Goal: Task Accomplishment & Management: Complete application form

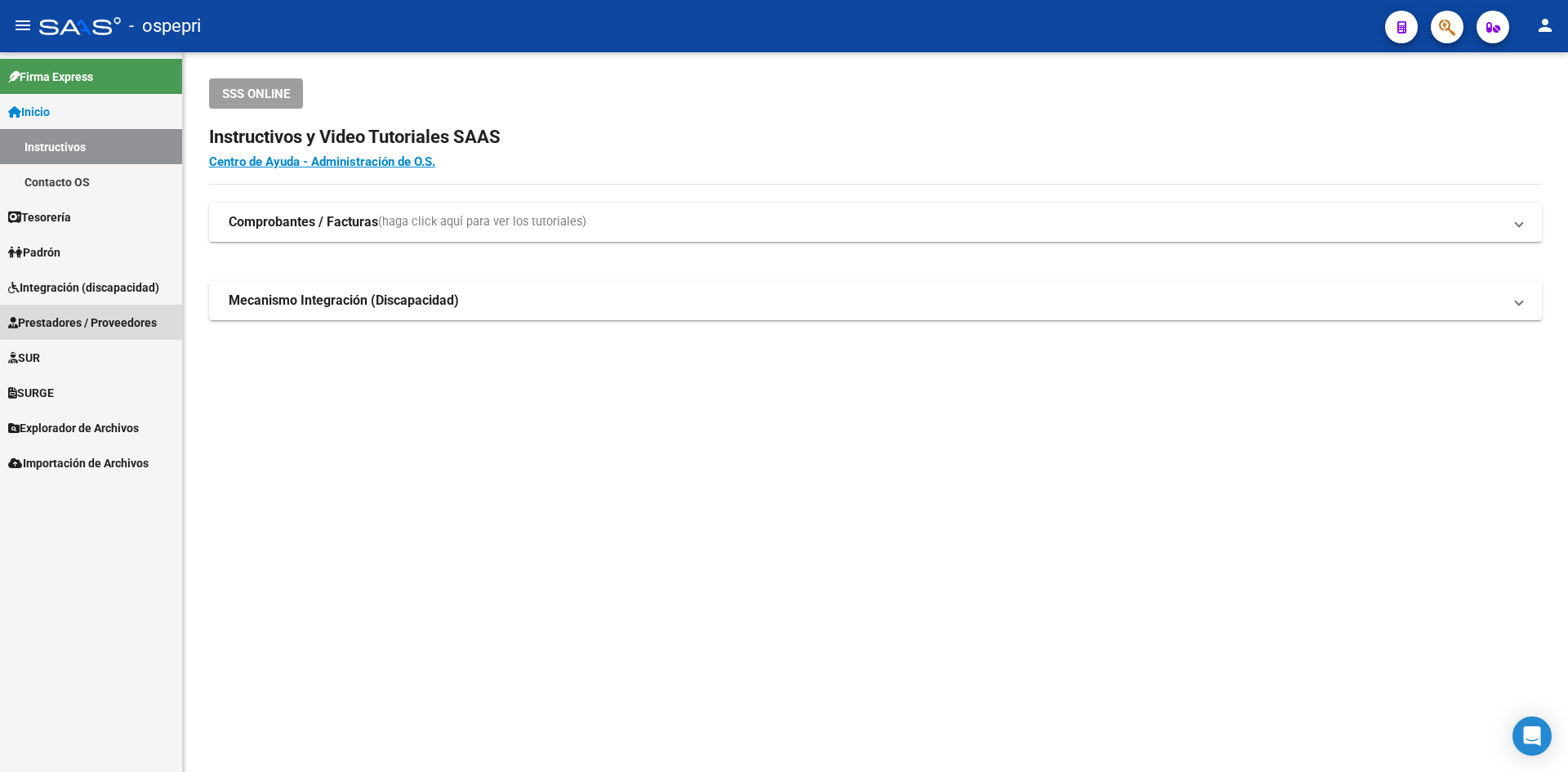
click at [134, 323] on span "Prestadores / Proveedores" at bounding box center [82, 322] width 149 height 18
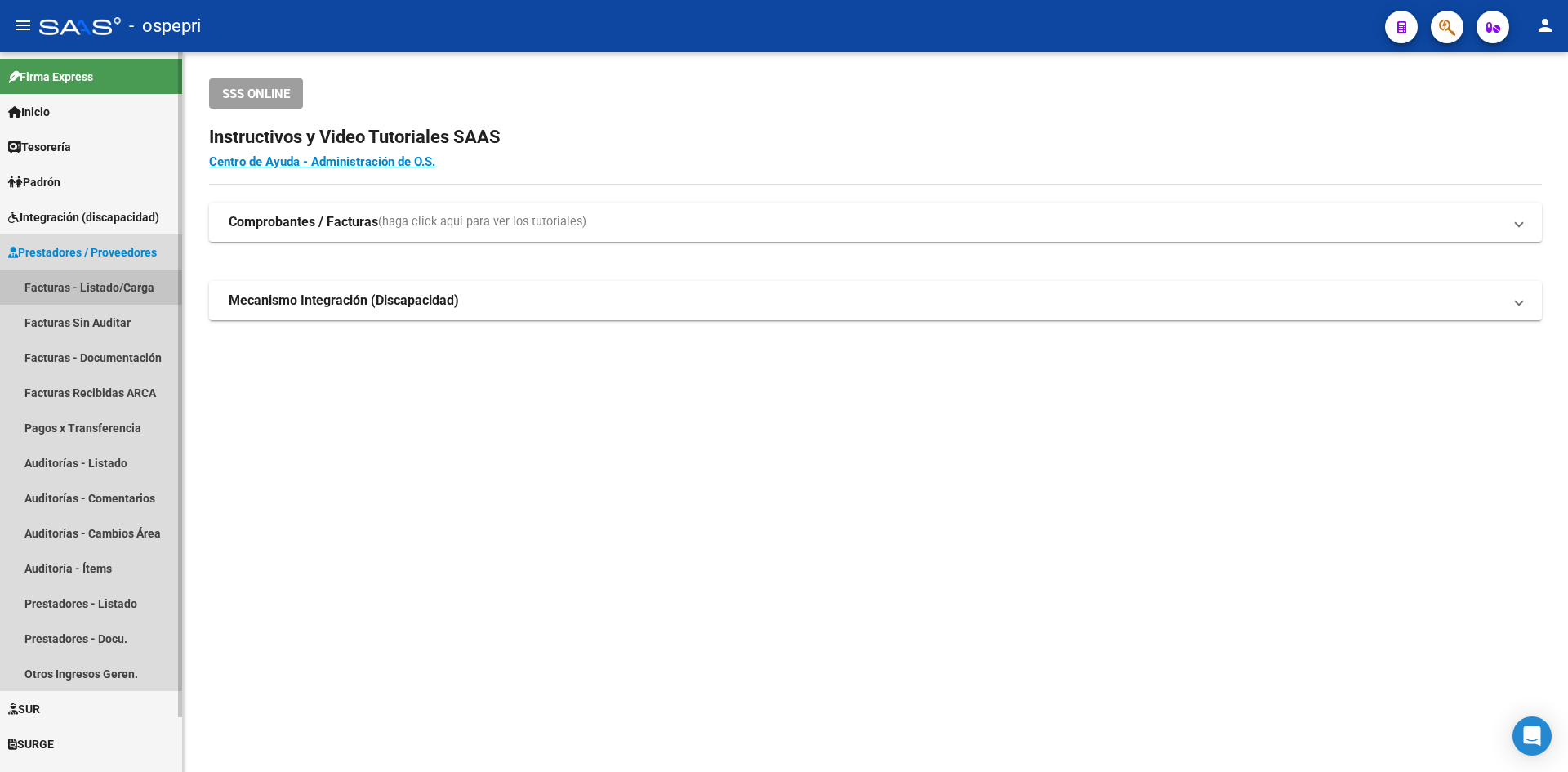
click at [77, 280] on link "Facturas - Listado/Carga" at bounding box center [91, 286] width 182 height 35
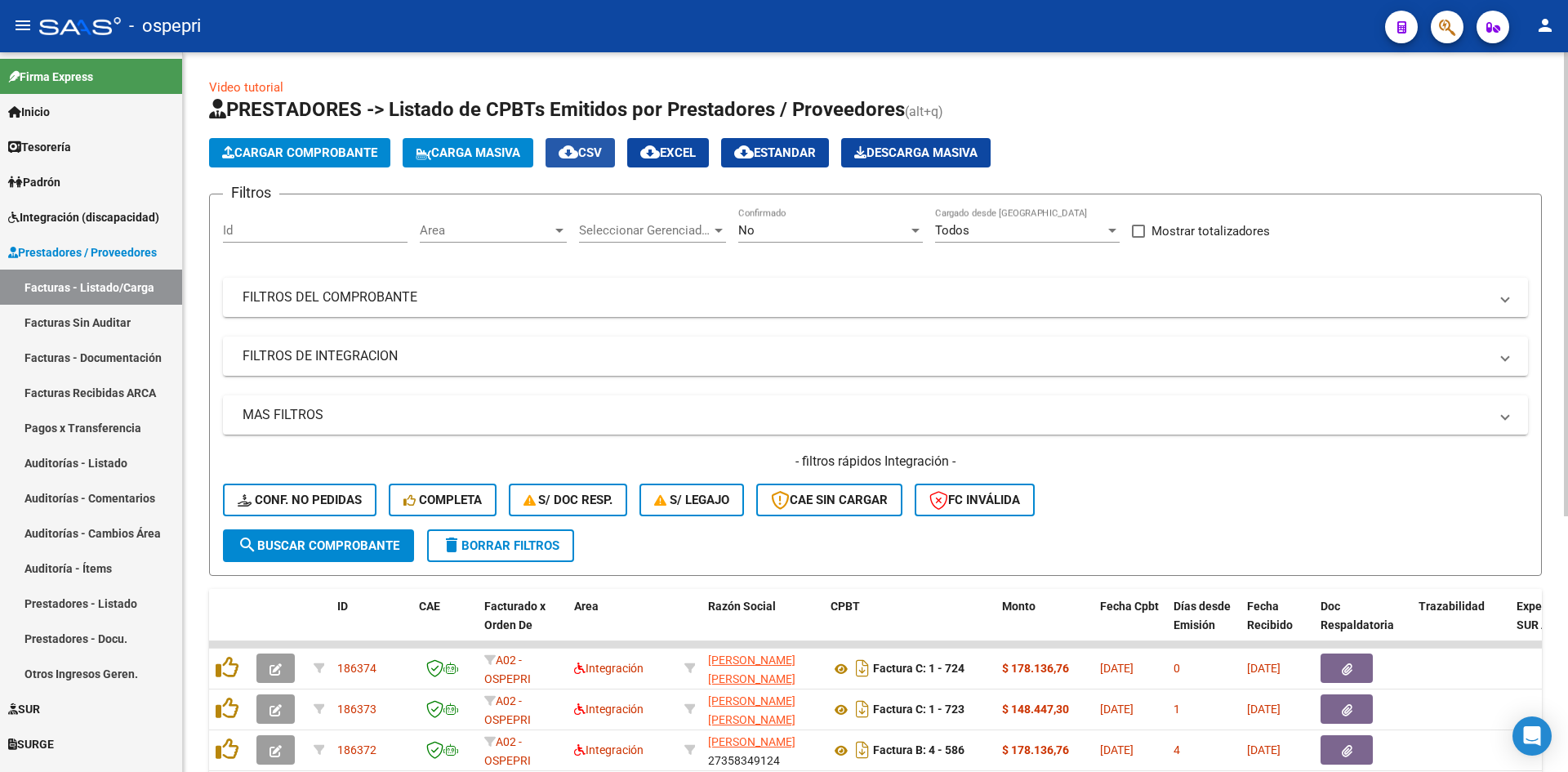
click at [592, 149] on span "cloud_download CSV" at bounding box center [581, 153] width 44 height 15
click at [988, 304] on mat-panel-title "FILTROS DEL COMPROBANTE" at bounding box center [865, 297] width 1246 height 18
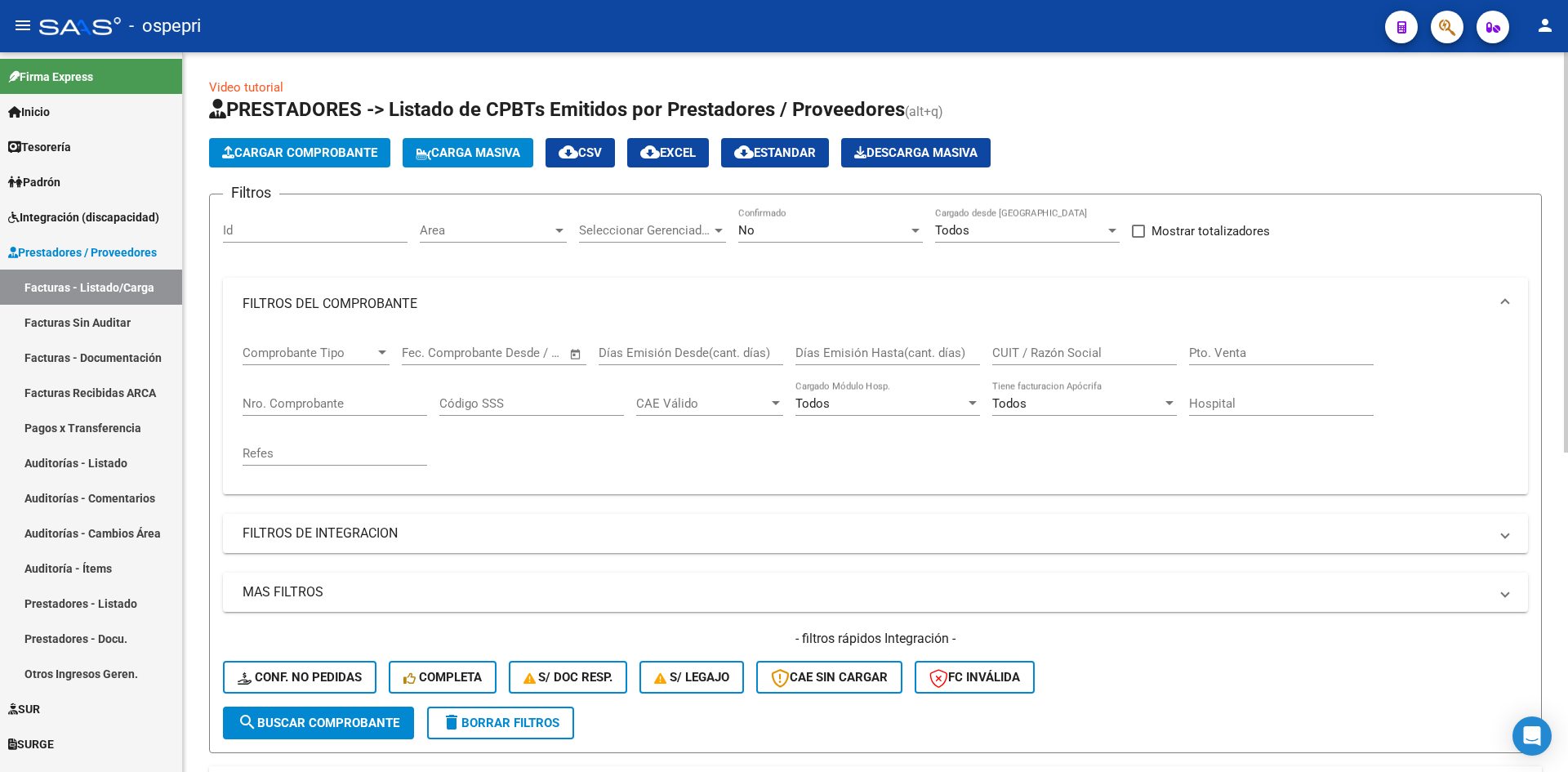
click at [1056, 343] on div "CUIT / Razón Social" at bounding box center [1084, 347] width 184 height 35
paste input "20252203630"
type input "20252203630"
click at [377, 719] on span "search Buscar Comprobante" at bounding box center [318, 722] width 162 height 15
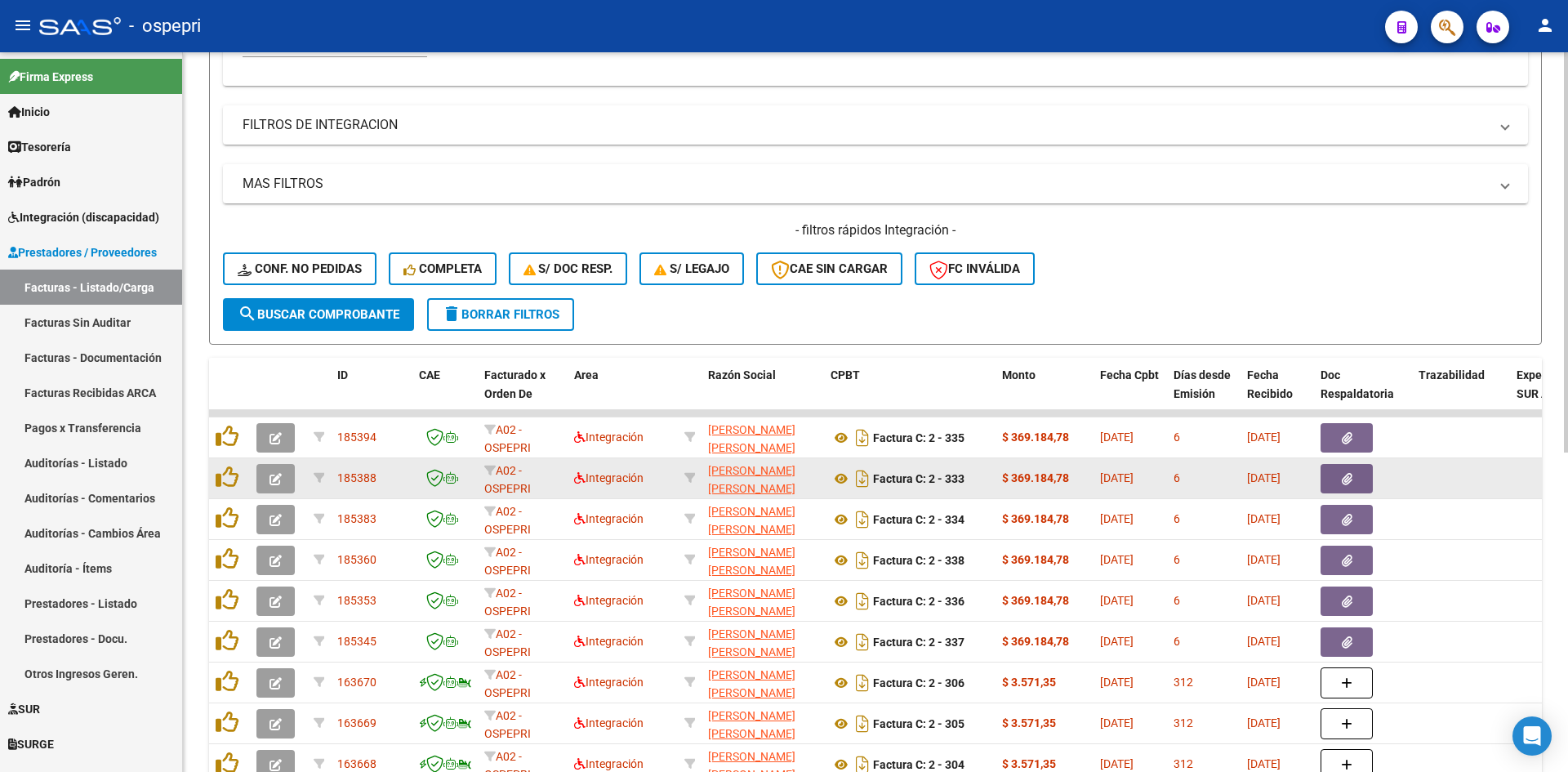
scroll to position [490, 0]
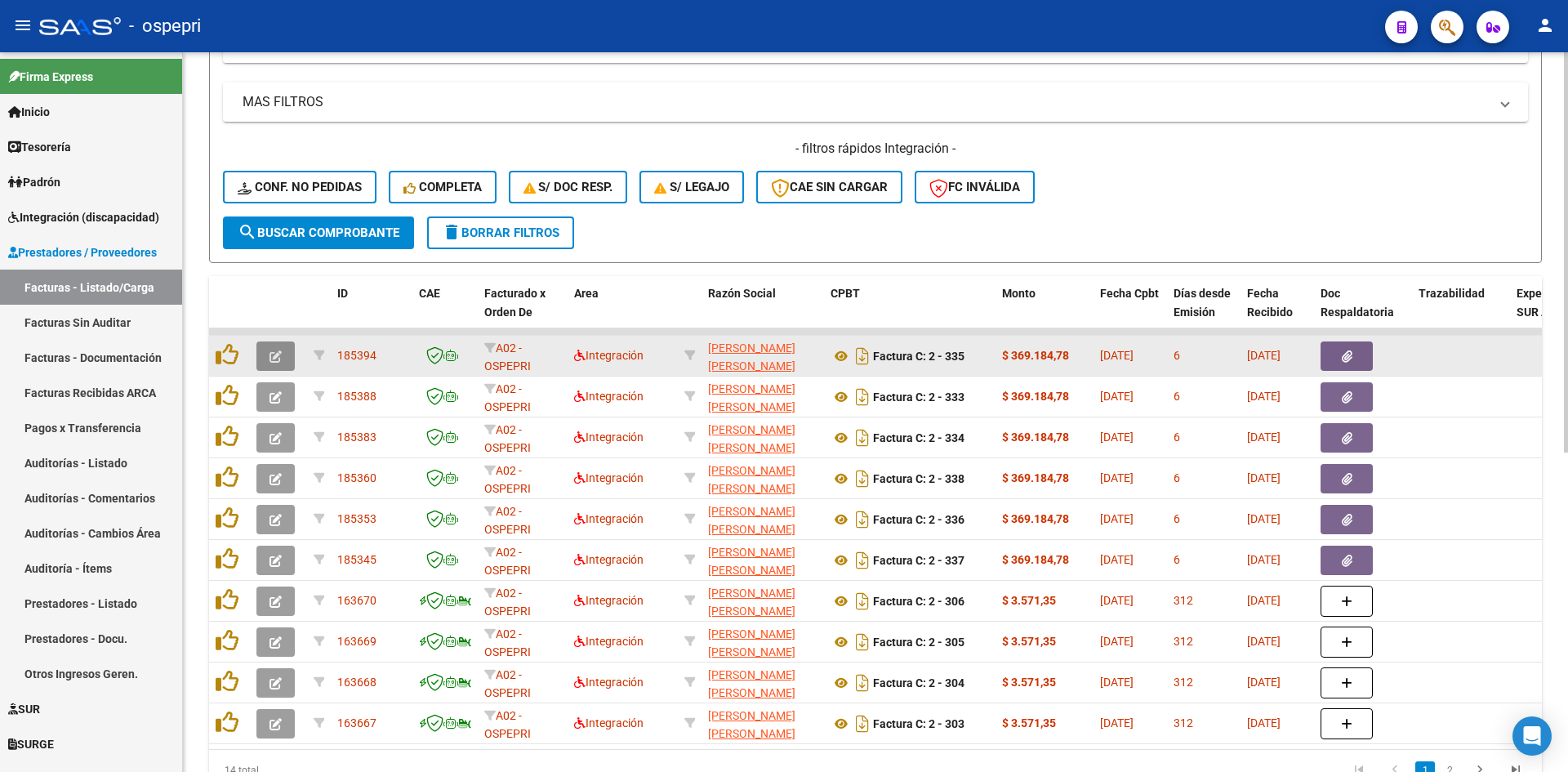
click at [276, 360] on icon "button" at bounding box center [276, 356] width 12 height 12
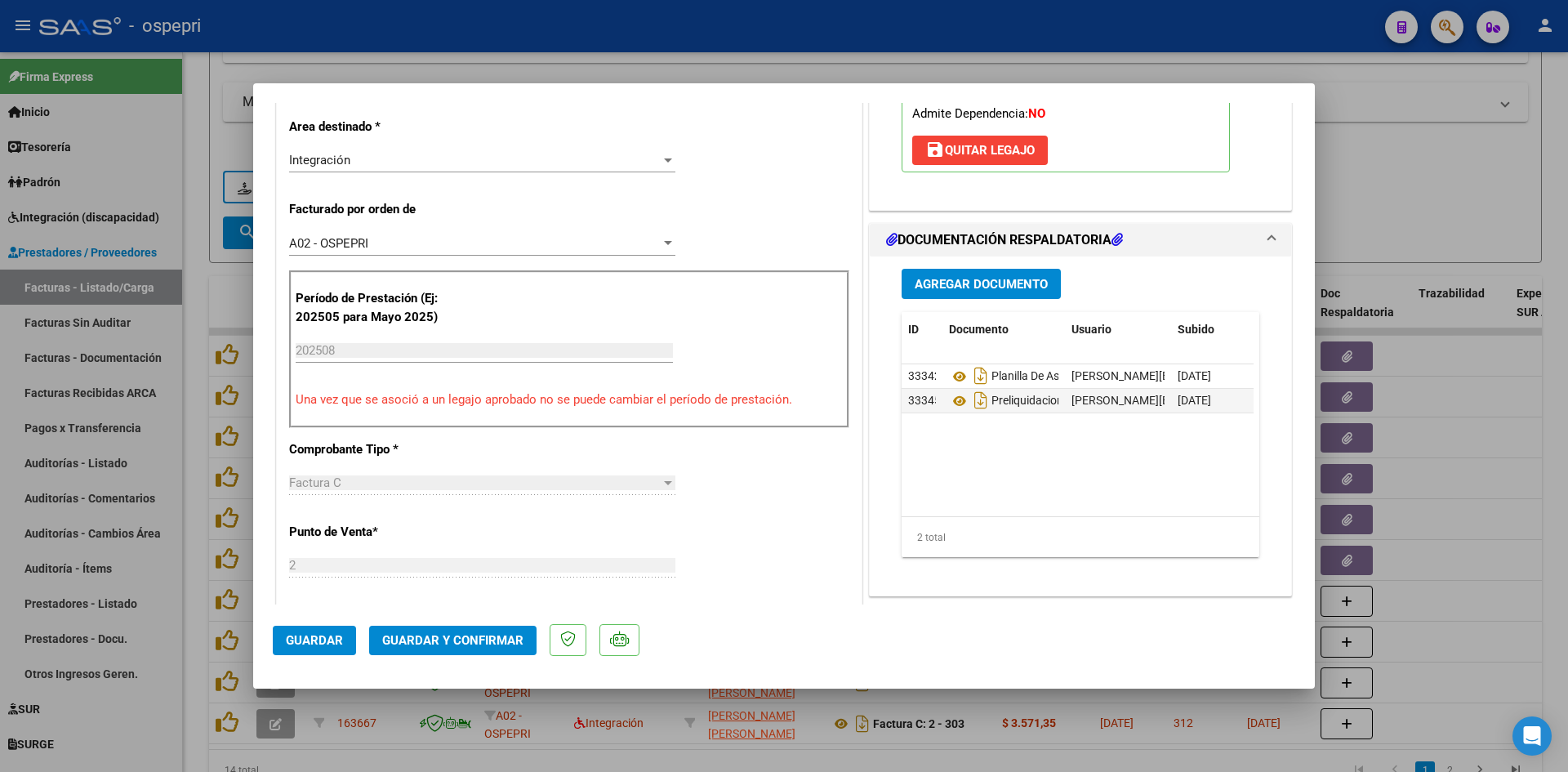
scroll to position [0, 0]
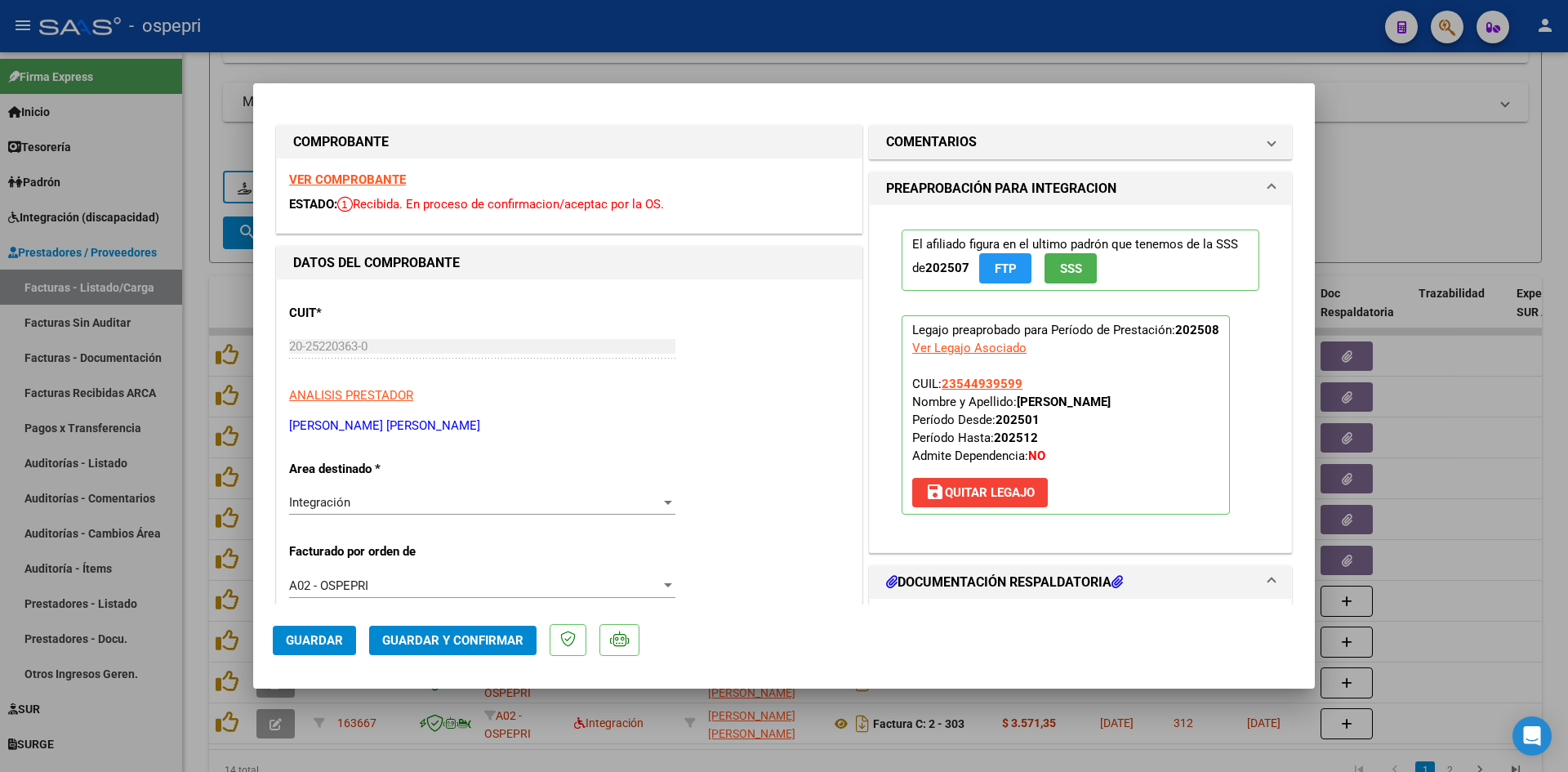
click at [373, 183] on strong "VER COMPROBANTE" at bounding box center [348, 179] width 117 height 15
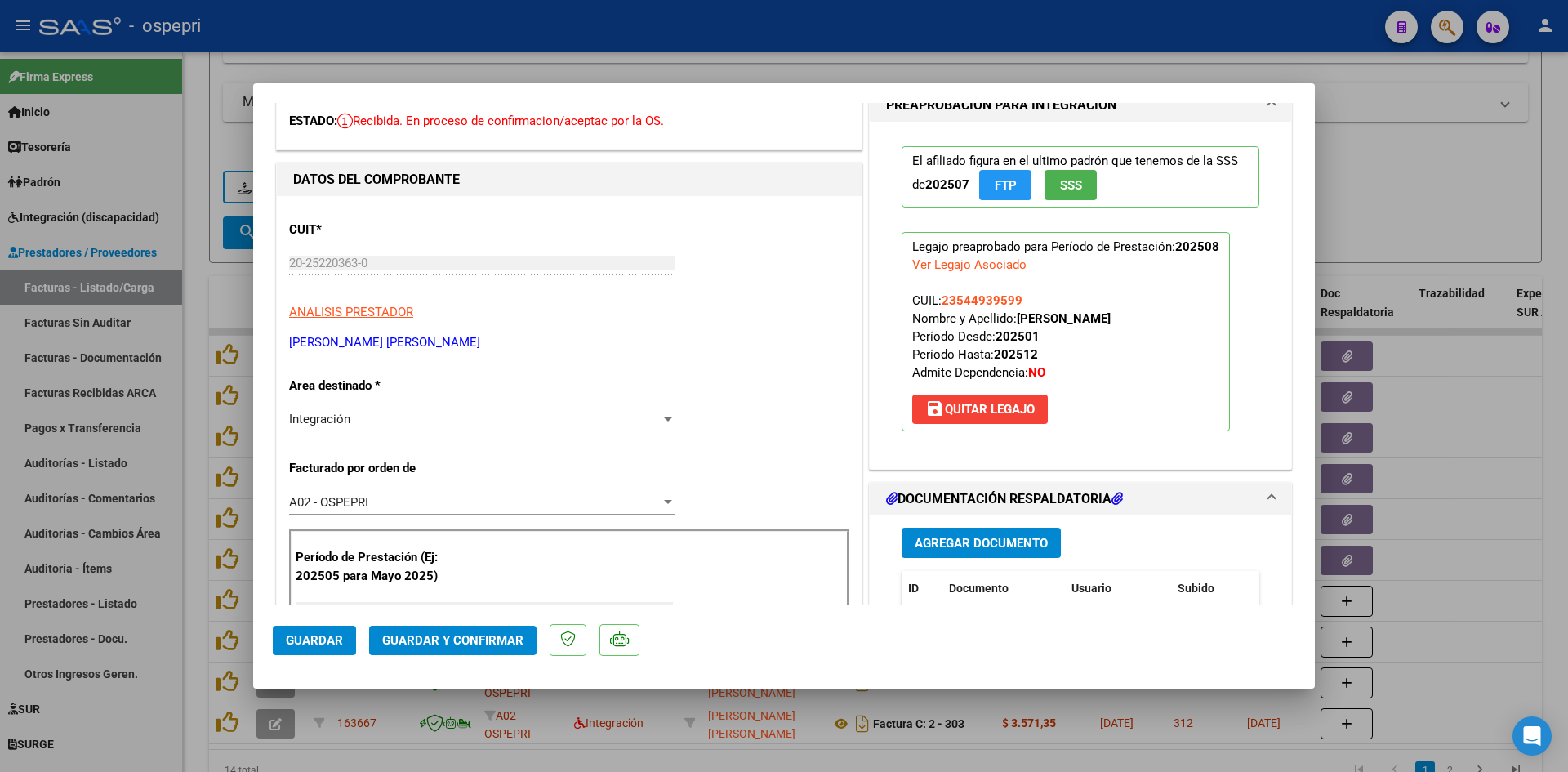
scroll to position [164, 0]
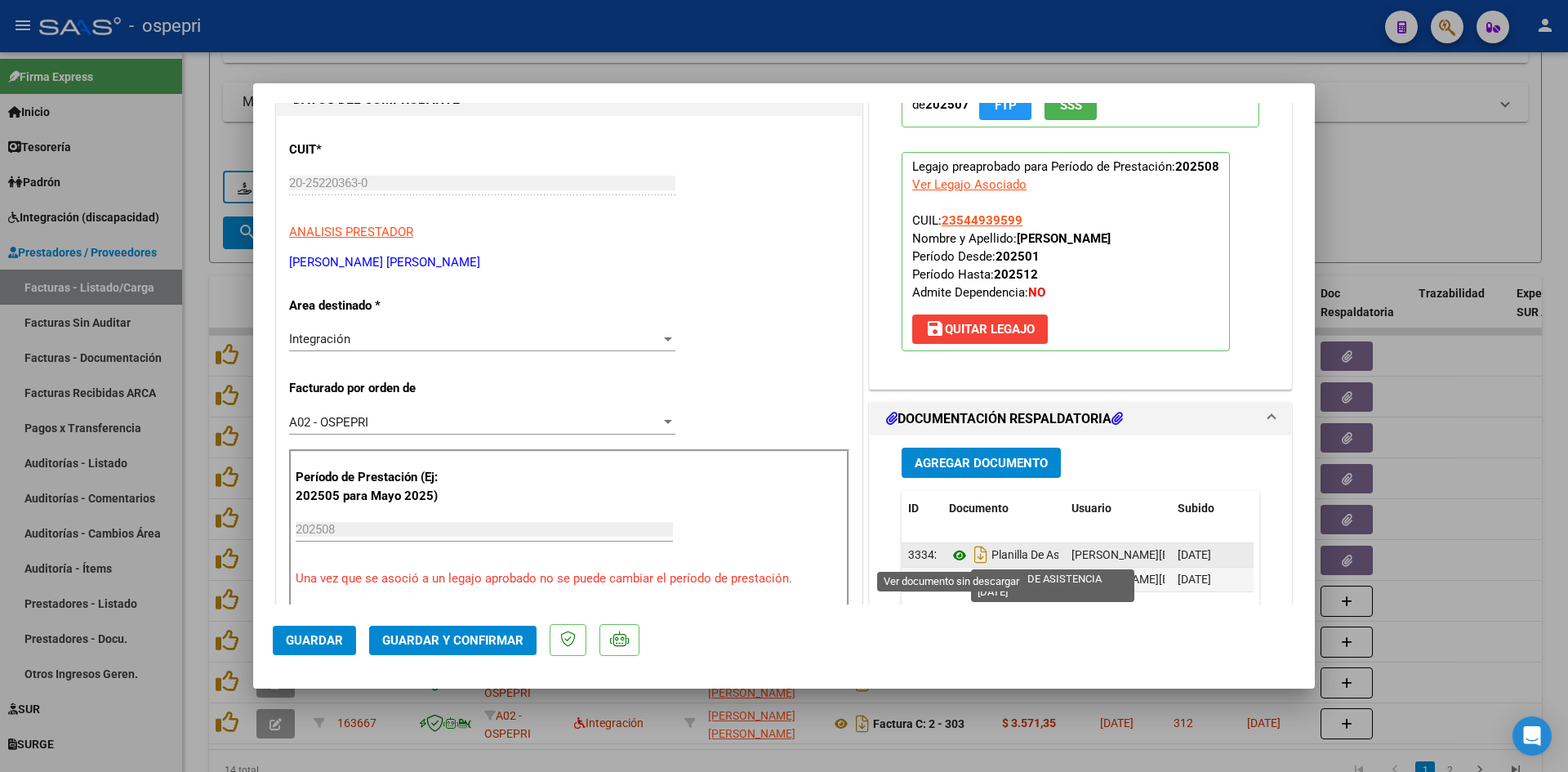
click at [949, 551] on icon at bounding box center [958, 555] width 21 height 20
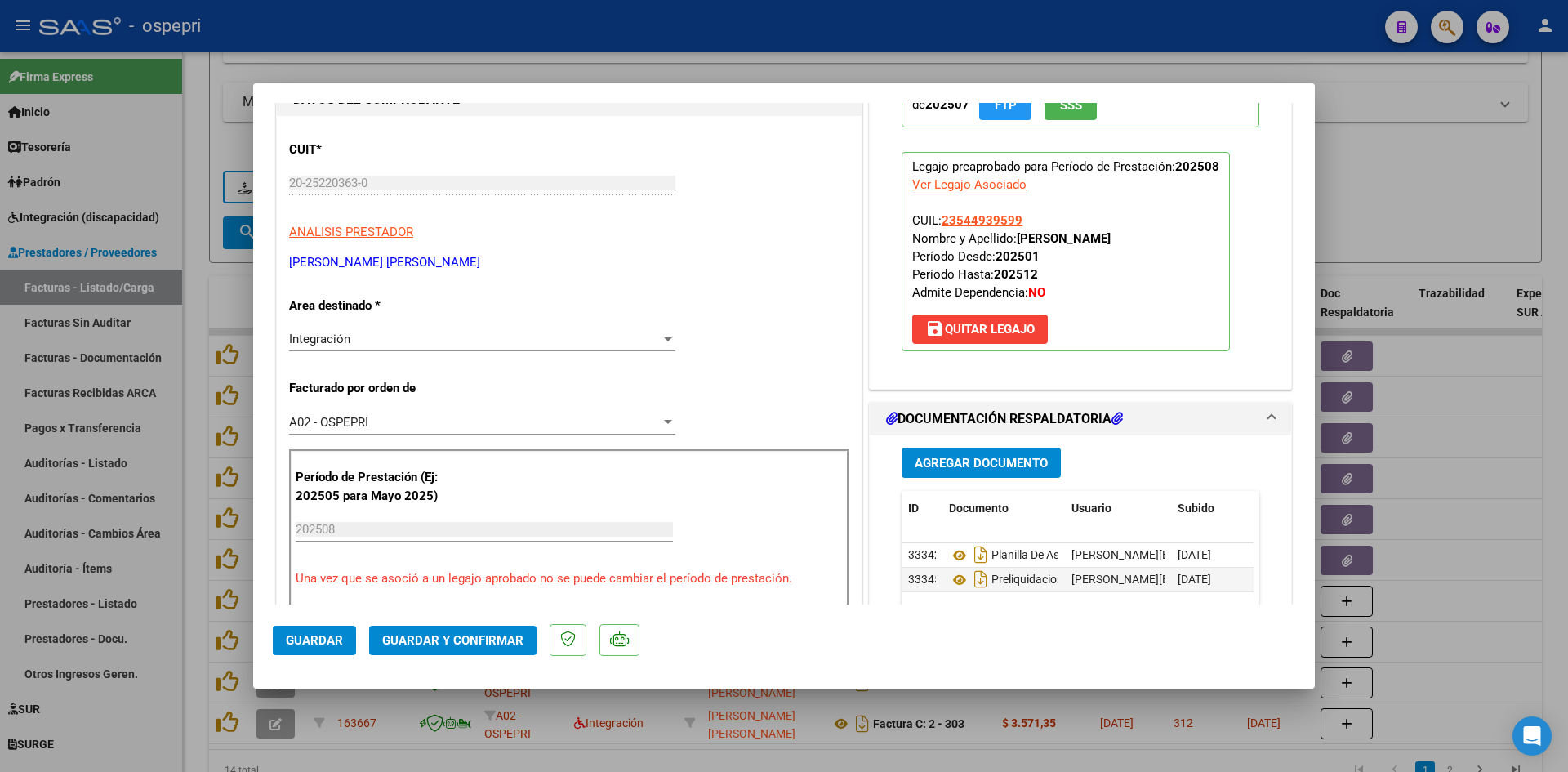
click at [515, 638] on span "Guardar y Confirmar" at bounding box center [453, 640] width 142 height 15
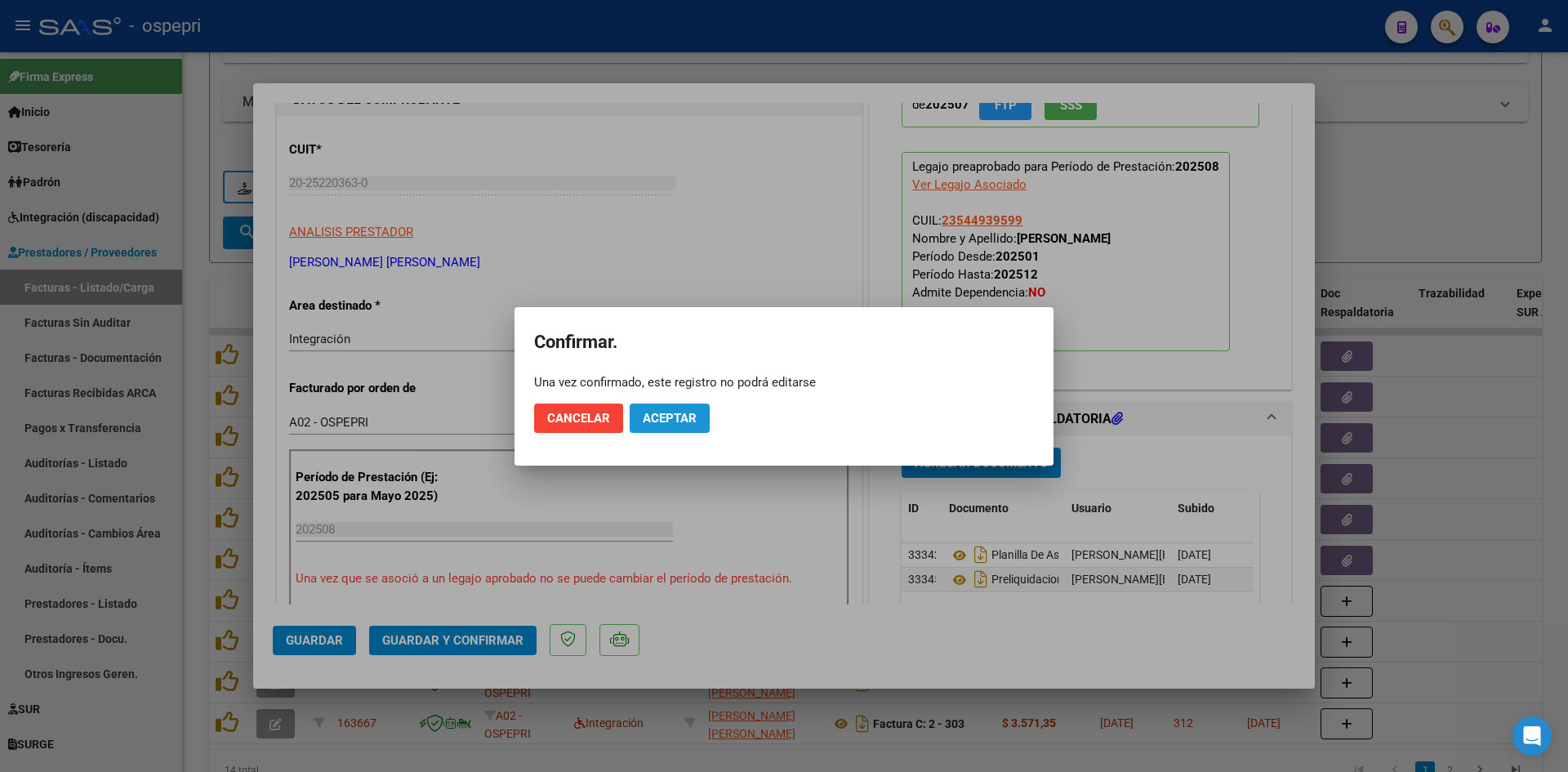
click at [671, 418] on span "Aceptar" at bounding box center [669, 417] width 54 height 15
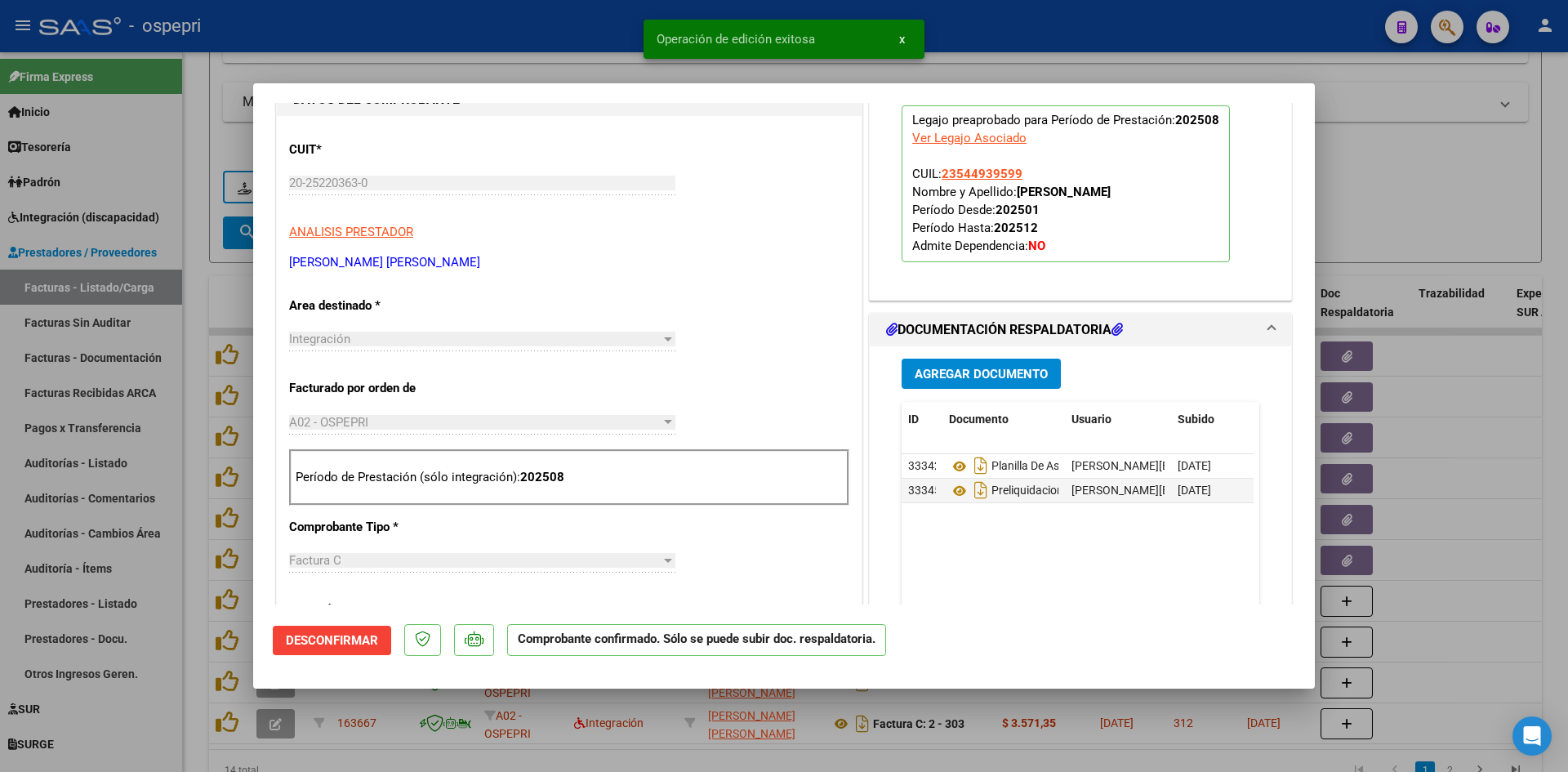
type input "$ 0,00"
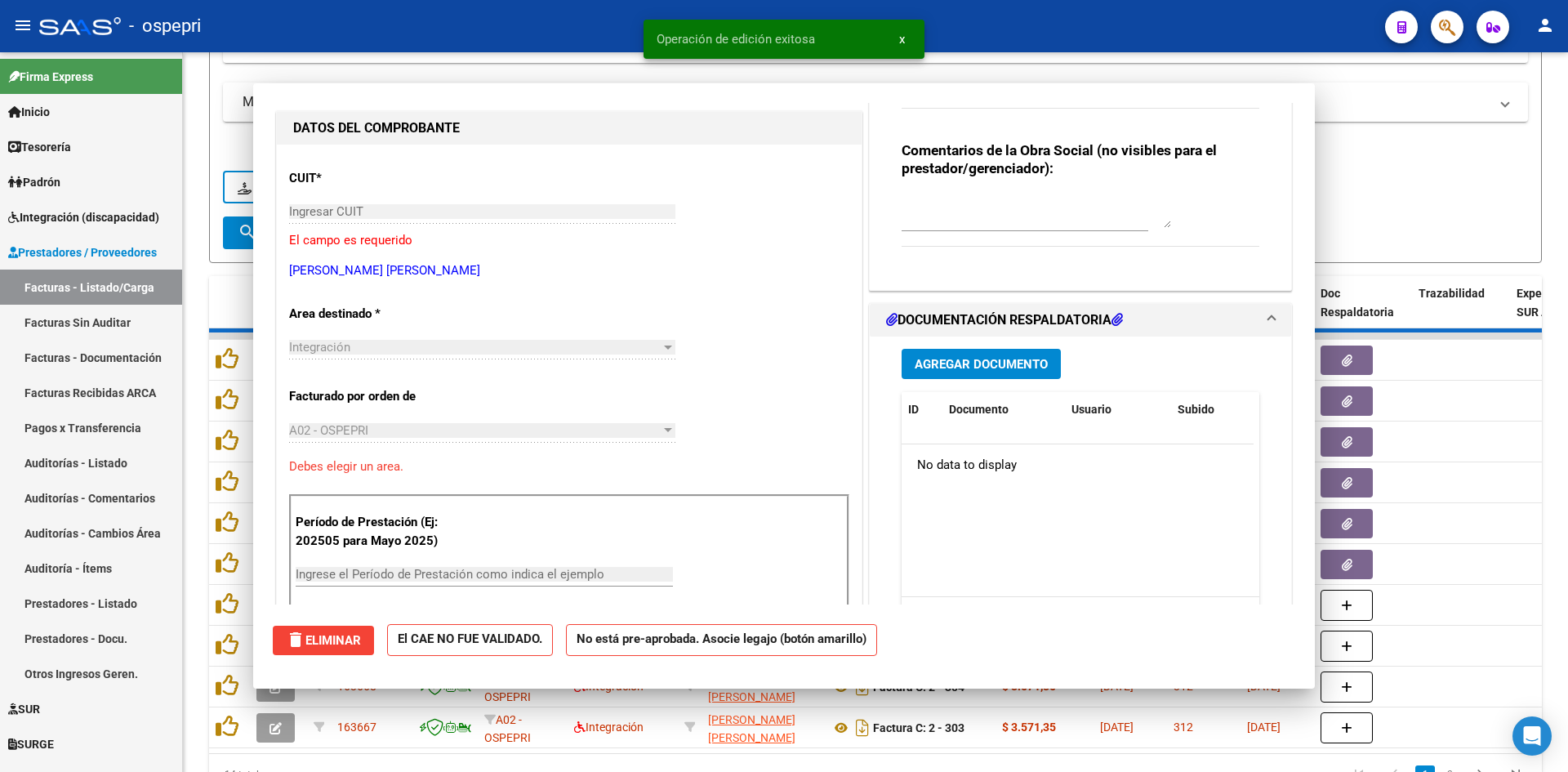
scroll to position [192, 0]
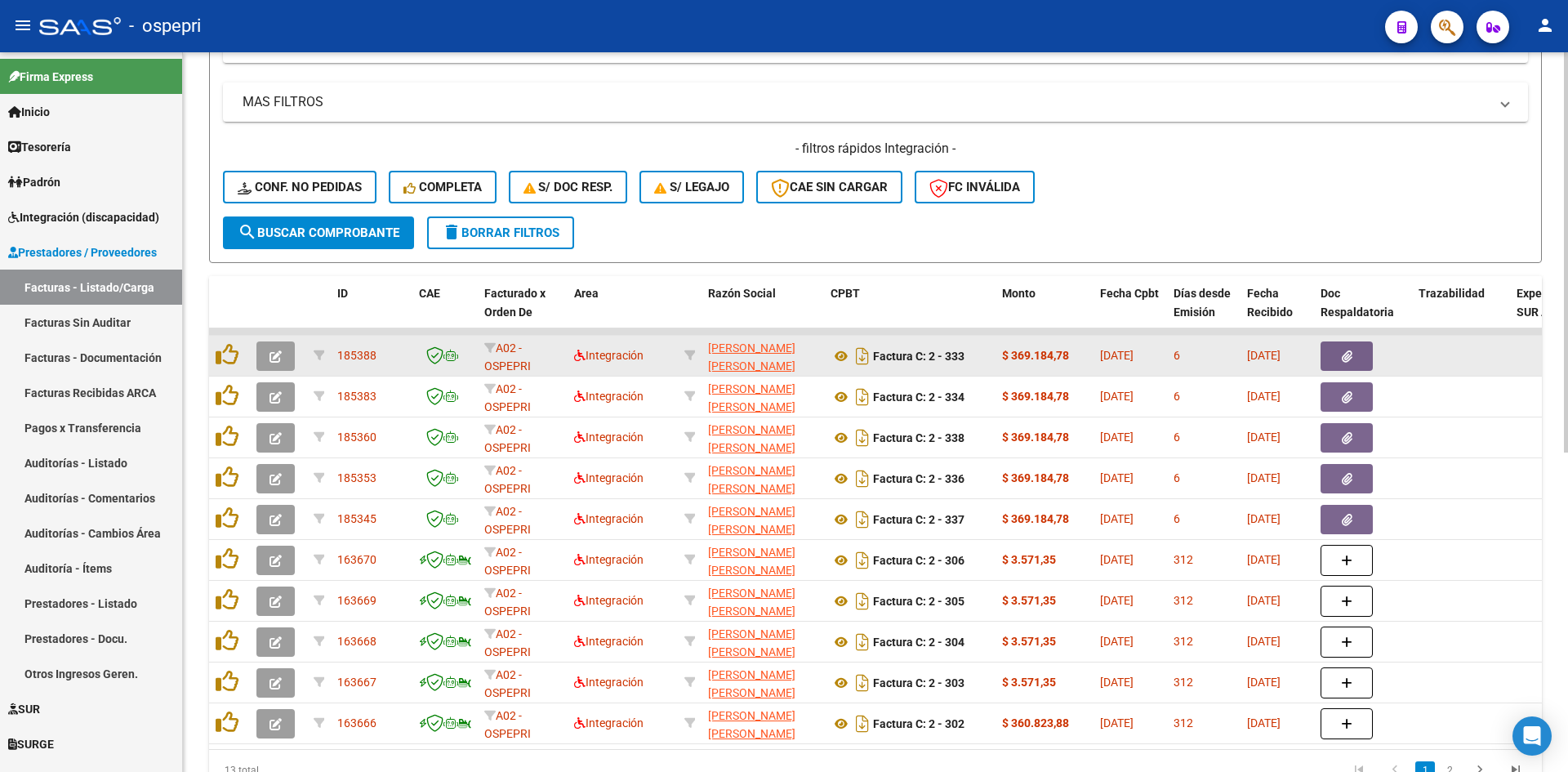
click at [283, 356] on button "button" at bounding box center [276, 356] width 39 height 30
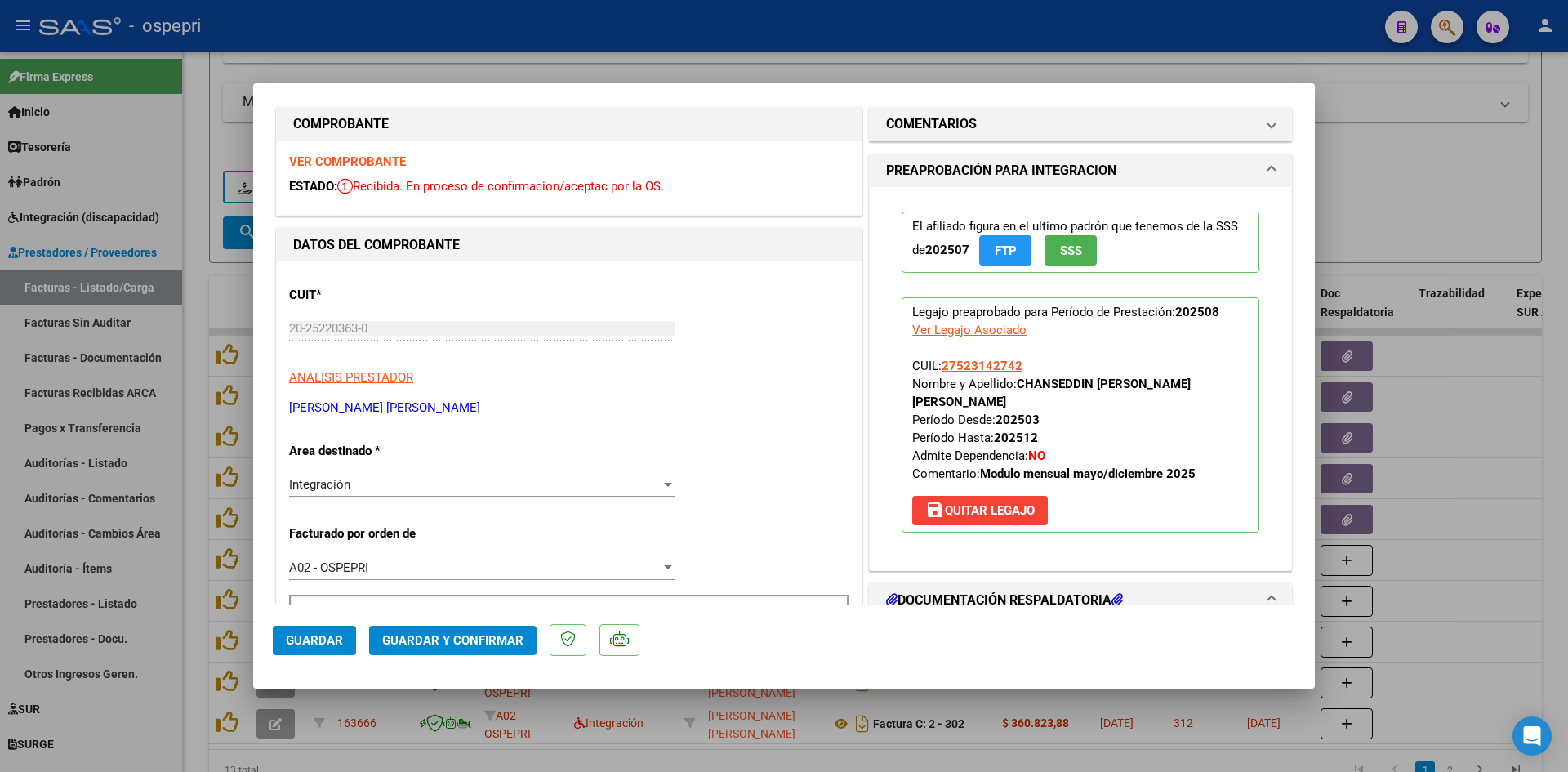
scroll to position [0, 0]
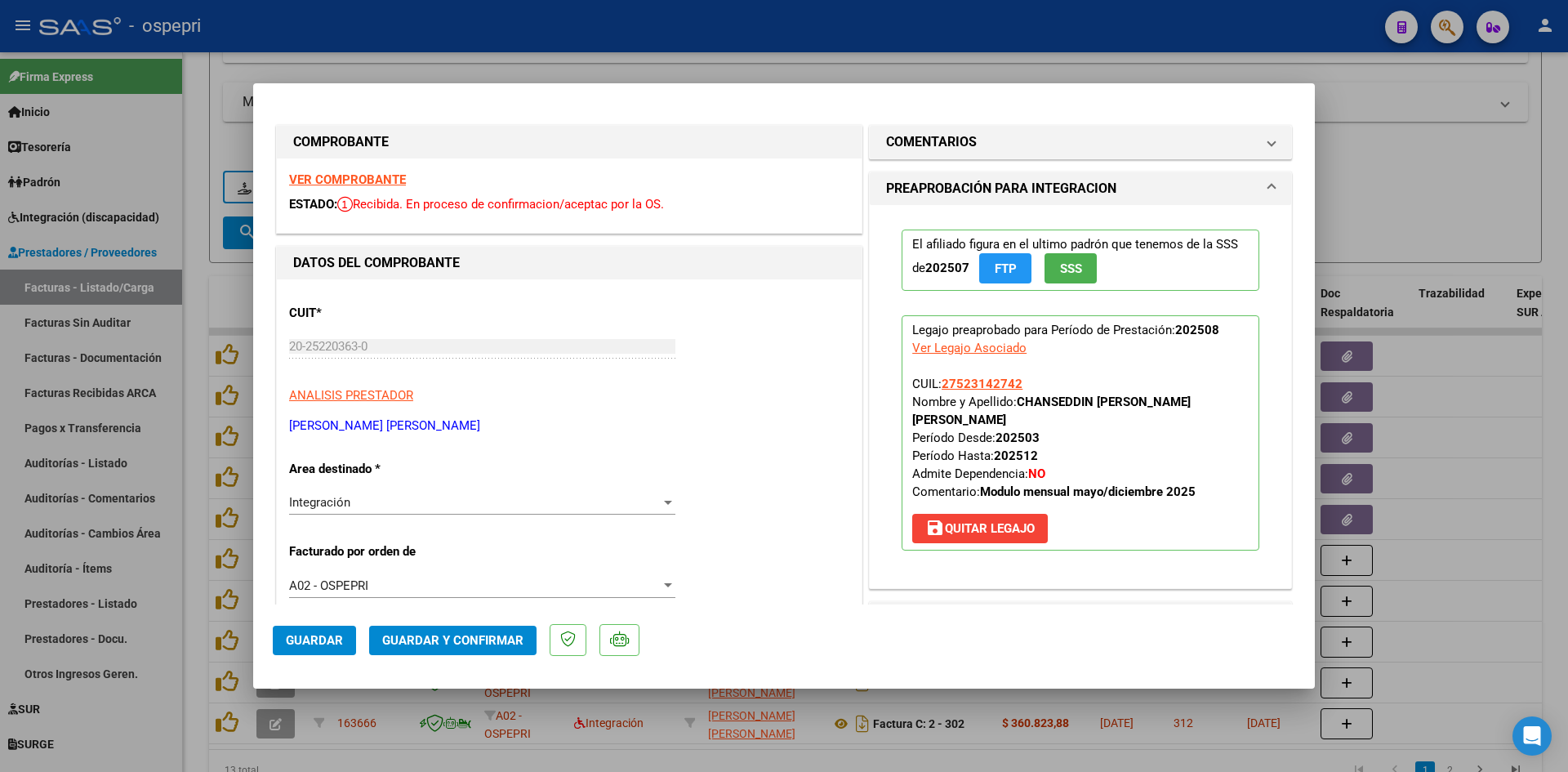
click at [382, 177] on strong "VER COMPROBANTE" at bounding box center [348, 179] width 117 height 15
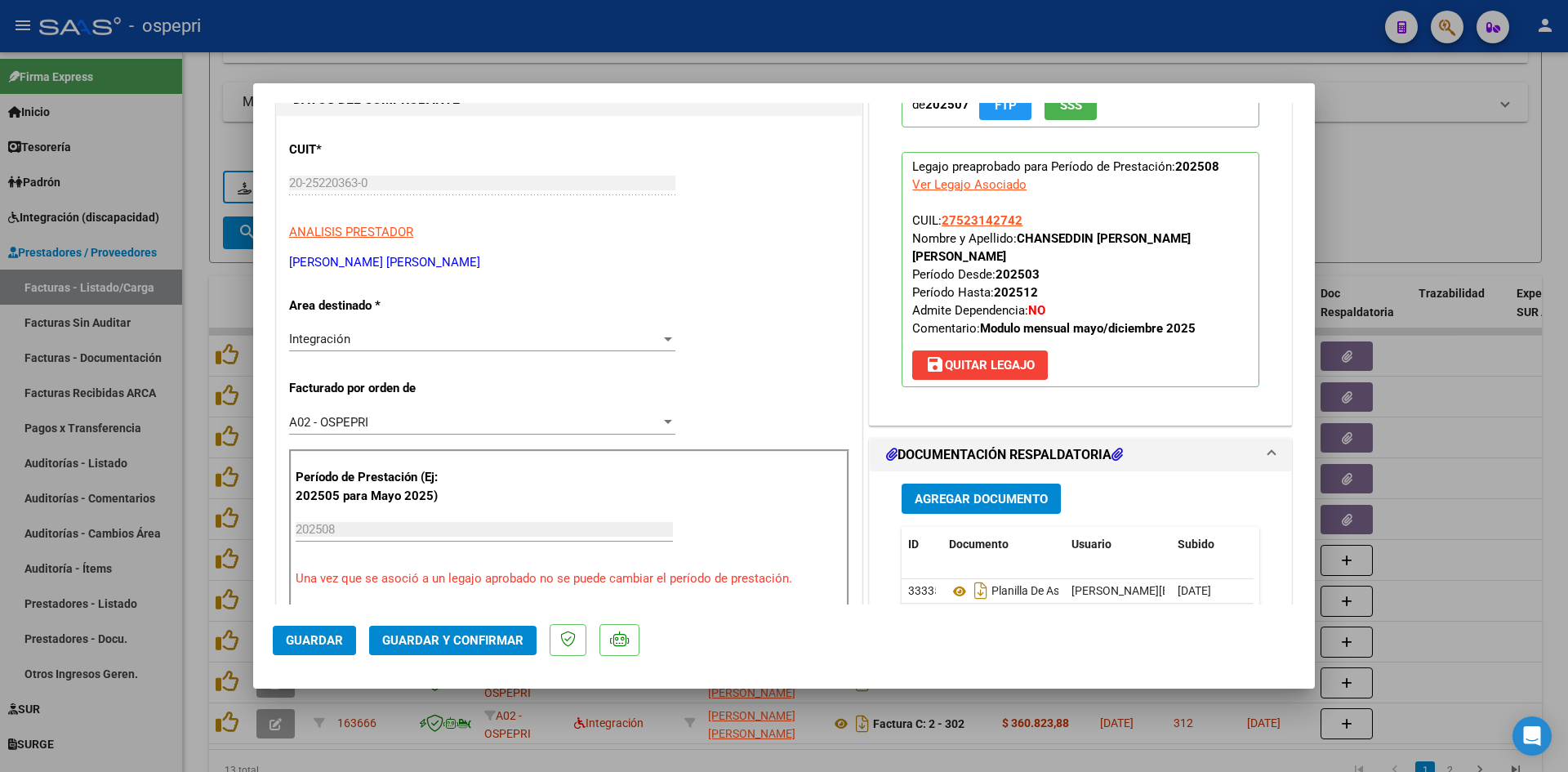
scroll to position [327, 0]
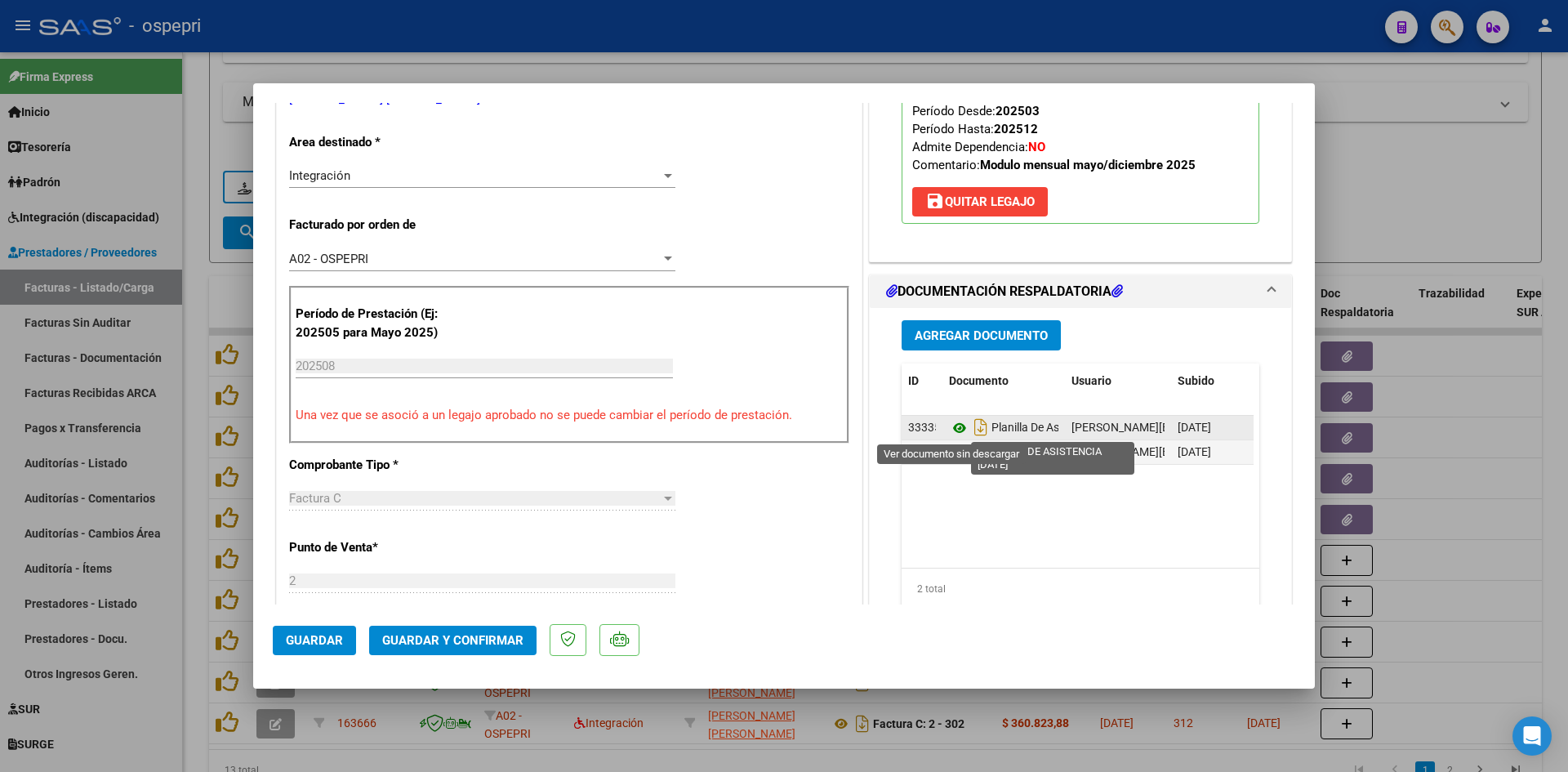
click at [951, 426] on icon at bounding box center [958, 428] width 21 height 20
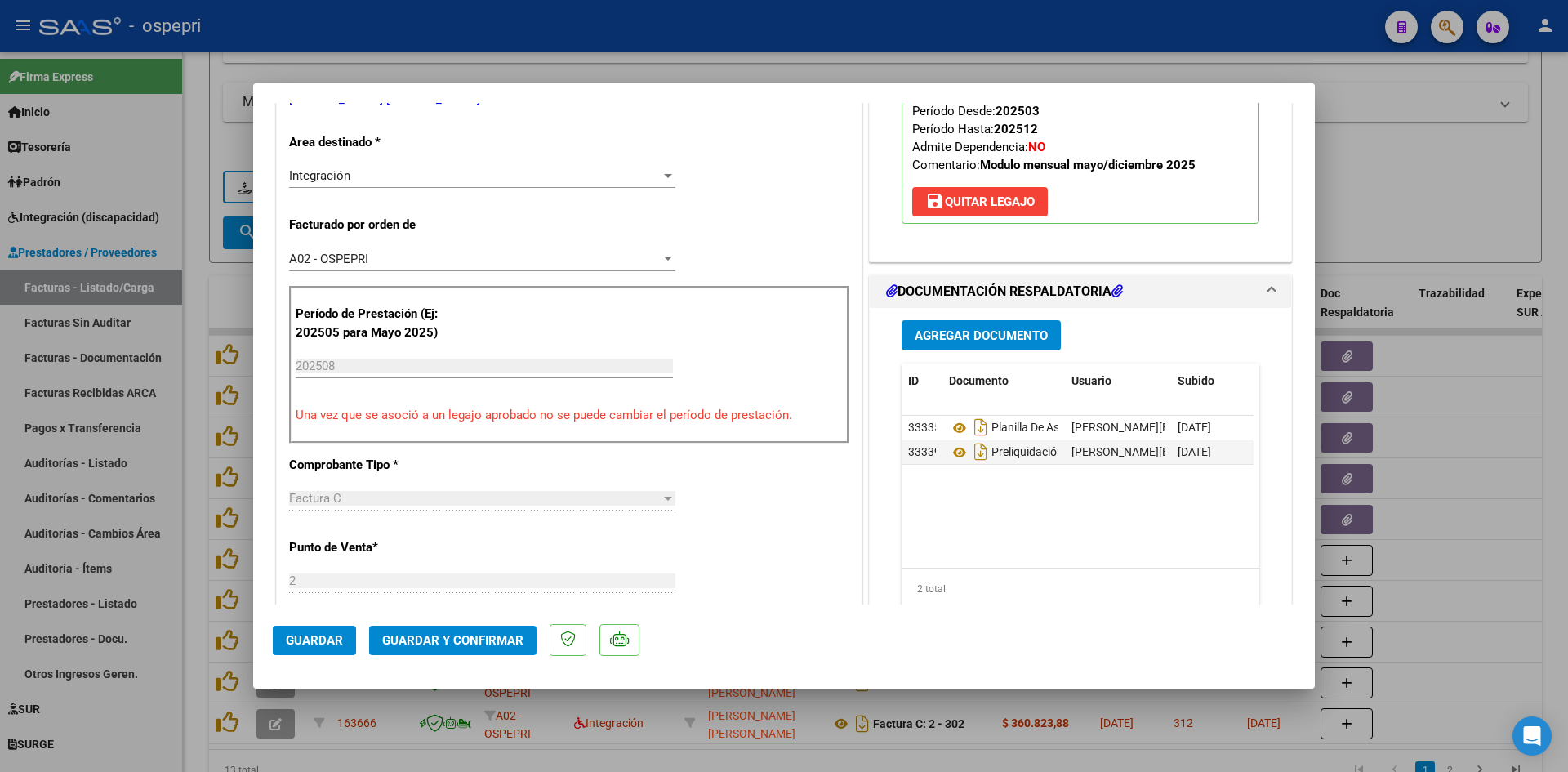
click at [495, 636] on span "Guardar y Confirmar" at bounding box center [453, 640] width 142 height 15
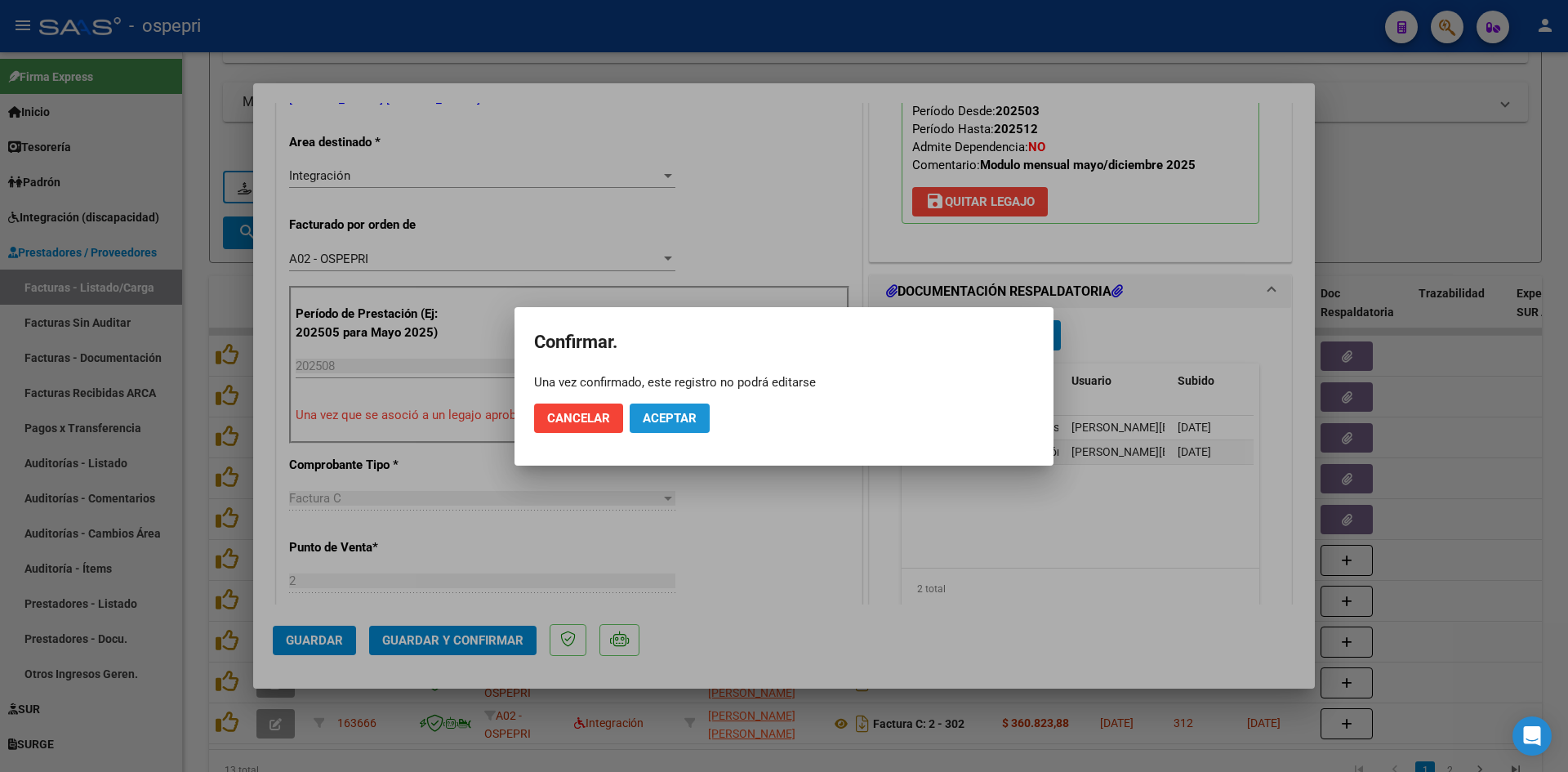
click at [666, 412] on span "Aceptar" at bounding box center [669, 417] width 54 height 15
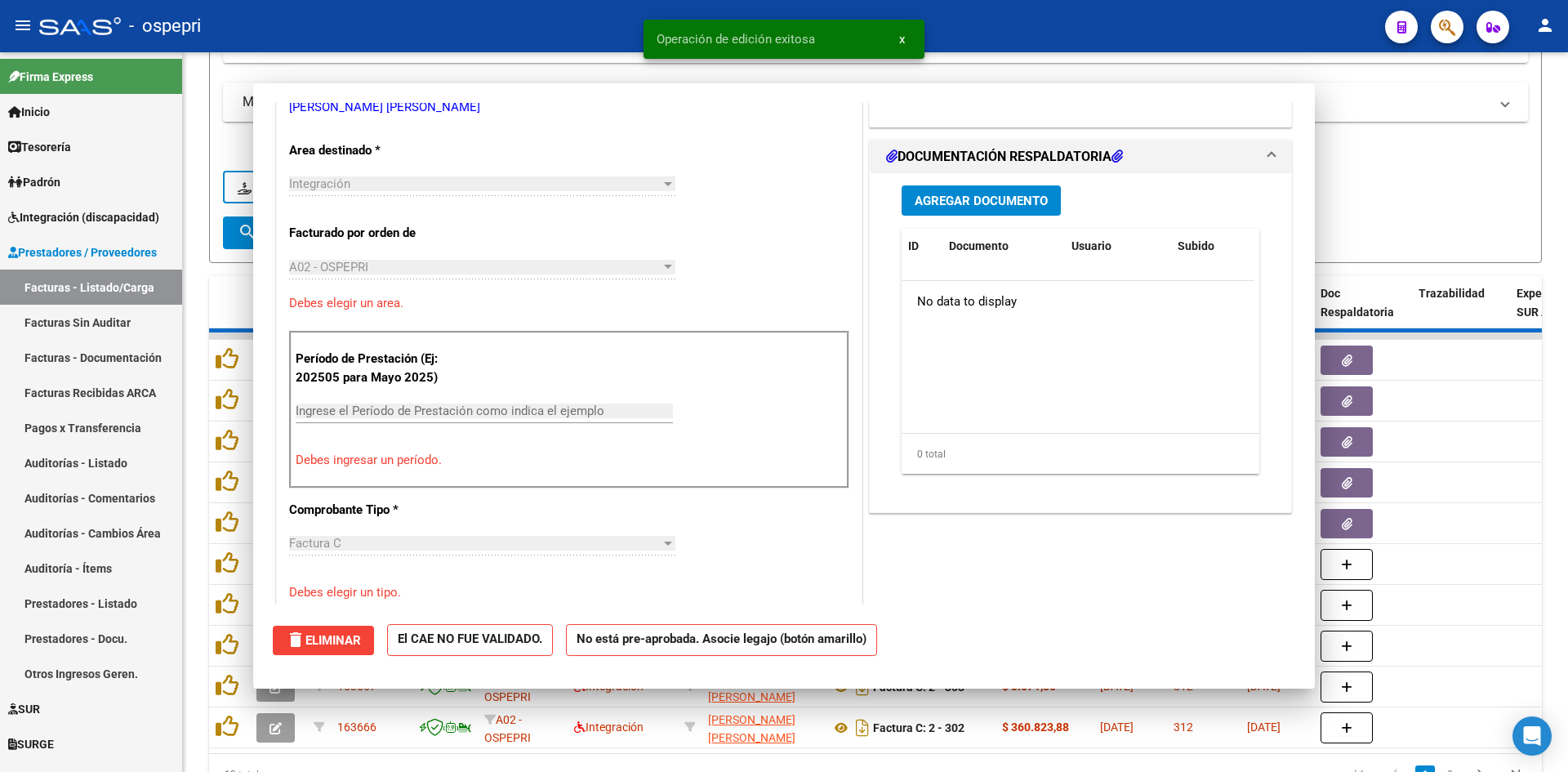
scroll to position [0, 0]
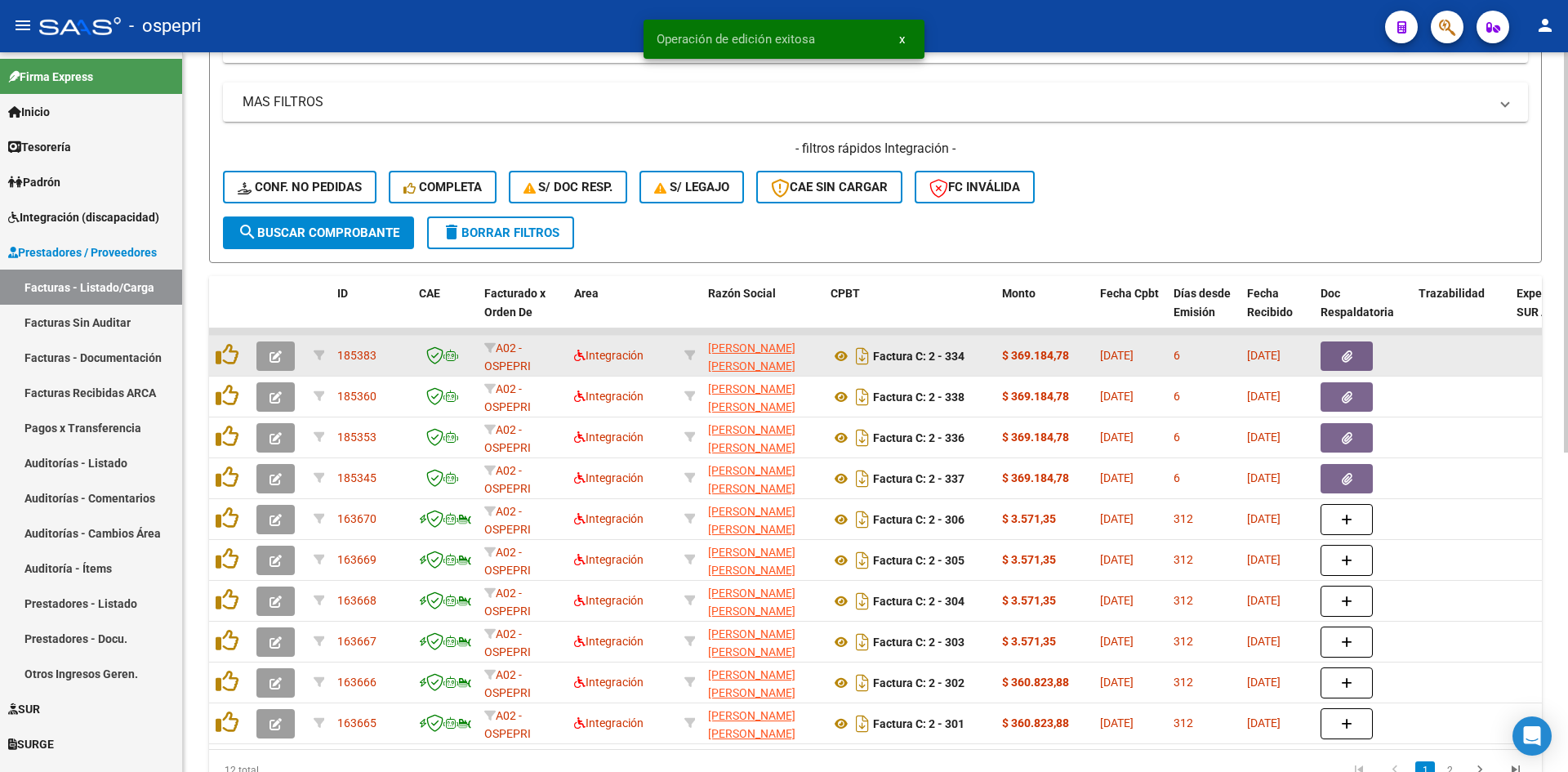
click at [280, 355] on icon "button" at bounding box center [276, 356] width 12 height 12
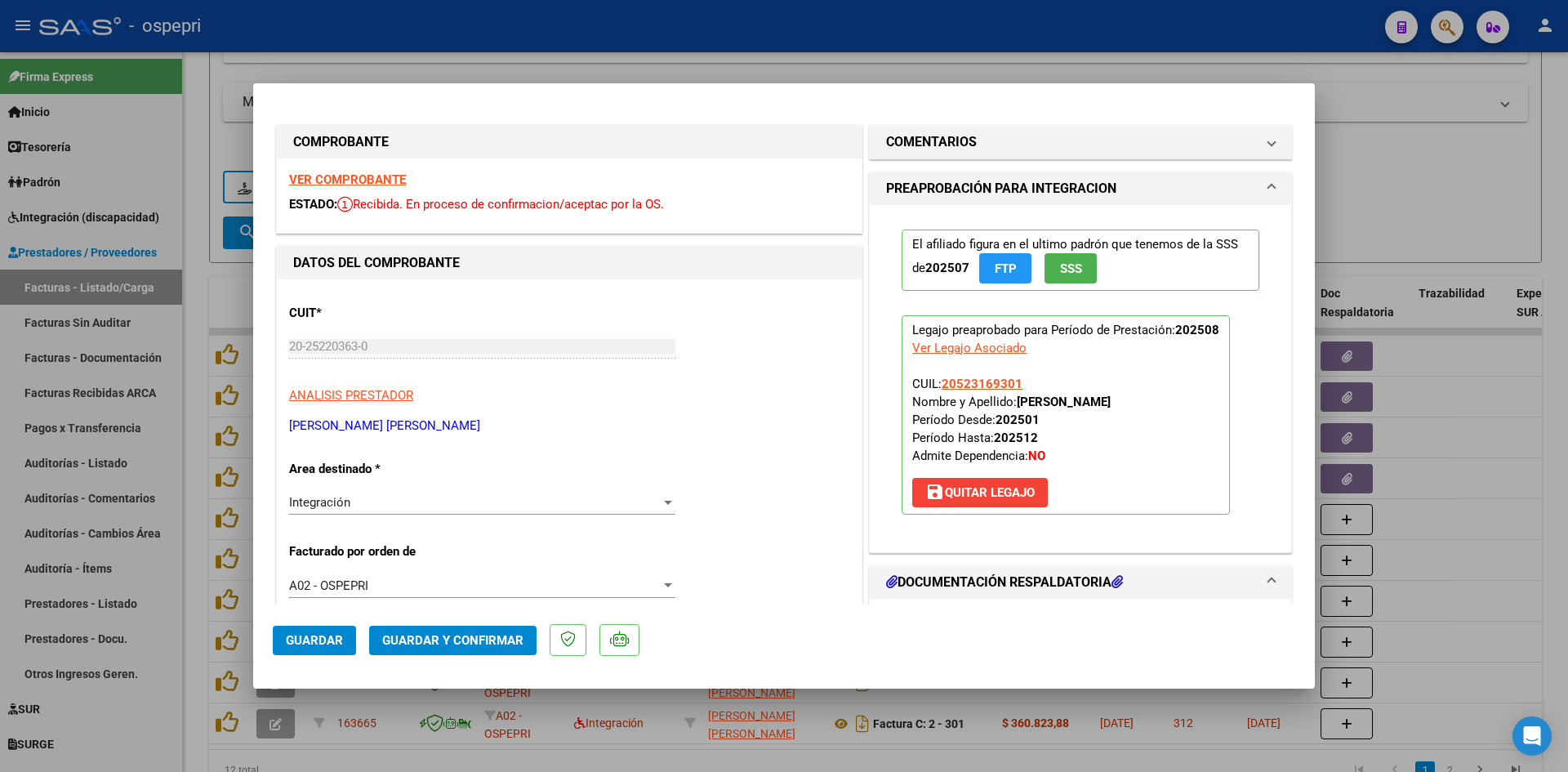
click at [343, 183] on strong "VER COMPROBANTE" at bounding box center [348, 179] width 117 height 15
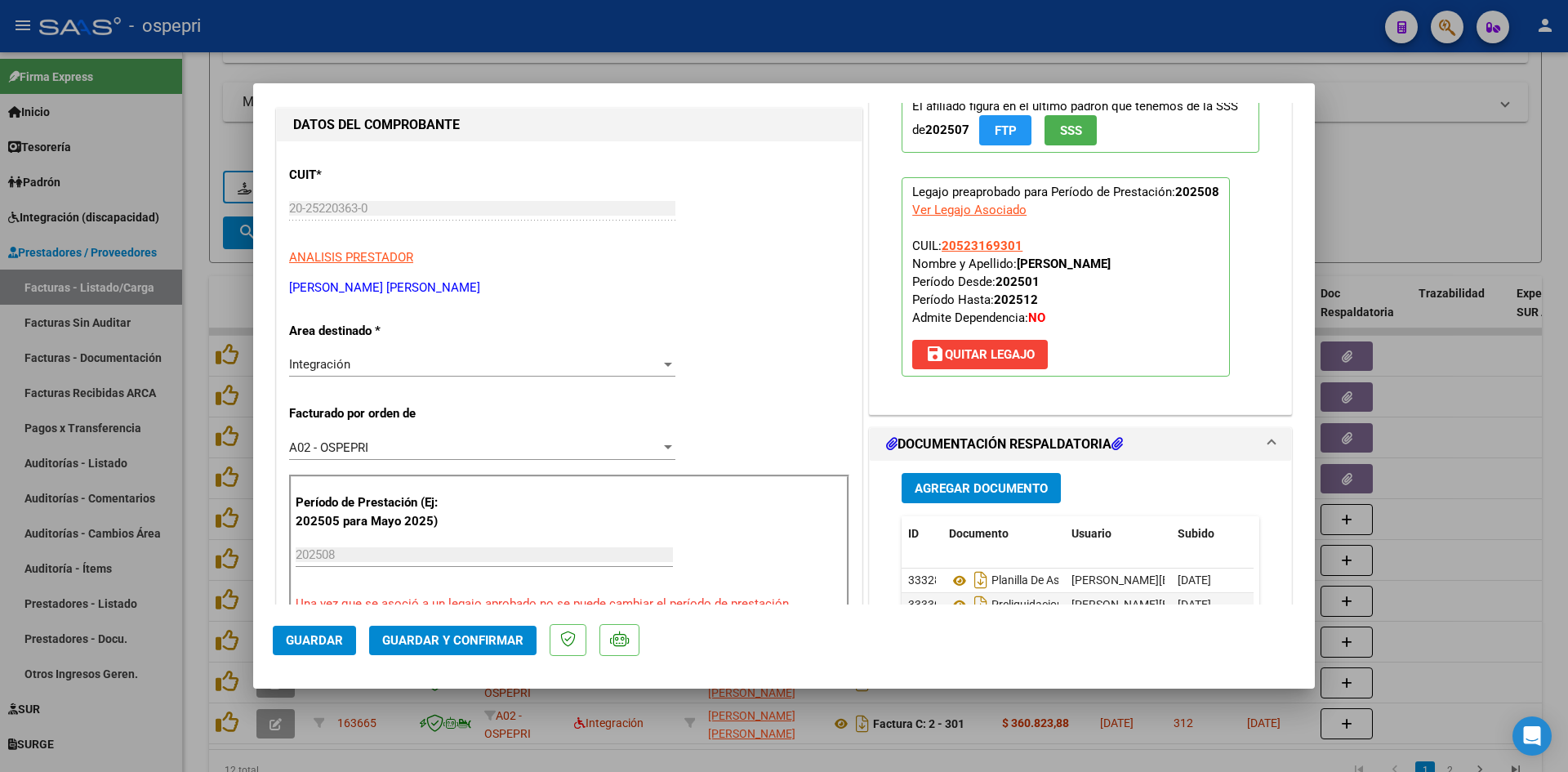
scroll to position [245, 0]
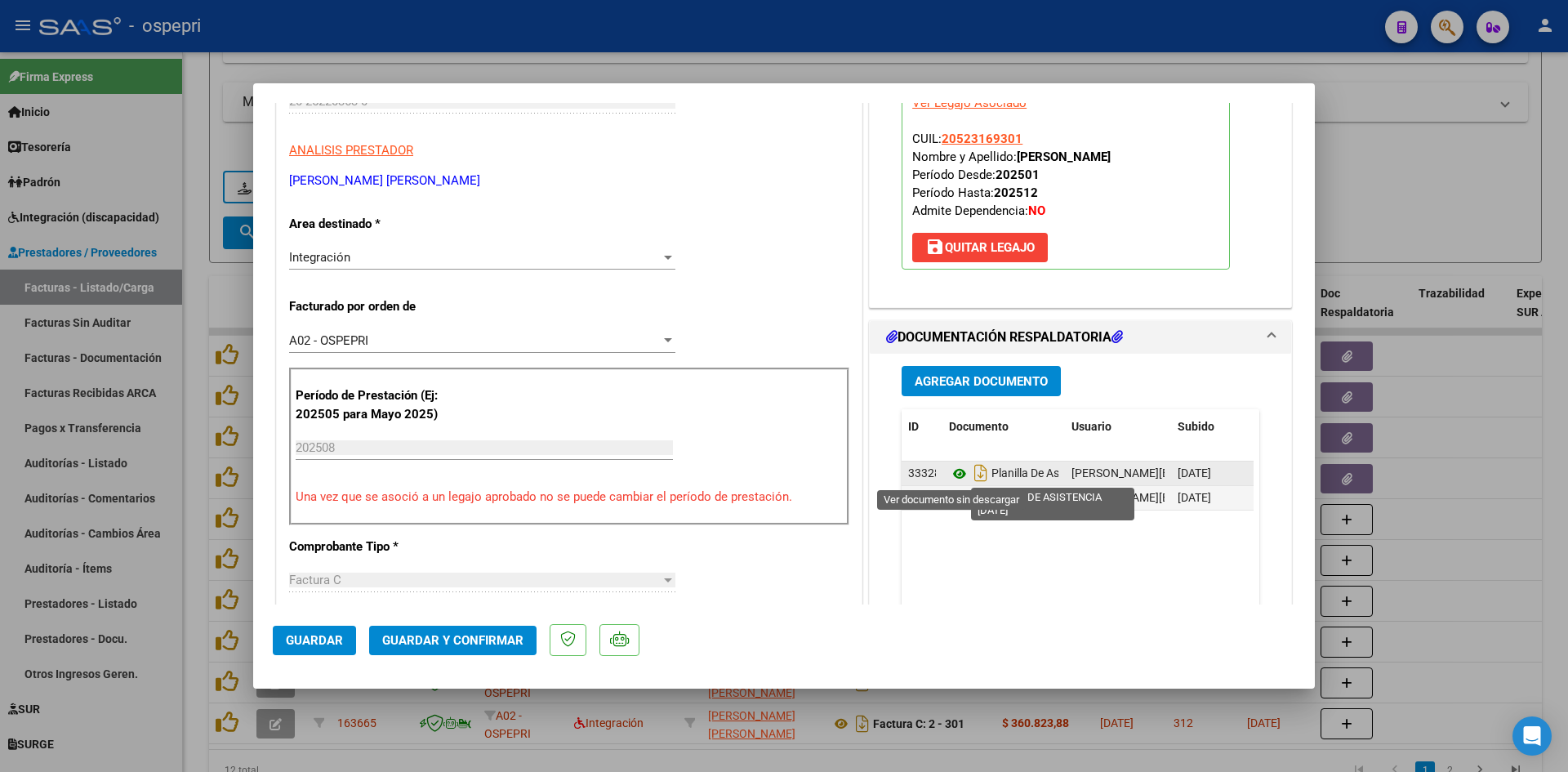
click at [953, 476] on icon at bounding box center [958, 474] width 21 height 20
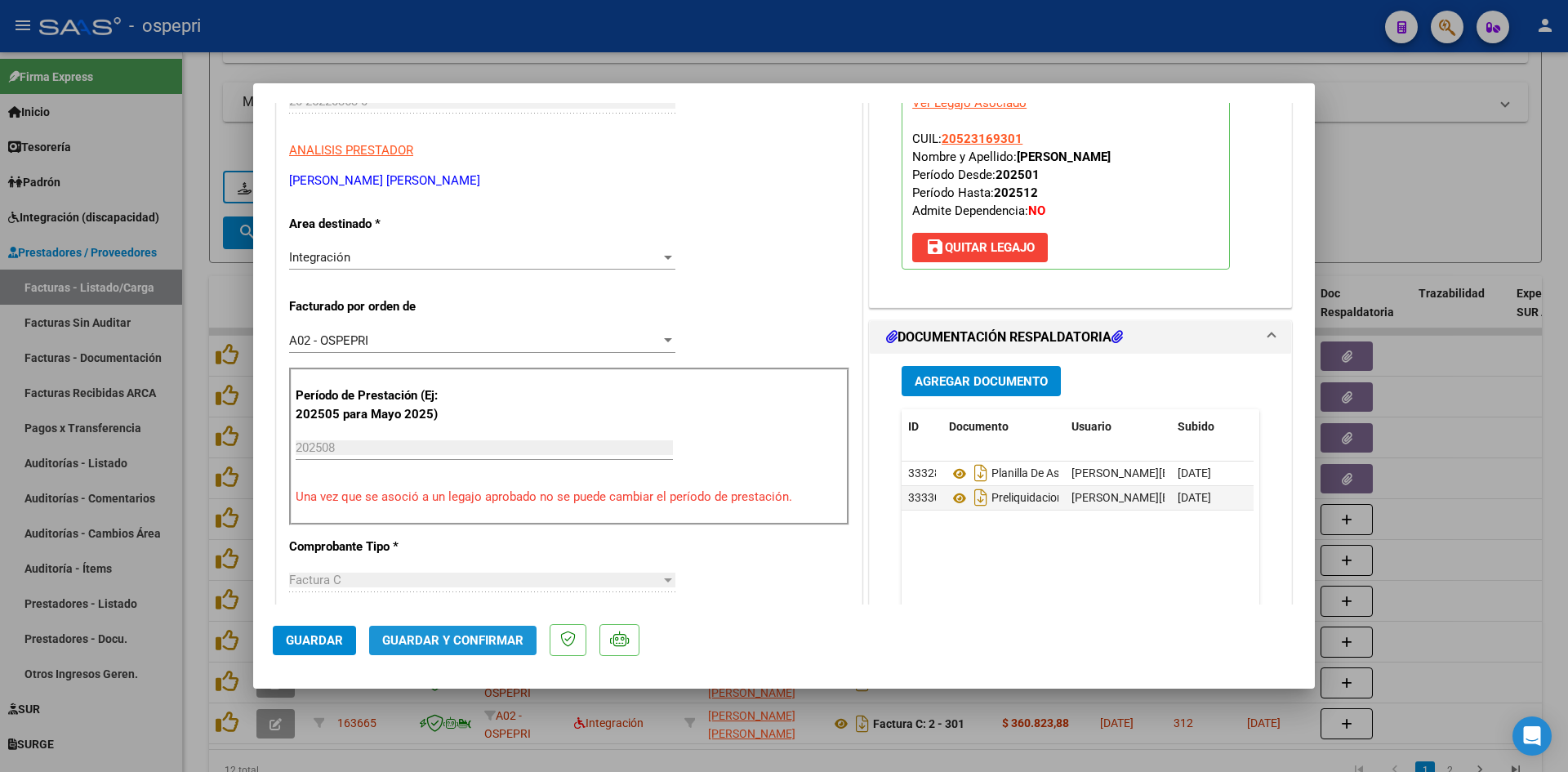
click at [495, 641] on span "Guardar y Confirmar" at bounding box center [453, 640] width 142 height 15
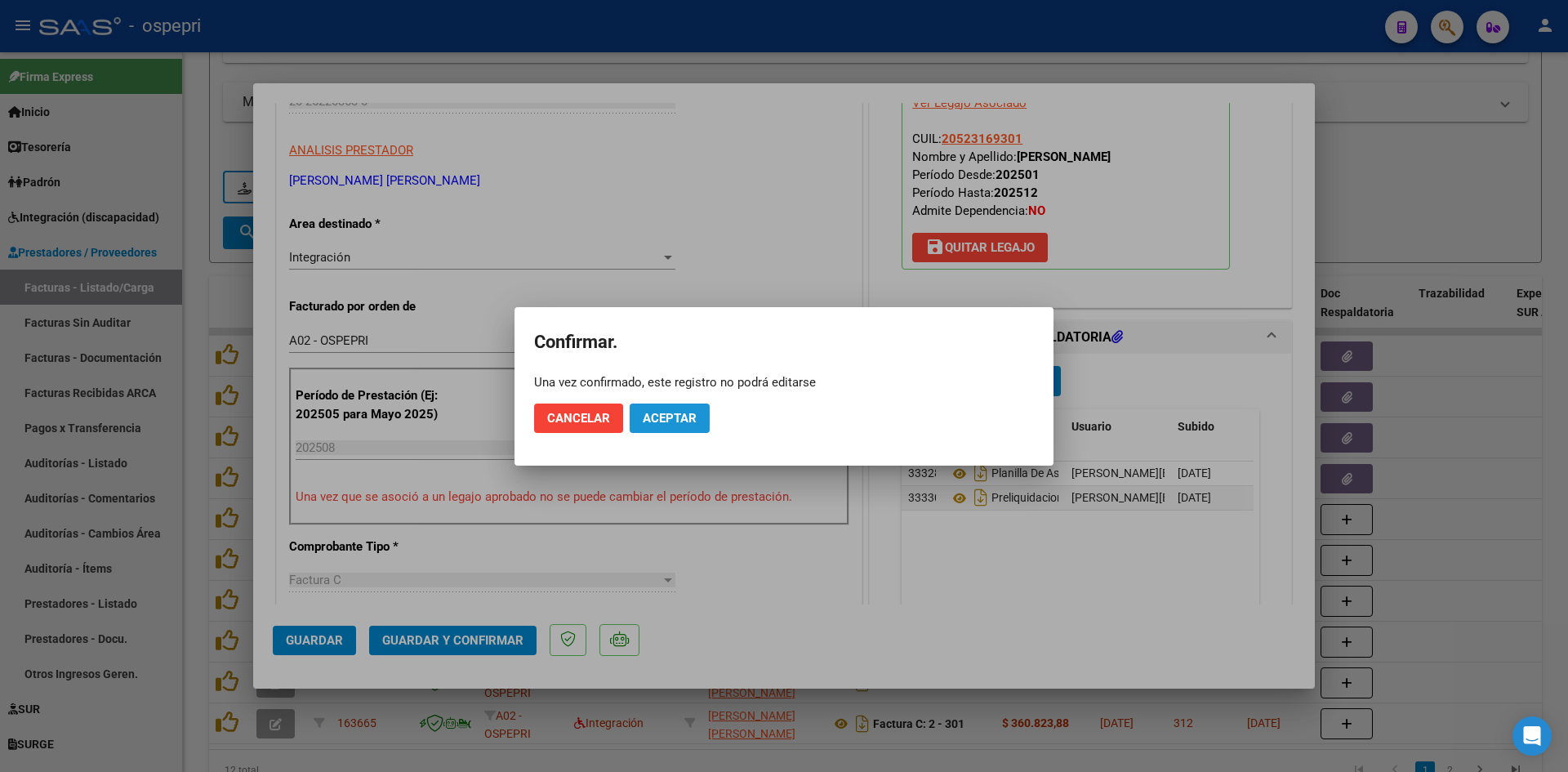
click at [696, 417] on span "Aceptar" at bounding box center [669, 417] width 54 height 15
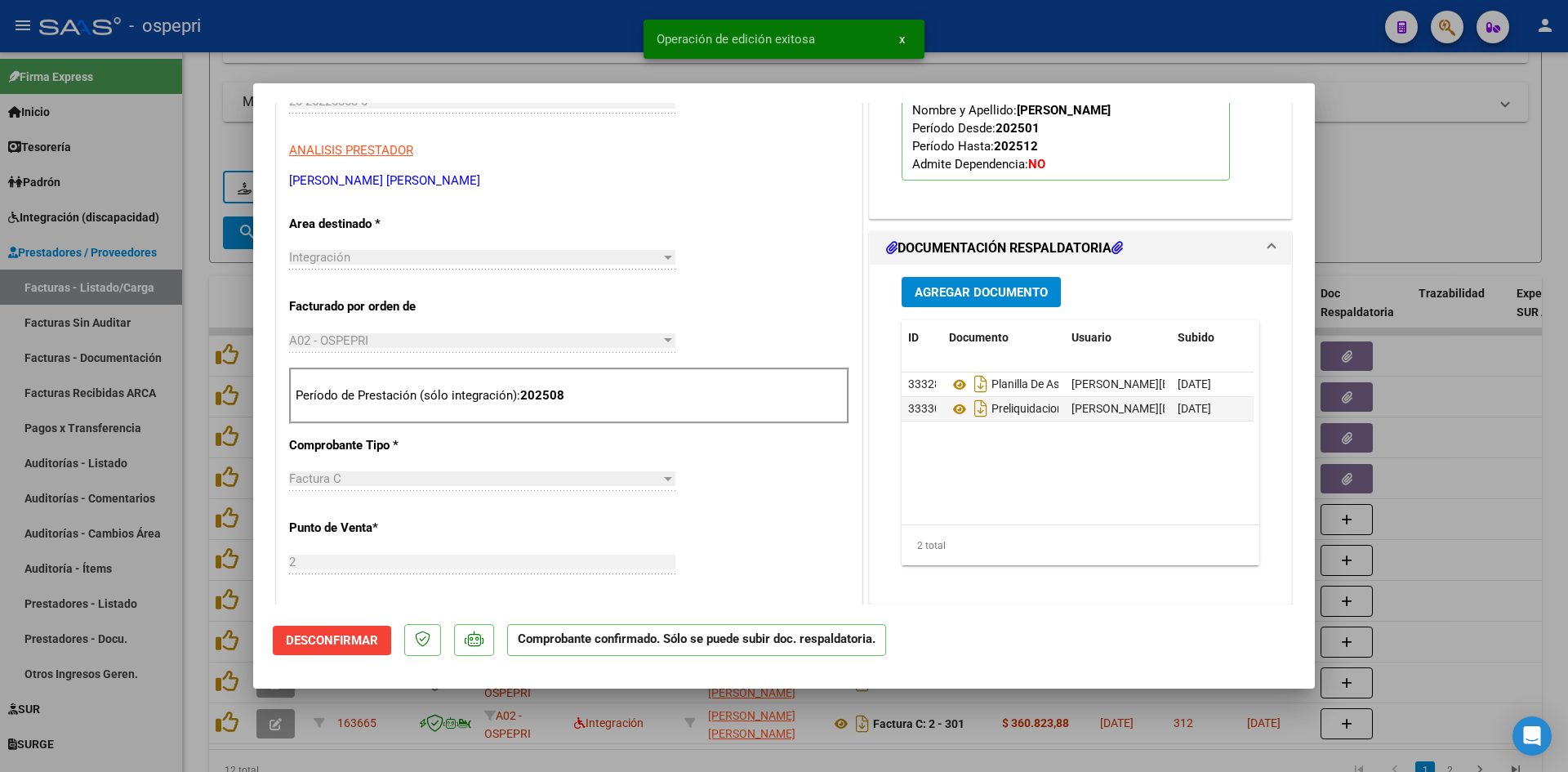
type input "$ 0,00"
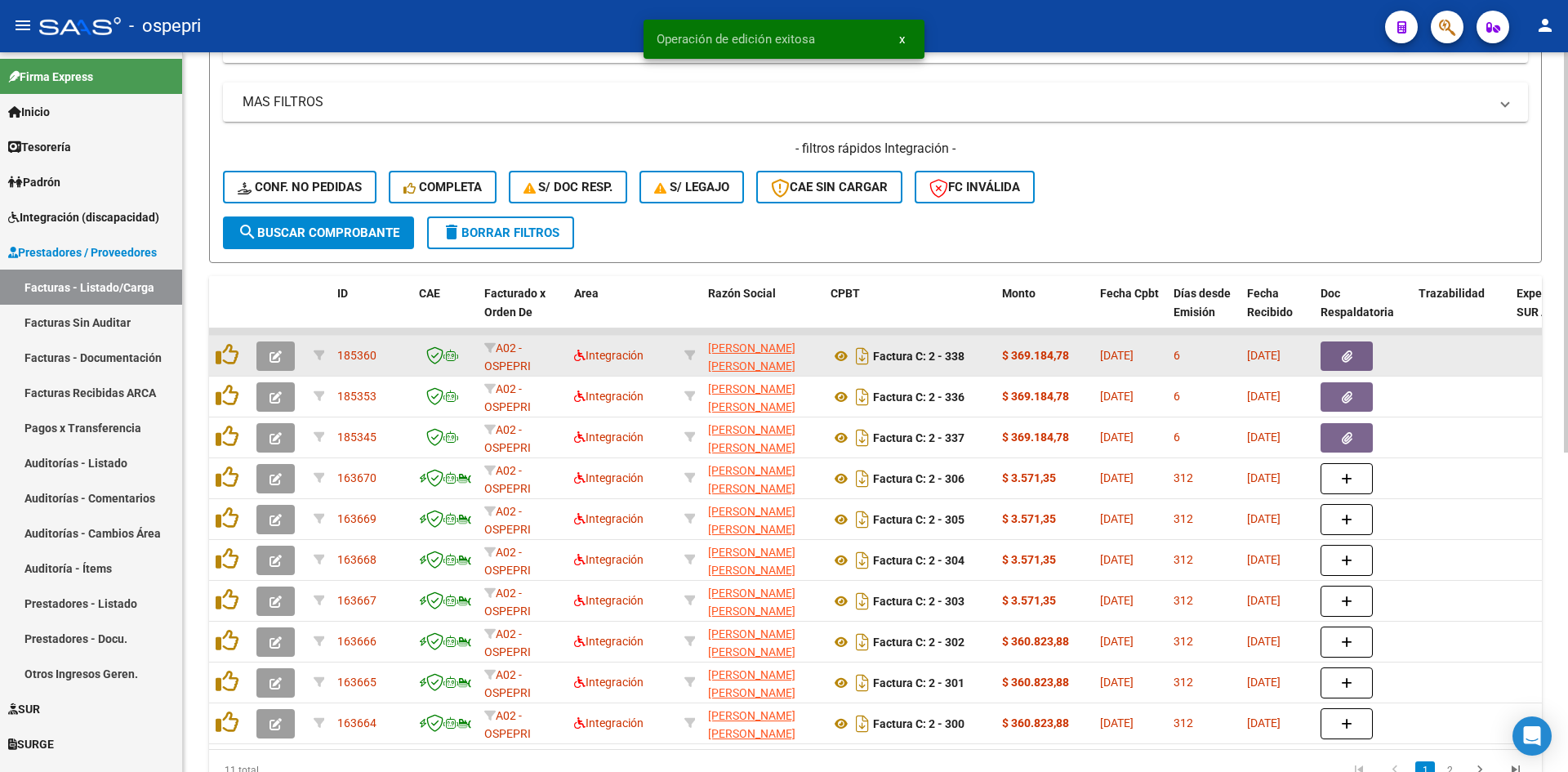
click at [265, 351] on button "button" at bounding box center [276, 356] width 39 height 30
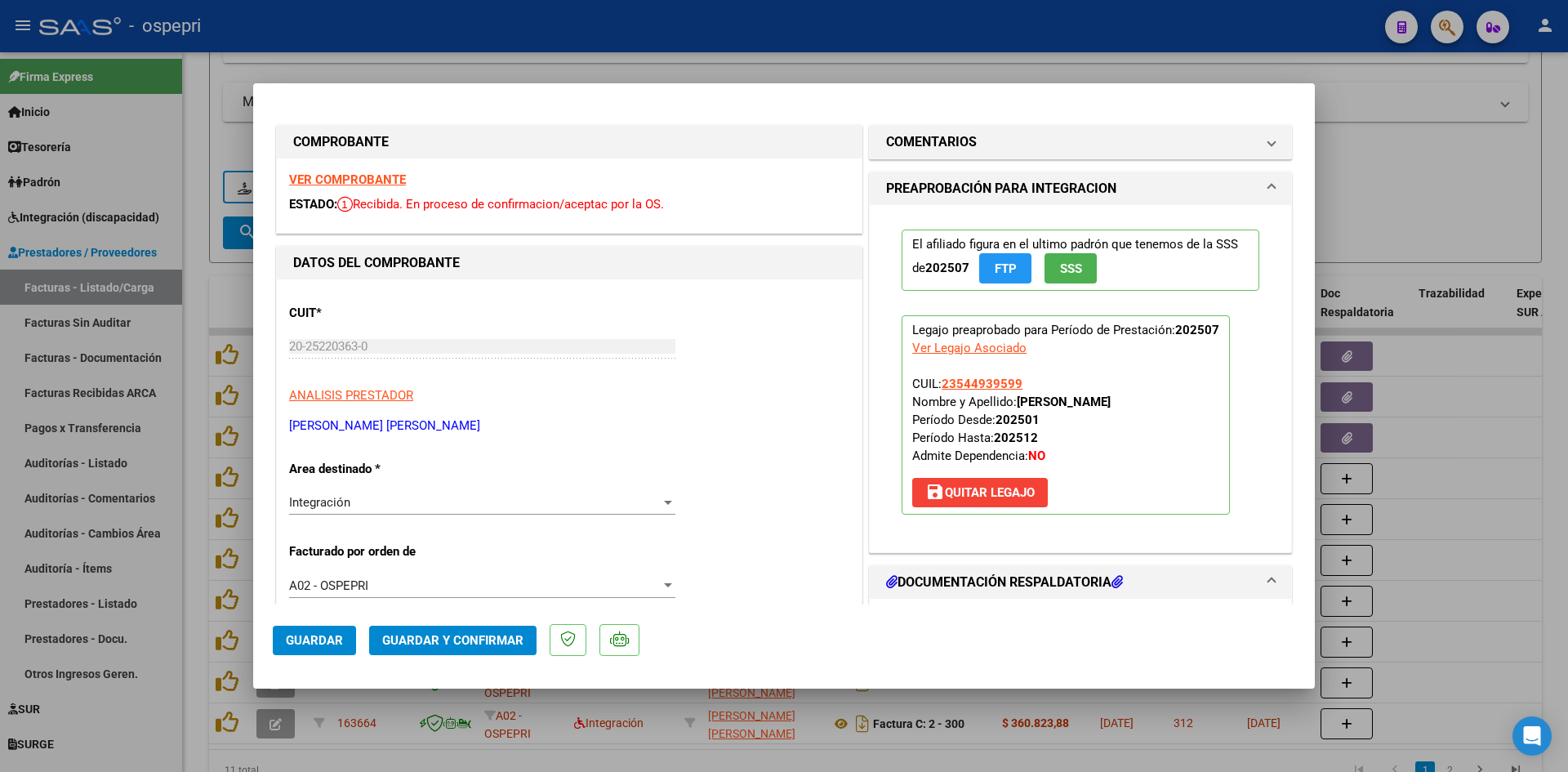
click at [397, 182] on strong "VER COMPROBANTE" at bounding box center [348, 179] width 117 height 15
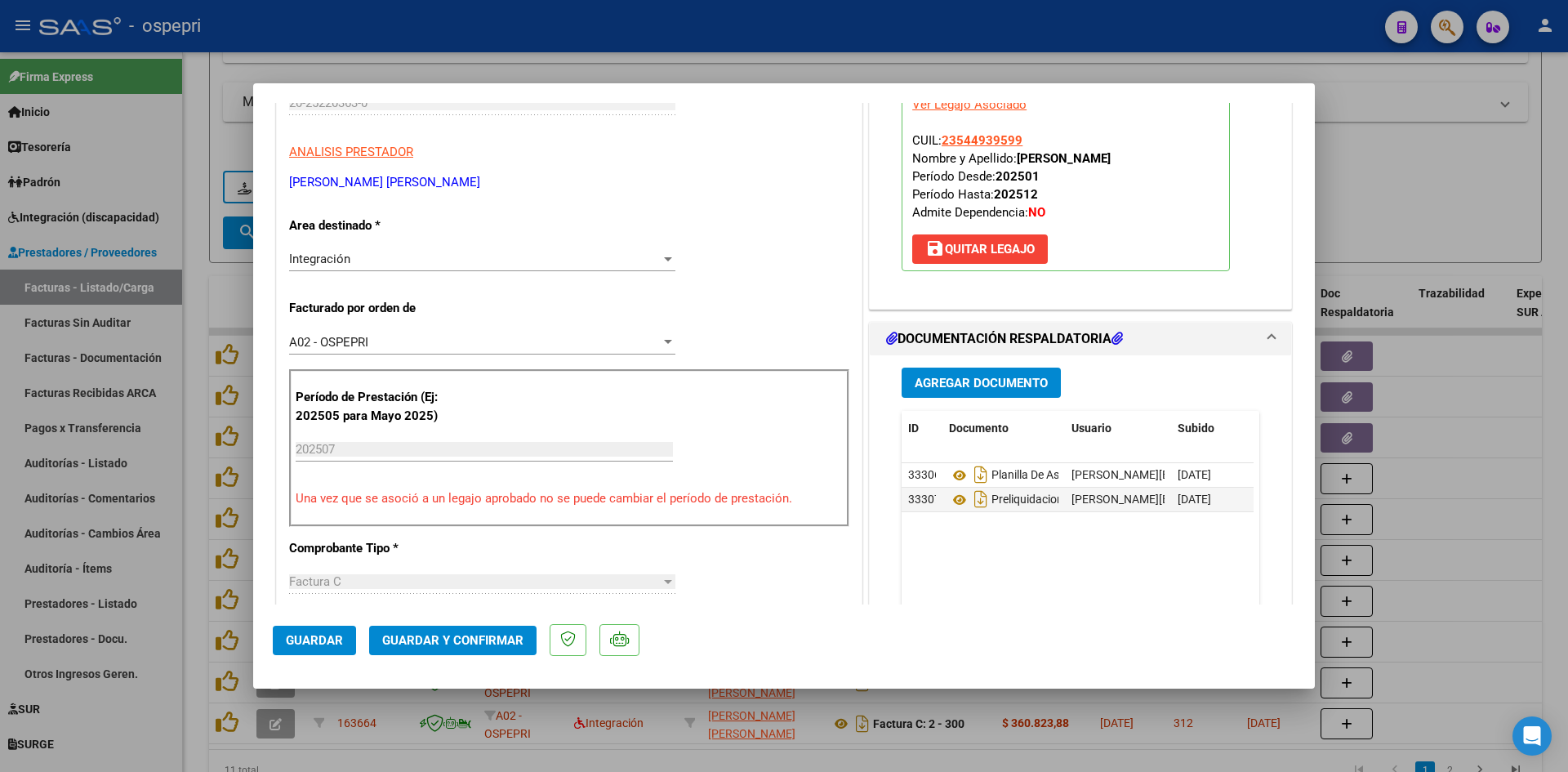
scroll to position [245, 0]
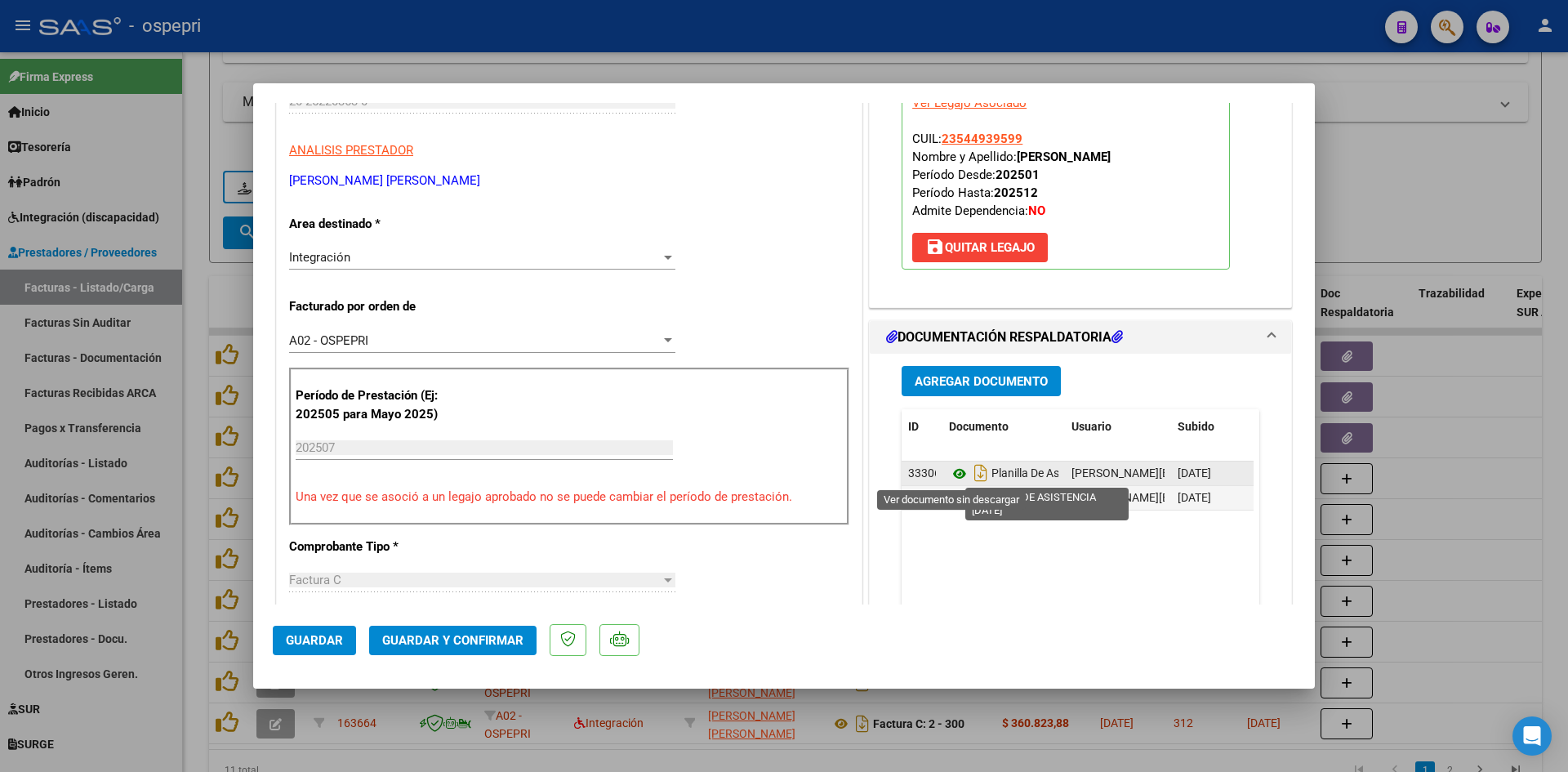
click at [953, 470] on icon at bounding box center [958, 474] width 21 height 20
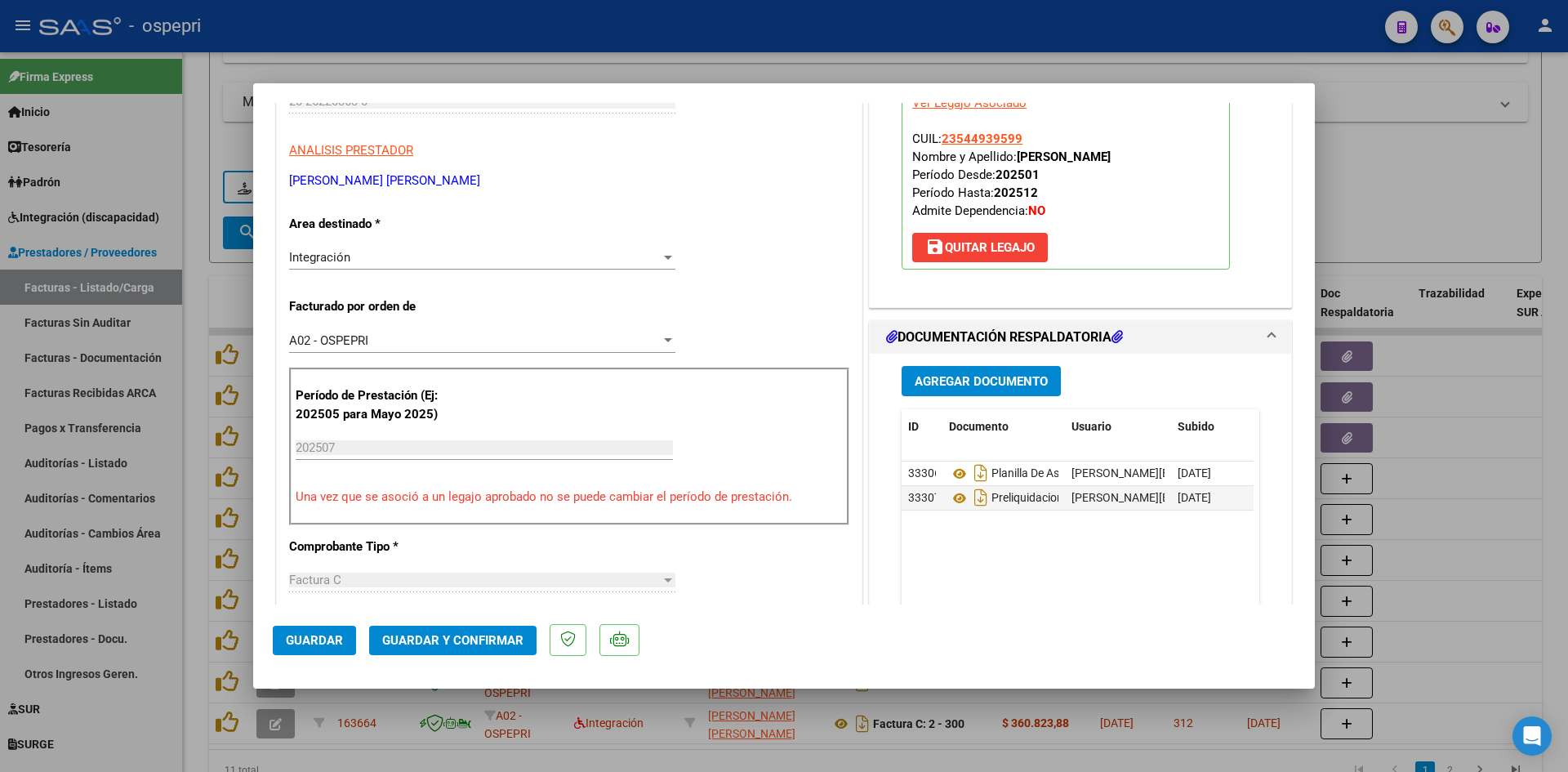
click at [489, 644] on span "Guardar y Confirmar" at bounding box center [453, 640] width 142 height 15
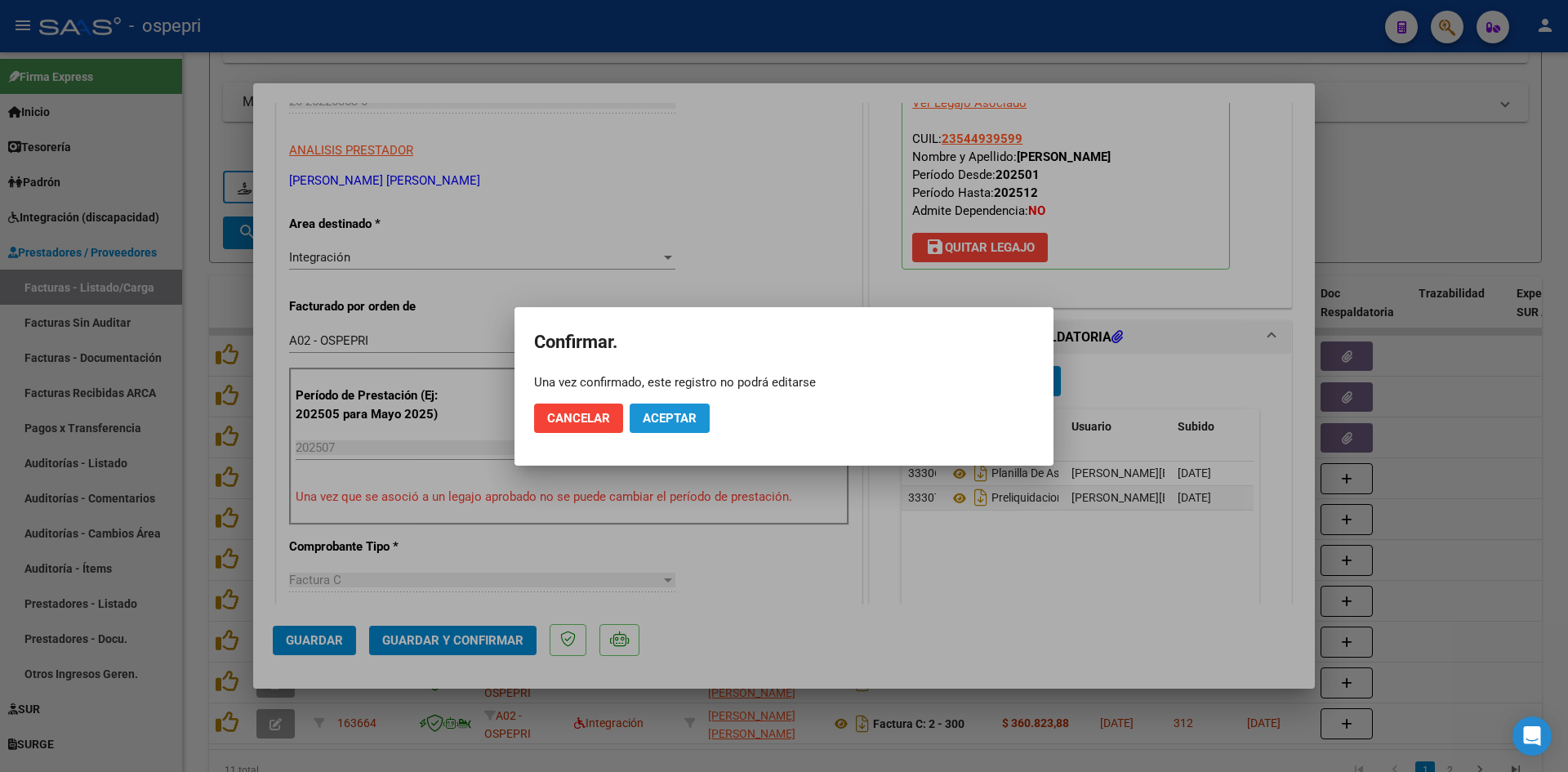
click at [658, 412] on span "Aceptar" at bounding box center [669, 417] width 54 height 15
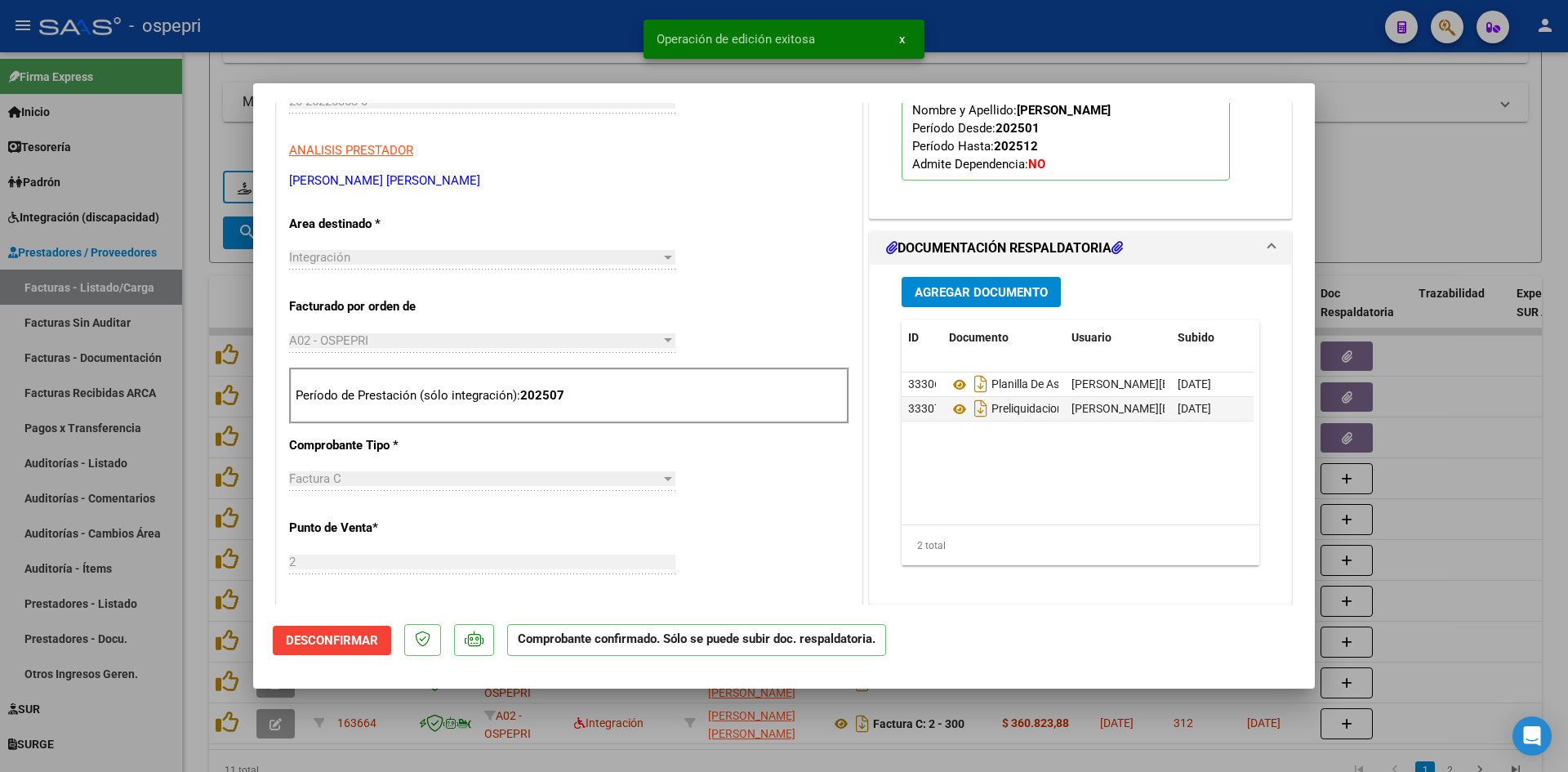
type input "$ 0,00"
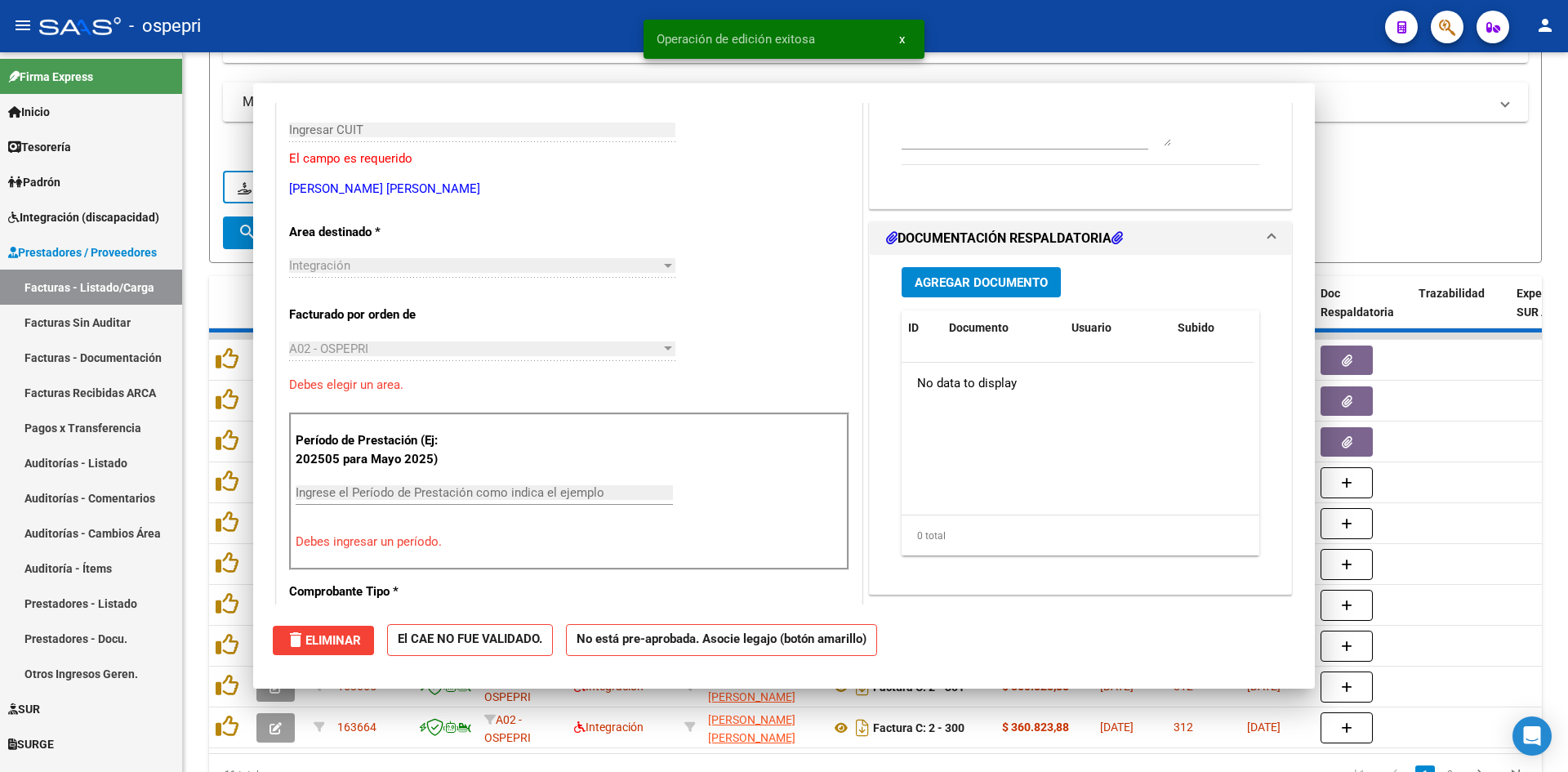
scroll to position [274, 0]
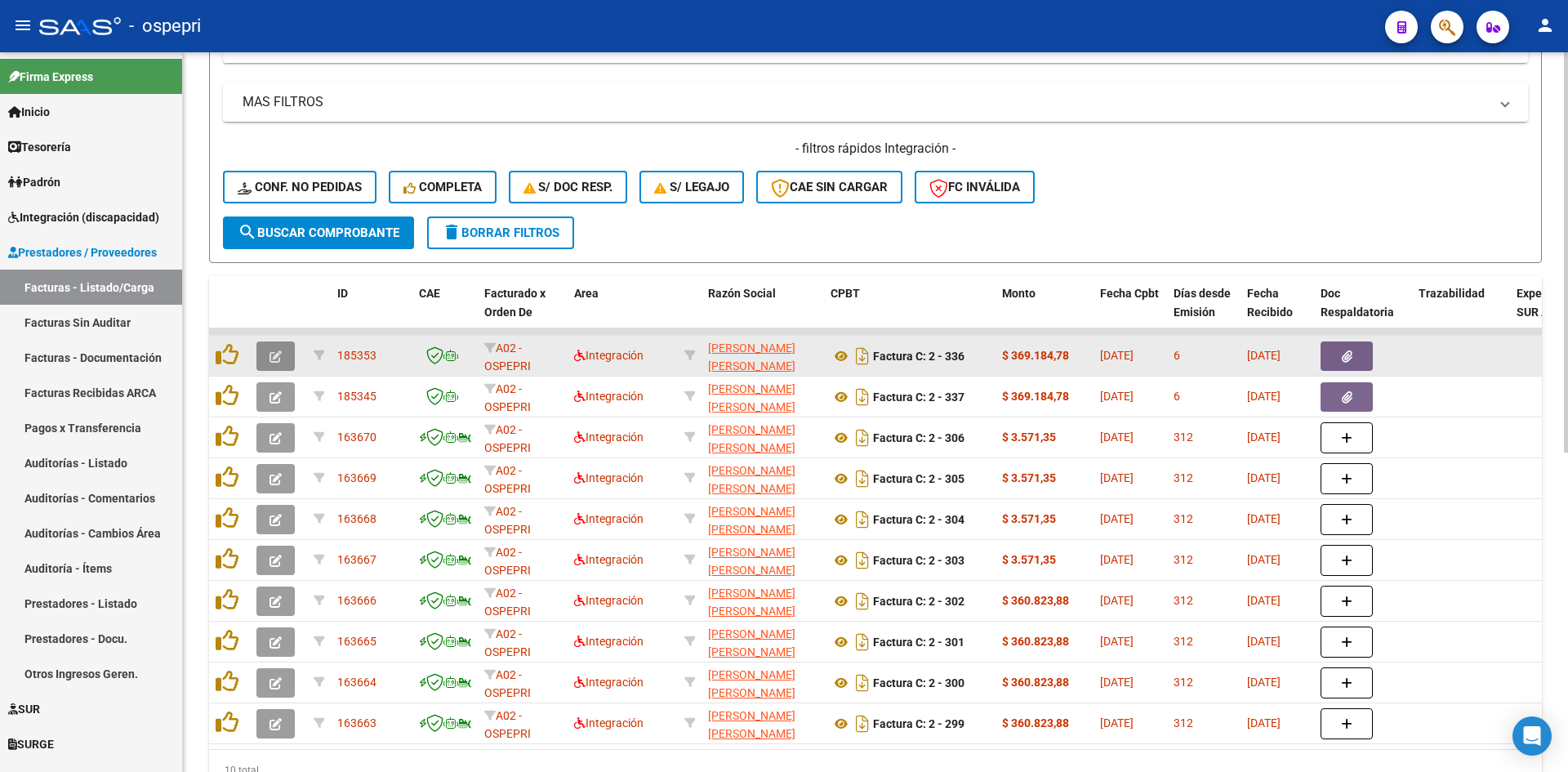
click at [276, 354] on icon "button" at bounding box center [276, 356] width 12 height 12
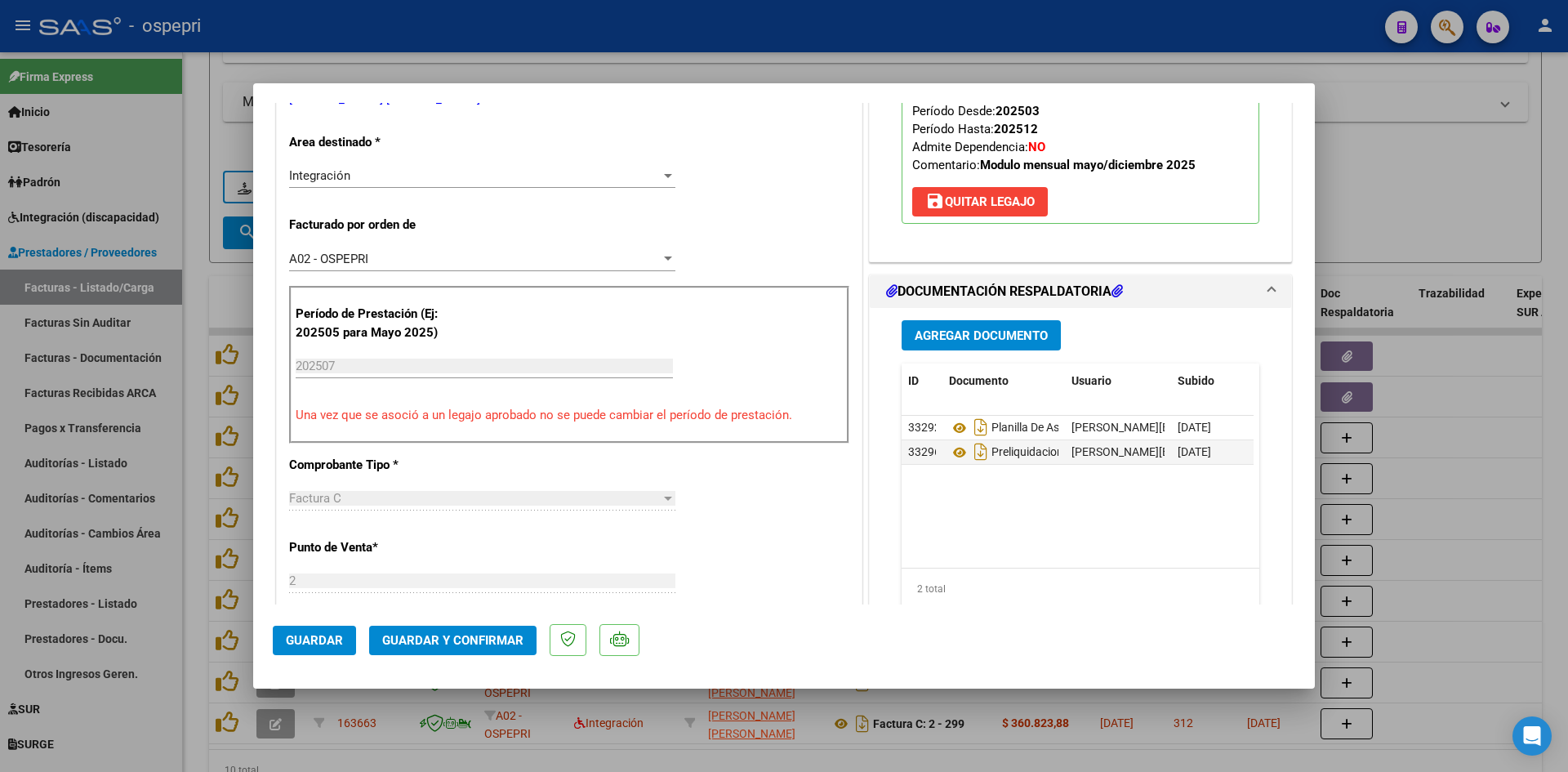
scroll to position [0, 0]
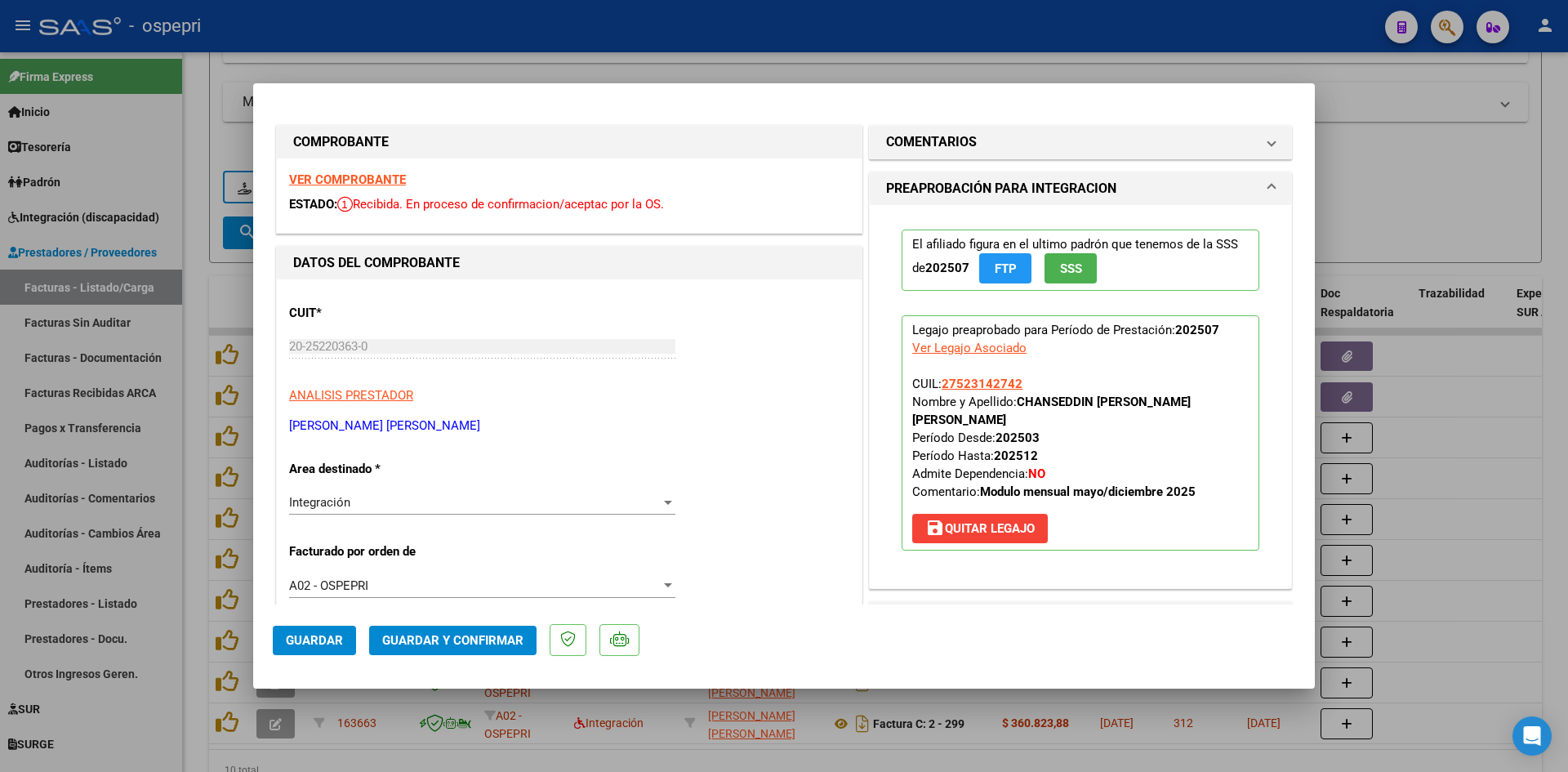
click at [388, 179] on strong "VER COMPROBANTE" at bounding box center [348, 179] width 117 height 15
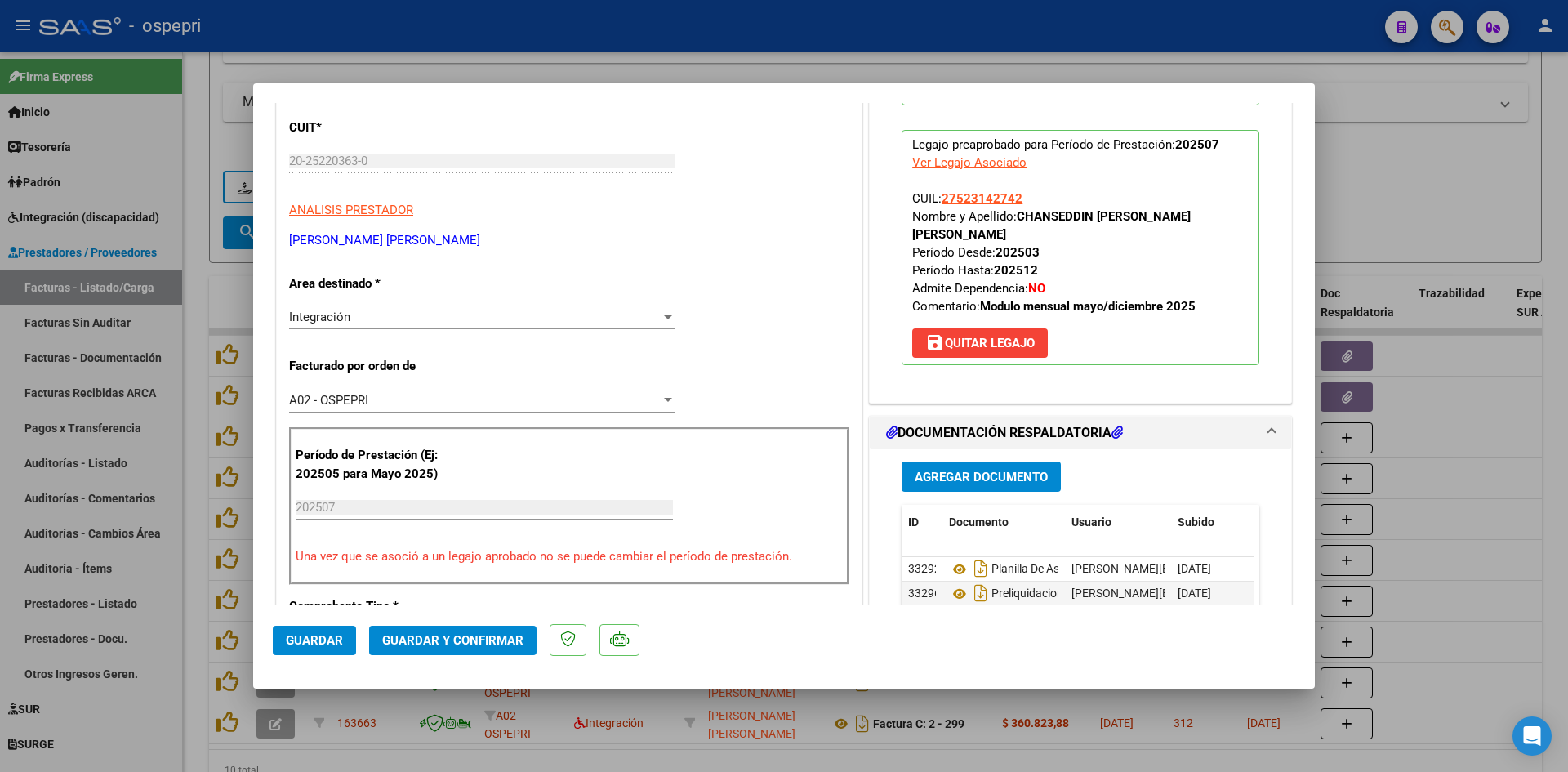
scroll to position [327, 0]
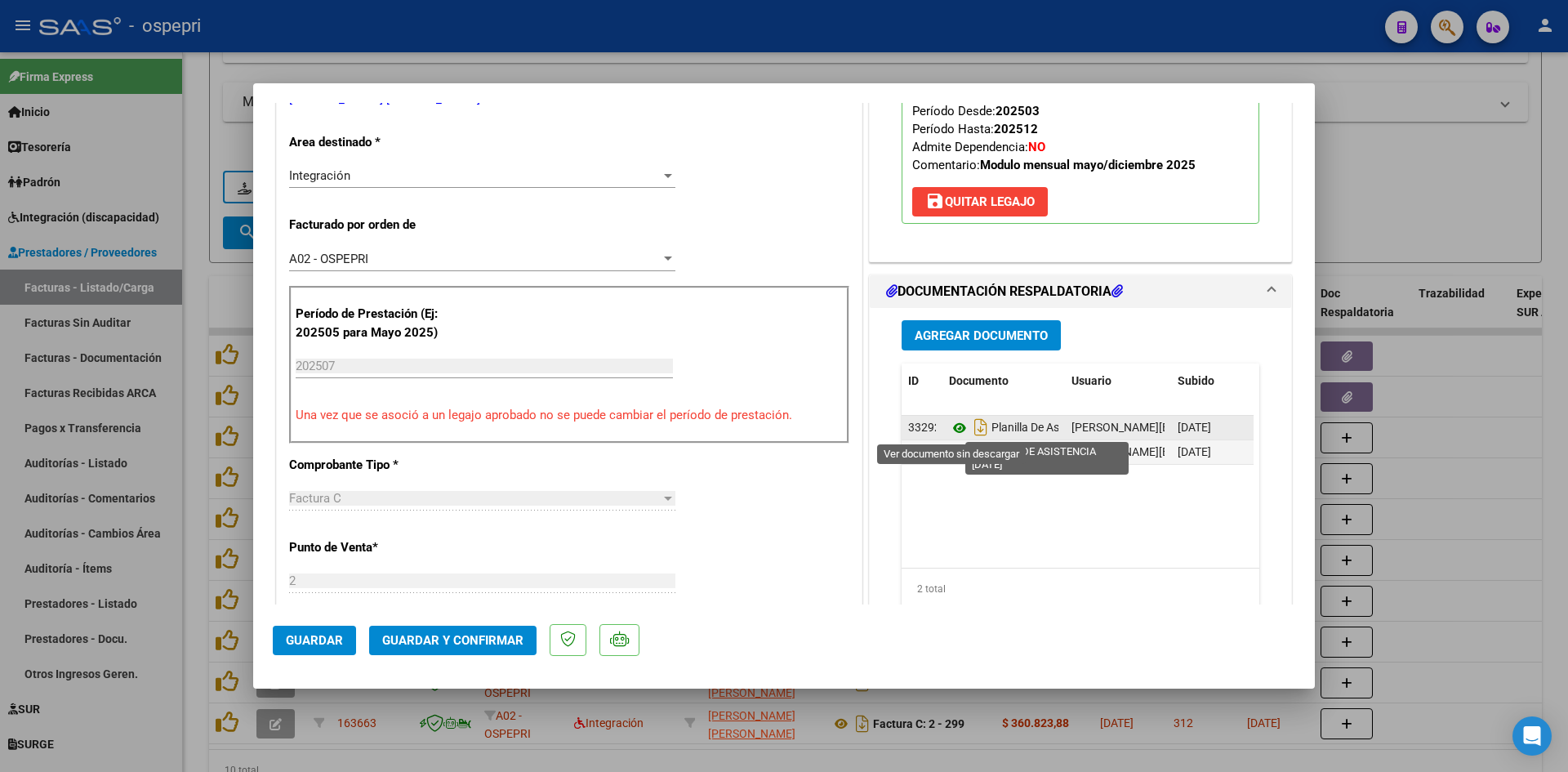
click at [952, 428] on icon at bounding box center [958, 428] width 21 height 20
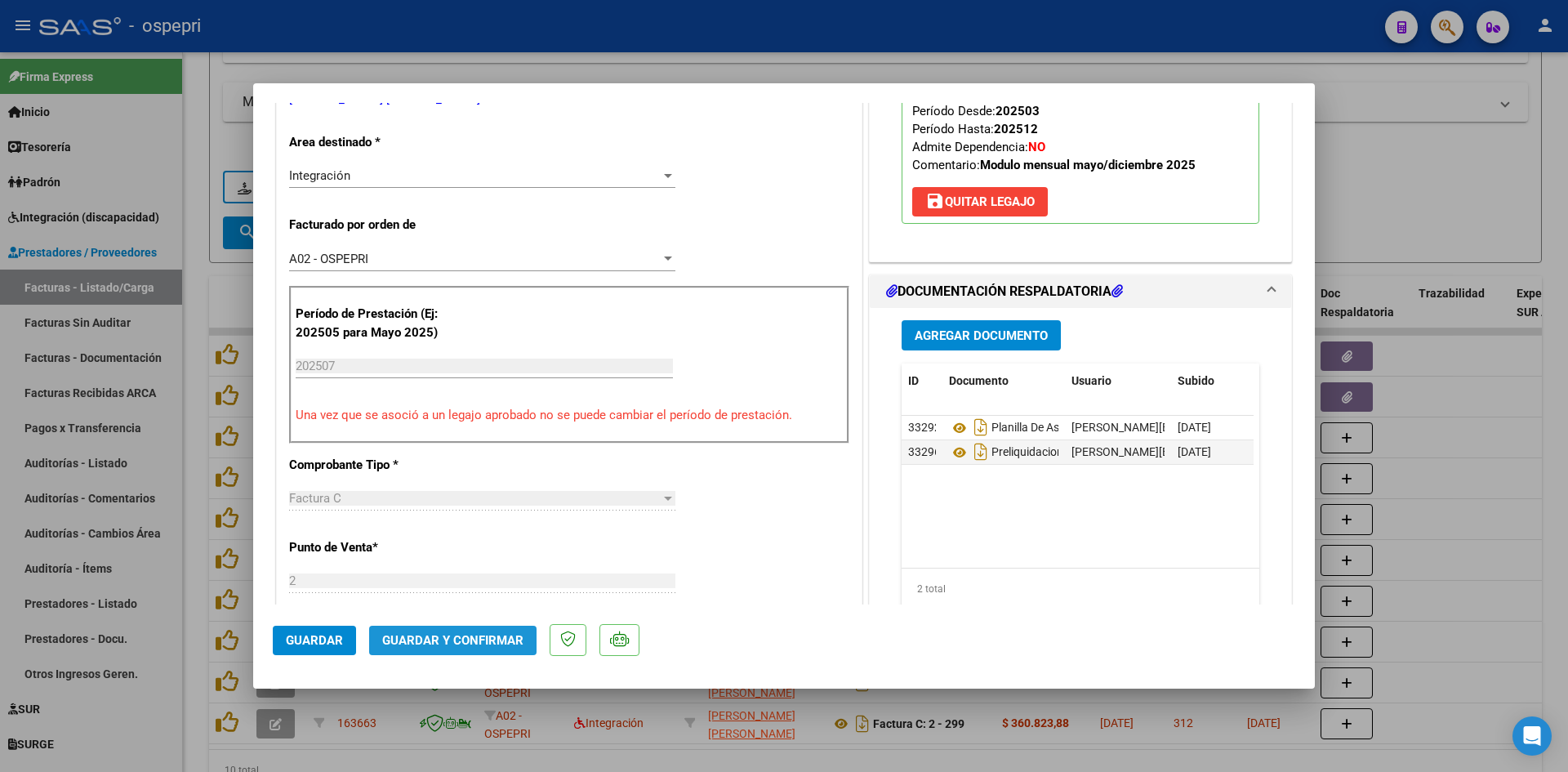
click at [475, 638] on span "Guardar y Confirmar" at bounding box center [453, 640] width 142 height 15
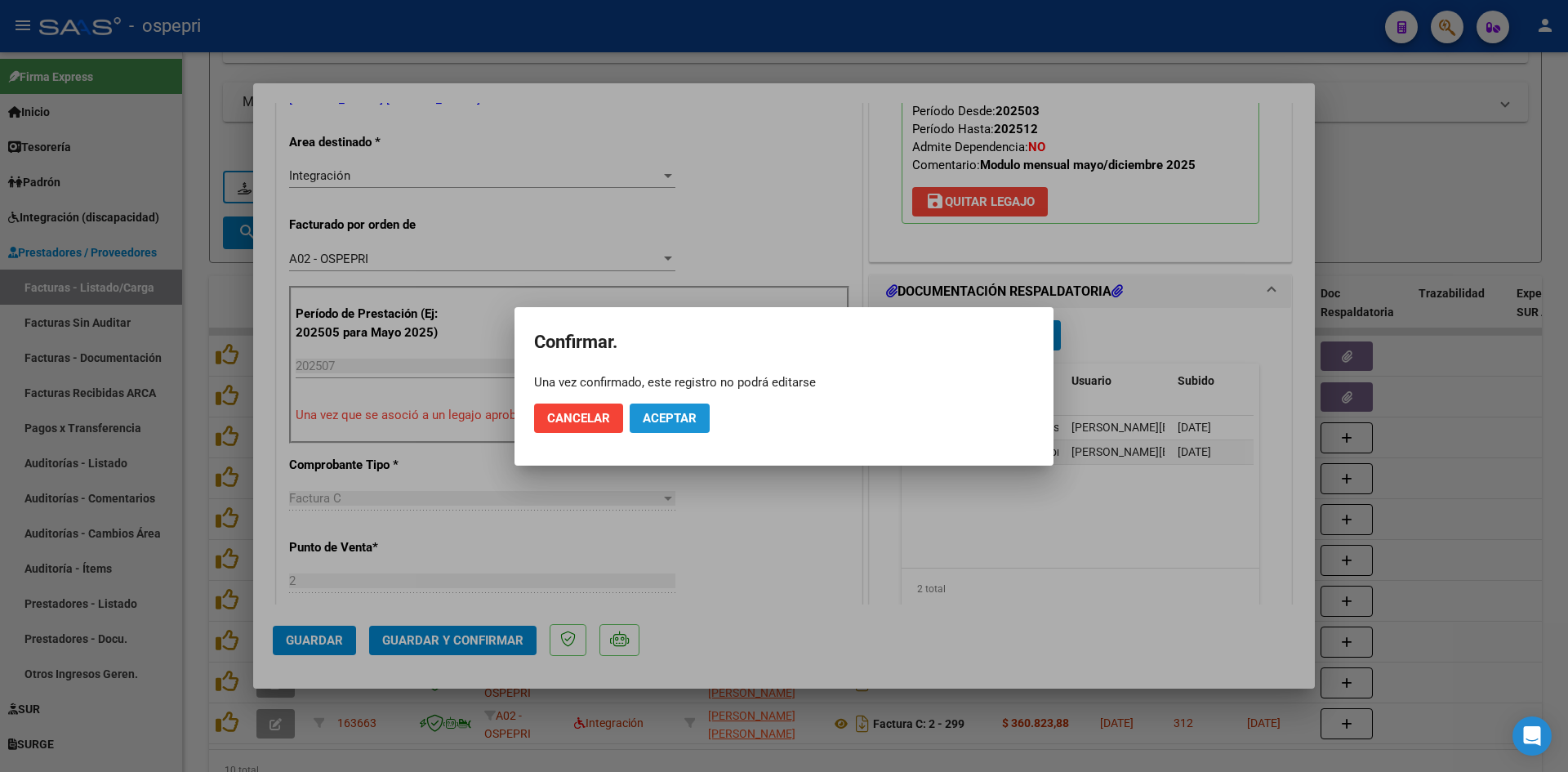
click at [685, 417] on span "Aceptar" at bounding box center [669, 417] width 54 height 15
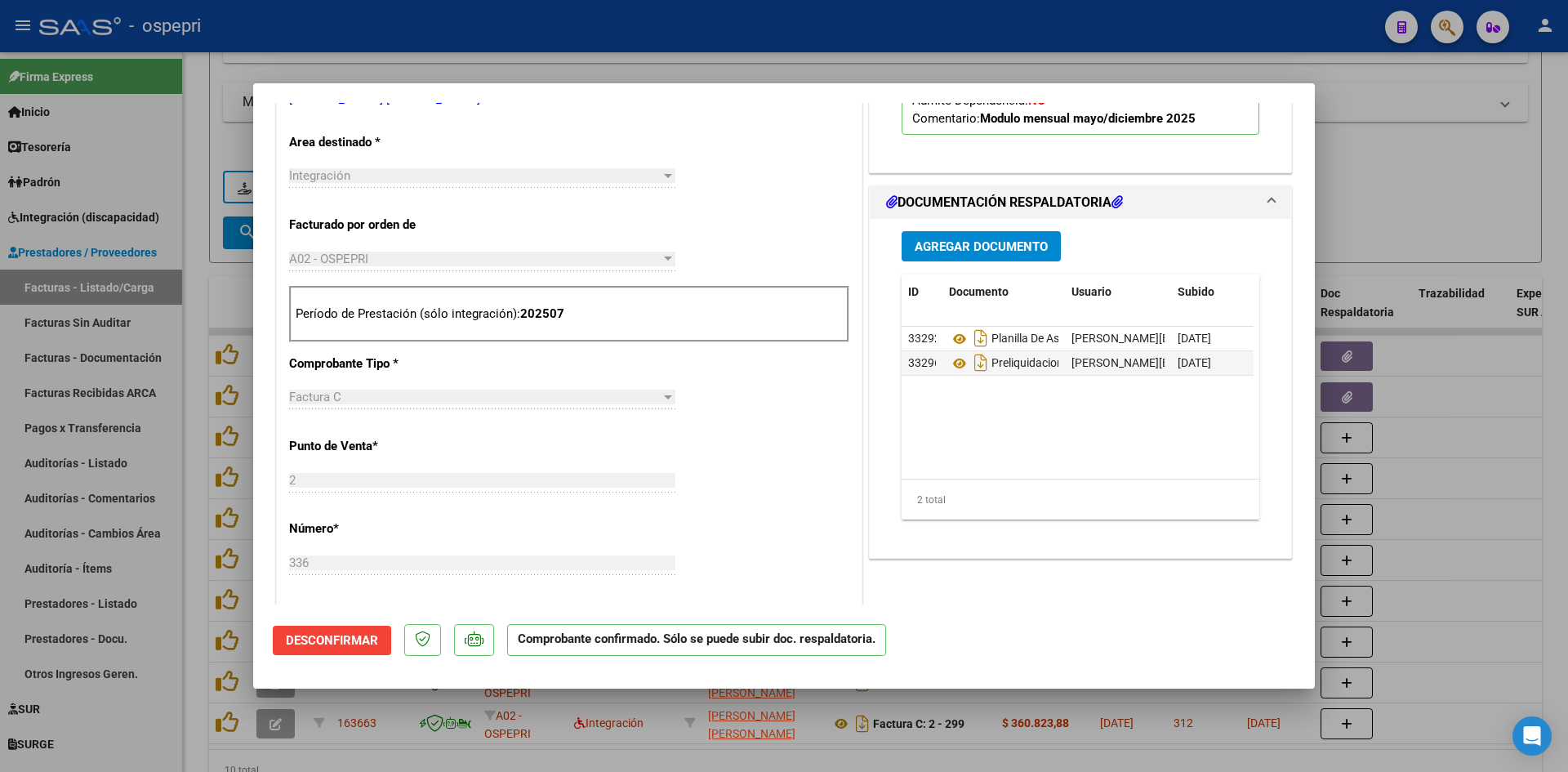
type input "$ 0,00"
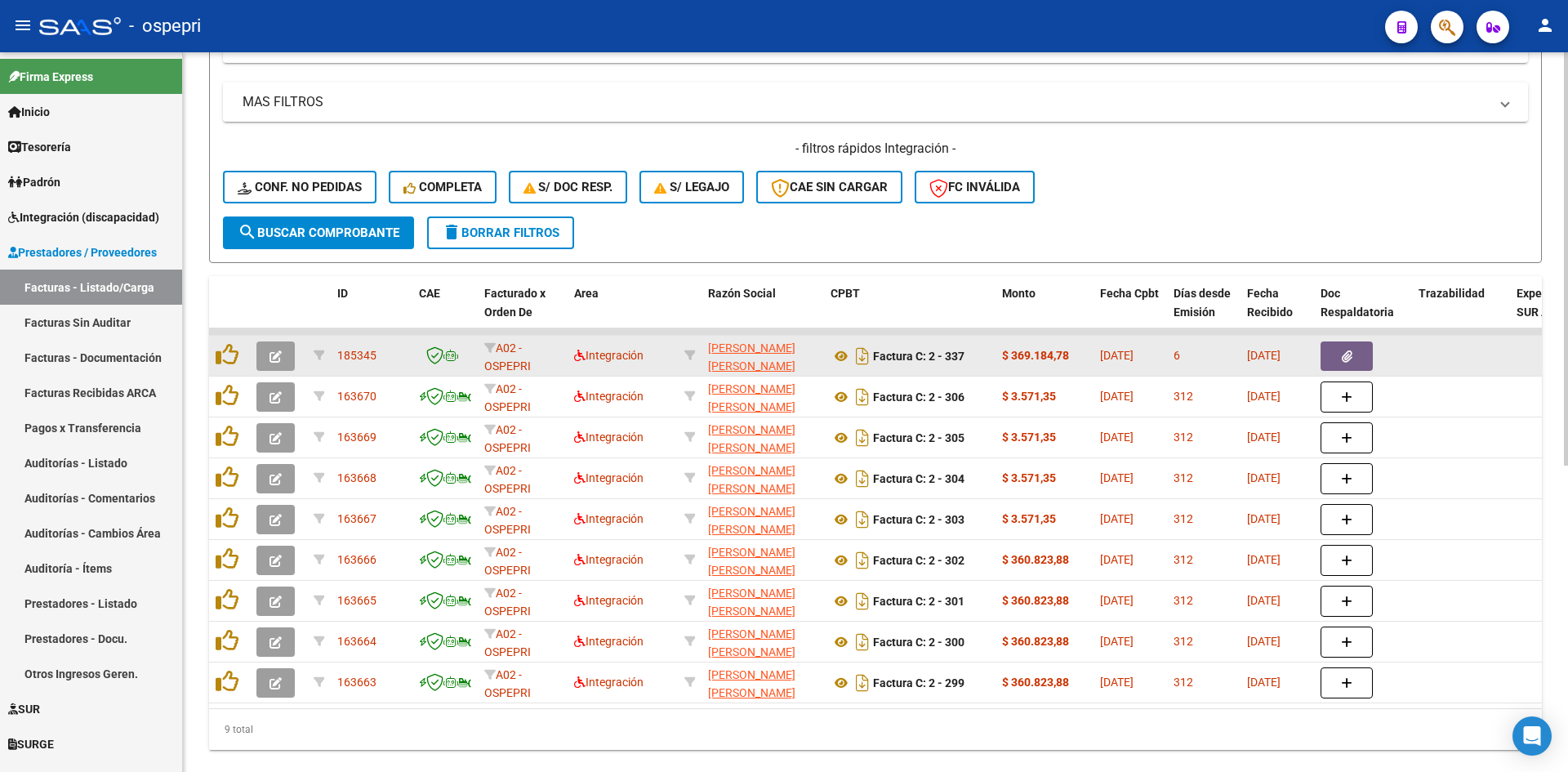
click at [276, 343] on button "button" at bounding box center [276, 356] width 39 height 30
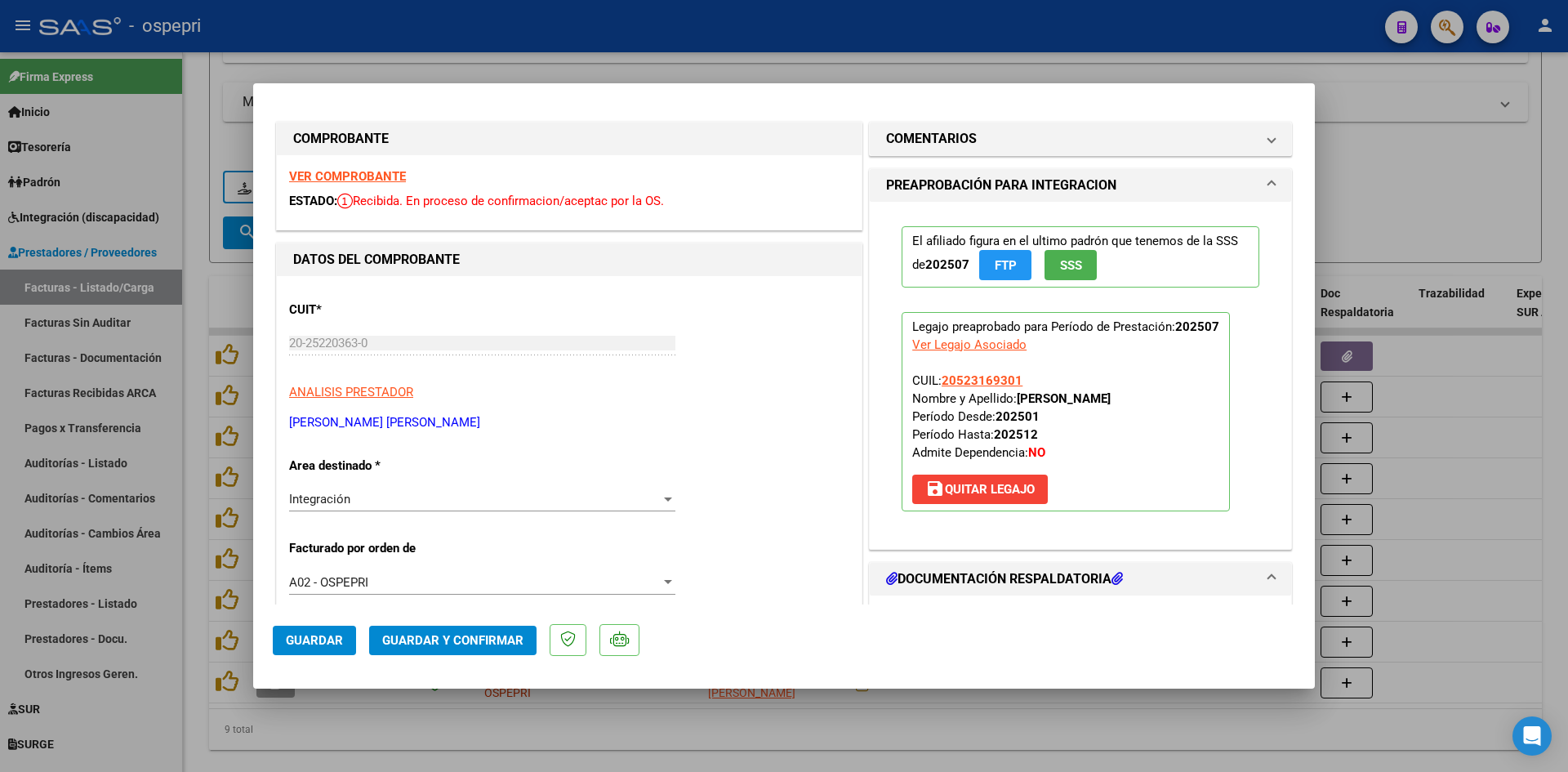
scroll to position [0, 0]
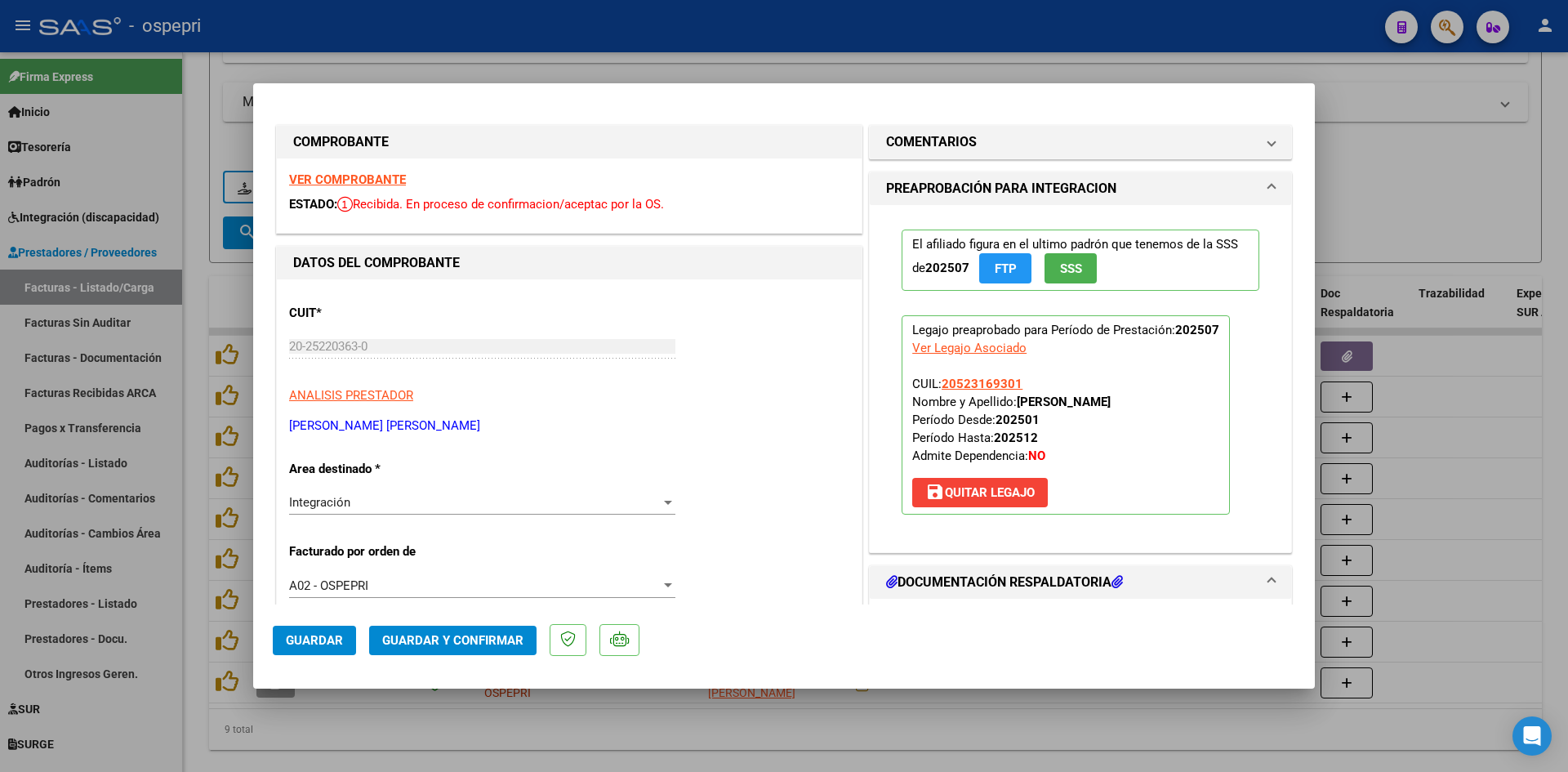
click at [371, 180] on strong "VER COMPROBANTE" at bounding box center [348, 179] width 117 height 15
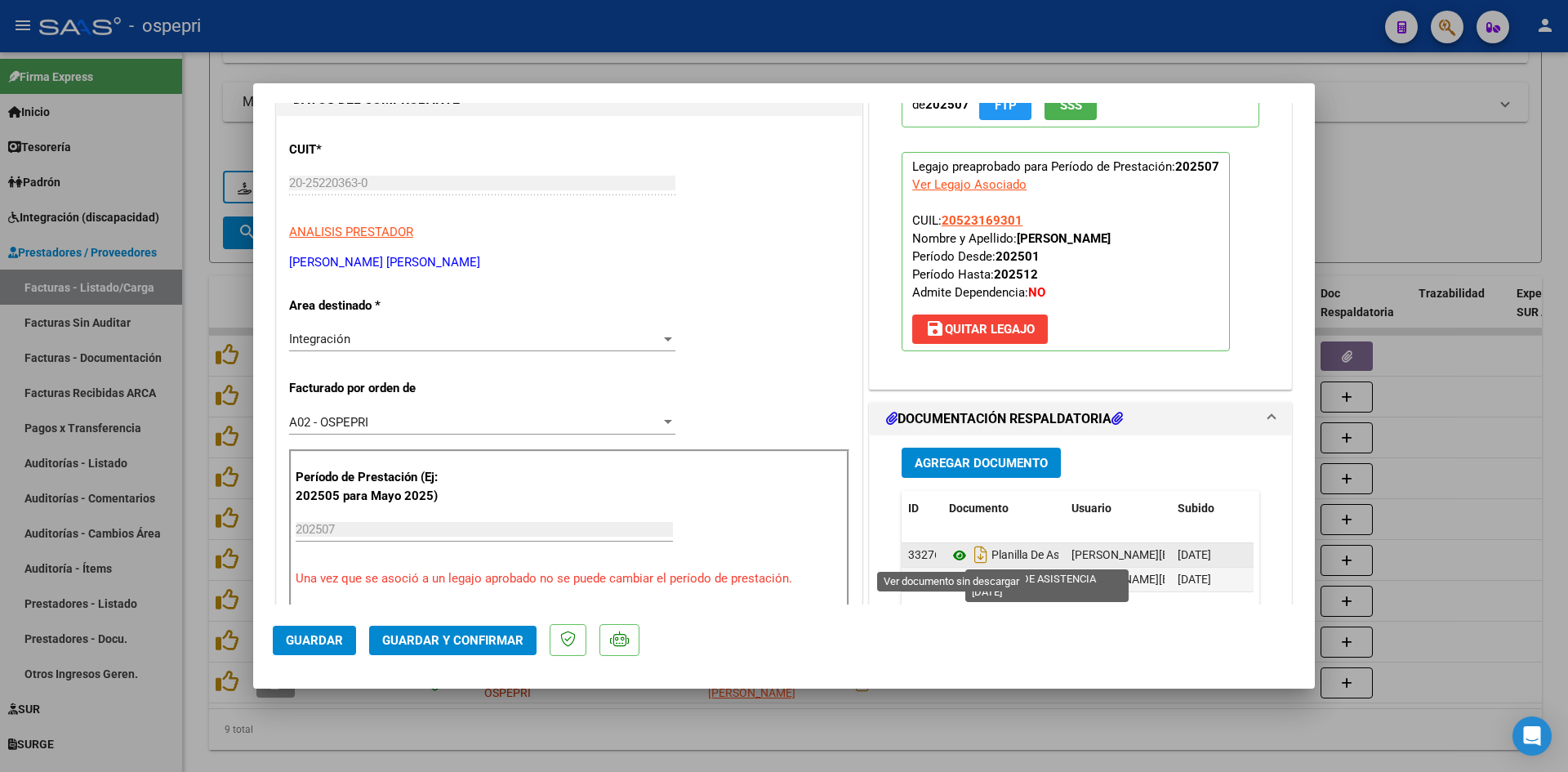
click at [950, 555] on icon at bounding box center [958, 555] width 21 height 20
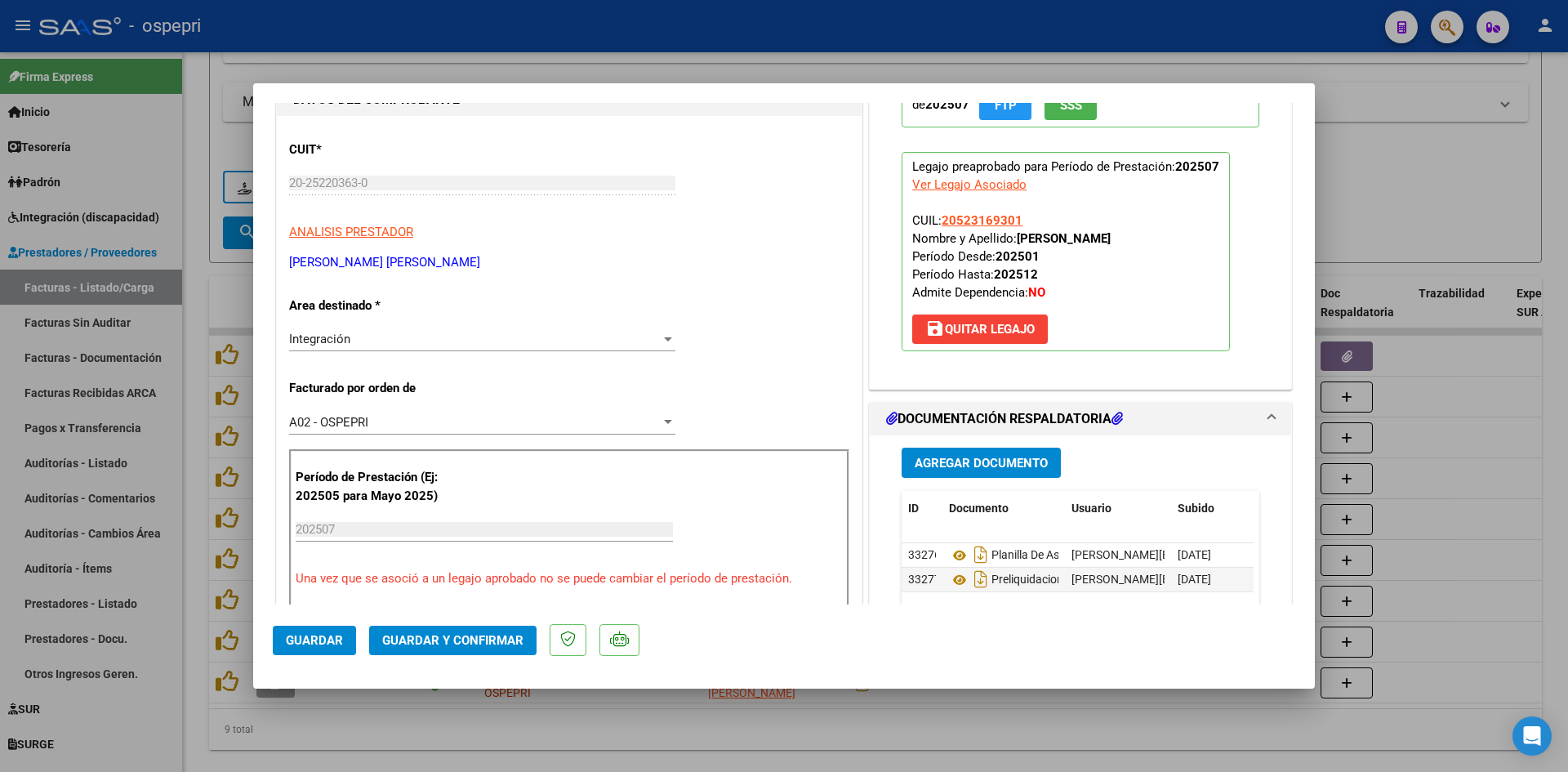
click at [489, 639] on span "Guardar y Confirmar" at bounding box center [453, 640] width 142 height 15
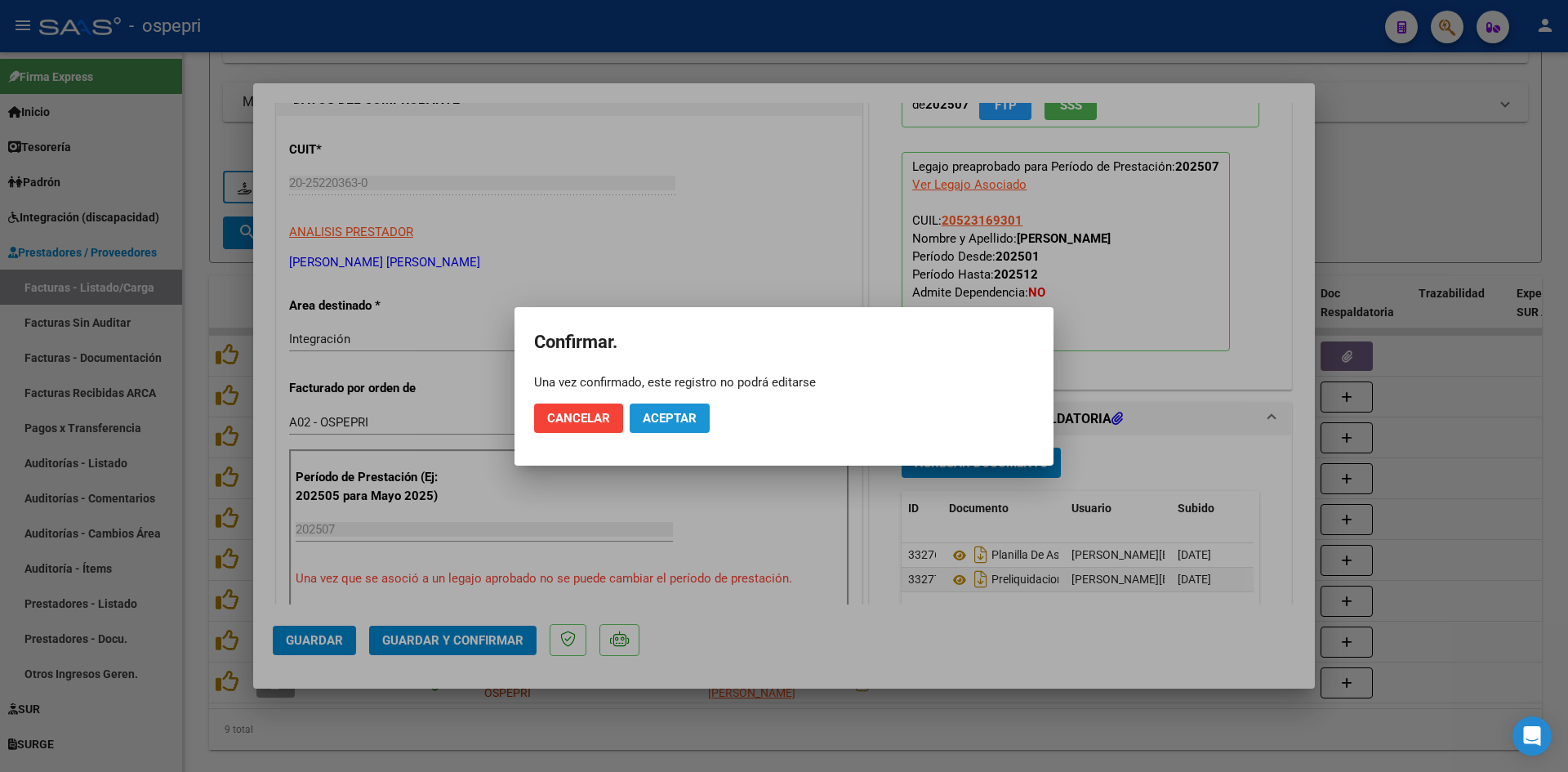
click at [670, 405] on button "Aceptar" at bounding box center [669, 418] width 80 height 30
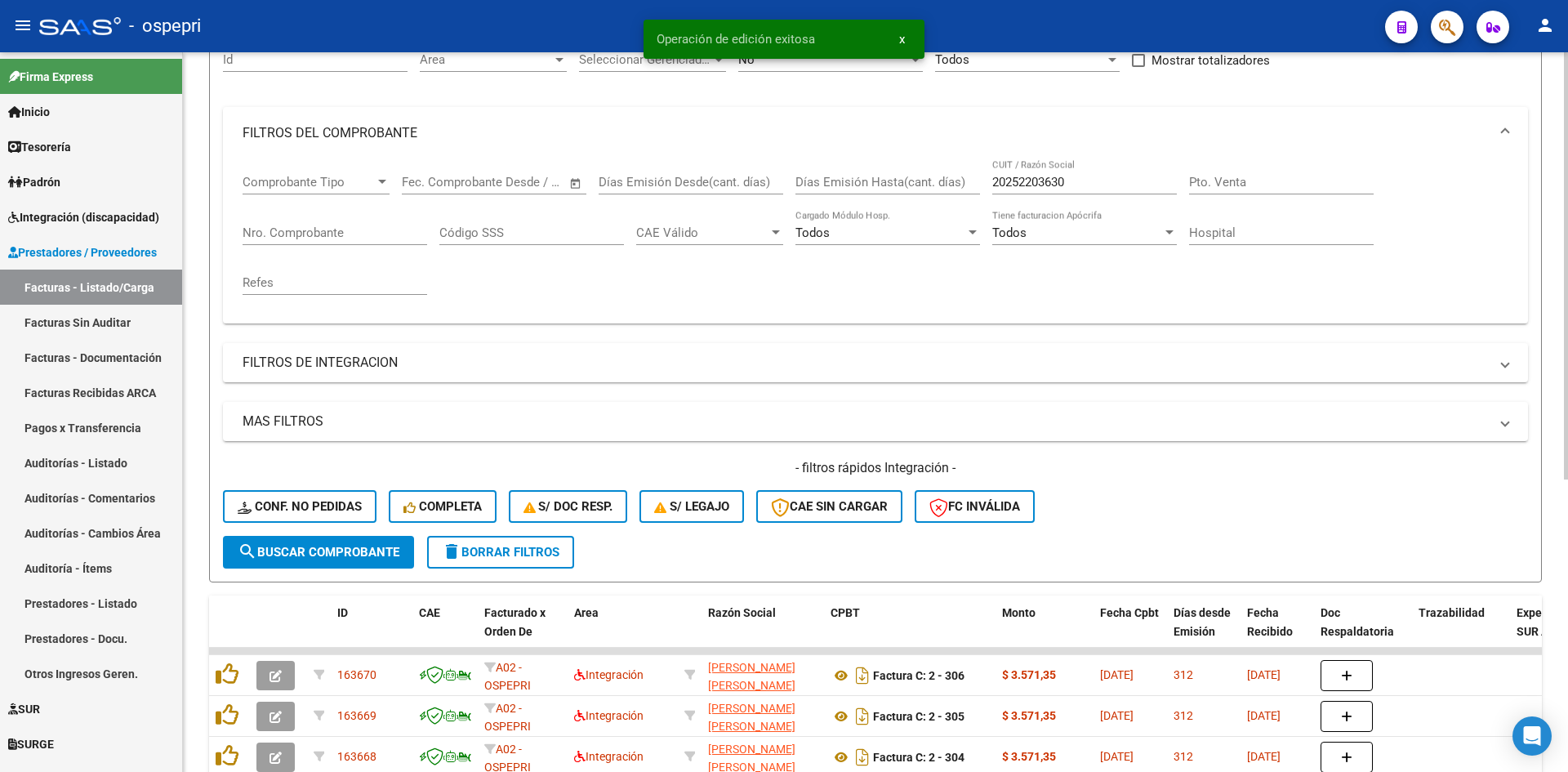
scroll to position [81, 0]
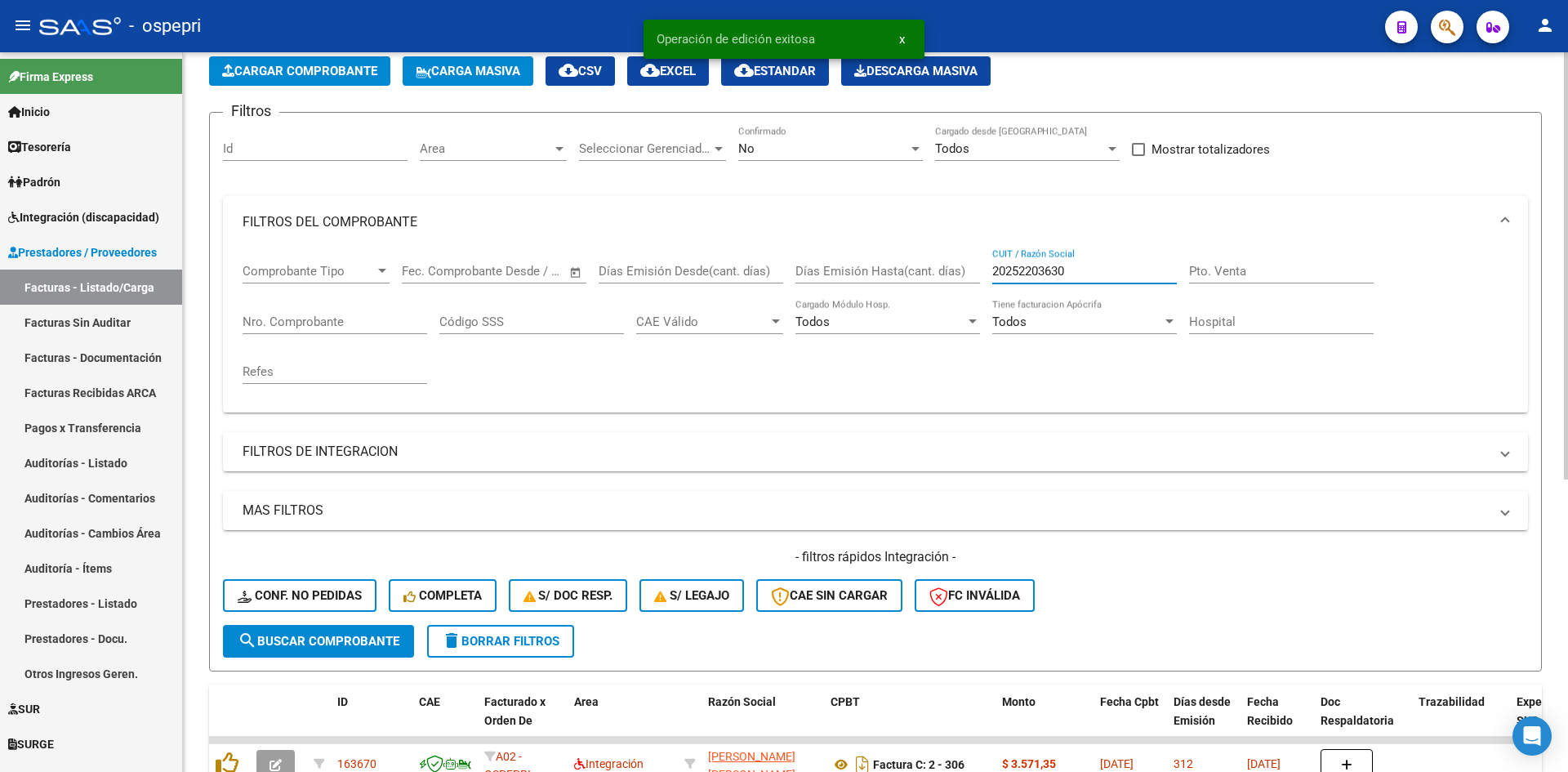
drag, startPoint x: 1019, startPoint y: 270, endPoint x: 1111, endPoint y: 290, distance: 94.1
click at [953, 276] on div "Comprobante Tipo Comprobante Tipo Fecha inicio – Fecha fin Fec. Comprobante Des…" at bounding box center [875, 323] width 1266 height 151
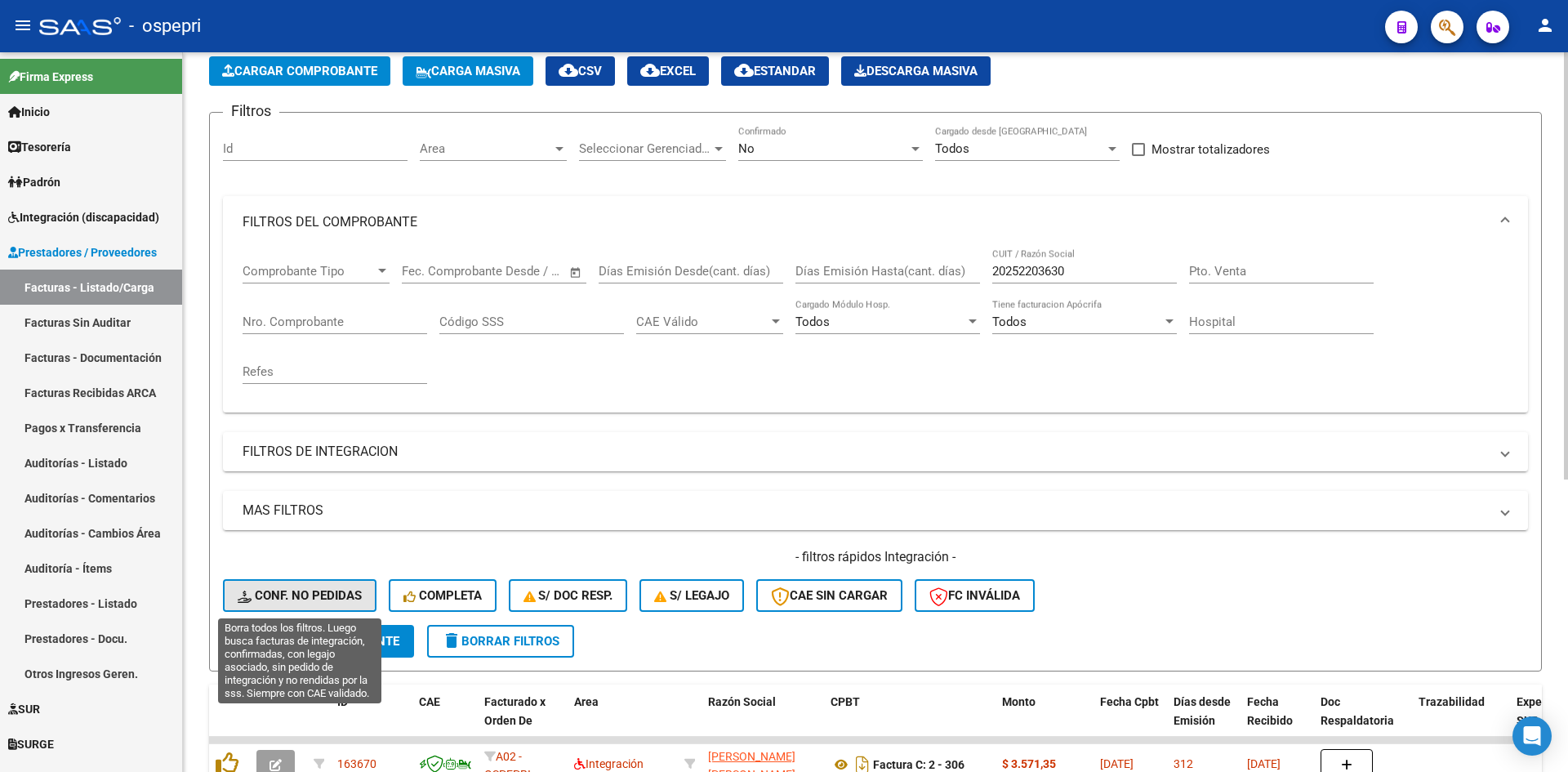
click at [298, 594] on span "Conf. no pedidas" at bounding box center [299, 595] width 124 height 15
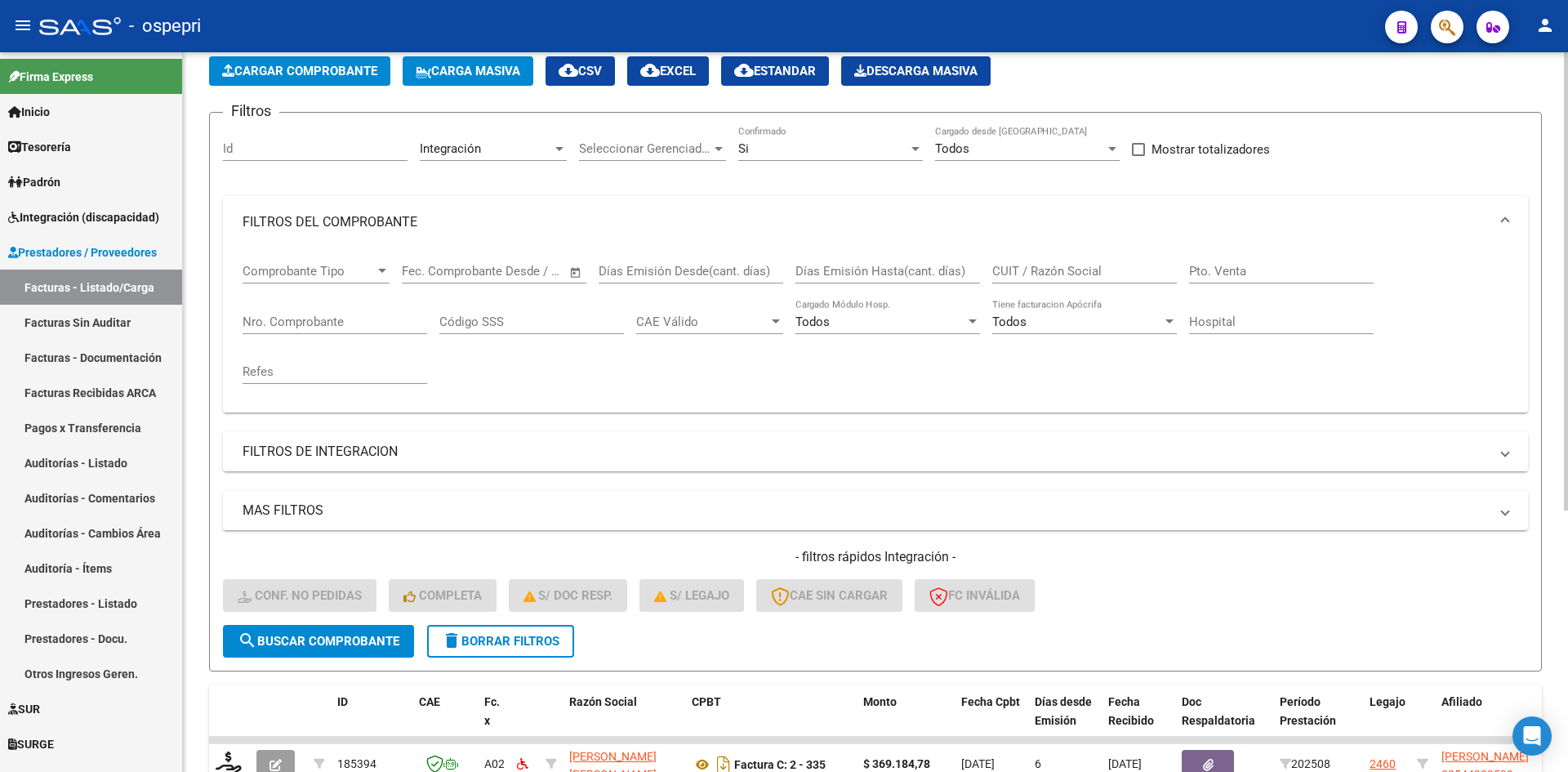
click at [1022, 273] on input "CUIT / Razón Social" at bounding box center [1084, 271] width 184 height 15
paste input "20252203630"
type input "20252203630"
click at [360, 638] on span "search Buscar Comprobante" at bounding box center [318, 640] width 162 height 15
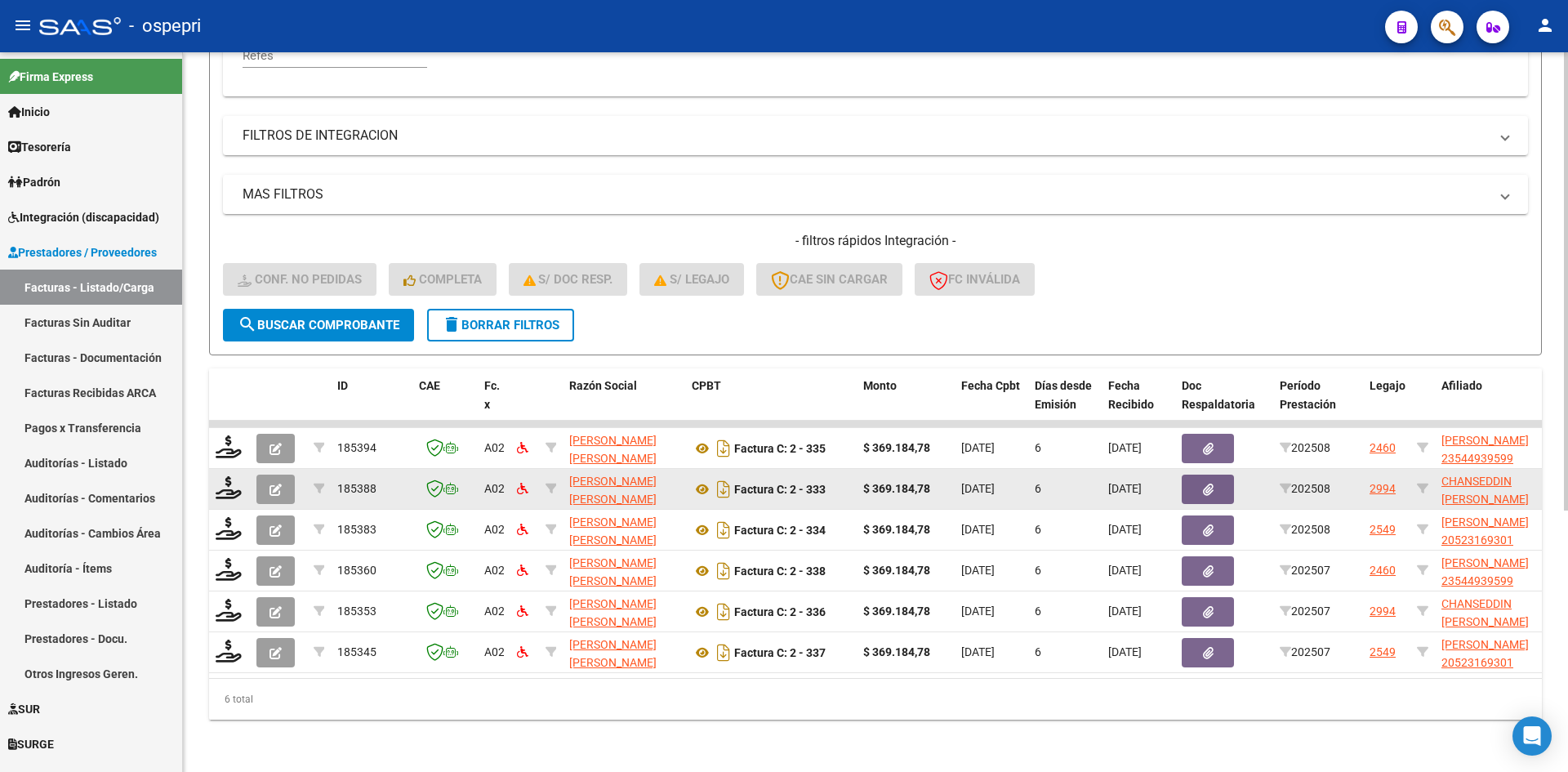
scroll to position [410, 0]
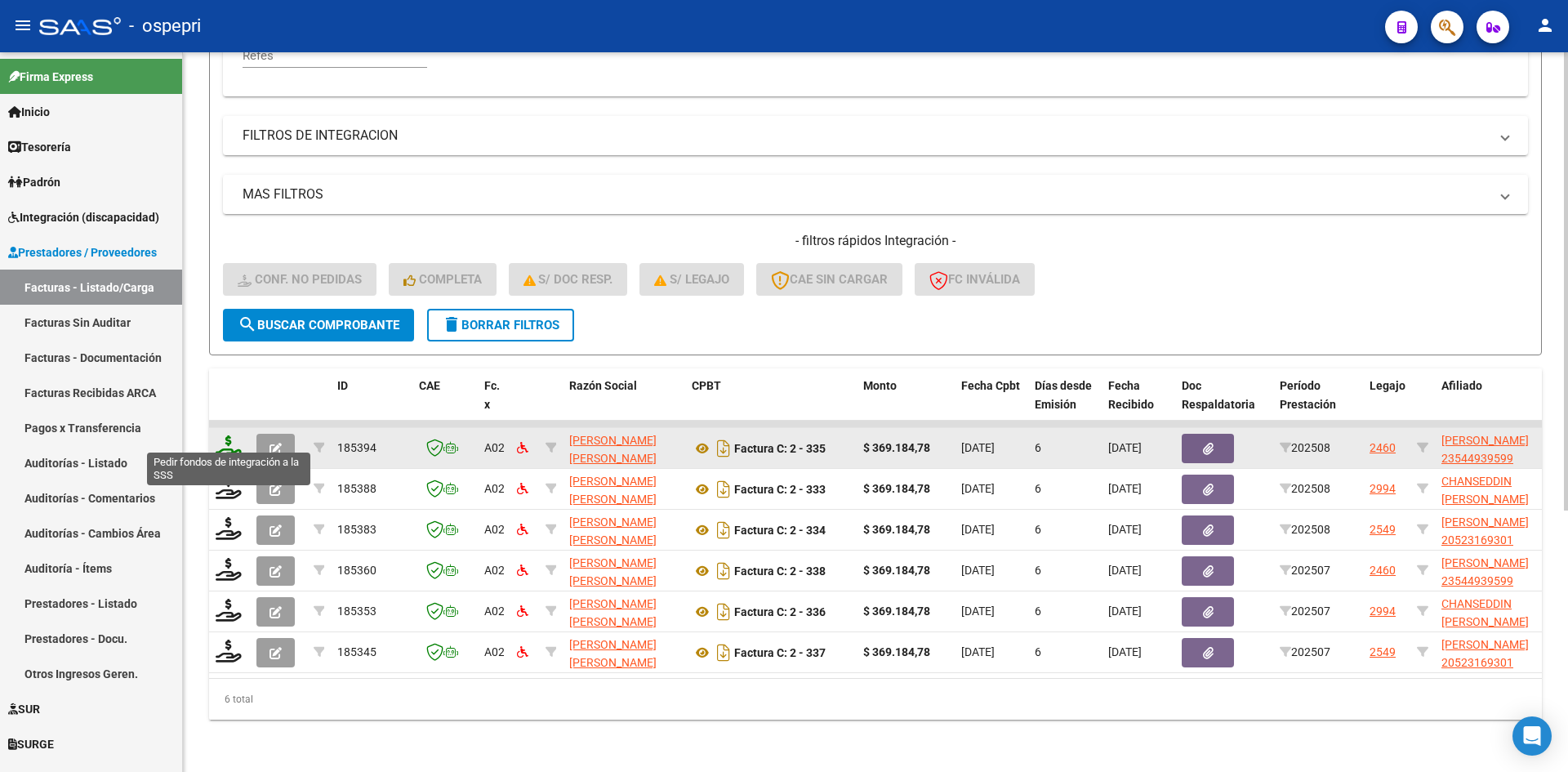
click at [230, 435] on icon at bounding box center [229, 446] width 26 height 23
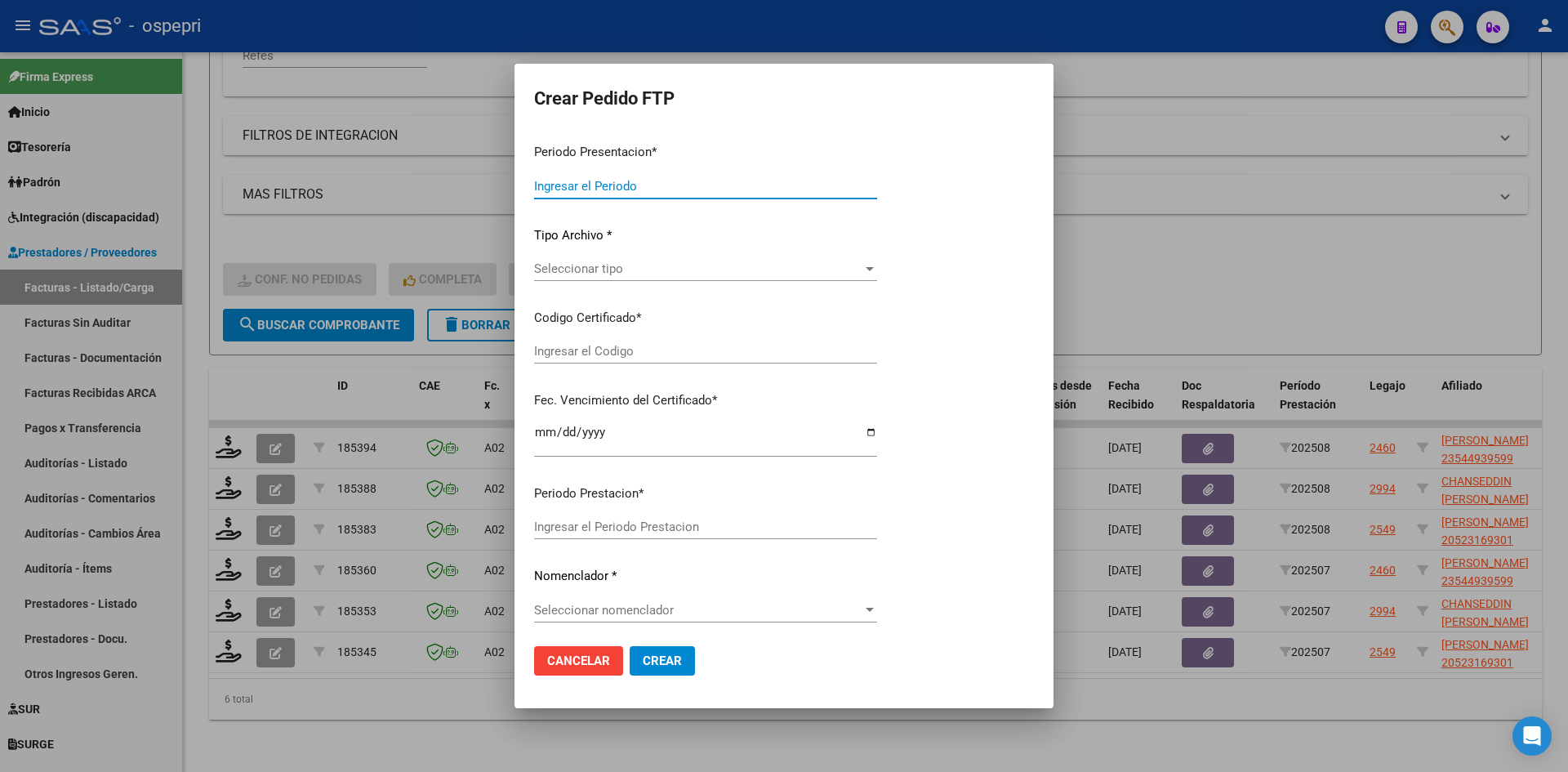
type input "202508"
type input "$ 369.184,78"
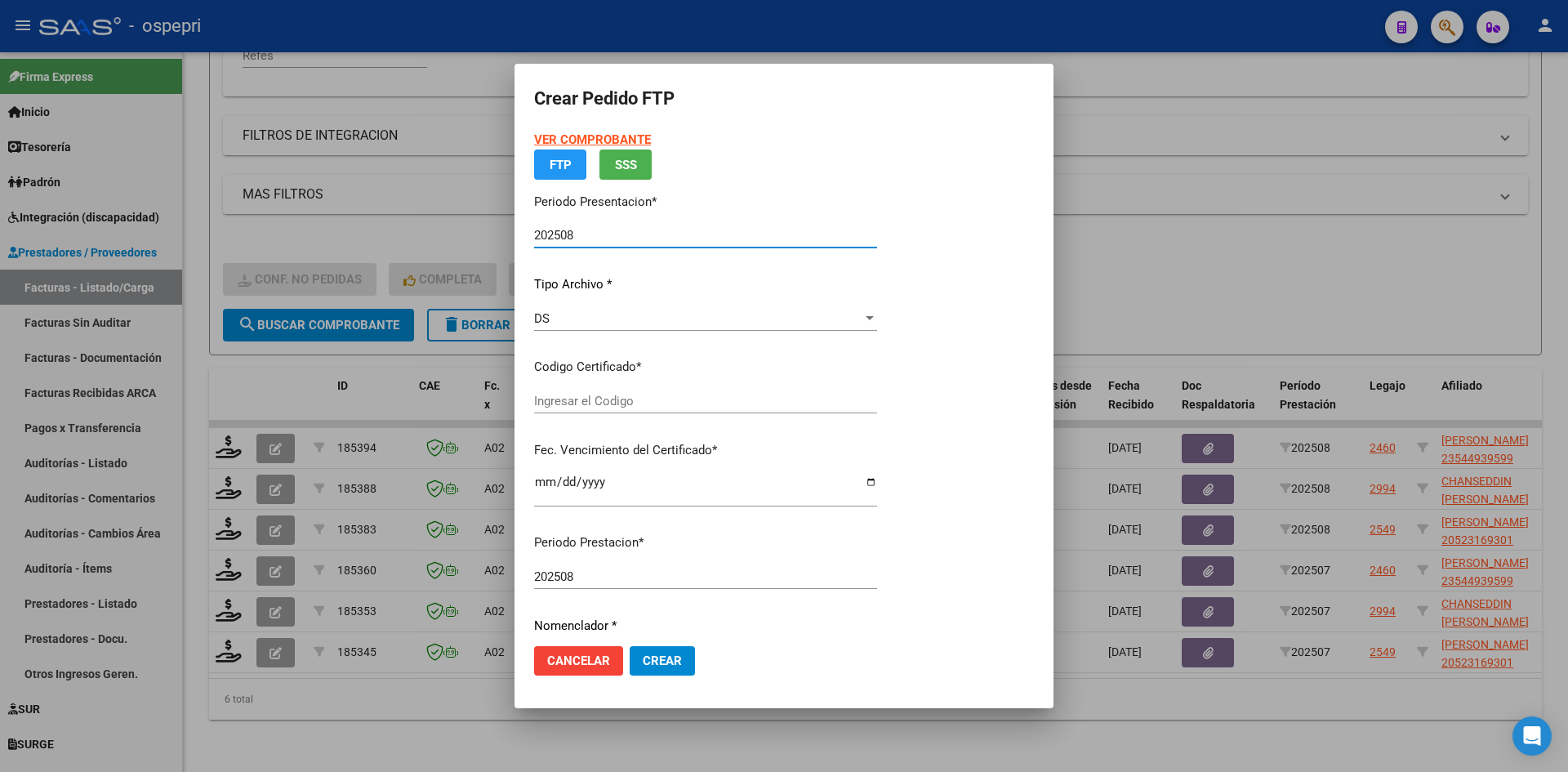
type input "23544939599"
type input "2027-05-01"
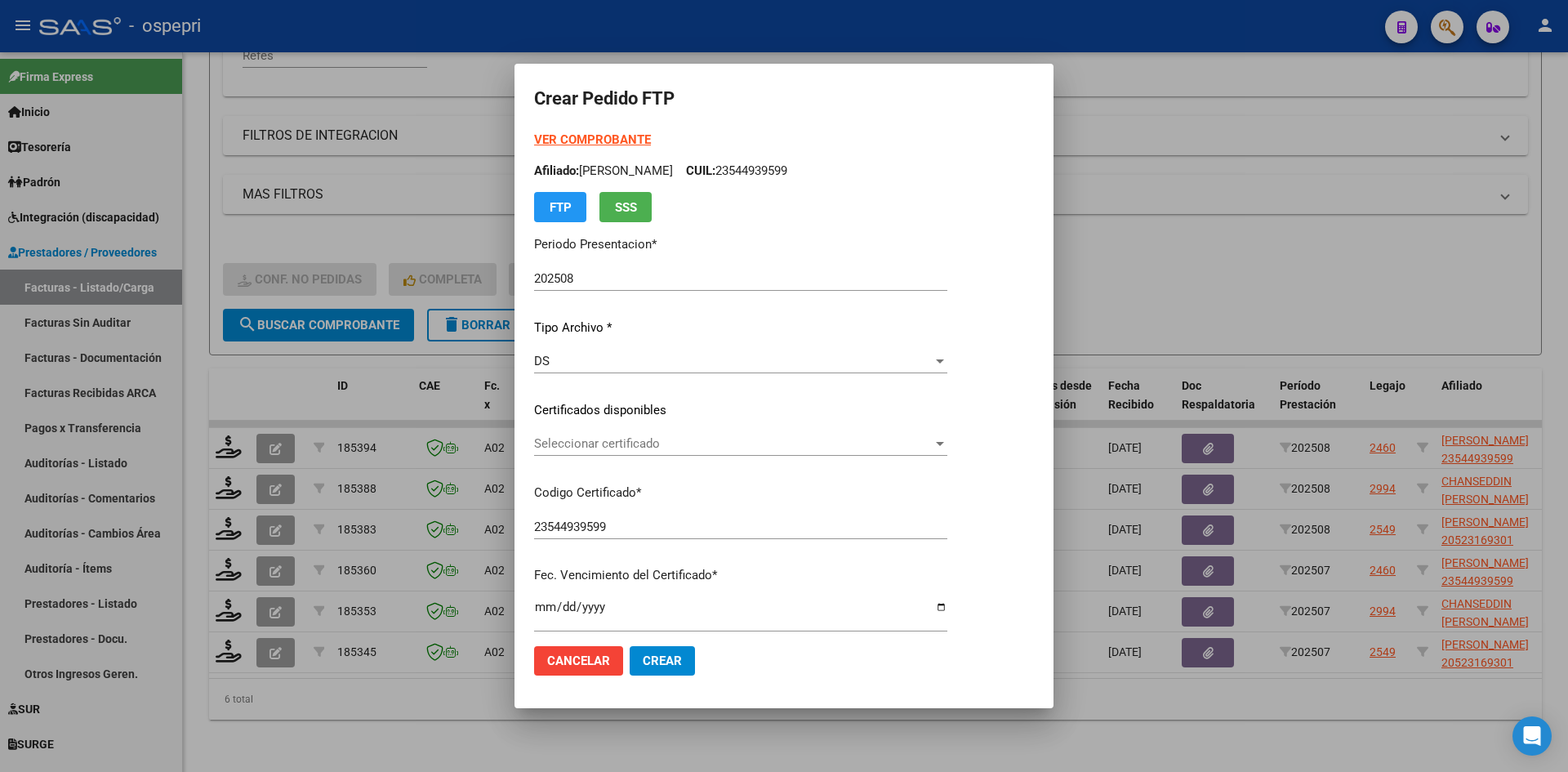
click at [960, 684] on mat-dialog-actions "Cancelar Crear" at bounding box center [784, 661] width 500 height 55
click at [757, 443] on span "Seleccionar certificado" at bounding box center [733, 443] width 398 height 15
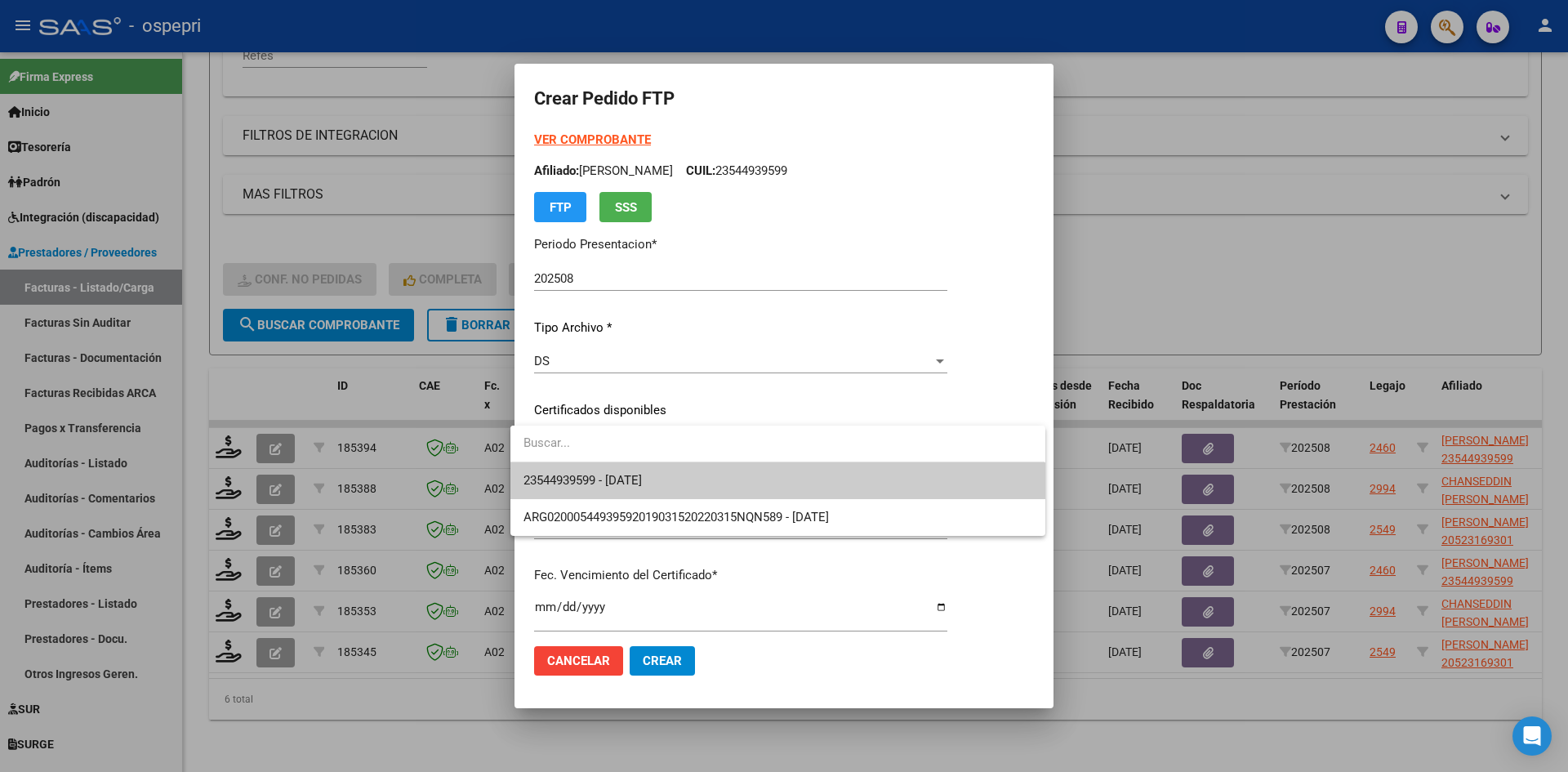
click at [757, 481] on span "23544939599 - 2027-05-01" at bounding box center [777, 480] width 508 height 37
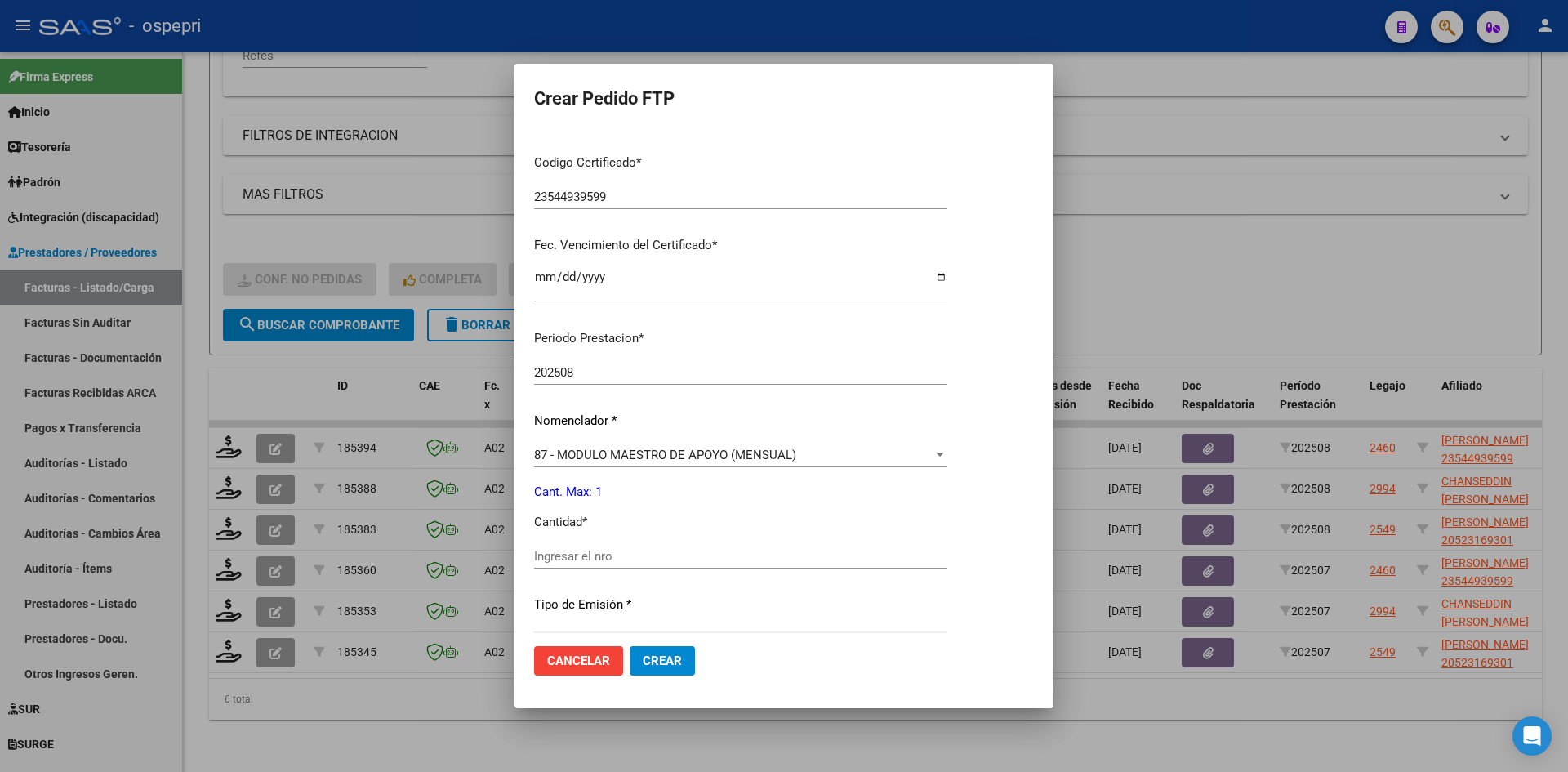
scroll to position [408, 0]
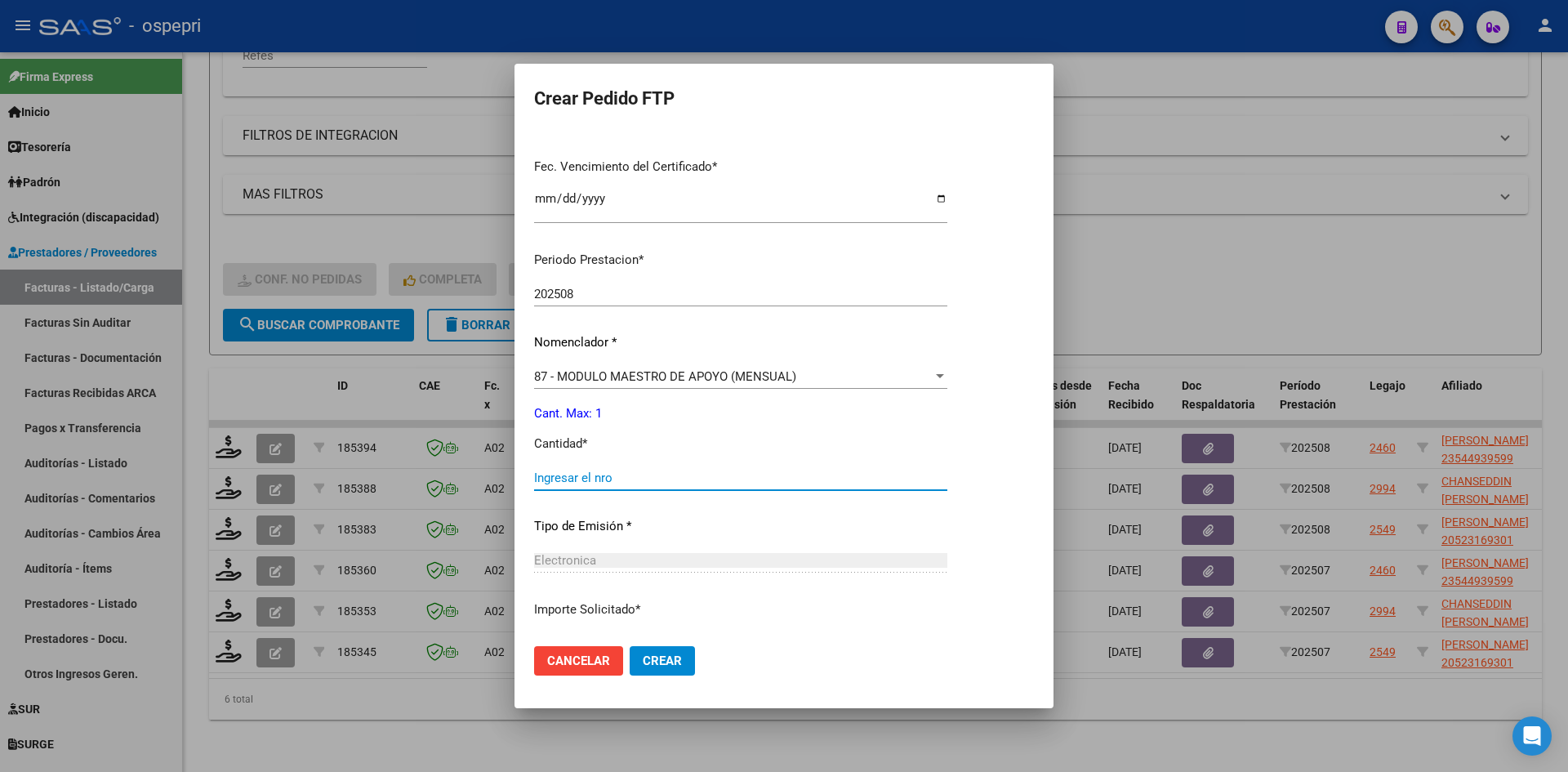
click at [587, 484] on input "Ingresar el nro" at bounding box center [740, 478] width 413 height 15
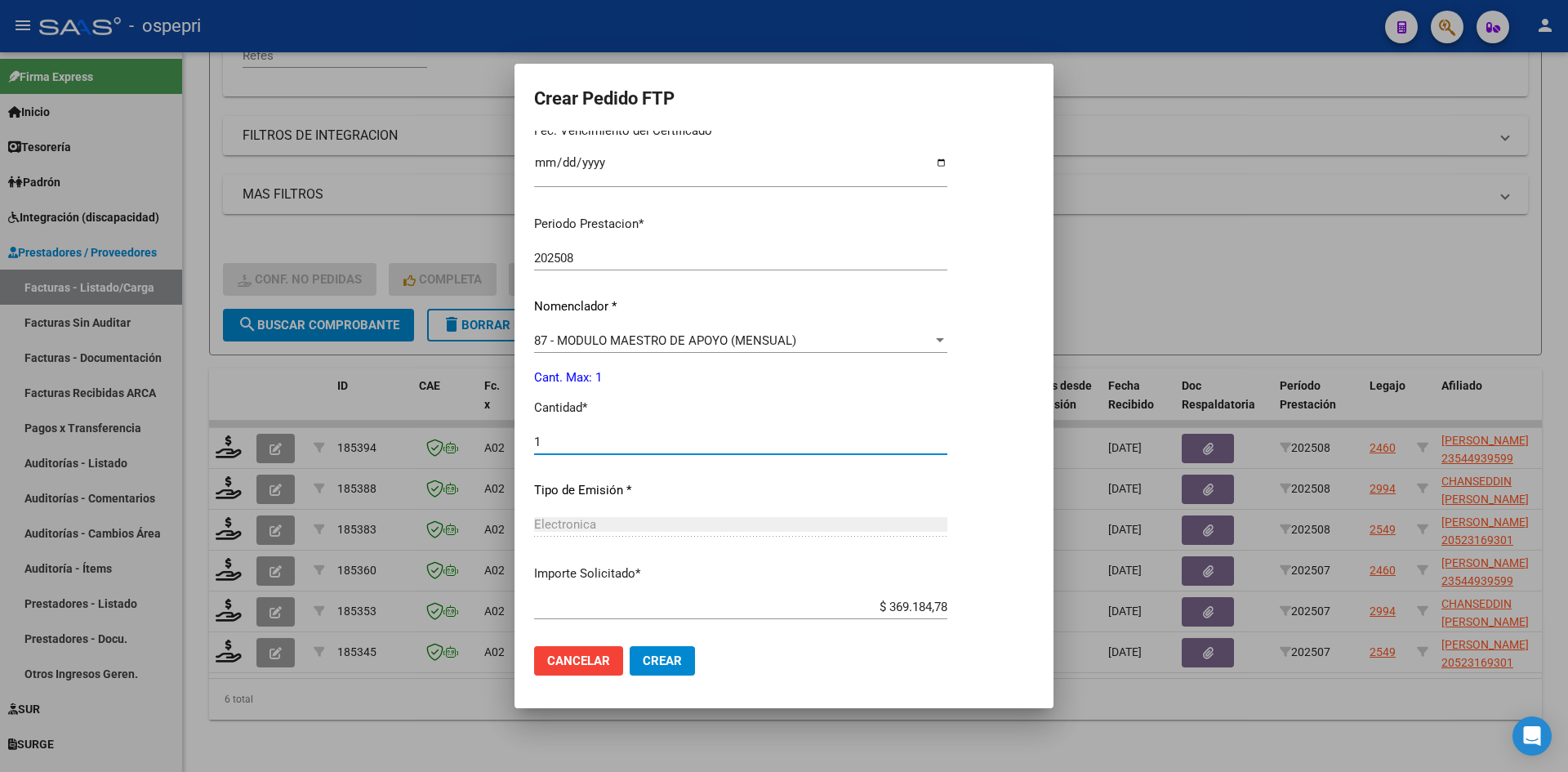
scroll to position [528, 0]
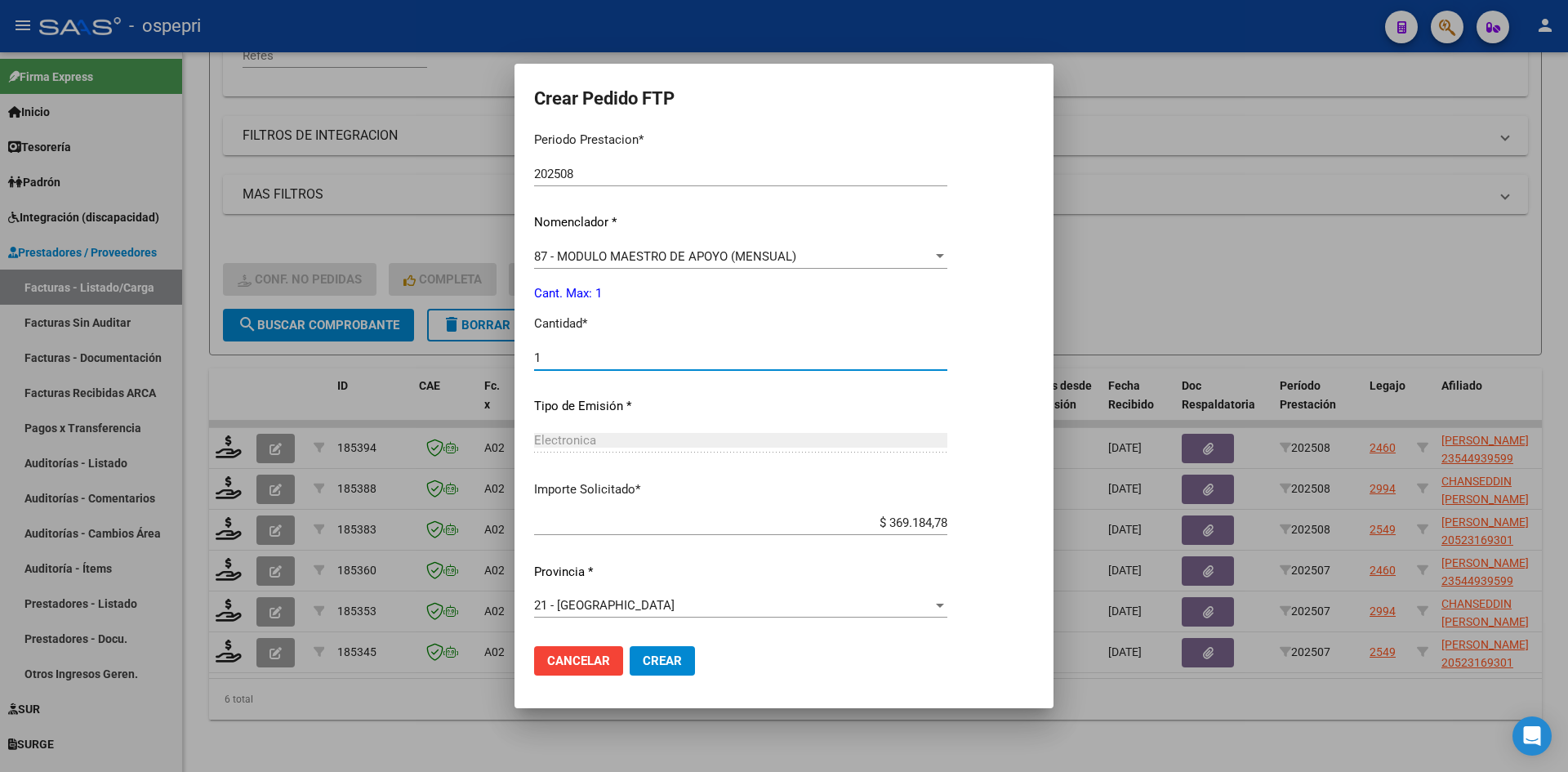
type input "1"
click at [669, 664] on span "Crear" at bounding box center [662, 660] width 40 height 15
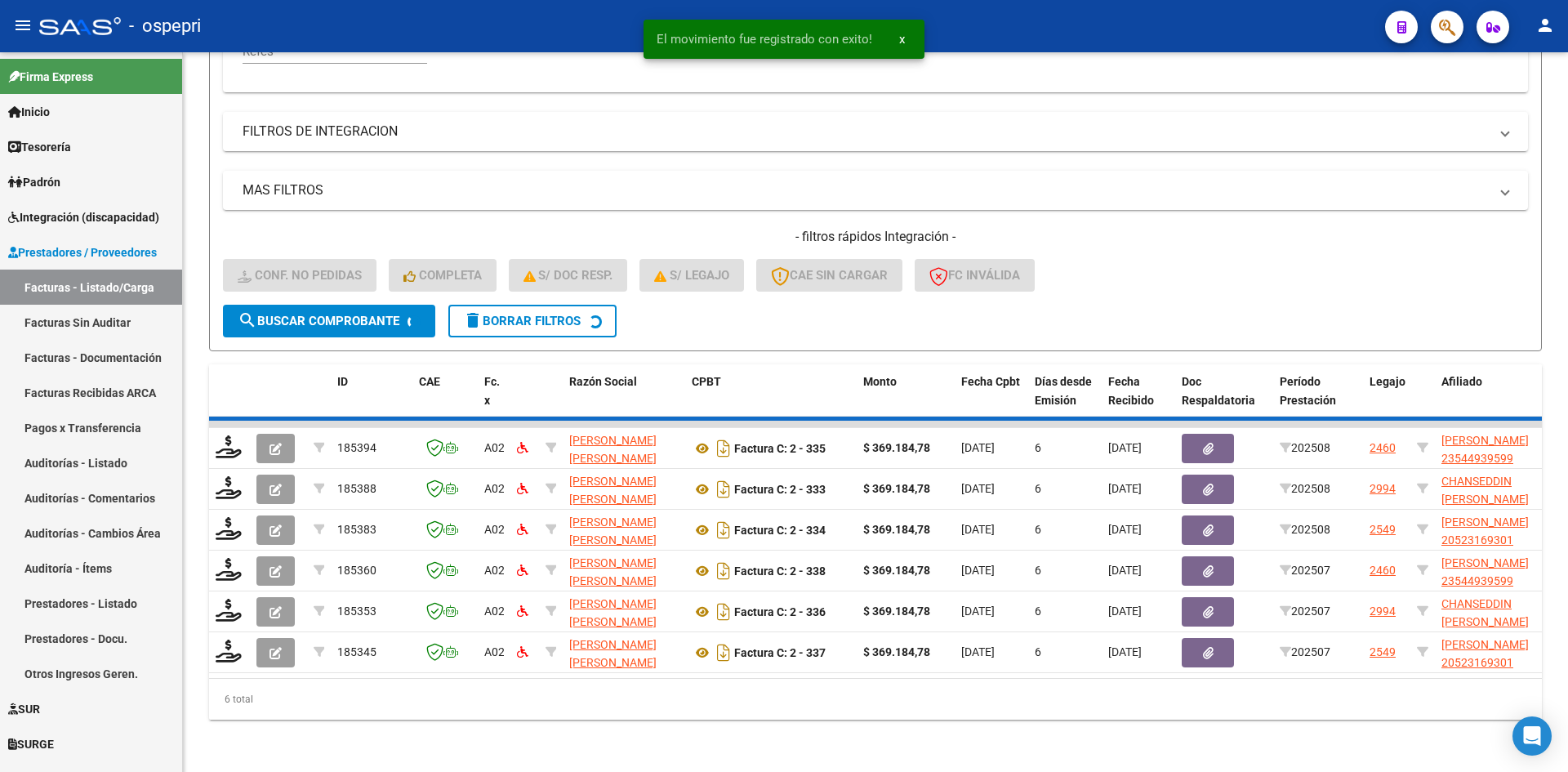
scroll to position [369, 0]
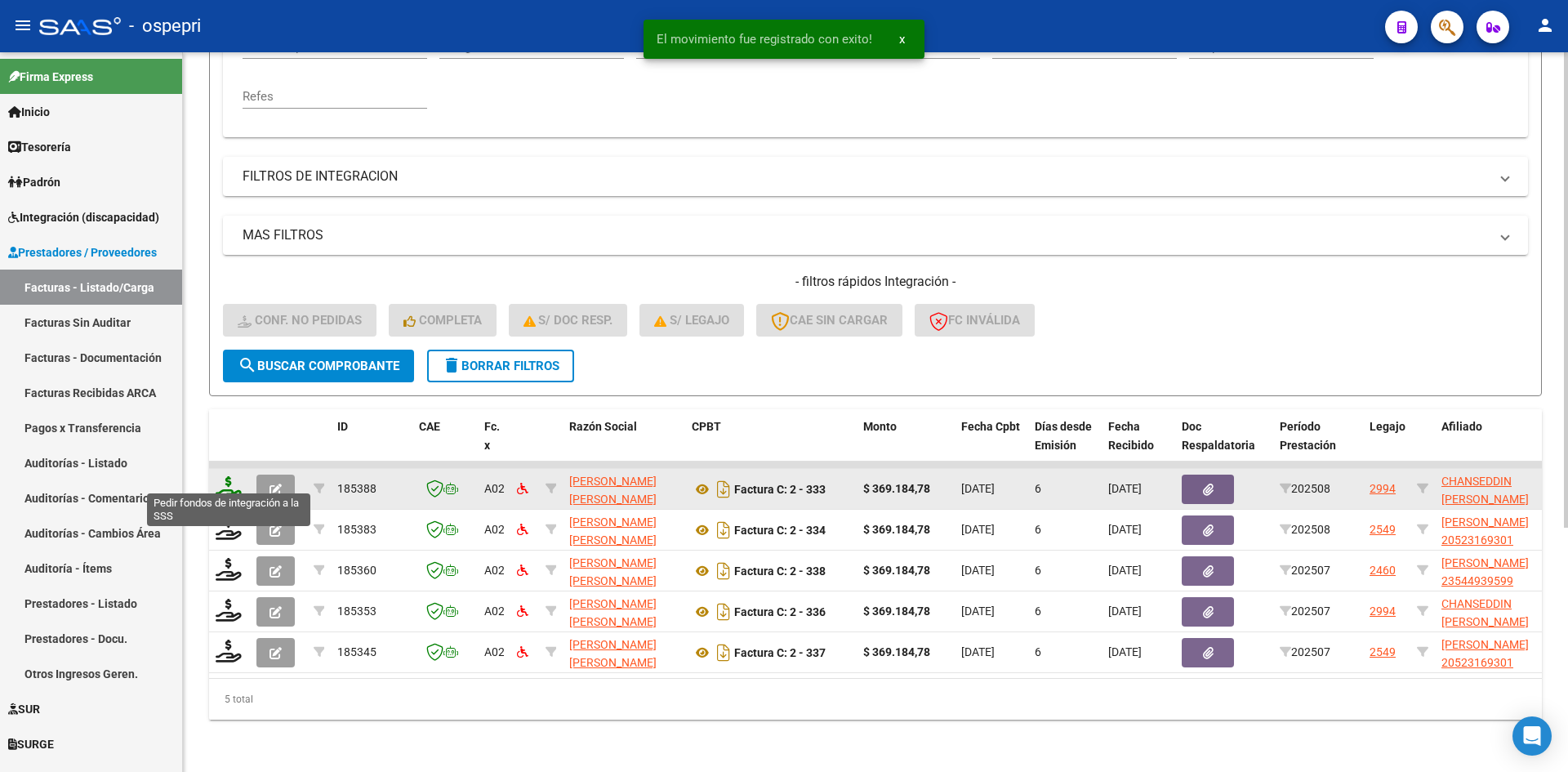
click at [228, 480] on icon at bounding box center [229, 487] width 26 height 23
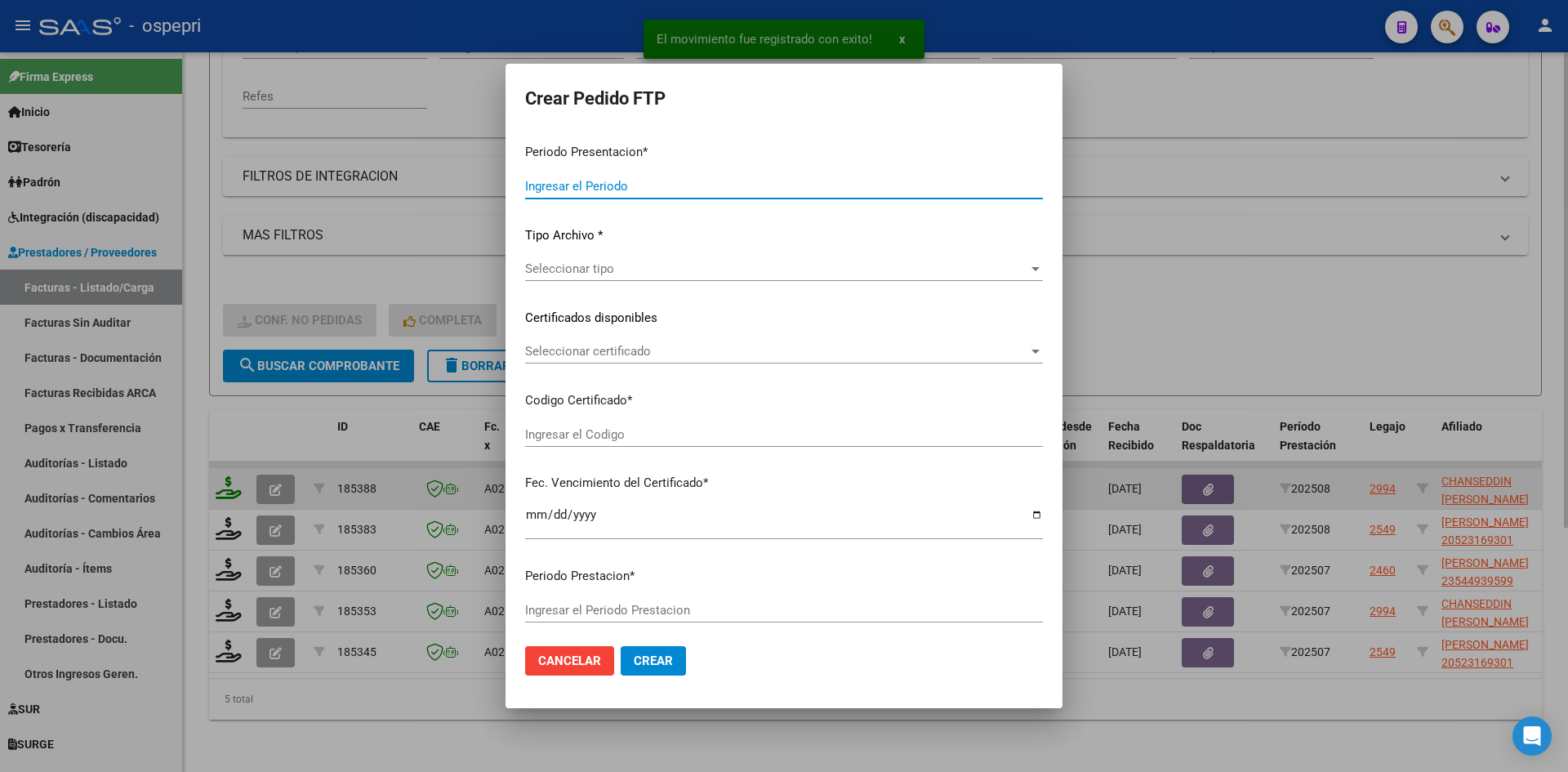
type input "202508"
type input "$ 369.184,78"
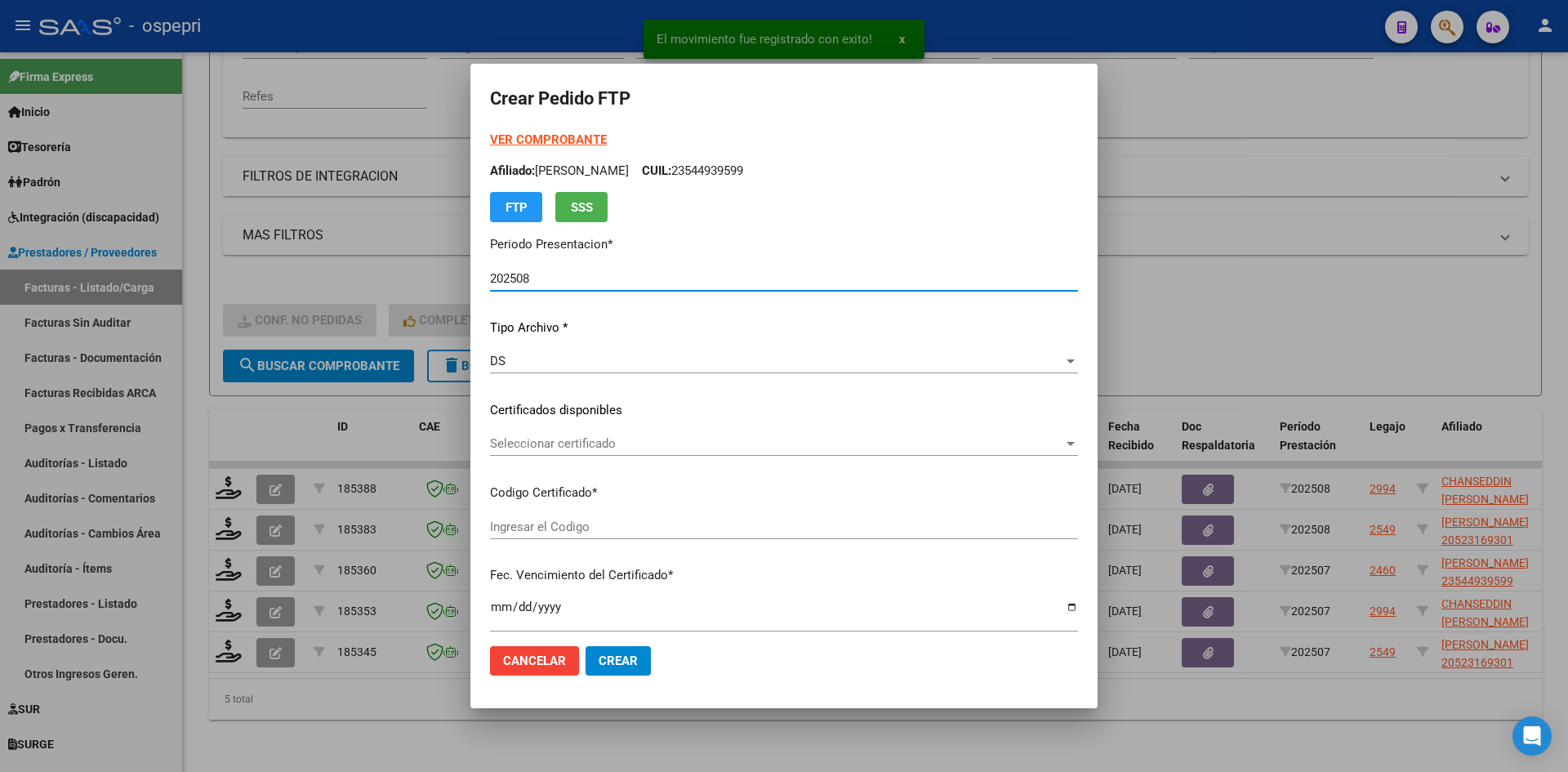
type input "2752314274-2"
type input "2025-09-19"
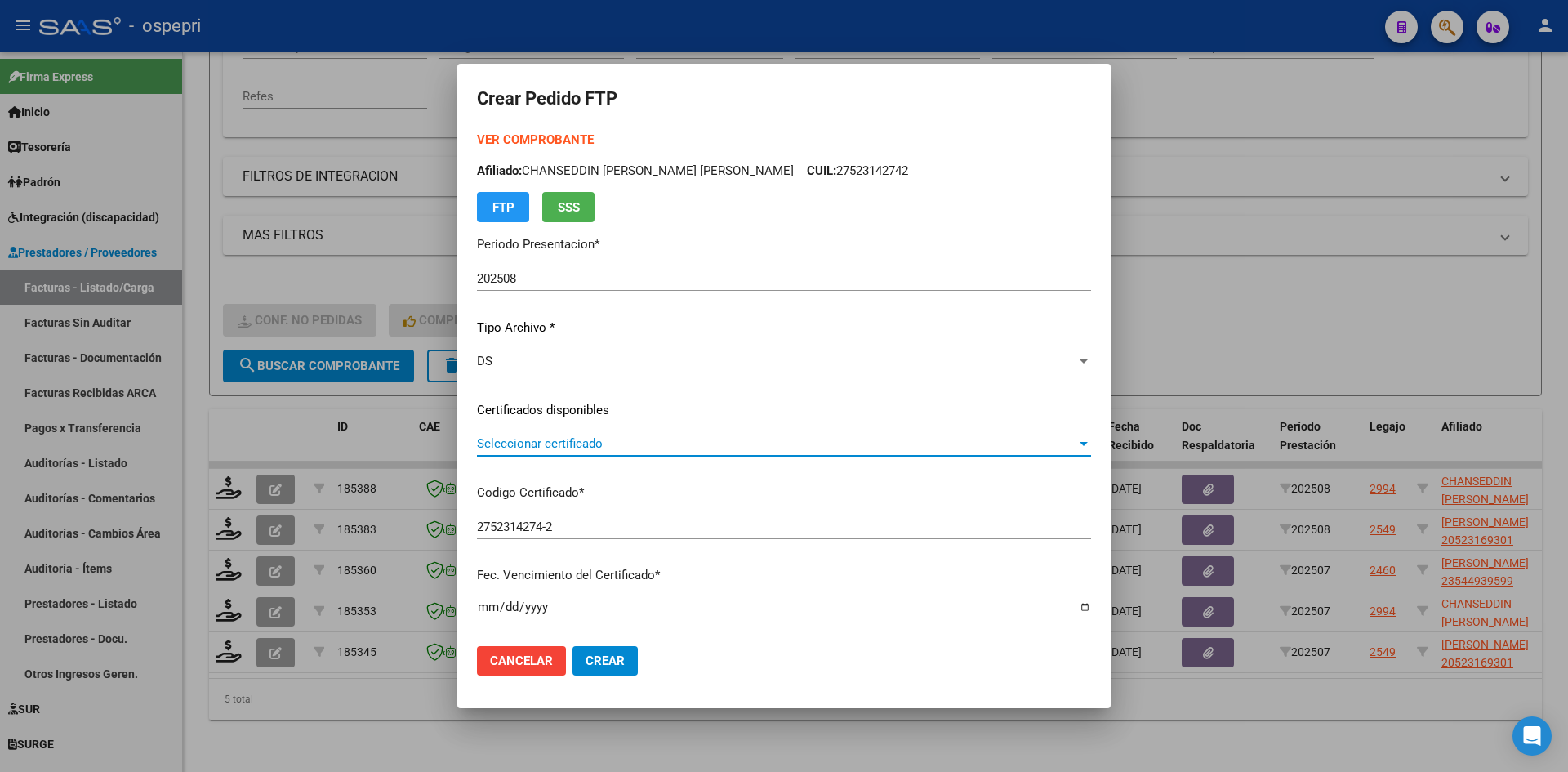
click at [735, 450] on span "Seleccionar certificado" at bounding box center [776, 443] width 600 height 15
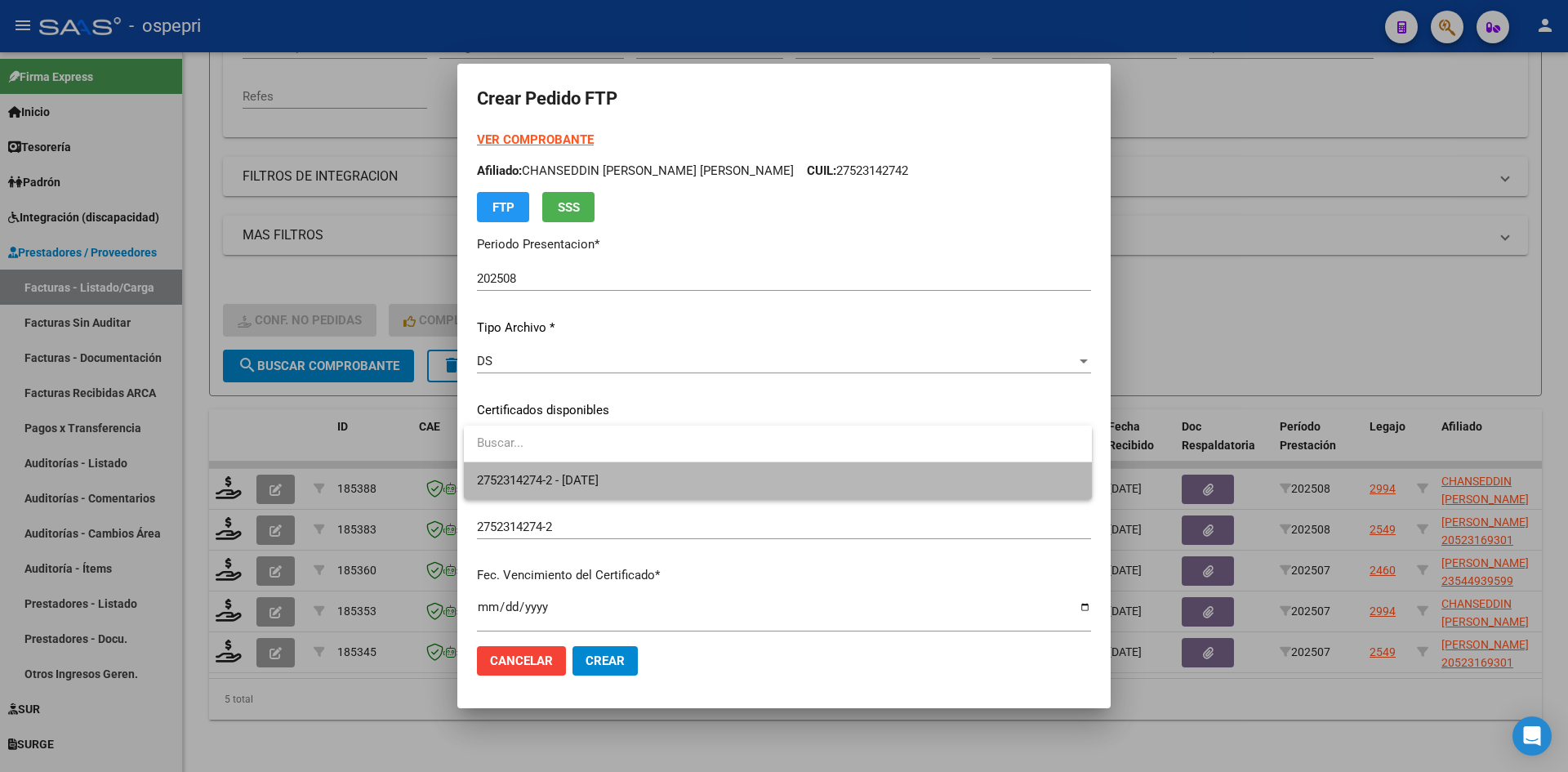
click at [735, 479] on span "2752314274-2 - 2025-09-19" at bounding box center [777, 480] width 602 height 37
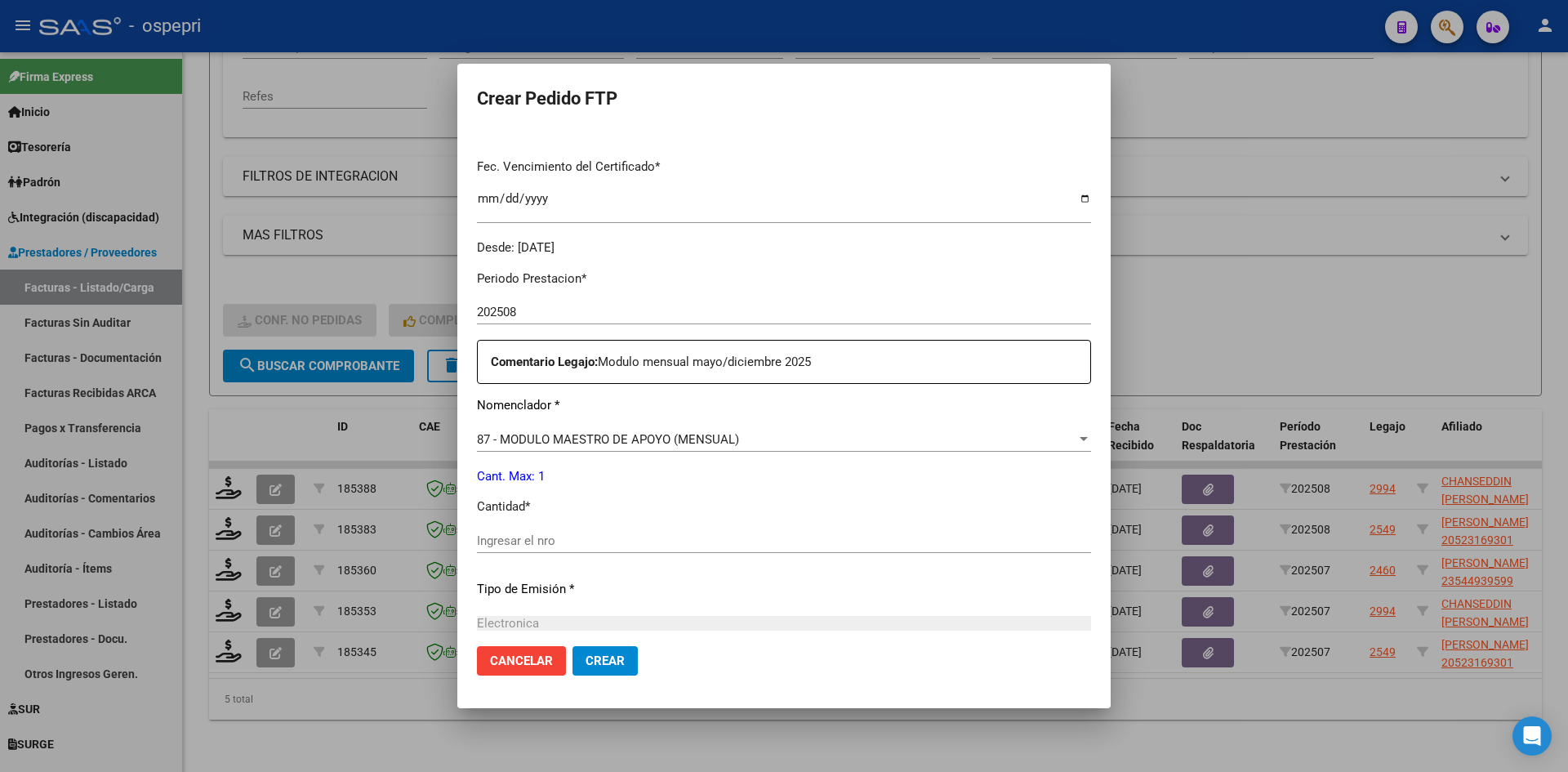
scroll to position [490, 0]
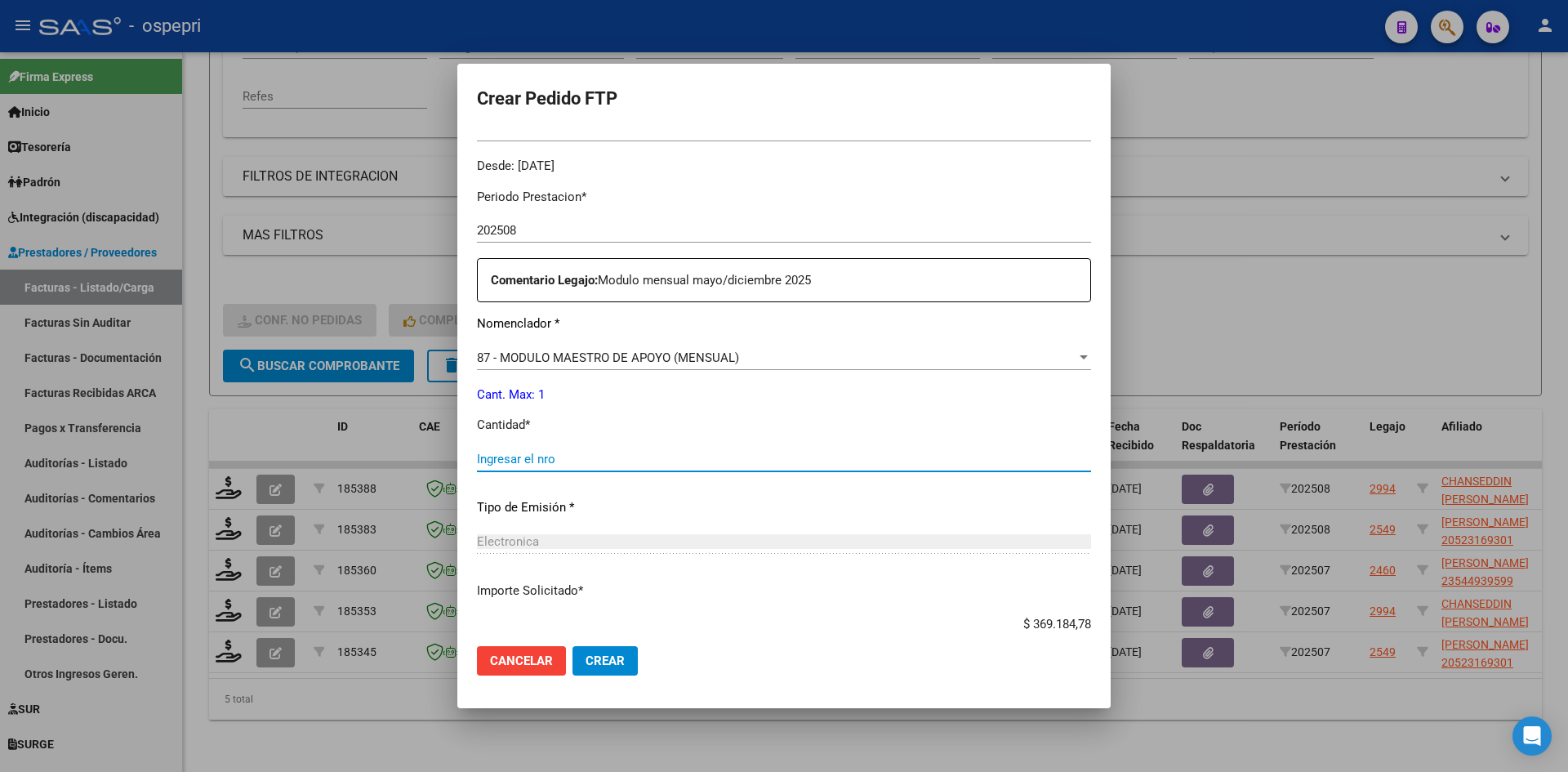
click at [585, 462] on input "Ingresar el nro" at bounding box center [784, 459] width 615 height 15
type input "1"
click at [606, 664] on span "Crear" at bounding box center [606, 660] width 40 height 15
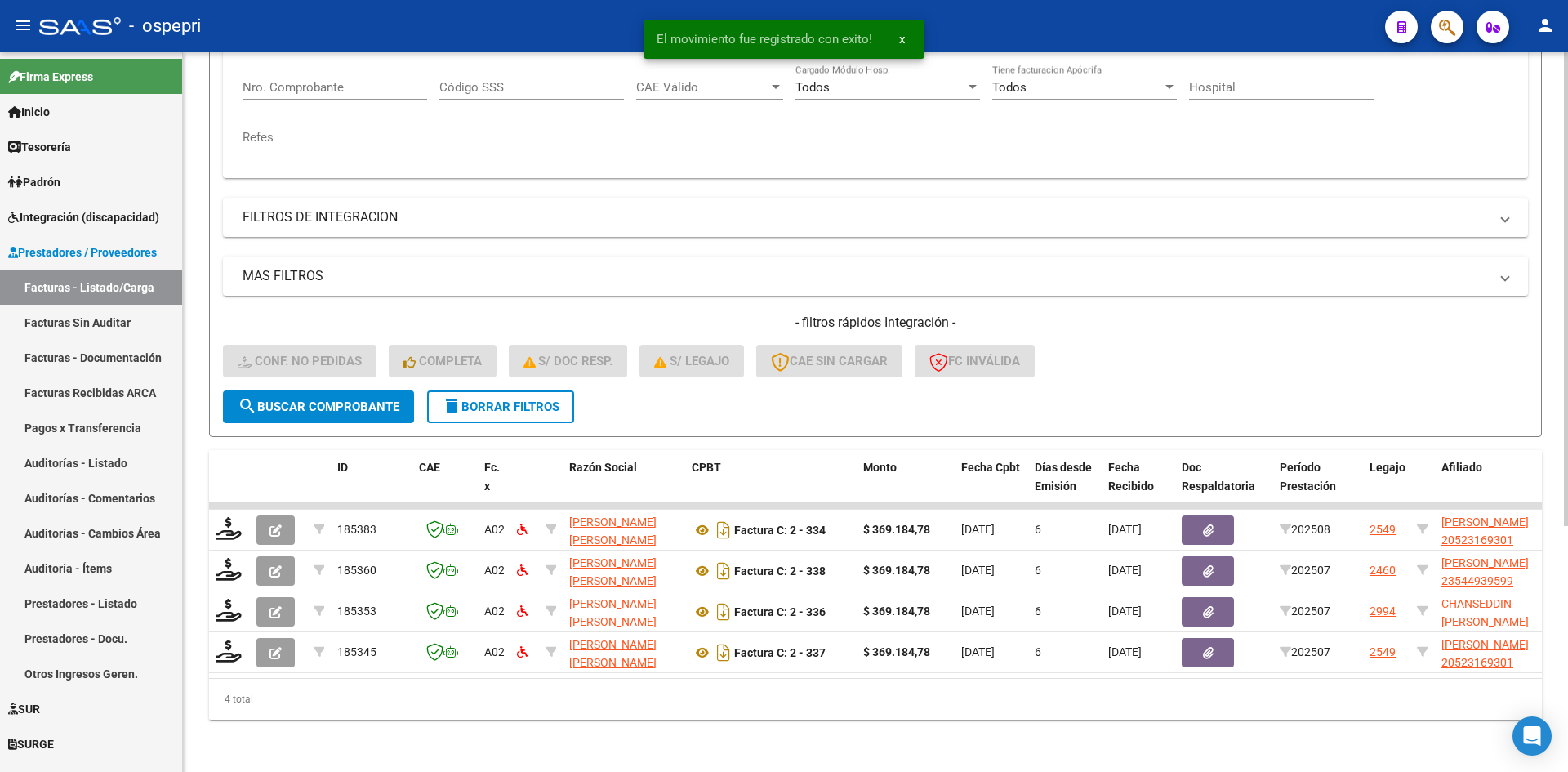
scroll to position [328, 0]
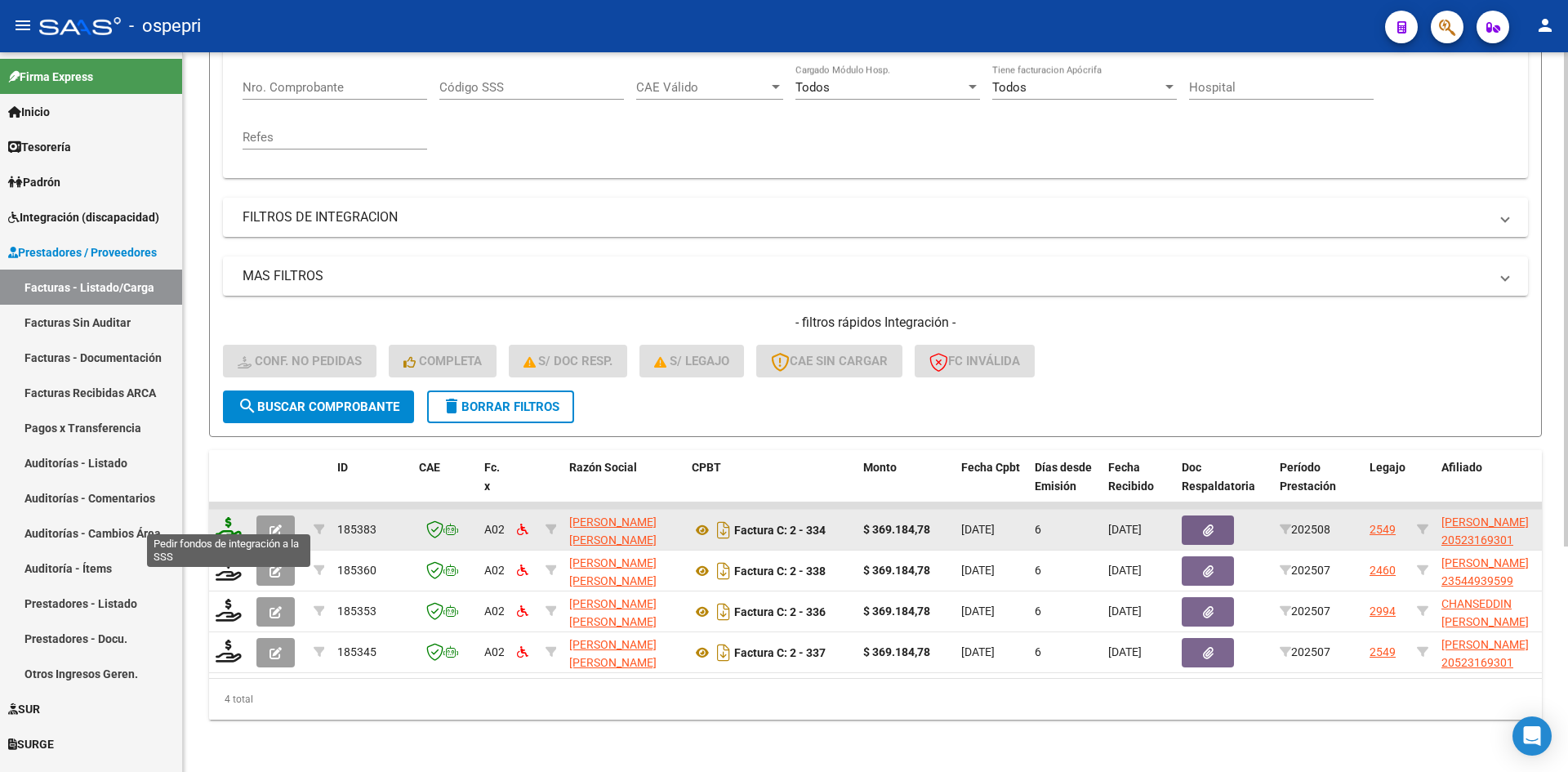
click at [234, 521] on icon at bounding box center [229, 528] width 26 height 23
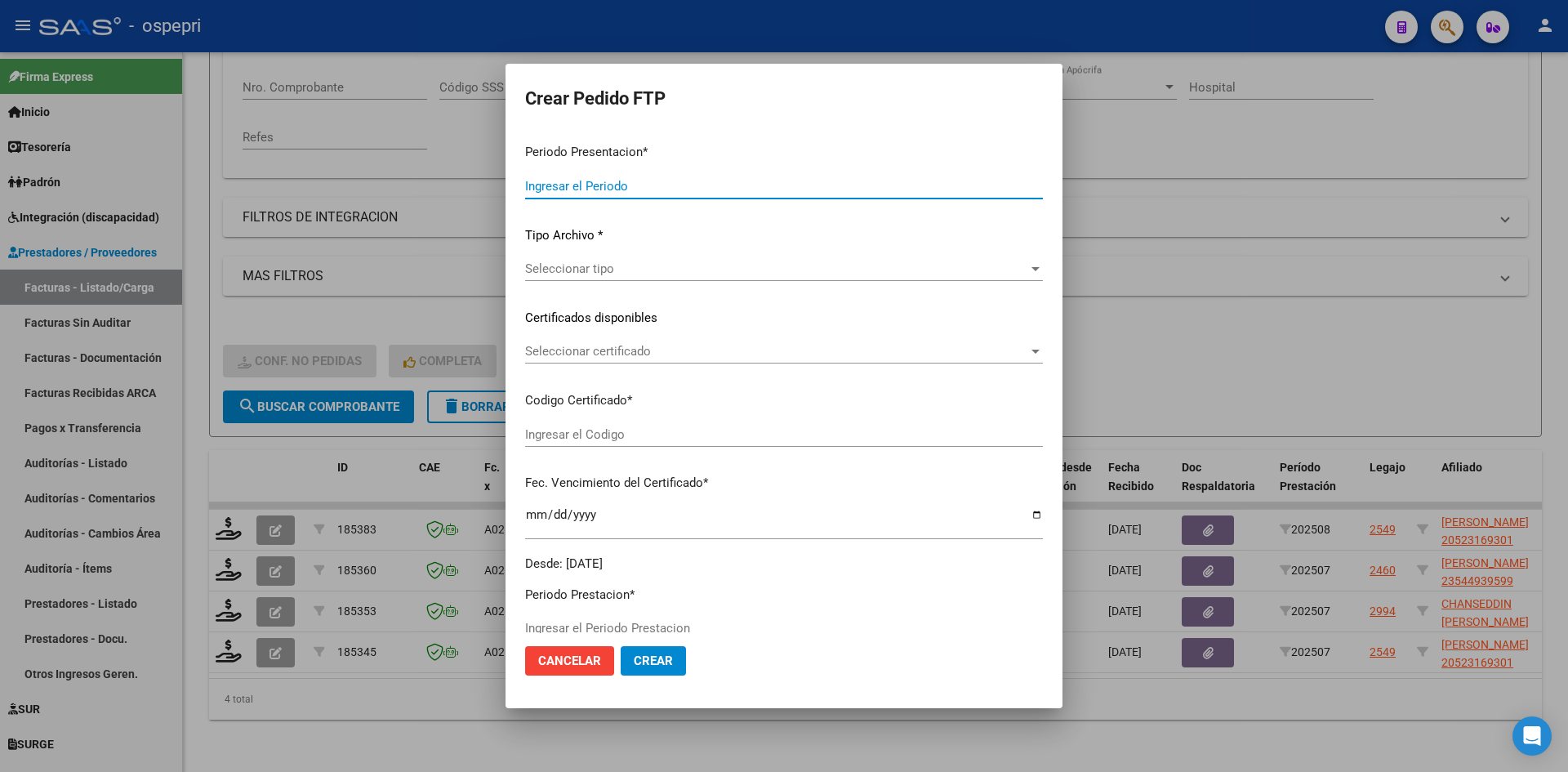
type input "202508"
type input "$ 369.184,78"
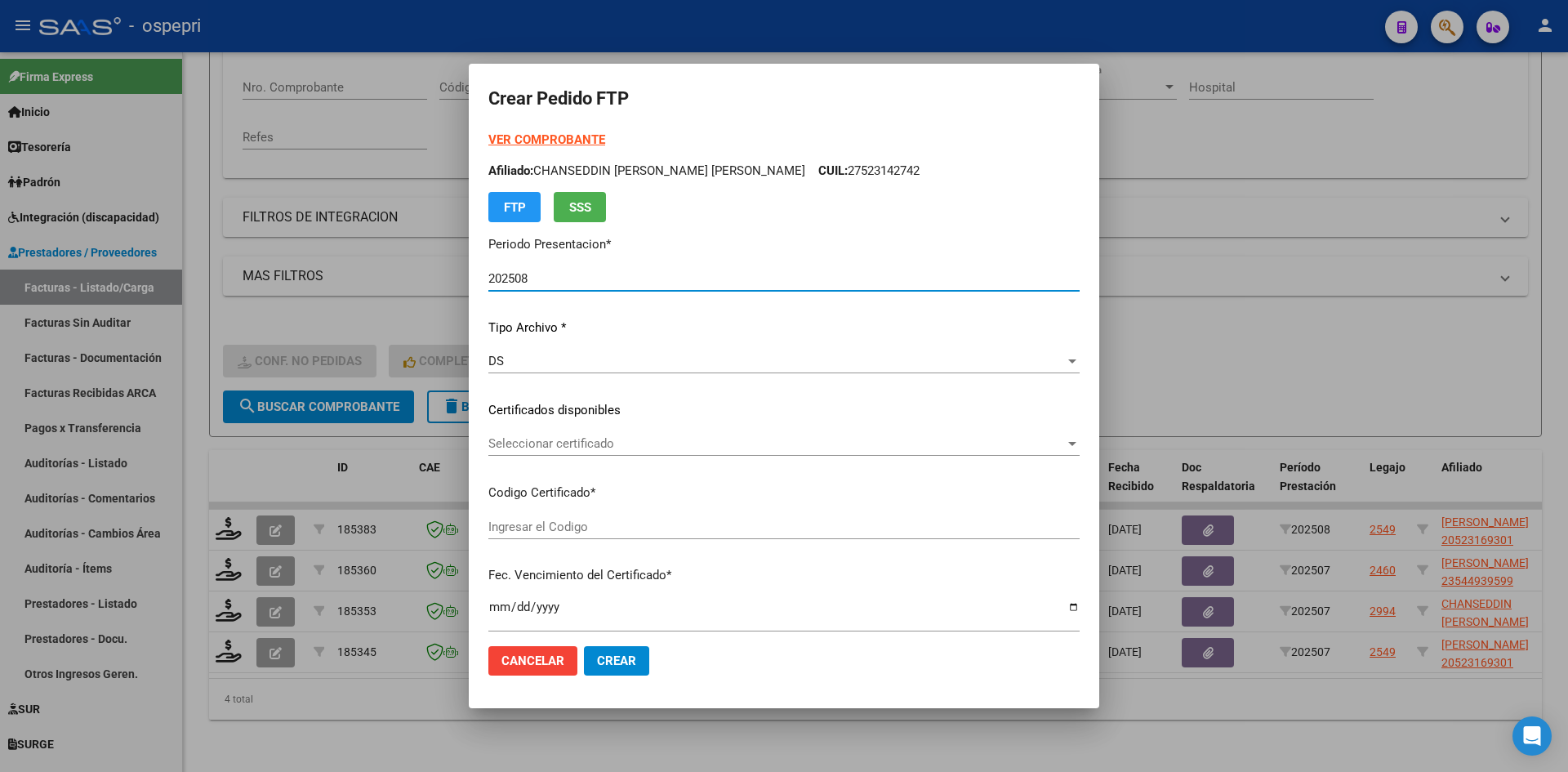
type input "2052316930-1"
type input "2026-11-30"
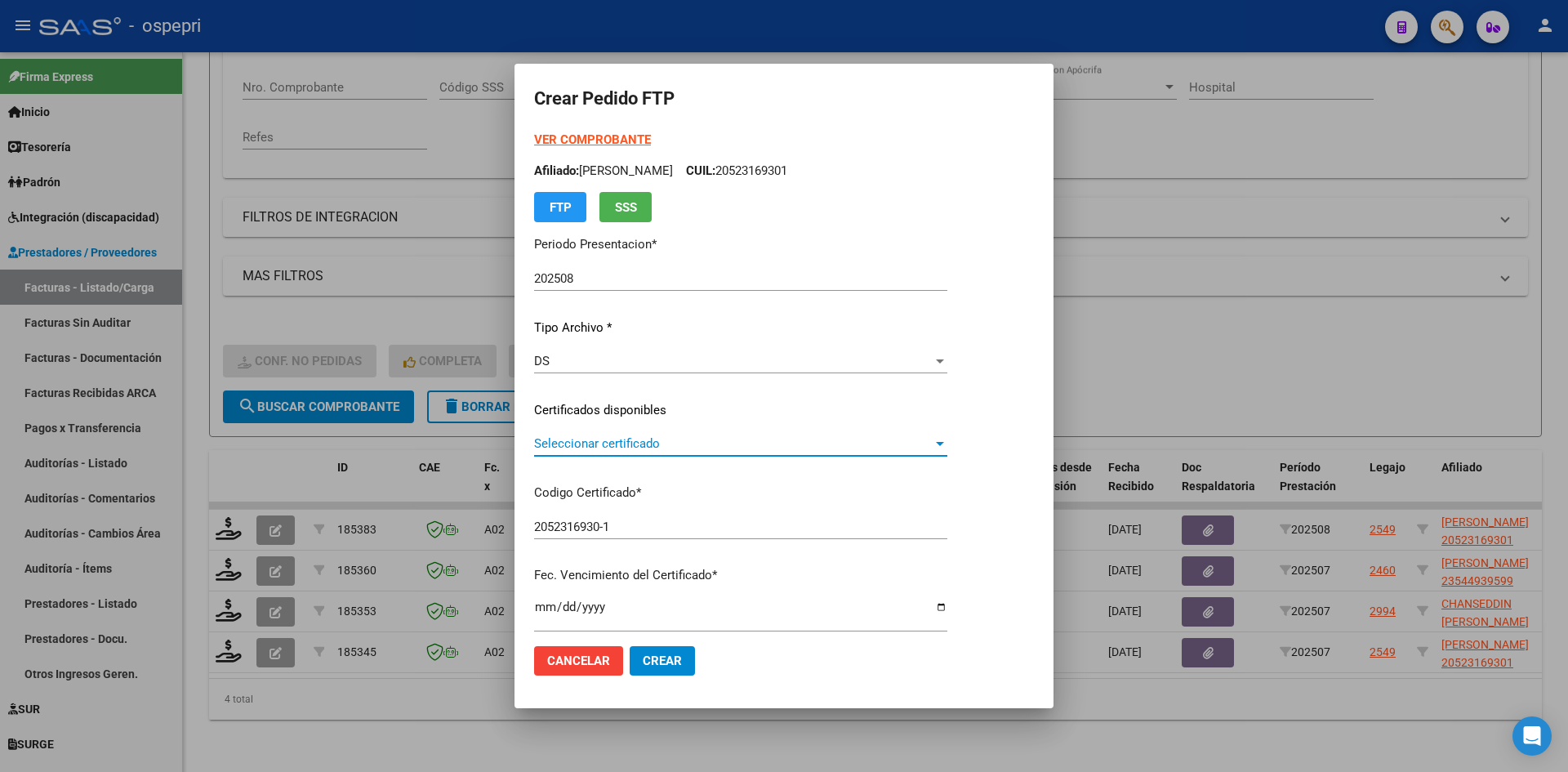
click at [778, 450] on span "Seleccionar certificado" at bounding box center [733, 443] width 398 height 15
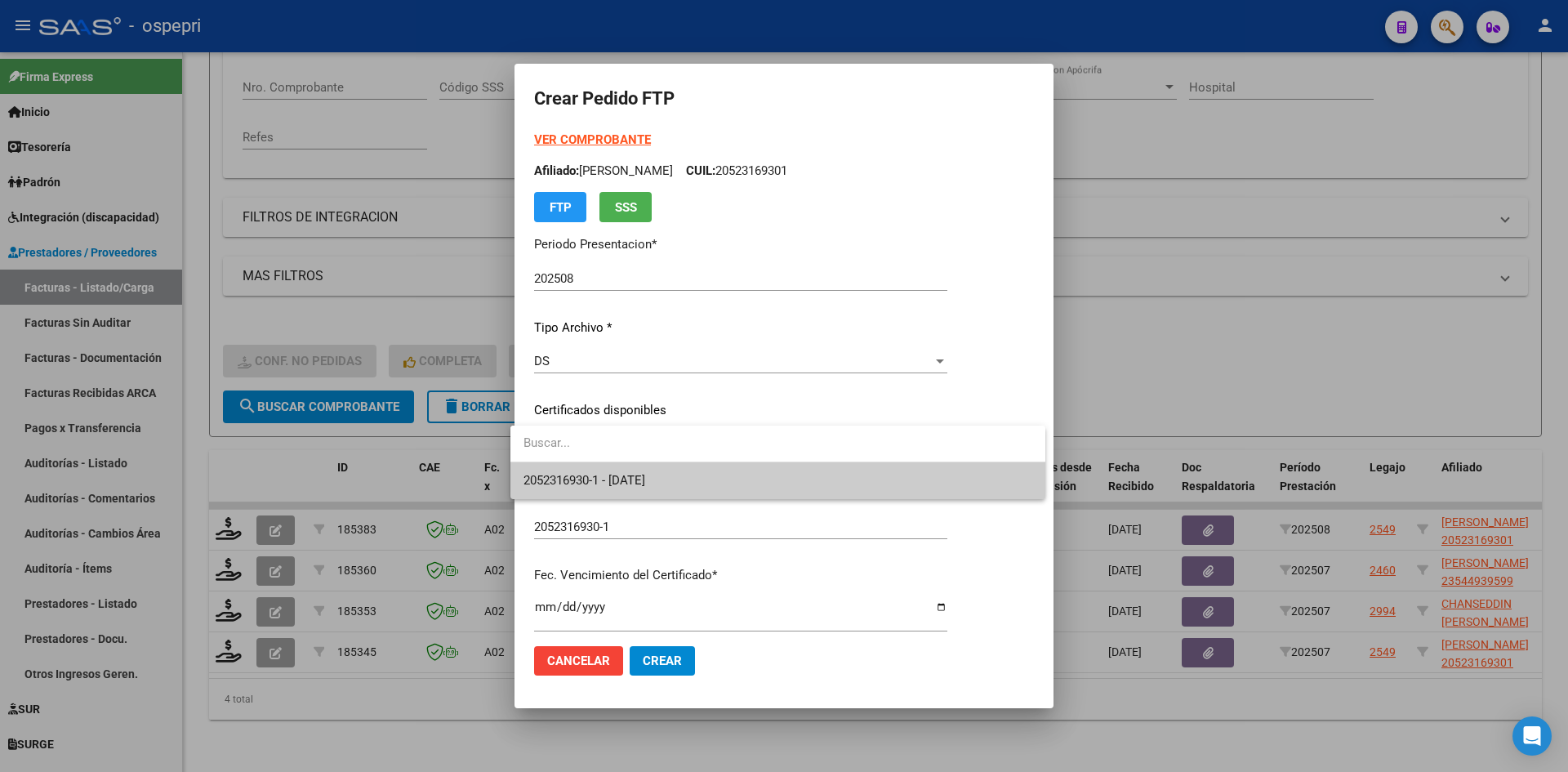
click at [775, 468] on span "2052316930-1 - 2026-11-30" at bounding box center [777, 480] width 508 height 37
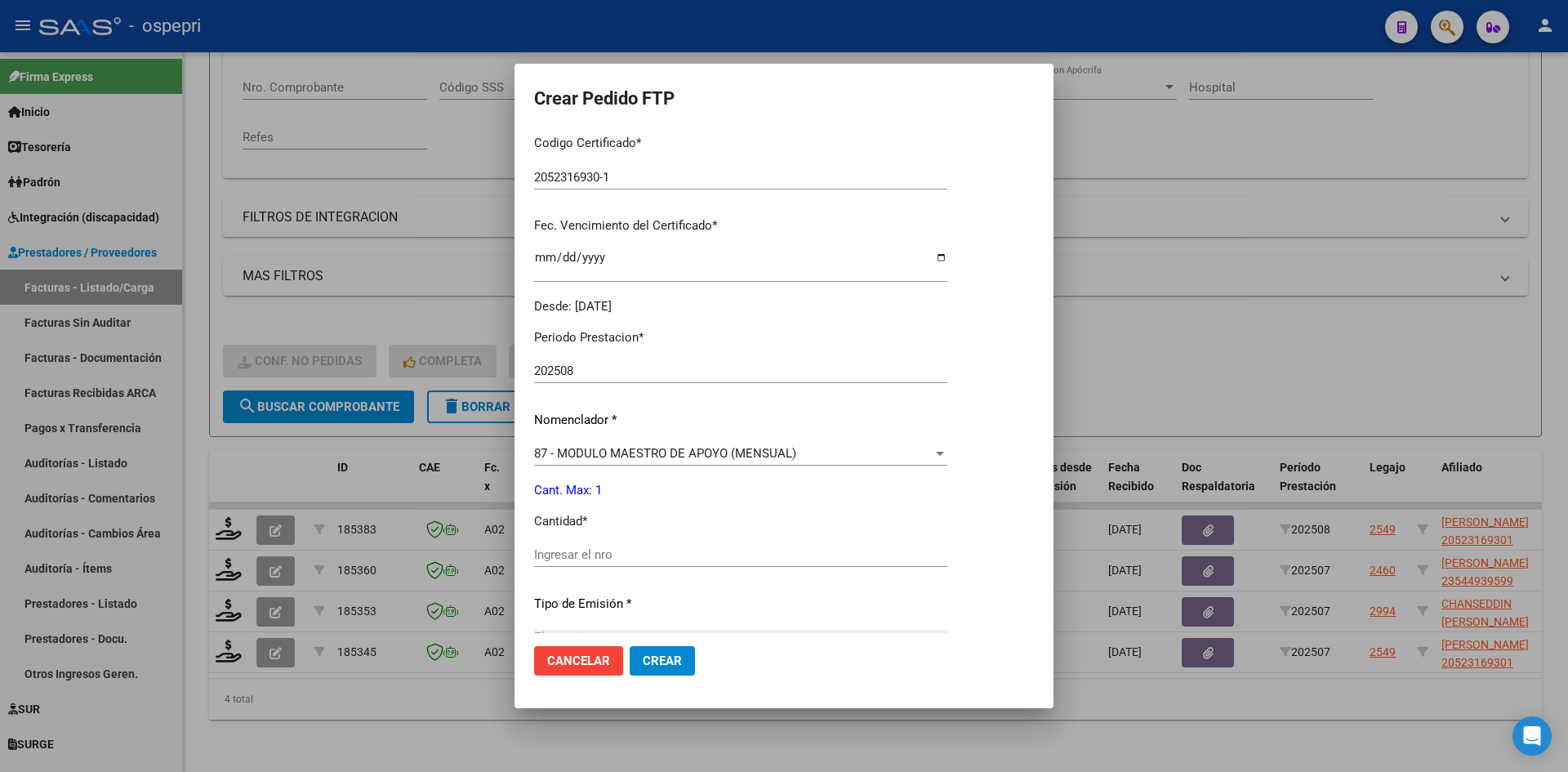
scroll to position [408, 0]
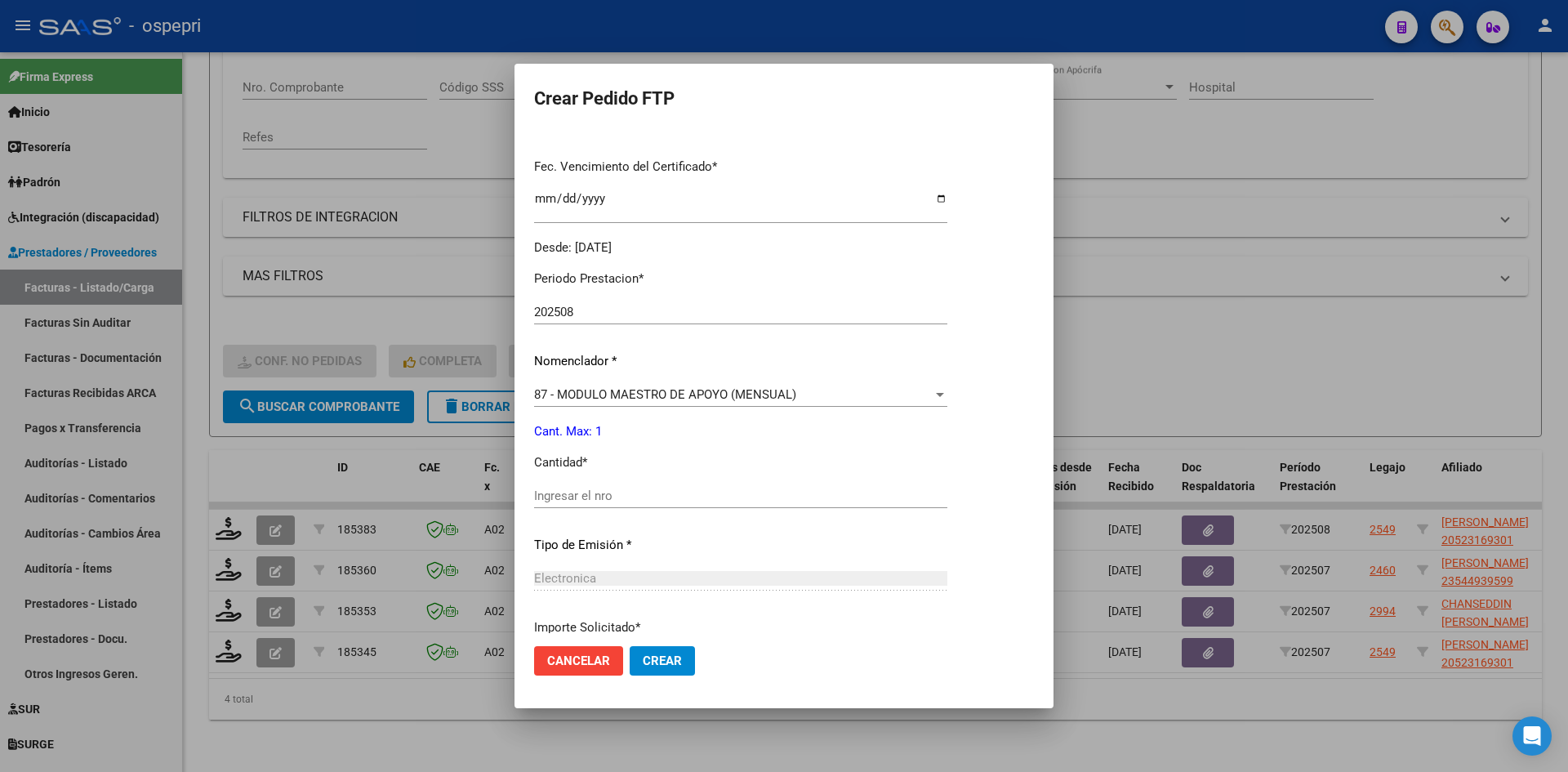
click at [622, 488] on div "Ingresar el nro" at bounding box center [740, 496] width 413 height 25
type input "1"
click at [661, 666] on span "Crear" at bounding box center [662, 660] width 40 height 15
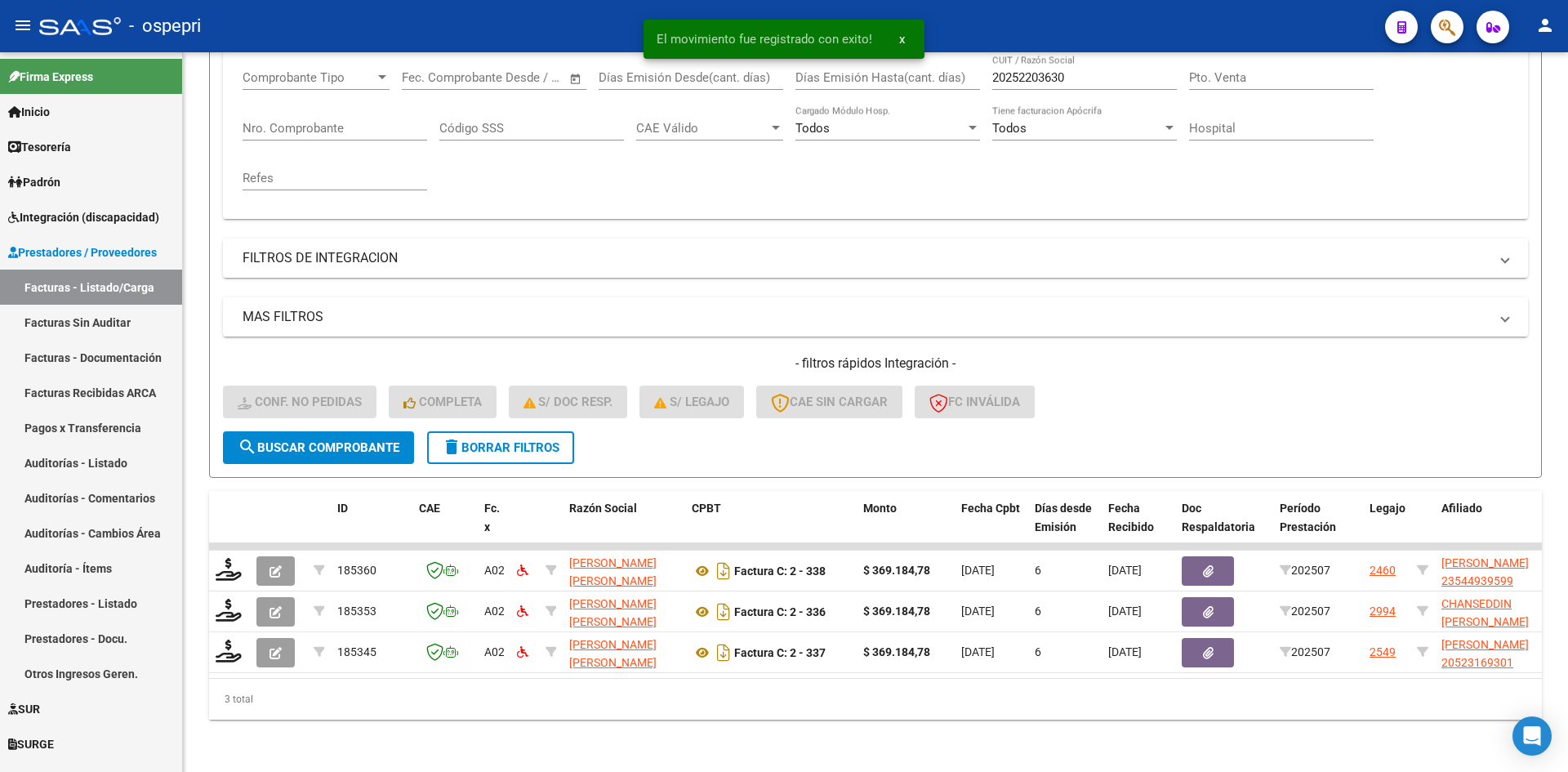
scroll to position [287, 0]
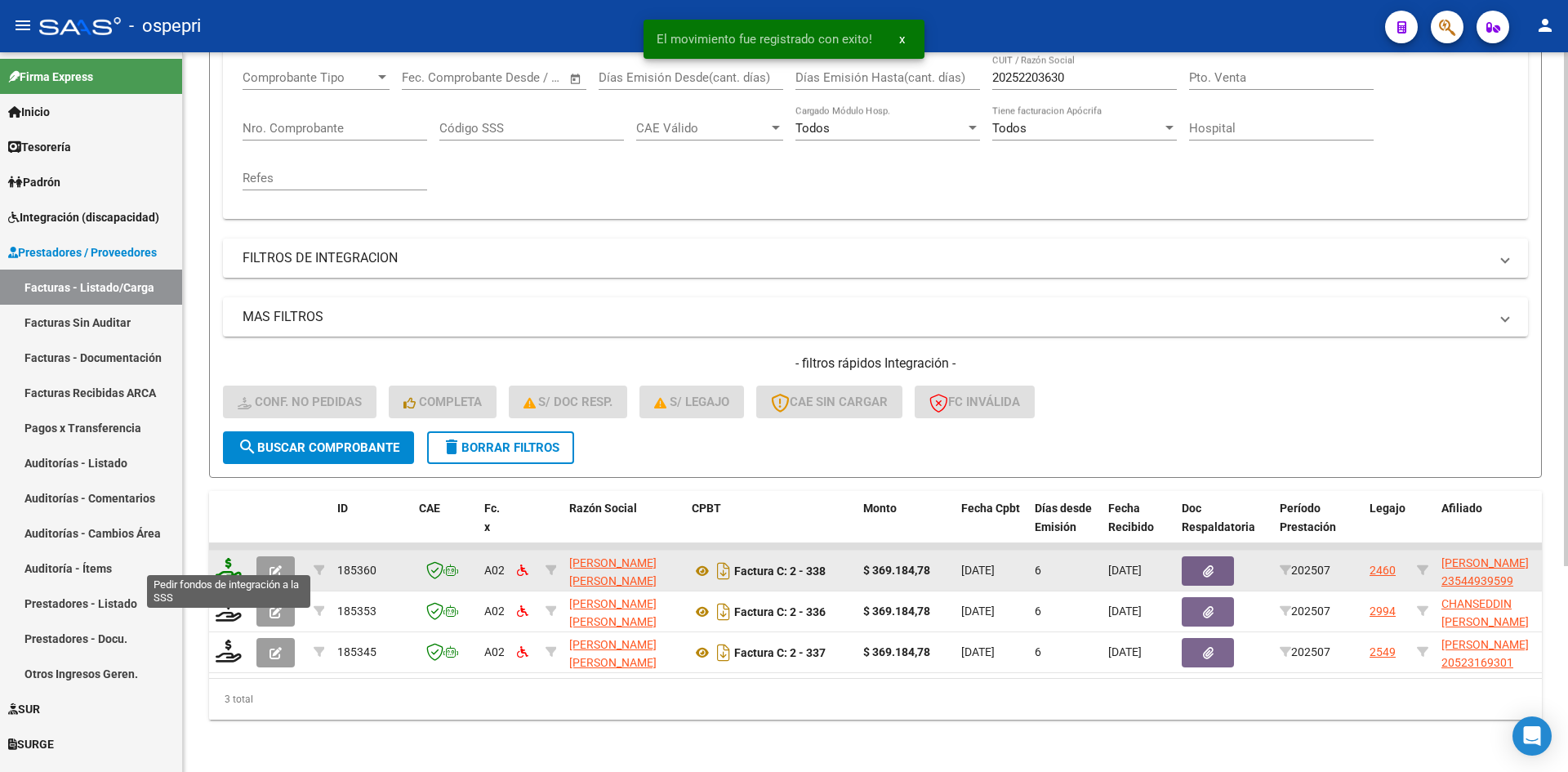
click at [229, 558] on icon at bounding box center [229, 569] width 26 height 23
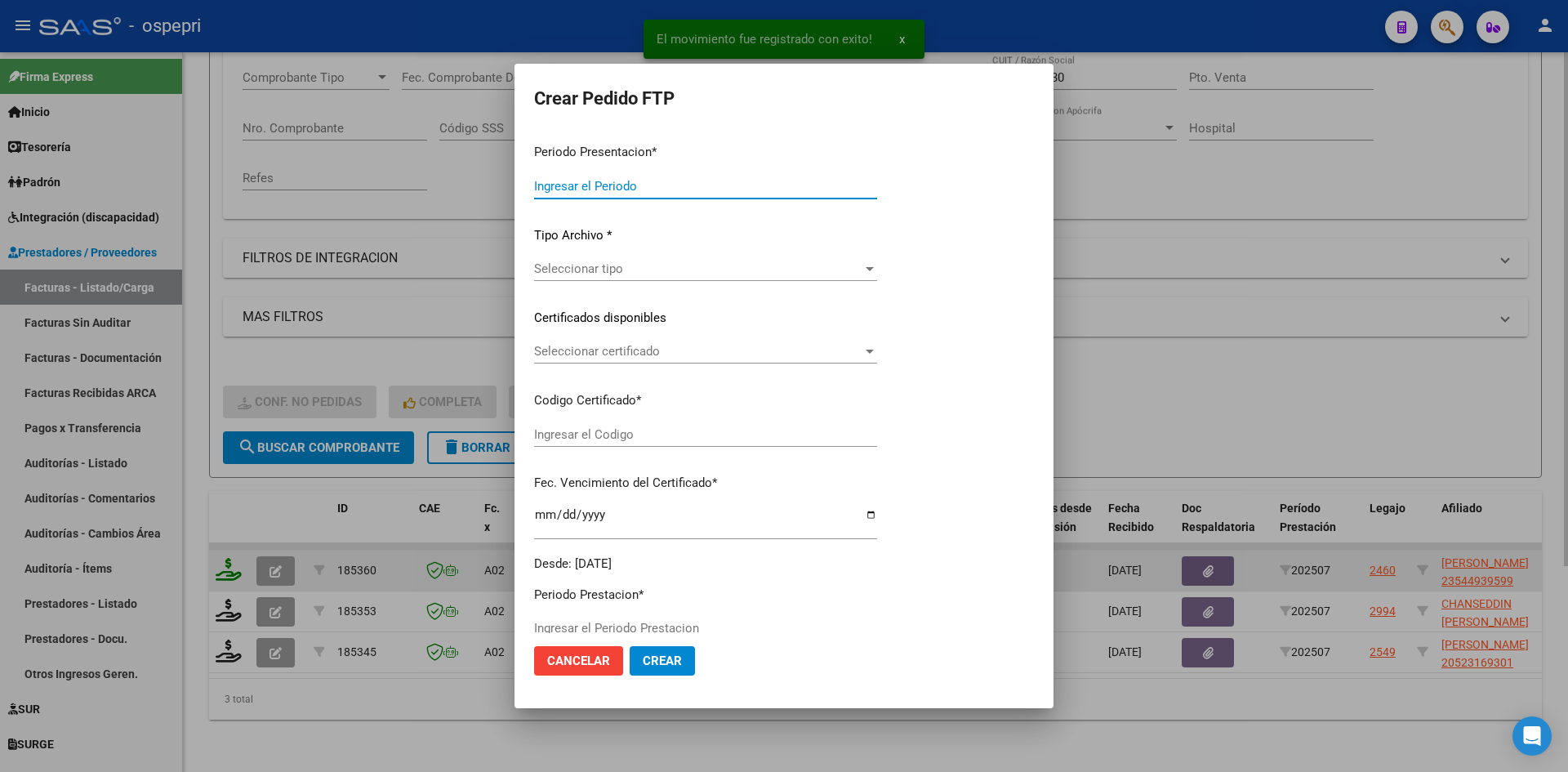
type input "202508"
type input "202507"
type input "$ 369.184,78"
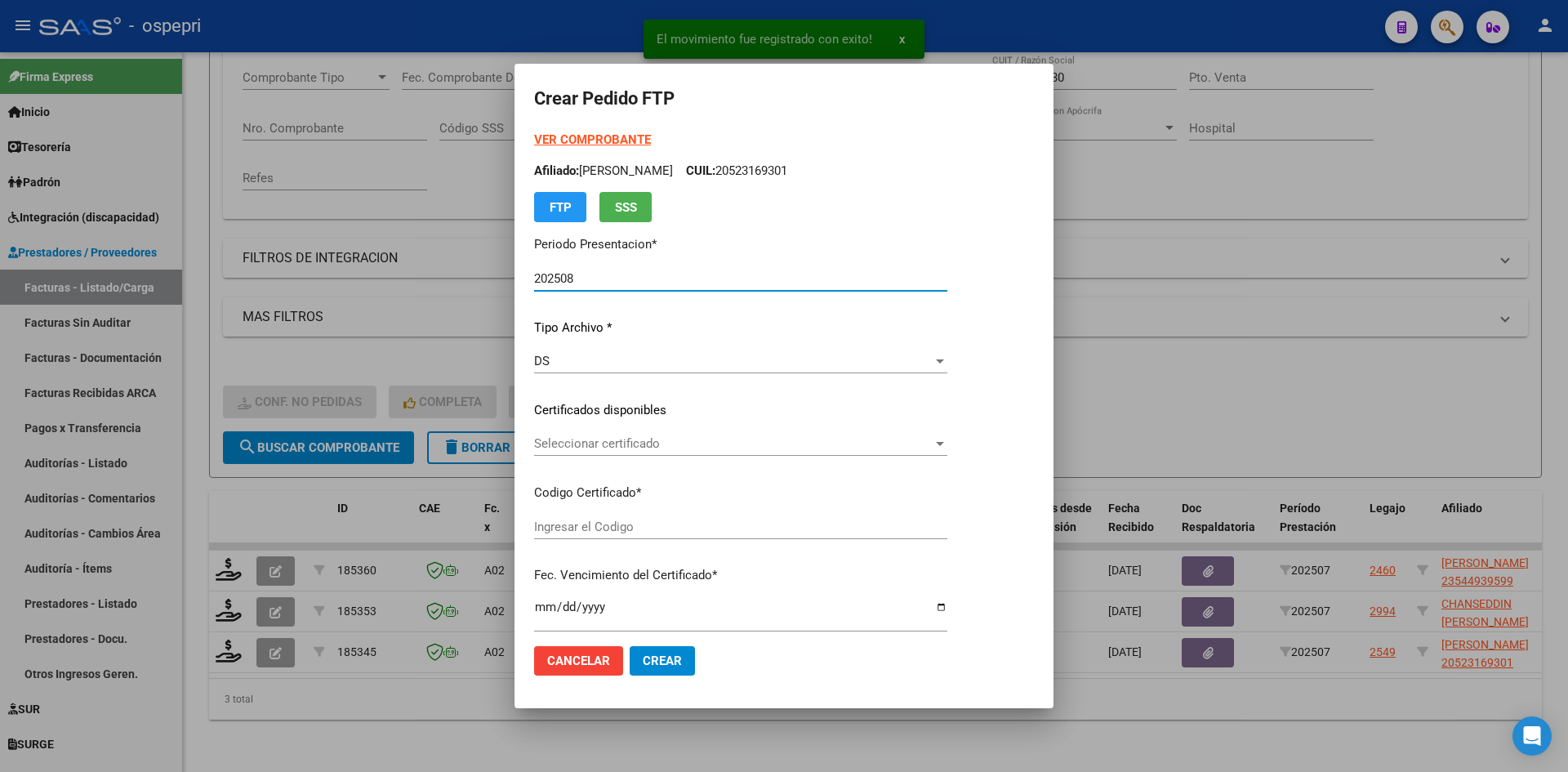
type input "23544939599"
type input "2027-05-01"
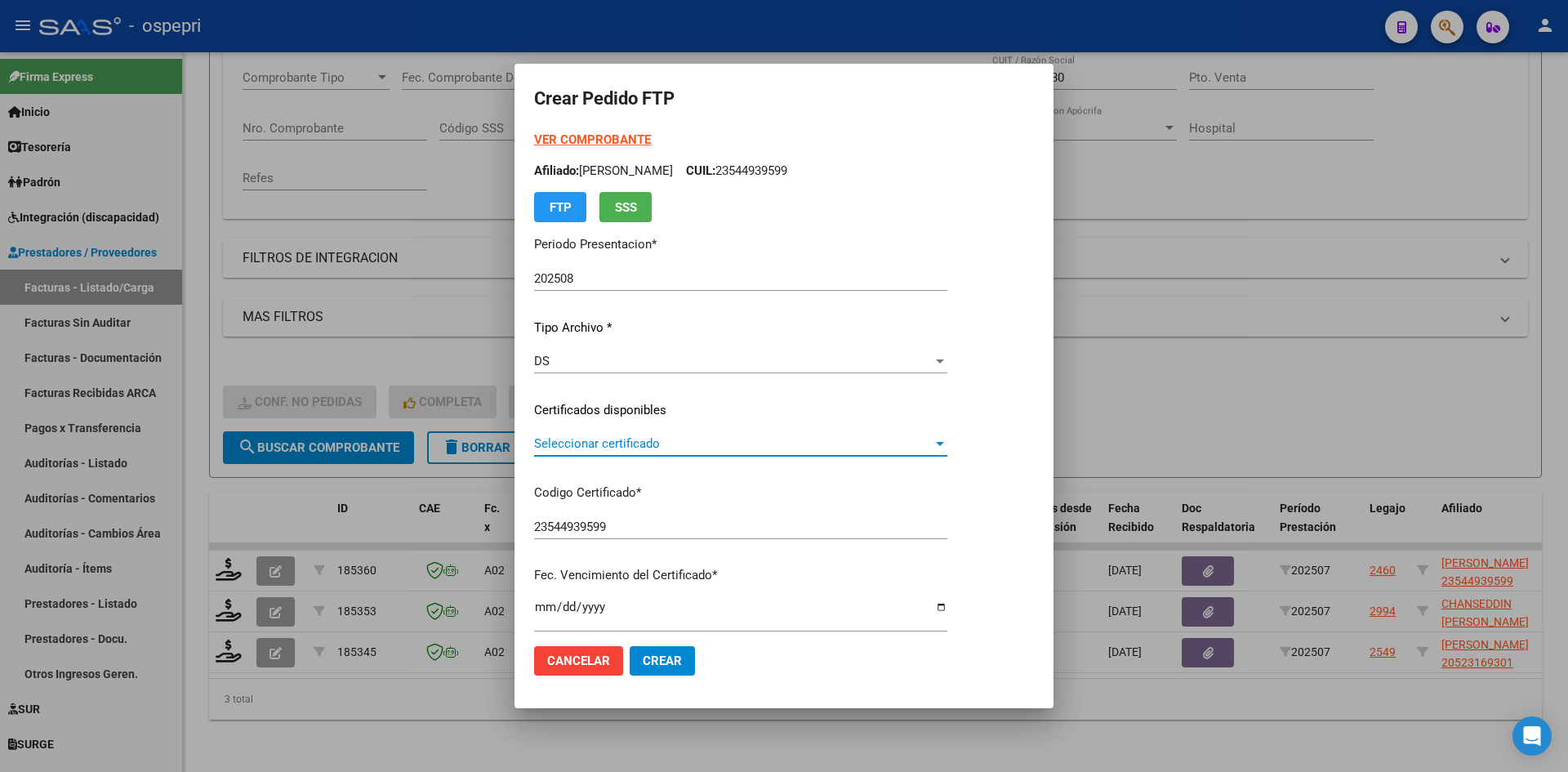
click at [656, 450] on span "Seleccionar certificado" at bounding box center [733, 443] width 398 height 15
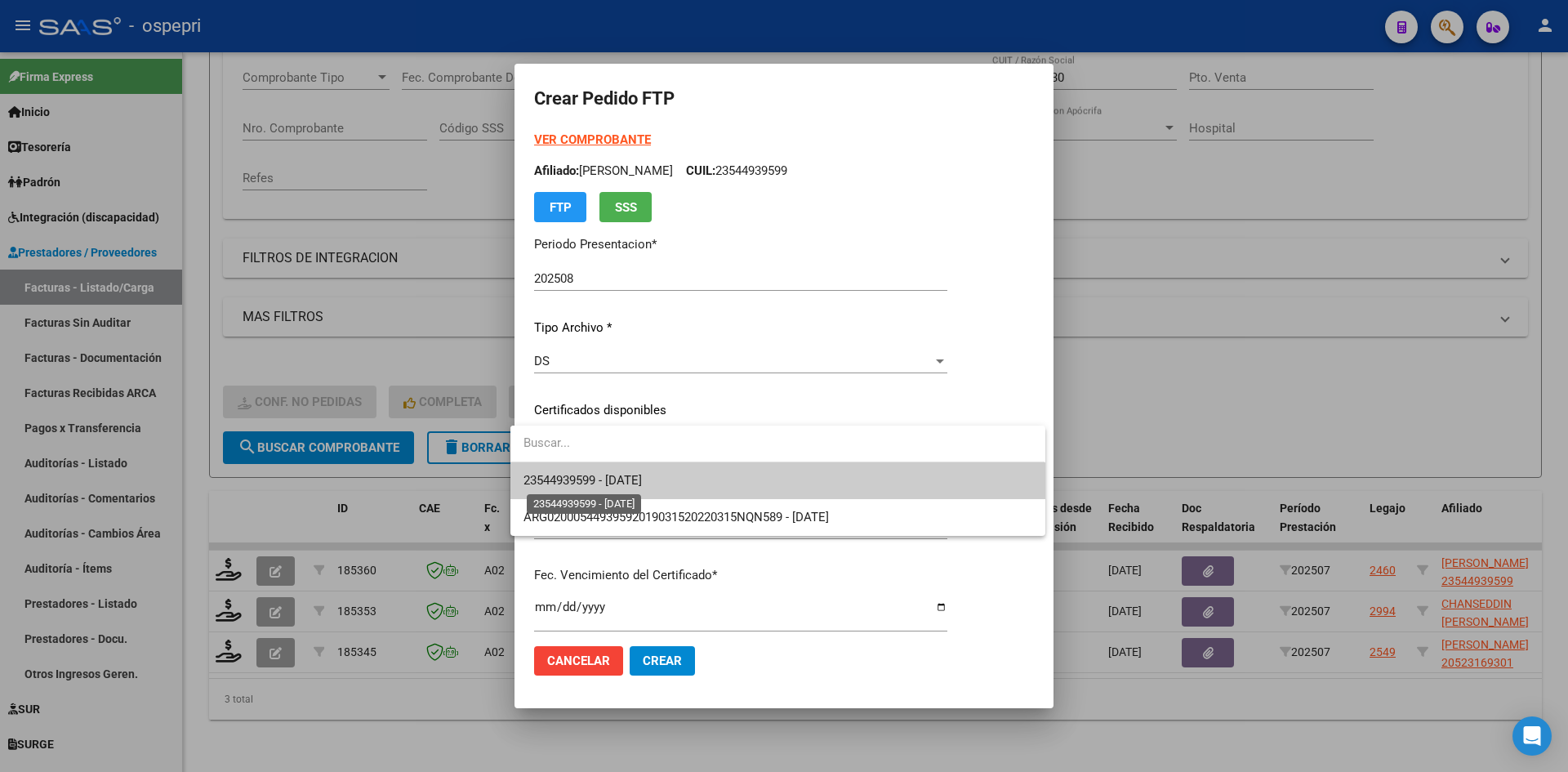
click at [642, 476] on span "23544939599 - 2027-05-01" at bounding box center [582, 480] width 118 height 15
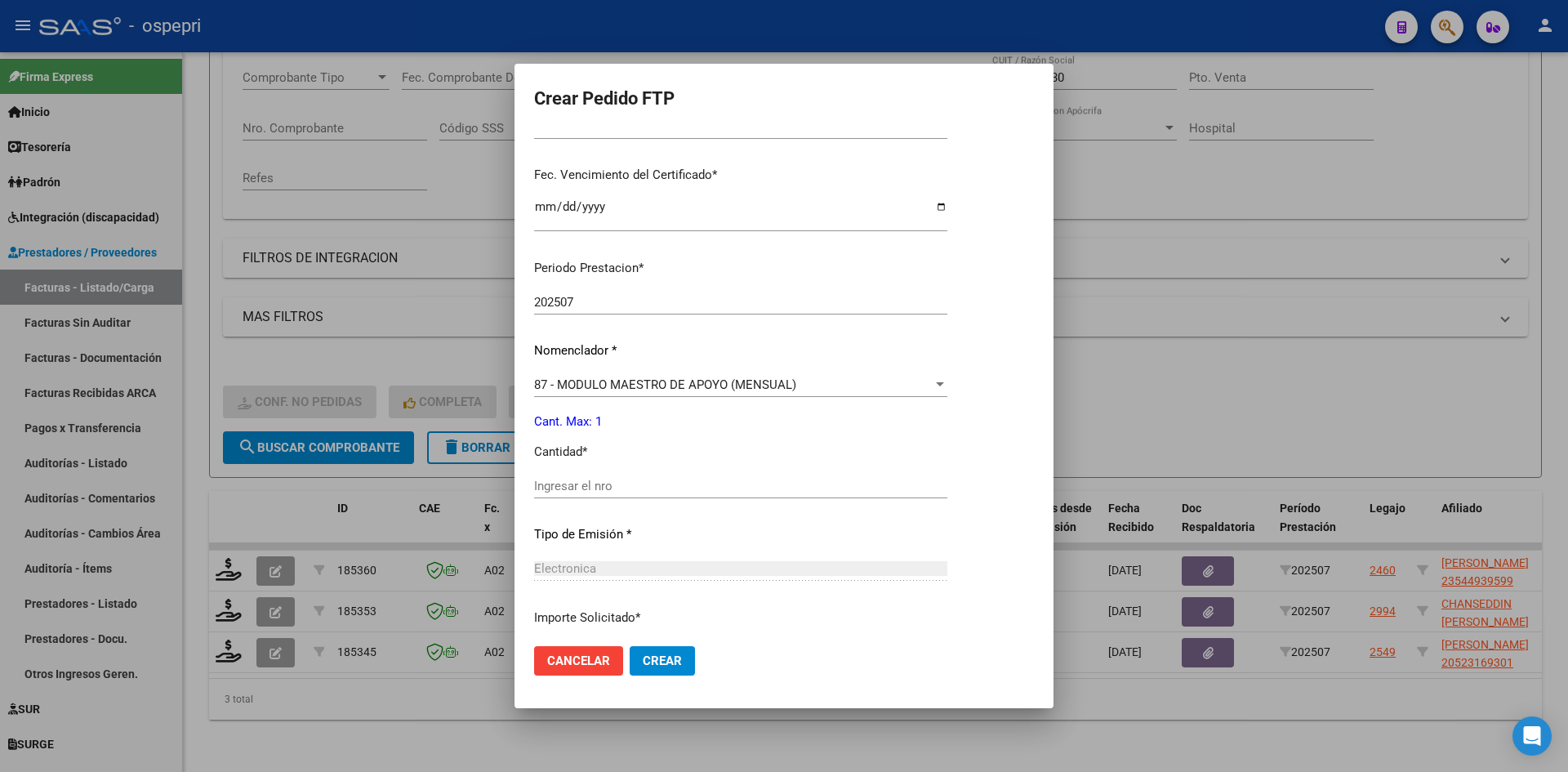
scroll to position [408, 0]
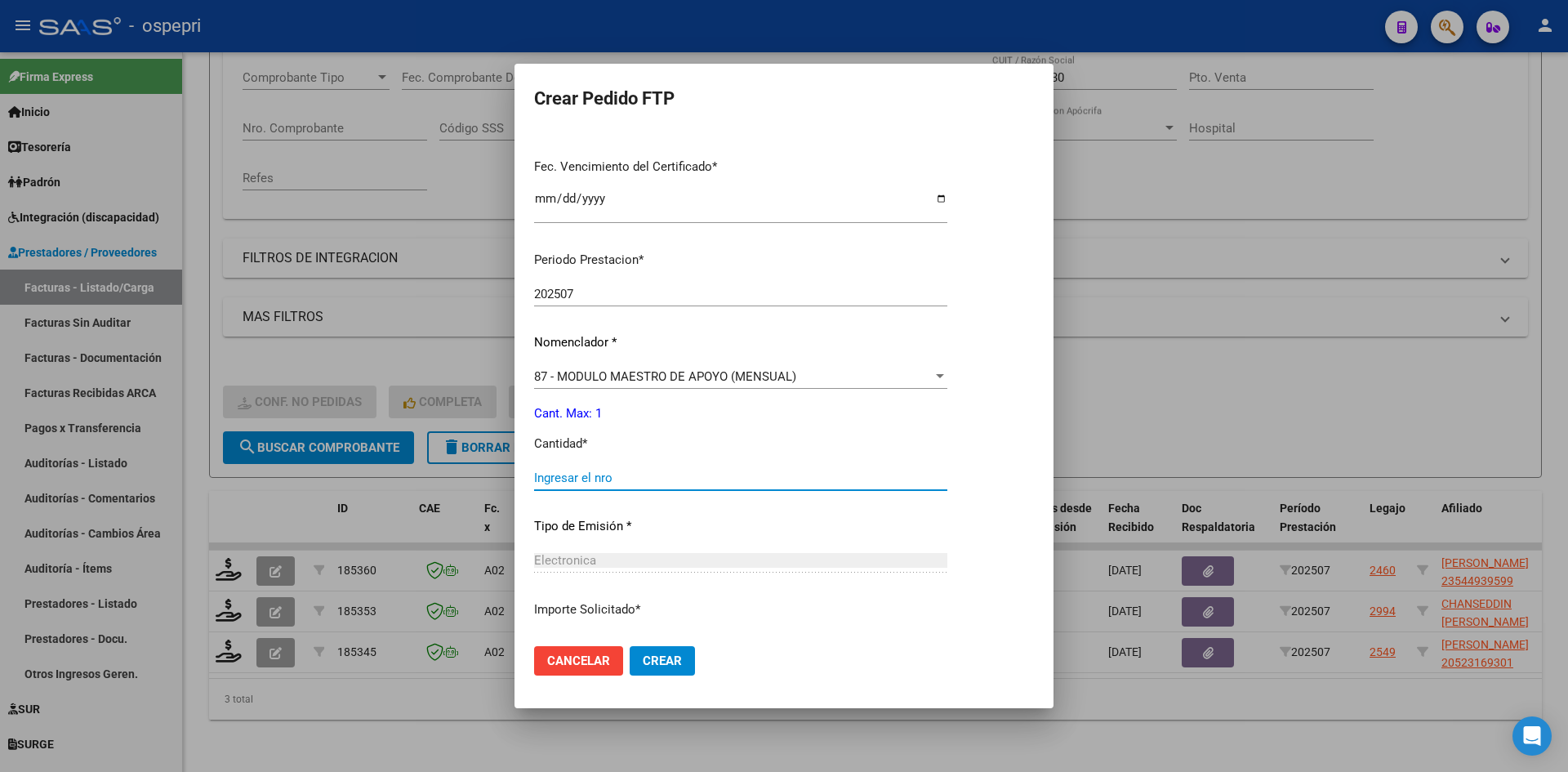
click at [635, 472] on input "Ingresar el nro" at bounding box center [740, 478] width 413 height 15
type input "1"
click at [652, 662] on span "Crear" at bounding box center [662, 660] width 40 height 15
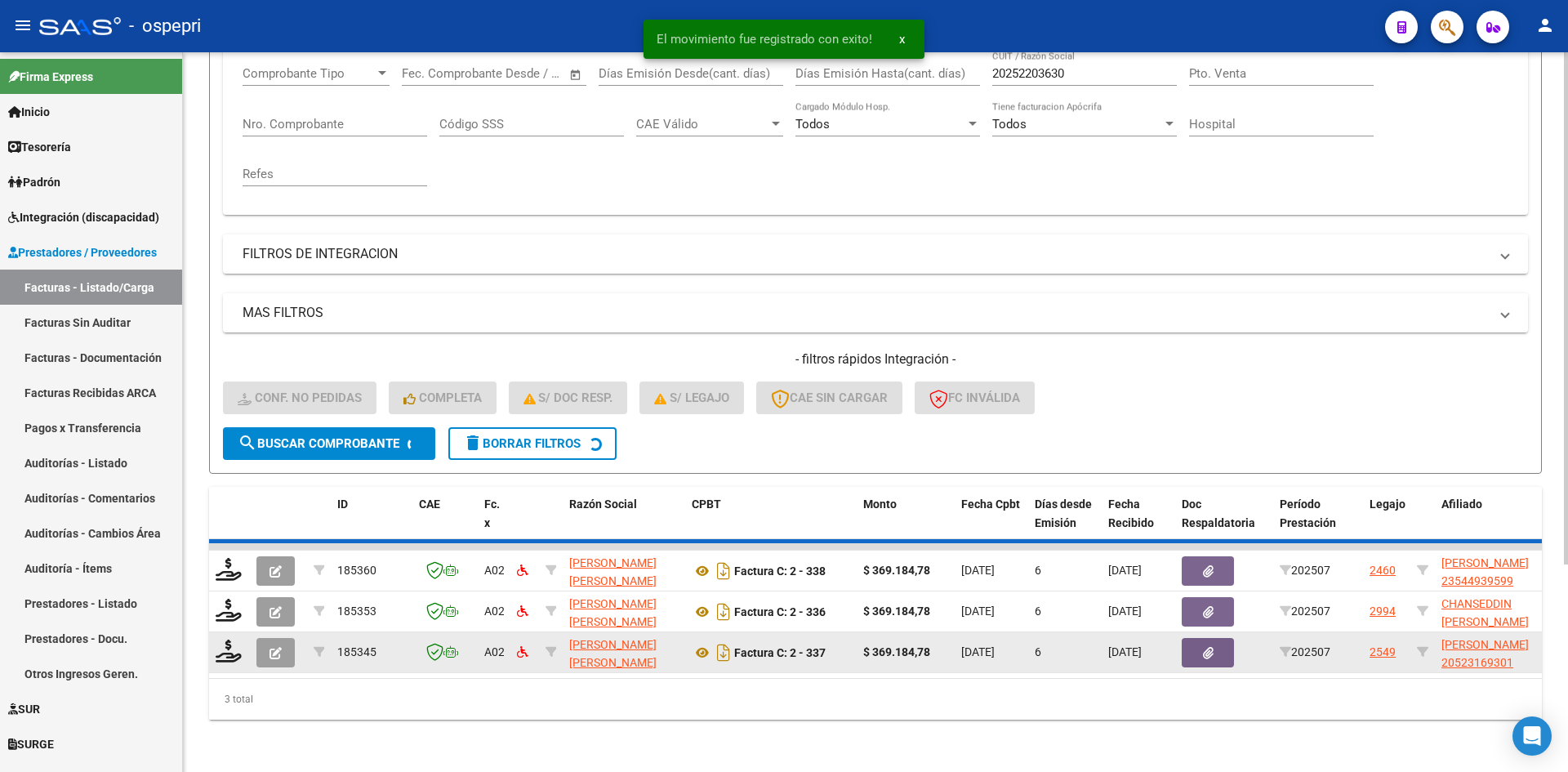
scroll to position [247, 0]
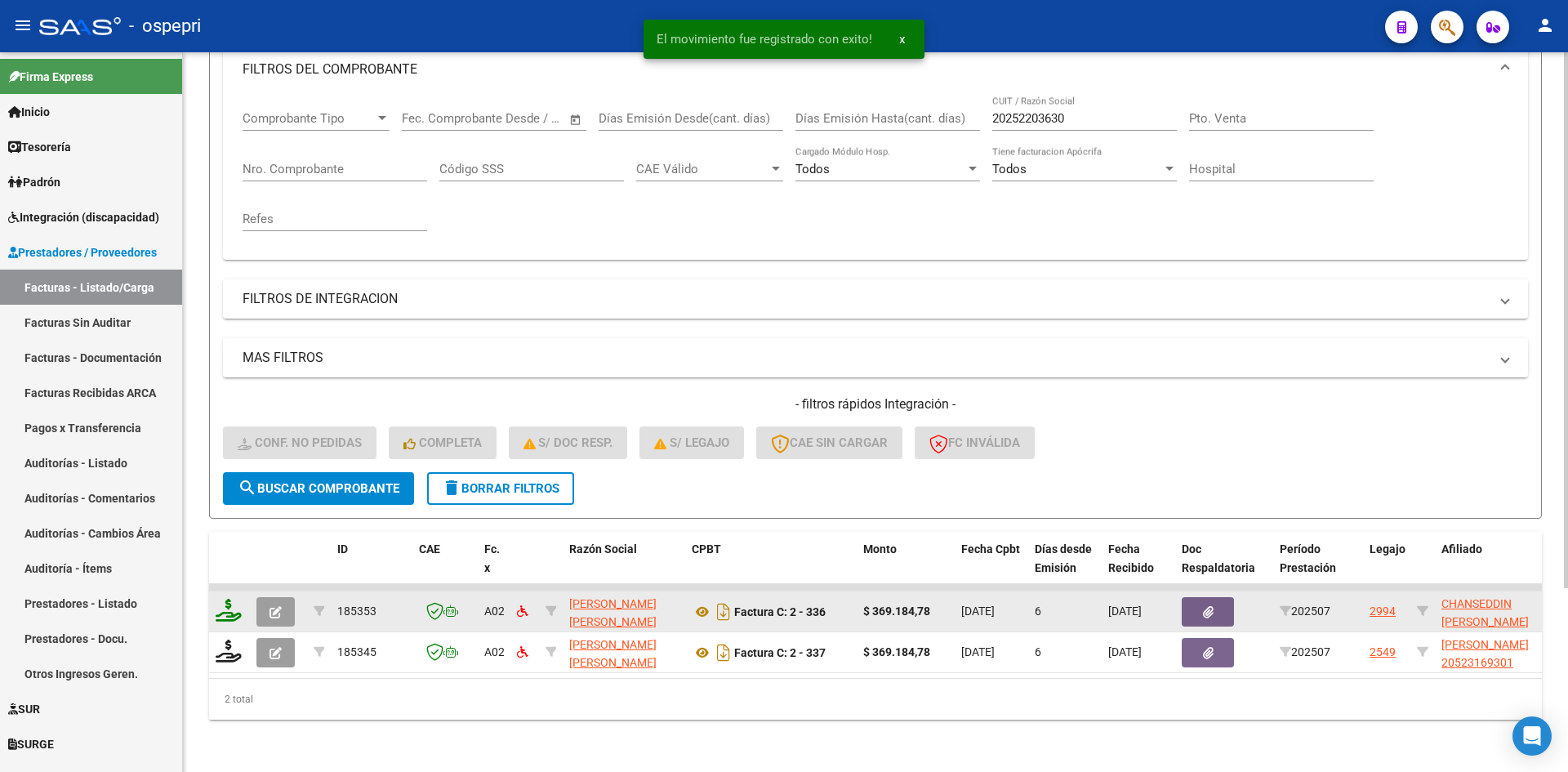
click at [230, 606] on icon at bounding box center [229, 609] width 26 height 23
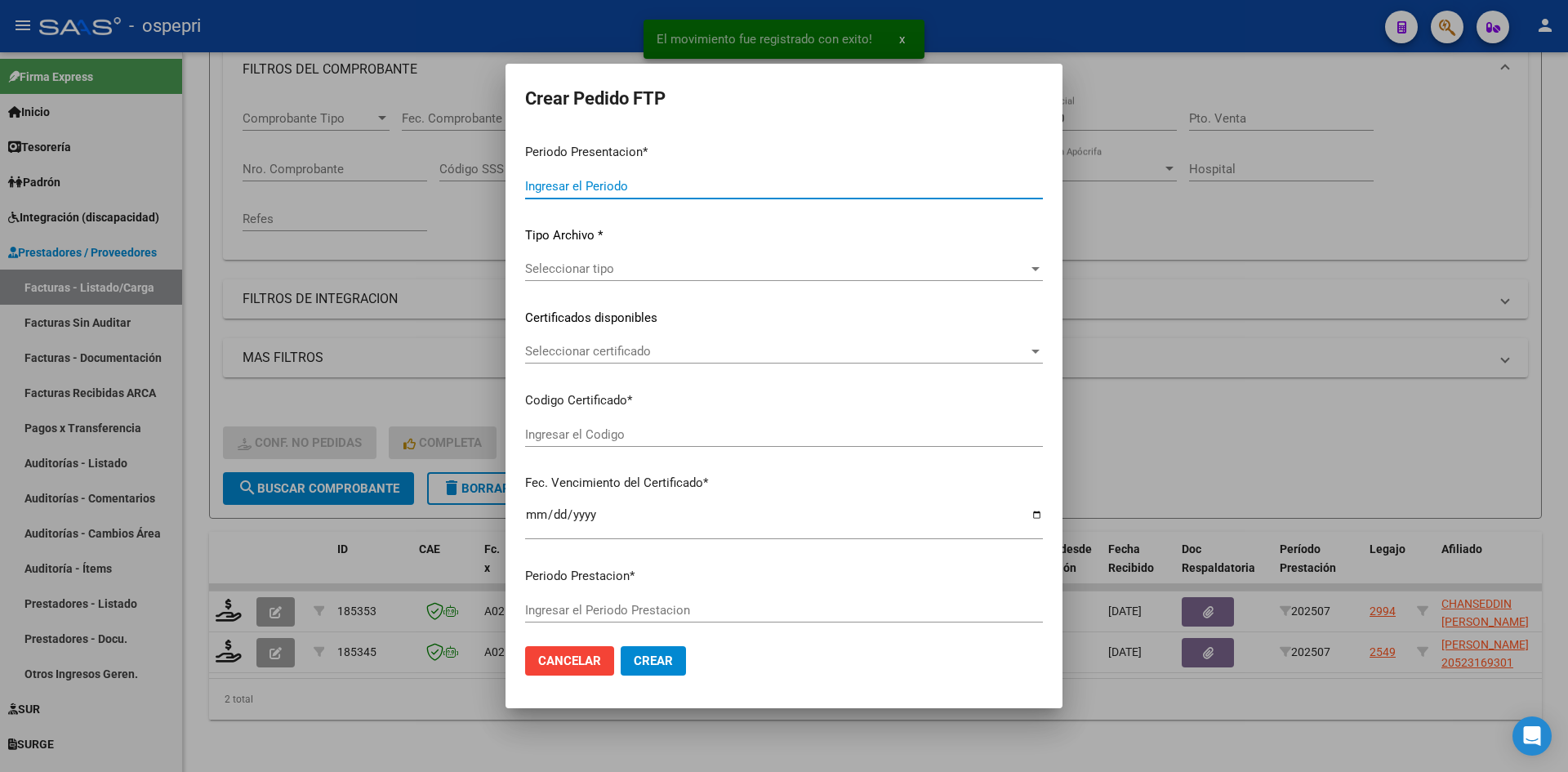
type input "202508"
type input "202507"
type input "$ 369.184,78"
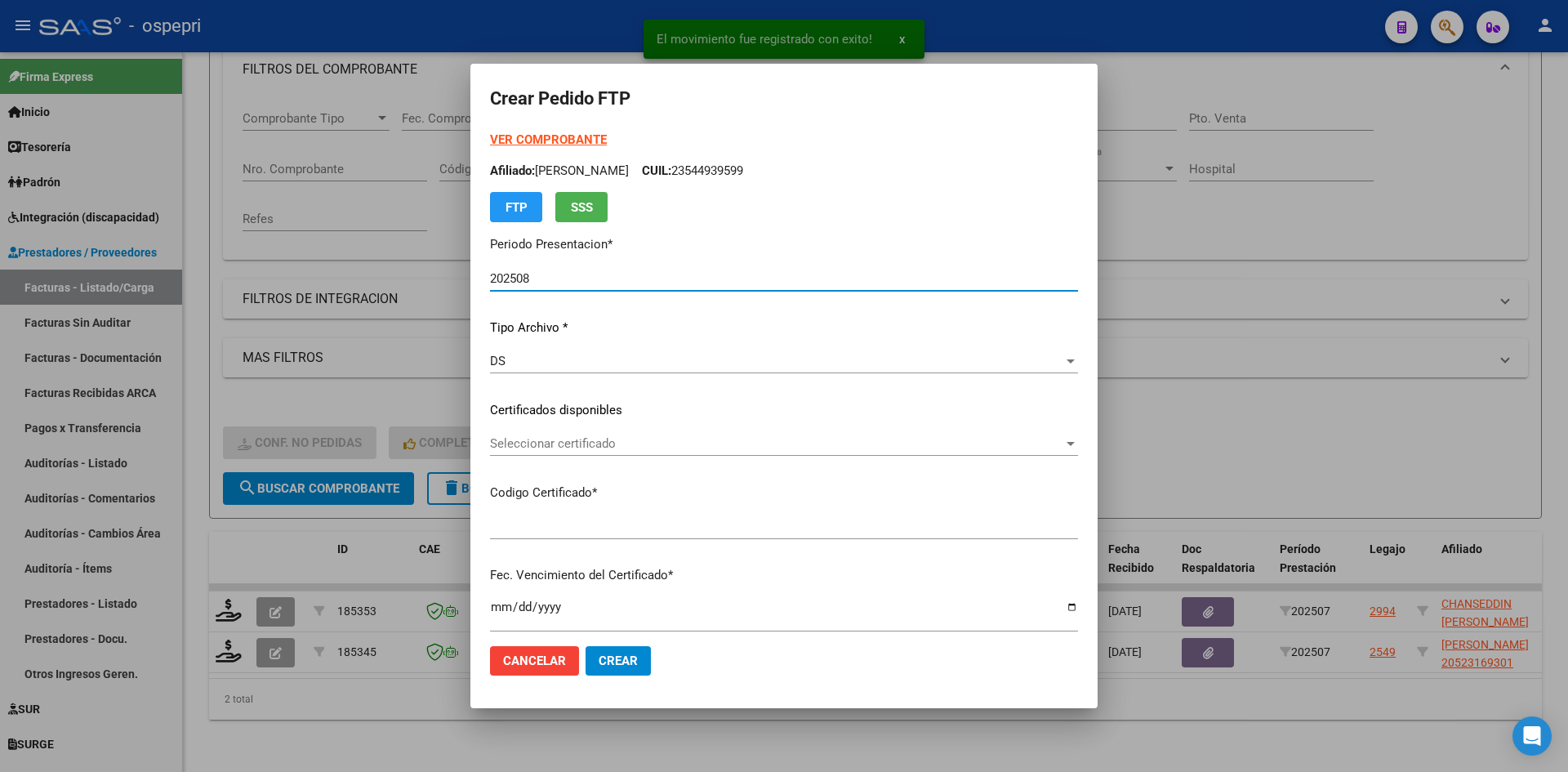
type input "2752314274-2"
type input "2025-09-19"
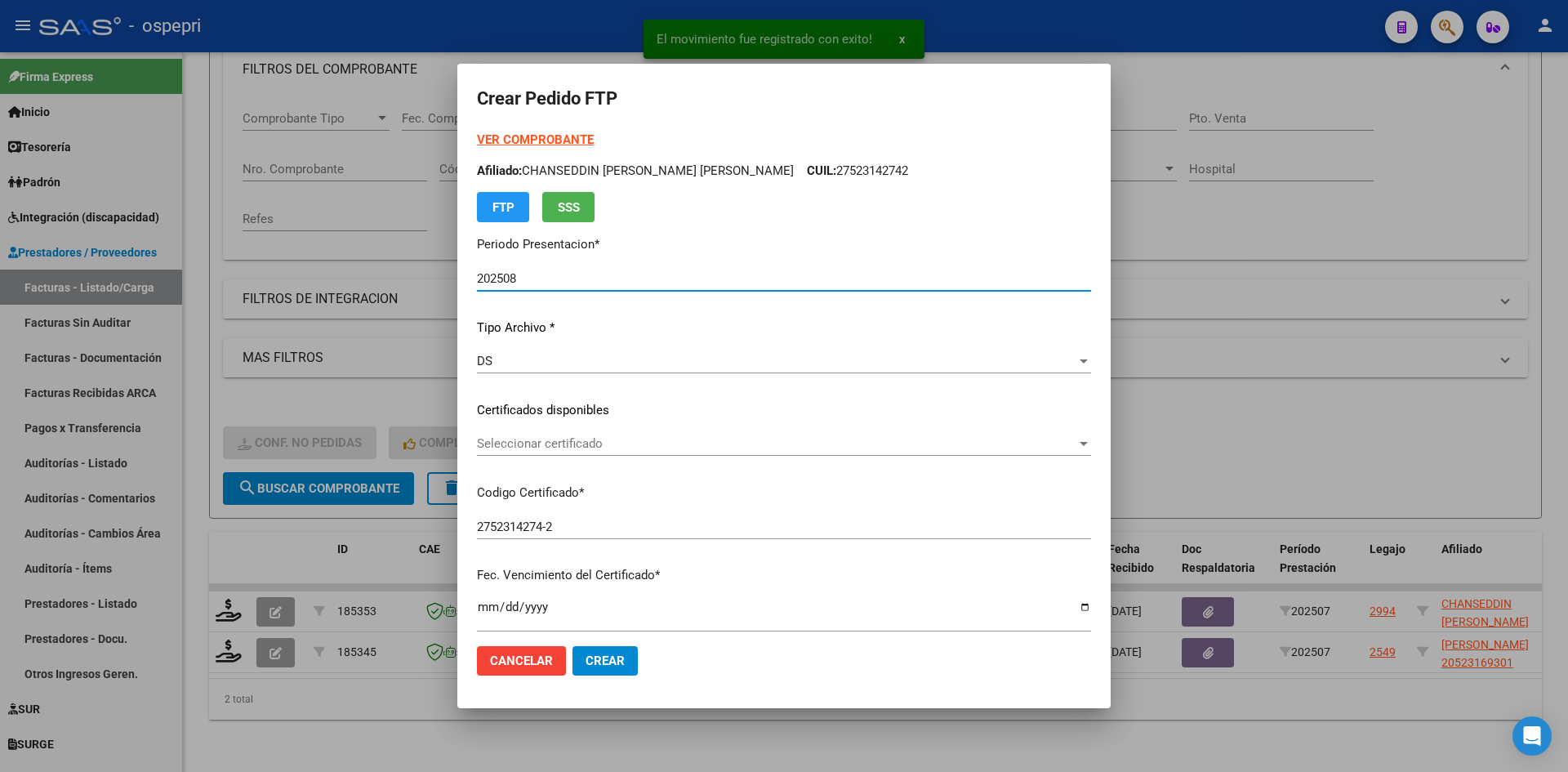
click at [700, 446] on span "Seleccionar certificado" at bounding box center [776, 443] width 600 height 15
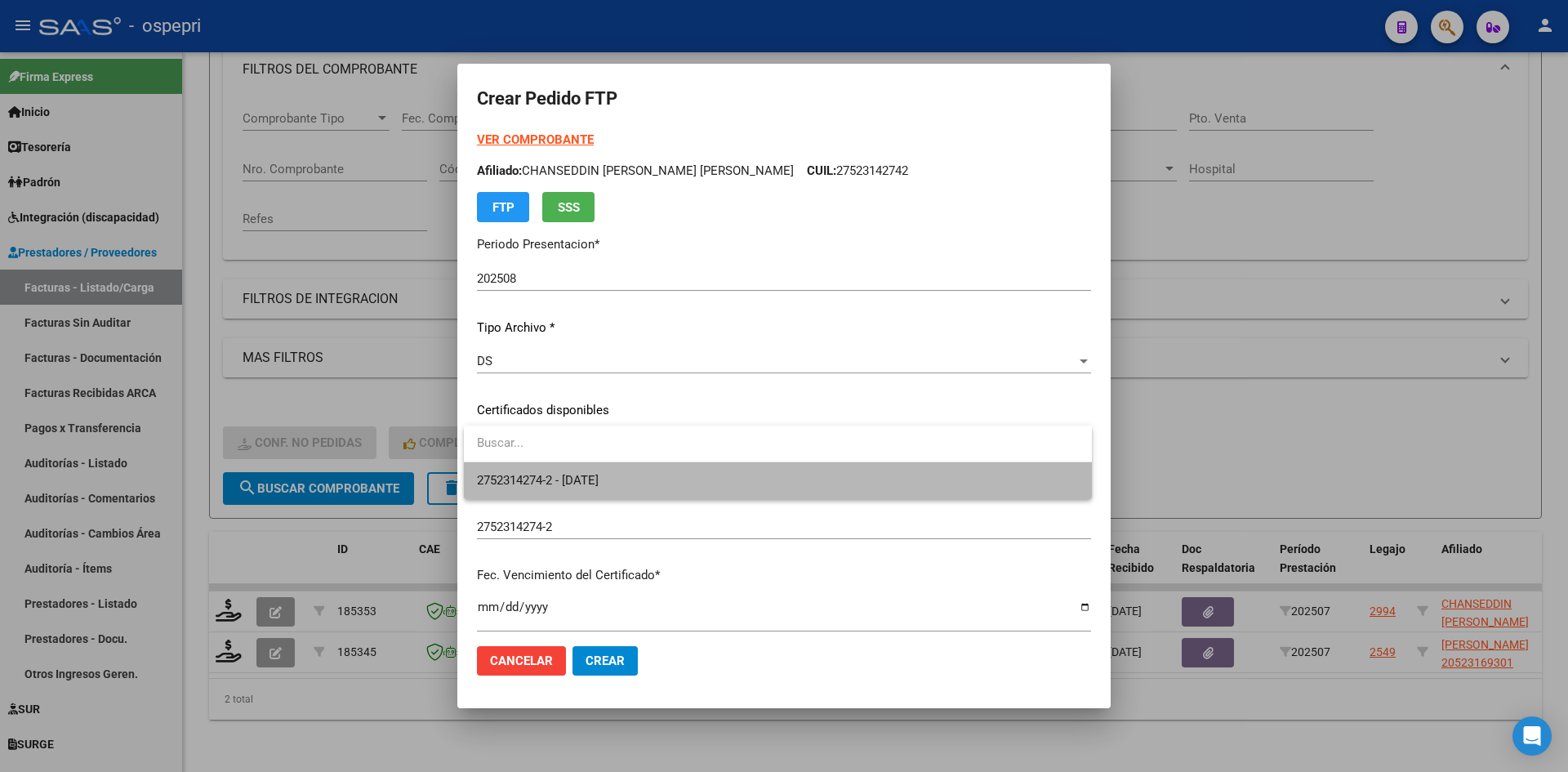
click at [701, 489] on span "2752314274-2 - 2025-09-19" at bounding box center [777, 480] width 602 height 37
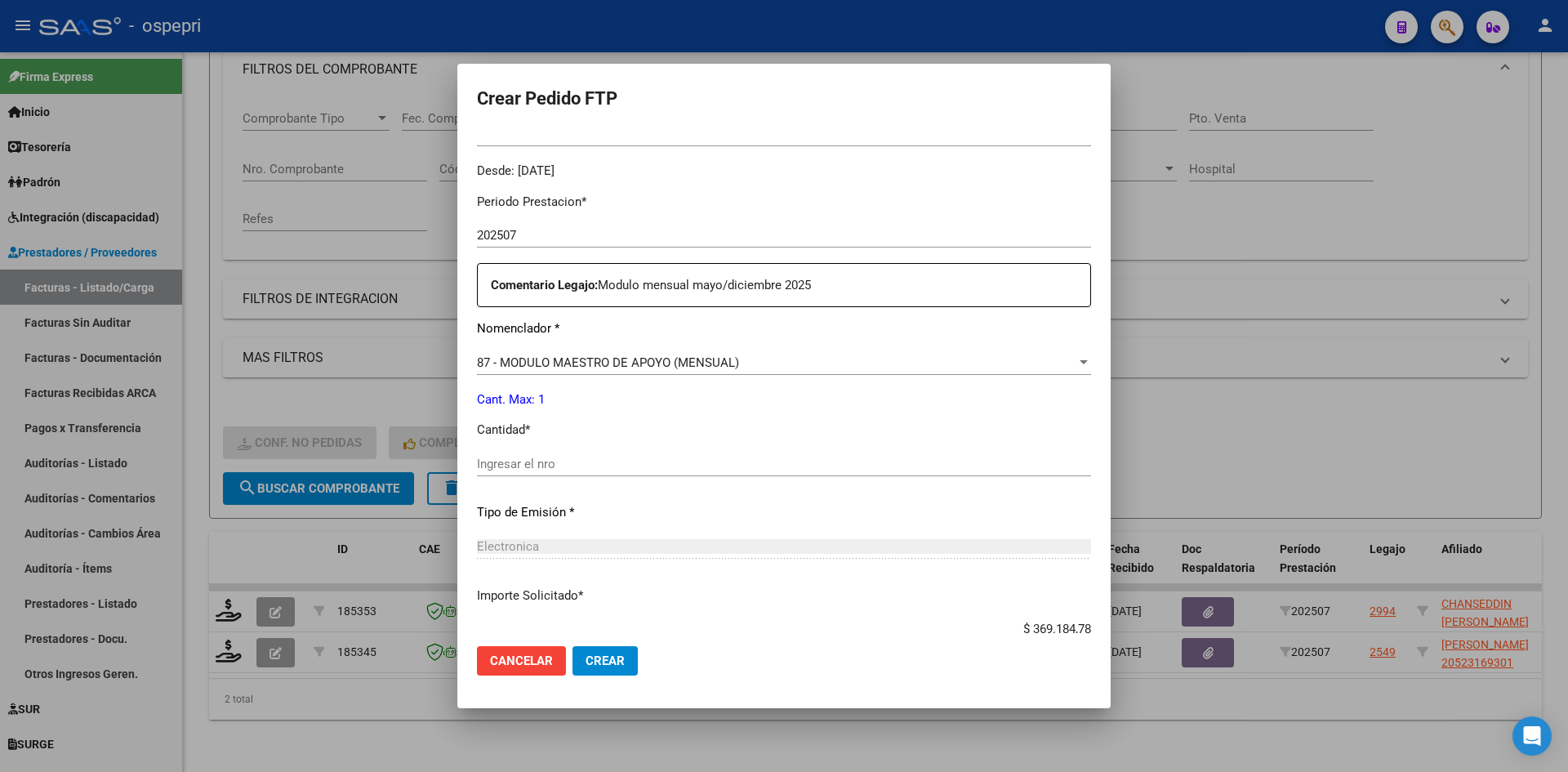
scroll to position [490, 0]
click at [526, 462] on input "Ingresar el nro" at bounding box center [784, 459] width 615 height 15
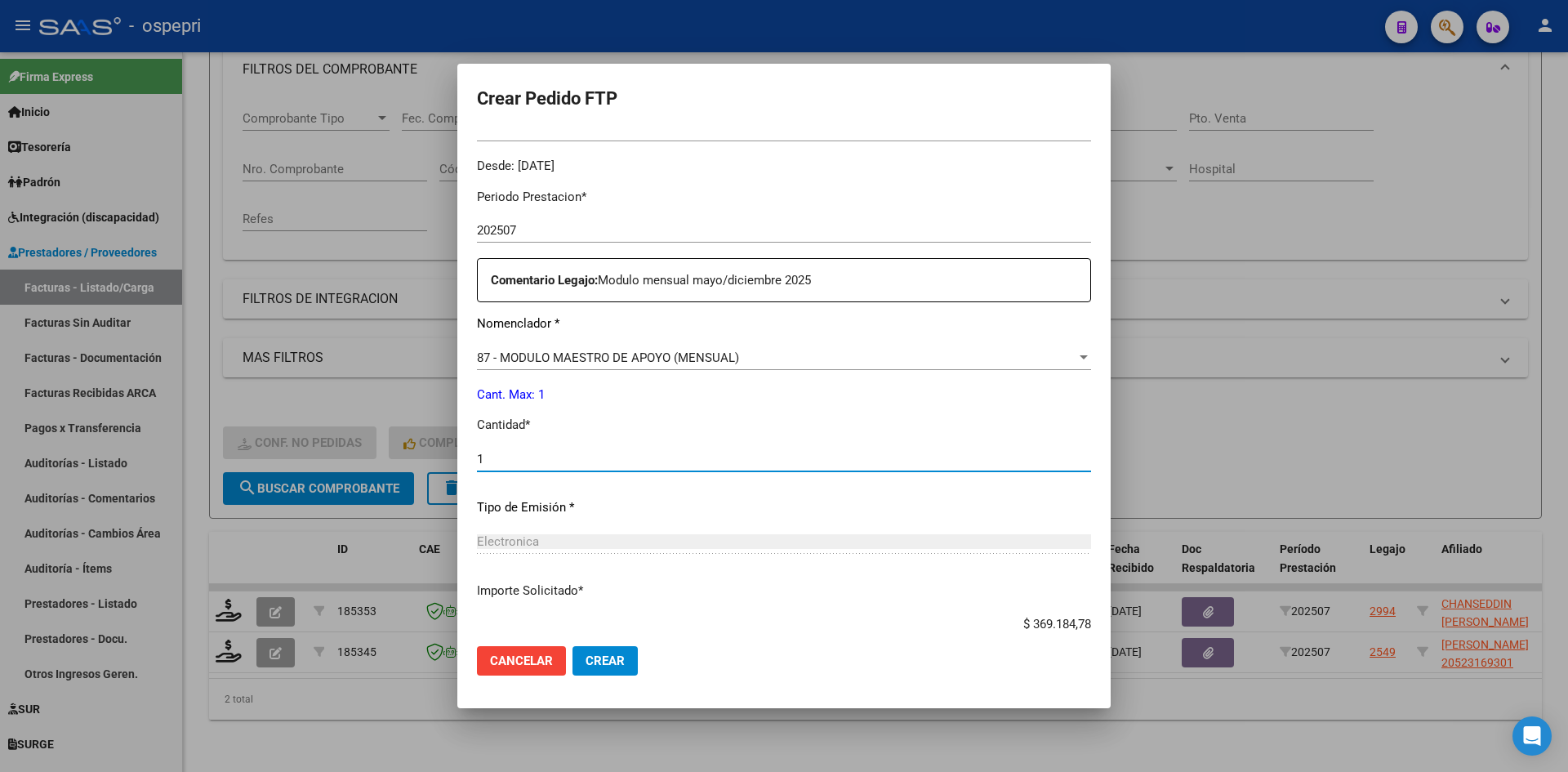
type input "1"
click at [616, 661] on span "Crear" at bounding box center [606, 660] width 40 height 15
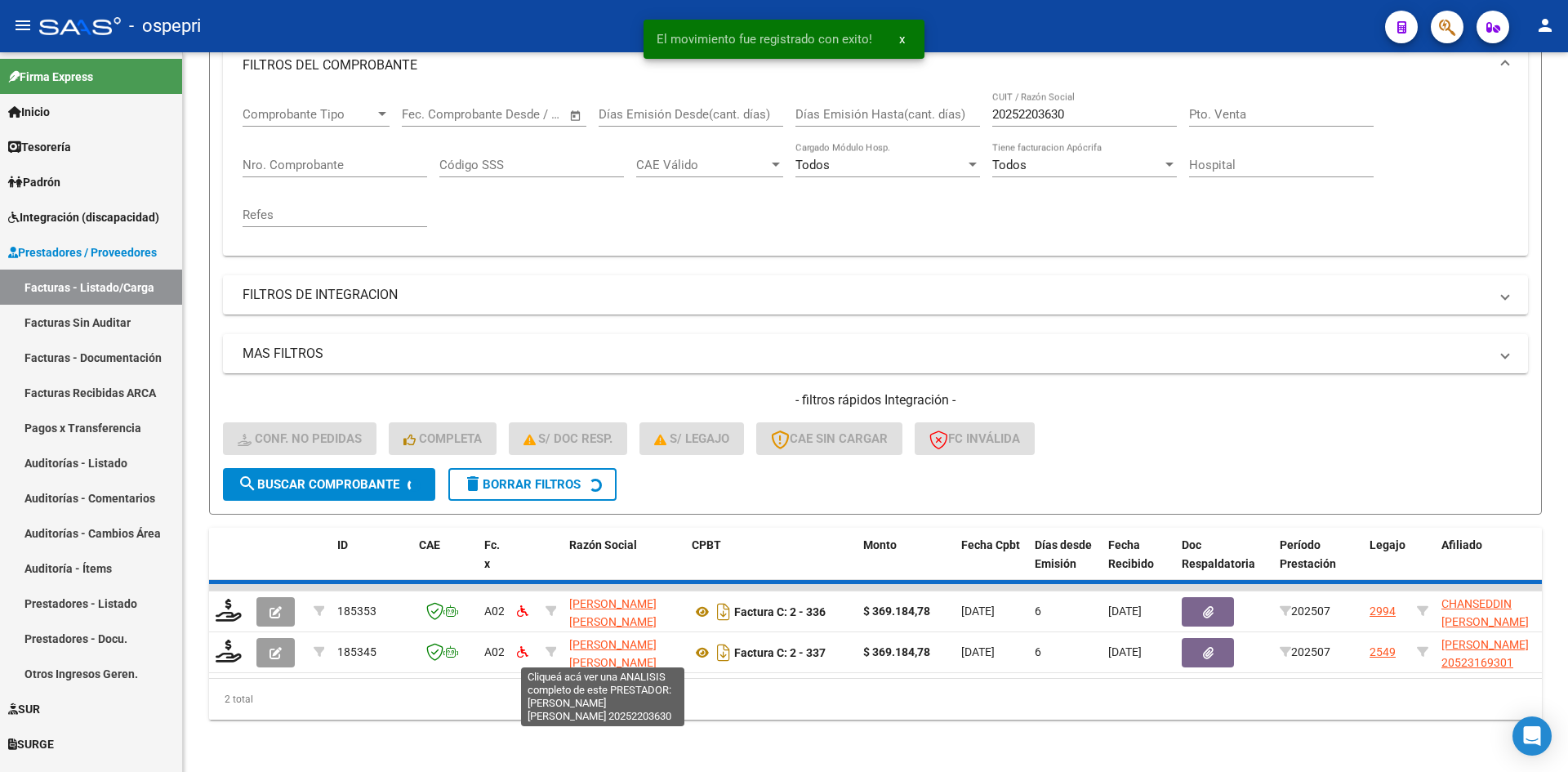
scroll to position [206, 0]
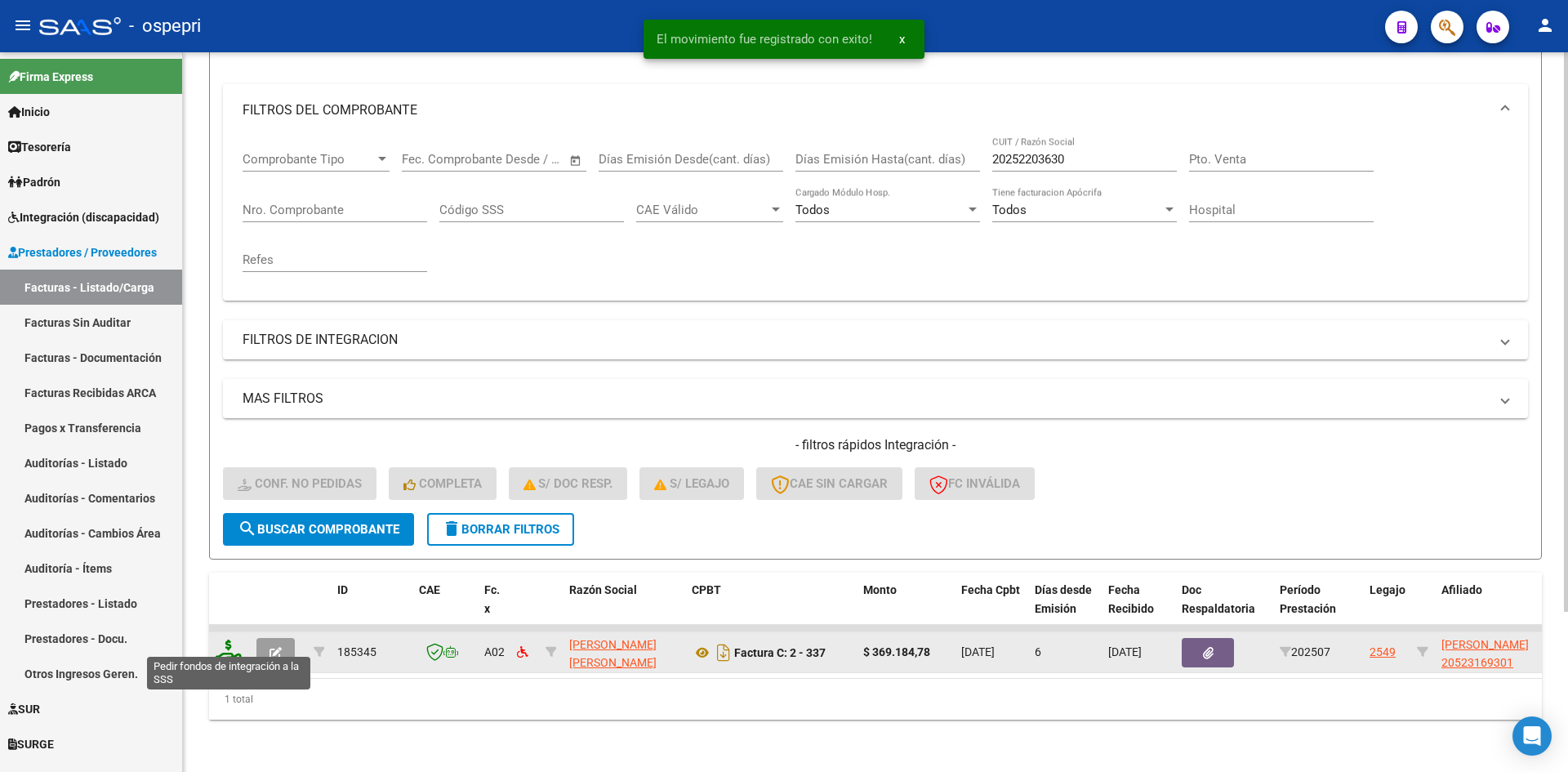
click at [218, 639] on icon at bounding box center [229, 650] width 26 height 23
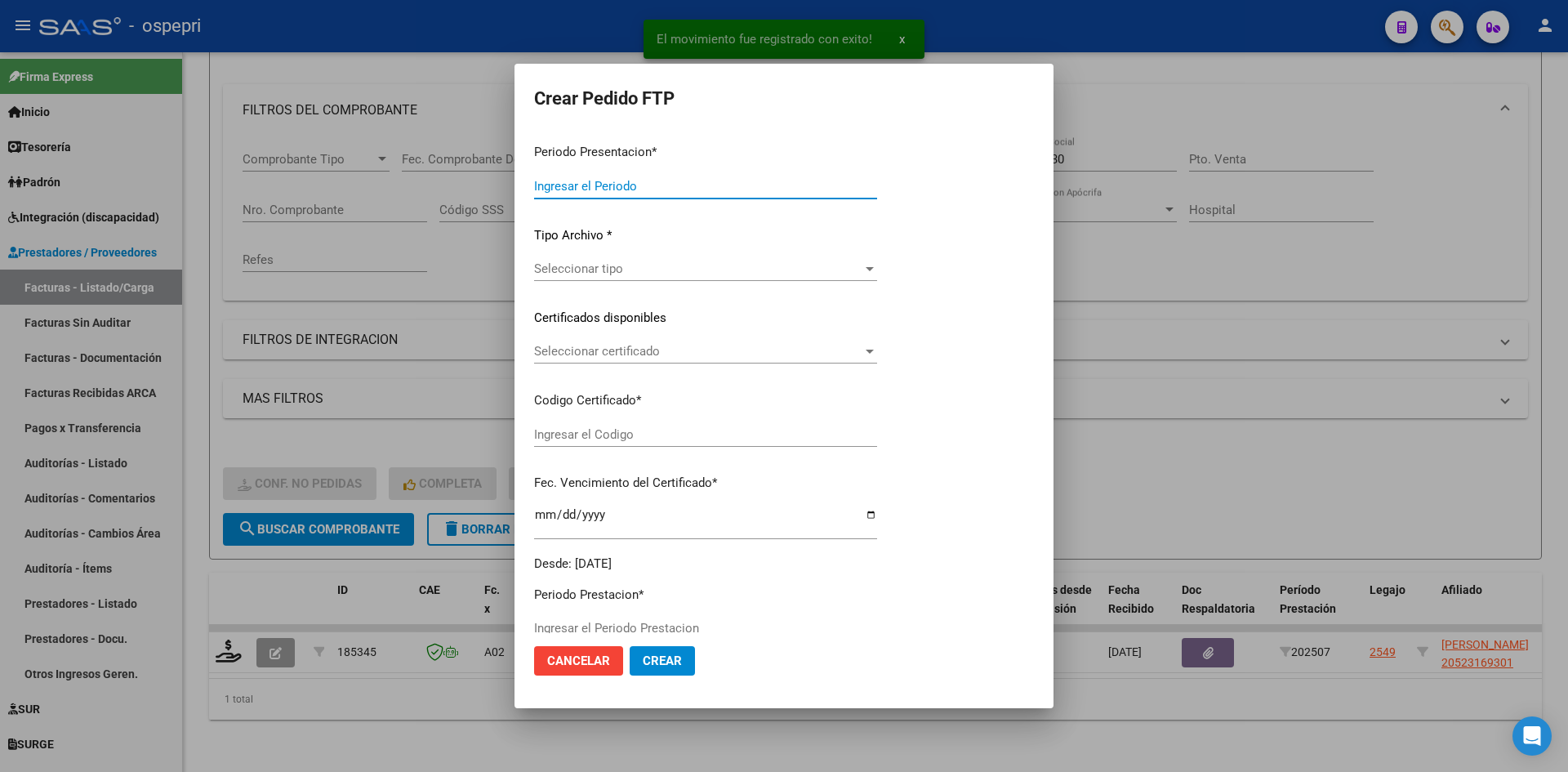
type input "202508"
type input "202507"
type input "$ 369.184,78"
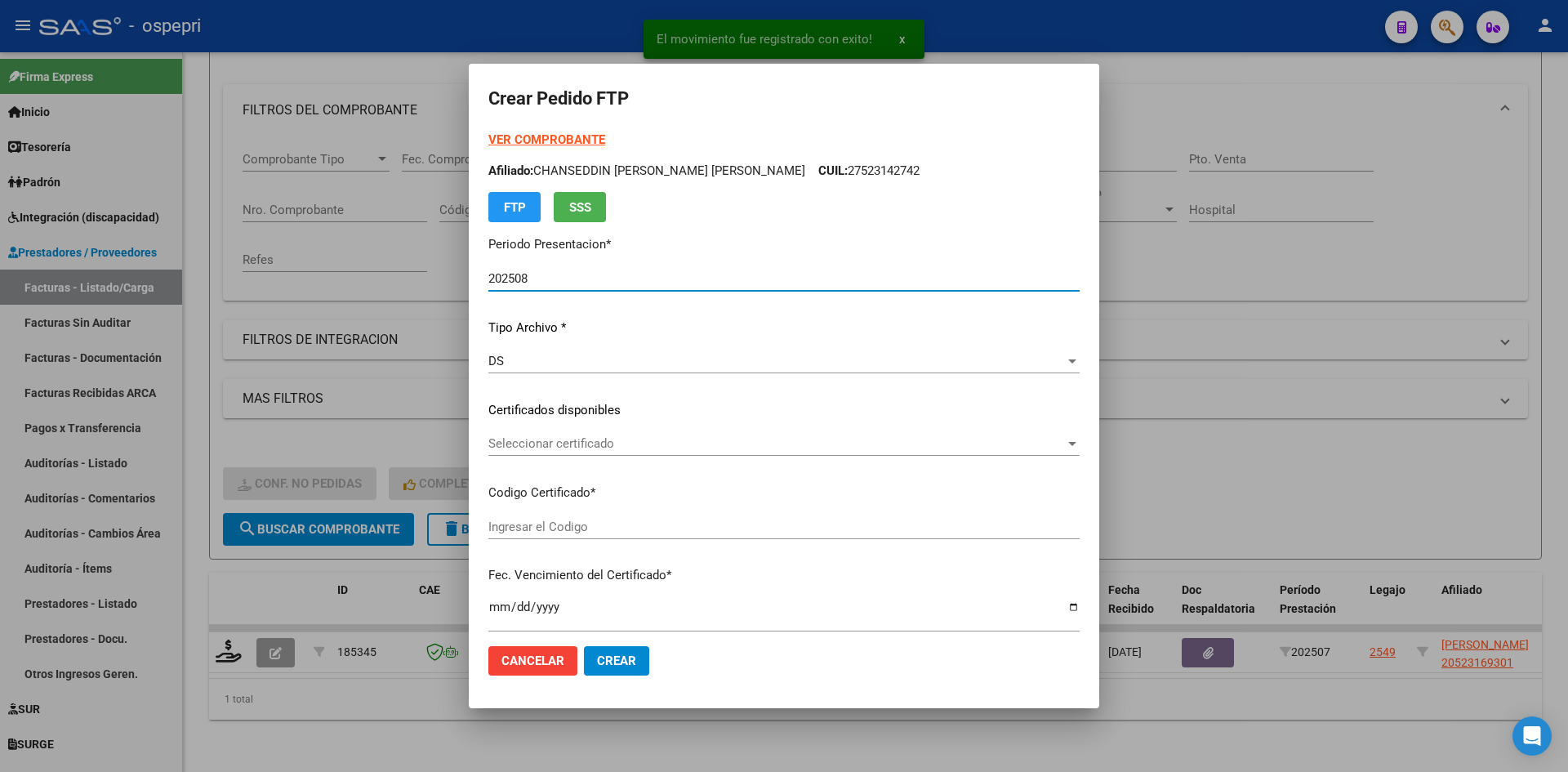
type input "2052316930-1"
type input "2026-11-30"
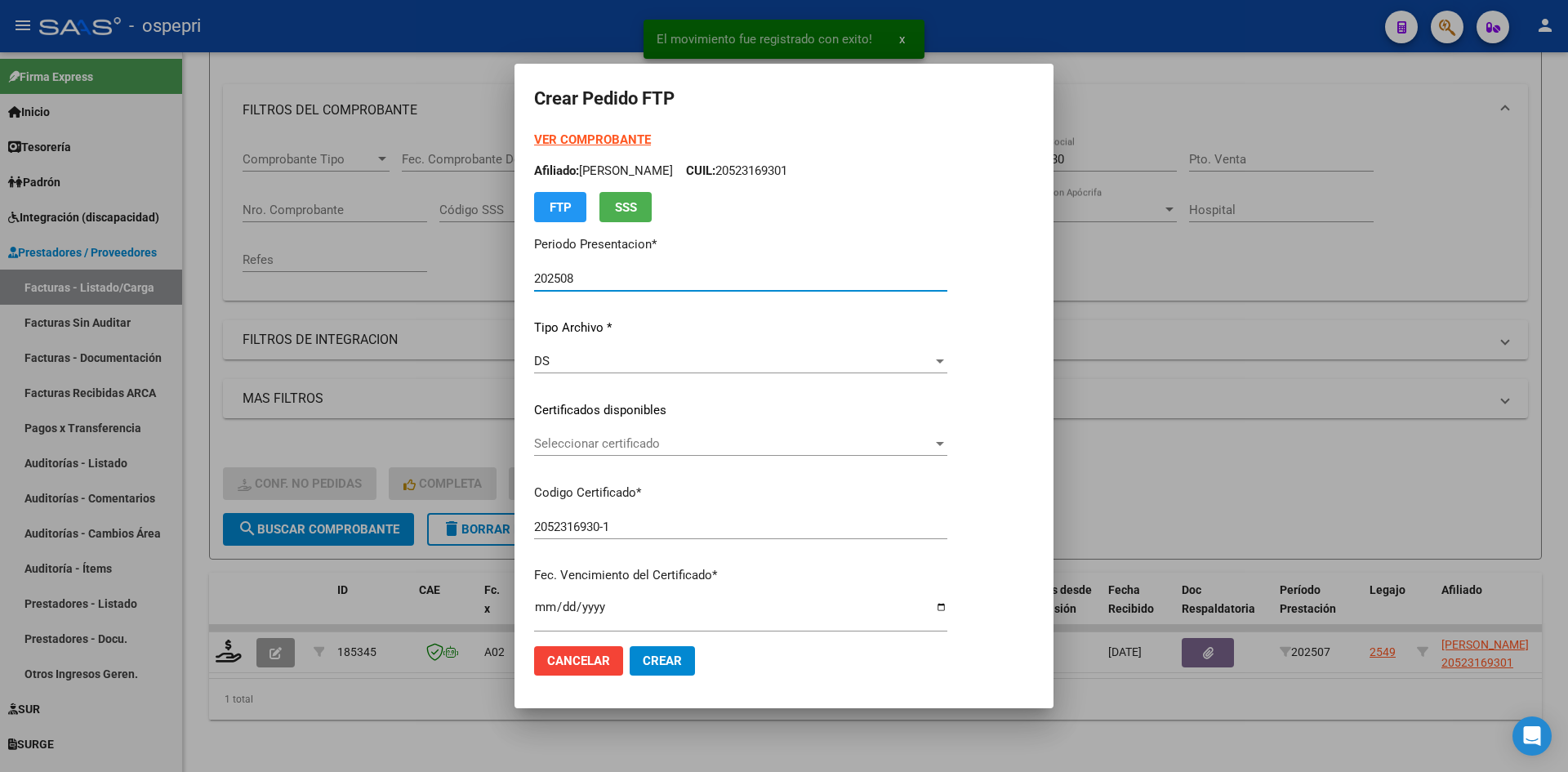
click at [661, 455] on div "Seleccionar certificado Seleccionar certificado" at bounding box center [740, 443] width 413 height 25
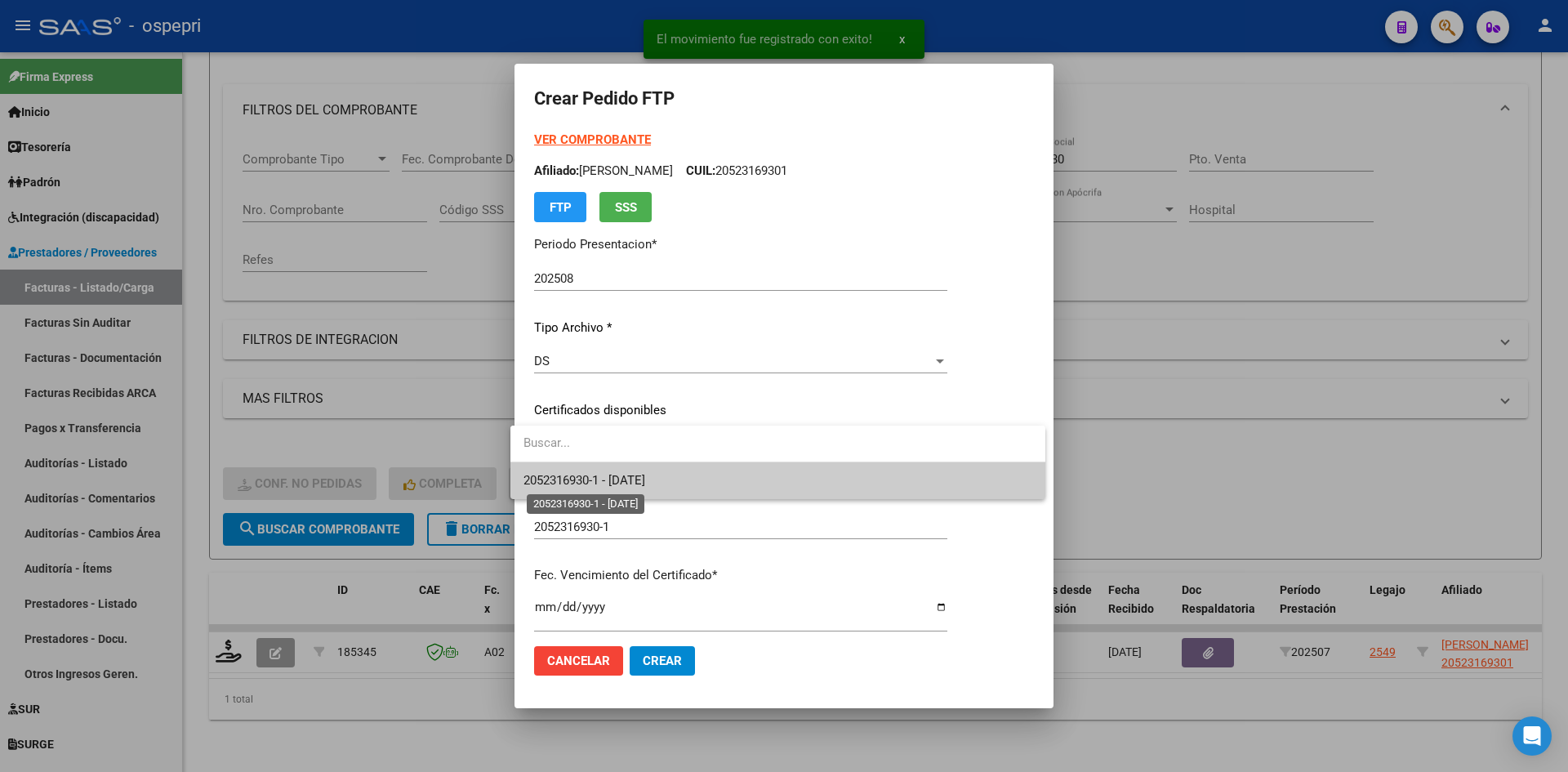
click at [645, 480] on span "2052316930-1 - 2026-11-30" at bounding box center [584, 480] width 122 height 15
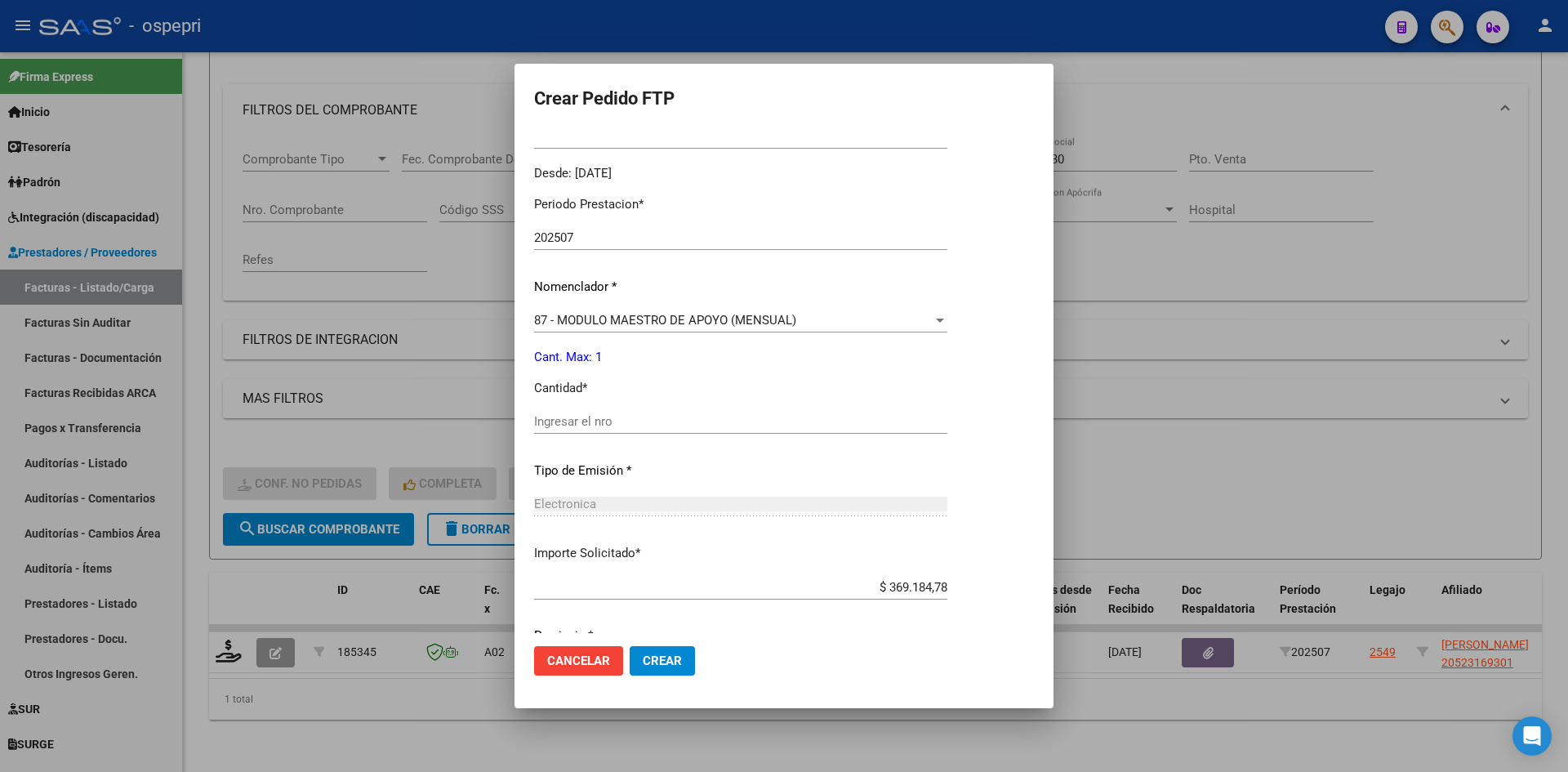
scroll to position [490, 0]
click at [604, 415] on input "Ingresar el nro" at bounding box center [740, 413] width 413 height 15
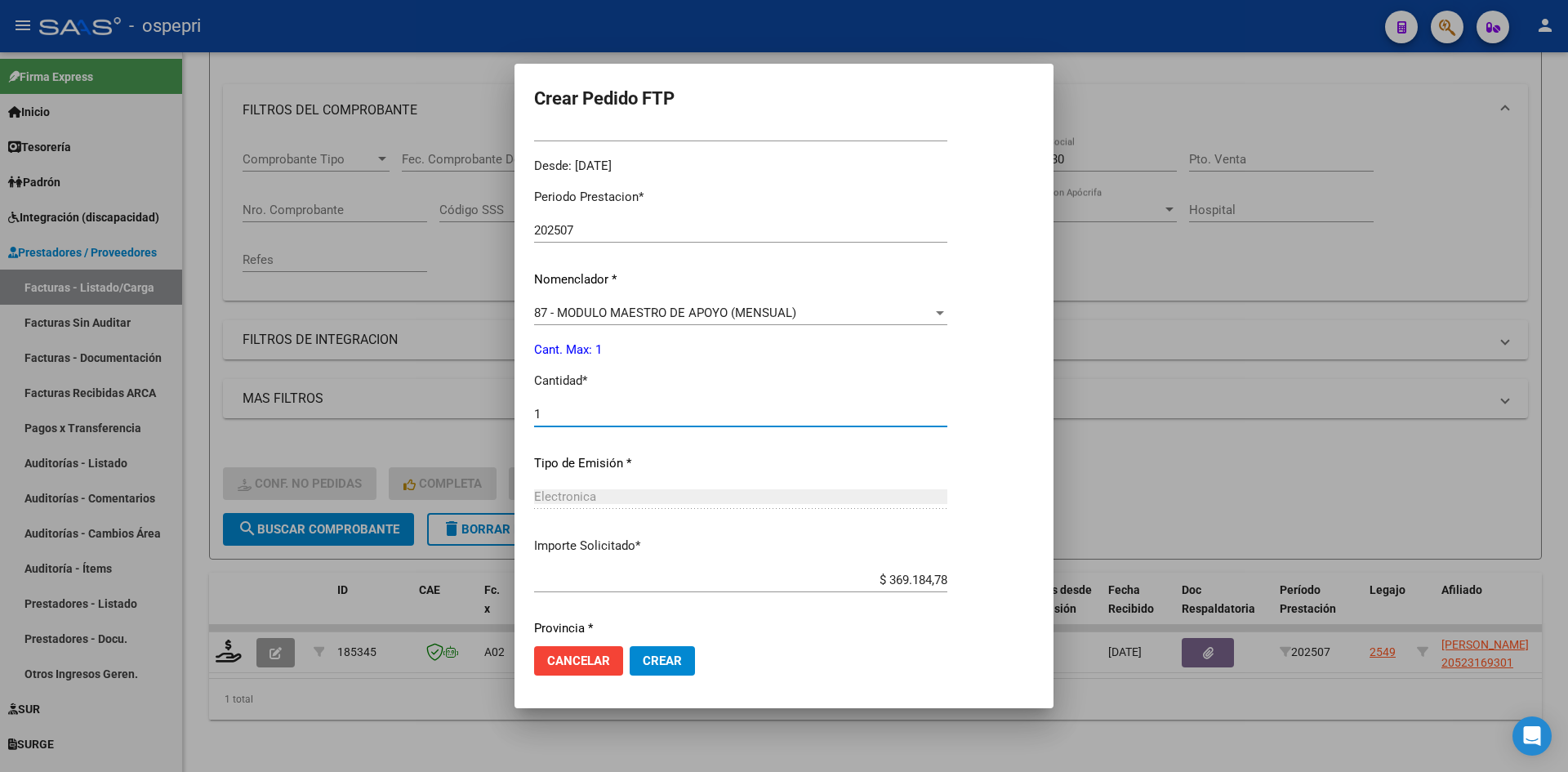
type input "1"
click at [662, 658] on span "Crear" at bounding box center [662, 660] width 40 height 15
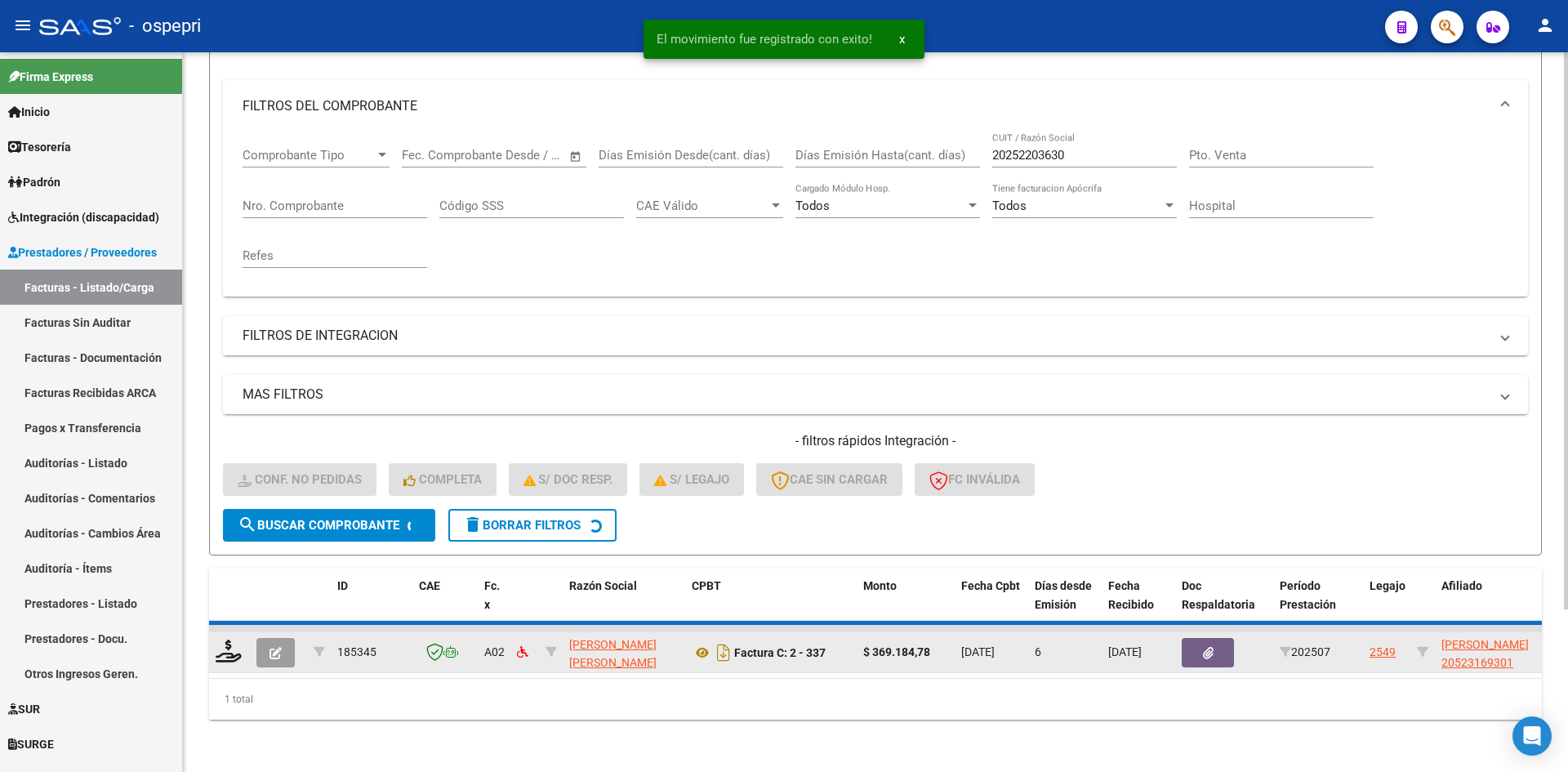
scroll to position [181, 0]
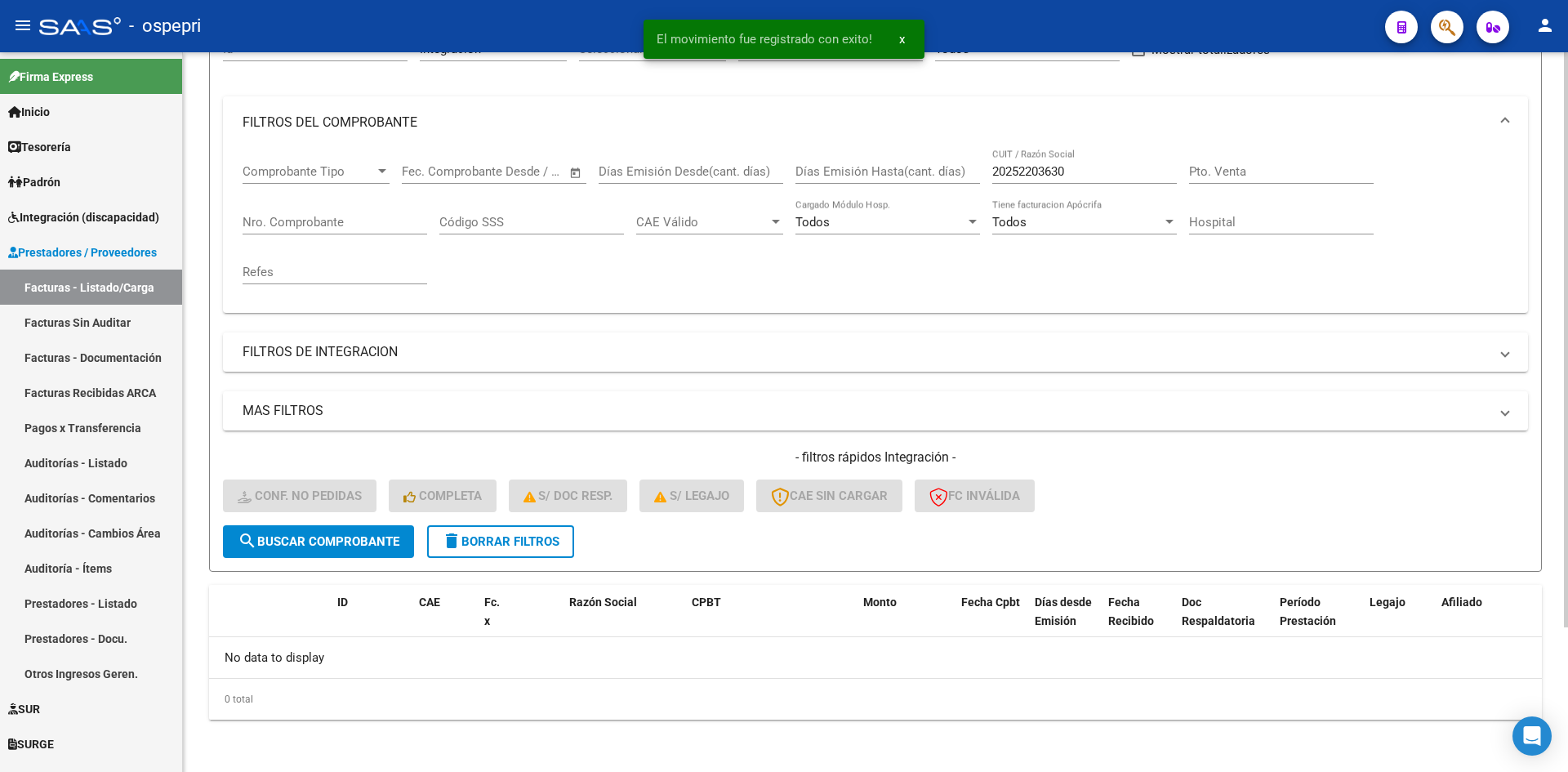
click at [504, 531] on button "delete Borrar Filtros" at bounding box center [501, 541] width 147 height 33
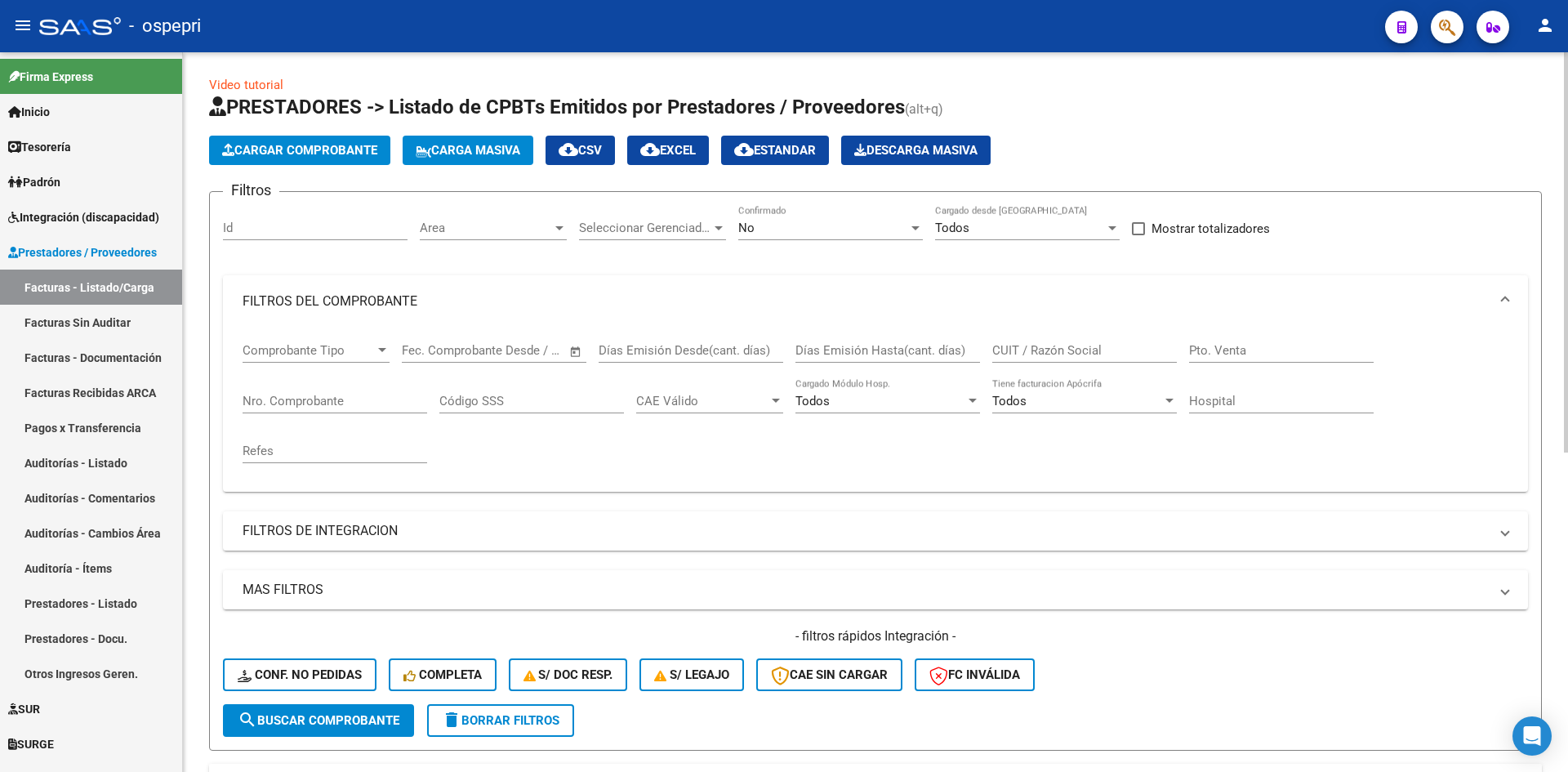
scroll to position [0, 0]
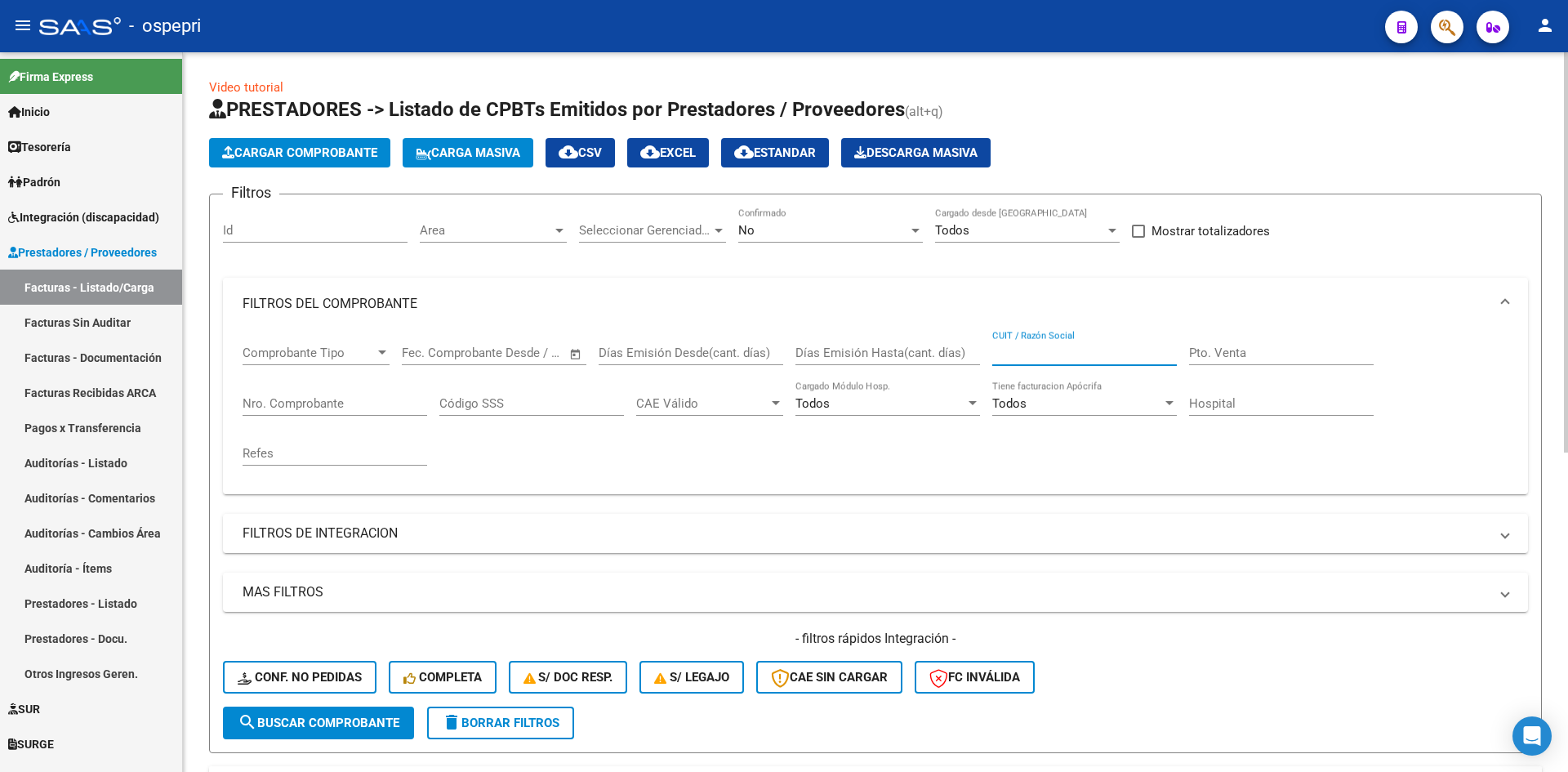
click at [1030, 353] on input "CUIT / Razón Social" at bounding box center [1084, 353] width 184 height 15
paste input "27289694140"
type input "27289694140"
click at [341, 722] on span "search Buscar Comprobante" at bounding box center [318, 722] width 162 height 15
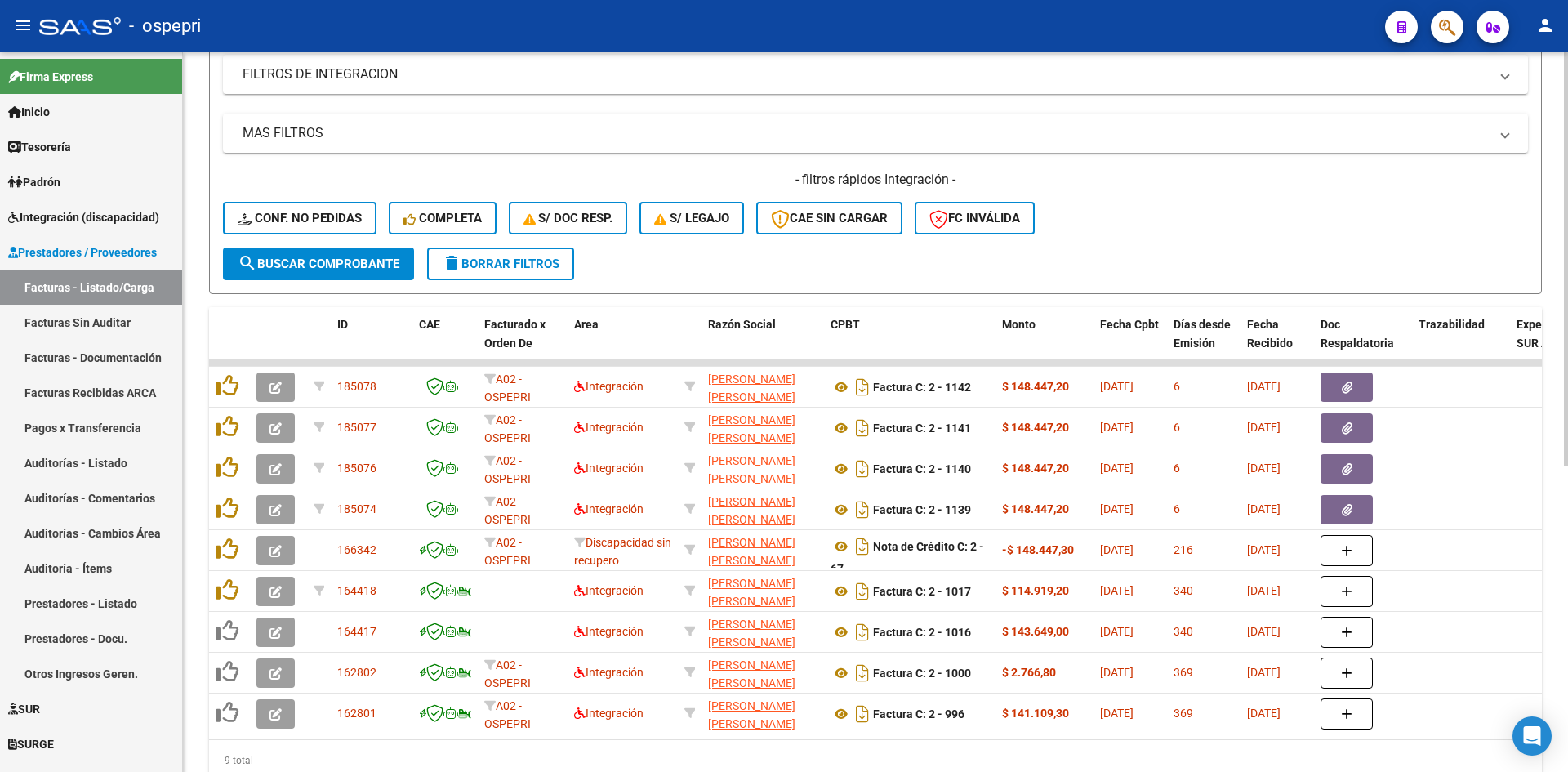
scroll to position [490, 0]
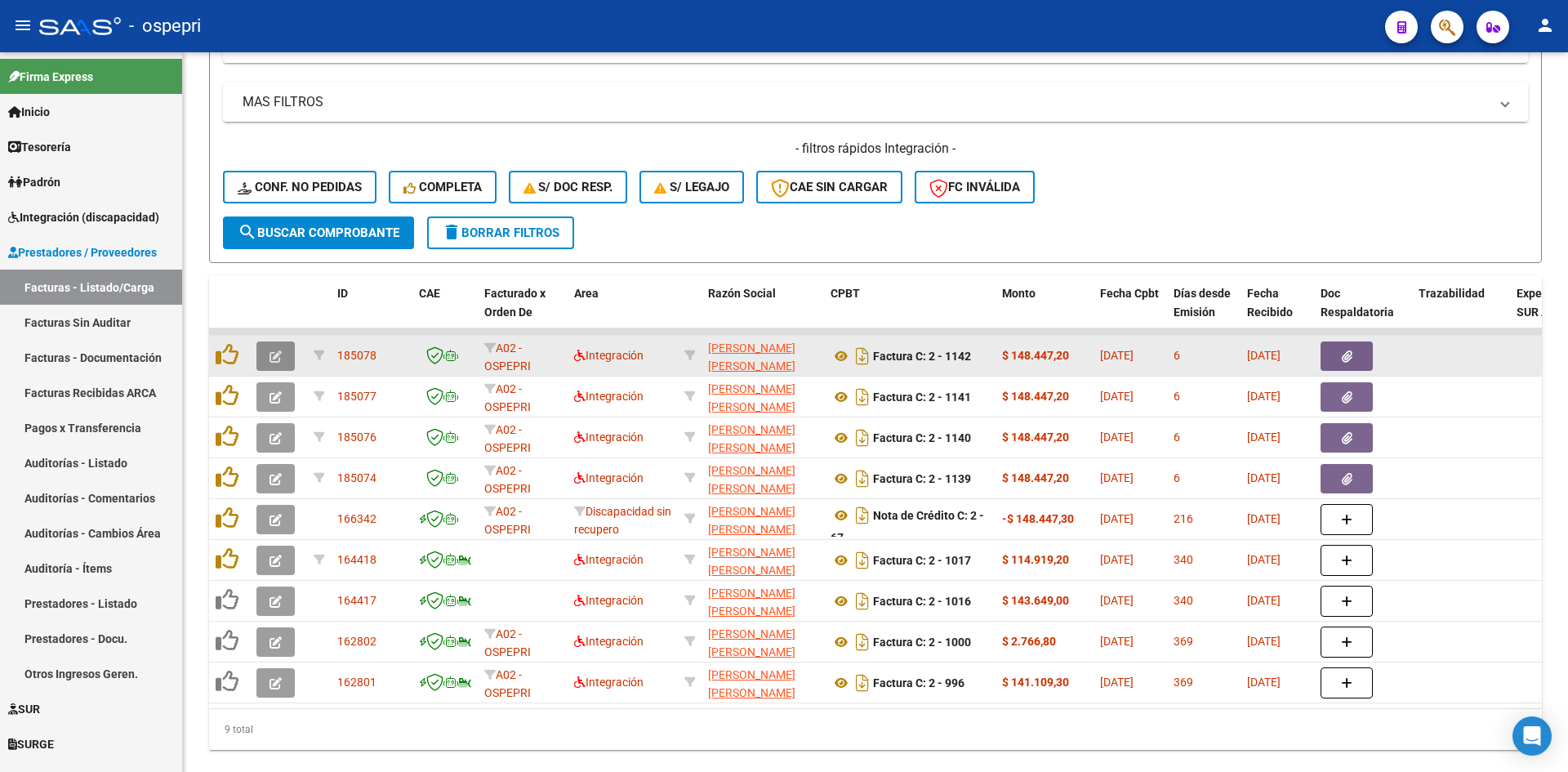
click at [267, 353] on button "button" at bounding box center [276, 356] width 39 height 30
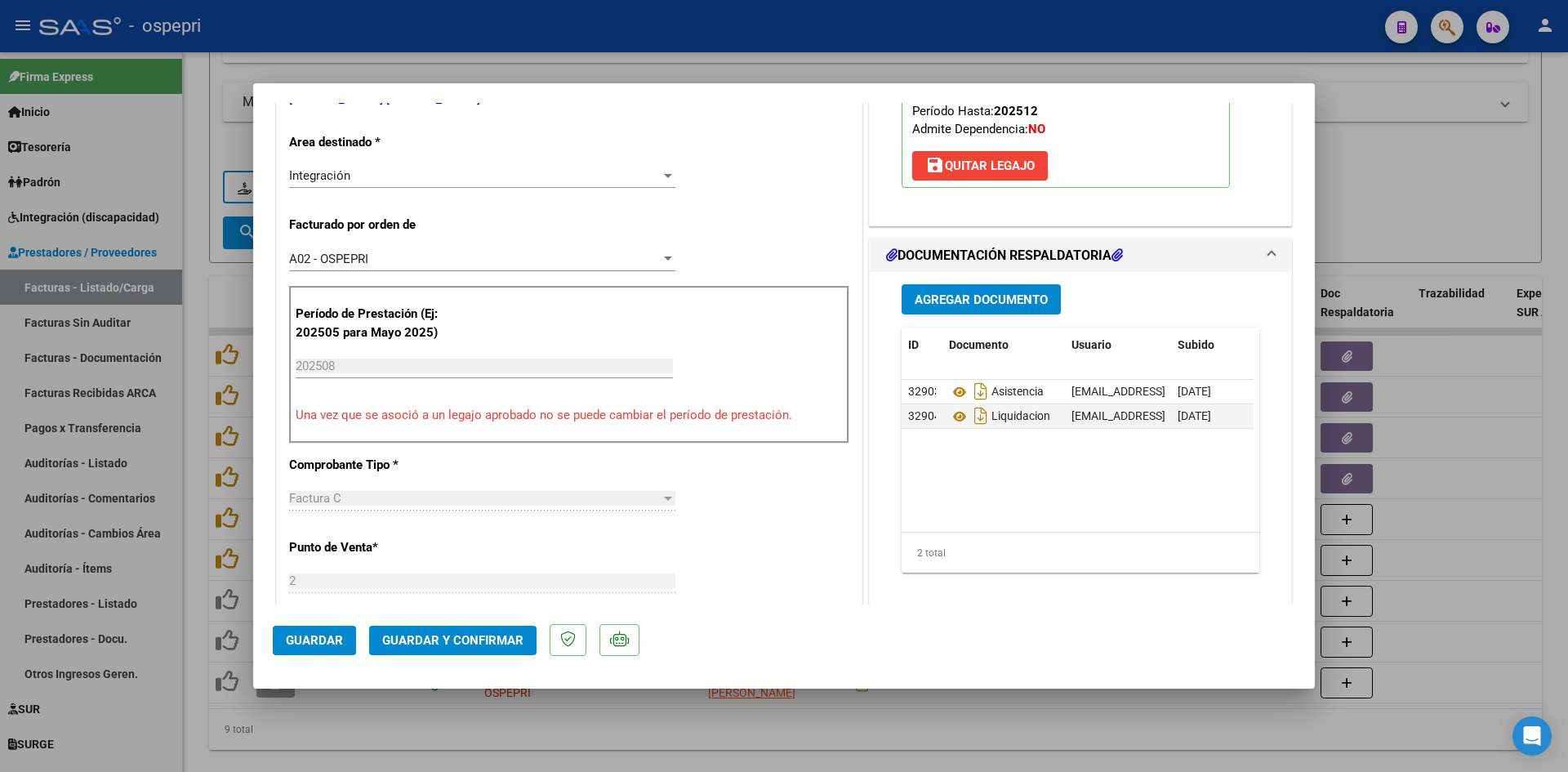
scroll to position [0, 0]
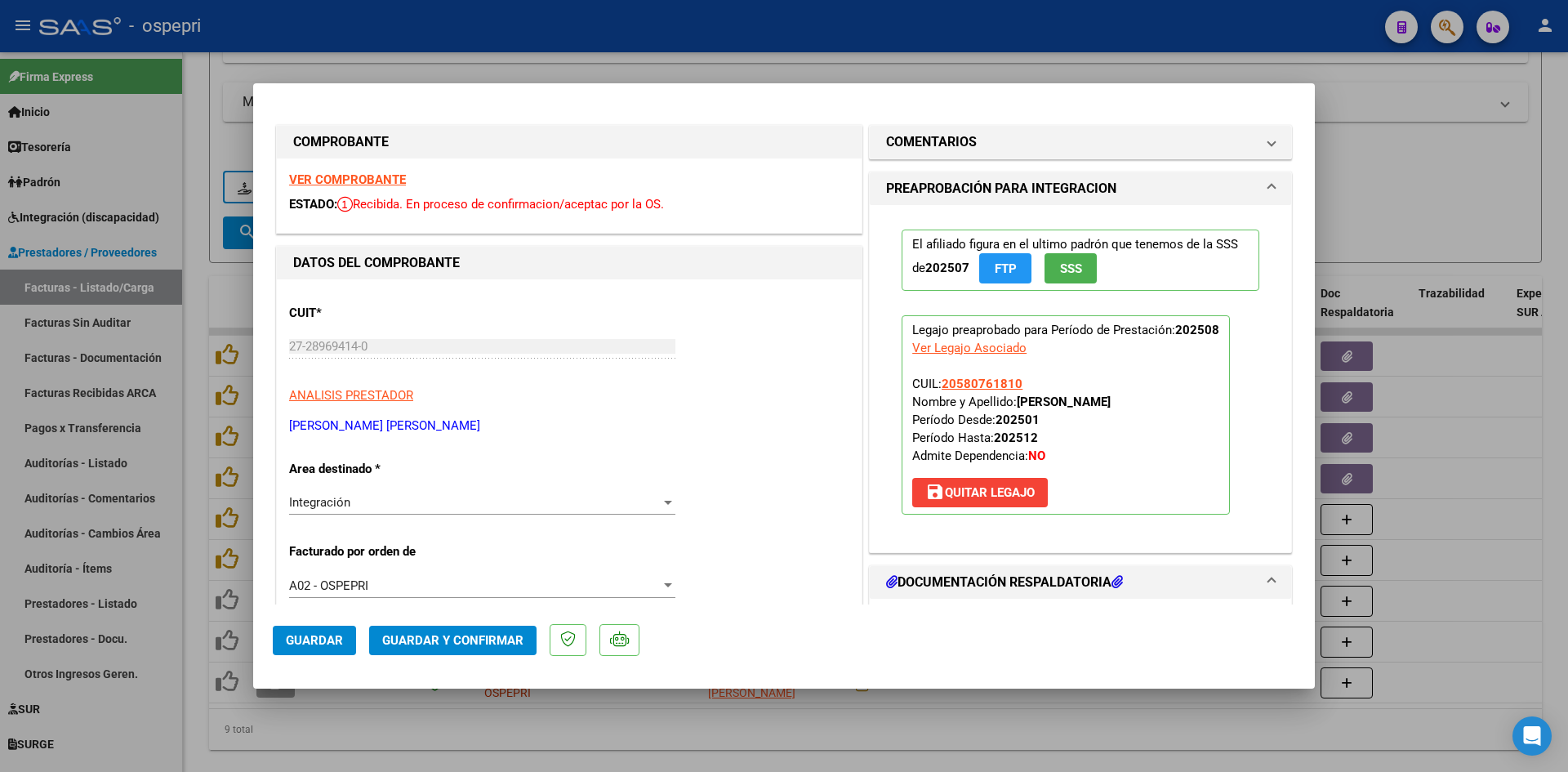
click at [374, 174] on strong "VER COMPROBANTE" at bounding box center [348, 179] width 117 height 15
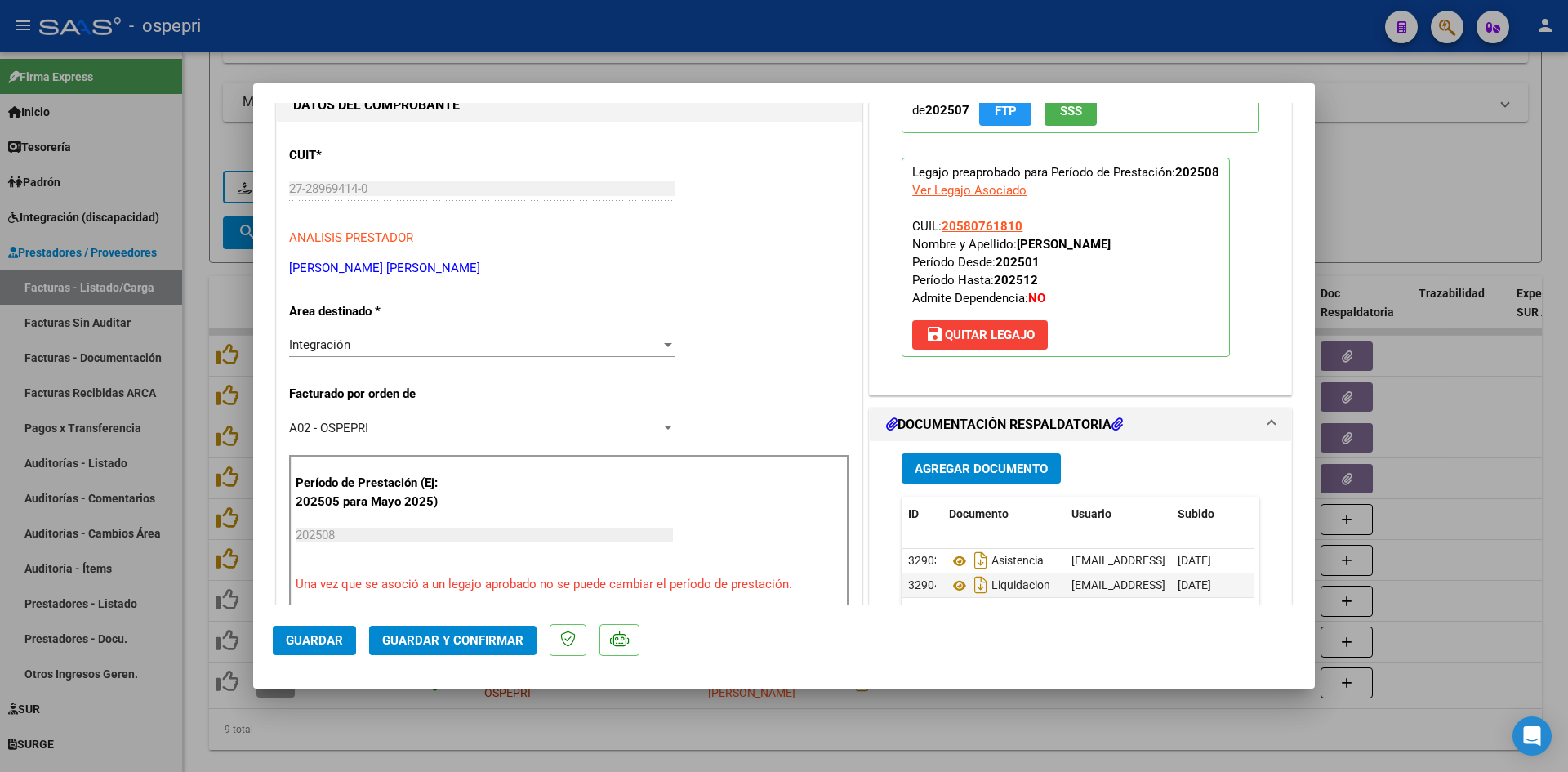
scroll to position [164, 0]
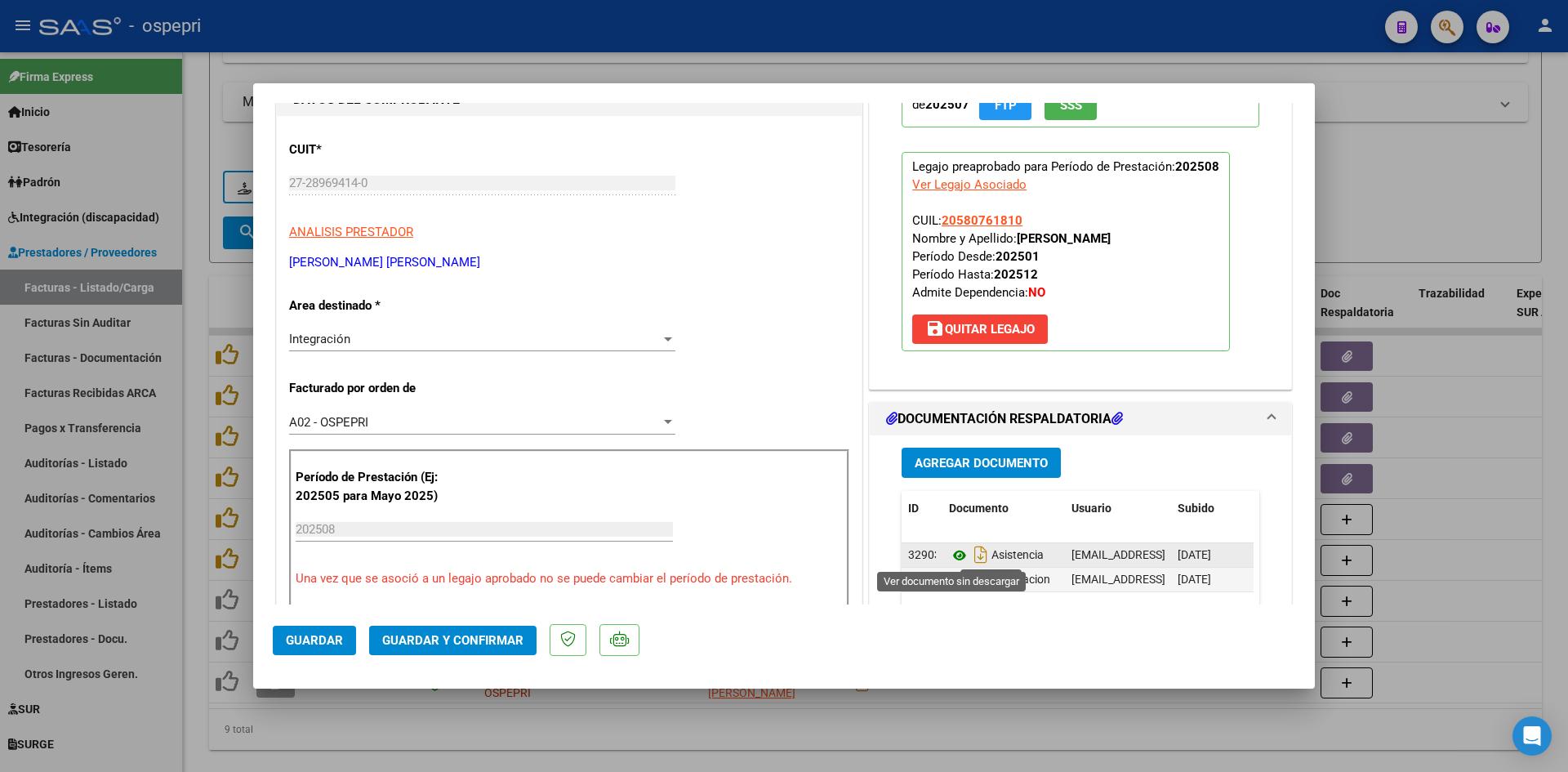
click at [952, 550] on icon at bounding box center [958, 555] width 21 height 20
click at [504, 641] on span "Guardar y Confirmar" at bounding box center [453, 640] width 142 height 15
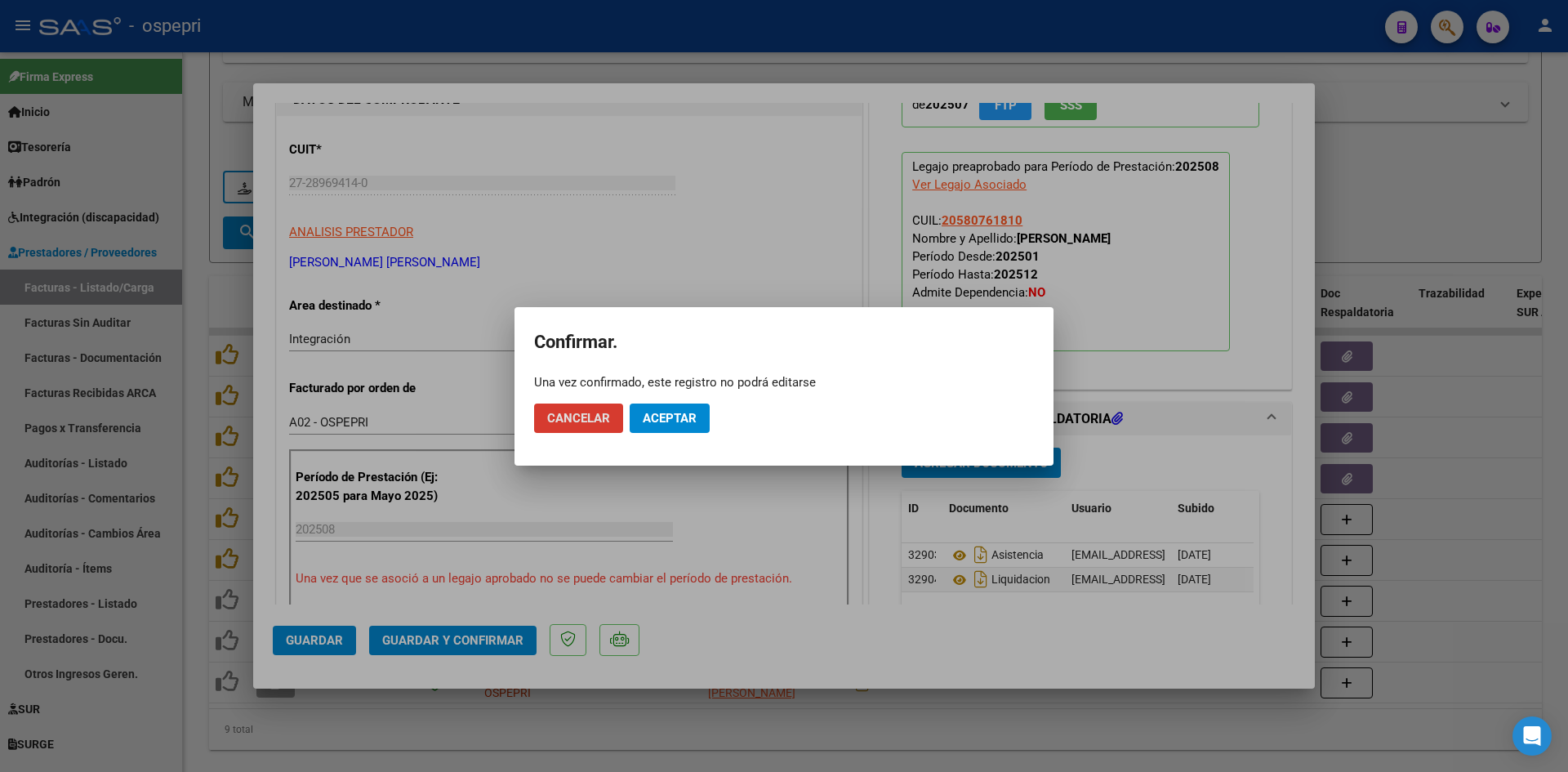
click at [680, 417] on span "Aceptar" at bounding box center [669, 417] width 54 height 15
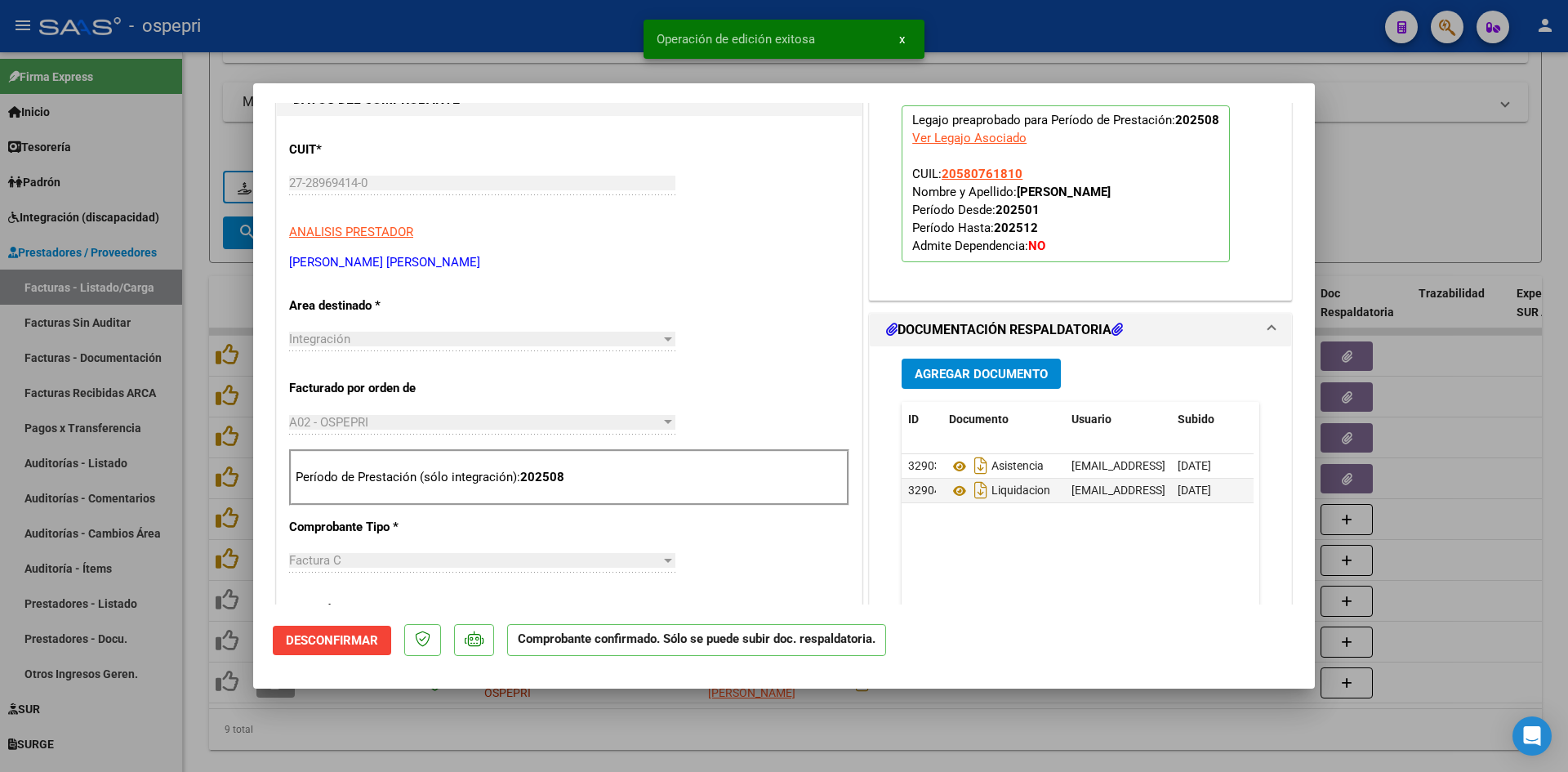
type input "$ 0,00"
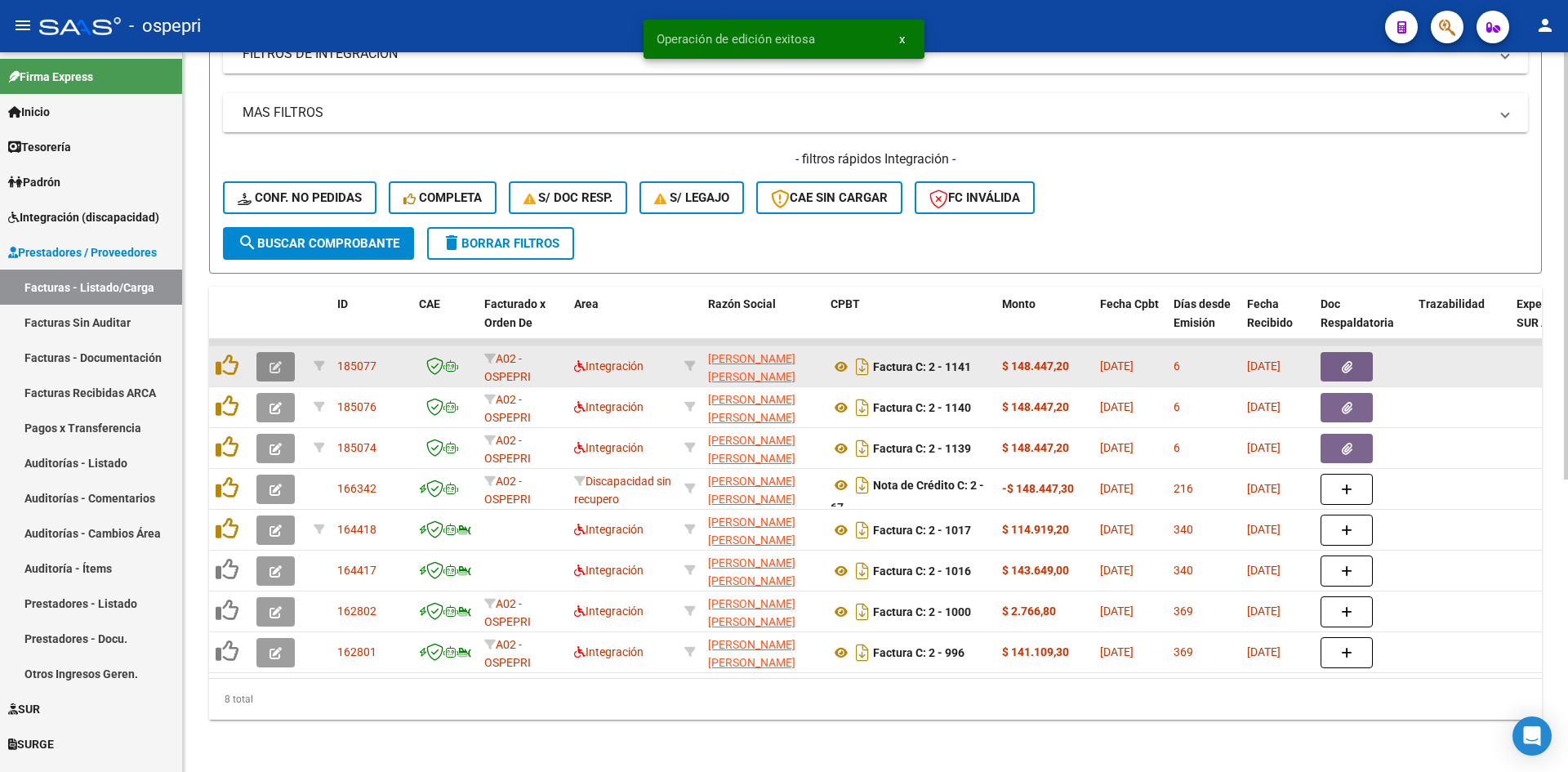
click at [278, 361] on icon "button" at bounding box center [276, 367] width 12 height 12
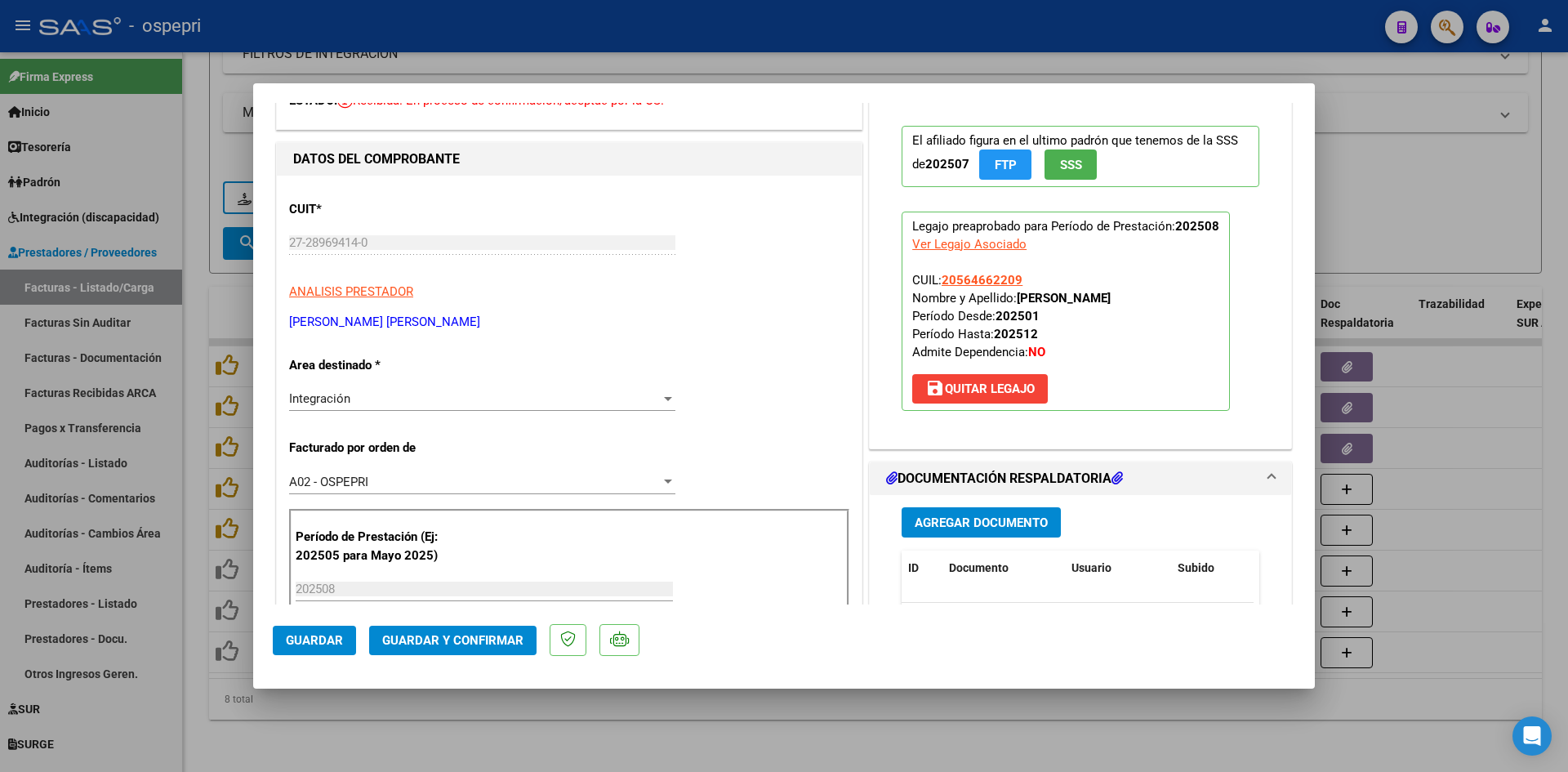
scroll to position [0, 0]
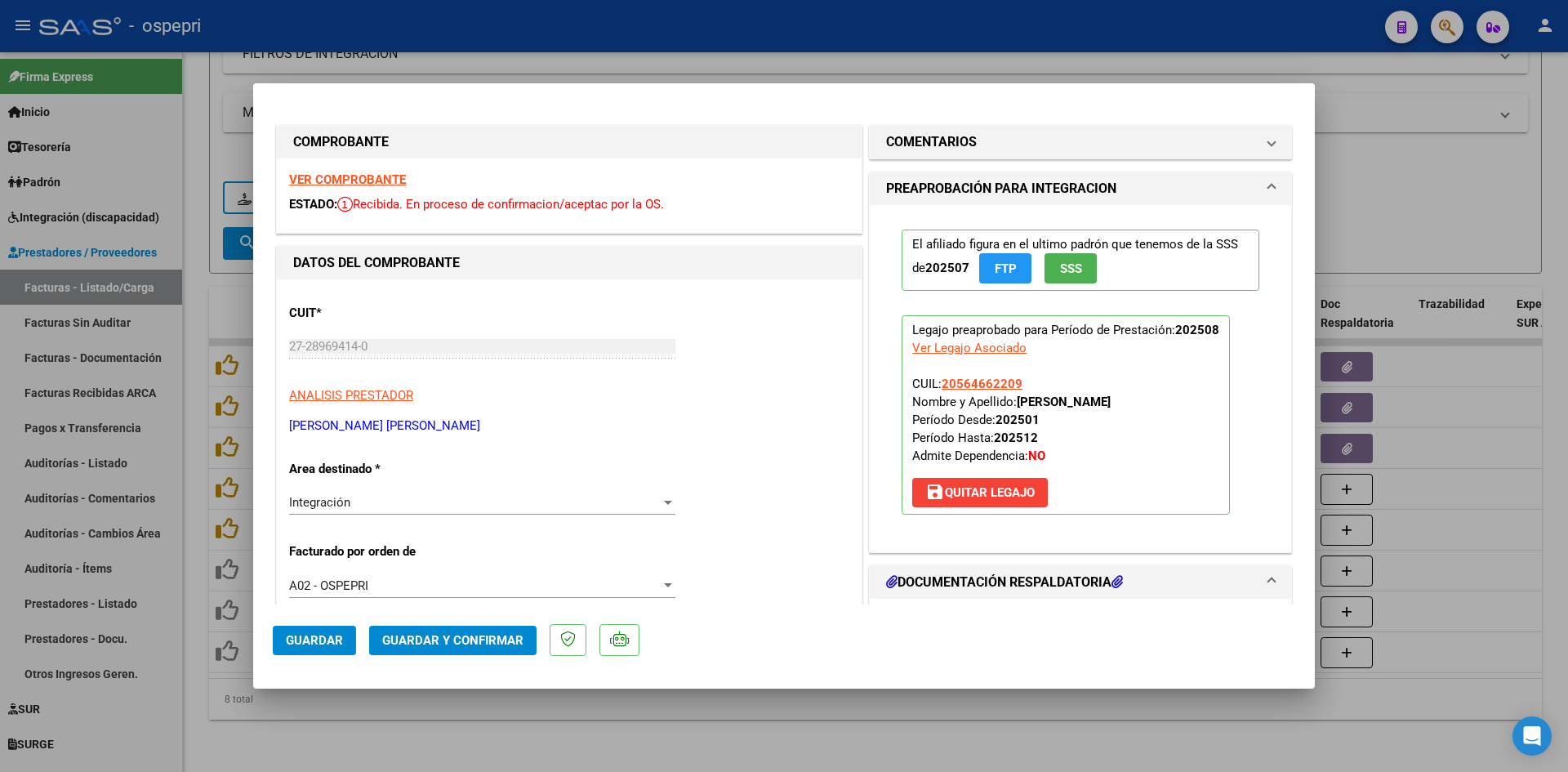
click at [378, 176] on strong "VER COMPROBANTE" at bounding box center [348, 179] width 117 height 15
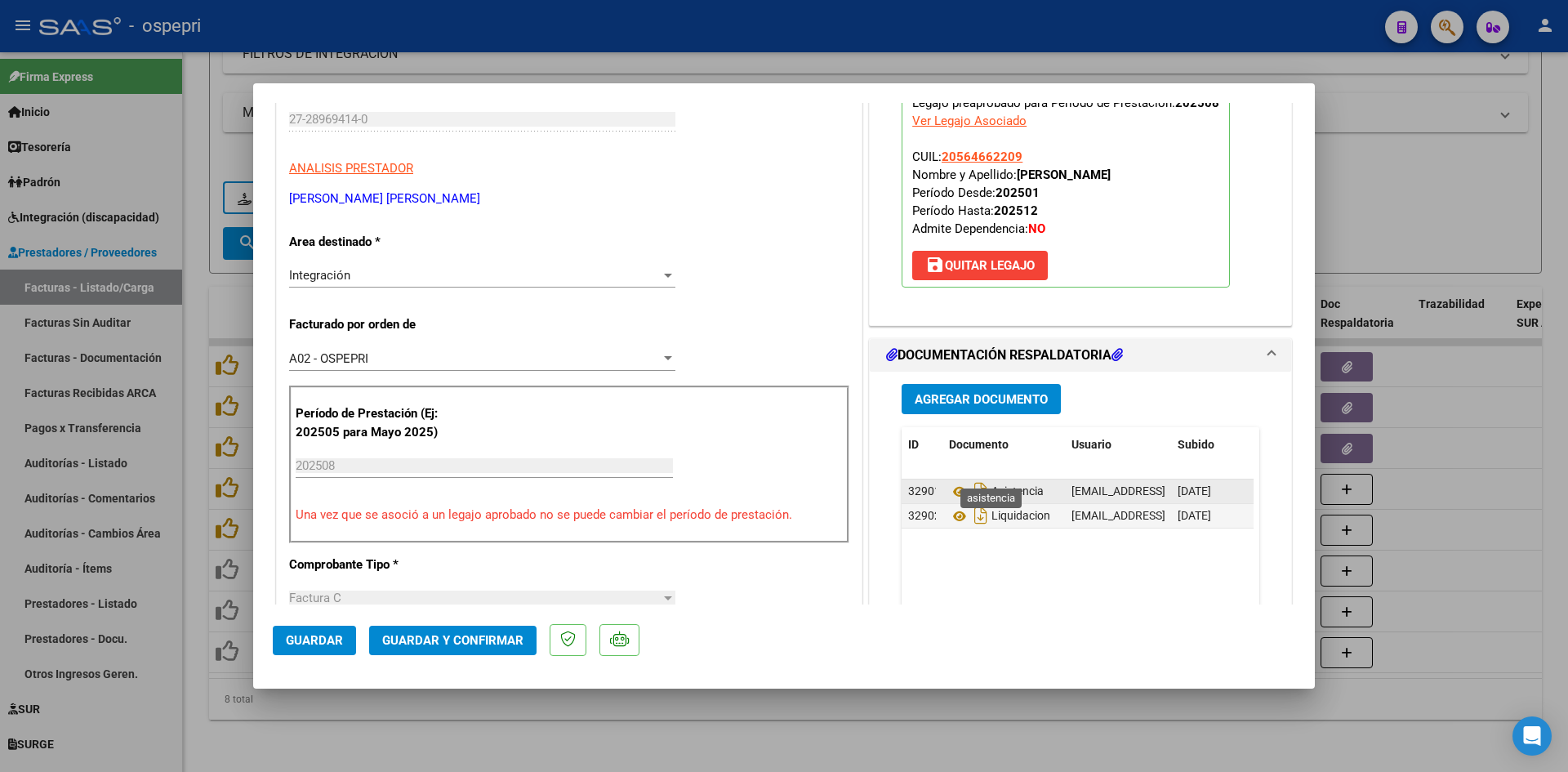
scroll to position [245, 0]
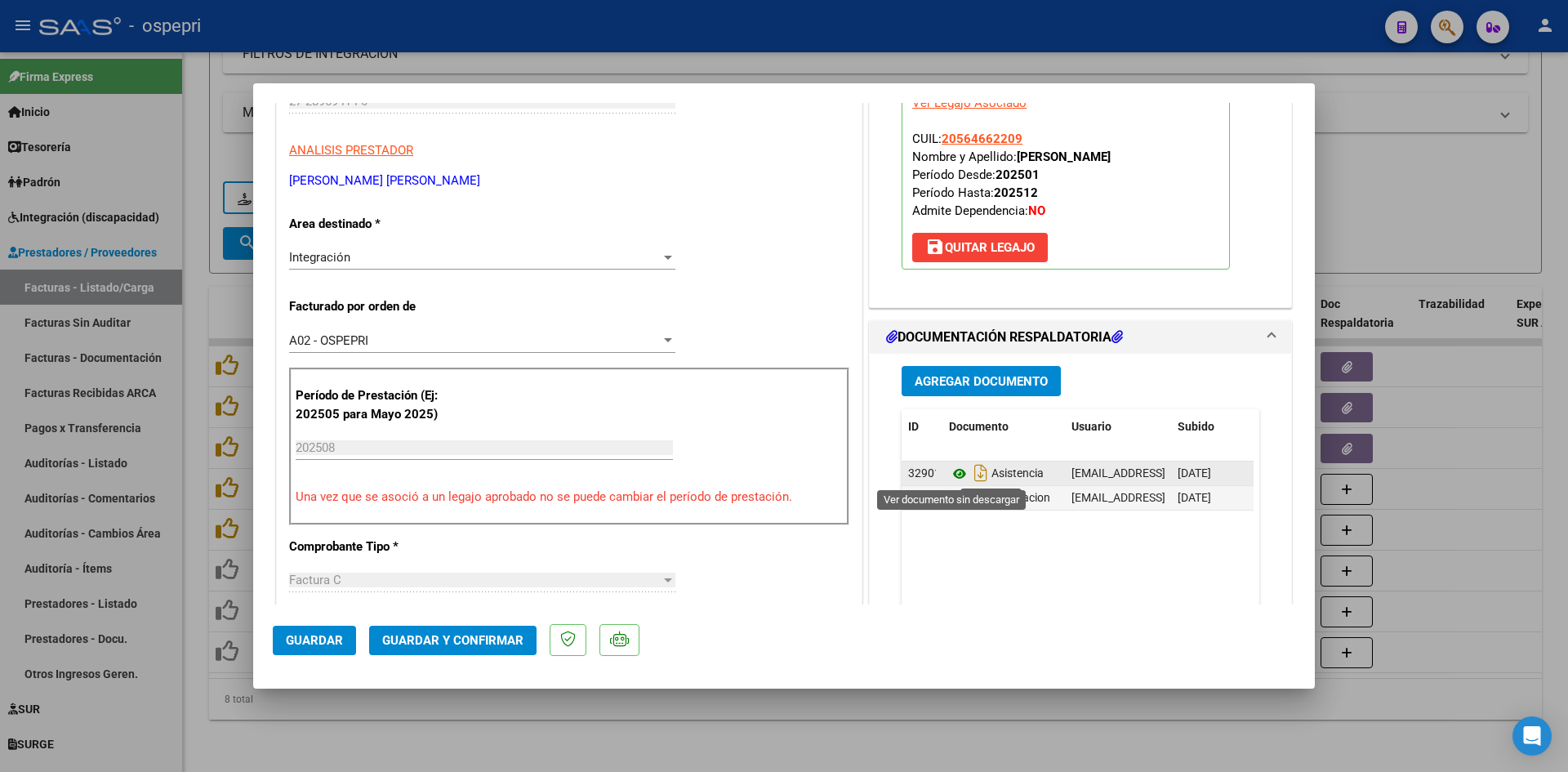
click at [950, 470] on icon at bounding box center [958, 474] width 21 height 20
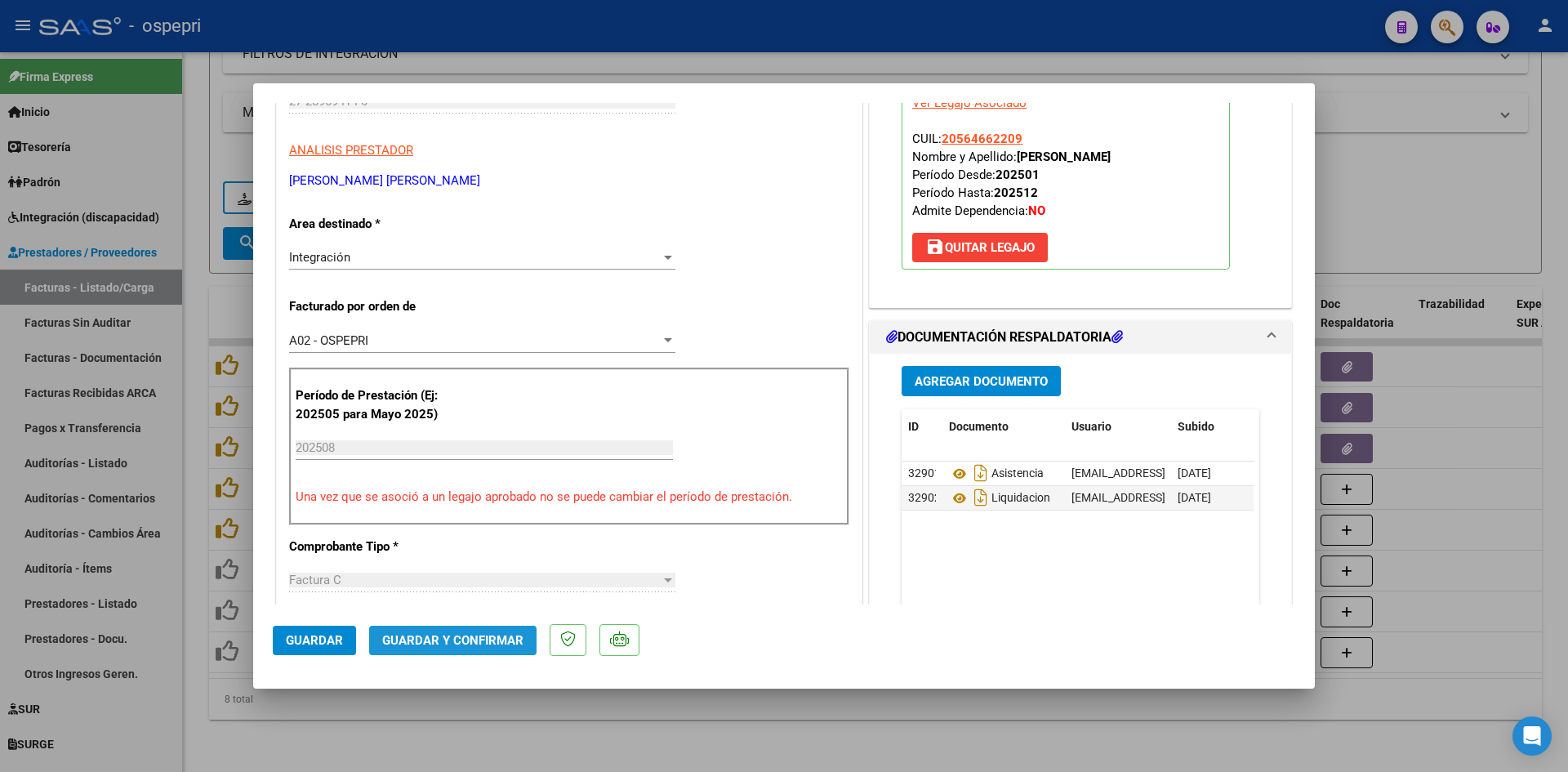
click at [479, 638] on span "Guardar y Confirmar" at bounding box center [453, 640] width 142 height 15
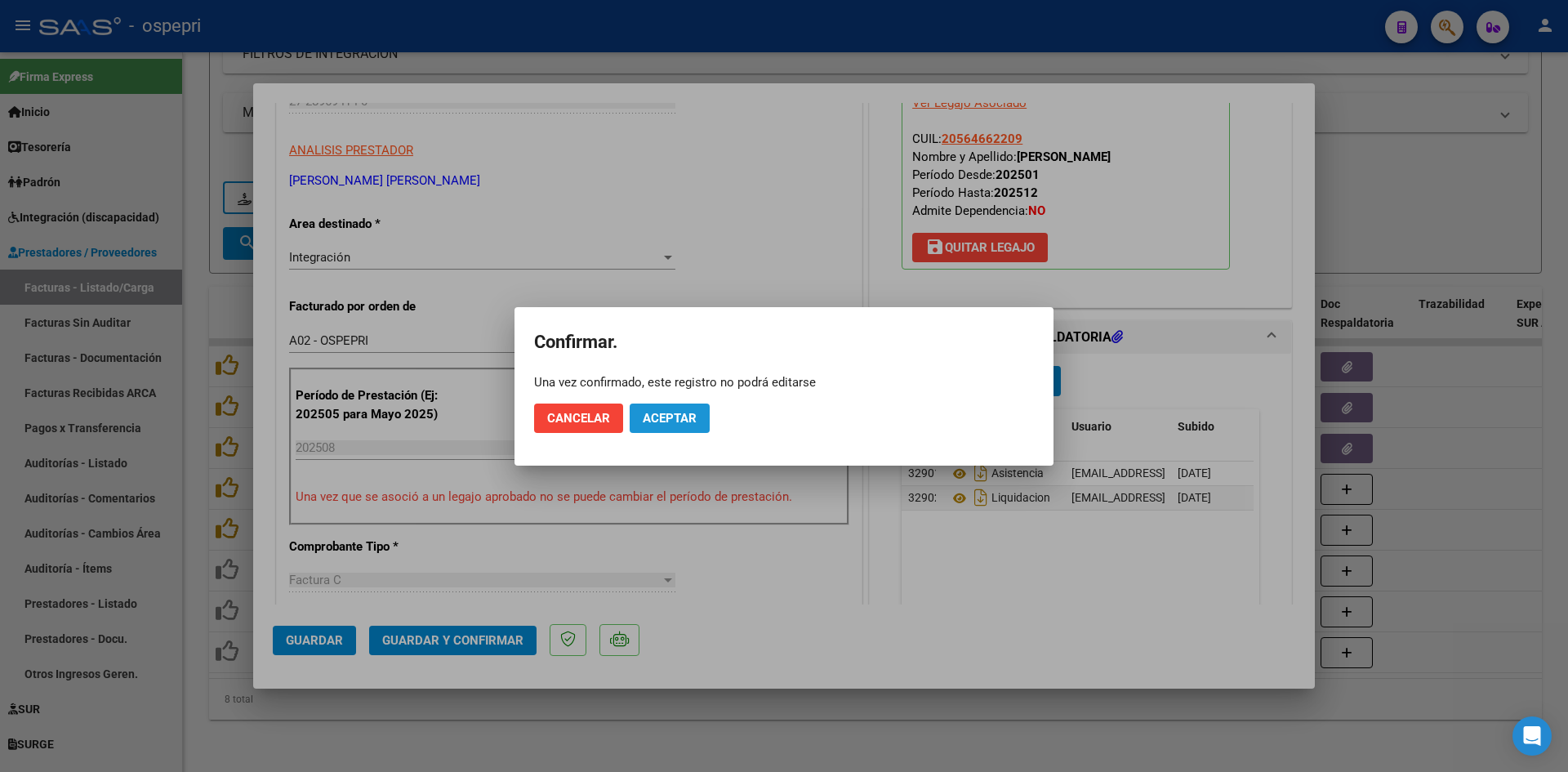
click at [687, 432] on button "Aceptar" at bounding box center [669, 418] width 80 height 30
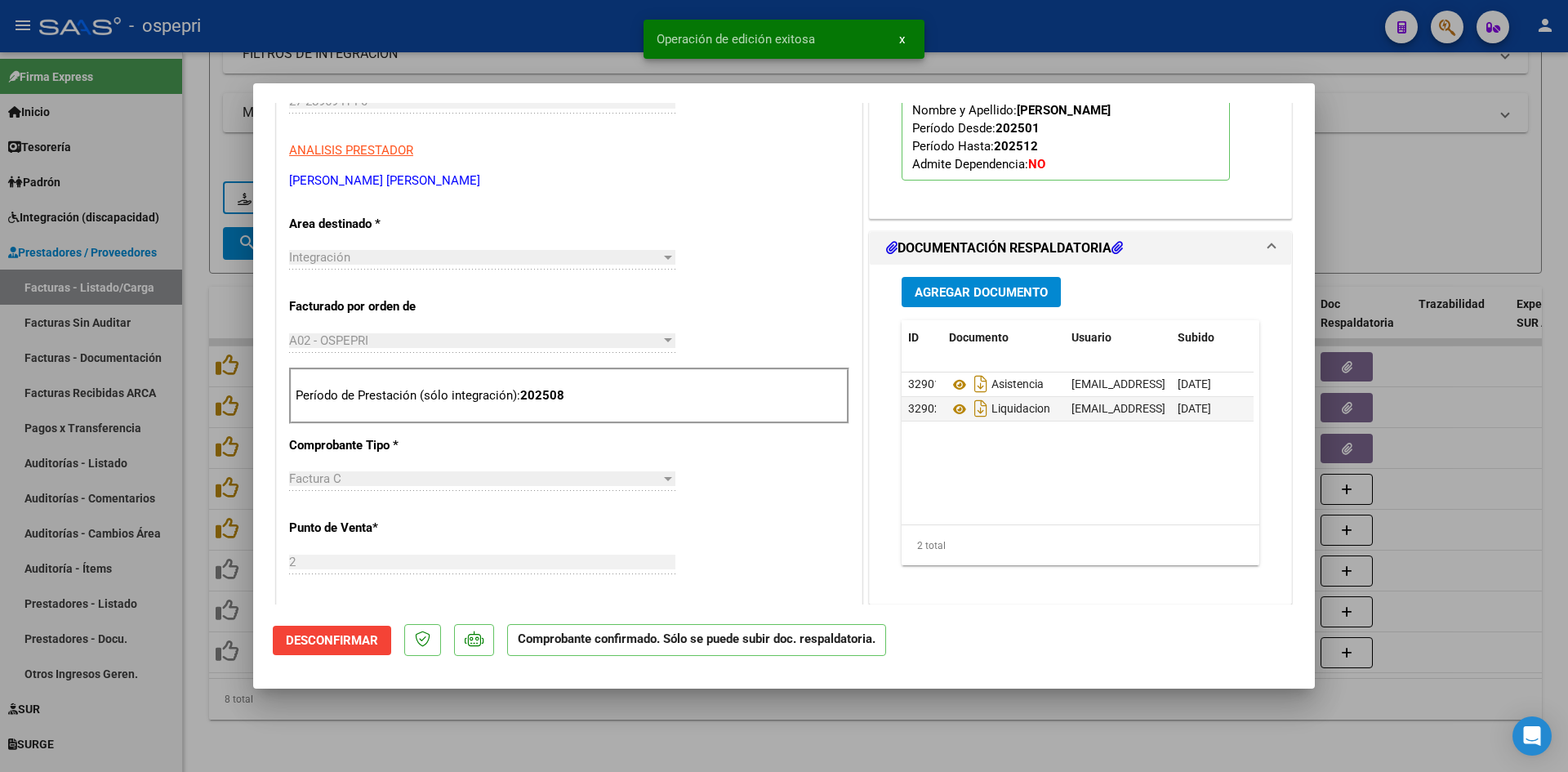
type input "$ 0,00"
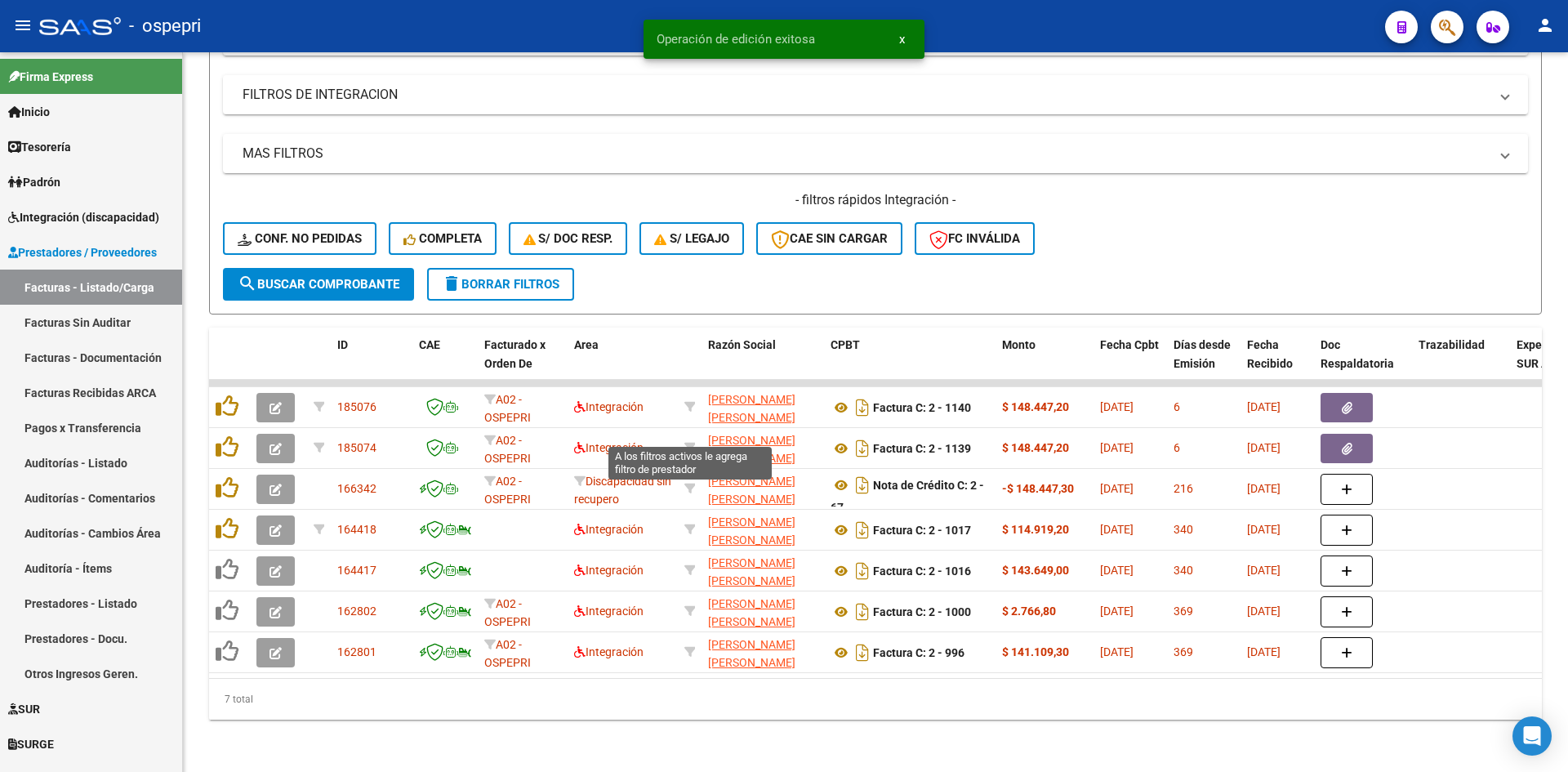
scroll to position [451, 0]
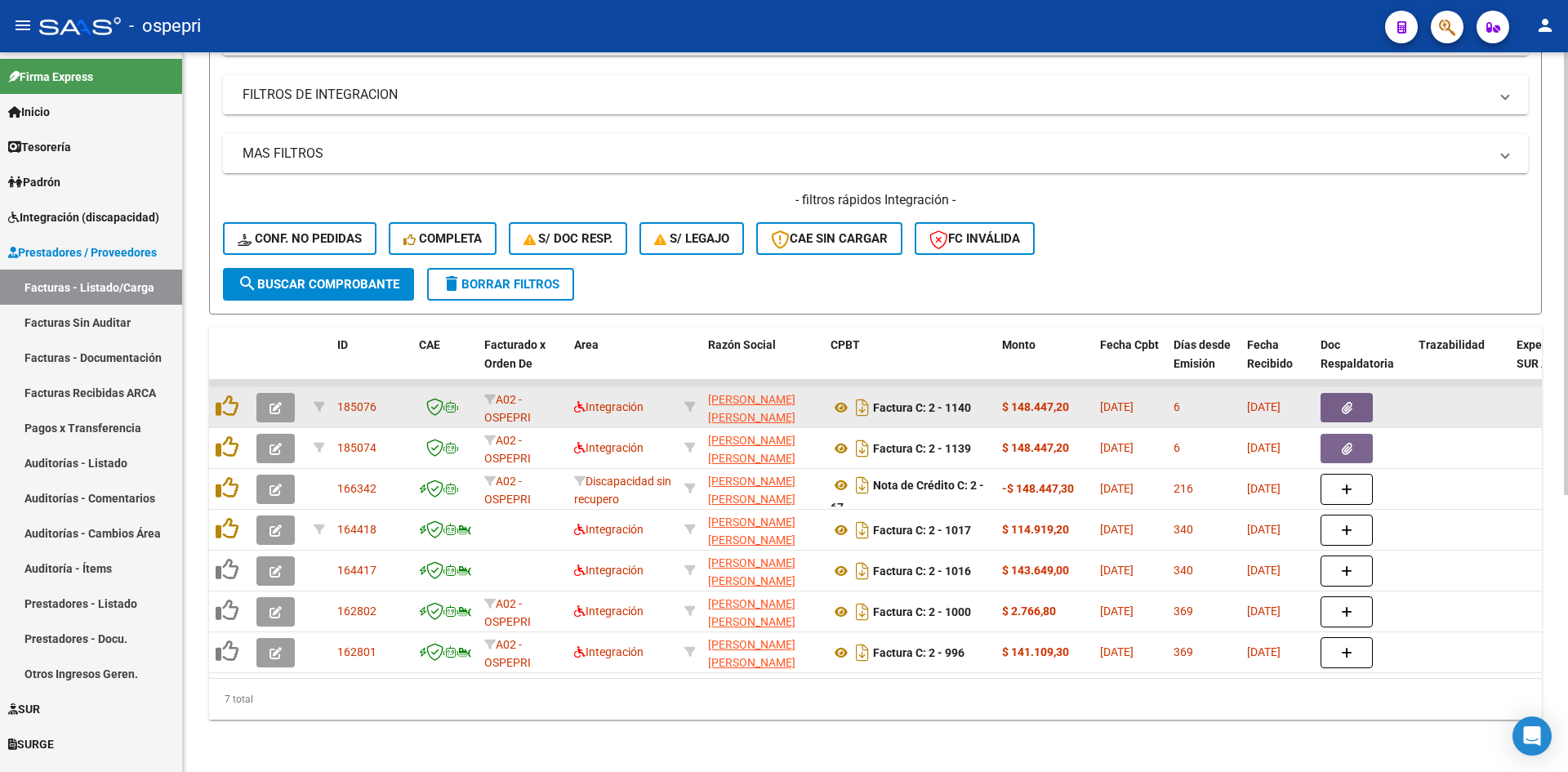
click at [272, 401] on icon "button" at bounding box center [276, 407] width 12 height 12
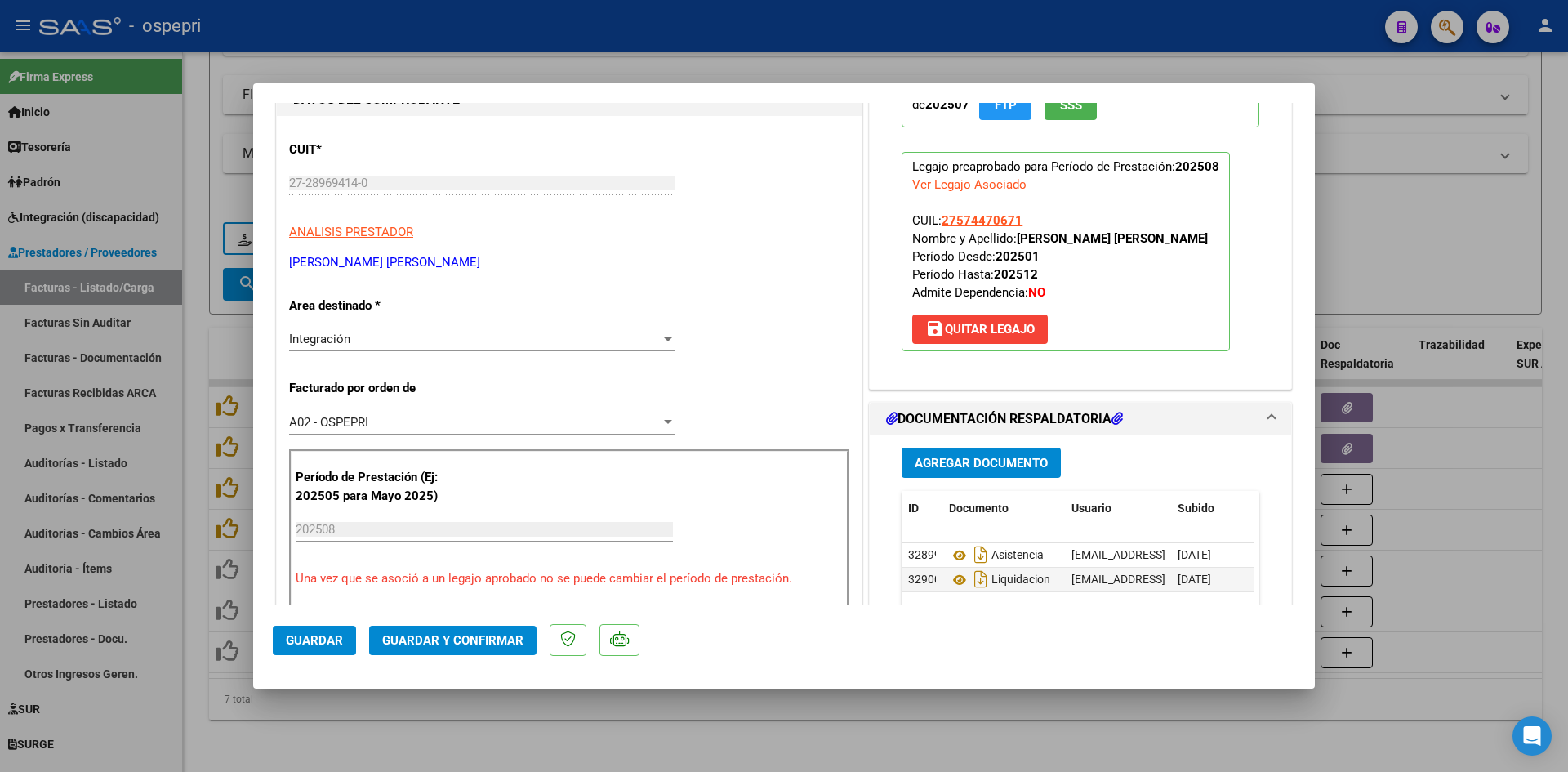
scroll to position [0, 0]
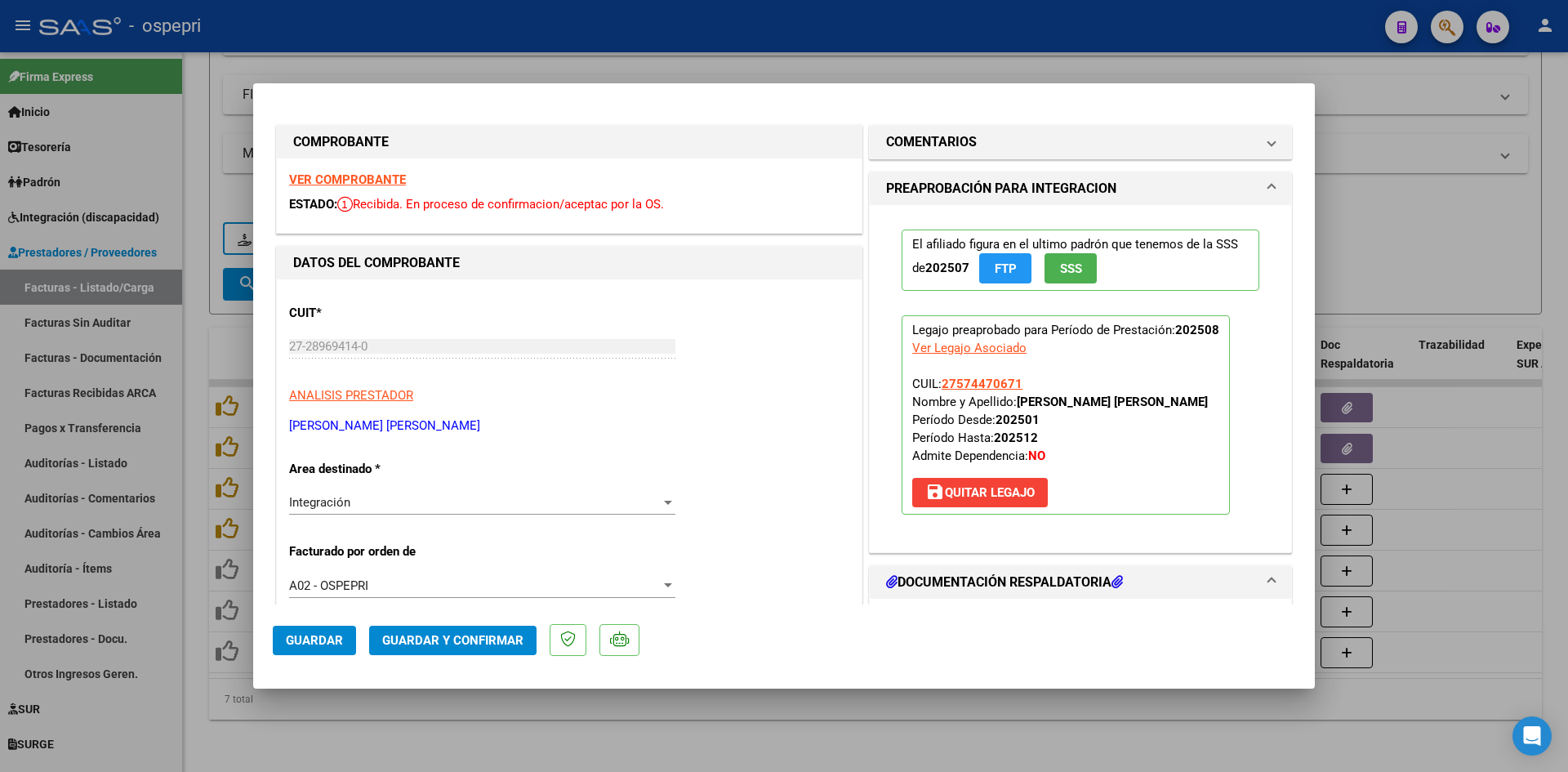
click at [392, 179] on strong "VER COMPROBANTE" at bounding box center [348, 179] width 117 height 15
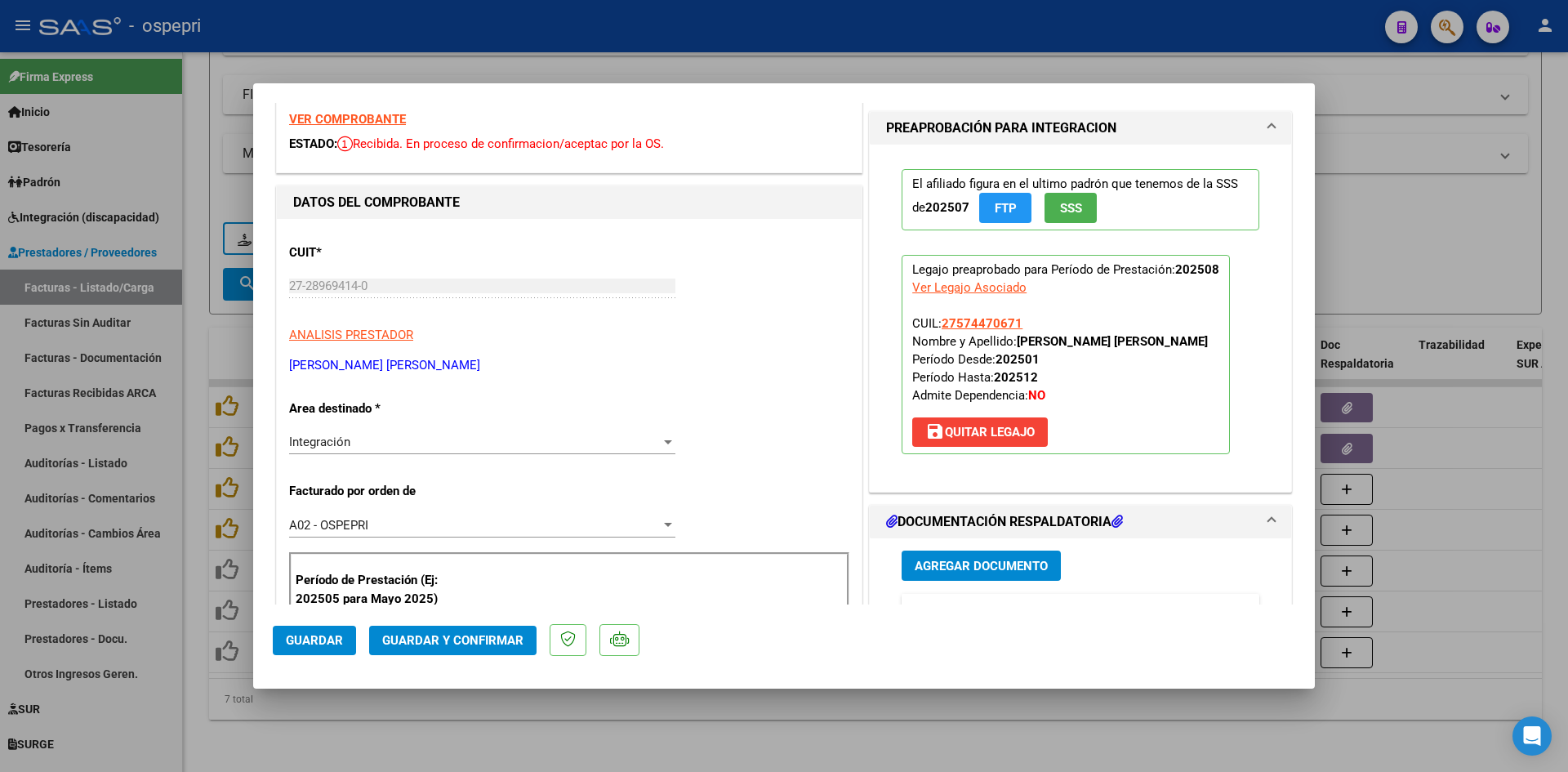
scroll to position [164, 0]
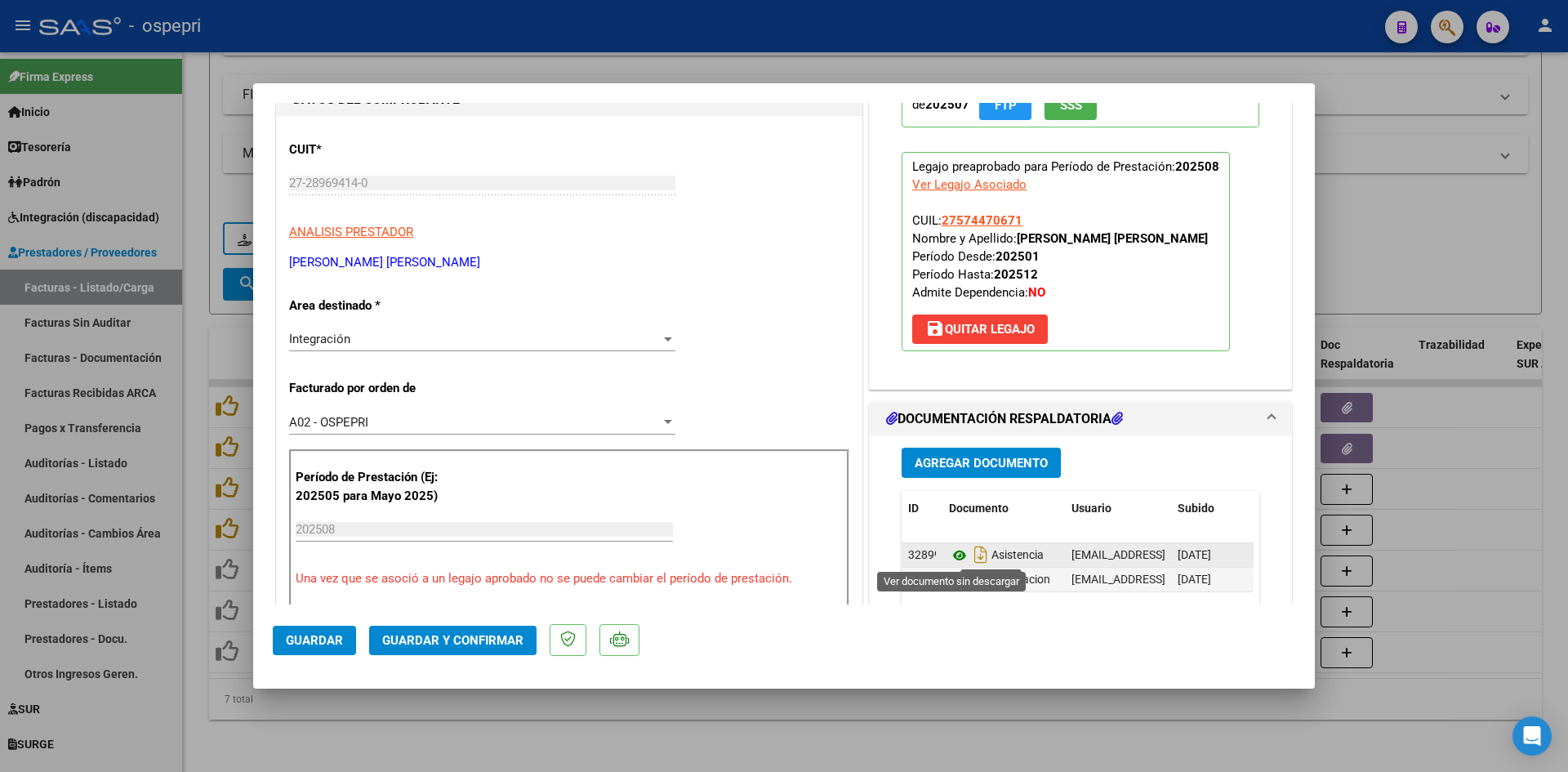
click at [952, 555] on icon at bounding box center [958, 555] width 21 height 20
click at [485, 651] on button "Guardar y Confirmar" at bounding box center [452, 640] width 168 height 30
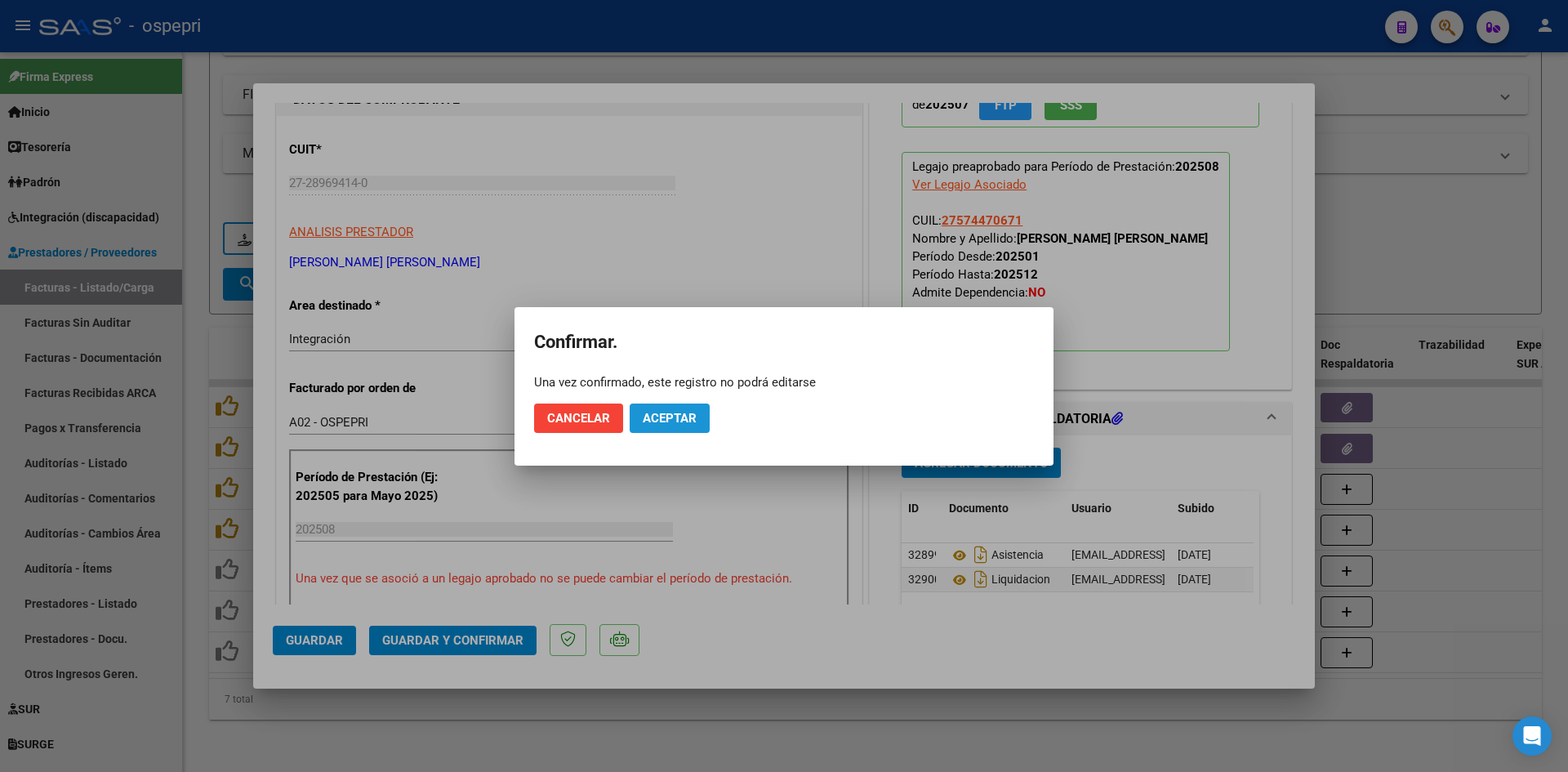
click at [684, 422] on span "Aceptar" at bounding box center [669, 417] width 54 height 15
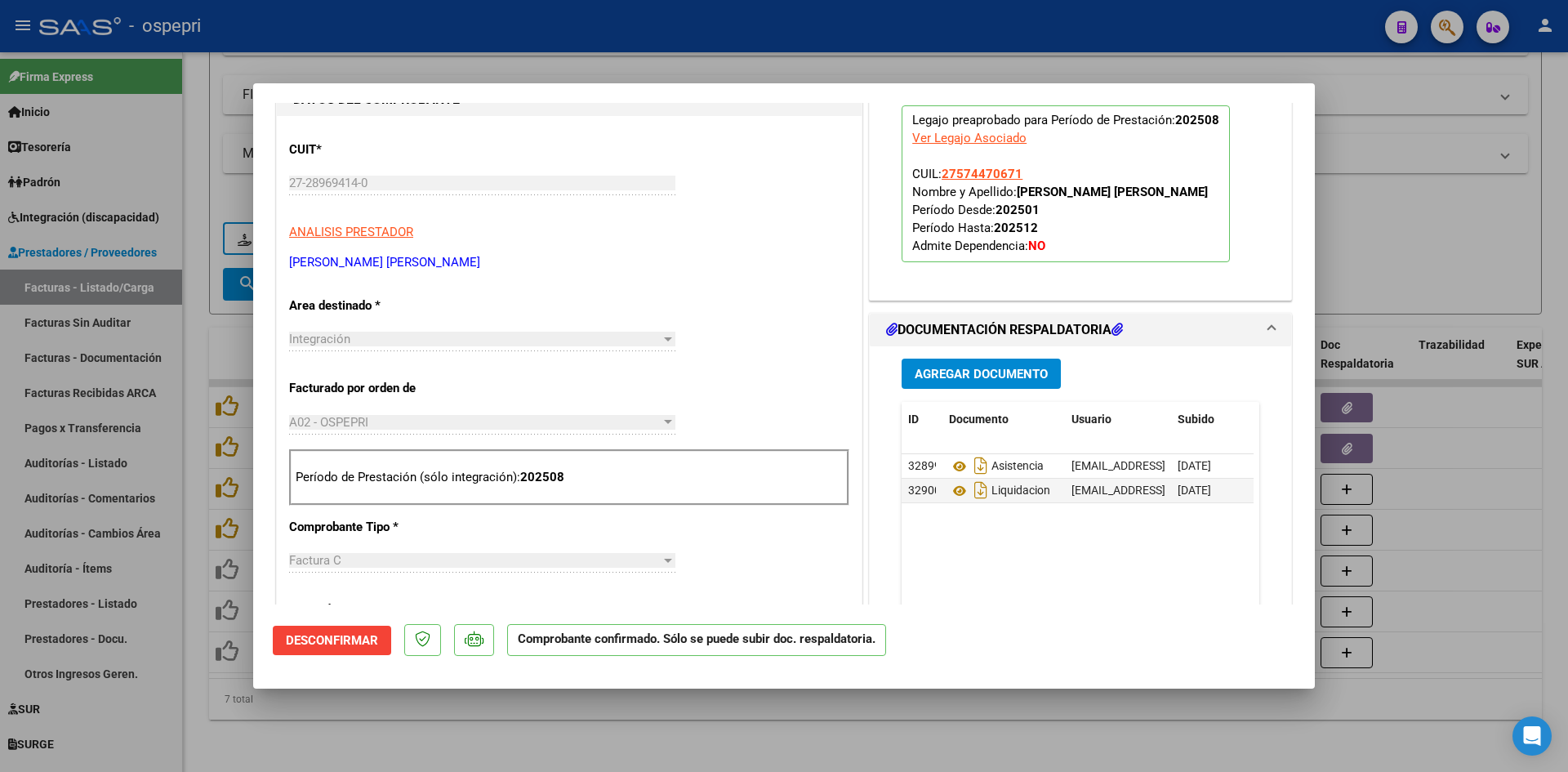
type input "$ 0,00"
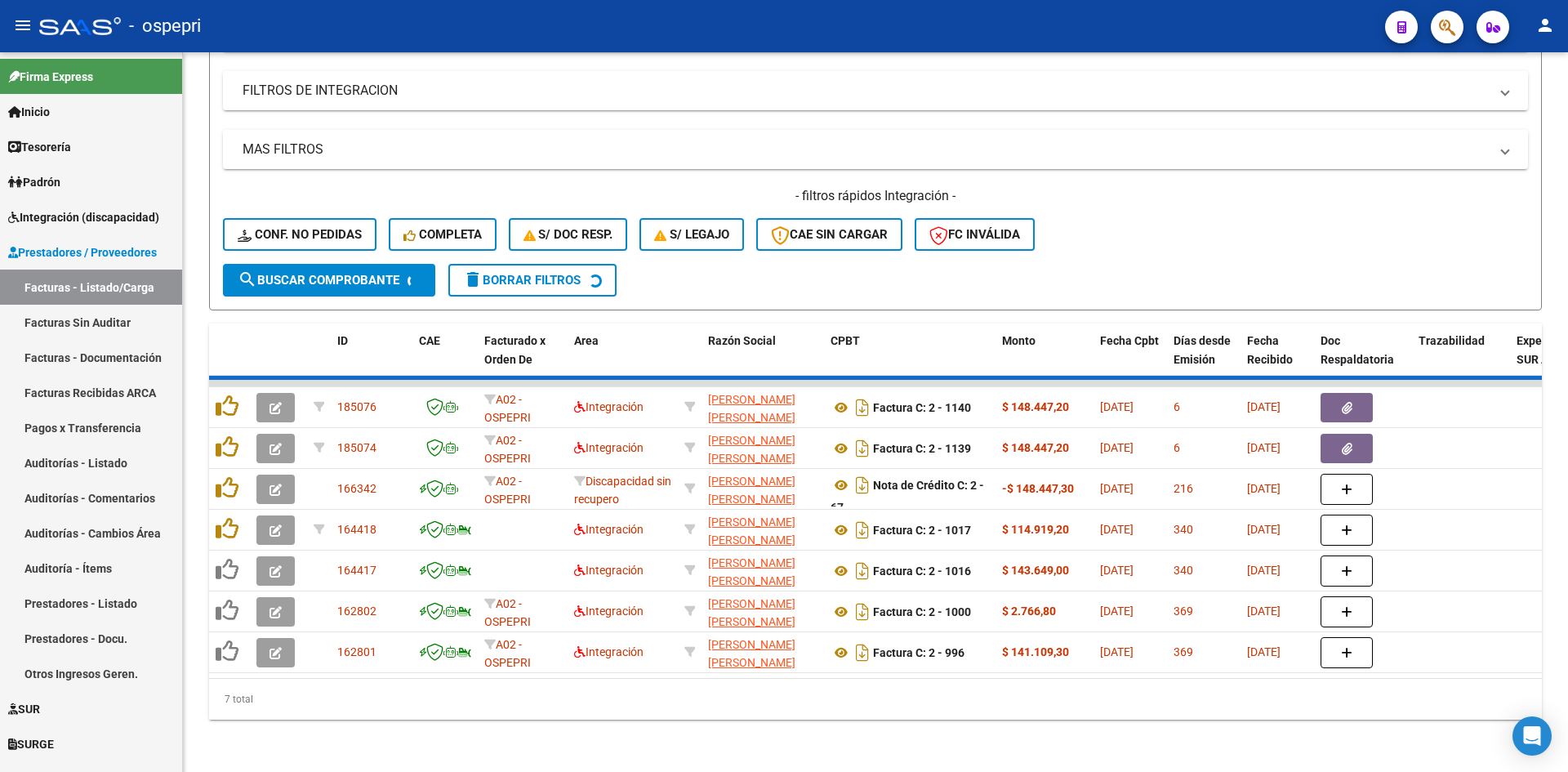
scroll to position [410, 0]
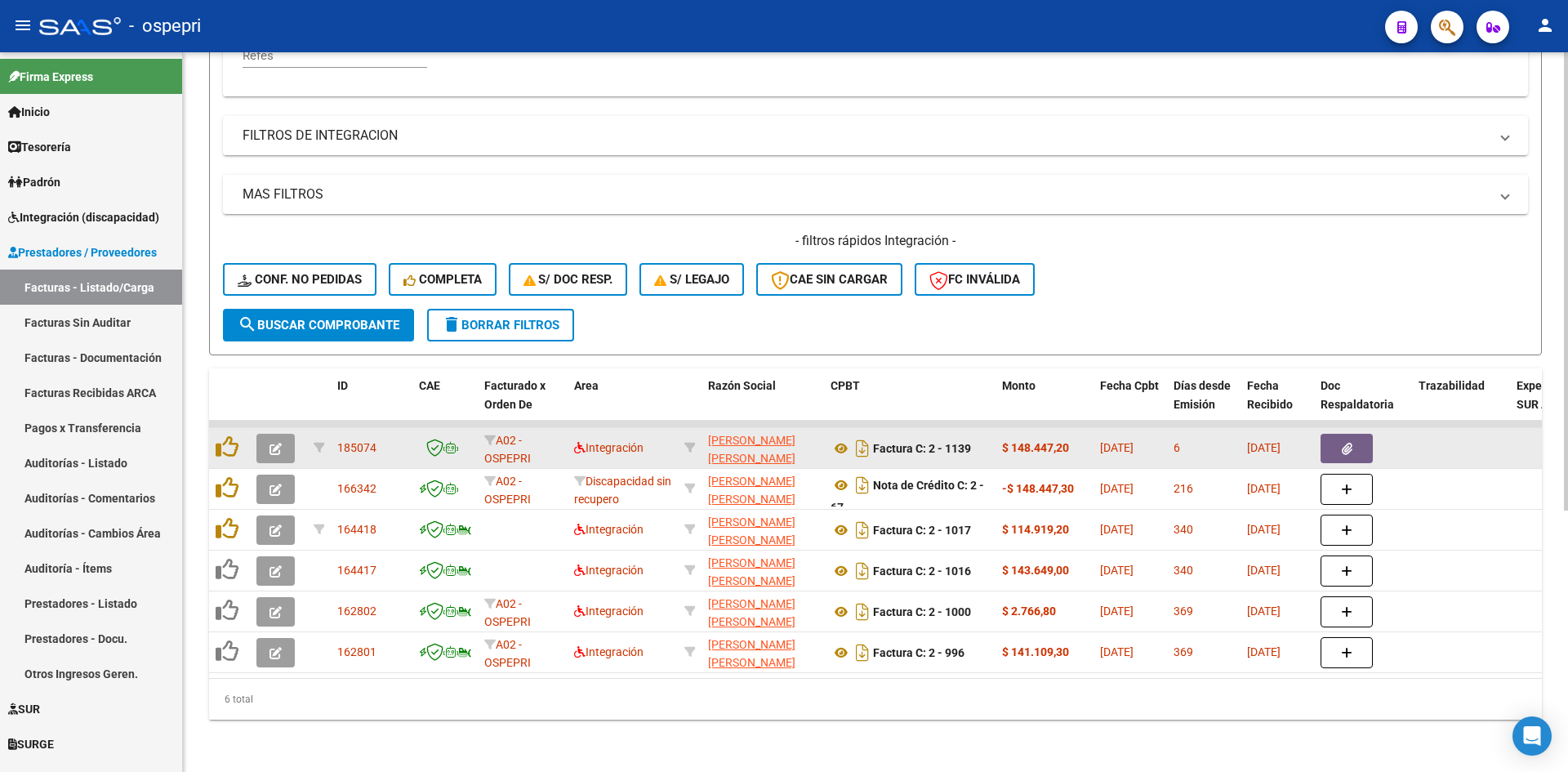
click at [278, 443] on icon "button" at bounding box center [276, 449] width 12 height 12
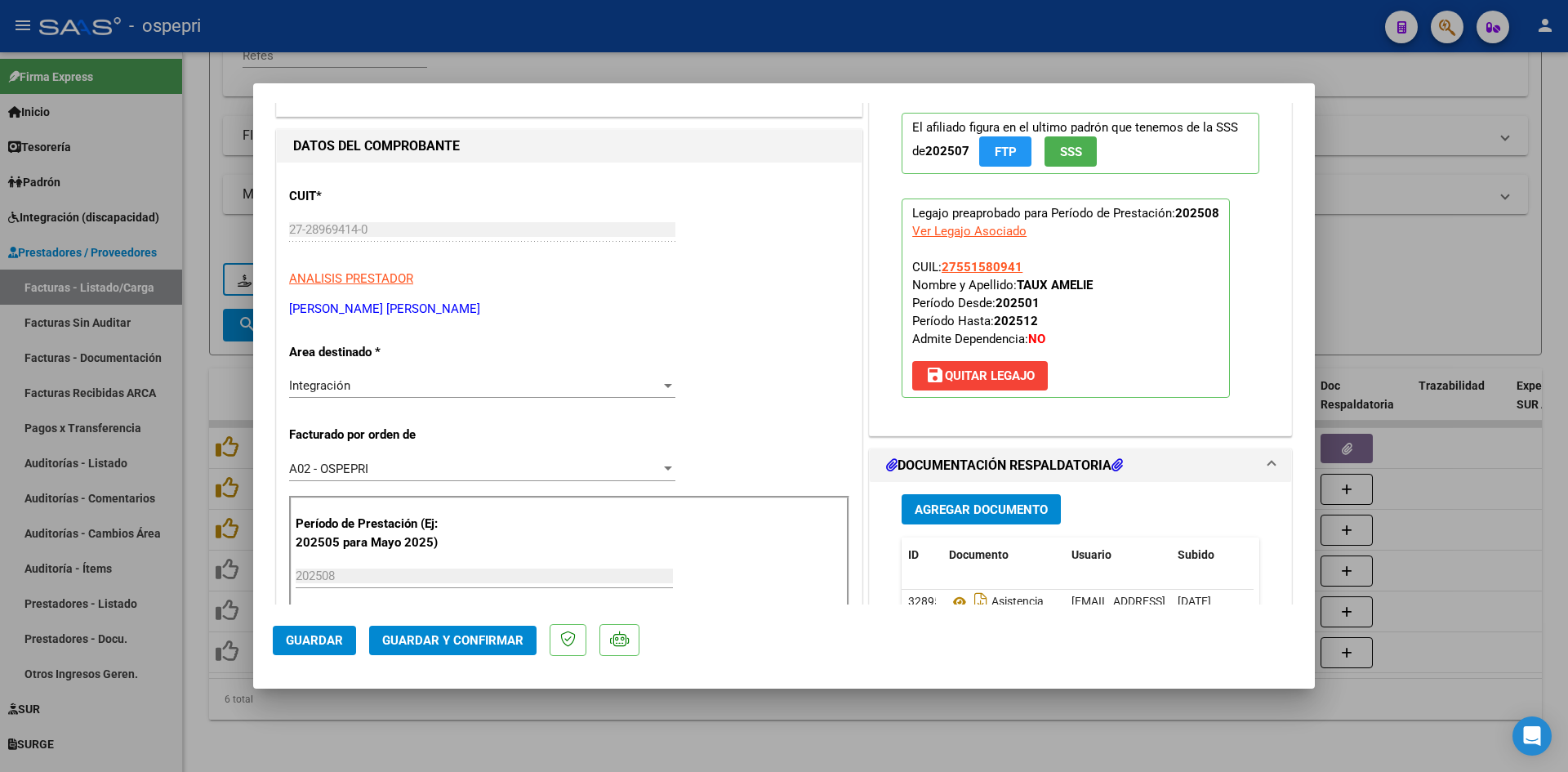
scroll to position [0, 0]
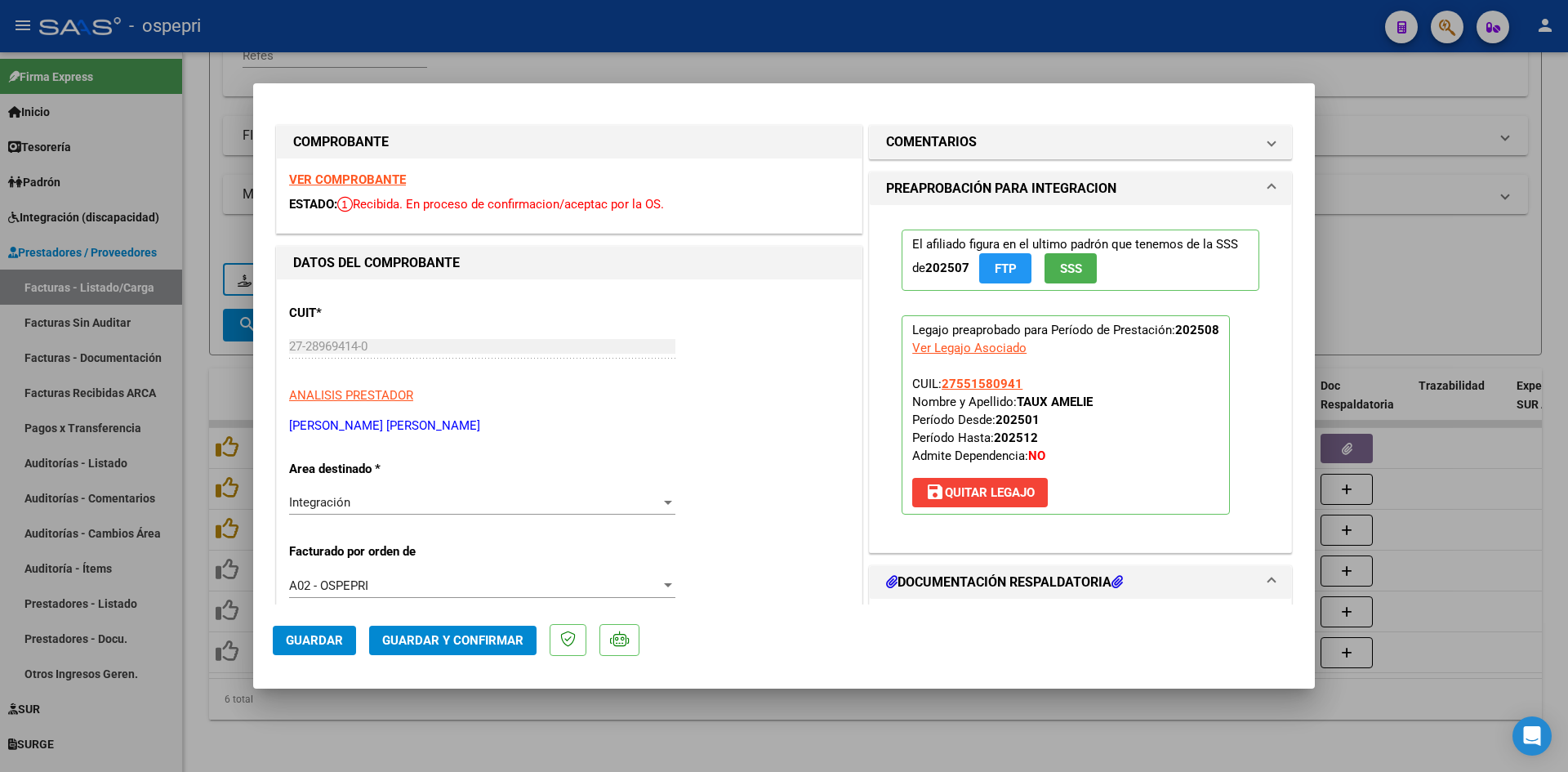
click at [378, 175] on strong "VER COMPROBANTE" at bounding box center [348, 179] width 117 height 15
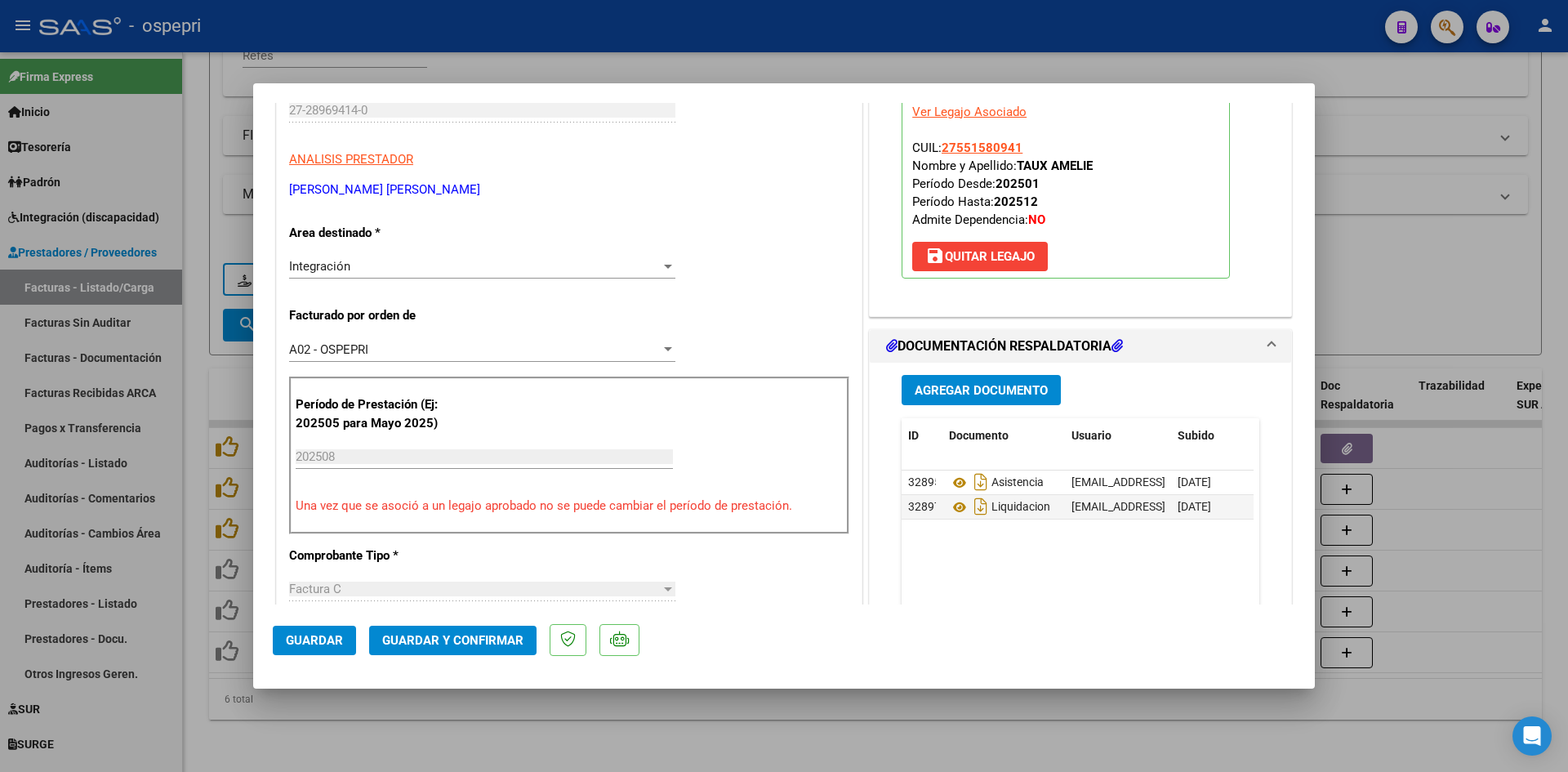
scroll to position [245, 0]
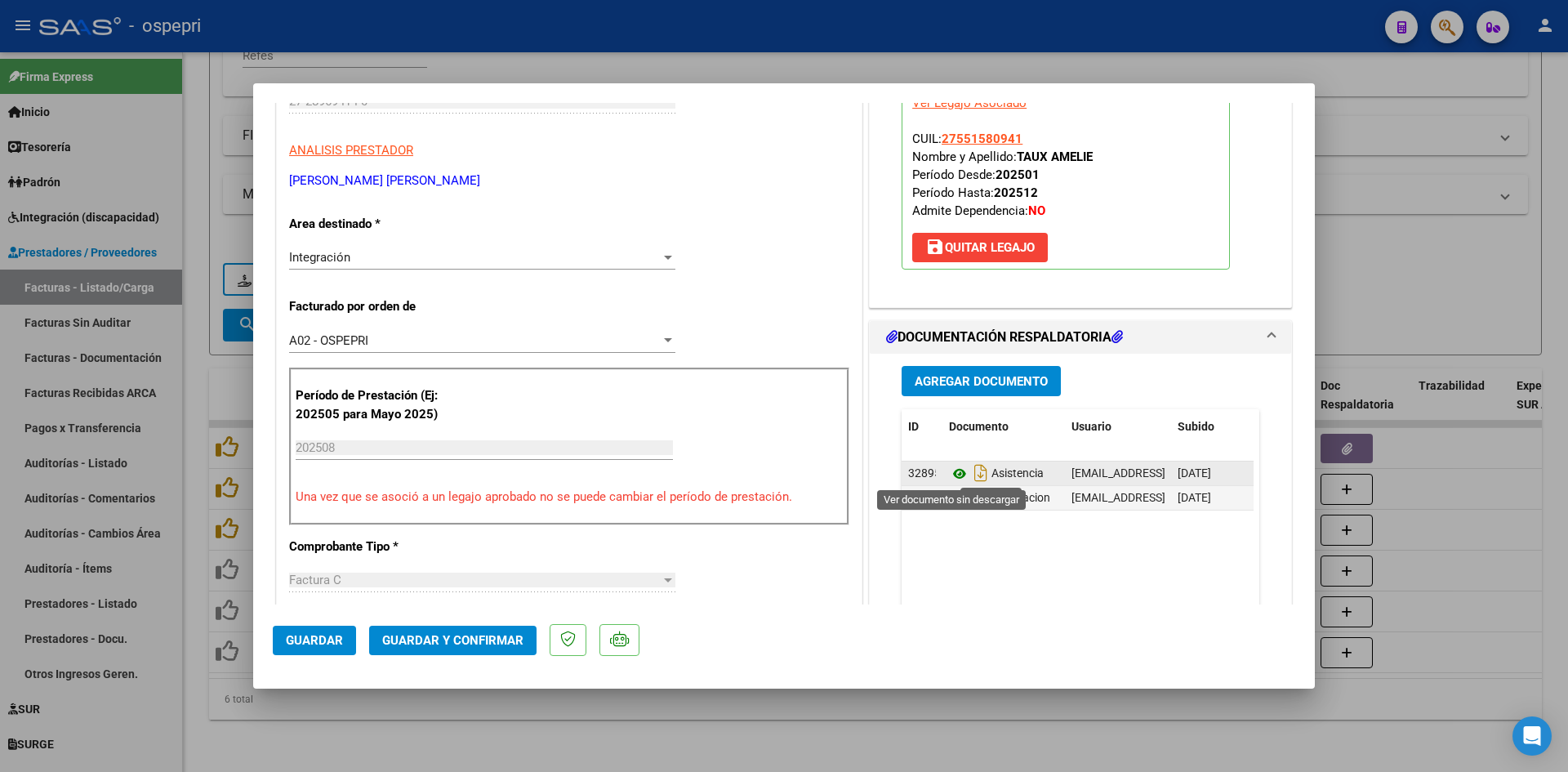
click at [953, 473] on icon at bounding box center [958, 474] width 21 height 20
click at [480, 645] on button "Guardar y Confirmar" at bounding box center [452, 640] width 168 height 30
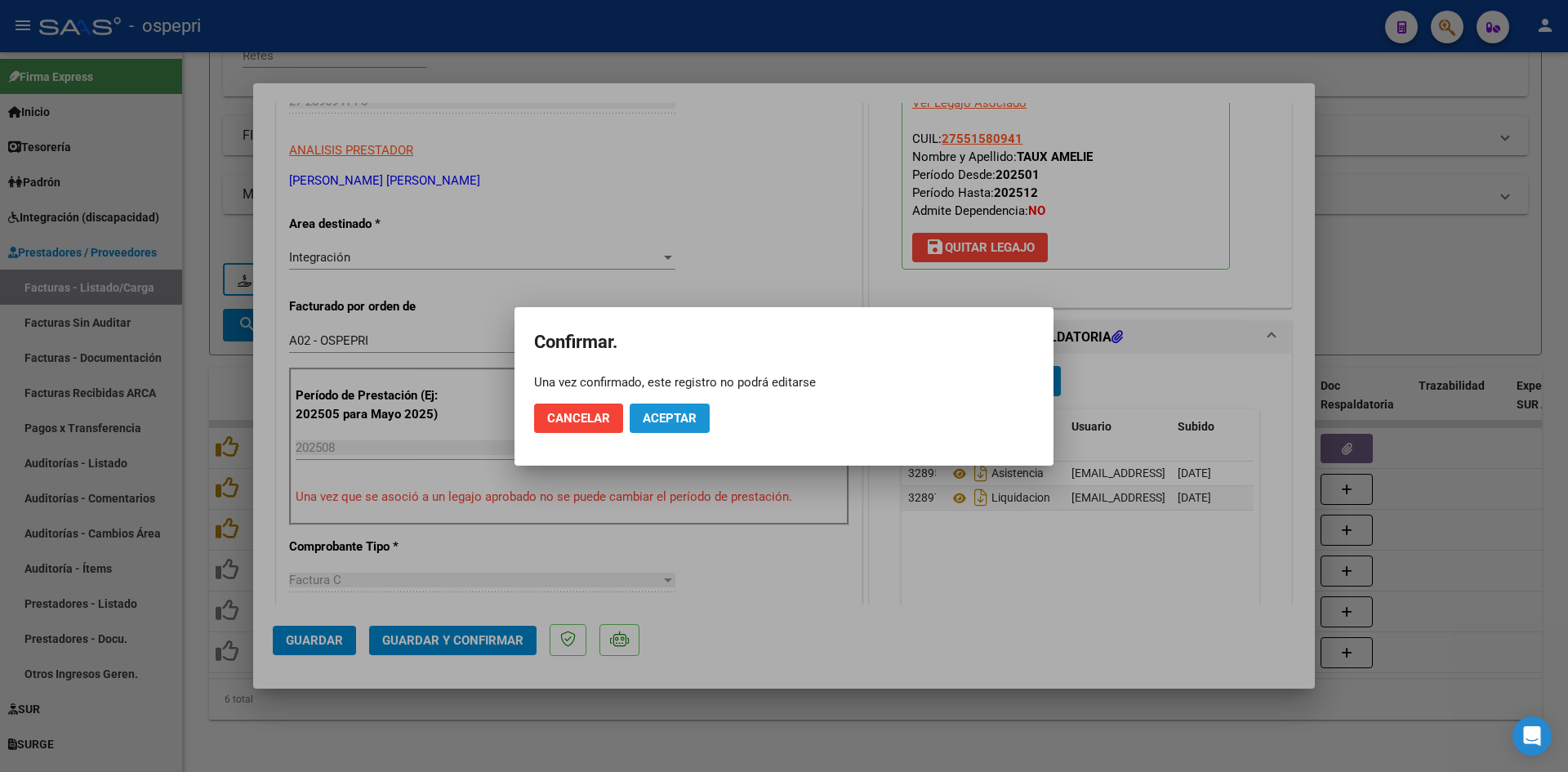
click at [679, 415] on span "Aceptar" at bounding box center [669, 417] width 54 height 15
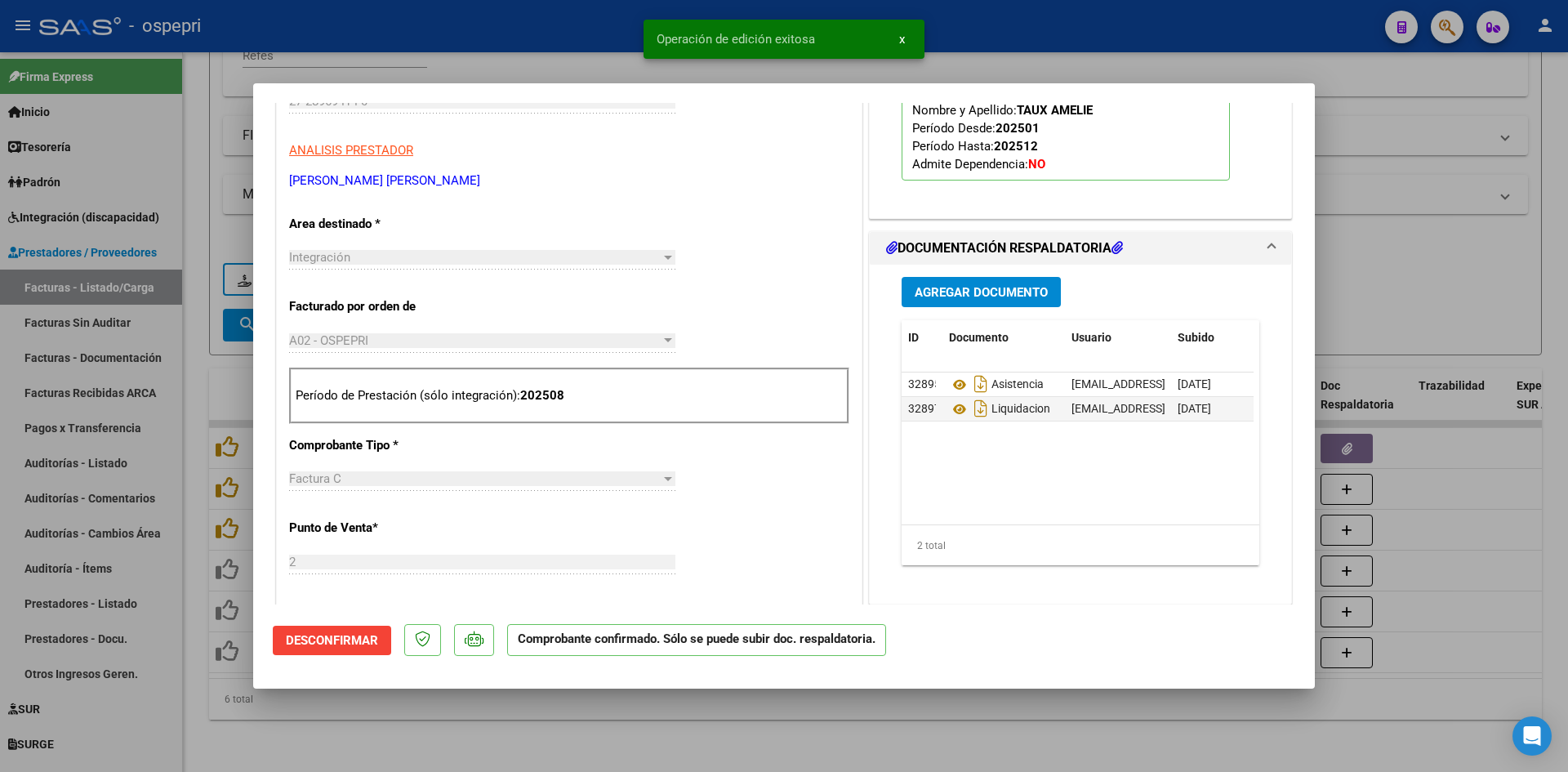
type input "$ 0,00"
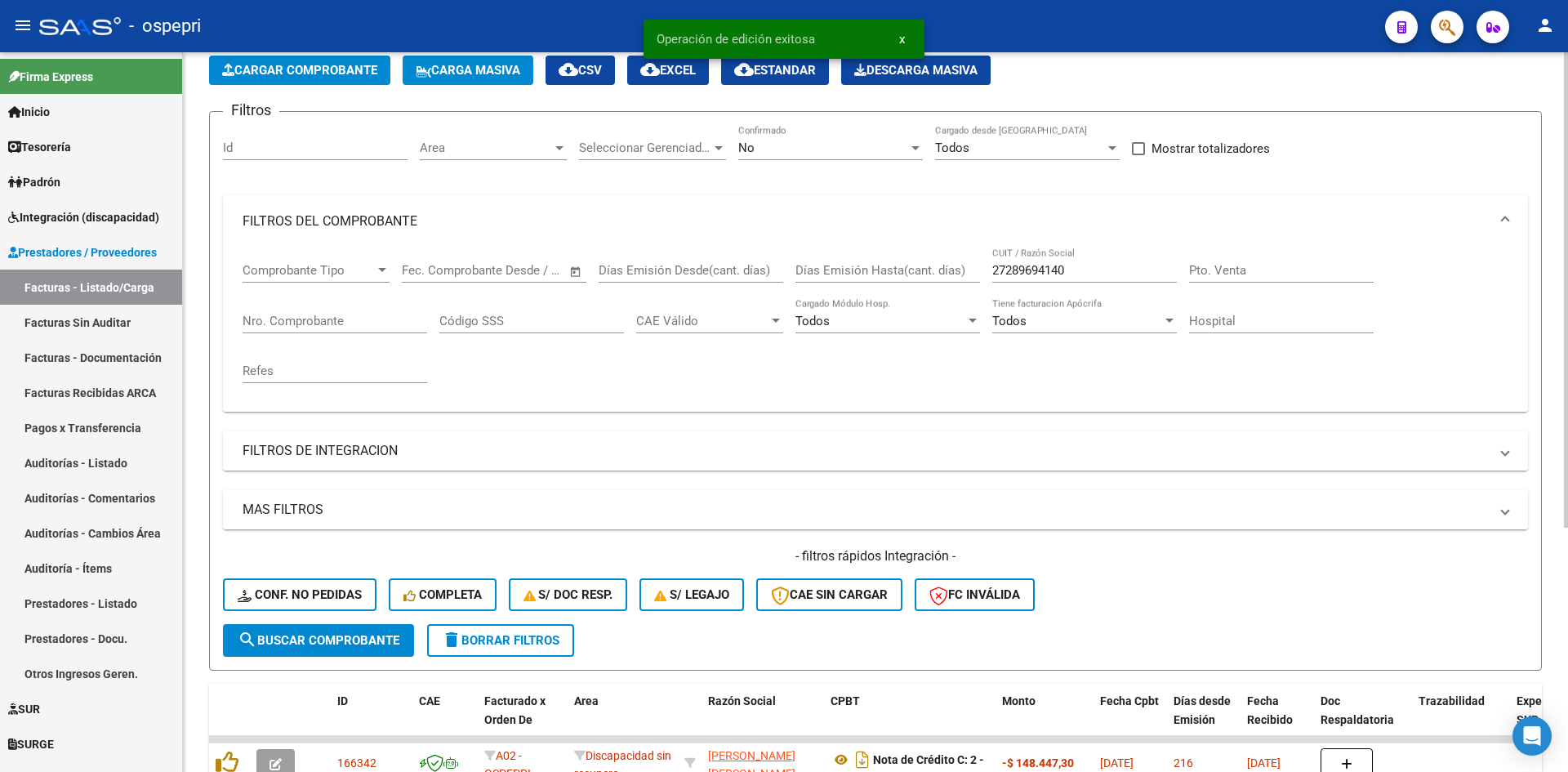
scroll to position [0, 0]
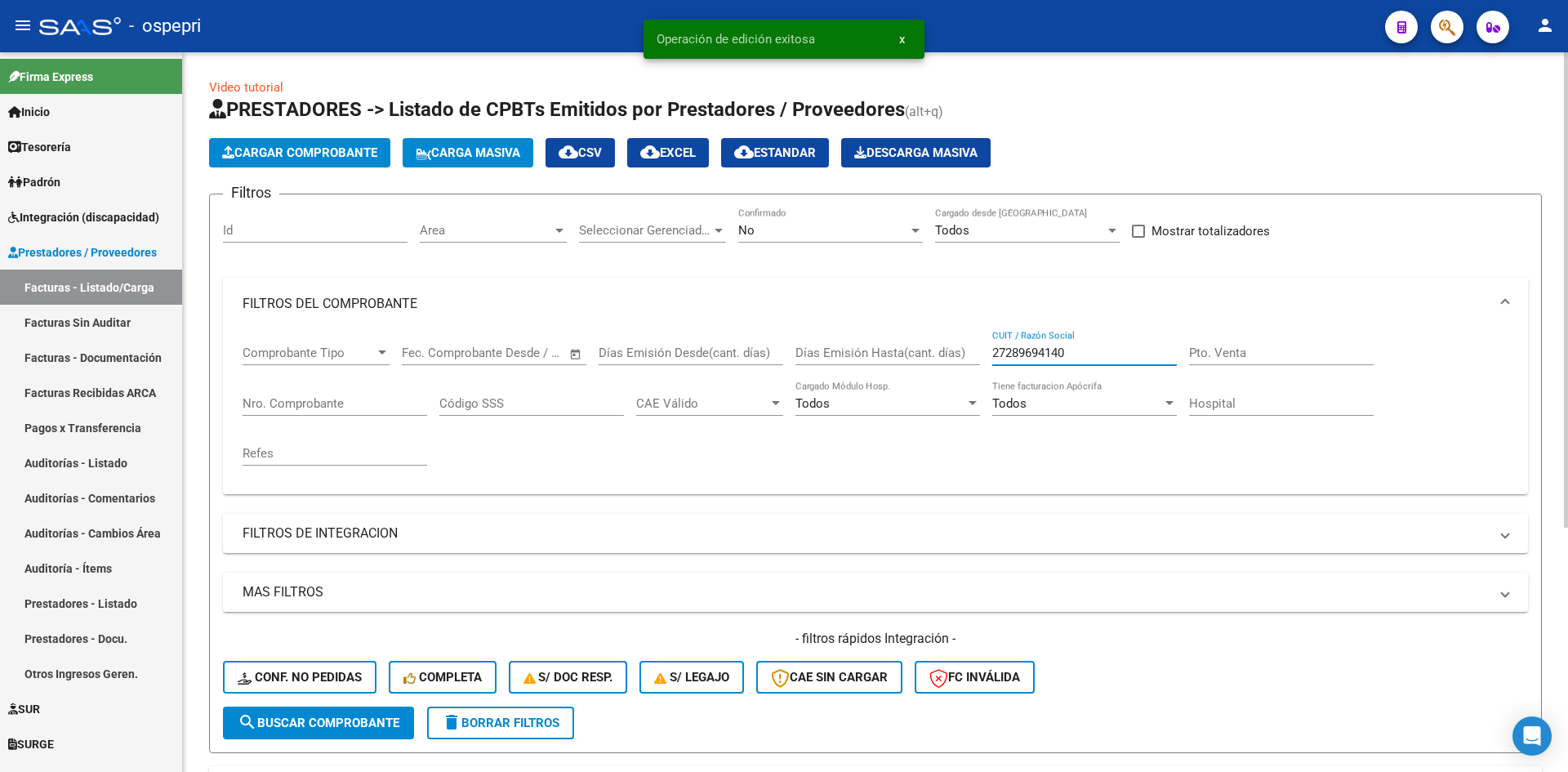
drag, startPoint x: 1082, startPoint y: 348, endPoint x: 975, endPoint y: 374, distance: 110.1
click at [975, 372] on div "Comprobante Tipo Comprobante Tipo Fecha inicio – Fecha fin Fec. Comprobante Des…" at bounding box center [875, 405] width 1266 height 151
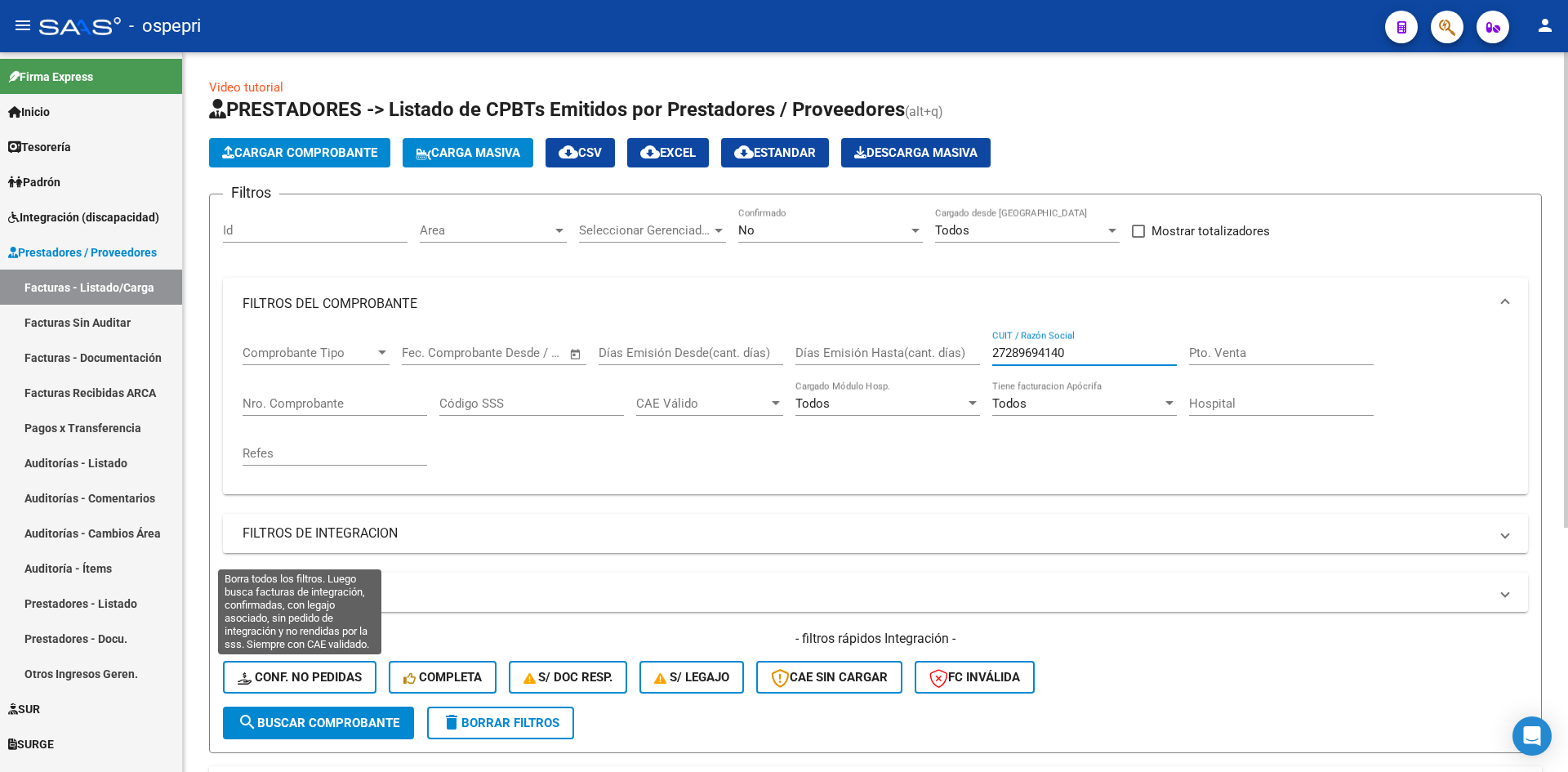
click at [299, 674] on span "Conf. no pedidas" at bounding box center [299, 677] width 124 height 15
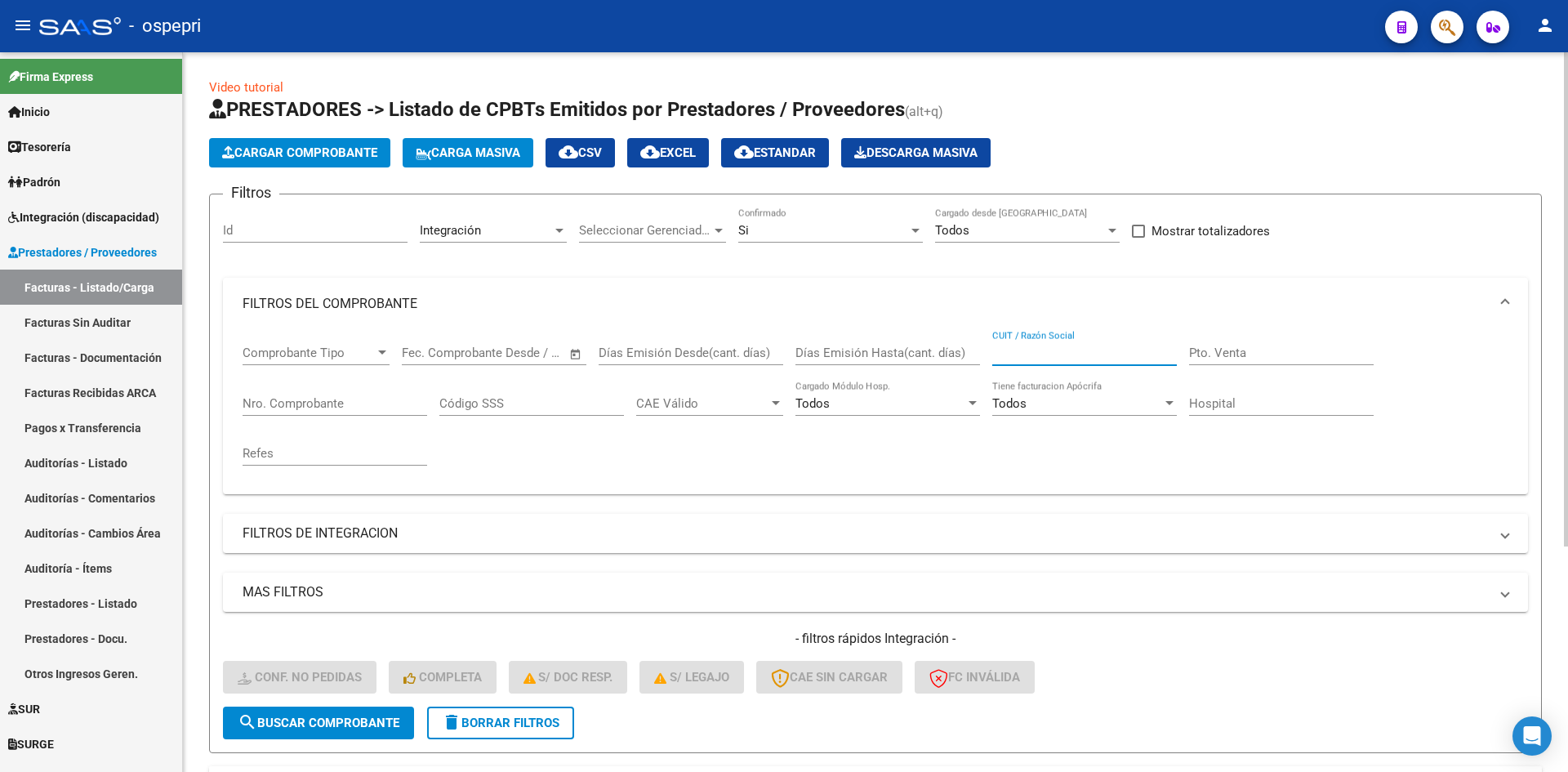
click at [1010, 353] on input "CUIT / Razón Social" at bounding box center [1084, 353] width 184 height 15
paste input "27289694140"
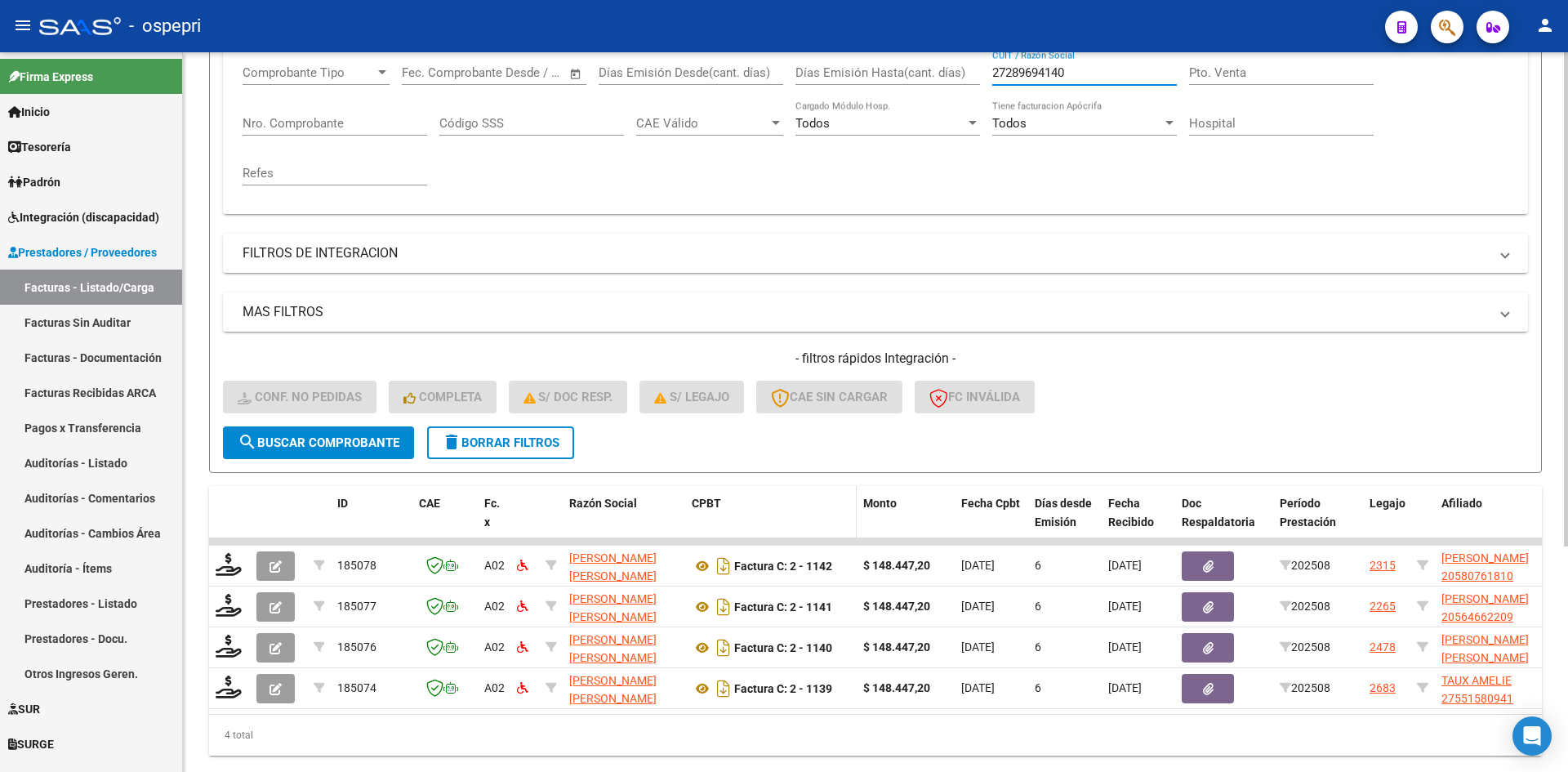
scroll to position [328, 0]
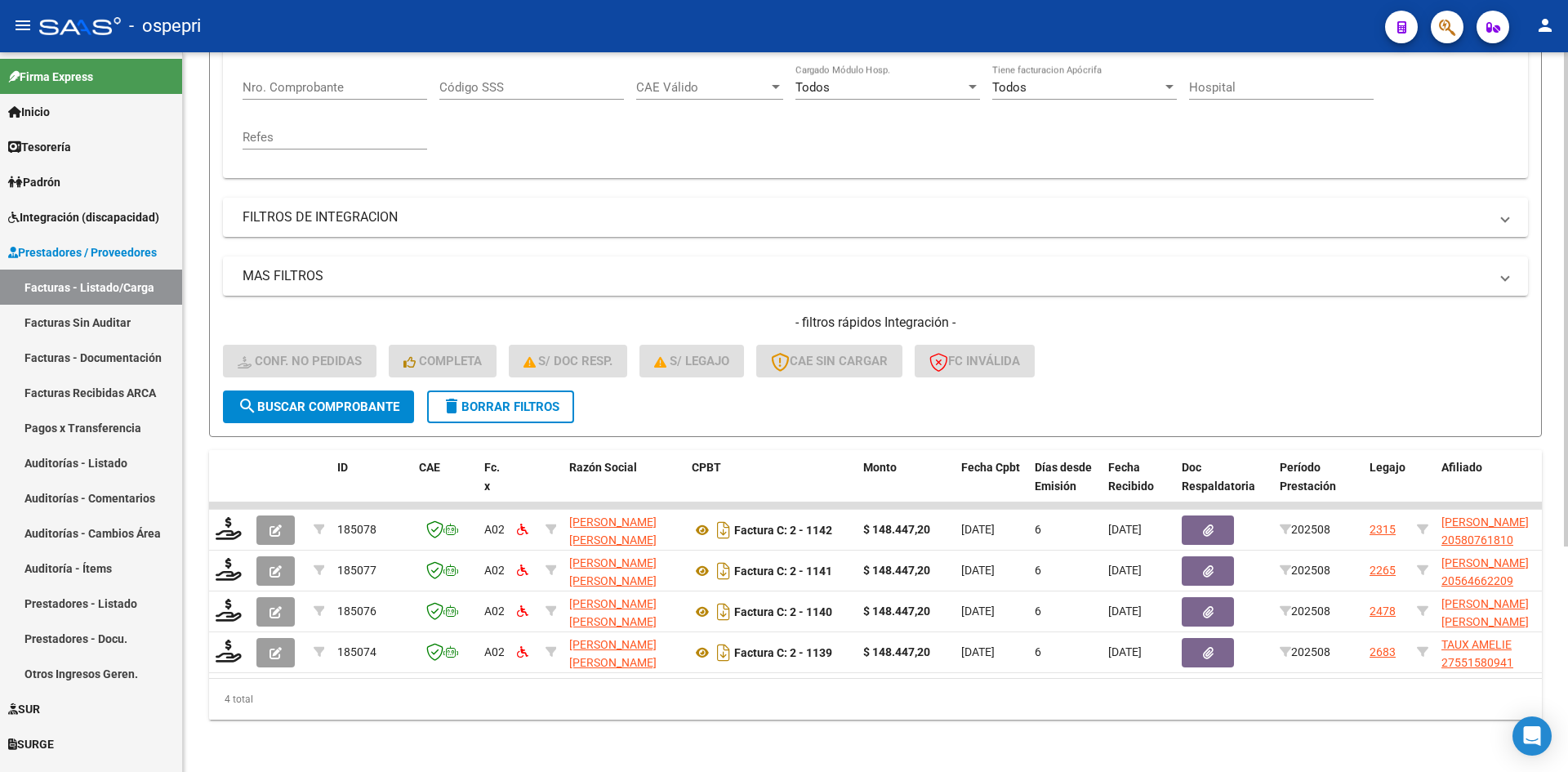
type input "27289694140"
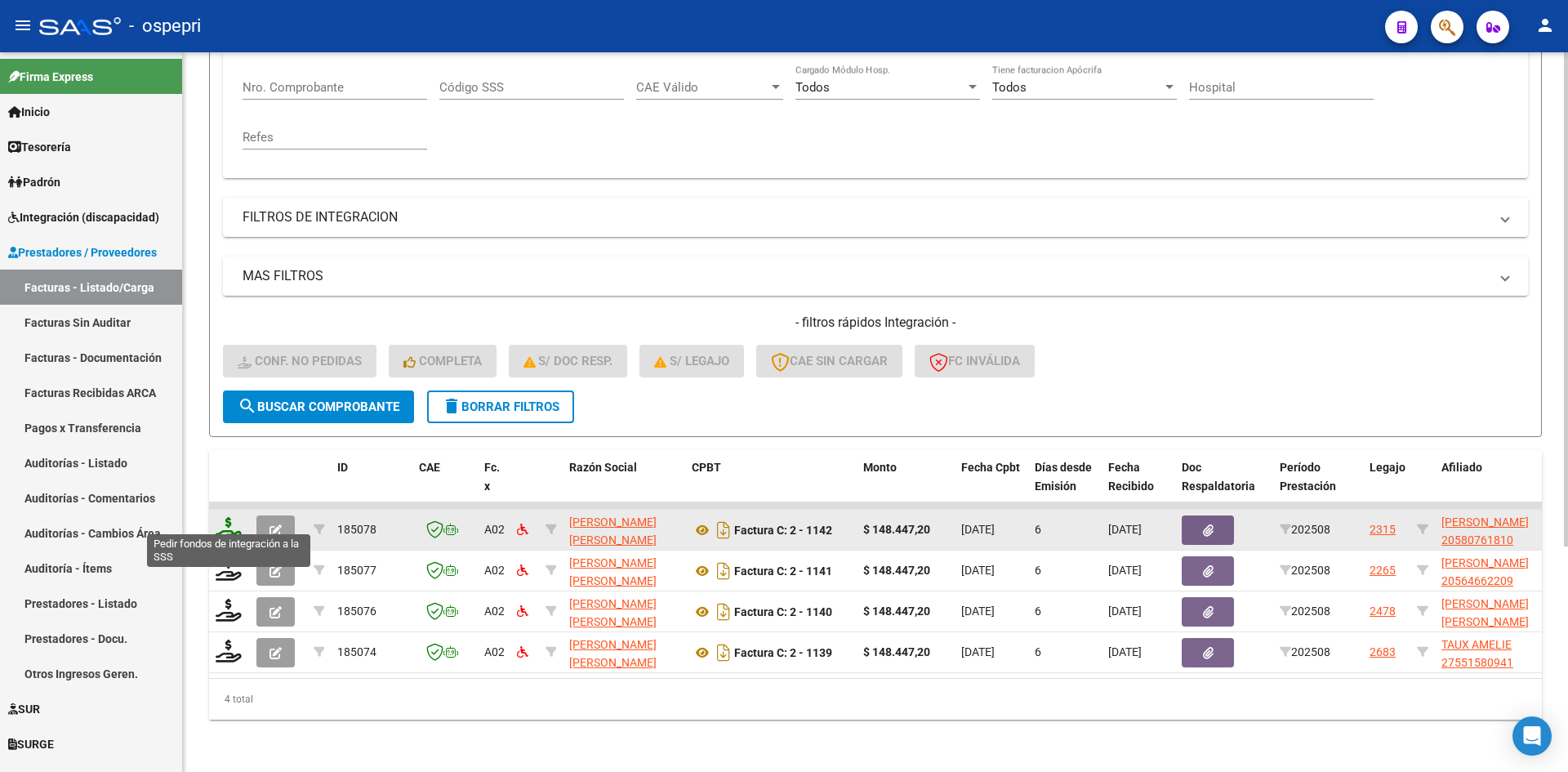
click at [226, 517] on icon at bounding box center [229, 528] width 26 height 23
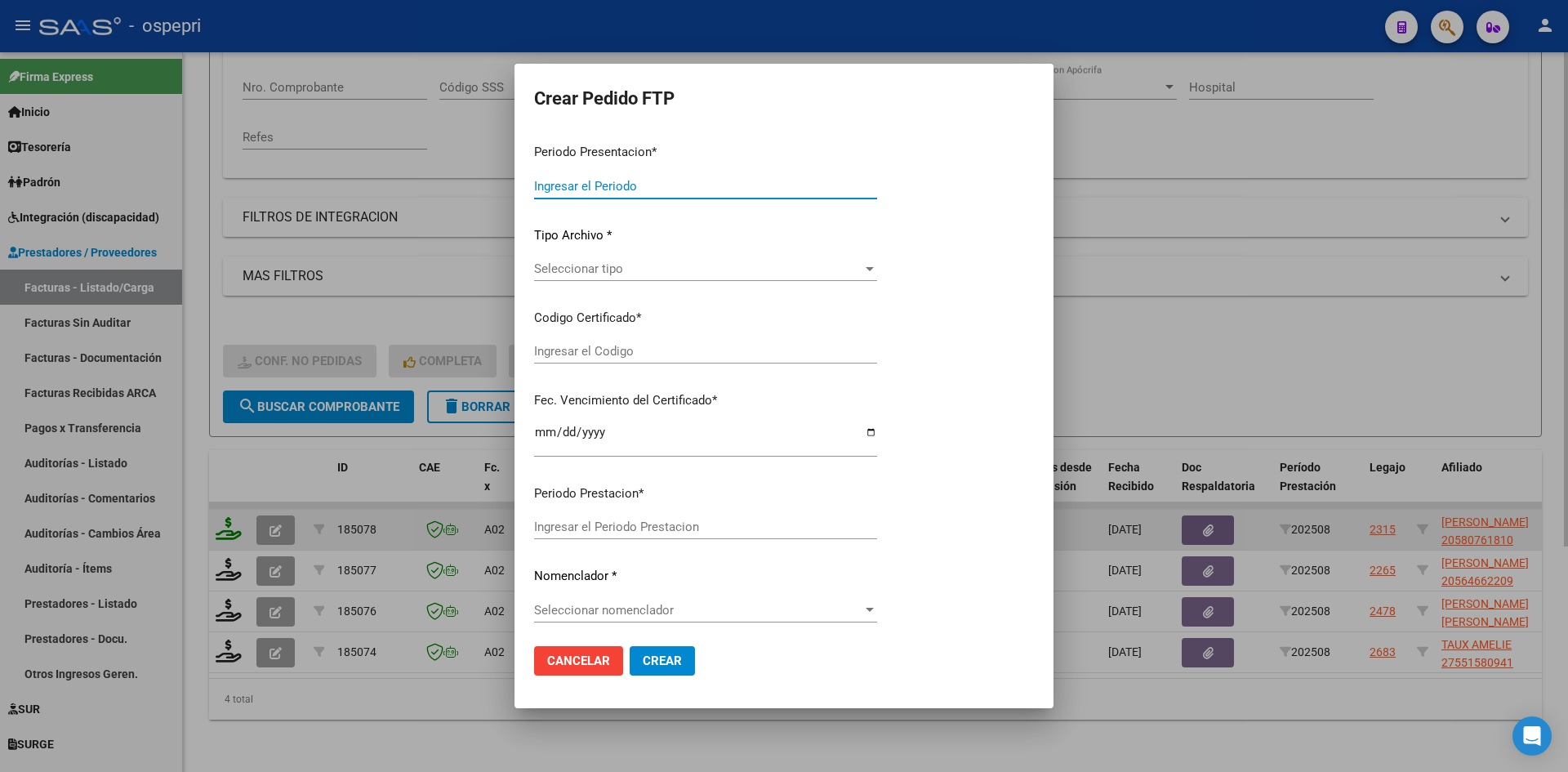
type input "202508"
type input "$ 148.447,20"
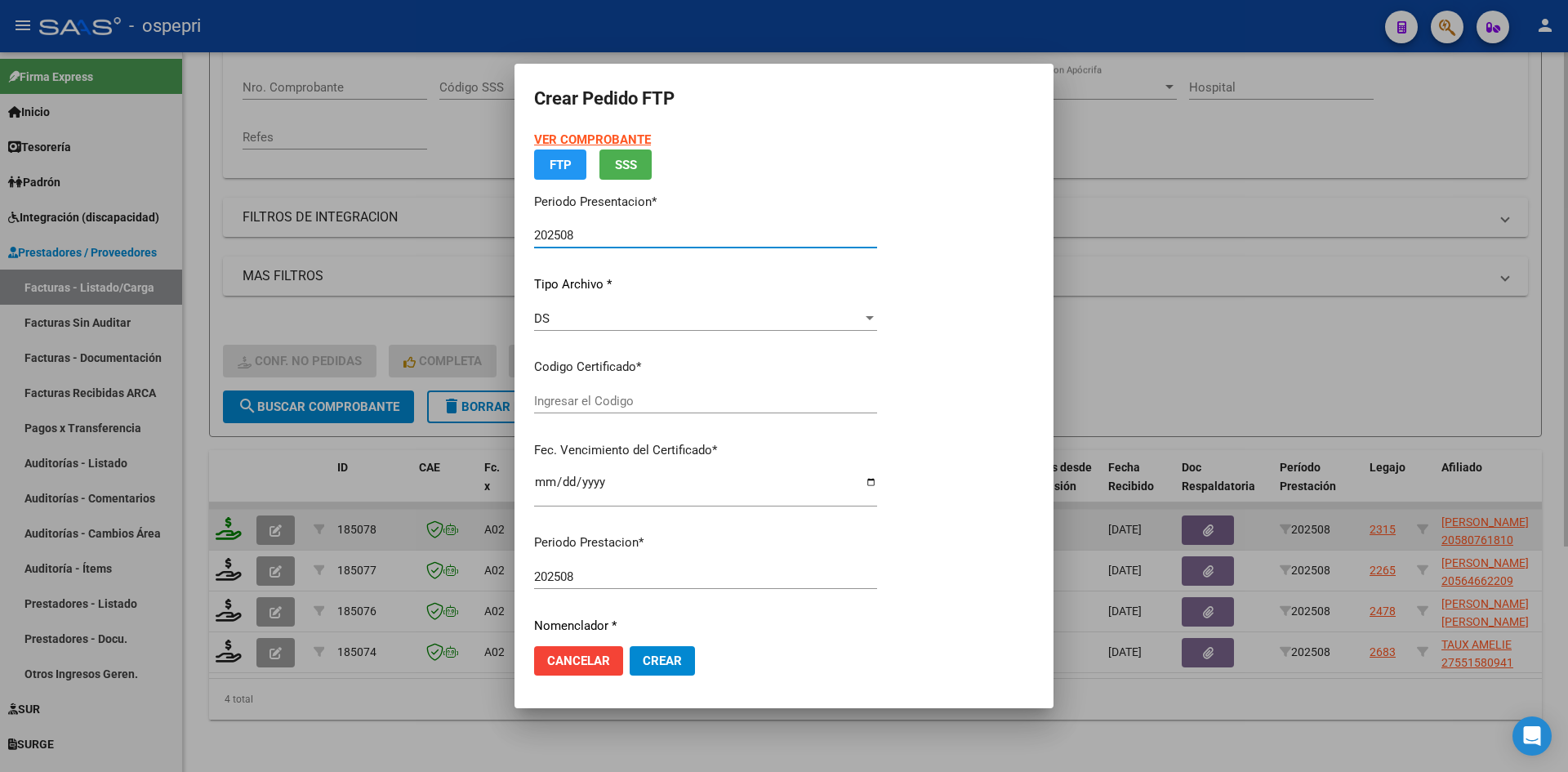
type input "2058076181-0"
type input "2026-02-01"
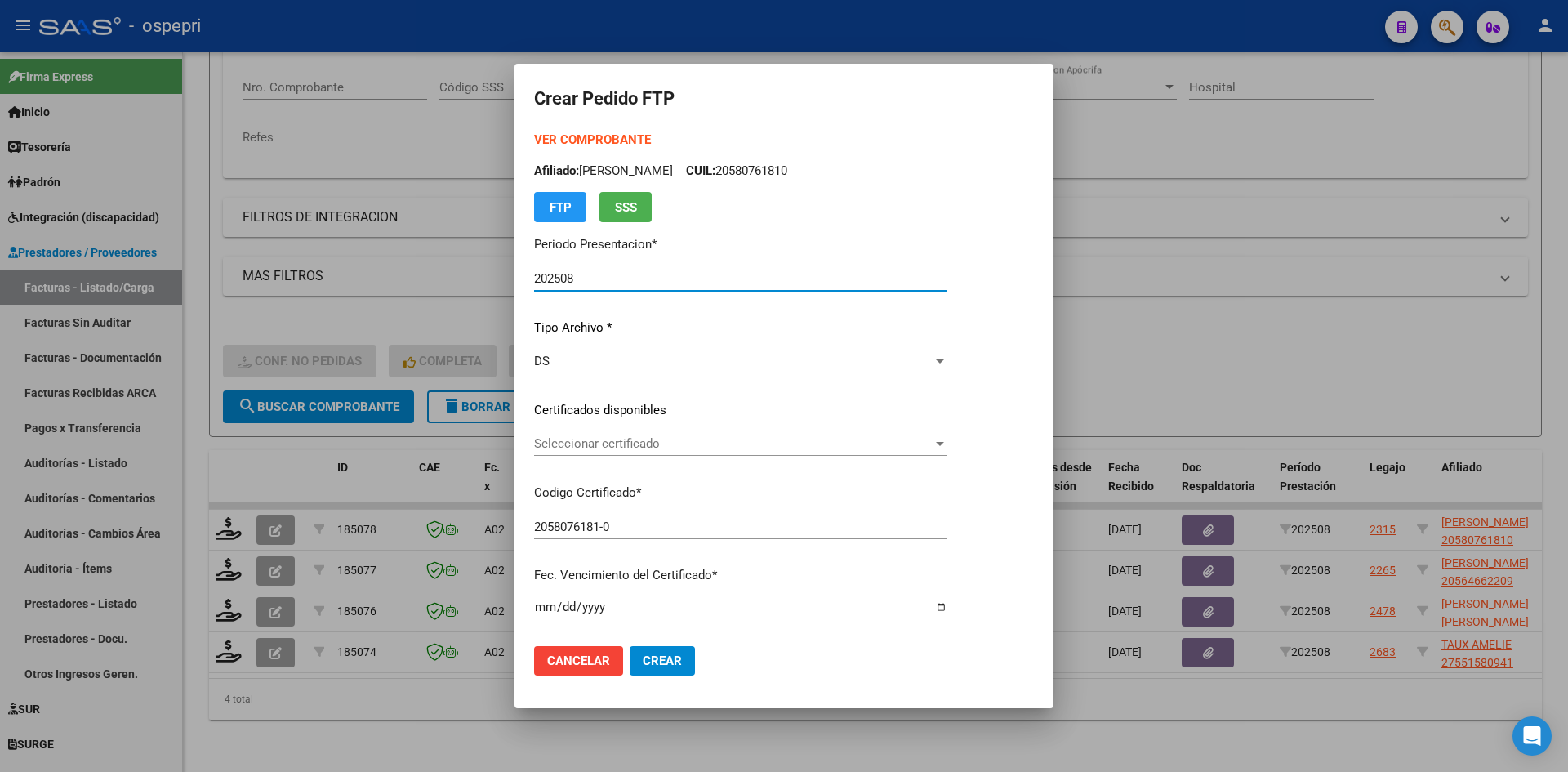
click at [657, 446] on span "Seleccionar certificado" at bounding box center [733, 443] width 398 height 15
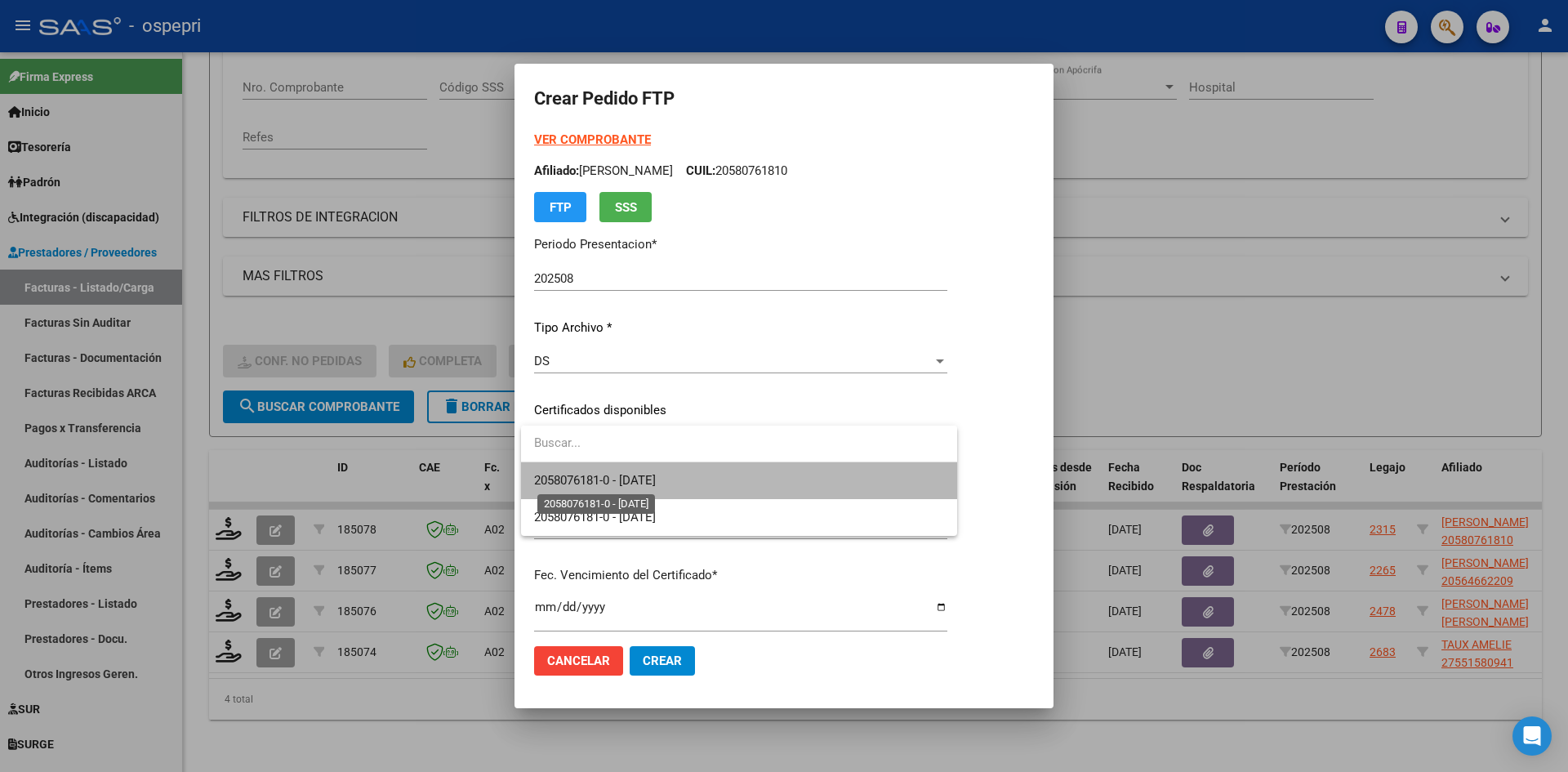
click at [656, 476] on span "2058076181-0 - 2026-02-01" at bounding box center [595, 480] width 122 height 15
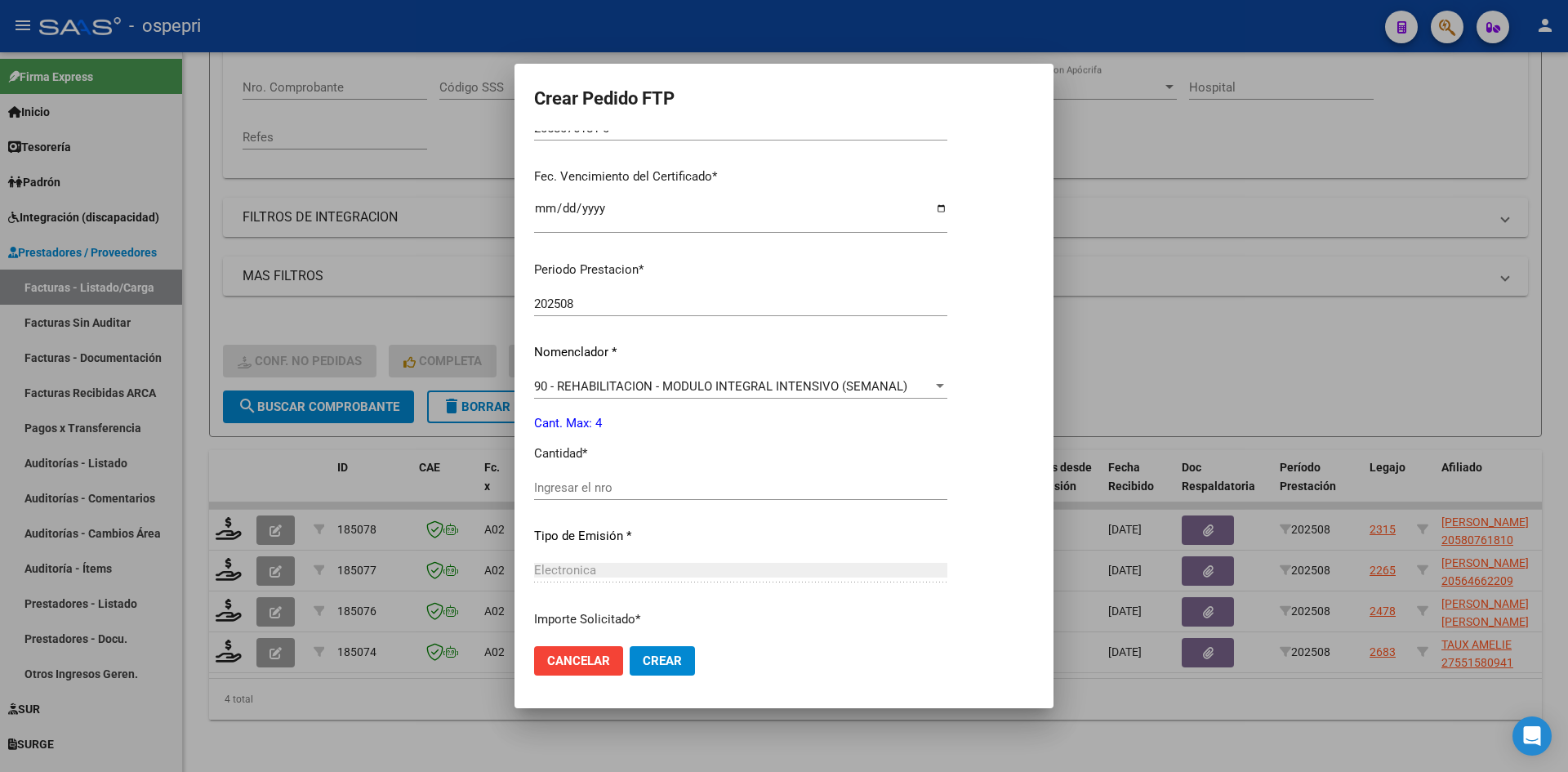
scroll to position [408, 0]
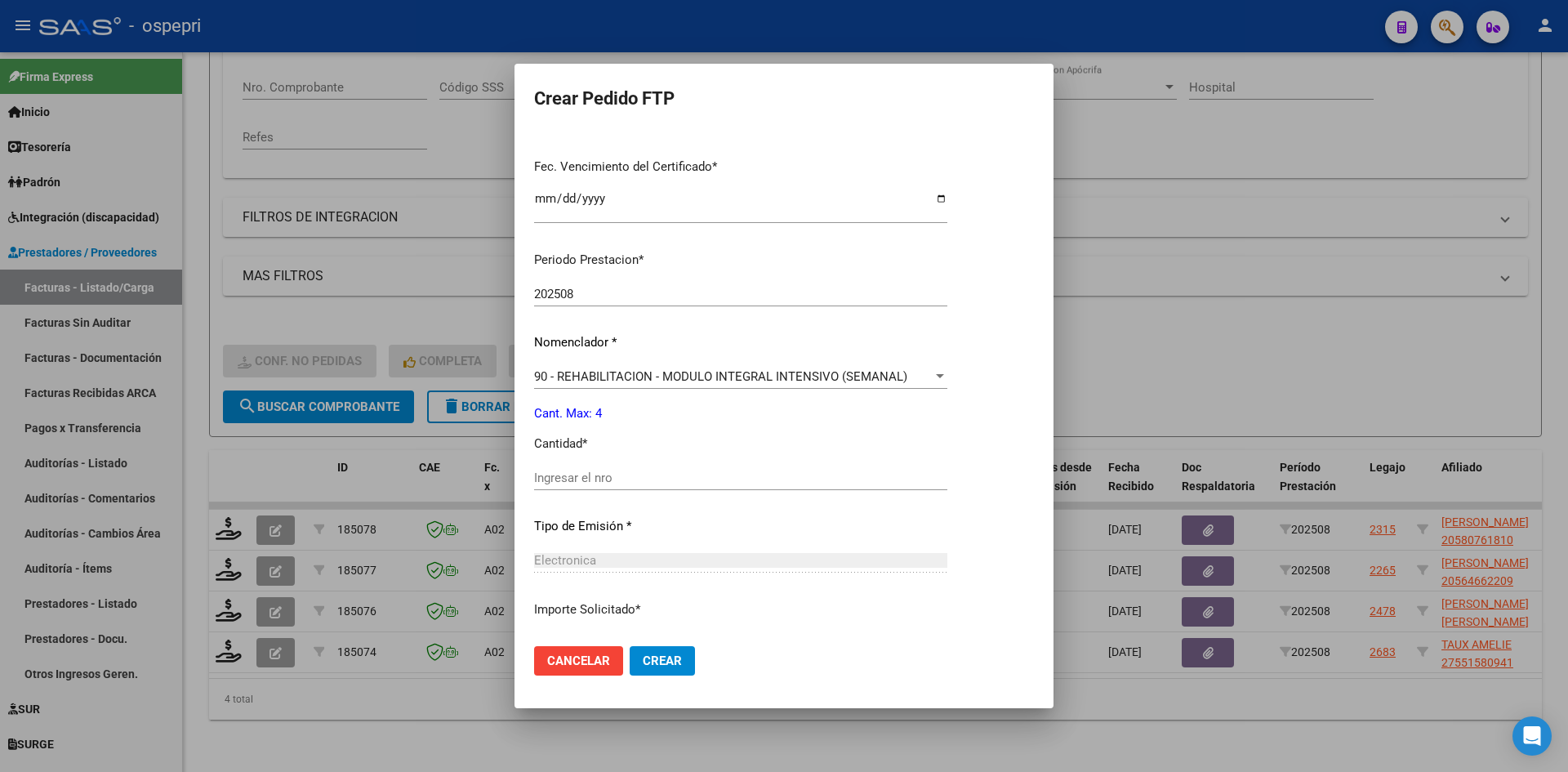
click at [671, 478] on input "Ingresar el nro" at bounding box center [740, 478] width 413 height 15
type input "4"
click at [677, 656] on span "Crear" at bounding box center [662, 660] width 40 height 15
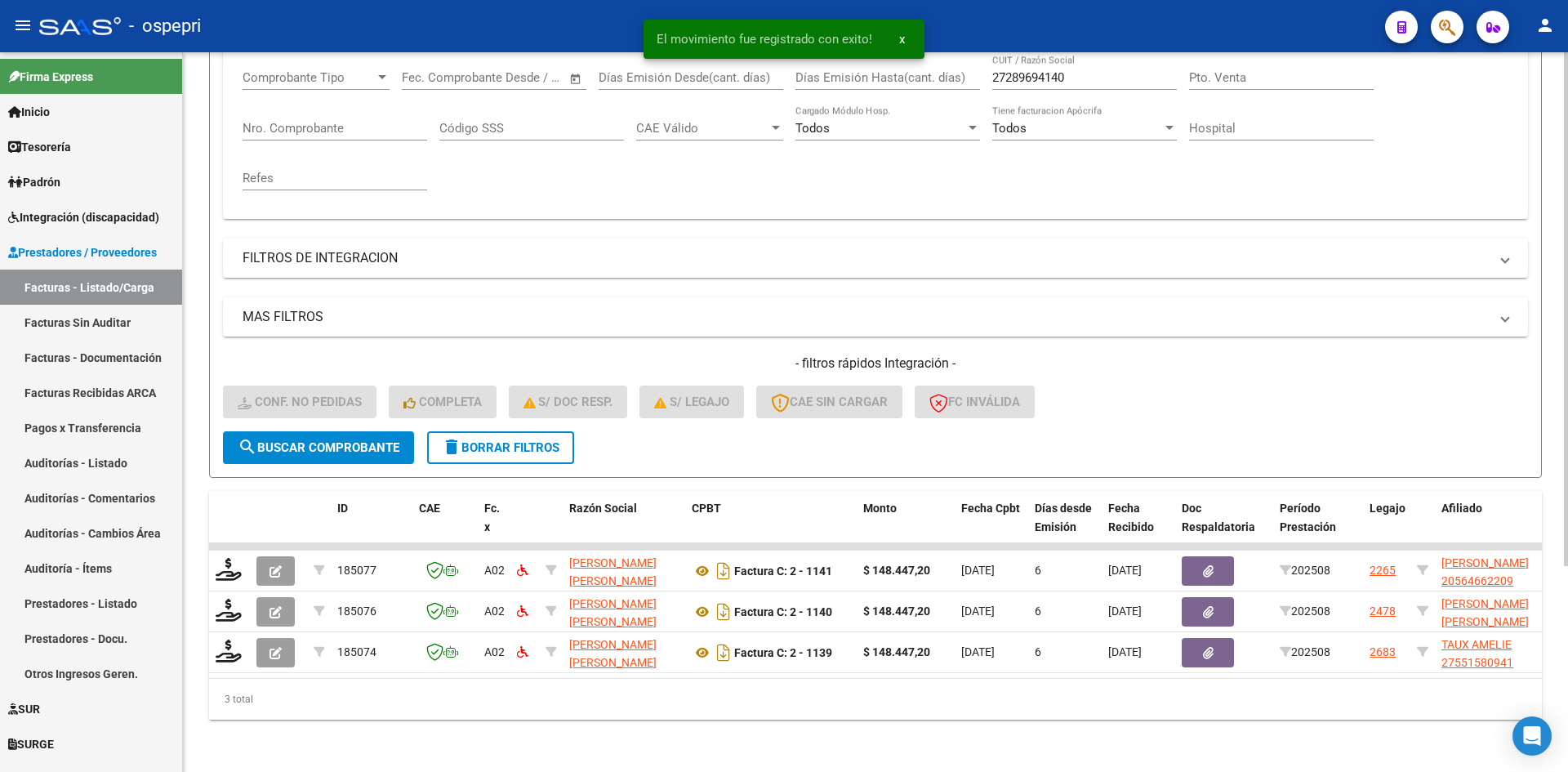
scroll to position [287, 0]
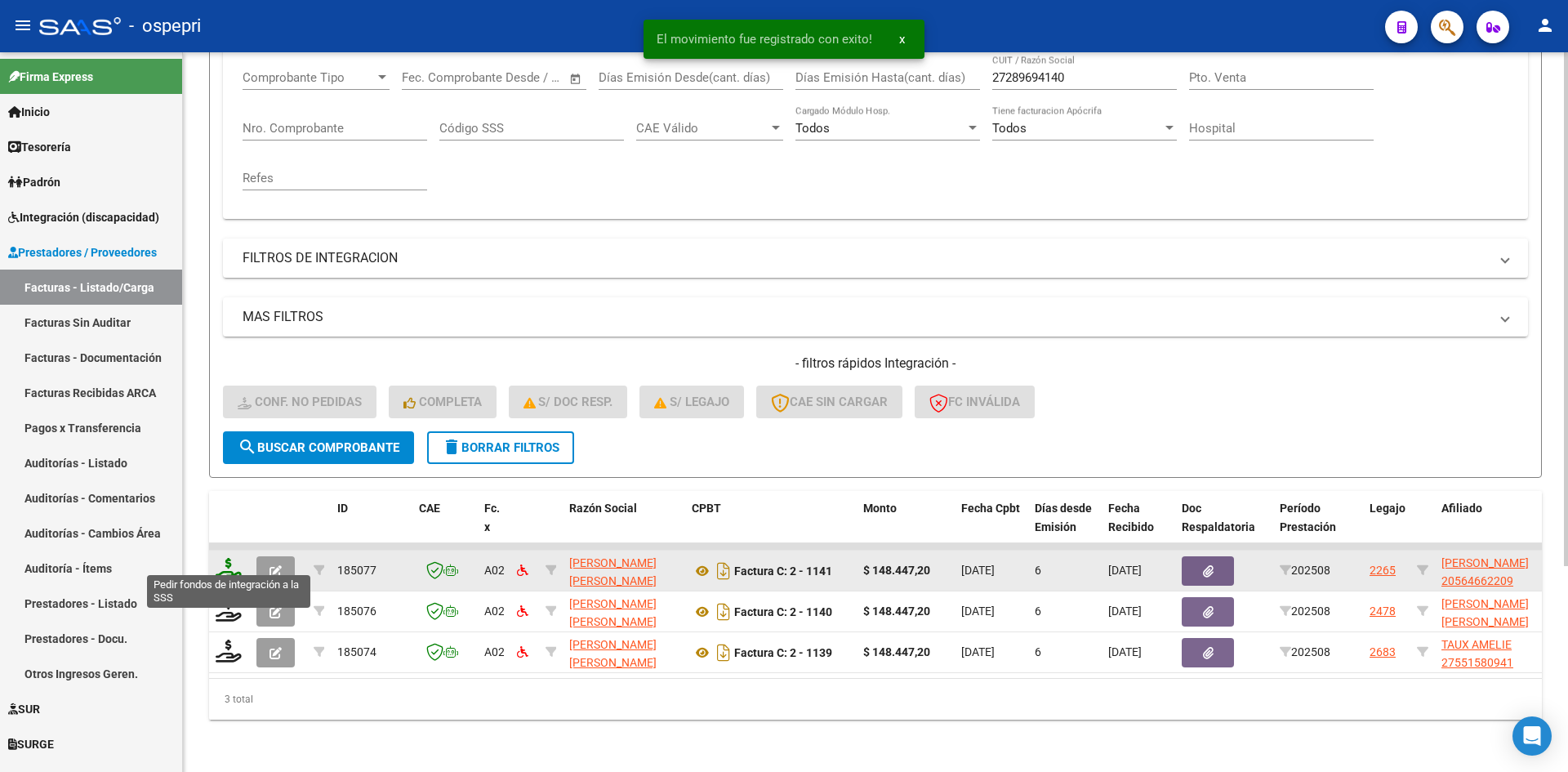
click at [230, 558] on icon at bounding box center [229, 569] width 26 height 23
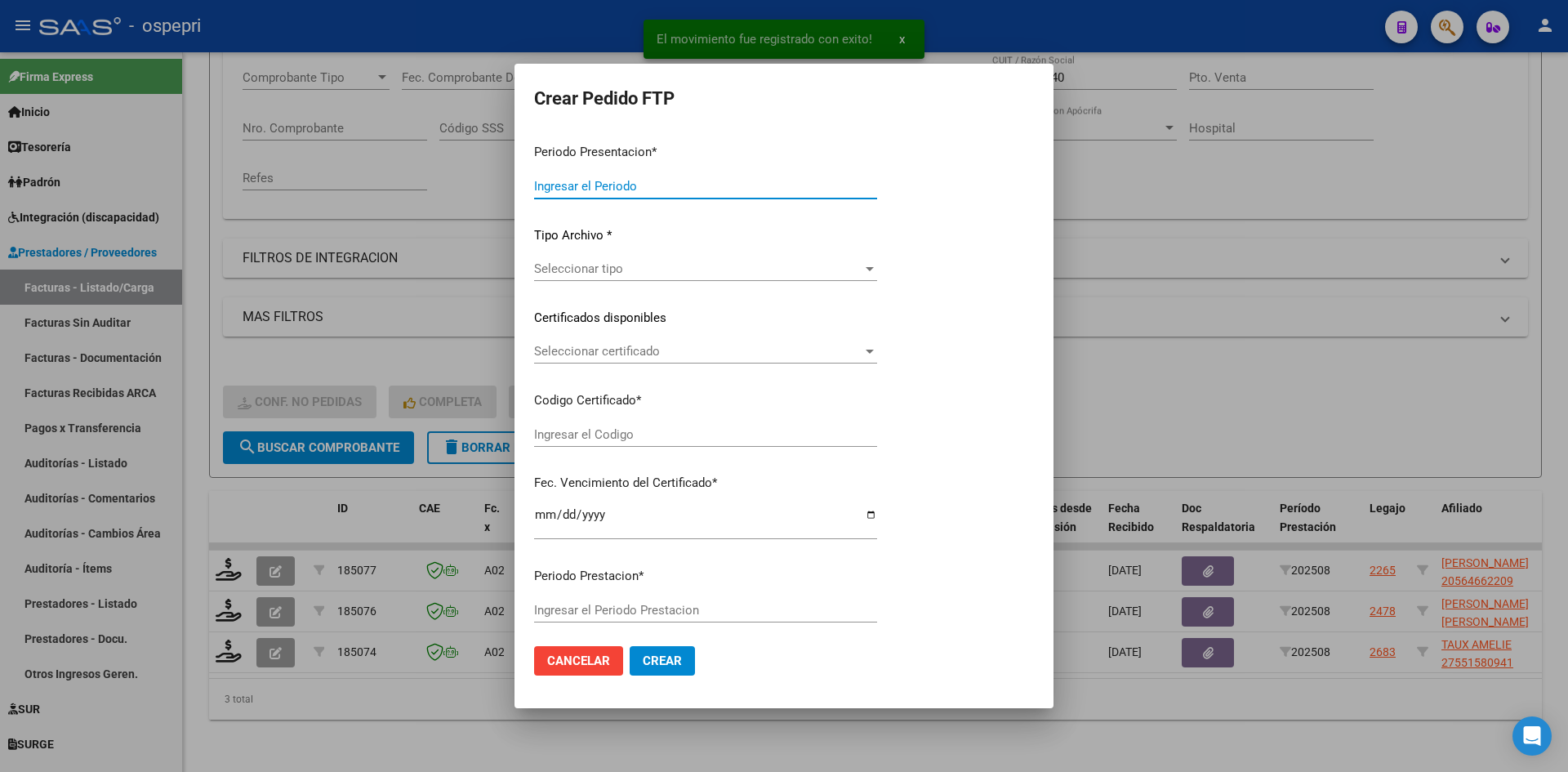
type input "202508"
type input "$ 148.447,20"
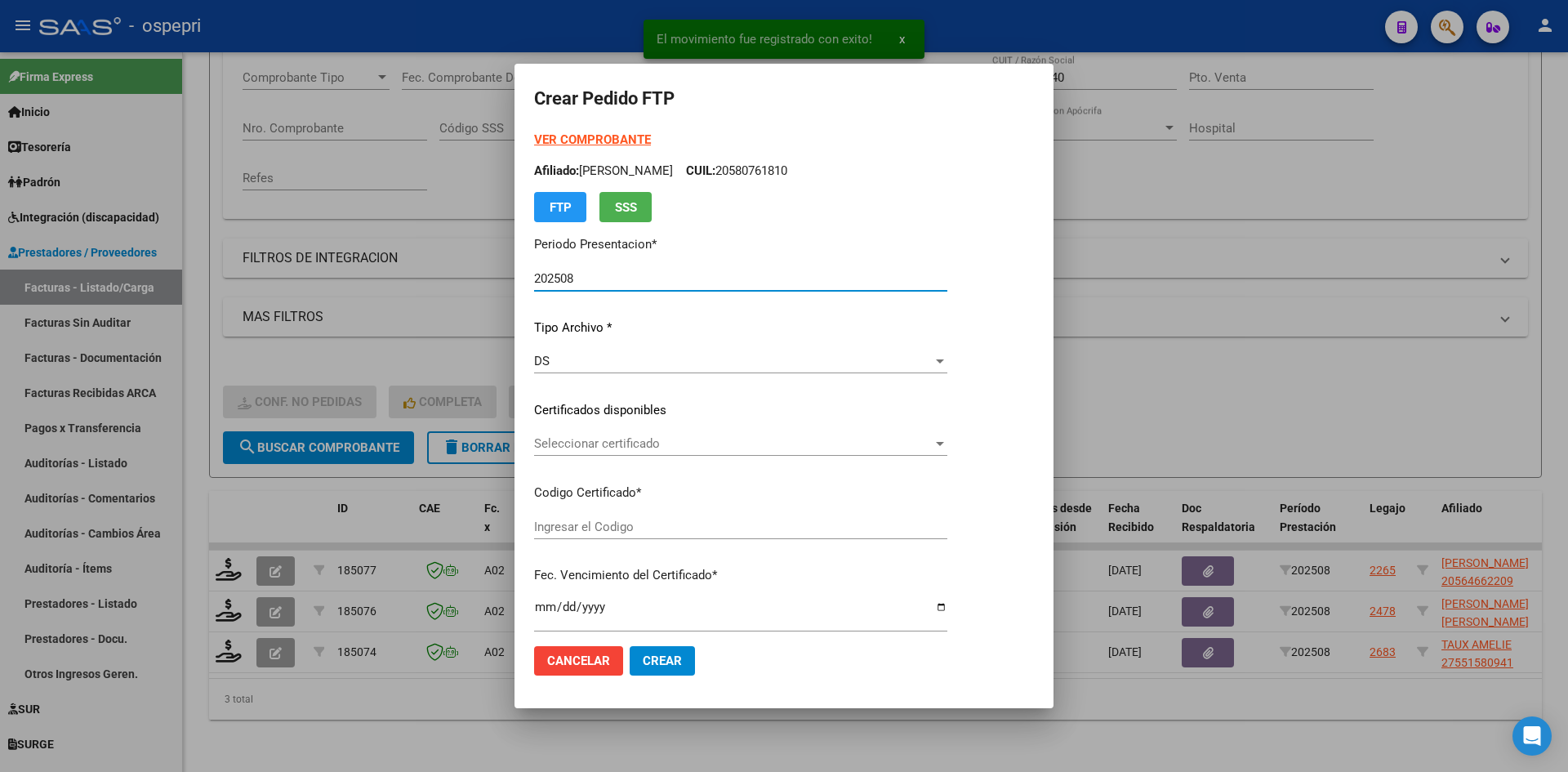
type input "2056466220-9"
type input "2027-09-16"
click at [640, 446] on span "Seleccionar certificado" at bounding box center [733, 443] width 398 height 15
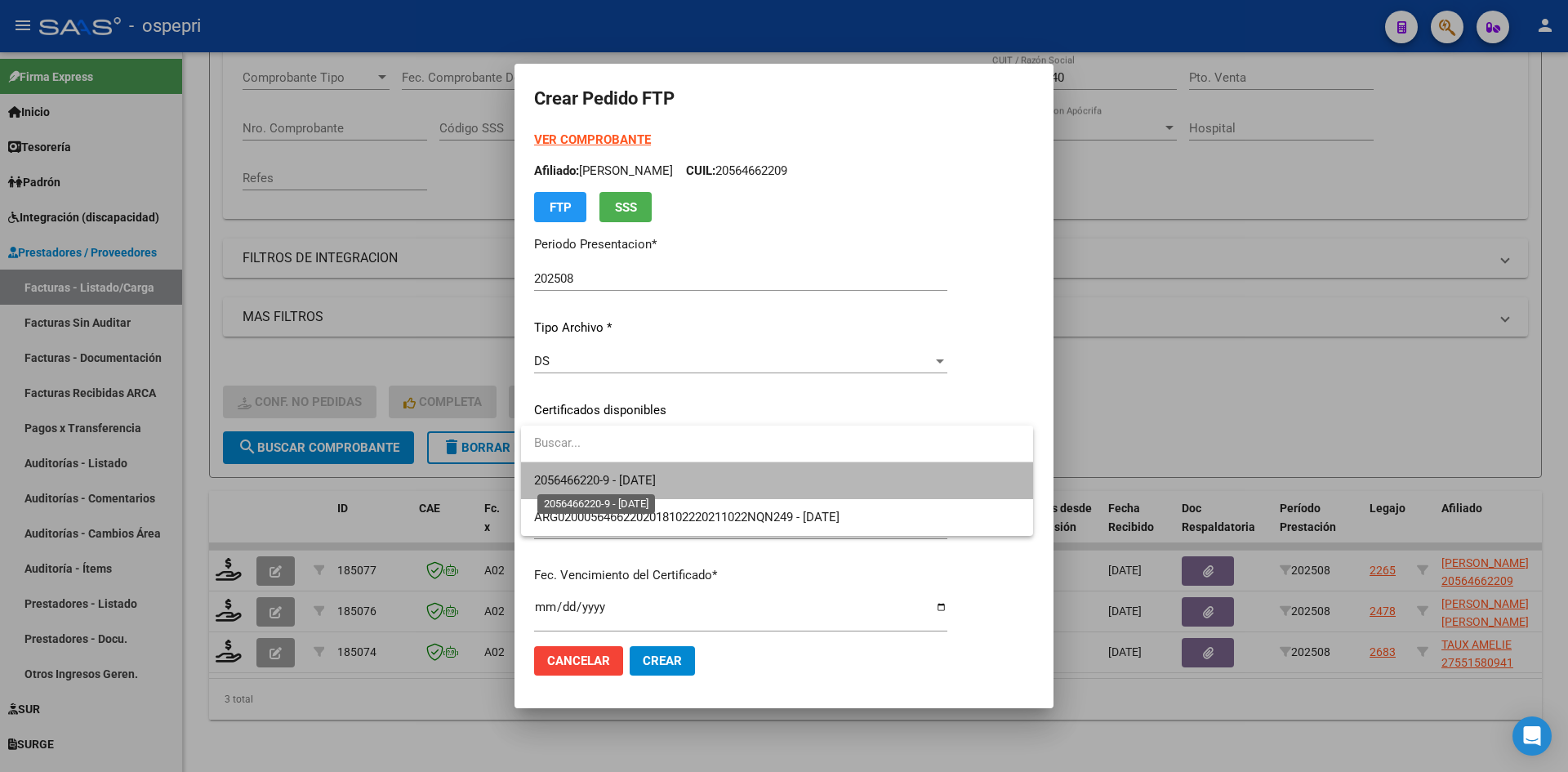
click at [648, 476] on span "2056466220-9 - 2027-09-16" at bounding box center [595, 480] width 122 height 15
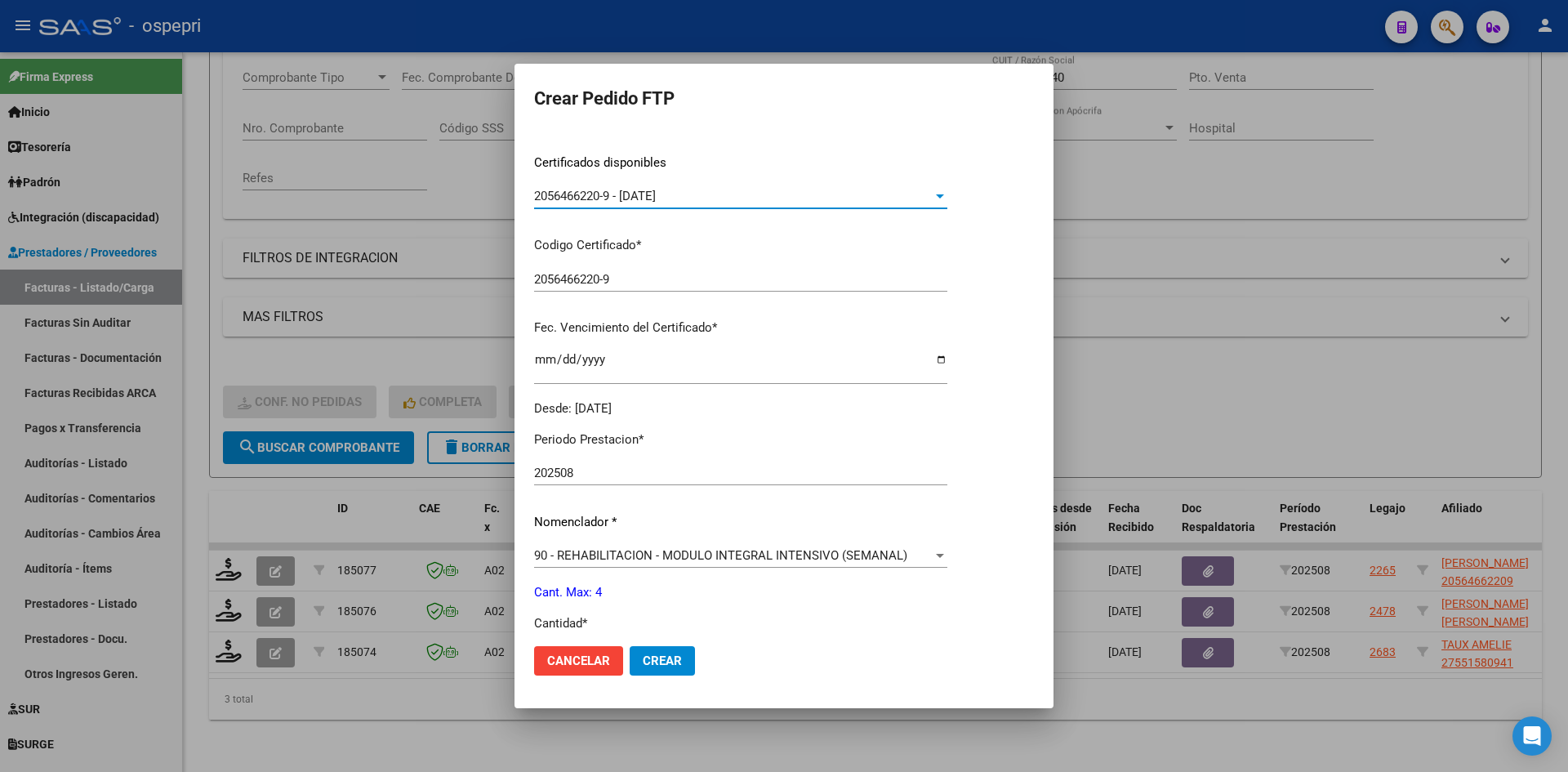
scroll to position [327, 0]
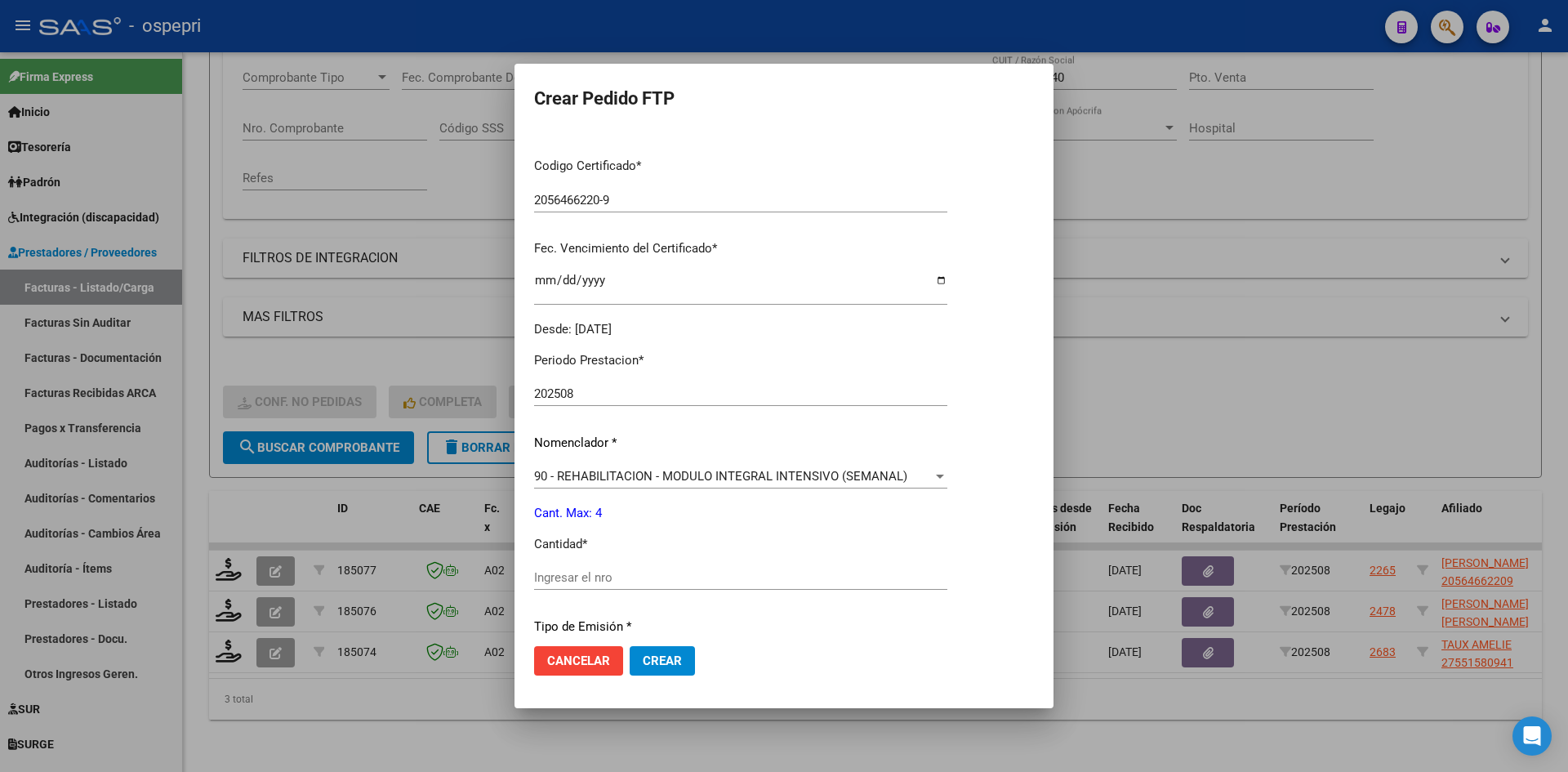
click at [621, 586] on div "Ingresar el nro" at bounding box center [740, 577] width 413 height 25
type input "4"
click at [677, 669] on button "Crear" at bounding box center [662, 661] width 65 height 30
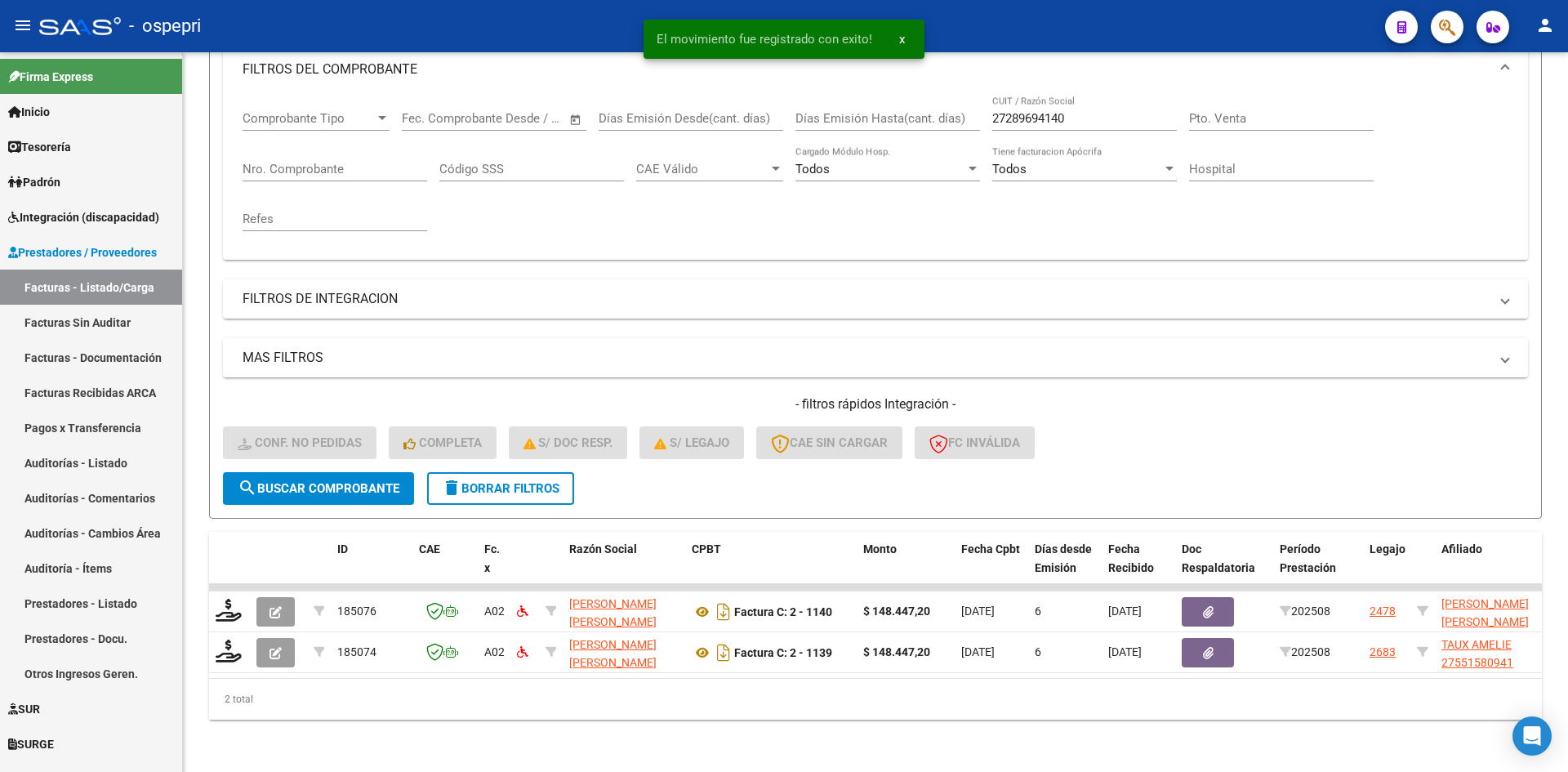
scroll to position [247, 0]
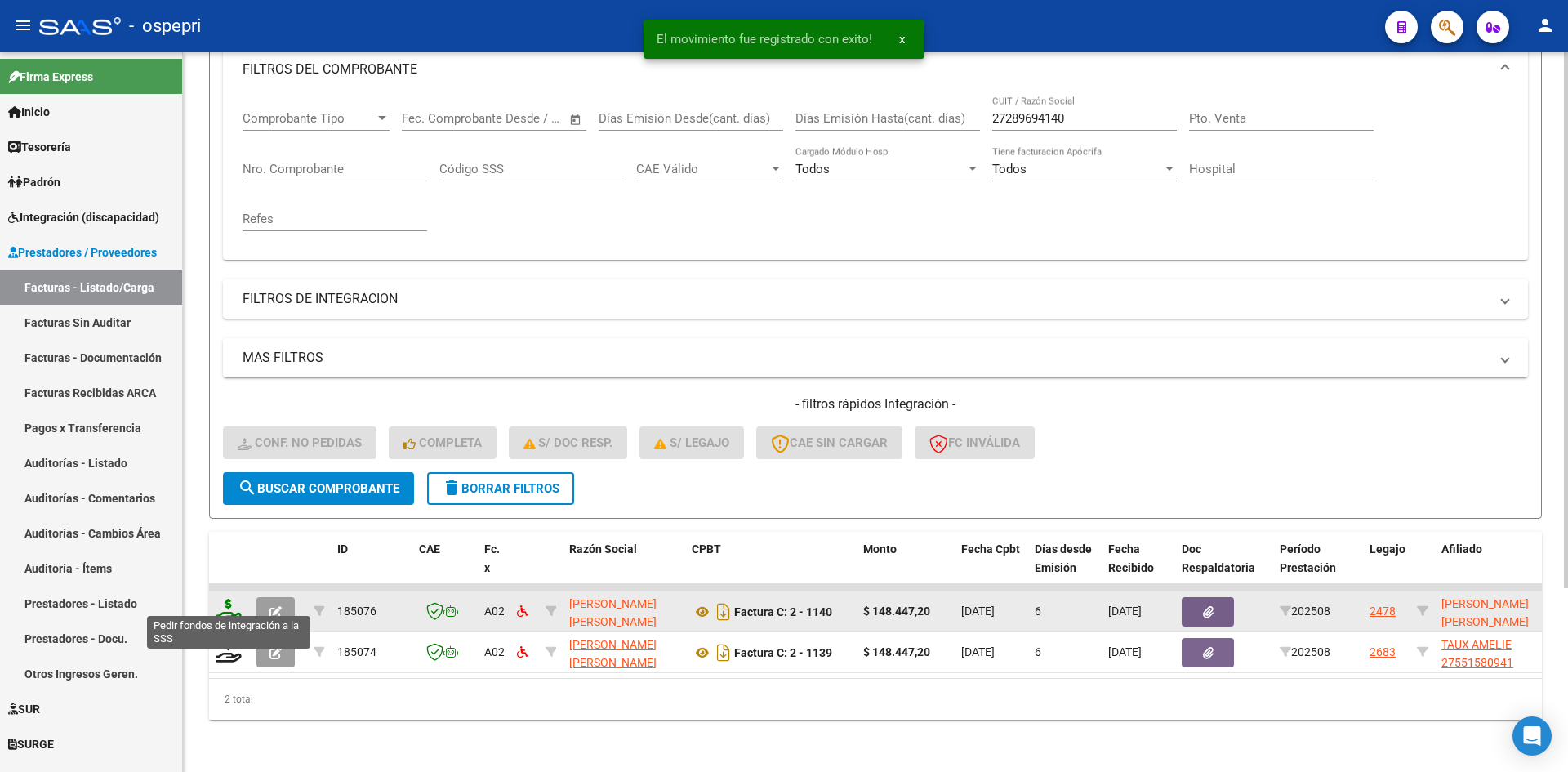
click at [223, 599] on icon at bounding box center [229, 609] width 26 height 23
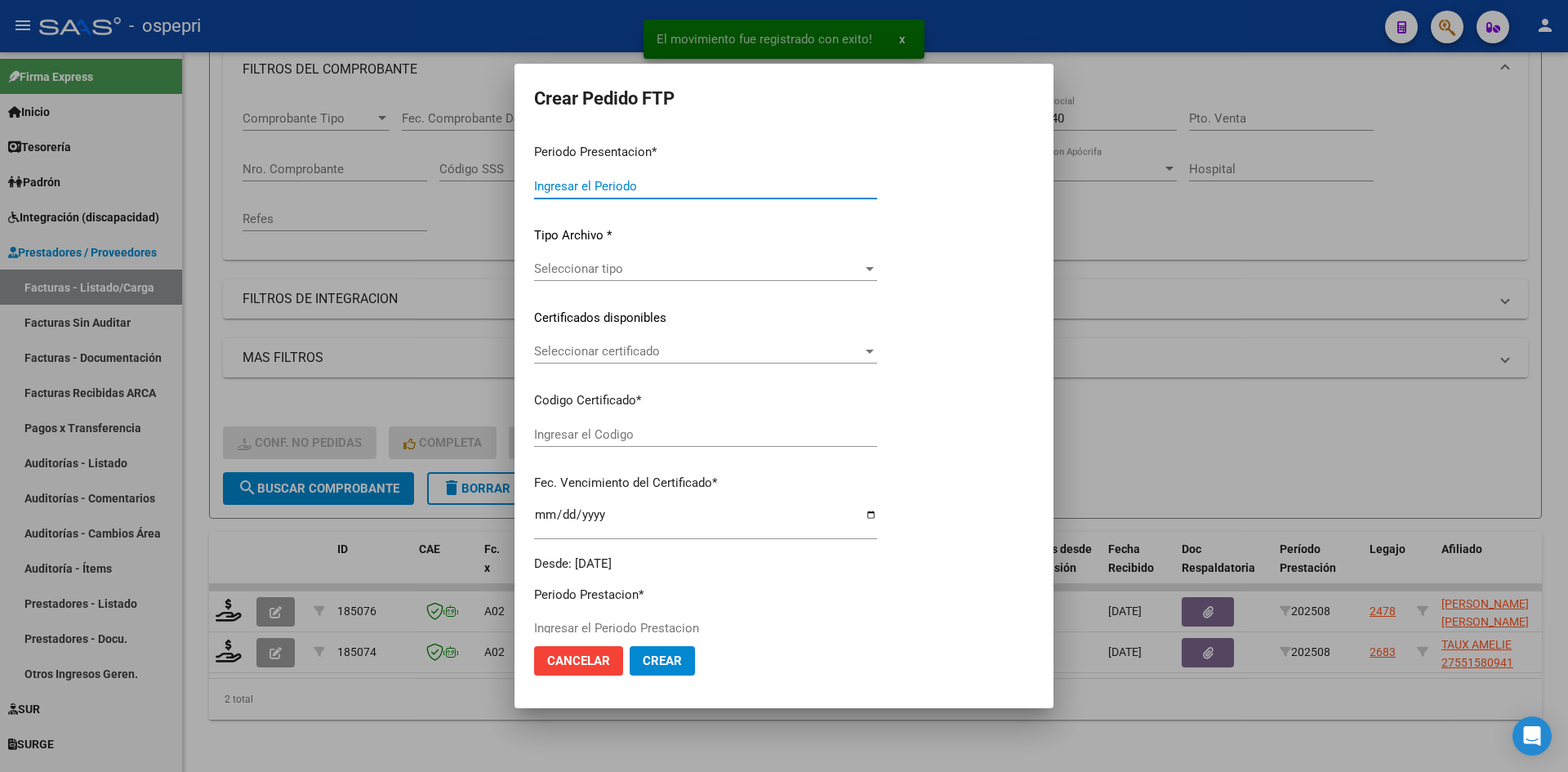
type input "202508"
type input "$ 148.447,20"
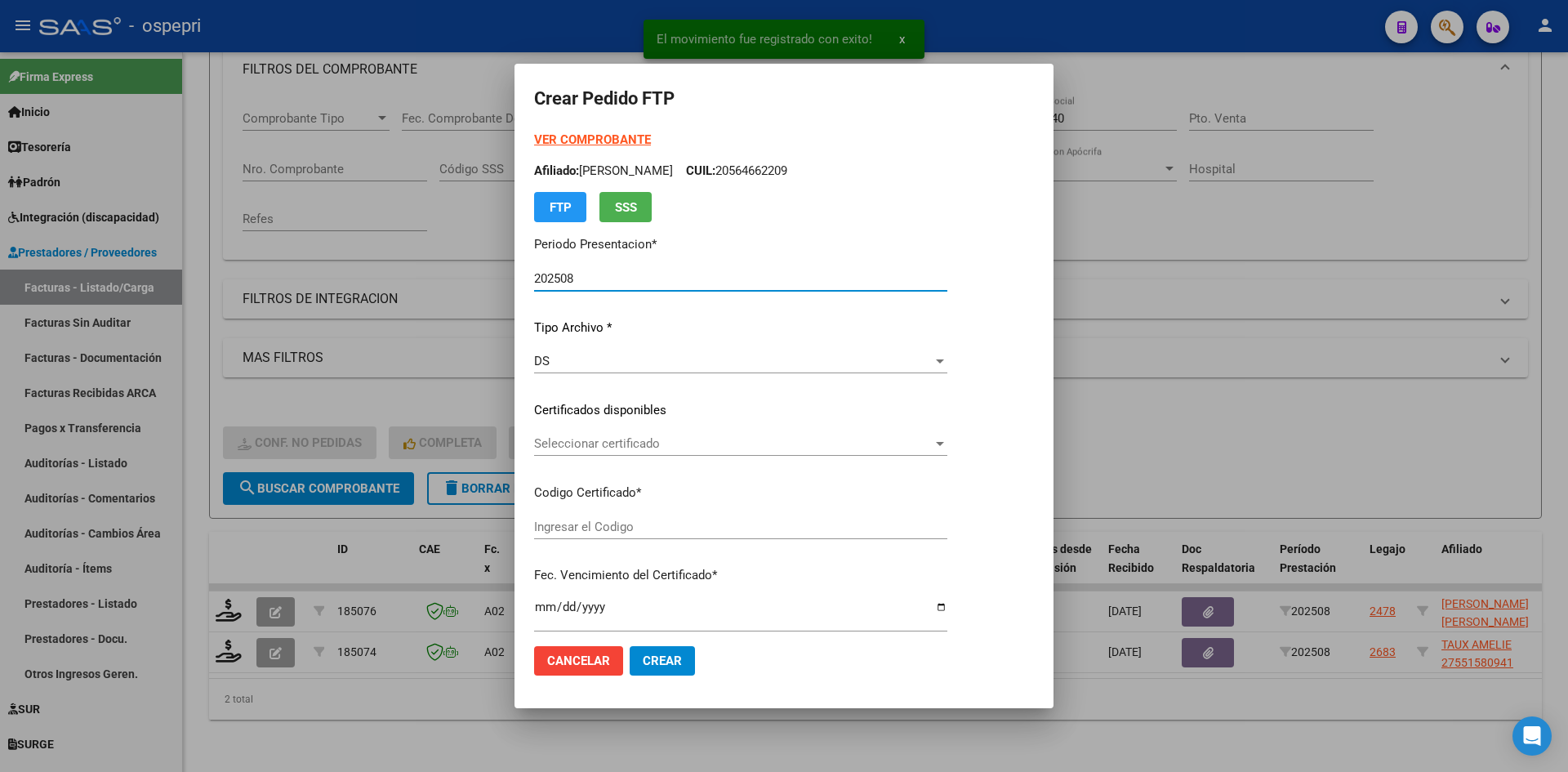
type input "2757447067-1"
type input "2027-09-01"
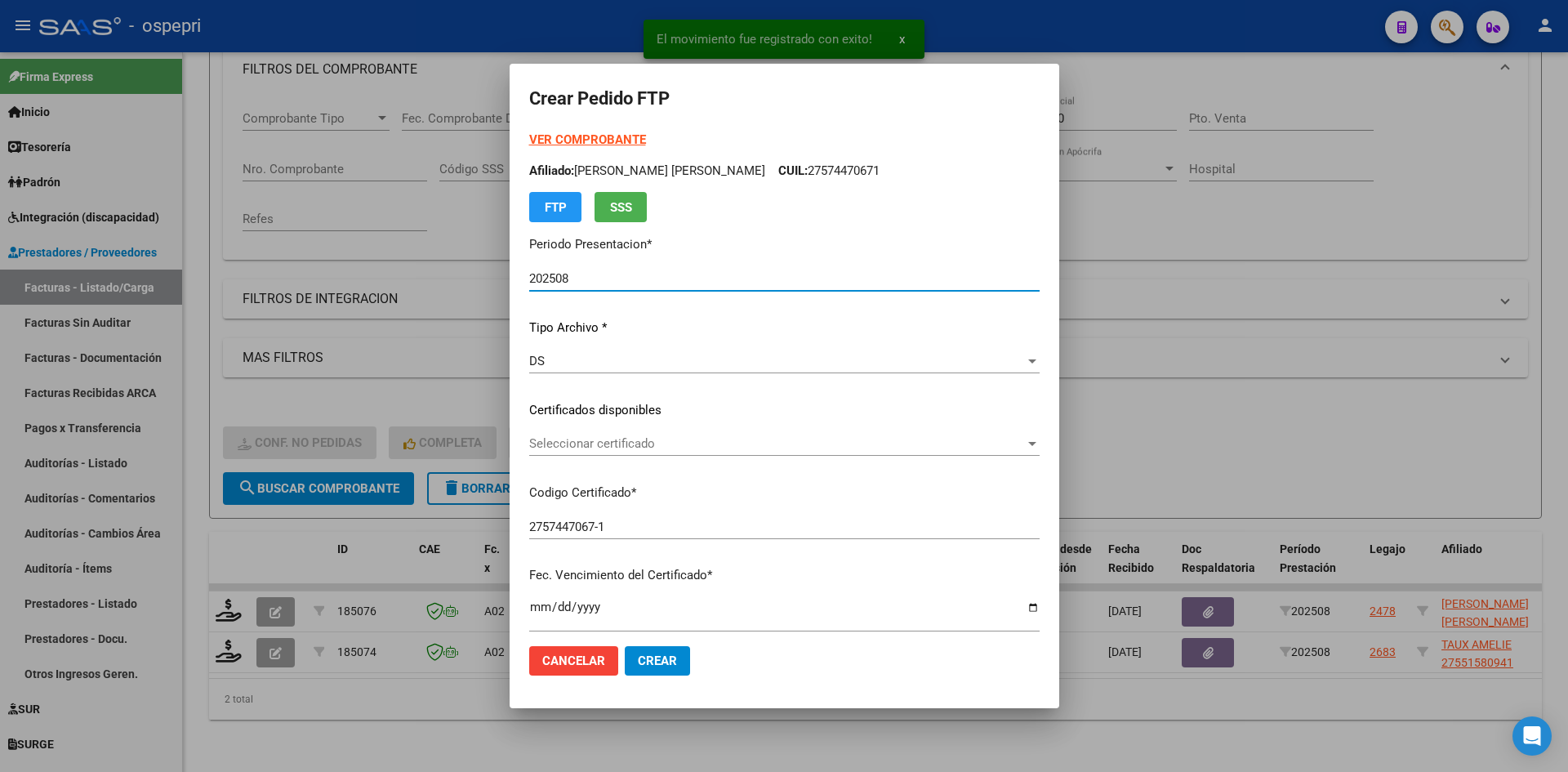
click at [682, 448] on span "Seleccionar certificado" at bounding box center [777, 443] width 496 height 15
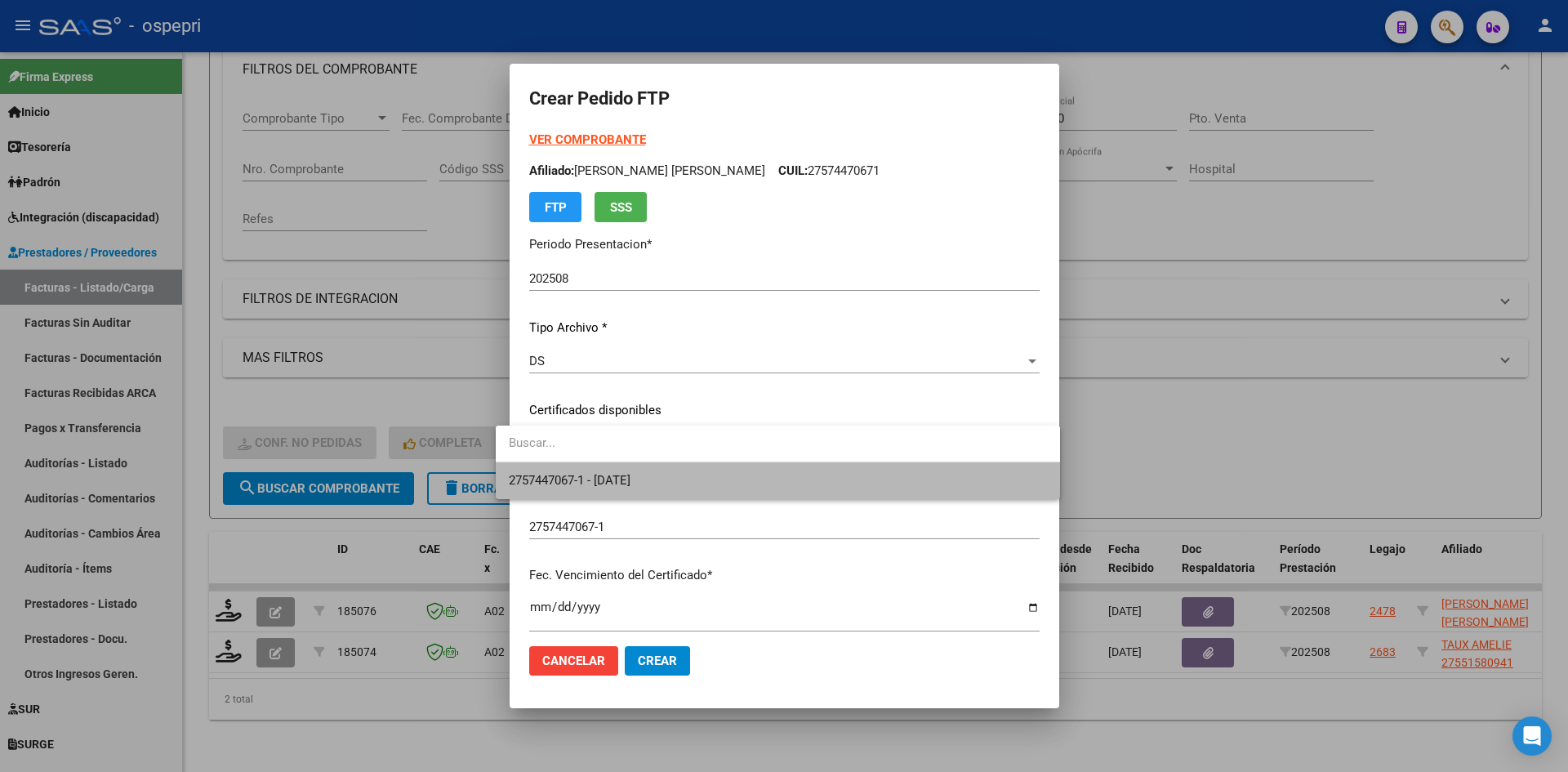
click at [684, 480] on span "2757447067-1 - 2027-09-01" at bounding box center [777, 480] width 538 height 37
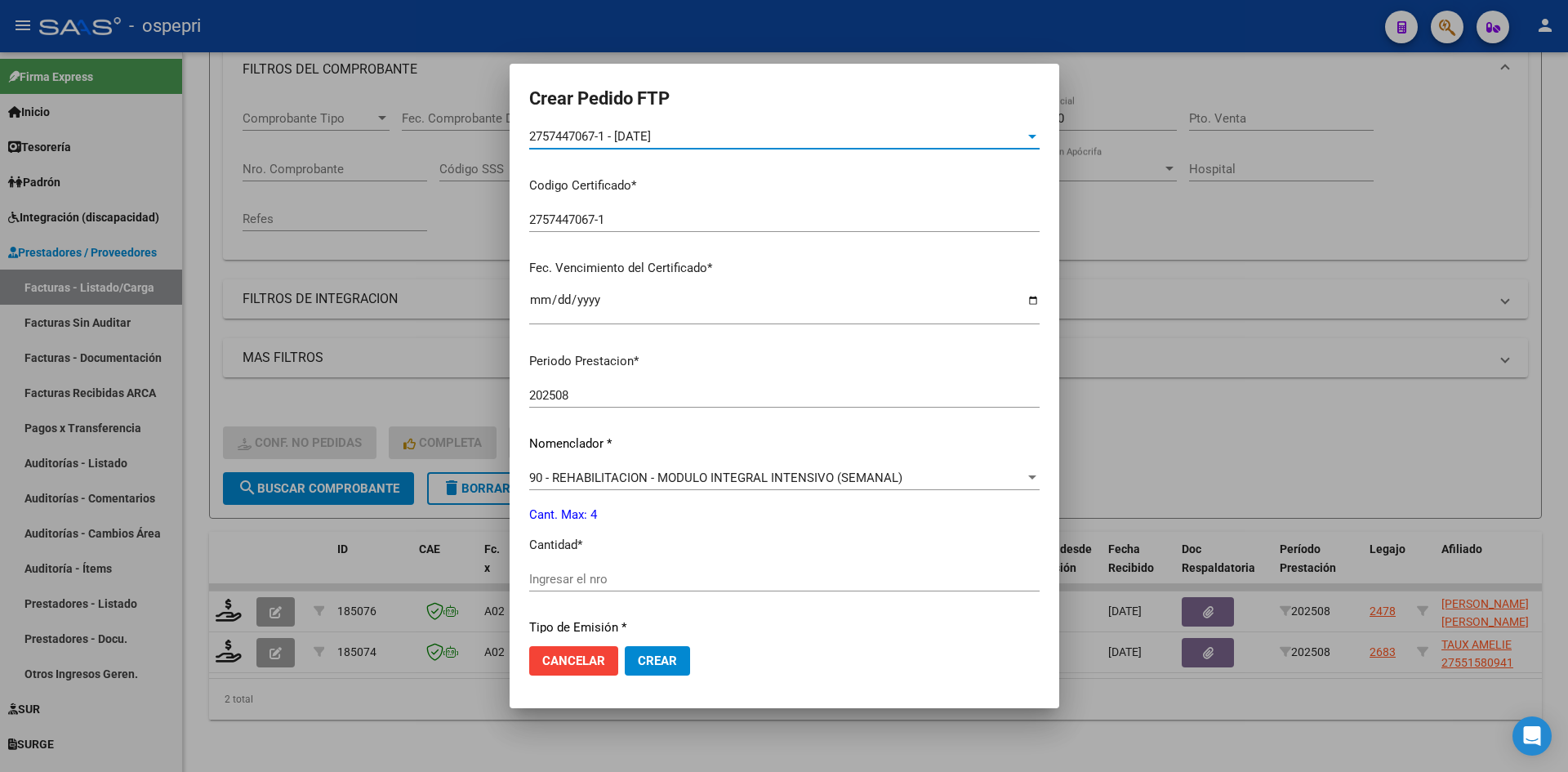
scroll to position [327, 0]
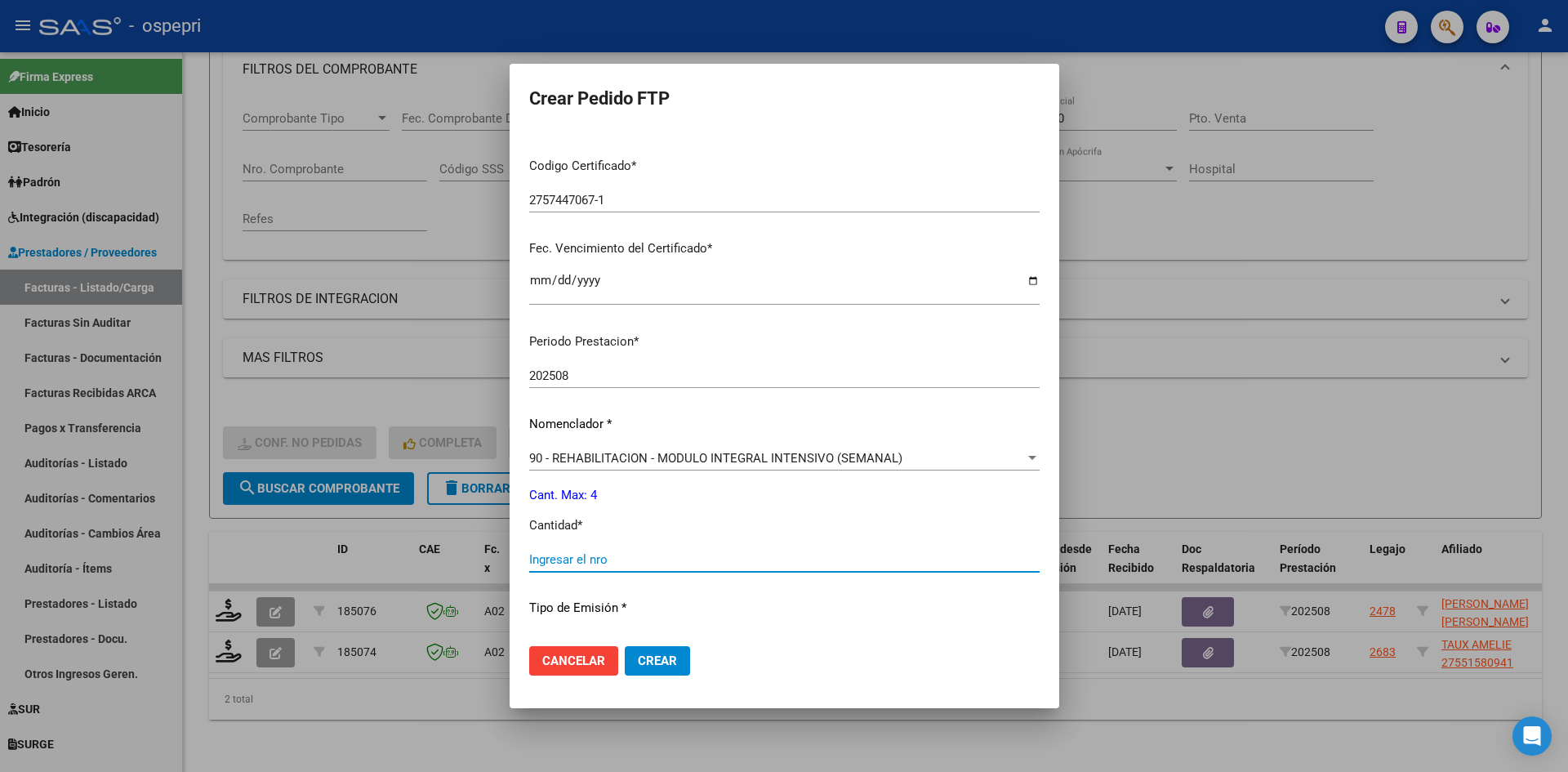
click at [543, 556] on input "Ingresar el nro" at bounding box center [784, 559] width 510 height 15
type input "4"
click at [638, 662] on span "Crear" at bounding box center [658, 660] width 40 height 15
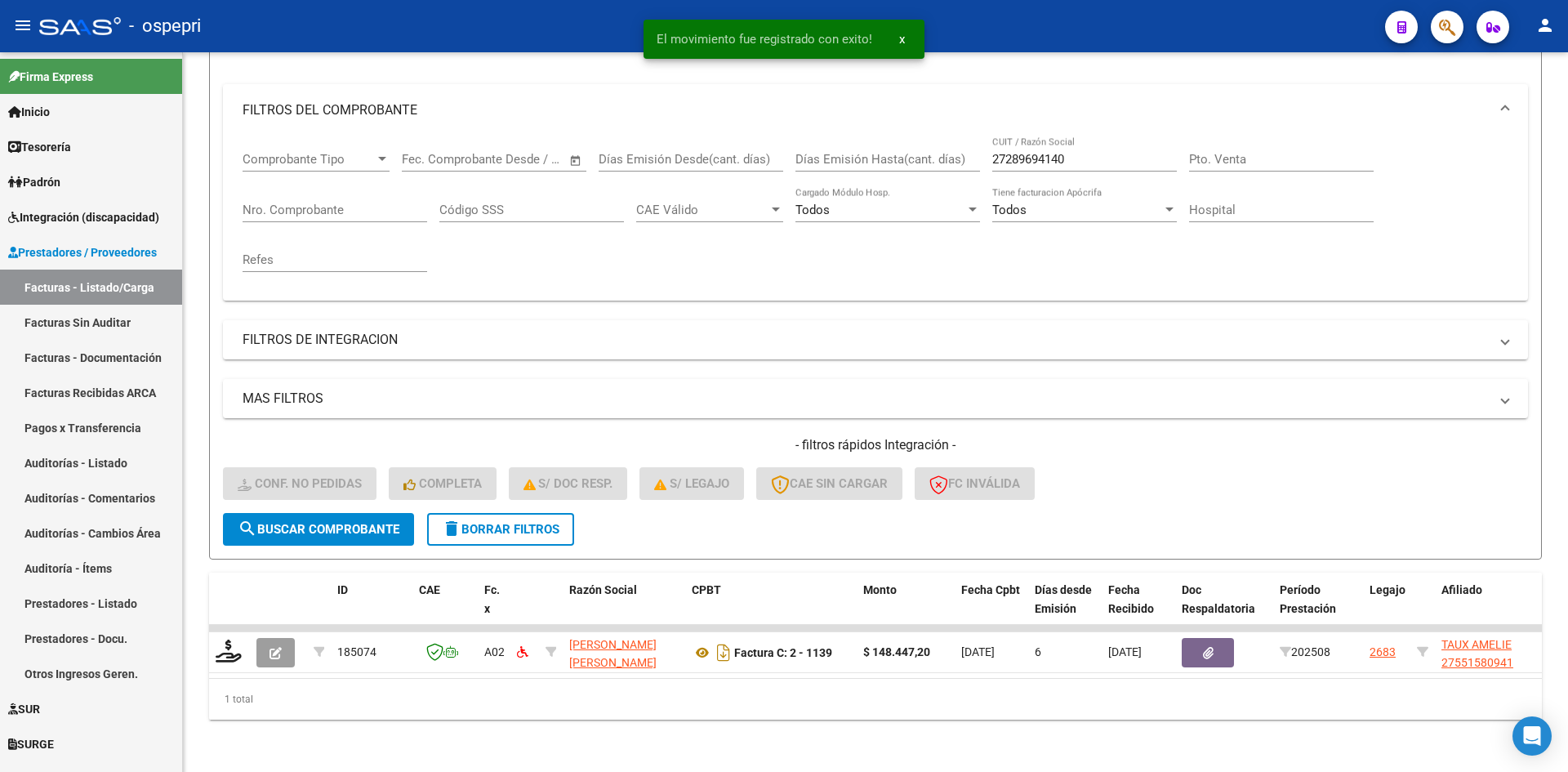
scroll to position [206, 0]
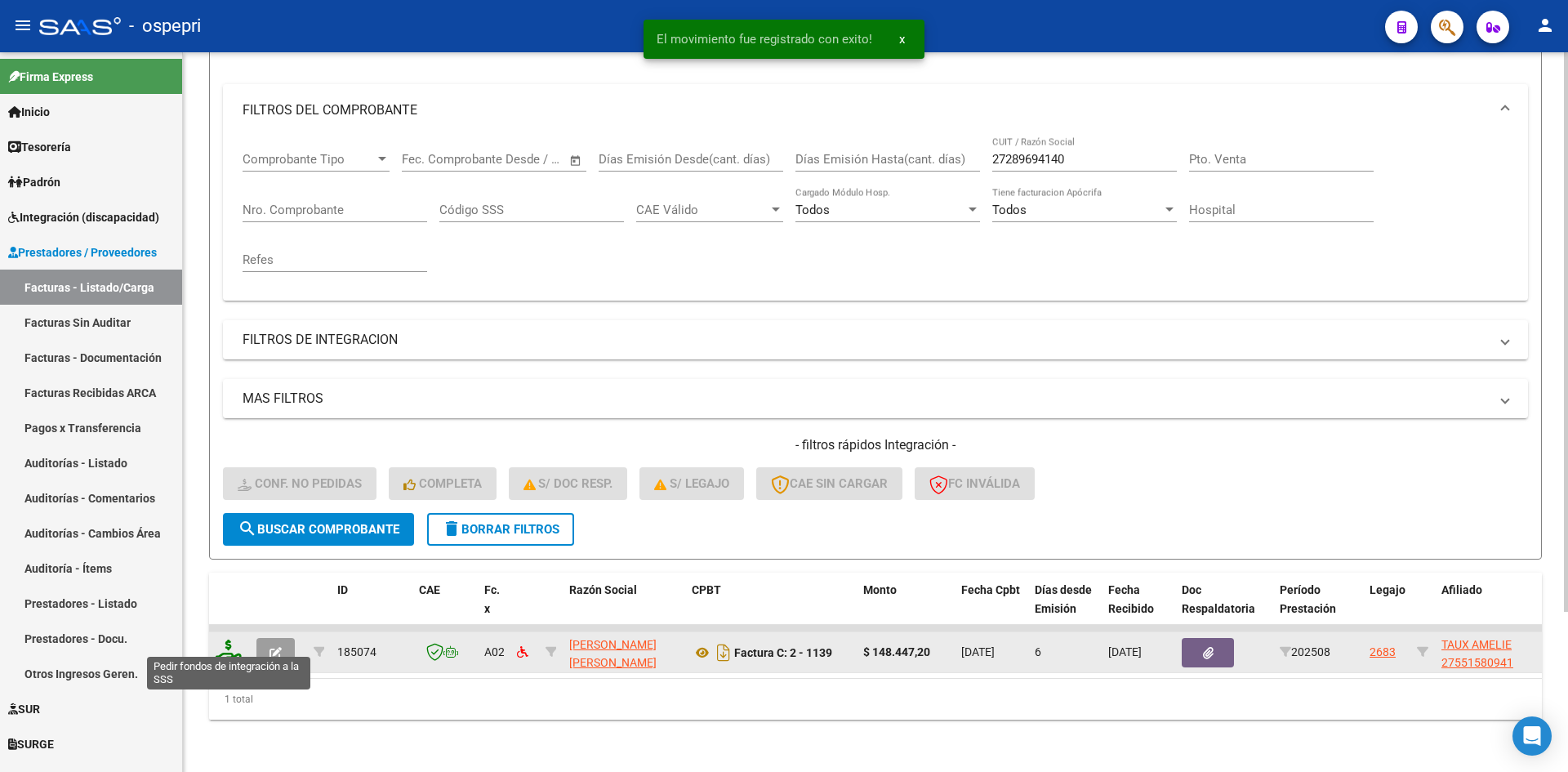
click at [226, 639] on icon at bounding box center [229, 650] width 26 height 23
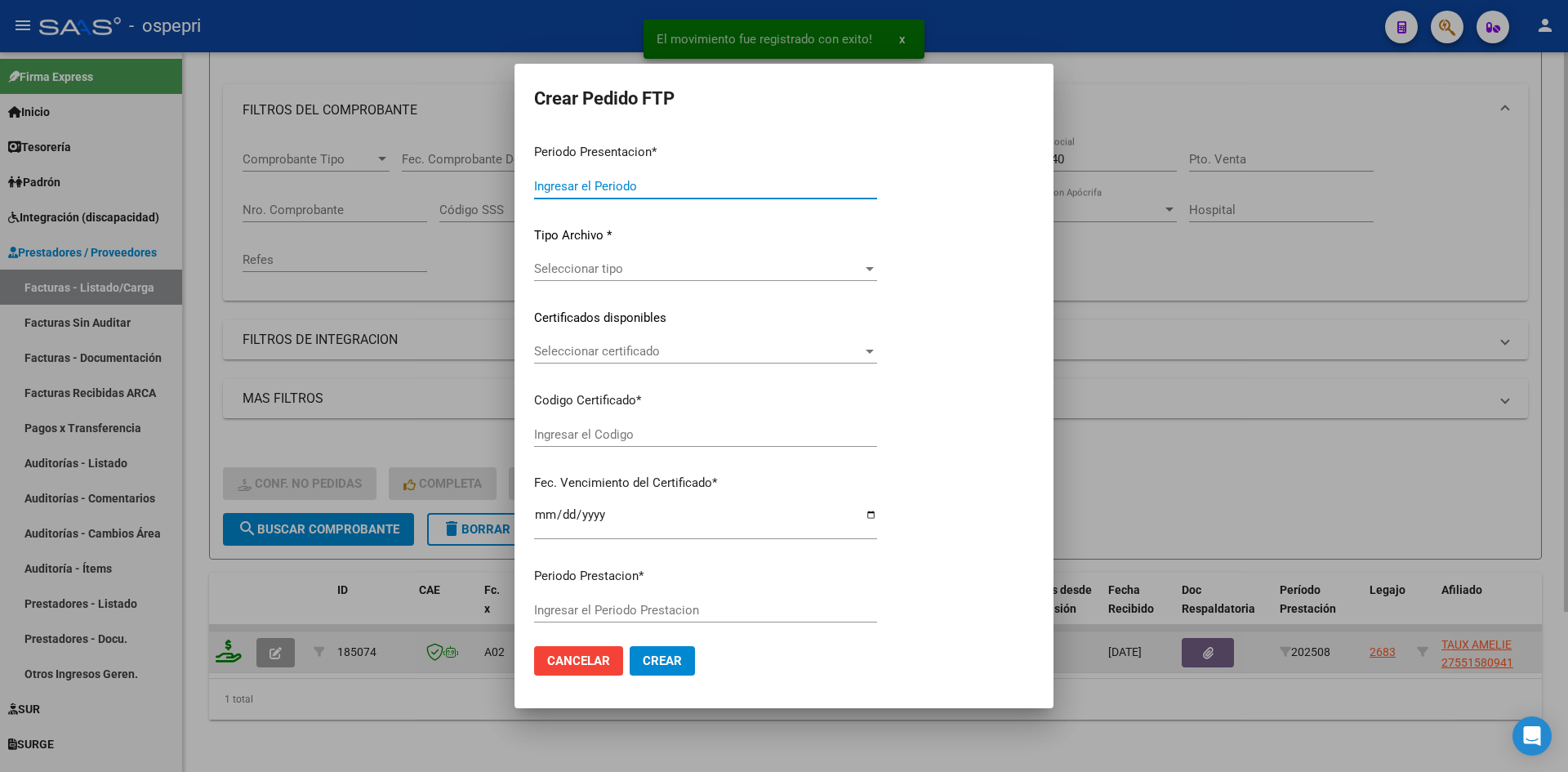
type input "202508"
type input "$ 148.447,20"
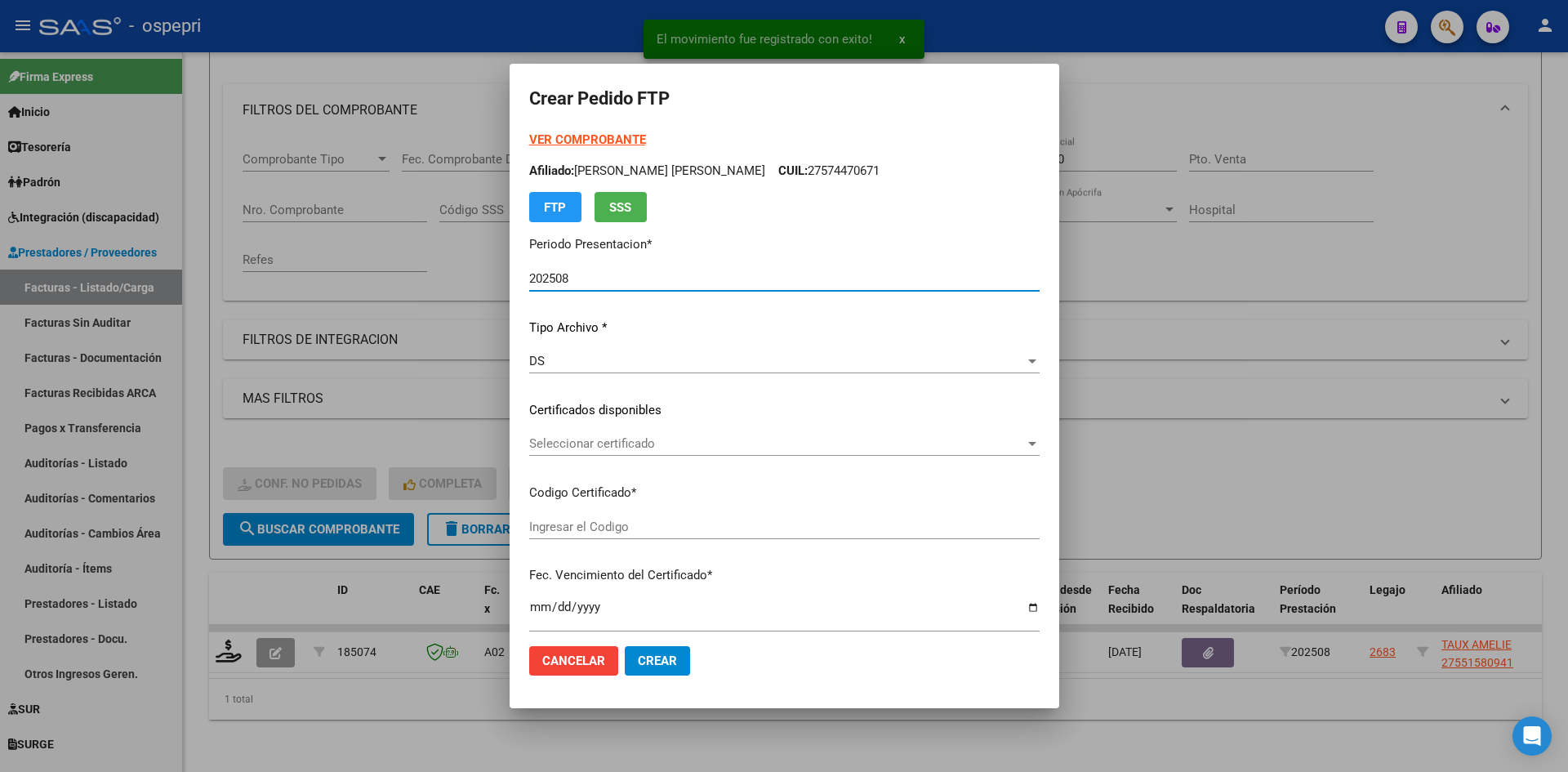
type input "2755158094-1"
type input "2027-08-18"
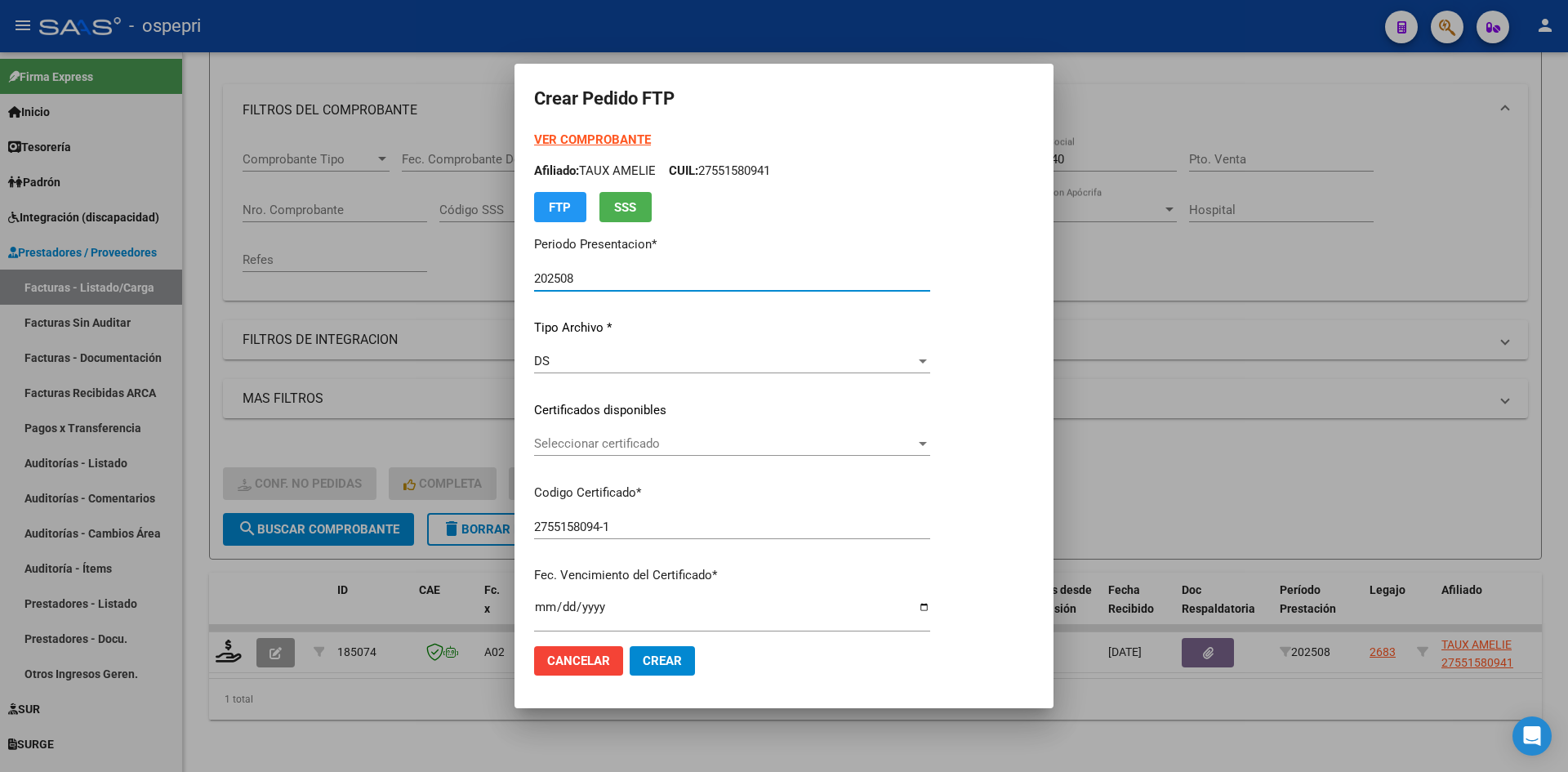
click at [720, 448] on span "Seleccionar certificado" at bounding box center [725, 443] width 382 height 15
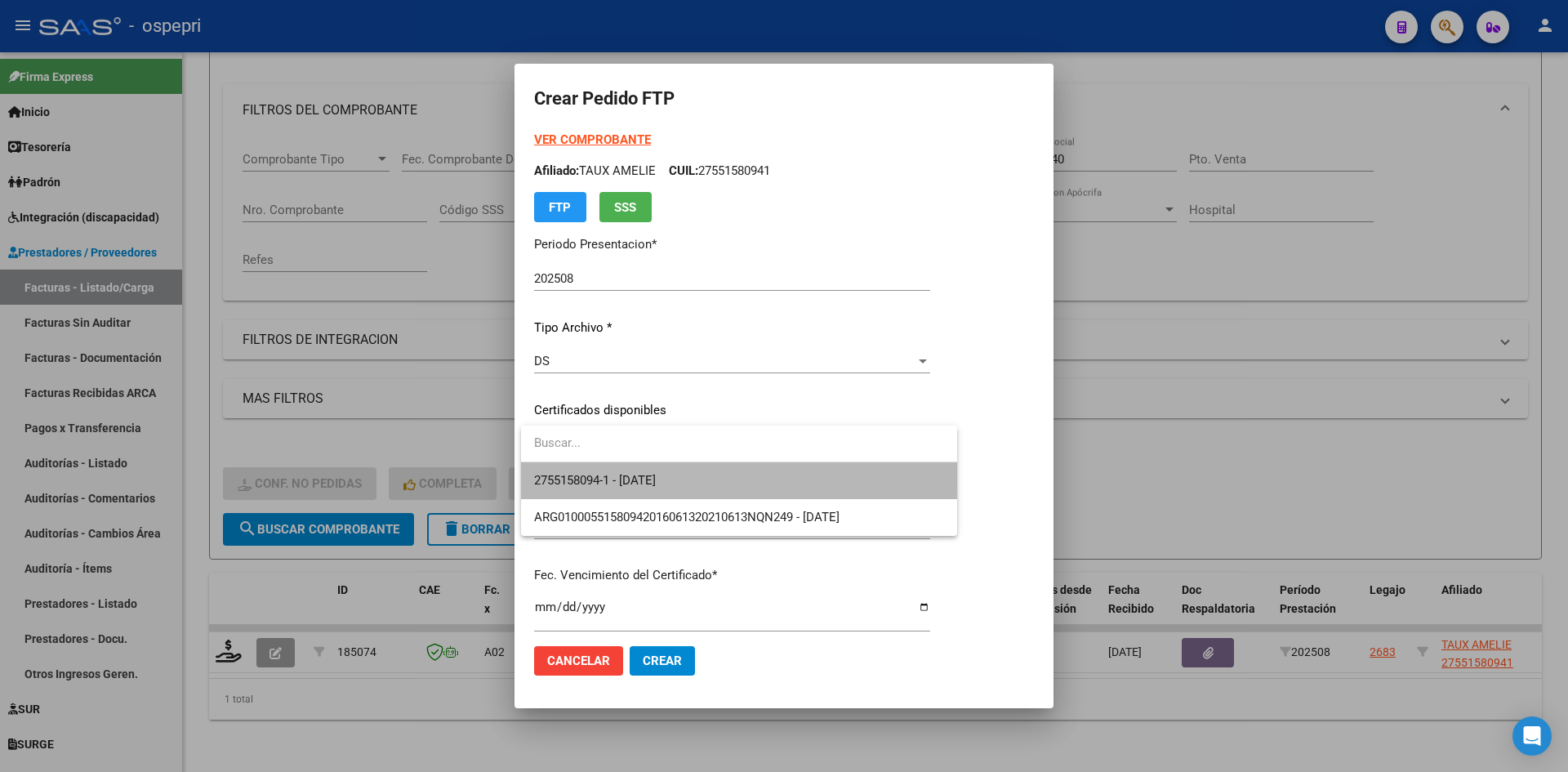
click at [727, 475] on span "2755158094-1 - 2027-08-18" at bounding box center [739, 480] width 410 height 37
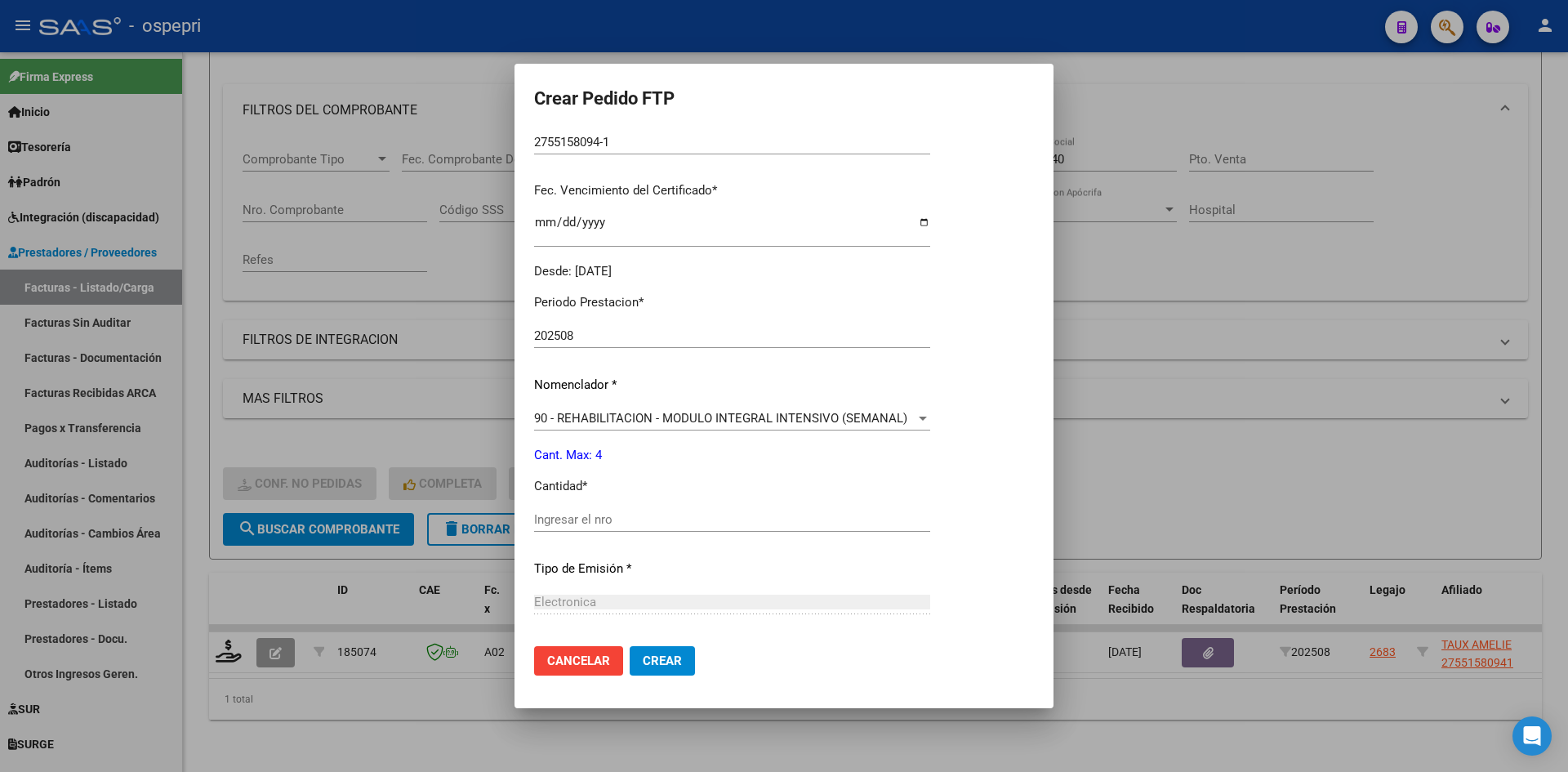
scroll to position [408, 0]
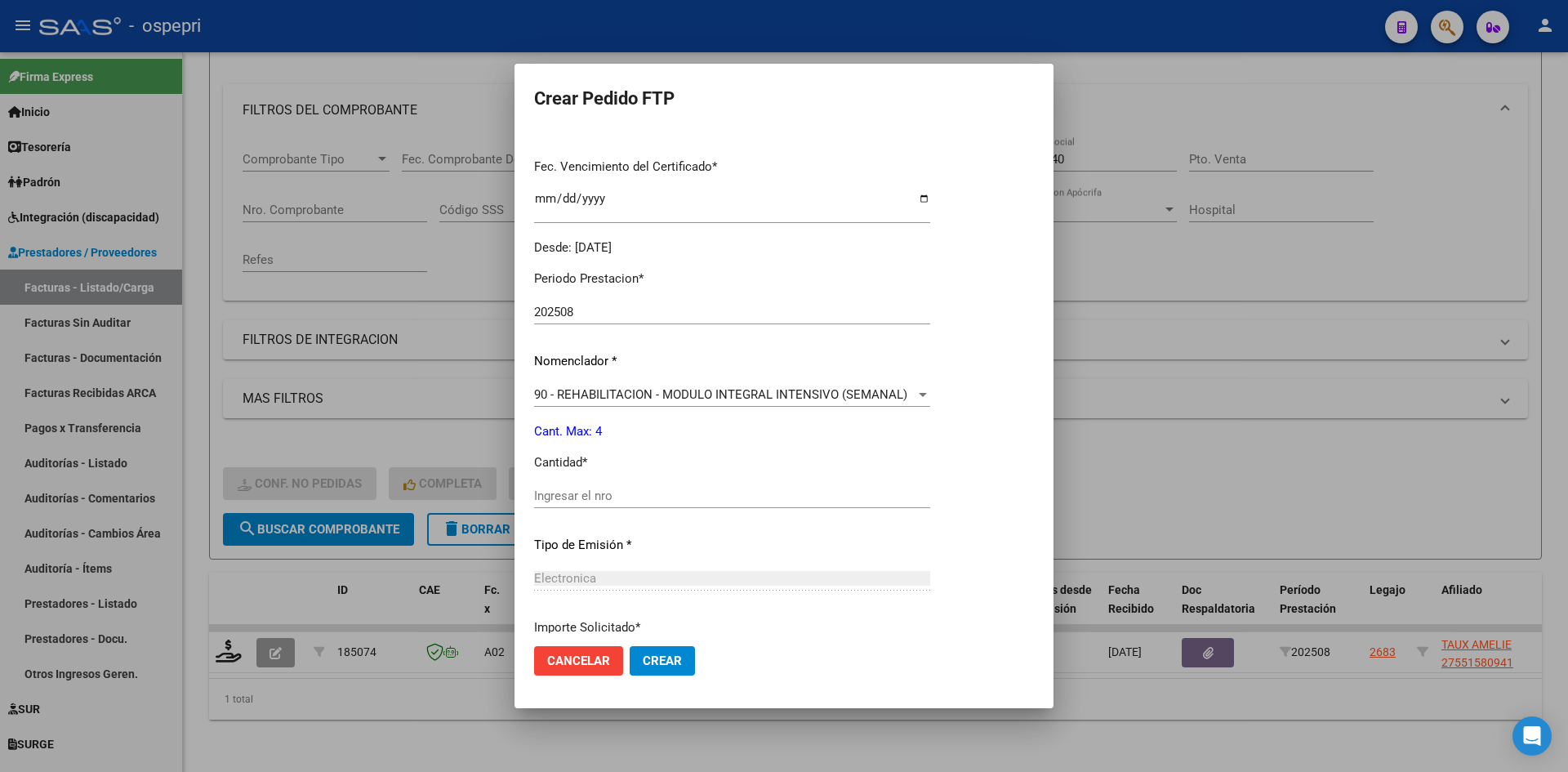
click at [631, 497] on input "Ingresar el nro" at bounding box center [732, 496] width 396 height 15
type input "4"
click at [675, 660] on span "Crear" at bounding box center [662, 660] width 40 height 15
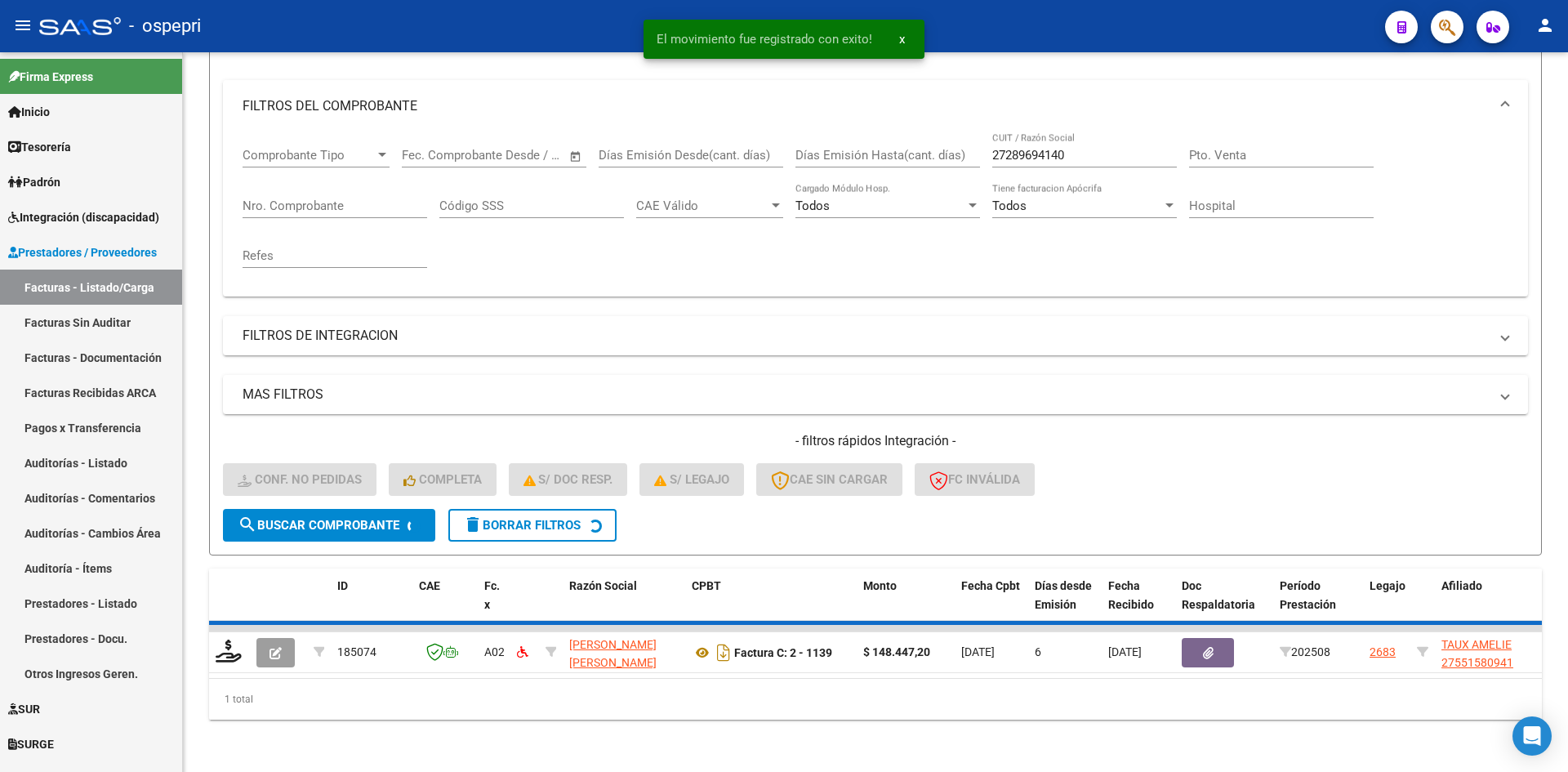
scroll to position [181, 0]
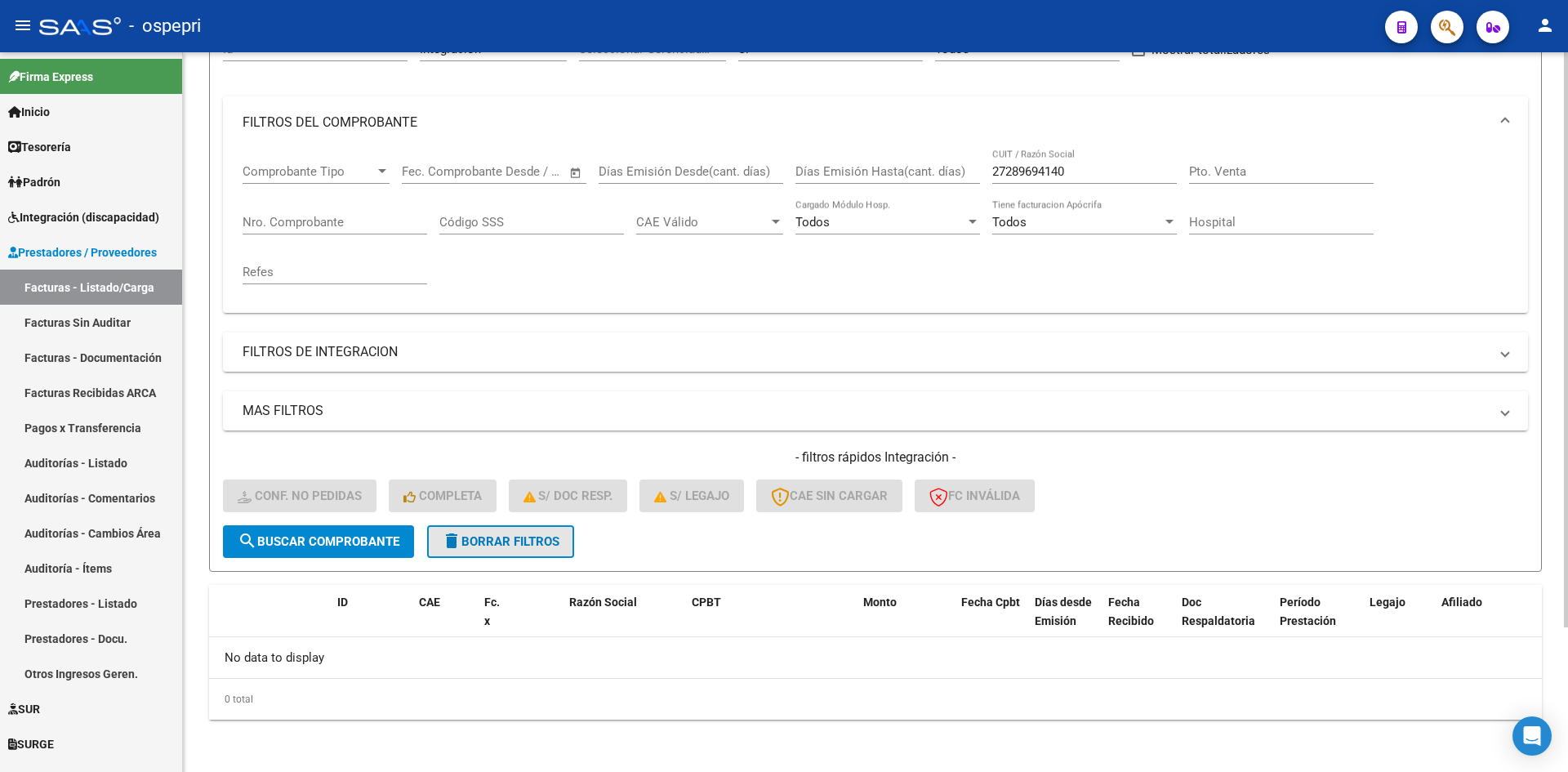
click at [554, 540] on span "delete Borrar Filtros" at bounding box center [501, 541] width 118 height 15
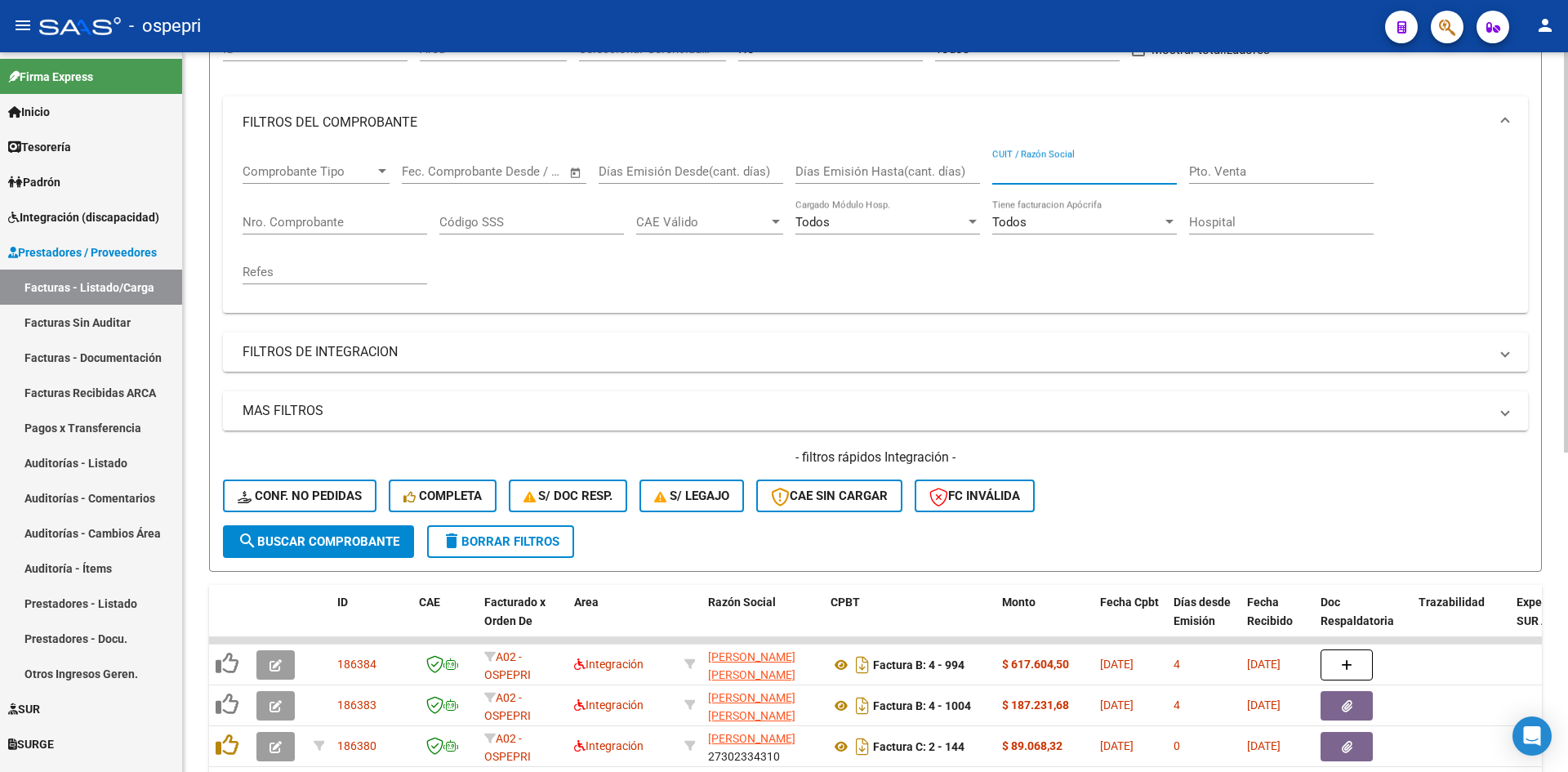
click at [1006, 169] on input "CUIT / Razón Social" at bounding box center [1084, 171] width 184 height 15
paste input "20361707576"
type input "20361707576"
click at [383, 540] on span "search Buscar Comprobante" at bounding box center [318, 541] width 162 height 15
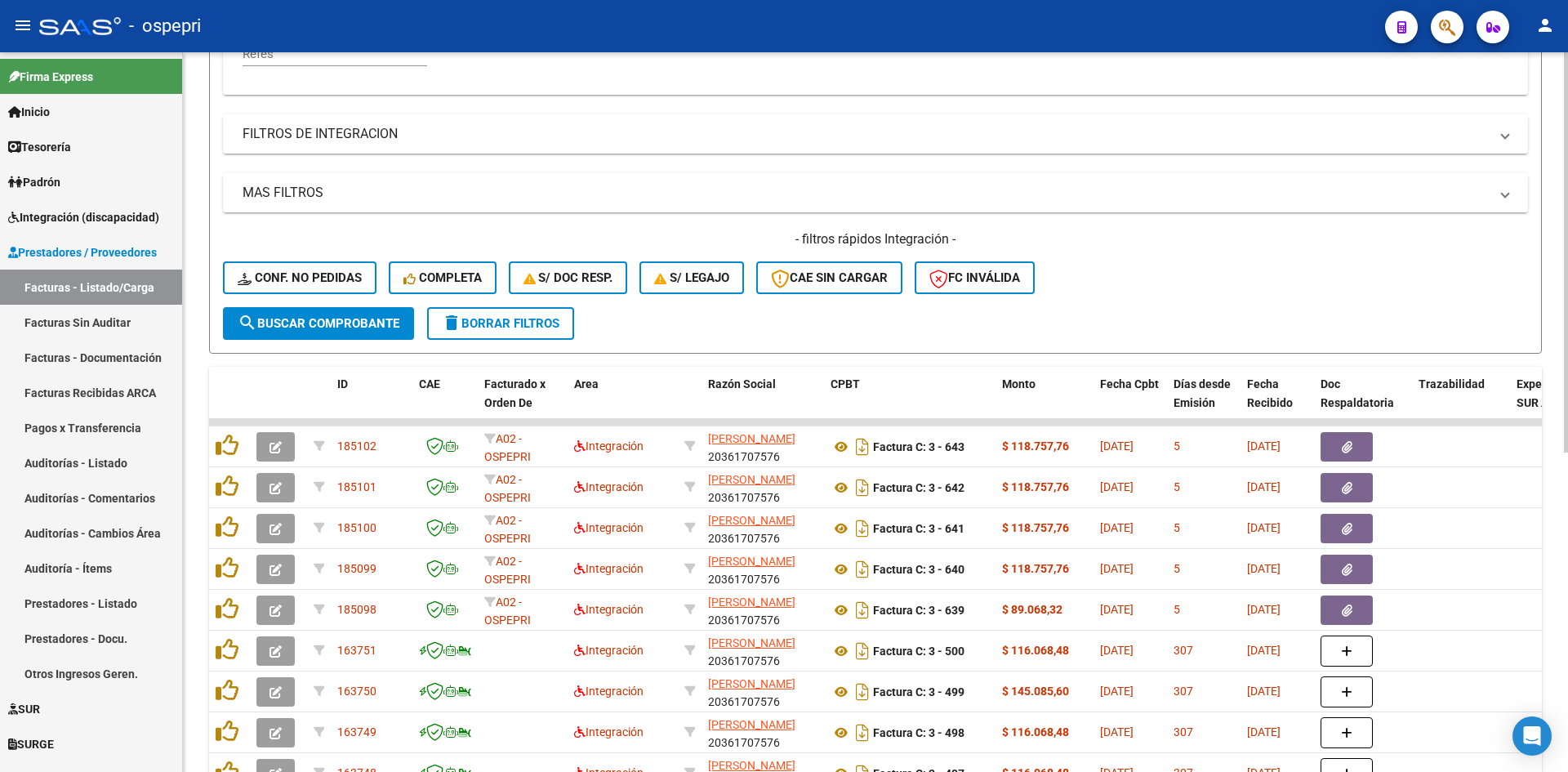
scroll to position [508, 0]
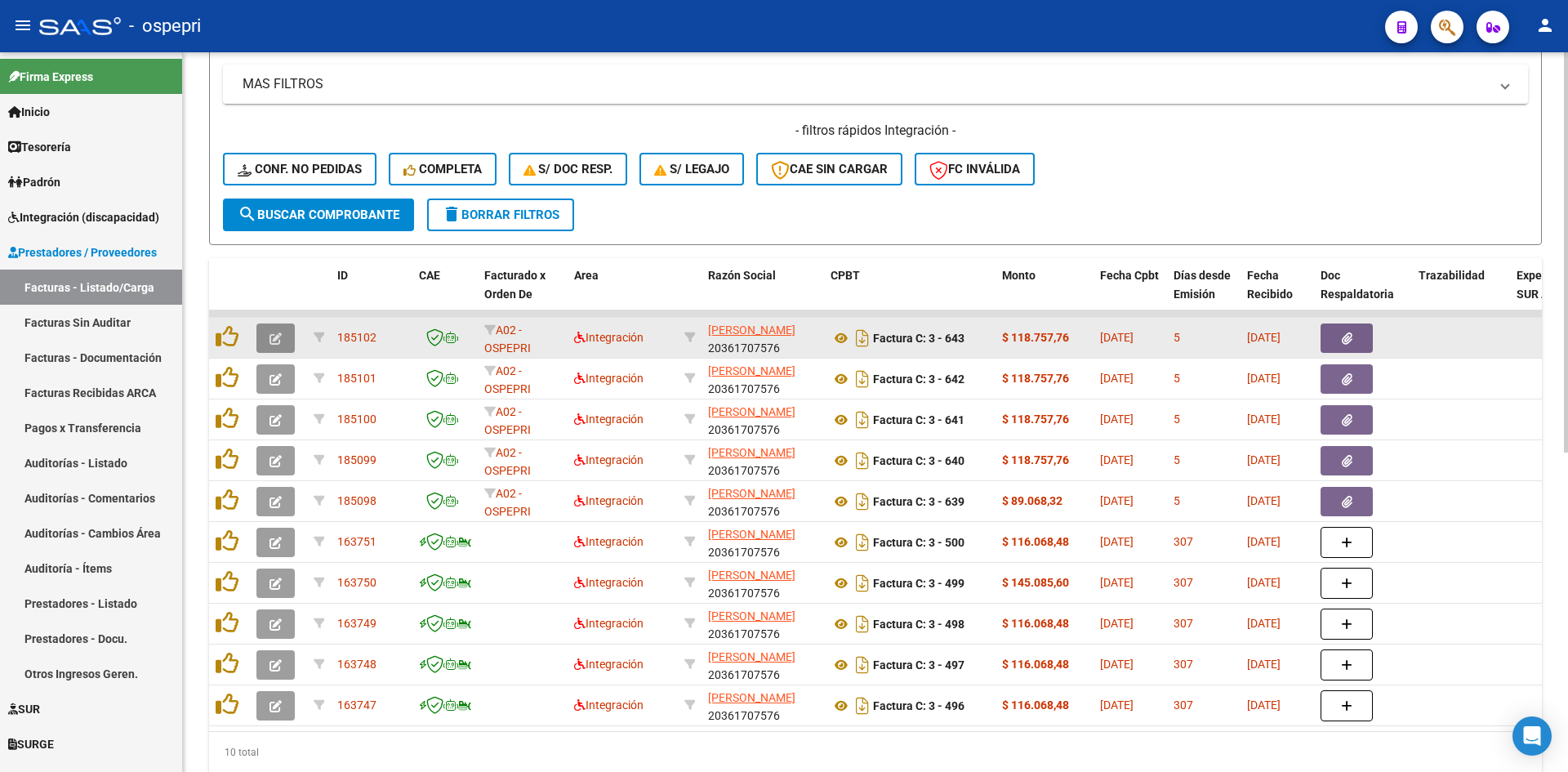
click at [278, 339] on icon "button" at bounding box center [276, 338] width 12 height 12
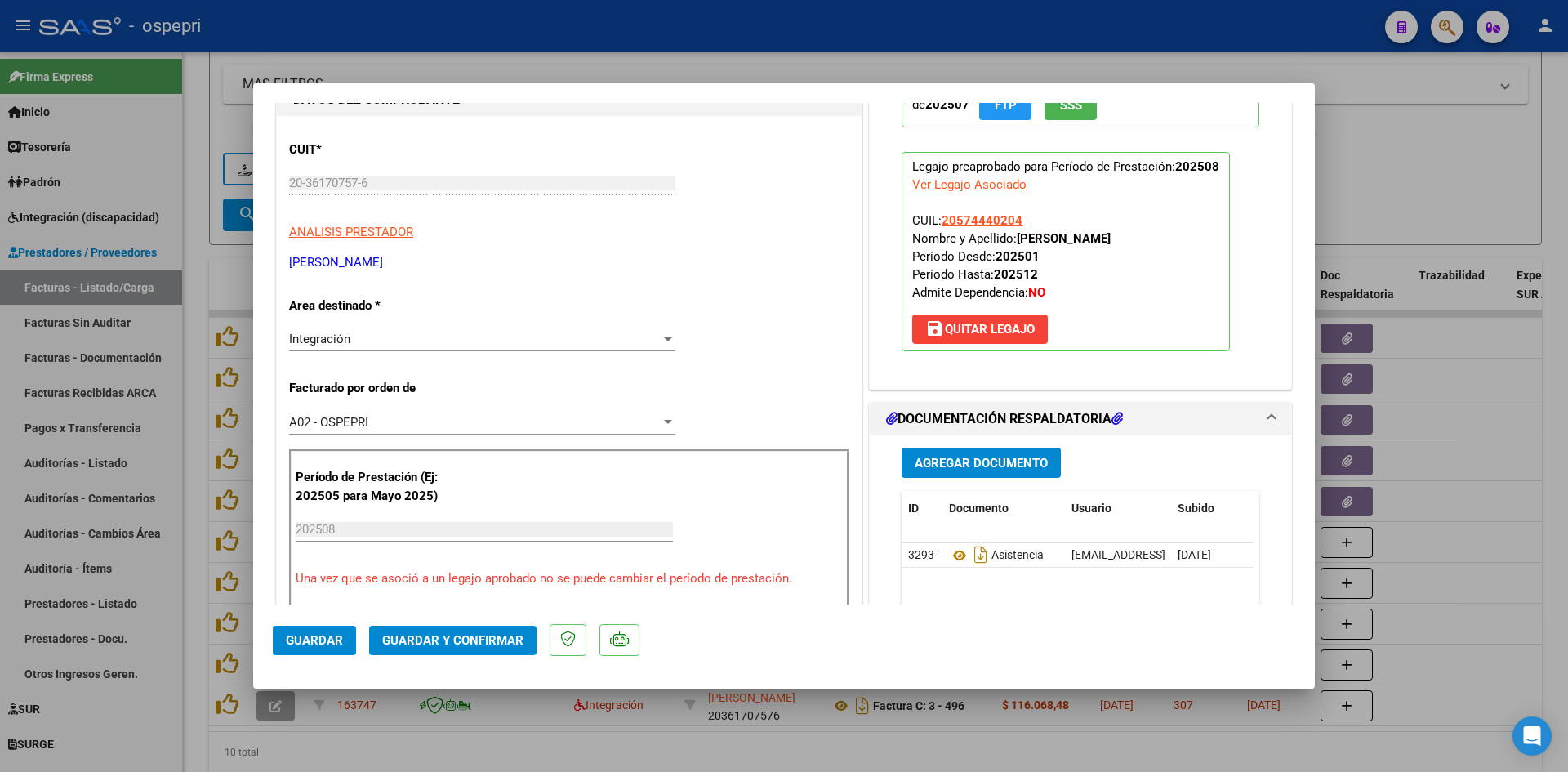
scroll to position [0, 0]
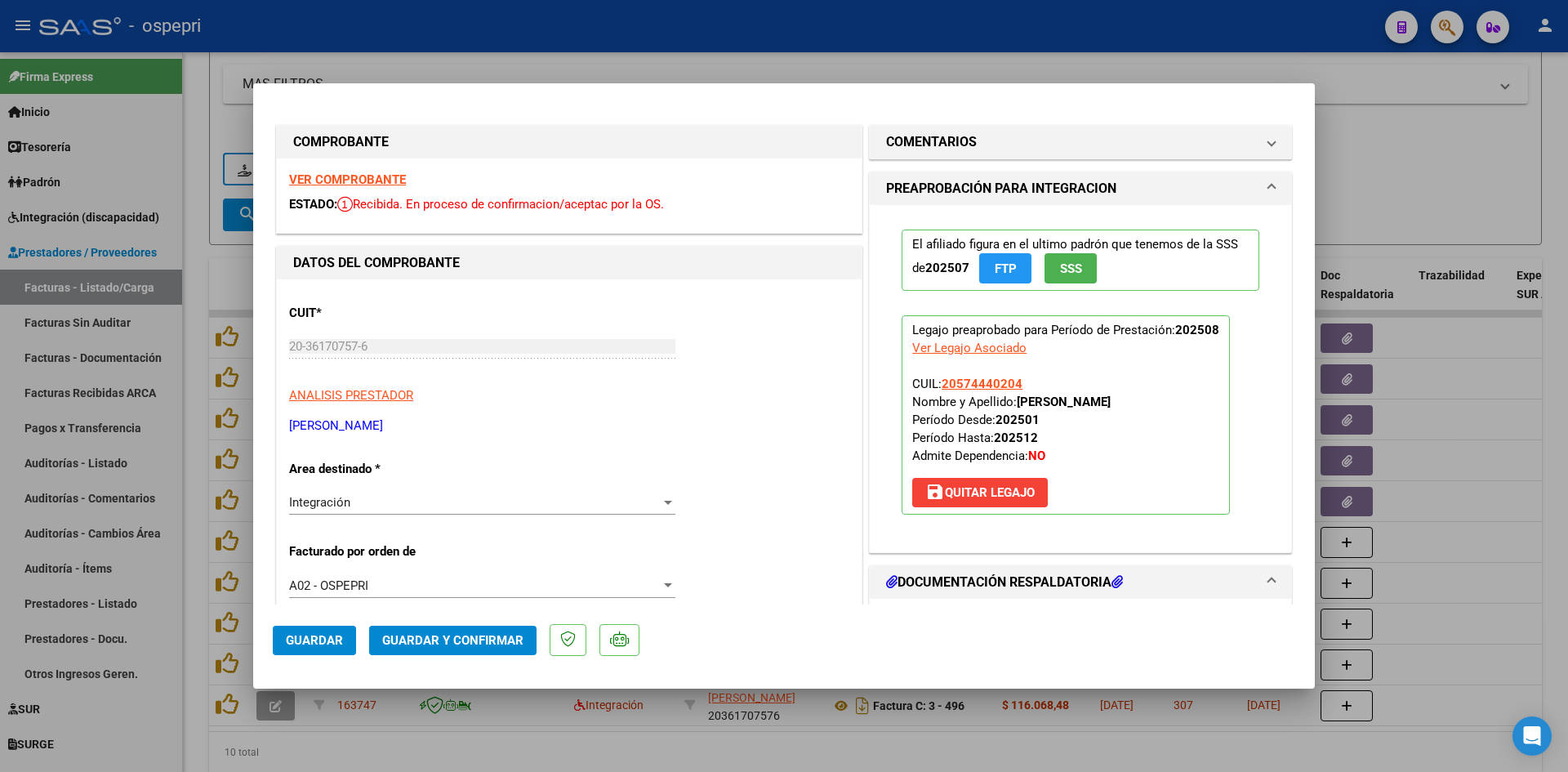
click at [379, 177] on strong "VER COMPROBANTE" at bounding box center [348, 179] width 117 height 15
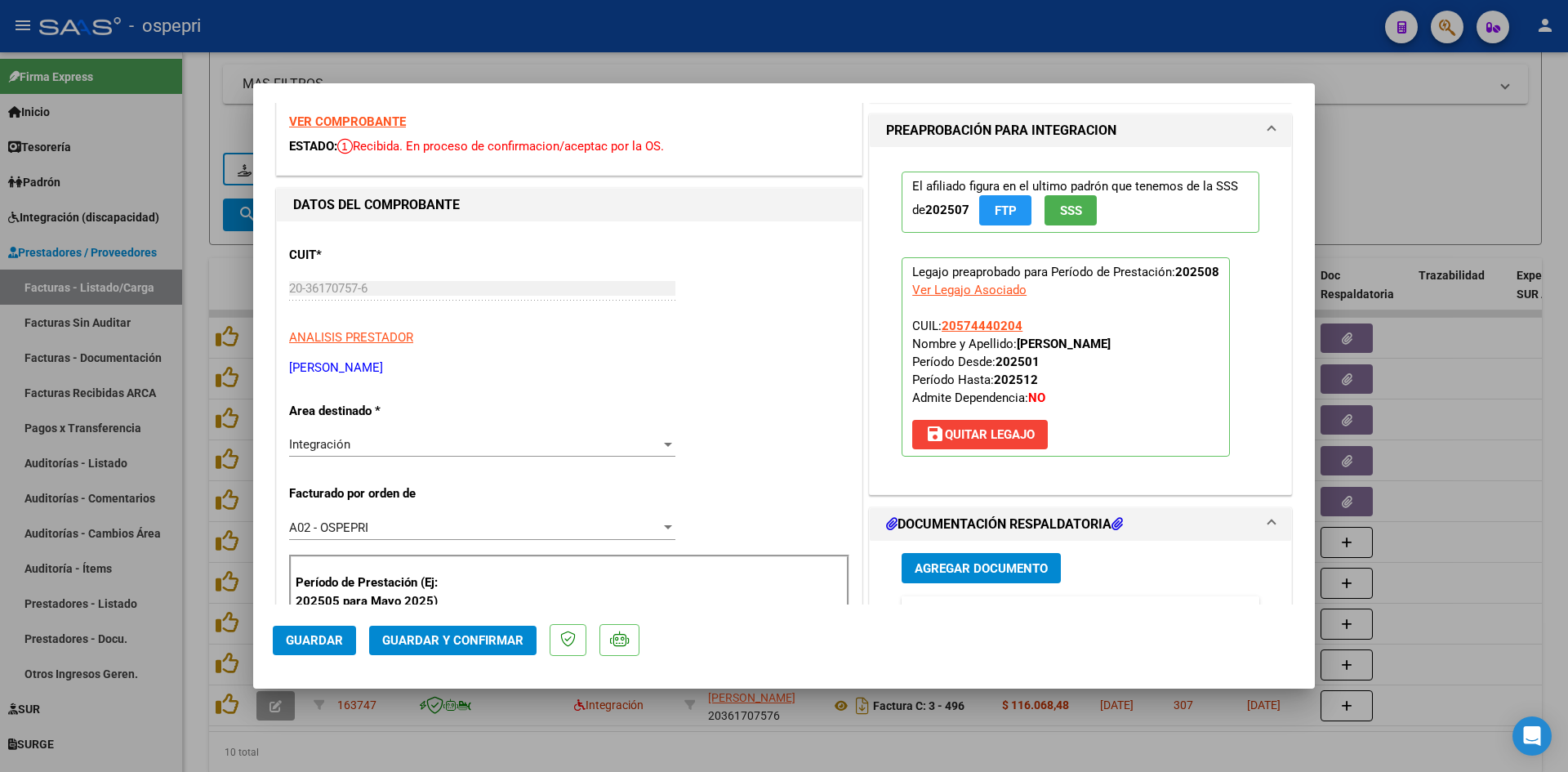
scroll to position [245, 0]
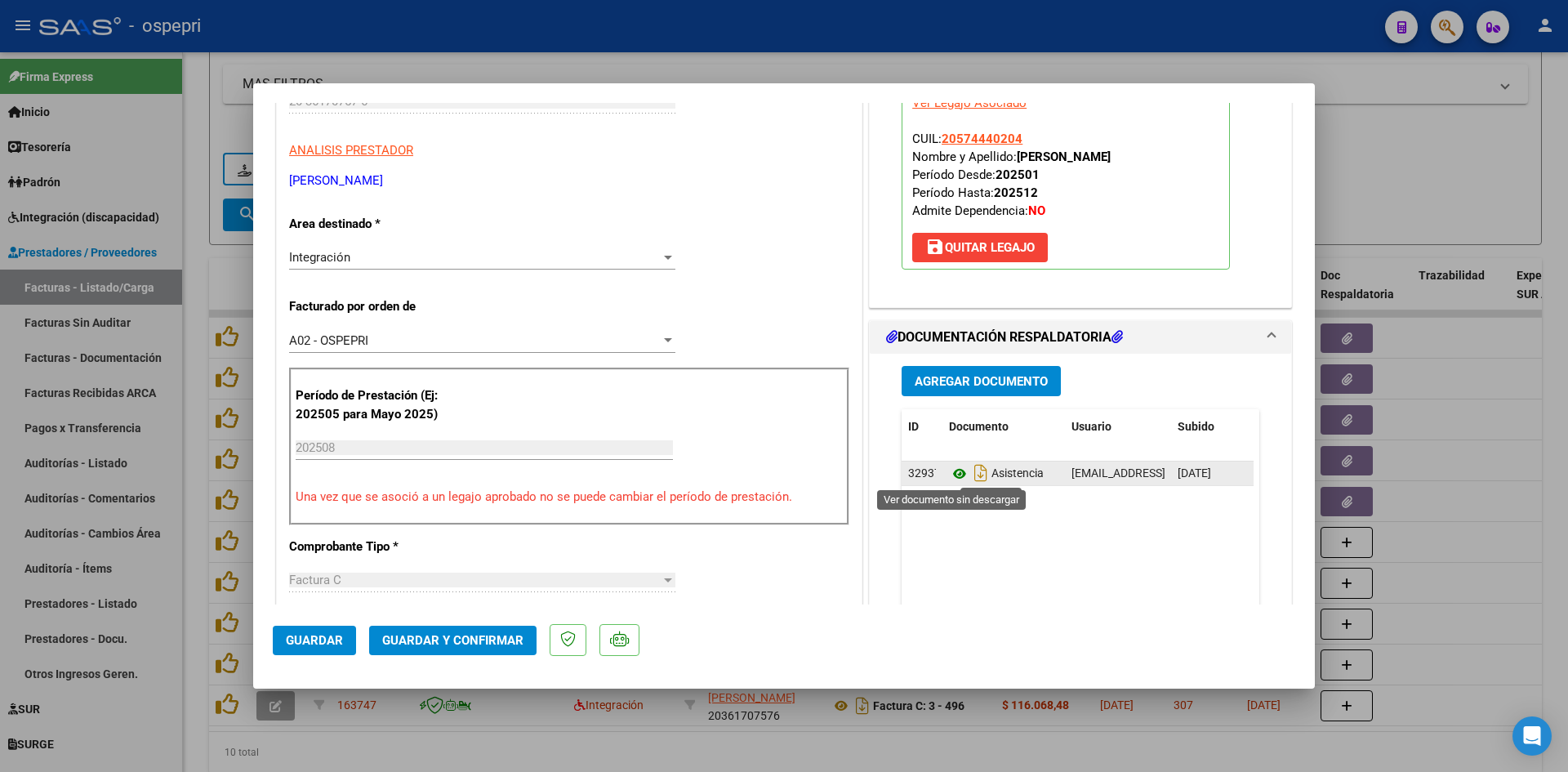
click at [953, 470] on icon at bounding box center [958, 474] width 21 height 20
click at [470, 640] on span "Guardar y Confirmar" at bounding box center [453, 640] width 142 height 15
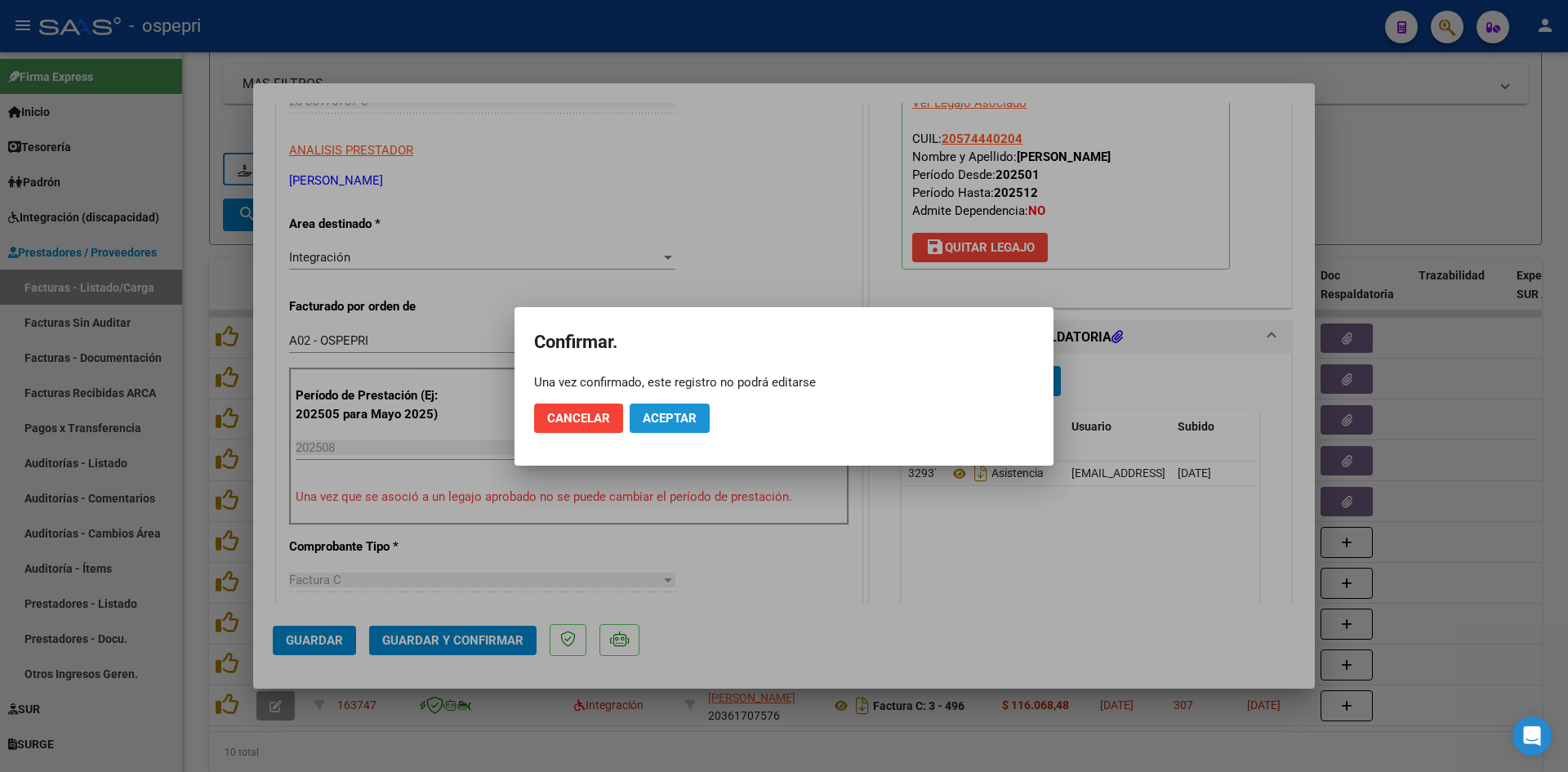
click at [682, 410] on span "Aceptar" at bounding box center [669, 417] width 54 height 15
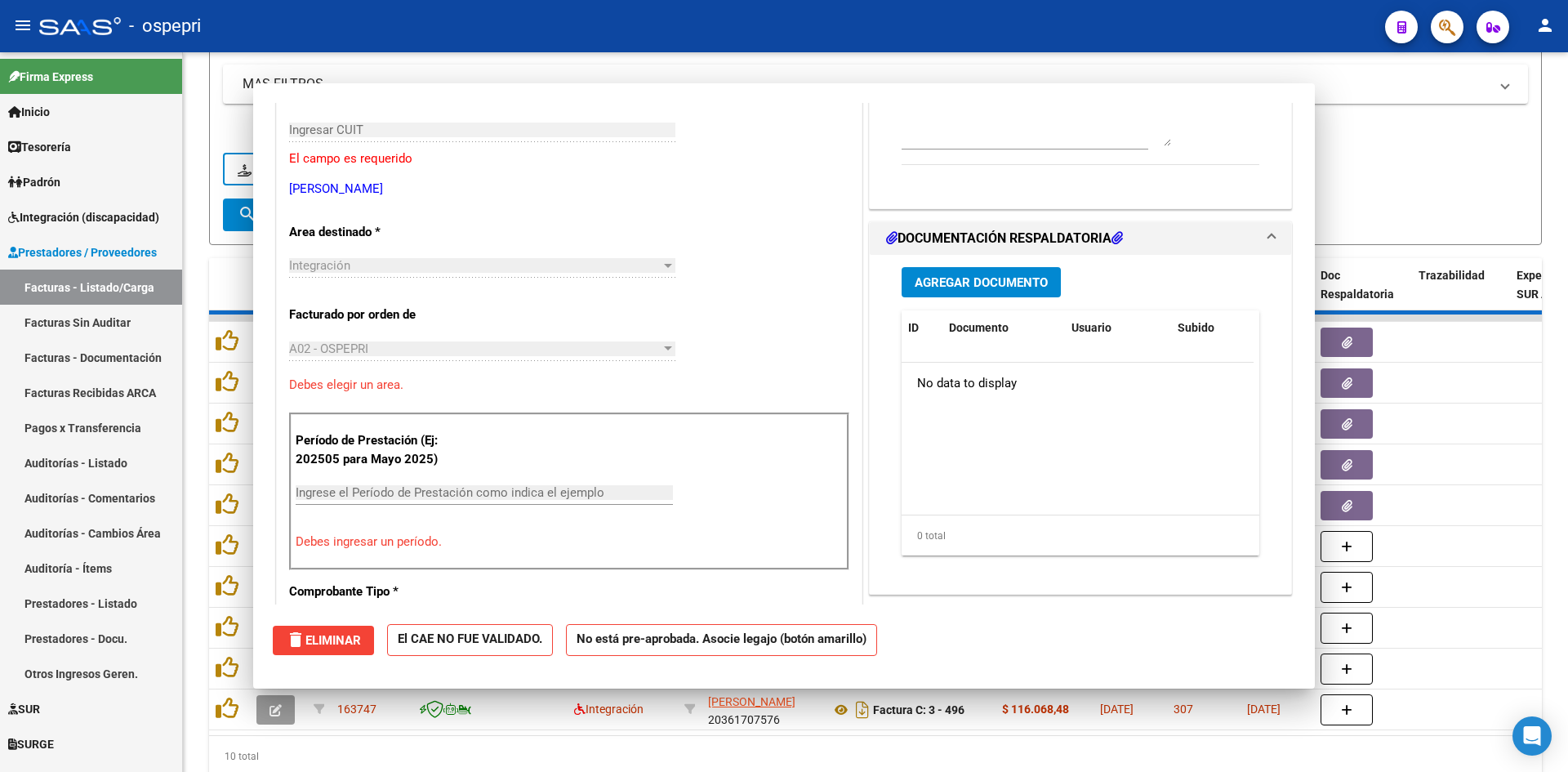
scroll to position [0, 0]
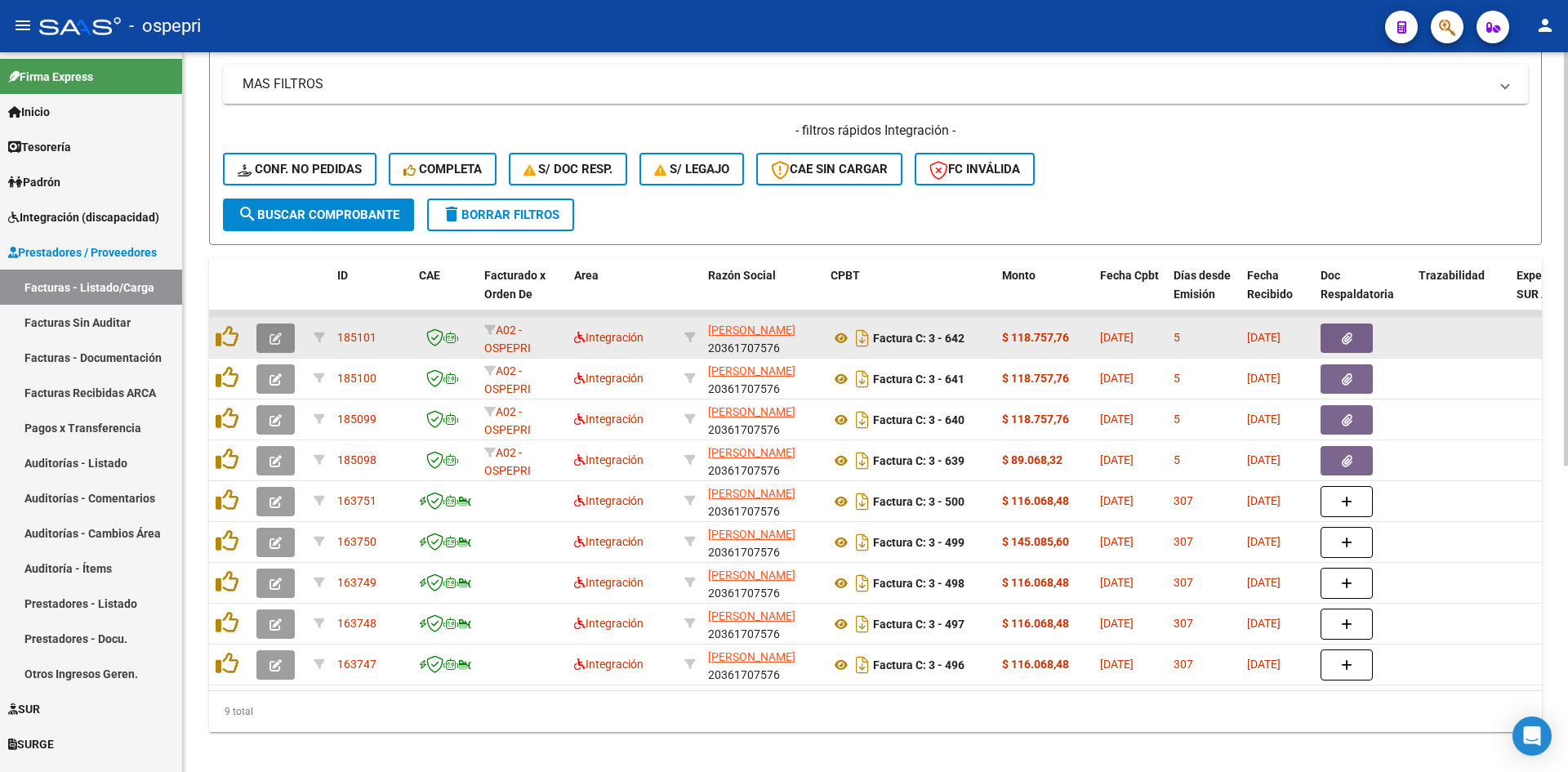
click at [288, 344] on button "button" at bounding box center [276, 338] width 39 height 30
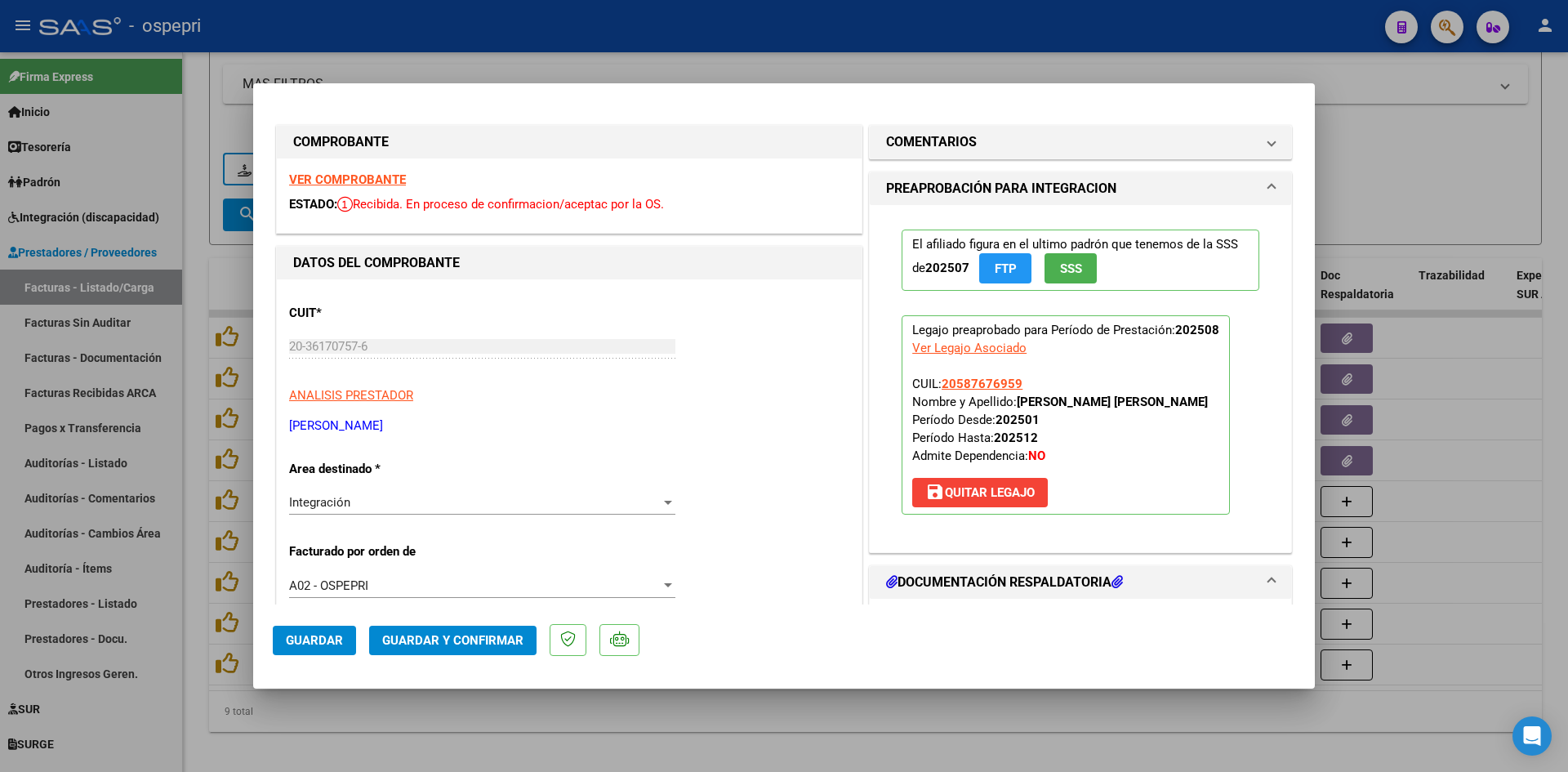
click at [386, 174] on strong "VER COMPROBANTE" at bounding box center [348, 179] width 117 height 15
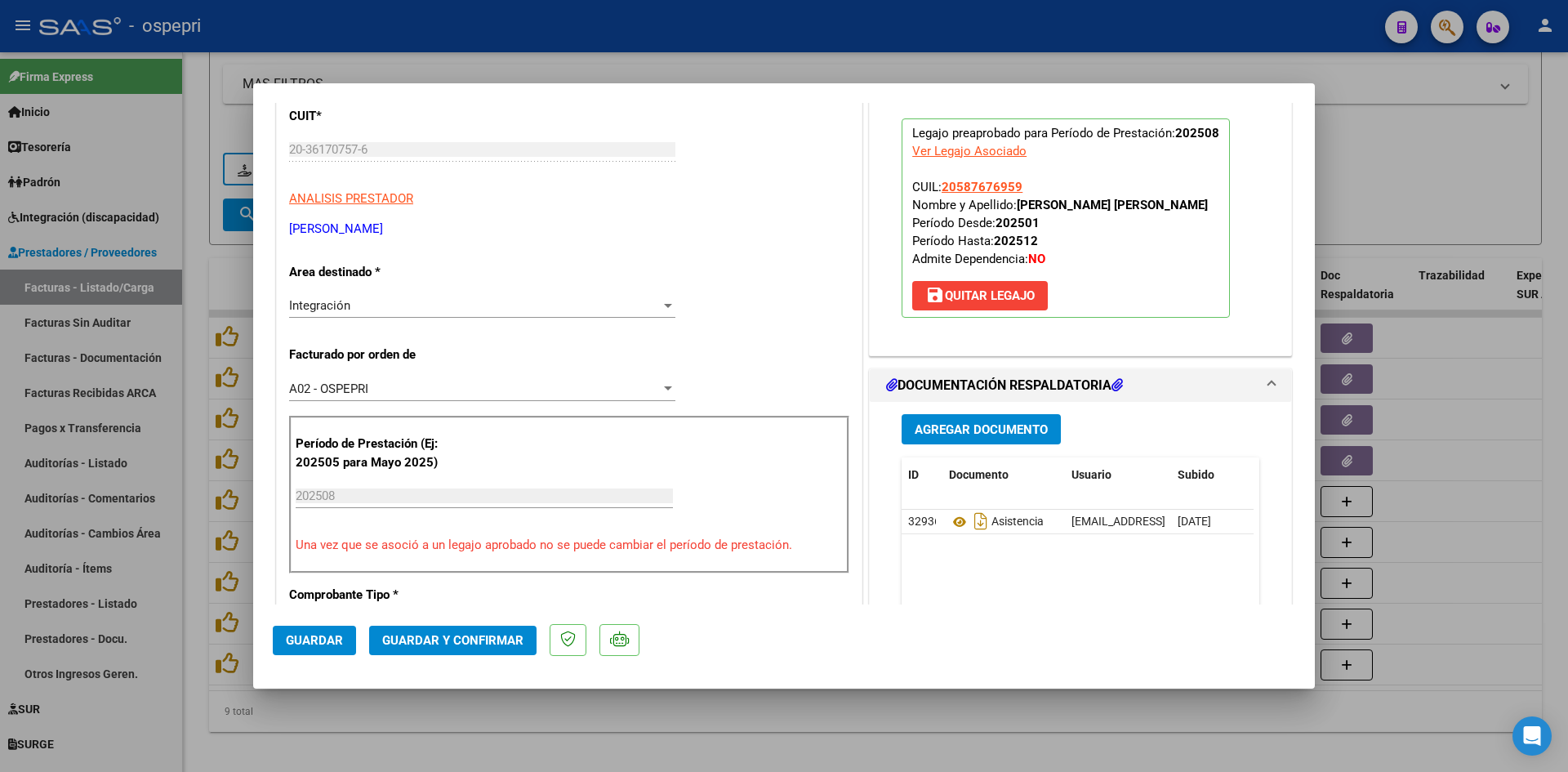
scroll to position [245, 0]
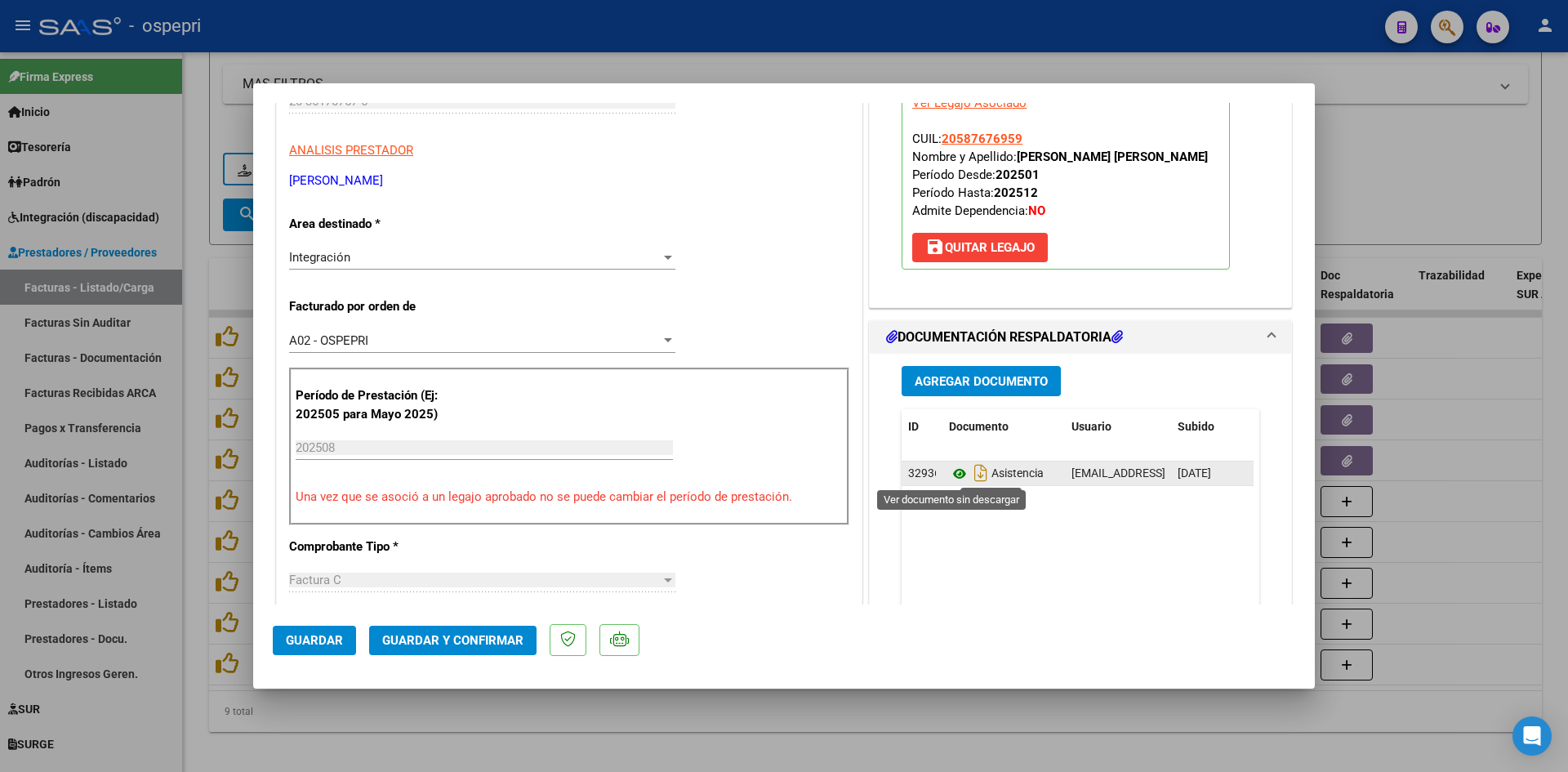
click at [953, 475] on icon at bounding box center [958, 474] width 21 height 20
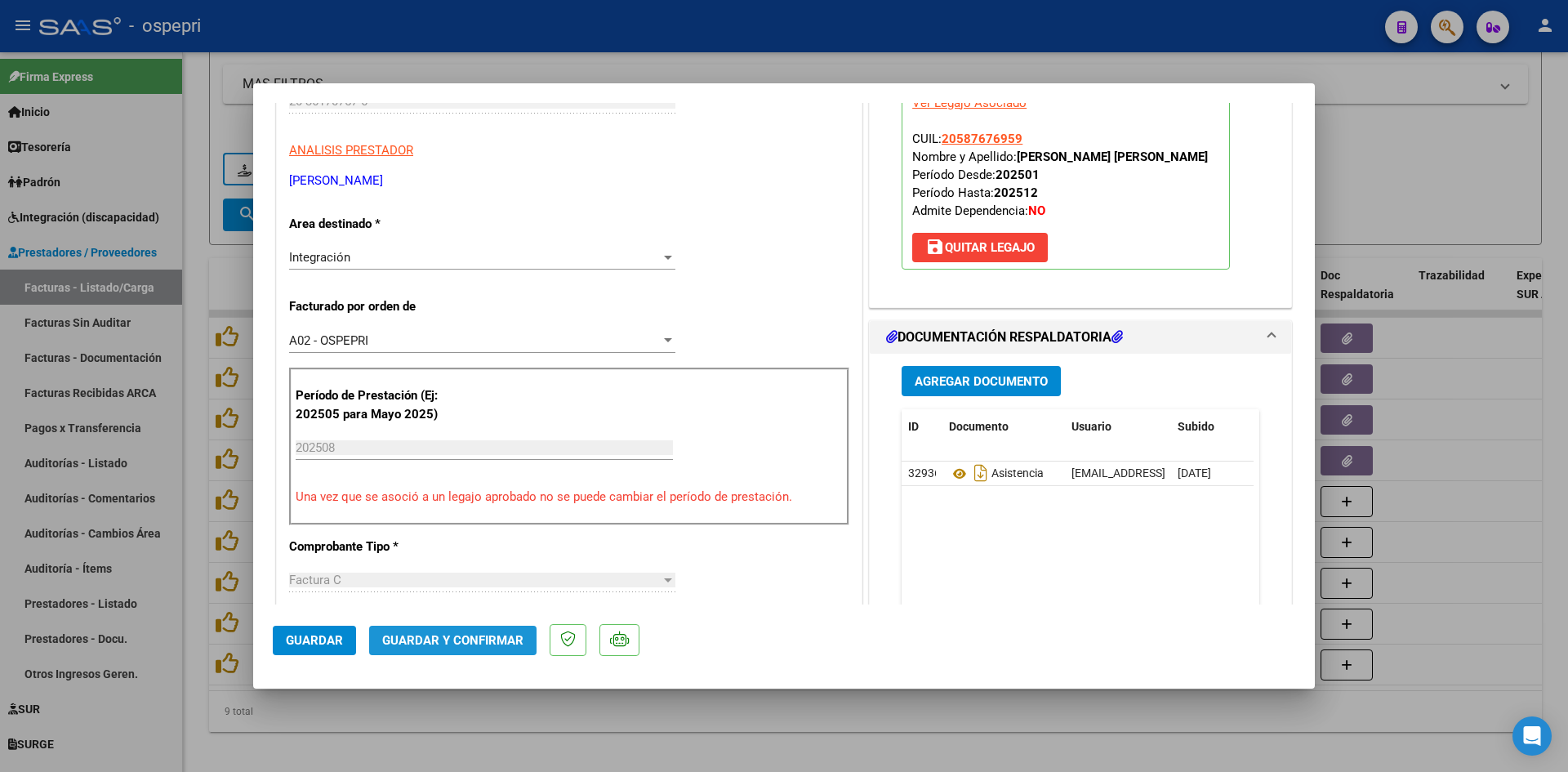
click at [478, 637] on span "Guardar y Confirmar" at bounding box center [453, 640] width 142 height 15
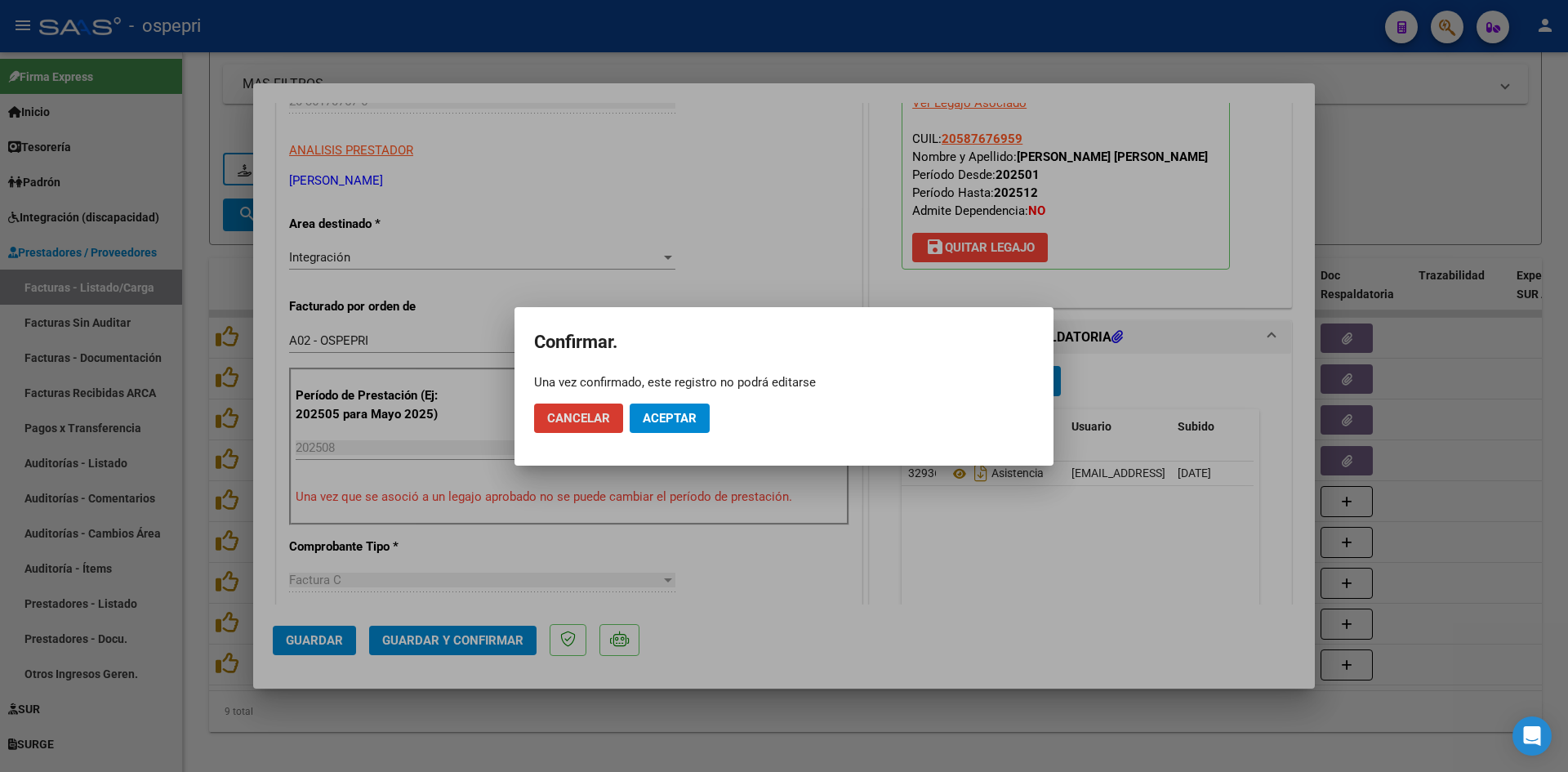
click at [682, 415] on span "Aceptar" at bounding box center [669, 417] width 54 height 15
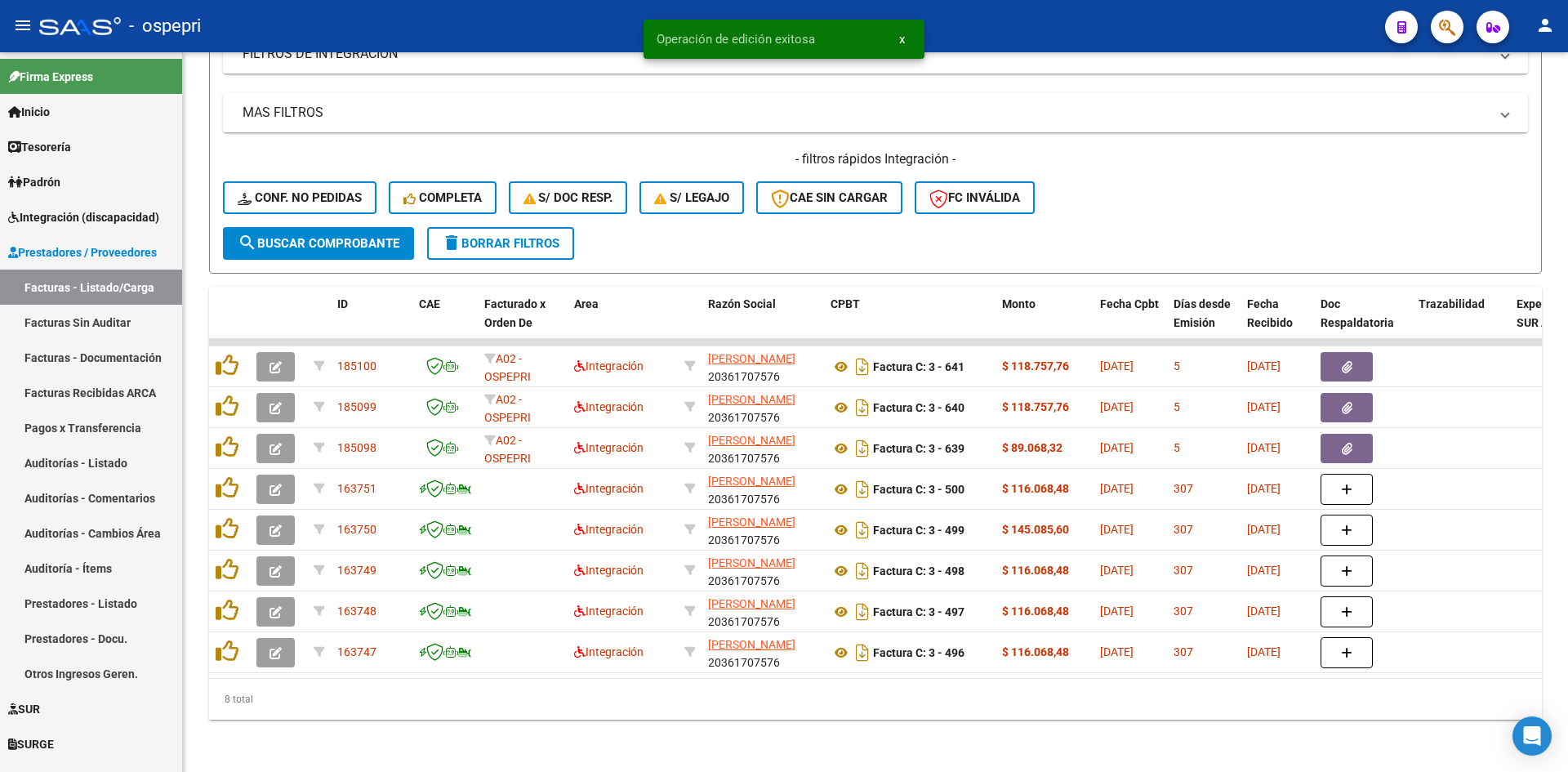
scroll to position [492, 0]
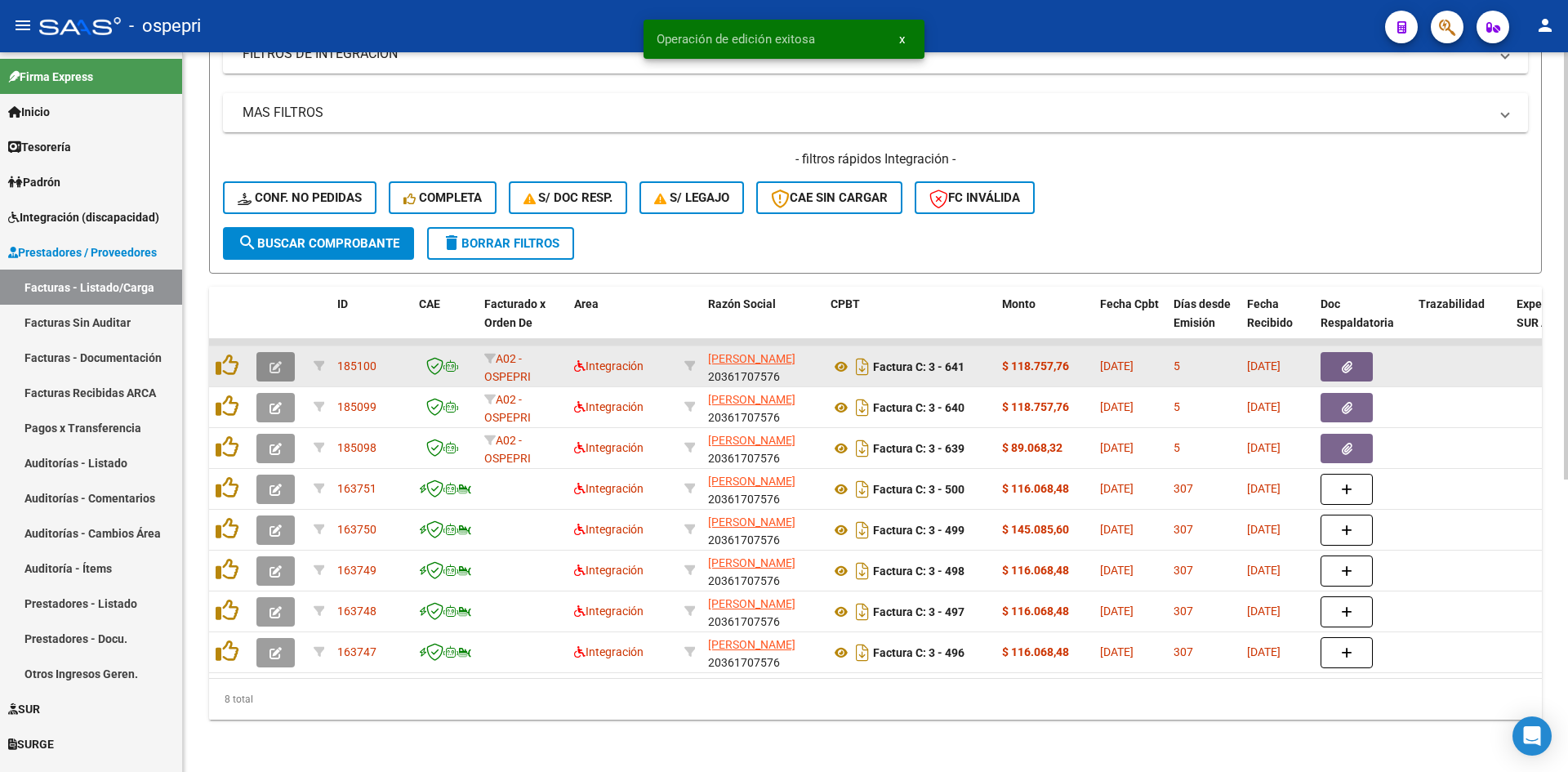
click at [272, 361] on icon "button" at bounding box center [276, 367] width 12 height 12
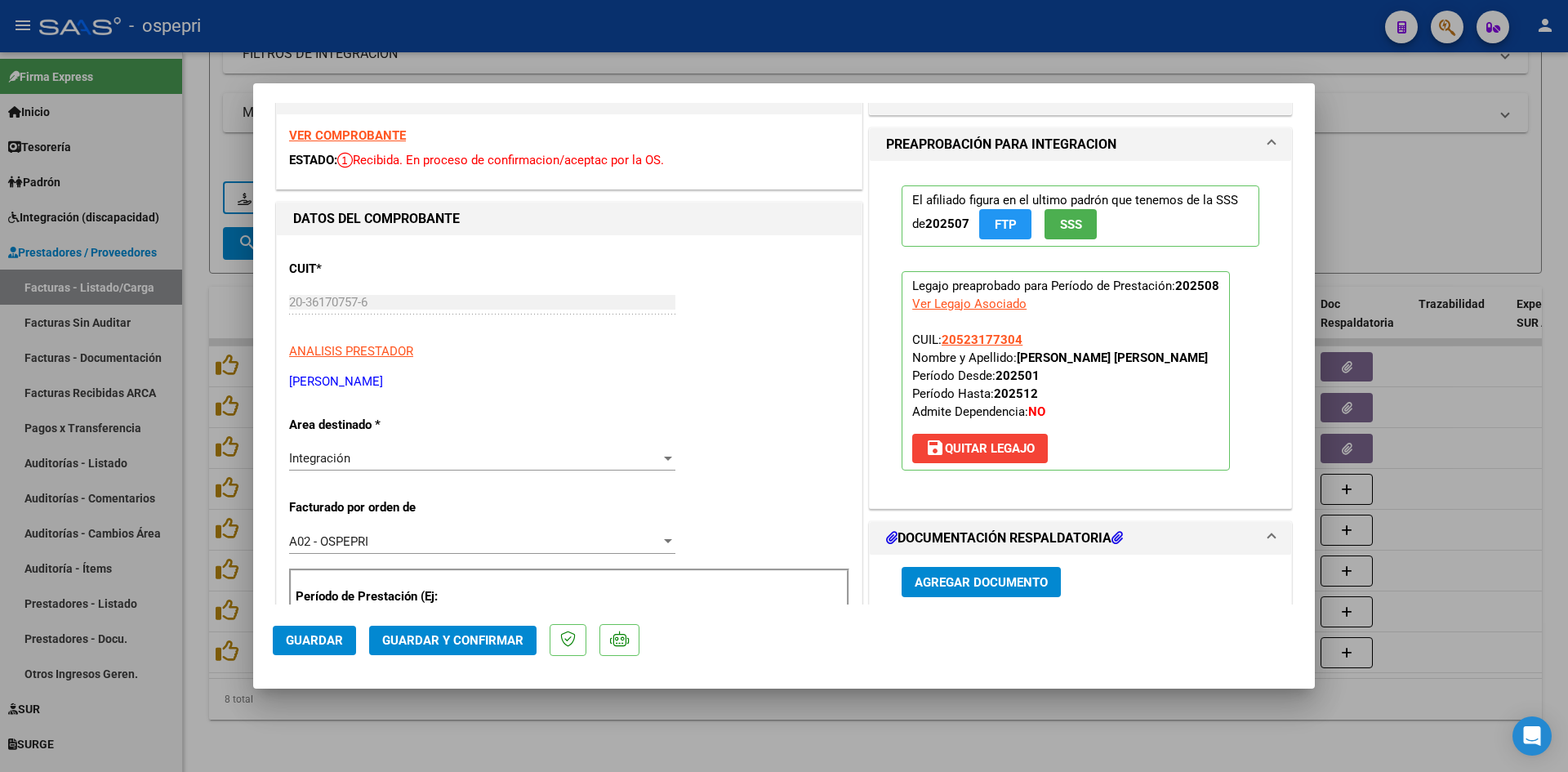
scroll to position [0, 0]
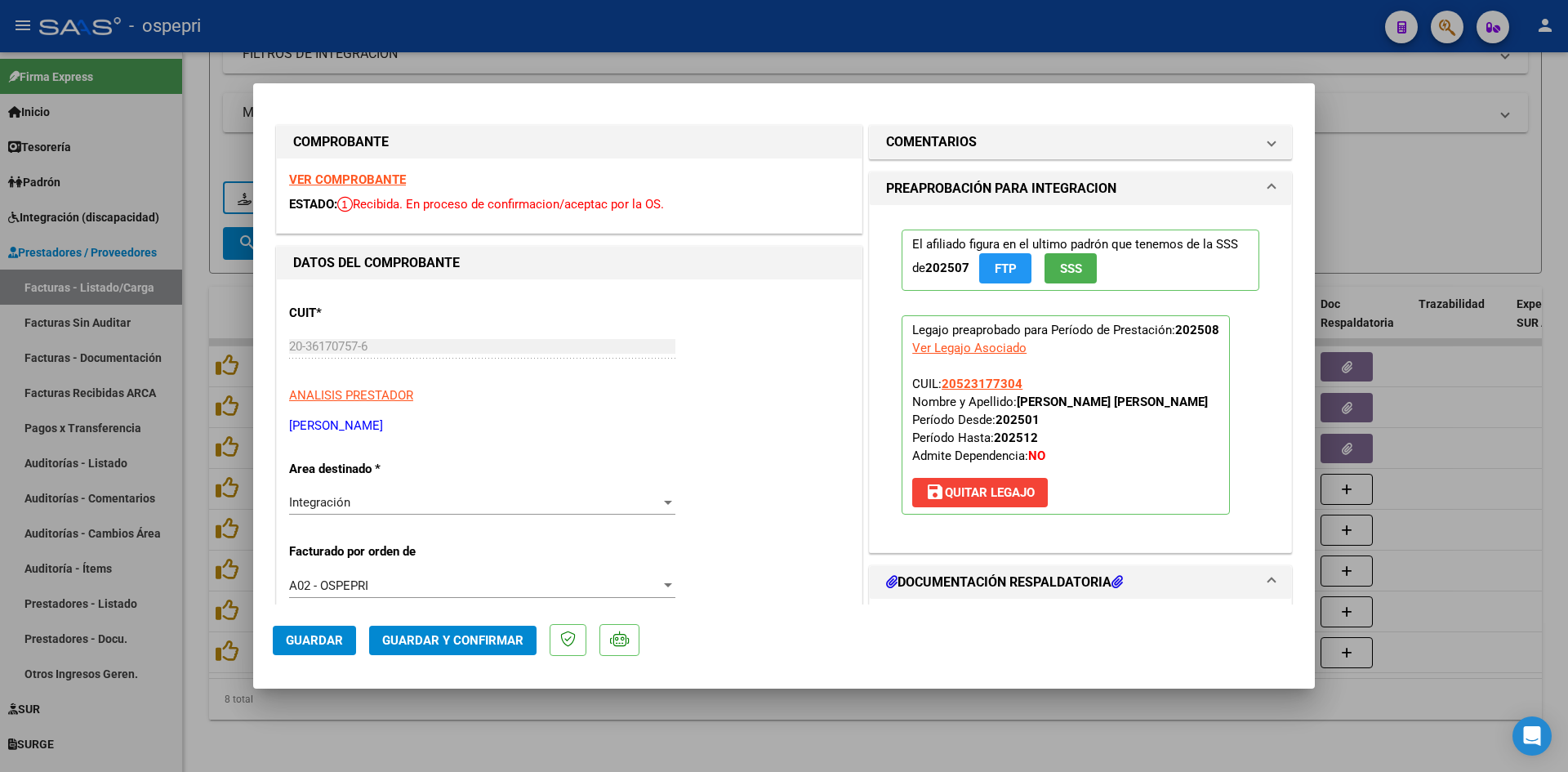
click at [350, 177] on strong "VER COMPROBANTE" at bounding box center [348, 179] width 117 height 15
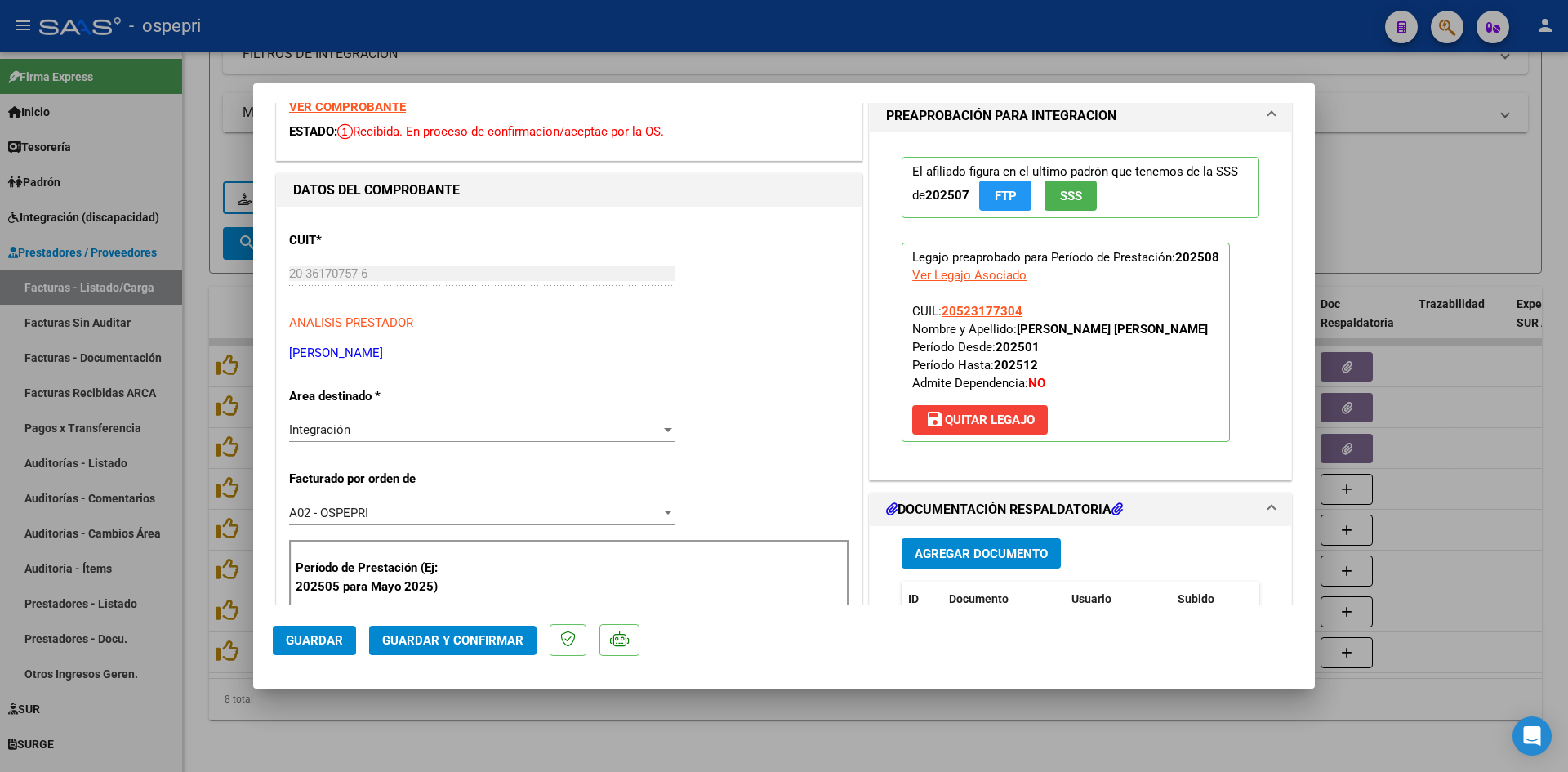
scroll to position [164, 0]
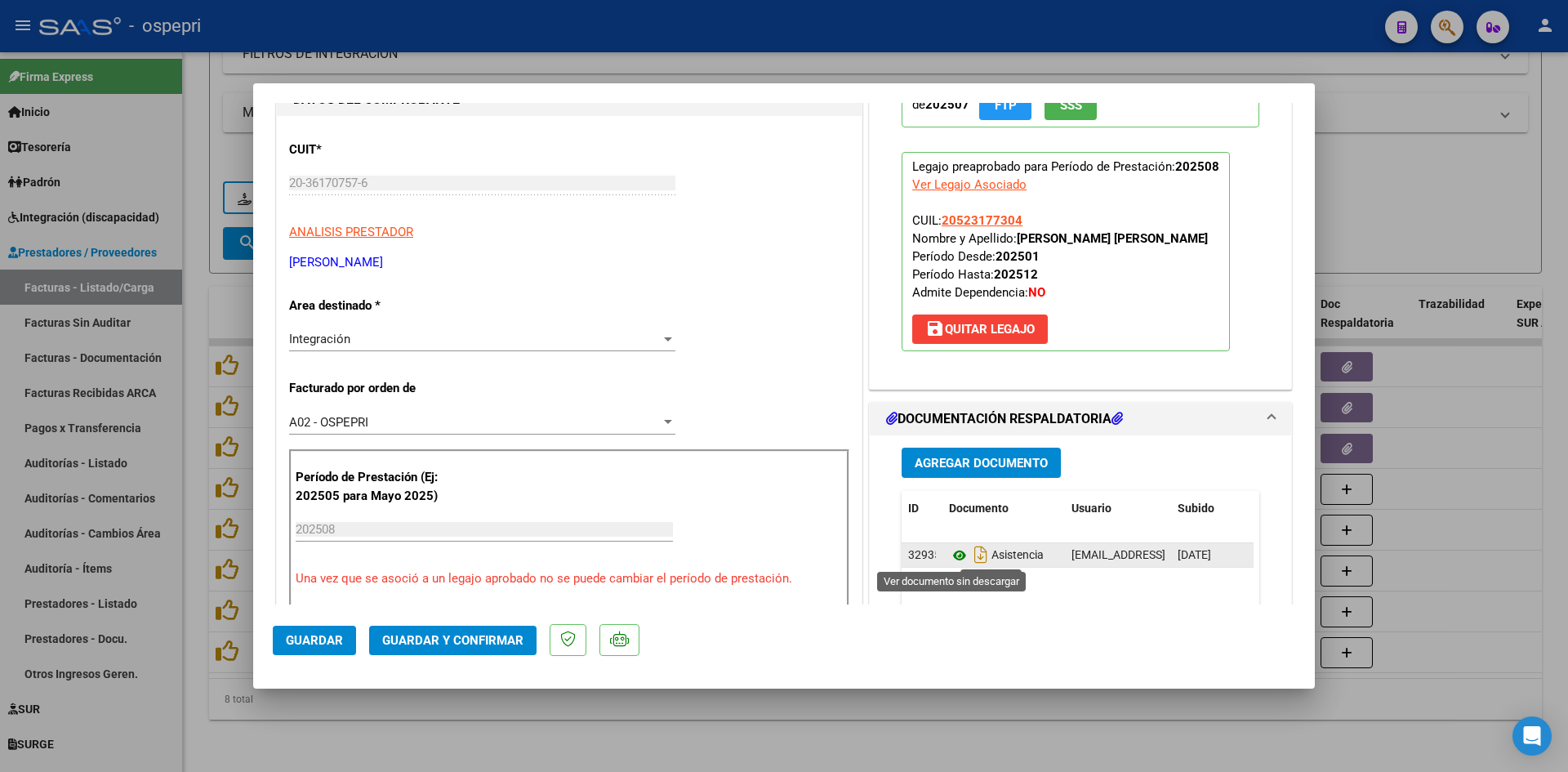
click at [951, 554] on icon at bounding box center [958, 555] width 21 height 20
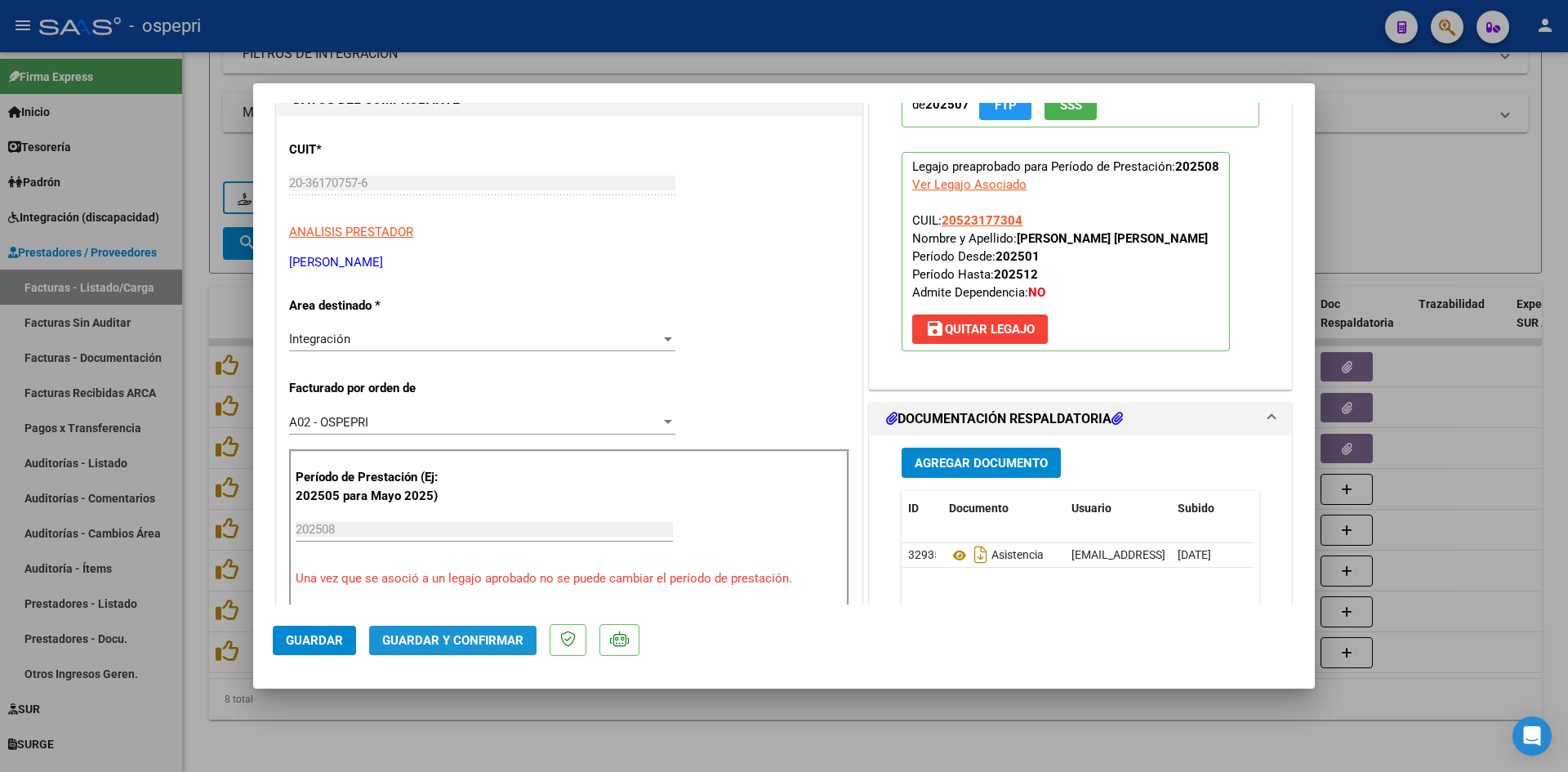
click at [503, 636] on span "Guardar y Confirmar" at bounding box center [453, 640] width 142 height 15
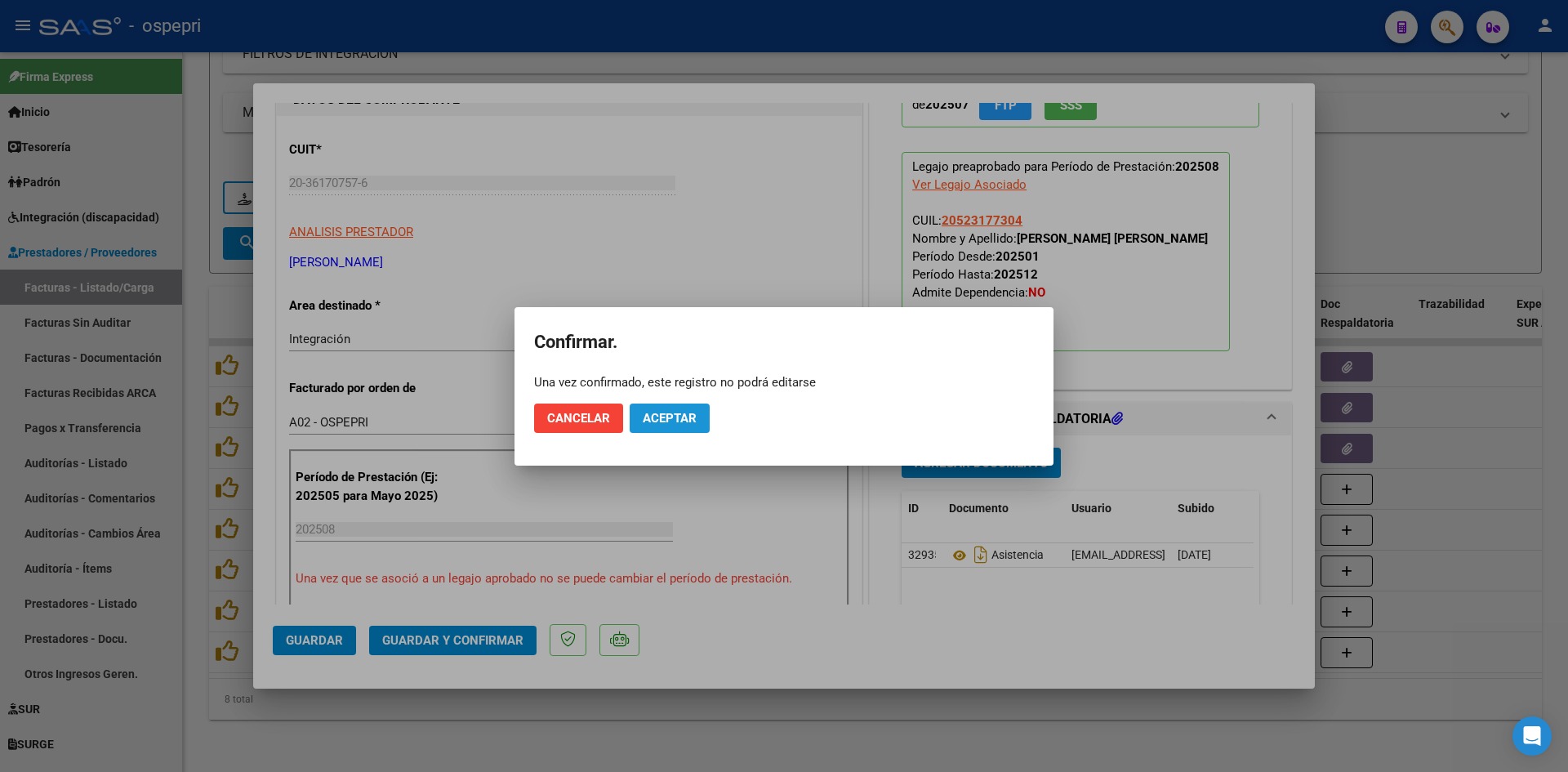
click at [675, 423] on span "Aceptar" at bounding box center [669, 417] width 54 height 15
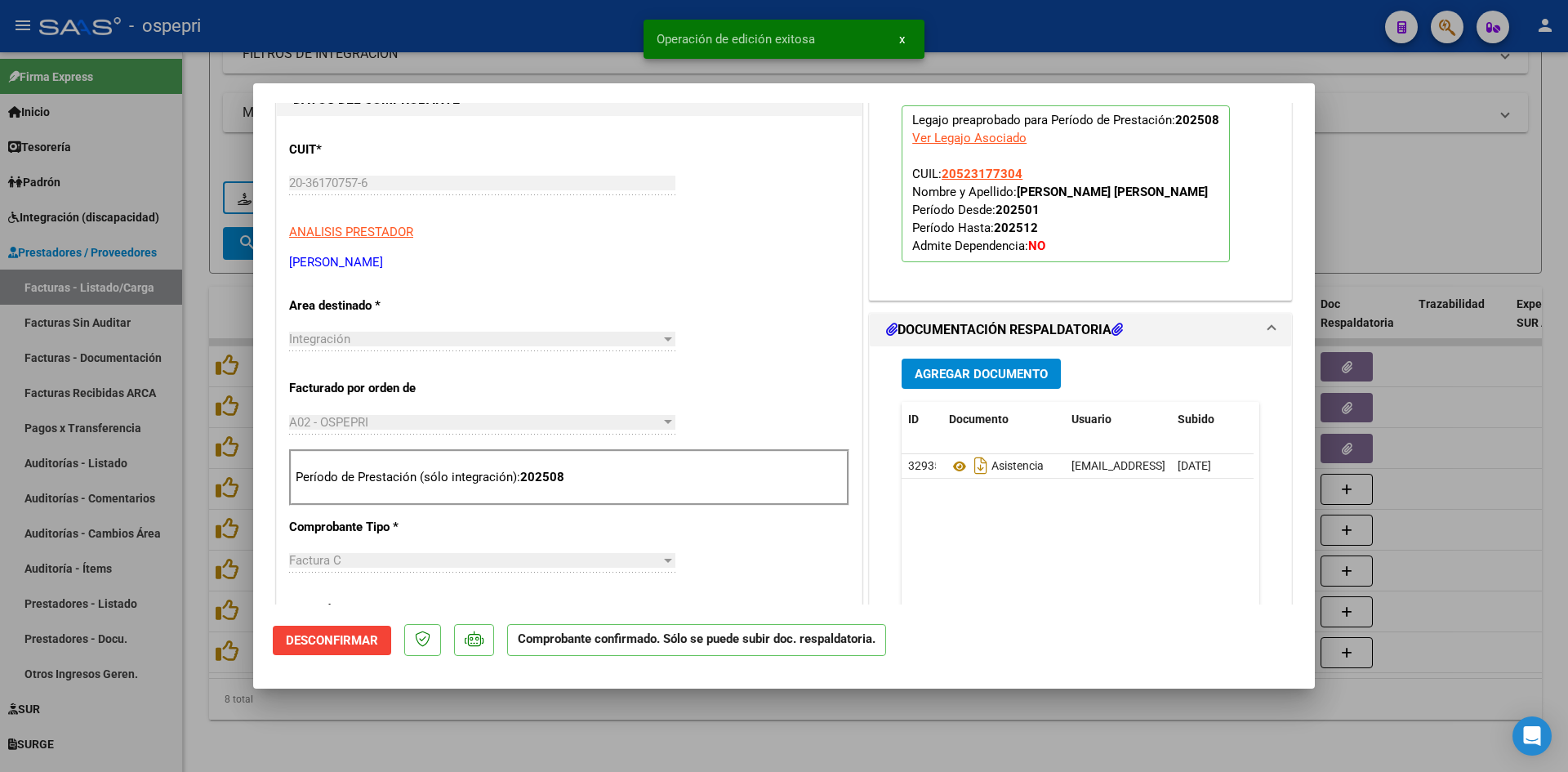
type input "$ 0,00"
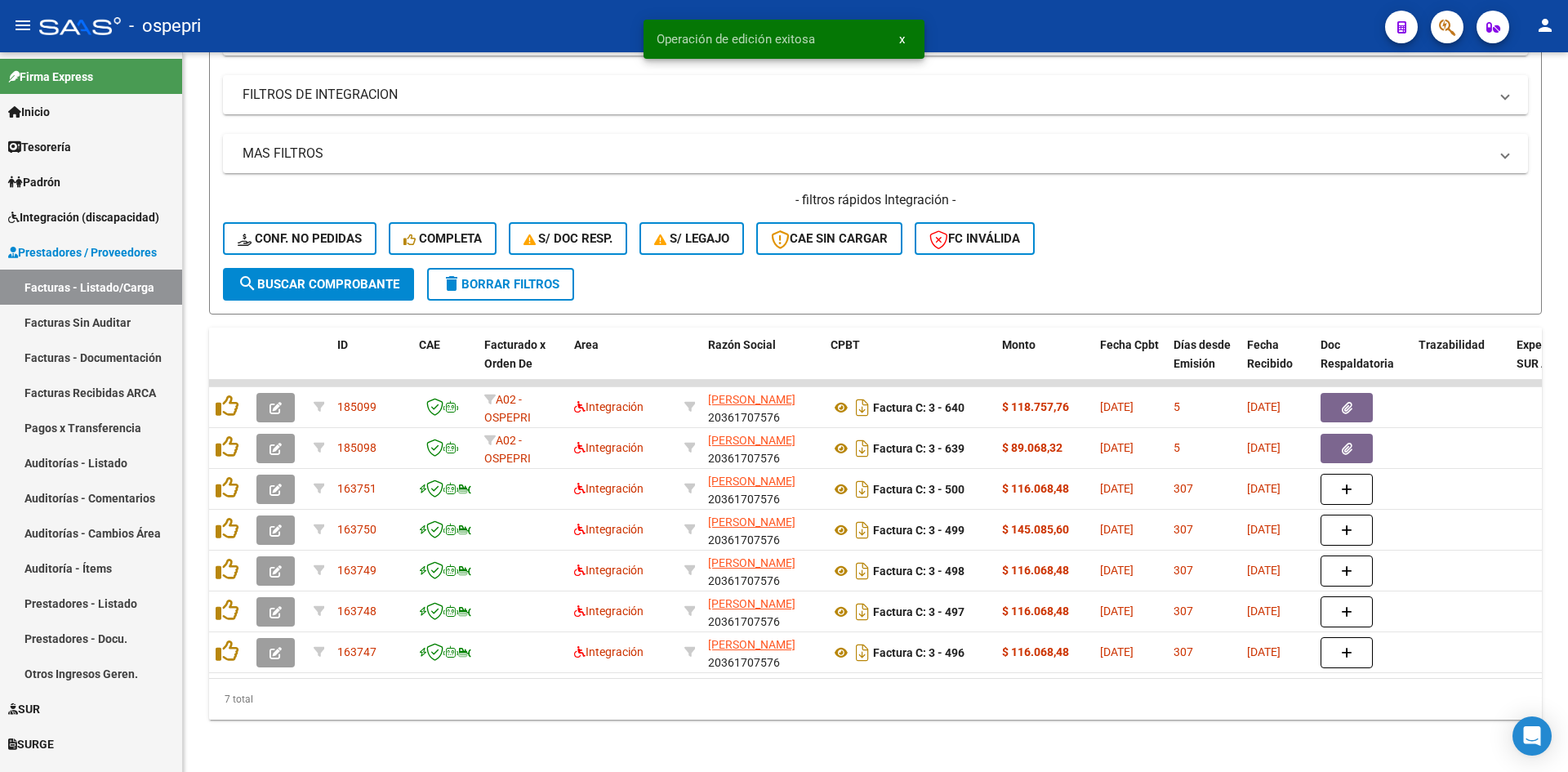
scroll to position [451, 0]
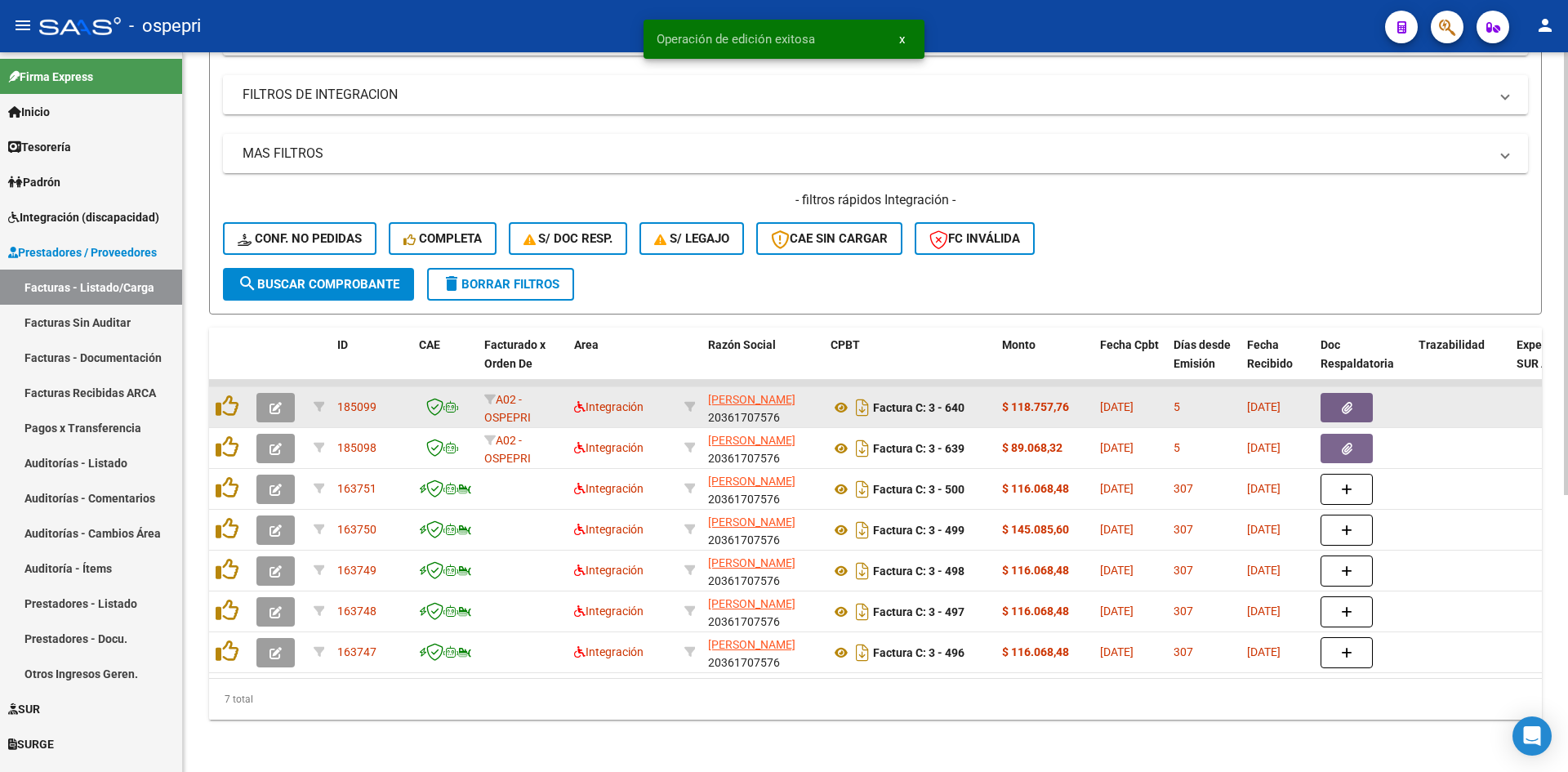
click at [275, 401] on icon "button" at bounding box center [276, 407] width 12 height 12
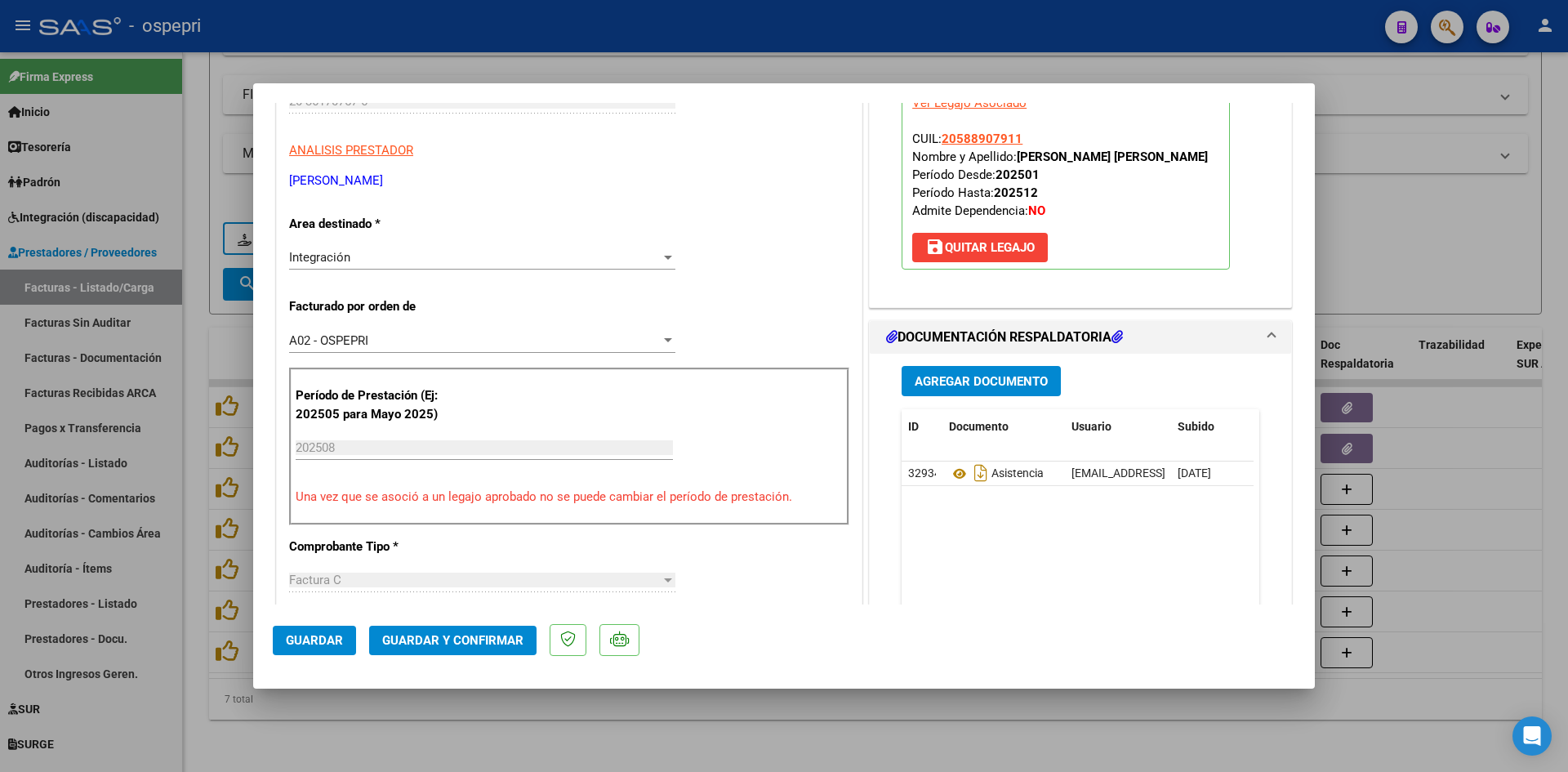
scroll to position [0, 0]
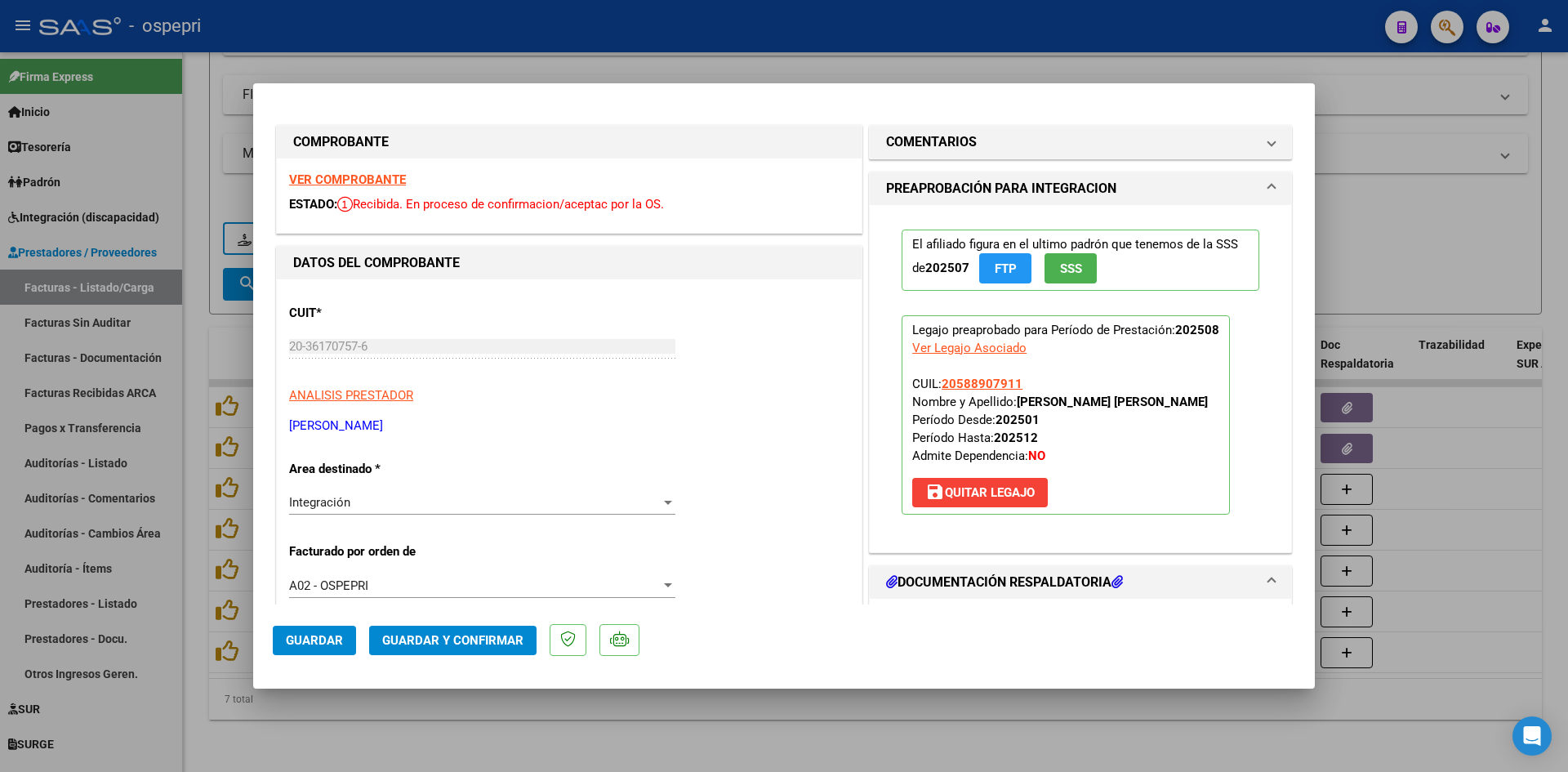
click at [389, 180] on strong "VER COMPROBANTE" at bounding box center [348, 179] width 117 height 15
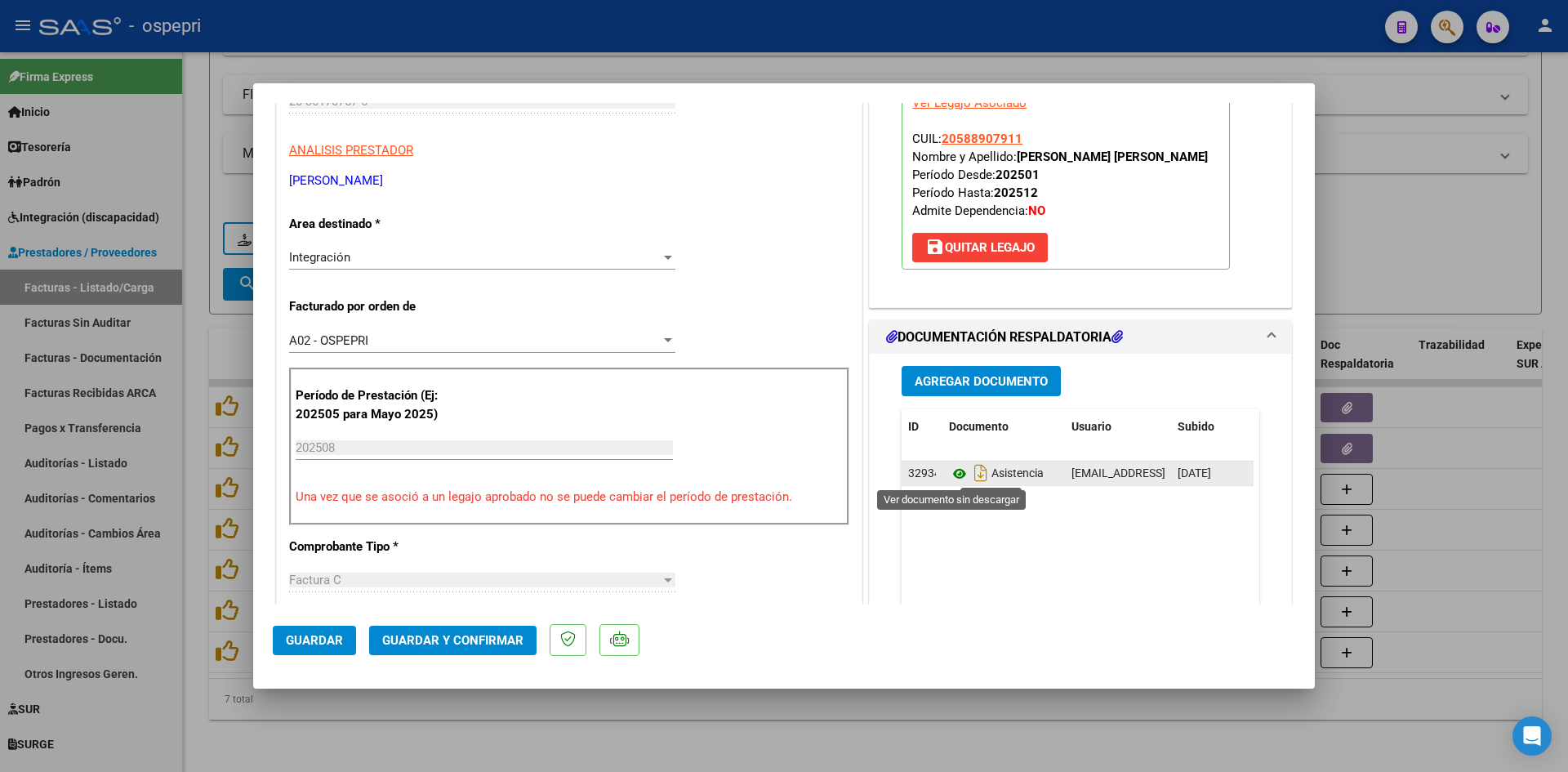
click at [951, 470] on icon at bounding box center [958, 474] width 21 height 20
click at [481, 650] on button "Guardar y Confirmar" at bounding box center [452, 640] width 168 height 30
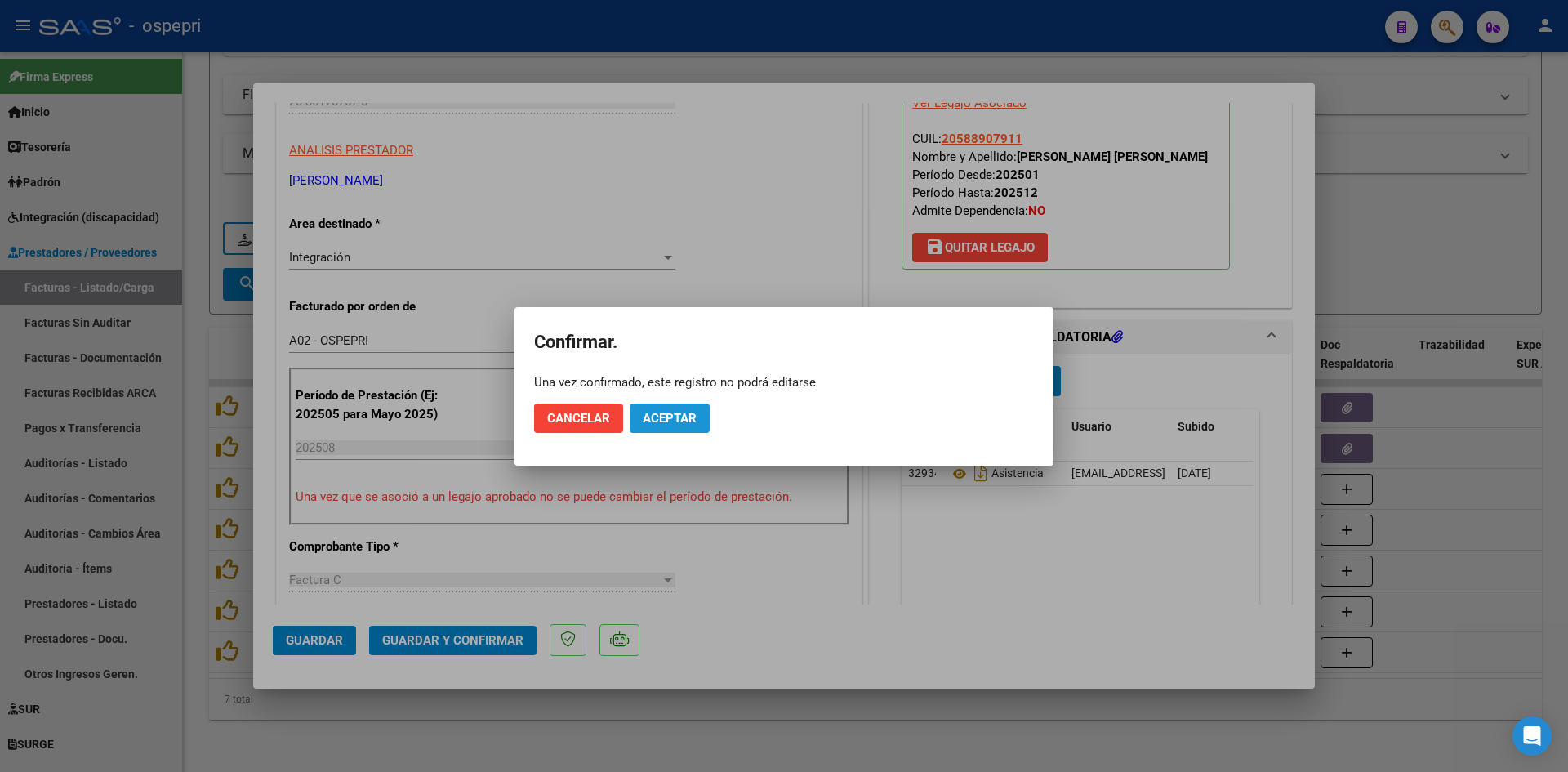
click at [666, 410] on span "Aceptar" at bounding box center [669, 417] width 54 height 15
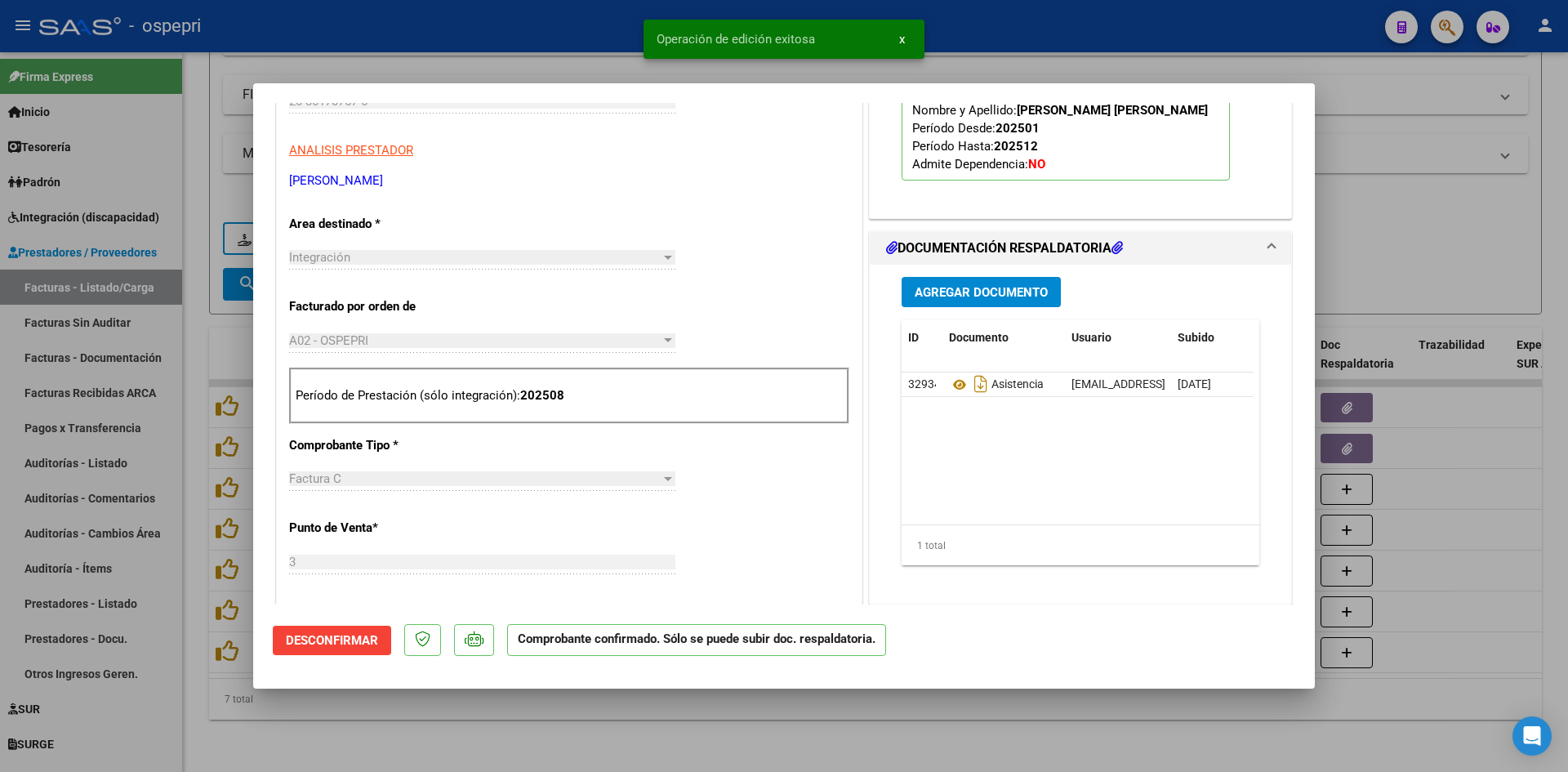
type input "$ 0,00"
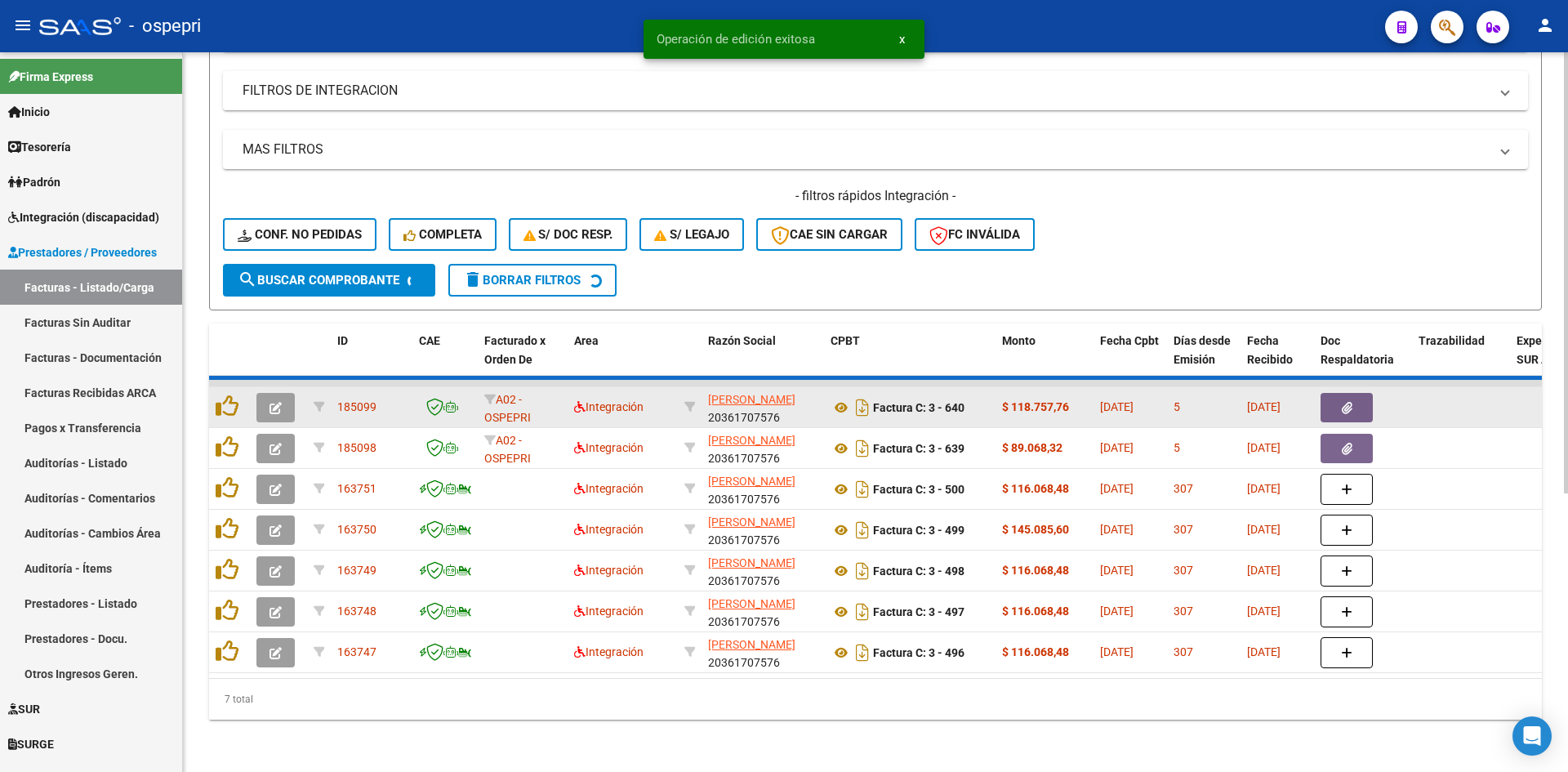
scroll to position [410, 0]
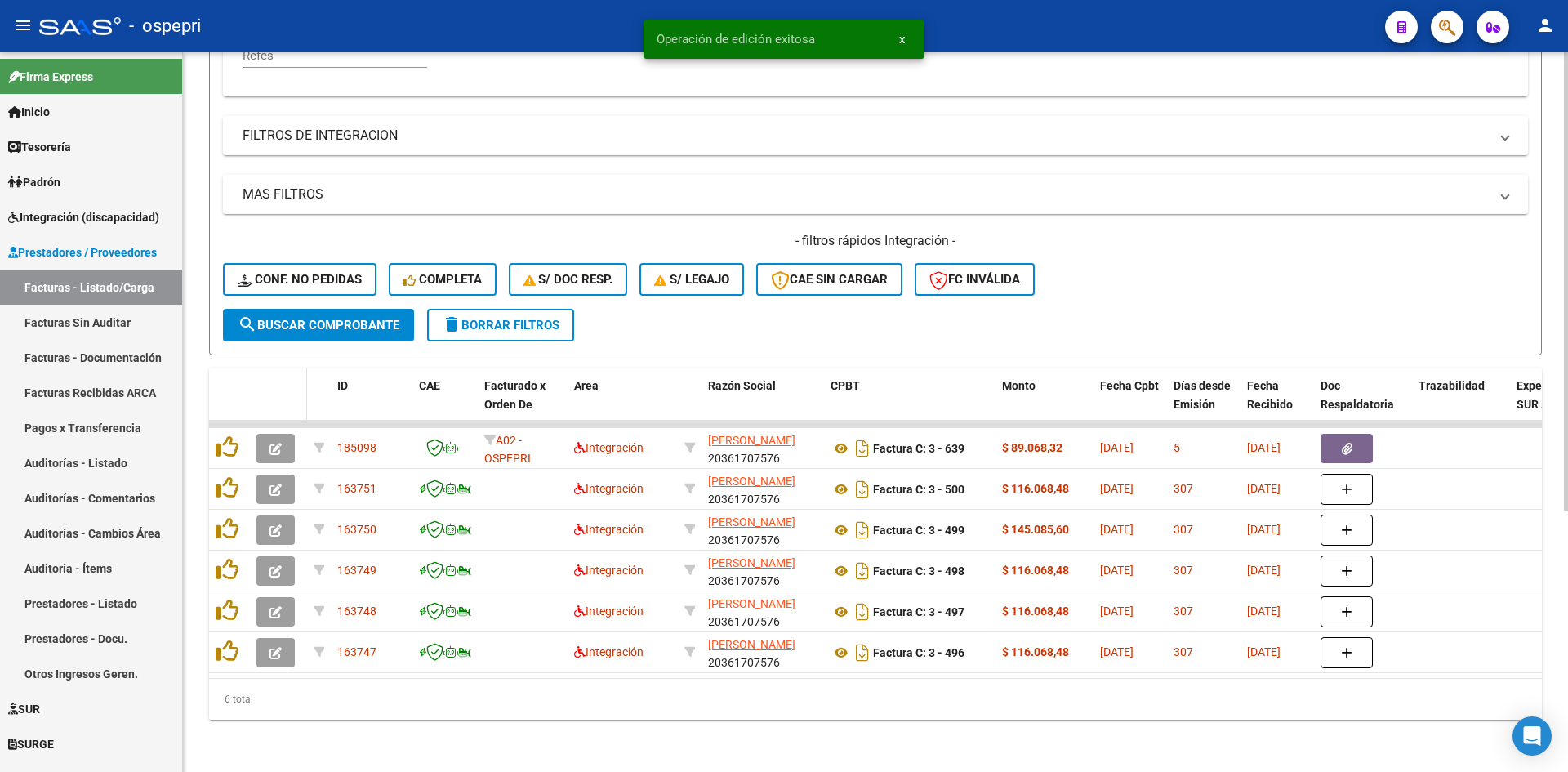
click at [276, 406] on datatable-header-cell at bounding box center [279, 404] width 57 height 72
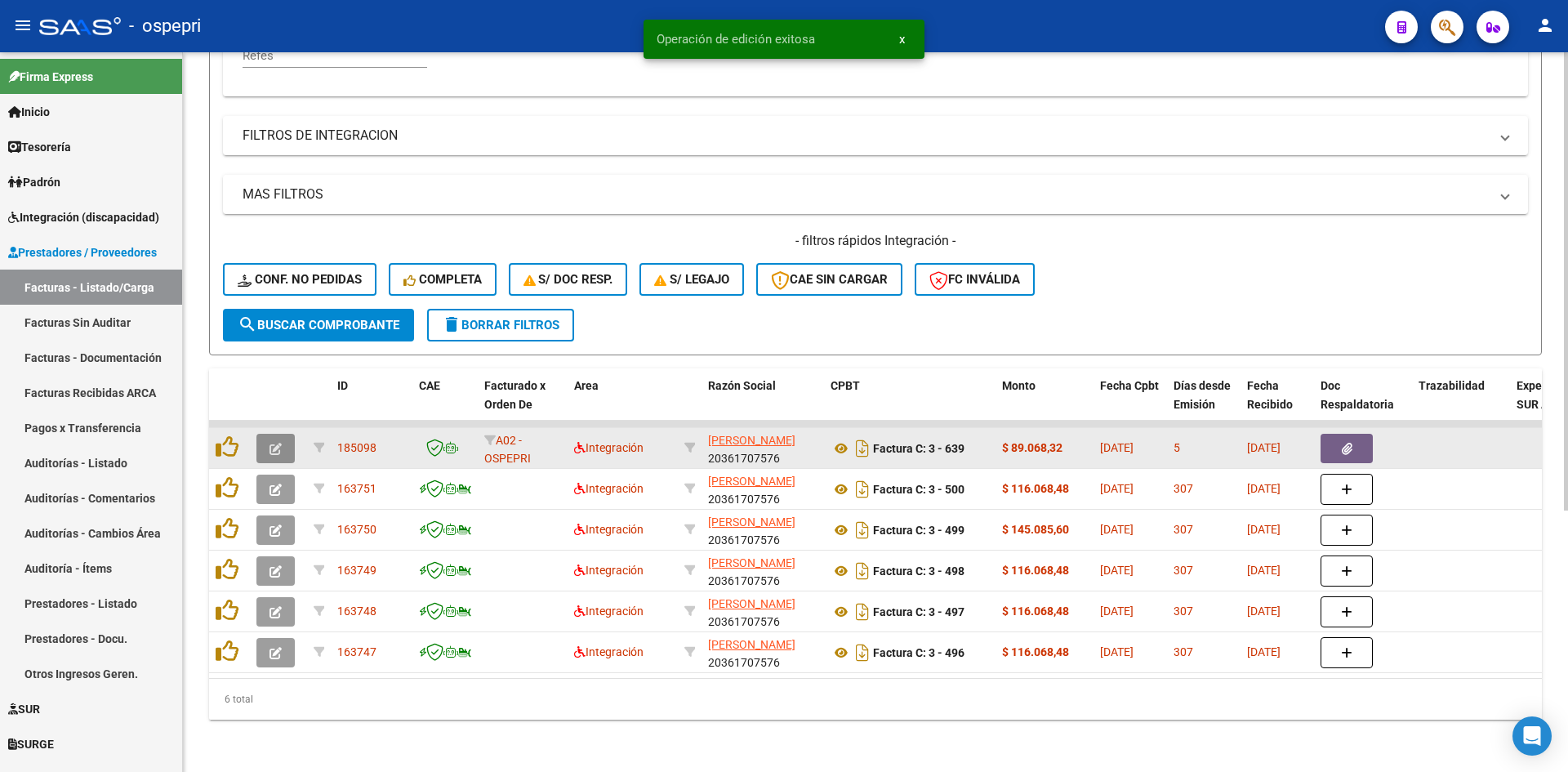
click at [278, 443] on icon "button" at bounding box center [276, 449] width 12 height 12
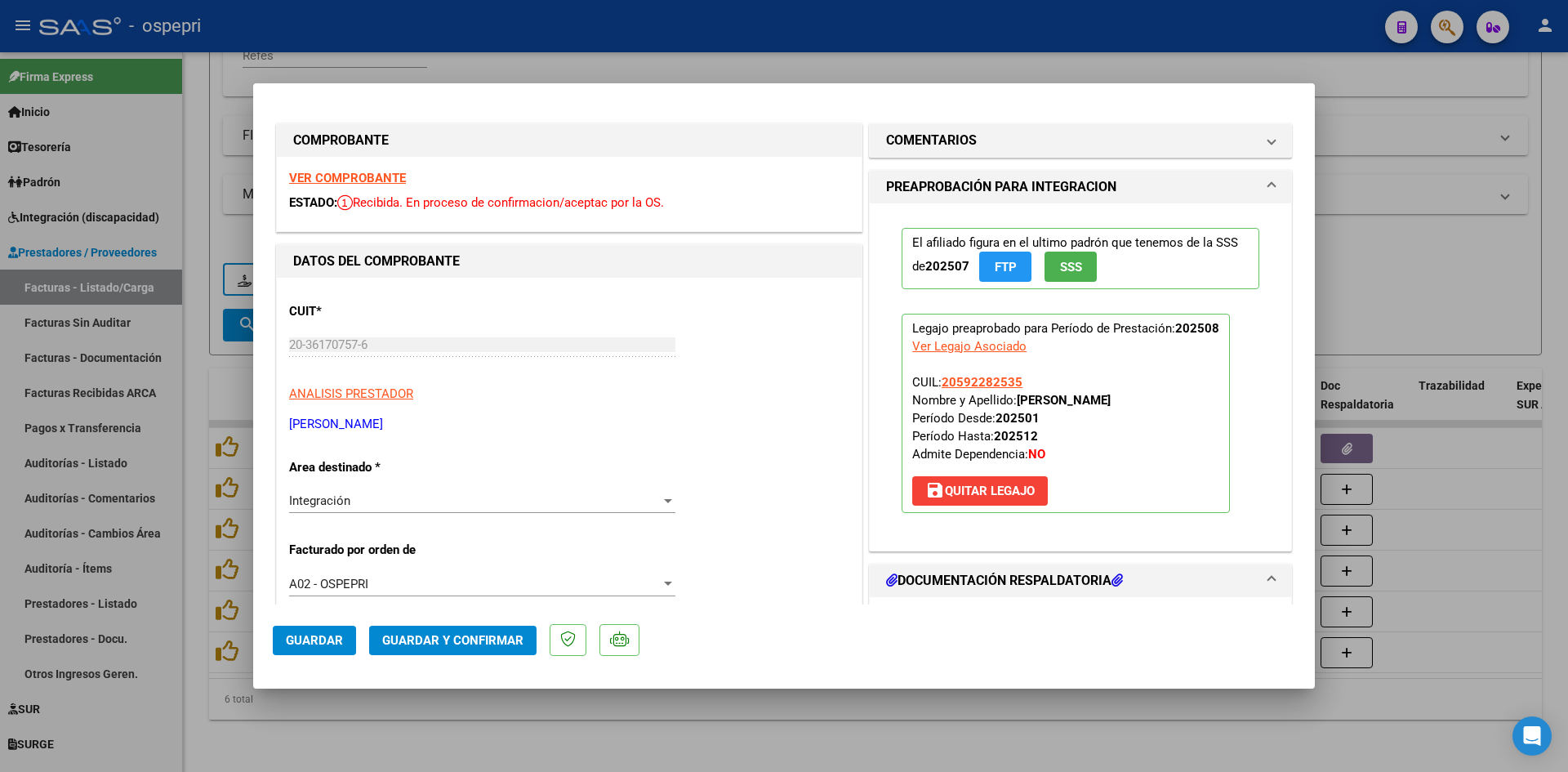
scroll to position [0, 0]
click at [382, 178] on strong "VER COMPROBANTE" at bounding box center [348, 179] width 117 height 15
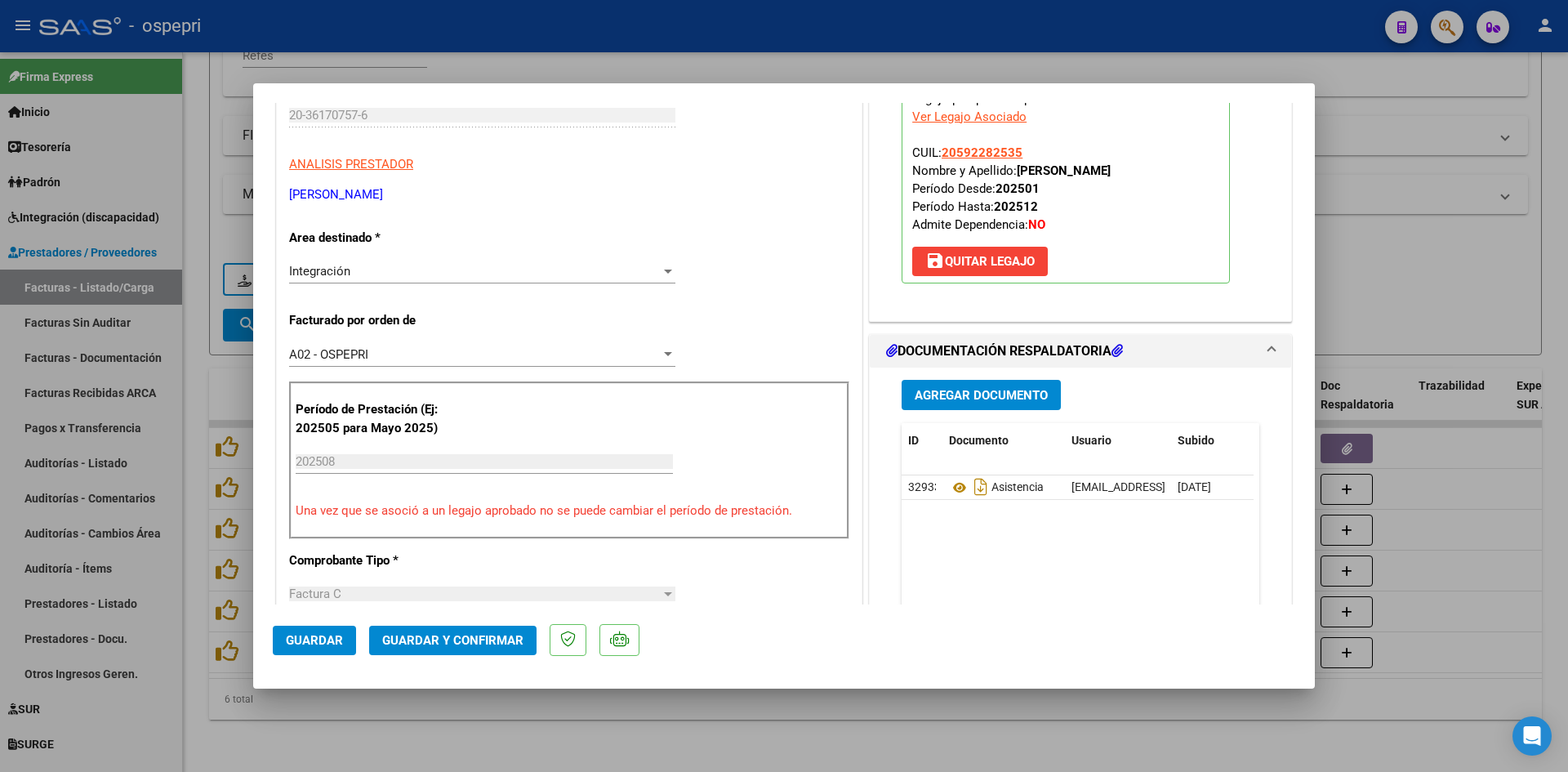
scroll to position [245, 0]
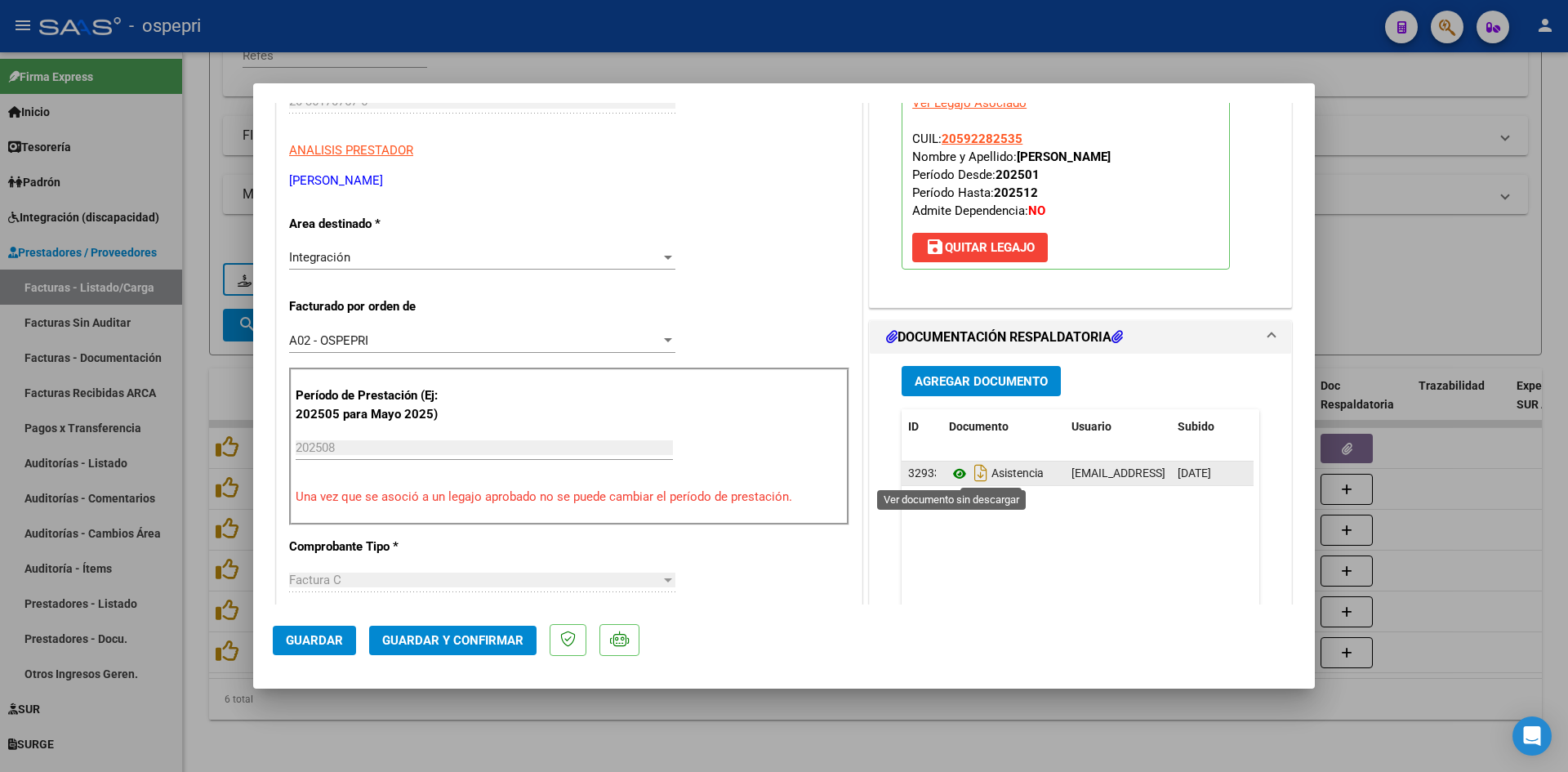
click at [949, 475] on icon at bounding box center [958, 474] width 21 height 20
click at [485, 644] on span "Guardar y Confirmar" at bounding box center [453, 640] width 142 height 15
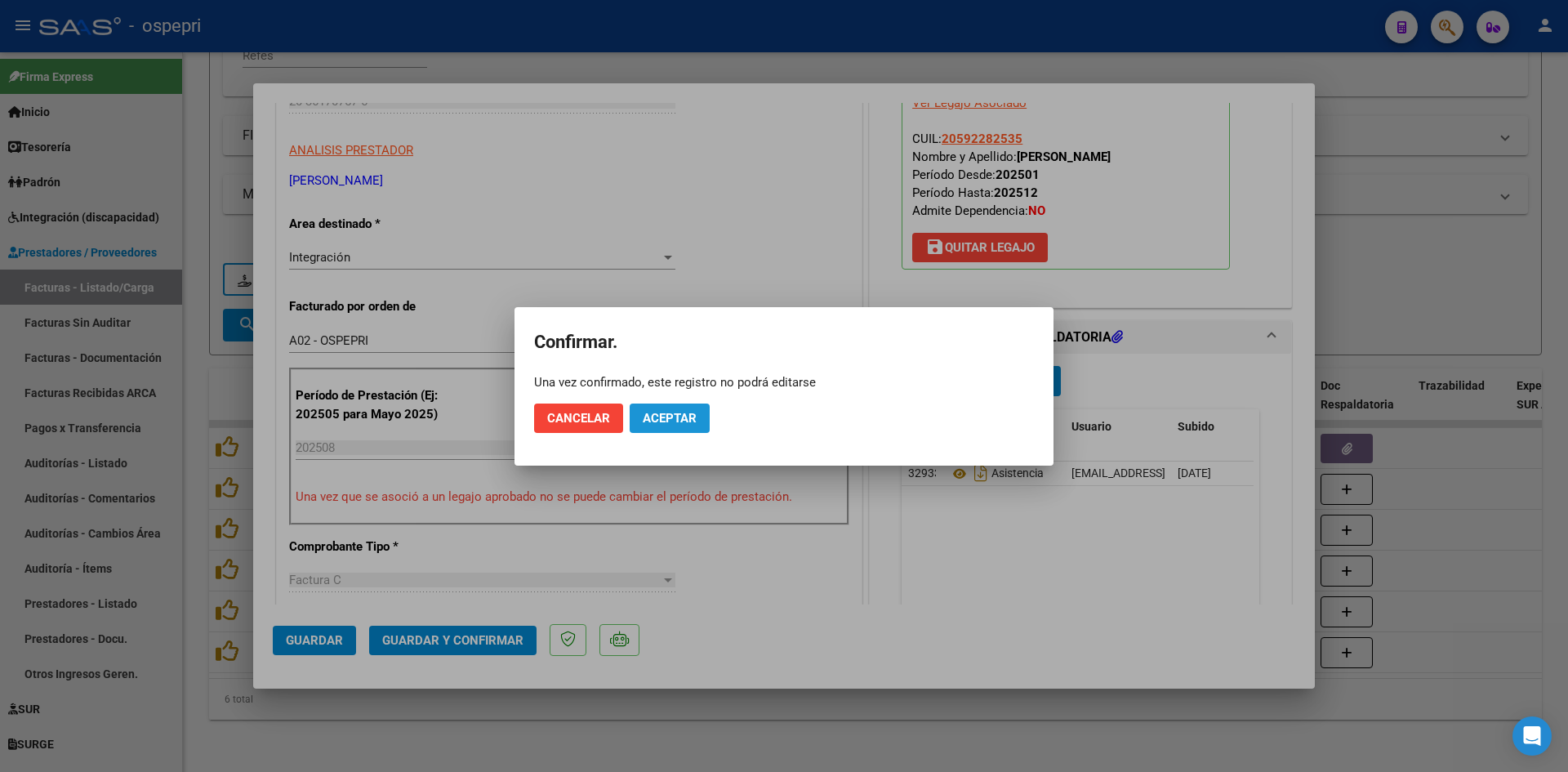
click at [683, 410] on span "Aceptar" at bounding box center [669, 417] width 54 height 15
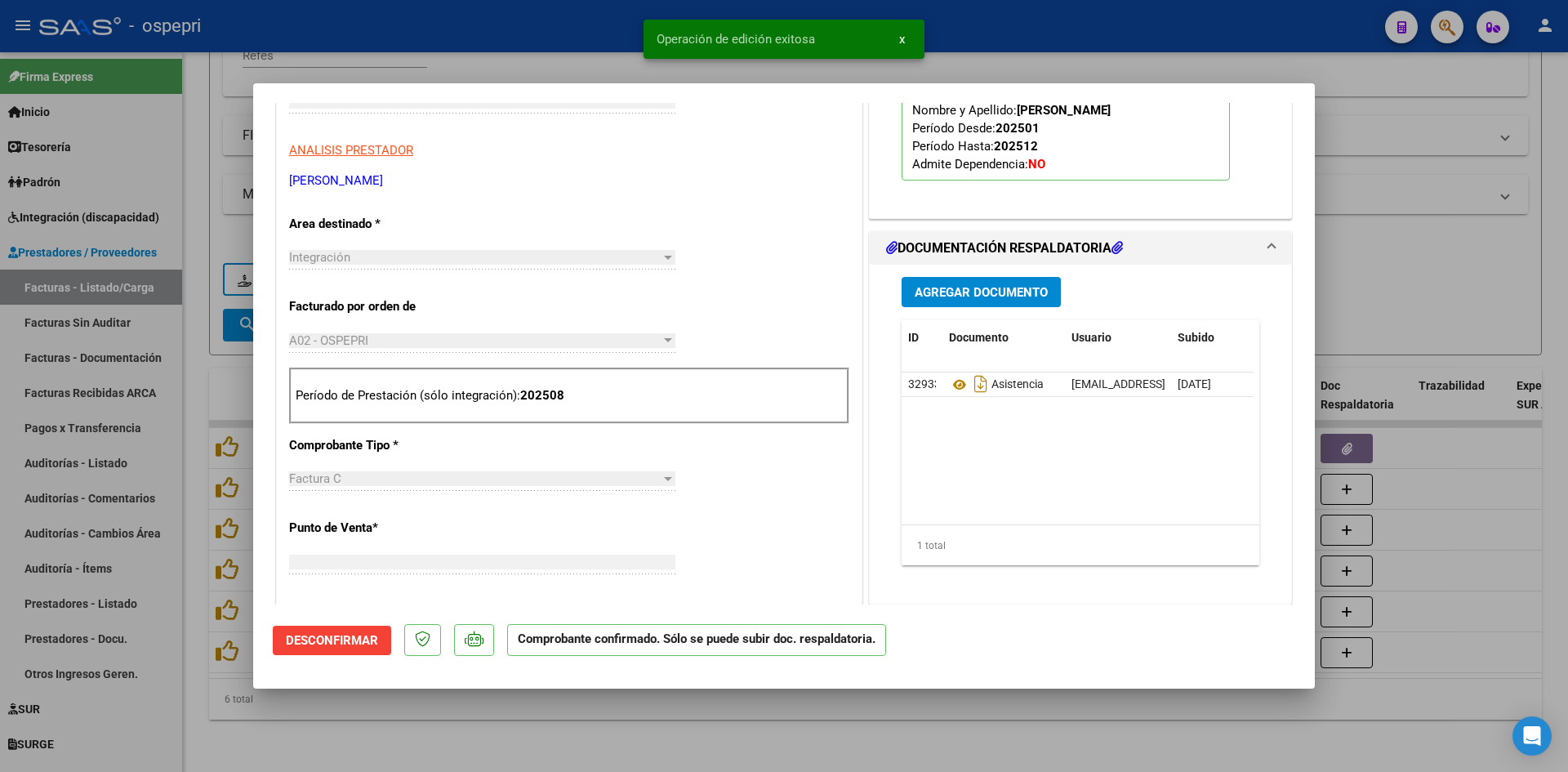
type input "$ 0,00"
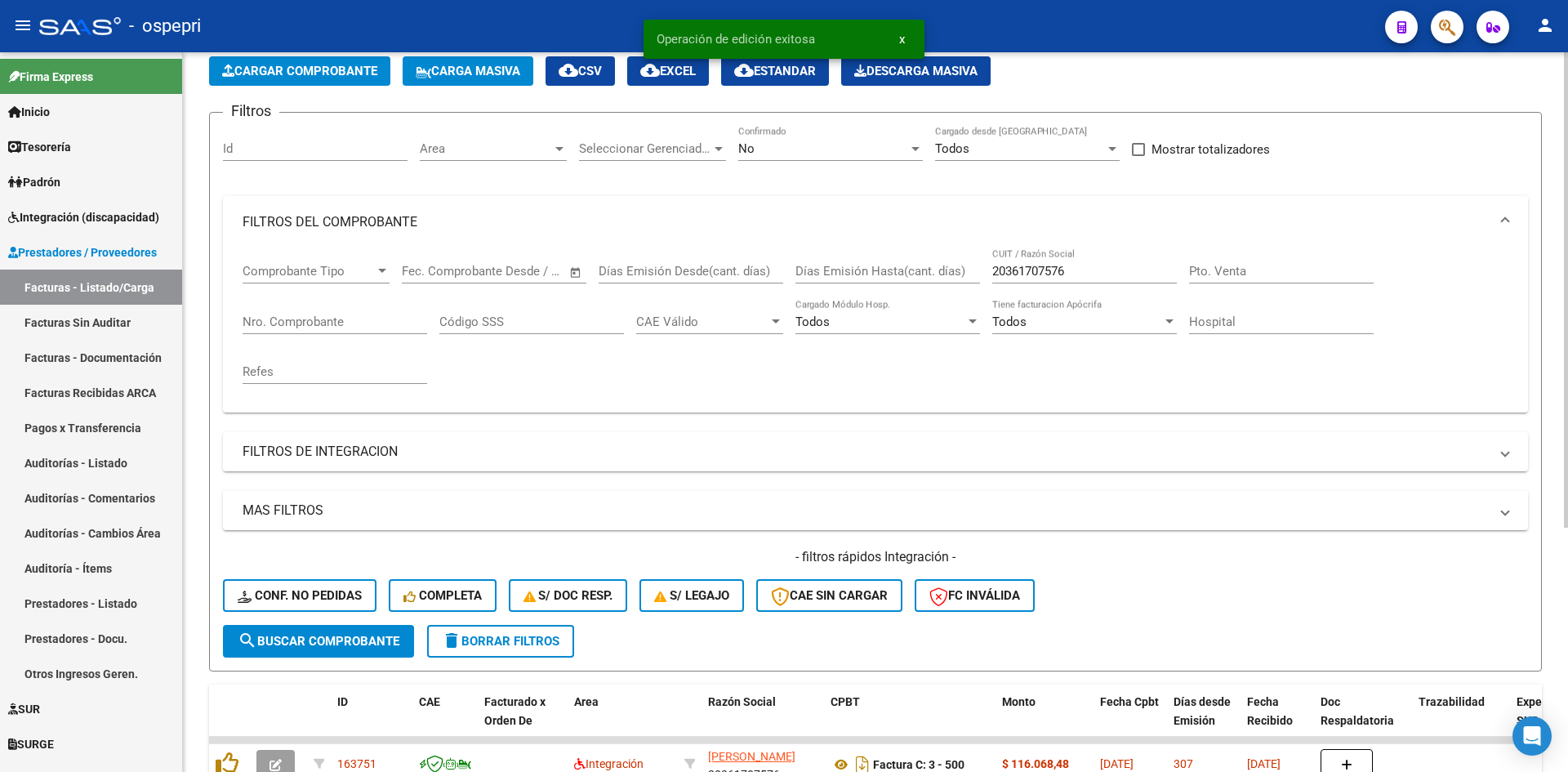
scroll to position [43, 0]
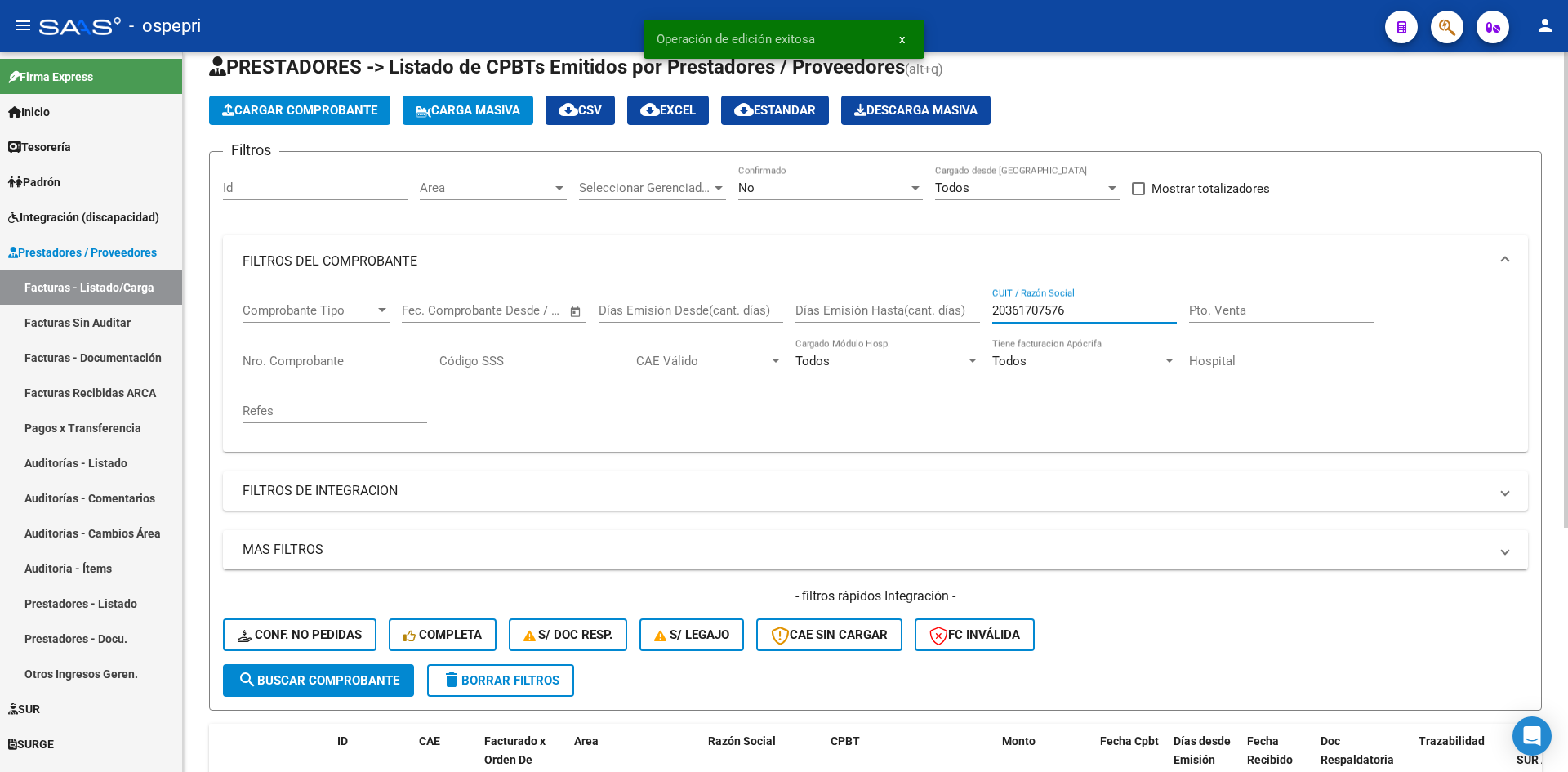
drag, startPoint x: 1079, startPoint y: 308, endPoint x: 971, endPoint y: 313, distance: 108.1
click at [971, 313] on div "Comprobante Tipo Comprobante Tipo Fecha inicio – Fecha fin Fec. Comprobante Des…" at bounding box center [875, 363] width 1266 height 151
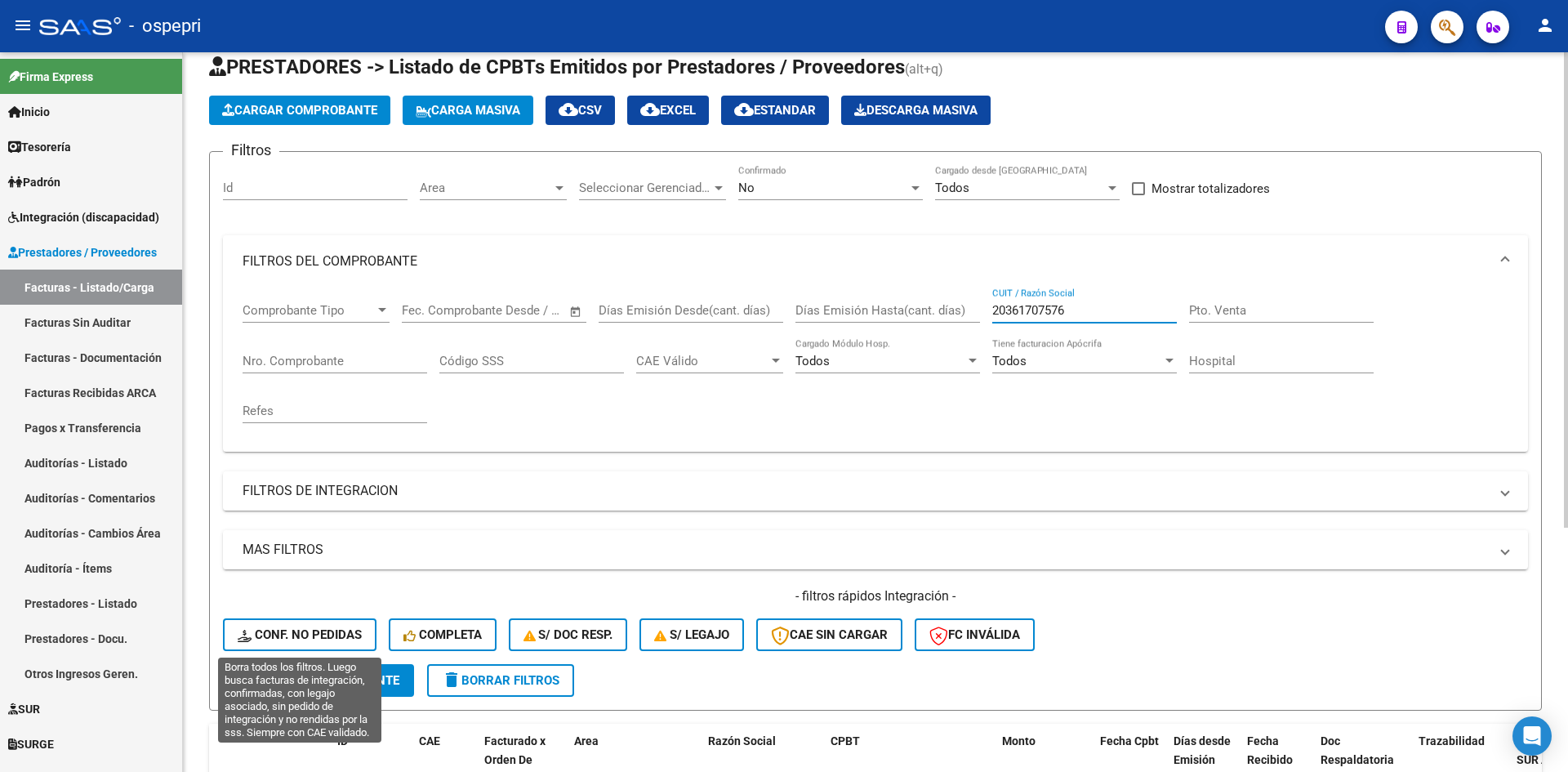
click at [302, 635] on span "Conf. no pedidas" at bounding box center [299, 634] width 124 height 15
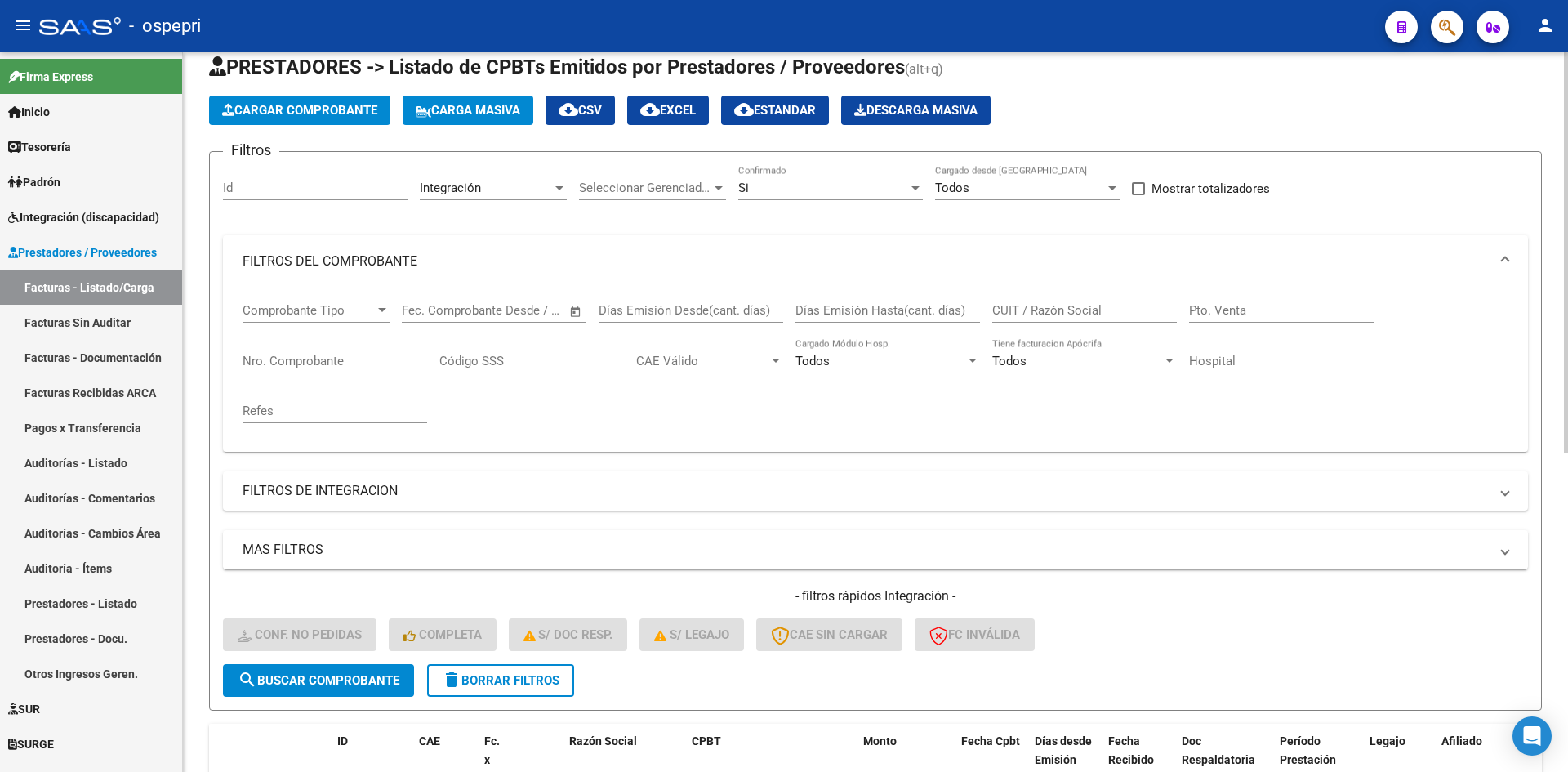
click at [1065, 306] on input "CUIT / Razón Social" at bounding box center [1084, 310] width 184 height 15
paste input "20361707576"
type input "20361707576"
click at [364, 677] on span "search Buscar Comprobante" at bounding box center [318, 680] width 162 height 15
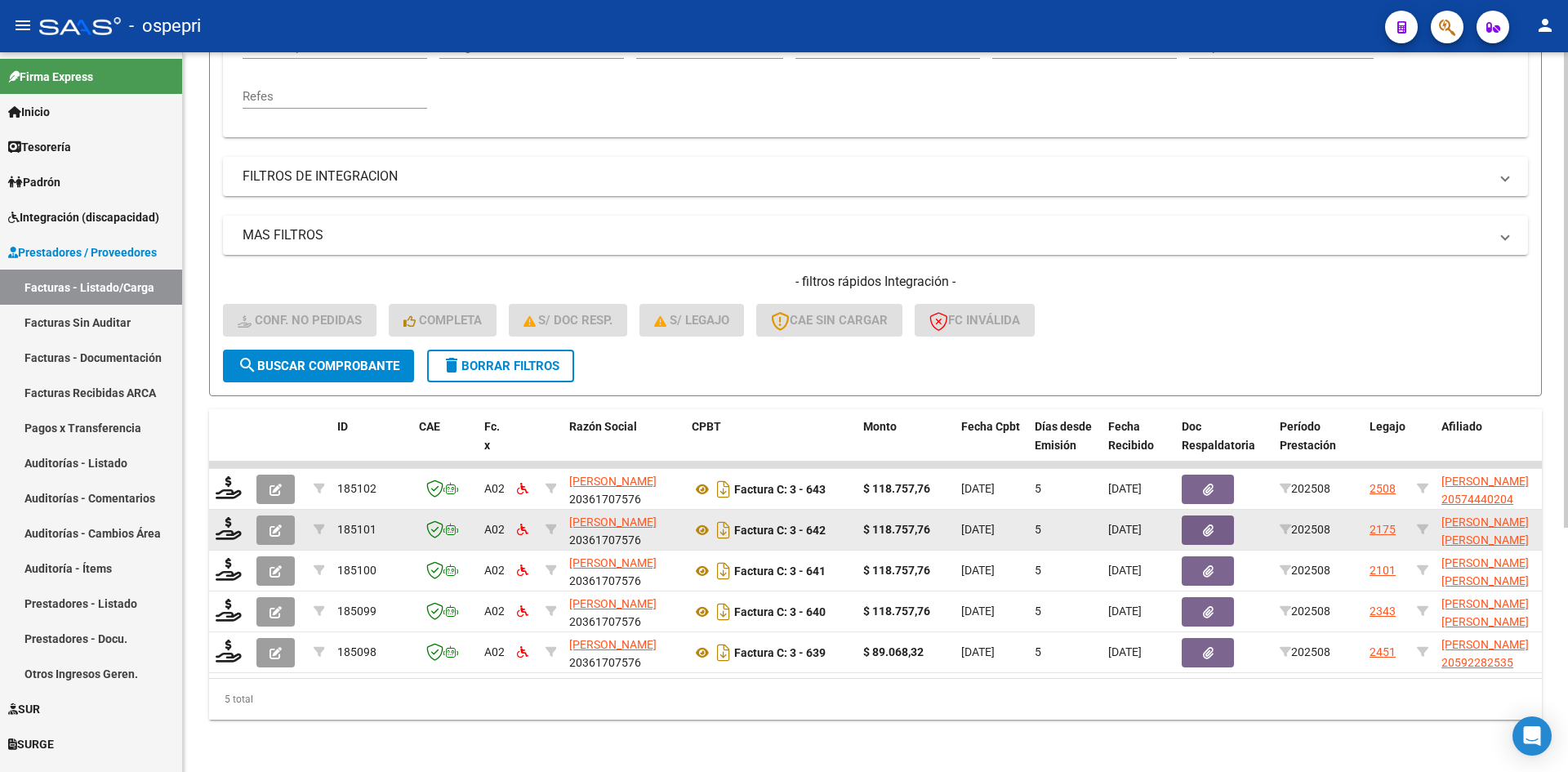
scroll to position [369, 0]
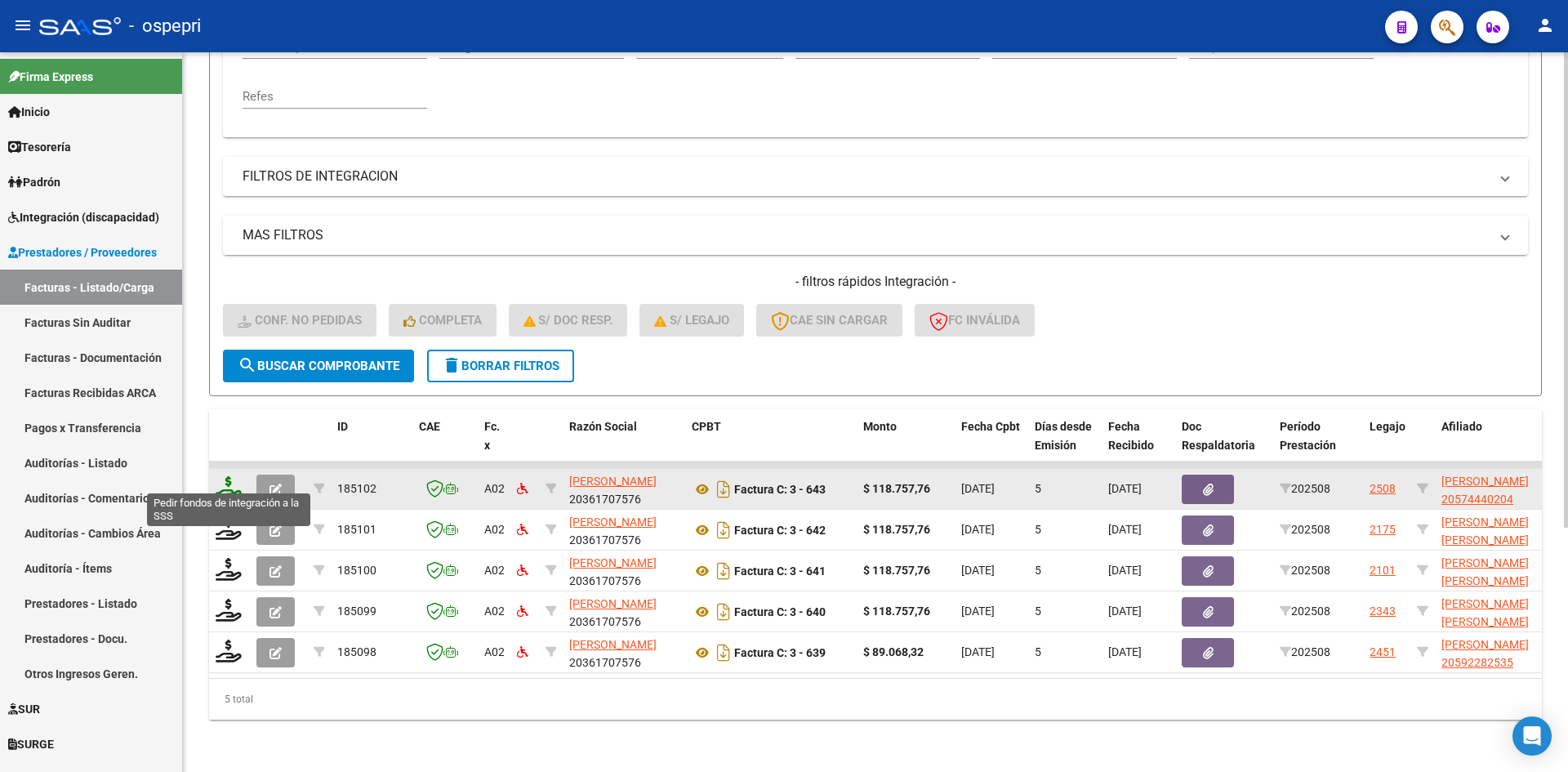
click at [220, 479] on icon at bounding box center [229, 487] width 26 height 23
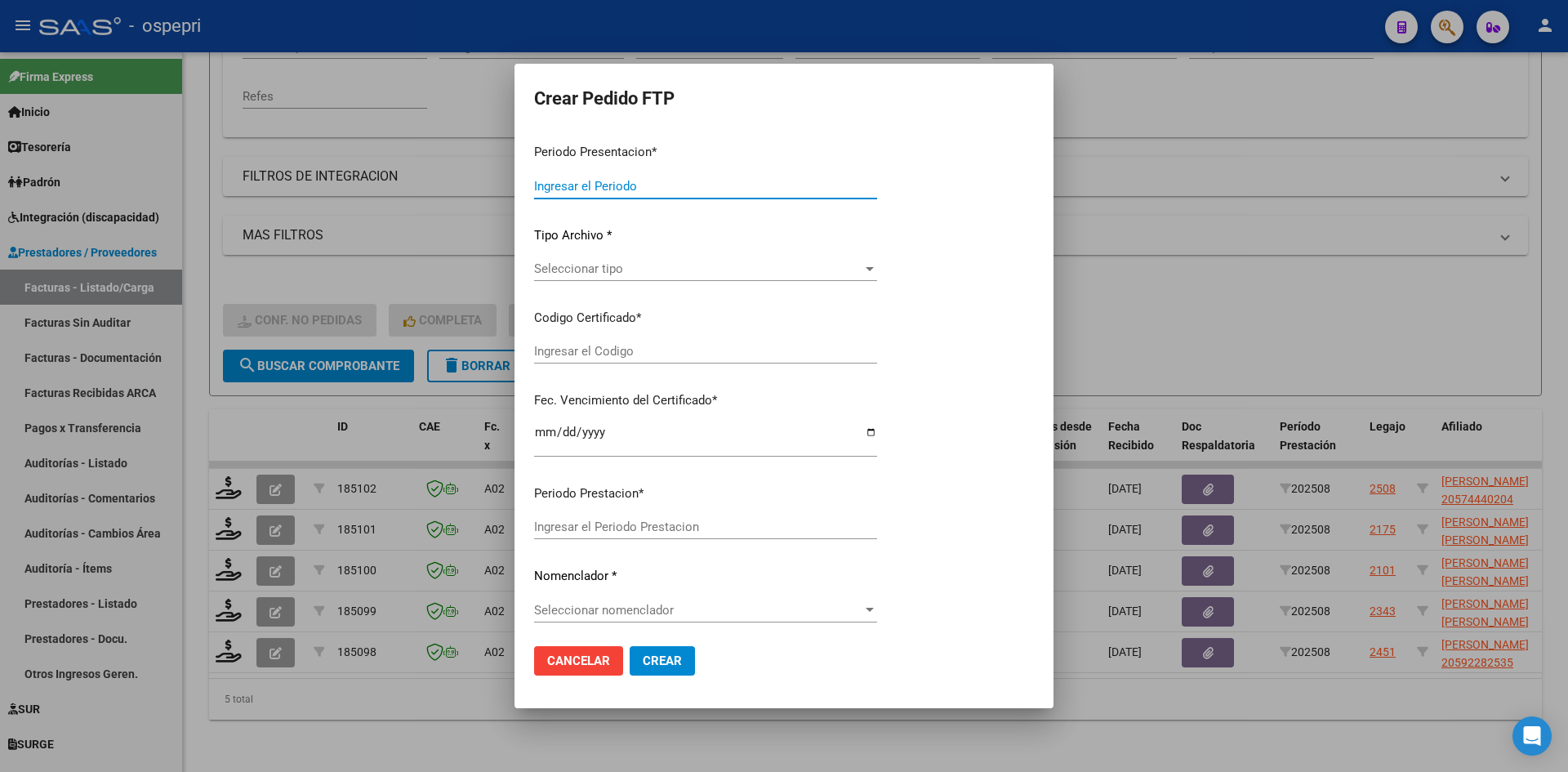
type input "202508"
type input "$ 118.757,76"
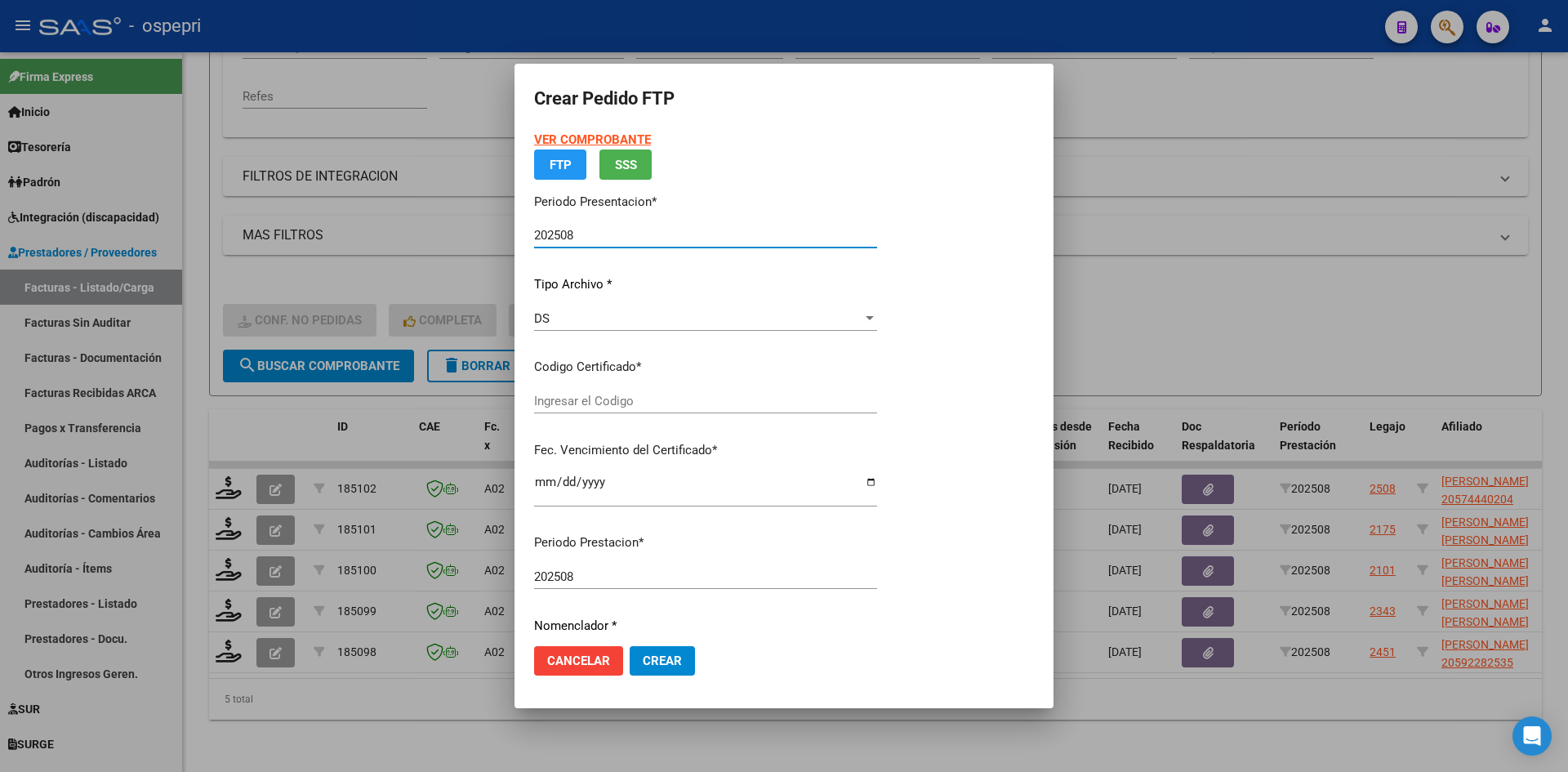
type input "2057444020-4"
type input "[DATE]"
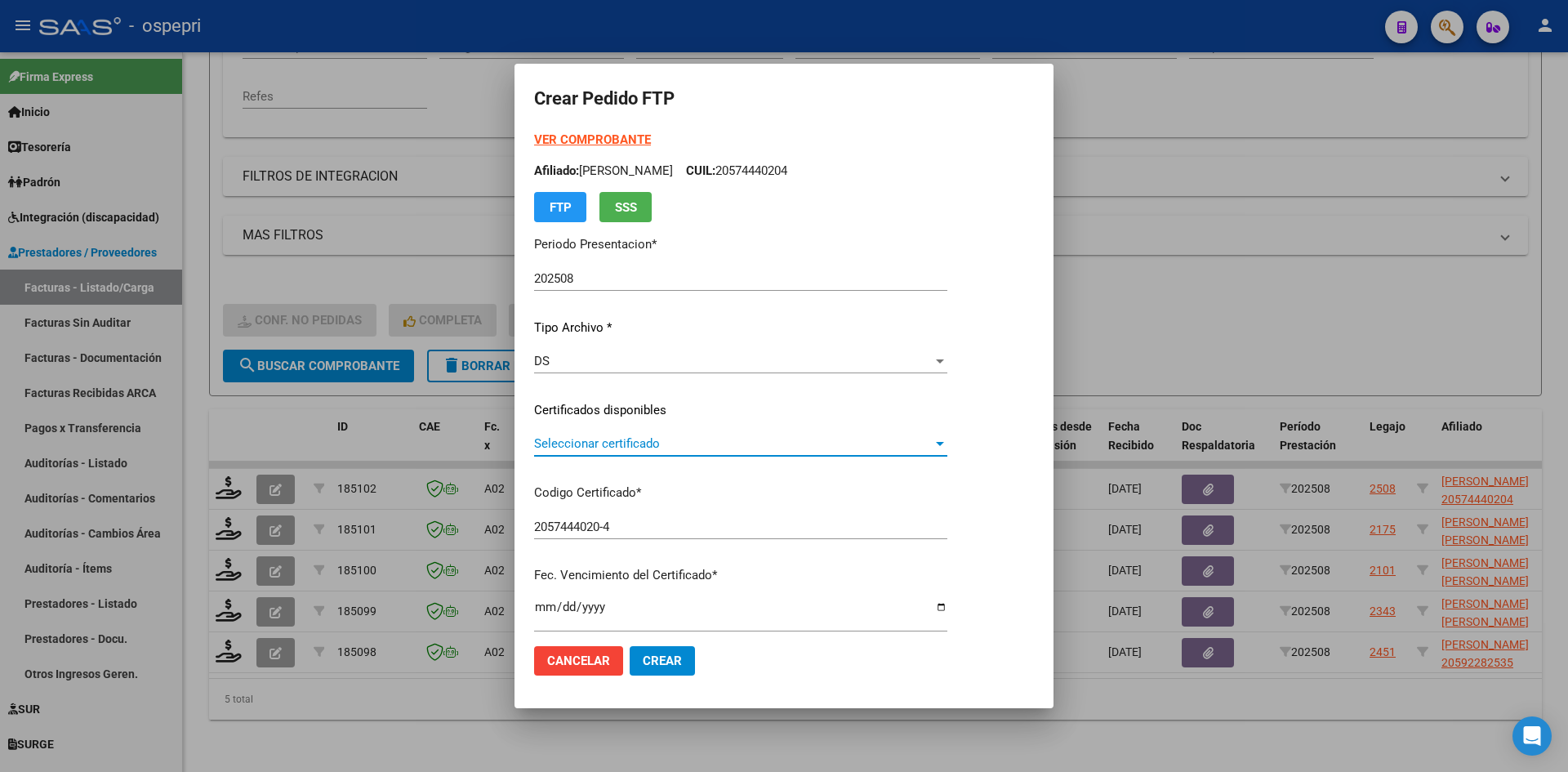
click at [685, 443] on span "Seleccionar certificado" at bounding box center [733, 443] width 398 height 15
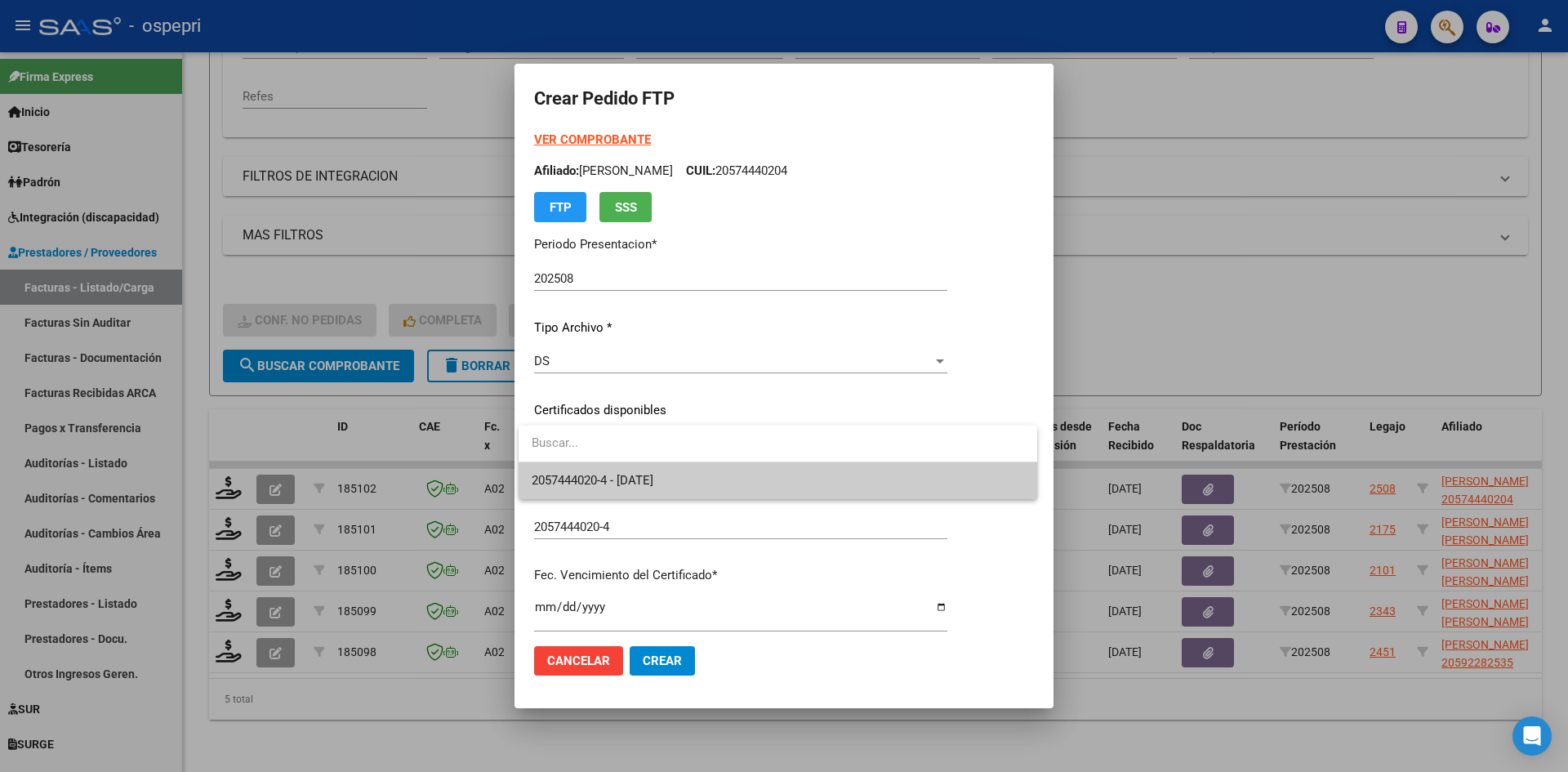
click at [722, 494] on span "2057444020-4 - 2025-11-01" at bounding box center [777, 480] width 493 height 37
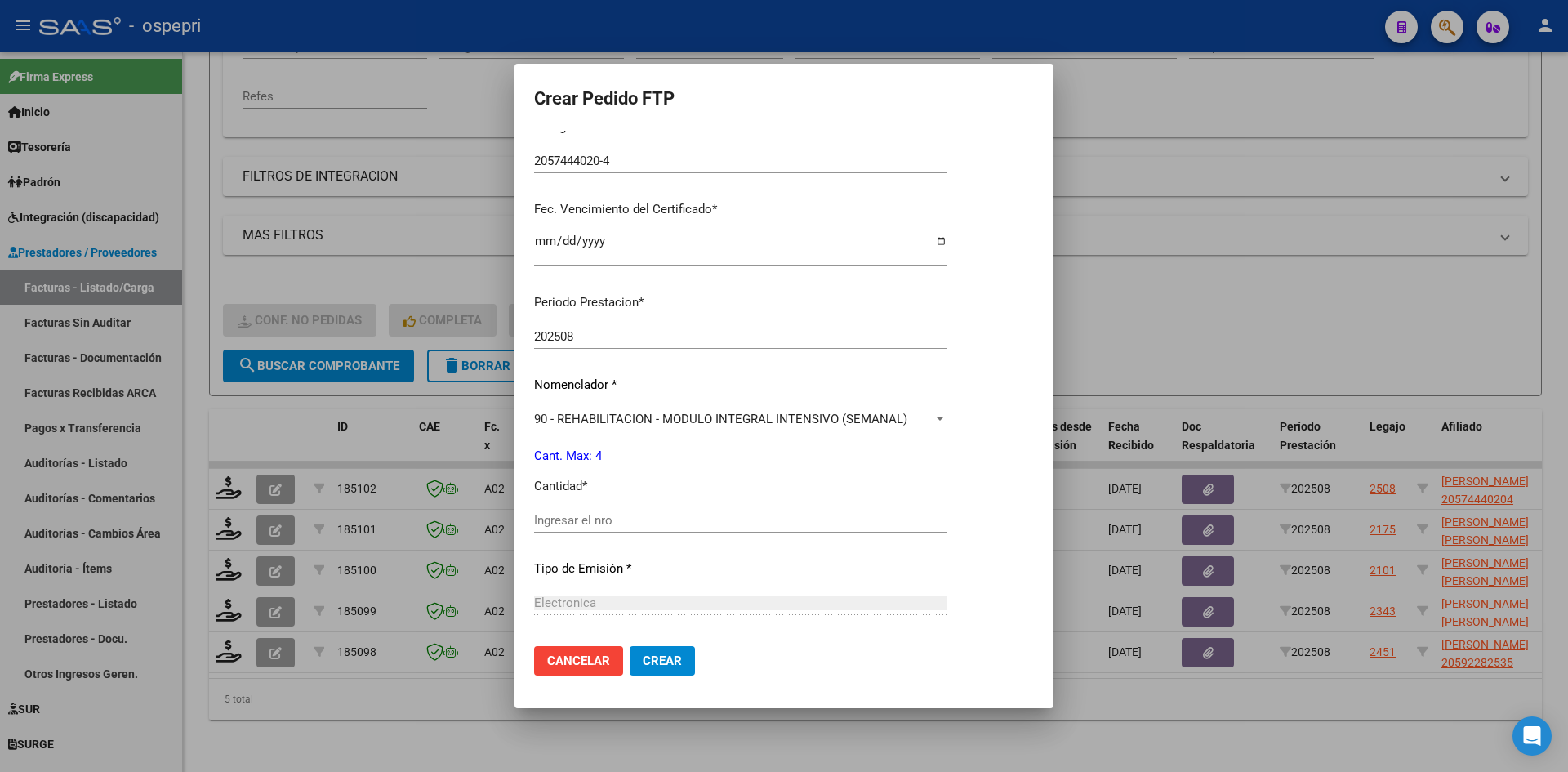
scroll to position [490, 0]
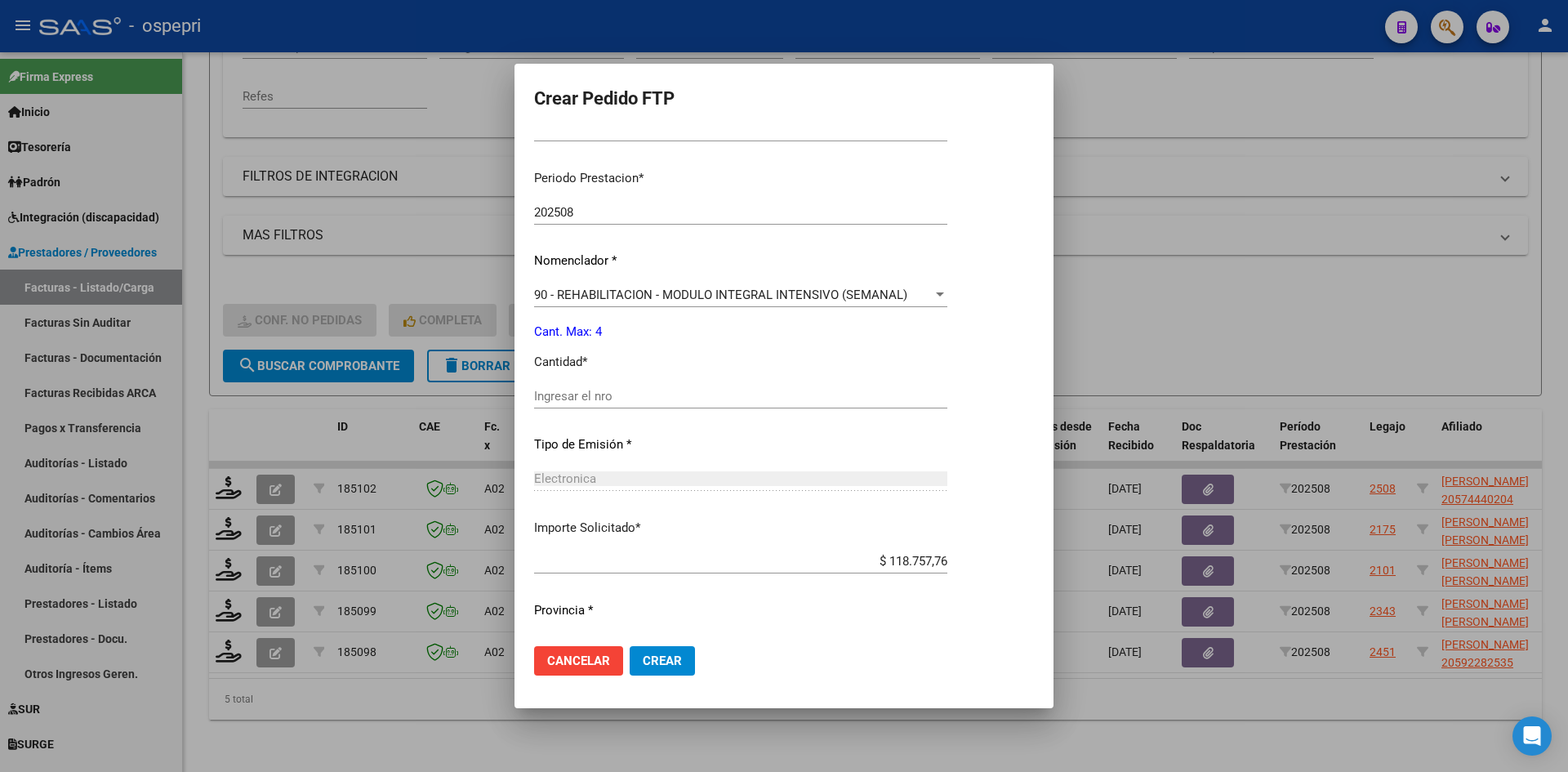
click at [609, 392] on input "Ingresar el nro" at bounding box center [740, 395] width 413 height 15
type input "4"
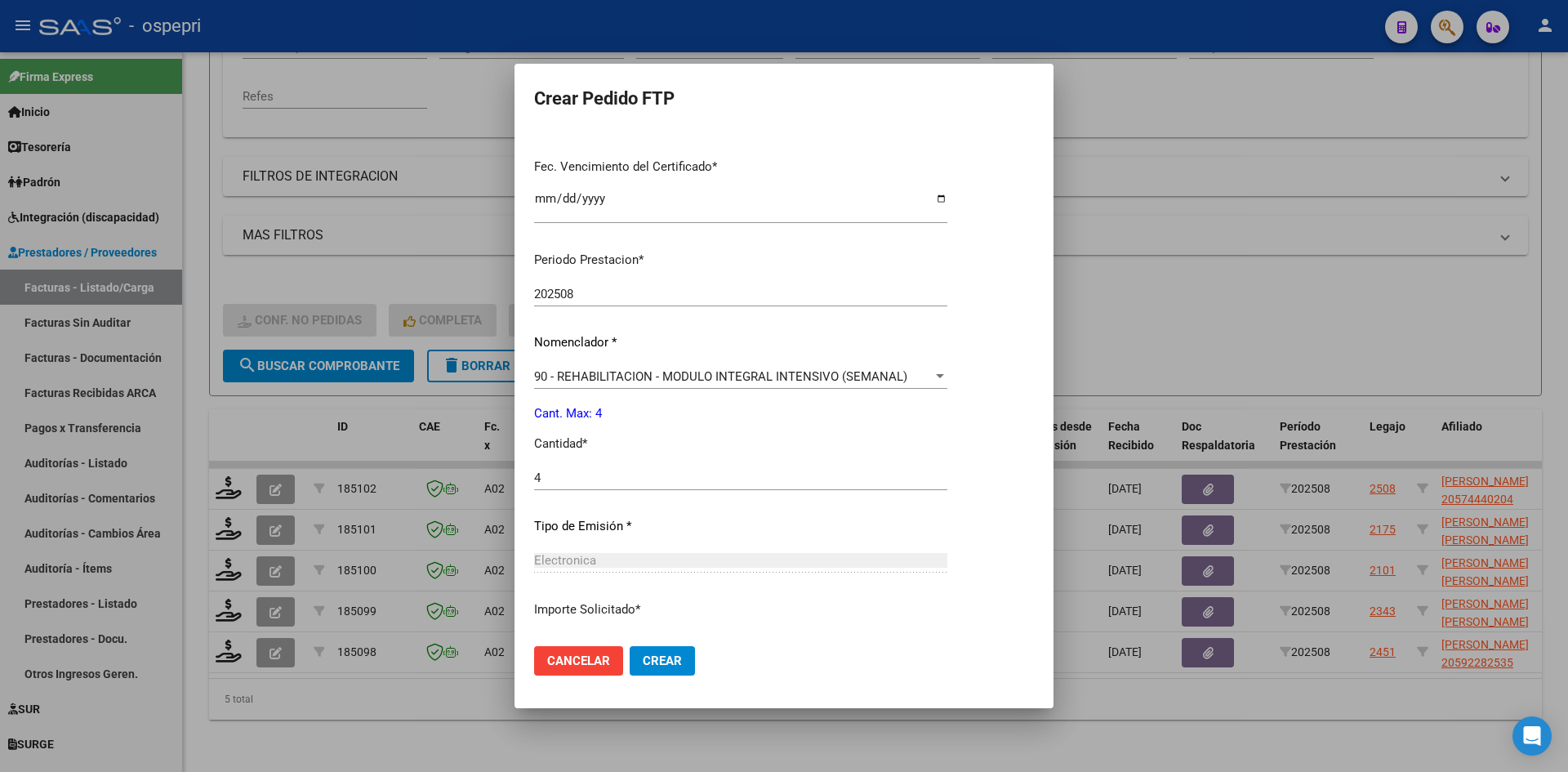
click at [680, 650] on button "Crear" at bounding box center [662, 661] width 65 height 30
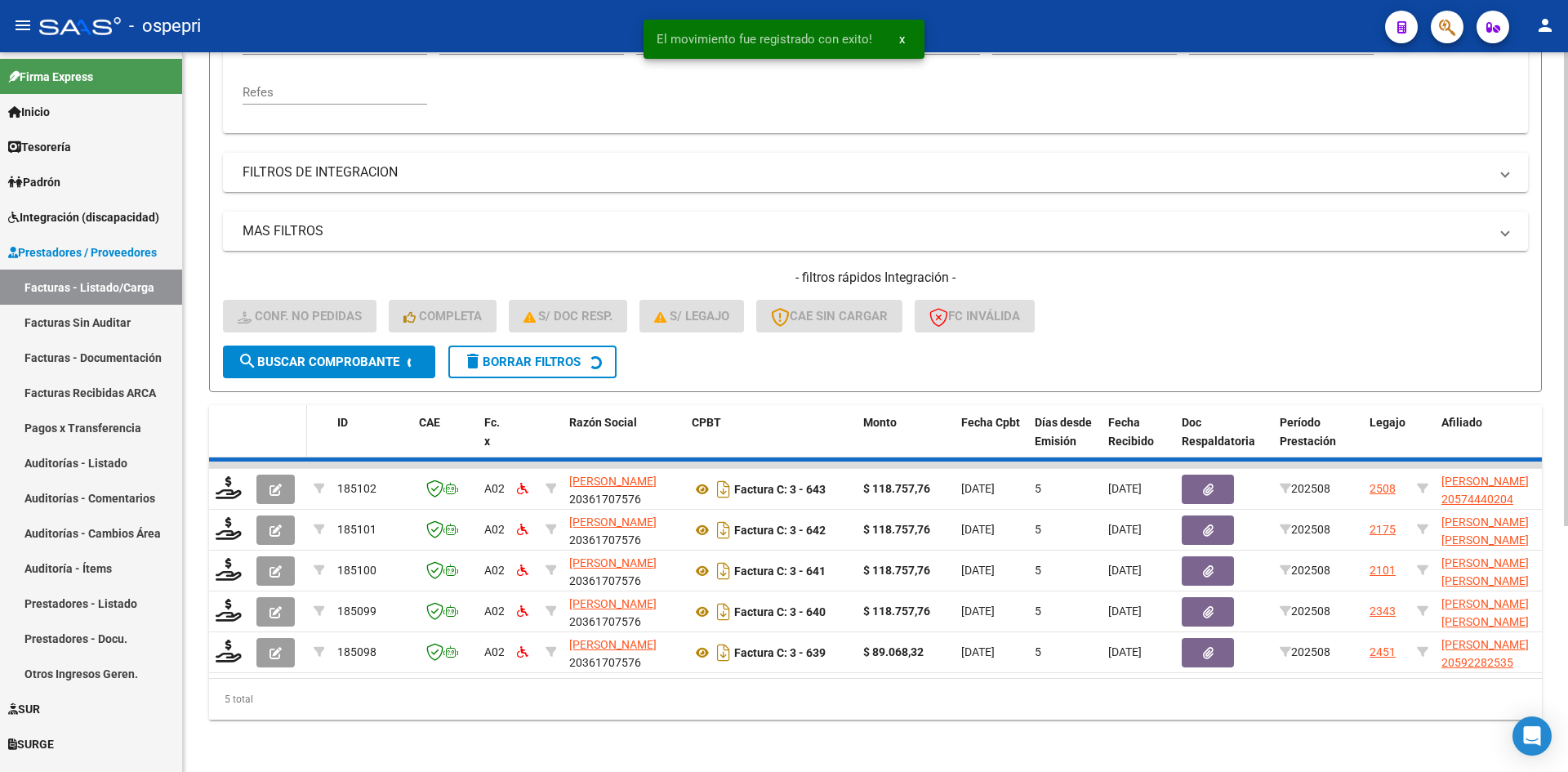
scroll to position [328, 0]
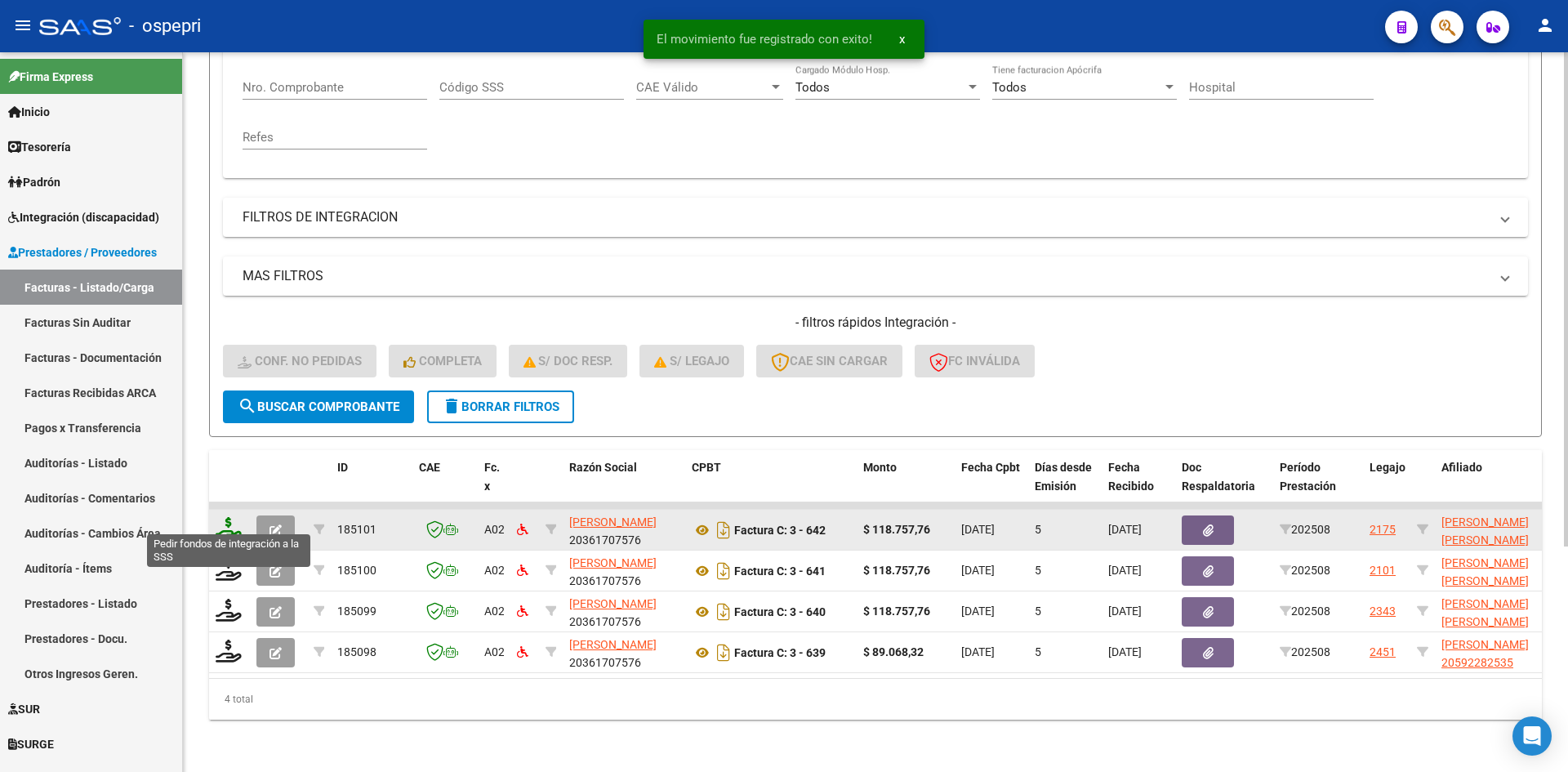
click at [224, 517] on icon at bounding box center [229, 528] width 26 height 23
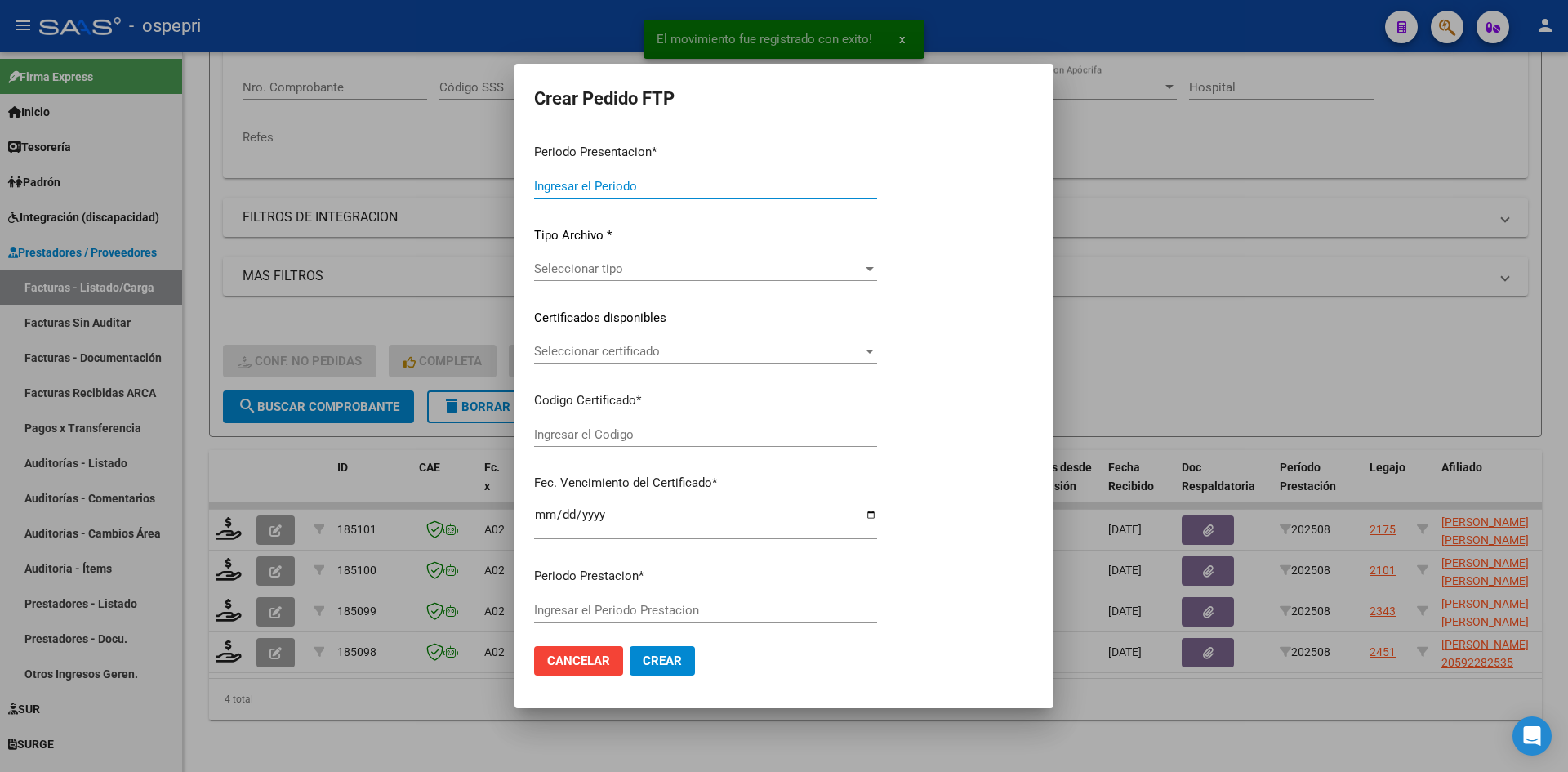
type input "202508"
type input "$ 118.757,76"
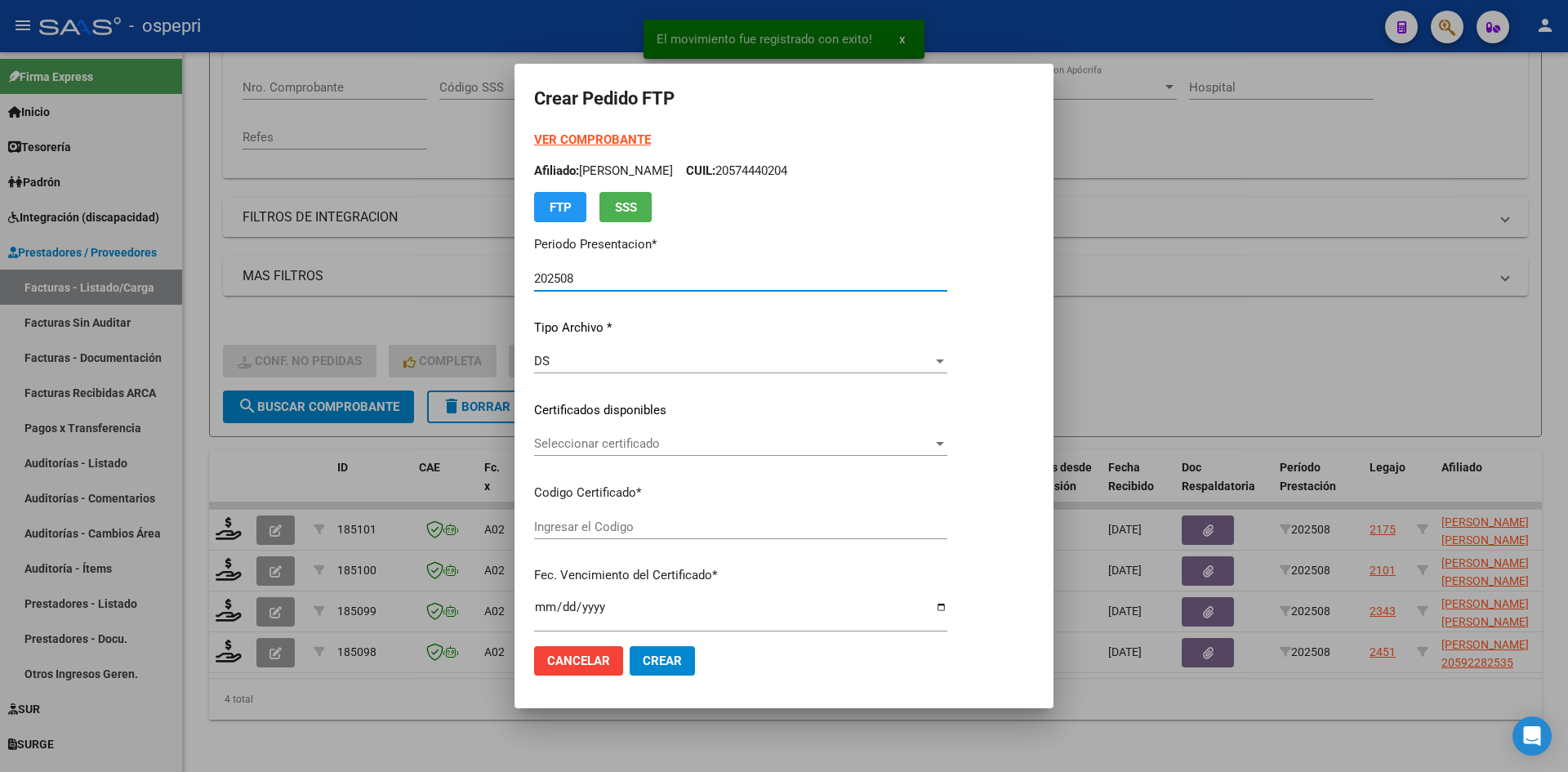
type input "2058767695-9"
type input "2028-04-18"
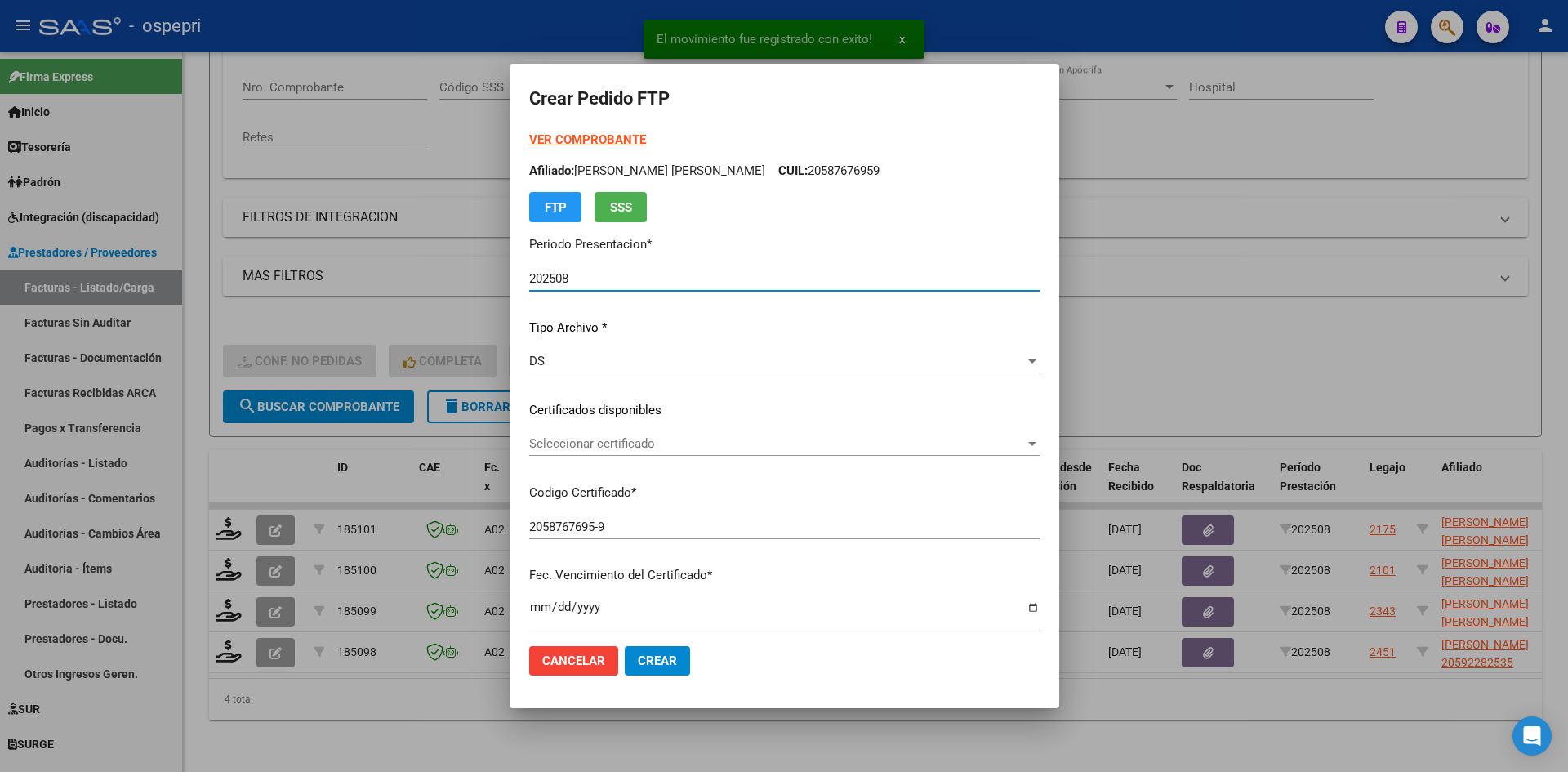
click at [664, 451] on span "Seleccionar certificado" at bounding box center [777, 443] width 496 height 15
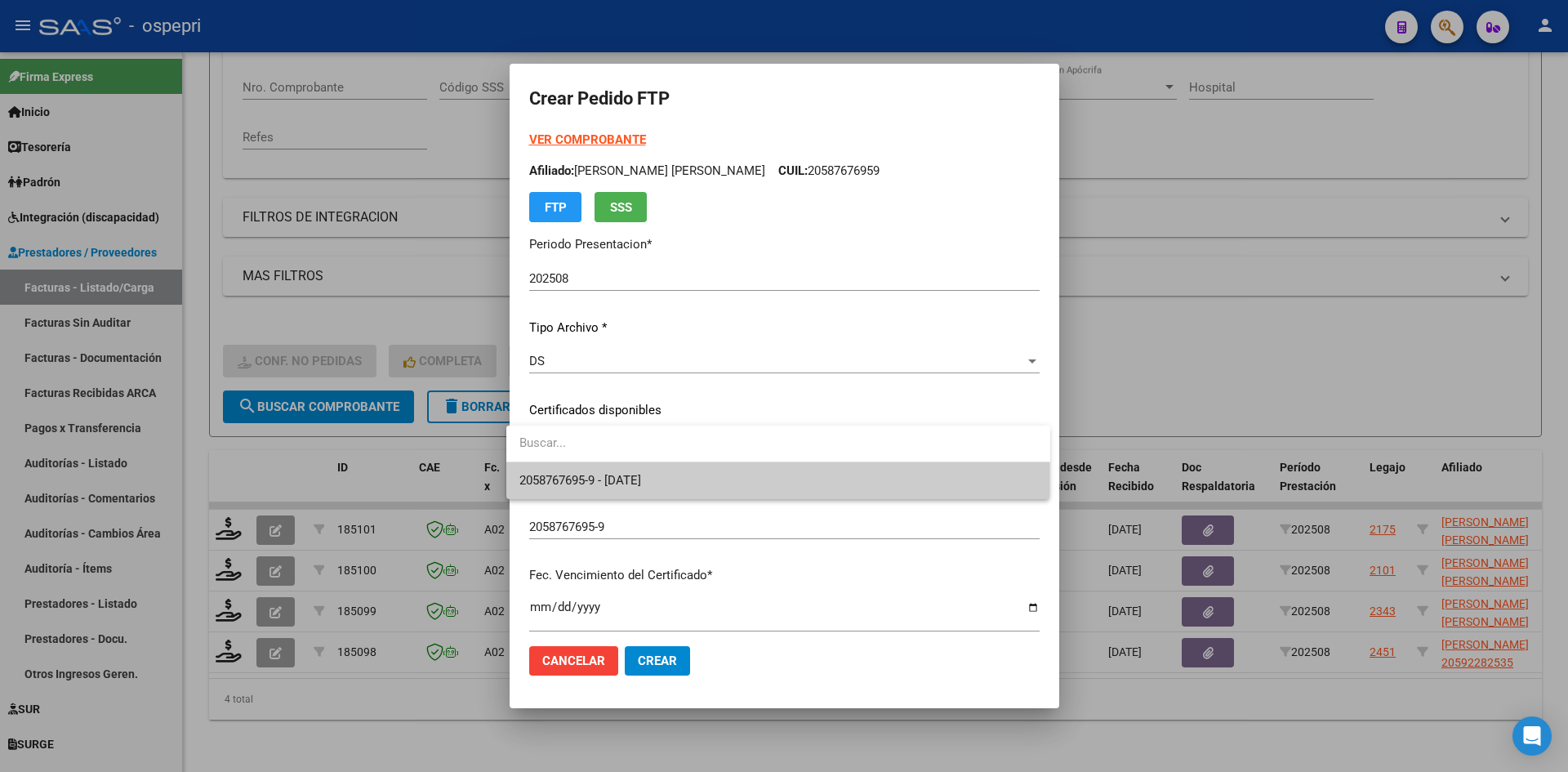
click at [679, 480] on span "2058767695-9 - 2028-04-18" at bounding box center [778, 480] width 517 height 37
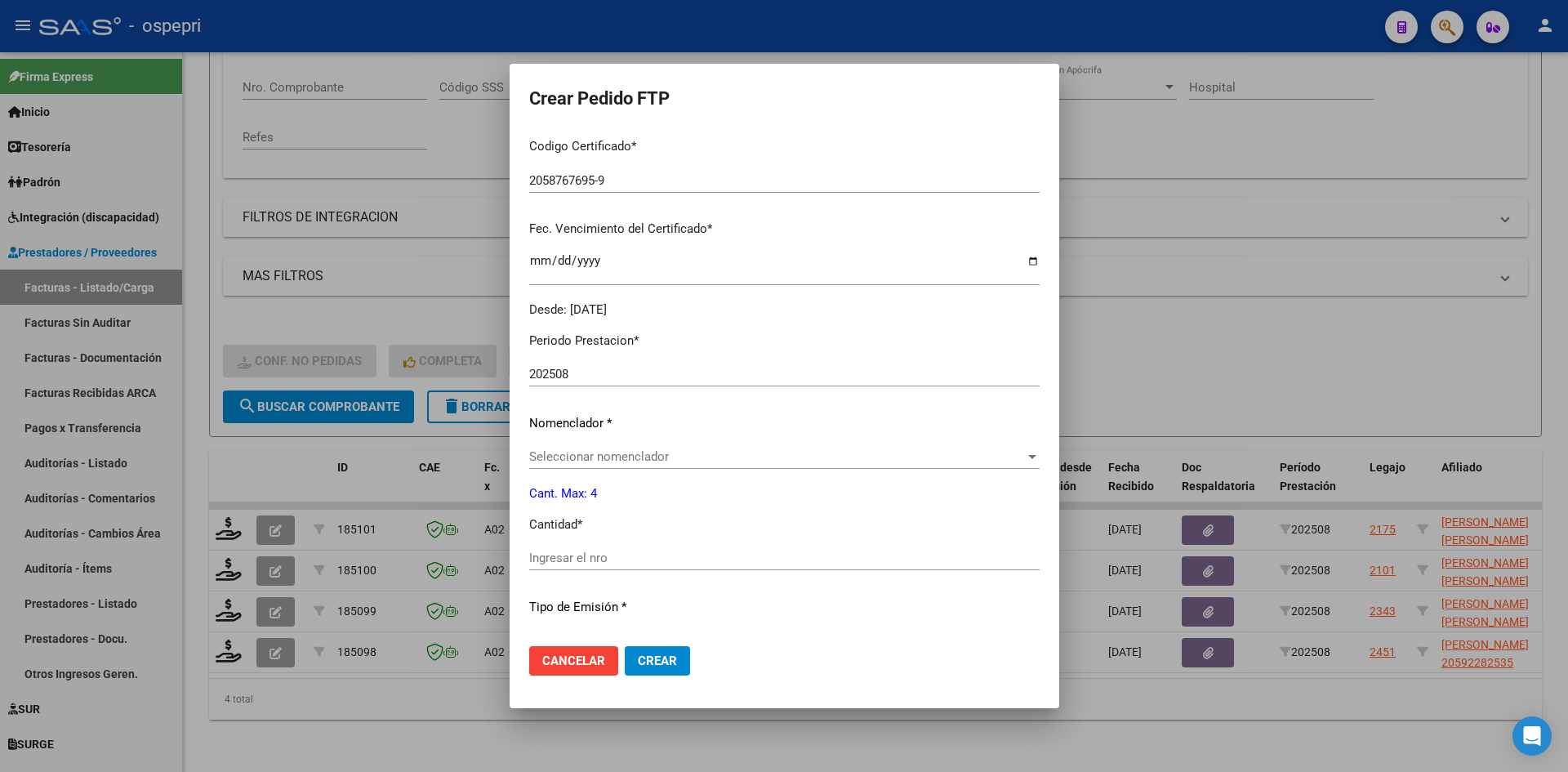
scroll to position [490, 0]
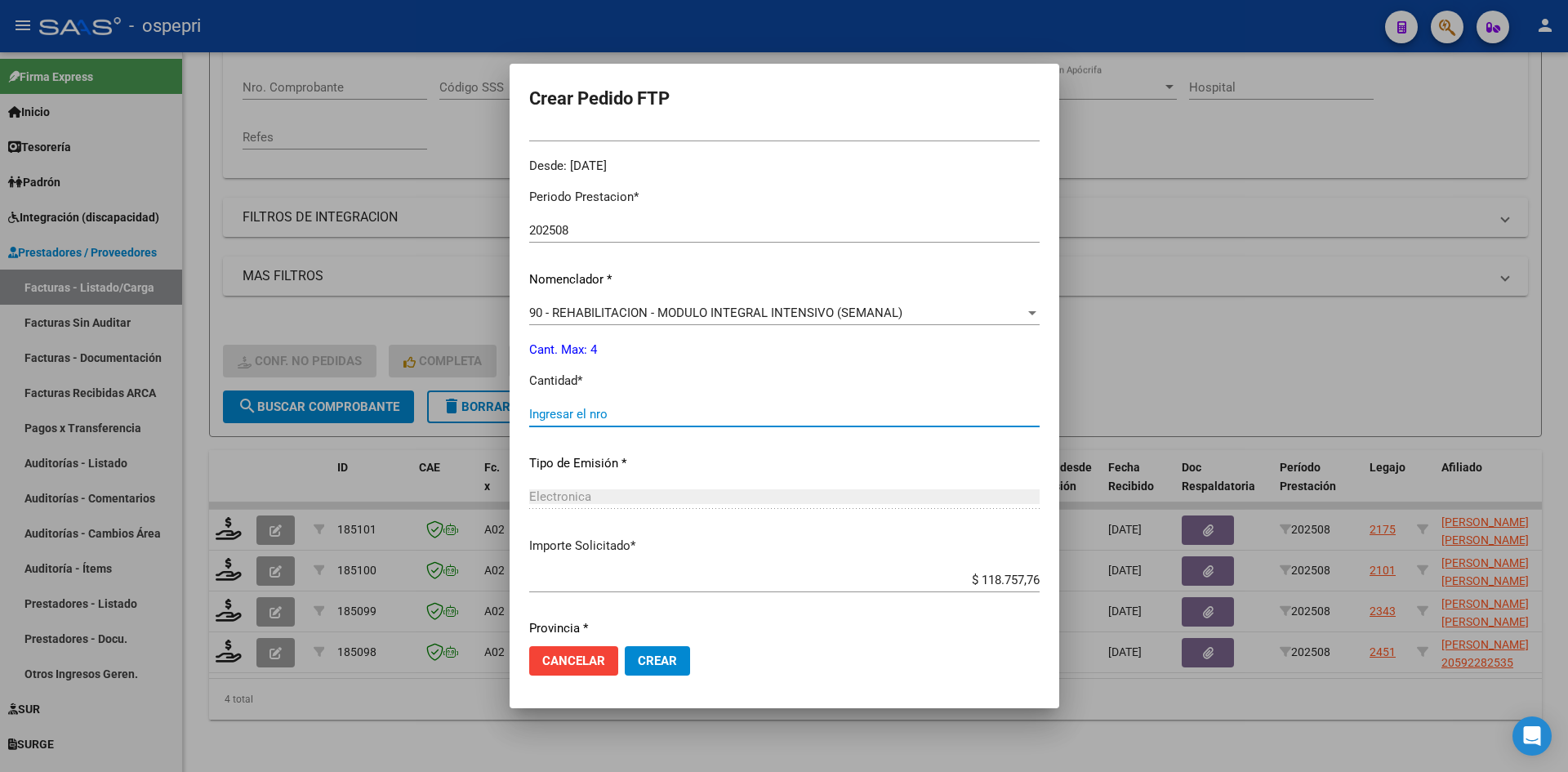
click at [635, 417] on input "Ingresar el nro" at bounding box center [784, 413] width 510 height 15
type input "4"
click at [661, 661] on span "Crear" at bounding box center [658, 660] width 40 height 15
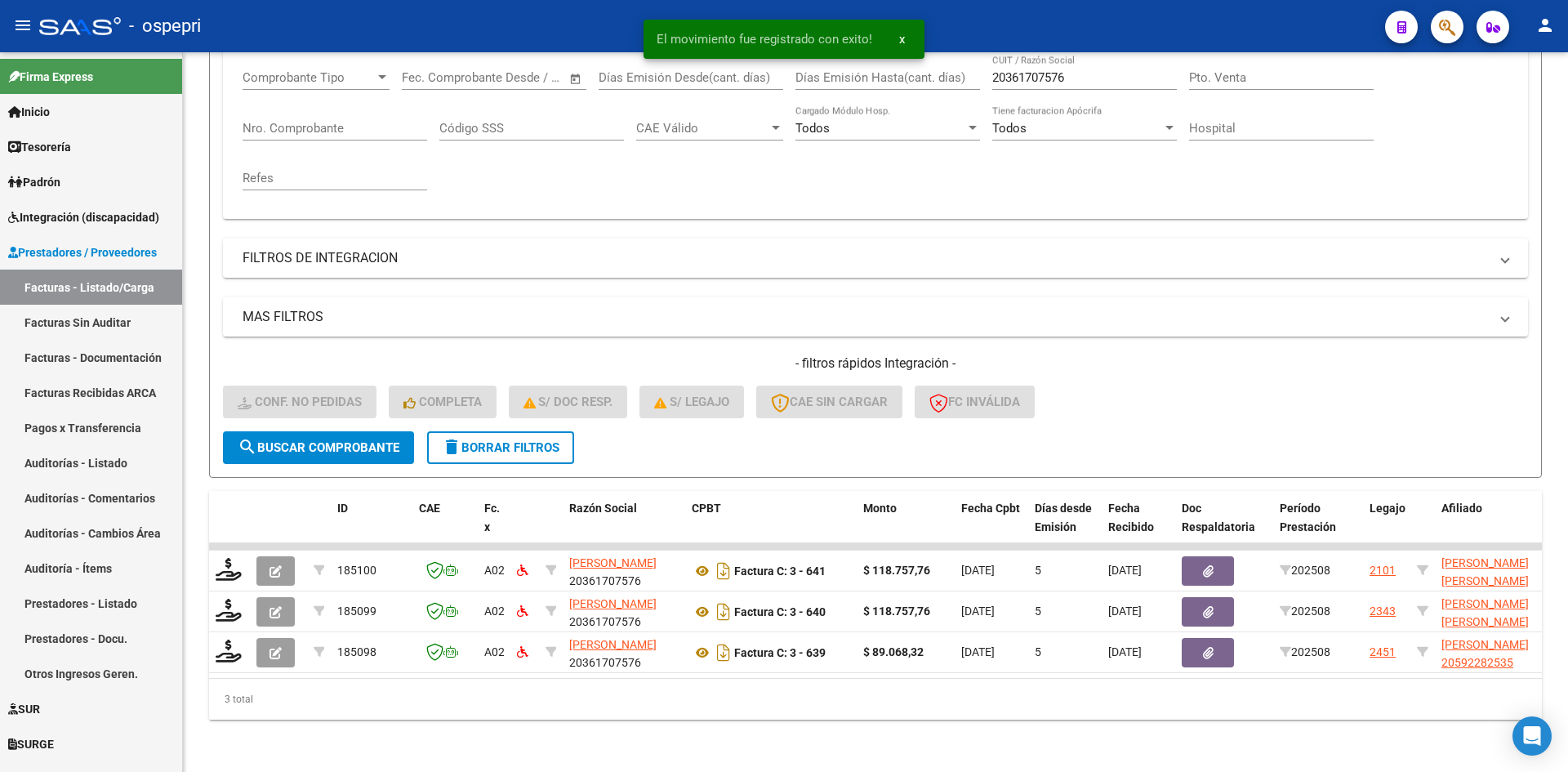
scroll to position [287, 0]
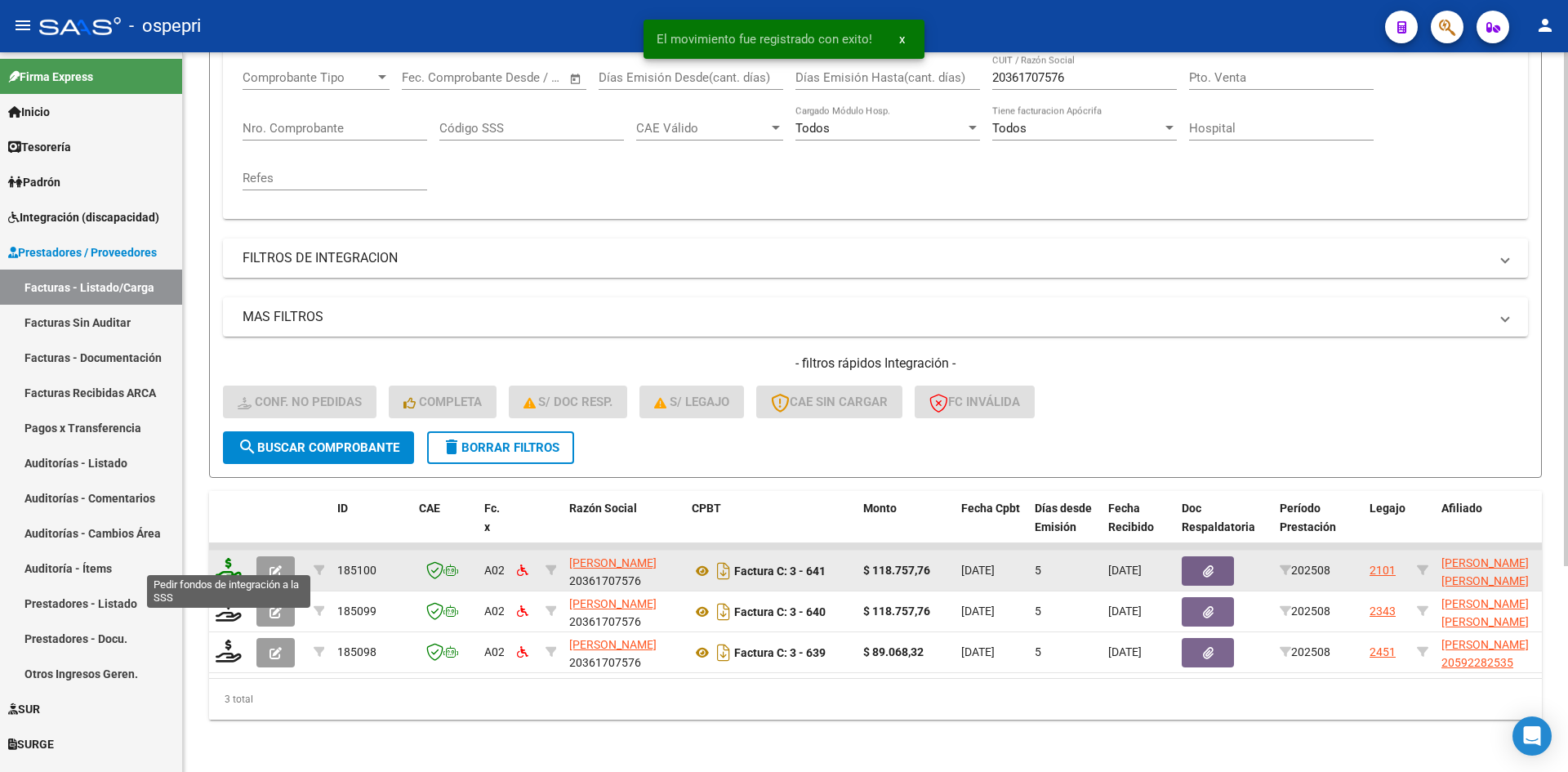
click at [228, 558] on icon at bounding box center [229, 569] width 26 height 23
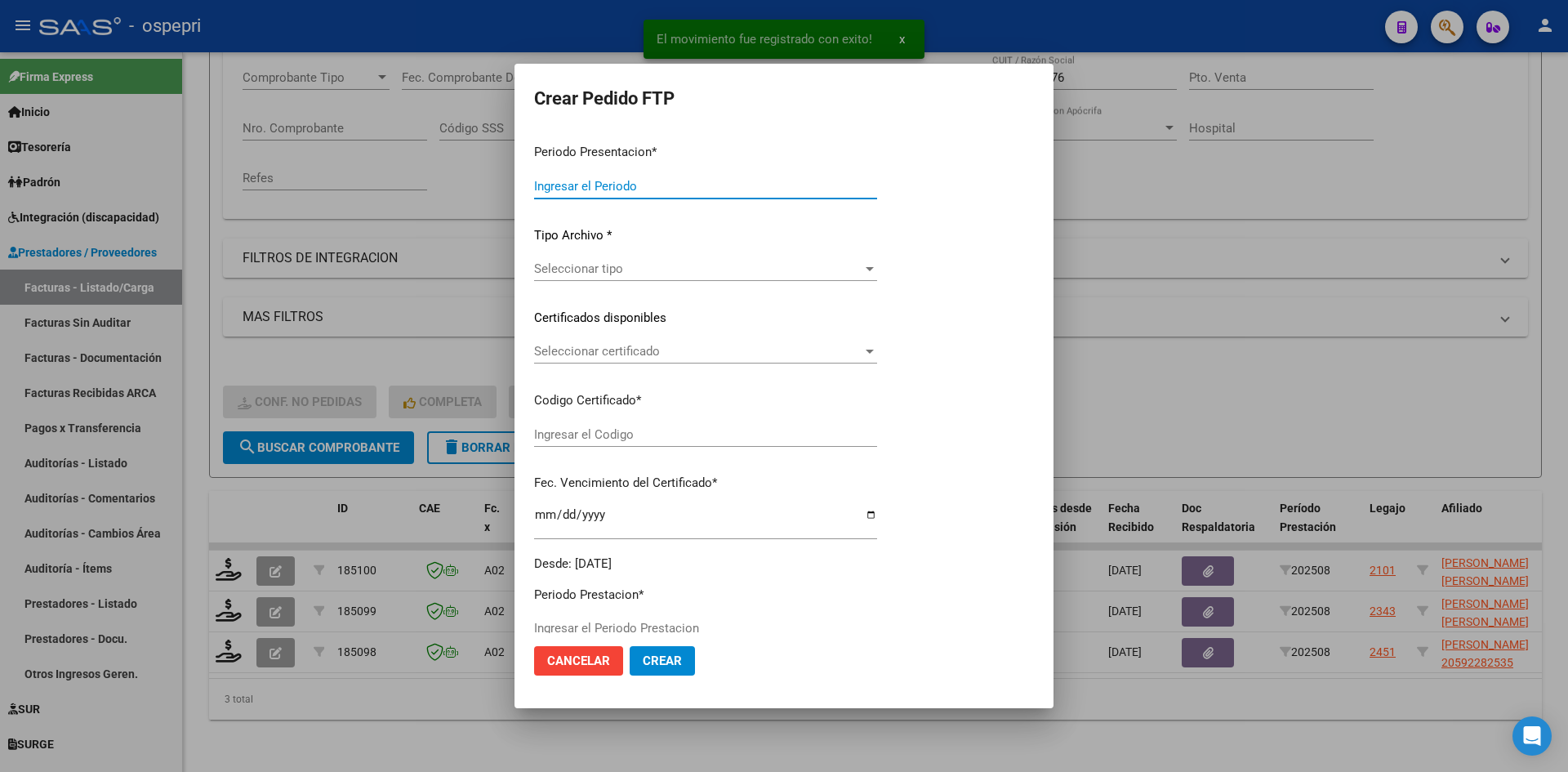
type input "202508"
type input "$ 118.757,76"
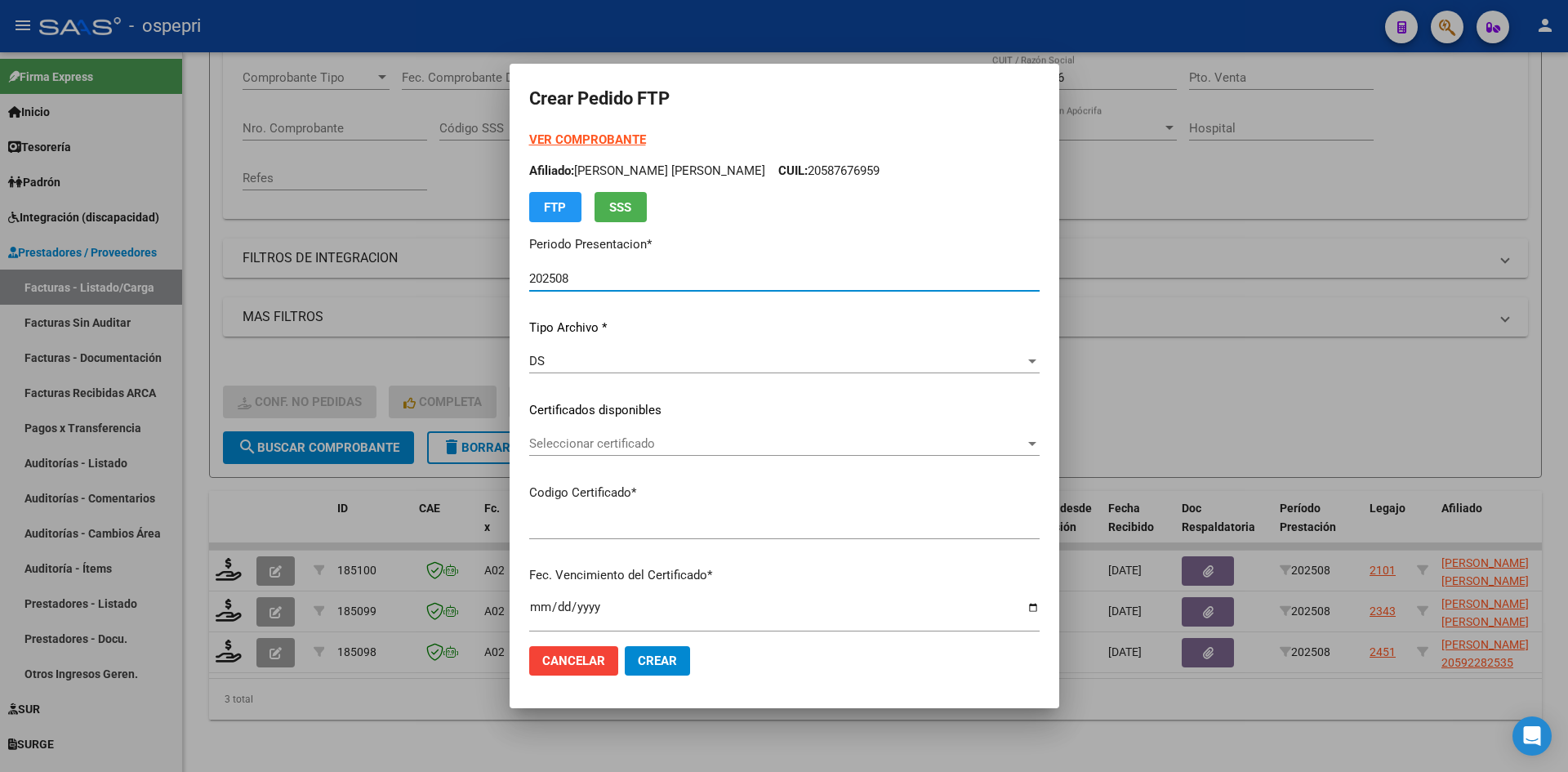
type input "857"
type input "2032-08-29"
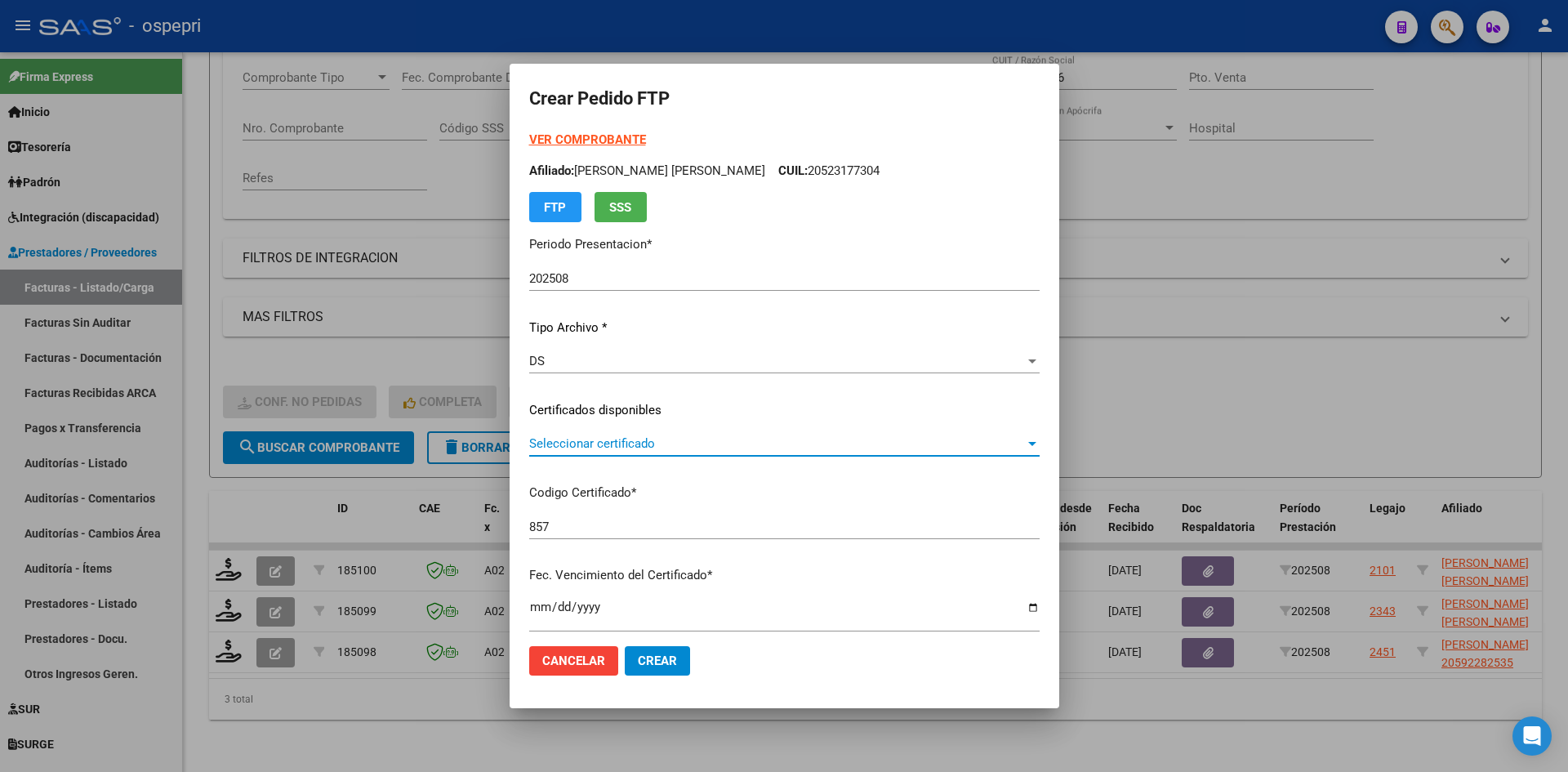
click at [660, 451] on span "Seleccionar certificado" at bounding box center [777, 443] width 496 height 15
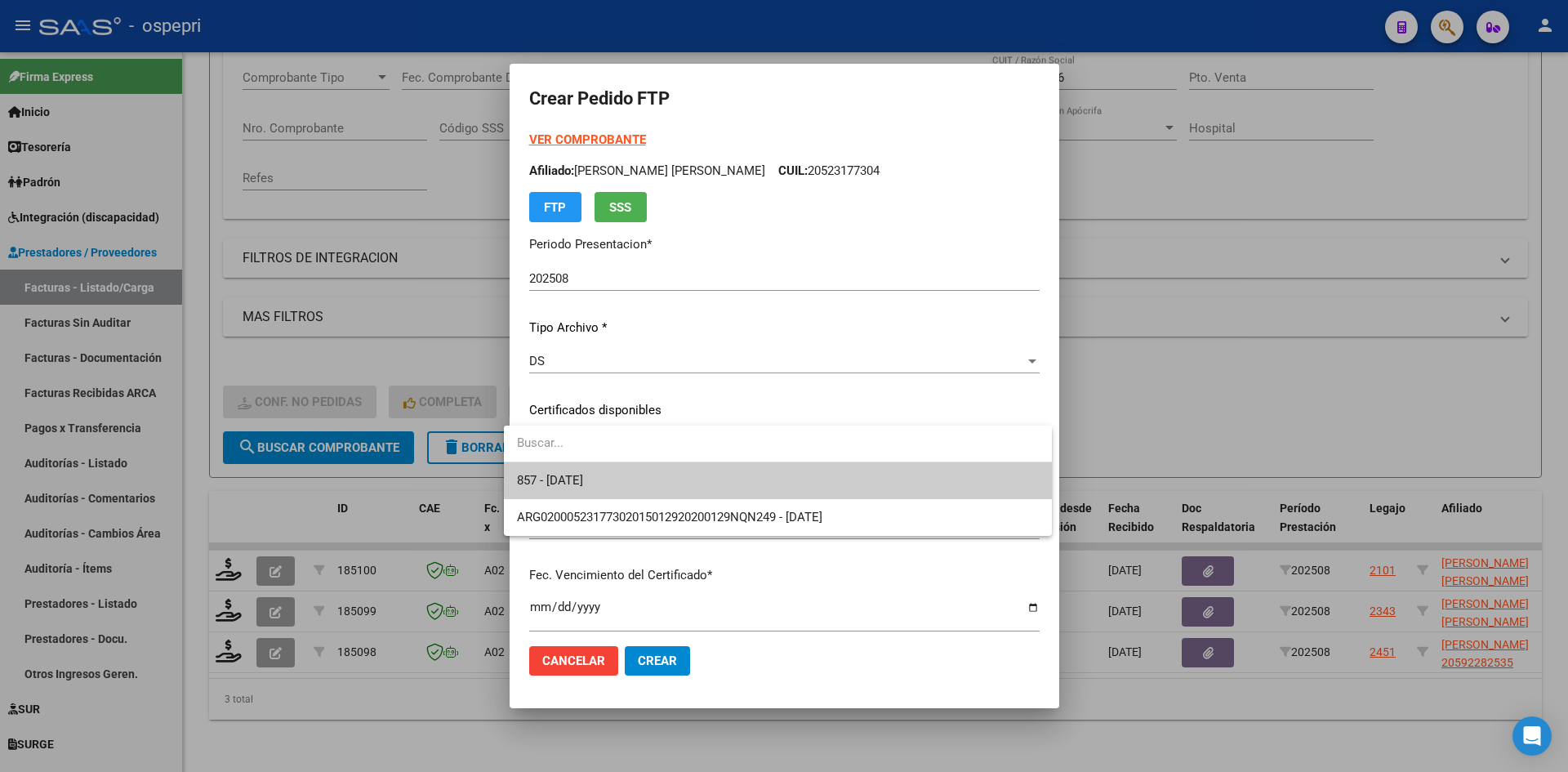
click at [669, 488] on span "857 - 2032-08-29" at bounding box center [778, 480] width 522 height 37
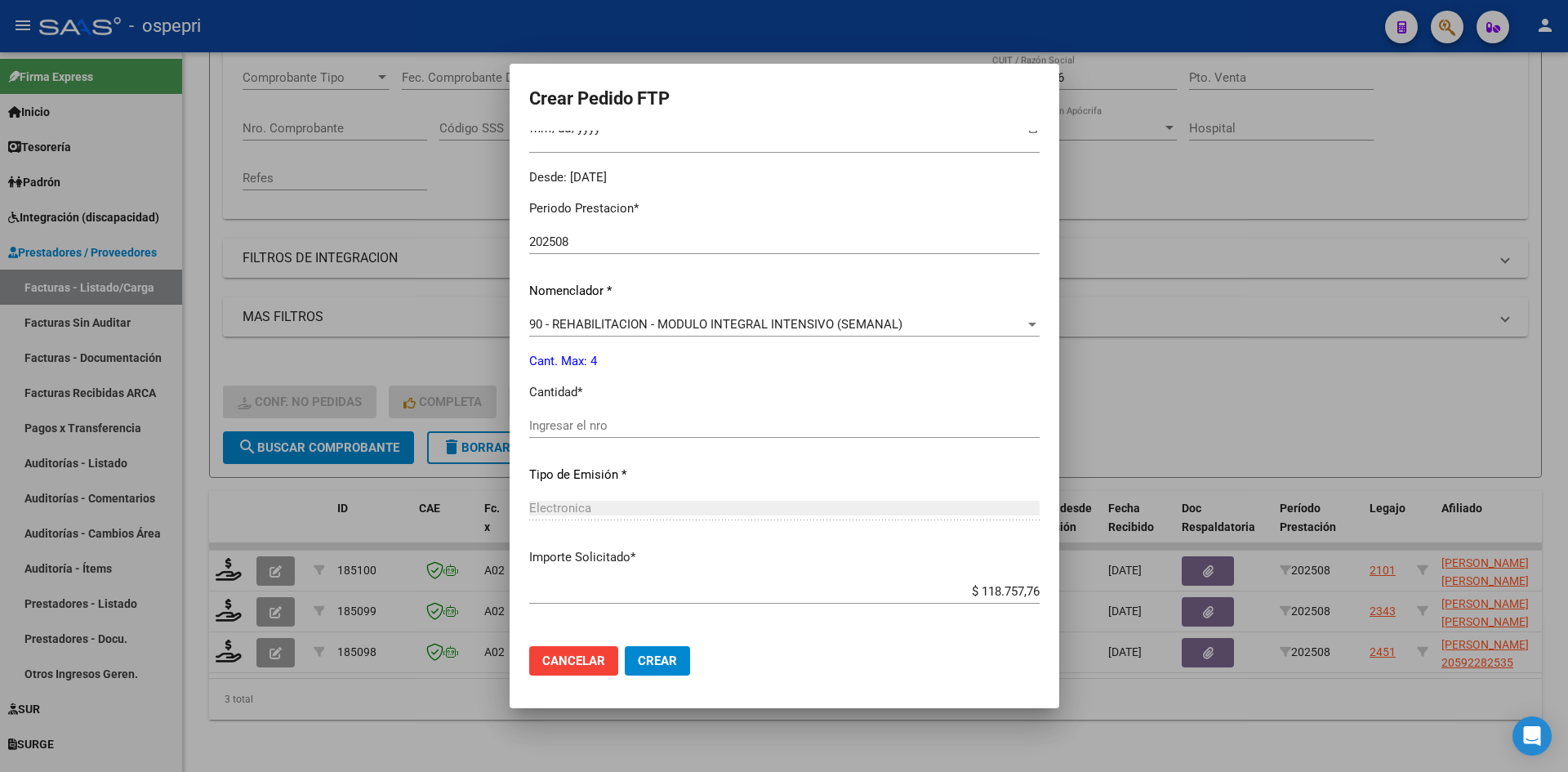
scroll to position [490, 0]
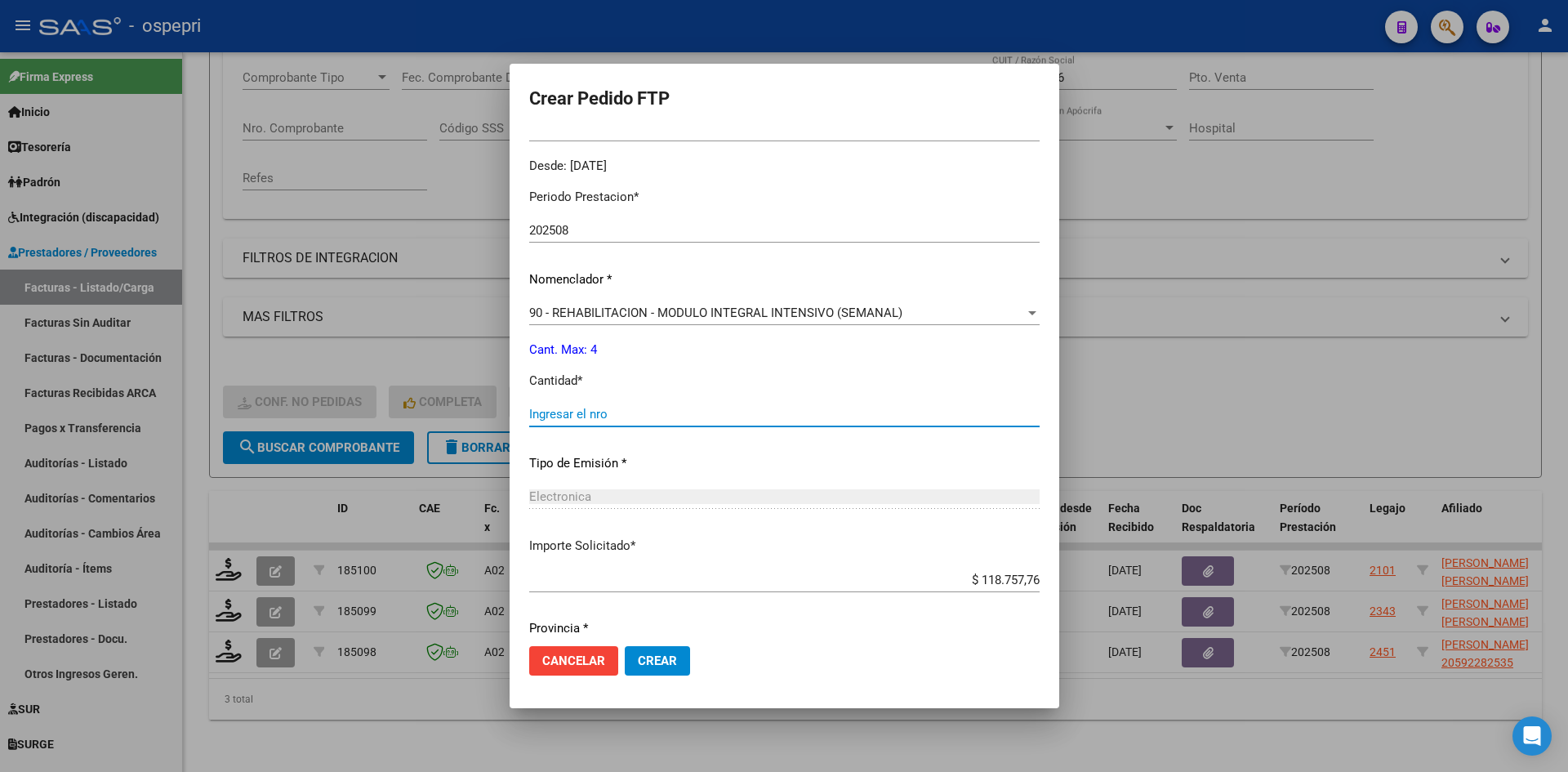
click at [596, 415] on input "Ingresar el nro" at bounding box center [784, 413] width 510 height 15
type input "4"
click at [645, 651] on button "Crear" at bounding box center [657, 661] width 65 height 30
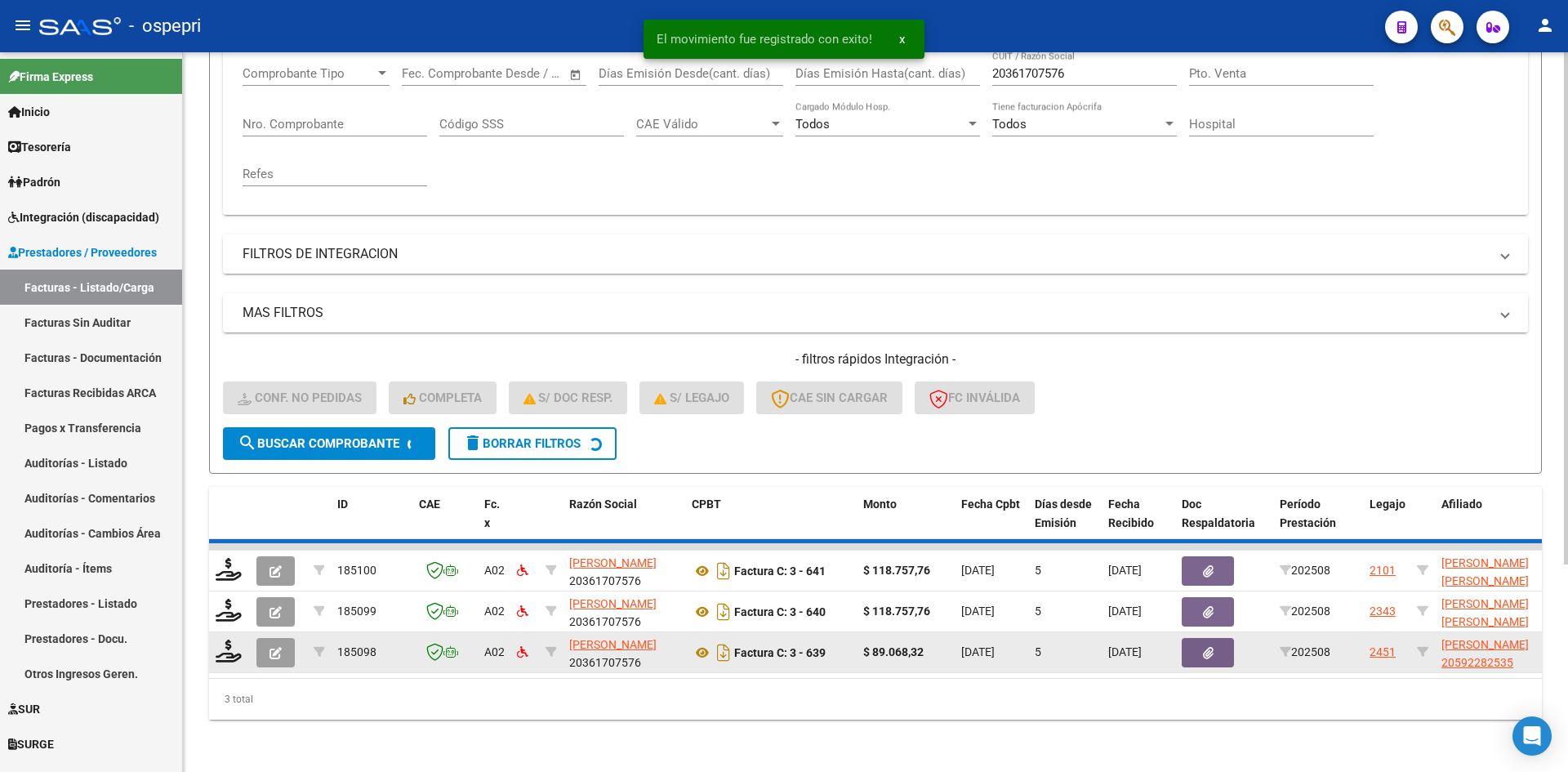
scroll to position [247, 0]
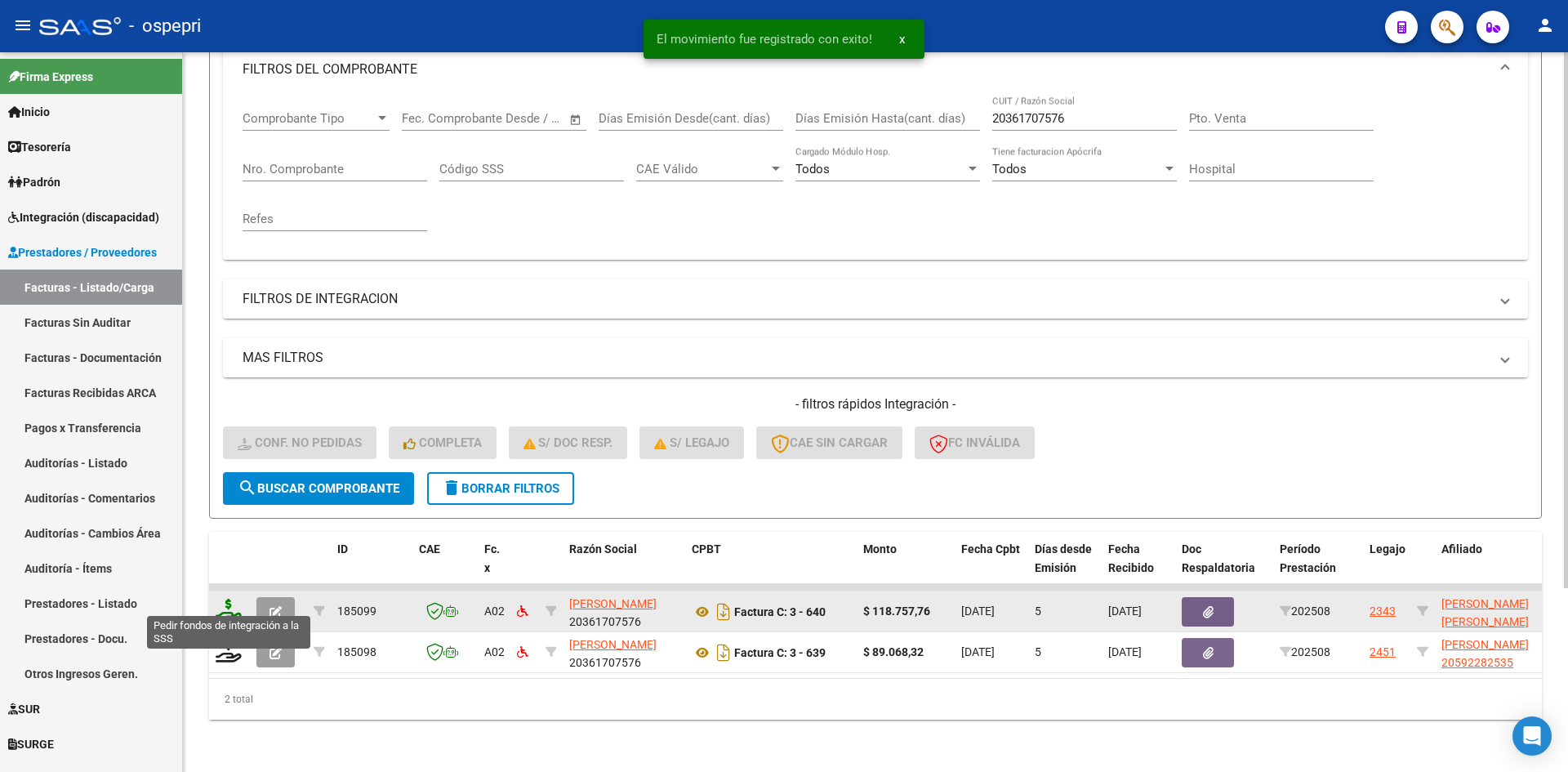
click at [227, 601] on icon at bounding box center [229, 609] width 26 height 23
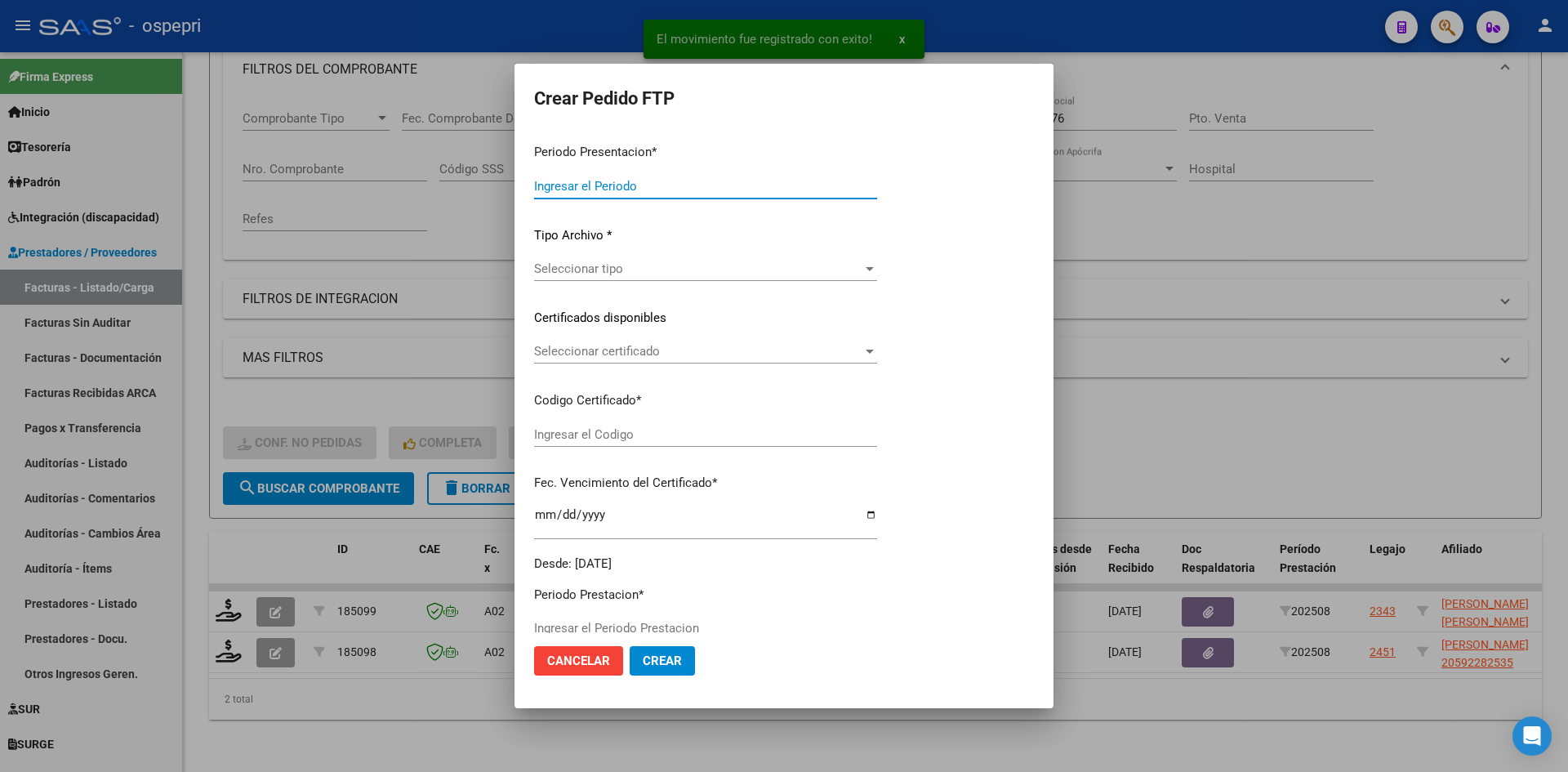
type input "202508"
type input "$ 118.757,76"
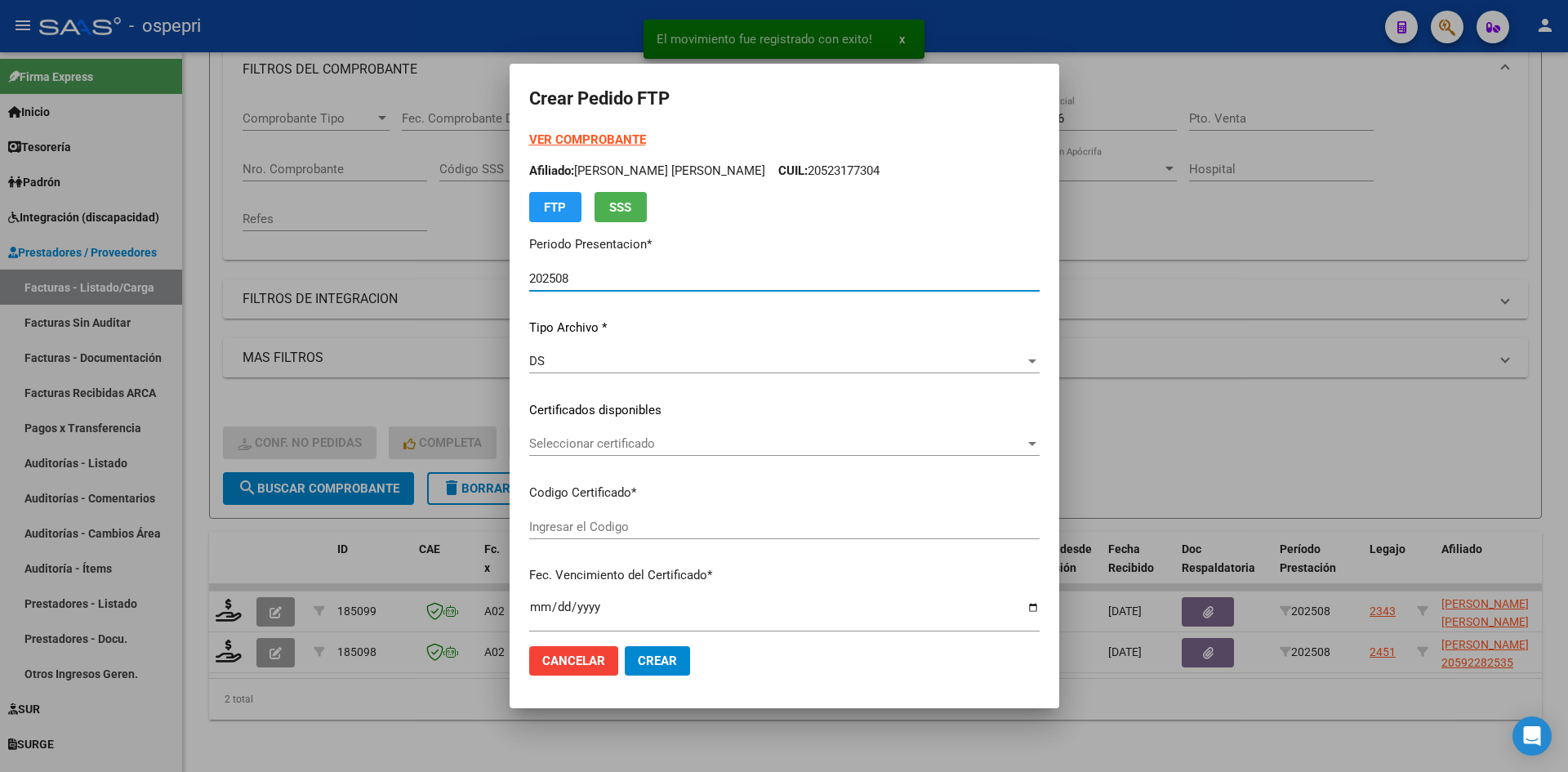
type input "2058890791-1"
type input "2029-04-01"
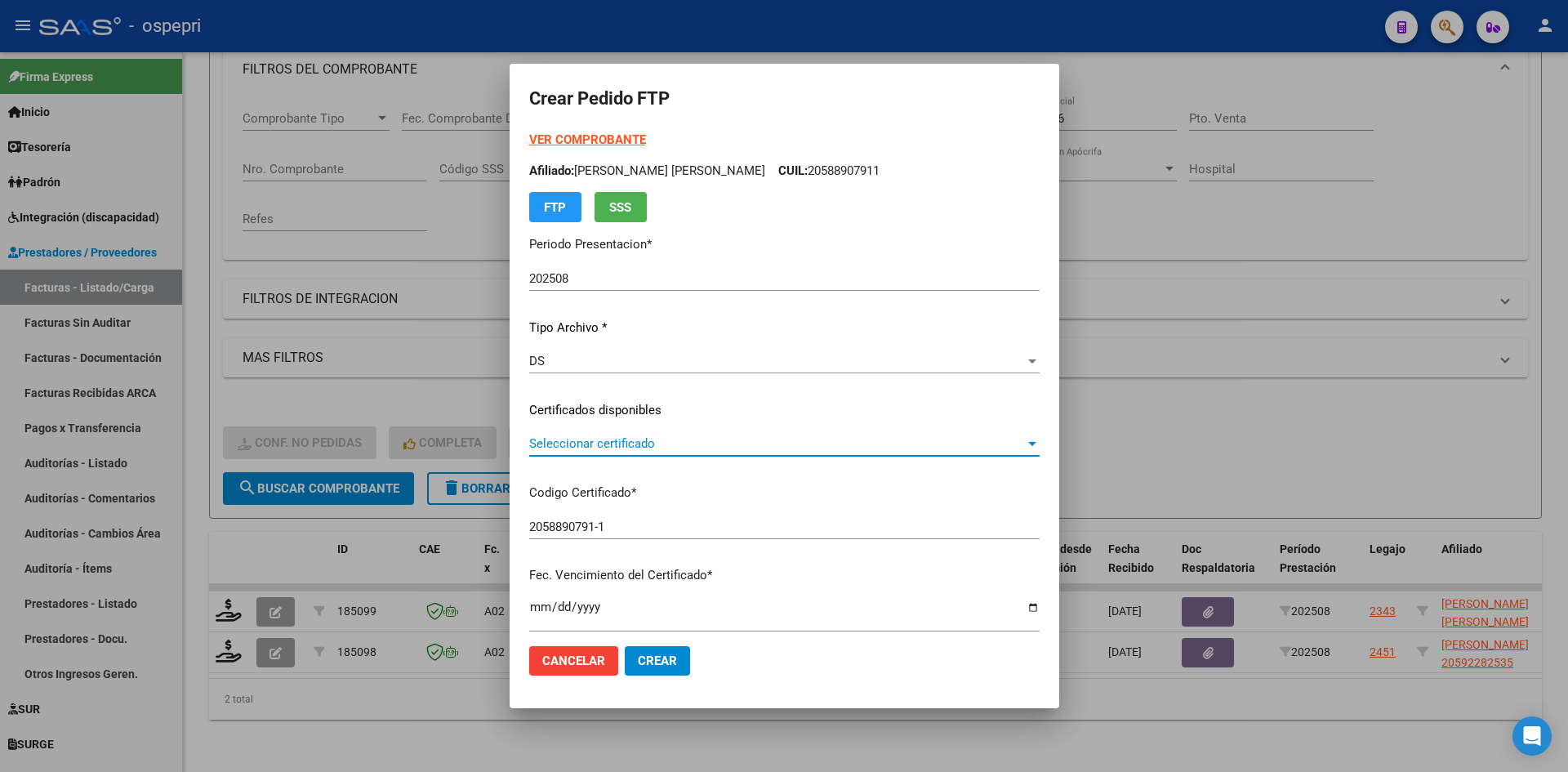
click at [770, 443] on span "Seleccionar certificado" at bounding box center [777, 443] width 496 height 15
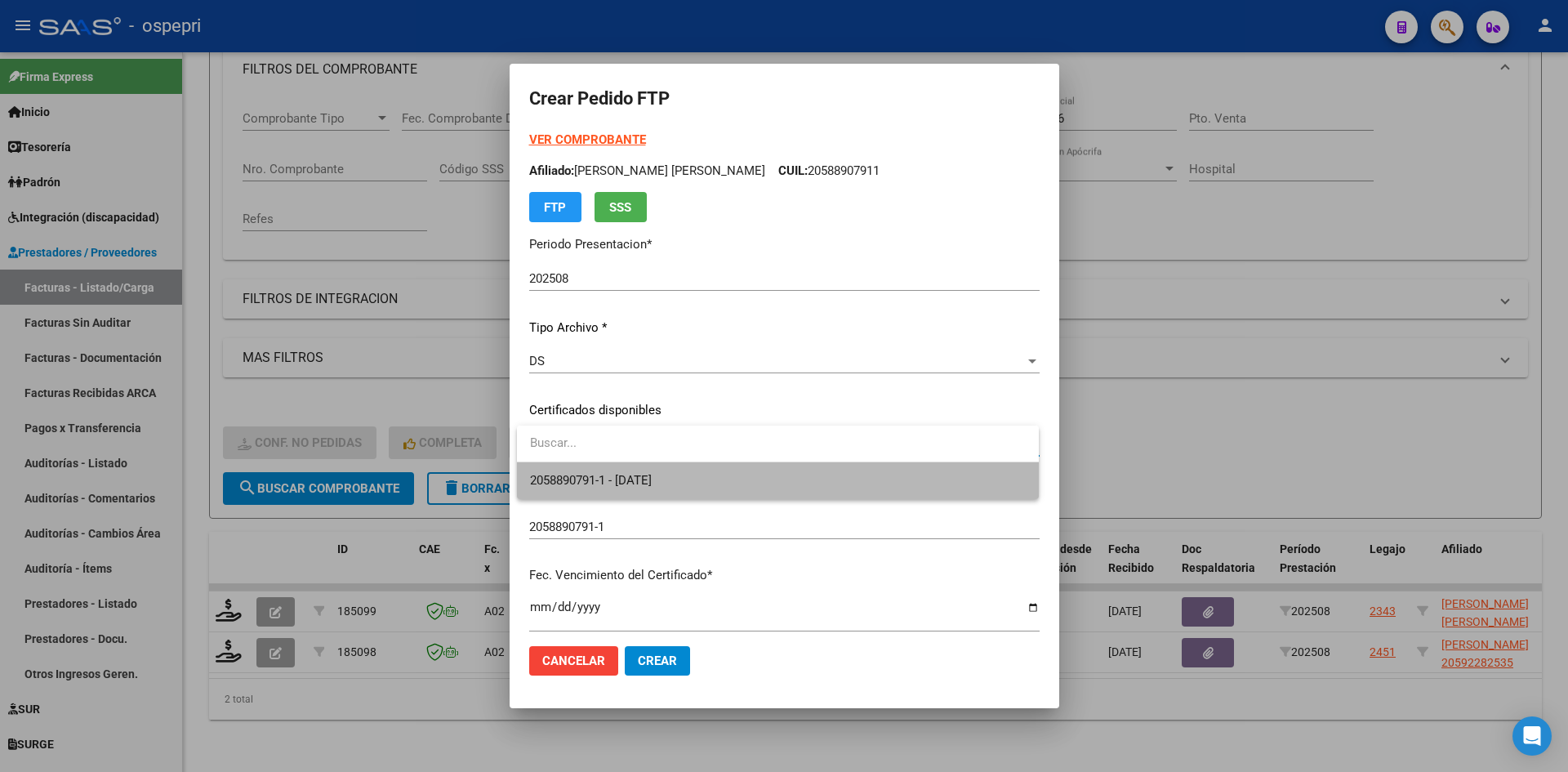
click at [764, 466] on span "2058890791-1 - 2029-04-01" at bounding box center [778, 480] width 496 height 37
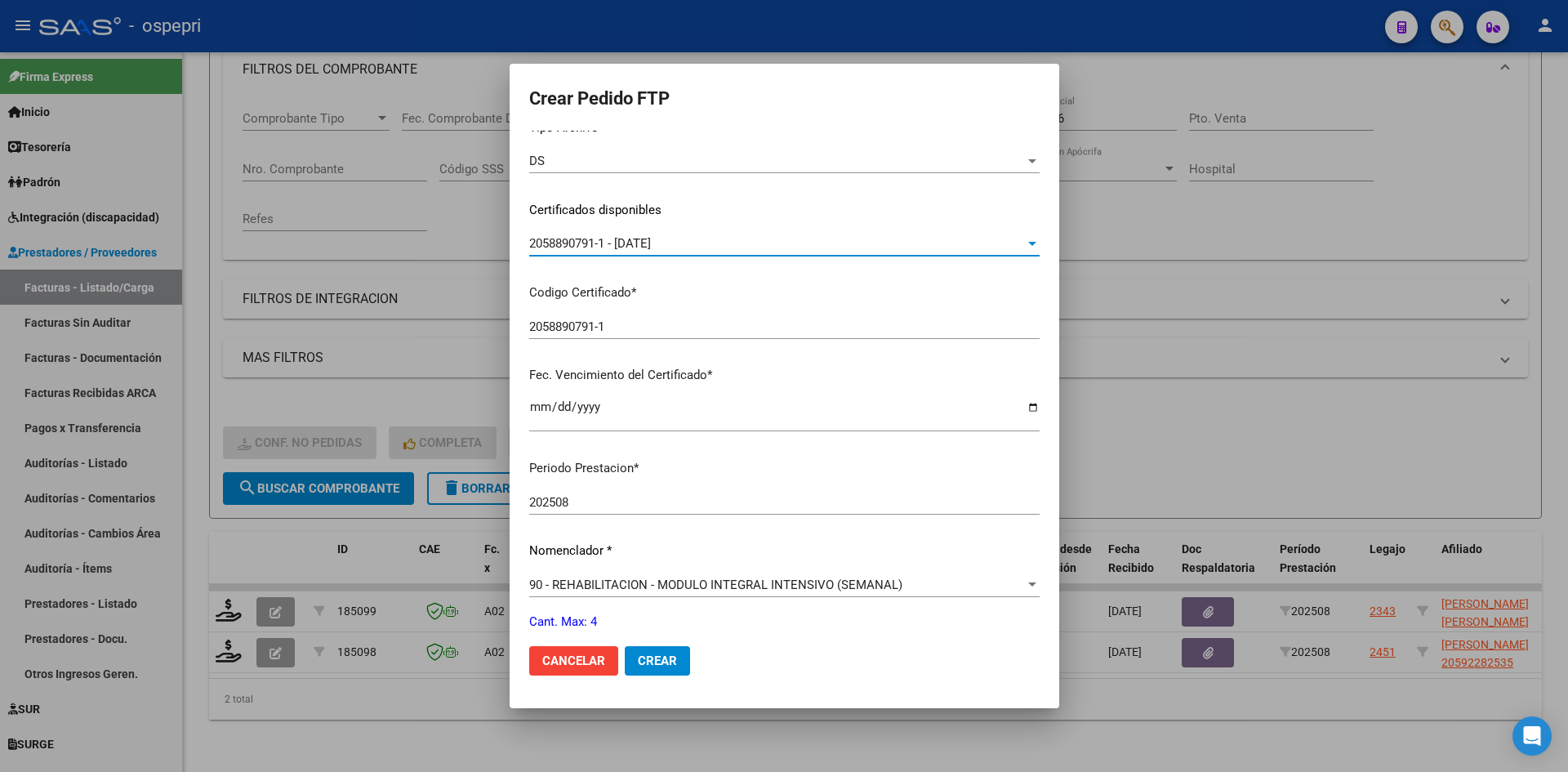
scroll to position [327, 0]
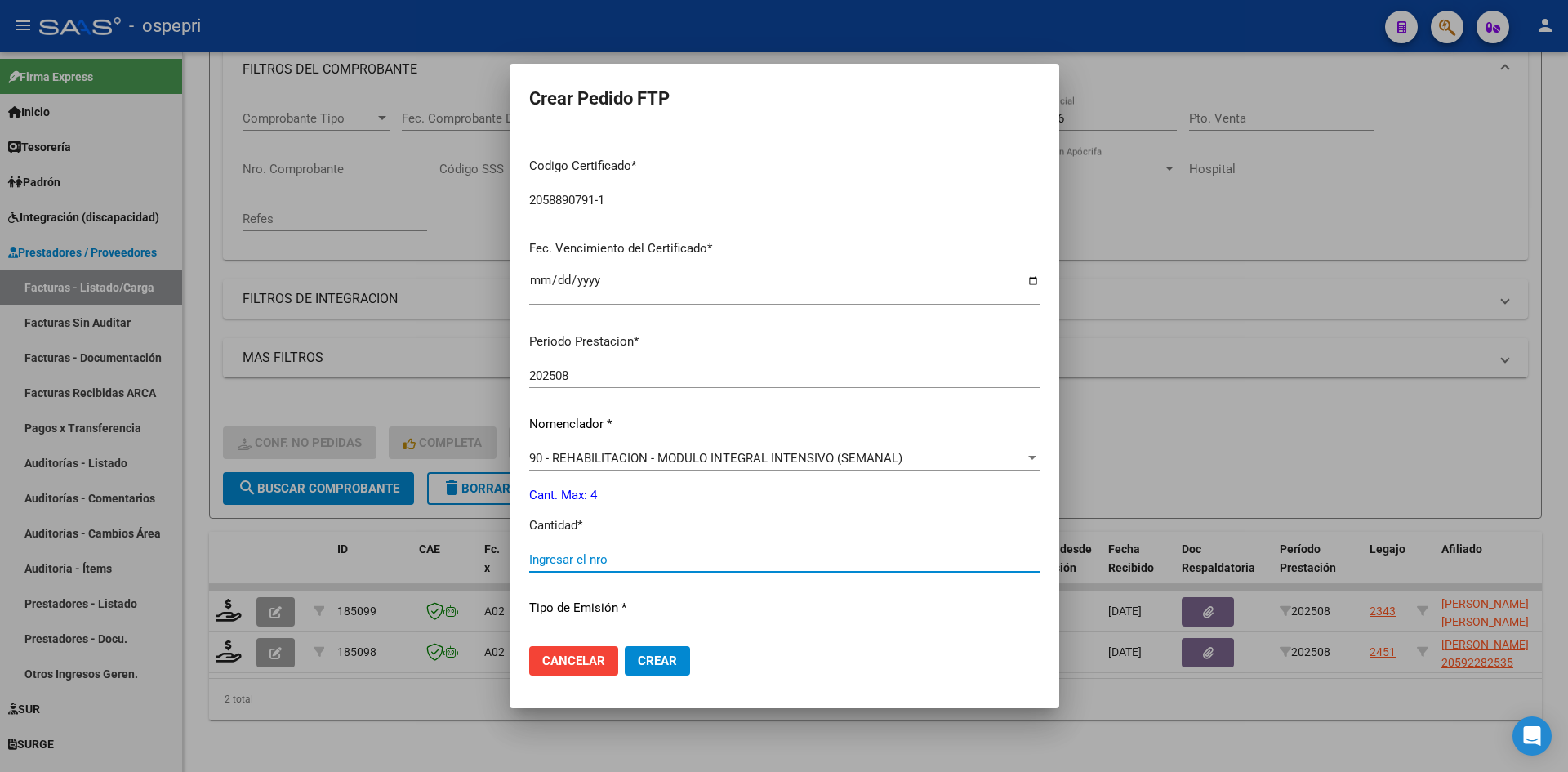
click at [631, 562] on input "Ingresar el nro" at bounding box center [784, 559] width 510 height 15
type input "4"
click at [667, 657] on span "Crear" at bounding box center [658, 660] width 40 height 15
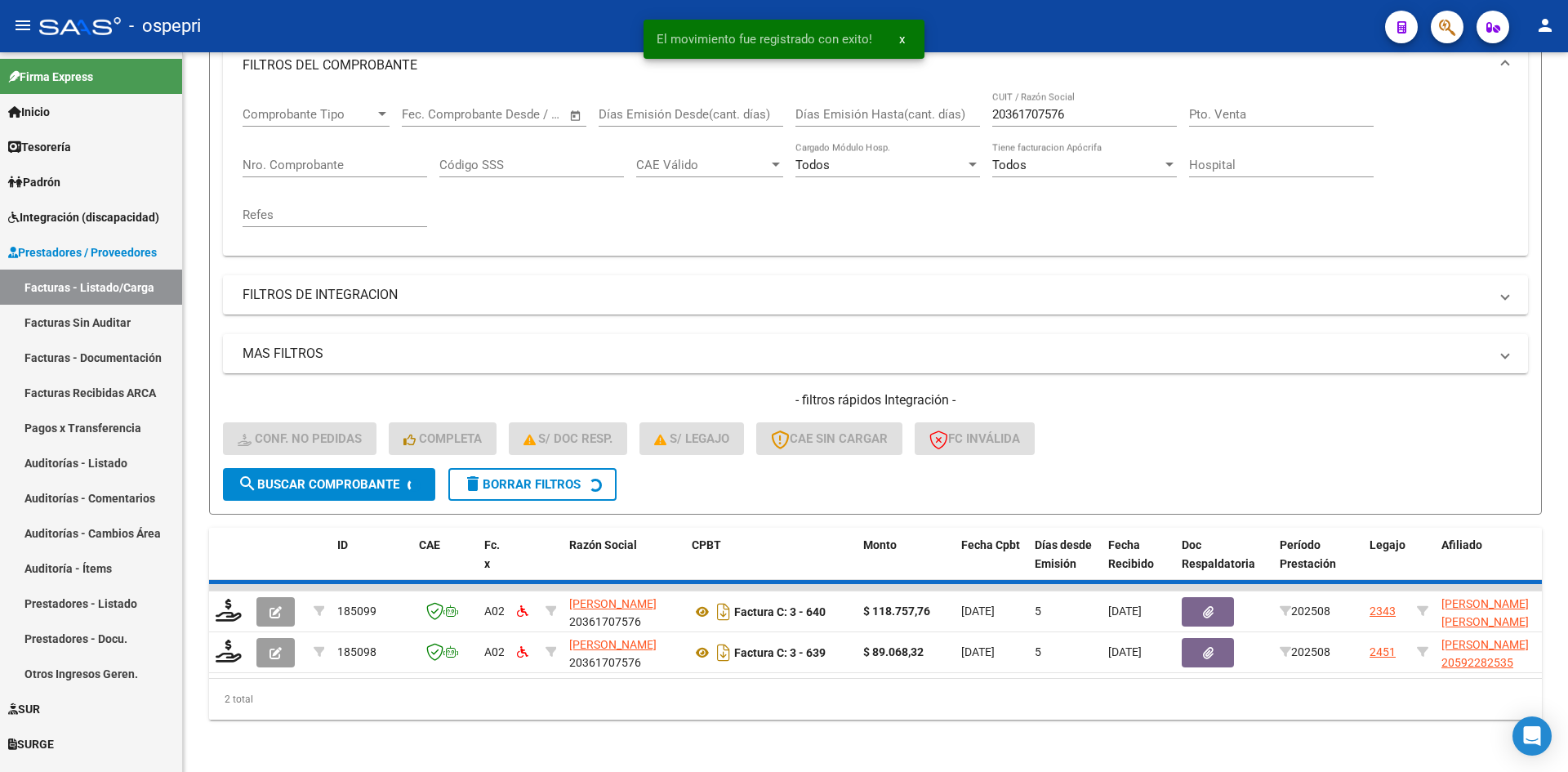
scroll to position [206, 0]
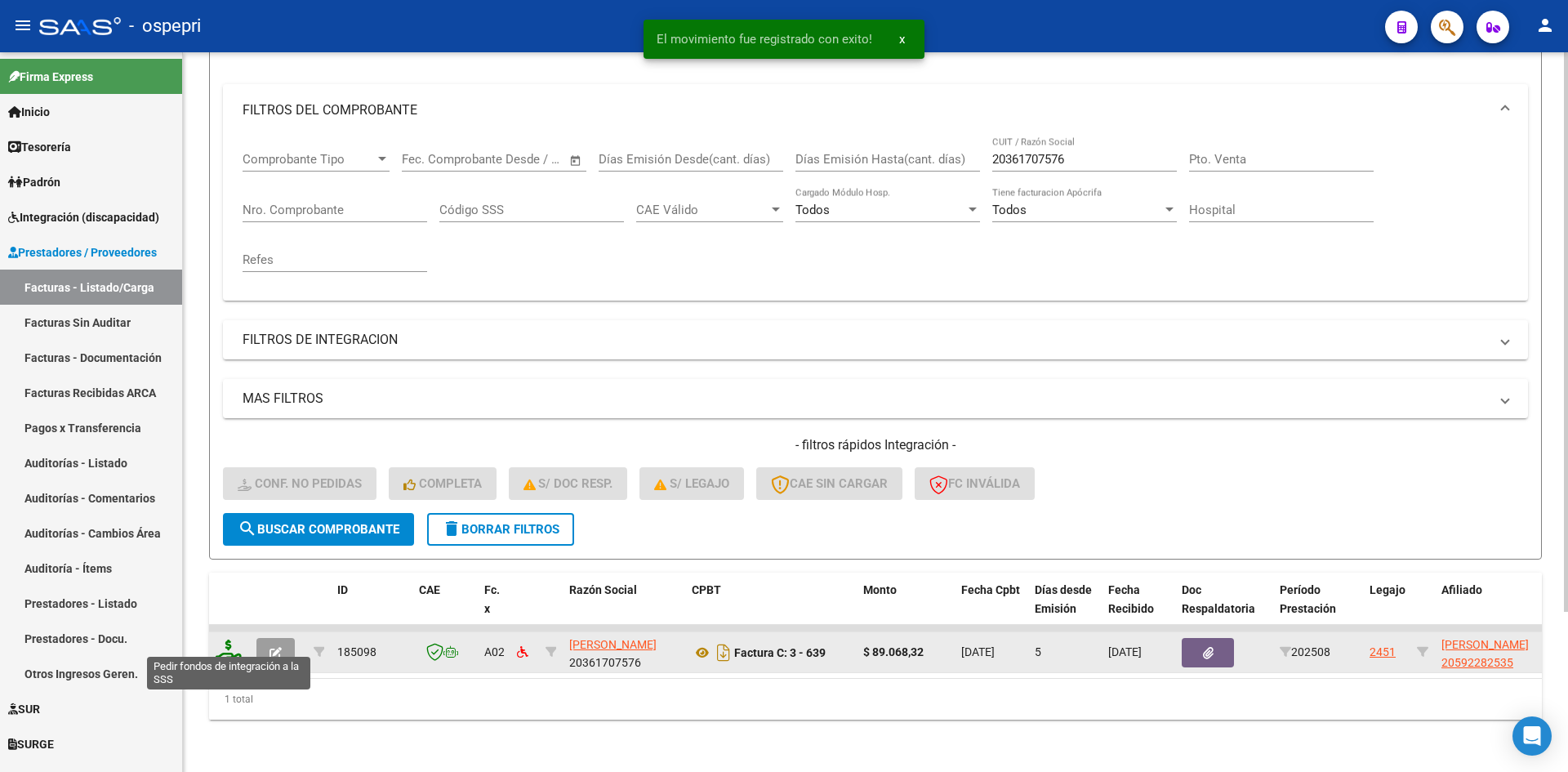
click at [225, 639] on icon at bounding box center [229, 650] width 26 height 23
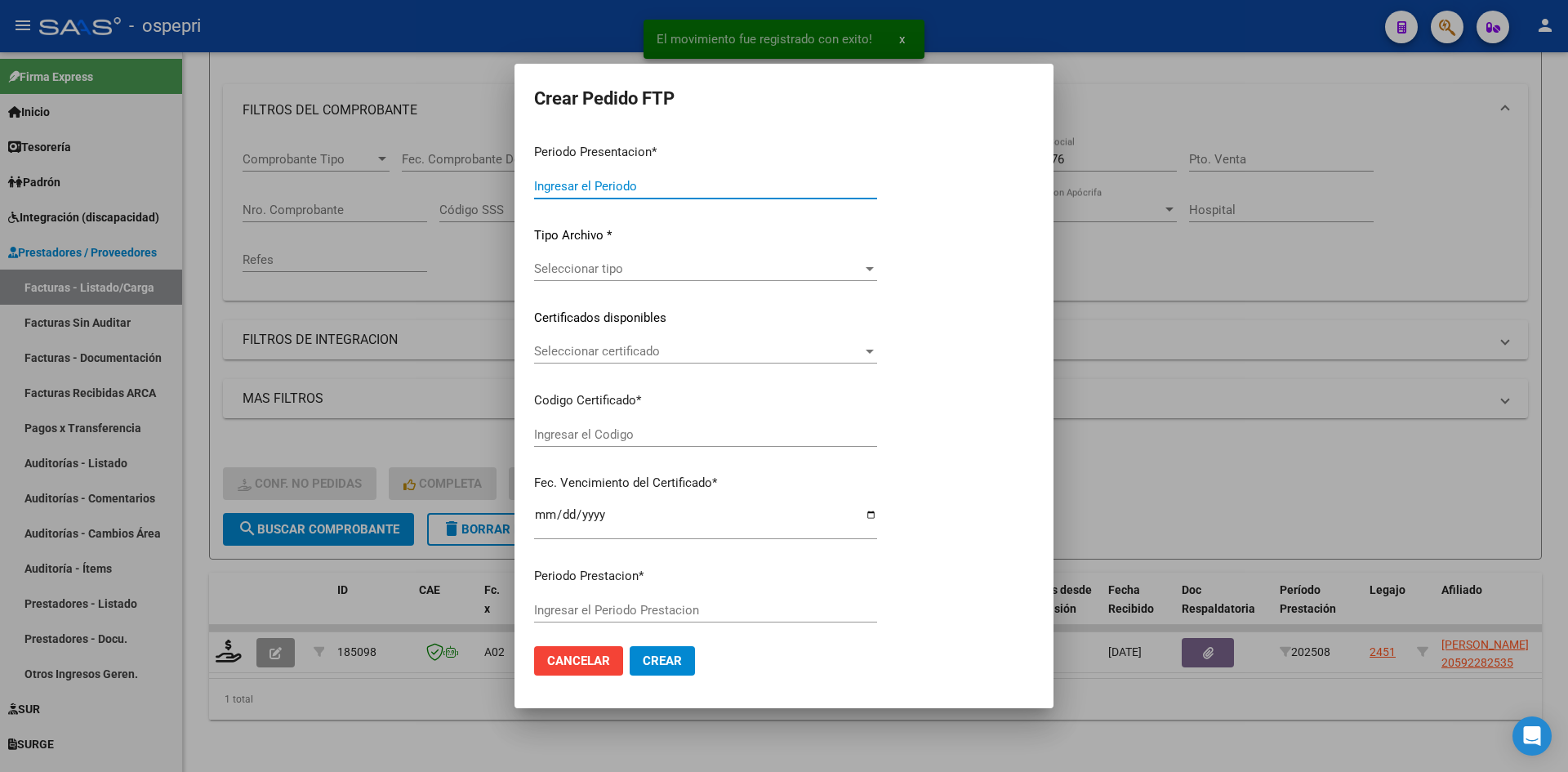
type input "202508"
type input "$ 89.068,32"
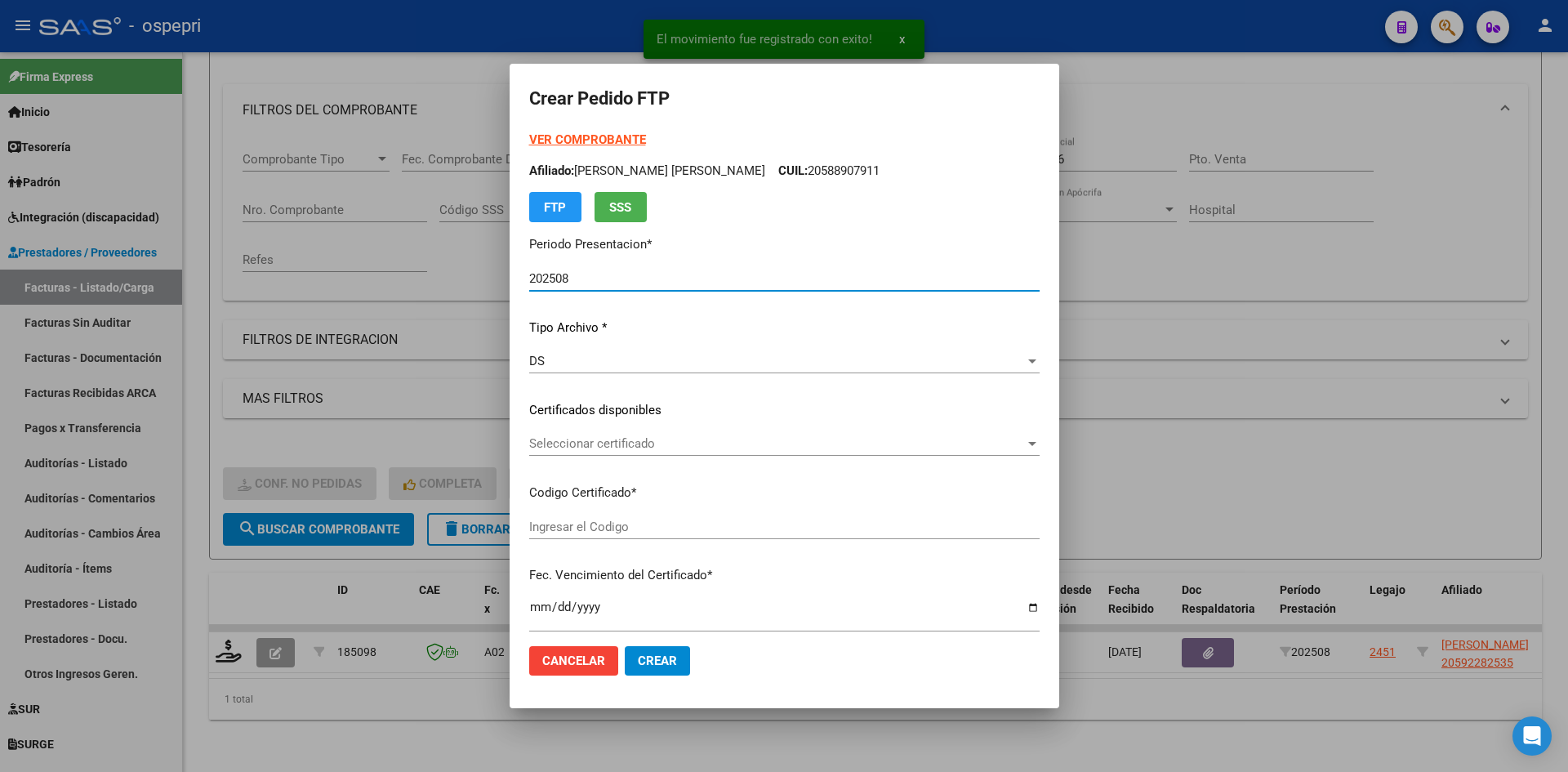
type input "2059228253-5"
type input "2026-01-01"
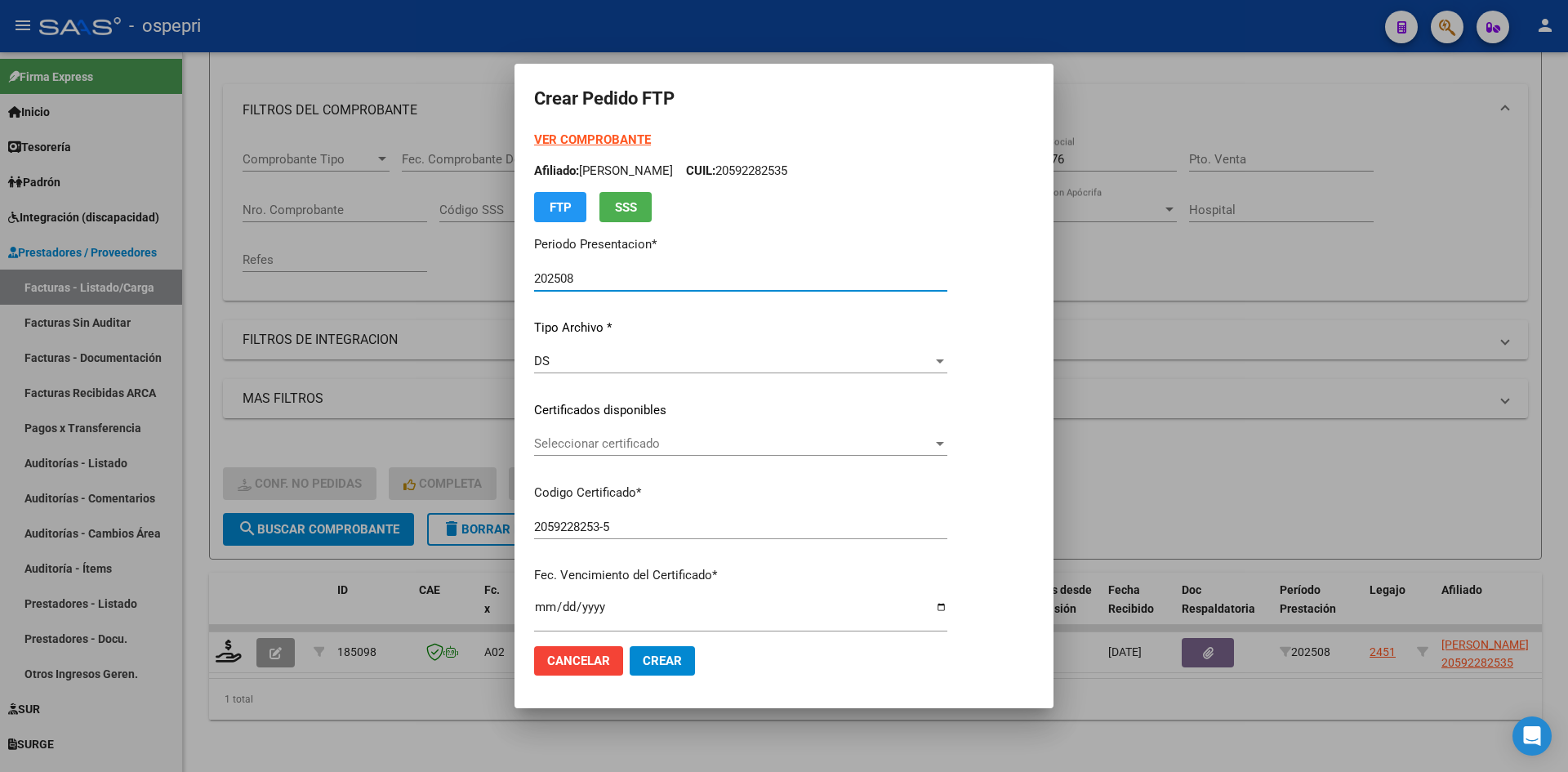
click at [660, 438] on span "Seleccionar certificado" at bounding box center [733, 443] width 398 height 15
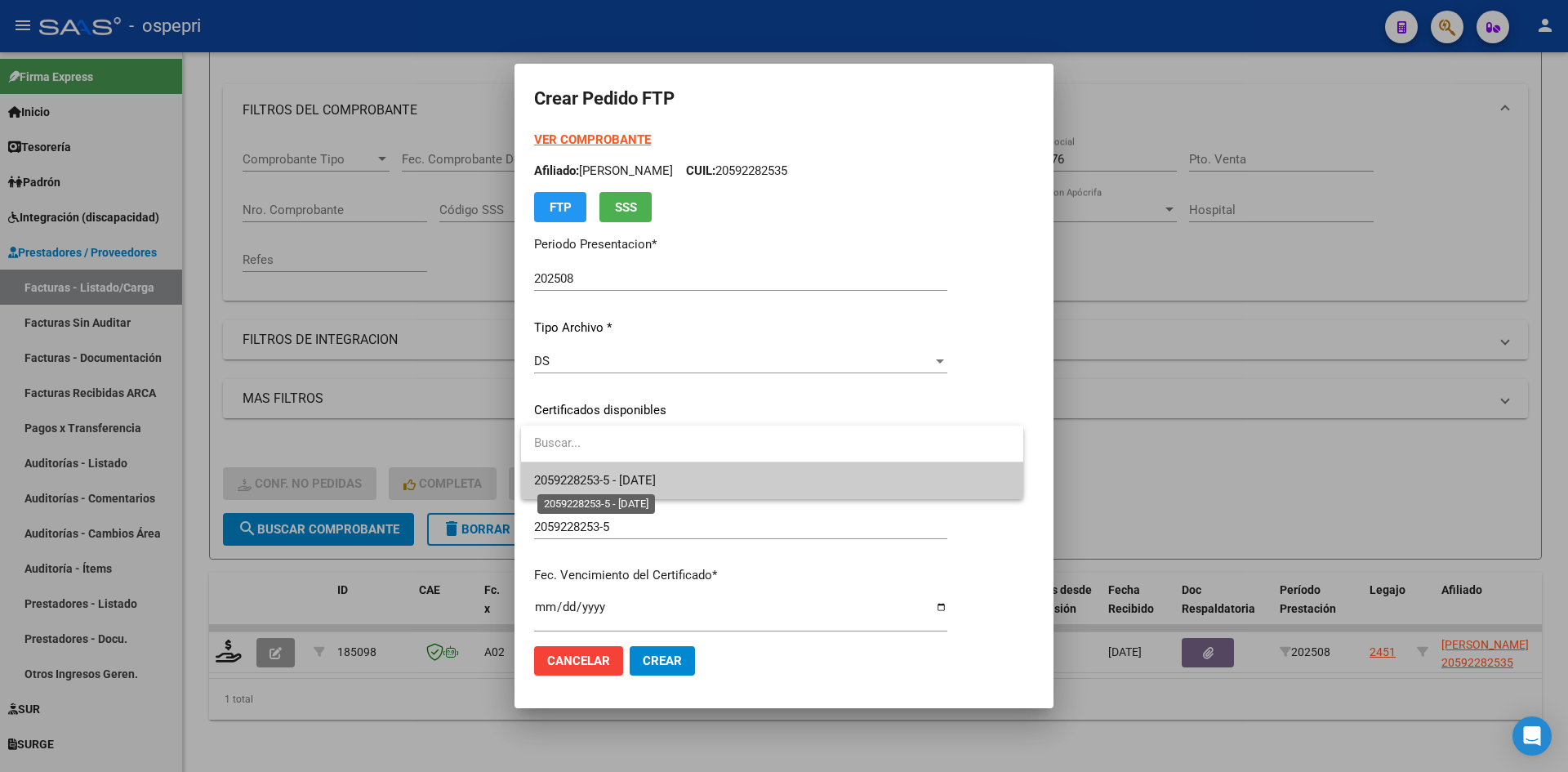
click at [656, 480] on span "2059228253-5 - 2026-01-01" at bounding box center [595, 480] width 122 height 15
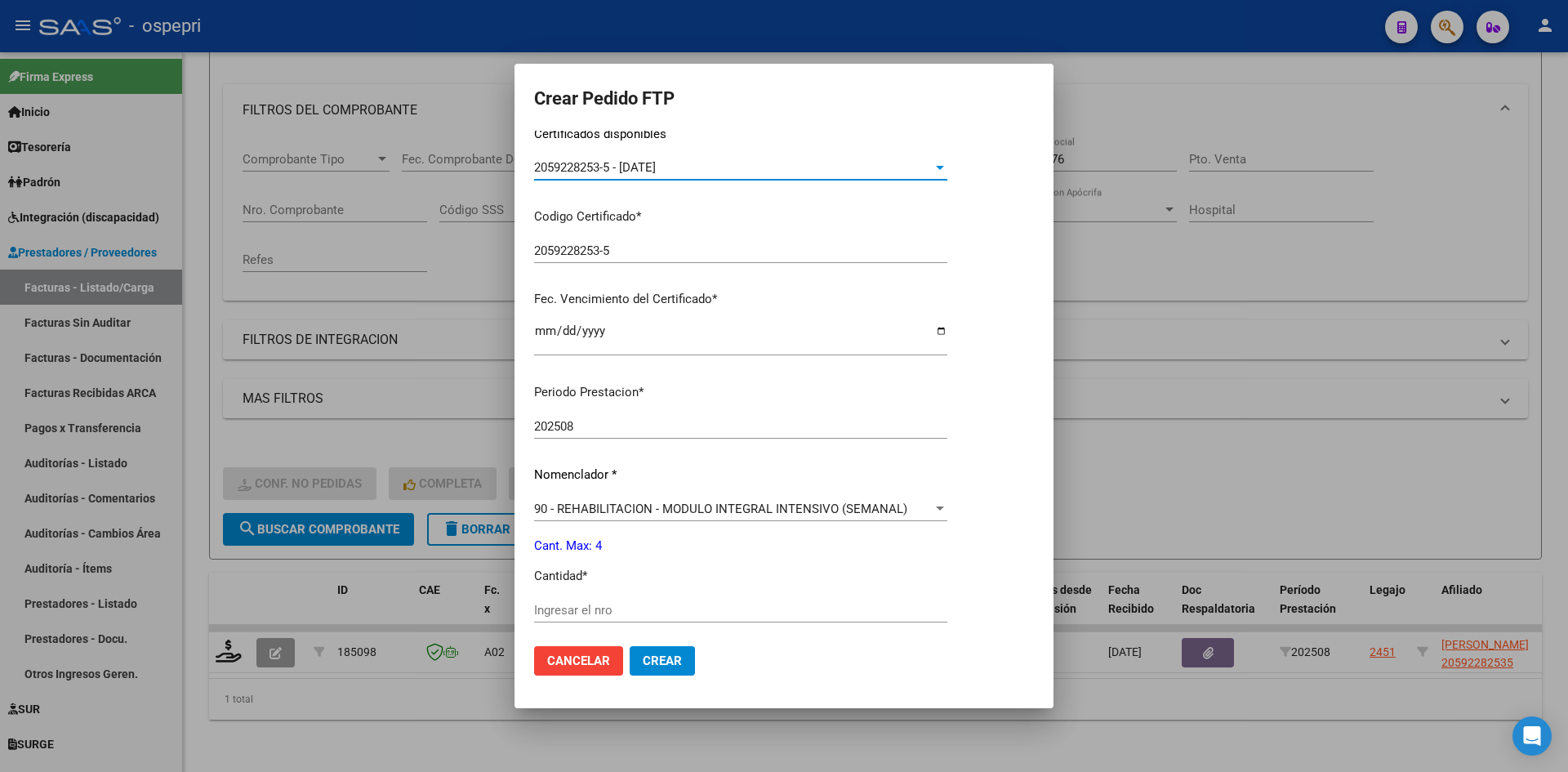
scroll to position [327, 0]
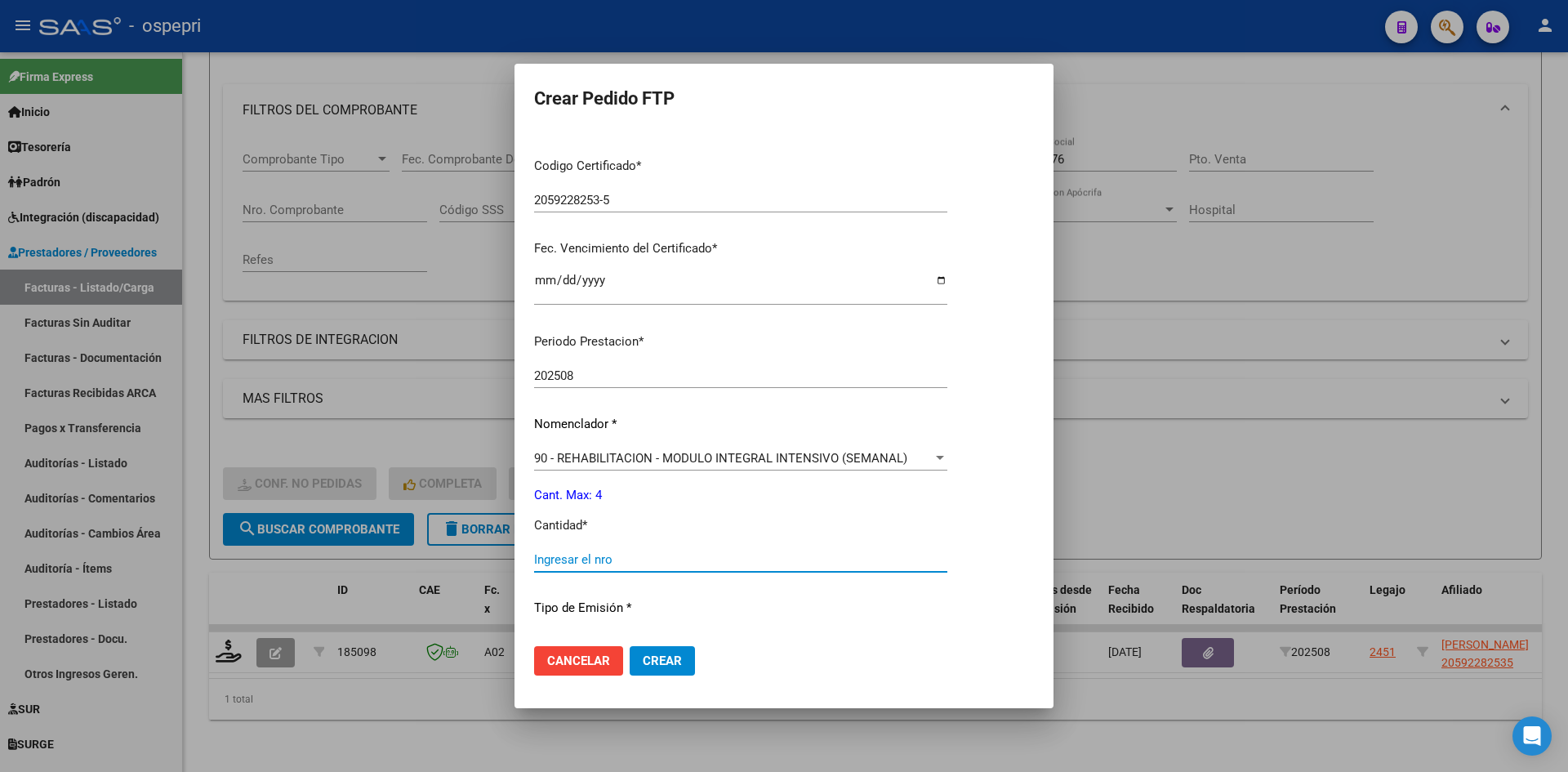
click at [619, 562] on input "Ingresar el nro" at bounding box center [740, 559] width 413 height 15
type input "4"
click at [669, 660] on span "Crear" at bounding box center [662, 660] width 40 height 15
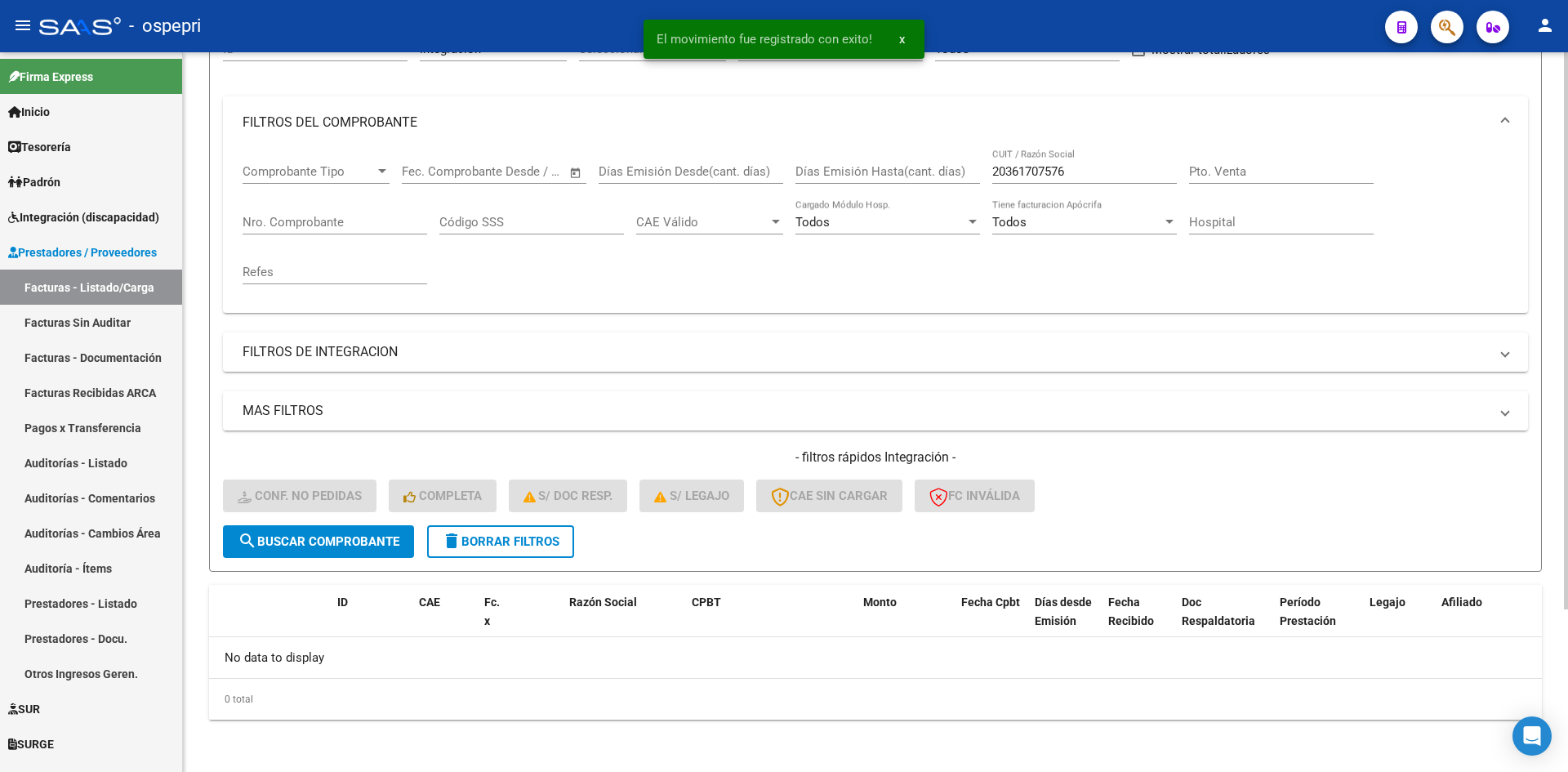
scroll to position [181, 0]
click at [559, 540] on span "delete Borrar Filtros" at bounding box center [501, 541] width 118 height 15
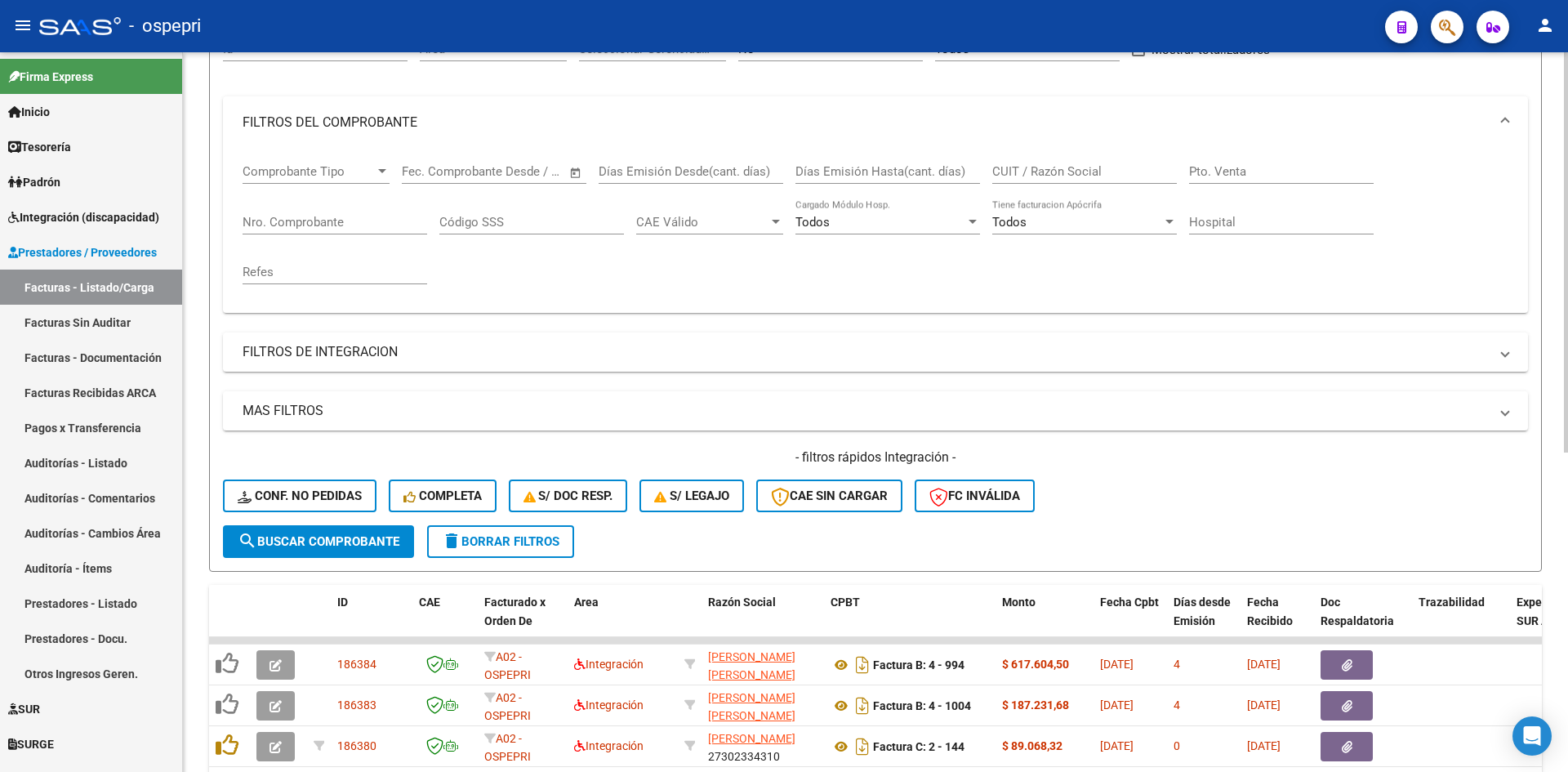
click at [1011, 167] on input "CUIT / Razón Social" at bounding box center [1084, 171] width 184 height 15
paste input "27336916777"
type input "27336916777"
click at [318, 544] on span "search Buscar Comprobante" at bounding box center [318, 541] width 162 height 15
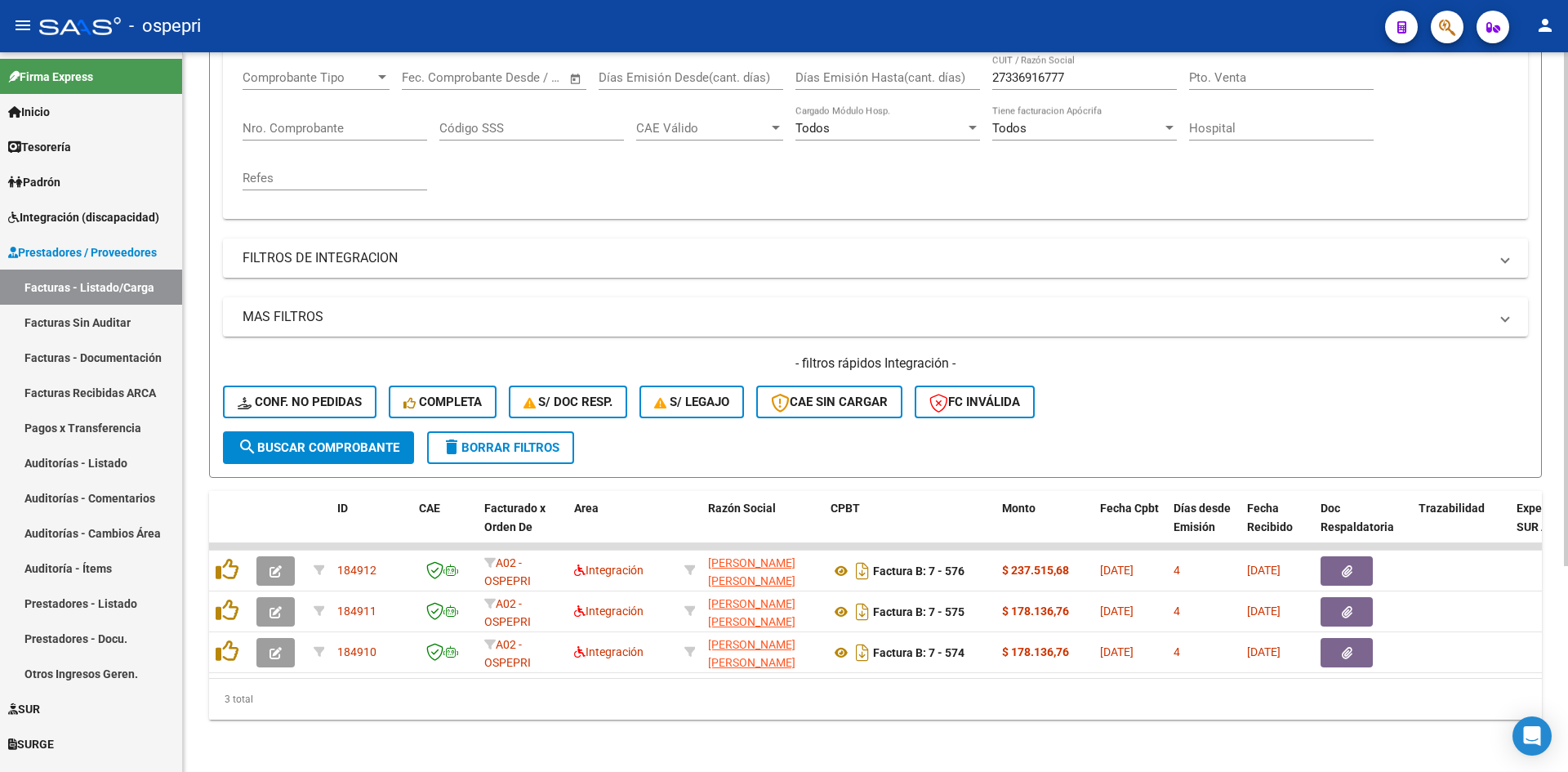
scroll to position [287, 0]
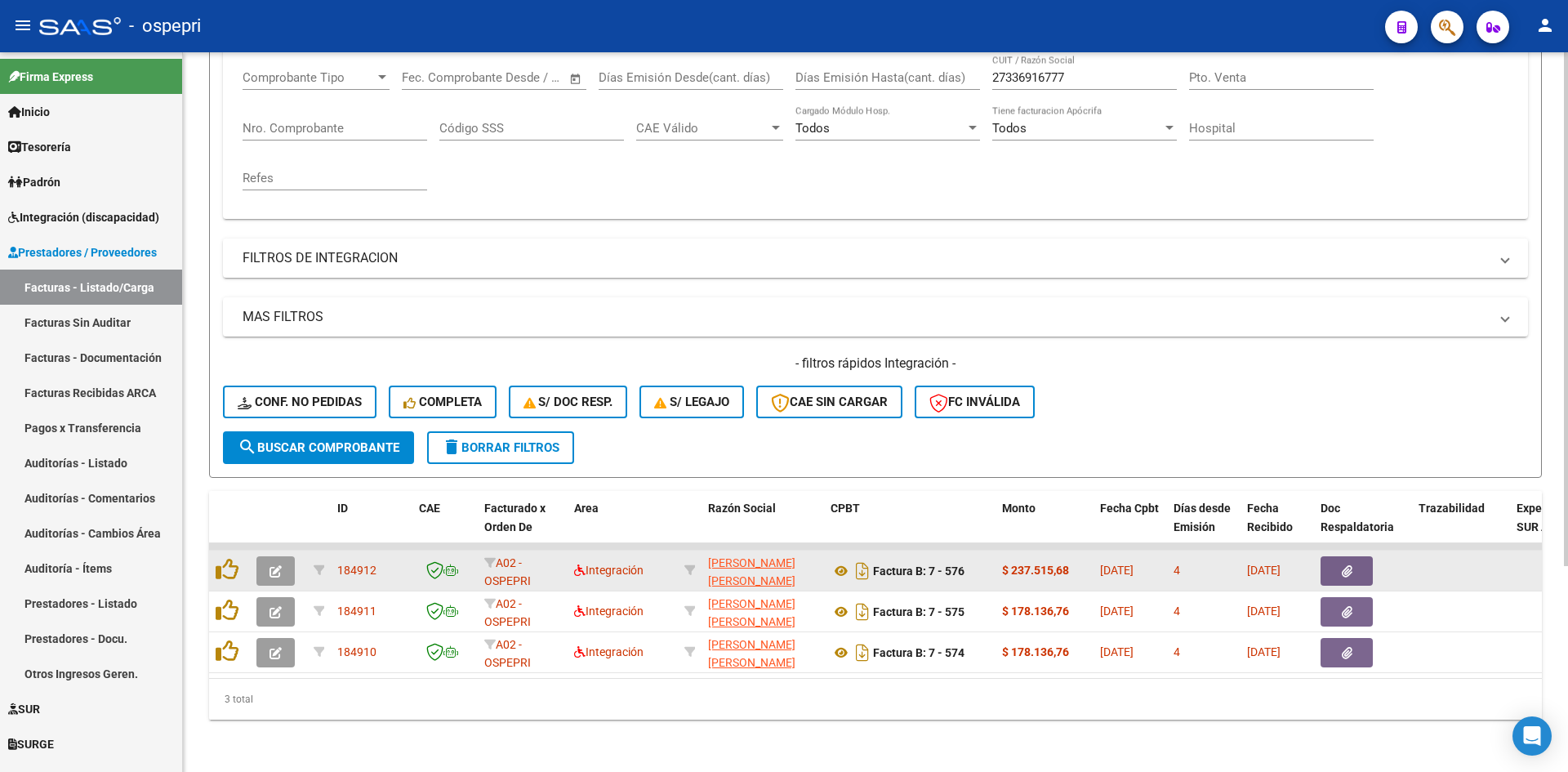
click at [276, 564] on span "button" at bounding box center [276, 571] width 12 height 15
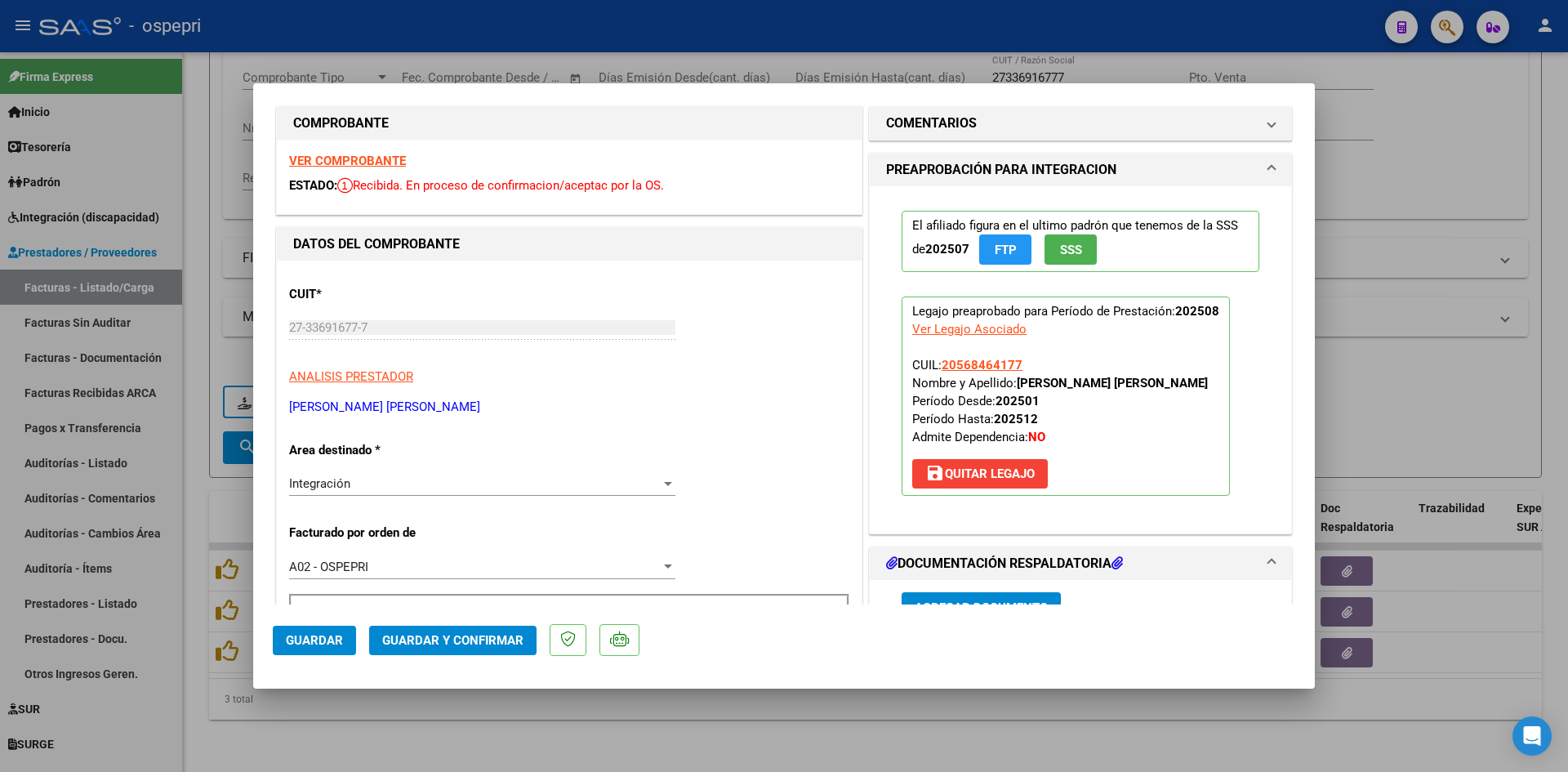
scroll to position [0, 0]
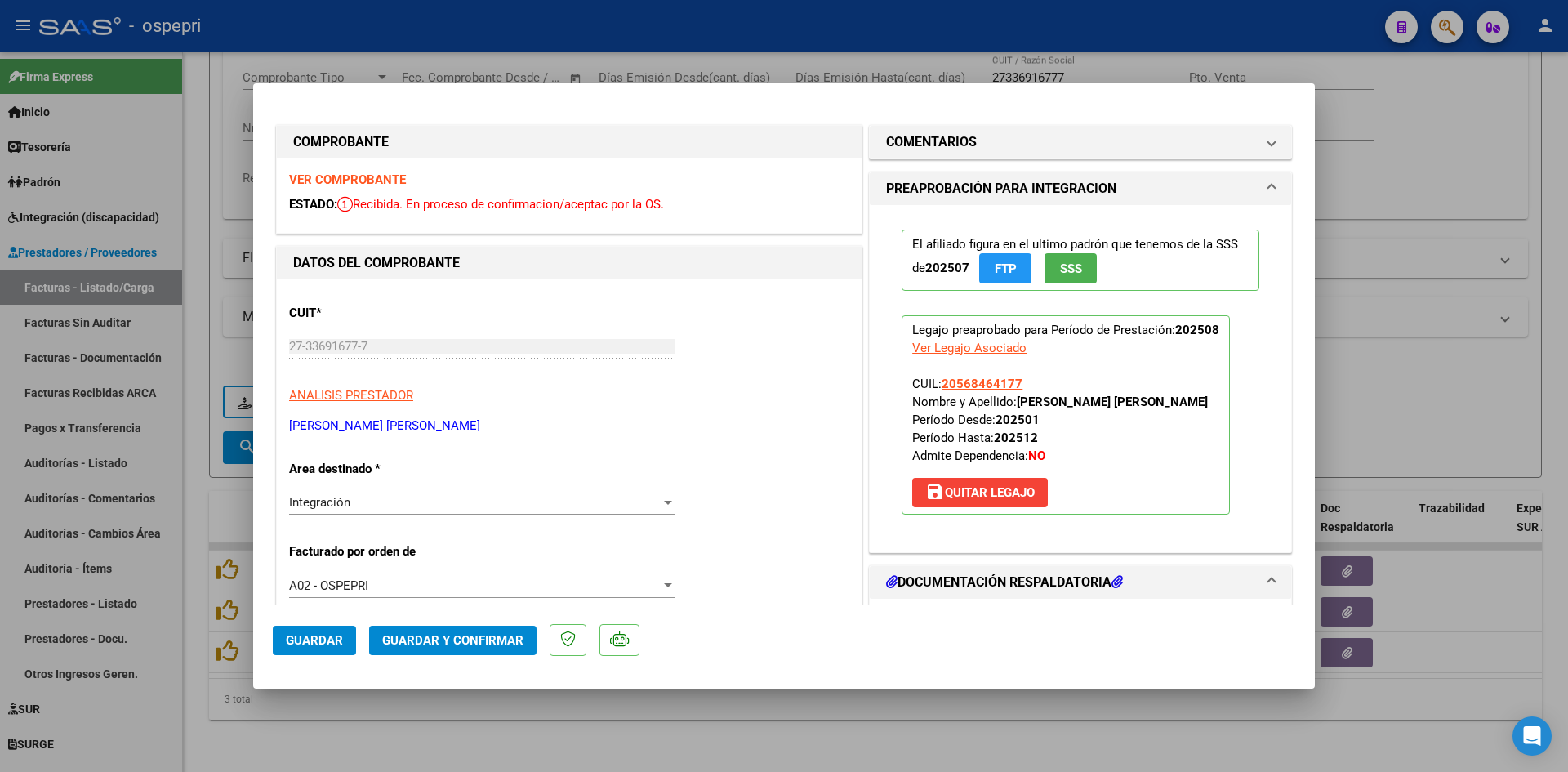
click at [375, 181] on strong "VER COMPROBANTE" at bounding box center [348, 179] width 117 height 15
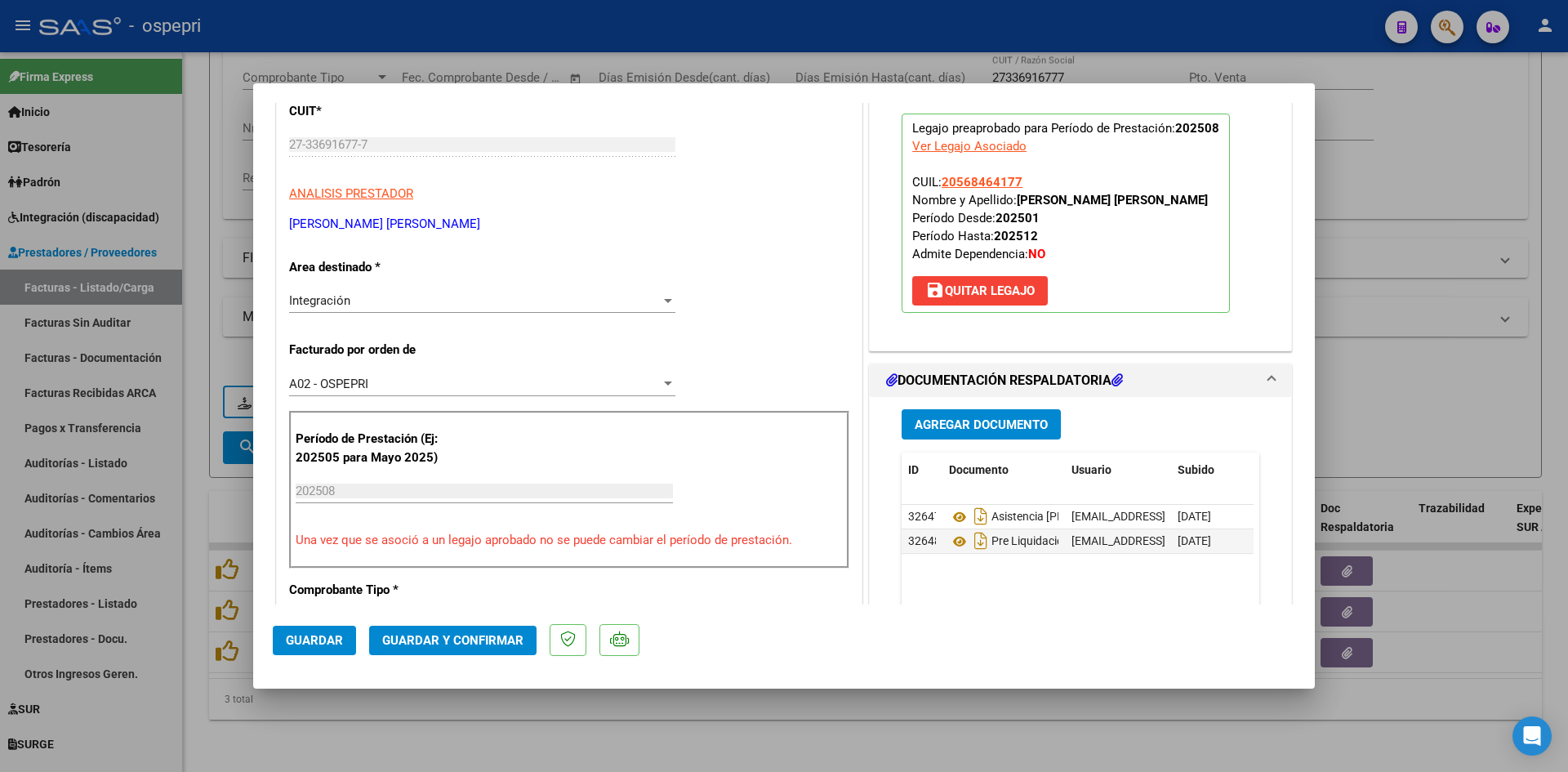
scroll to position [245, 0]
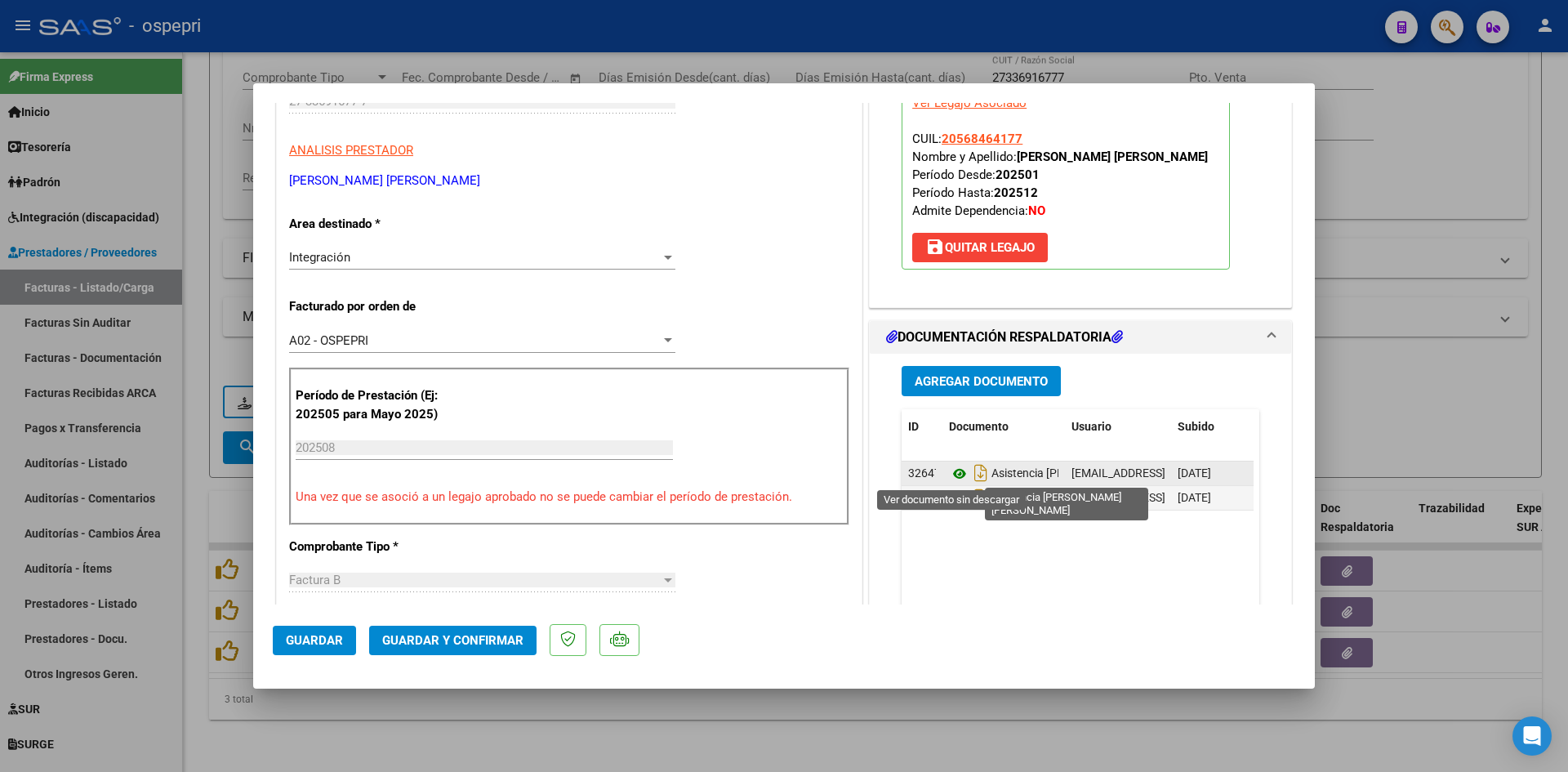
click at [953, 470] on icon at bounding box center [958, 474] width 21 height 20
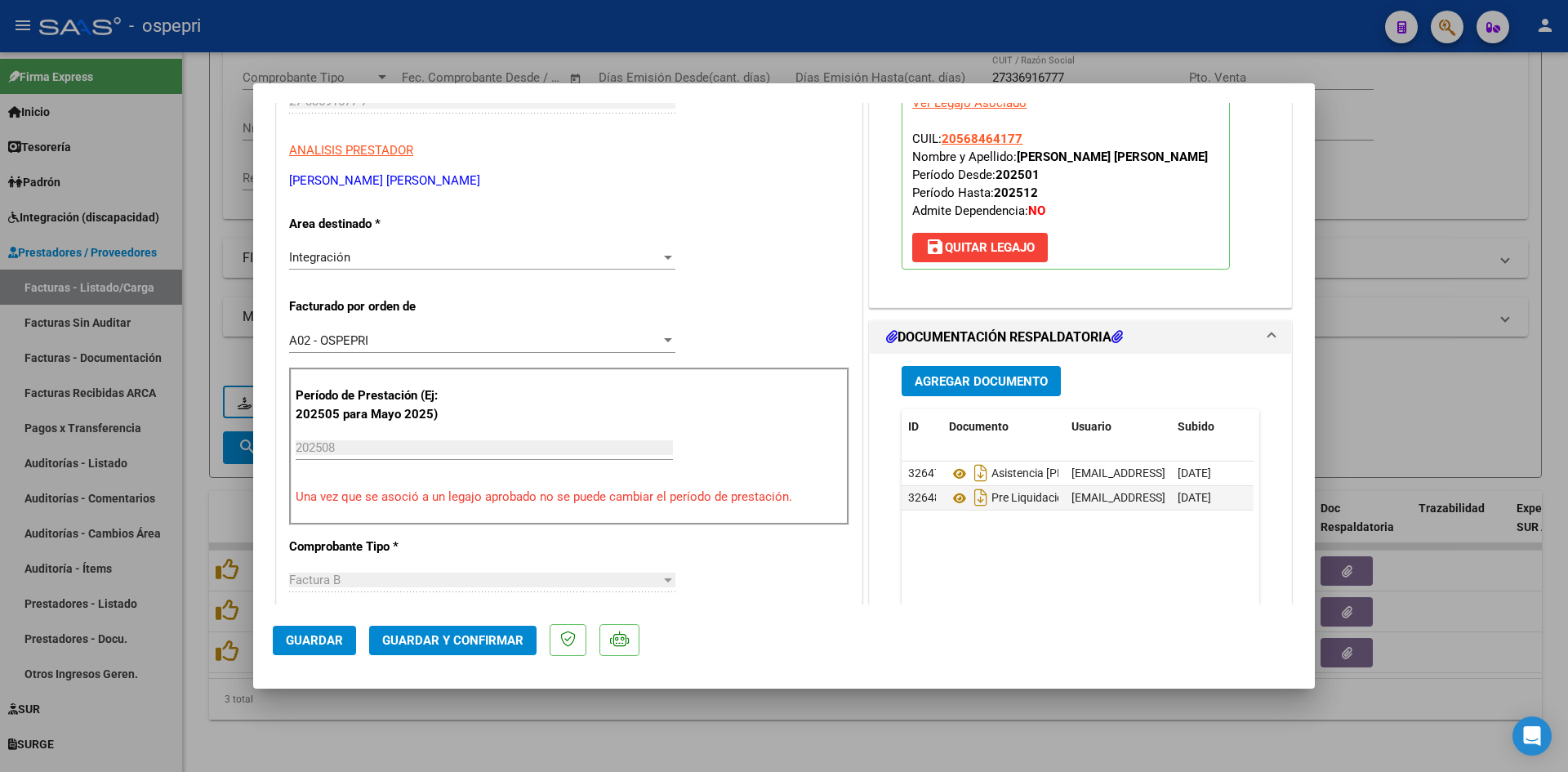
click at [492, 644] on span "Guardar y Confirmar" at bounding box center [453, 640] width 142 height 15
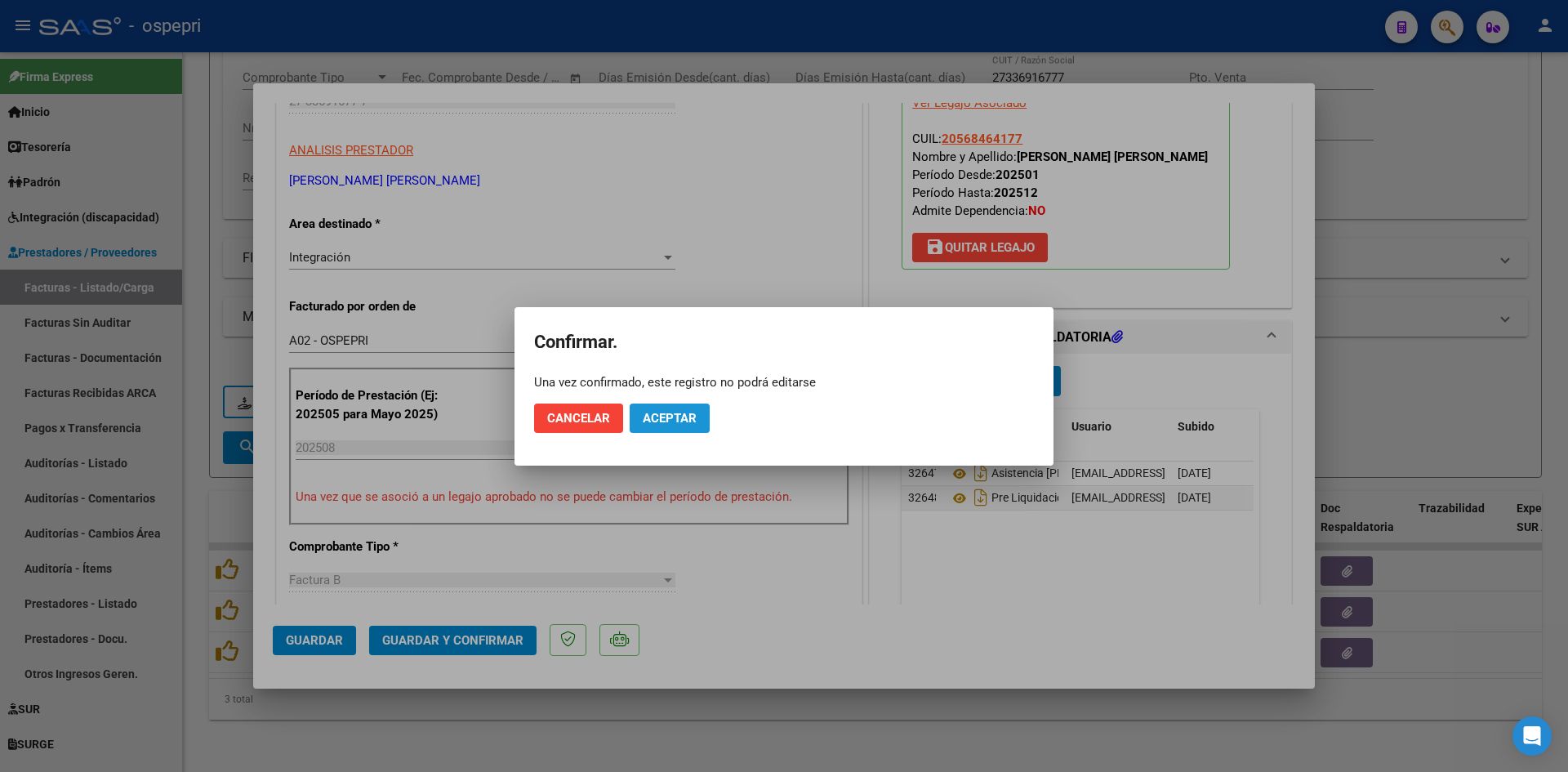
click at [678, 414] on span "Aceptar" at bounding box center [669, 417] width 54 height 15
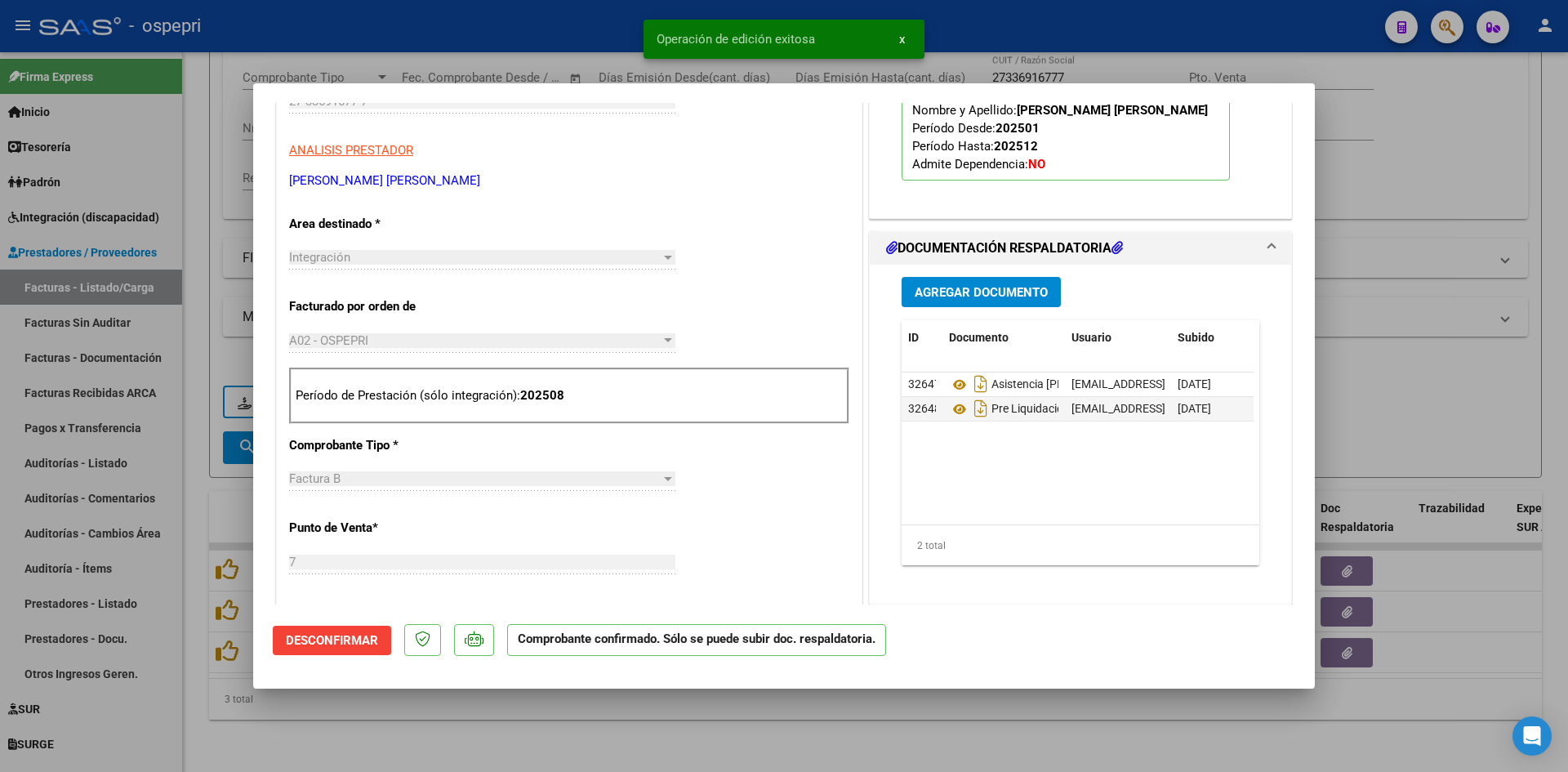
type input "$ 0,00"
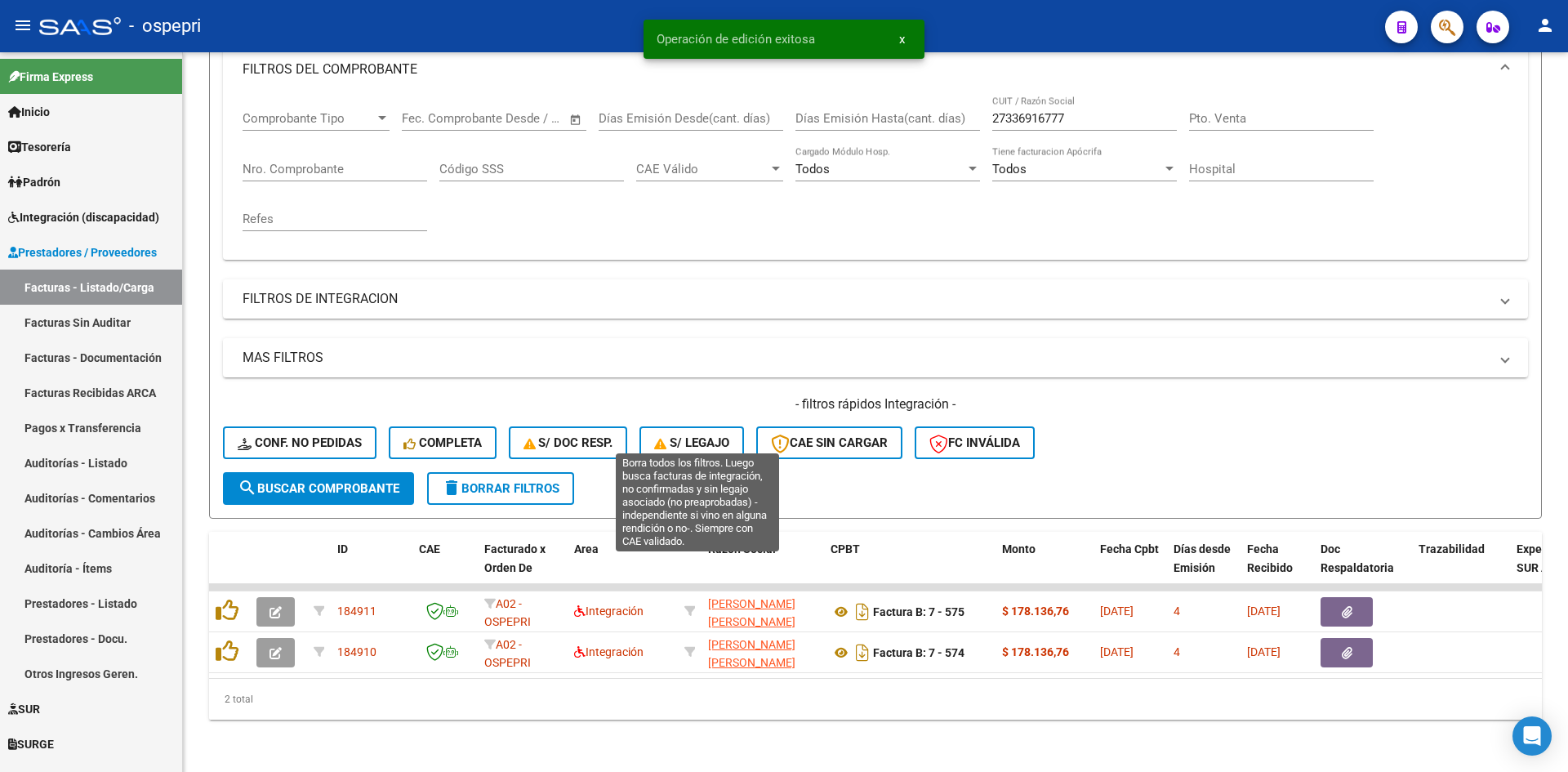
scroll to position [247, 0]
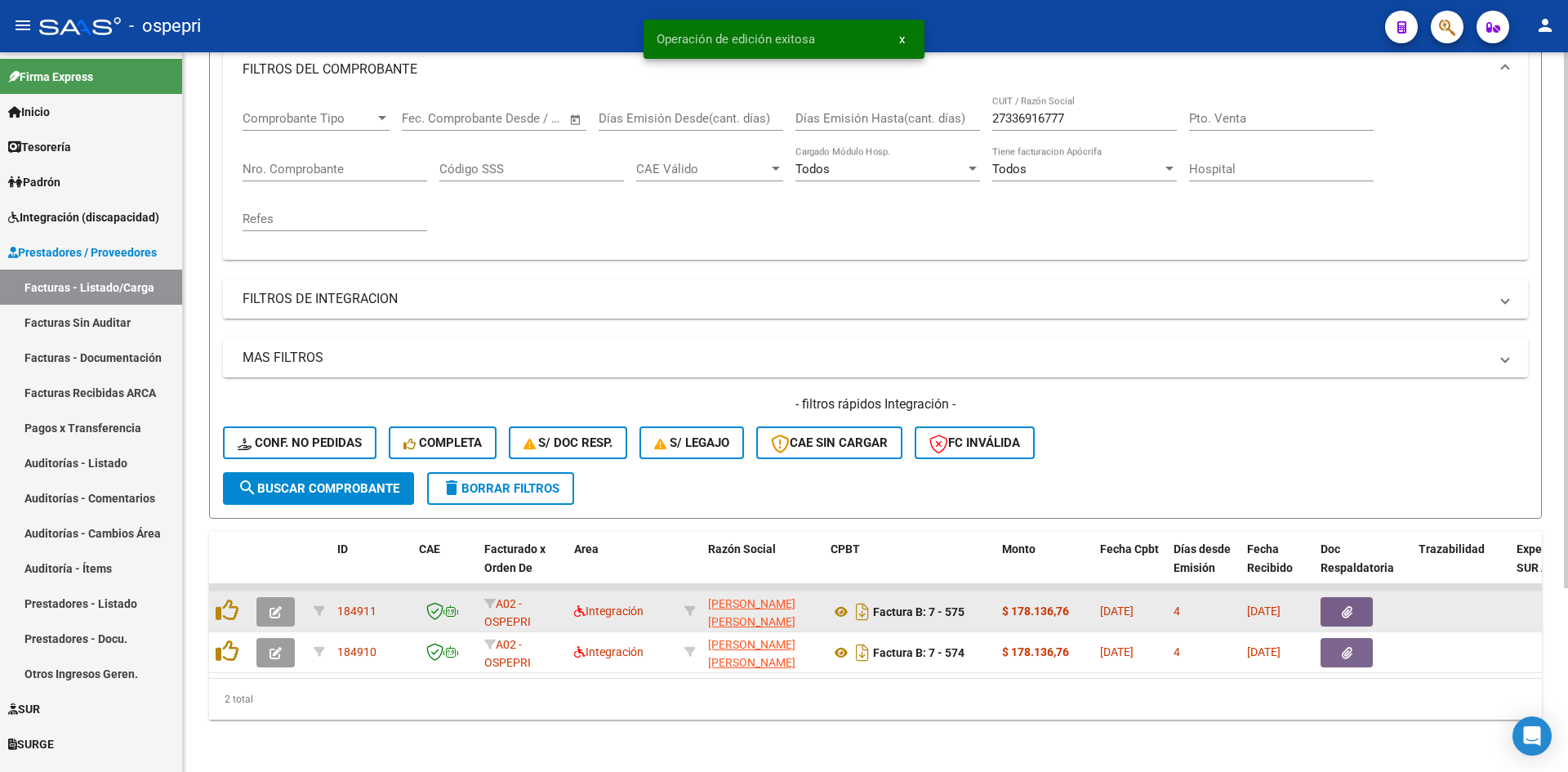
click at [282, 597] on button "button" at bounding box center [276, 611] width 39 height 30
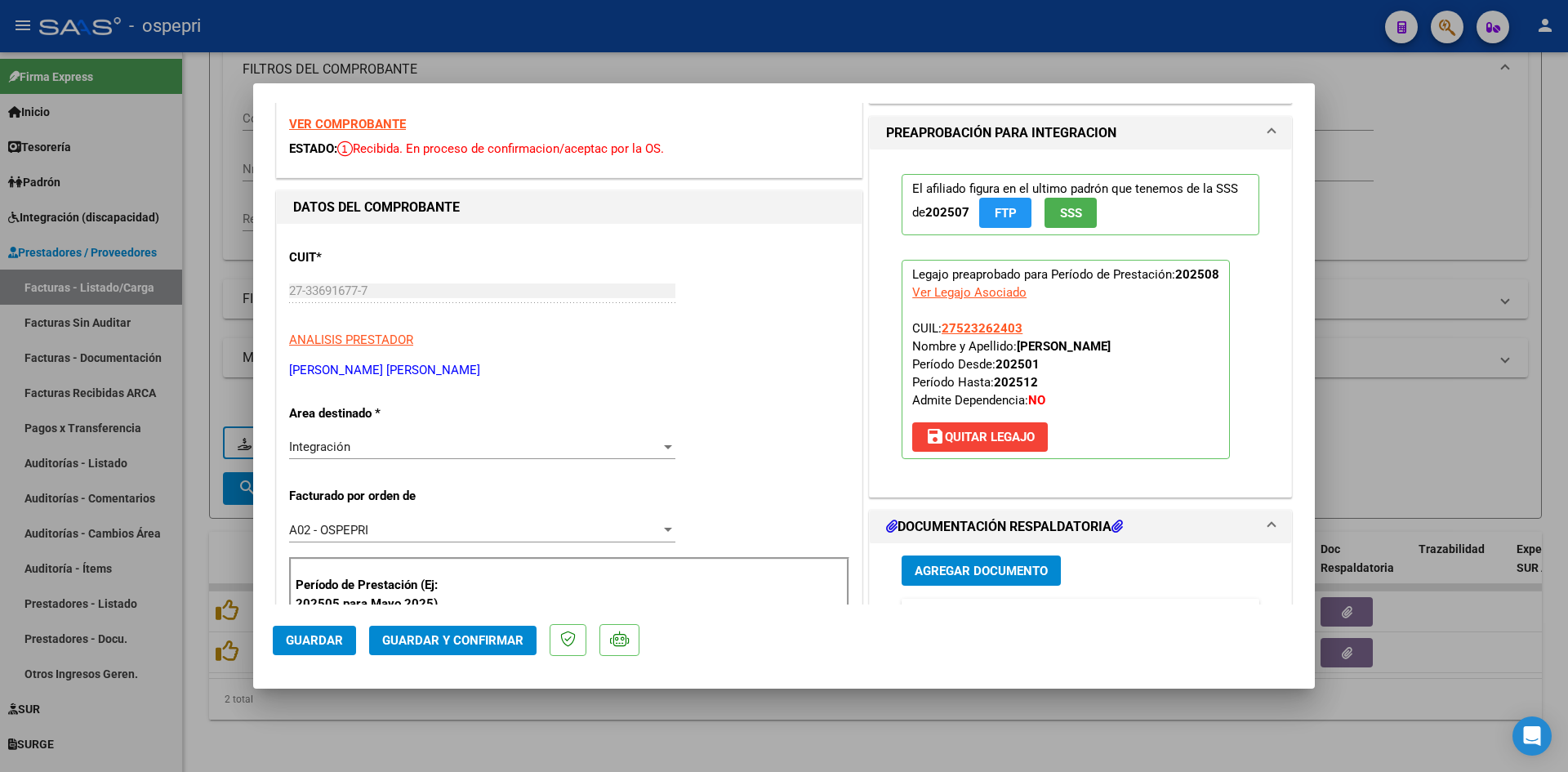
scroll to position [0, 0]
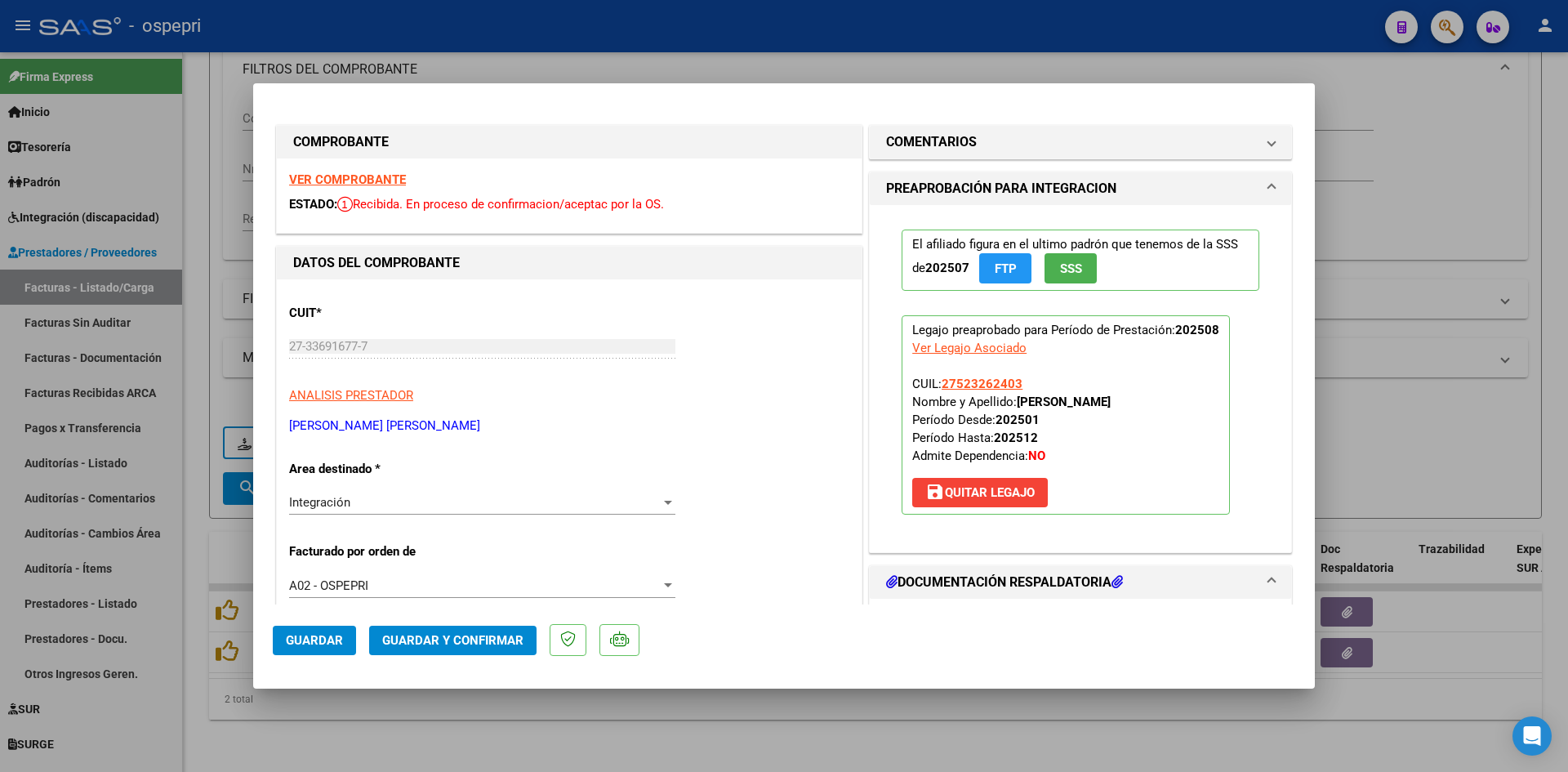
click at [385, 175] on strong "VER COMPROBANTE" at bounding box center [348, 179] width 117 height 15
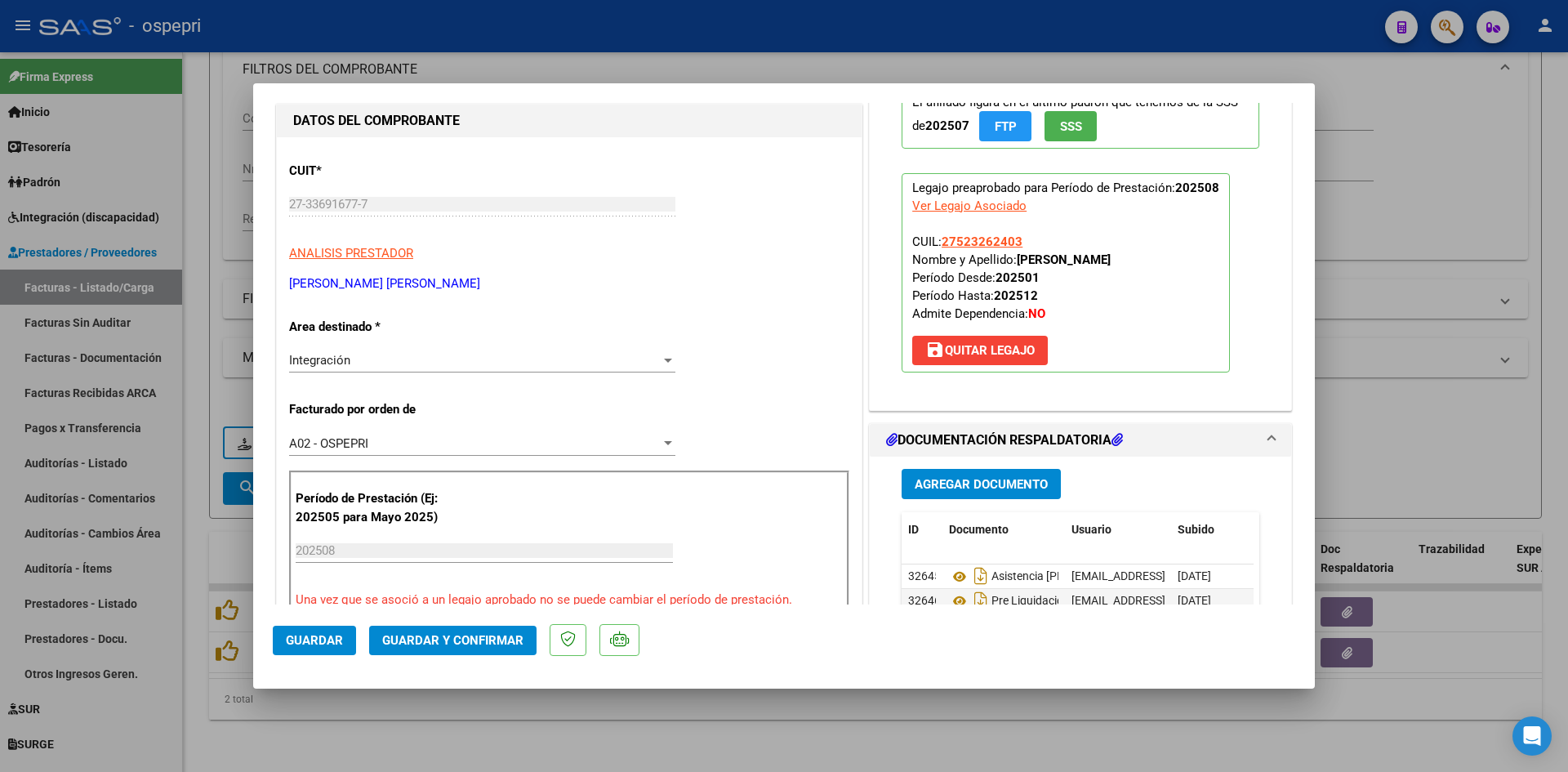
scroll to position [245, 0]
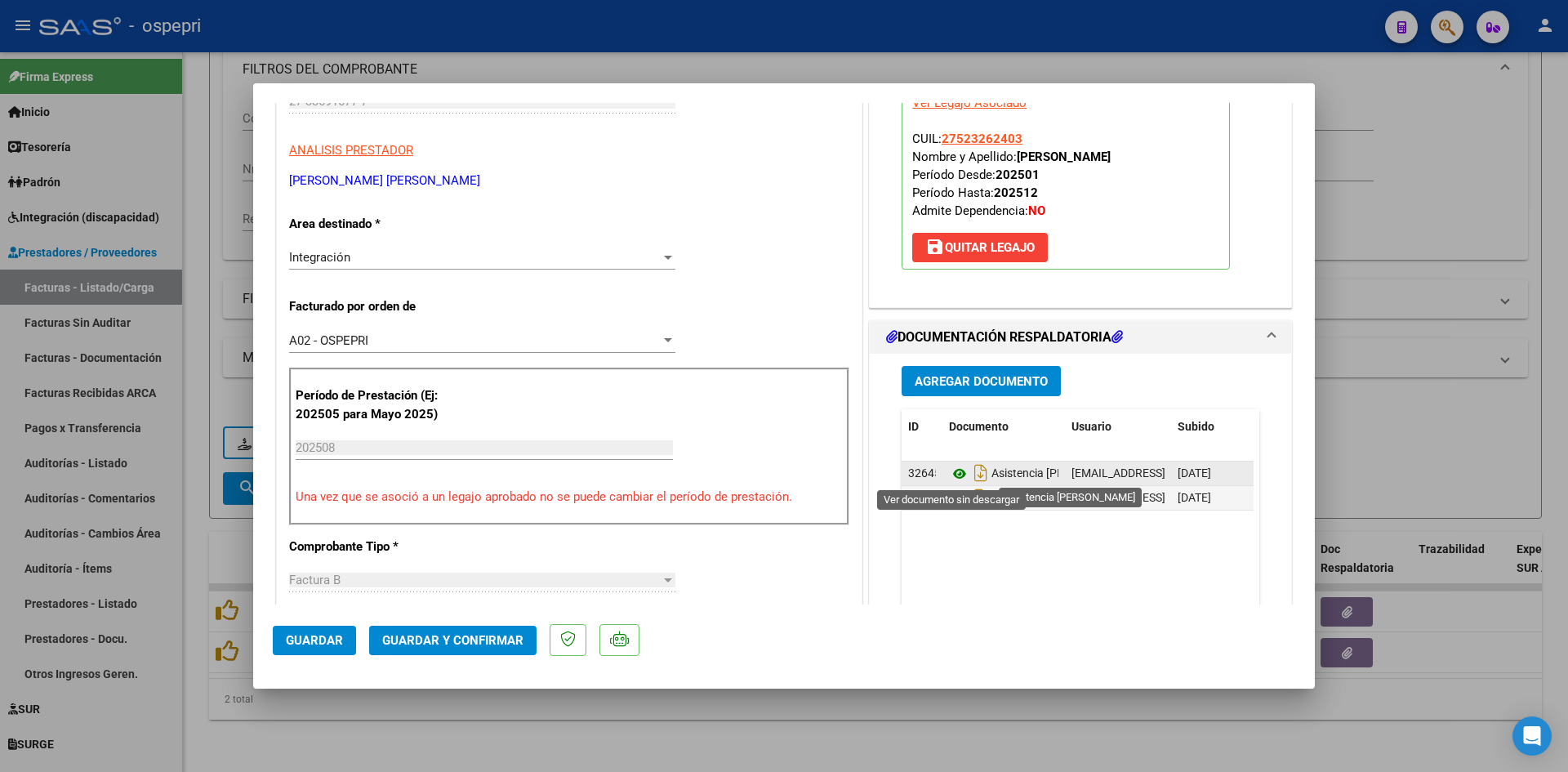
click at [949, 470] on icon at bounding box center [958, 474] width 21 height 20
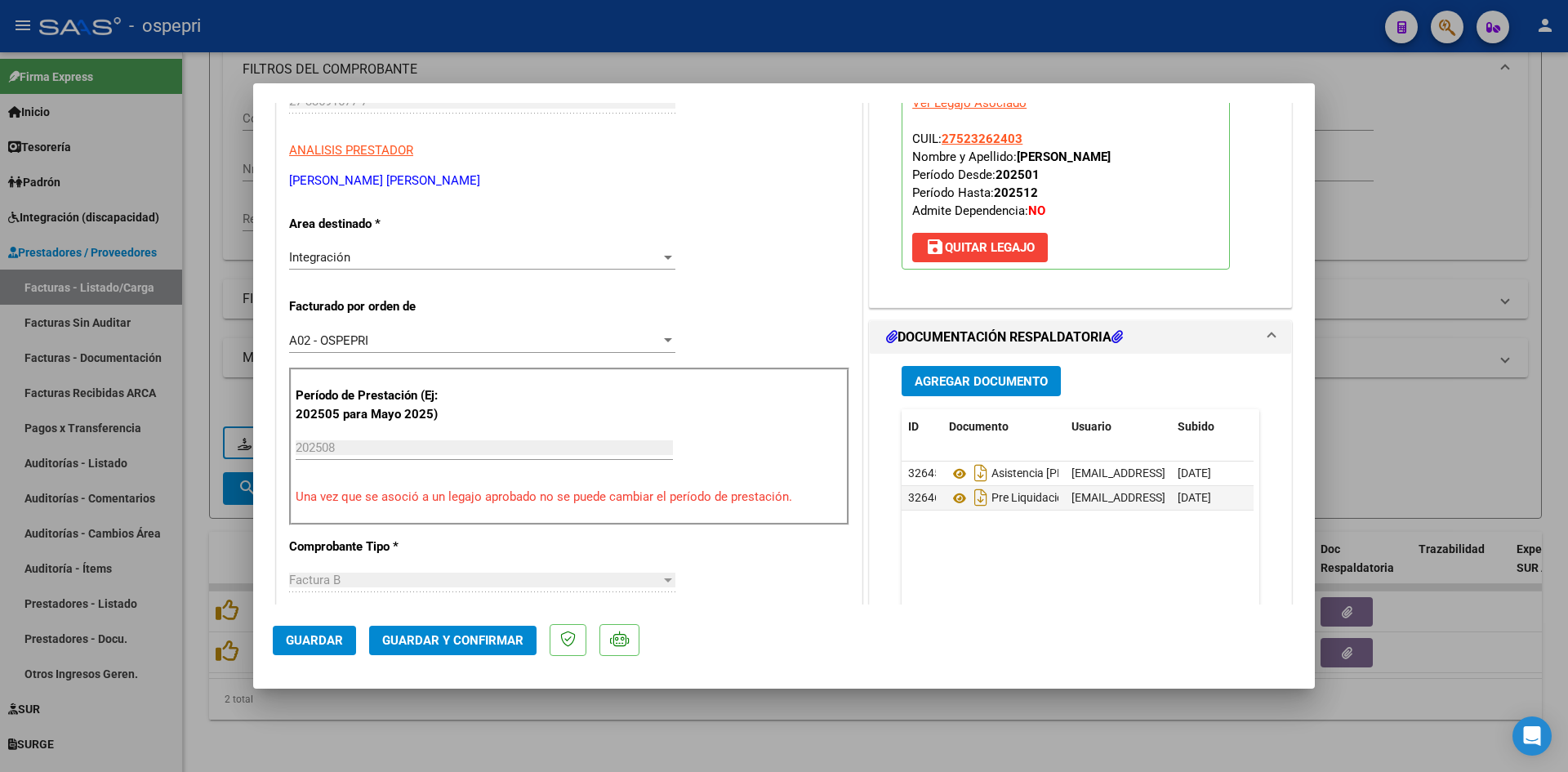
click at [497, 634] on span "Guardar y Confirmar" at bounding box center [453, 640] width 142 height 15
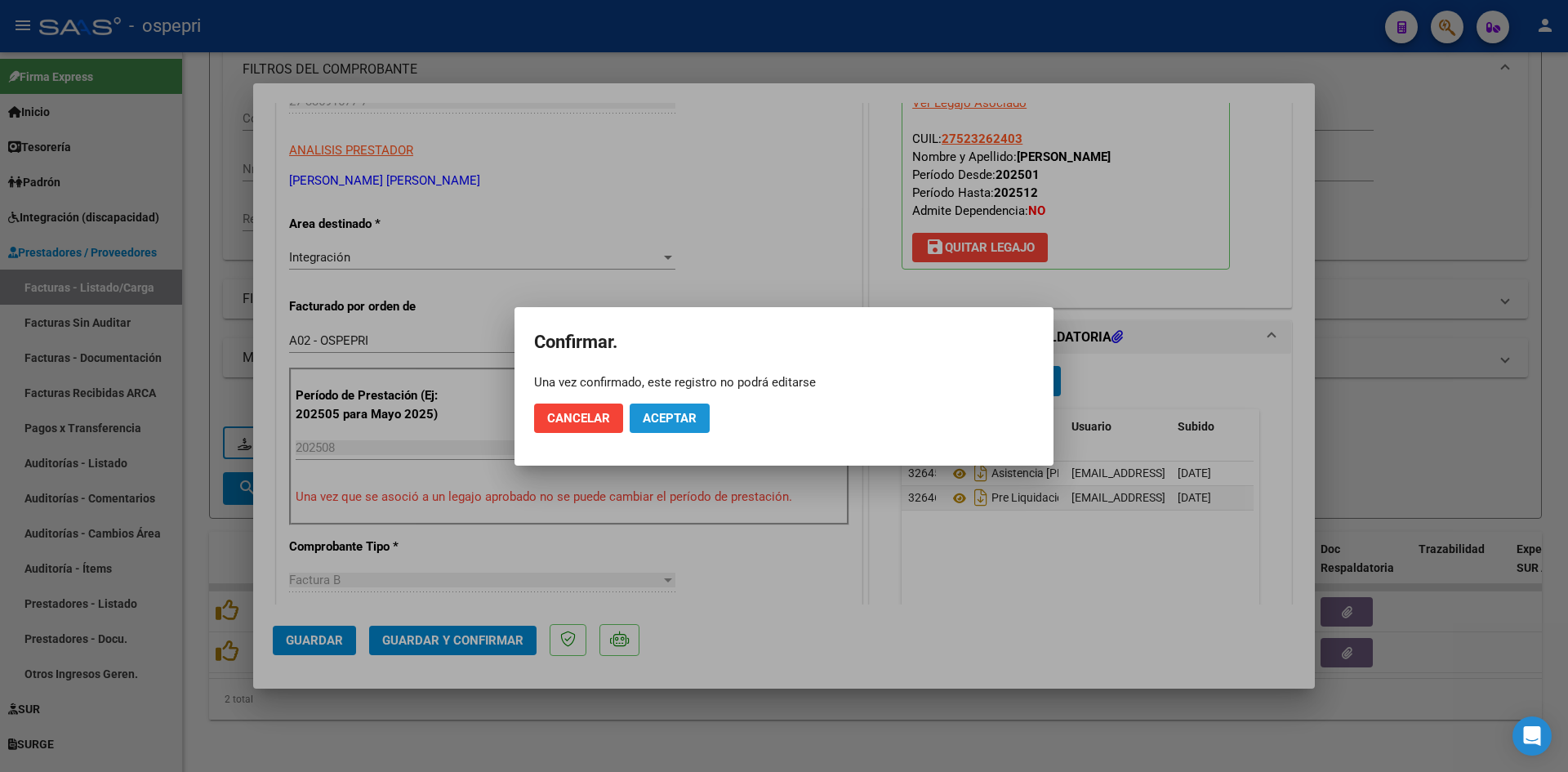
click at [670, 420] on span "Aceptar" at bounding box center [669, 417] width 54 height 15
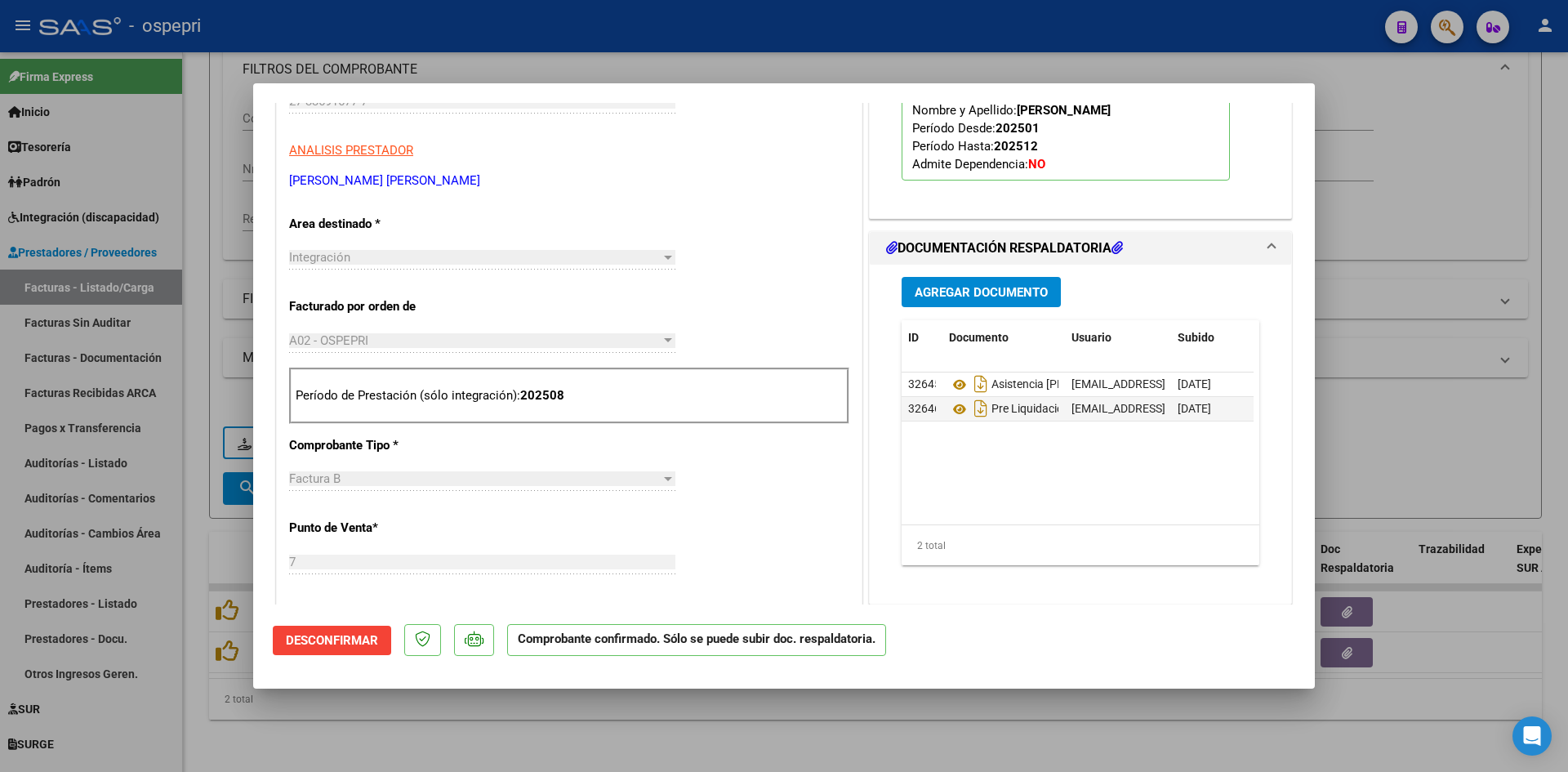
type input "$ 0,00"
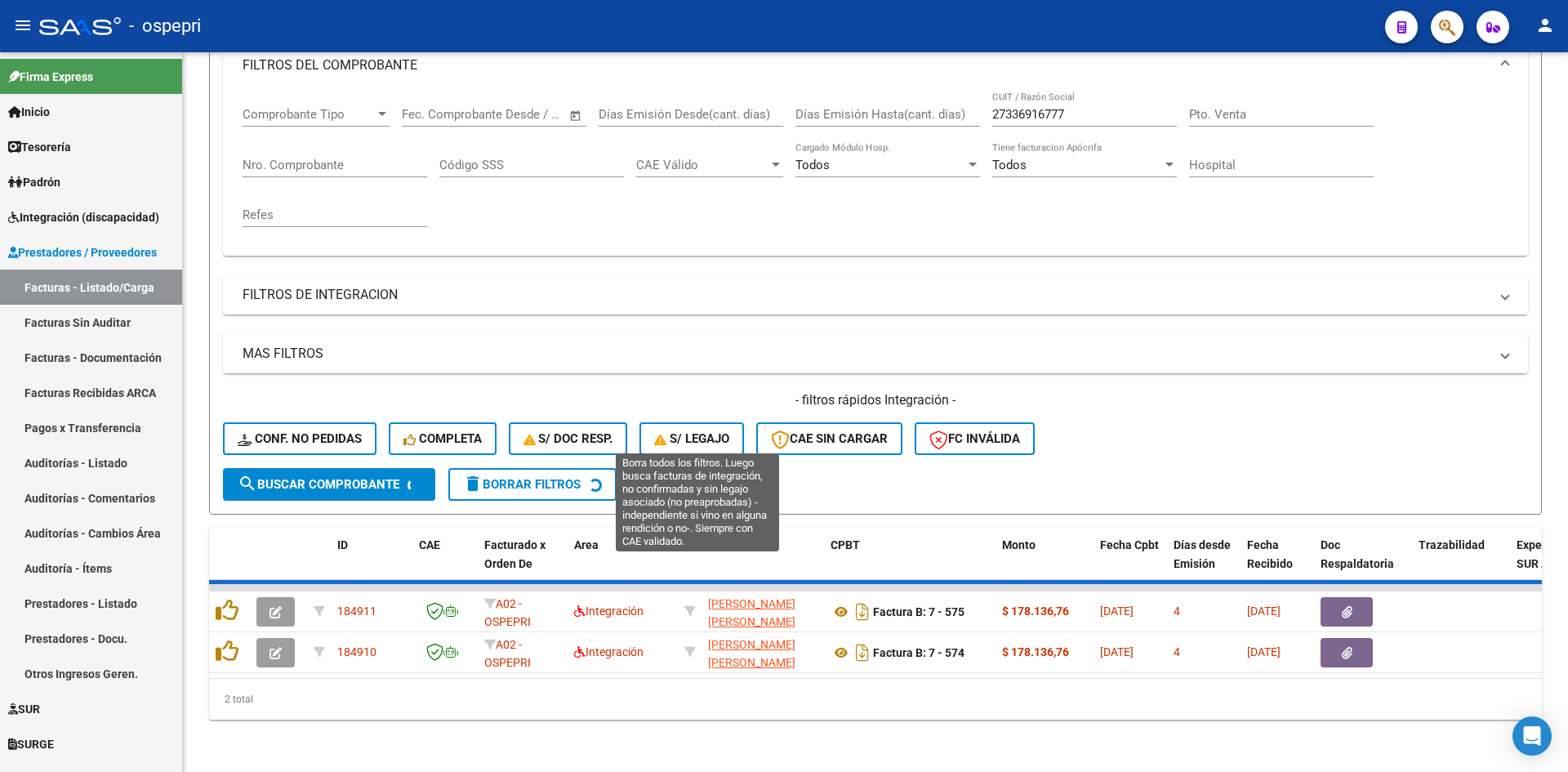
scroll to position [206, 0]
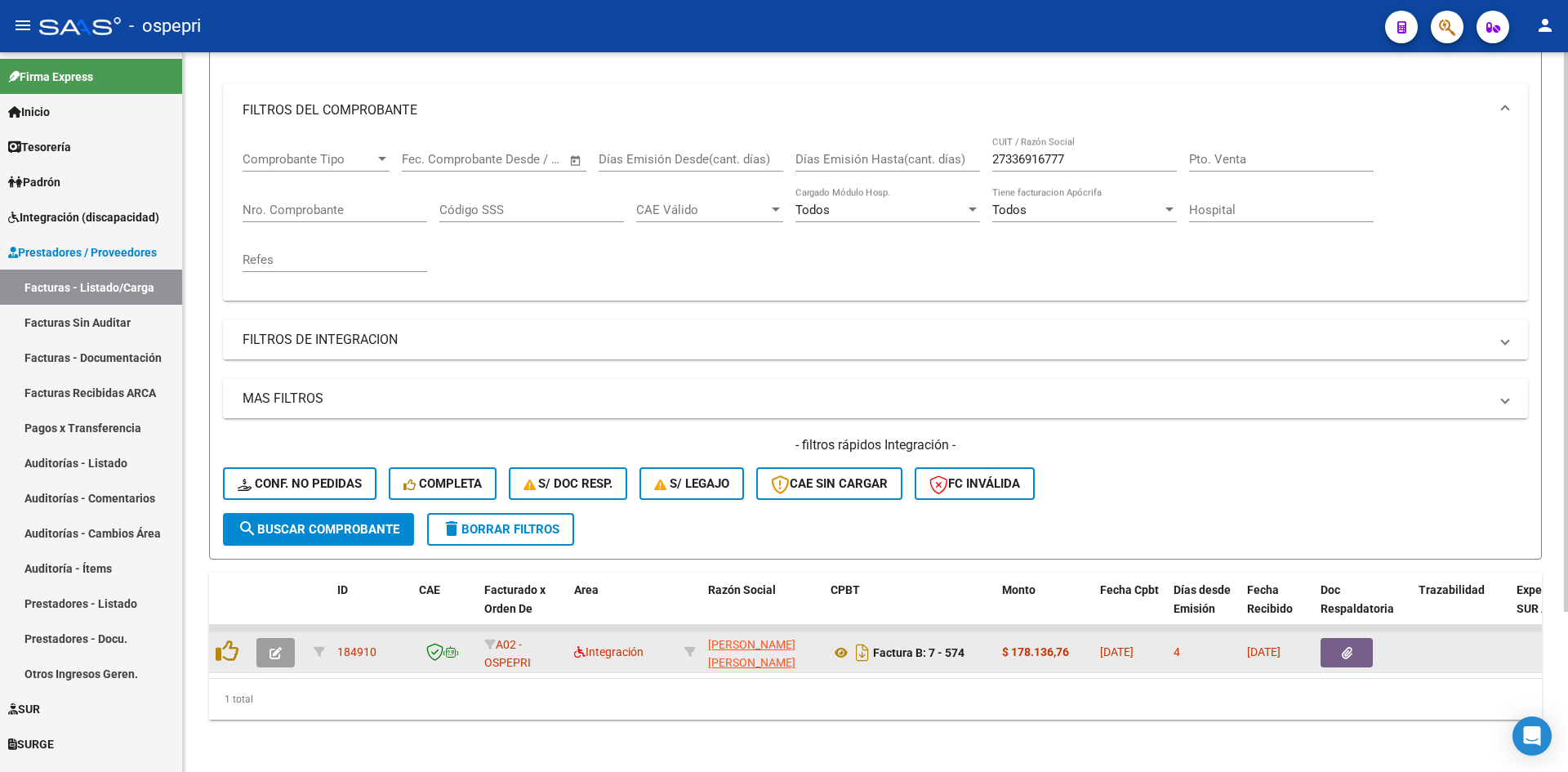
click at [276, 647] on icon "button" at bounding box center [276, 653] width 12 height 12
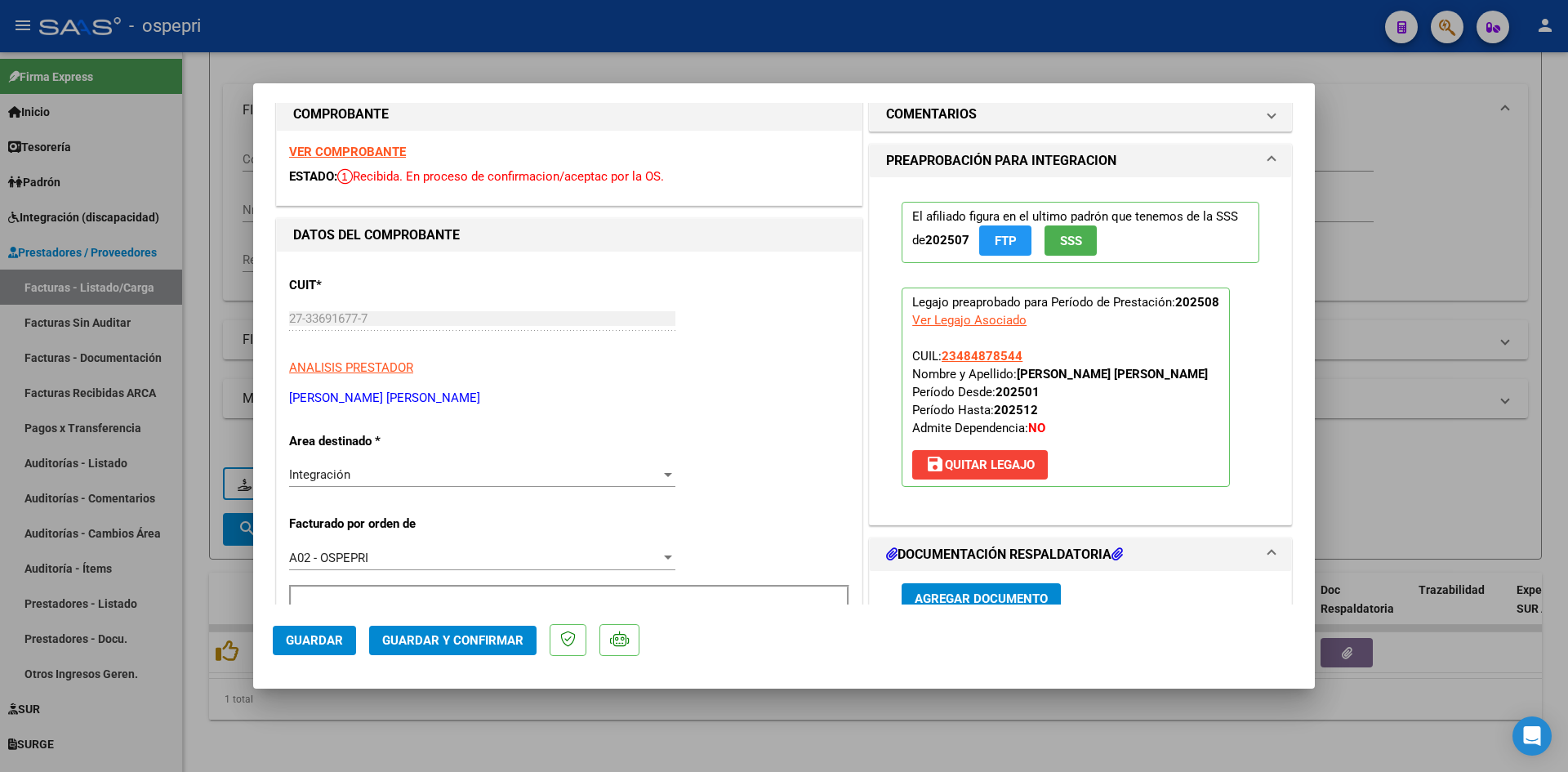
scroll to position [0, 0]
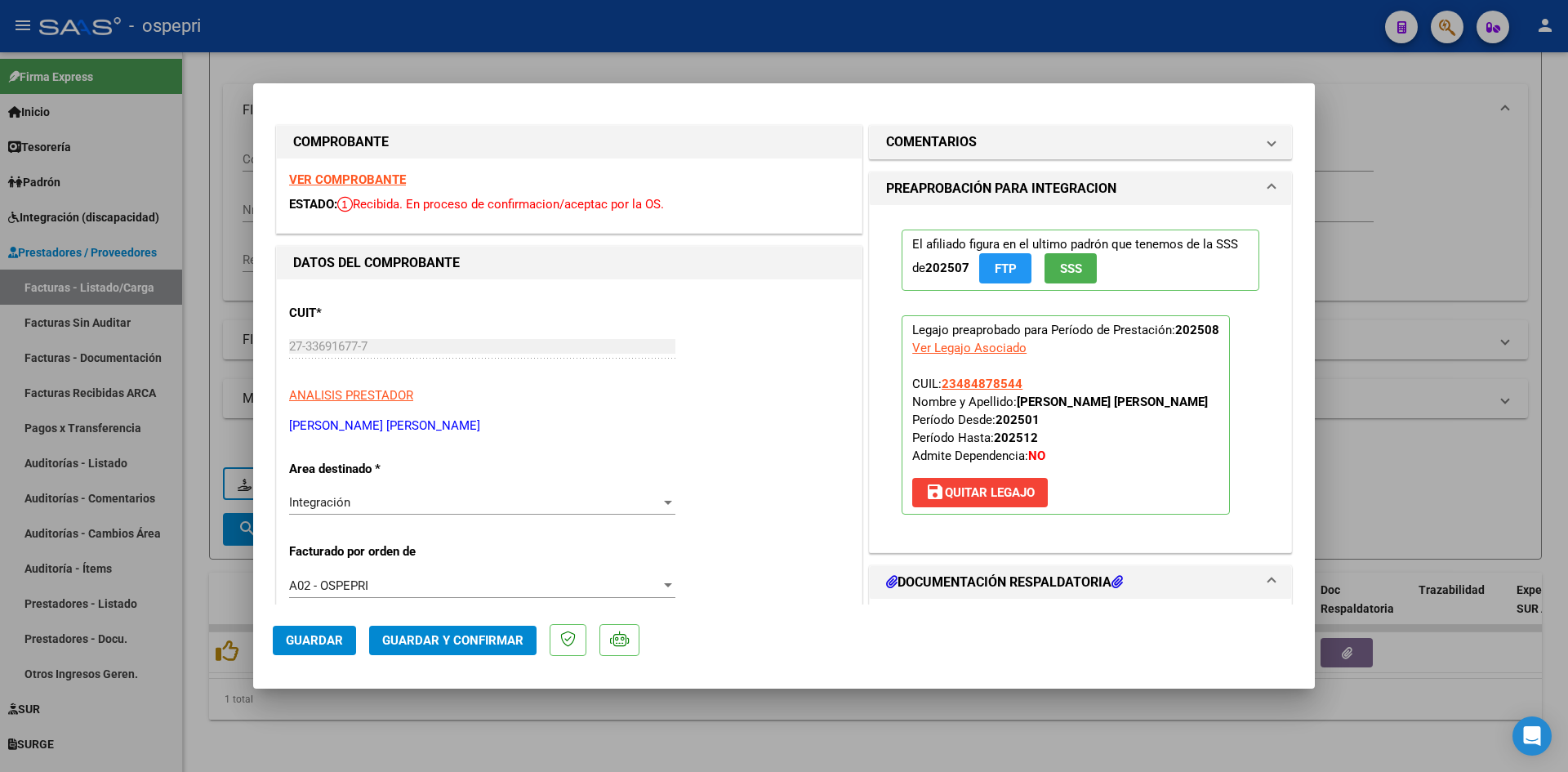
click at [378, 173] on strong "VER COMPROBANTE" at bounding box center [348, 179] width 117 height 15
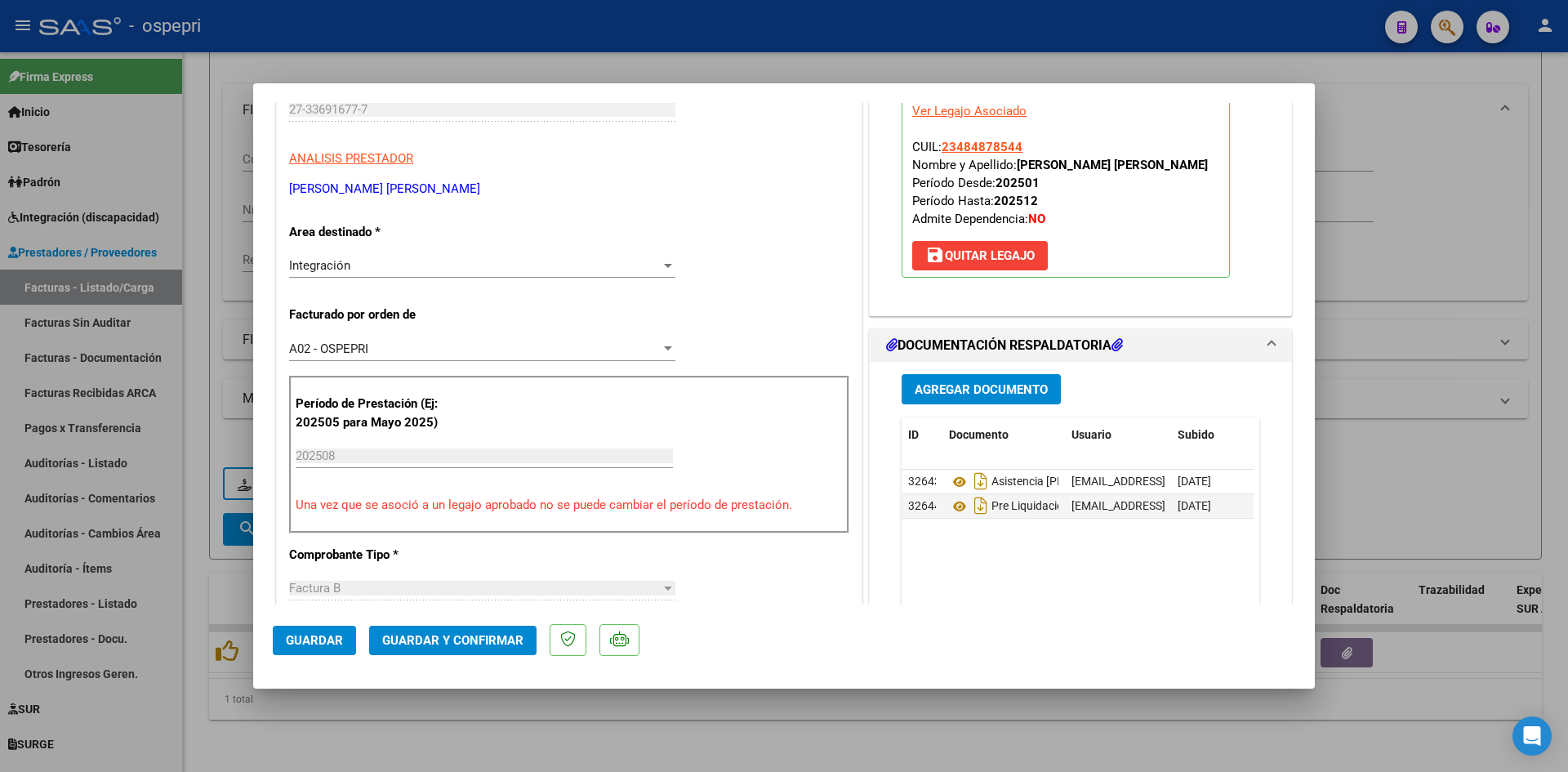
scroll to position [245, 0]
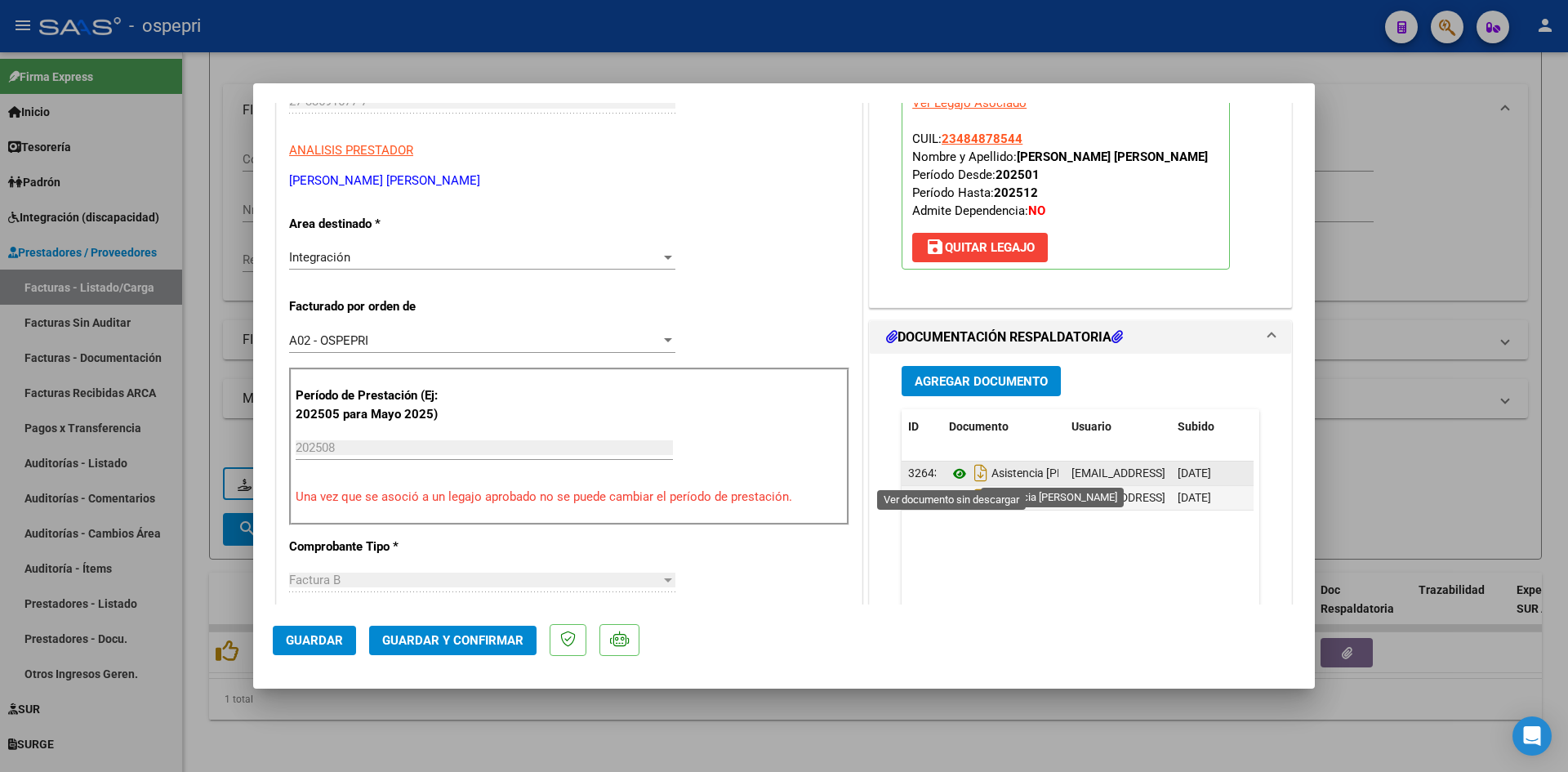
click at [953, 475] on icon at bounding box center [958, 474] width 21 height 20
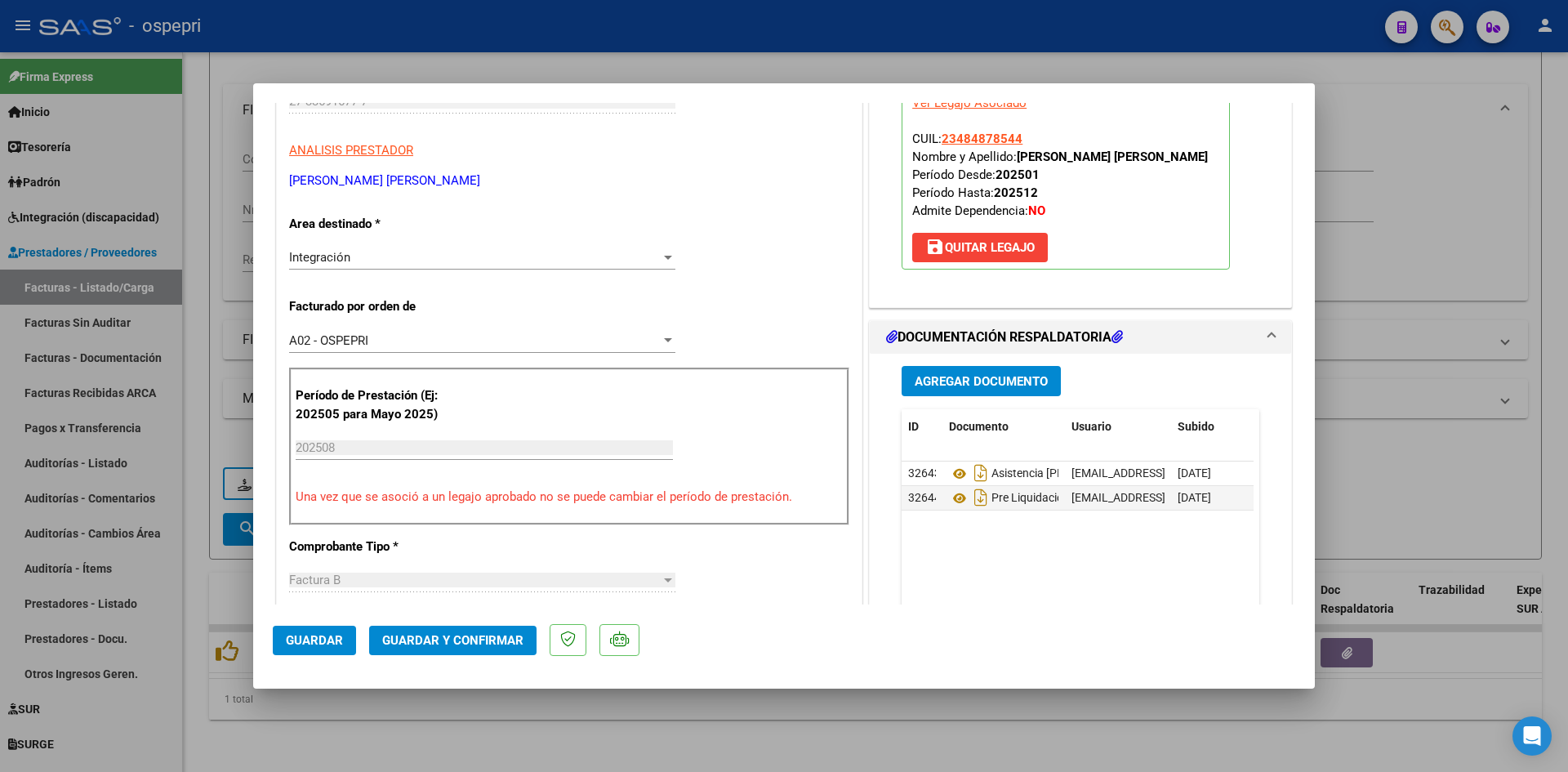
click at [471, 638] on span "Guardar y Confirmar" at bounding box center [453, 640] width 142 height 15
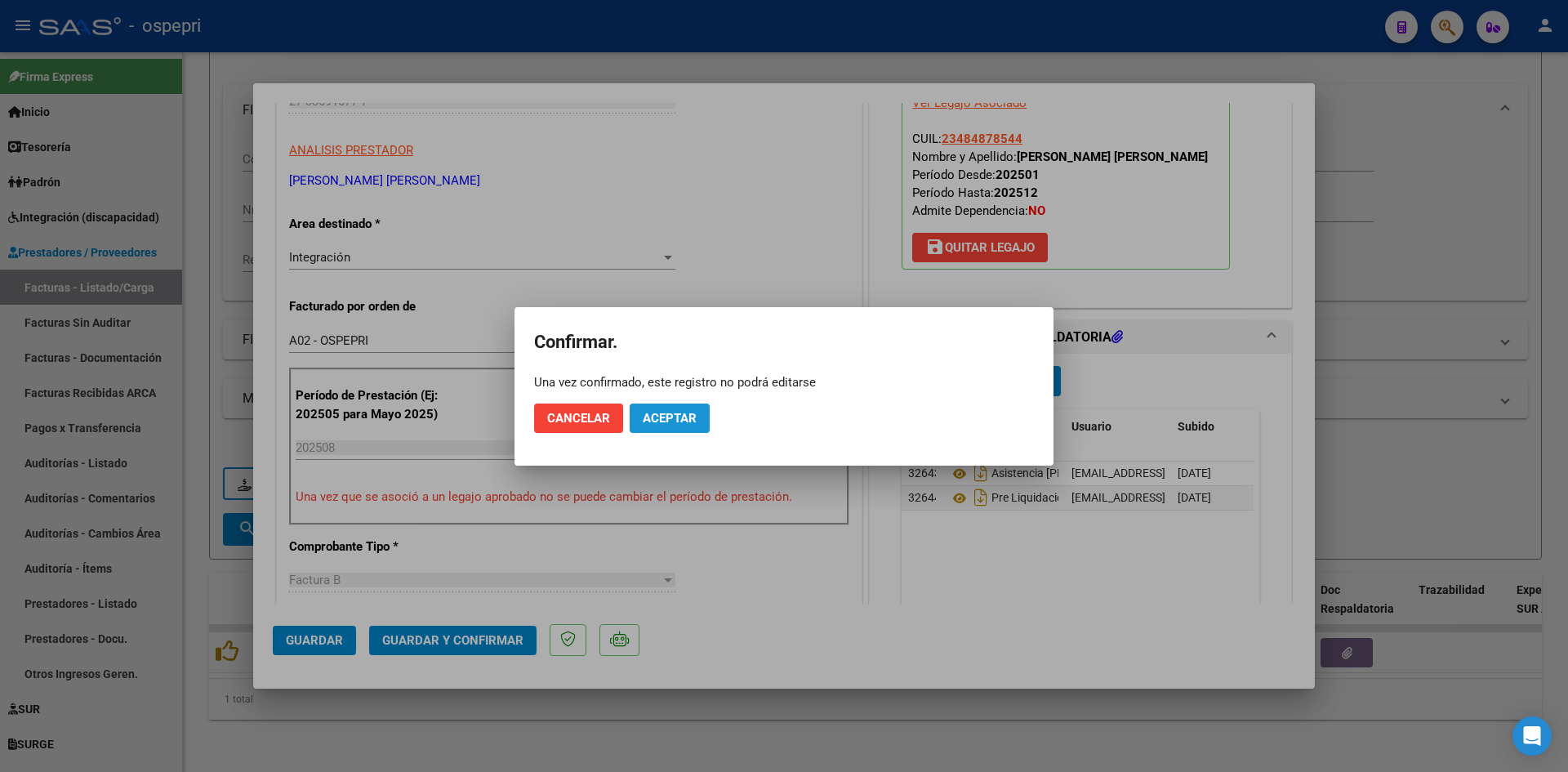
click at [668, 407] on button "Aceptar" at bounding box center [669, 418] width 80 height 30
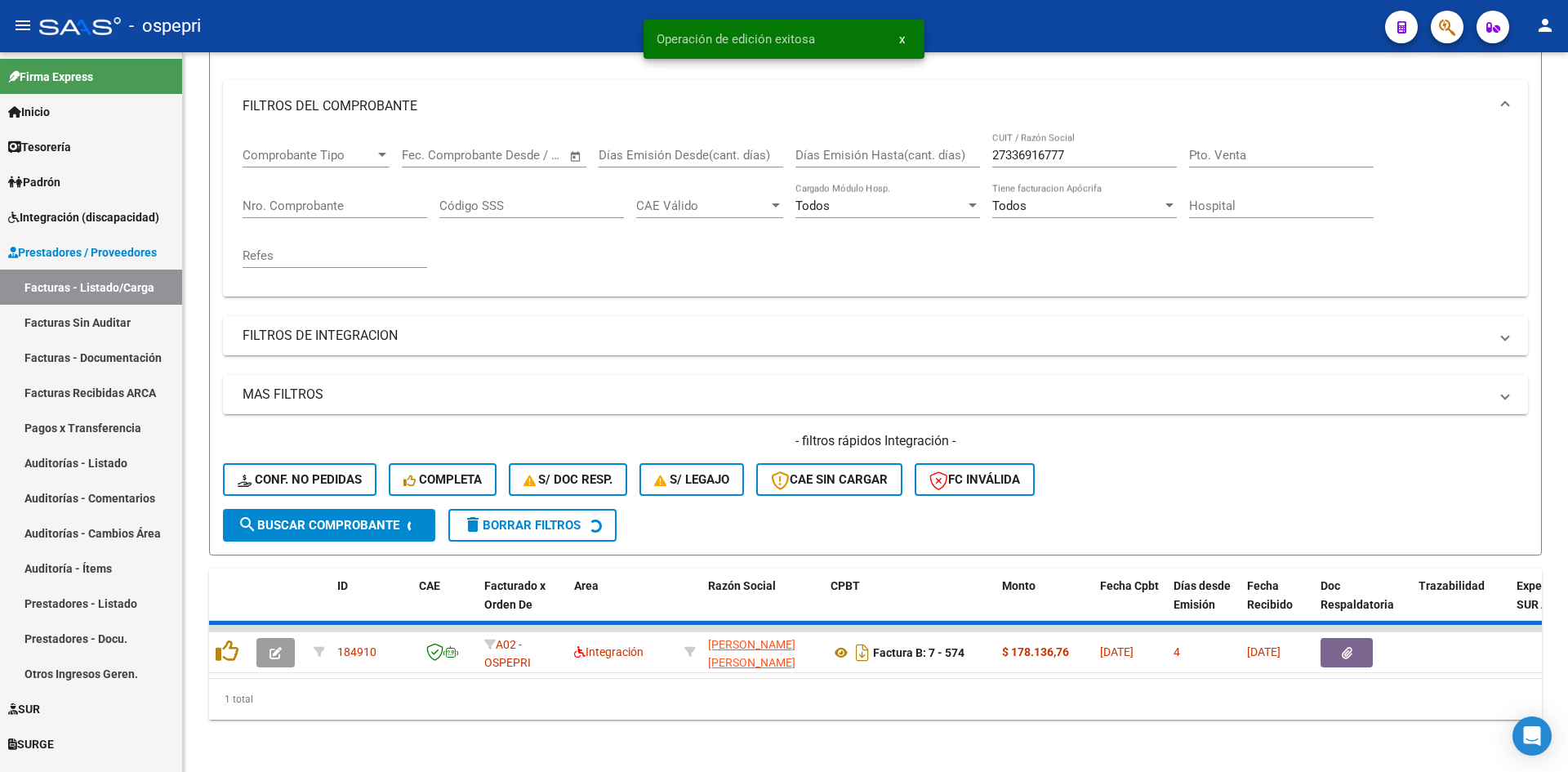
scroll to position [181, 0]
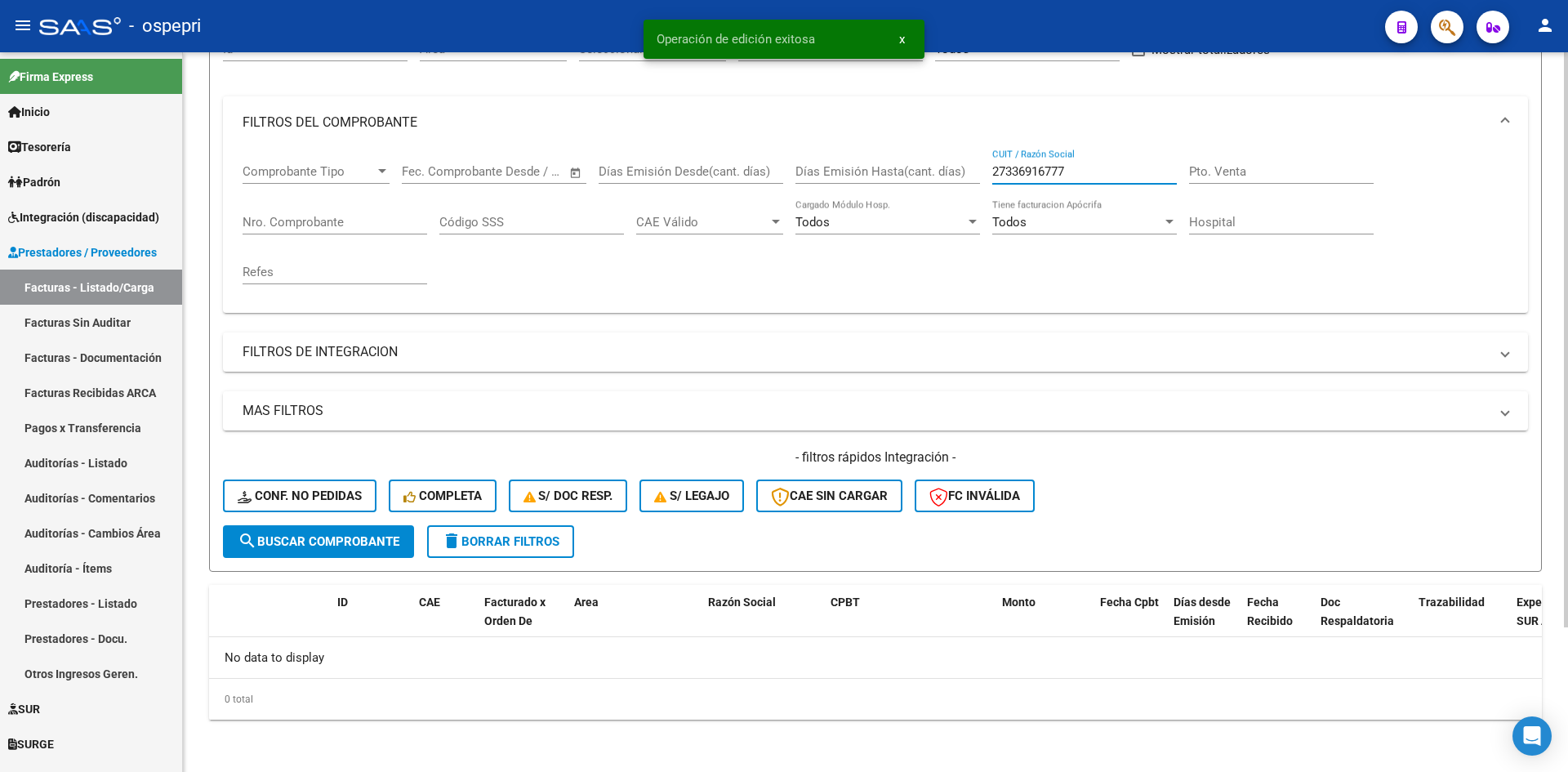
drag, startPoint x: 1096, startPoint y: 171, endPoint x: 979, endPoint y: 181, distance: 117.4
click at [979, 181] on div "Comprobante Tipo Comprobante Tipo Fecha inicio – Fecha fin Fec. Comprobante Des…" at bounding box center [875, 224] width 1266 height 151
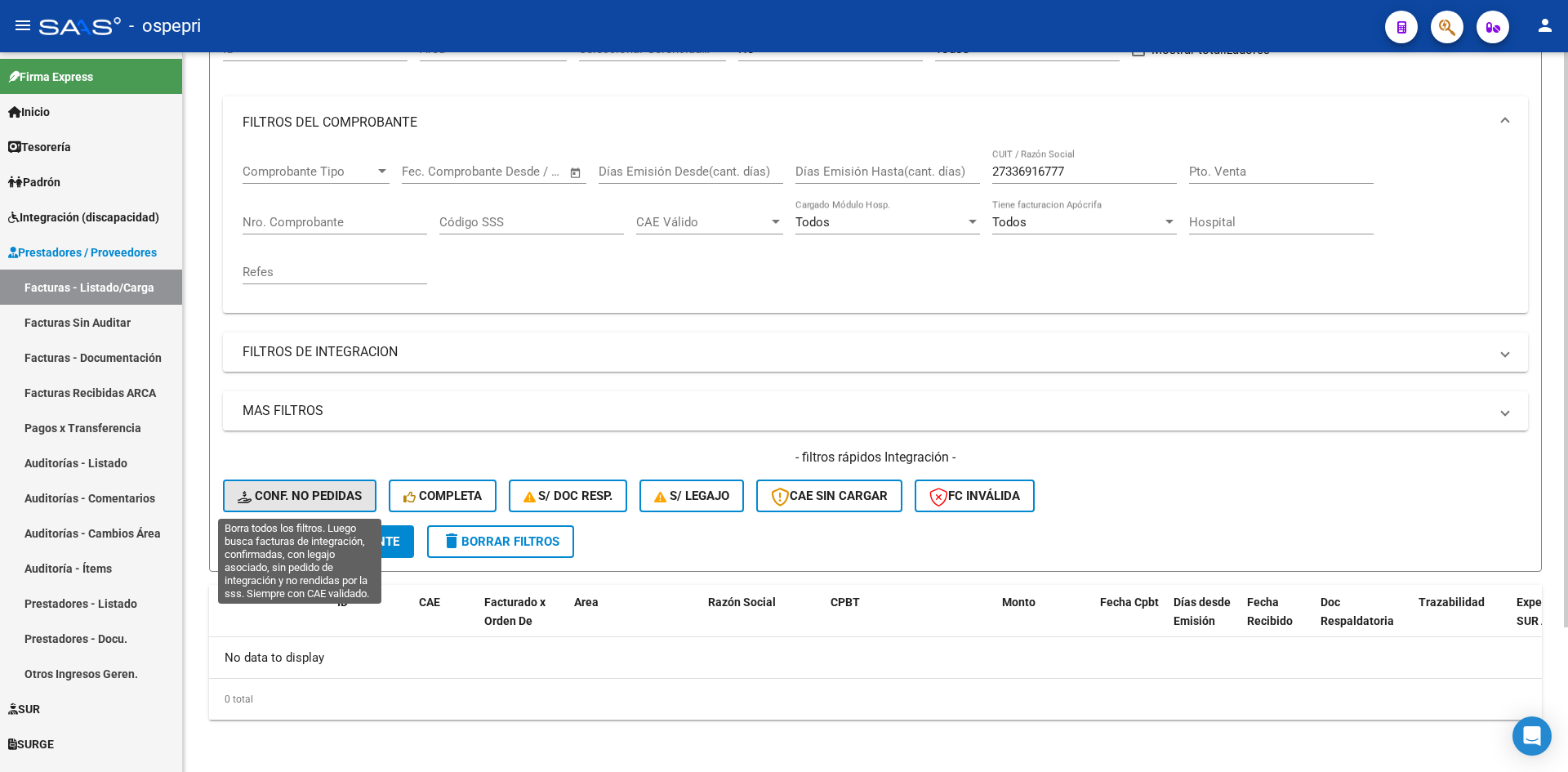
click at [355, 498] on span "Conf. no pedidas" at bounding box center [299, 496] width 124 height 15
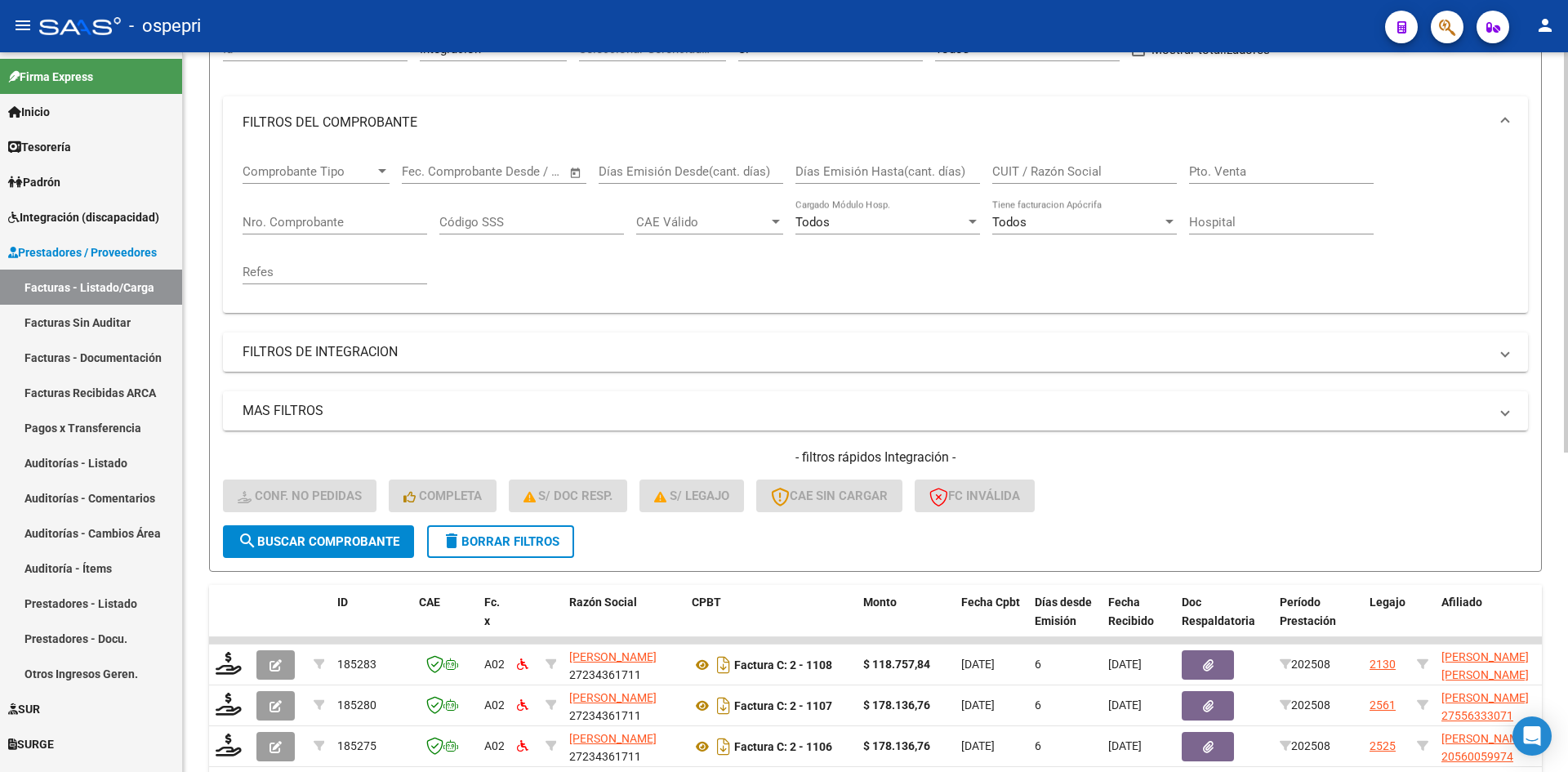
click at [1056, 177] on input "CUIT / Razón Social" at bounding box center [1084, 171] width 184 height 15
paste input "27336916777"
click at [382, 543] on span "search Buscar Comprobante" at bounding box center [318, 541] width 162 height 15
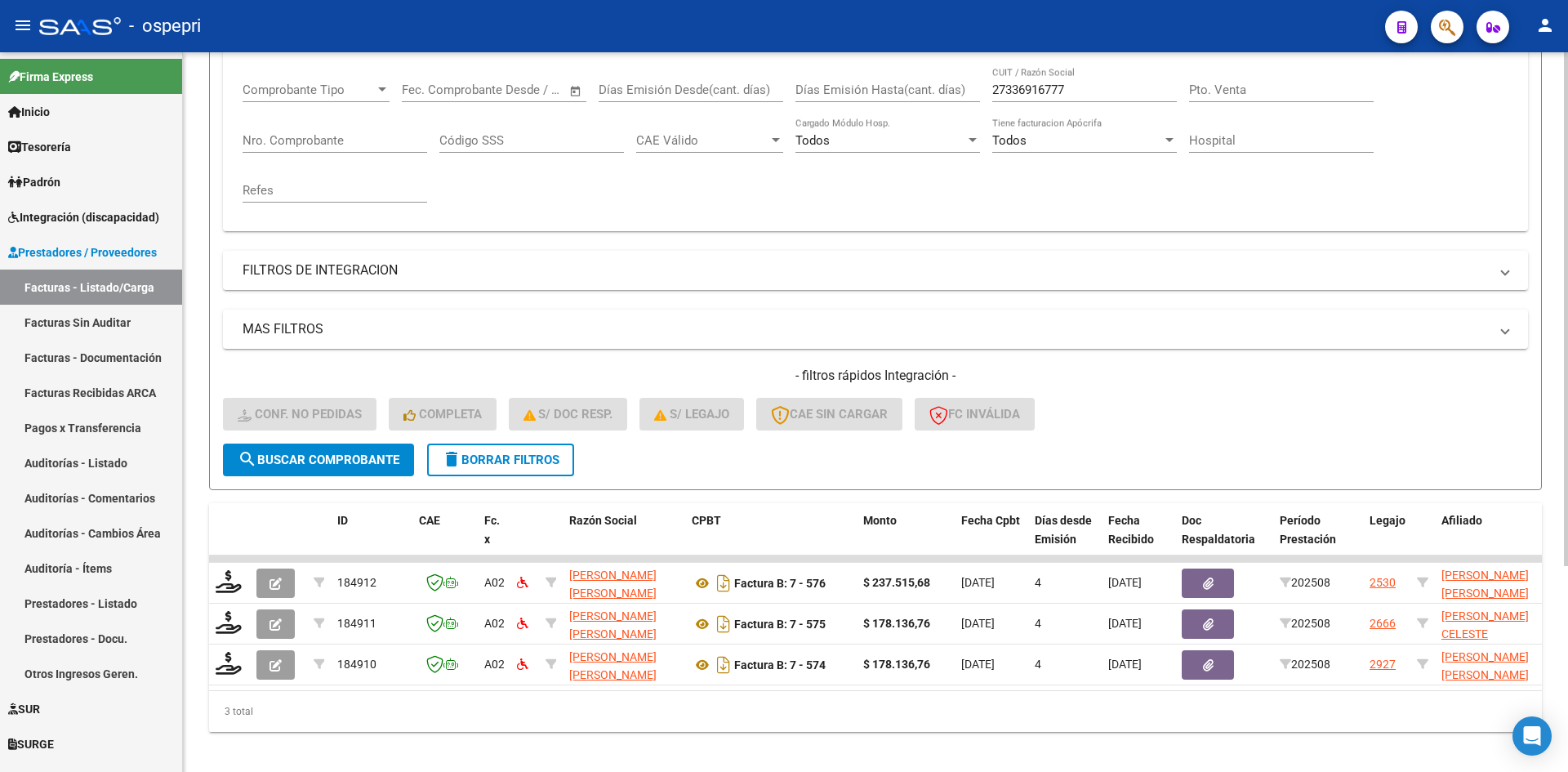
scroll to position [287, 0]
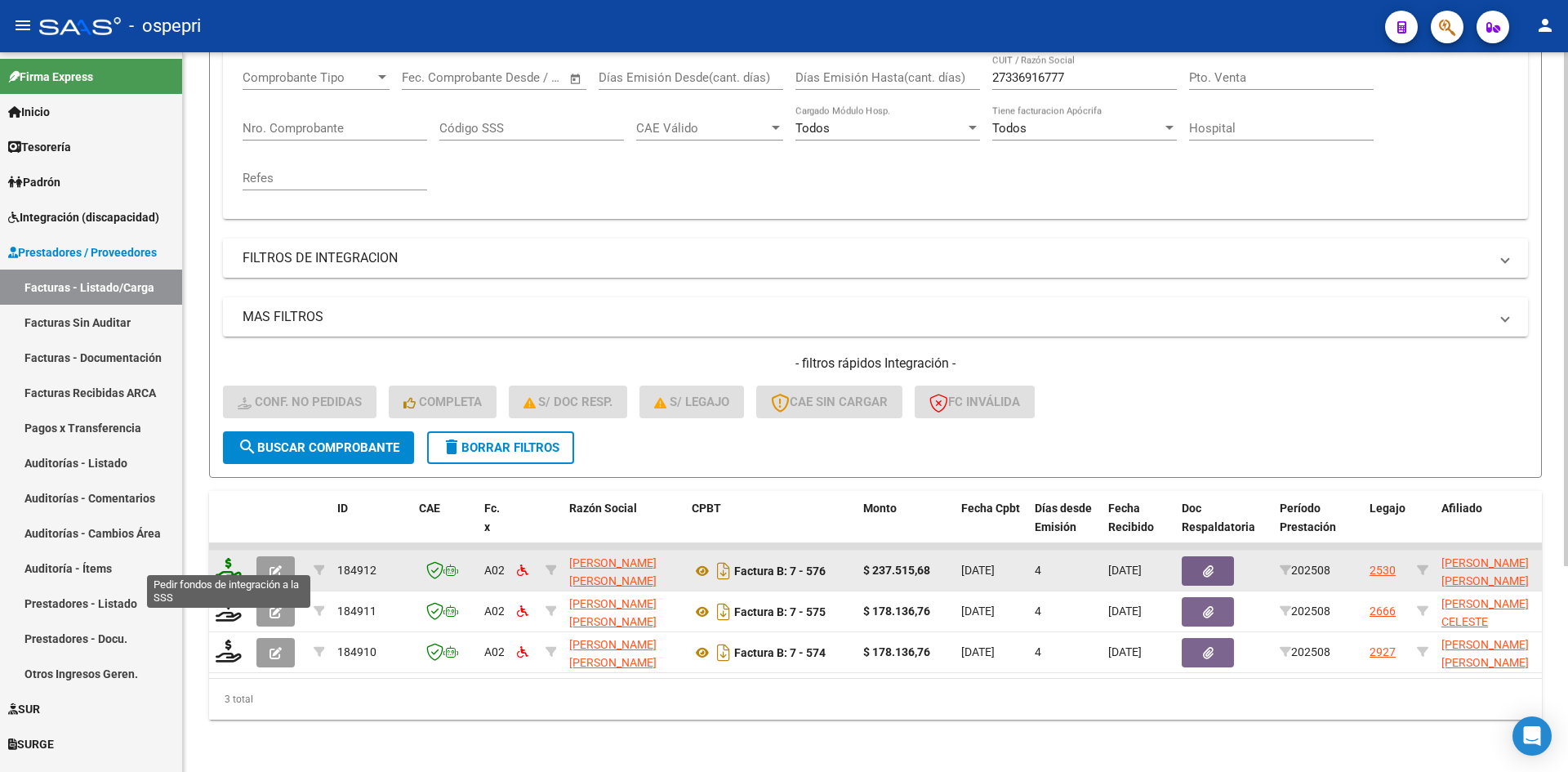
click at [225, 558] on icon at bounding box center [229, 569] width 26 height 23
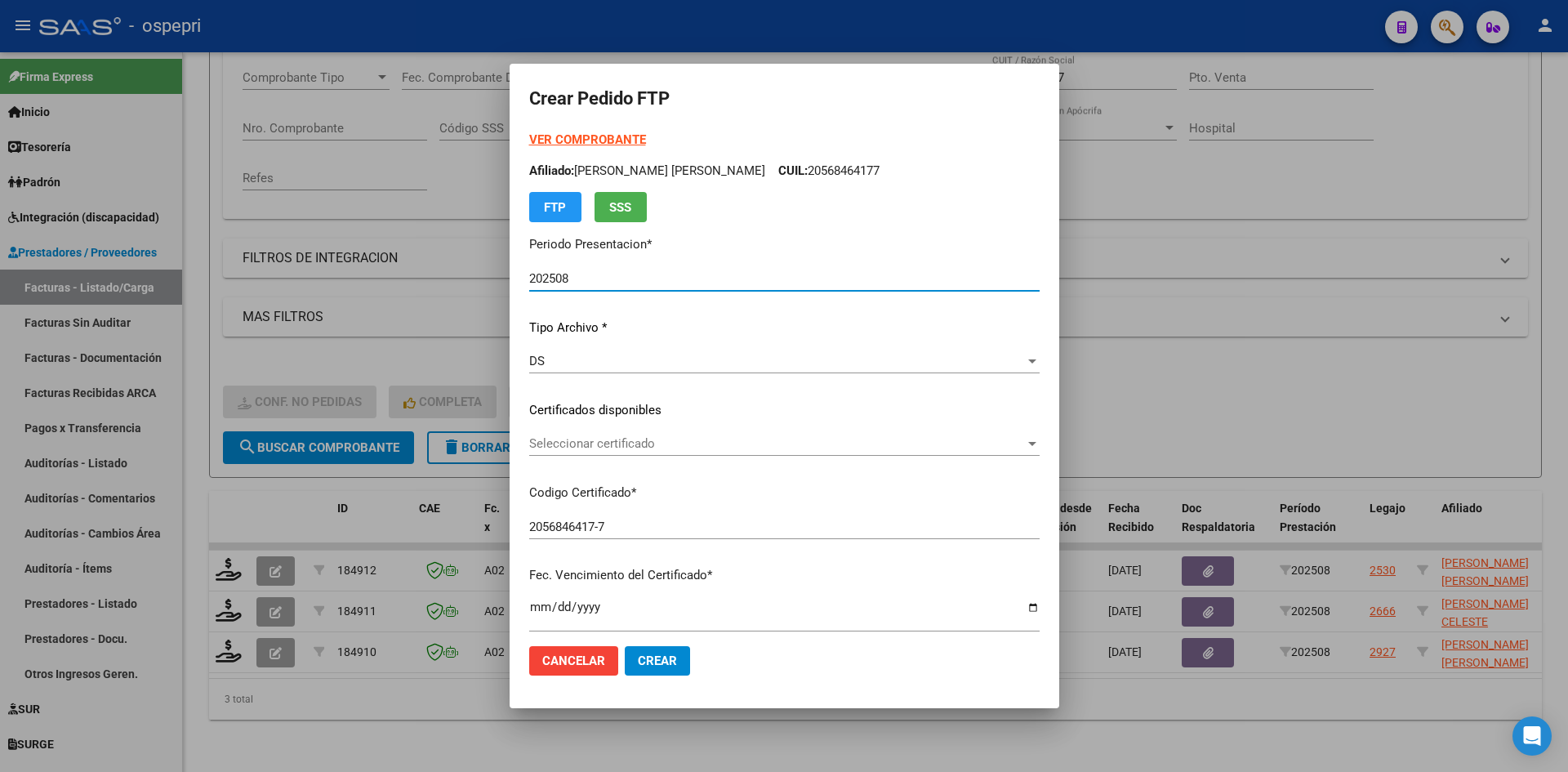
click at [1018, 677] on mat-dialog-actions "Cancelar Crear" at bounding box center [784, 661] width 510 height 55
click at [1053, 501] on mat-dialog-content "VER COMPROBANTE ARCA Padrón Afiliado: CAMPOS MORALES JUAN IMANOL CUIL: 20568464…" at bounding box center [784, 382] width 550 height 501
click at [631, 445] on span "Seleccionar certificado" at bounding box center [777, 443] width 496 height 15
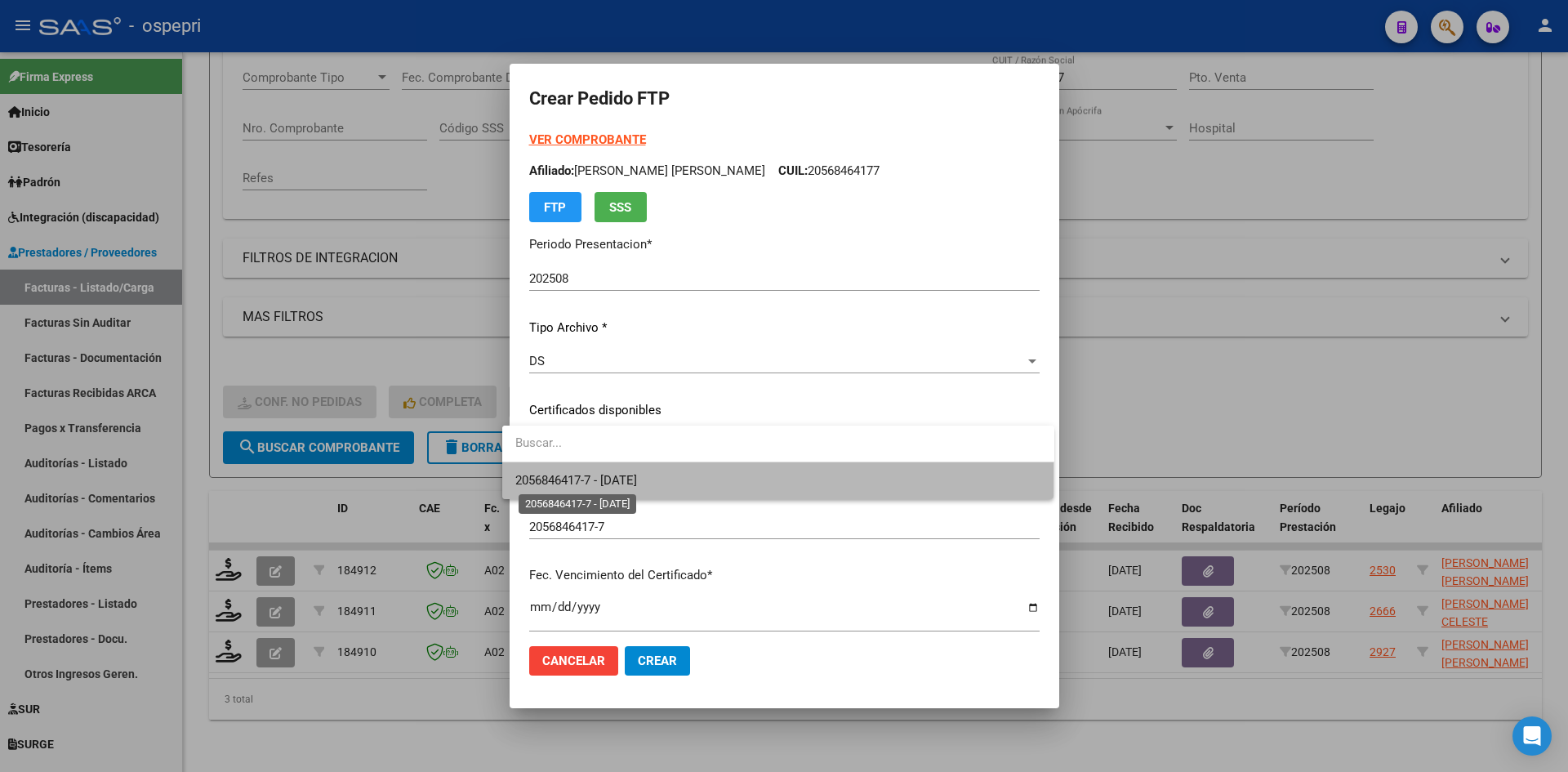
click at [637, 480] on span "2056846417-7 - 2026-07-11" at bounding box center [576, 480] width 122 height 15
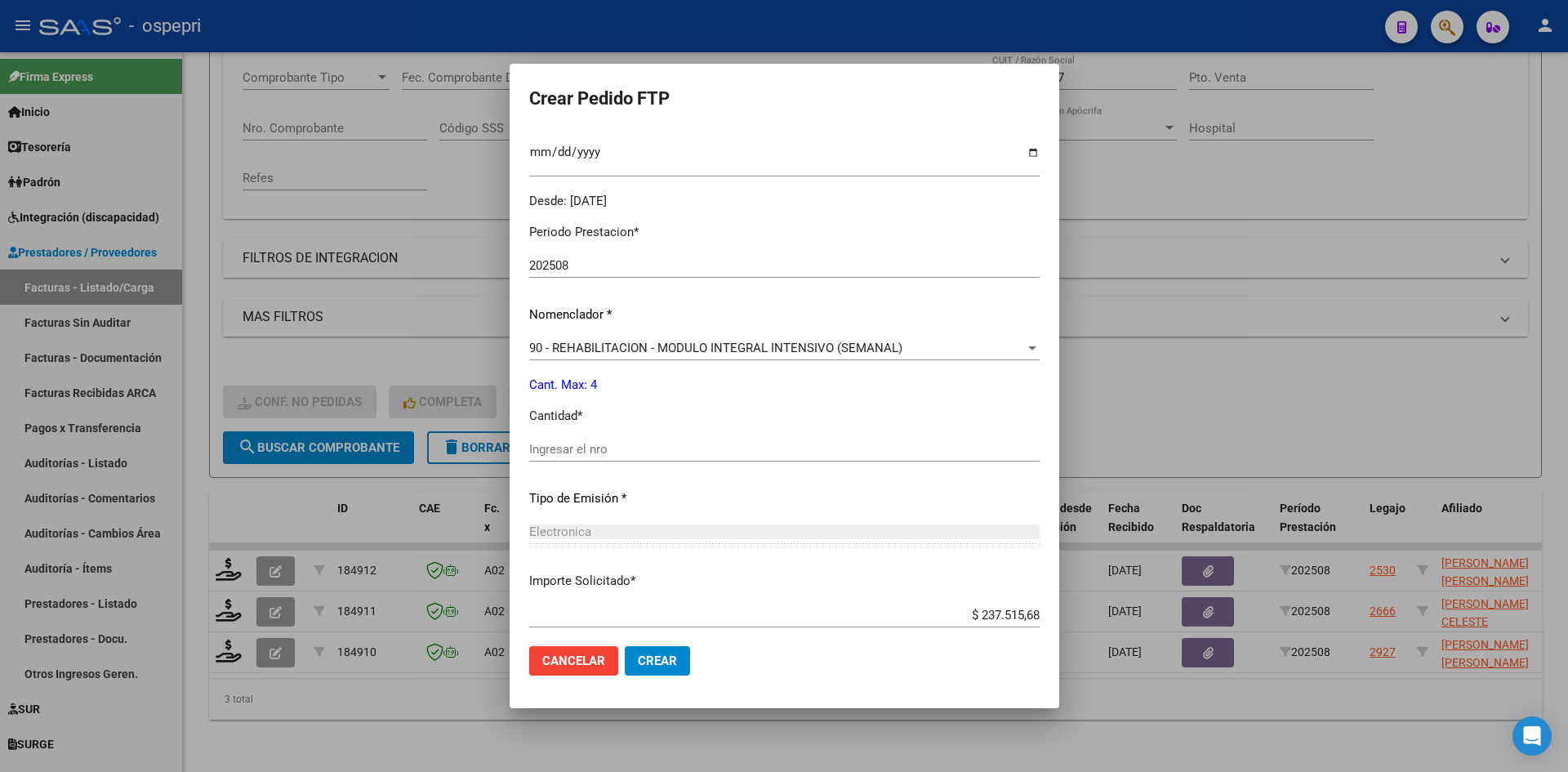
scroll to position [490, 0]
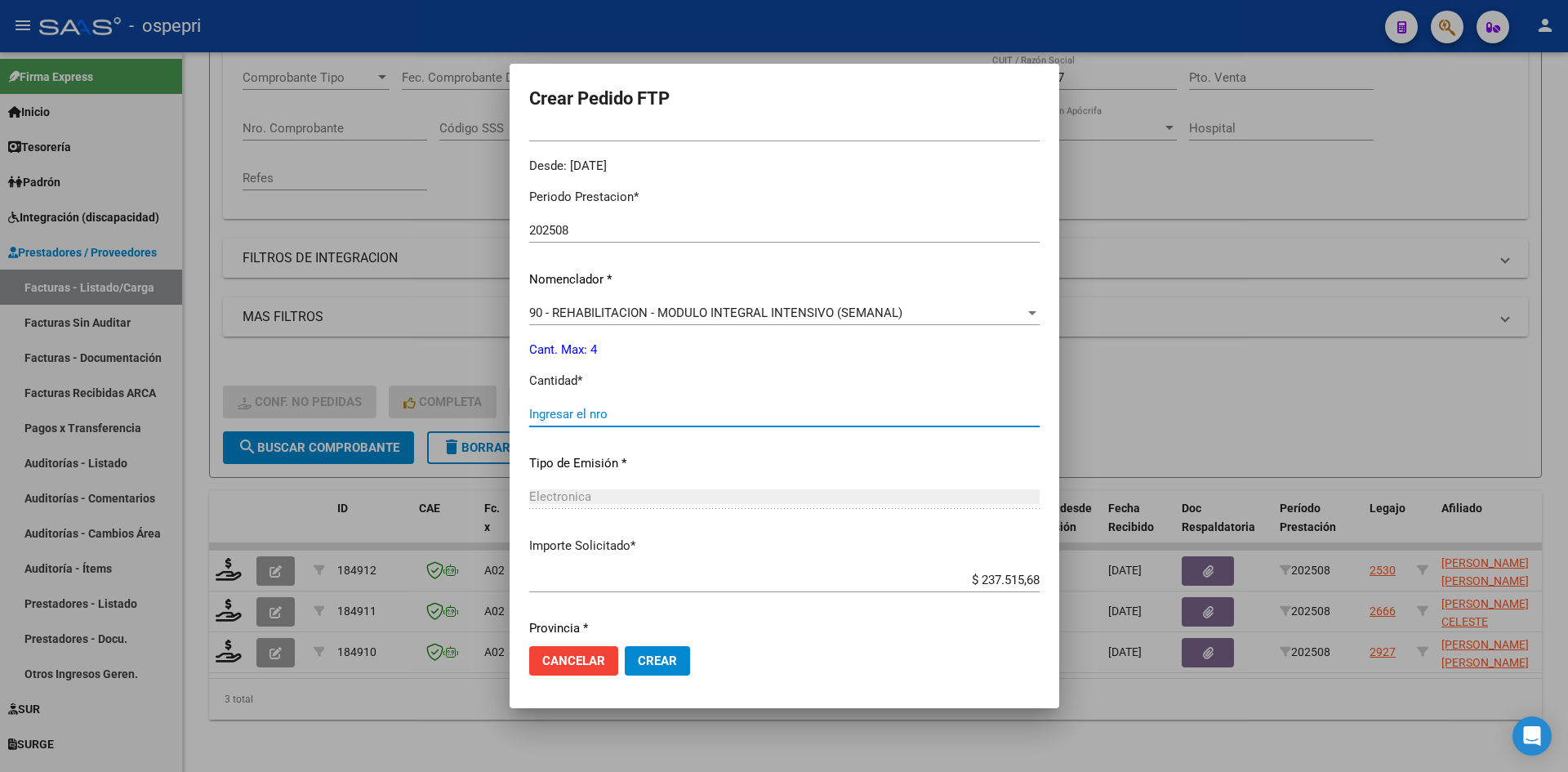
click at [612, 410] on input "Ingresar el nro" at bounding box center [784, 413] width 510 height 15
click at [652, 646] on button "Crear" at bounding box center [657, 661] width 65 height 30
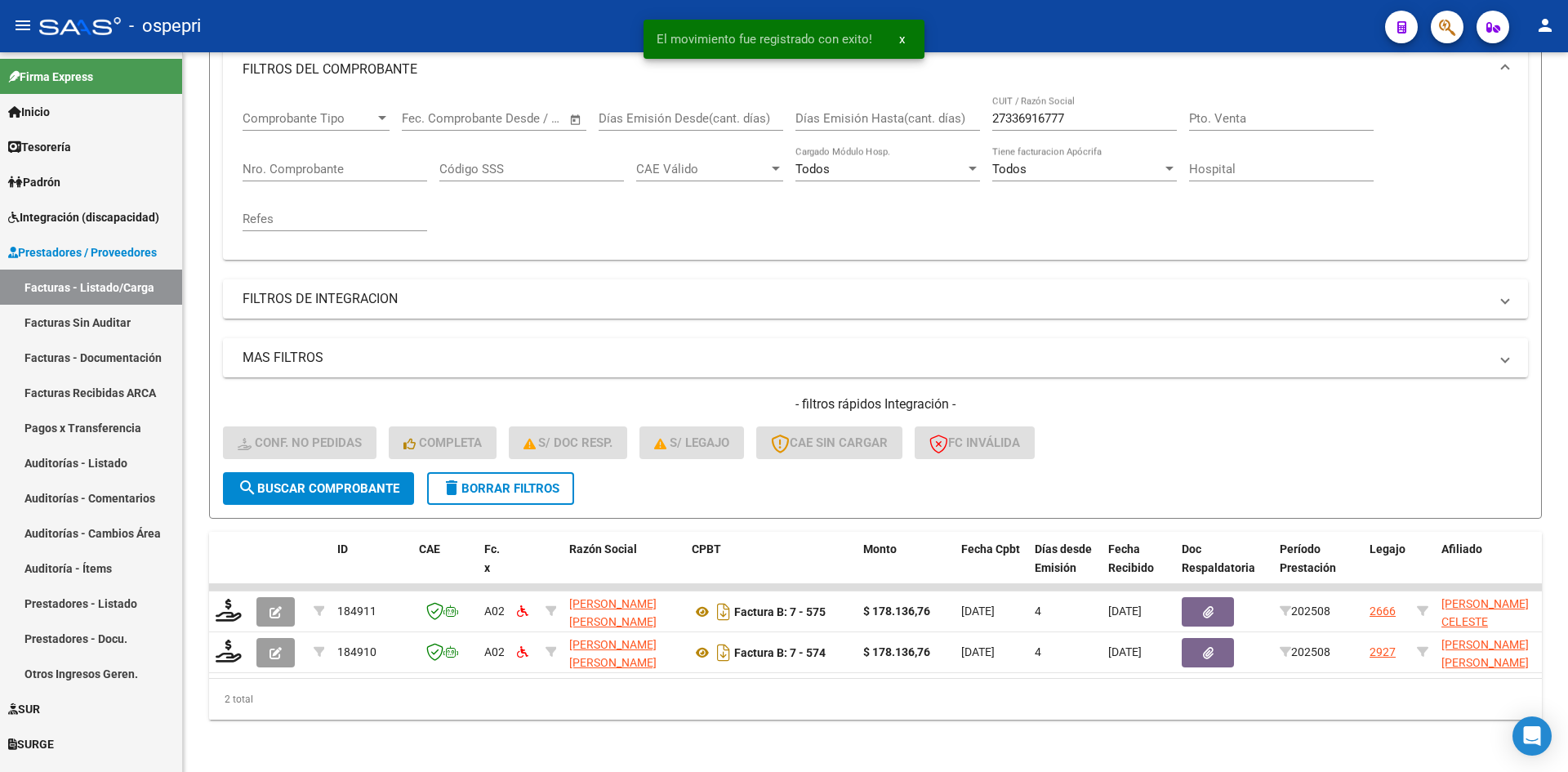
scroll to position [247, 0]
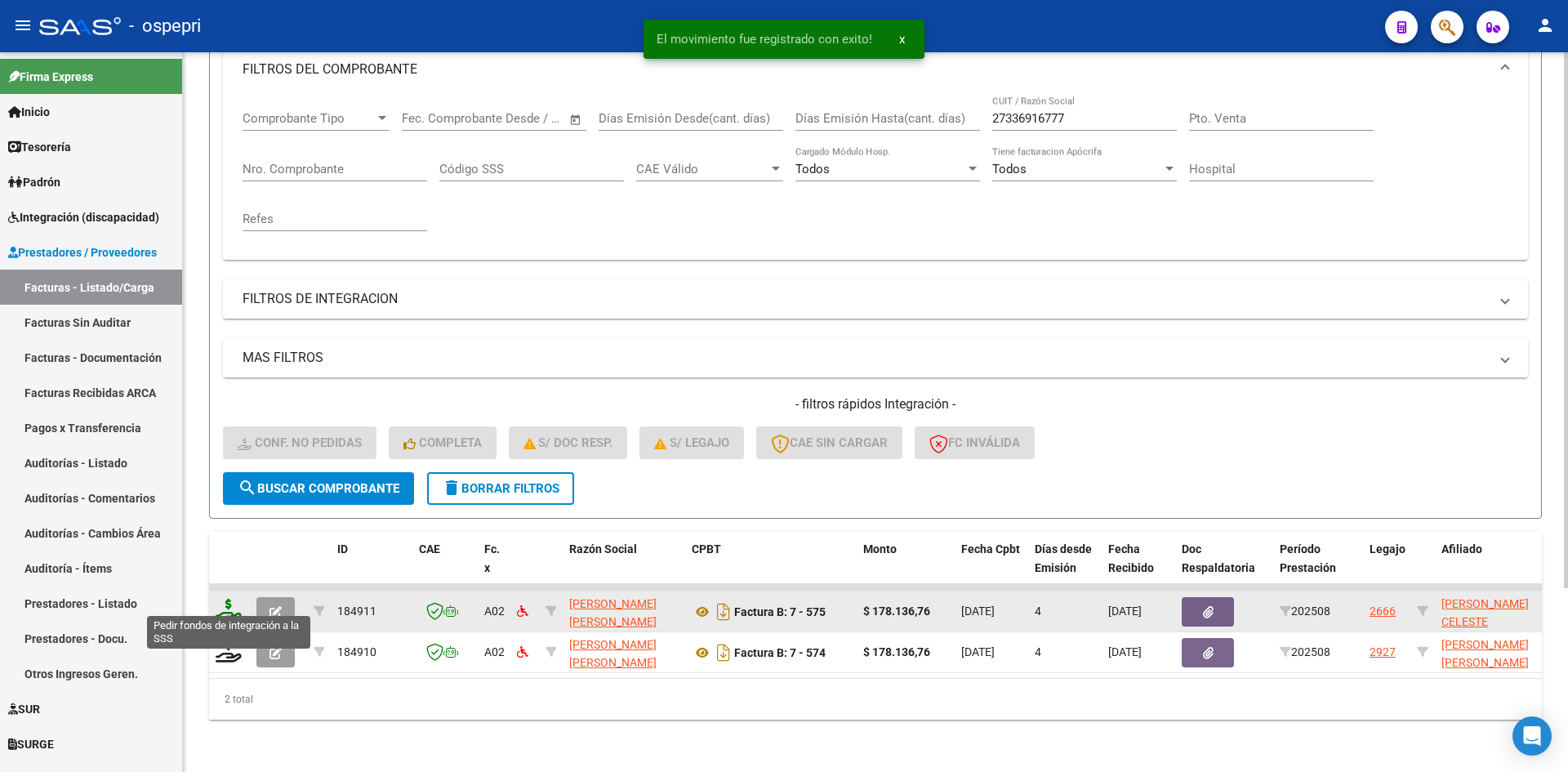
click at [219, 601] on icon at bounding box center [229, 609] width 26 height 23
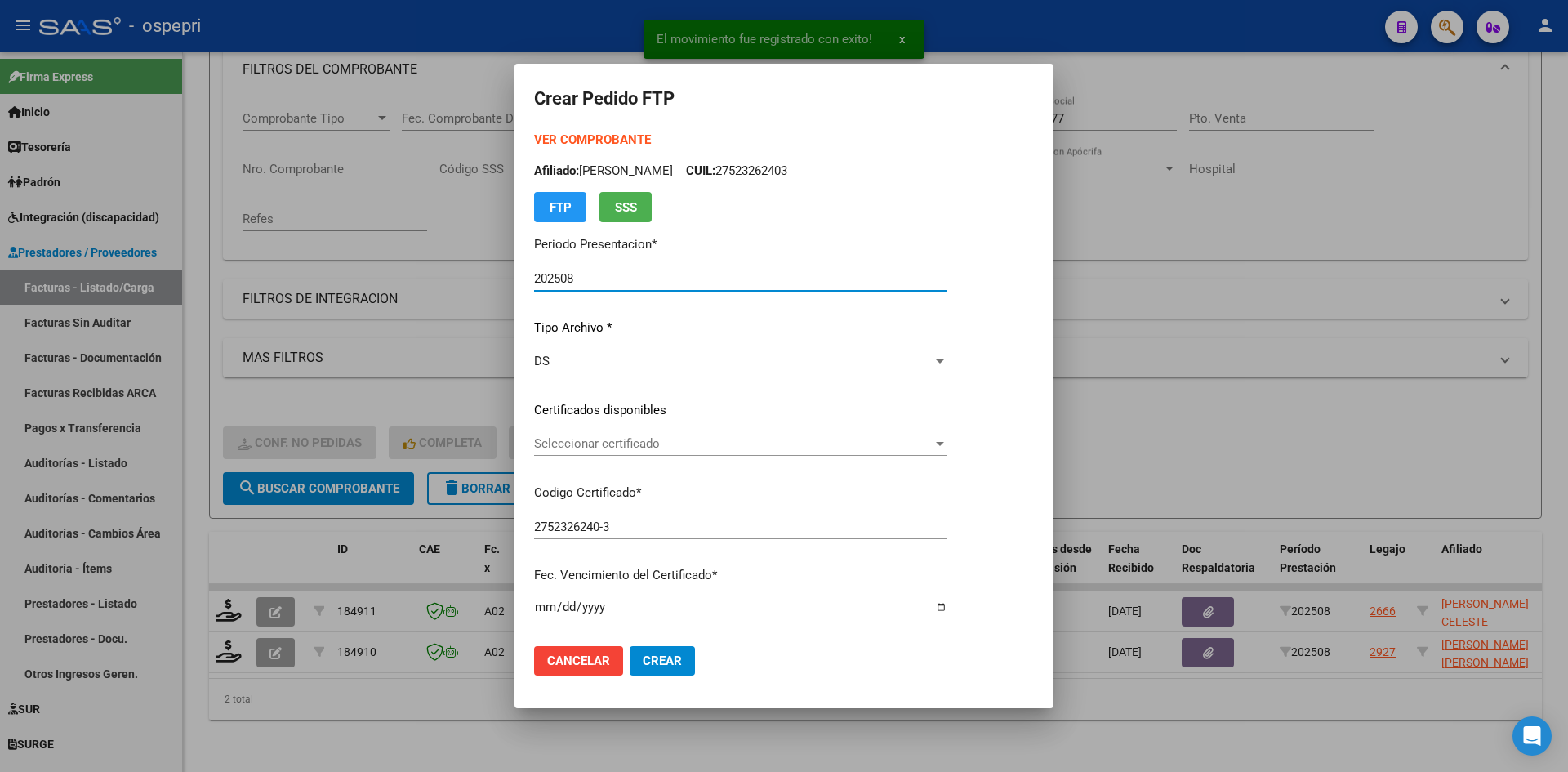
click at [703, 450] on span "Seleccionar certificado" at bounding box center [733, 443] width 398 height 15
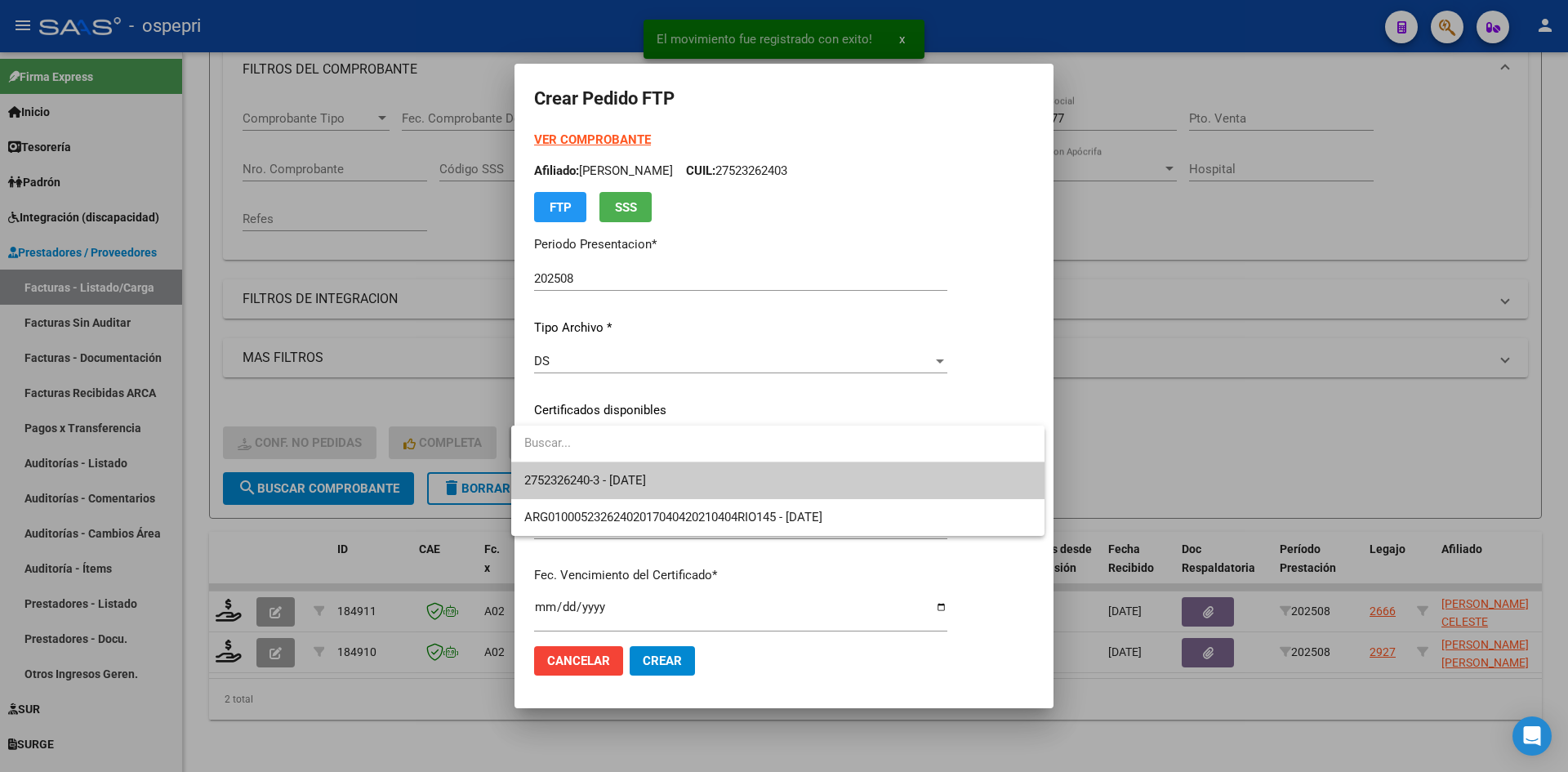
click at [704, 480] on span "2752326240-3 - 2027-03-01" at bounding box center [778, 480] width 507 height 37
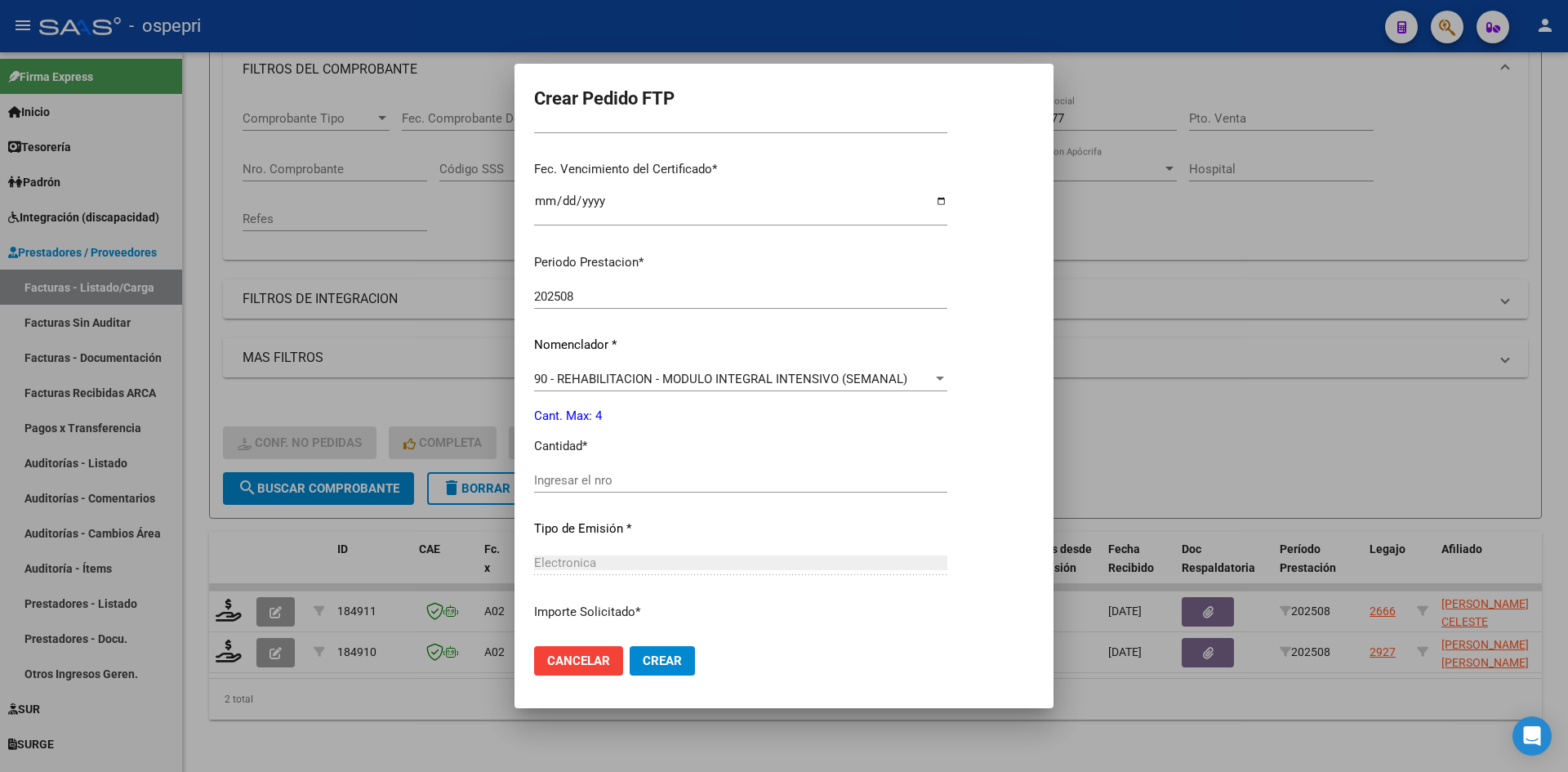
scroll to position [408, 0]
click at [621, 481] on input "Ingresar el nro" at bounding box center [740, 478] width 413 height 15
click at [664, 660] on span "Crear" at bounding box center [662, 660] width 40 height 15
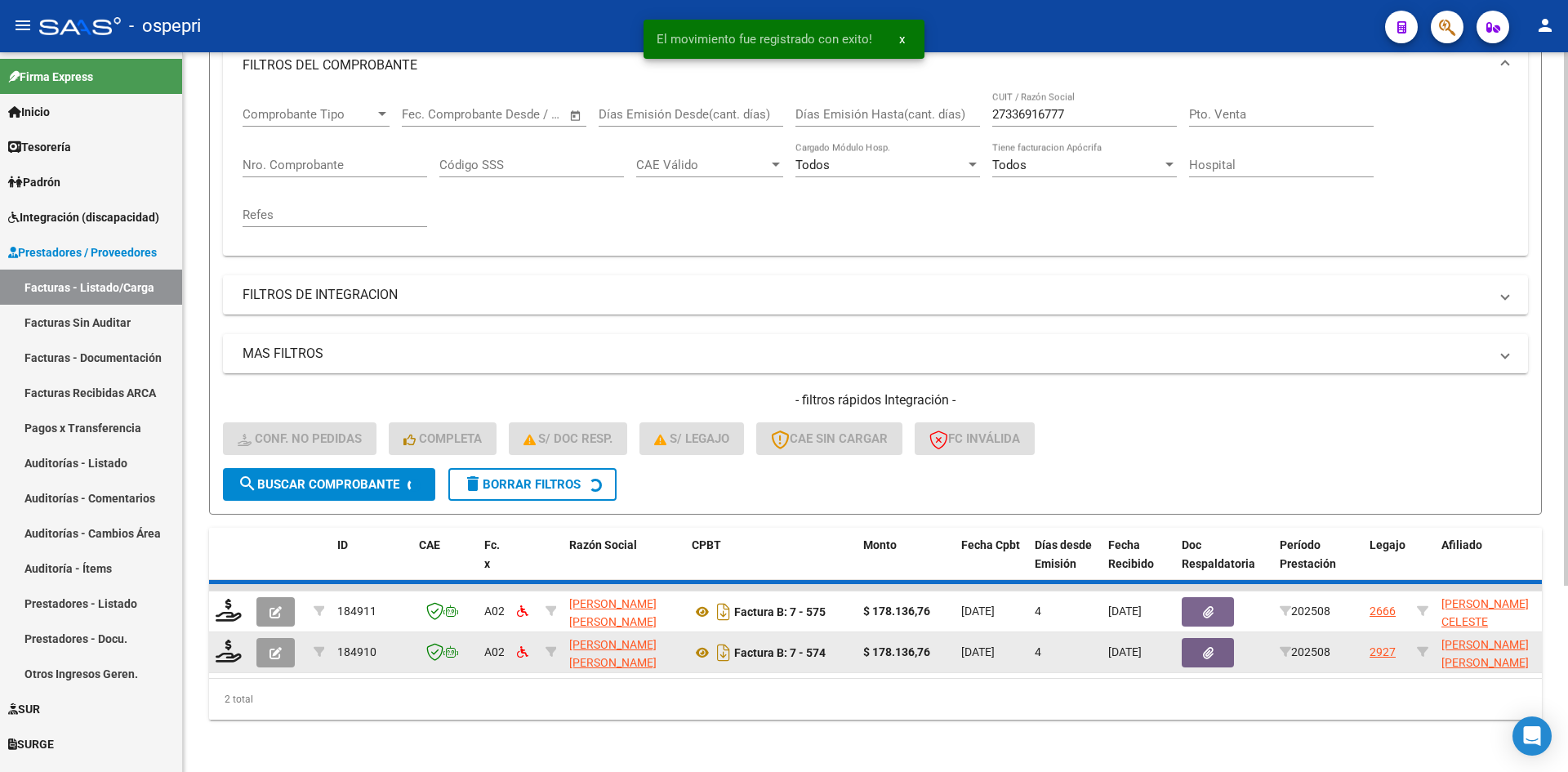
scroll to position [206, 0]
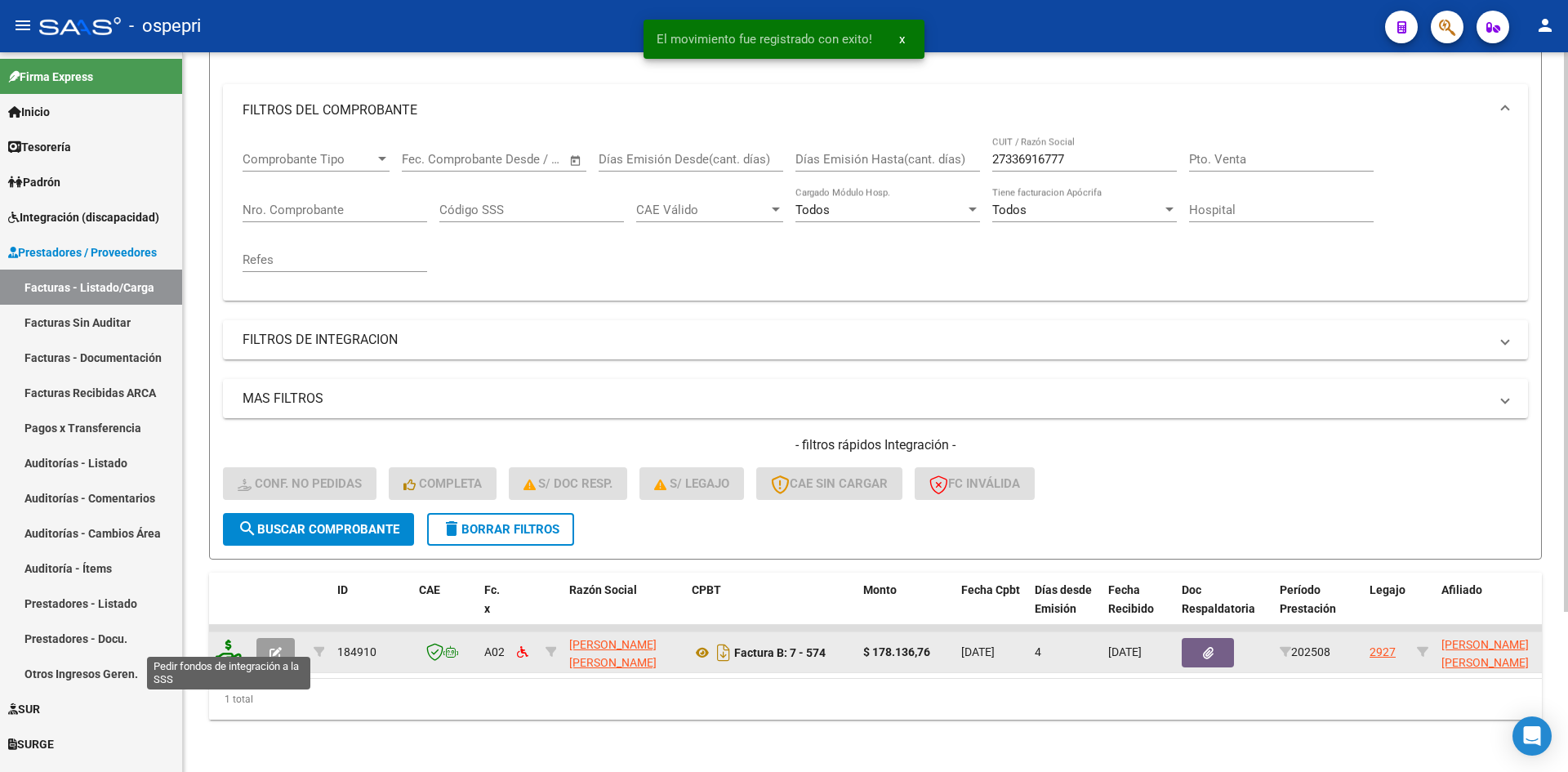
click at [228, 642] on icon at bounding box center [229, 650] width 26 height 23
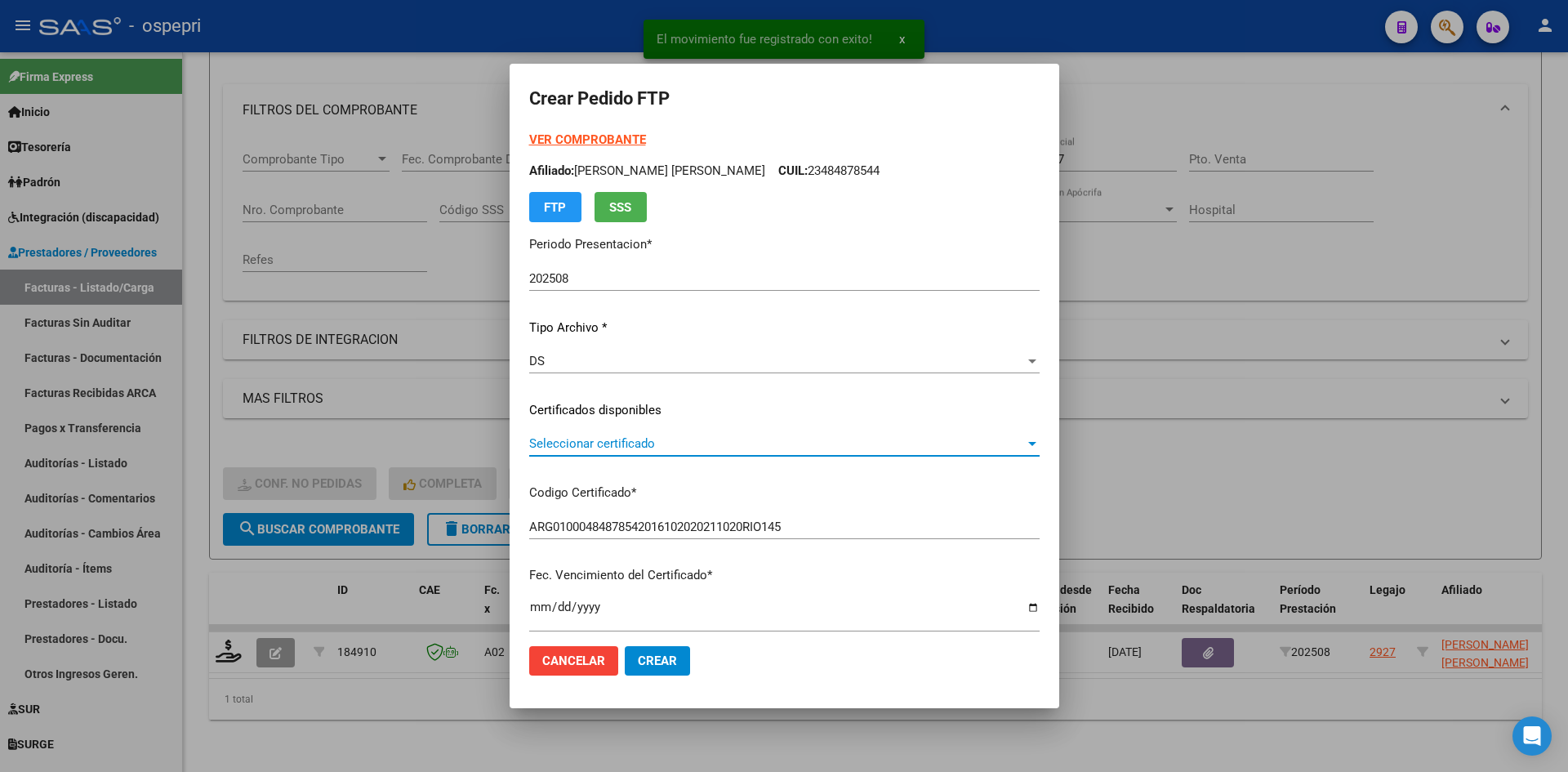
click at [710, 450] on span "Seleccionar certificado" at bounding box center [777, 443] width 496 height 15
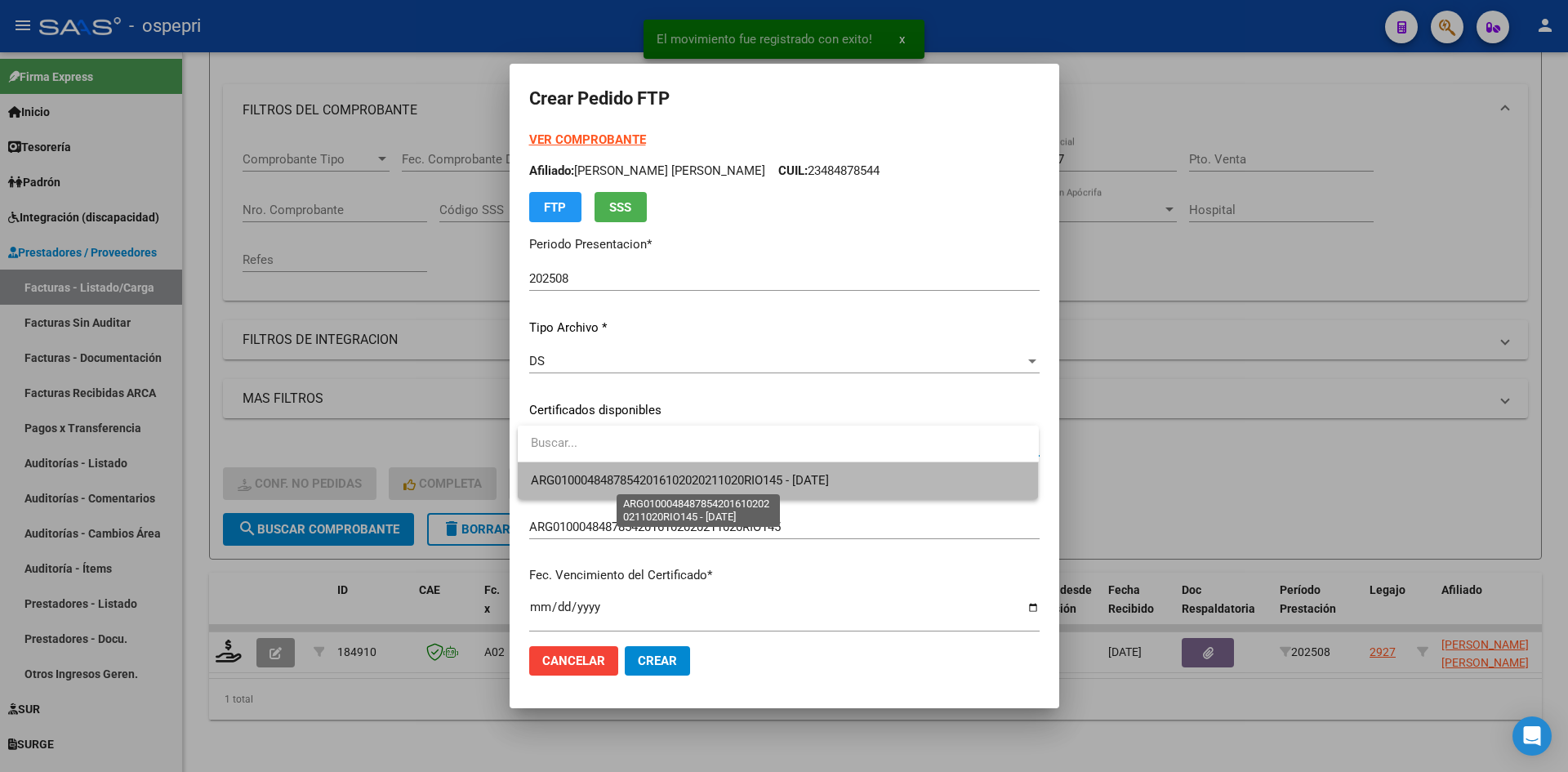
click at [714, 478] on span "ARG01000484878542016102020211020RIO145 - 2028-10-20" at bounding box center [680, 480] width 298 height 15
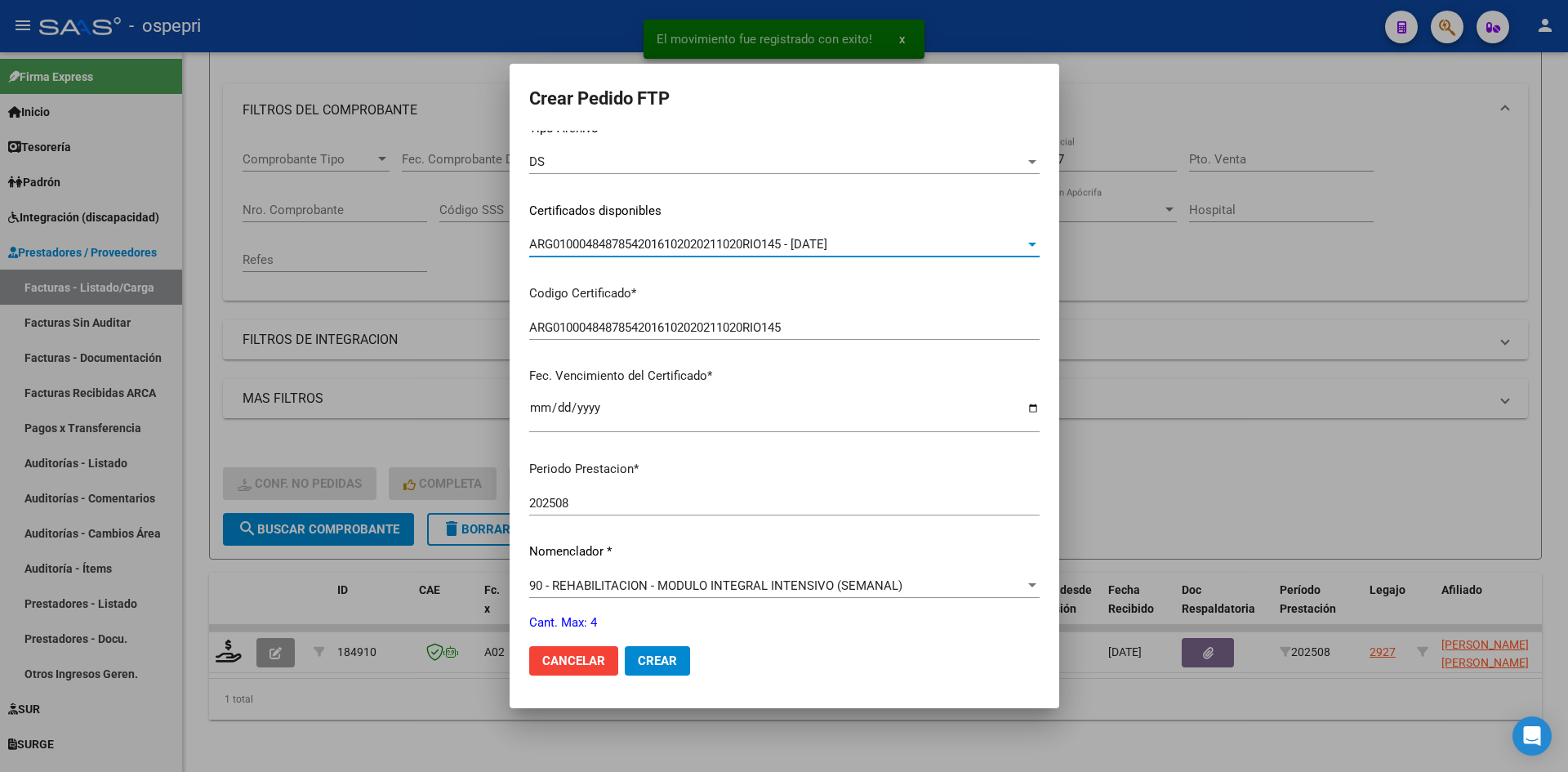
scroll to position [327, 0]
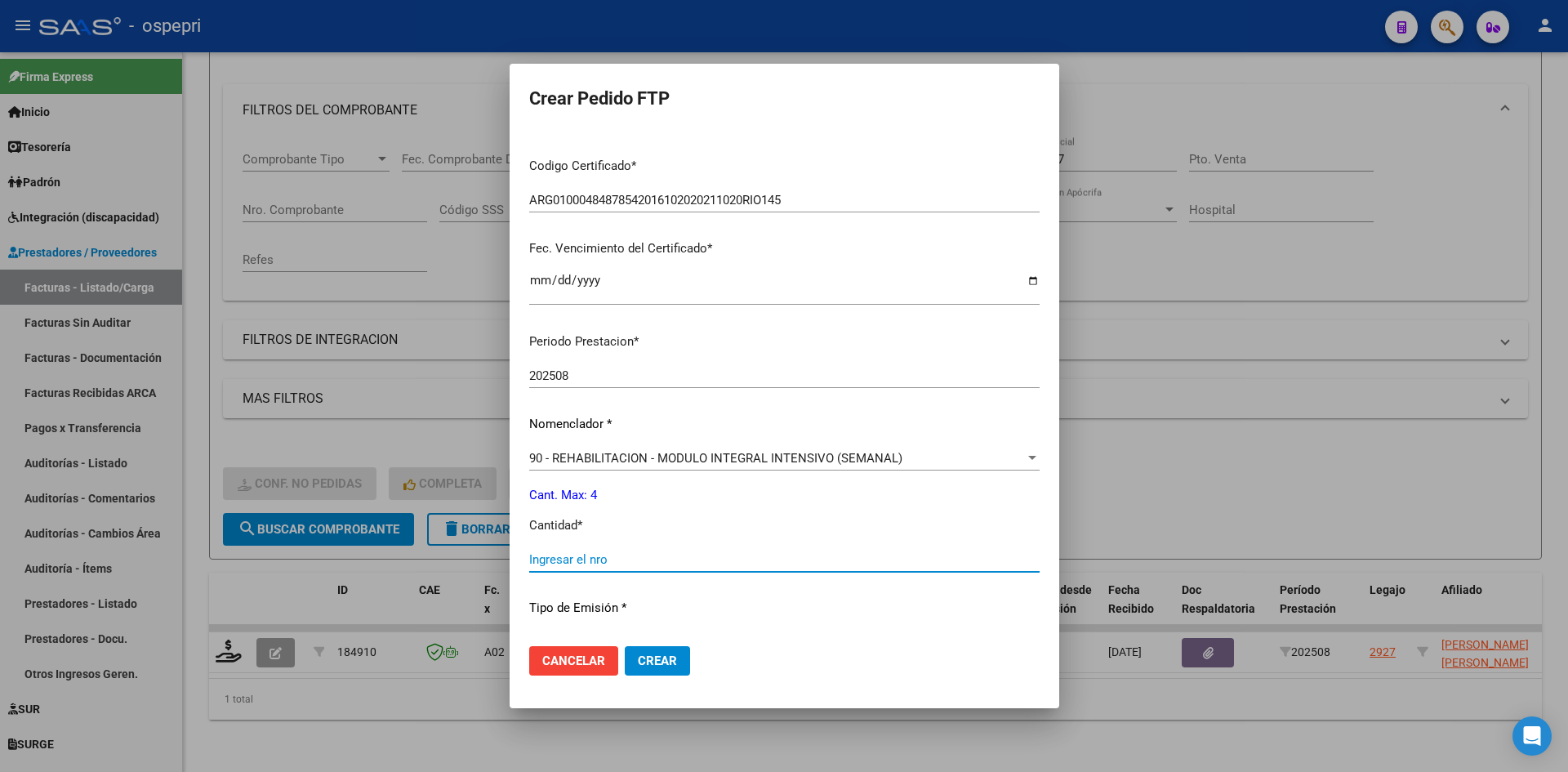
click at [606, 559] on input "Ingresar el nro" at bounding box center [784, 559] width 510 height 15
click at [658, 662] on span "Crear" at bounding box center [658, 660] width 40 height 15
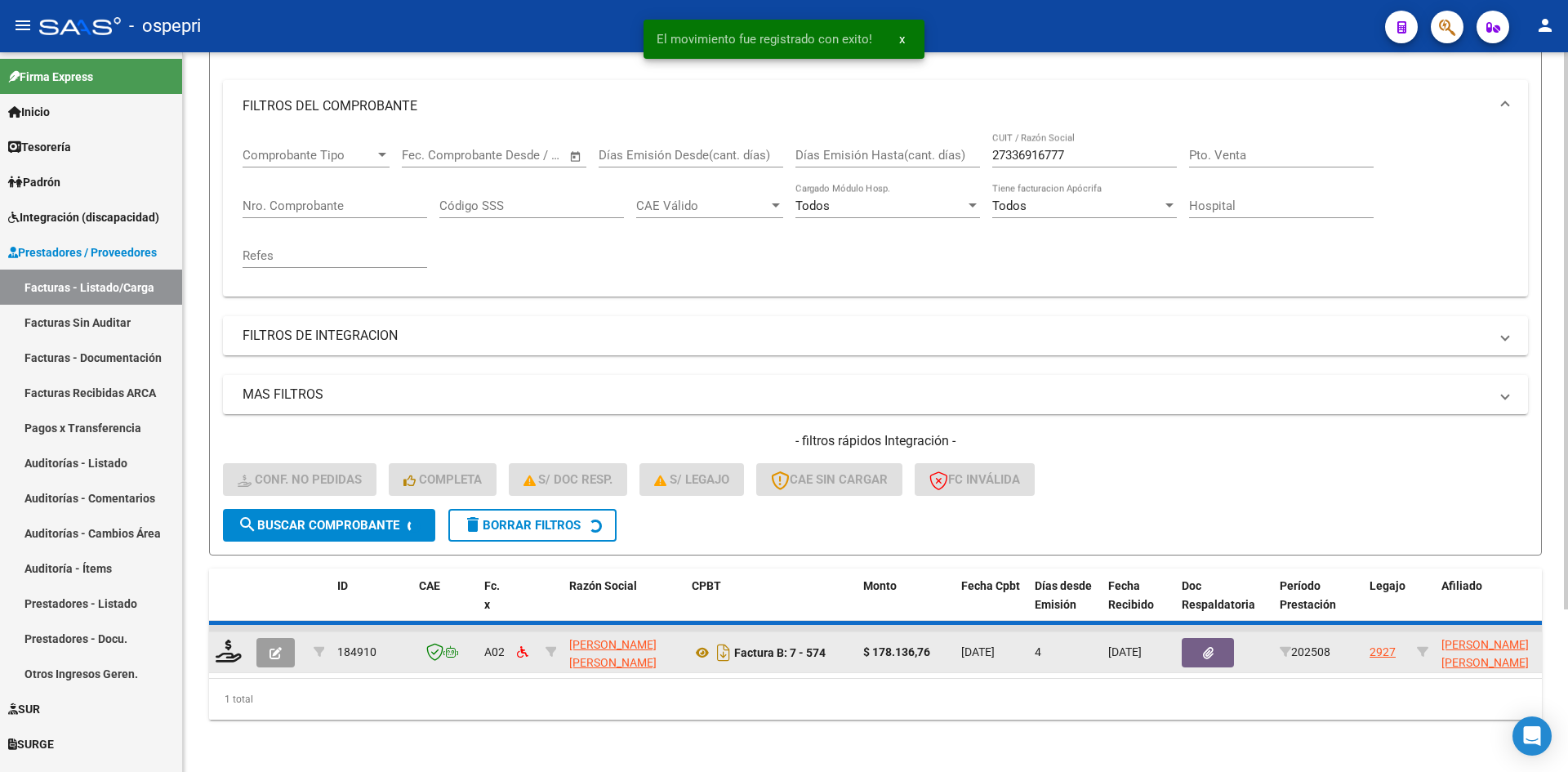
scroll to position [181, 0]
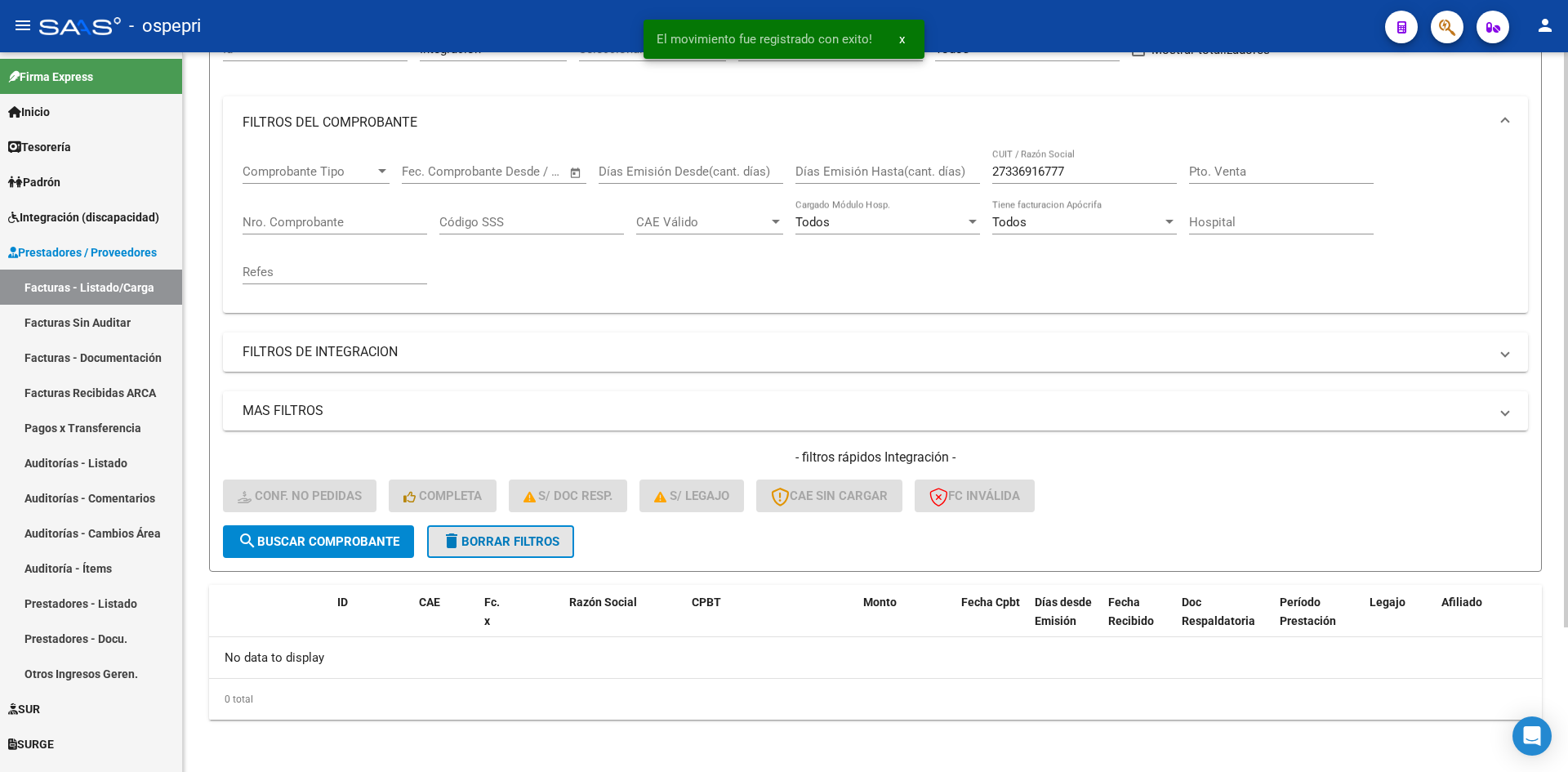
click at [517, 542] on span "delete Borrar Filtros" at bounding box center [501, 541] width 118 height 15
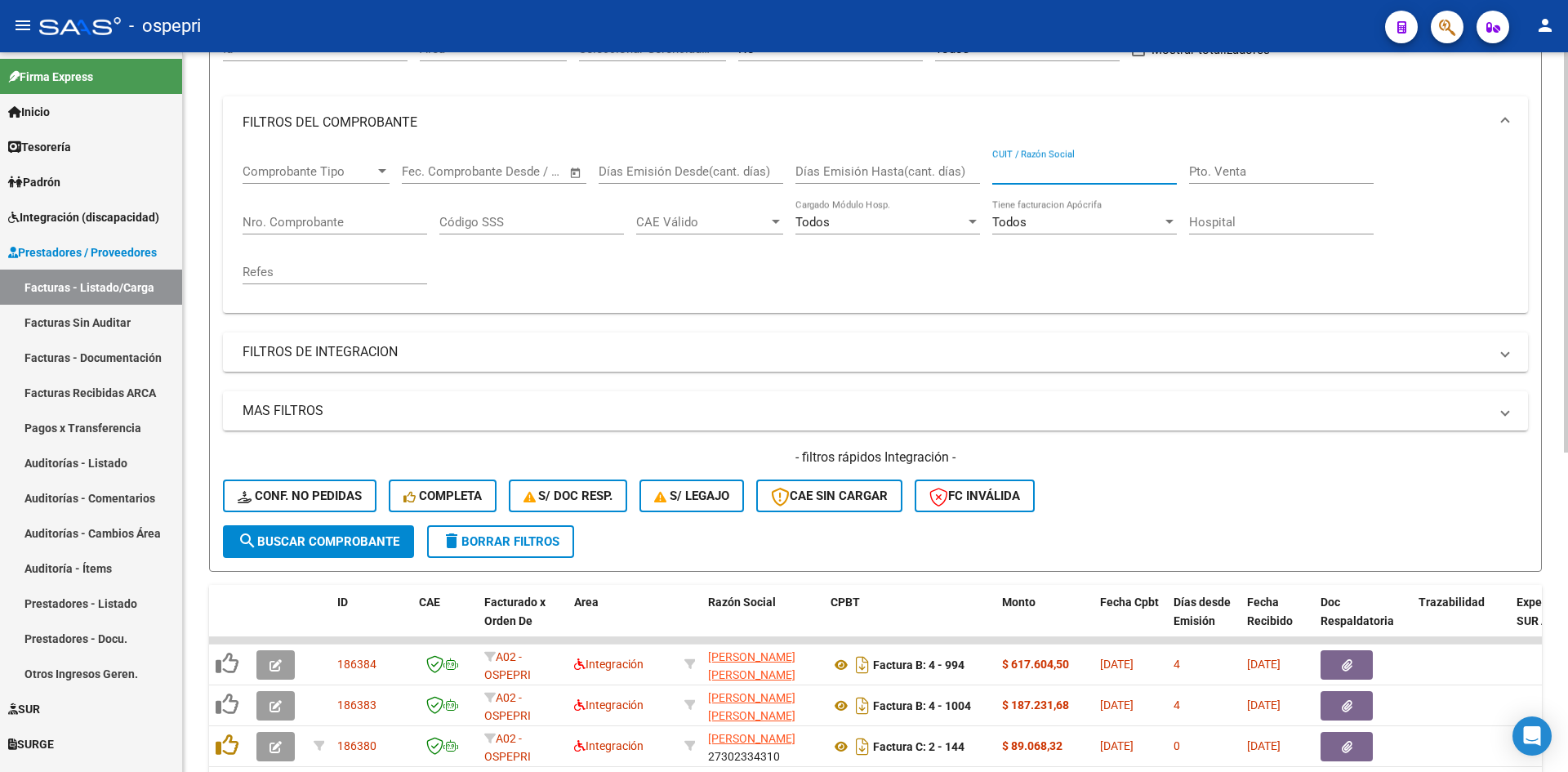
click at [1050, 169] on input "CUIT / Razón Social" at bounding box center [1084, 171] width 184 height 15
paste input "27269993532"
click at [358, 540] on span "search Buscar Comprobante" at bounding box center [318, 541] width 162 height 15
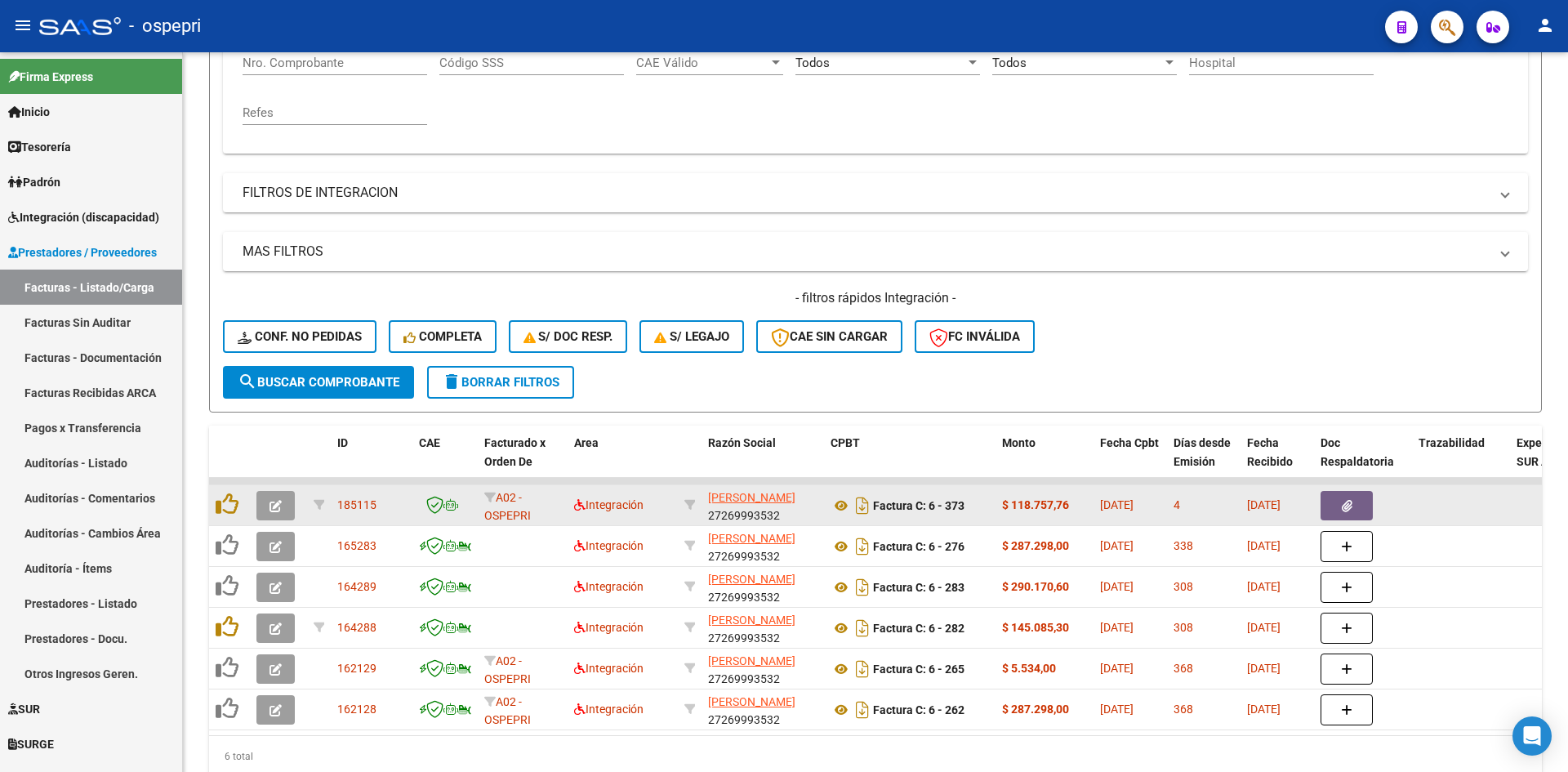
scroll to position [345, 0]
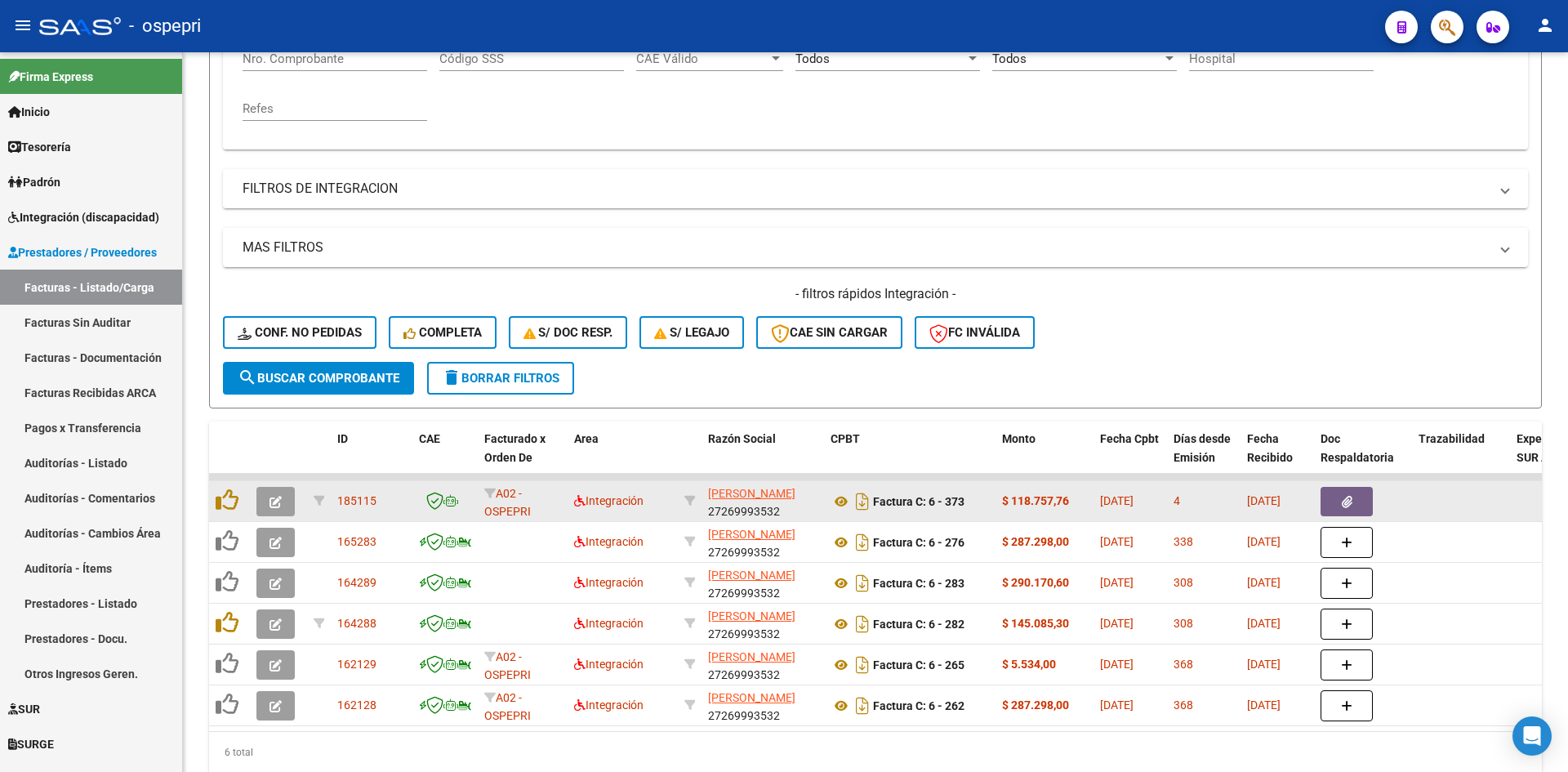
click at [278, 502] on icon "button" at bounding box center [276, 501] width 12 height 12
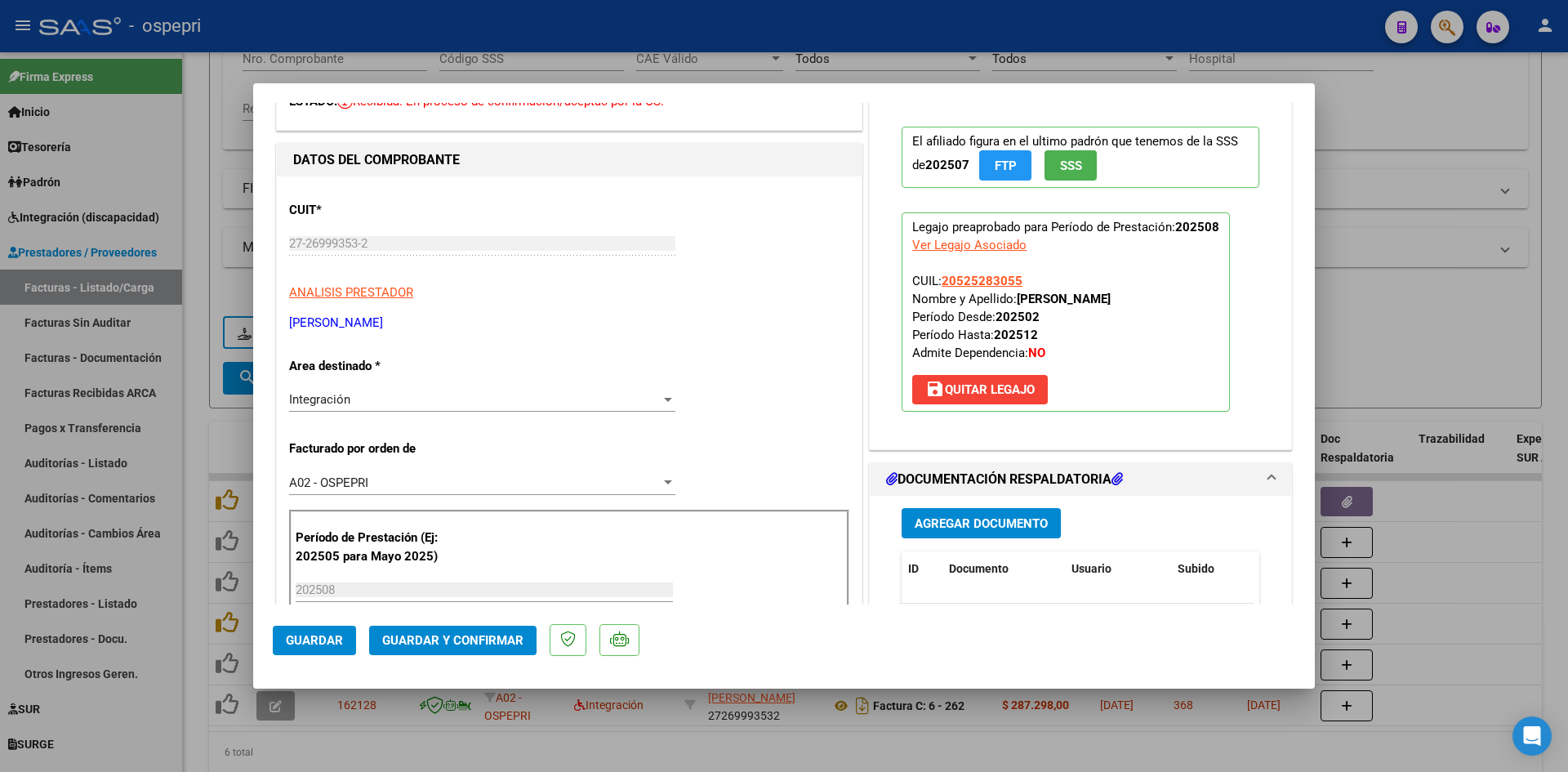
scroll to position [0, 0]
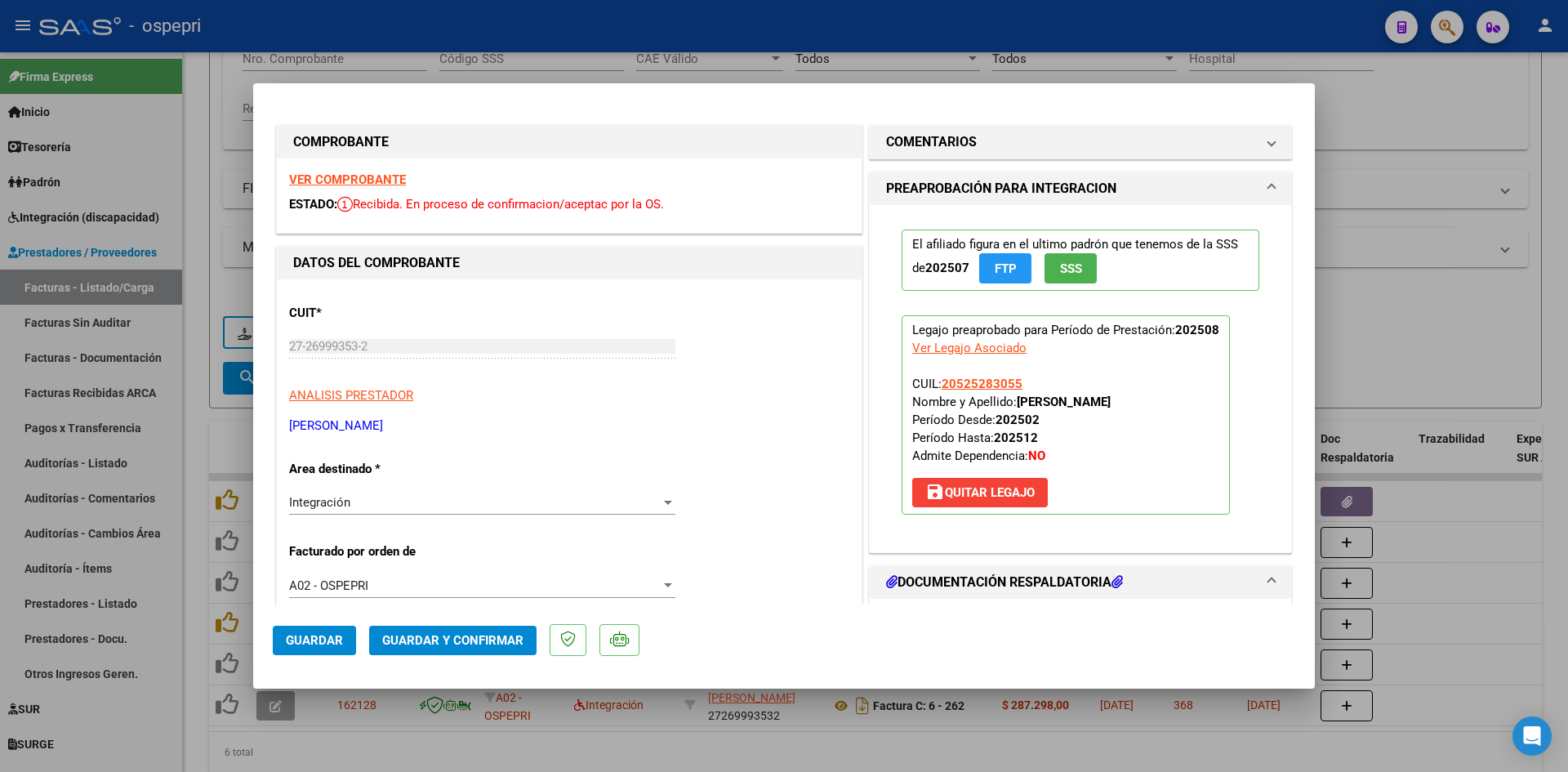
click at [379, 176] on strong "VER COMPROBANTE" at bounding box center [348, 179] width 117 height 15
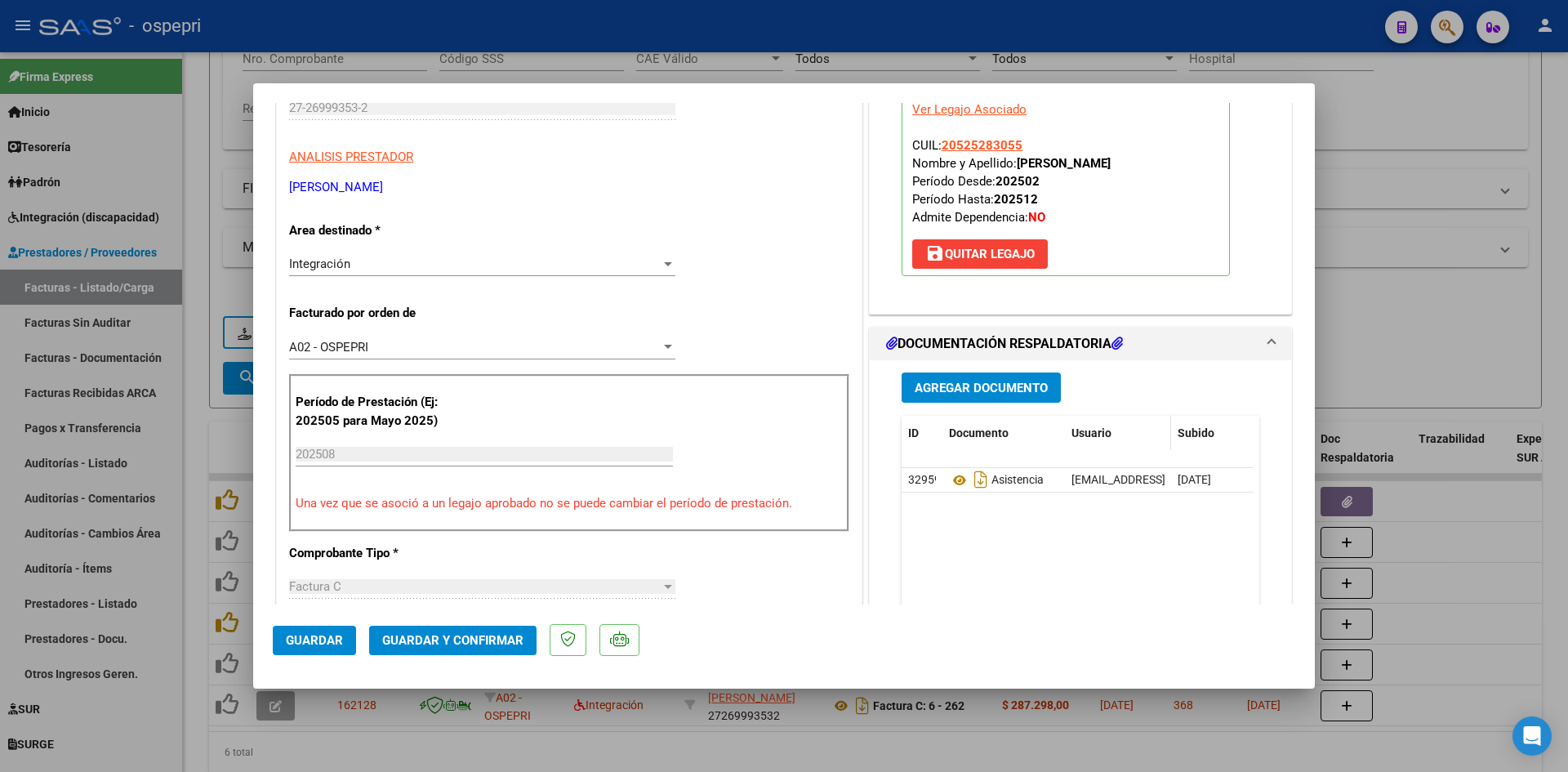
scroll to position [245, 0]
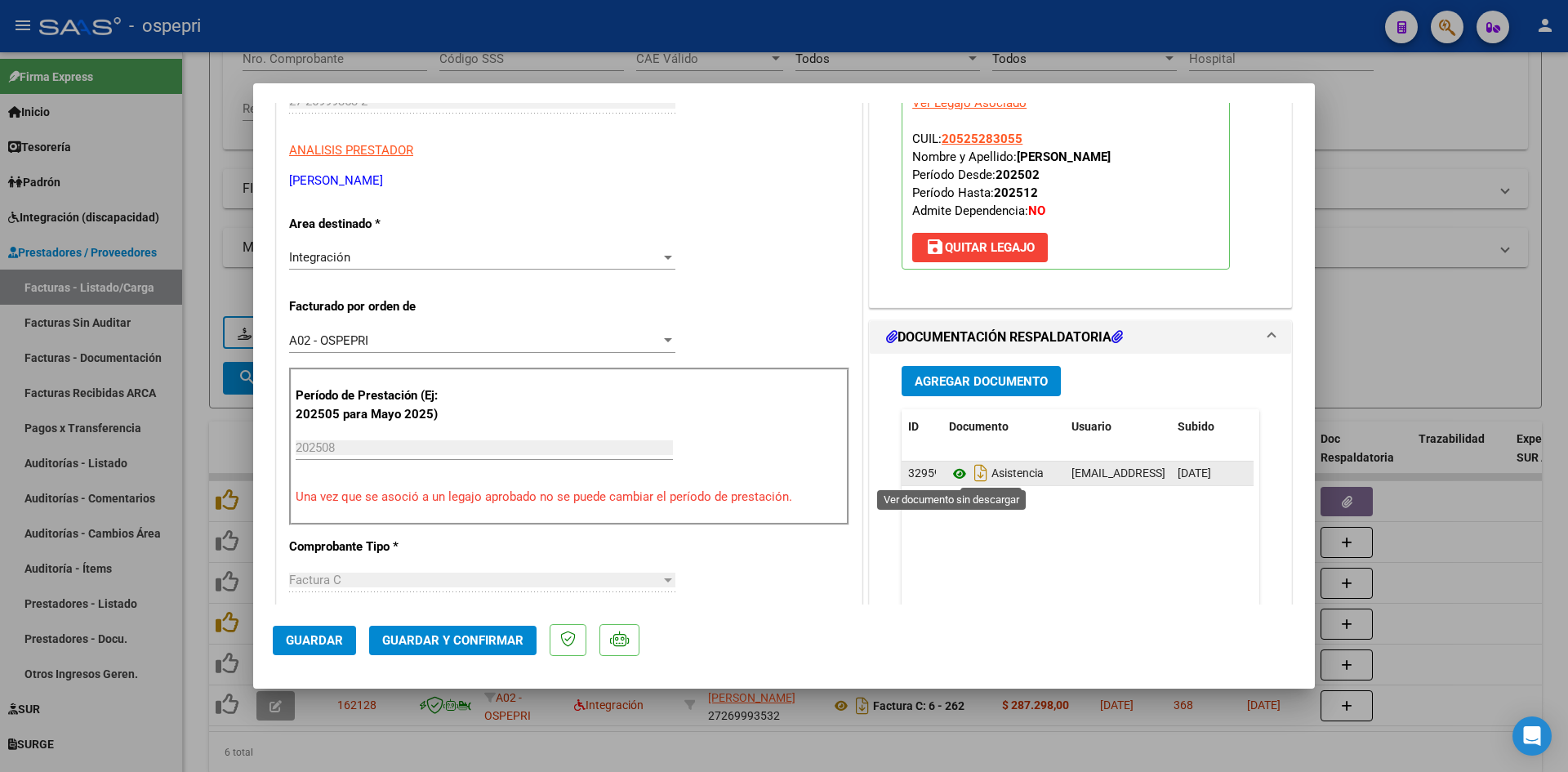
click at [953, 471] on icon at bounding box center [958, 474] width 21 height 20
click at [499, 637] on span "Guardar y Confirmar" at bounding box center [453, 640] width 142 height 15
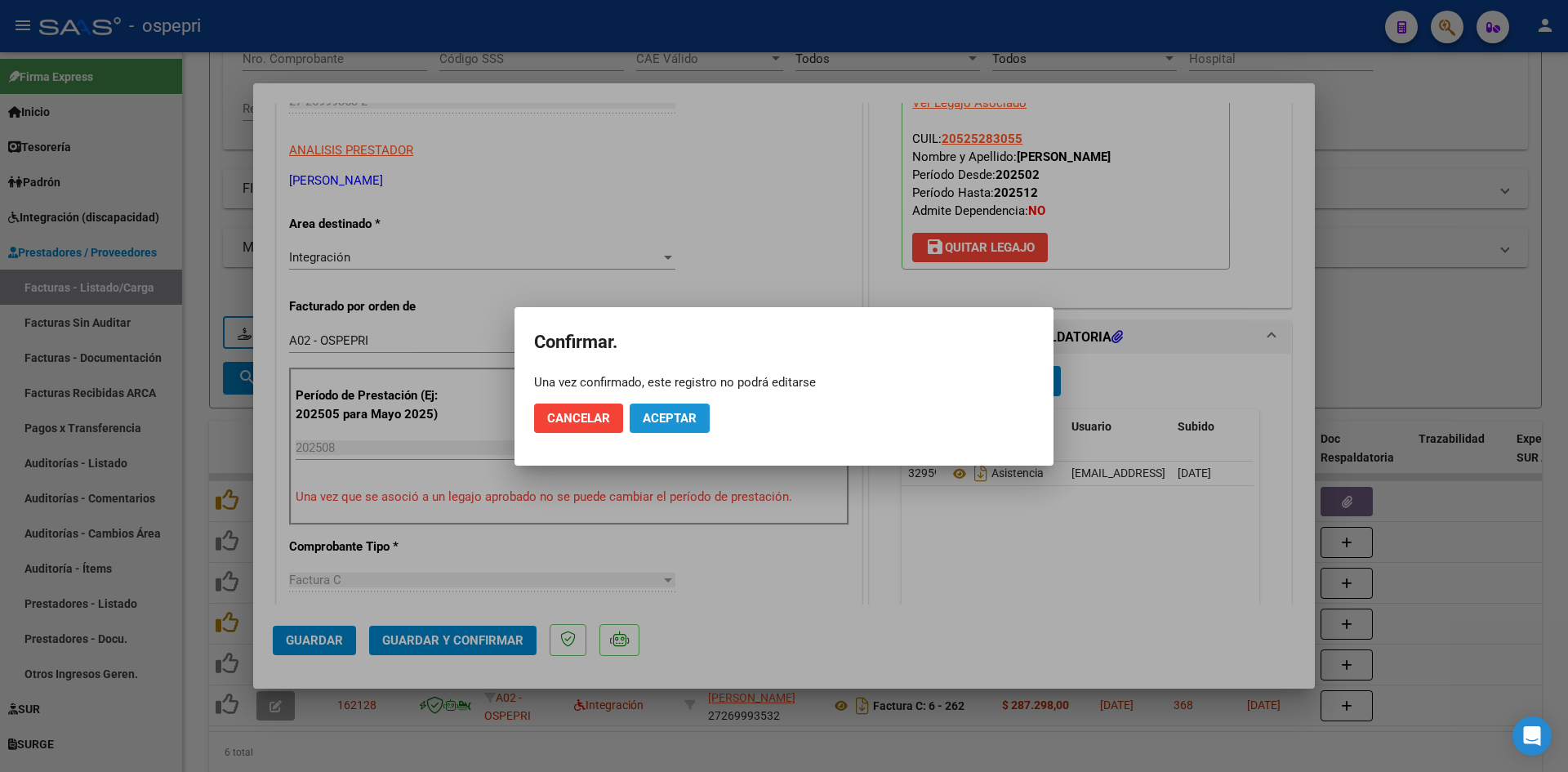
click at [689, 409] on button "Aceptar" at bounding box center [669, 418] width 80 height 30
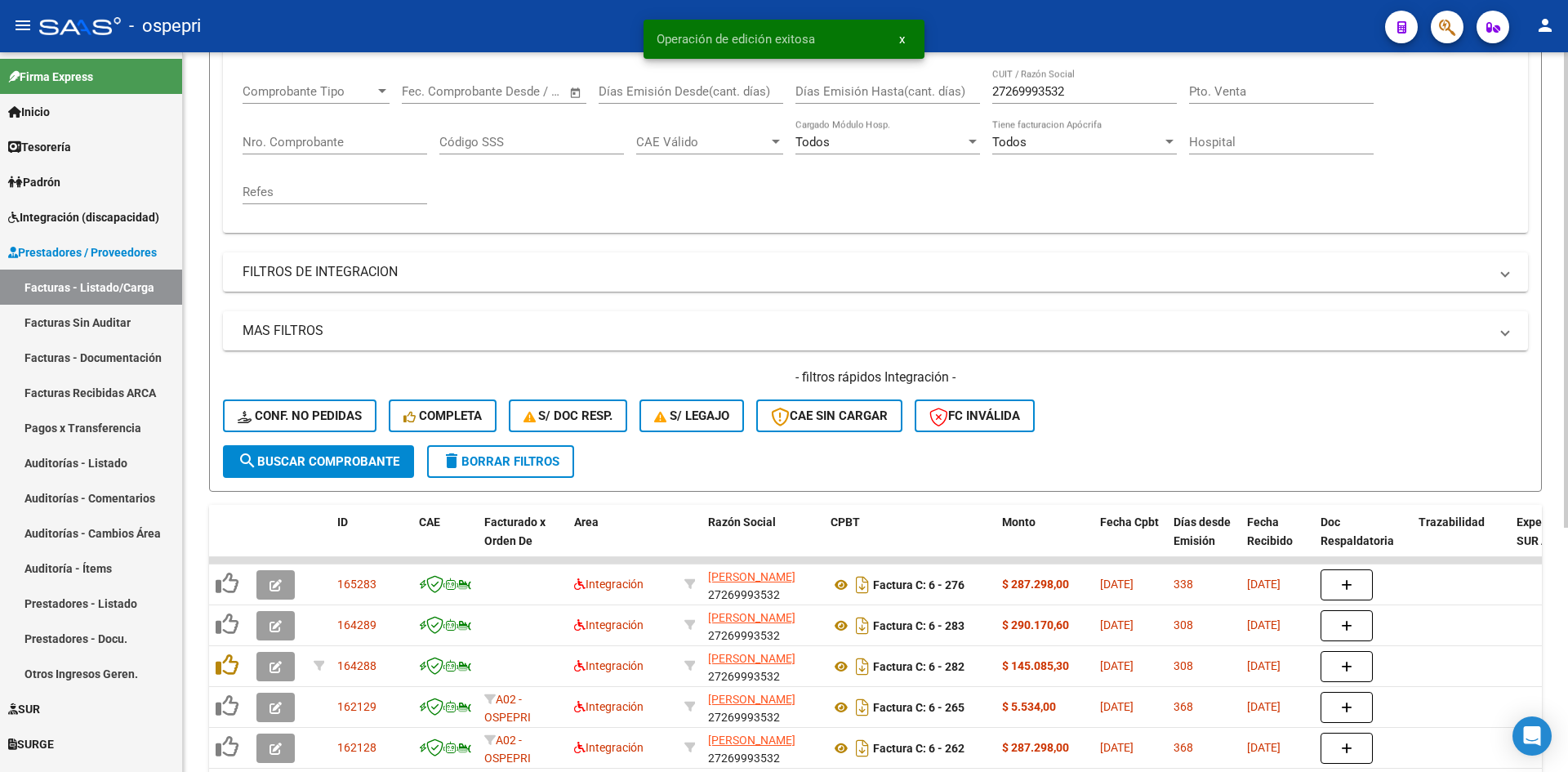
scroll to position [18, 0]
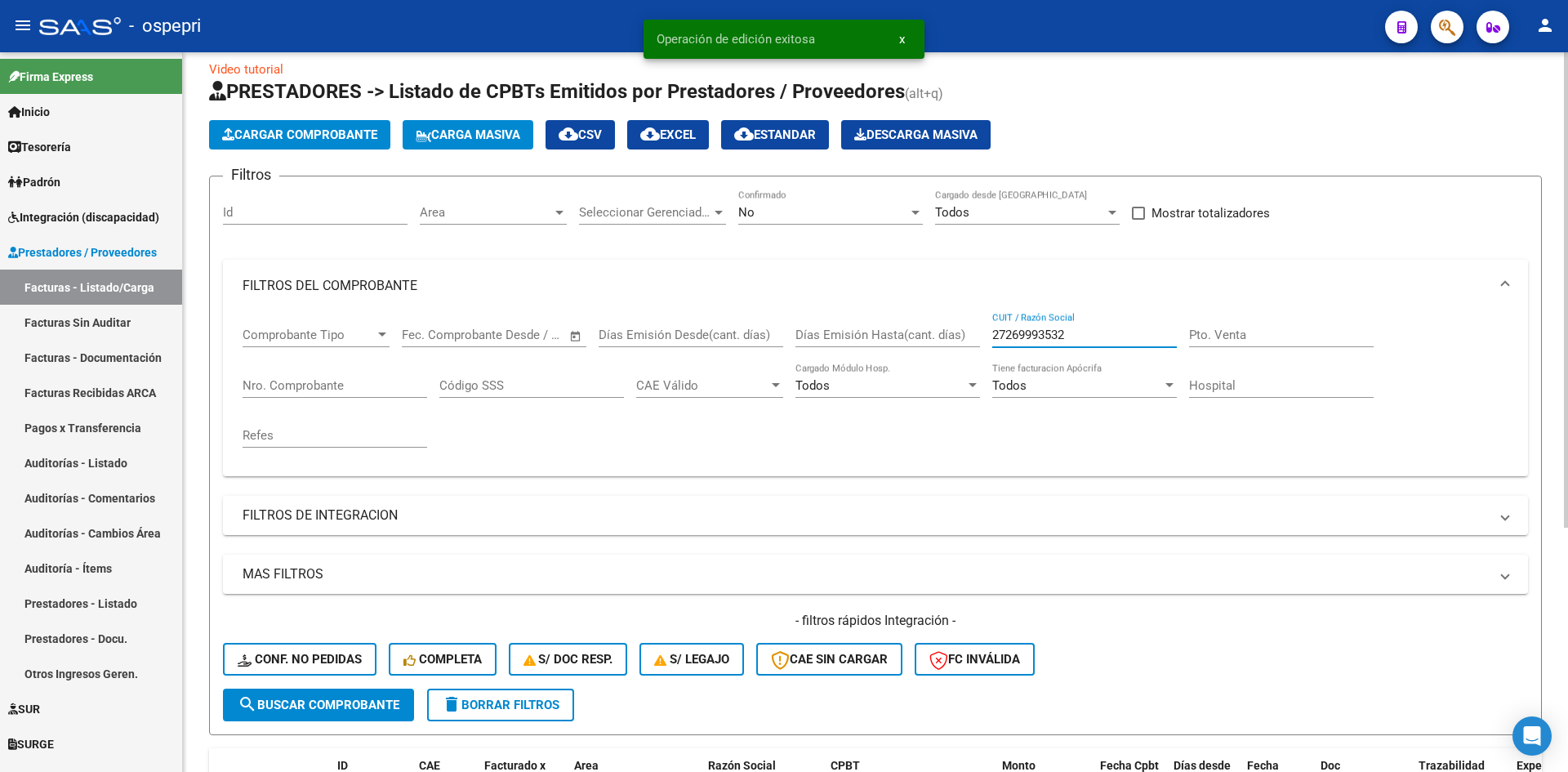
drag, startPoint x: 1077, startPoint y: 330, endPoint x: 969, endPoint y: 340, distance: 108.5
click at [969, 340] on div "Comprobante Tipo Comprobante Tipo Fecha inicio – Fecha fin Fec. Comprobante Des…" at bounding box center [875, 387] width 1266 height 151
click at [347, 666] on span "Conf. no pedidas" at bounding box center [299, 659] width 124 height 15
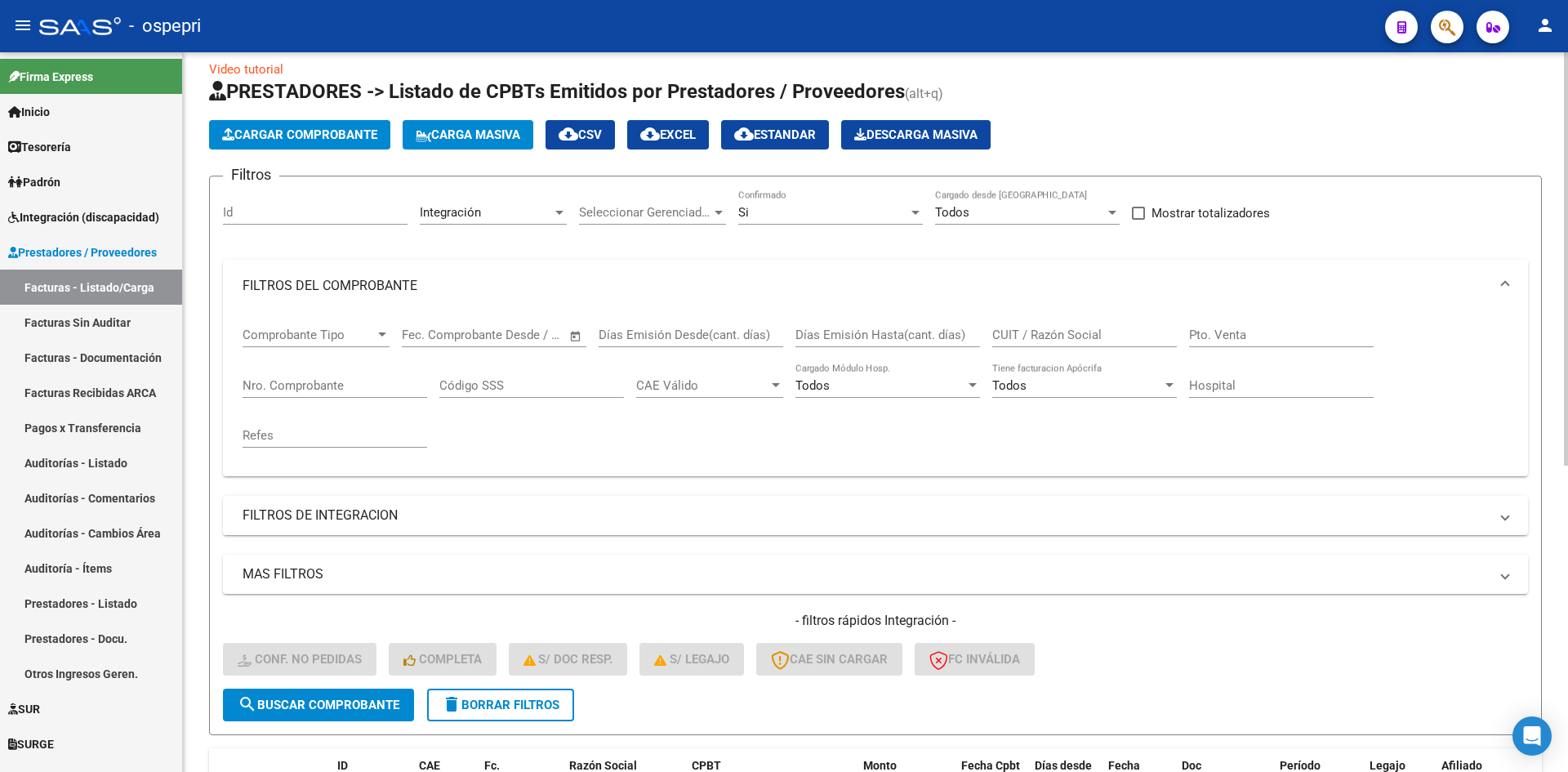
click at [1048, 323] on div "CUIT / Razón Social" at bounding box center [1084, 329] width 184 height 35
paste input "27269993532"
click at [337, 710] on span "search Buscar Comprobante" at bounding box center [318, 705] width 162 height 15
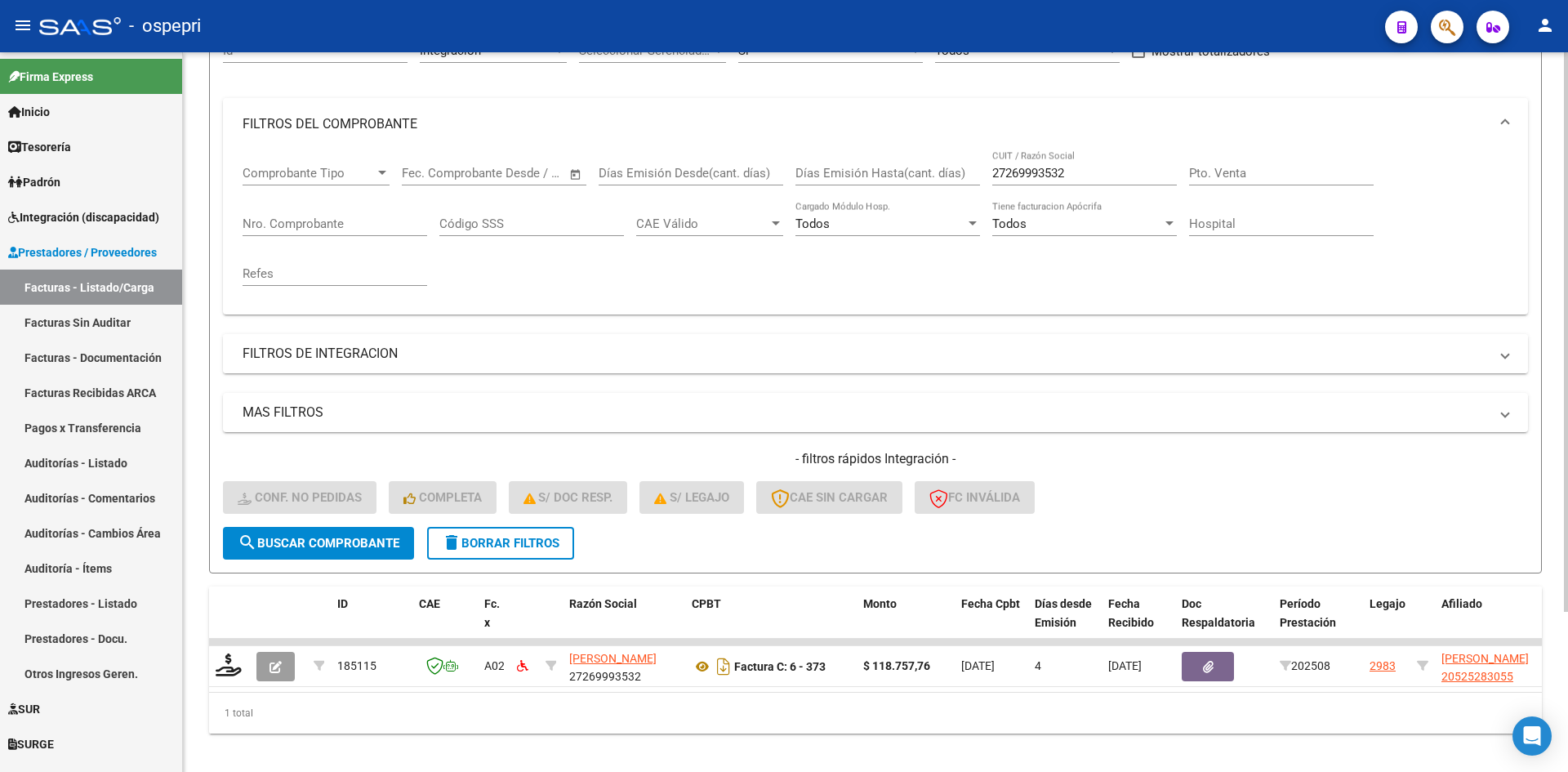
scroll to position [206, 0]
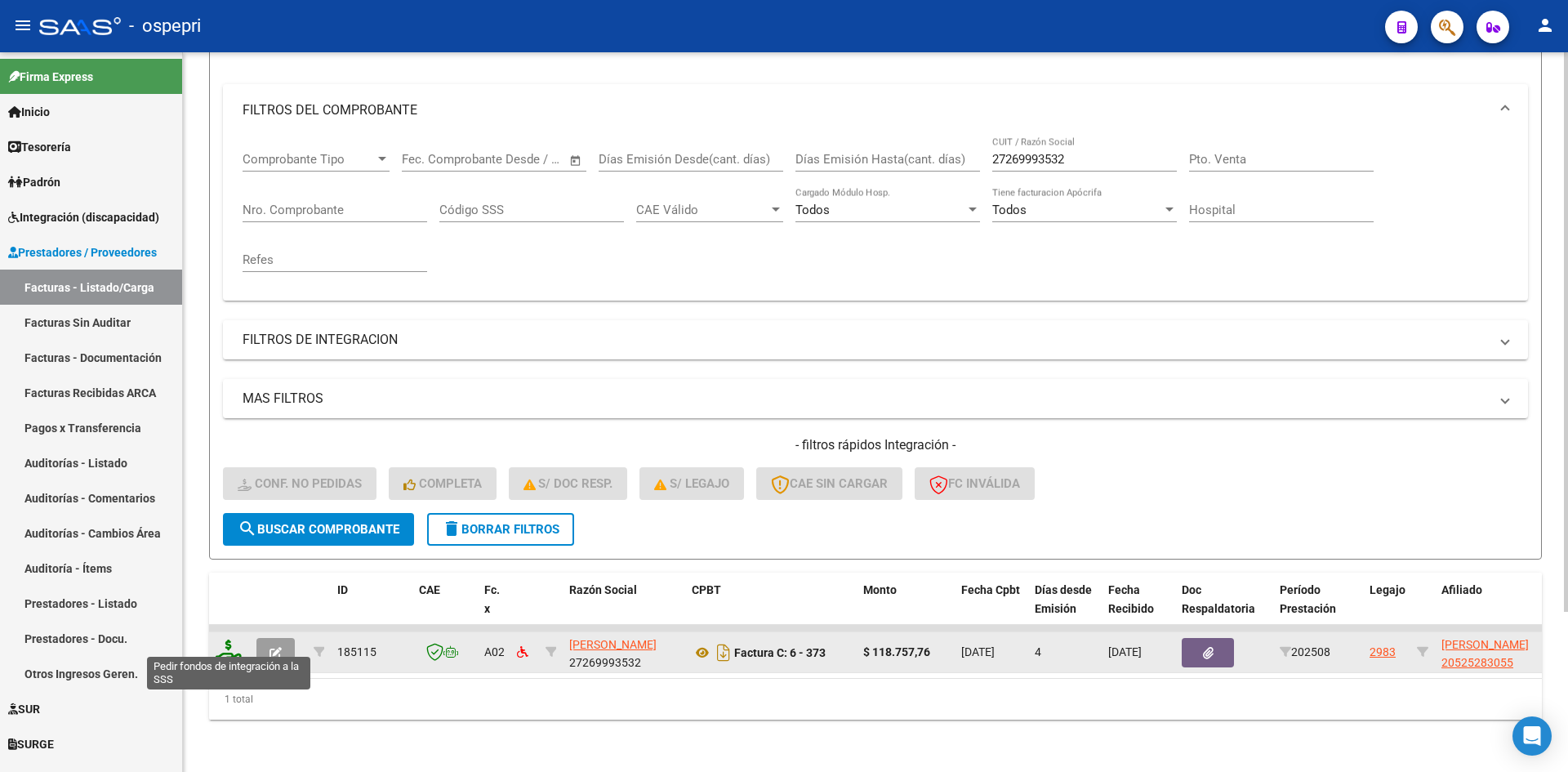
click at [224, 639] on icon at bounding box center [229, 650] width 26 height 23
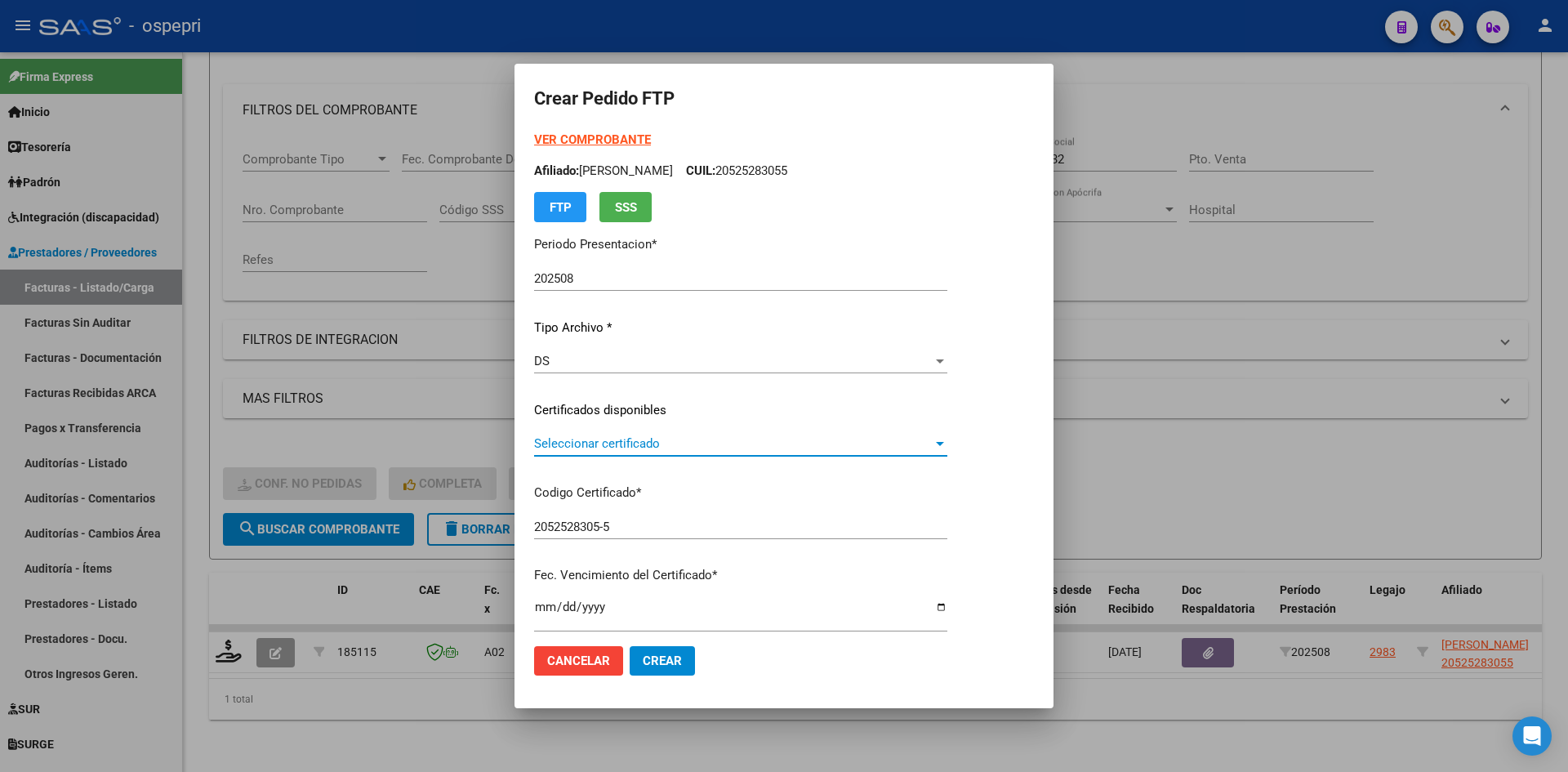
click at [737, 443] on span "Seleccionar certificado" at bounding box center [733, 443] width 398 height 15
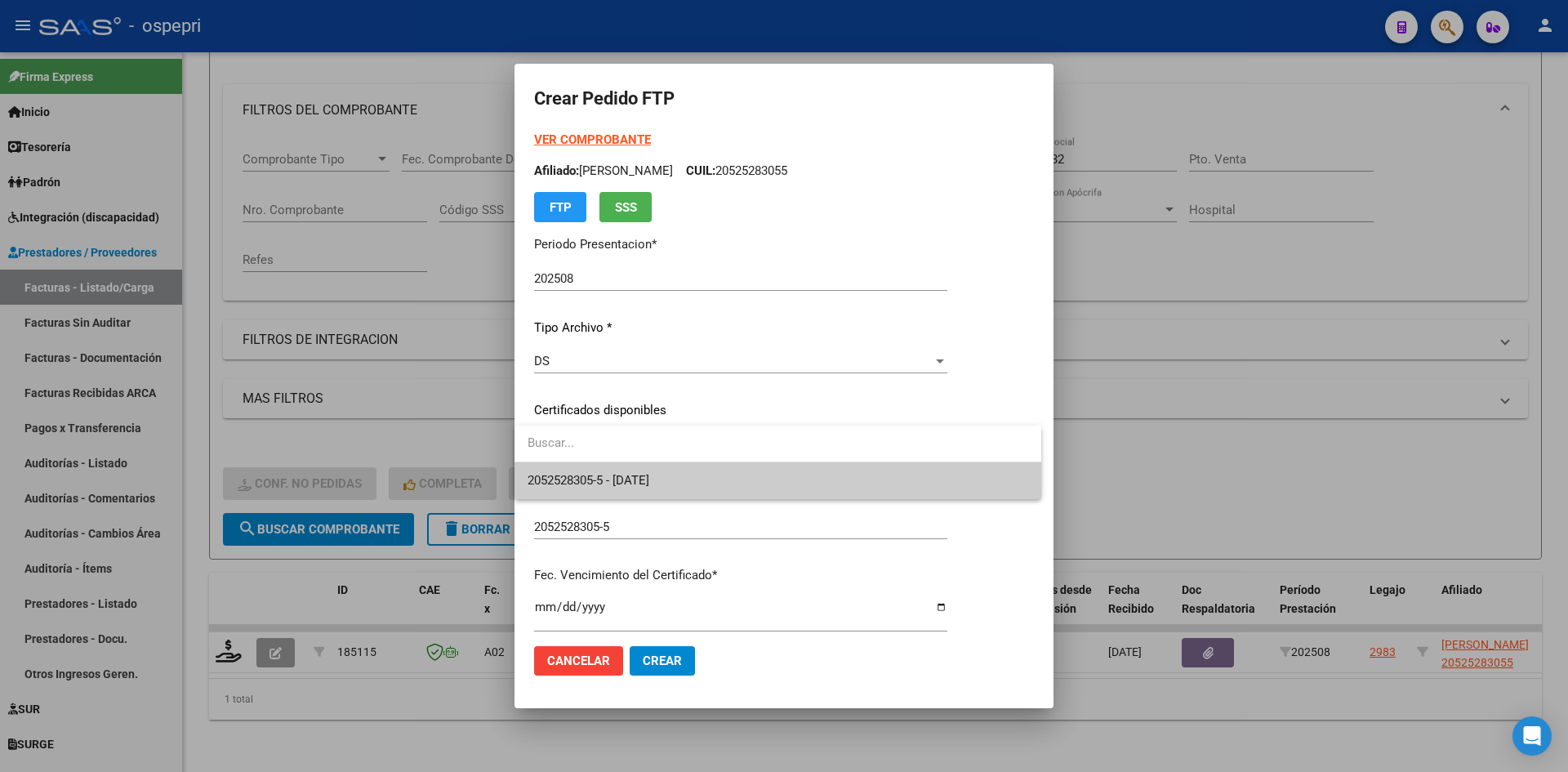
click at [754, 493] on span "2052528305-5 - 2034-10-01" at bounding box center [777, 480] width 501 height 37
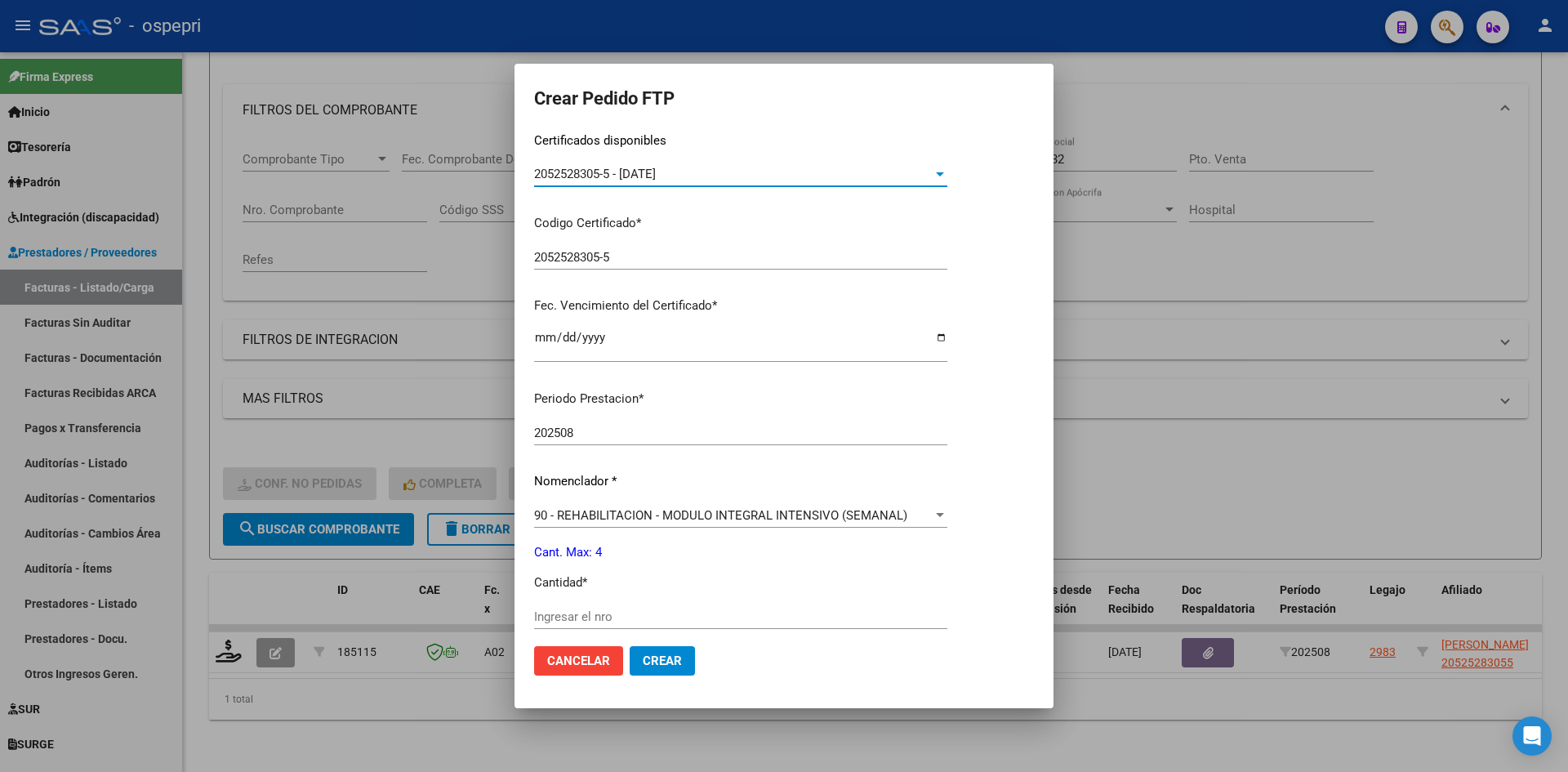
scroll to position [408, 0]
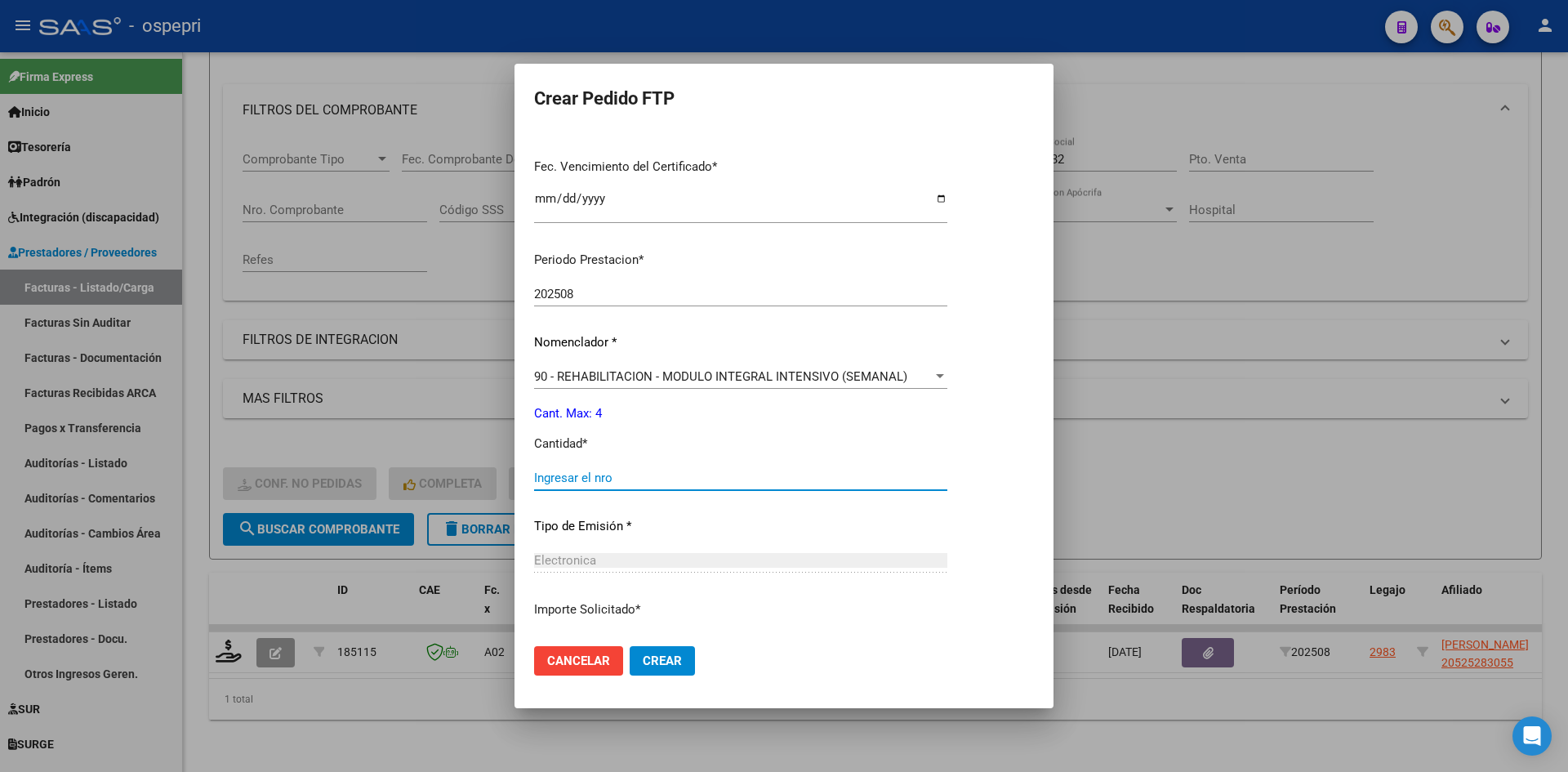
click at [666, 479] on input "Ingresar el nro" at bounding box center [740, 478] width 413 height 15
click at [671, 666] on span "Crear" at bounding box center [662, 660] width 40 height 15
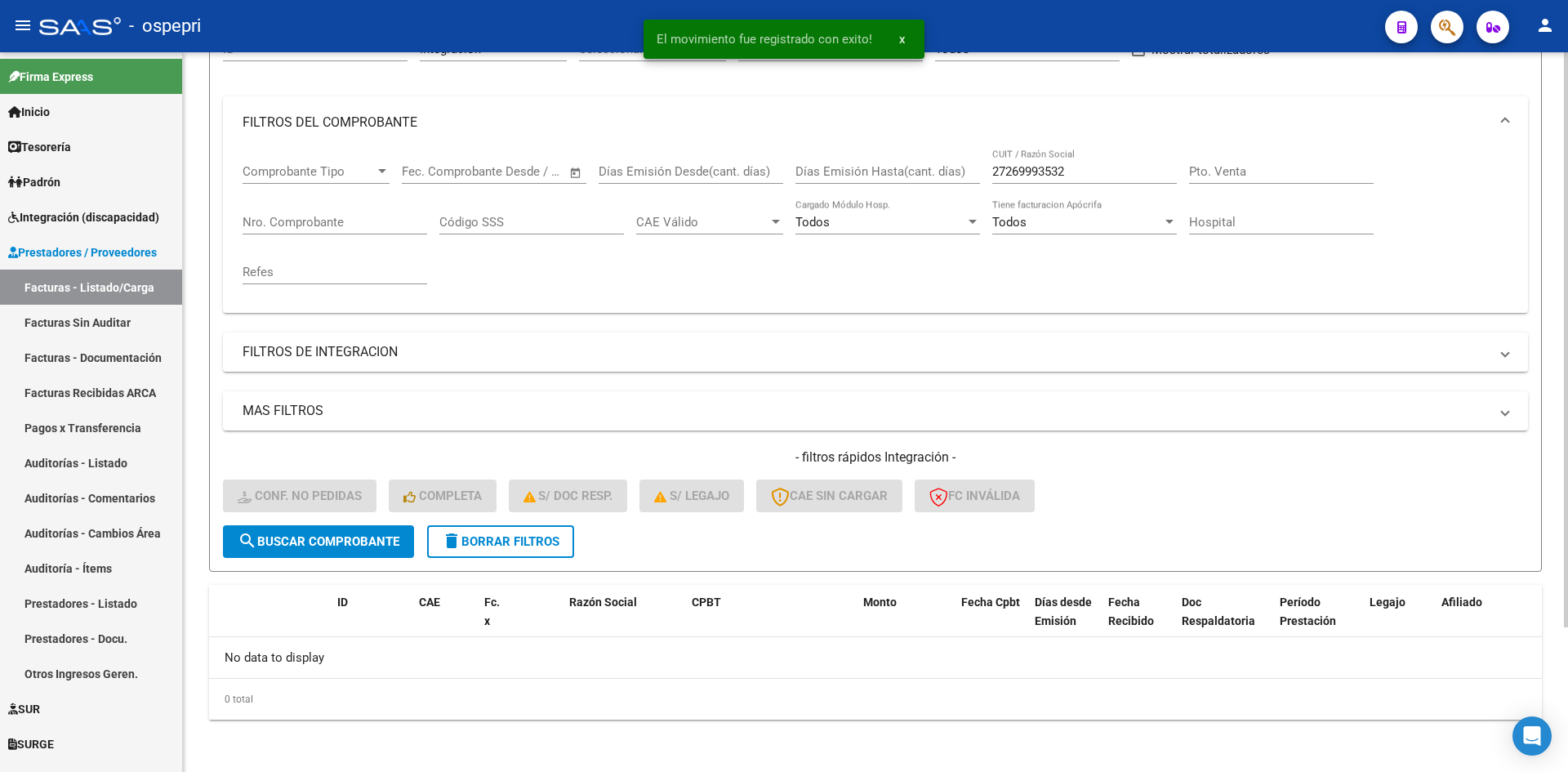
scroll to position [181, 0]
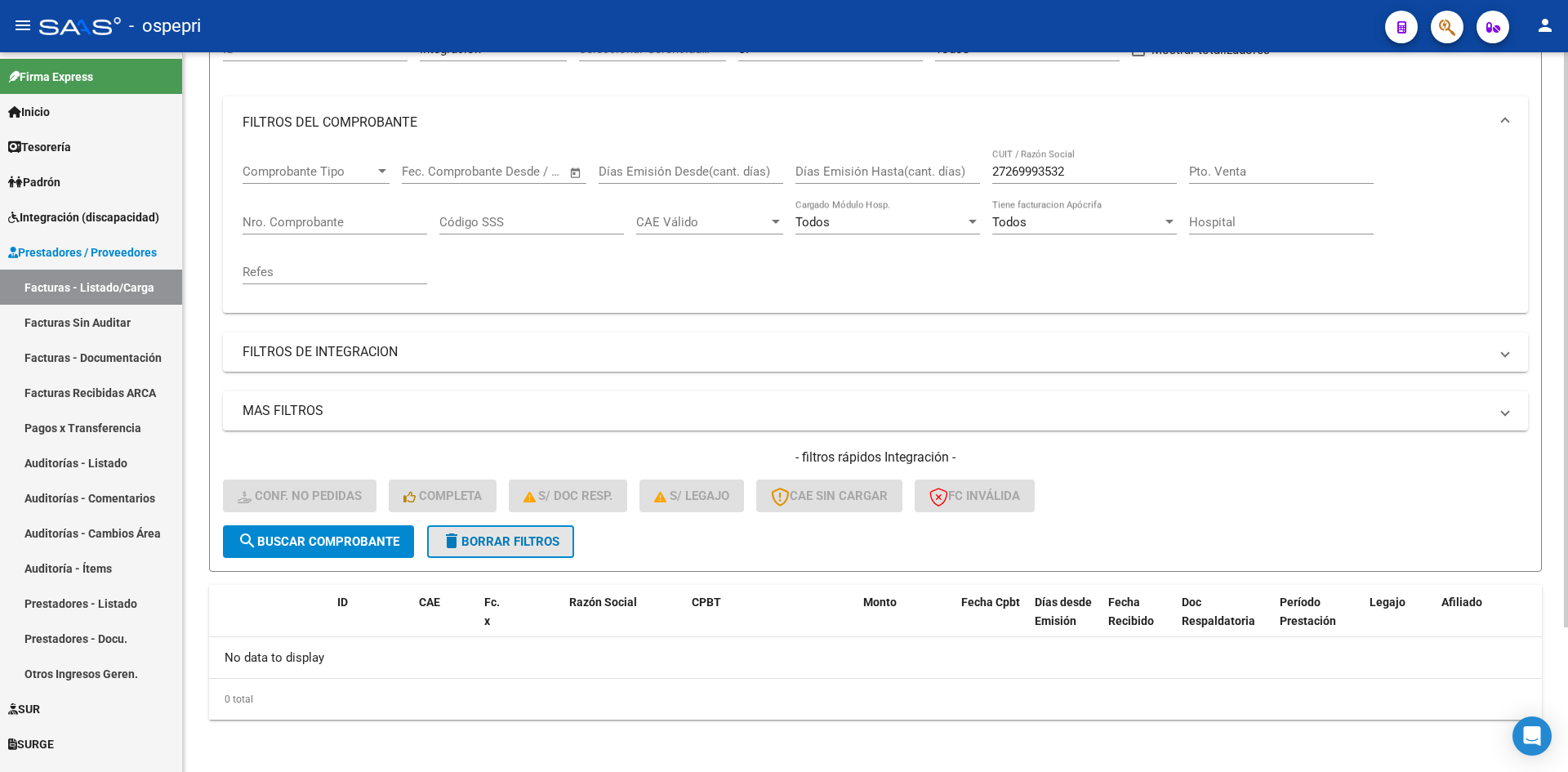
click at [548, 554] on button "delete Borrar Filtros" at bounding box center [501, 541] width 147 height 33
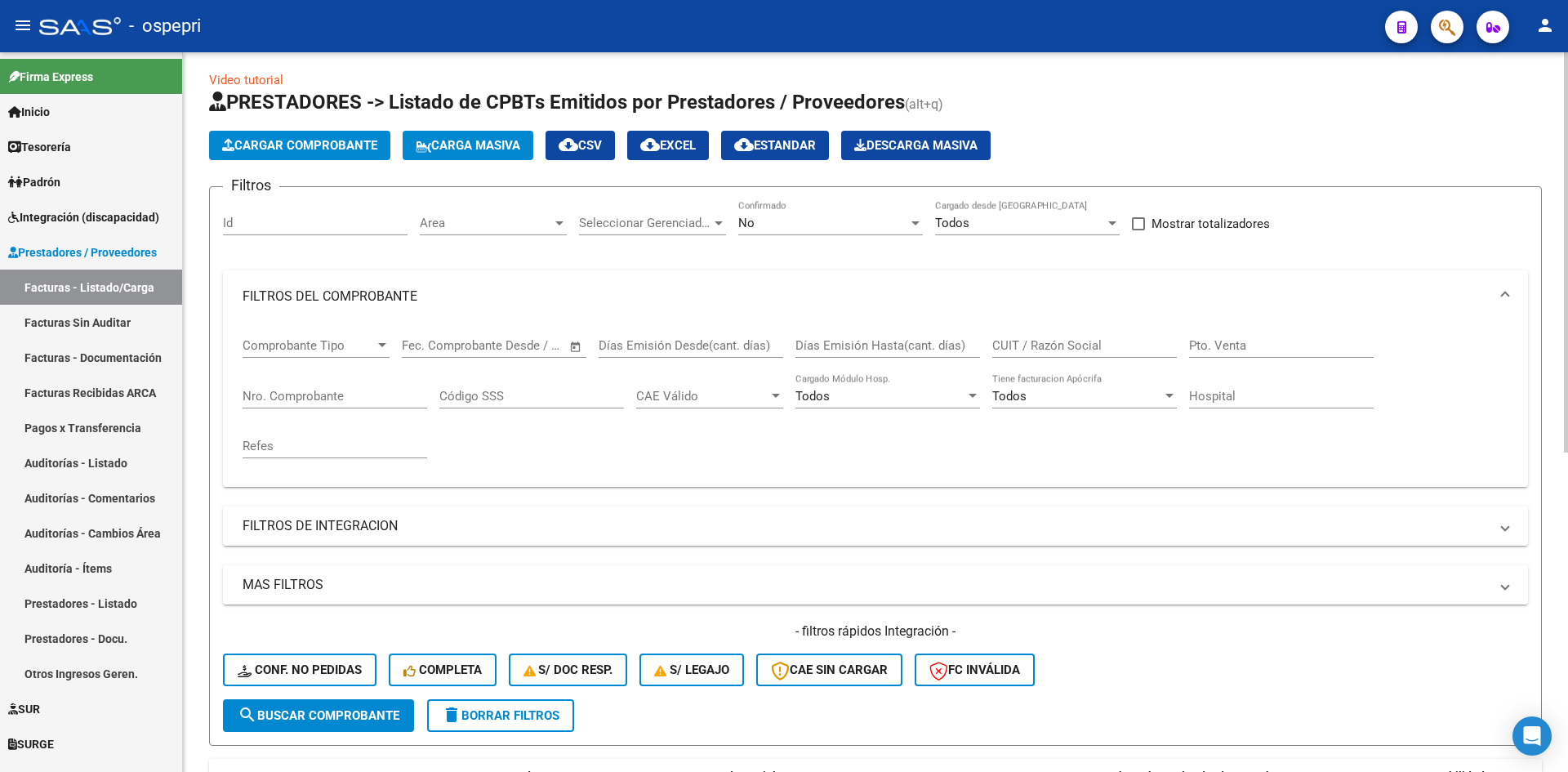
scroll to position [0, 0]
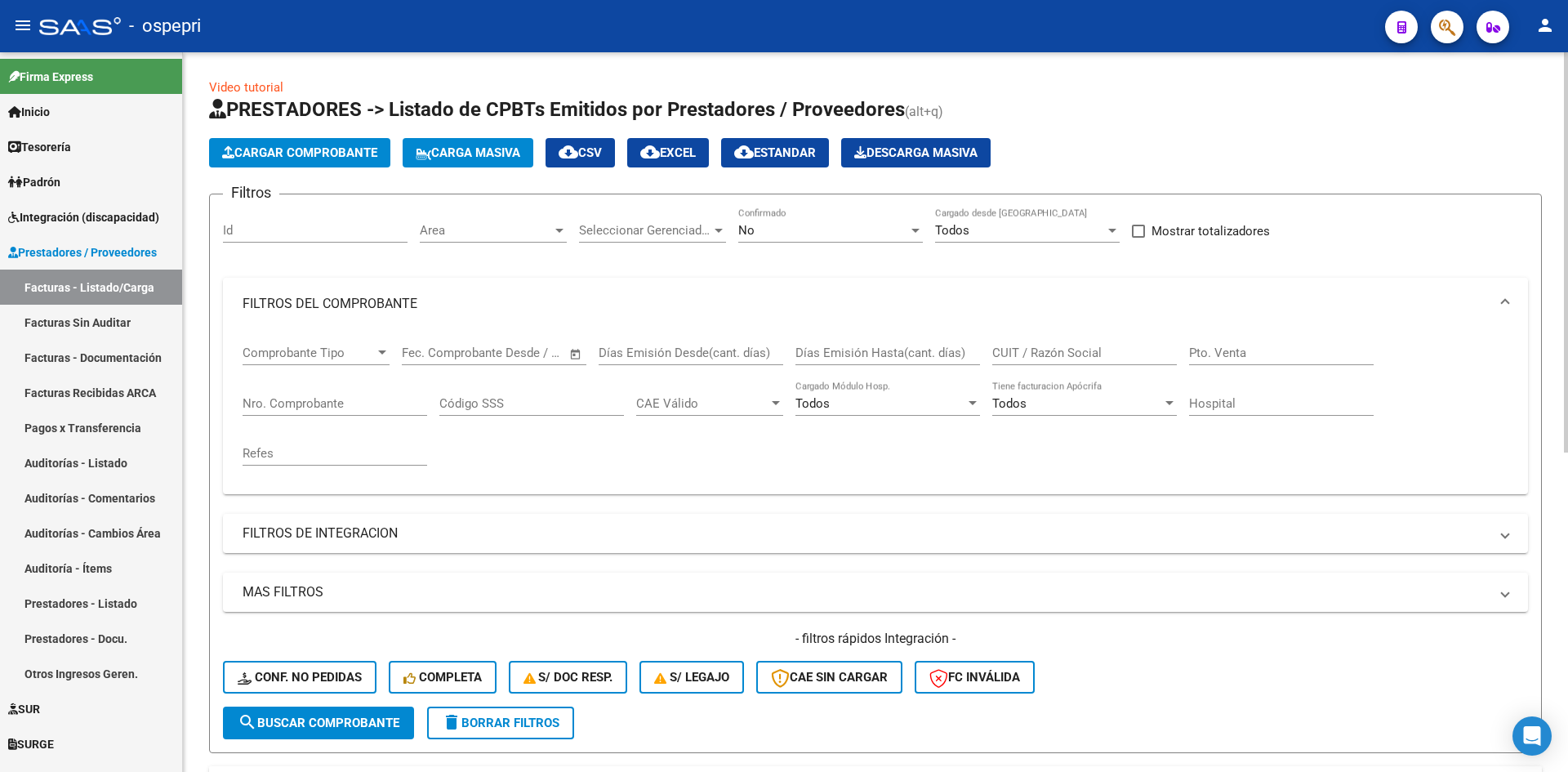
click at [1015, 353] on input "CUIT / Razón Social" at bounding box center [1084, 353] width 184 height 15
paste input "27283938307"
click at [394, 721] on span "search Buscar Comprobante" at bounding box center [318, 722] width 162 height 15
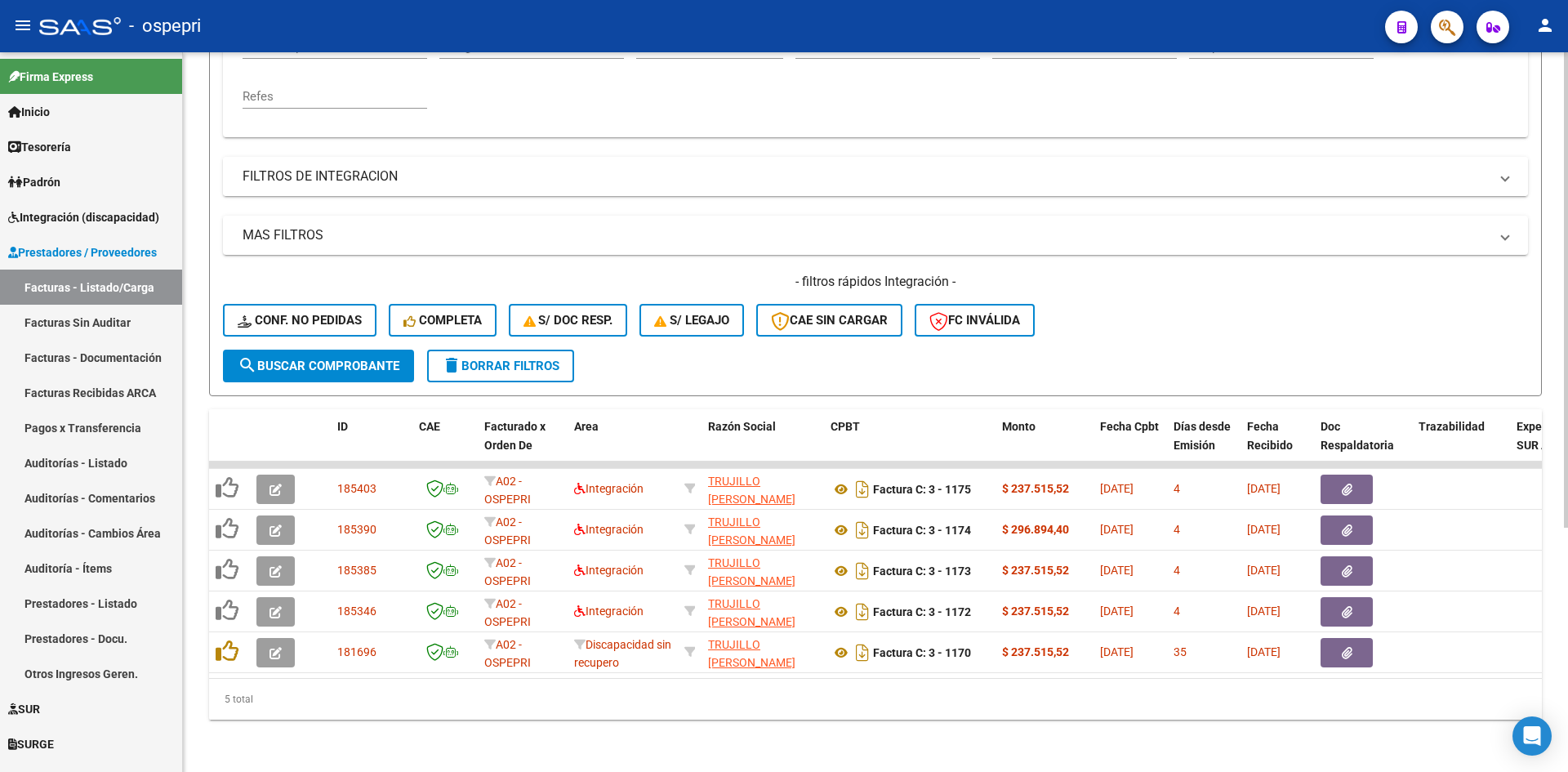
scroll to position [369, 0]
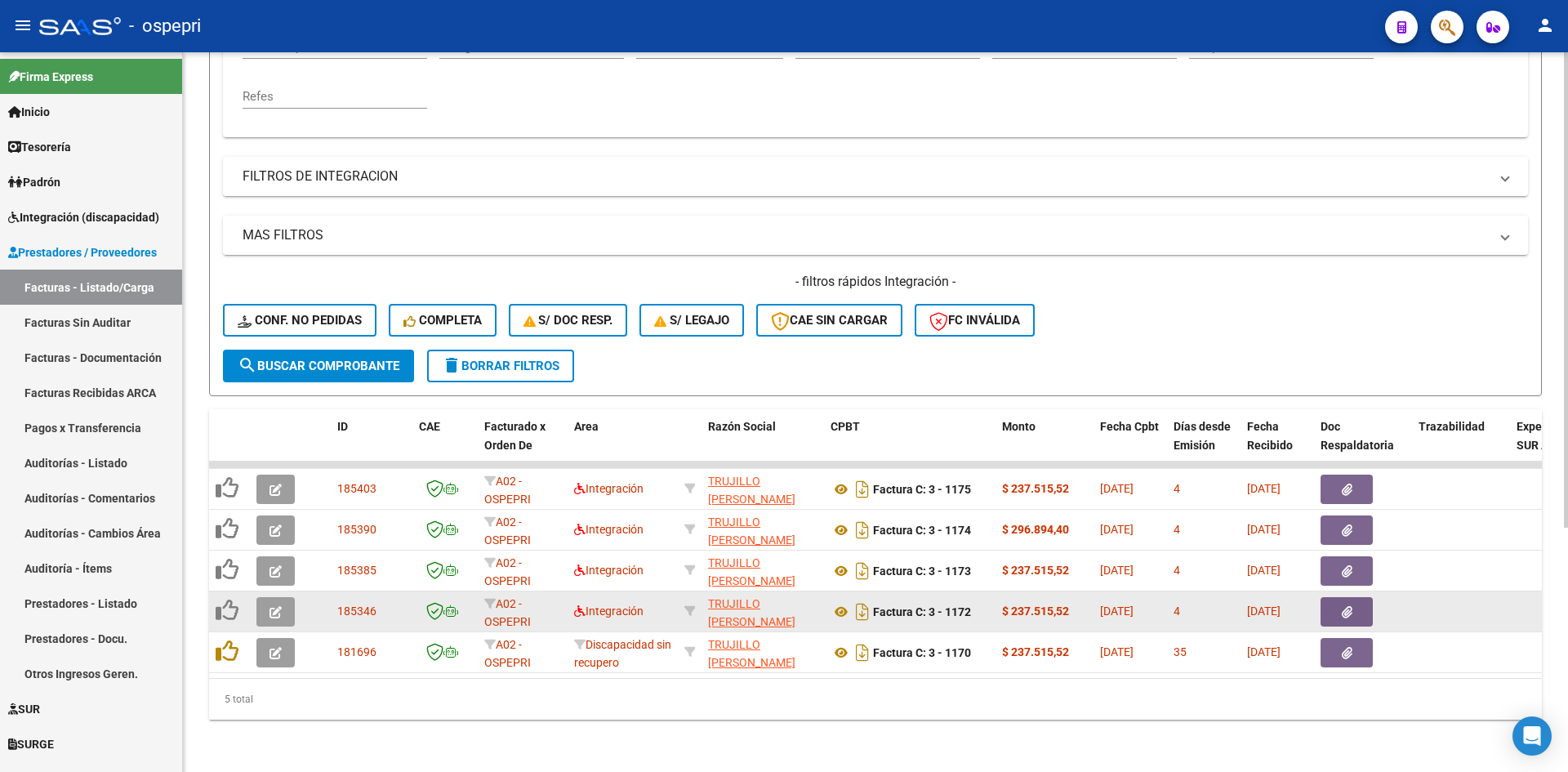
click at [283, 600] on button "button" at bounding box center [276, 611] width 39 height 30
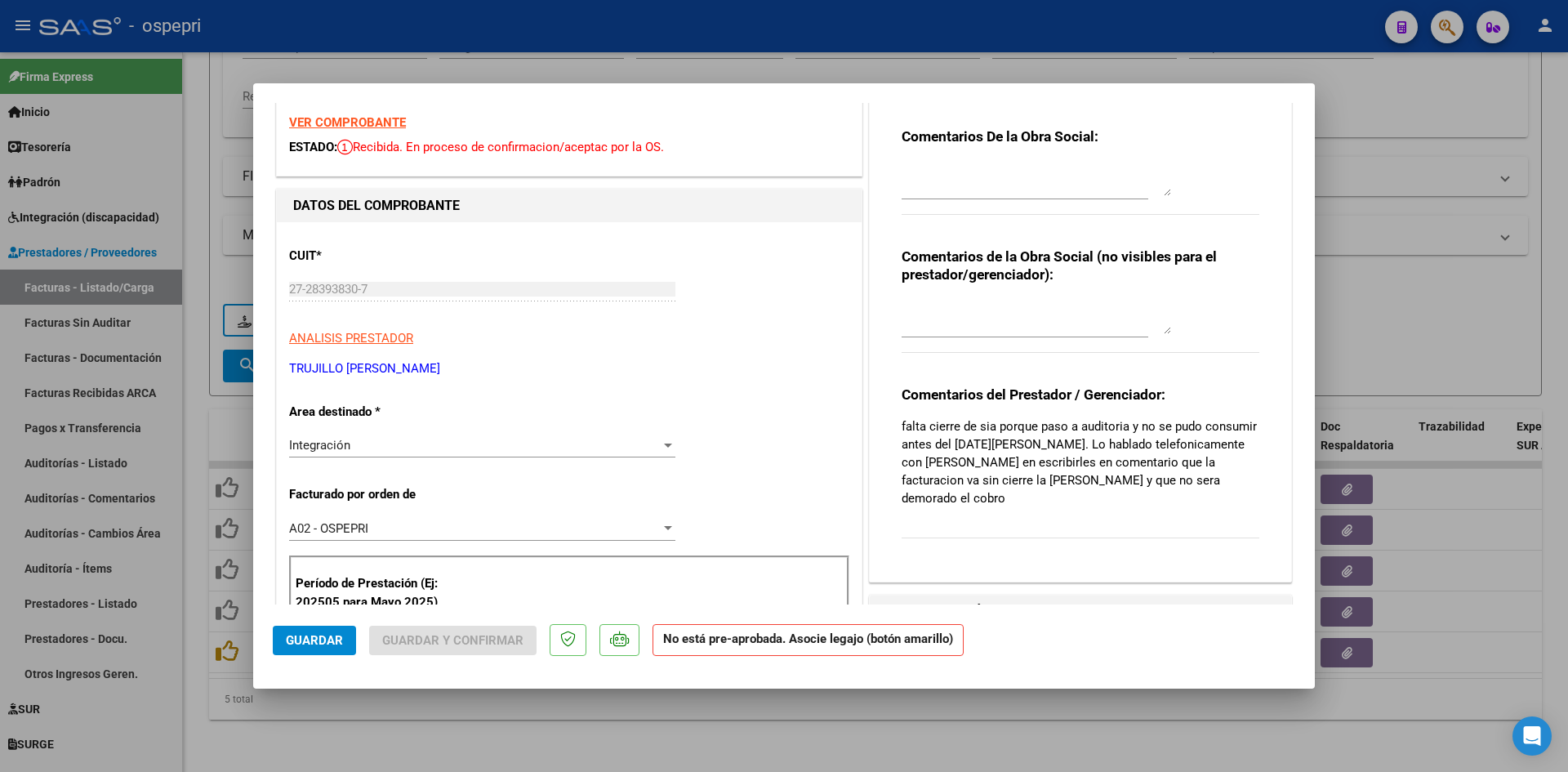
scroll to position [0, 0]
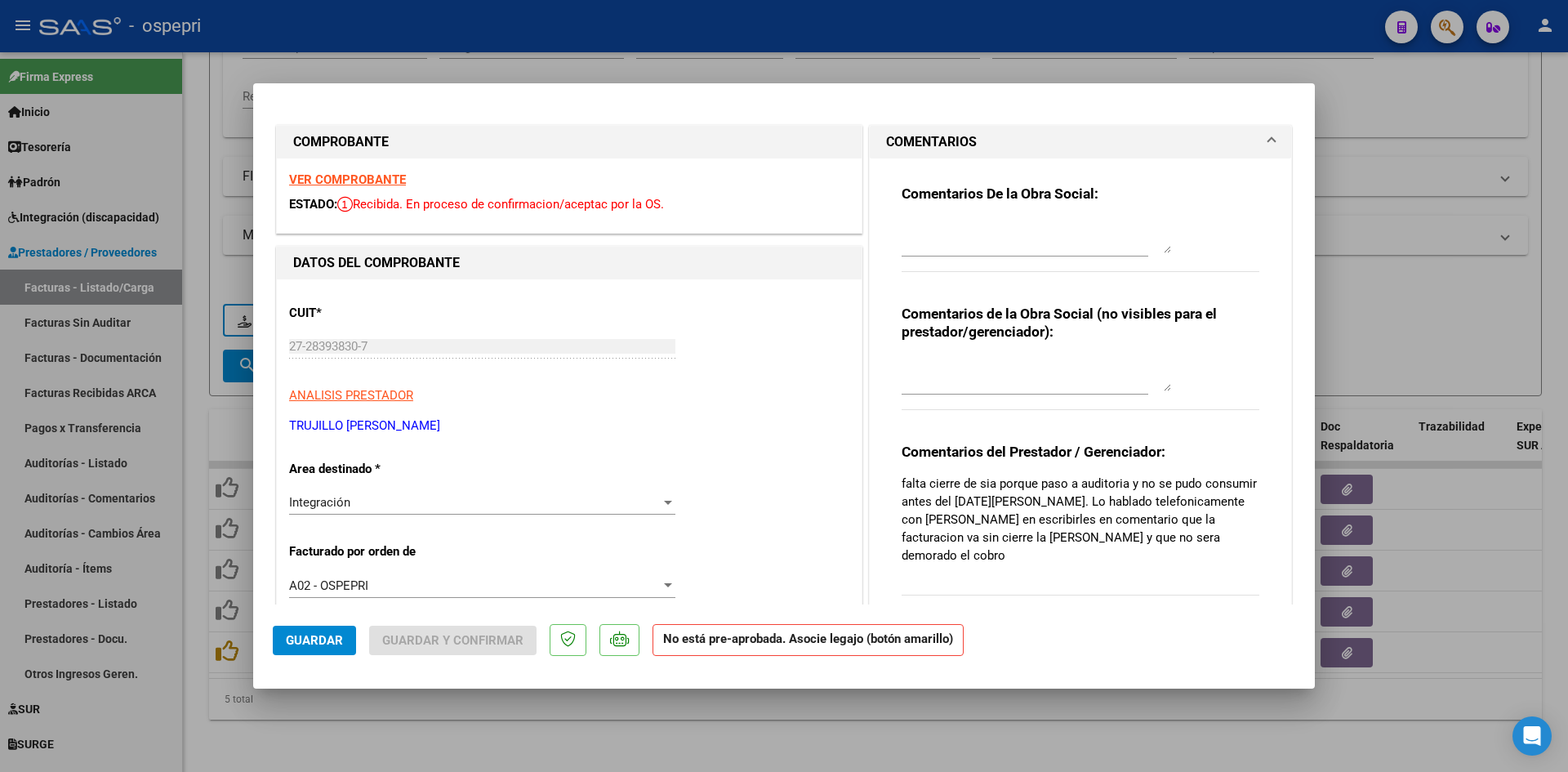
click at [375, 172] on strong "VER COMPROBANTE" at bounding box center [348, 179] width 117 height 15
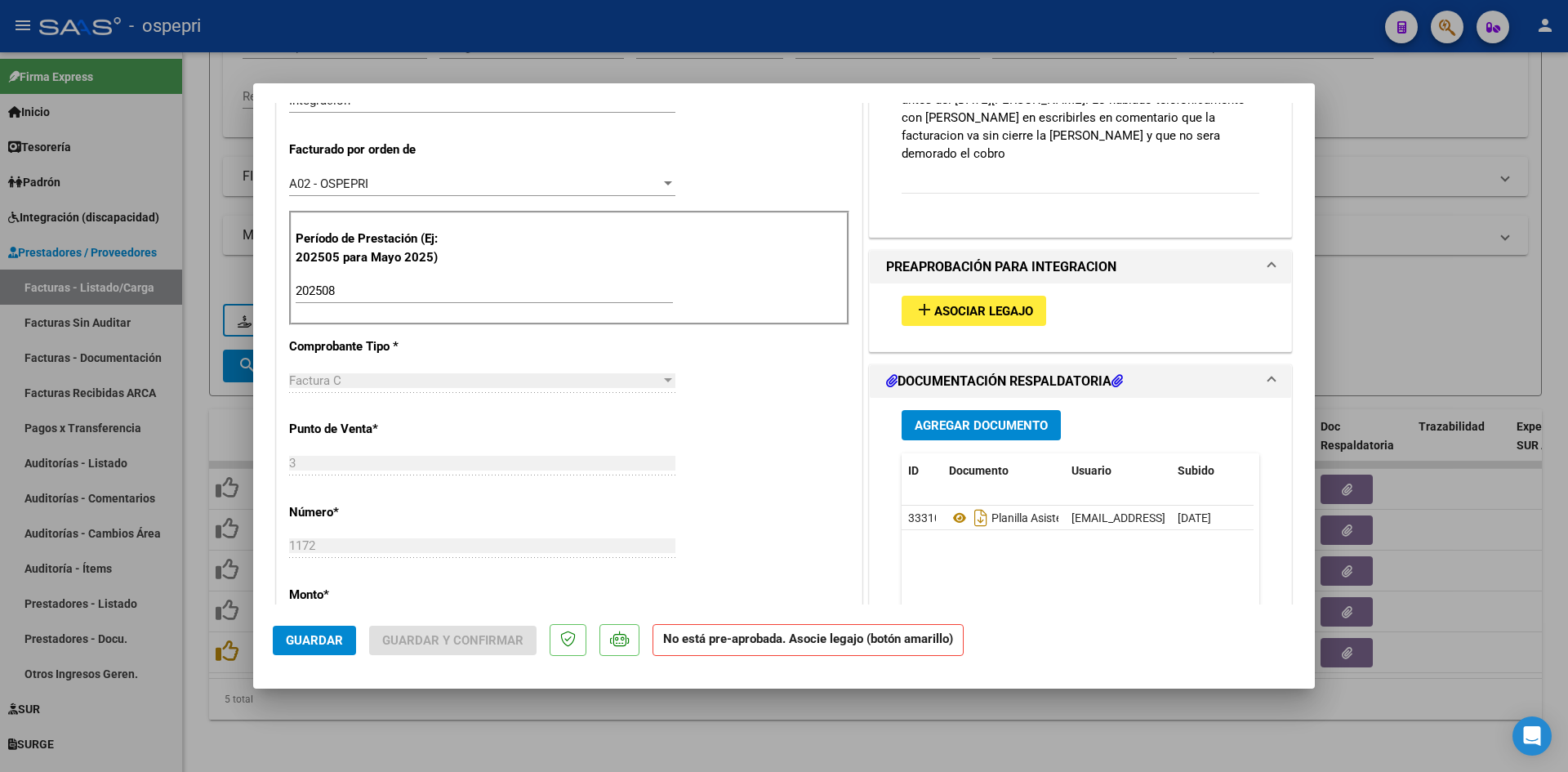
scroll to position [408, 0]
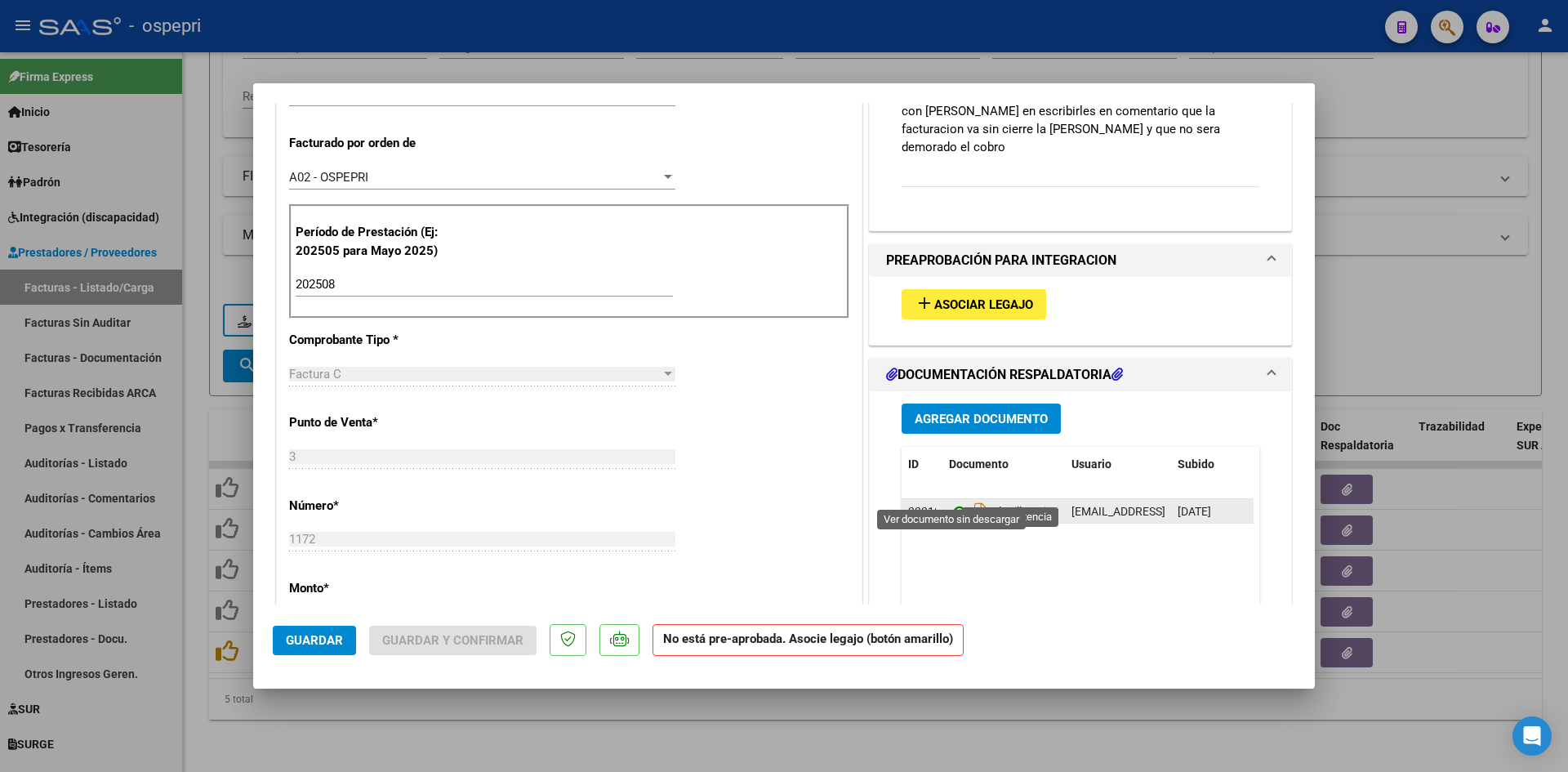
click at [952, 501] on icon at bounding box center [958, 511] width 21 height 20
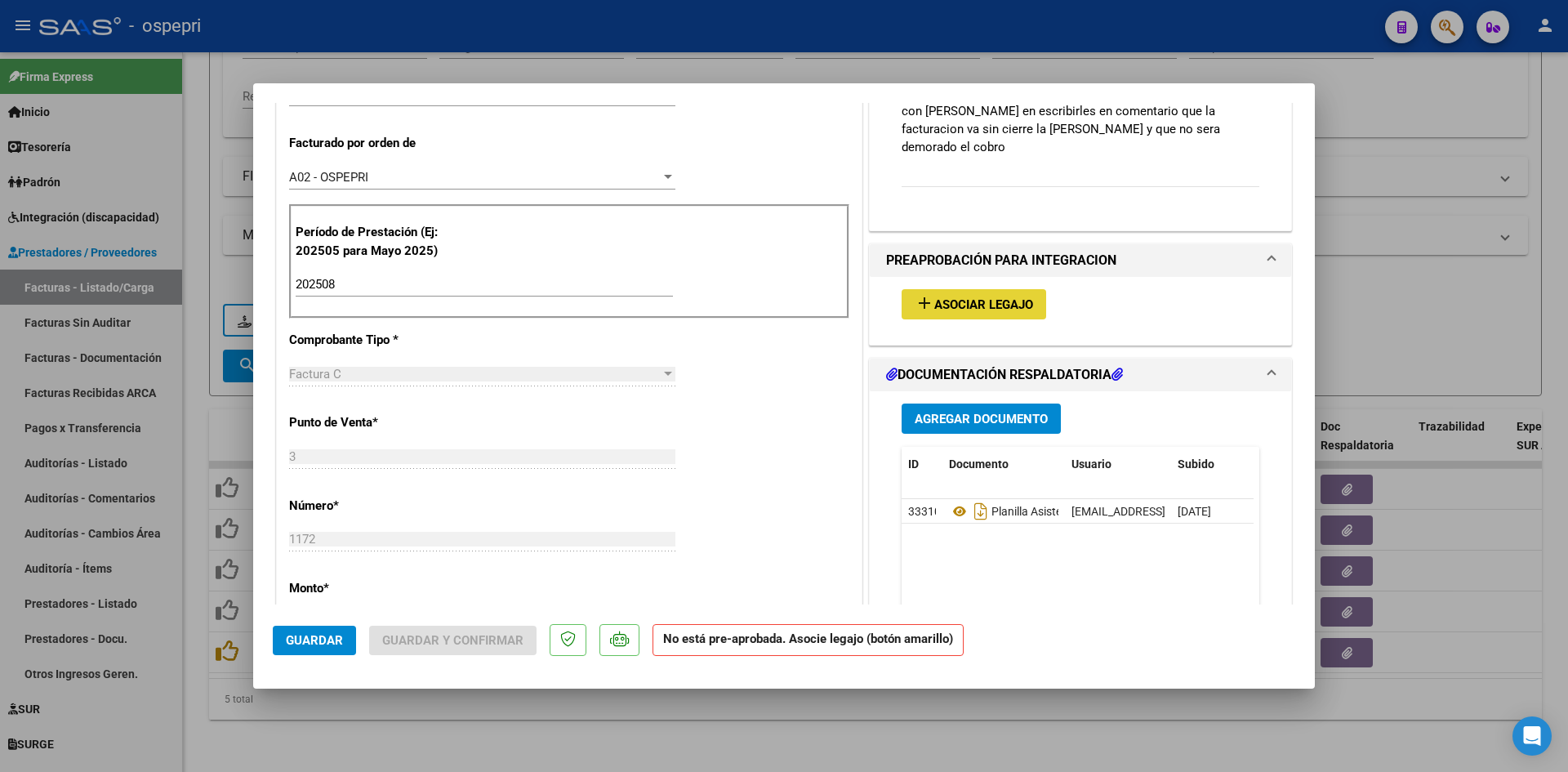
click at [998, 297] on span "Asociar Legajo" at bounding box center [984, 304] width 99 height 15
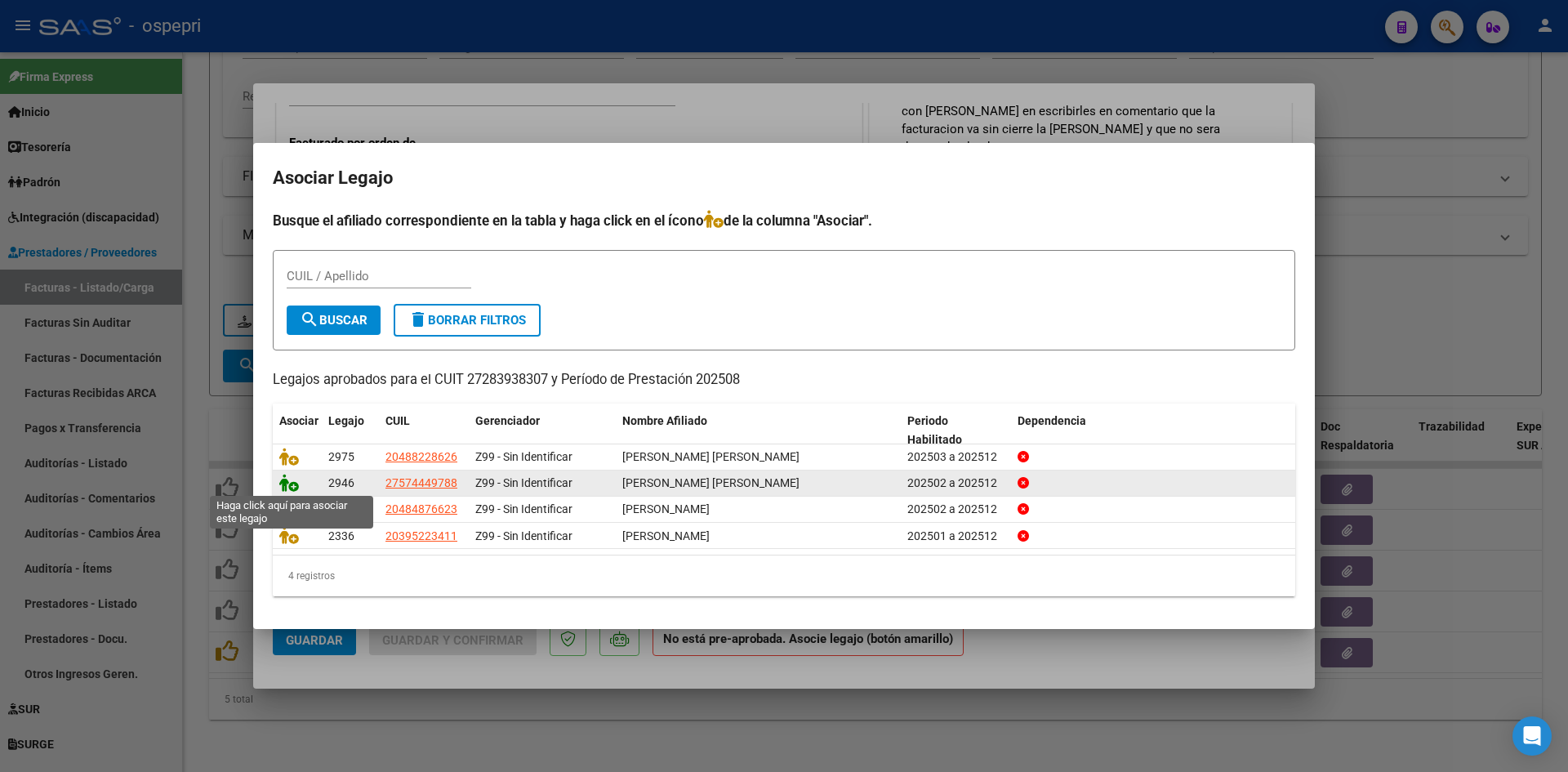
click at [286, 486] on icon at bounding box center [289, 483] width 20 height 18
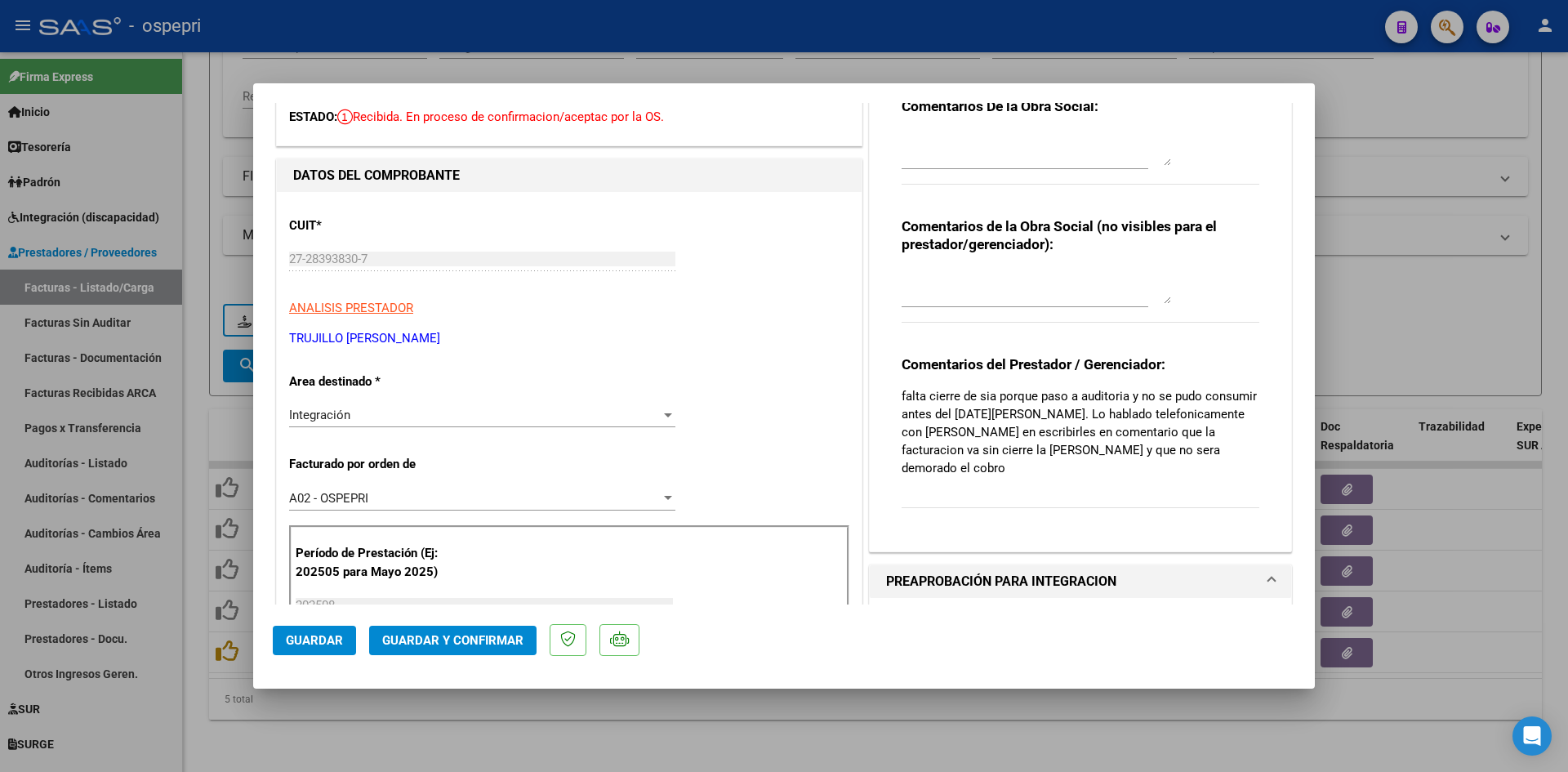
scroll to position [0, 0]
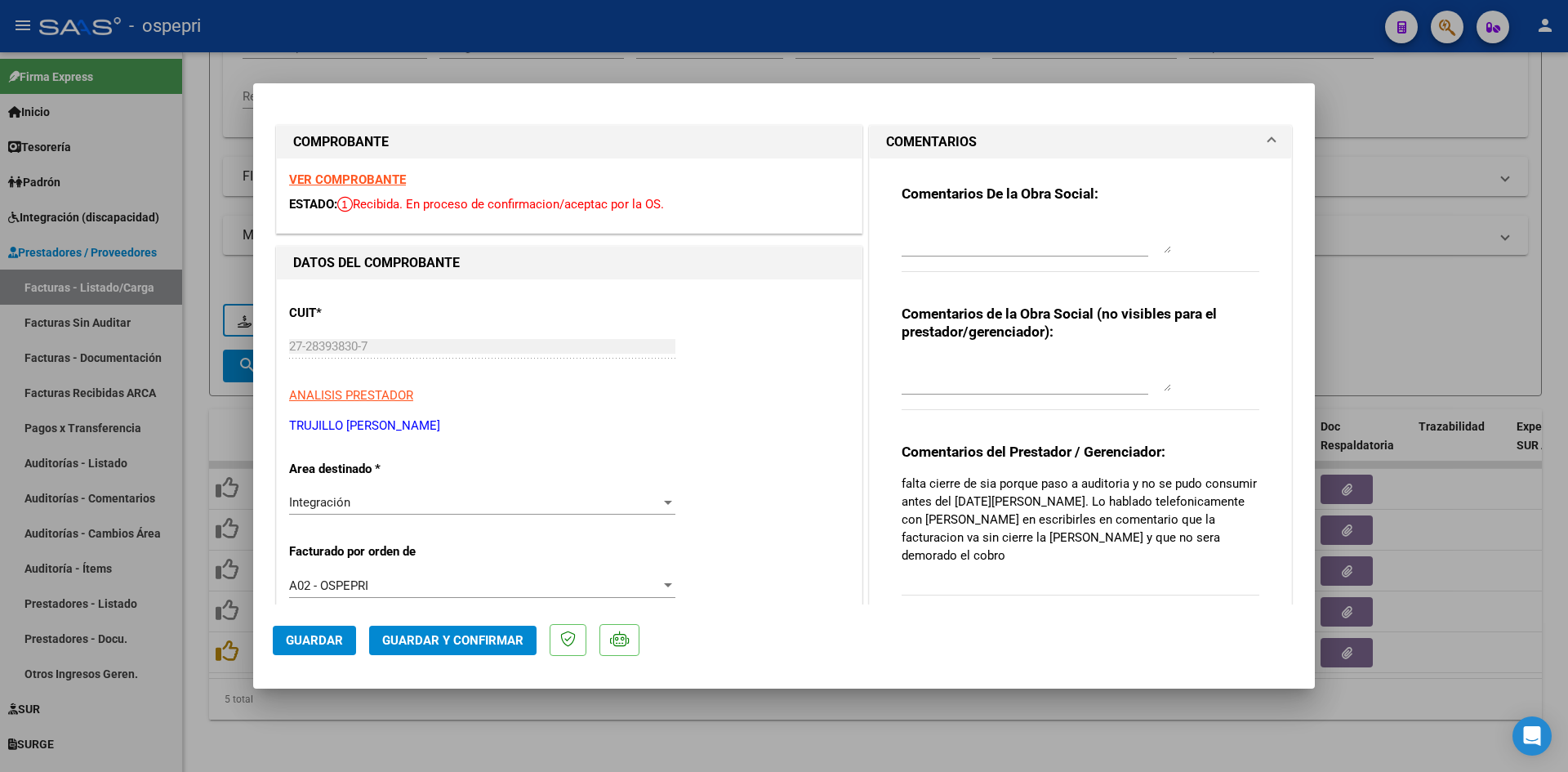
click at [916, 217] on div at bounding box center [1037, 237] width 270 height 40
click at [911, 360] on textarea at bounding box center [1037, 375] width 270 height 33
click at [915, 228] on textarea at bounding box center [1037, 236] width 270 height 33
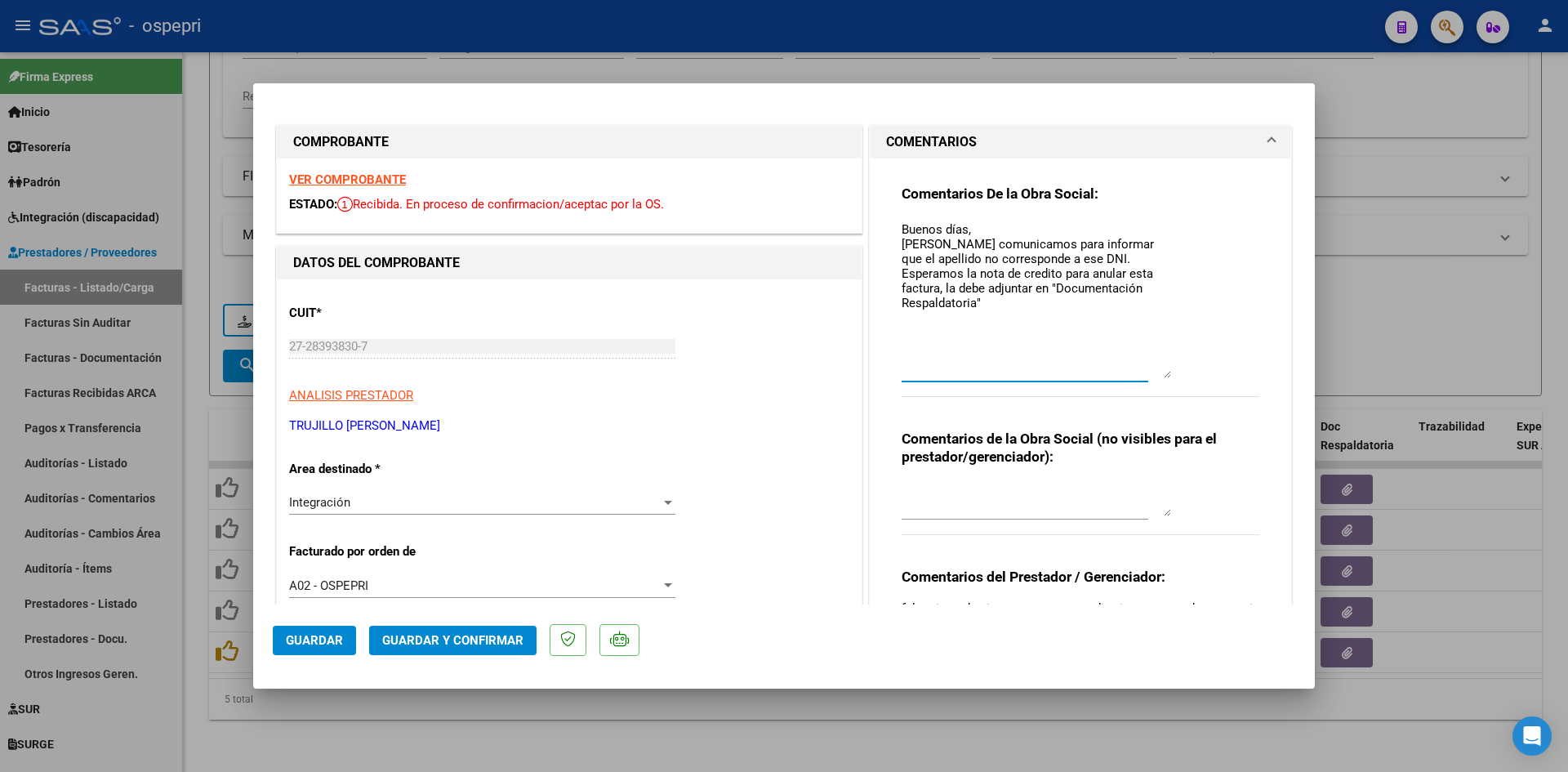
drag, startPoint x: 1159, startPoint y: 250, endPoint x: 1162, endPoint y: 364, distance: 114.0
click at [1176, 375] on div "Comentarios De la Obra Social: Buenos días, Nos comunicamos para informar que e…" at bounding box center [1080, 299] width 358 height 230
click at [1042, 322] on textarea "Buenos días, Nos comunicamos para informar que el apellido no corresponde a ese…" at bounding box center [1037, 298] width 270 height 158
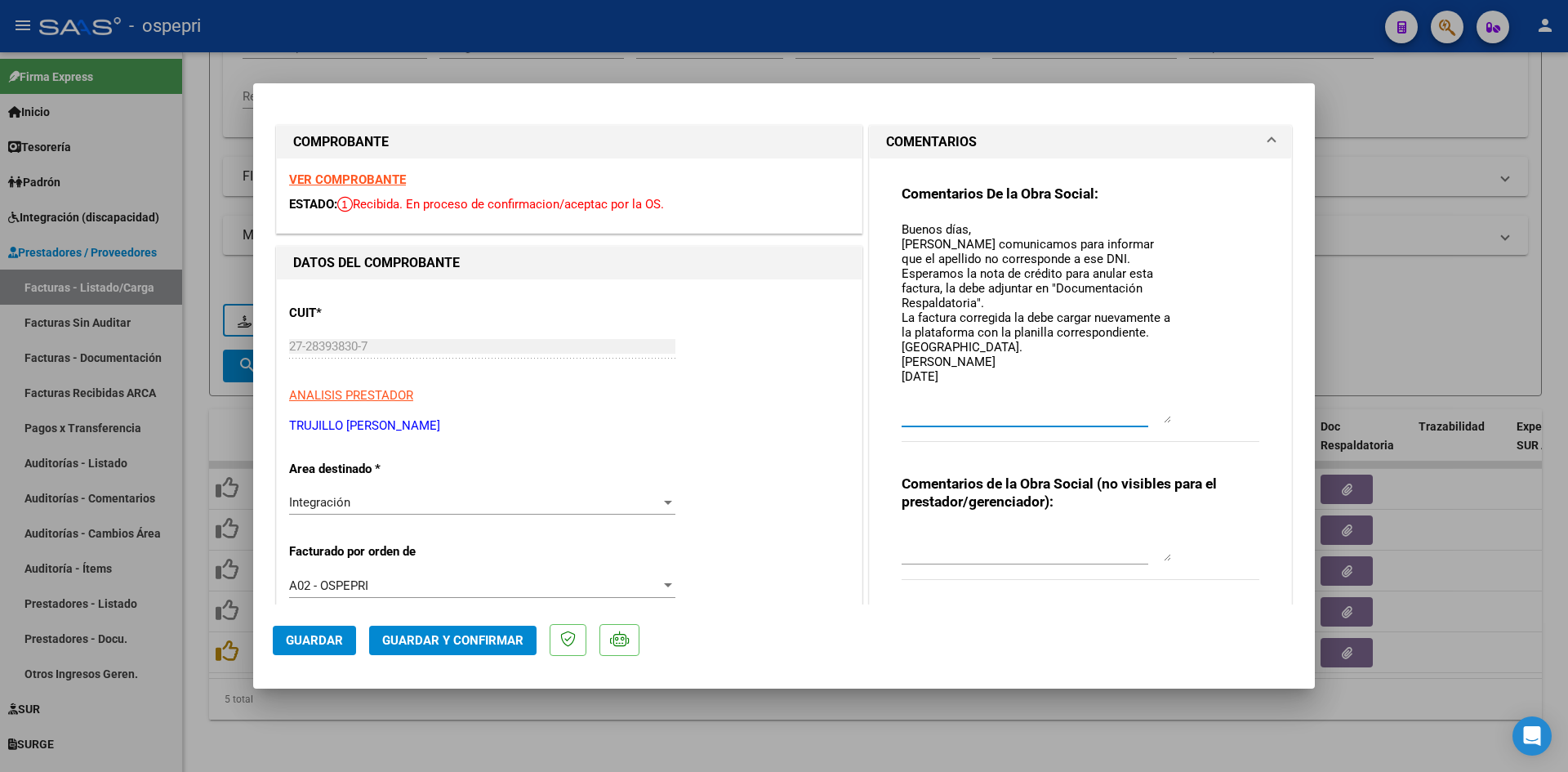
drag, startPoint x: 1158, startPoint y: 377, endPoint x: 1158, endPoint y: 419, distance: 42.0
click at [1158, 420] on textarea "Buenos días, Nos comunicamos para informar que el apellido no corresponde a ese…" at bounding box center [1037, 321] width 270 height 202
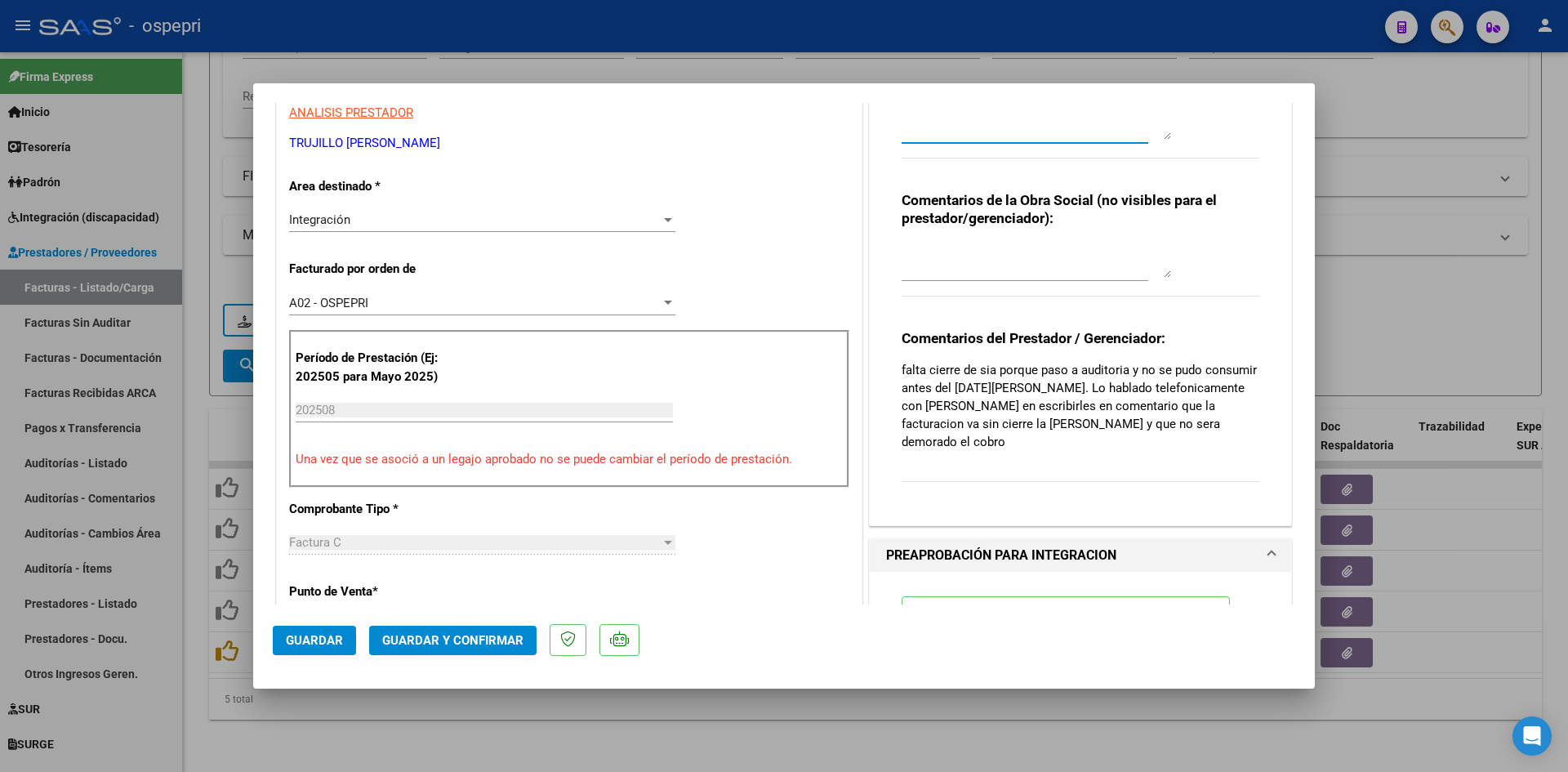
scroll to position [164, 0]
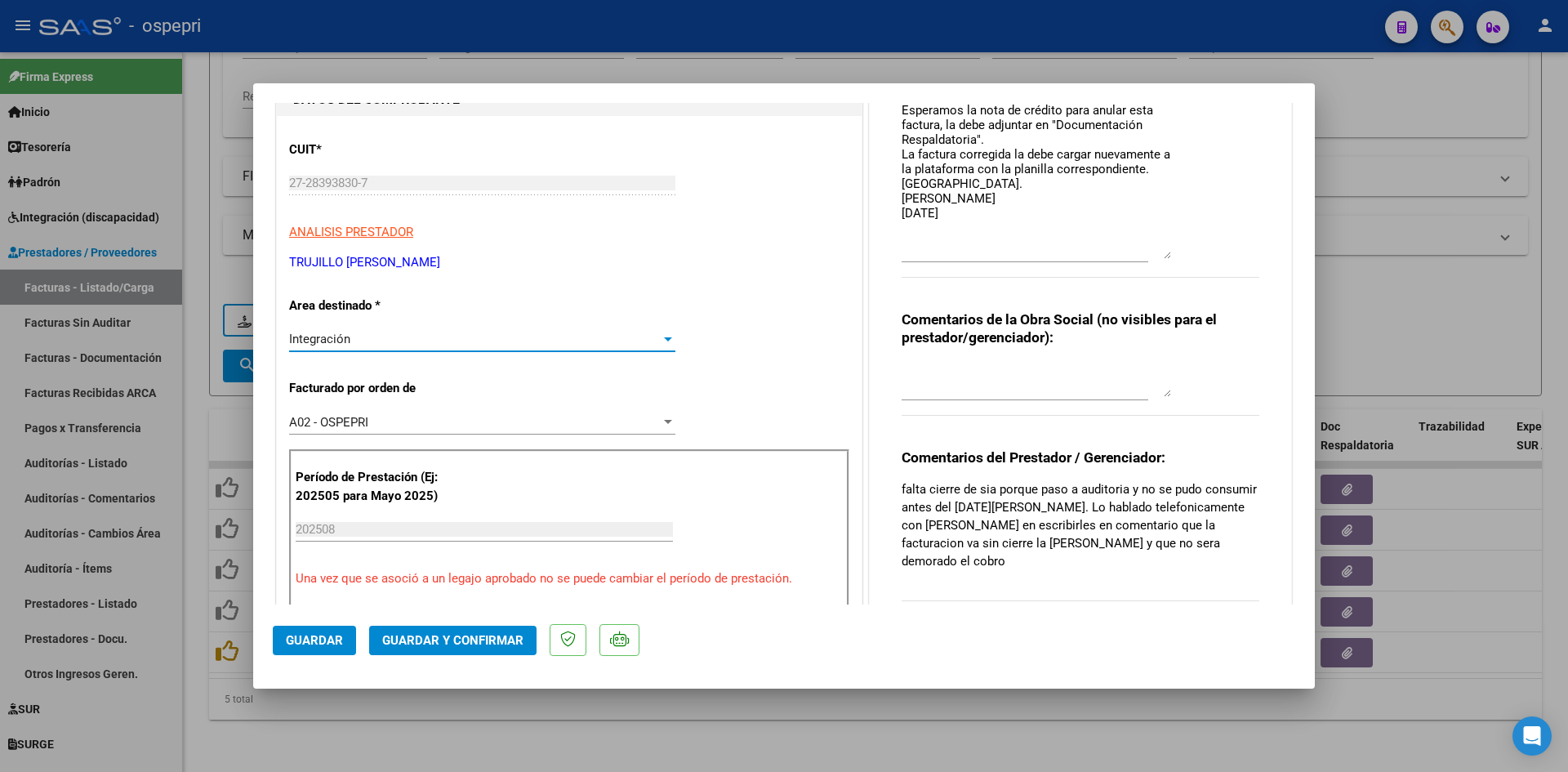
click at [398, 334] on div "Integración" at bounding box center [475, 339] width 372 height 15
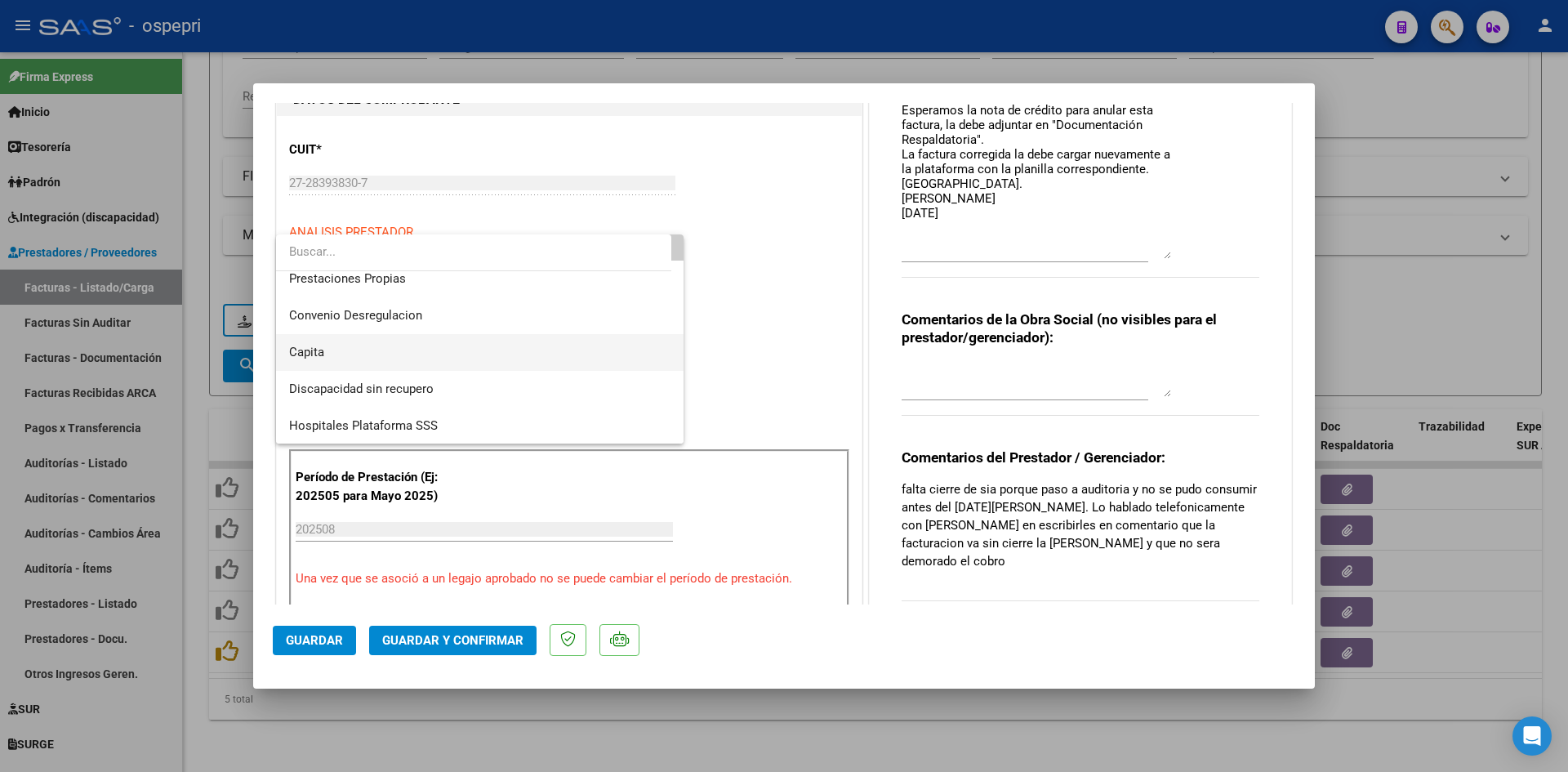
scroll to position [159, 0]
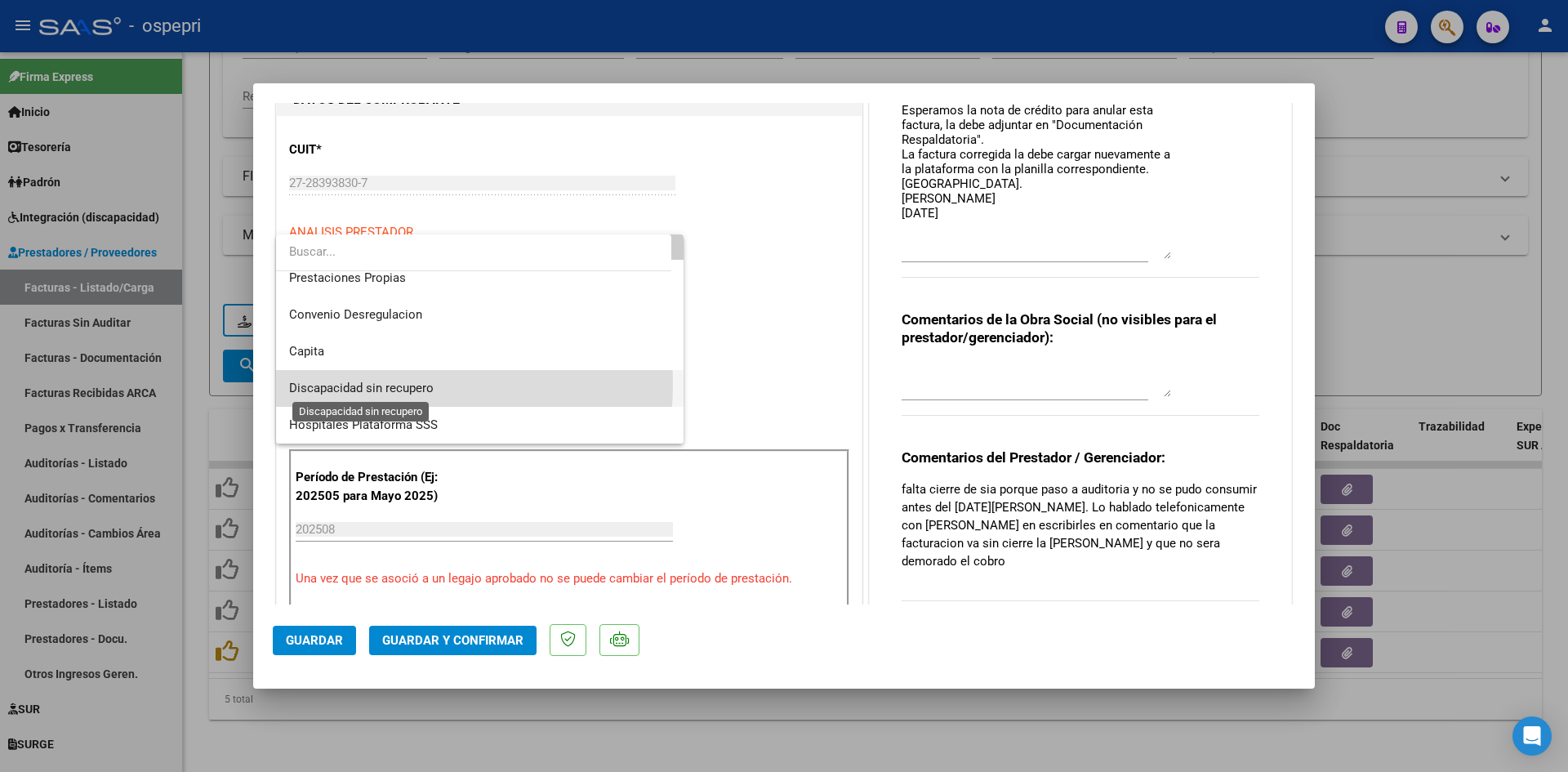
click at [395, 384] on span "Discapacidad sin recupero" at bounding box center [362, 387] width 145 height 15
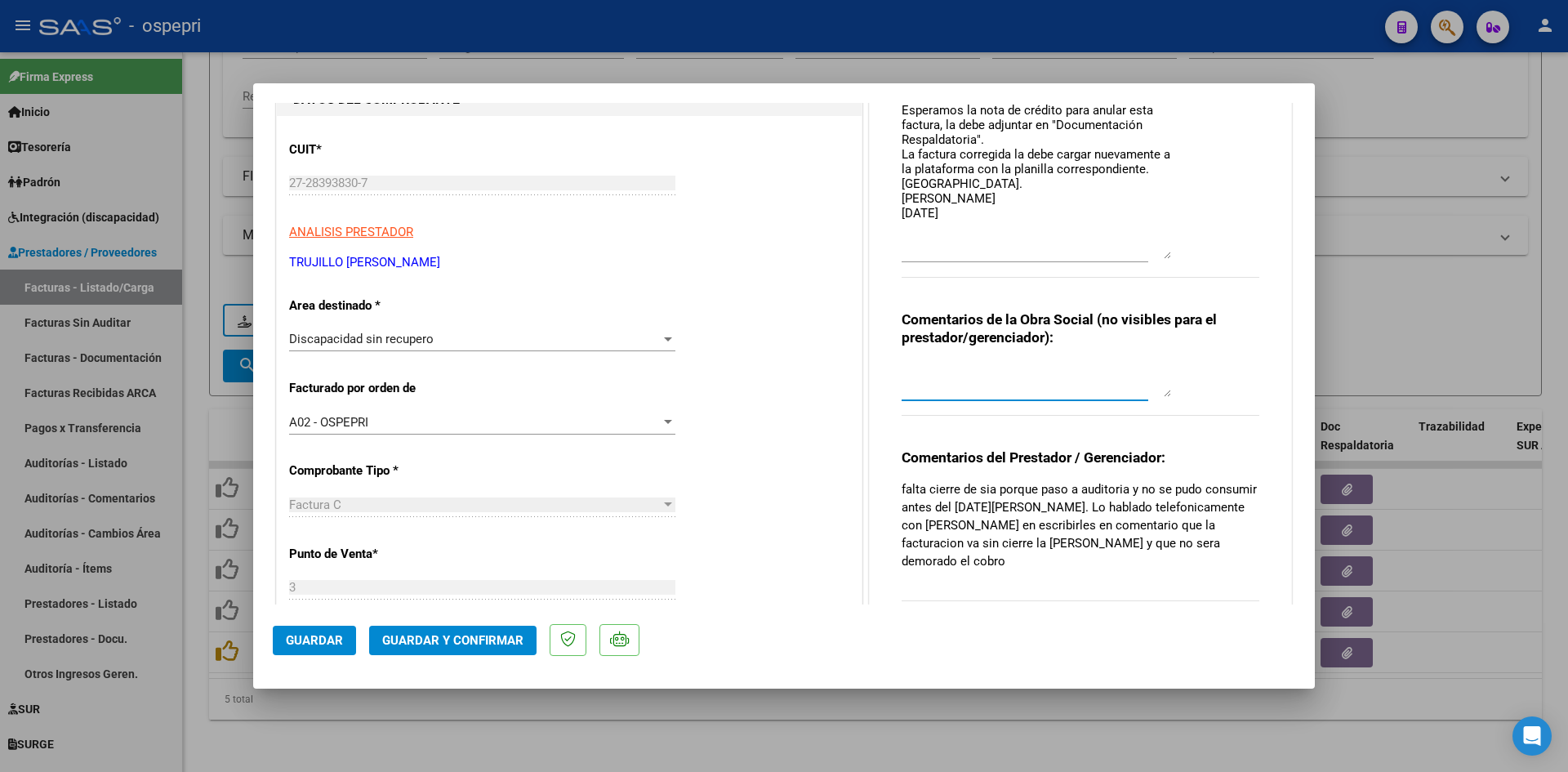
click at [919, 369] on textarea at bounding box center [1037, 380] width 270 height 33
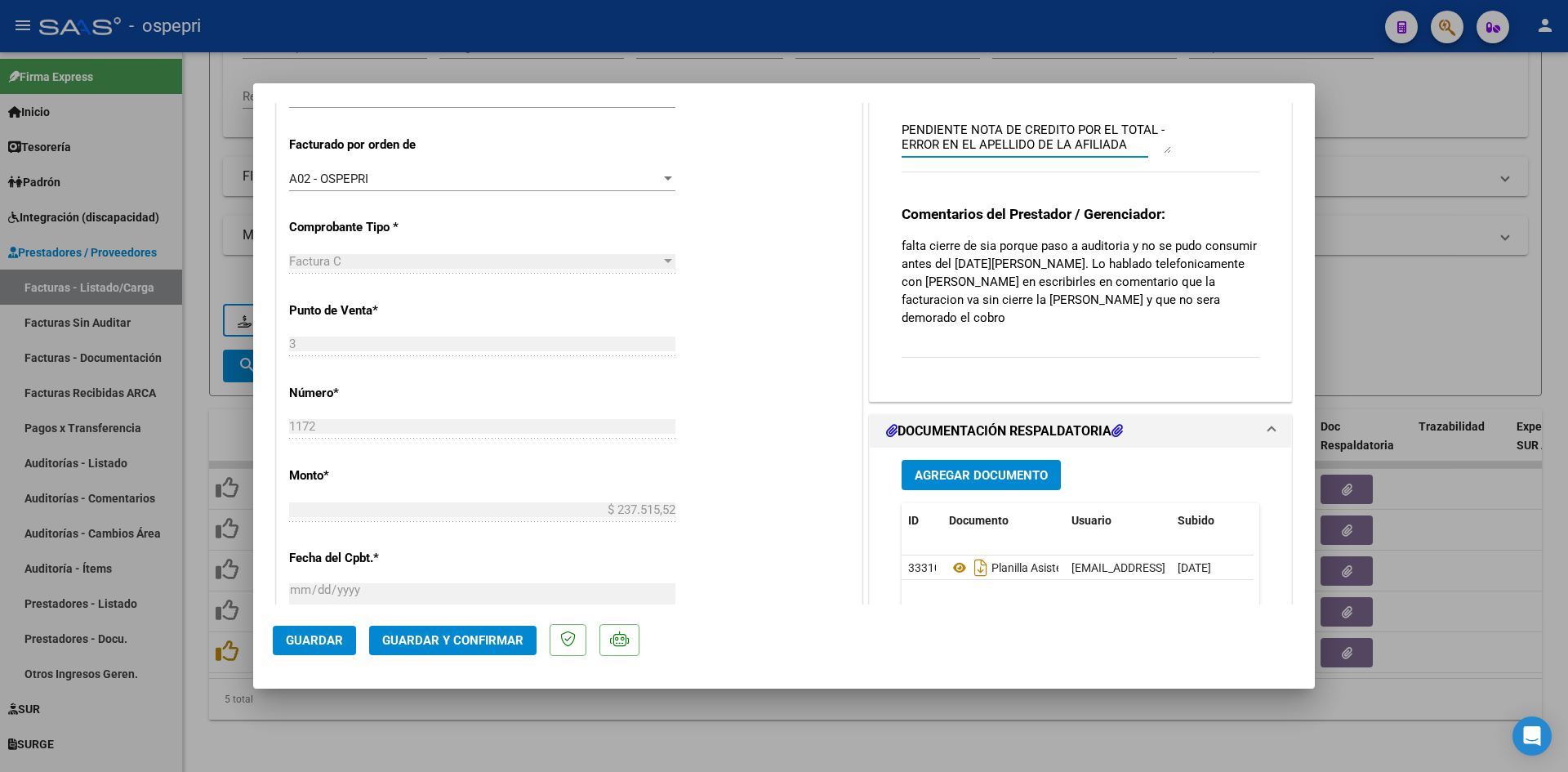
scroll to position [490, 0]
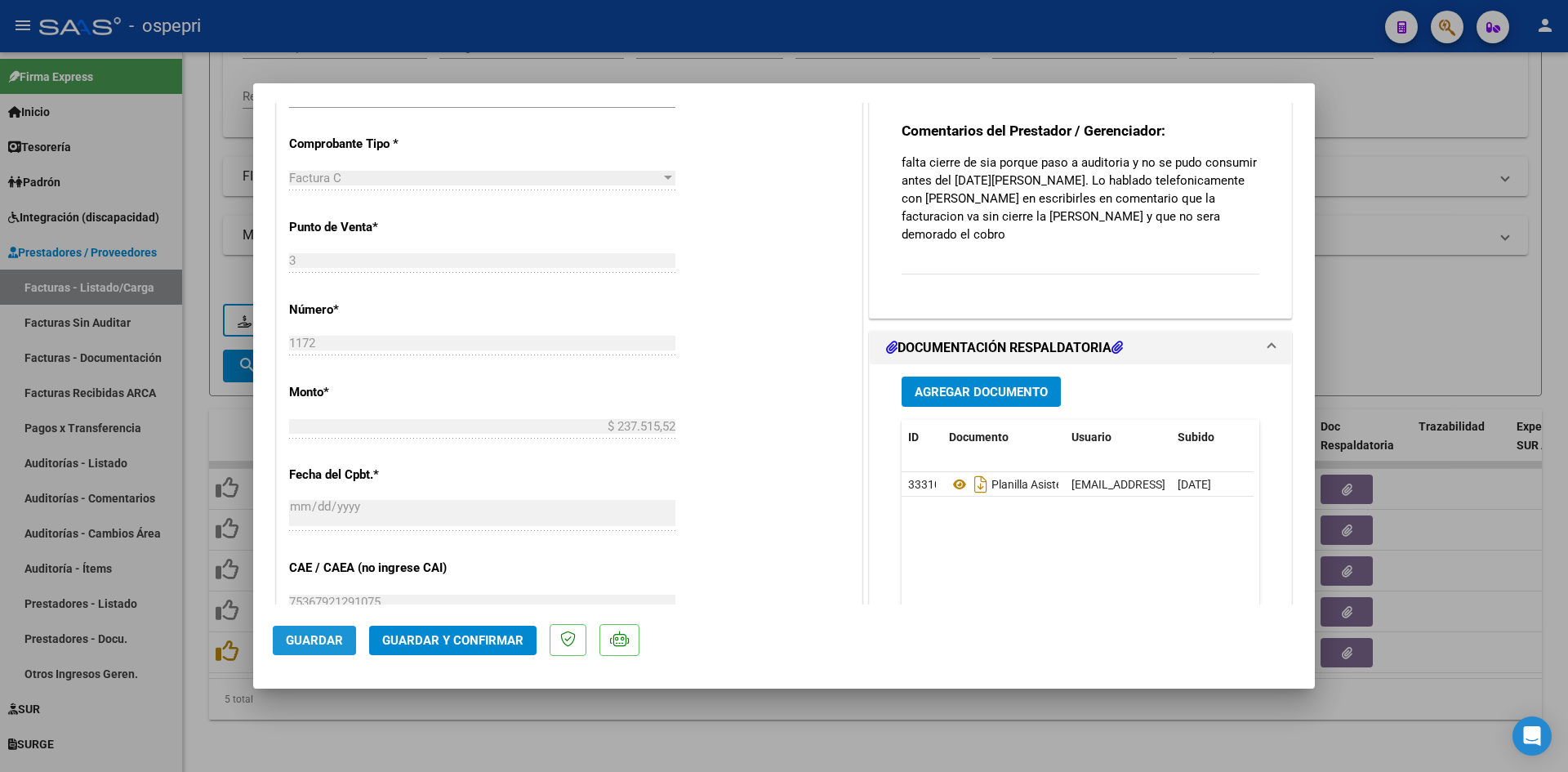
click at [318, 645] on span "Guardar" at bounding box center [314, 640] width 57 height 15
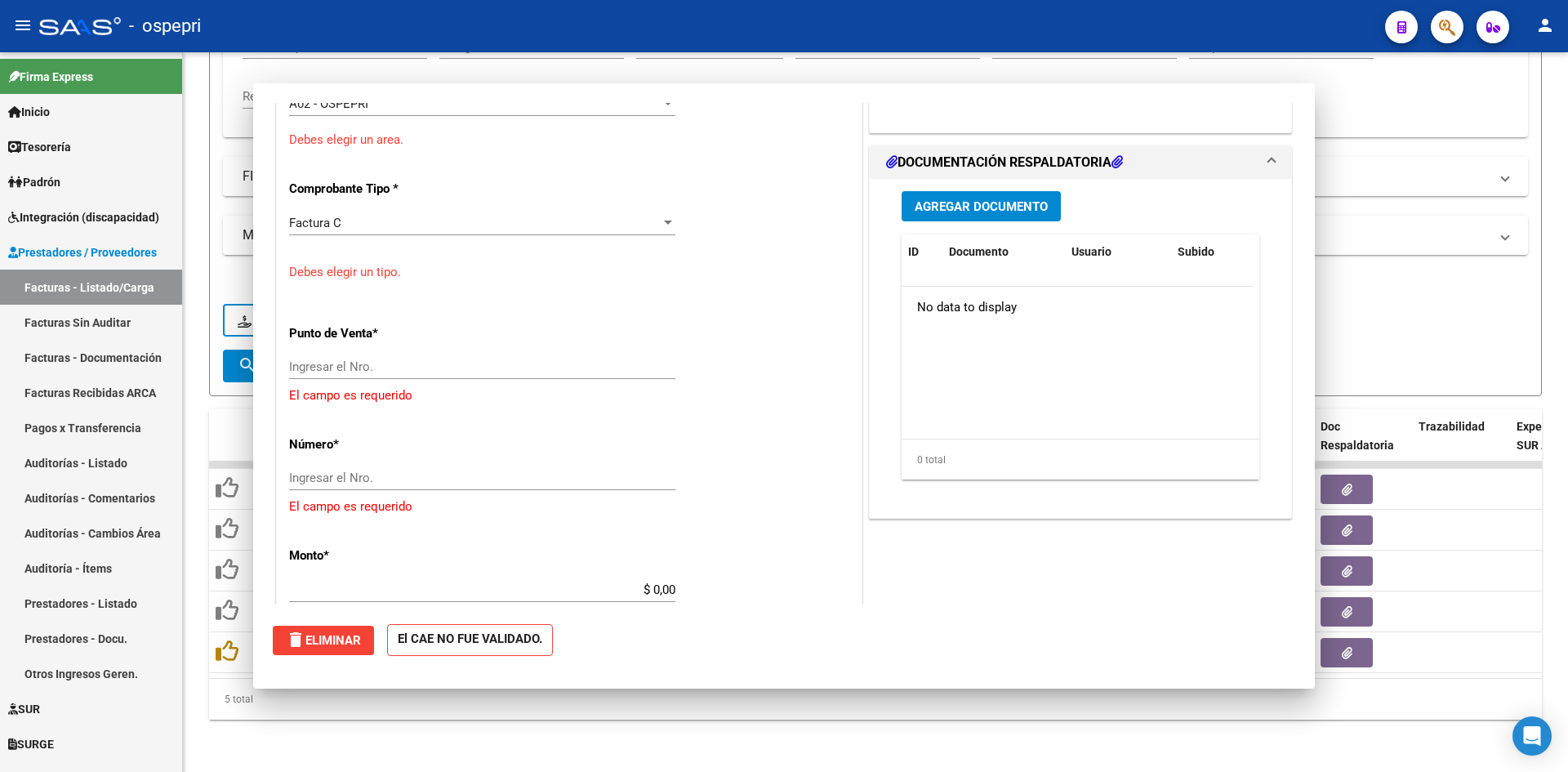
scroll to position [518, 0]
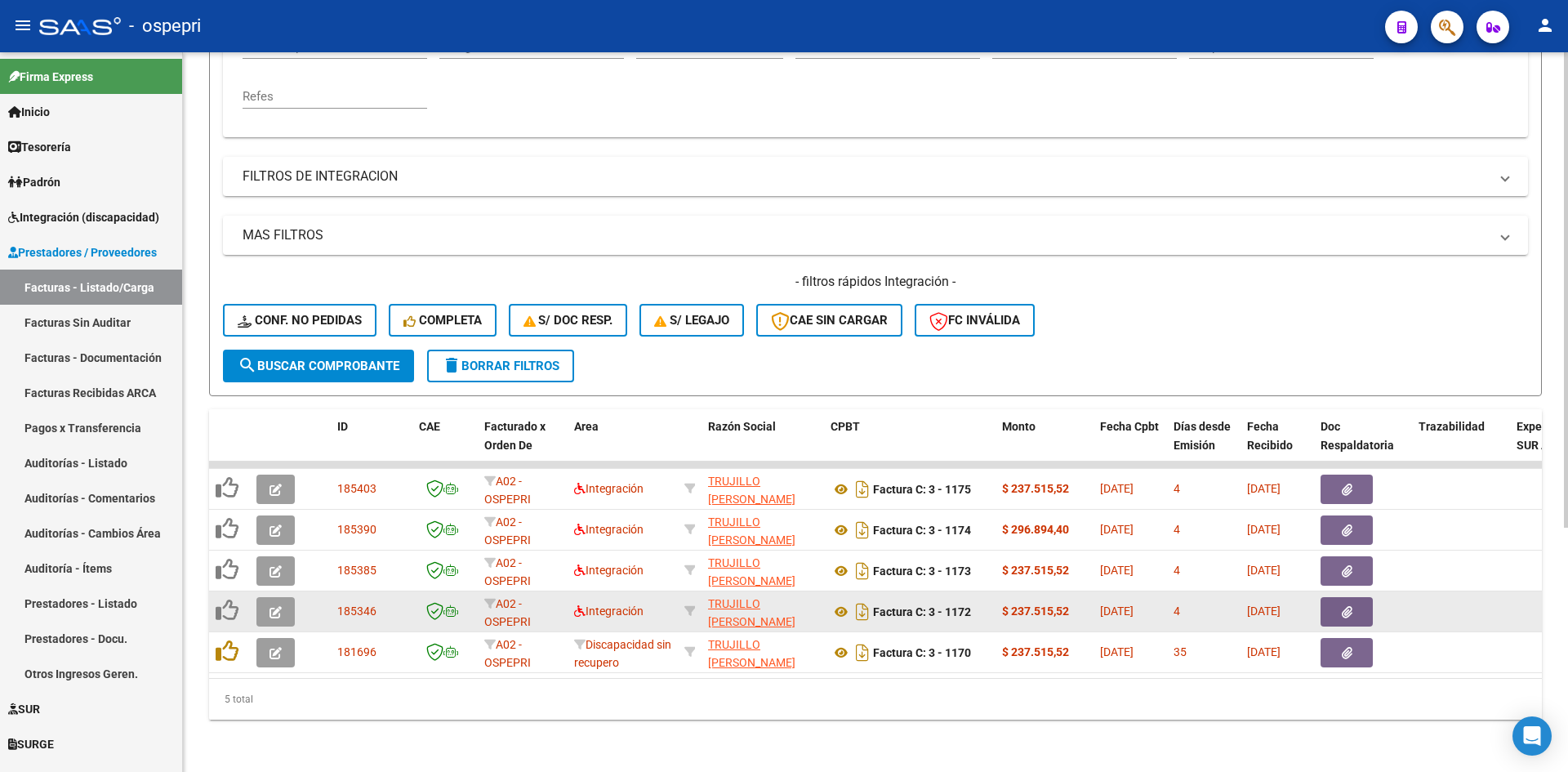
click at [271, 606] on icon "button" at bounding box center [276, 611] width 12 height 12
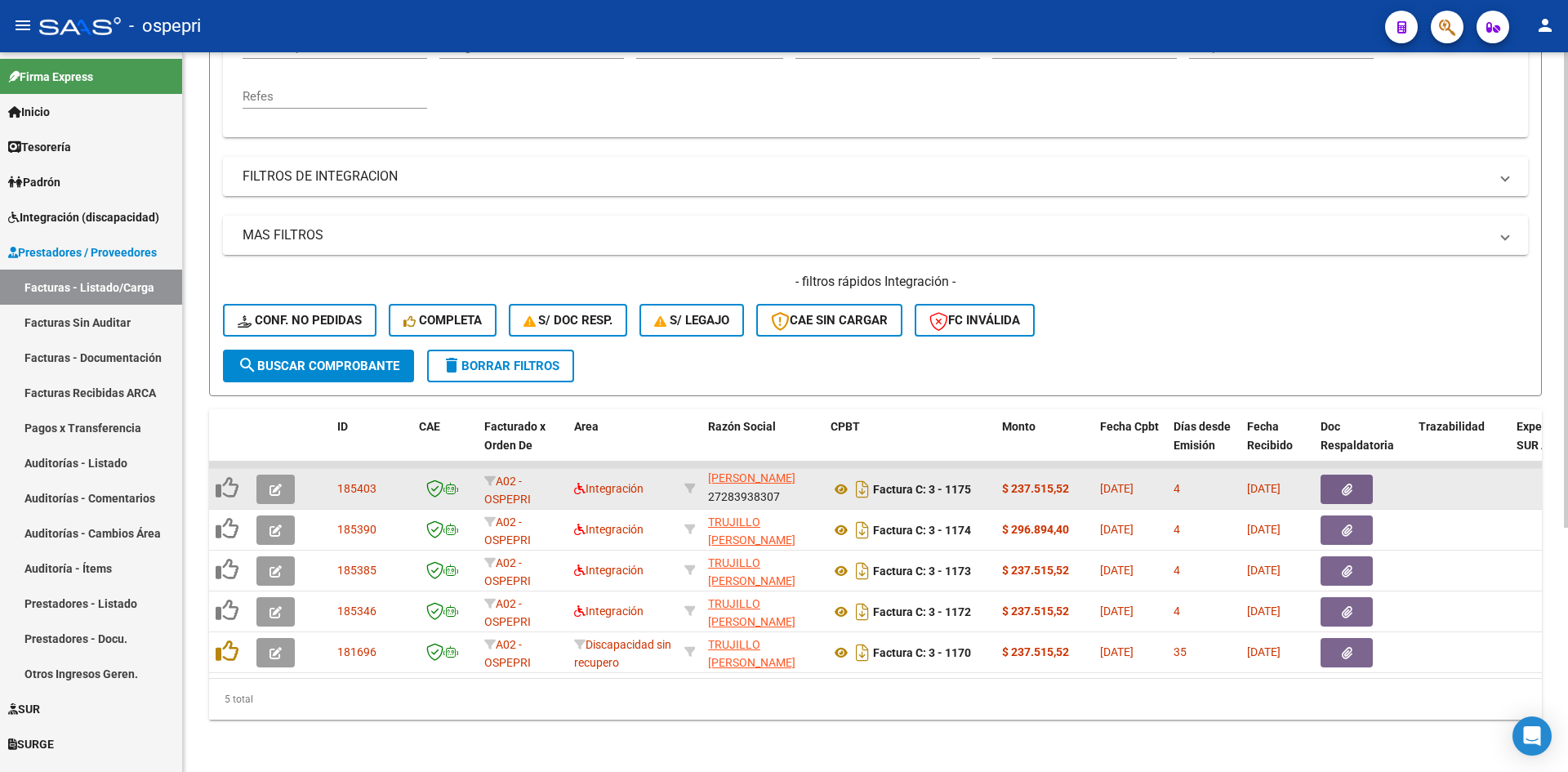
scroll to position [0, 0]
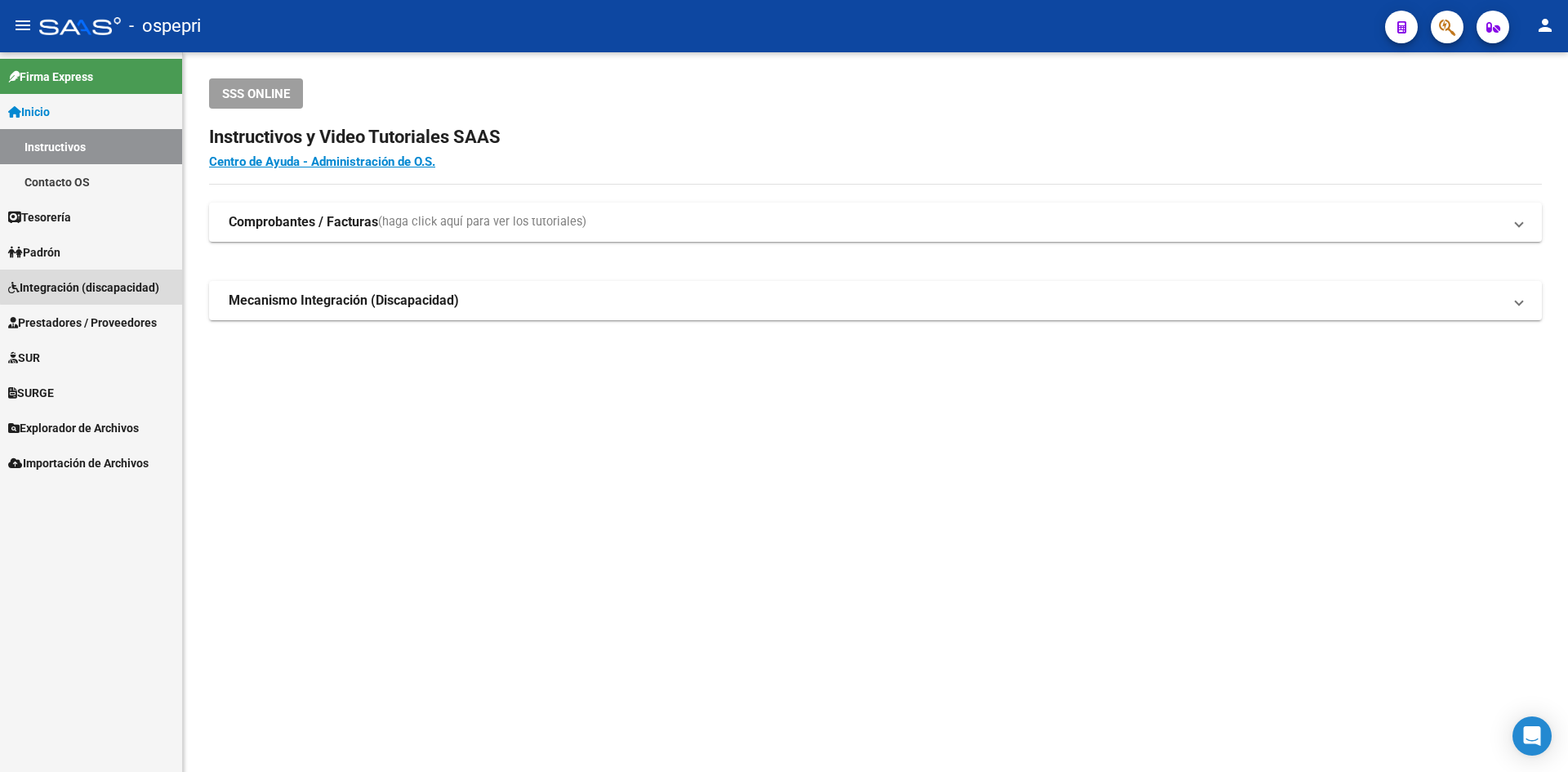
click at [115, 284] on span "Integración (discapacidad)" at bounding box center [83, 287] width 151 height 18
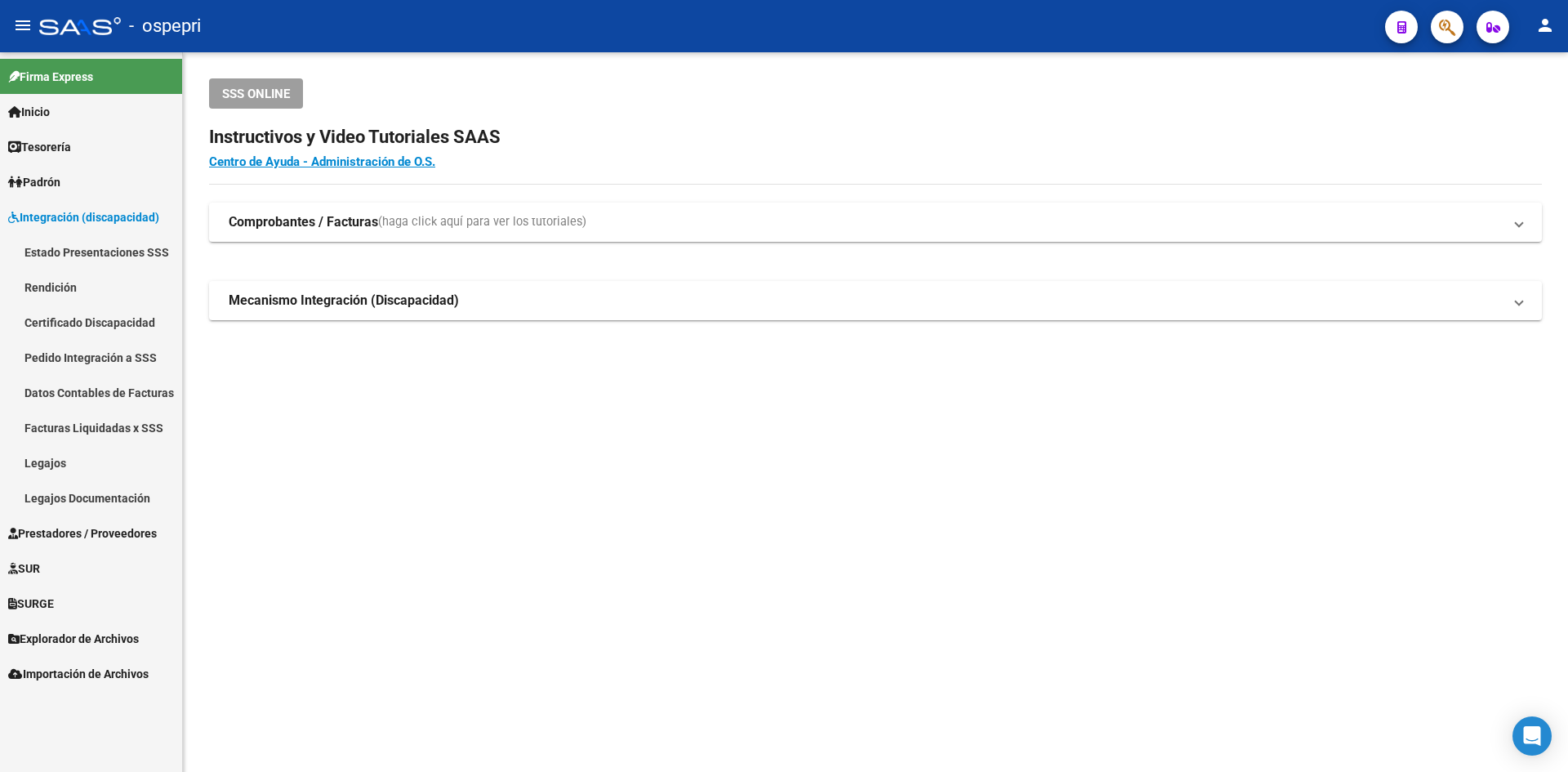
click at [70, 350] on link "Pedido Integración a SSS" at bounding box center [91, 357] width 182 height 35
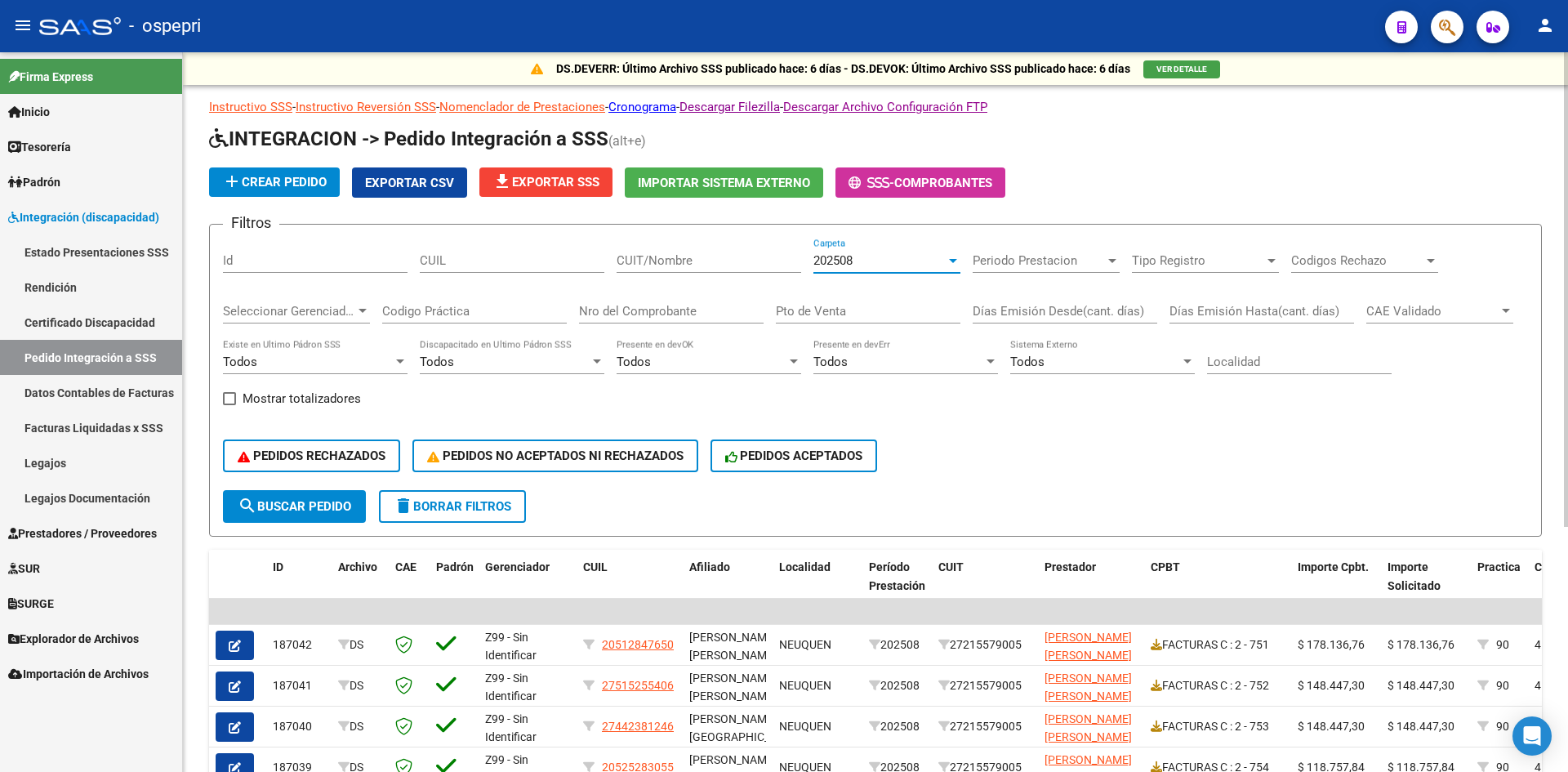
click at [842, 264] on span "202508" at bounding box center [834, 260] width 40 height 15
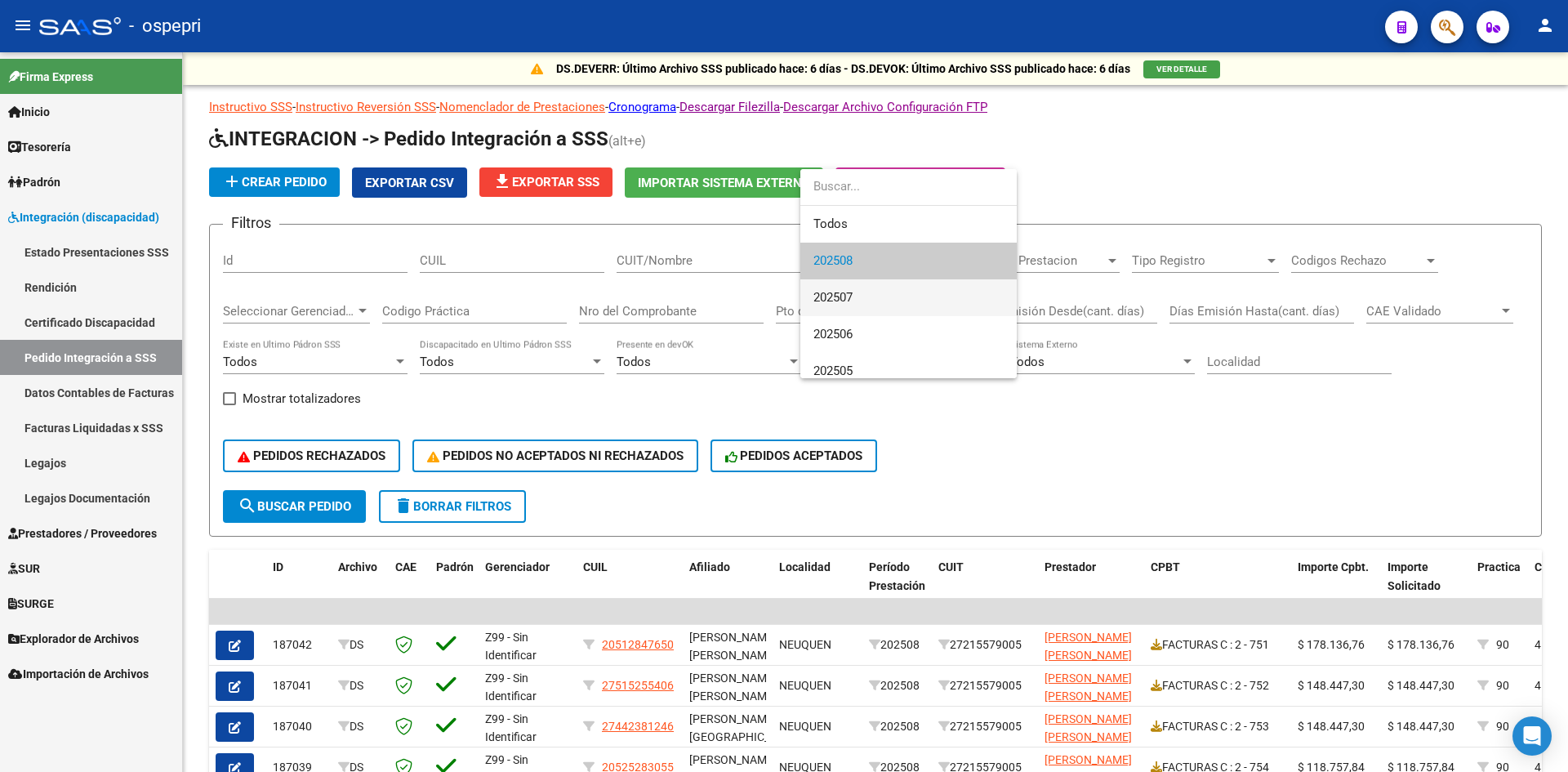
click at [856, 299] on span "202507" at bounding box center [909, 297] width 190 height 37
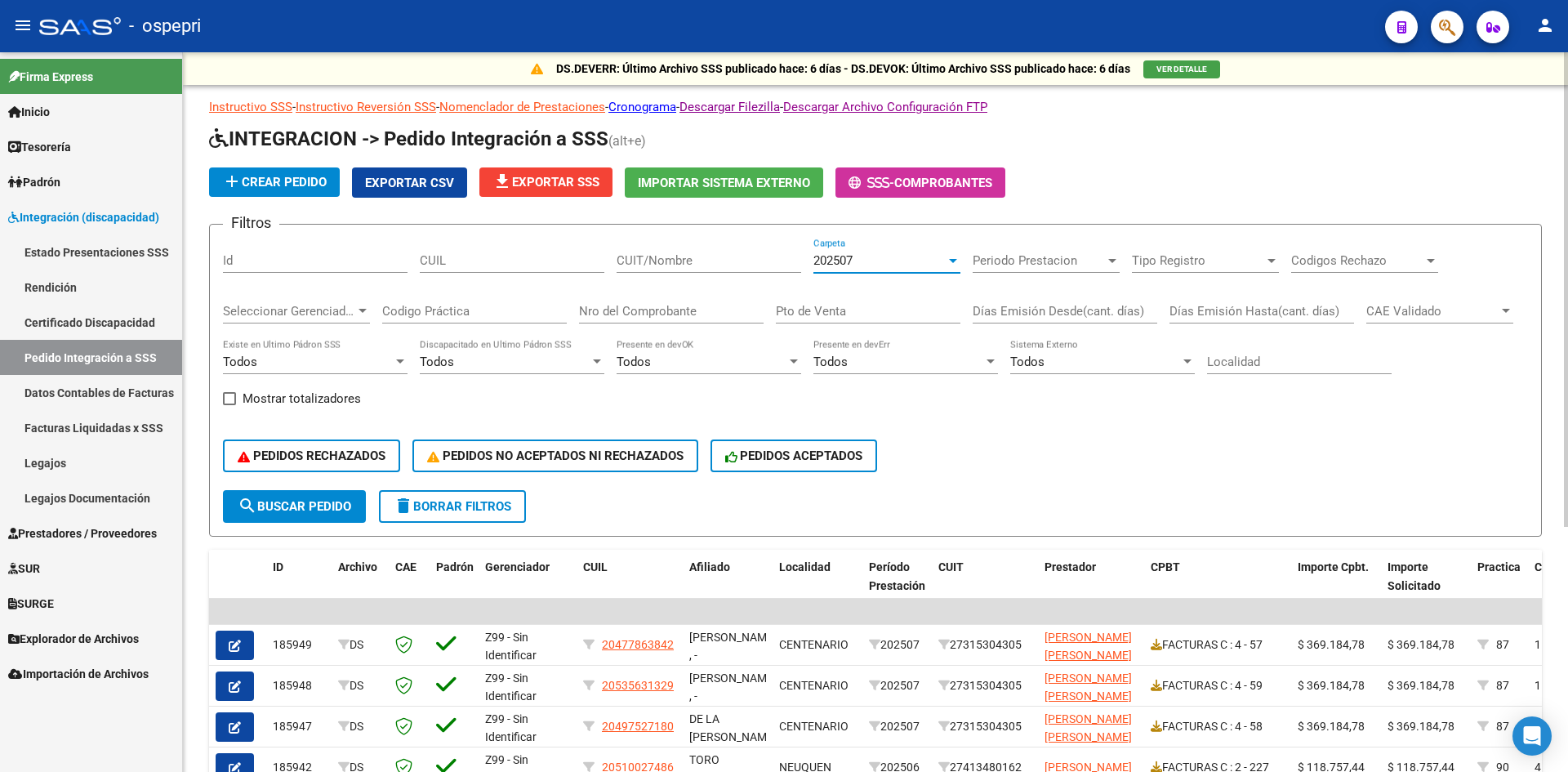
click at [921, 267] on div "202507" at bounding box center [879, 260] width 132 height 15
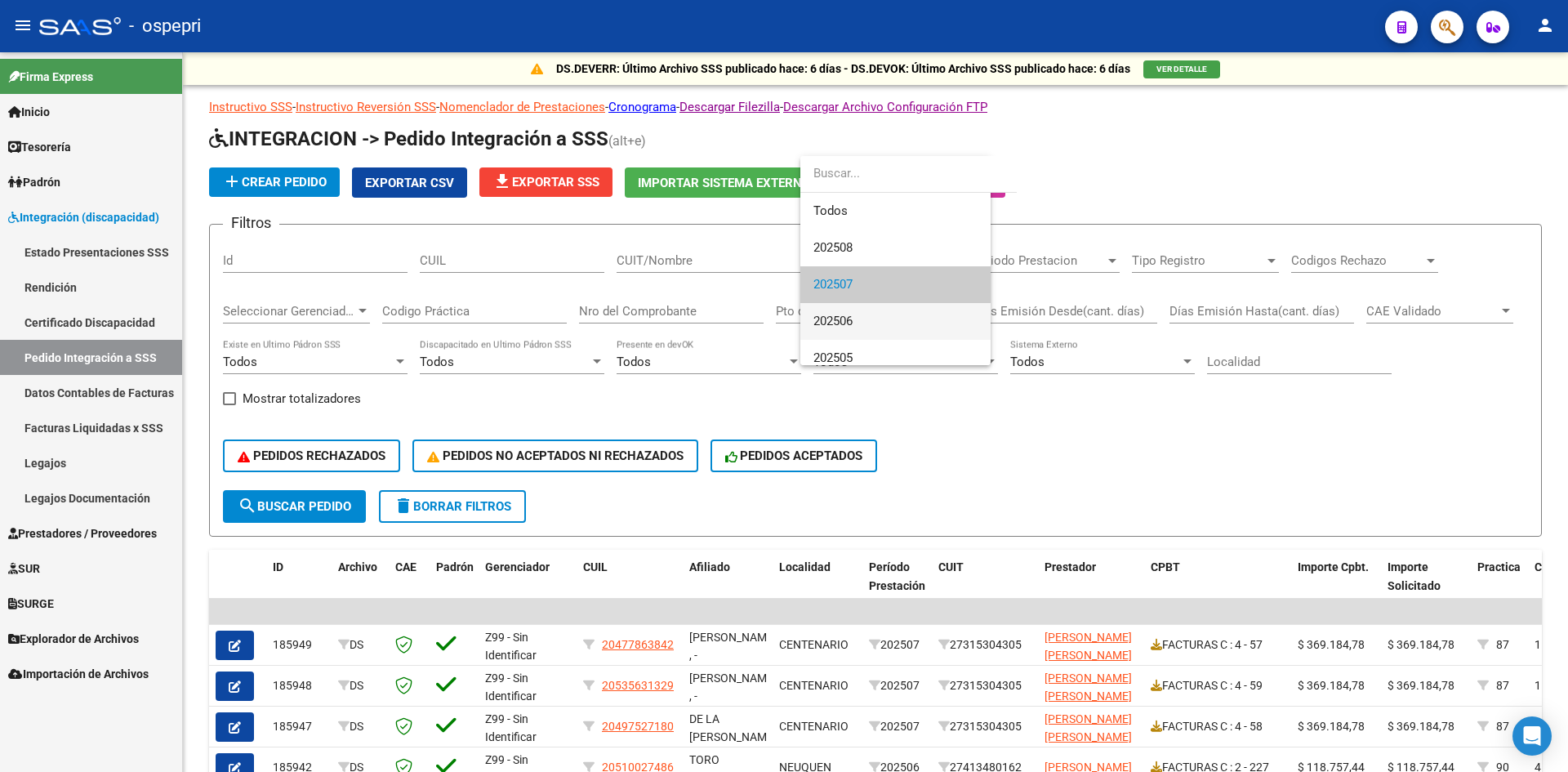
scroll to position [25, 0]
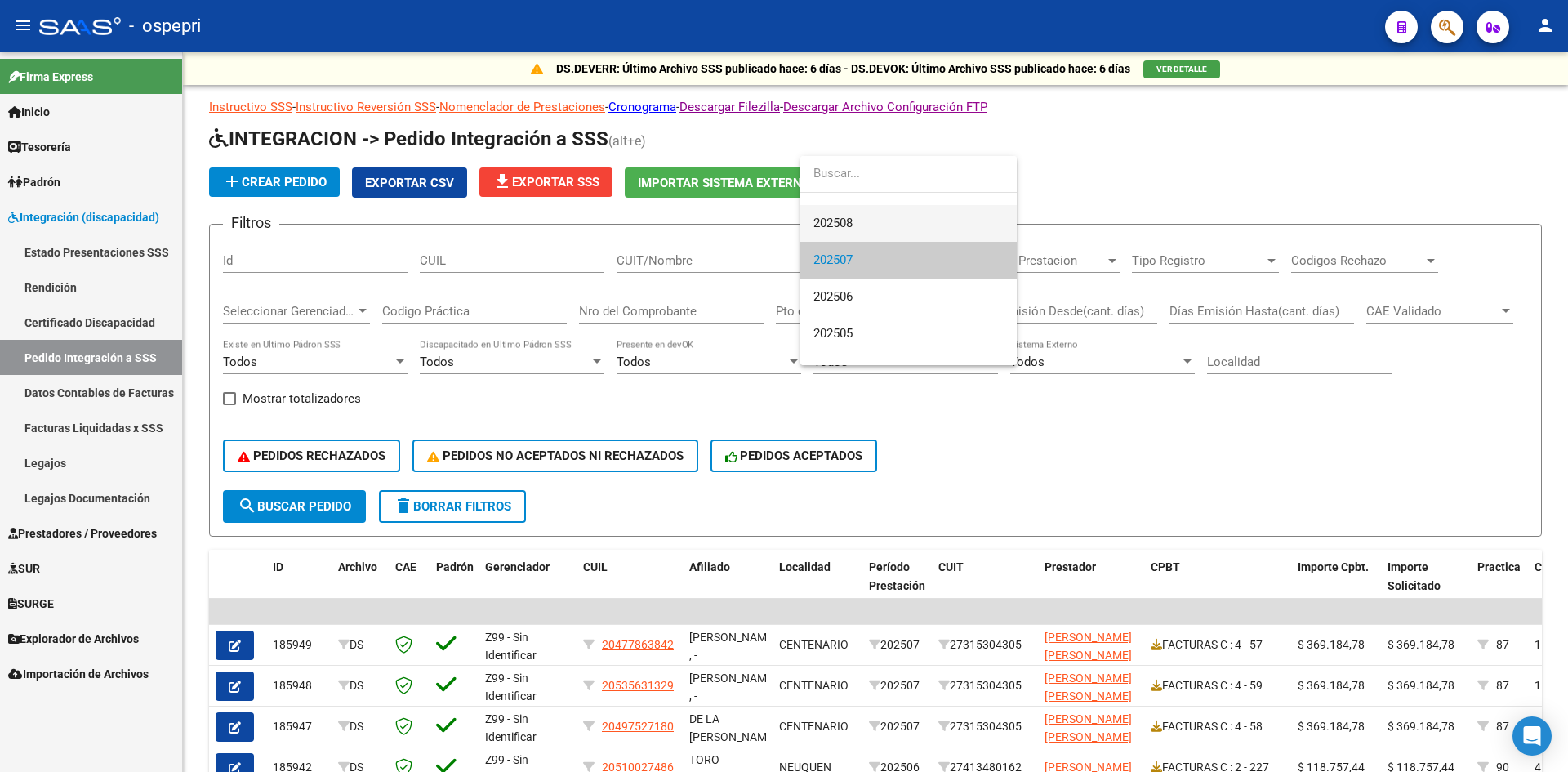
click at [861, 218] on span "202508" at bounding box center [909, 223] width 190 height 37
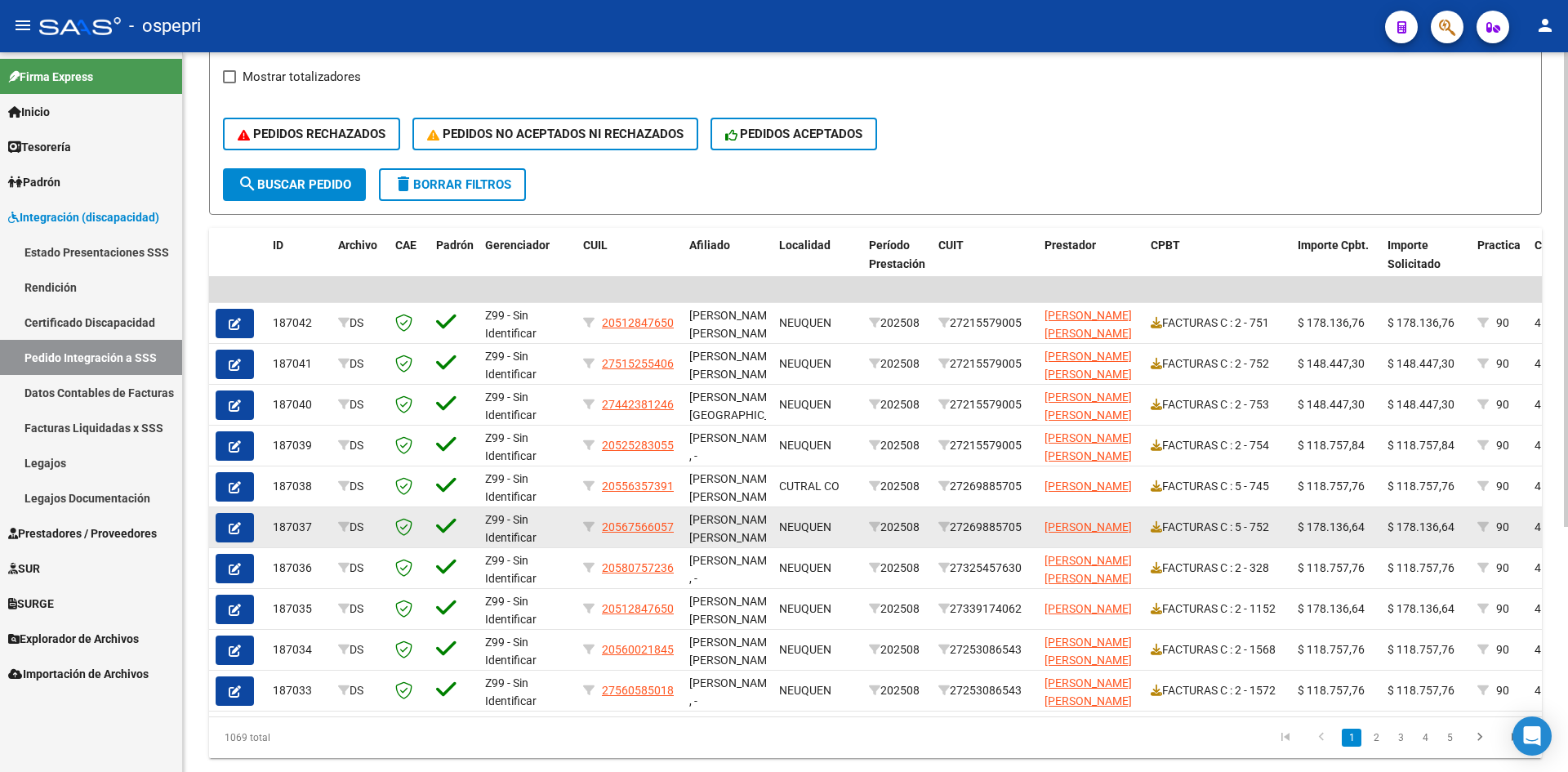
scroll to position [373, 0]
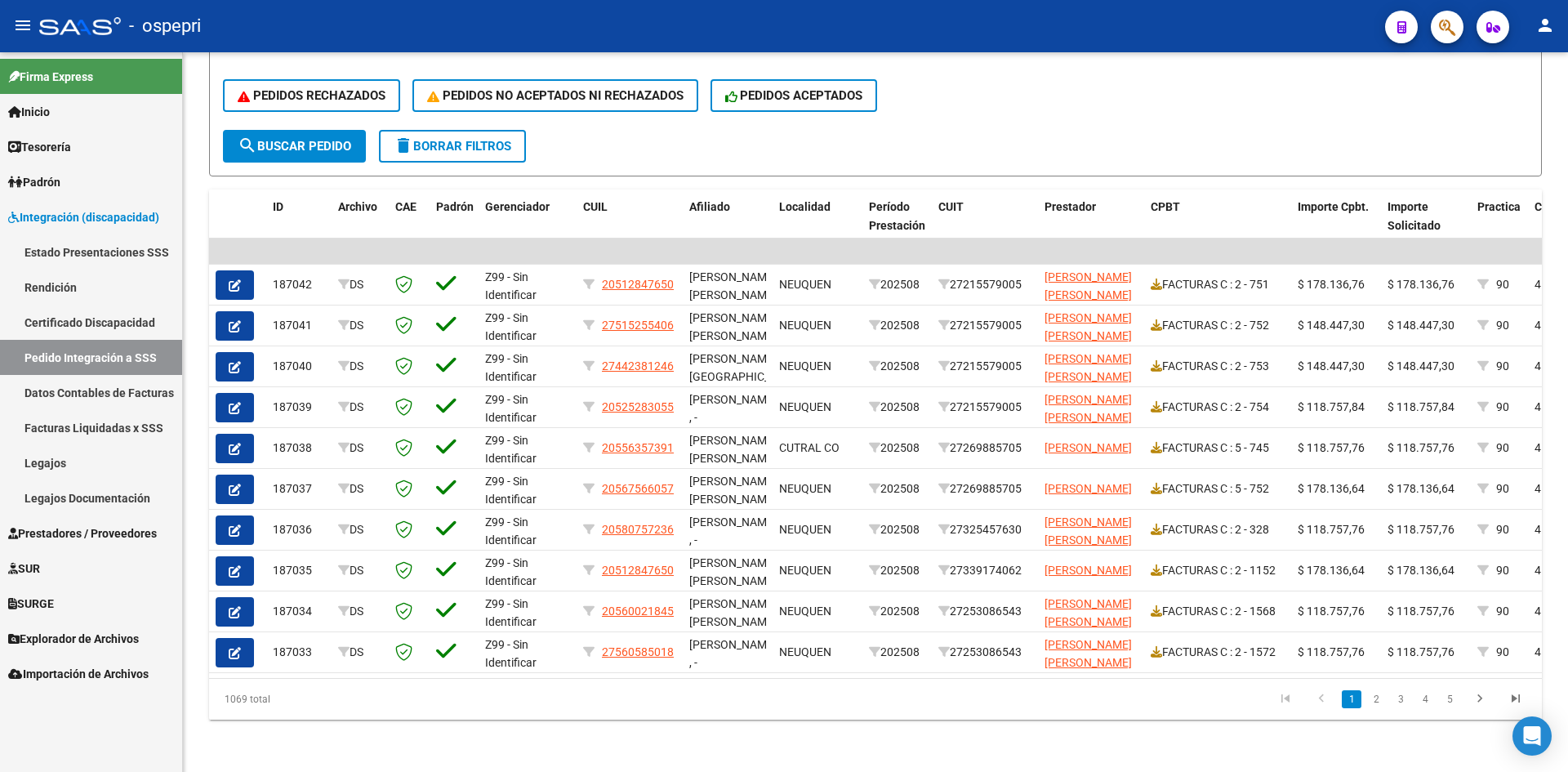
click at [57, 458] on link "Legajos" at bounding box center [91, 462] width 182 height 35
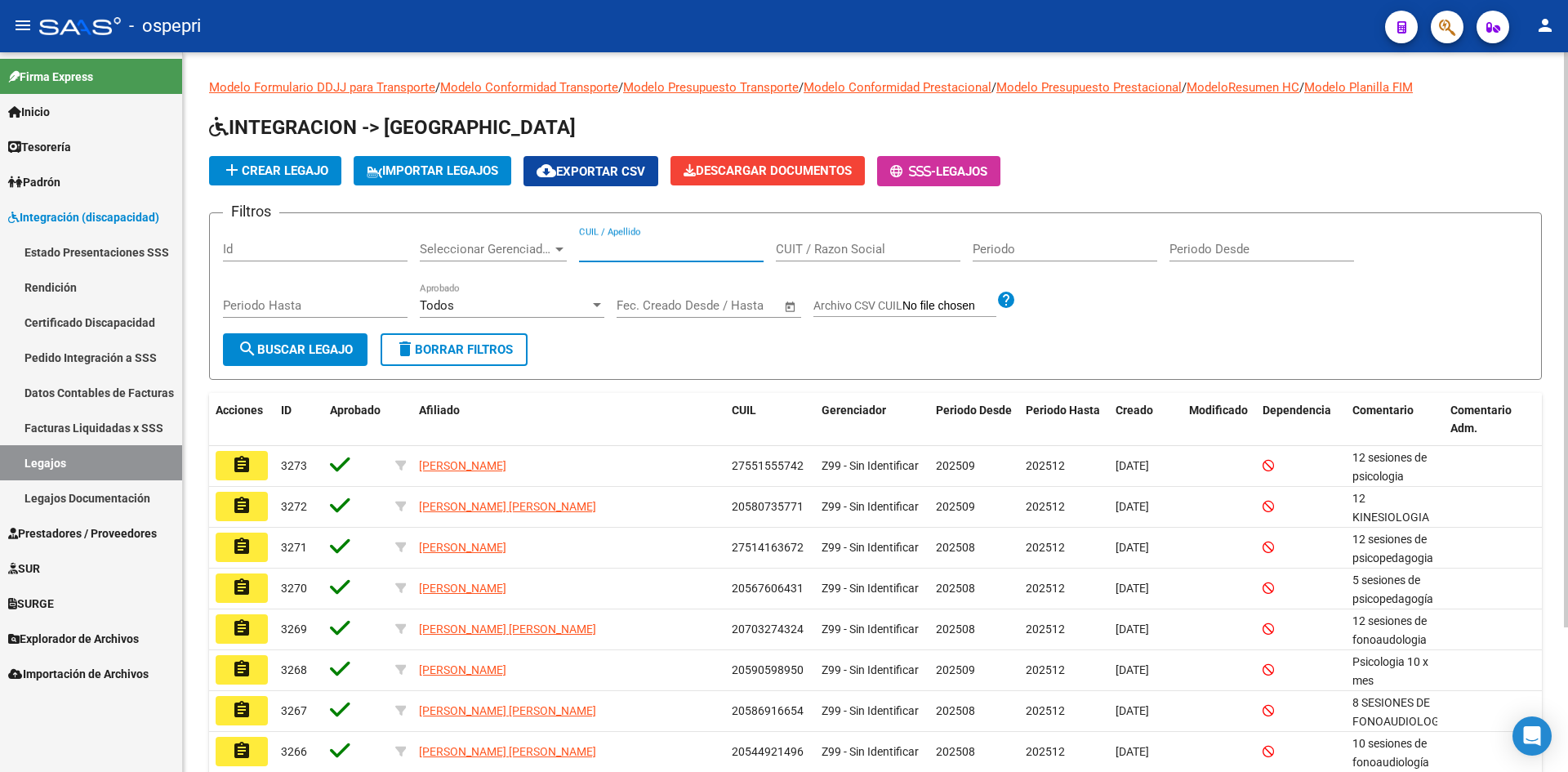
click at [600, 248] on input "CUIL / Apellido" at bounding box center [671, 249] width 184 height 15
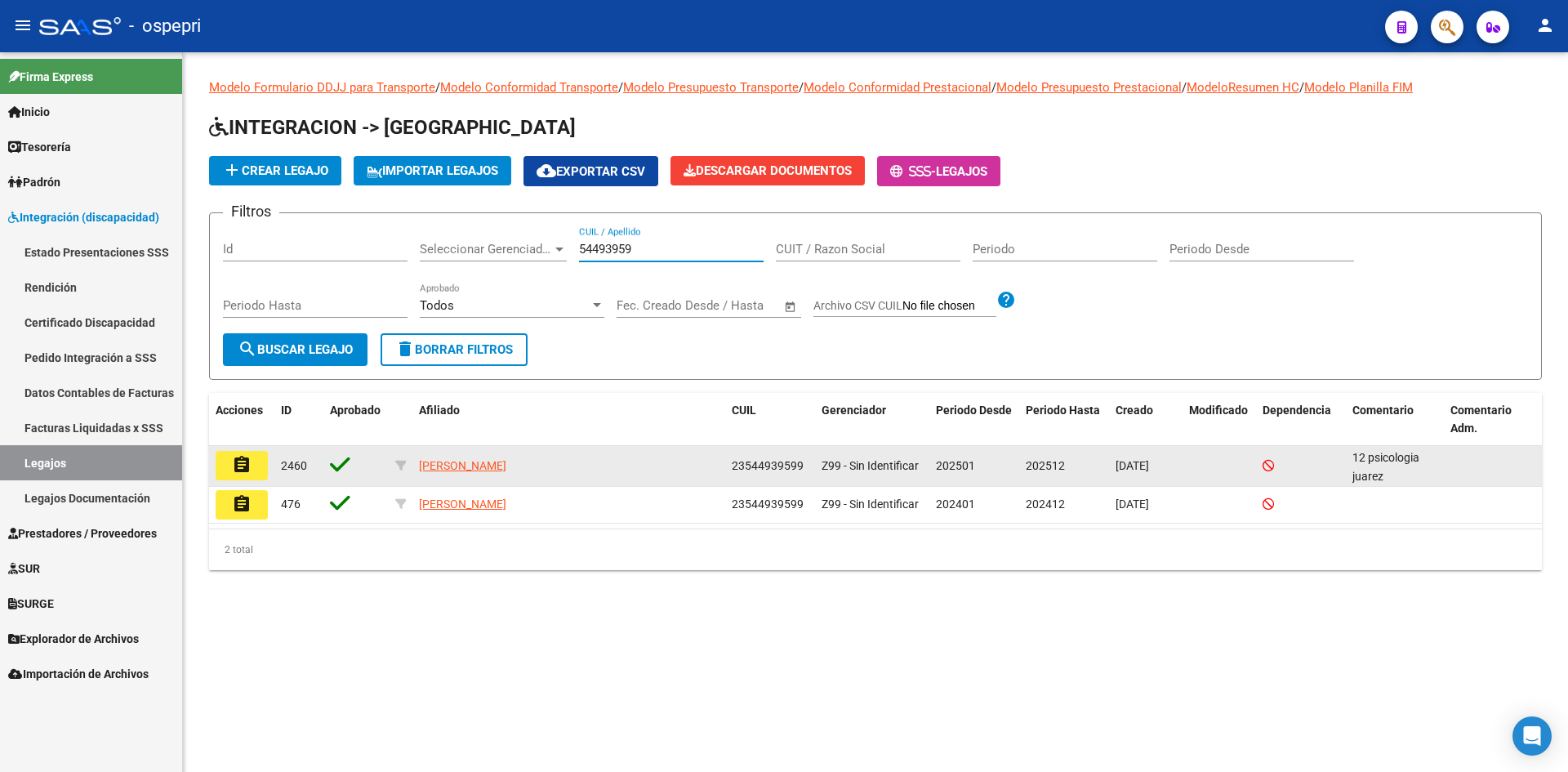
type input "54493959"
click at [252, 471] on button "assignment" at bounding box center [242, 466] width 53 height 30
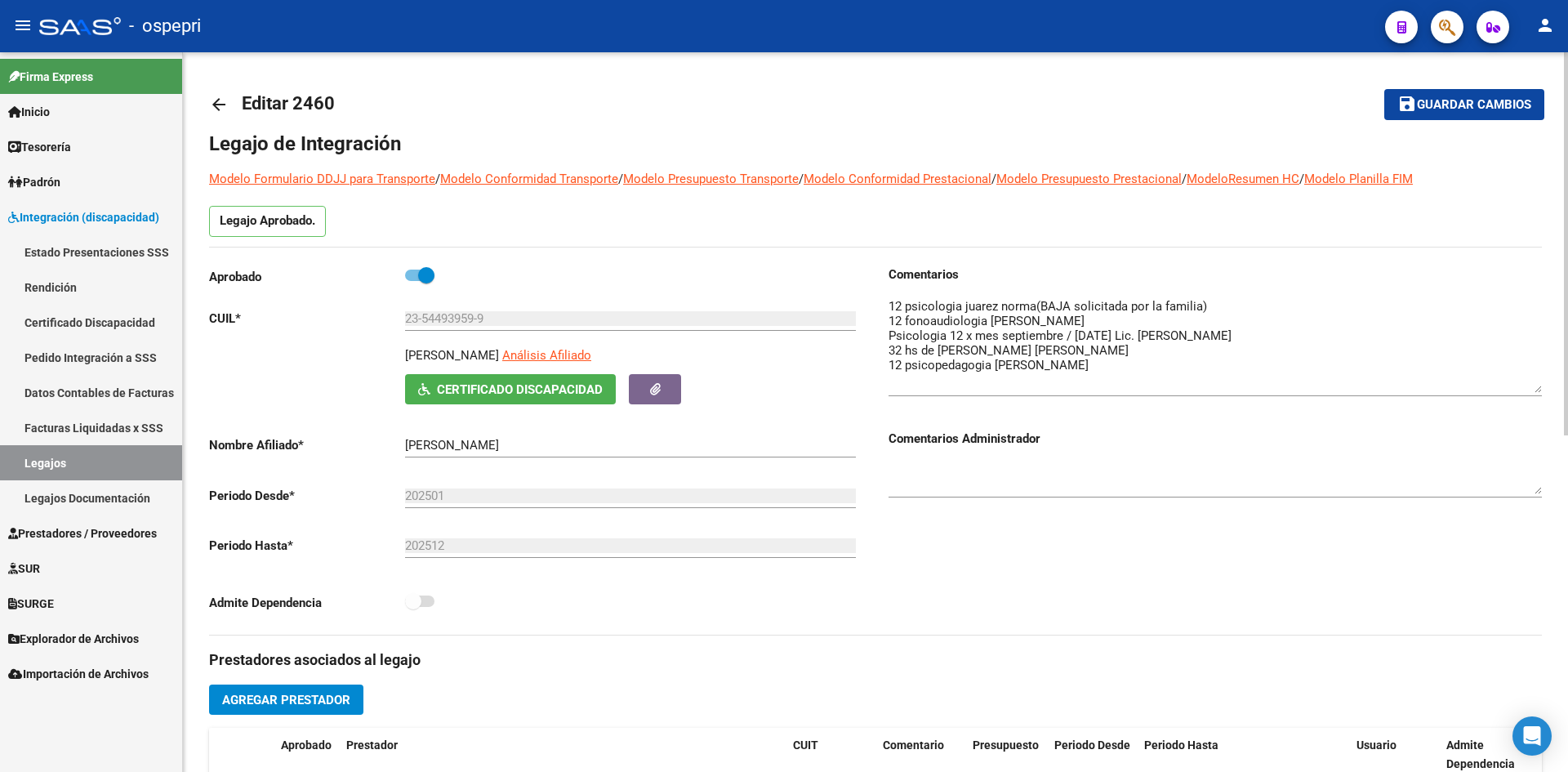
drag, startPoint x: 1534, startPoint y: 331, endPoint x: 1539, endPoint y: 390, distance: 59.2
click at [1539, 390] on textarea at bounding box center [1214, 345] width 653 height 95
click at [220, 106] on mat-icon "arrow_back" at bounding box center [219, 105] width 20 height 20
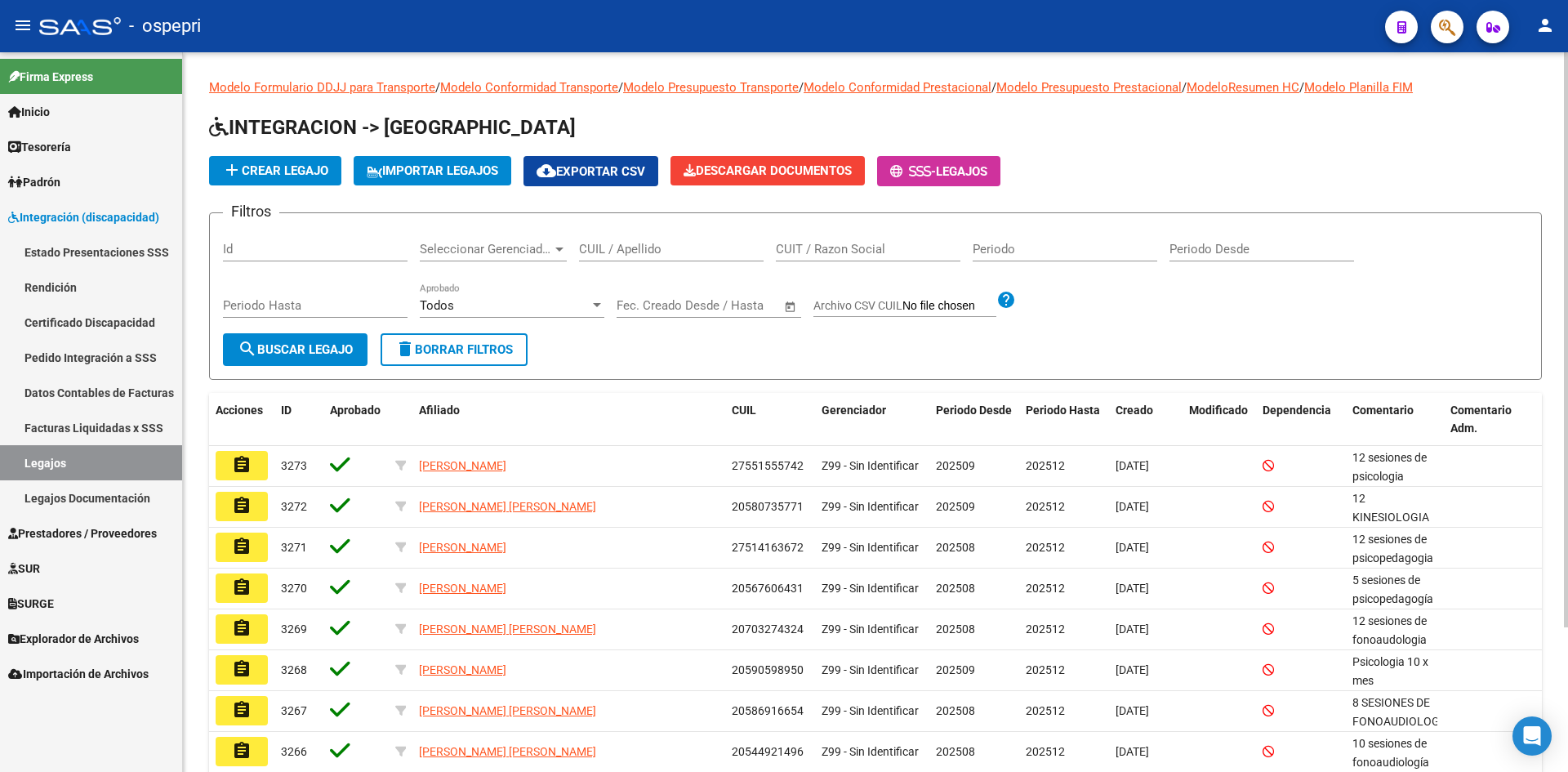
click at [635, 254] on input "CUIL / Apellido" at bounding box center [671, 249] width 184 height 15
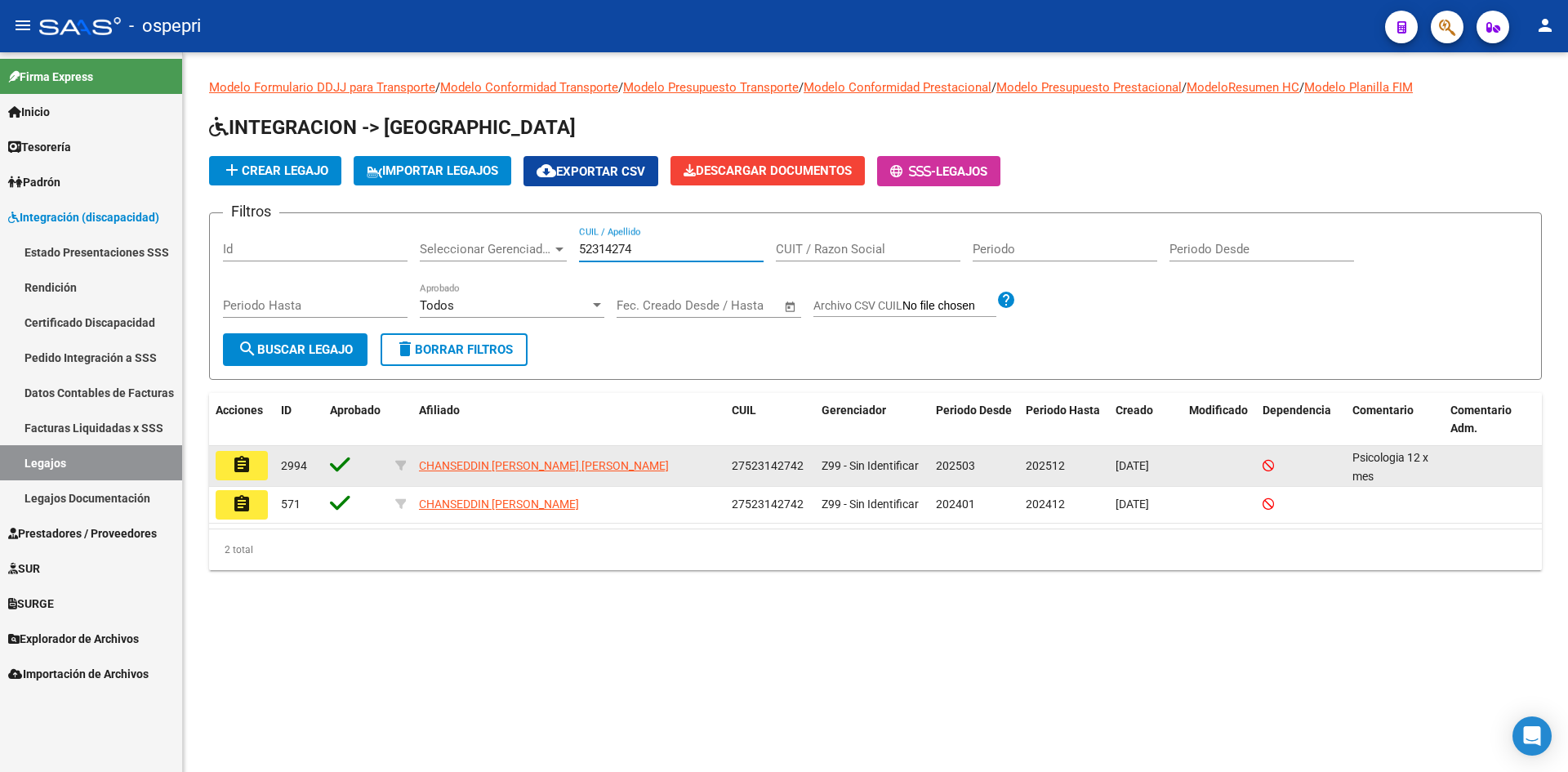
type input "52314274"
click at [247, 468] on mat-icon "assignment" at bounding box center [242, 465] width 20 height 20
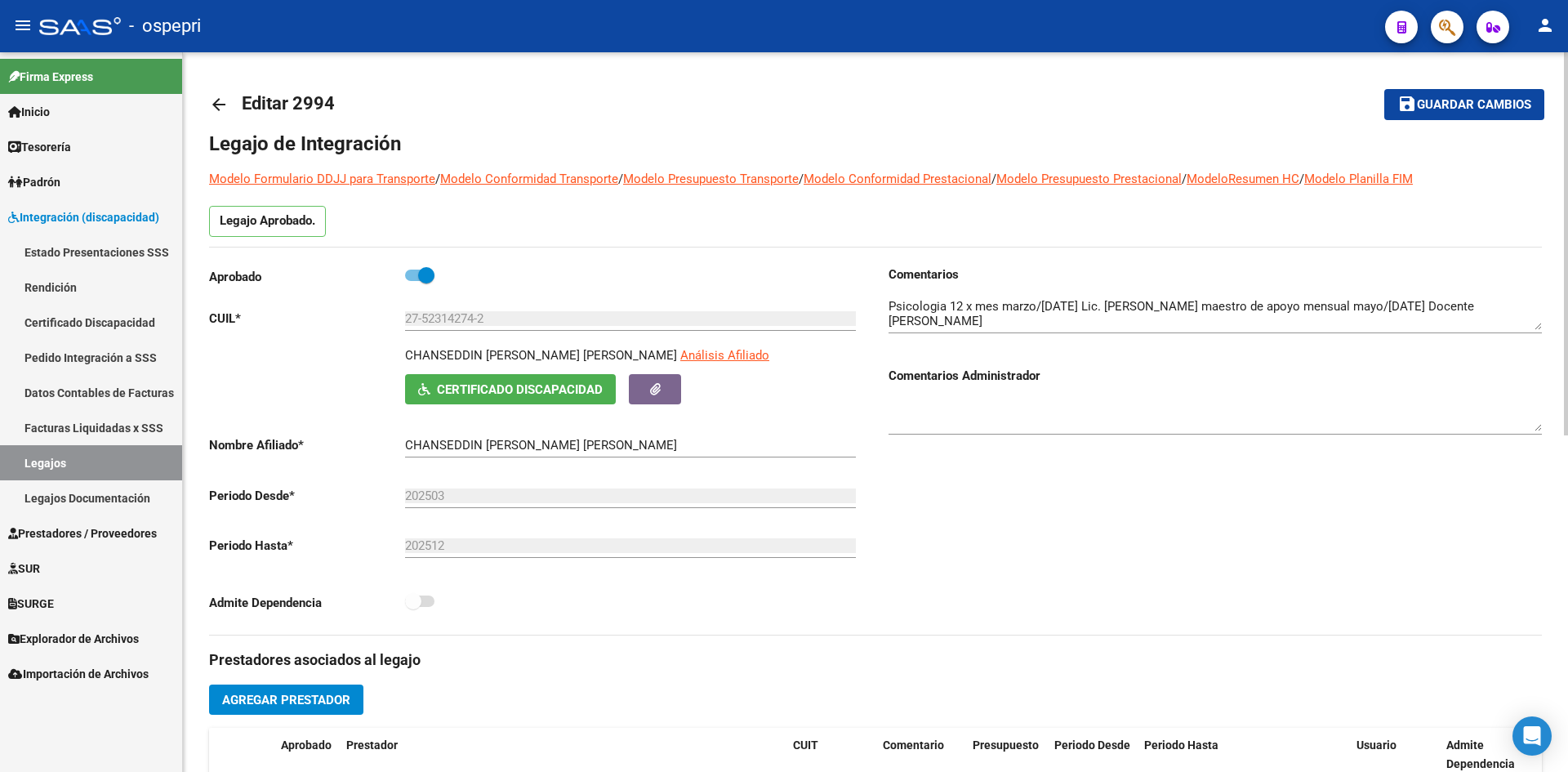
click at [222, 105] on mat-icon "arrow_back" at bounding box center [219, 105] width 20 height 20
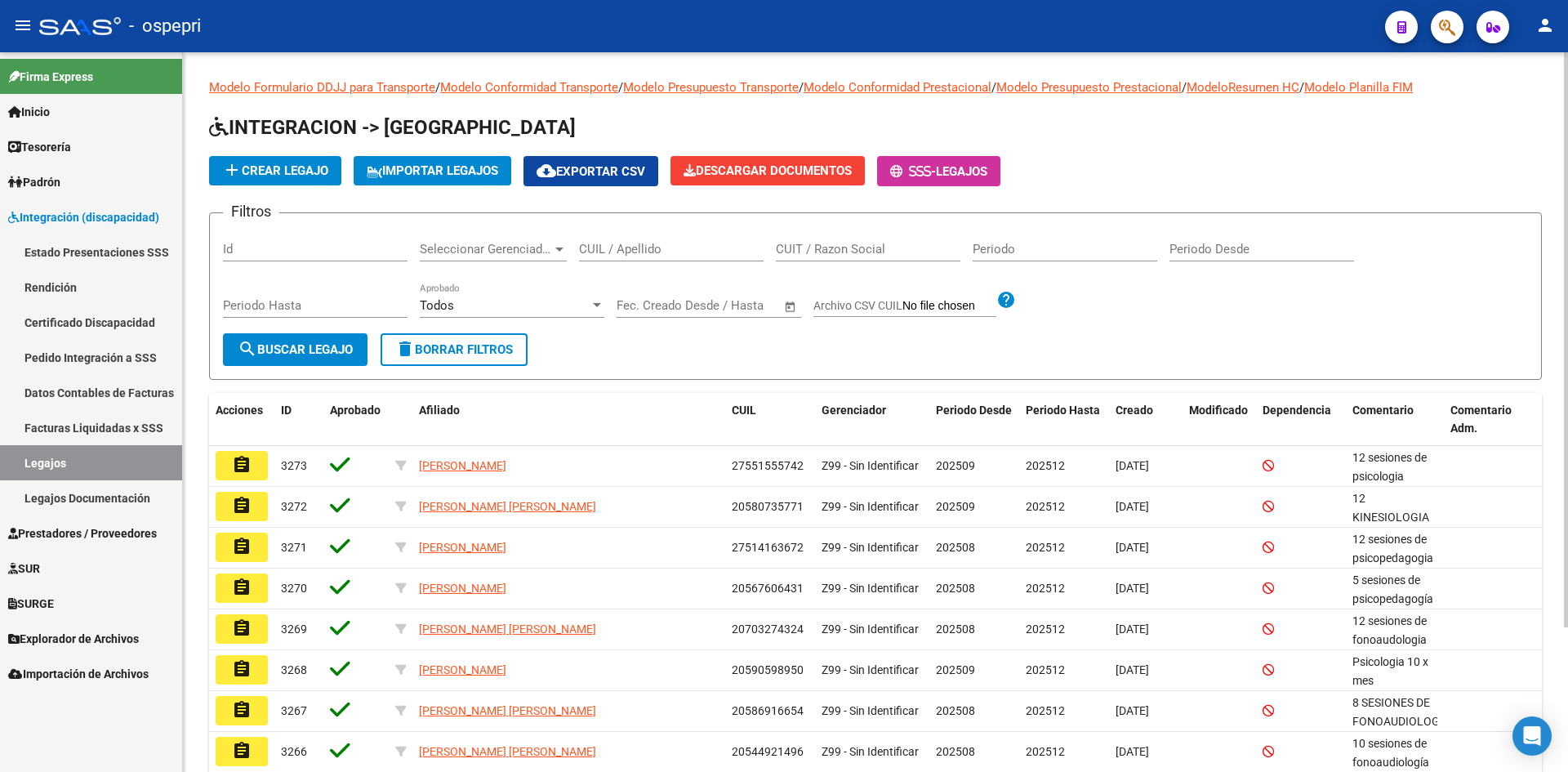
click at [631, 249] on input "CUIL / Apellido" at bounding box center [671, 249] width 184 height 15
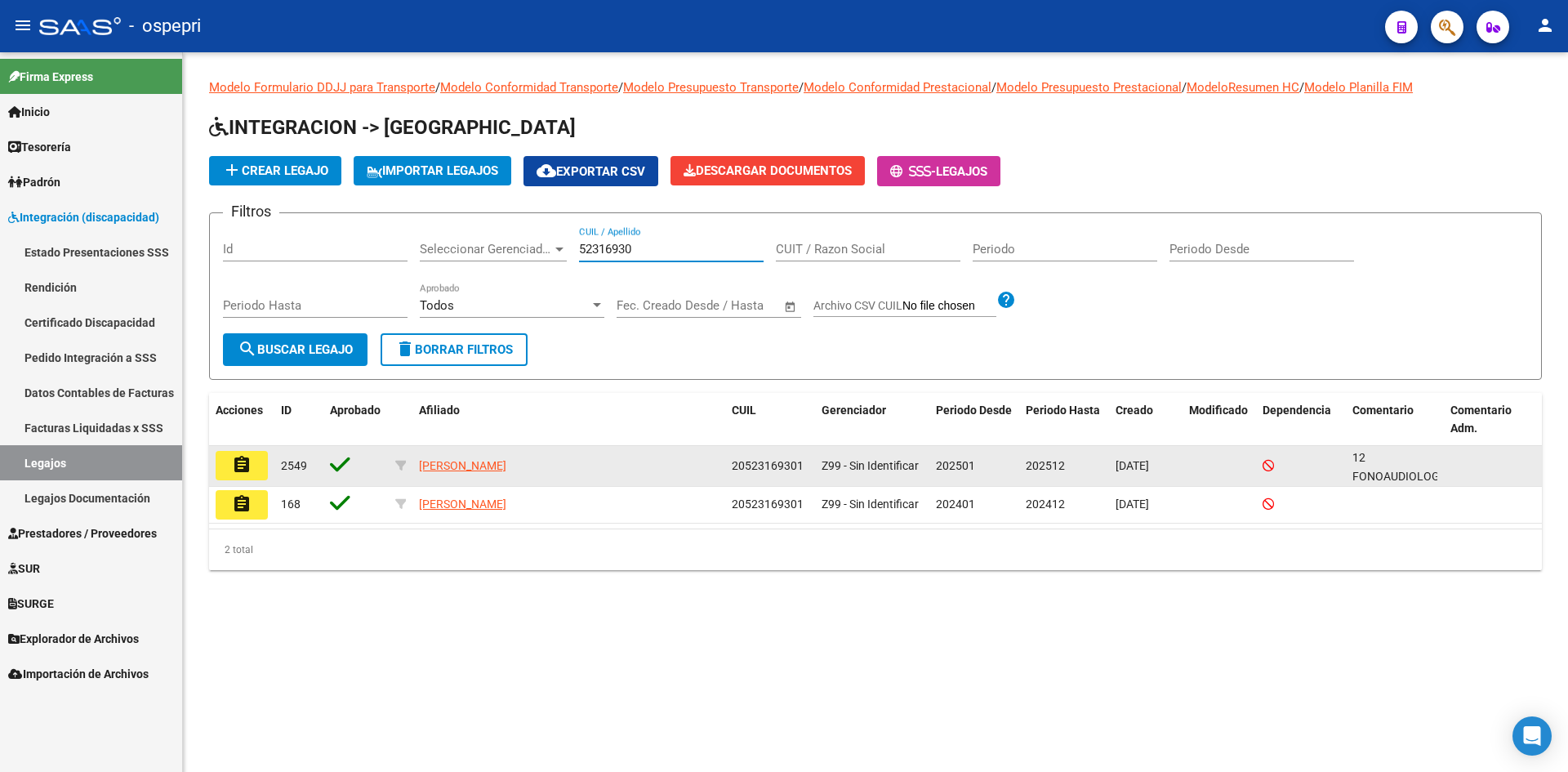
type input "52316930"
click at [252, 467] on button "assignment" at bounding box center [242, 466] width 53 height 30
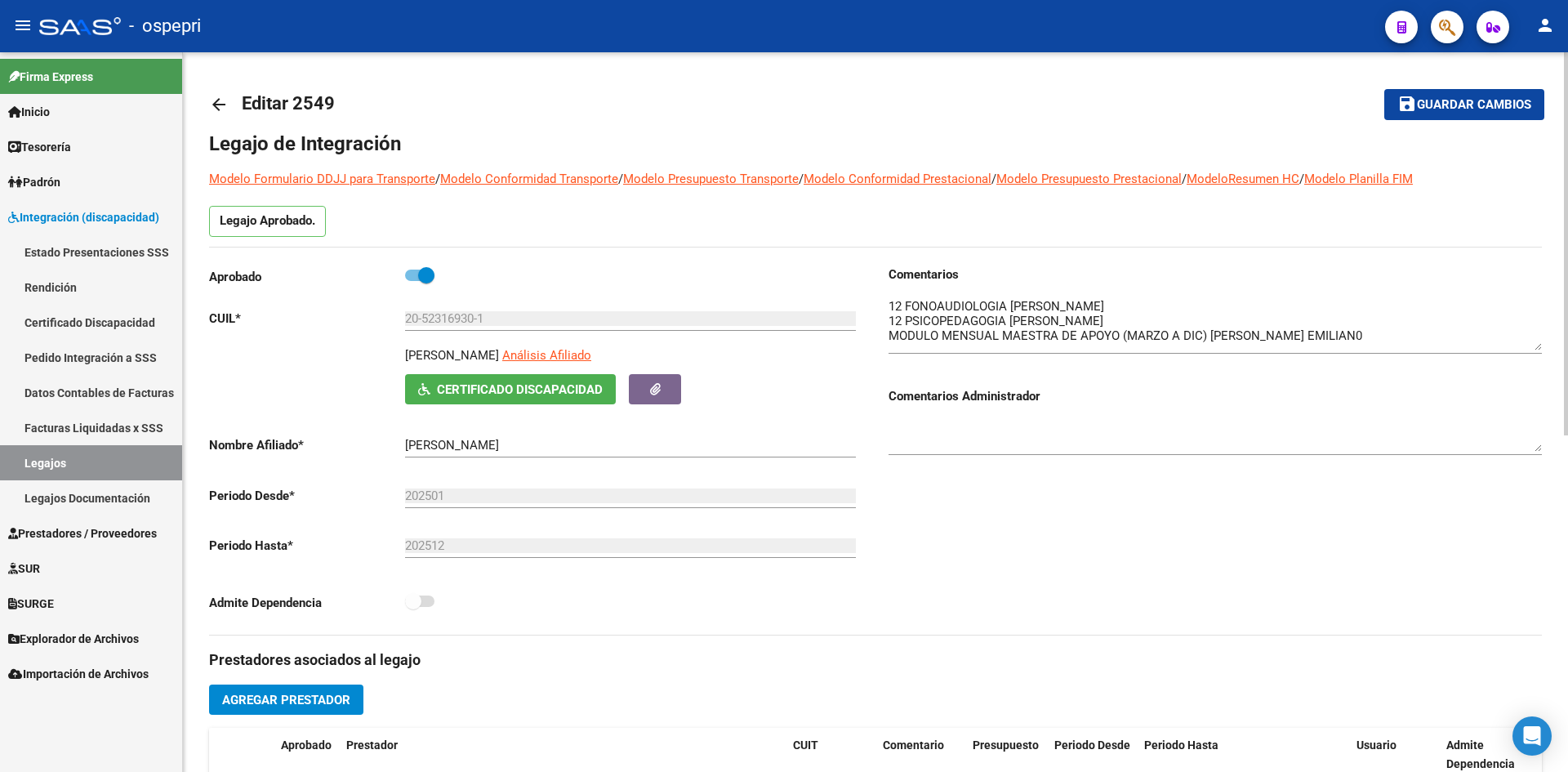
drag, startPoint x: 1539, startPoint y: 327, endPoint x: 1539, endPoint y: 347, distance: 20.0
click at [1539, 347] on textarea at bounding box center [1214, 324] width 653 height 54
click at [221, 108] on mat-icon "arrow_back" at bounding box center [219, 105] width 20 height 20
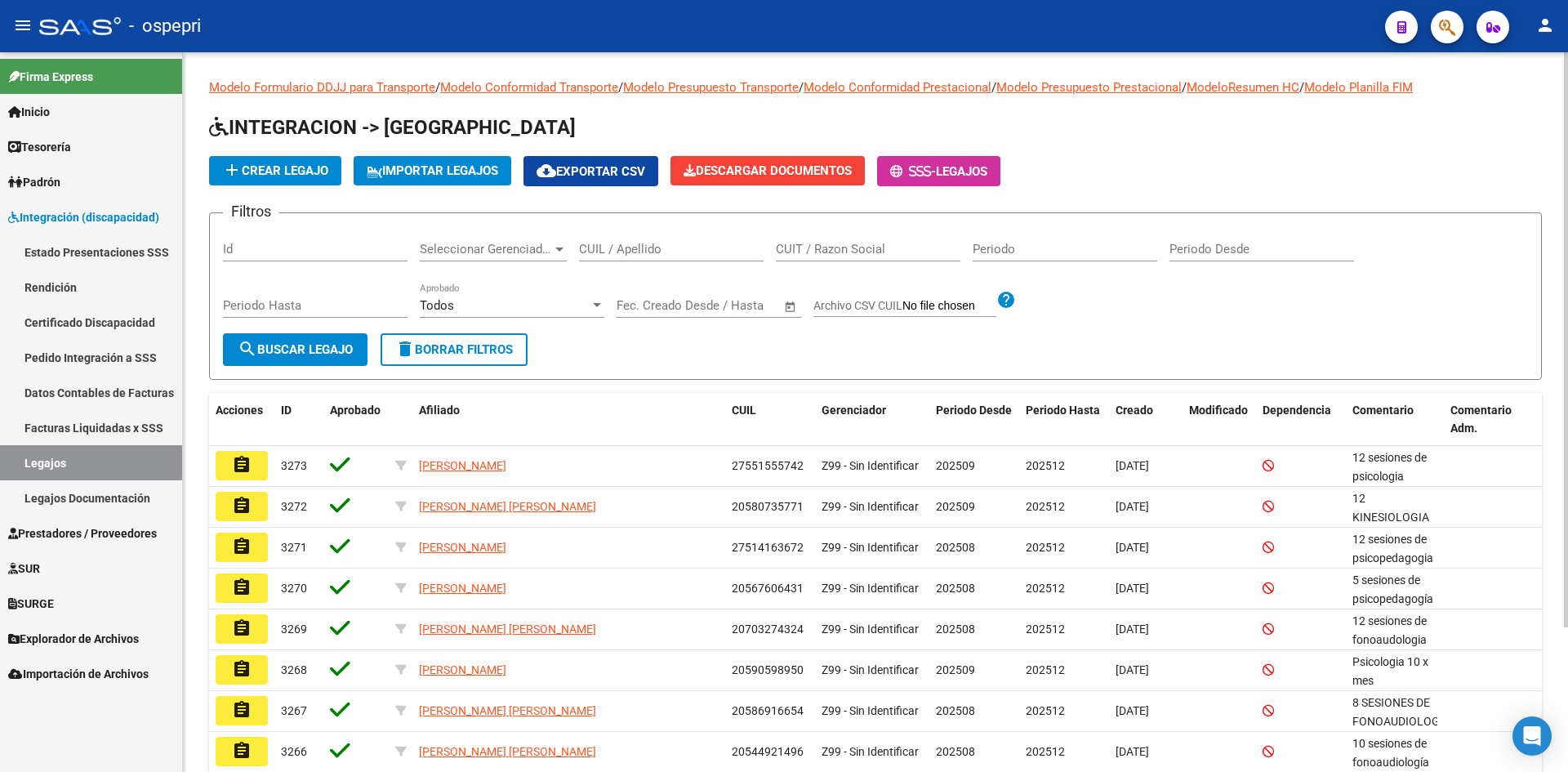
click at [647, 244] on input "CUIL / Apellido" at bounding box center [671, 249] width 184 height 15
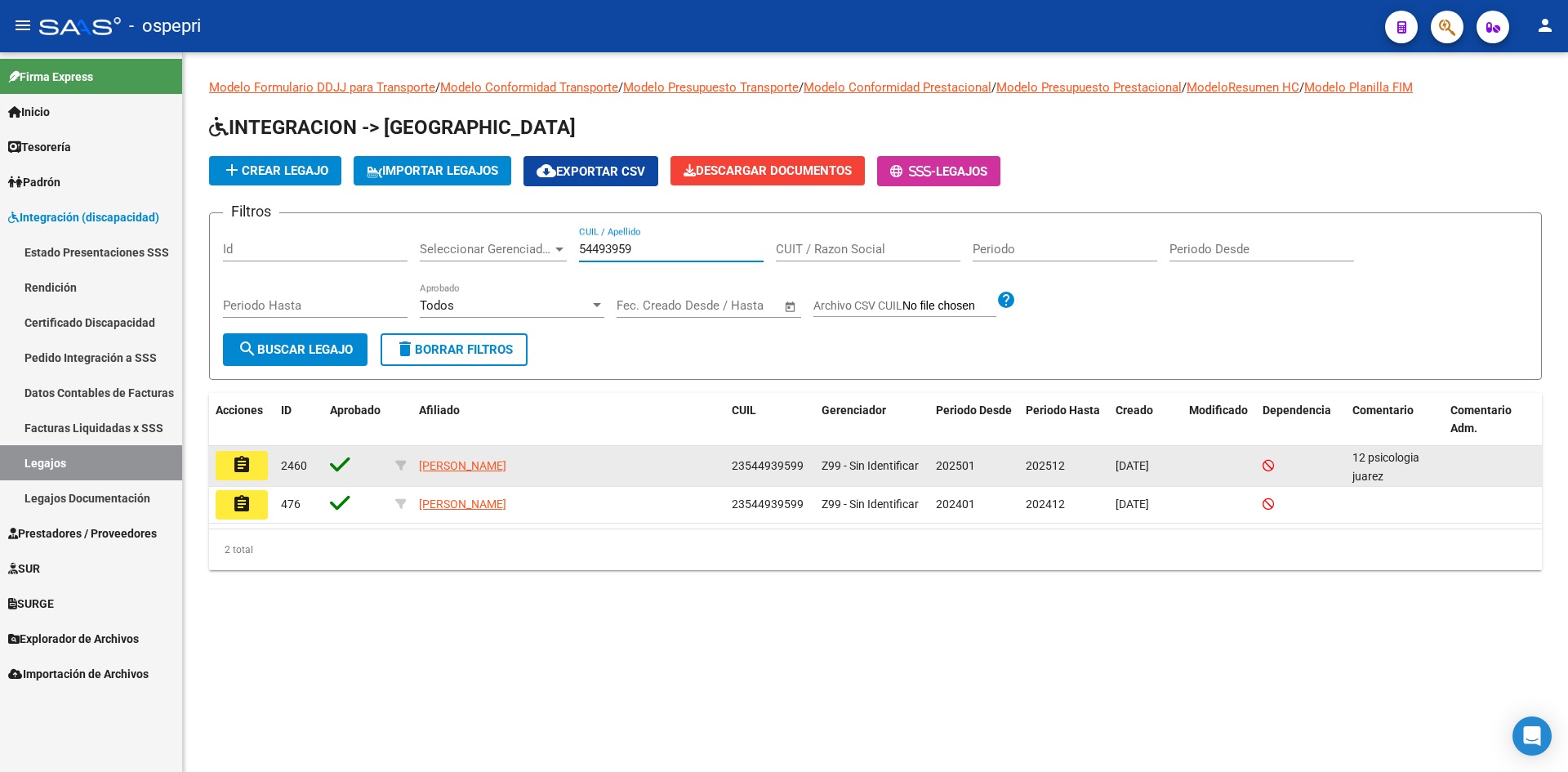
type input "54493959"
click at [243, 466] on mat-icon "assignment" at bounding box center [242, 465] width 20 height 20
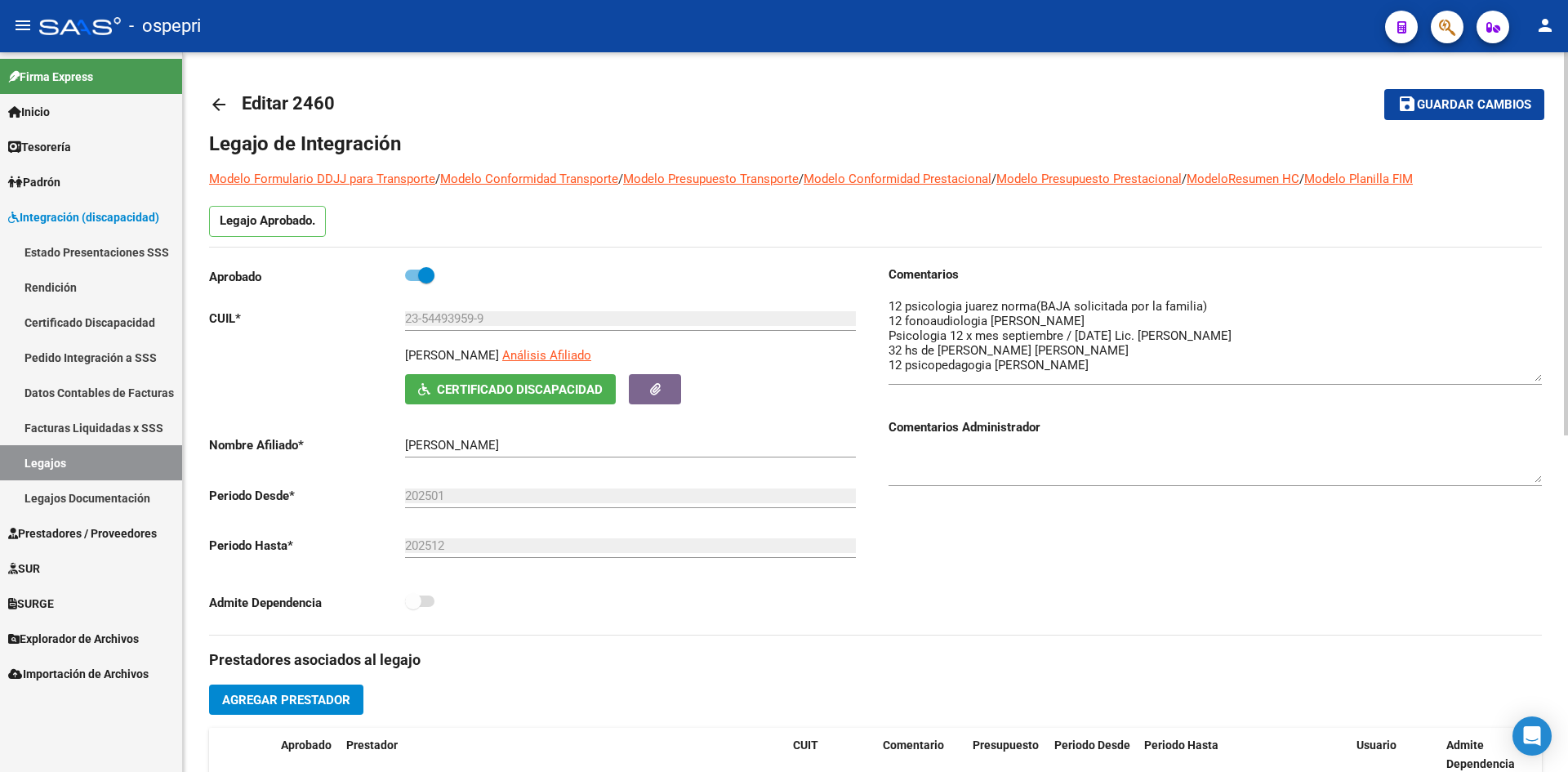
drag, startPoint x: 1537, startPoint y: 327, endPoint x: 1556, endPoint y: 379, distance: 55.4
click at [1556, 379] on div "arrow_back Editar 2460 save Guardar cambios Legajo de Integración Modelo Formul…" at bounding box center [875, 728] width 1385 height 1352
click at [225, 102] on mat-icon "arrow_back" at bounding box center [219, 105] width 20 height 20
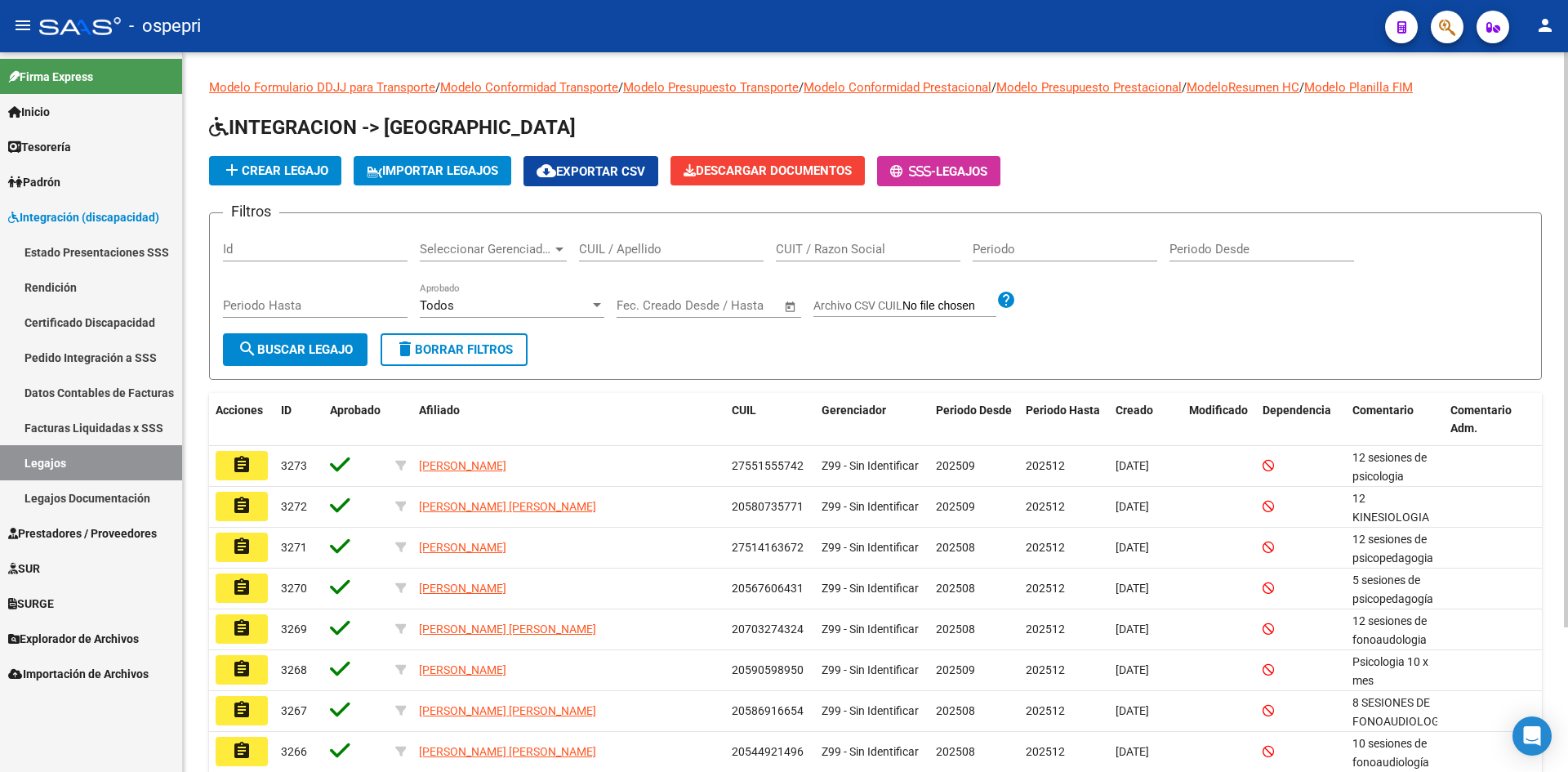
click at [672, 248] on input "CUIL / Apellido" at bounding box center [671, 249] width 184 height 15
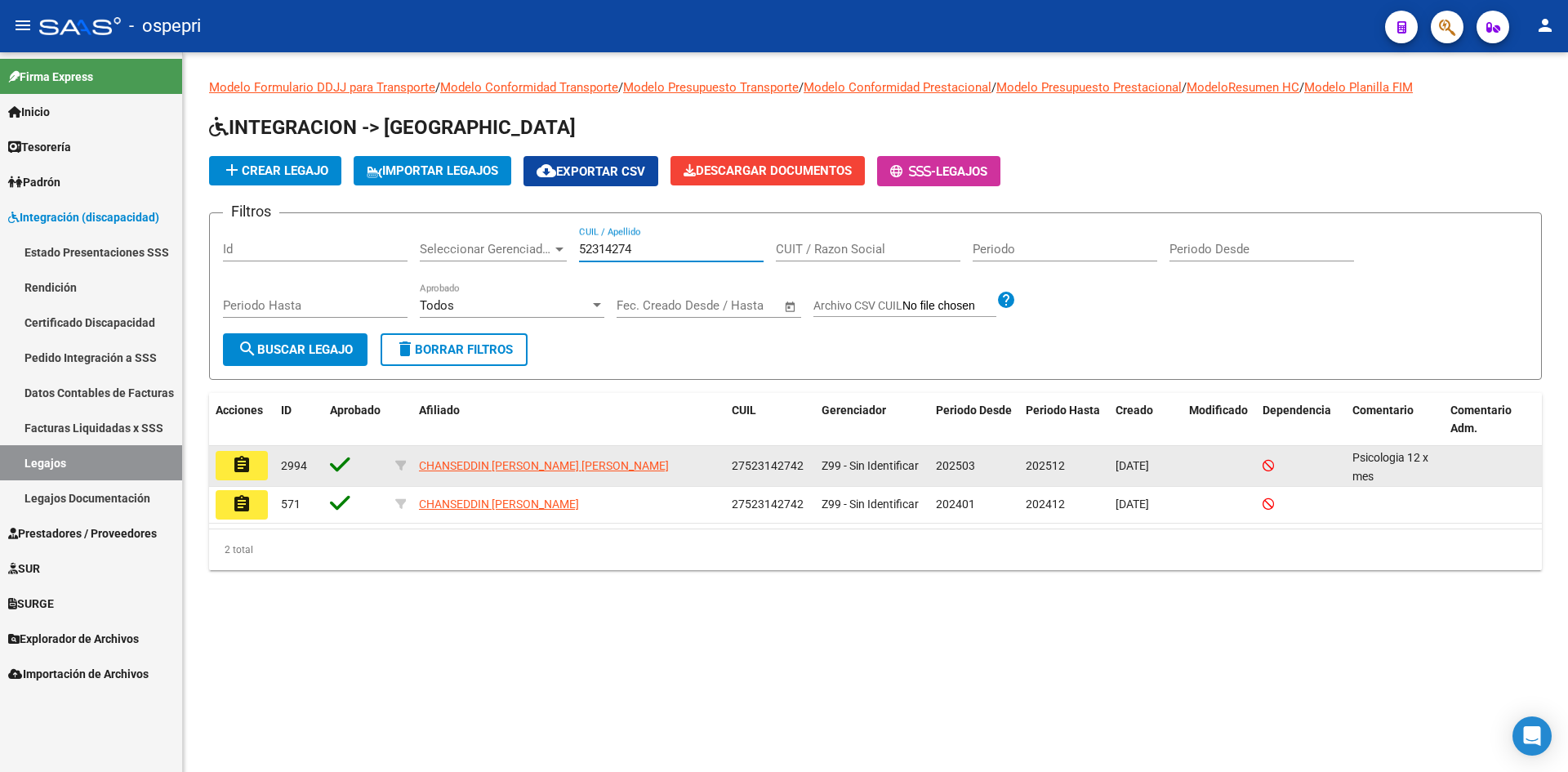
type input "52314274"
click at [246, 470] on mat-icon "assignment" at bounding box center [242, 465] width 20 height 20
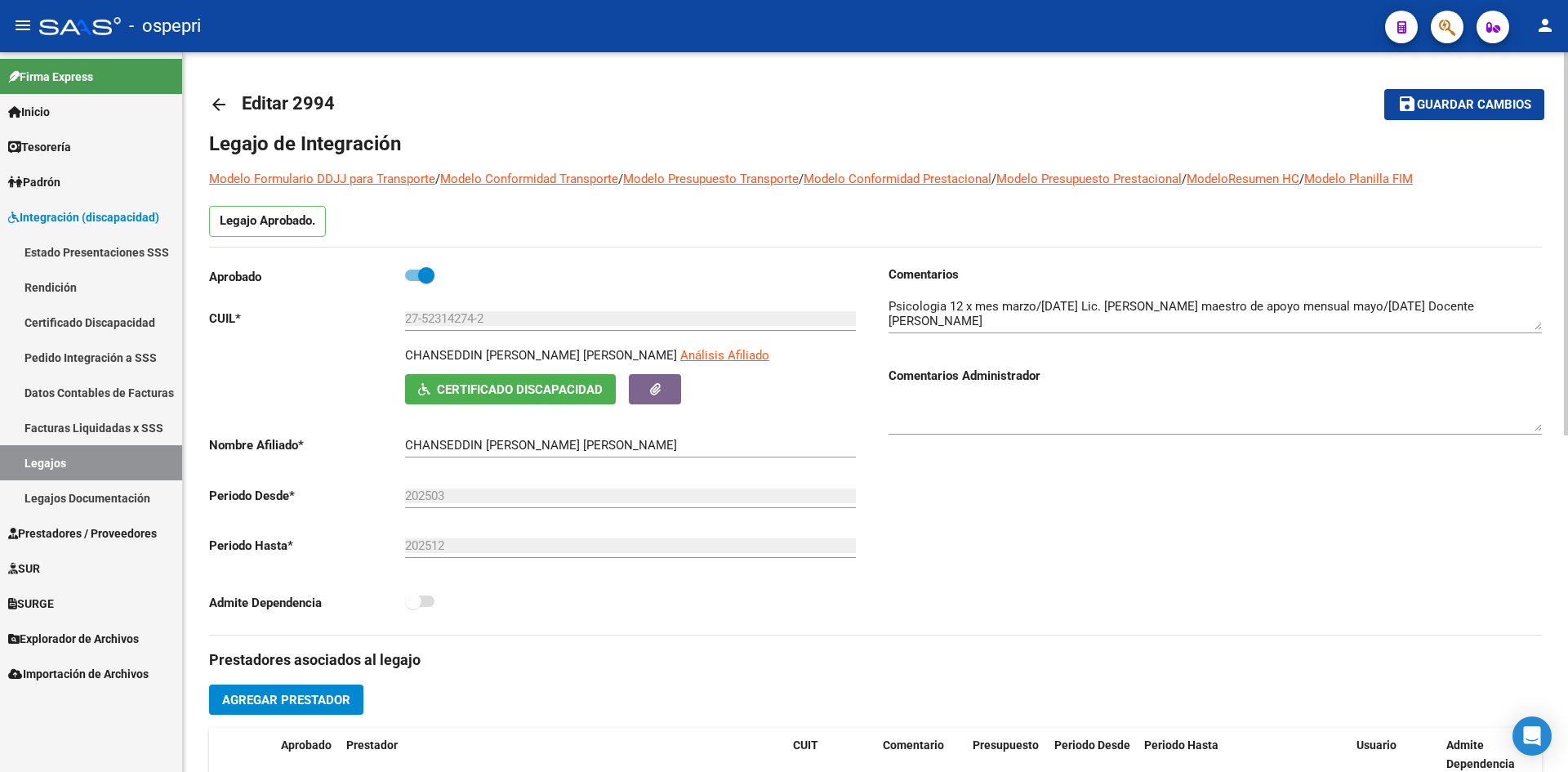
click at [214, 102] on mat-icon "arrow_back" at bounding box center [219, 105] width 20 height 20
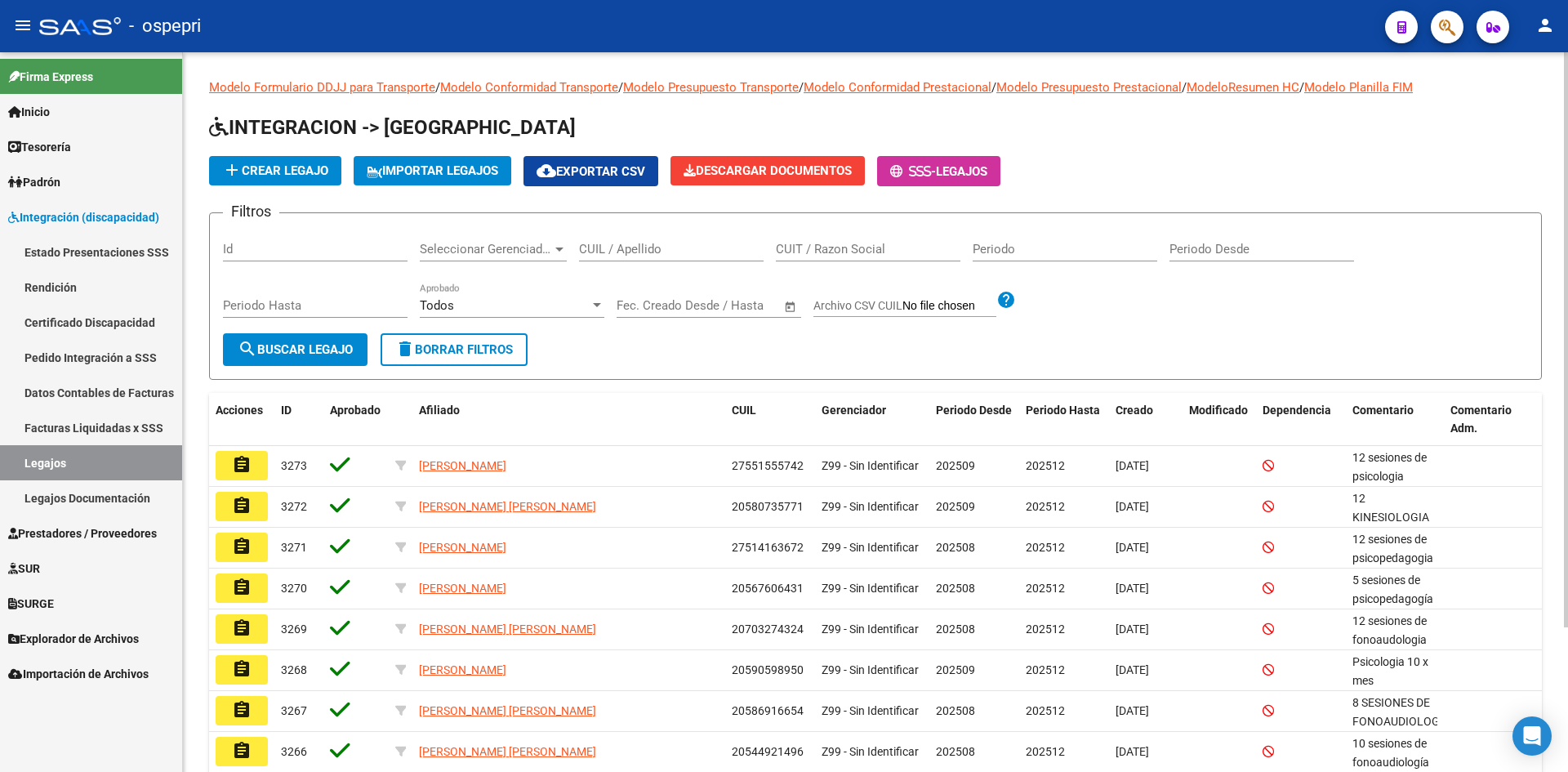
click at [633, 248] on input "CUIL / Apellido" at bounding box center [671, 249] width 184 height 15
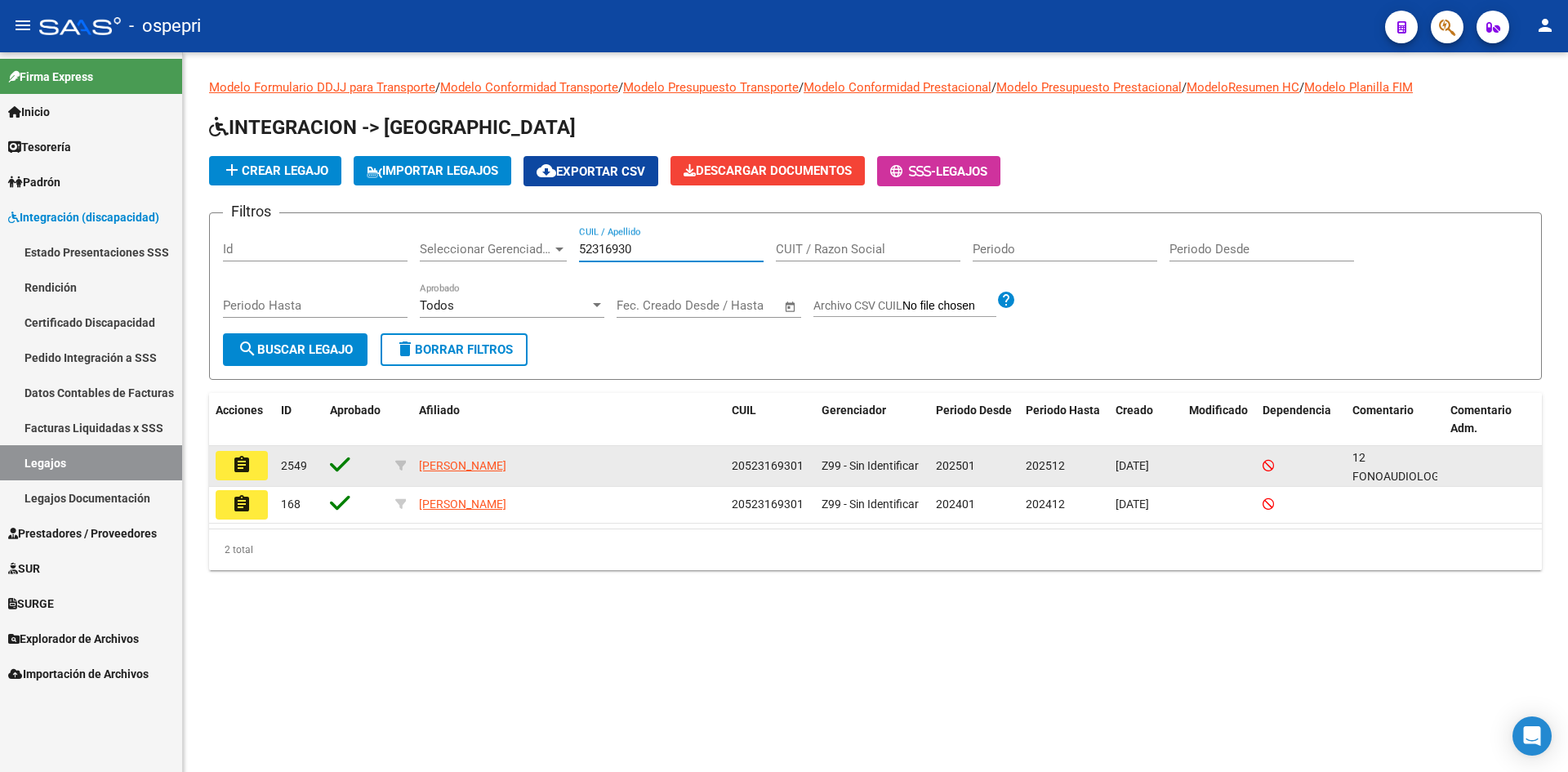
type input "52316930"
click at [251, 462] on mat-icon "assignment" at bounding box center [242, 465] width 20 height 20
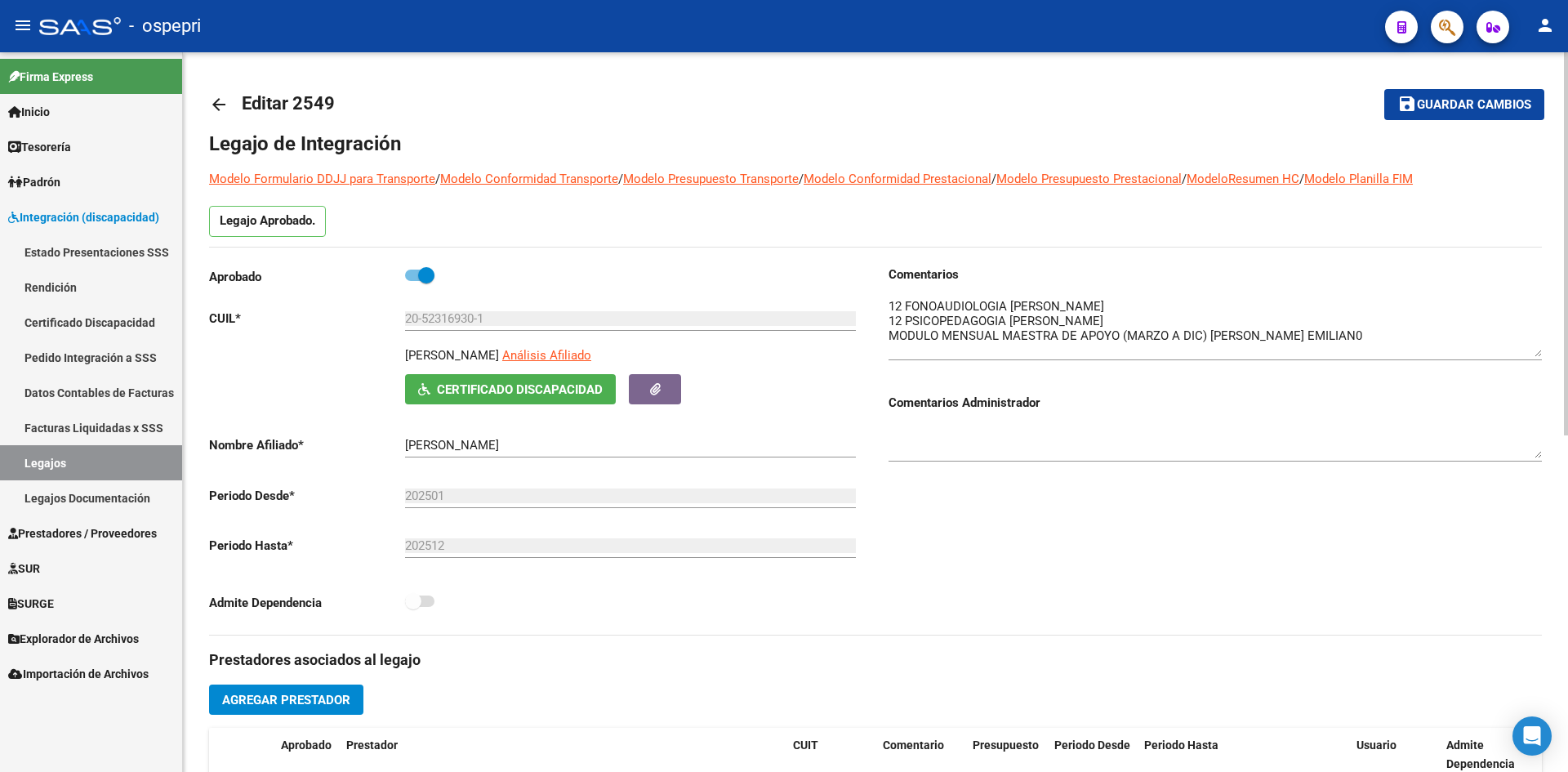
drag, startPoint x: 1534, startPoint y: 329, endPoint x: 1535, endPoint y: 356, distance: 27.0
click at [1535, 356] on textarea at bounding box center [1214, 327] width 653 height 59
click at [219, 105] on mat-icon "arrow_back" at bounding box center [219, 105] width 20 height 20
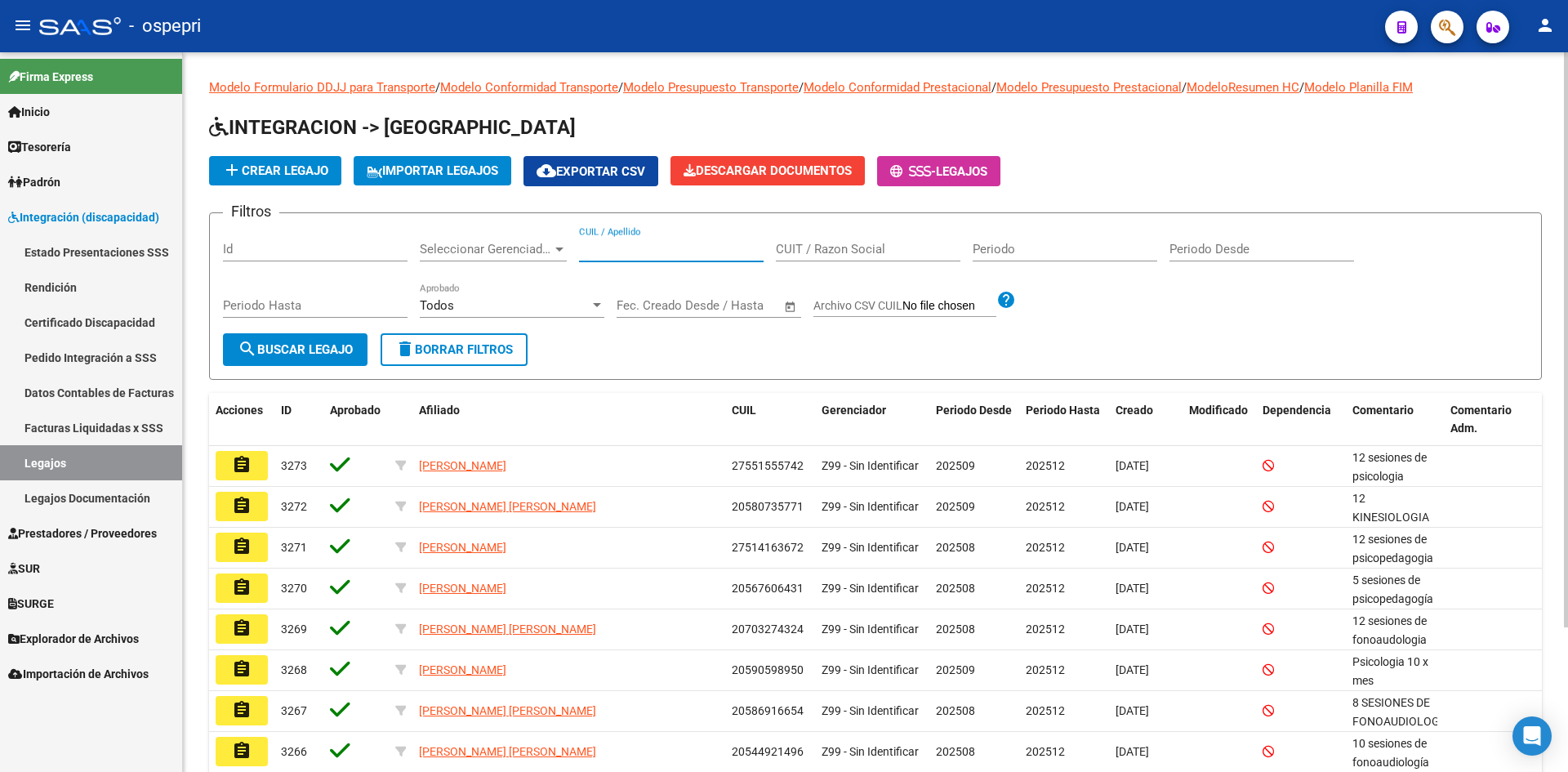
click at [644, 248] on input "CUIL / Apellido" at bounding box center [671, 249] width 184 height 15
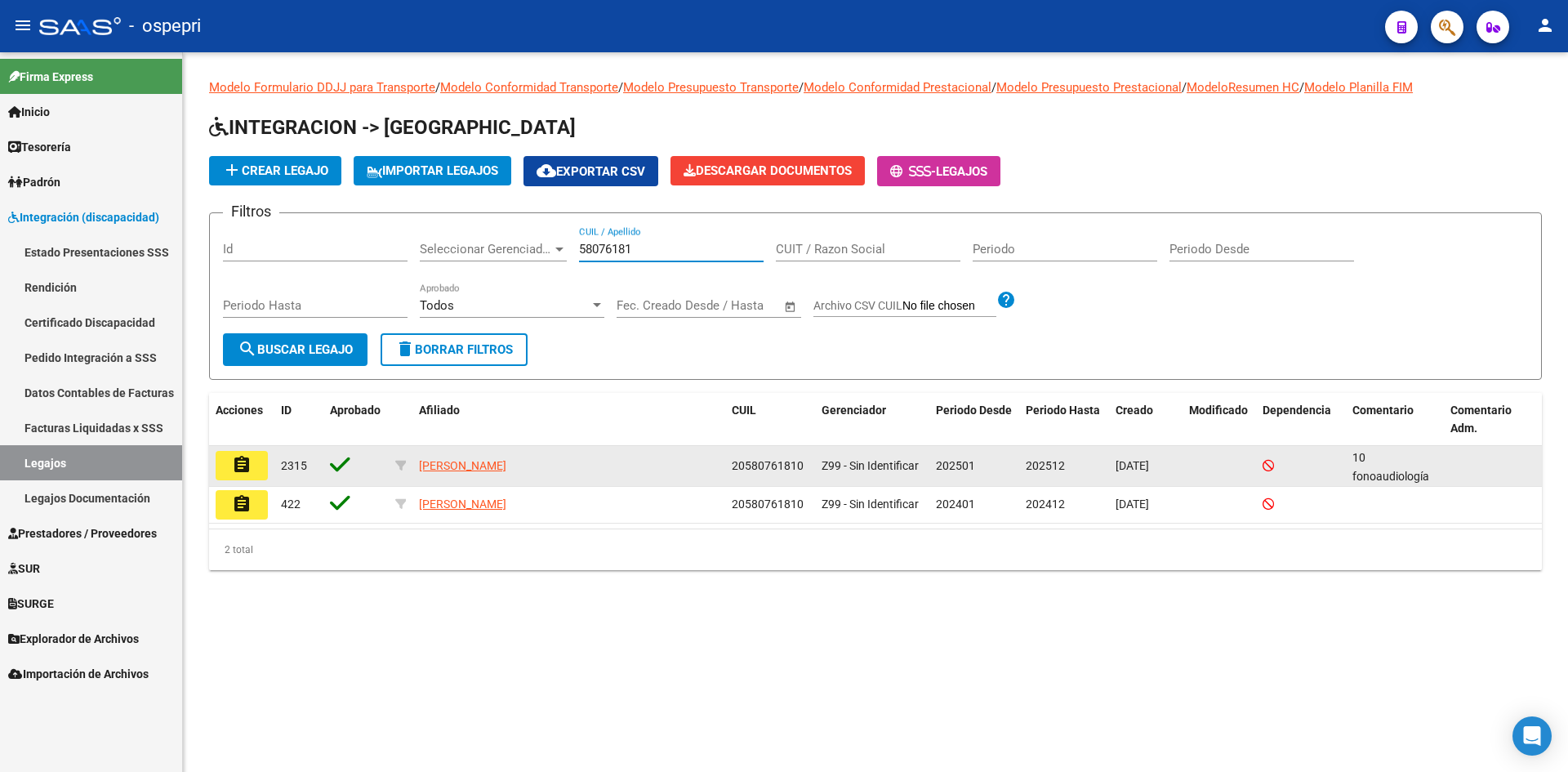
type input "58076181"
click at [248, 465] on mat-icon "assignment" at bounding box center [242, 465] width 20 height 20
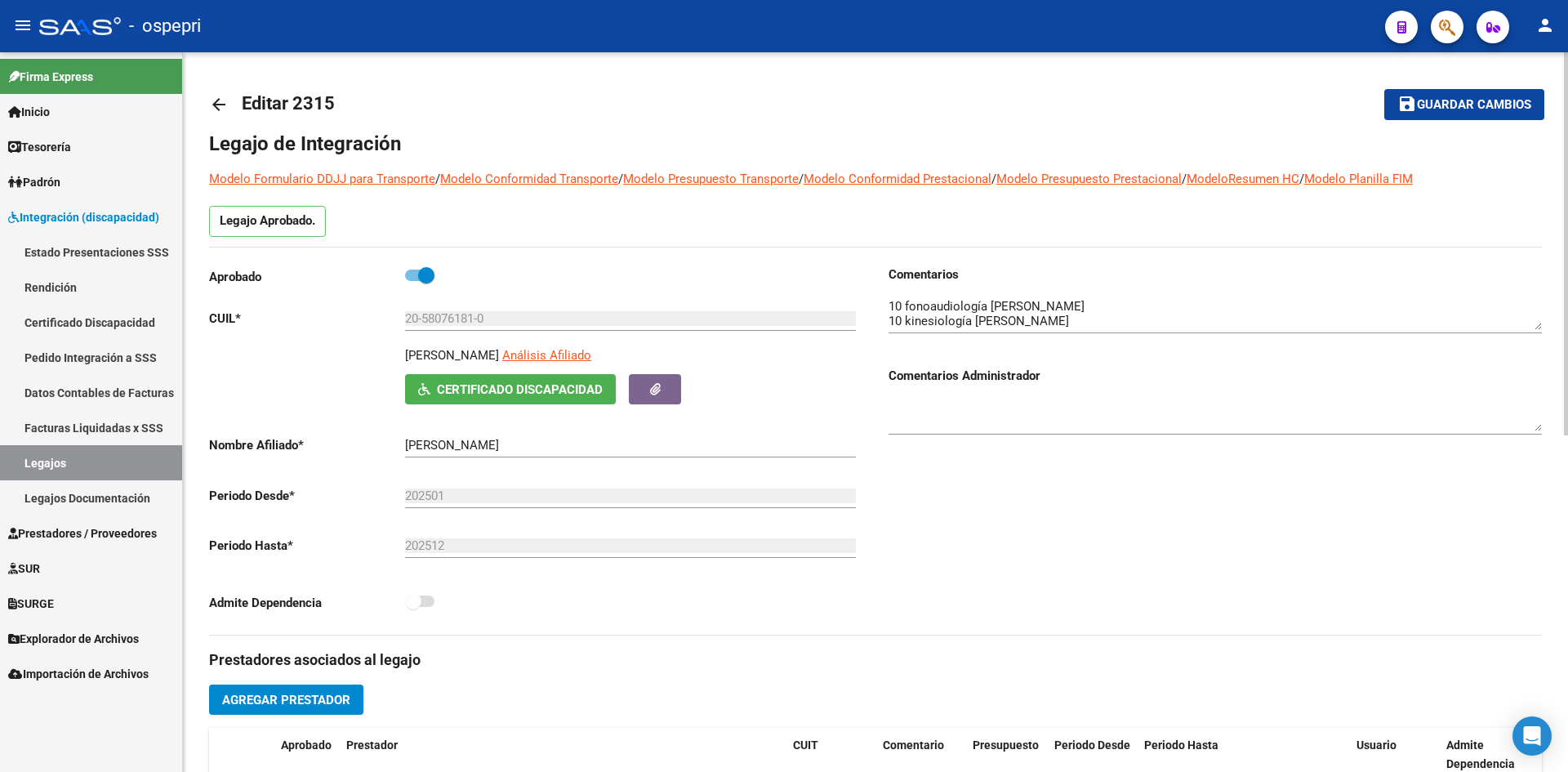
click at [218, 100] on mat-icon "arrow_back" at bounding box center [219, 105] width 20 height 20
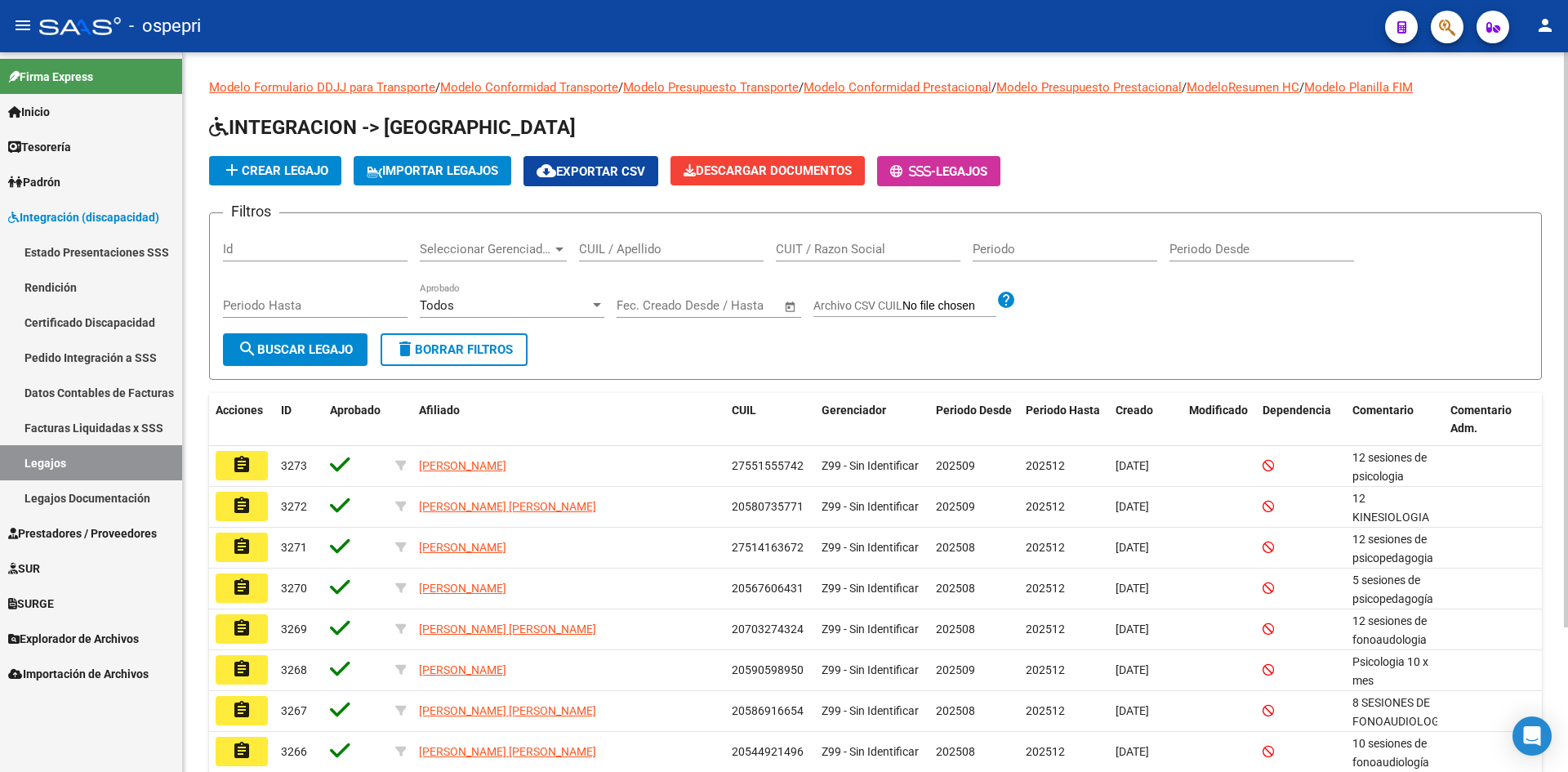
click at [618, 240] on div "CUIL / Apellido" at bounding box center [671, 243] width 184 height 35
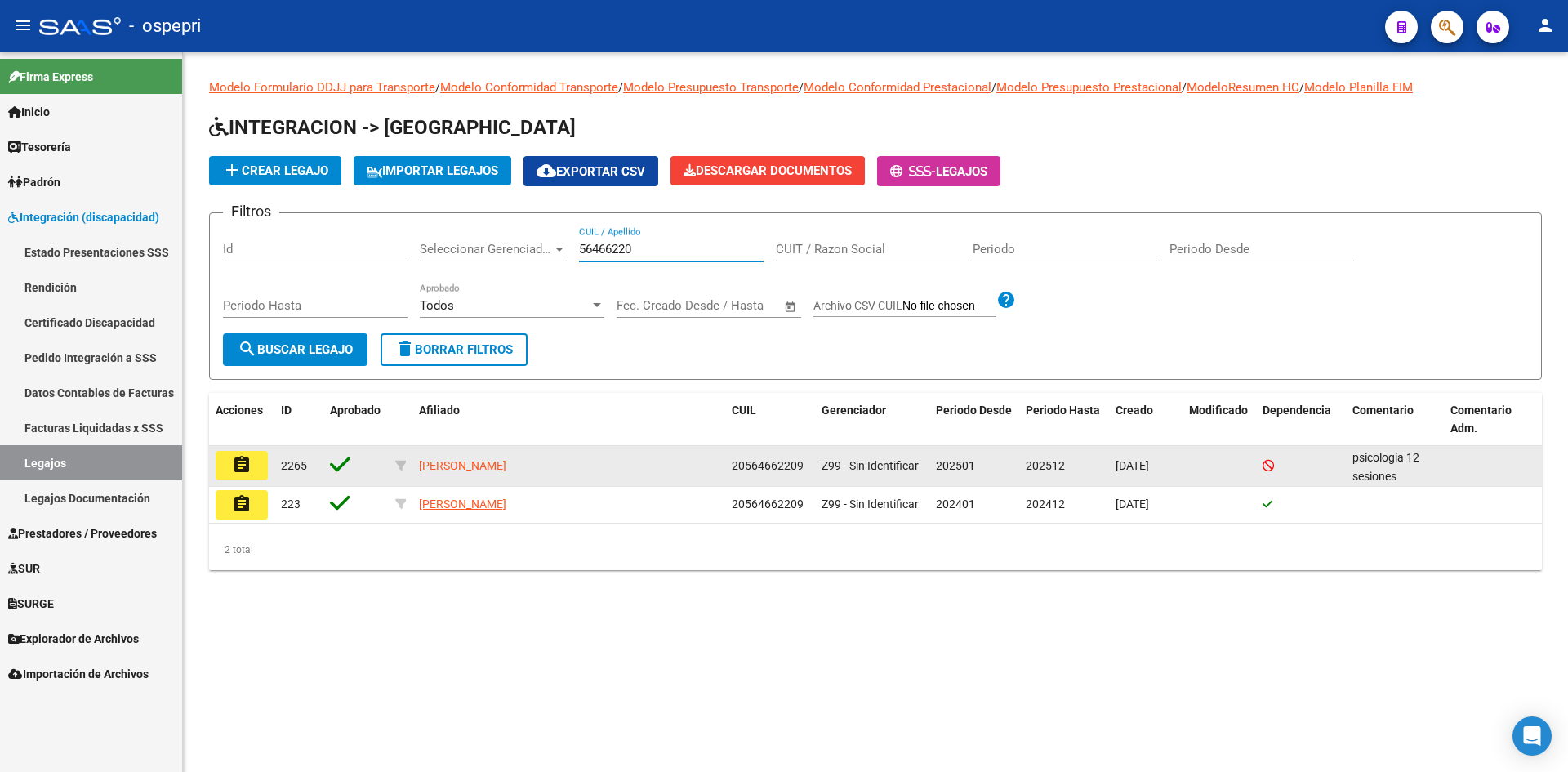
type input "56466220"
click at [246, 466] on mat-icon "assignment" at bounding box center [242, 465] width 20 height 20
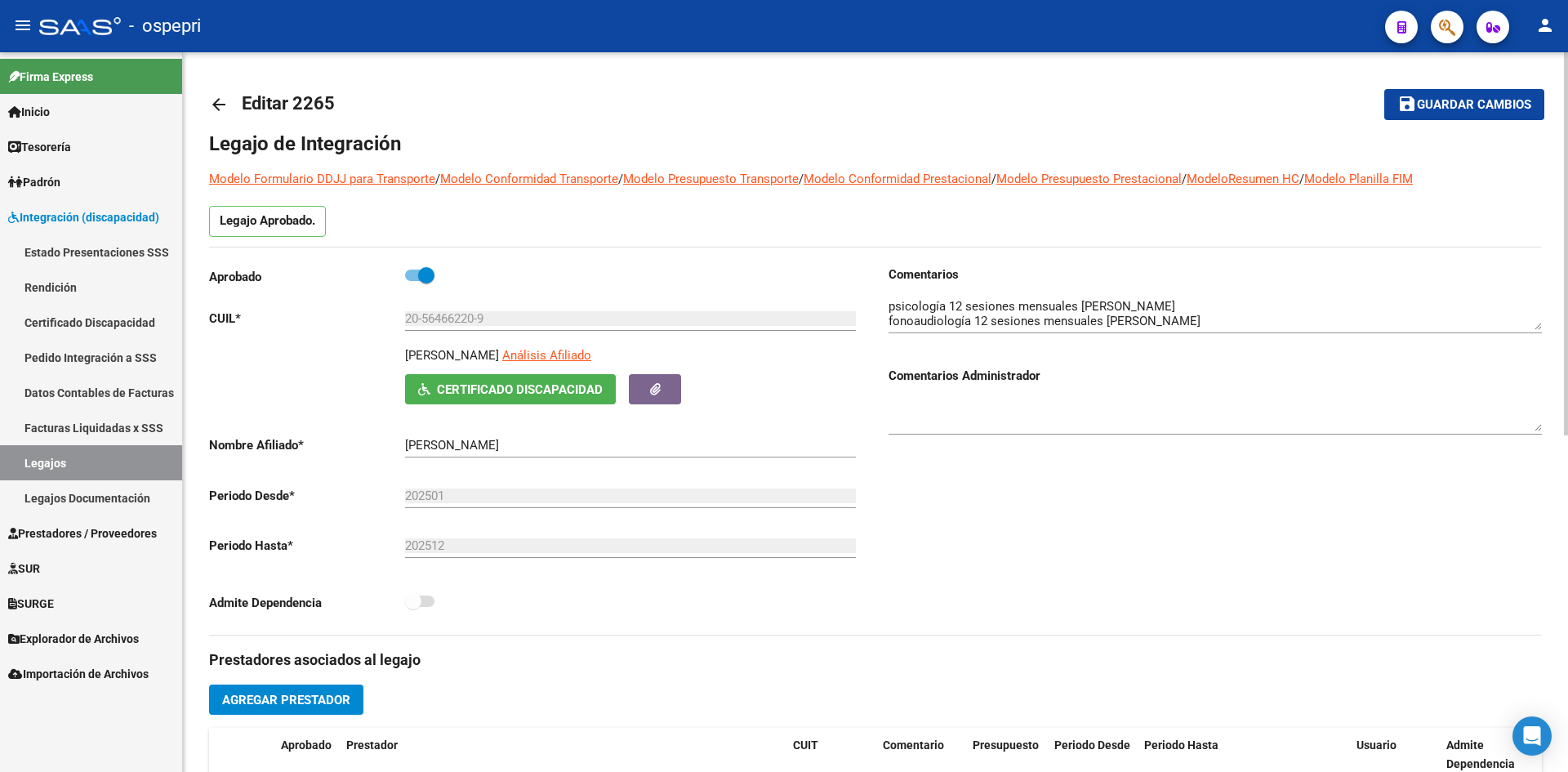
click at [220, 100] on mat-icon "arrow_back" at bounding box center [219, 105] width 20 height 20
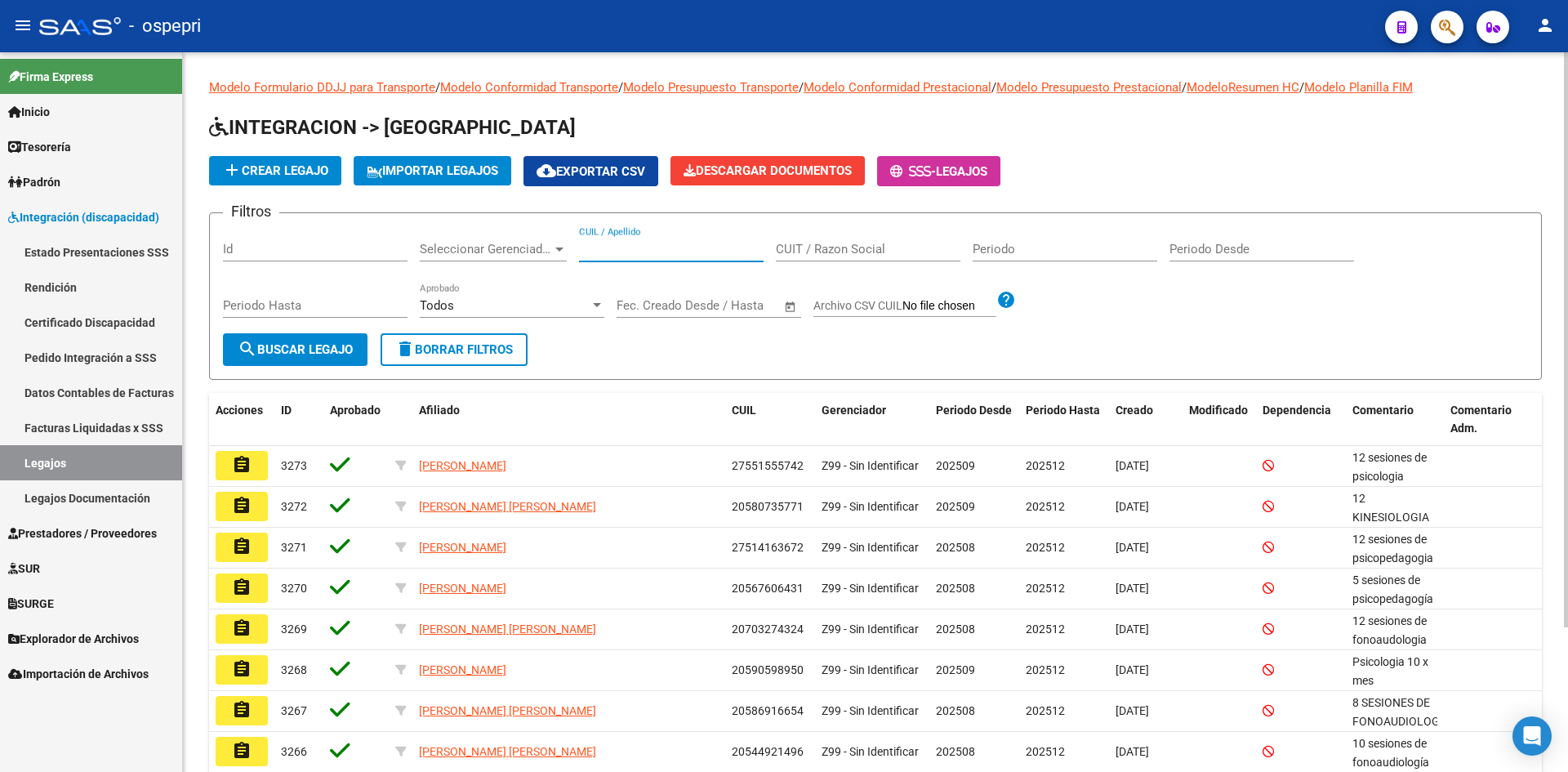
click at [596, 245] on input "CUIL / Apellido" at bounding box center [671, 249] width 184 height 15
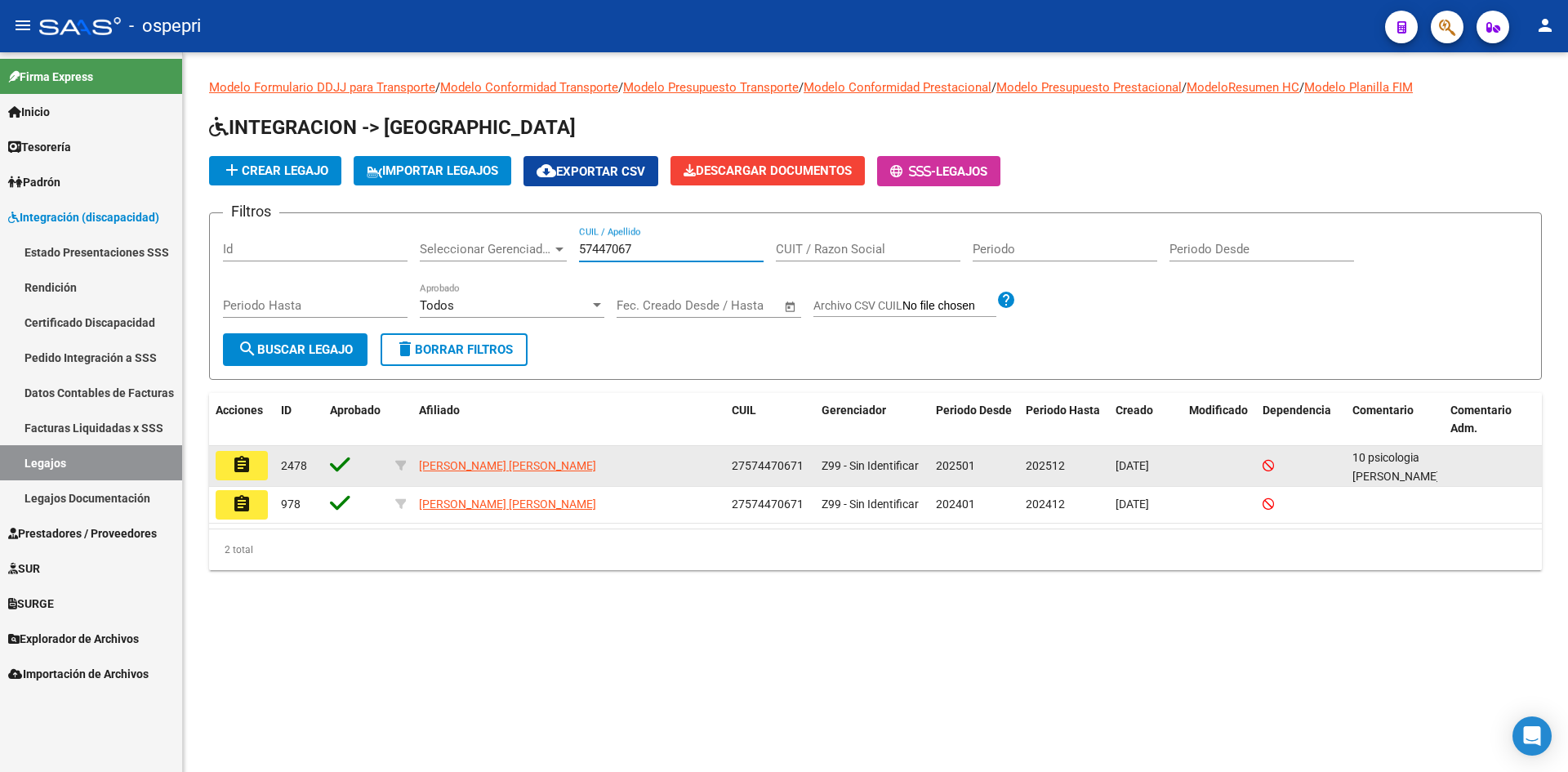
type input "57447067"
click at [246, 463] on mat-icon "assignment" at bounding box center [242, 465] width 20 height 20
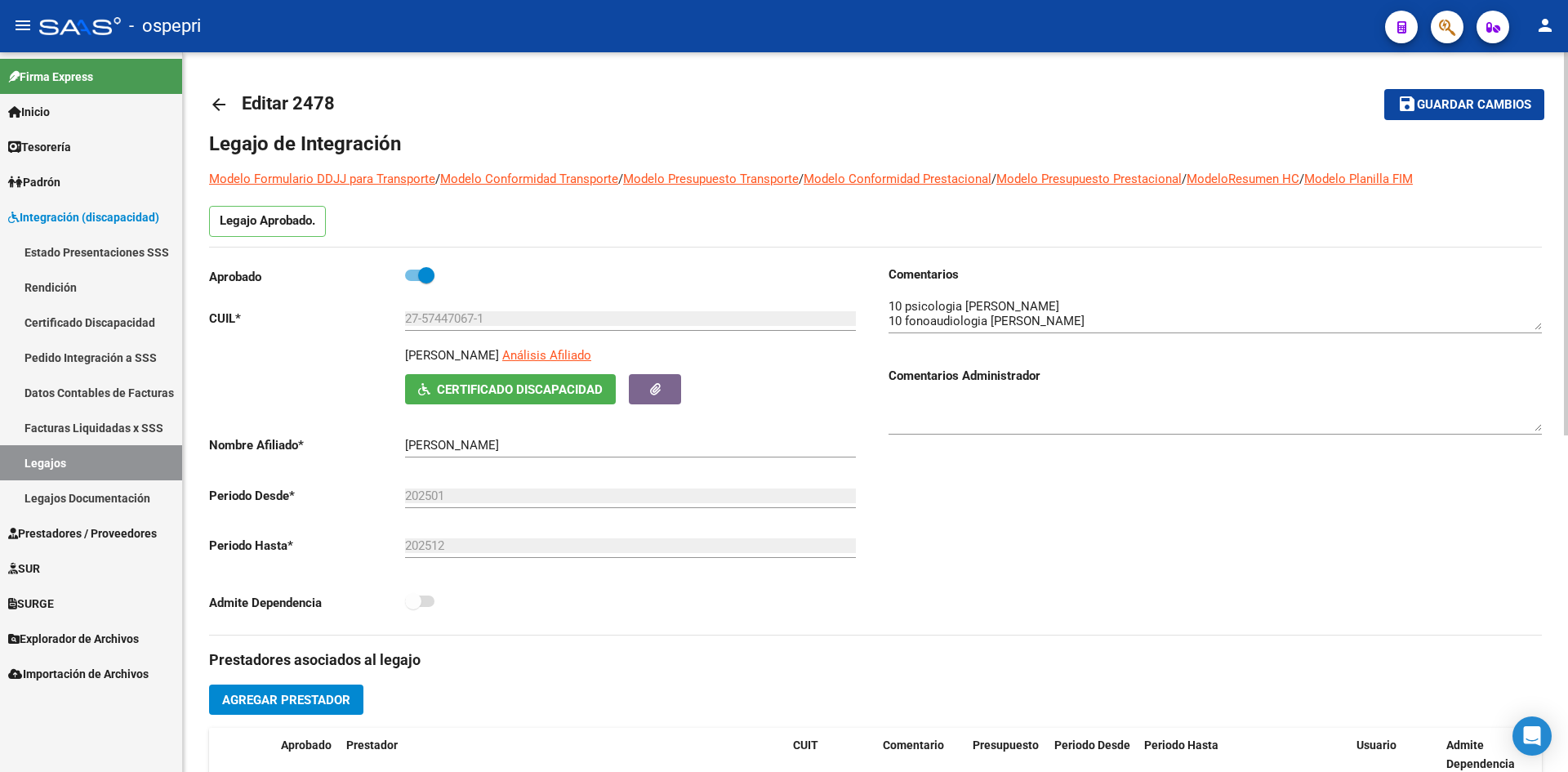
click at [219, 97] on mat-icon "arrow_back" at bounding box center [219, 105] width 20 height 20
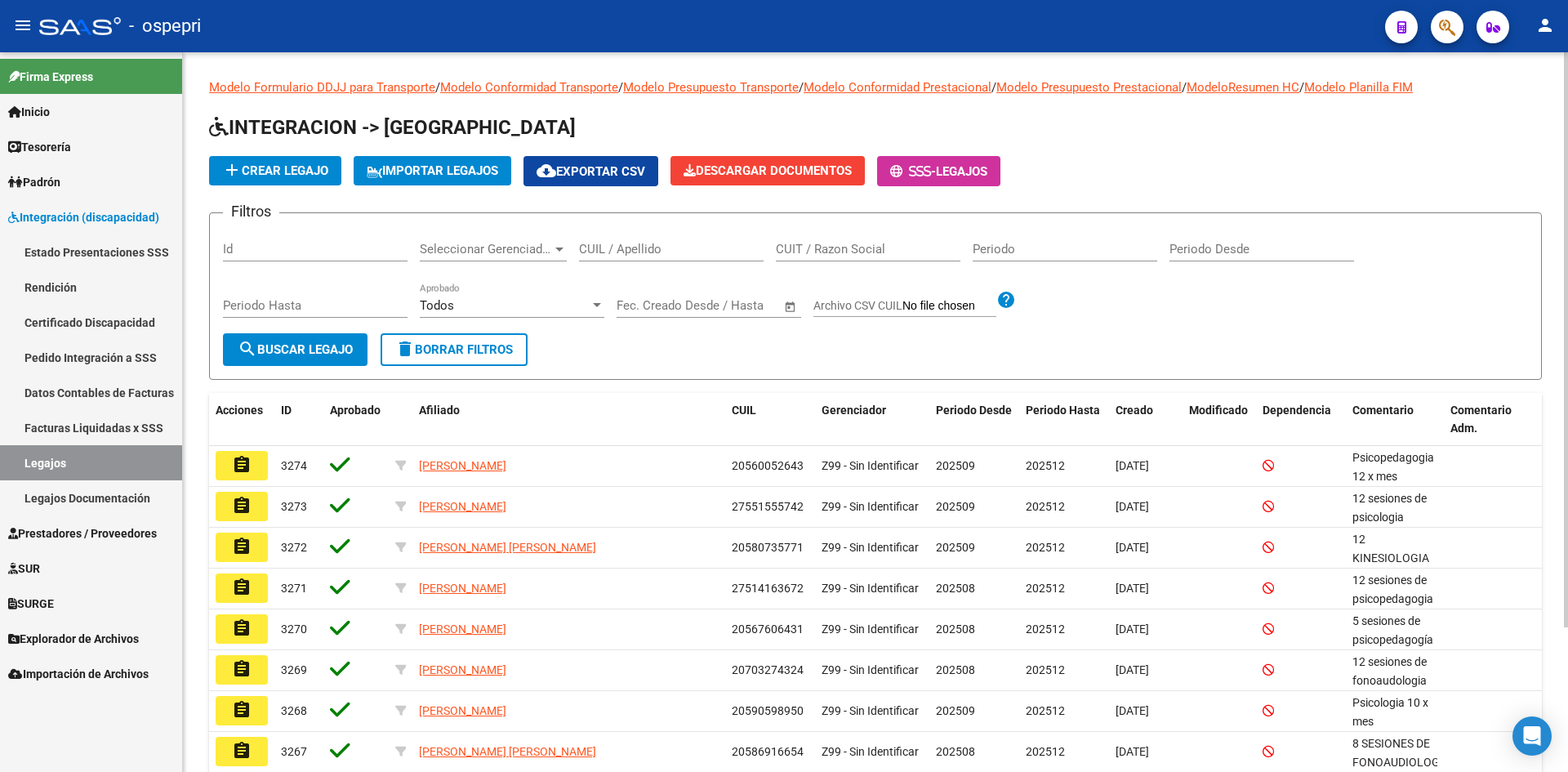
click at [610, 247] on input "CUIL / Apellido" at bounding box center [671, 249] width 184 height 15
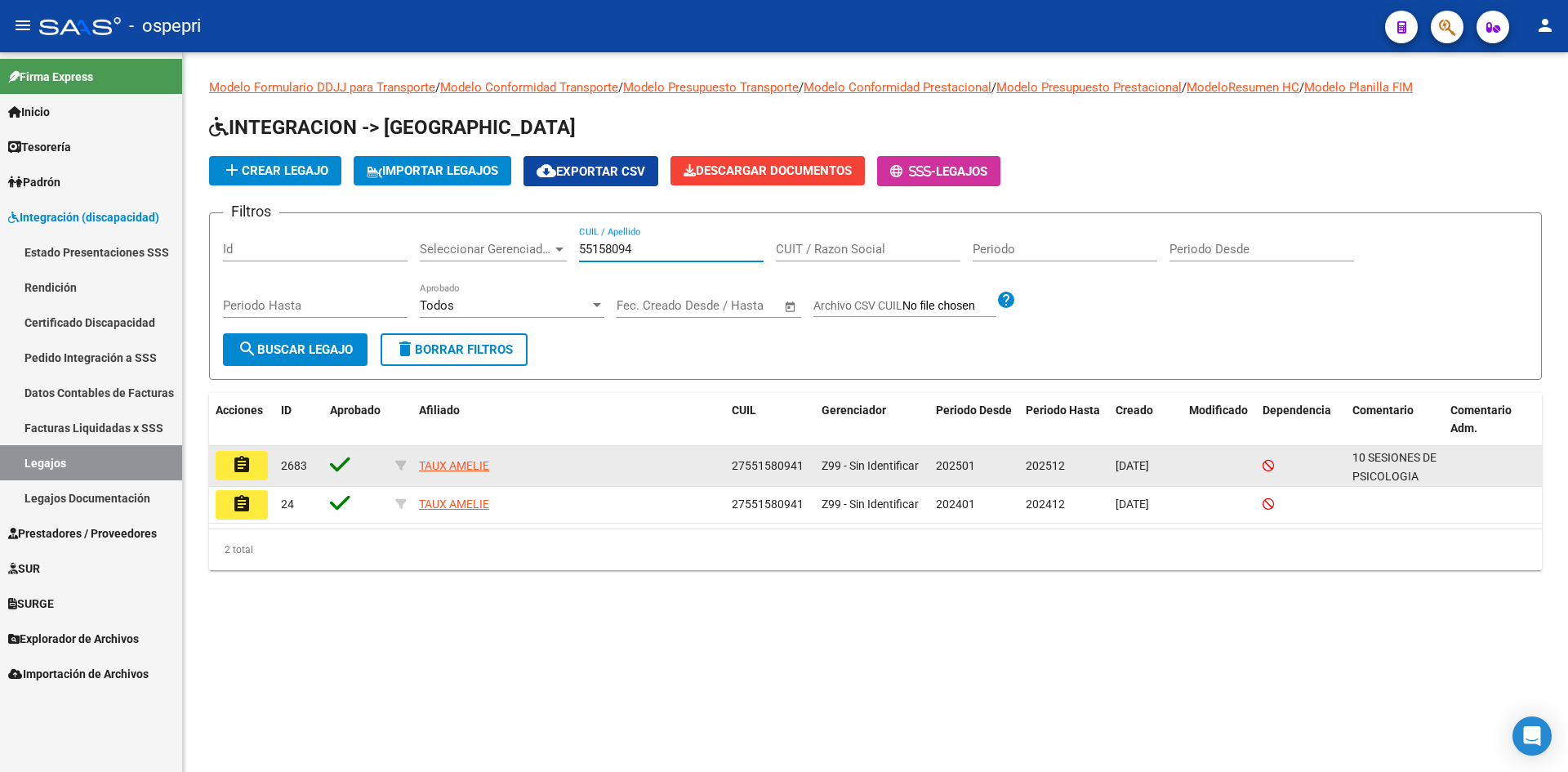
type input "55158094"
click at [233, 459] on mat-icon "assignment" at bounding box center [242, 465] width 20 height 20
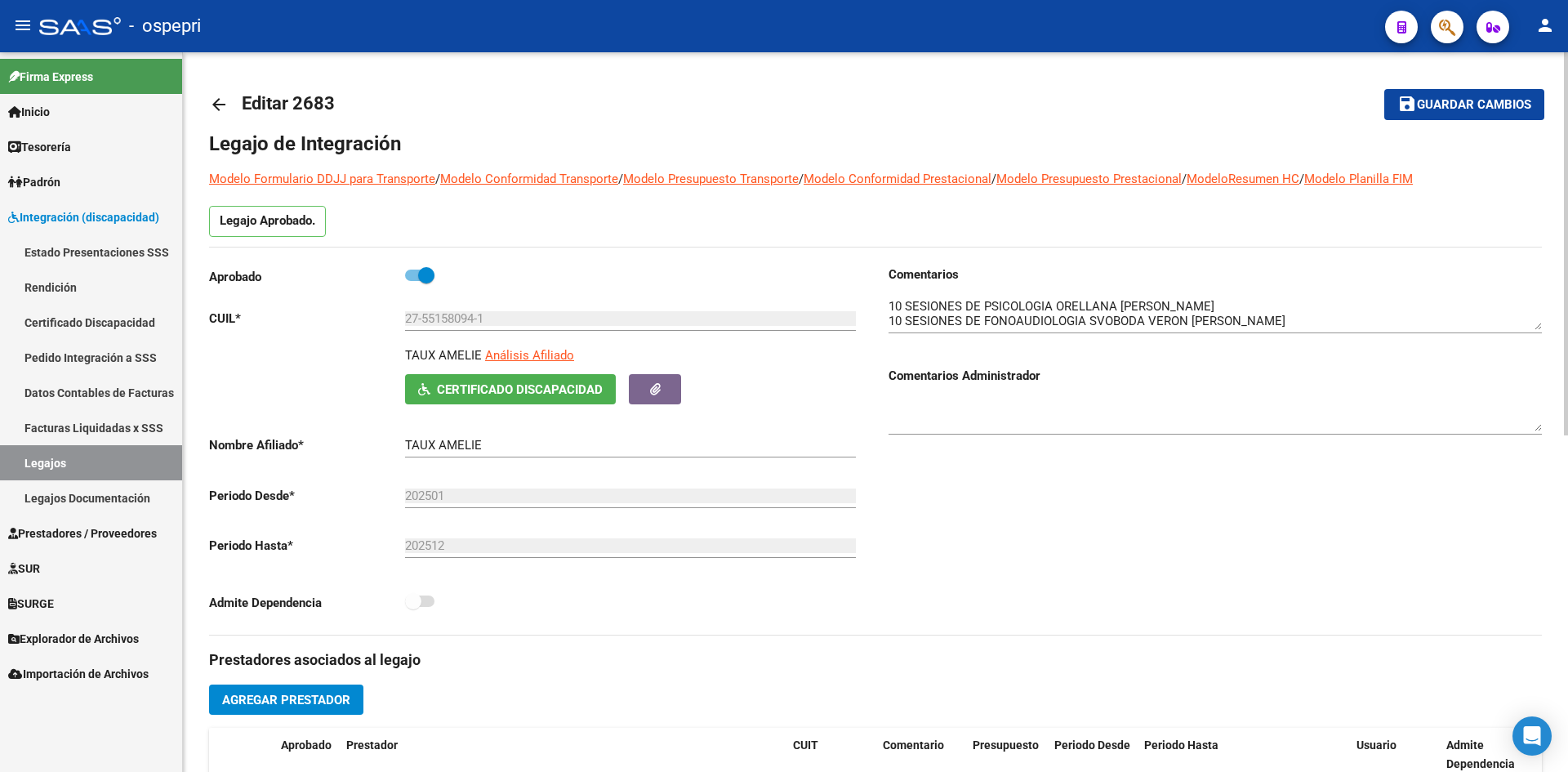
click at [215, 98] on mat-icon "arrow_back" at bounding box center [219, 105] width 20 height 20
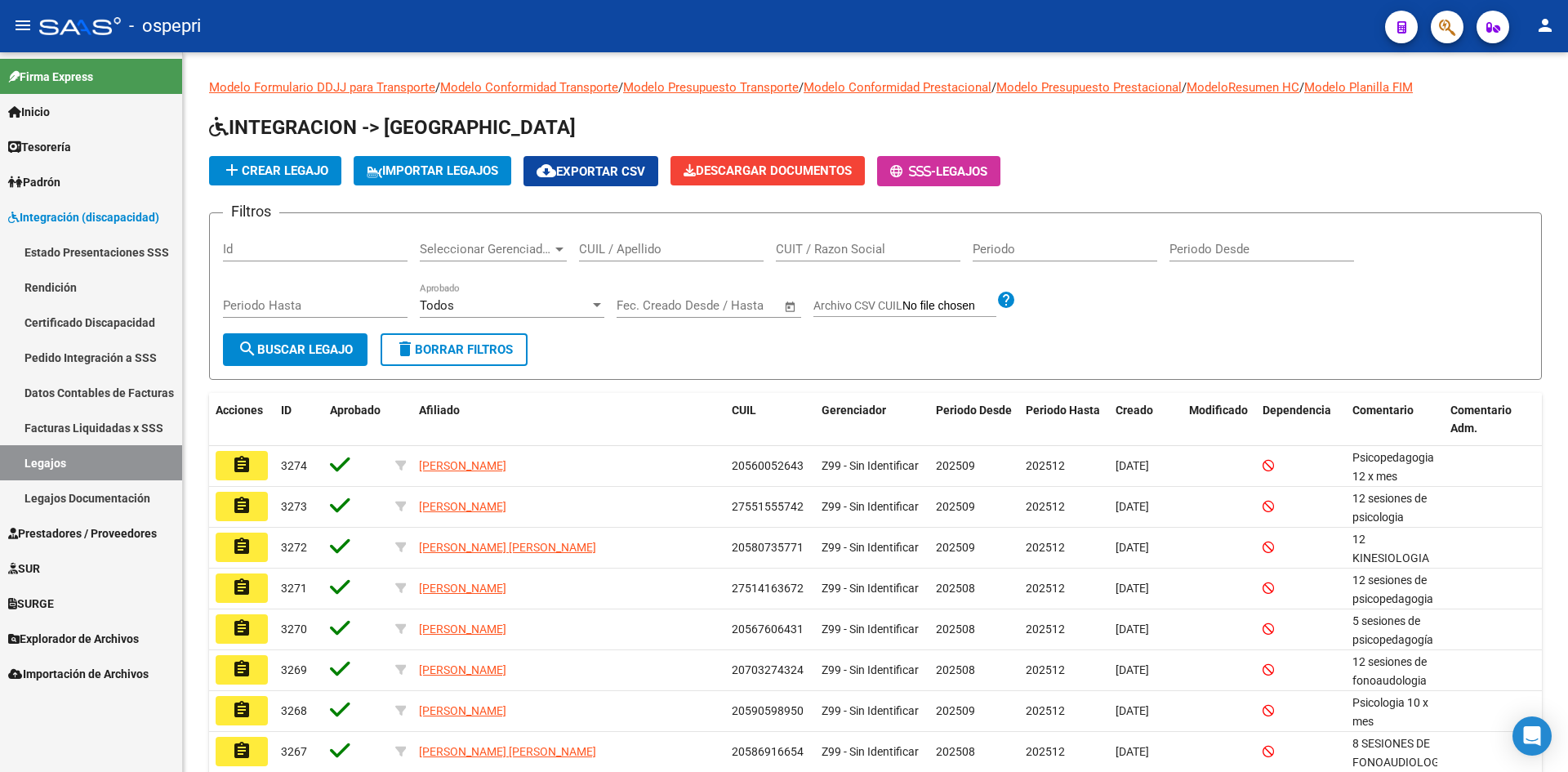
click at [631, 252] on input "CUIL / Apellido" at bounding box center [671, 249] width 184 height 15
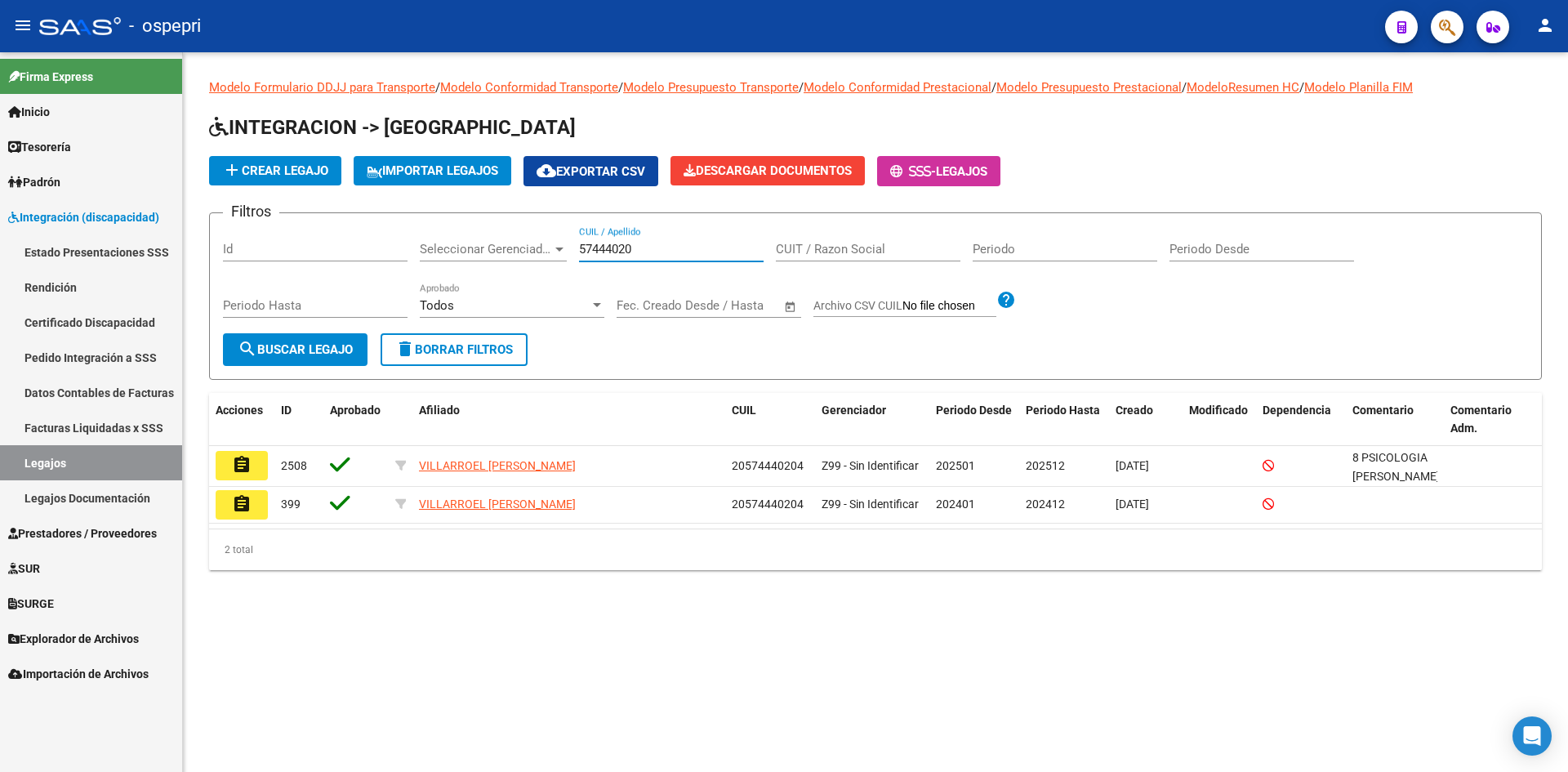
type input "57444020"
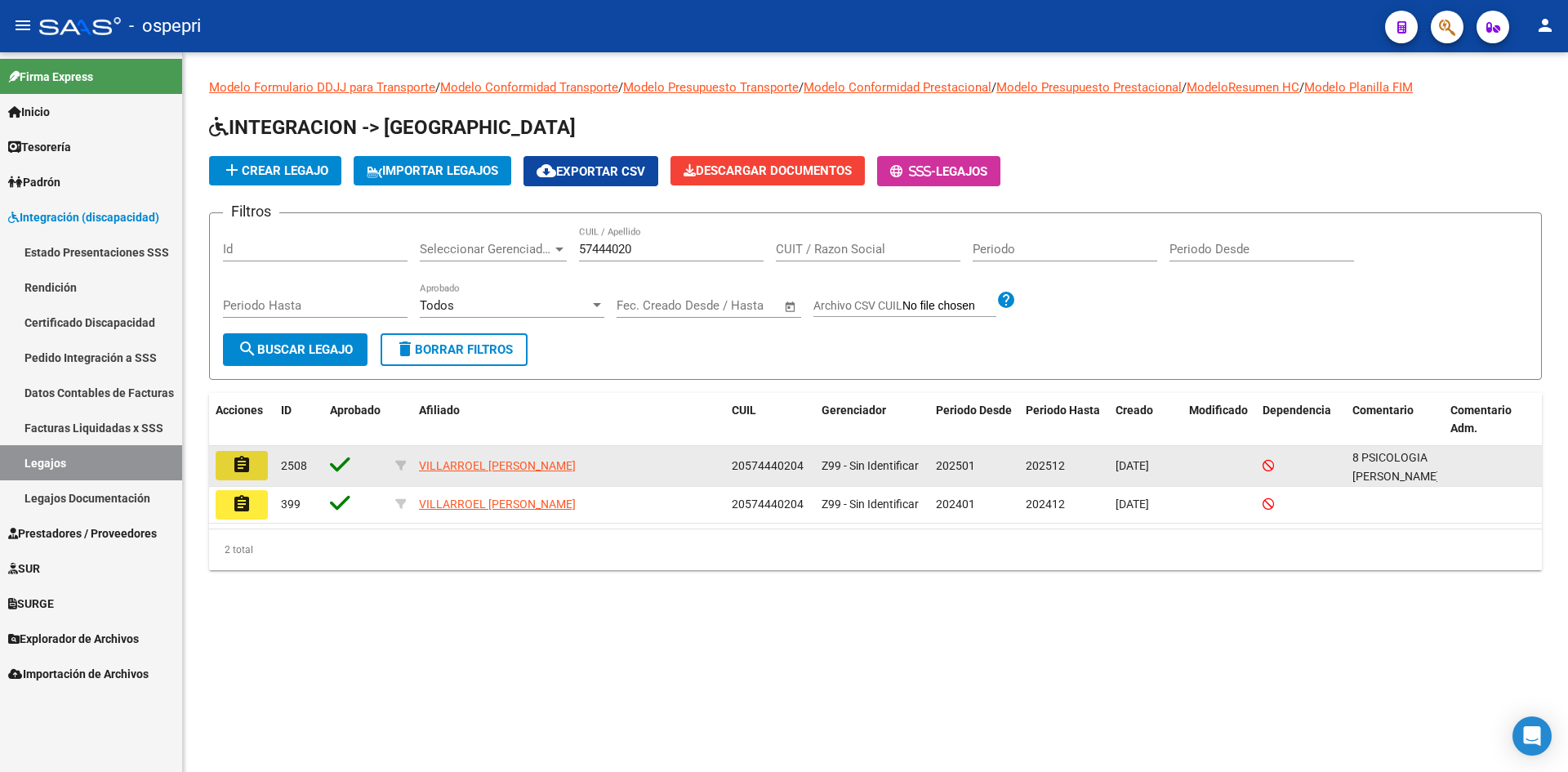
click at [246, 468] on mat-icon "assignment" at bounding box center [242, 465] width 20 height 20
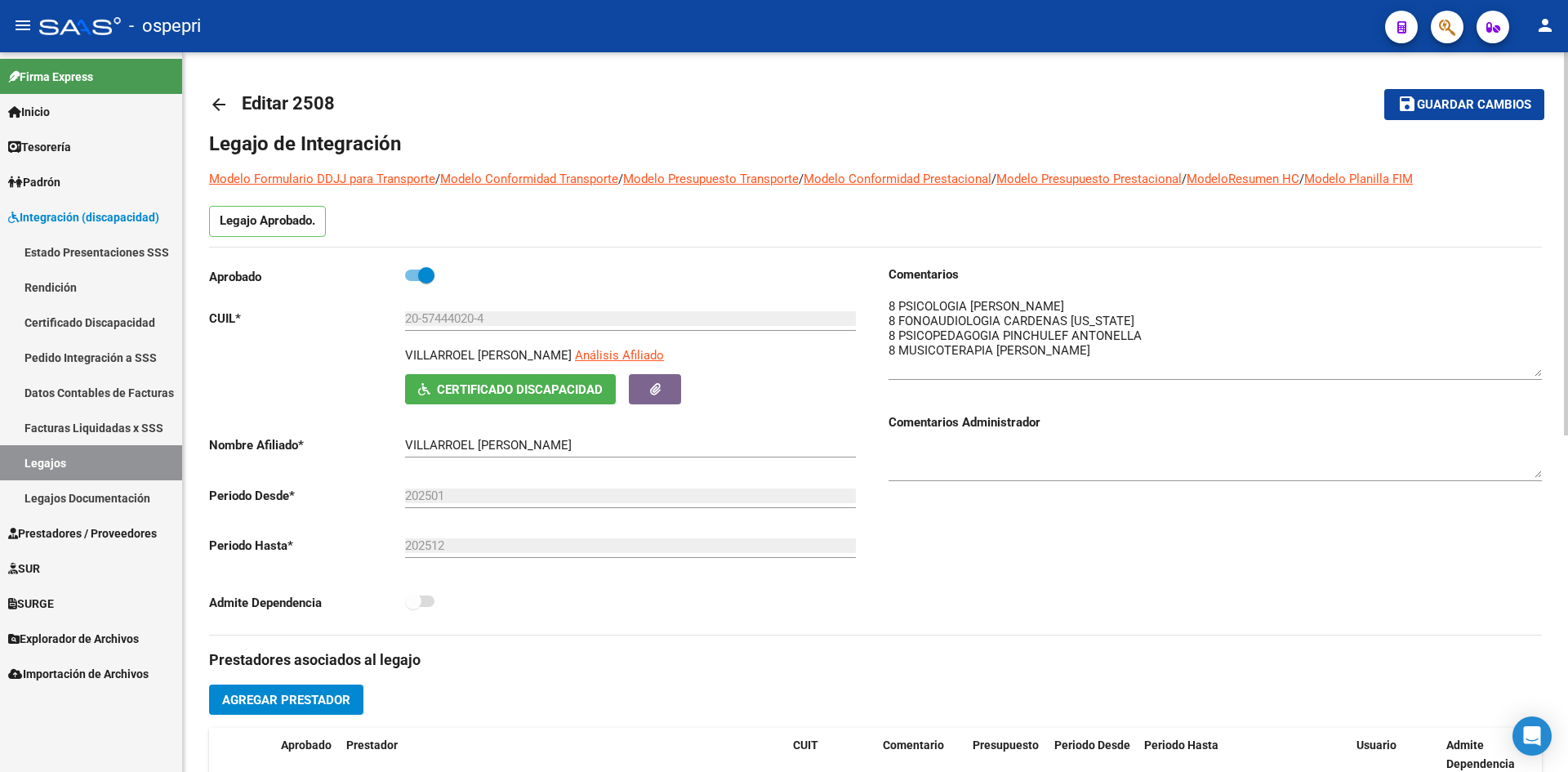
drag, startPoint x: 1539, startPoint y: 325, endPoint x: 1539, endPoint y: 372, distance: 47.0
click at [1539, 372] on textarea at bounding box center [1214, 337] width 653 height 79
click at [216, 103] on mat-icon "arrow_back" at bounding box center [219, 105] width 20 height 20
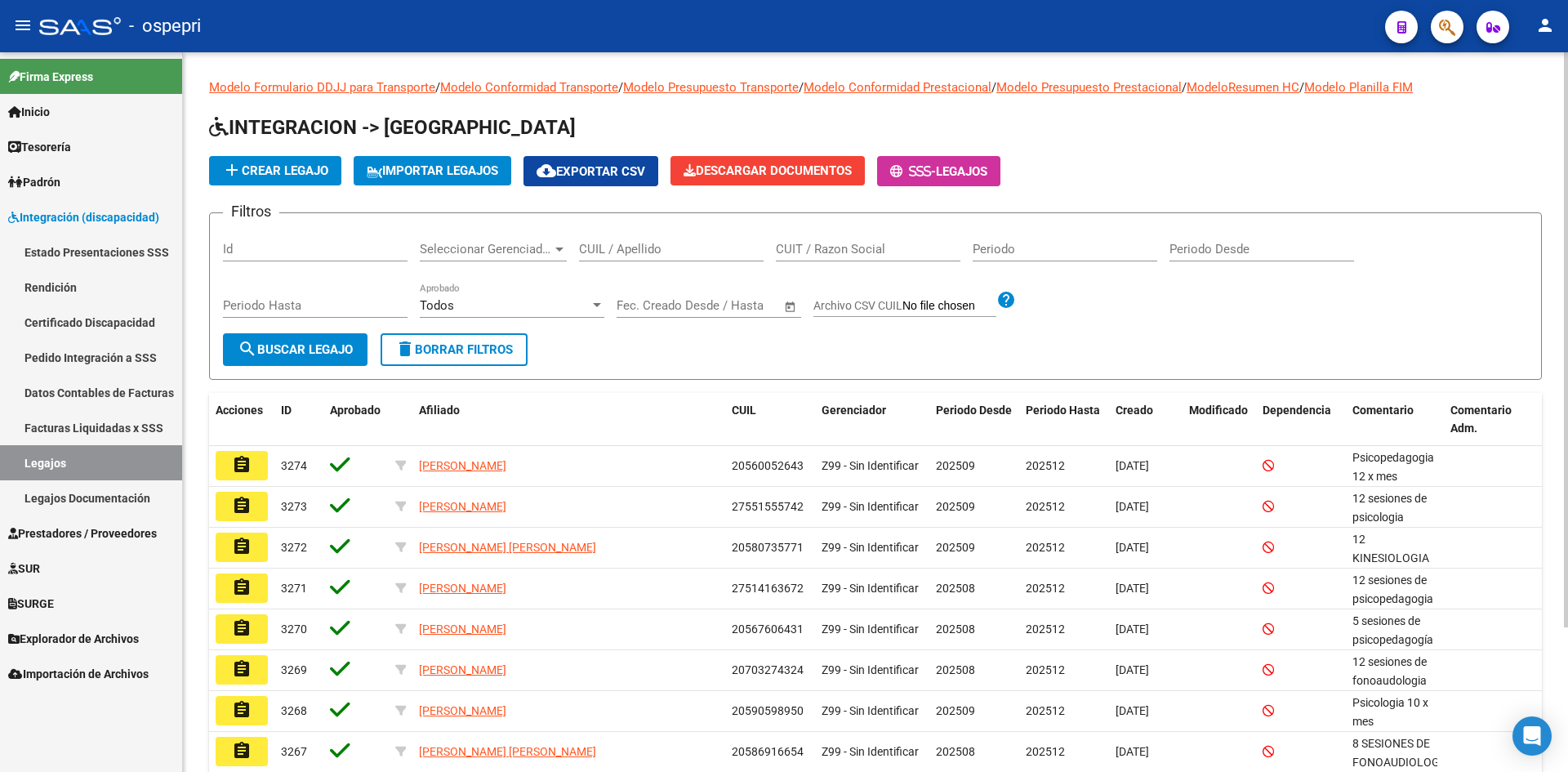
click at [613, 247] on input "CUIL / Apellido" at bounding box center [671, 249] width 184 height 15
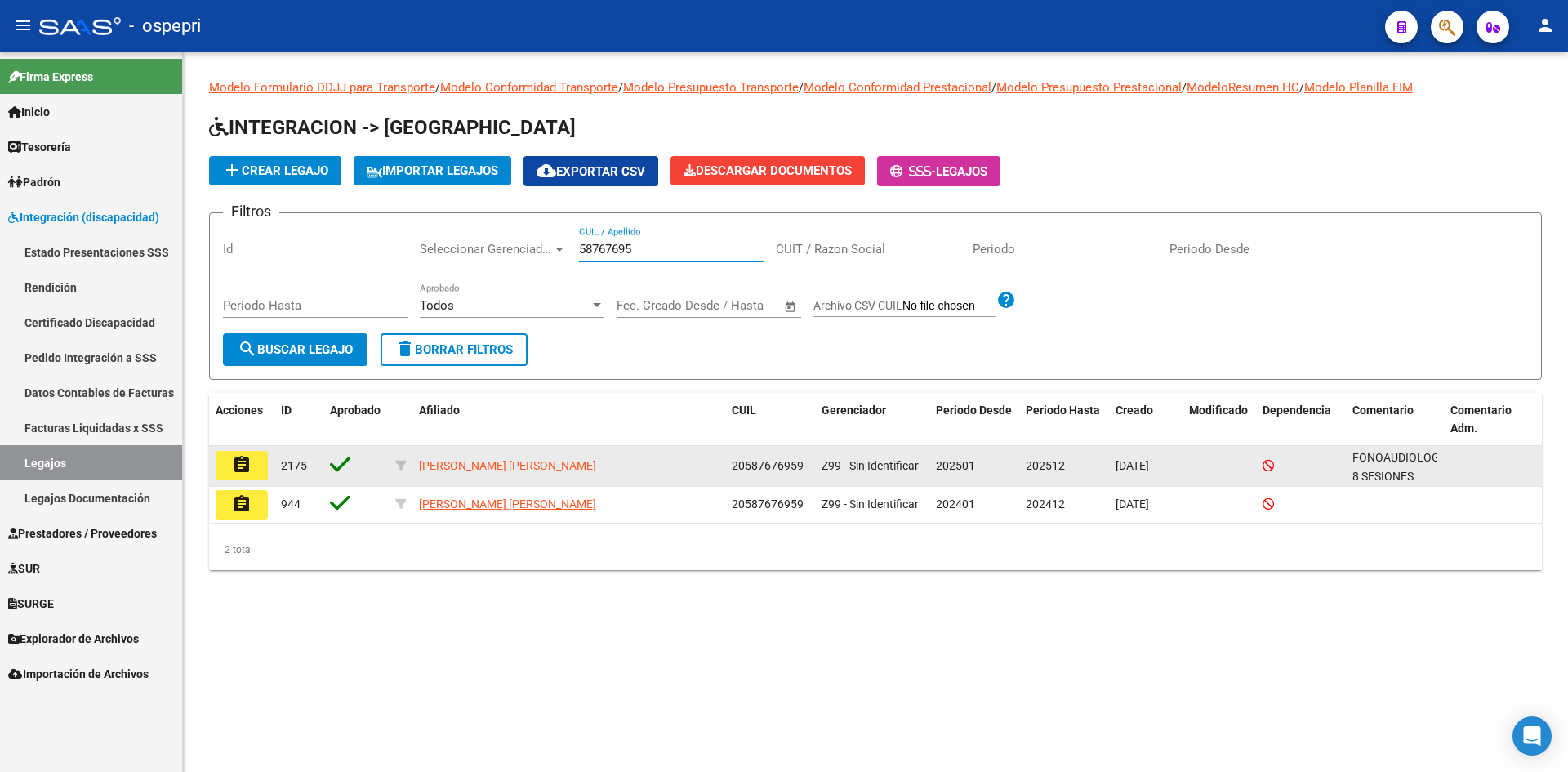
type input "58767695"
click at [244, 458] on mat-icon "assignment" at bounding box center [242, 465] width 20 height 20
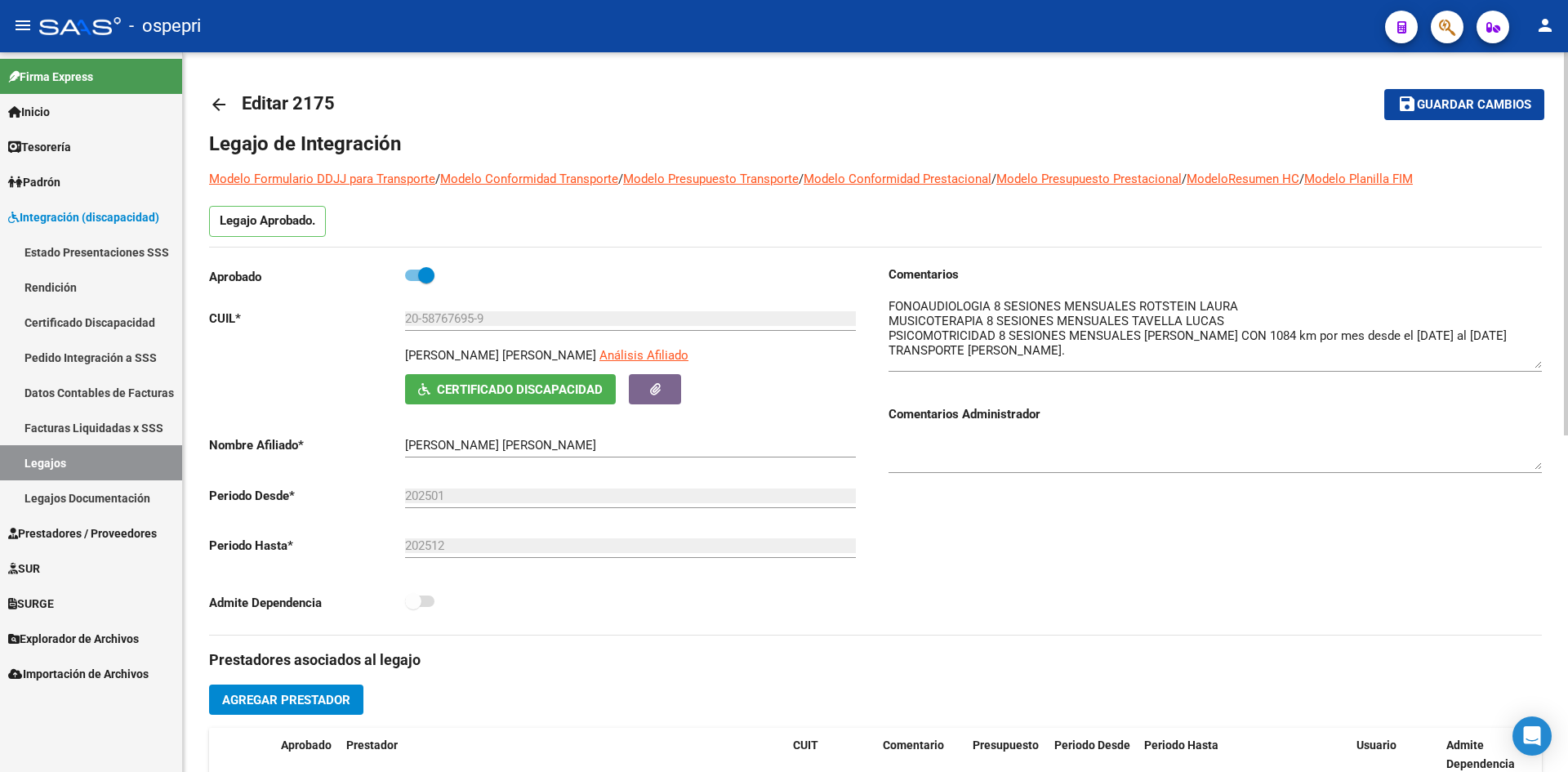
drag, startPoint x: 1538, startPoint y: 327, endPoint x: 1542, endPoint y: 364, distance: 37.2
click at [1542, 364] on div "arrow_back Editar 2175 save Guardar cambios Legajo de Integración Modelo Formul…" at bounding box center [875, 728] width 1385 height 1352
click at [219, 103] on mat-icon "arrow_back" at bounding box center [219, 105] width 20 height 20
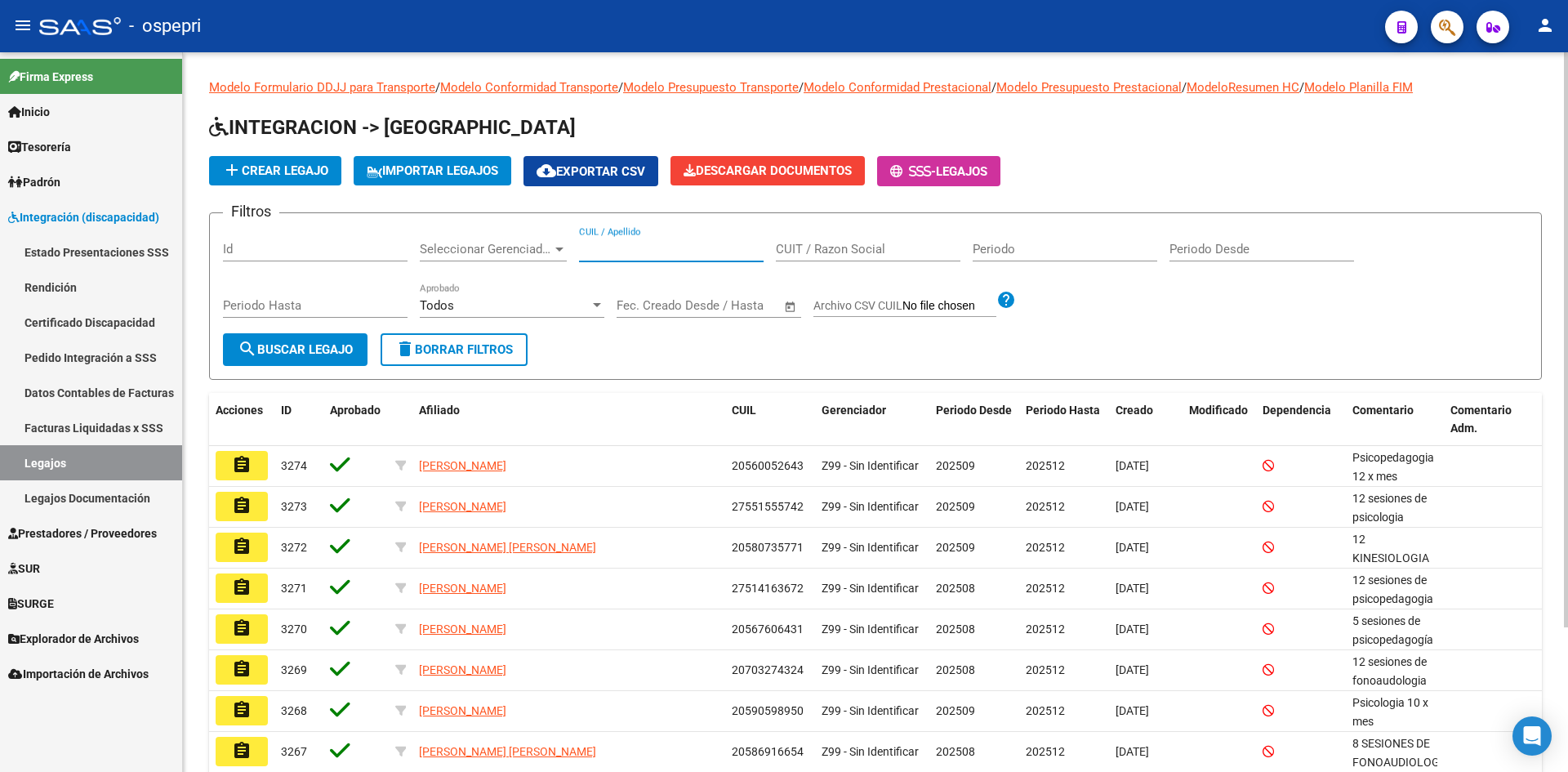
click at [625, 244] on input "CUIL / Apellido" at bounding box center [671, 249] width 184 height 15
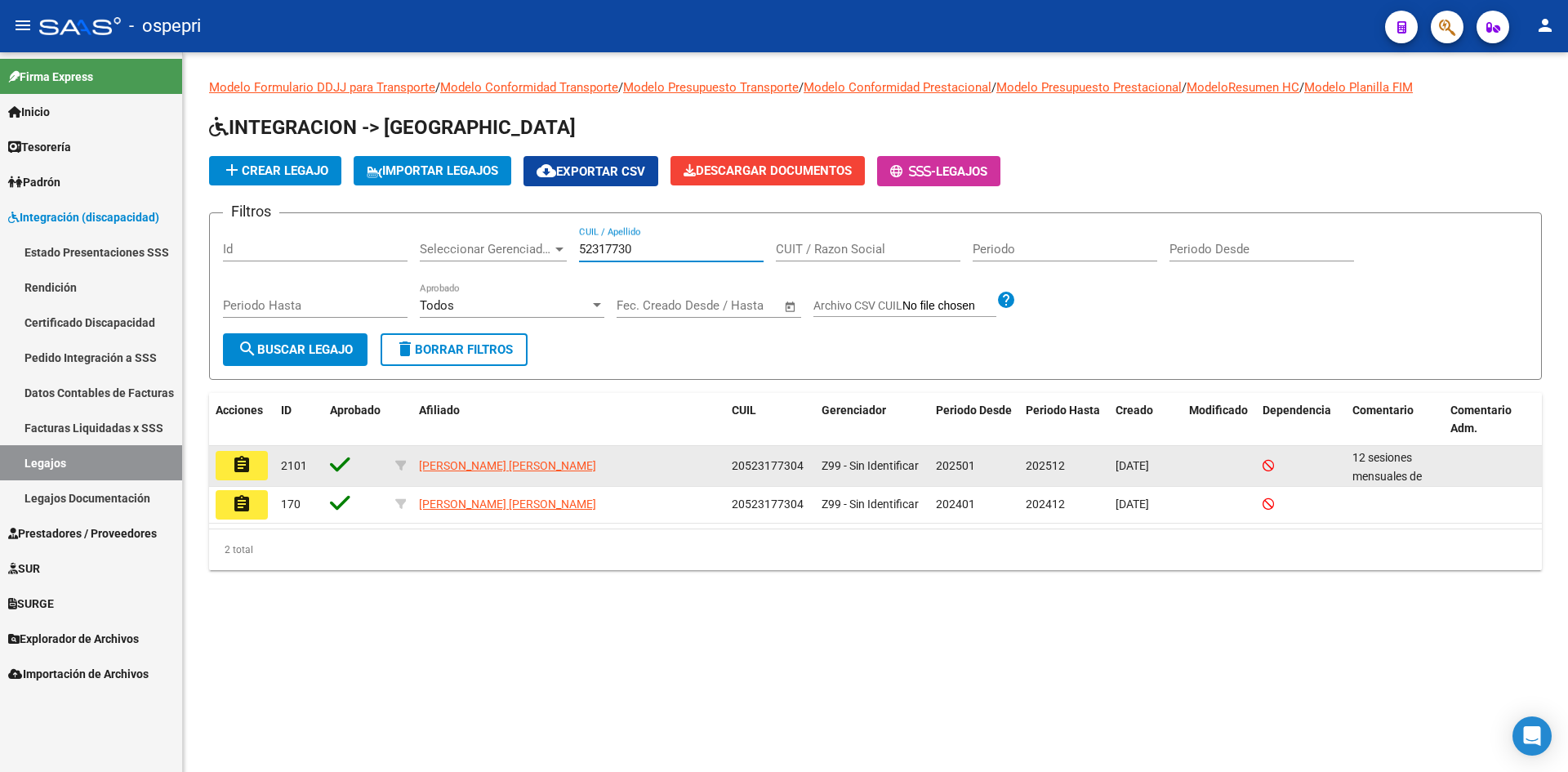
type input "52317730"
click at [244, 472] on mat-icon "assignment" at bounding box center [242, 465] width 20 height 20
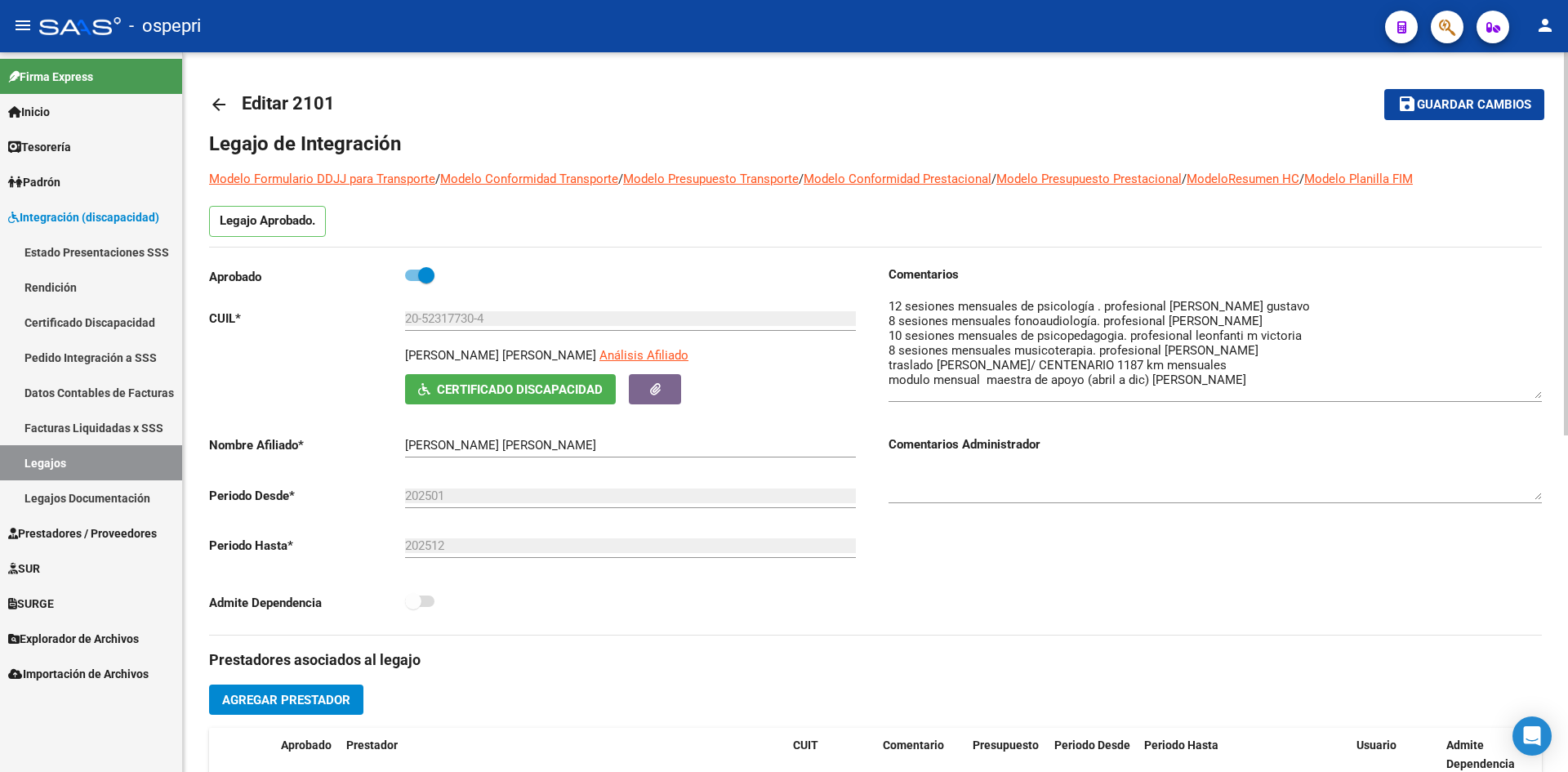
drag, startPoint x: 1538, startPoint y: 327, endPoint x: 1536, endPoint y: 395, distance: 68.0
click at [1536, 395] on textarea at bounding box center [1214, 348] width 653 height 101
click at [221, 95] on mat-icon "arrow_back" at bounding box center [219, 105] width 20 height 20
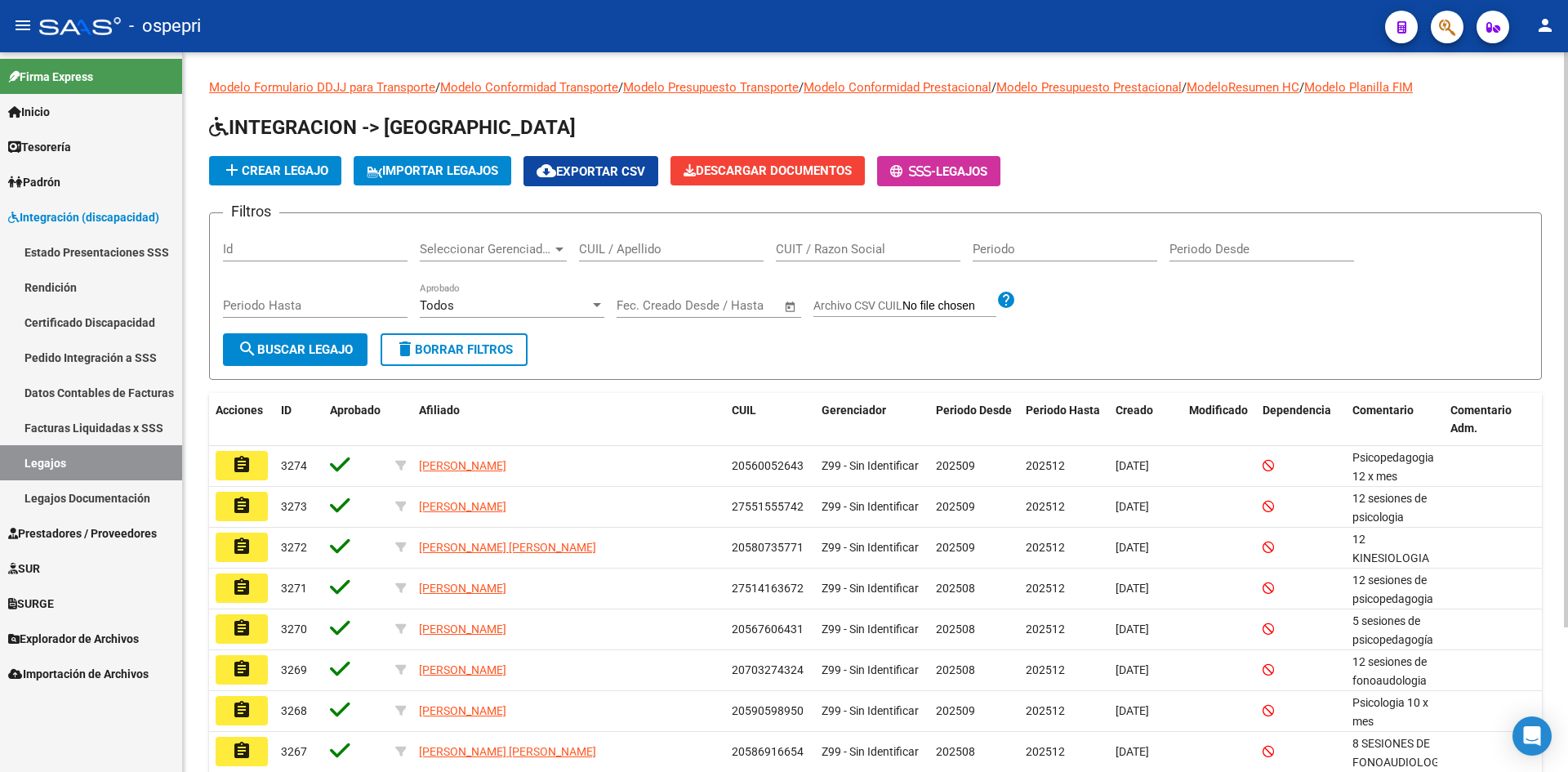
click at [605, 253] on input "CUIL / Apellido" at bounding box center [671, 249] width 184 height 15
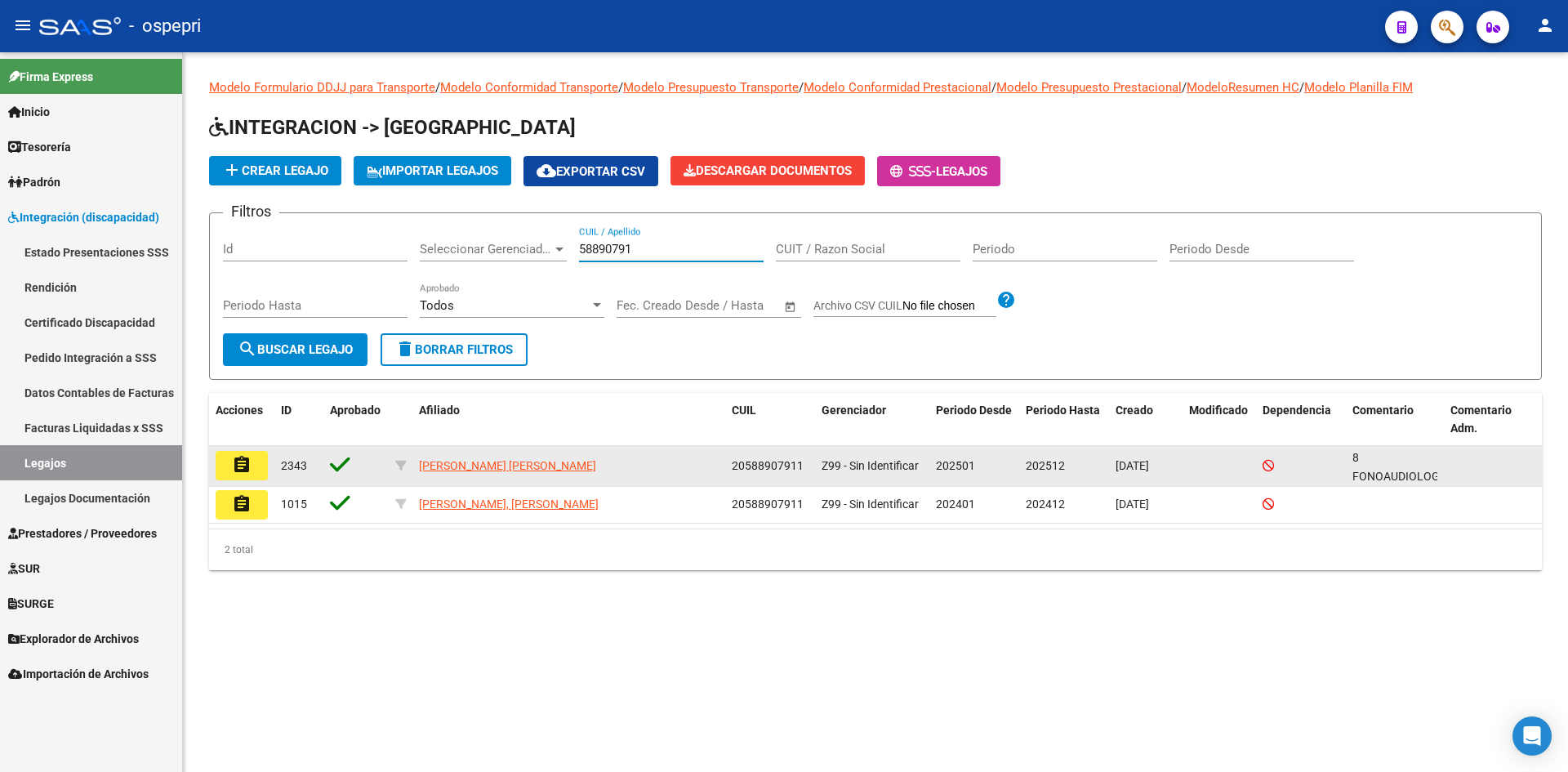
type input "58890791"
click at [241, 455] on mat-icon "assignment" at bounding box center [242, 465] width 20 height 20
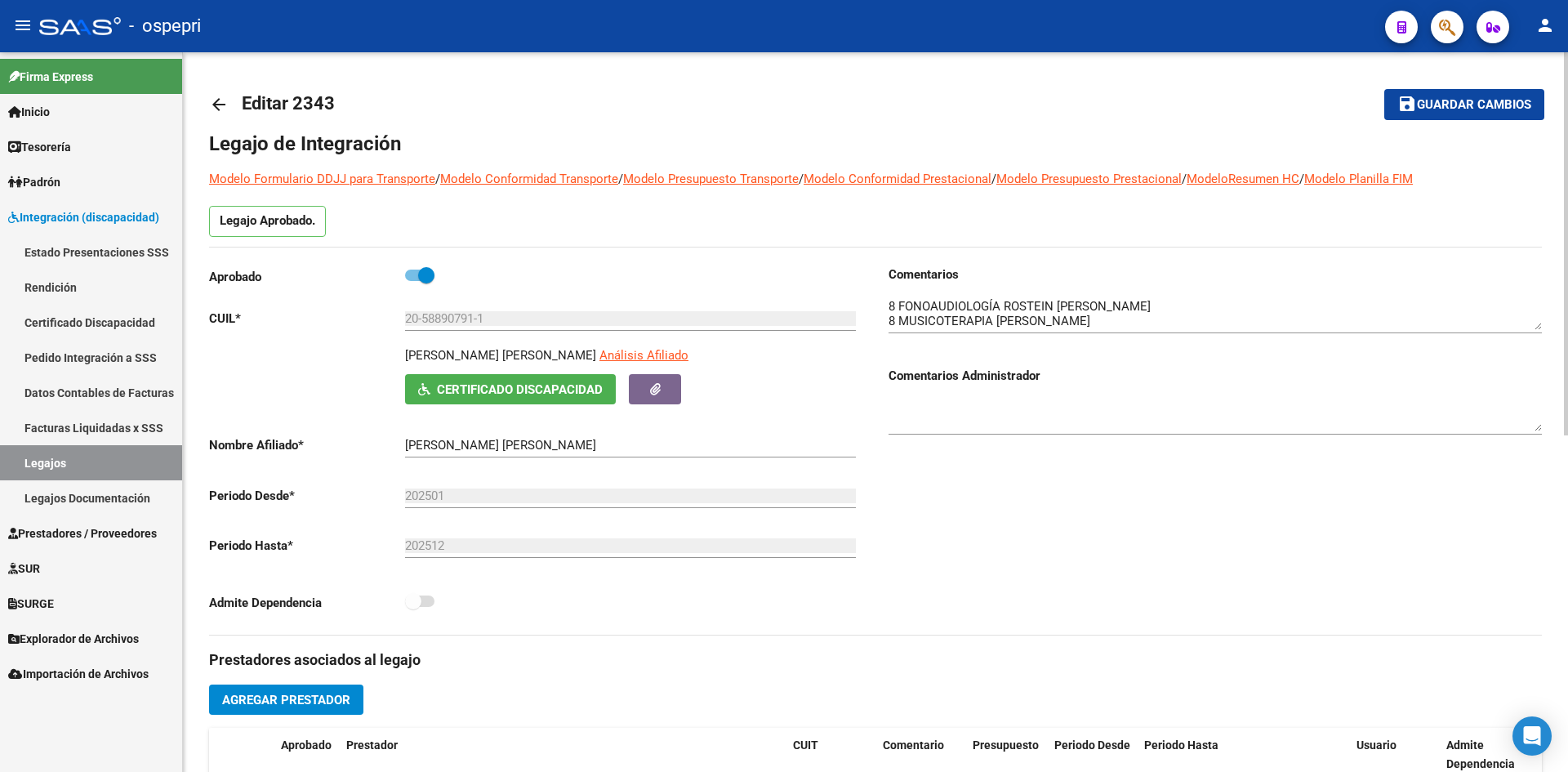
click at [214, 104] on mat-icon "arrow_back" at bounding box center [219, 105] width 20 height 20
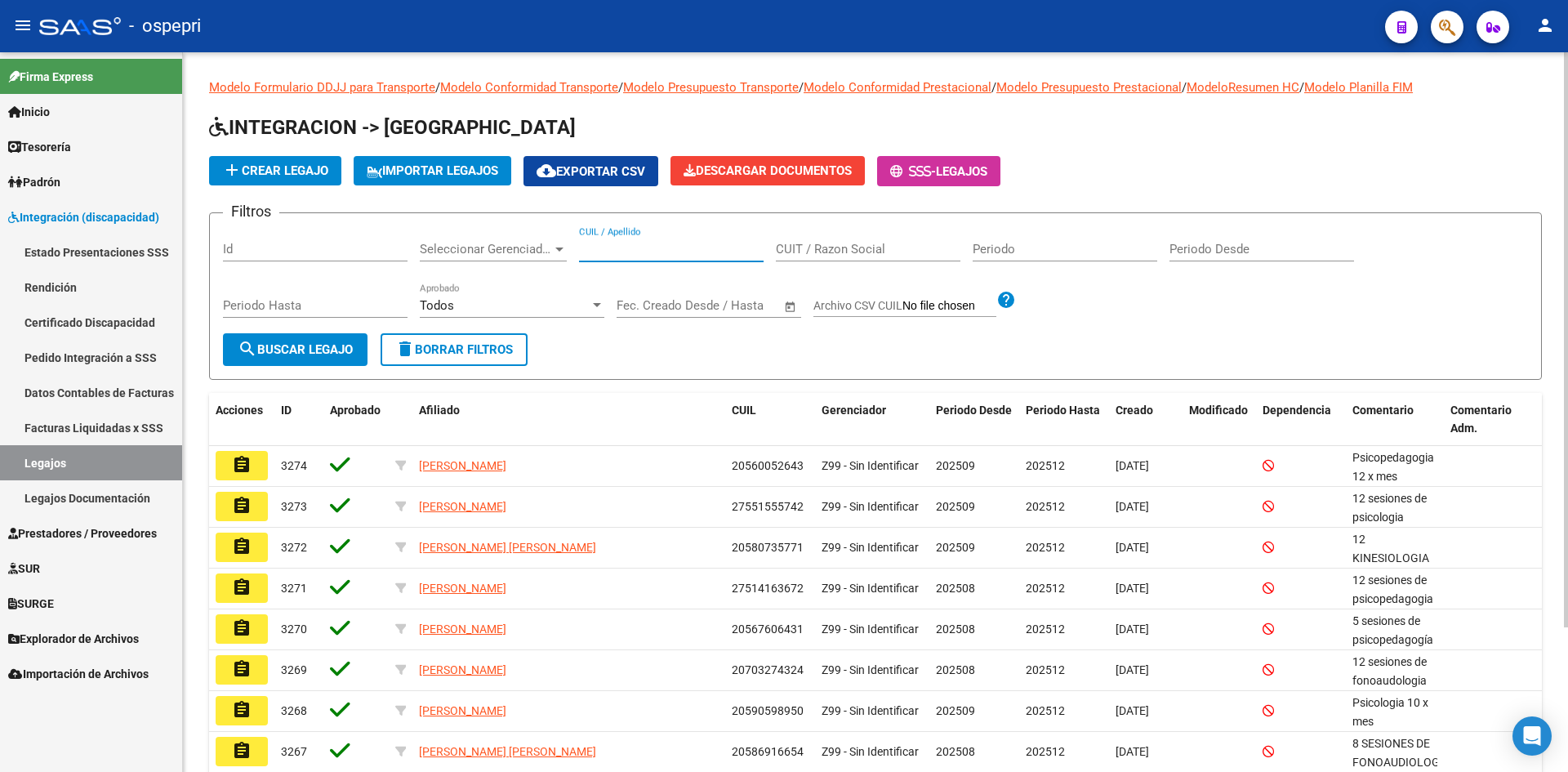
click at [614, 249] on input "CUIL / Apellido" at bounding box center [671, 249] width 184 height 15
type input "59228253"
click at [294, 350] on span "search Buscar Legajo" at bounding box center [295, 349] width 115 height 15
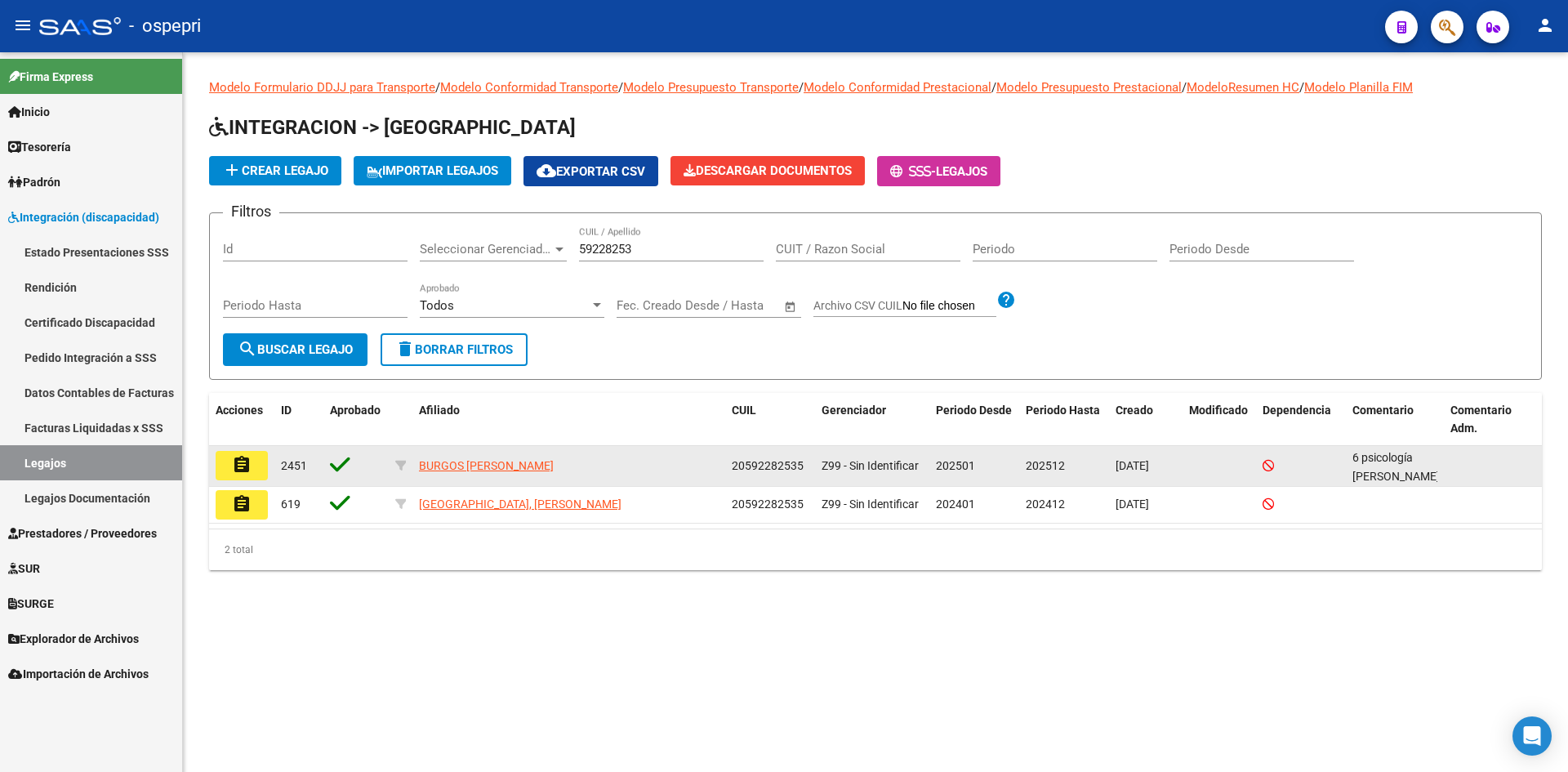
click at [242, 464] on mat-icon "assignment" at bounding box center [242, 465] width 20 height 20
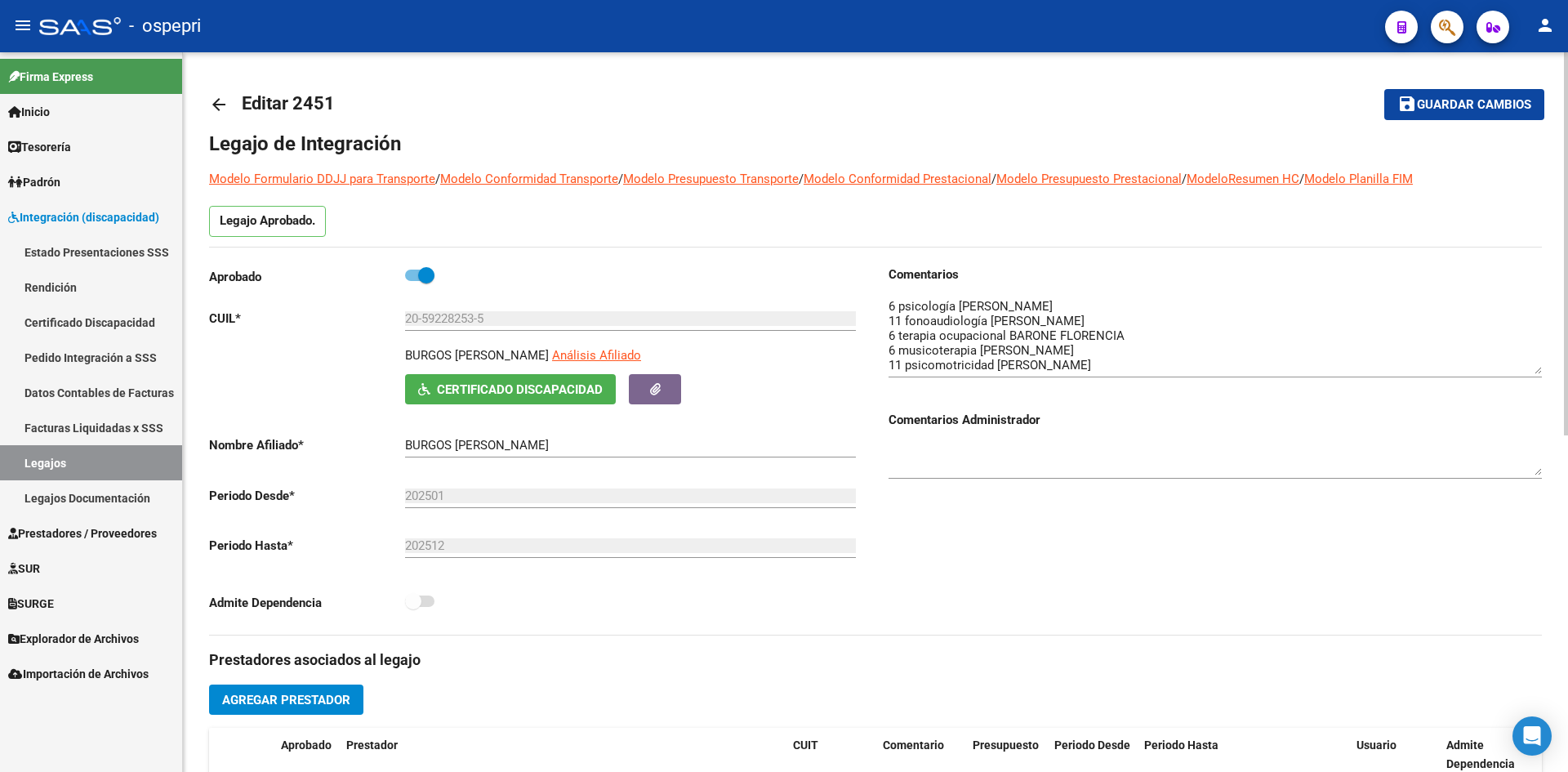
drag, startPoint x: 1538, startPoint y: 327, endPoint x: 1542, endPoint y: 370, distance: 43.2
click at [1542, 370] on div "arrow_back Editar 2451 save Guardar cambios Legajo de Integración Modelo Formul…" at bounding box center [875, 728] width 1385 height 1352
click at [214, 100] on mat-icon "arrow_back" at bounding box center [219, 105] width 20 height 20
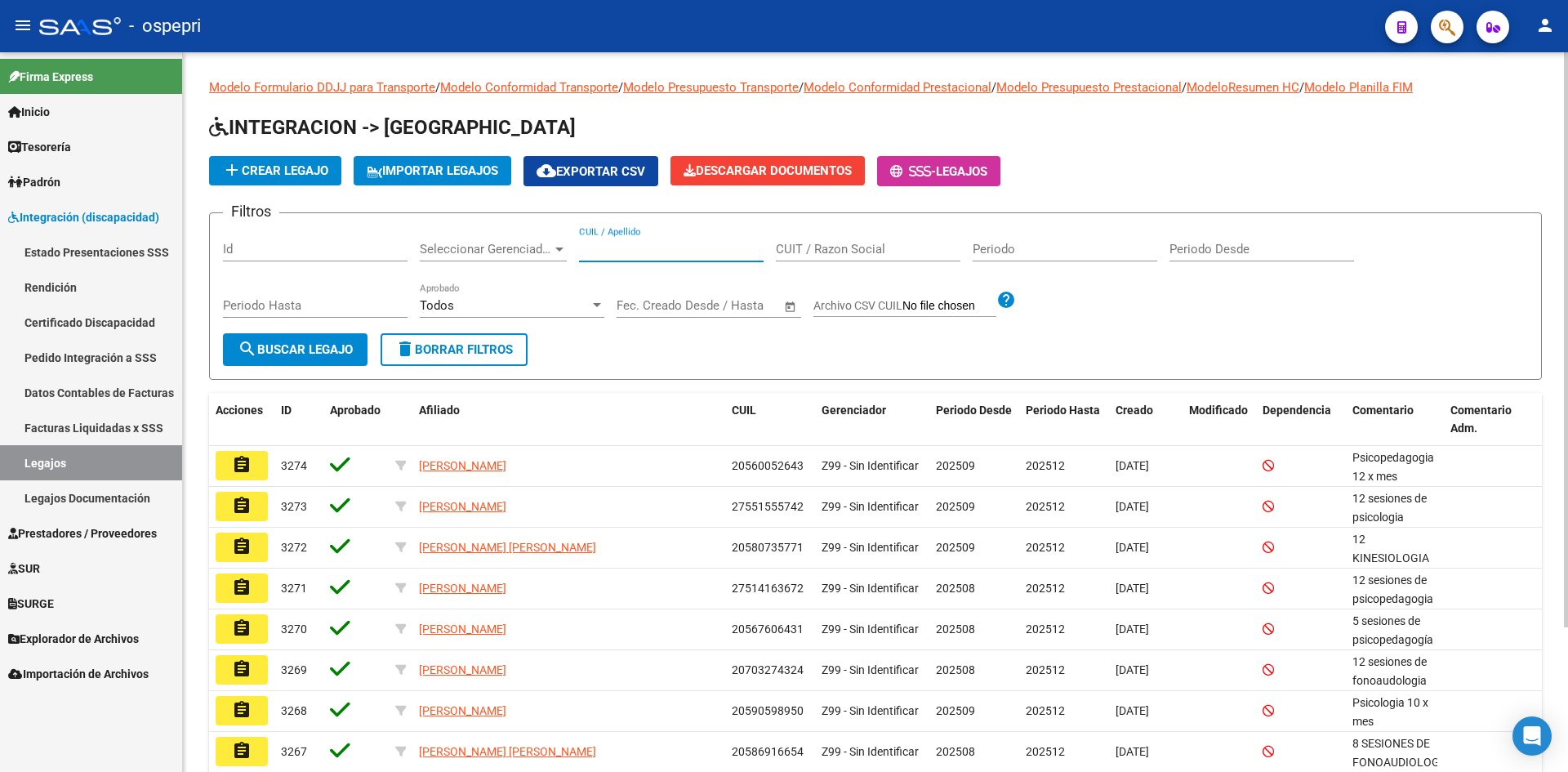
click at [608, 252] on input "CUIL / Apellido" at bounding box center [671, 249] width 184 height 15
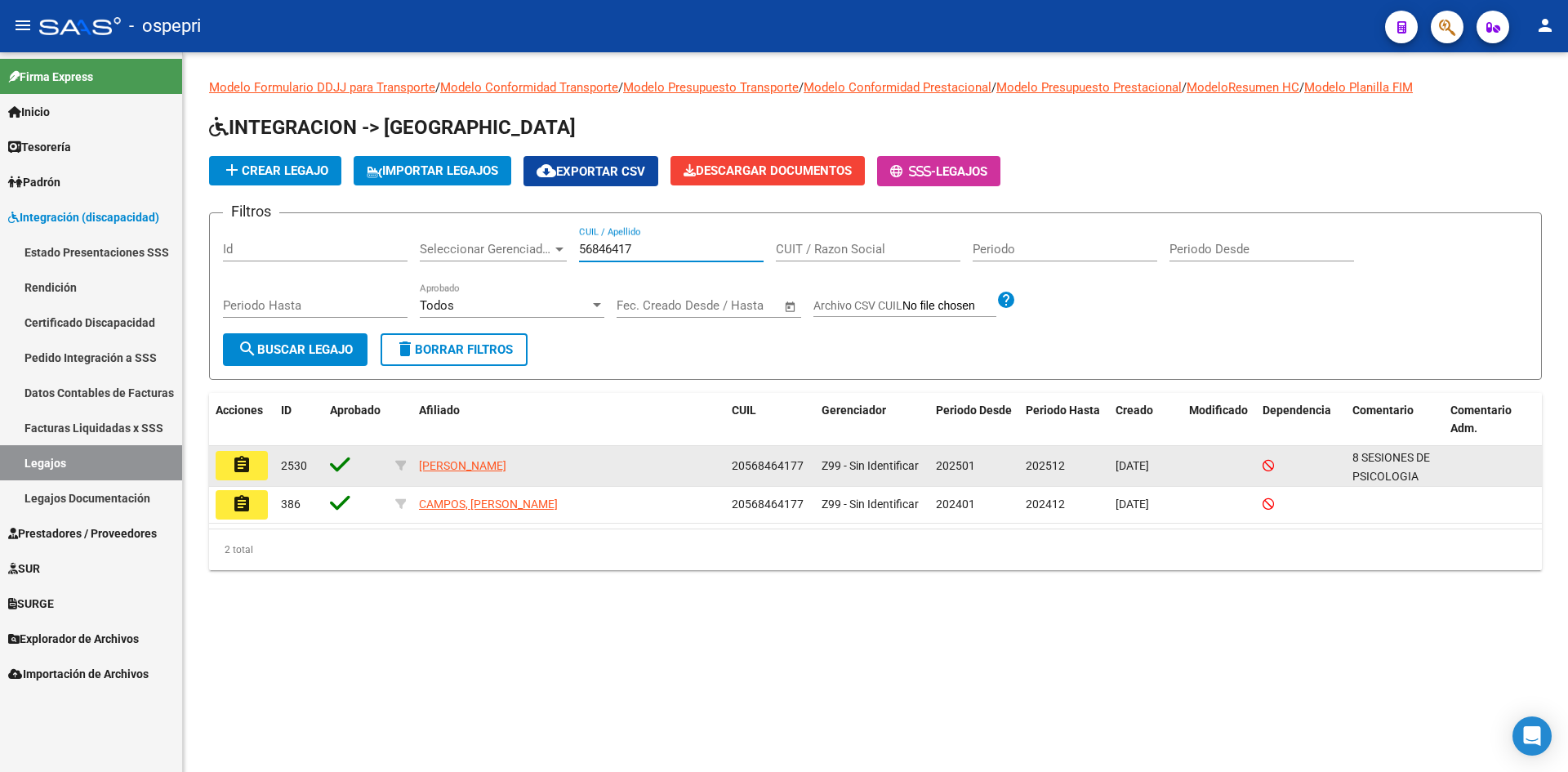
type input "56846417"
click at [238, 455] on mat-icon "assignment" at bounding box center [242, 465] width 20 height 20
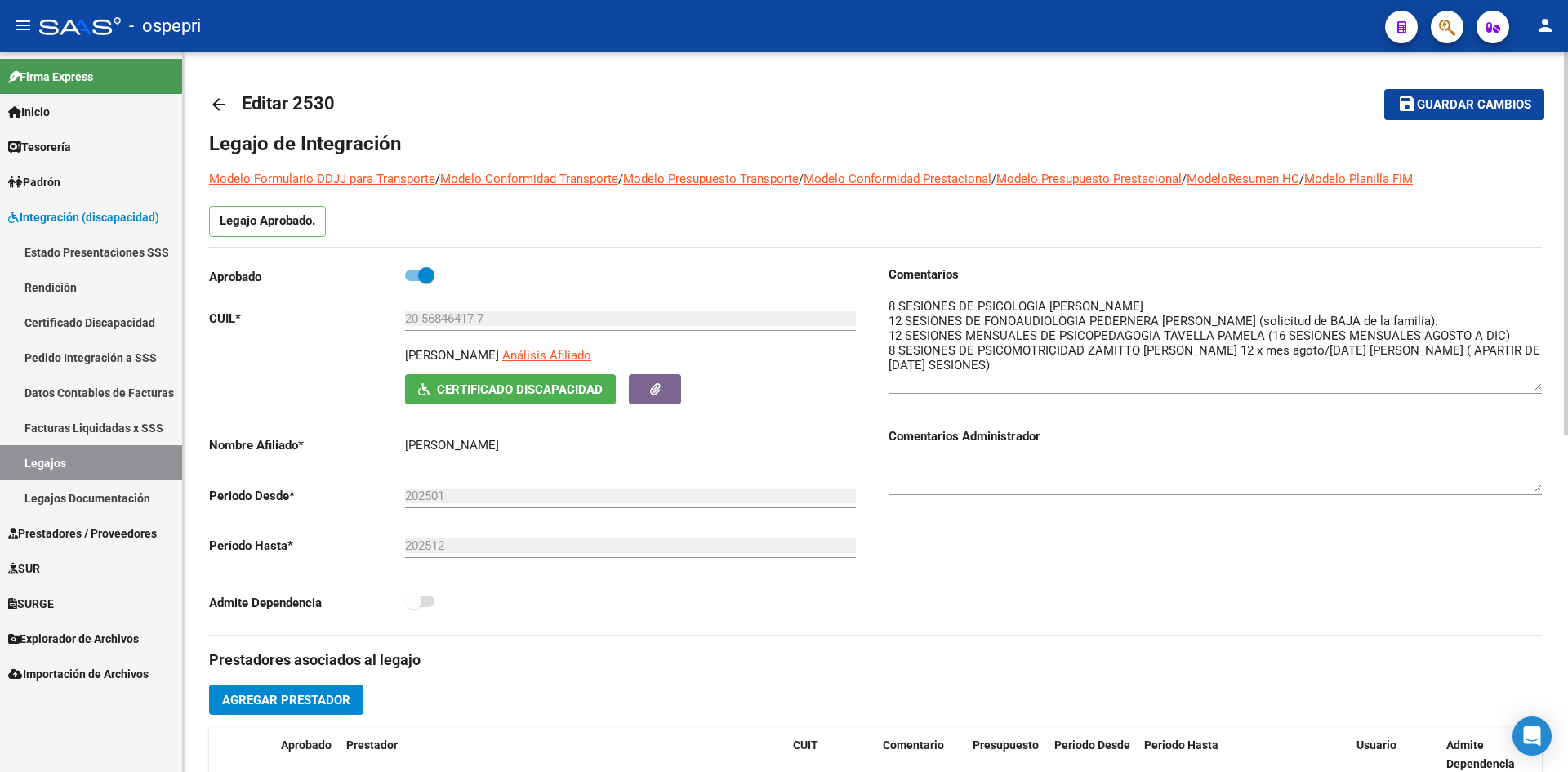
drag, startPoint x: 1537, startPoint y: 326, endPoint x: 1542, endPoint y: 386, distance: 60.2
click at [1542, 386] on div "arrow_back Editar 2530 save Guardar cambios Legajo de Integración Modelo Formul…" at bounding box center [875, 728] width 1385 height 1352
click at [225, 104] on mat-icon "arrow_back" at bounding box center [219, 105] width 20 height 20
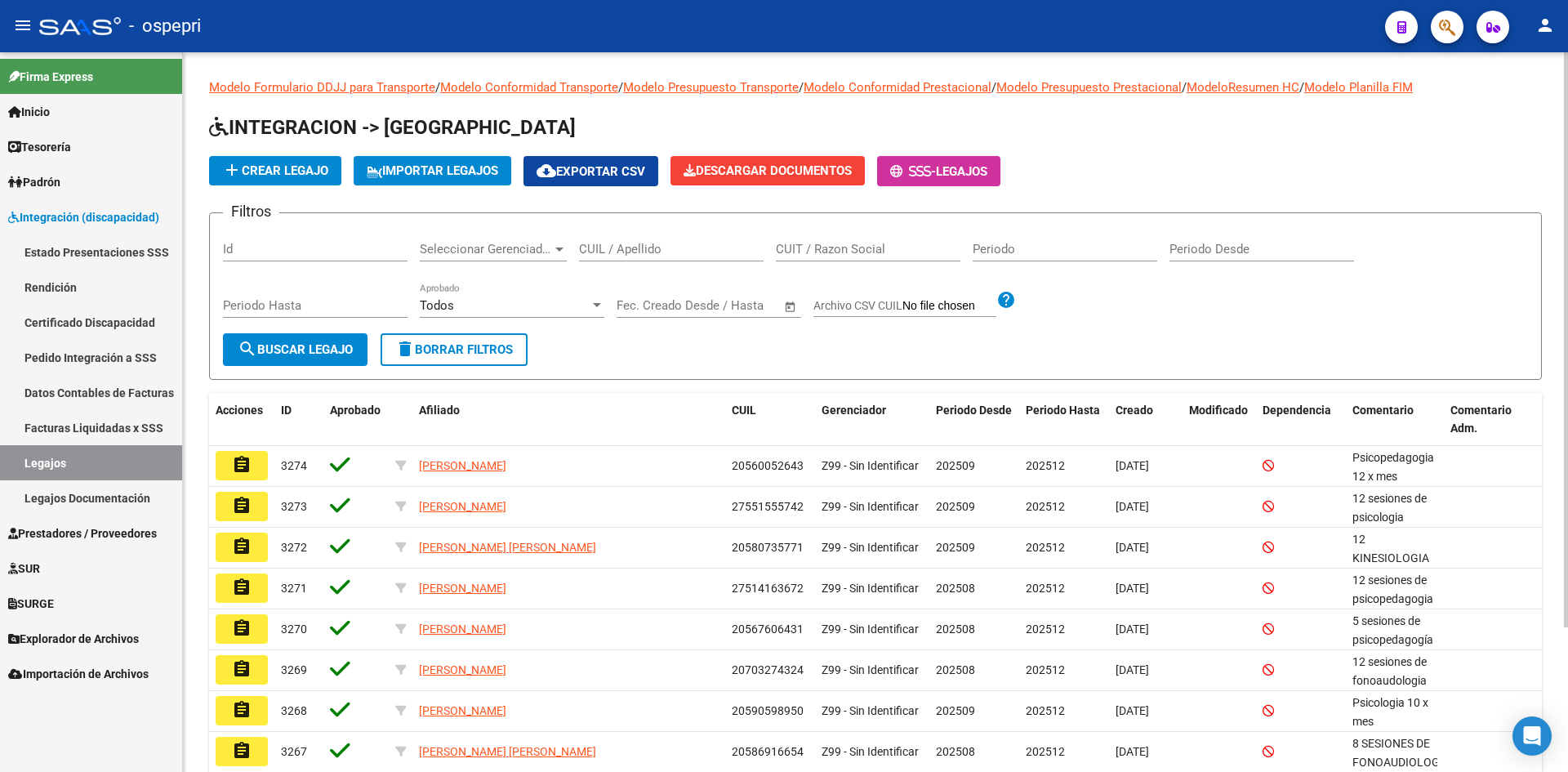
click at [599, 243] on input "CUIL / Apellido" at bounding box center [671, 249] width 184 height 15
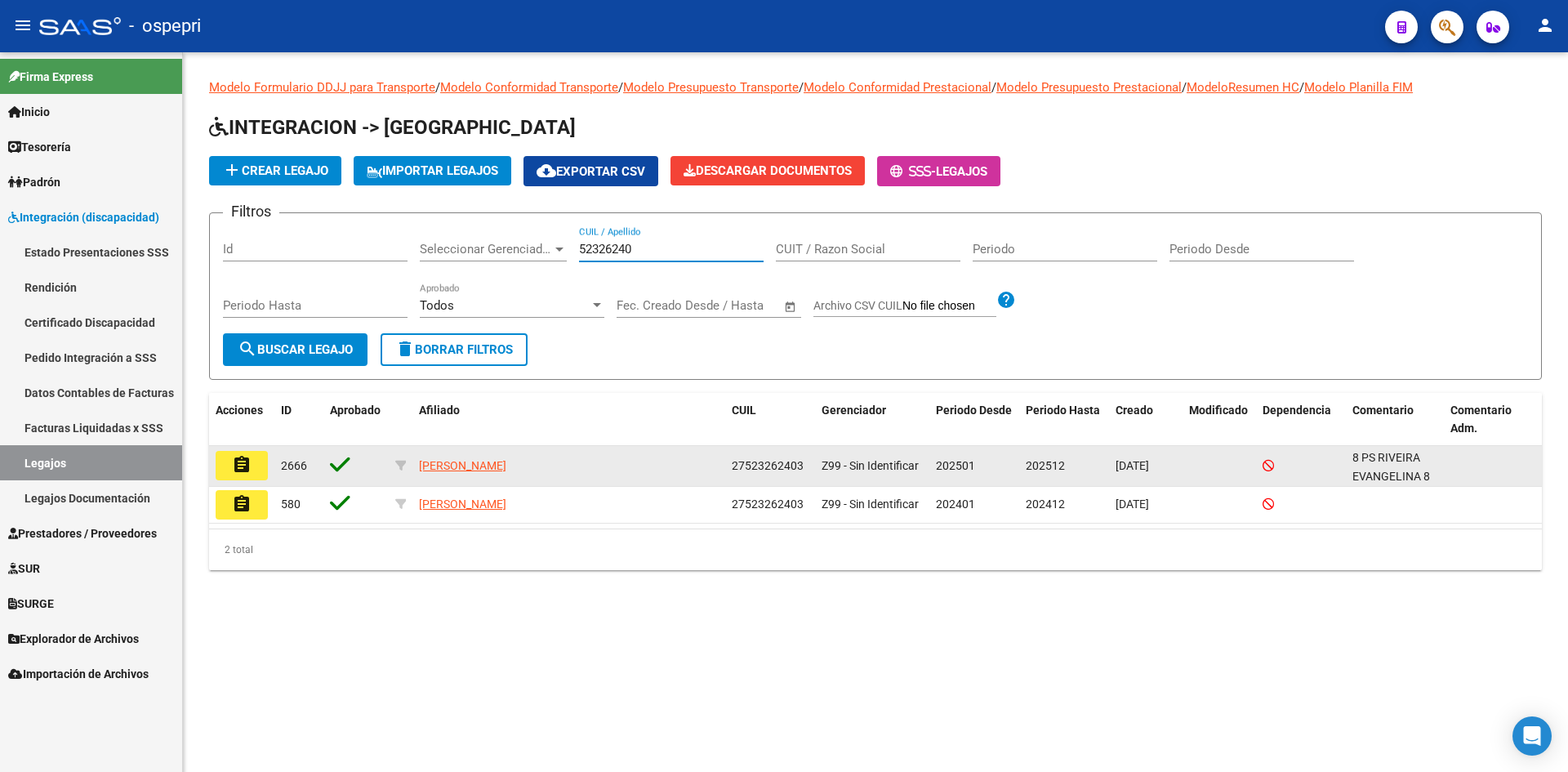
type input "52326240"
click at [245, 469] on mat-icon "assignment" at bounding box center [242, 465] width 20 height 20
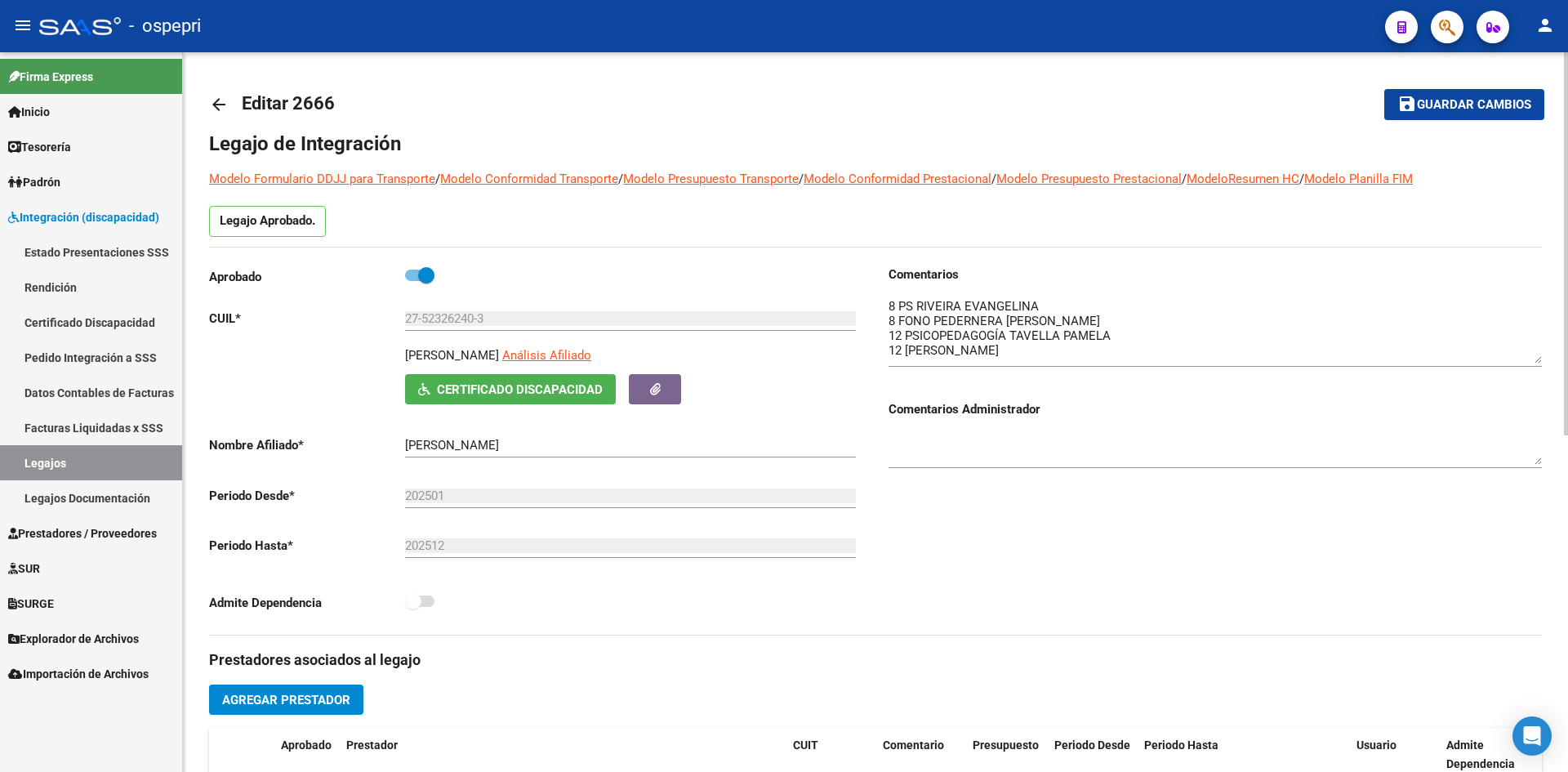
drag, startPoint x: 1534, startPoint y: 327, endPoint x: 1539, endPoint y: 361, distance: 34.4
click at [1539, 361] on textarea at bounding box center [1214, 330] width 653 height 66
click at [219, 105] on mat-icon "arrow_back" at bounding box center [219, 105] width 20 height 20
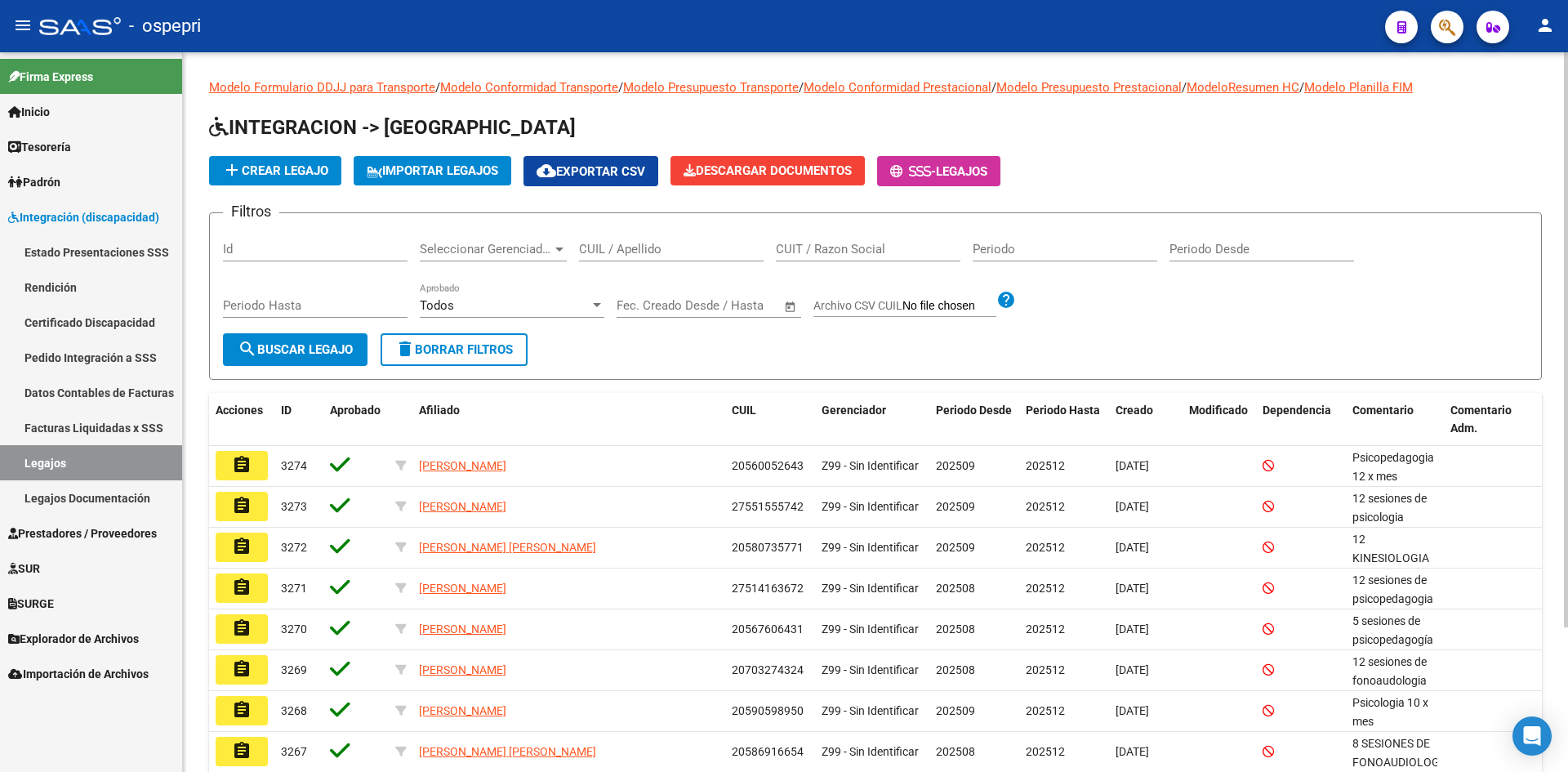
click at [600, 255] on input "CUIL / Apellido" at bounding box center [671, 249] width 184 height 15
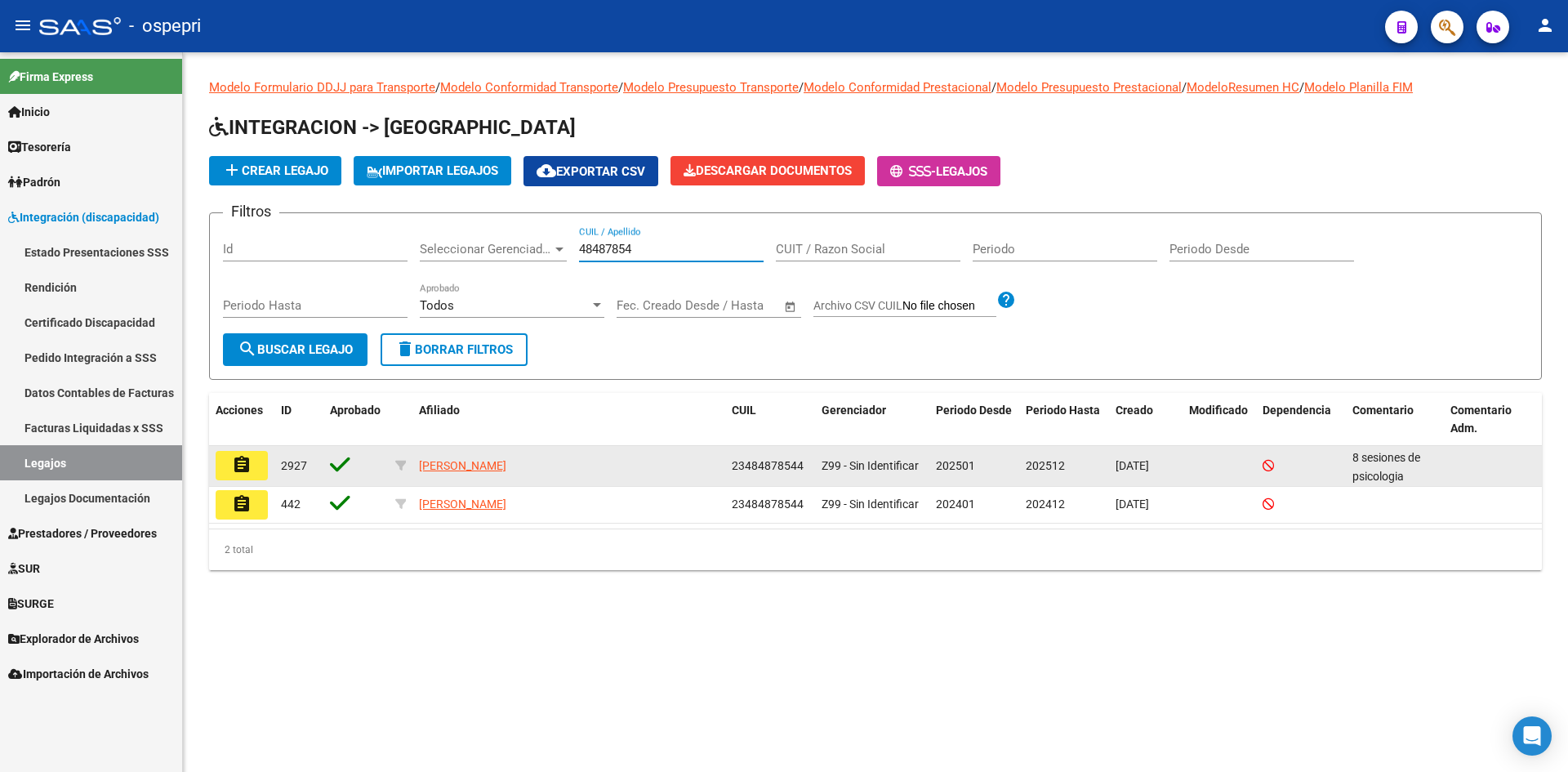
type input "48487854"
click at [248, 469] on mat-icon "assignment" at bounding box center [242, 465] width 20 height 20
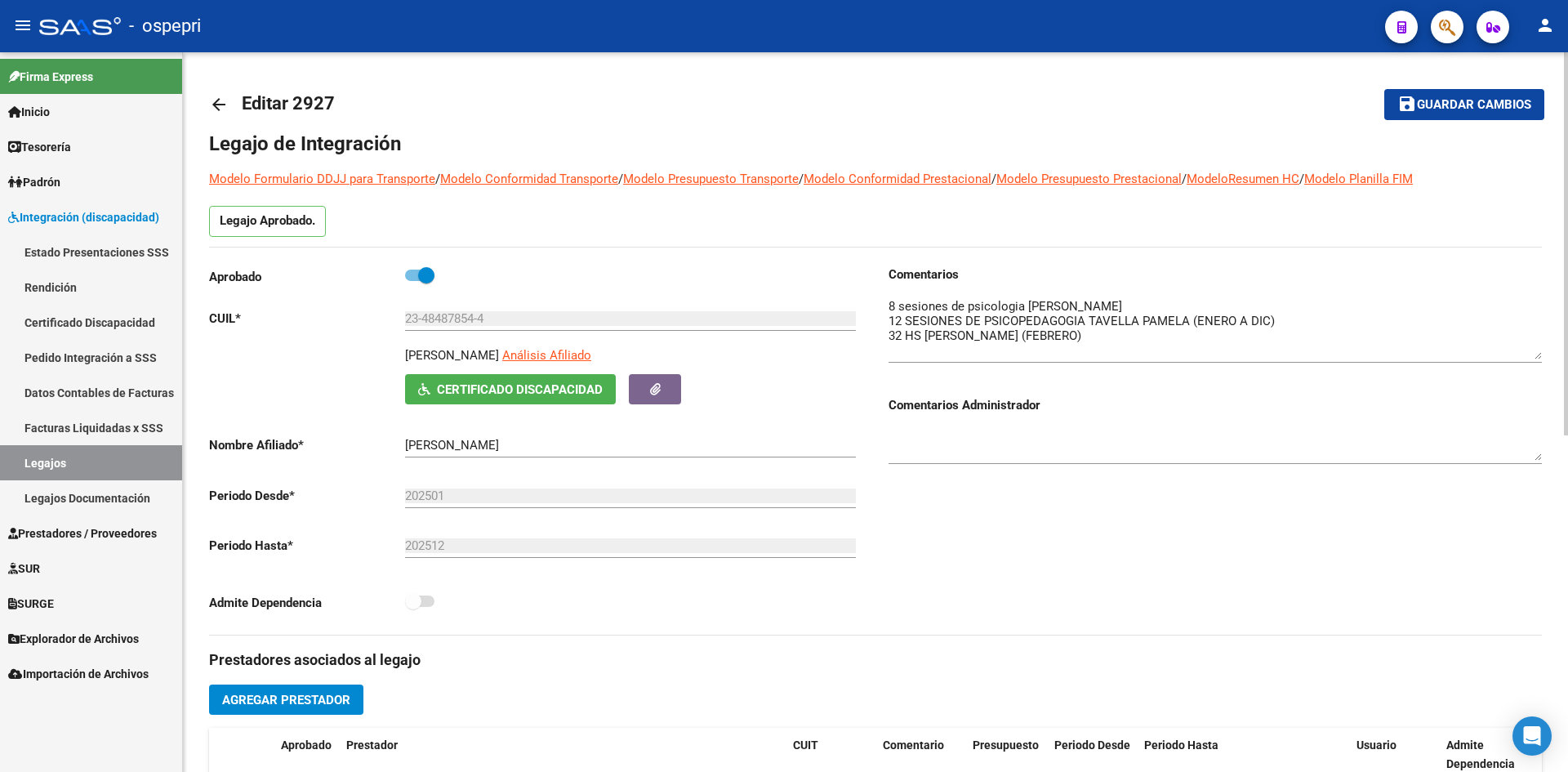
drag, startPoint x: 1537, startPoint y: 326, endPoint x: 1537, endPoint y: 355, distance: 29.0
click at [1537, 355] on textarea at bounding box center [1214, 328] width 653 height 62
click at [219, 102] on mat-icon "arrow_back" at bounding box center [219, 105] width 20 height 20
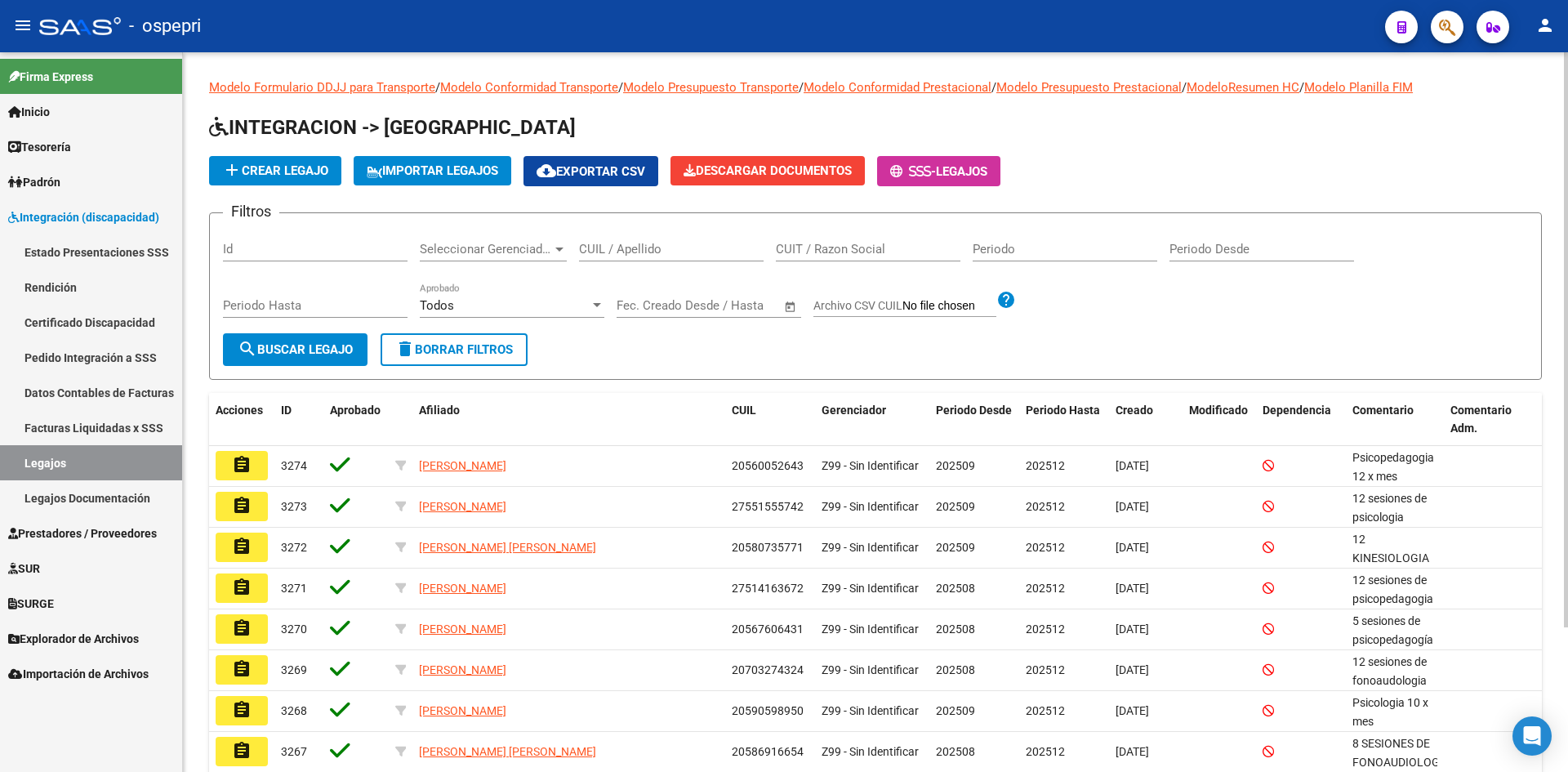
click at [633, 242] on input "CUIL / Apellido" at bounding box center [671, 249] width 184 height 15
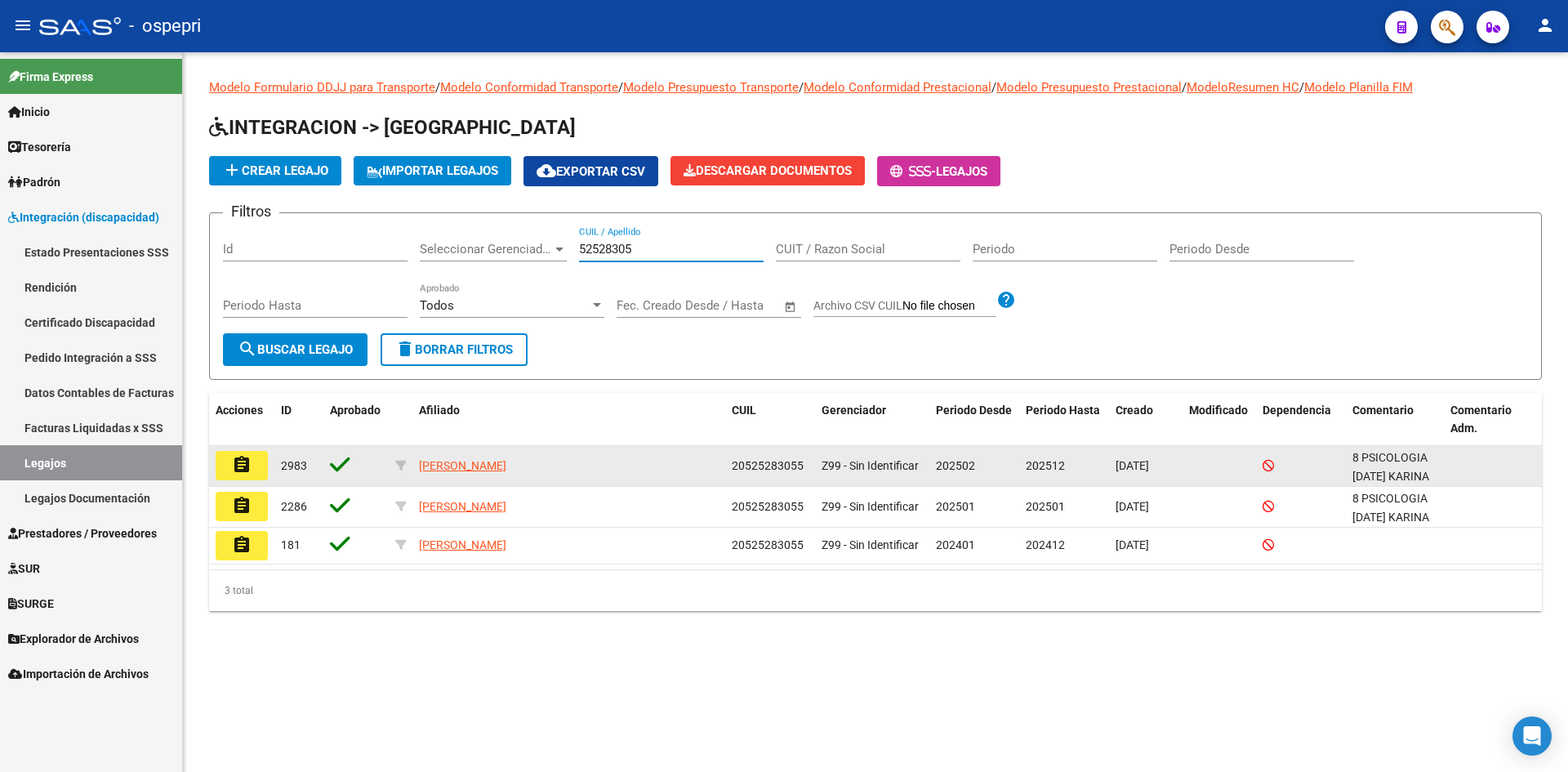
type input "52528305"
click at [241, 463] on mat-icon "assignment" at bounding box center [242, 465] width 20 height 20
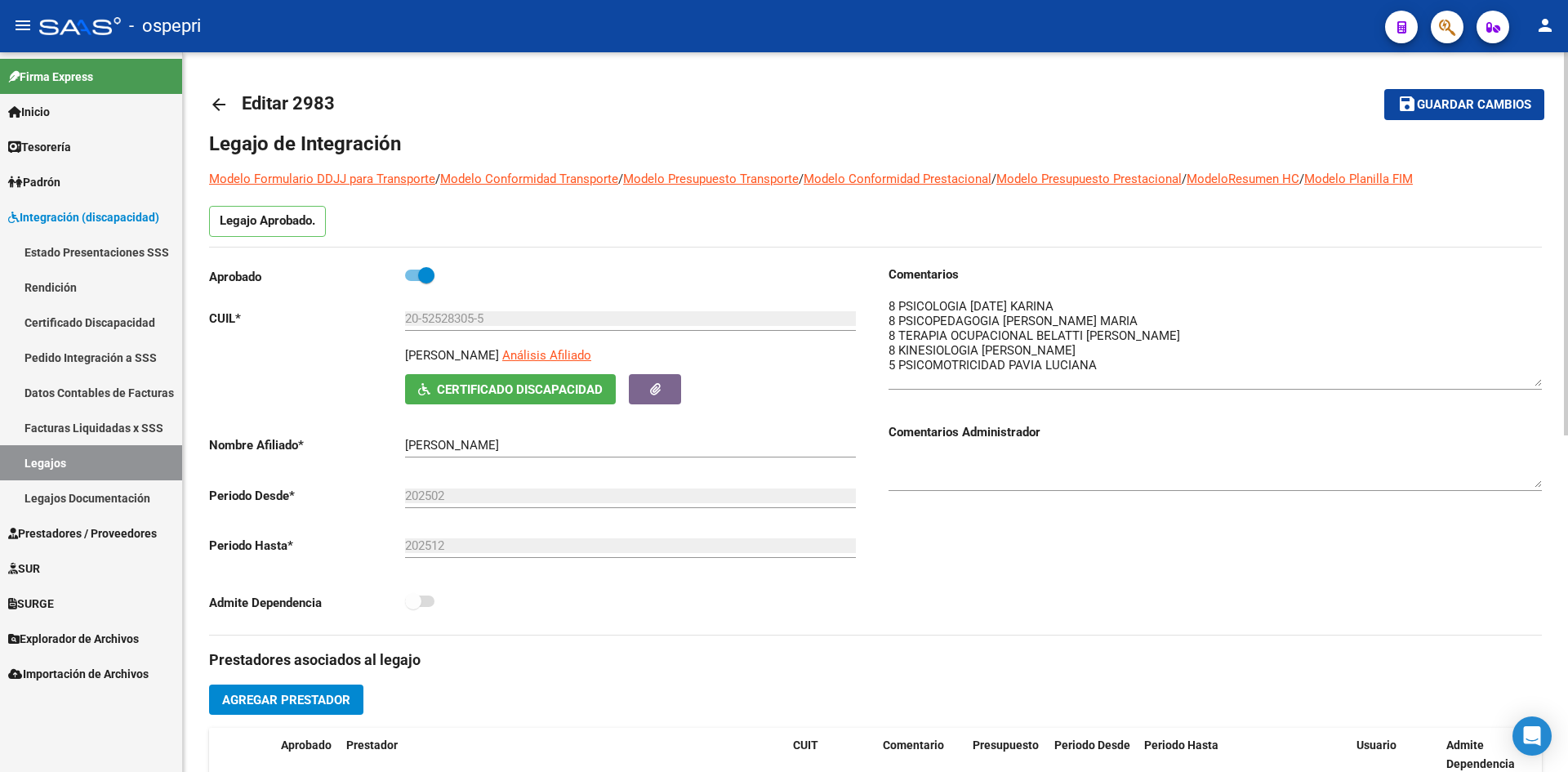
drag, startPoint x: 1538, startPoint y: 324, endPoint x: 1547, endPoint y: 381, distance: 57.7
click at [1547, 381] on div "arrow_back Editar 2983 save Guardar cambios Legajo de Integración Modelo Formul…" at bounding box center [875, 728] width 1385 height 1352
click at [217, 106] on mat-icon "arrow_back" at bounding box center [219, 105] width 20 height 20
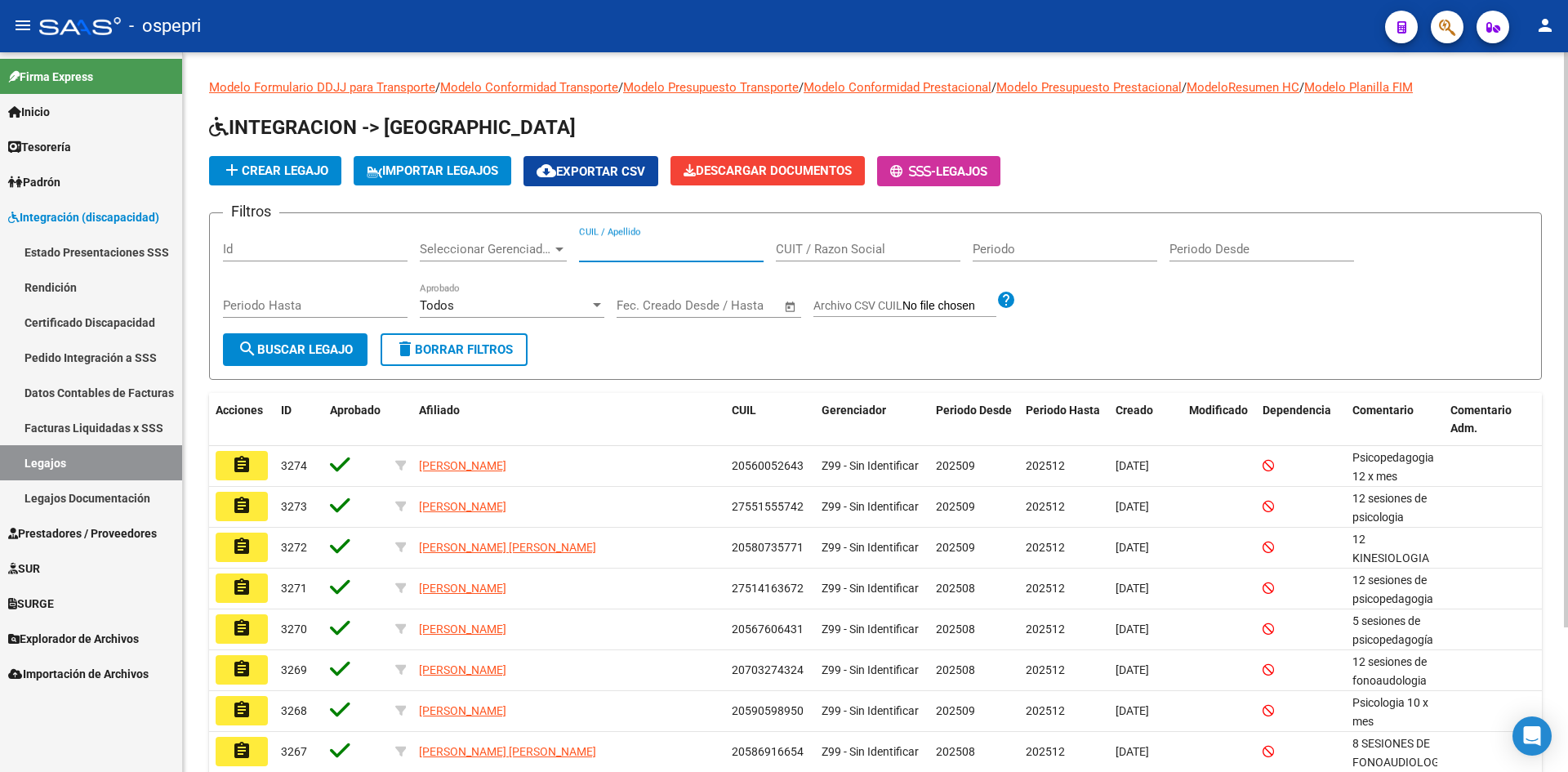
click at [624, 253] on input "CUIL / Apellido" at bounding box center [671, 249] width 184 height 15
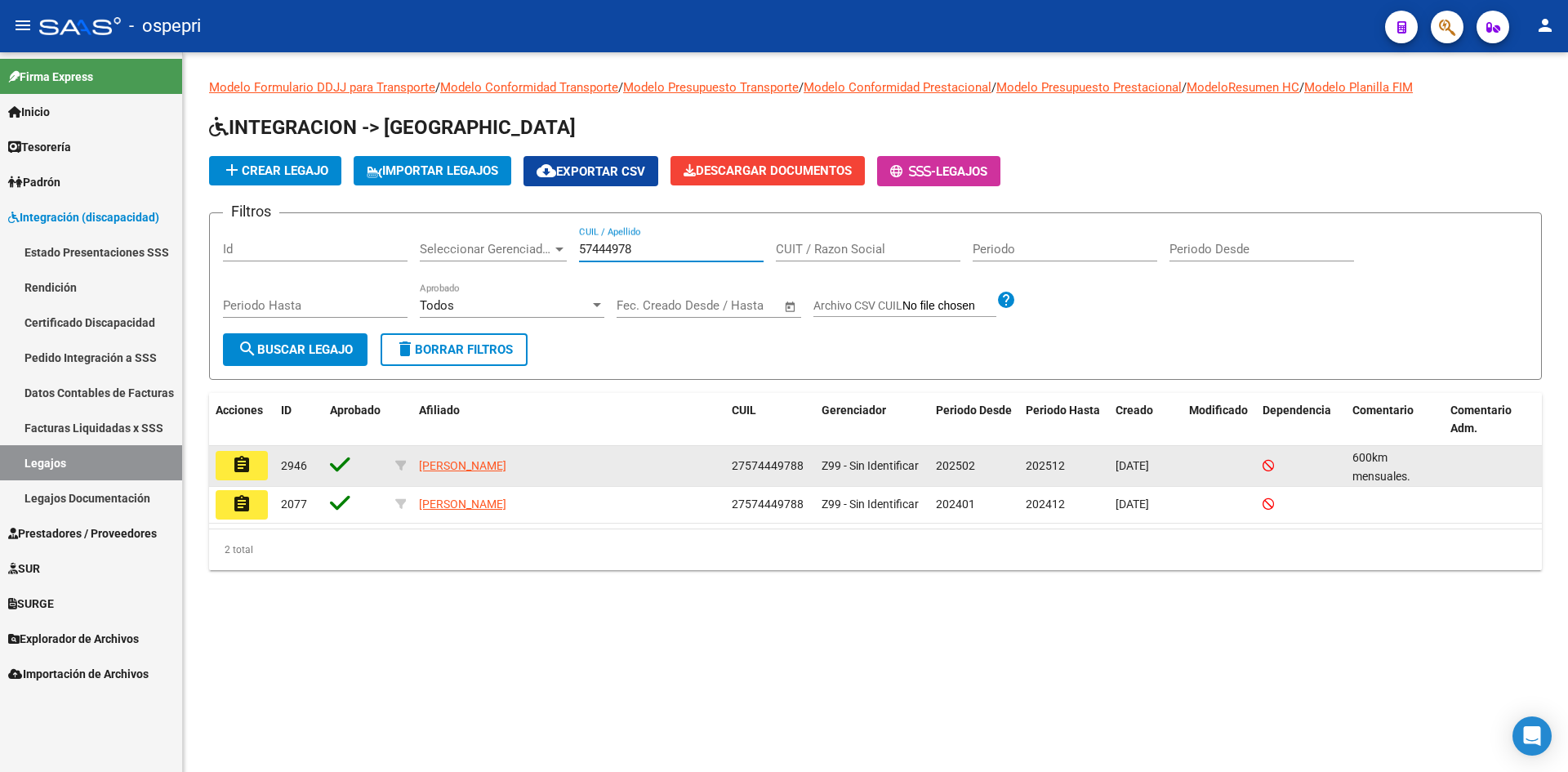
type input "57444978"
click at [248, 469] on mat-icon "assignment" at bounding box center [242, 465] width 20 height 20
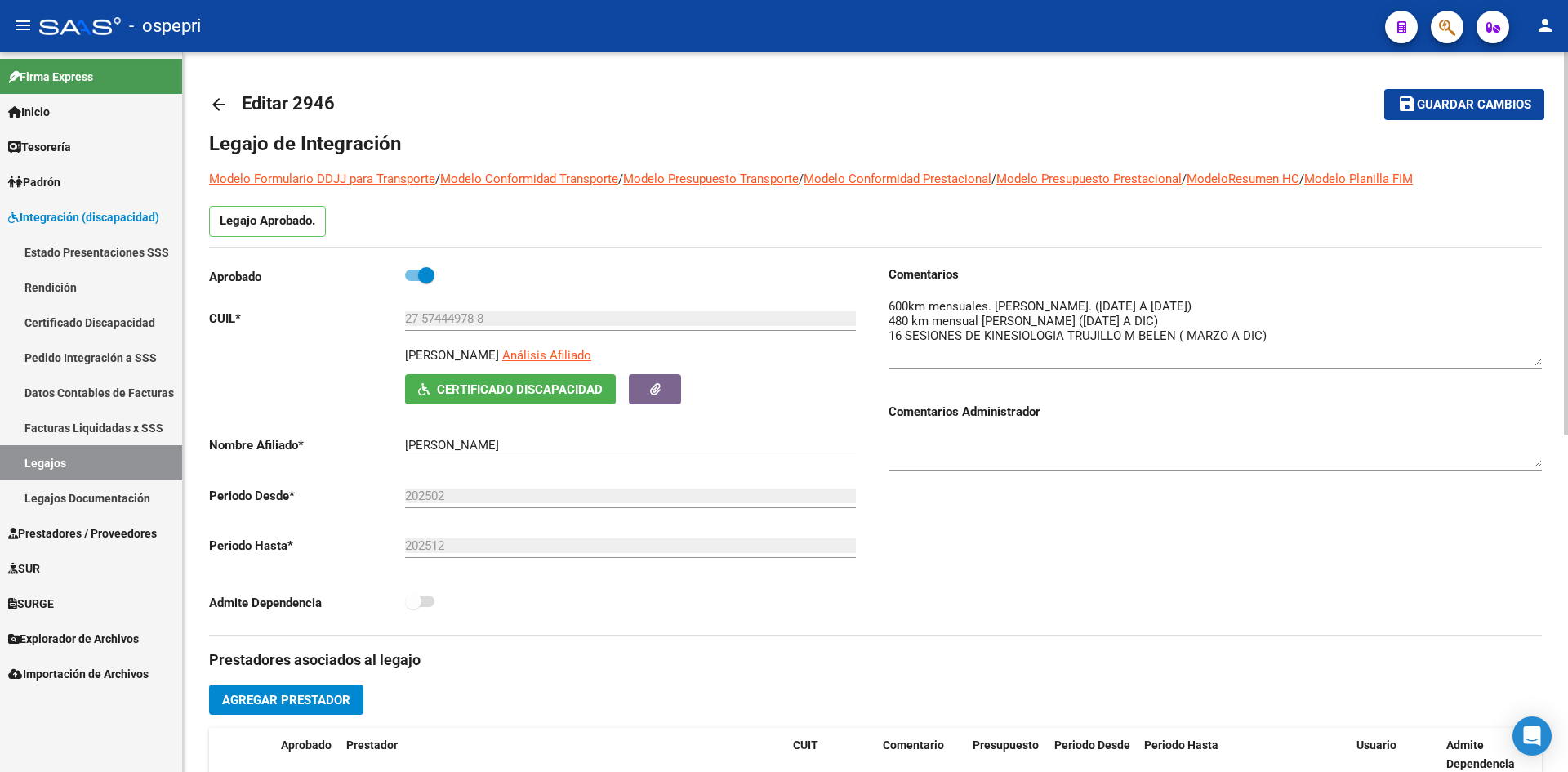
drag, startPoint x: 1534, startPoint y: 326, endPoint x: 1566, endPoint y: 362, distance: 48.2
click at [1566, 362] on div "arrow_back Editar 2946 save Guardar cambios Legajo de Integración Modelo Formul…" at bounding box center [878, 728] width 1390 height 1352
click at [220, 100] on mat-icon "arrow_back" at bounding box center [219, 105] width 20 height 20
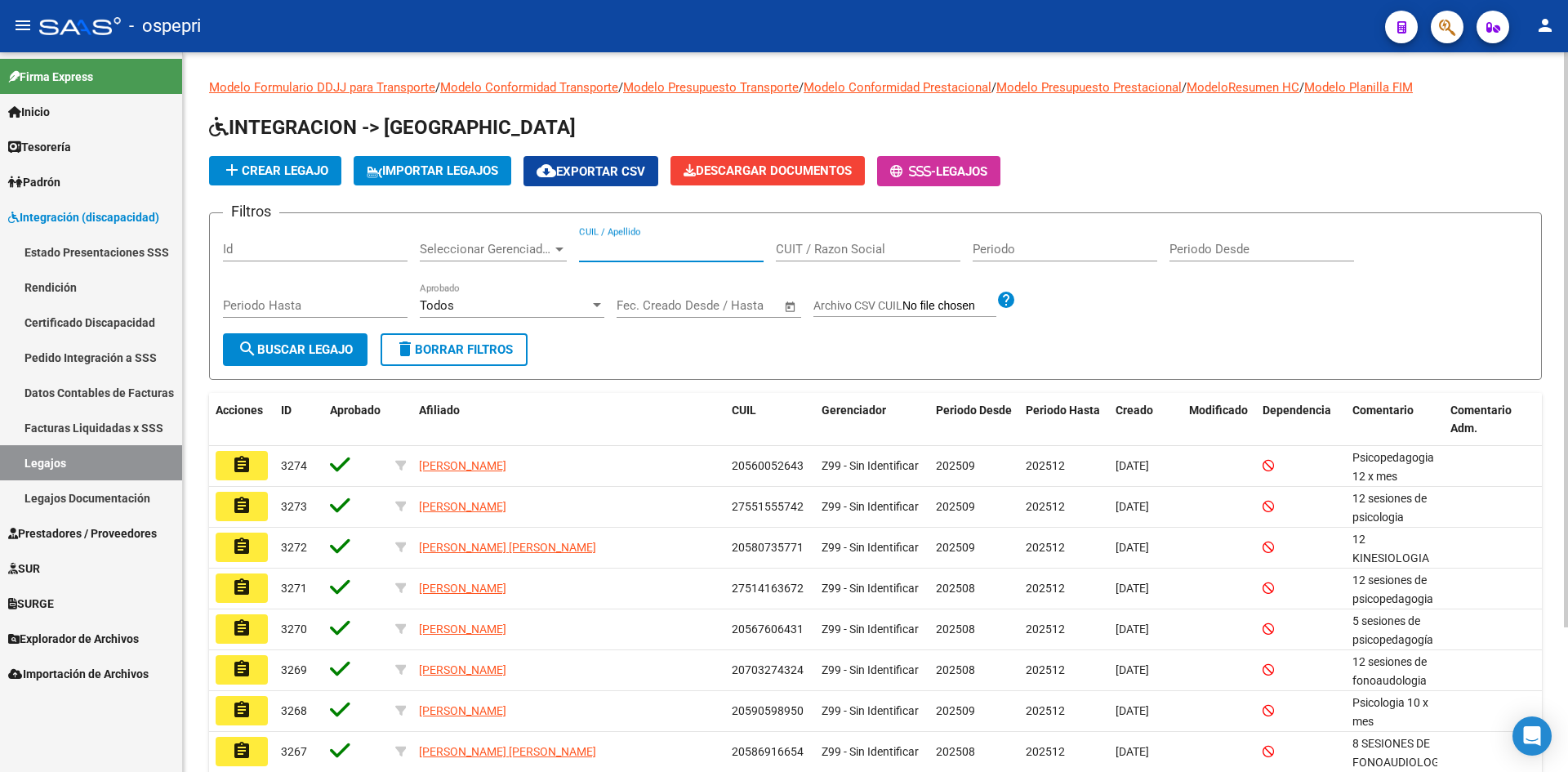
click at [652, 250] on input "CUIL / Apellido" at bounding box center [671, 249] width 184 height 15
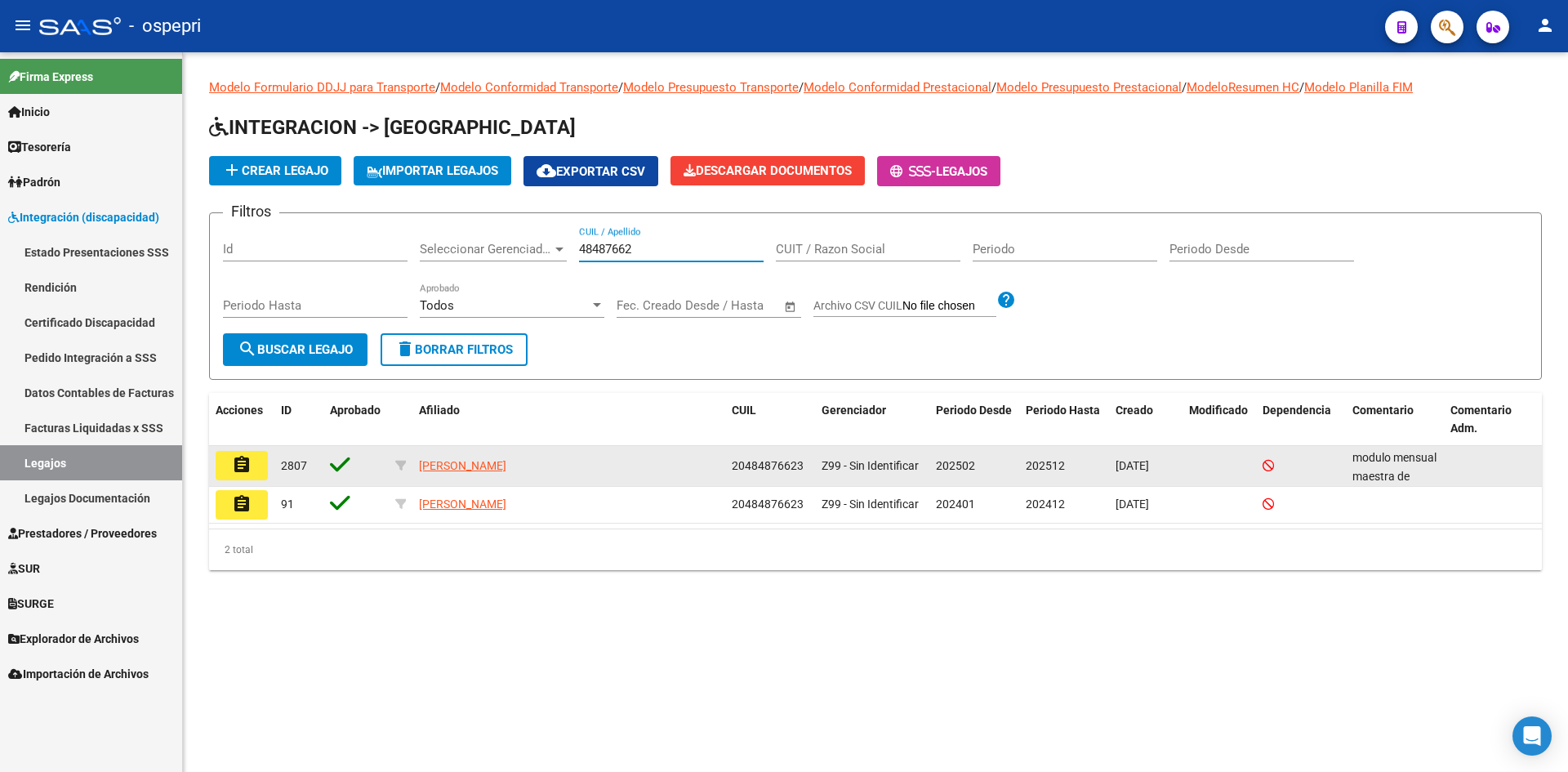
type input "48487662"
click at [249, 469] on mat-icon "assignment" at bounding box center [242, 465] width 20 height 20
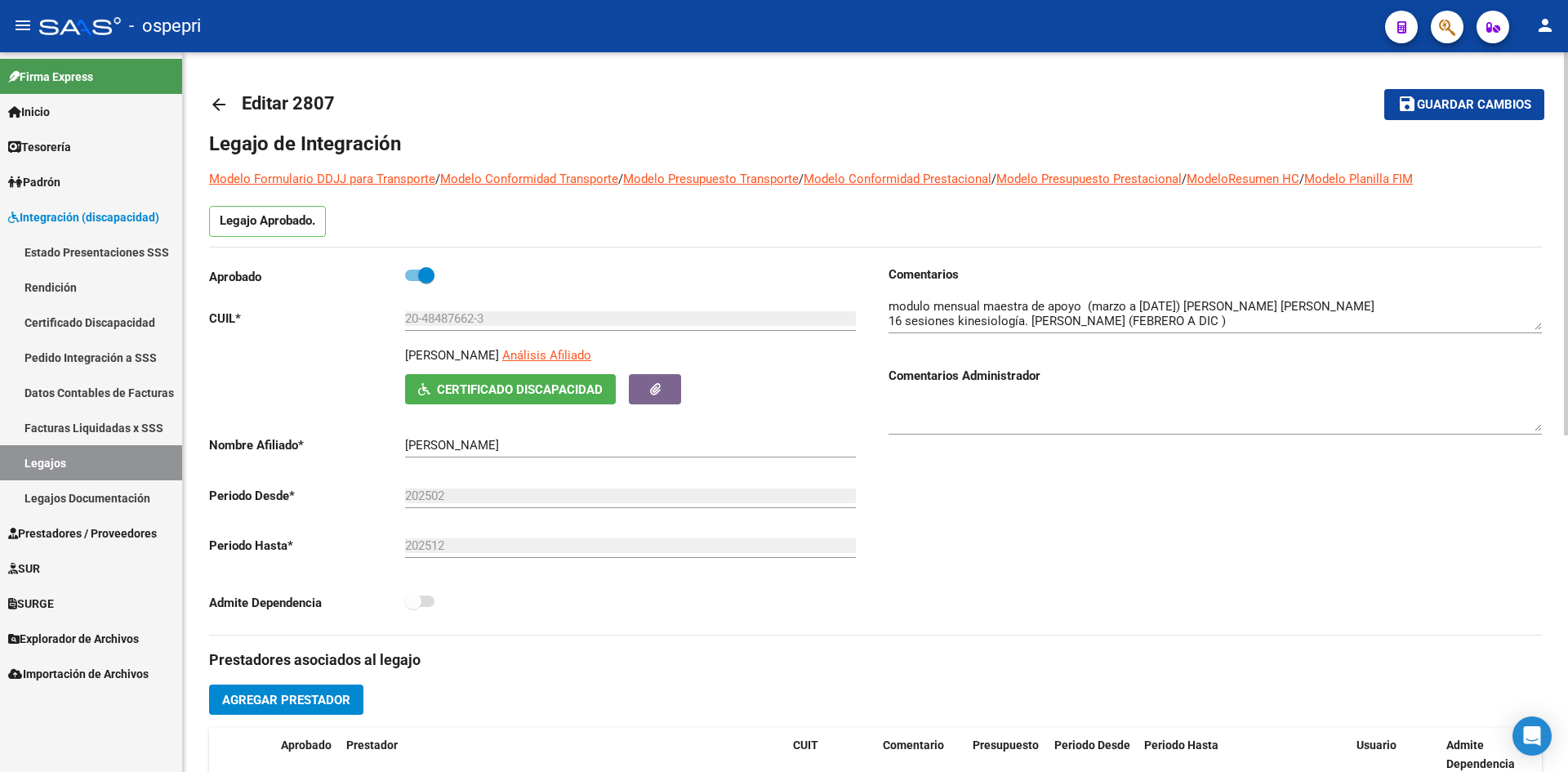
click at [217, 108] on mat-icon "arrow_back" at bounding box center [219, 105] width 20 height 20
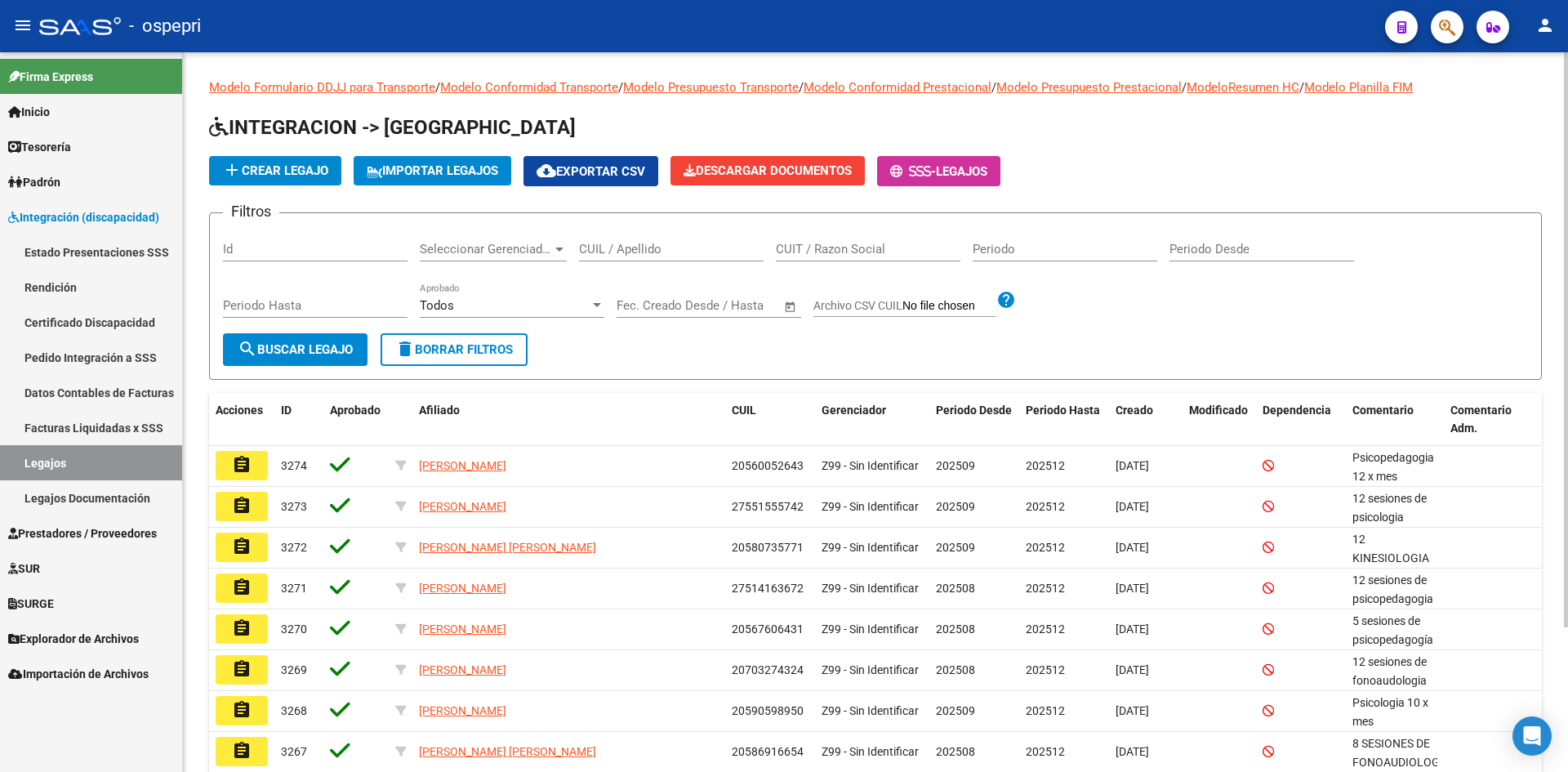
click at [617, 243] on input "CUIL / Apellido" at bounding box center [671, 249] width 184 height 15
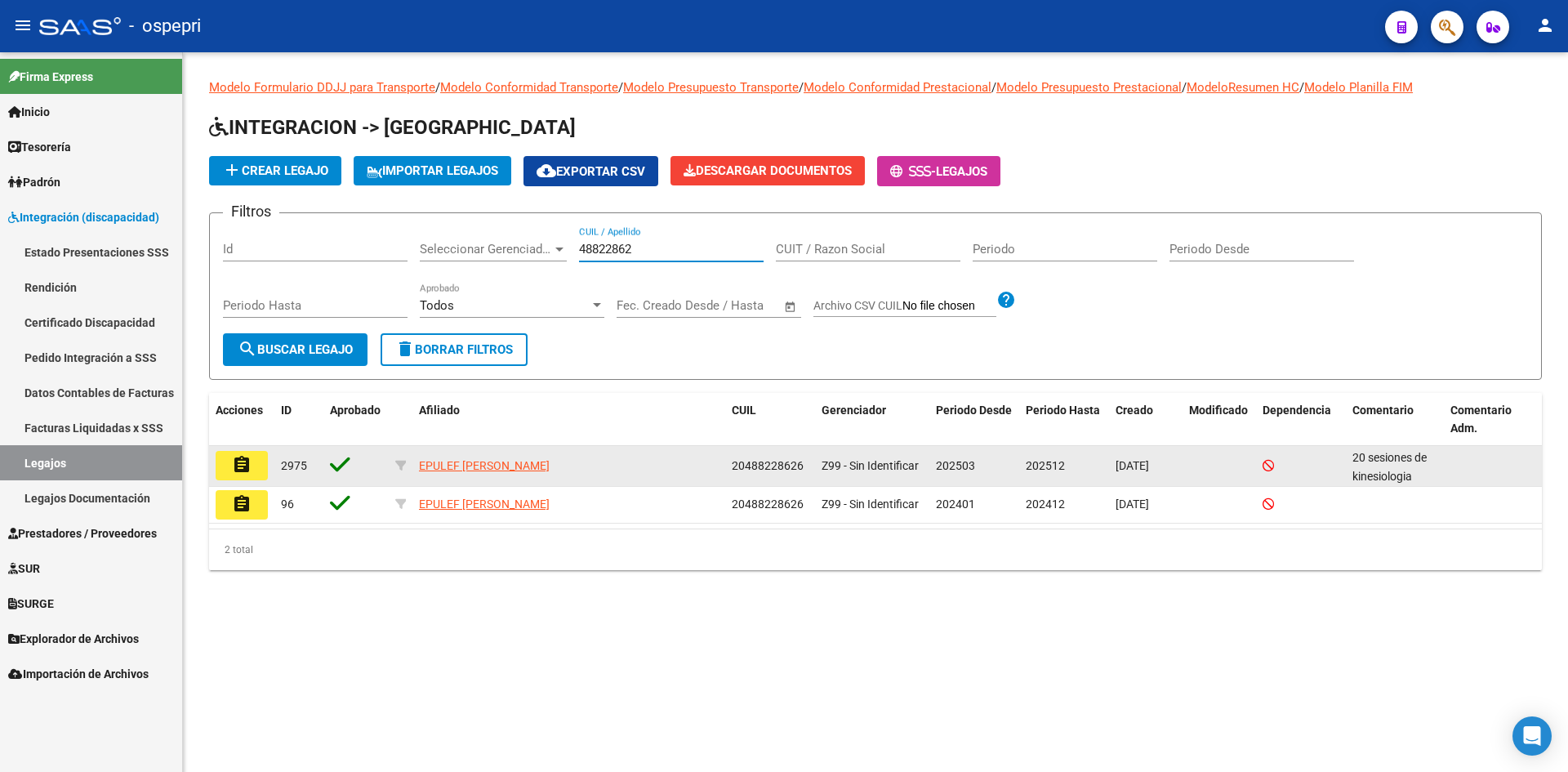
type input "48822862"
click at [240, 465] on mat-icon "assignment" at bounding box center [242, 465] width 20 height 20
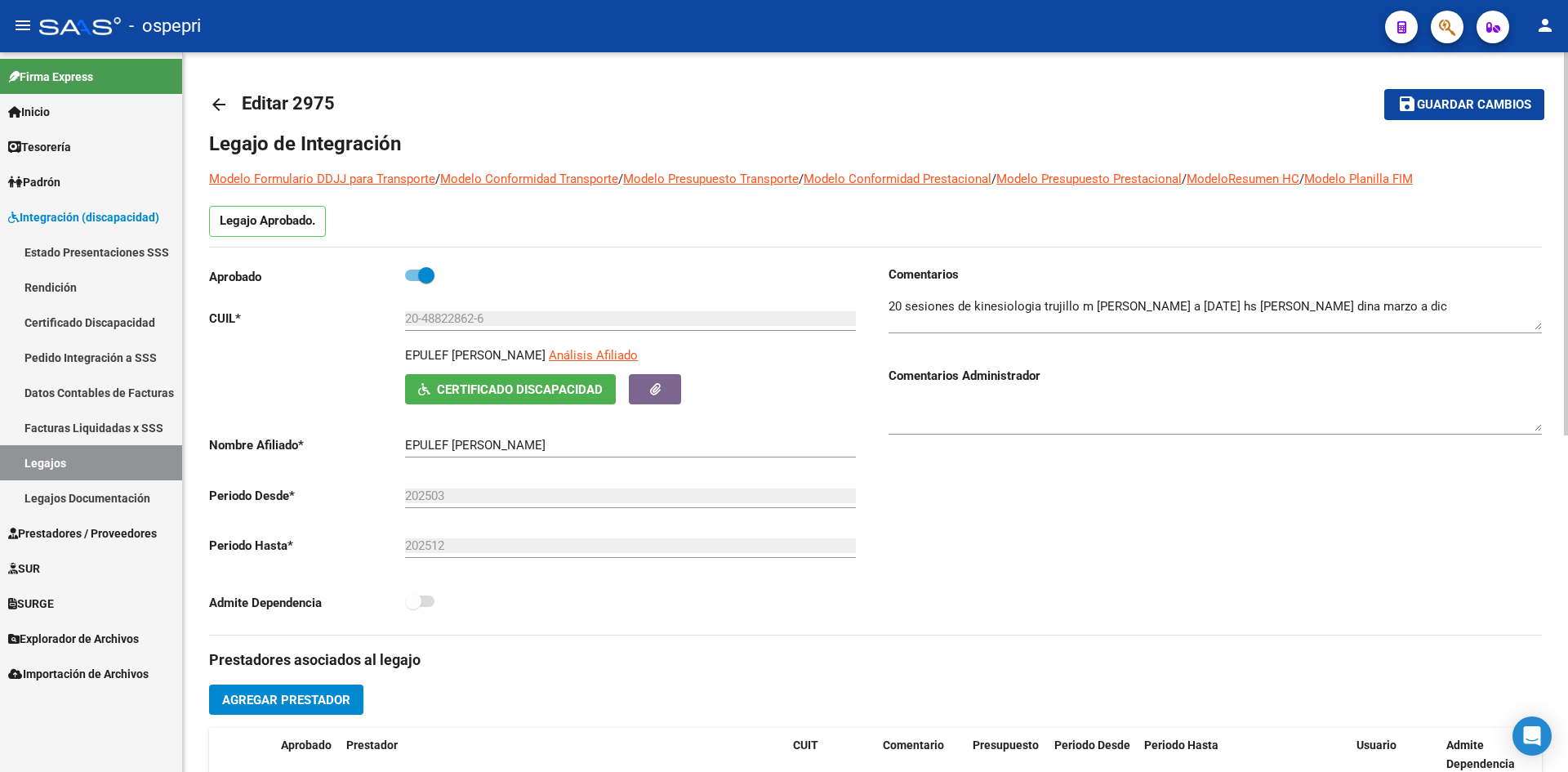
click at [217, 100] on mat-icon "arrow_back" at bounding box center [219, 105] width 20 height 20
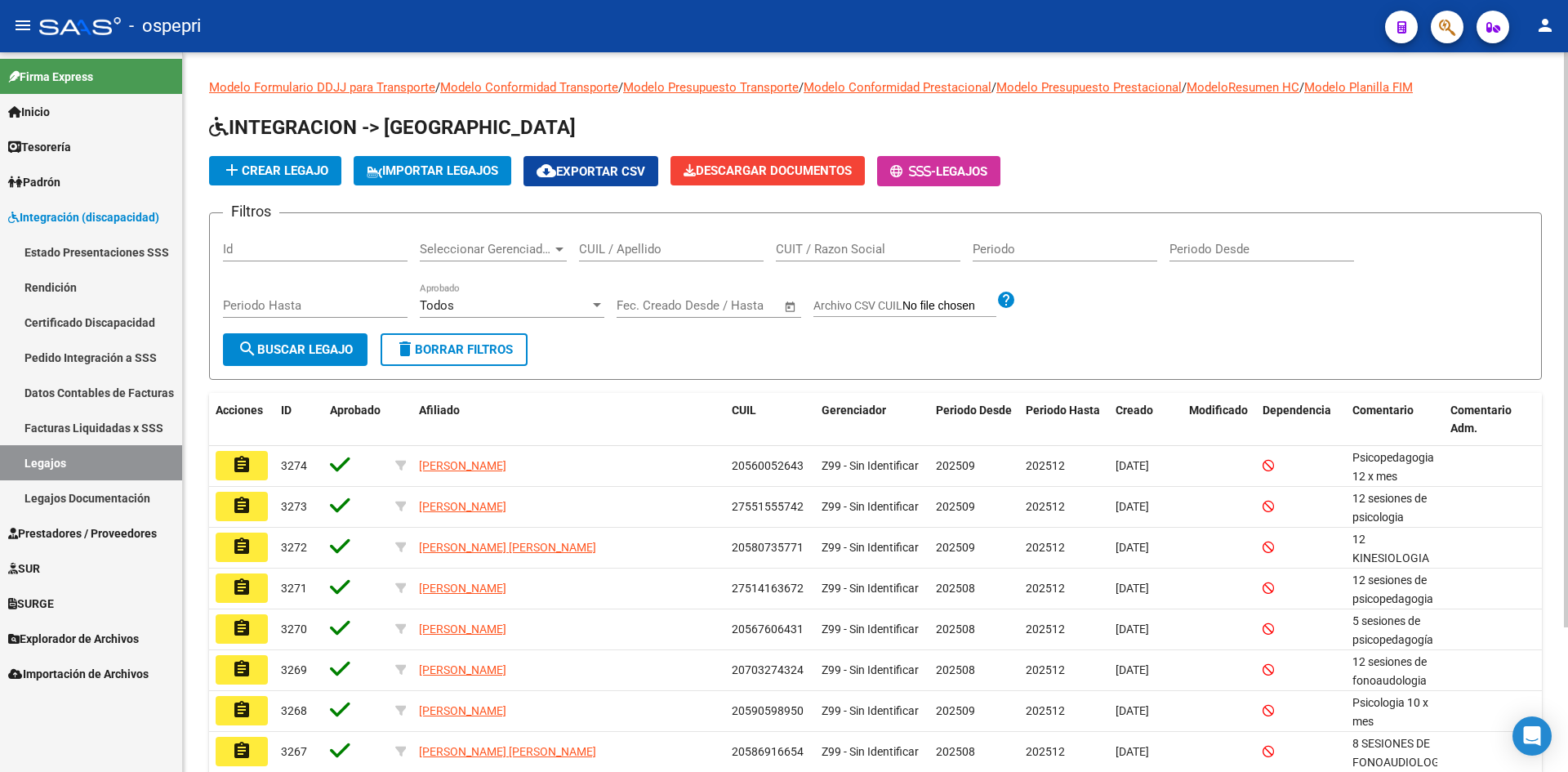
click at [658, 243] on input "CUIL / Apellido" at bounding box center [671, 249] width 184 height 15
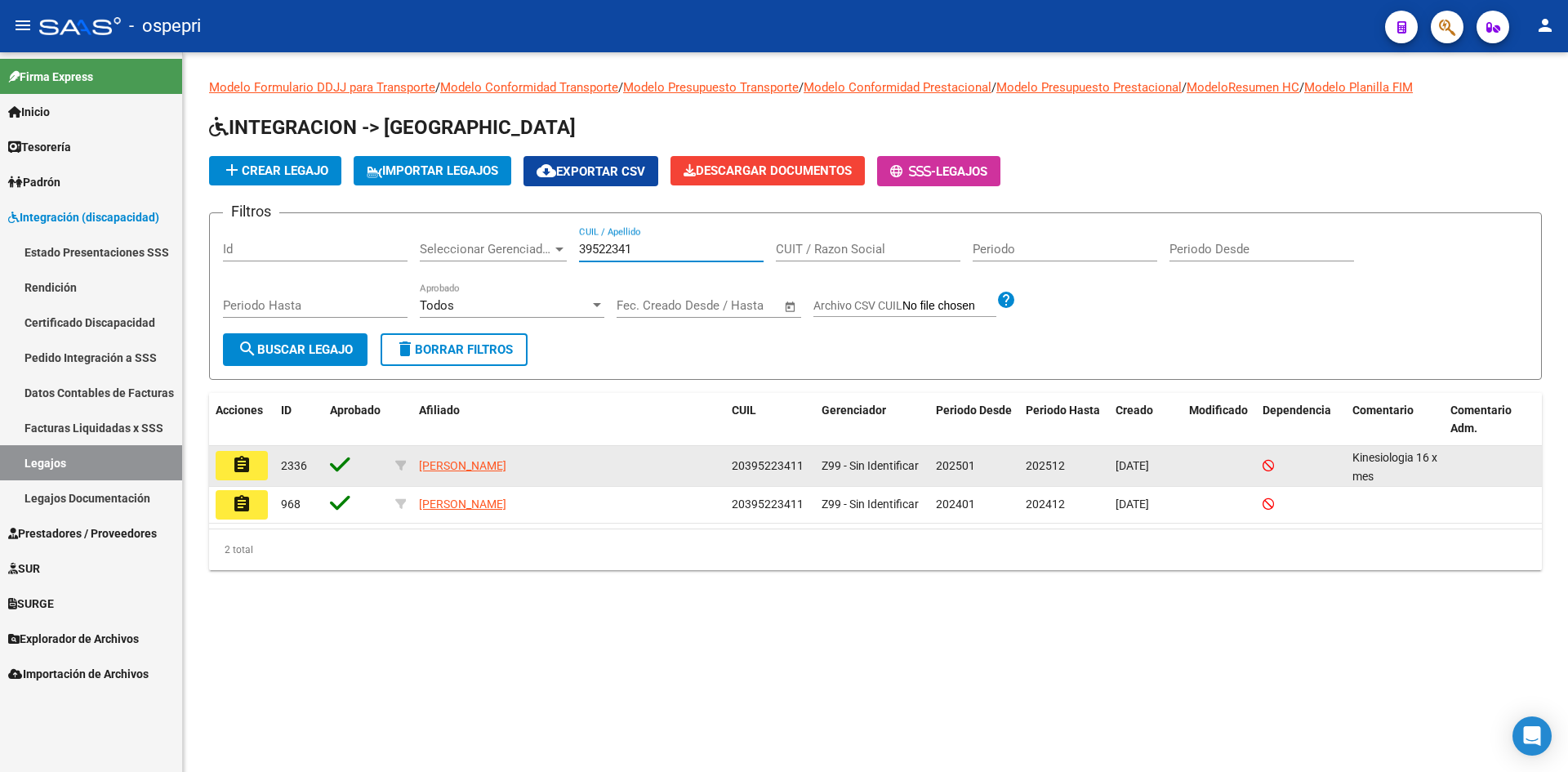
type input "39522341"
click at [248, 474] on mat-icon "assignment" at bounding box center [242, 465] width 20 height 20
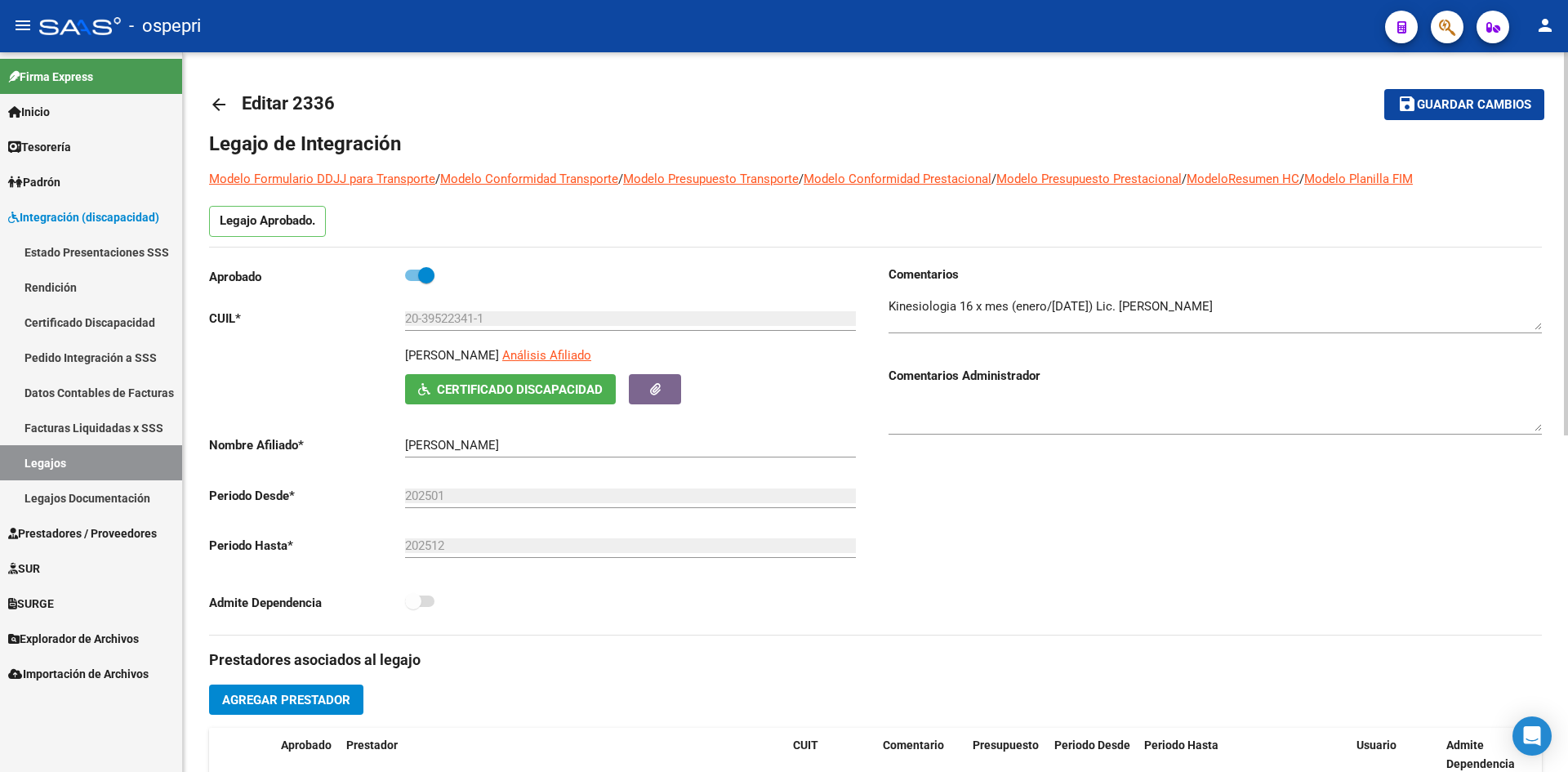
click at [214, 97] on mat-icon "arrow_back" at bounding box center [219, 105] width 20 height 20
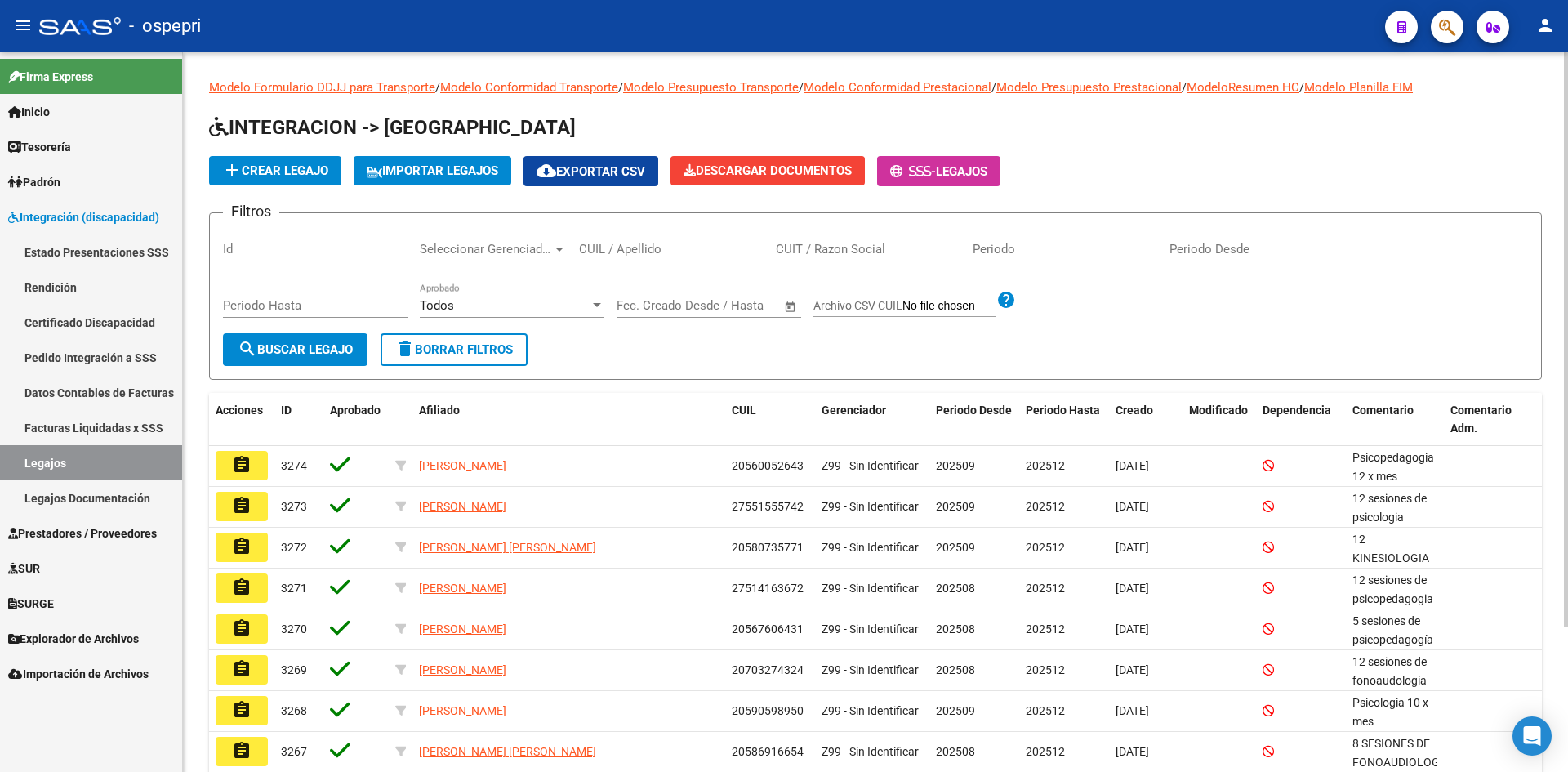
click at [633, 246] on input "CUIL / Apellido" at bounding box center [671, 249] width 184 height 15
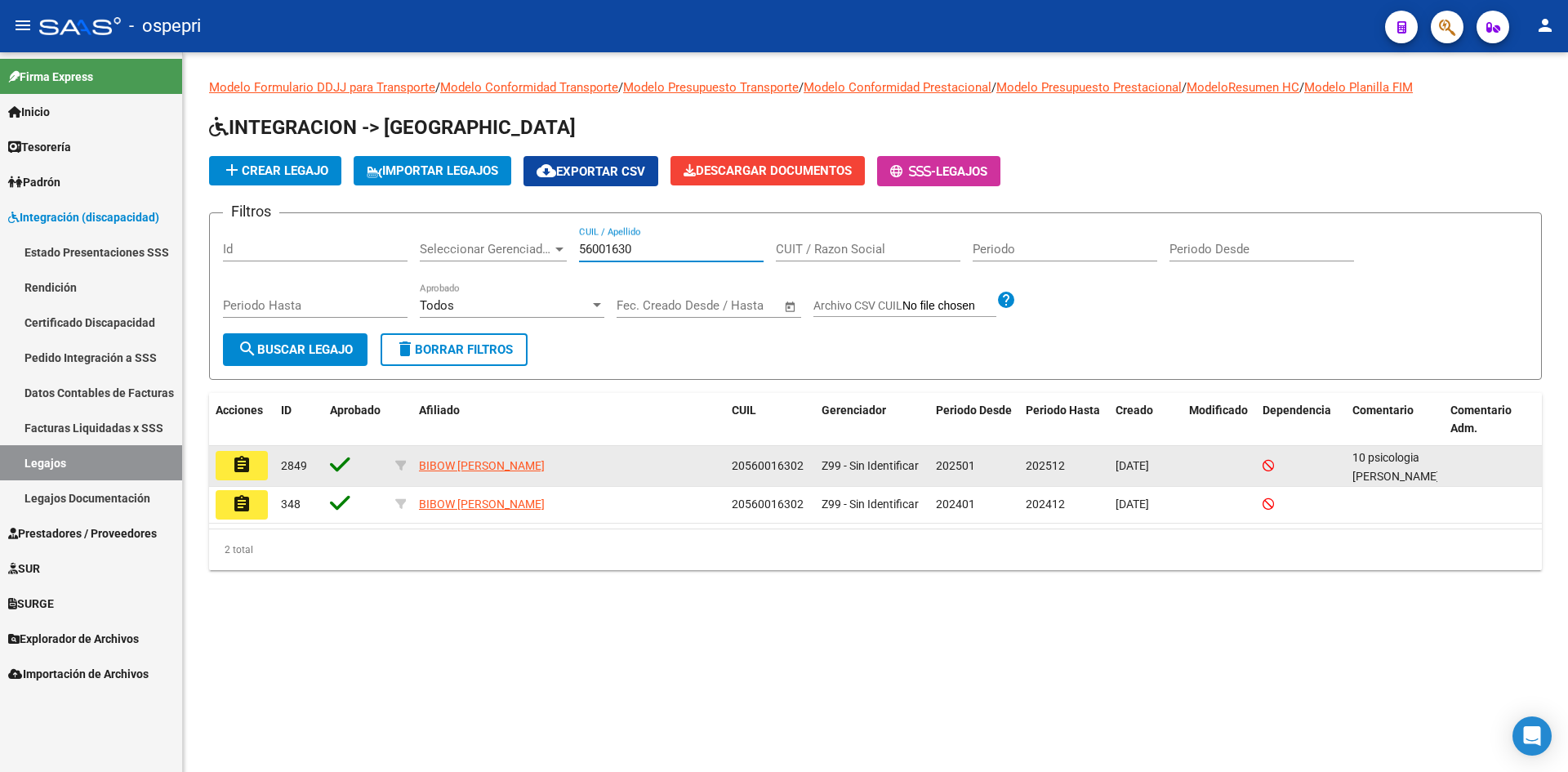
type input "56001630"
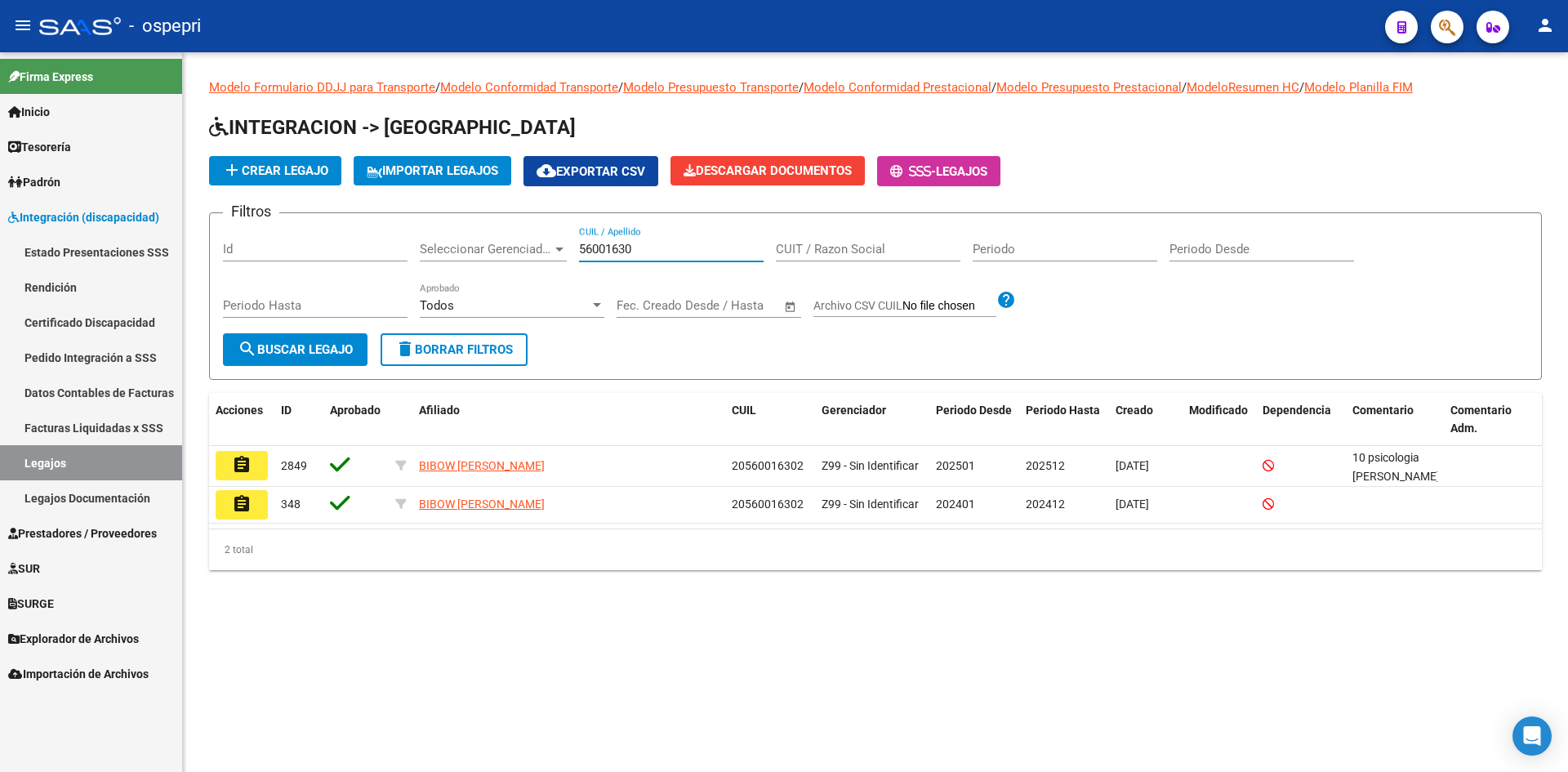
click at [245, 468] on mat-icon "assignment" at bounding box center [242, 465] width 20 height 20
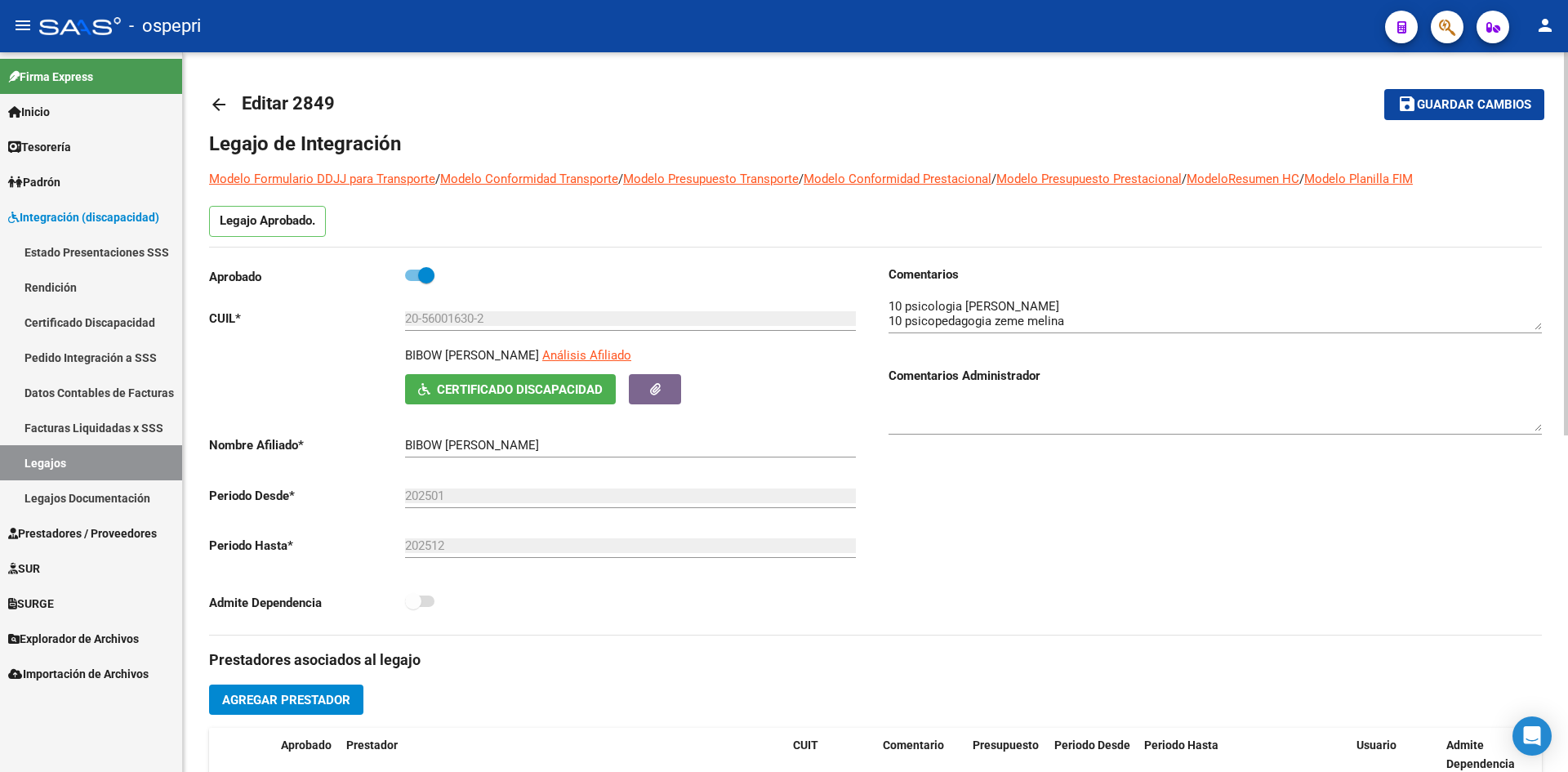
click at [219, 95] on mat-icon "arrow_back" at bounding box center [219, 105] width 20 height 20
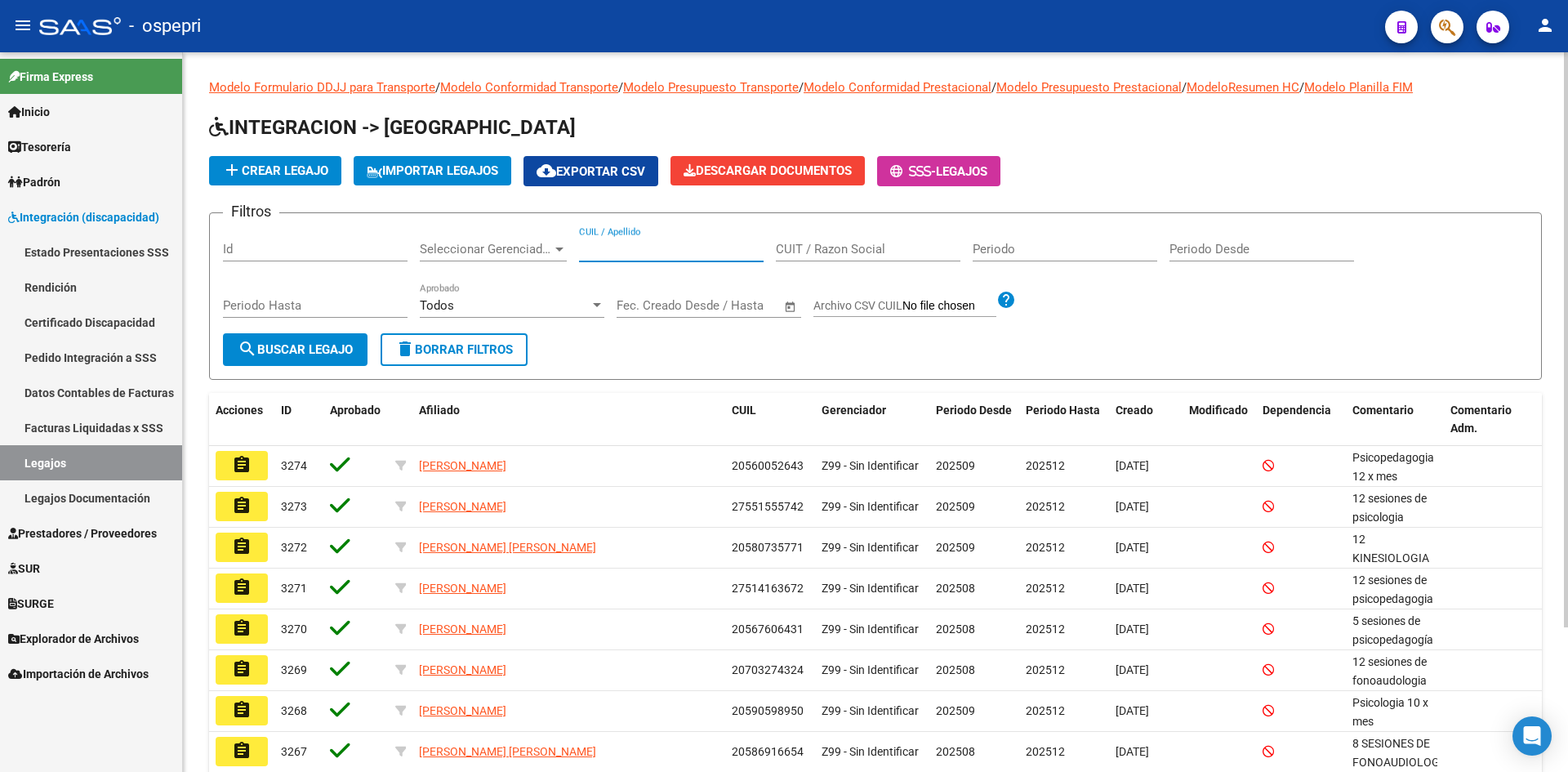
click at [616, 247] on input "CUIL / Apellido" at bounding box center [671, 249] width 184 height 15
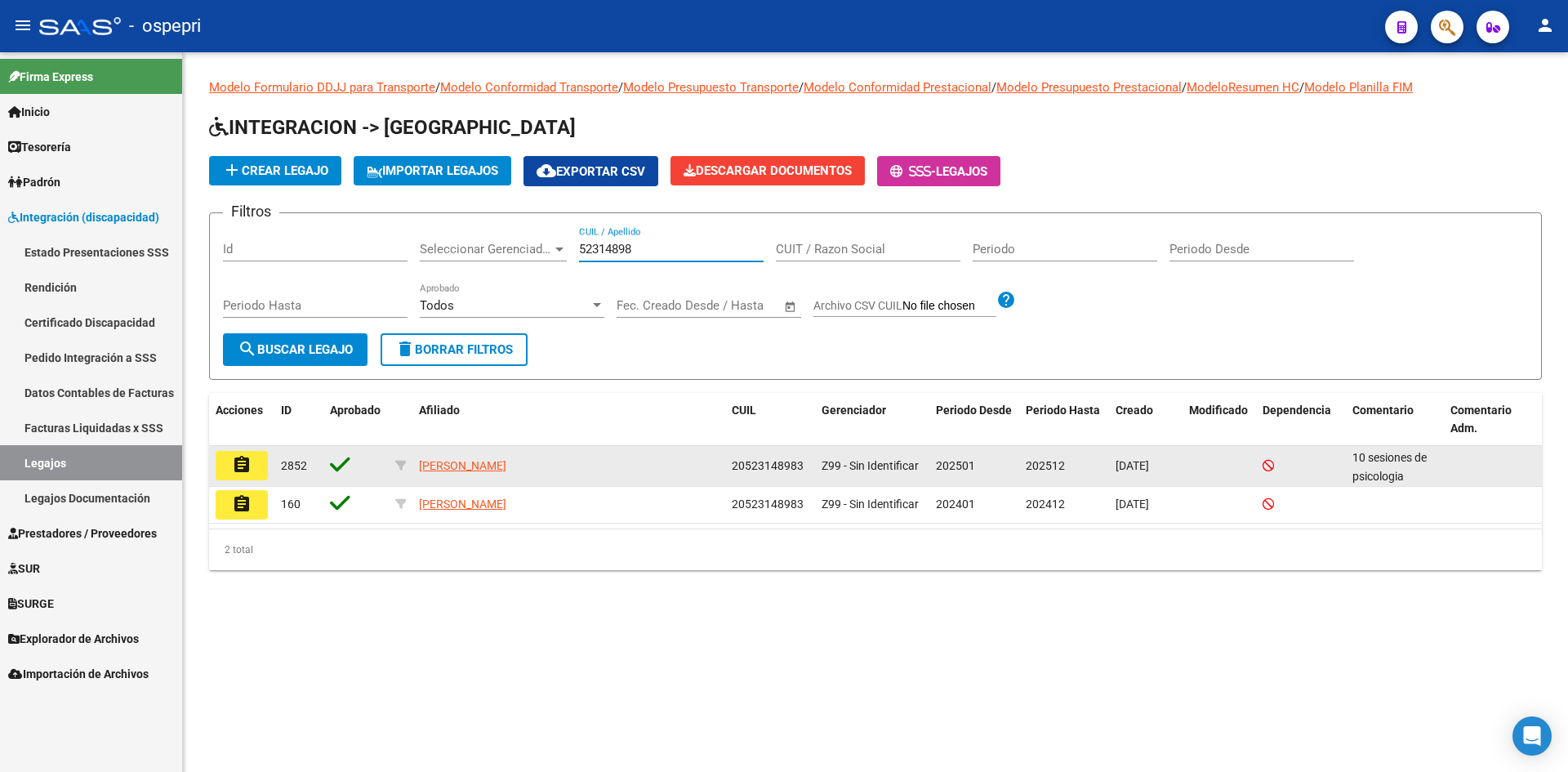
type input "52314898"
click at [246, 471] on mat-icon "assignment" at bounding box center [242, 465] width 20 height 20
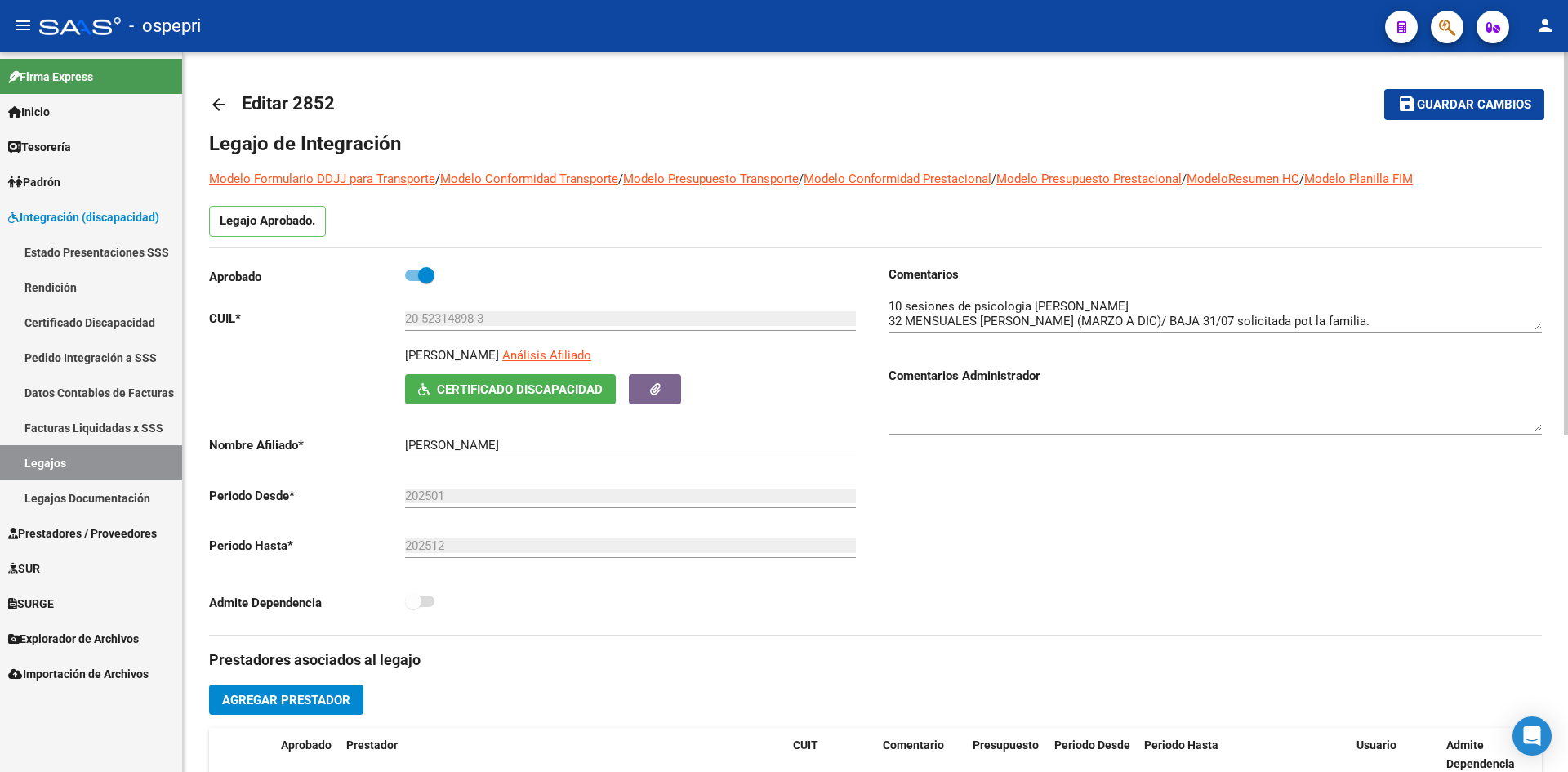
click at [213, 97] on mat-icon "arrow_back" at bounding box center [219, 105] width 20 height 20
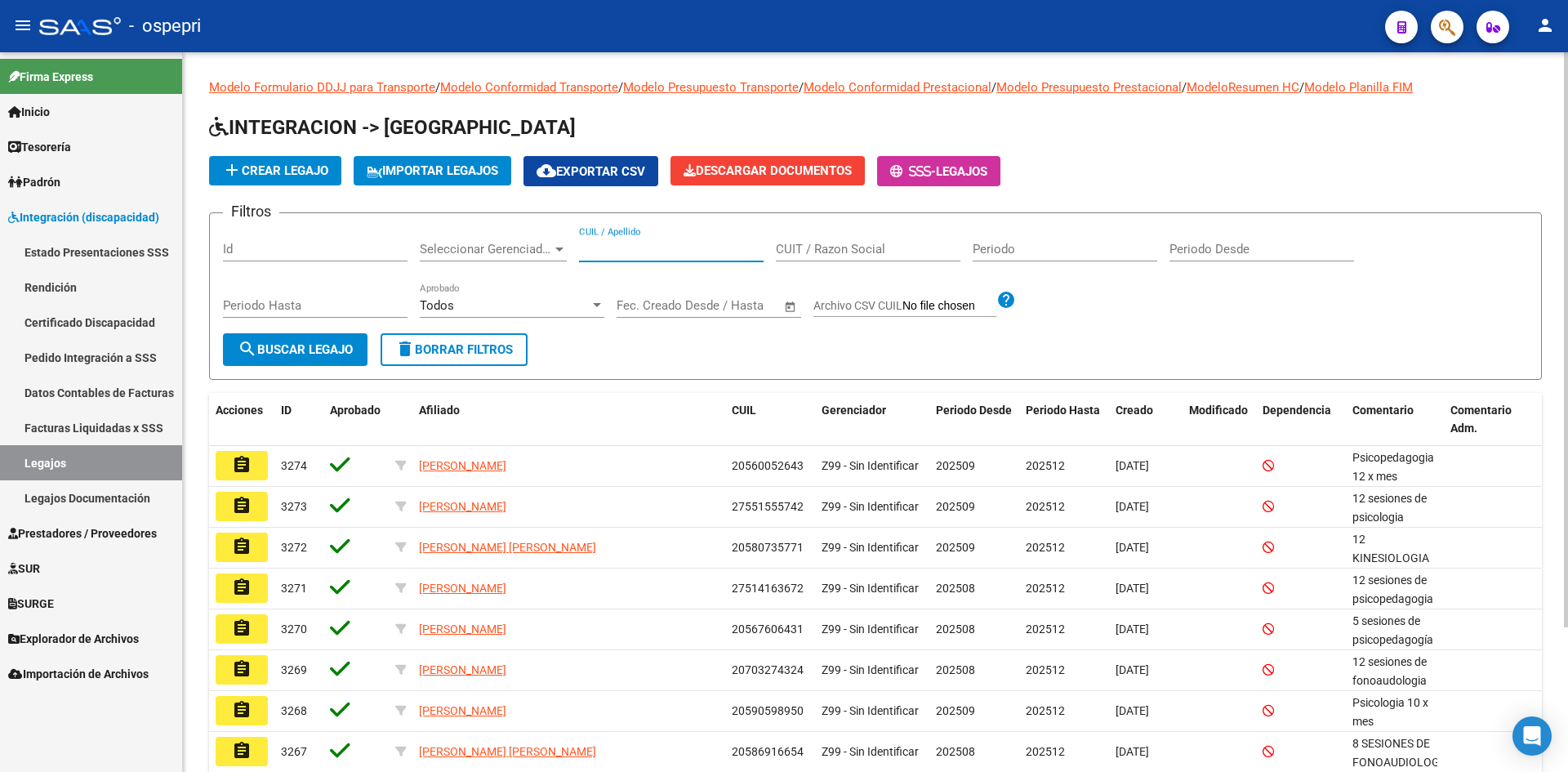
click at [589, 246] on input "CUIL / Apellido" at bounding box center [671, 249] width 184 height 15
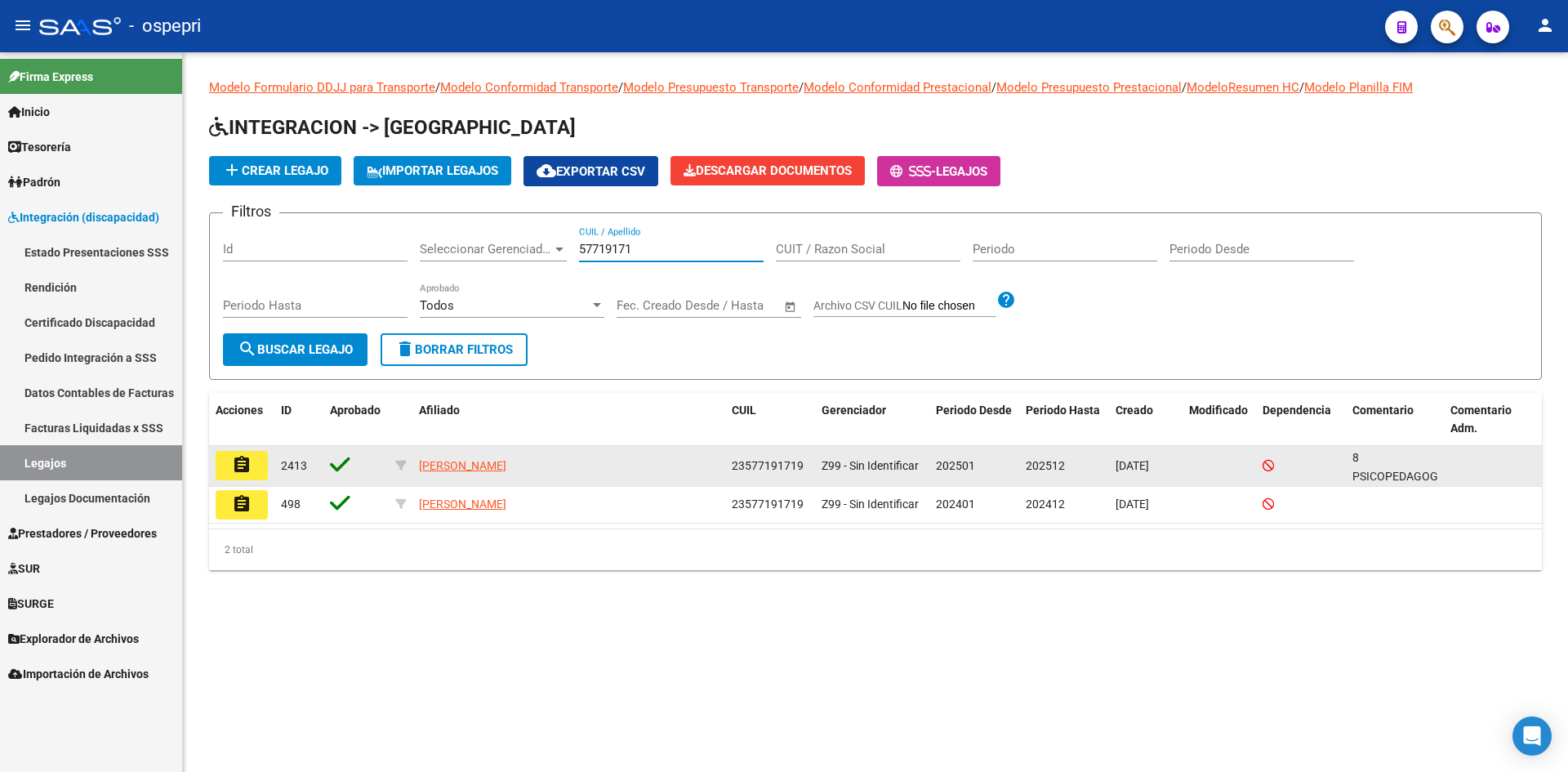
type input "57719171"
click at [245, 463] on mat-icon "assignment" at bounding box center [242, 465] width 20 height 20
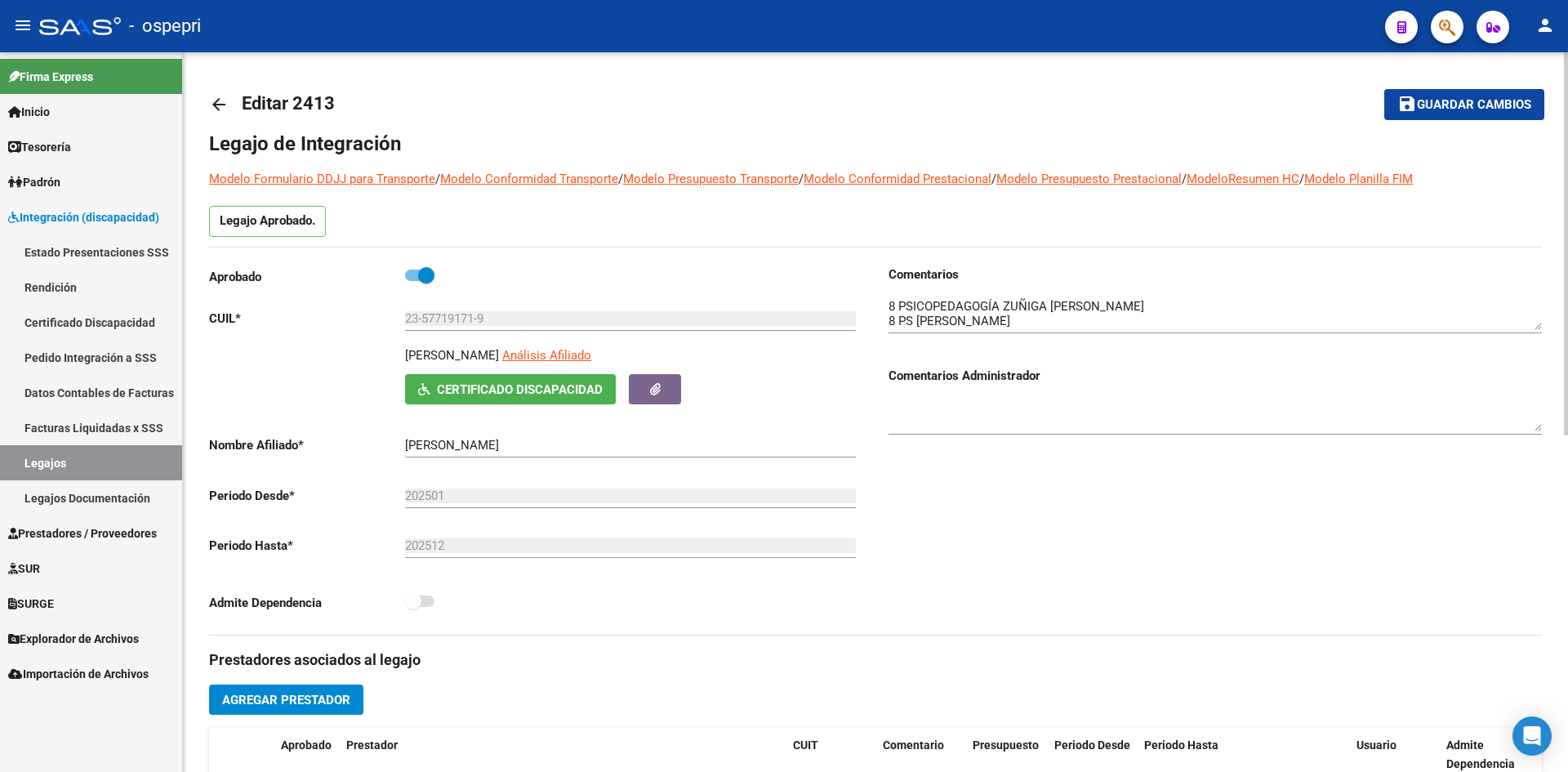
click at [220, 101] on mat-icon "arrow_back" at bounding box center [219, 105] width 20 height 20
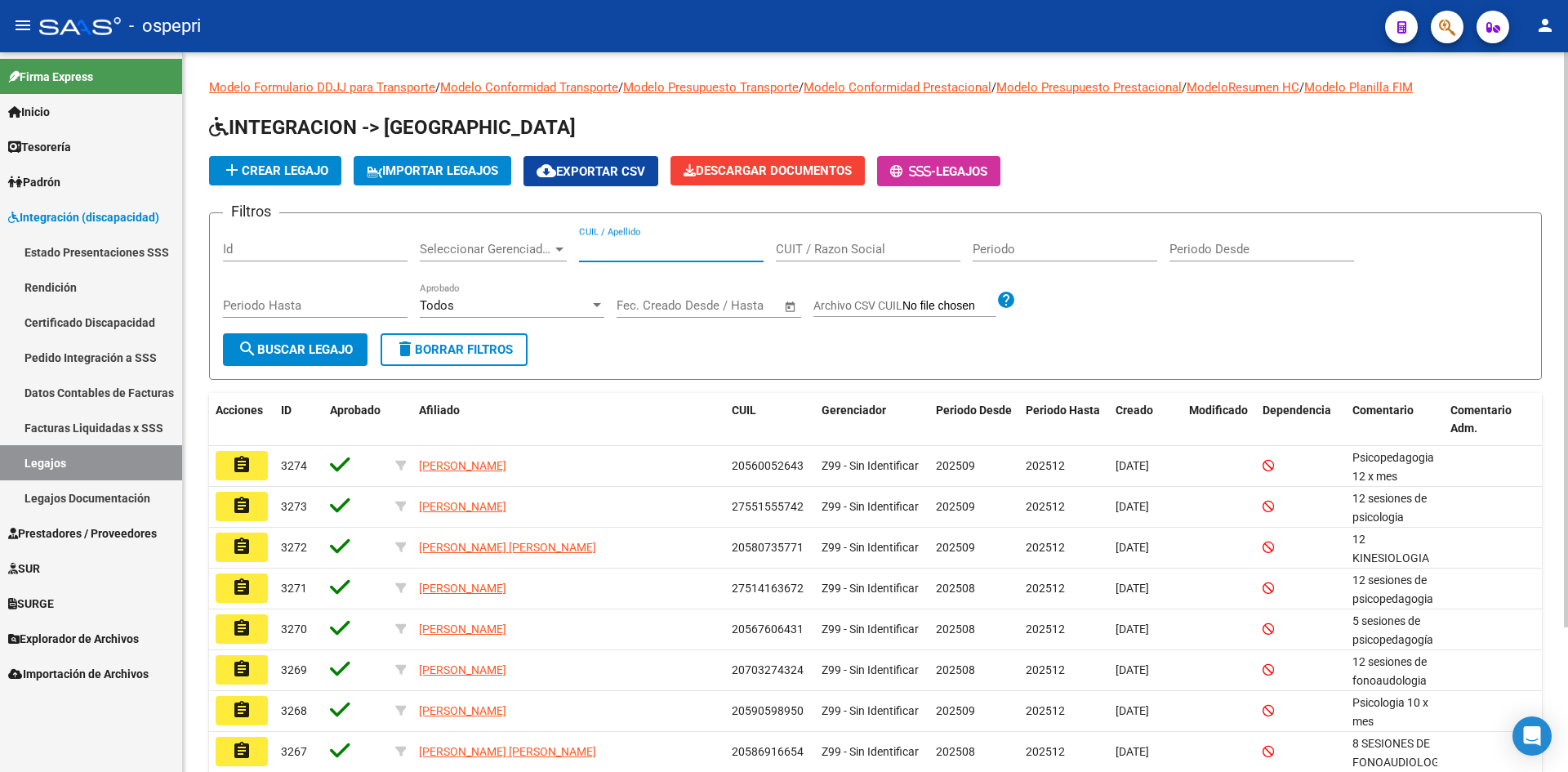
click at [622, 251] on input "CUIL / Apellido" at bounding box center [671, 249] width 184 height 15
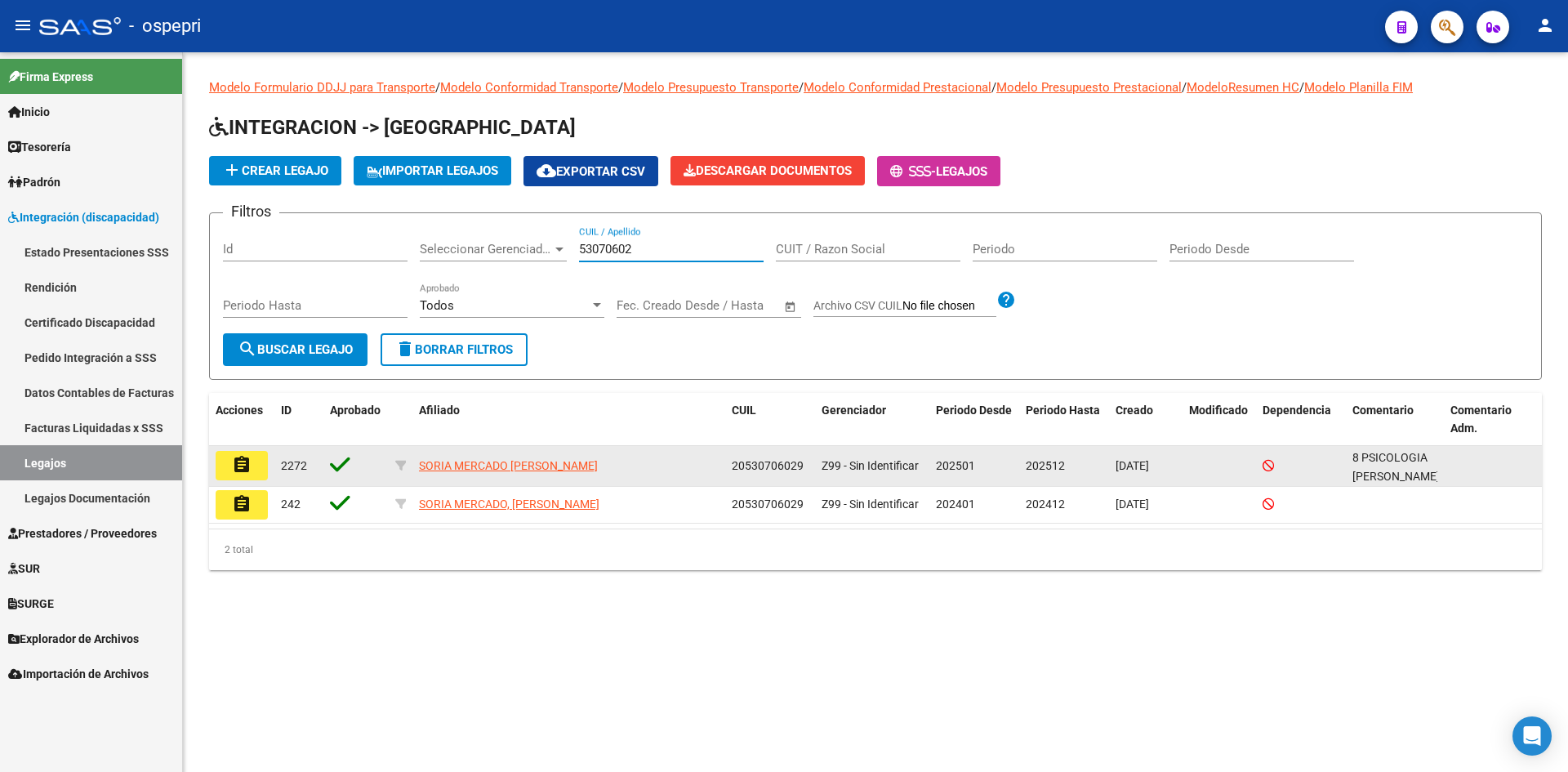
type input "53070602"
click at [246, 453] on button "assignment" at bounding box center [242, 466] width 53 height 30
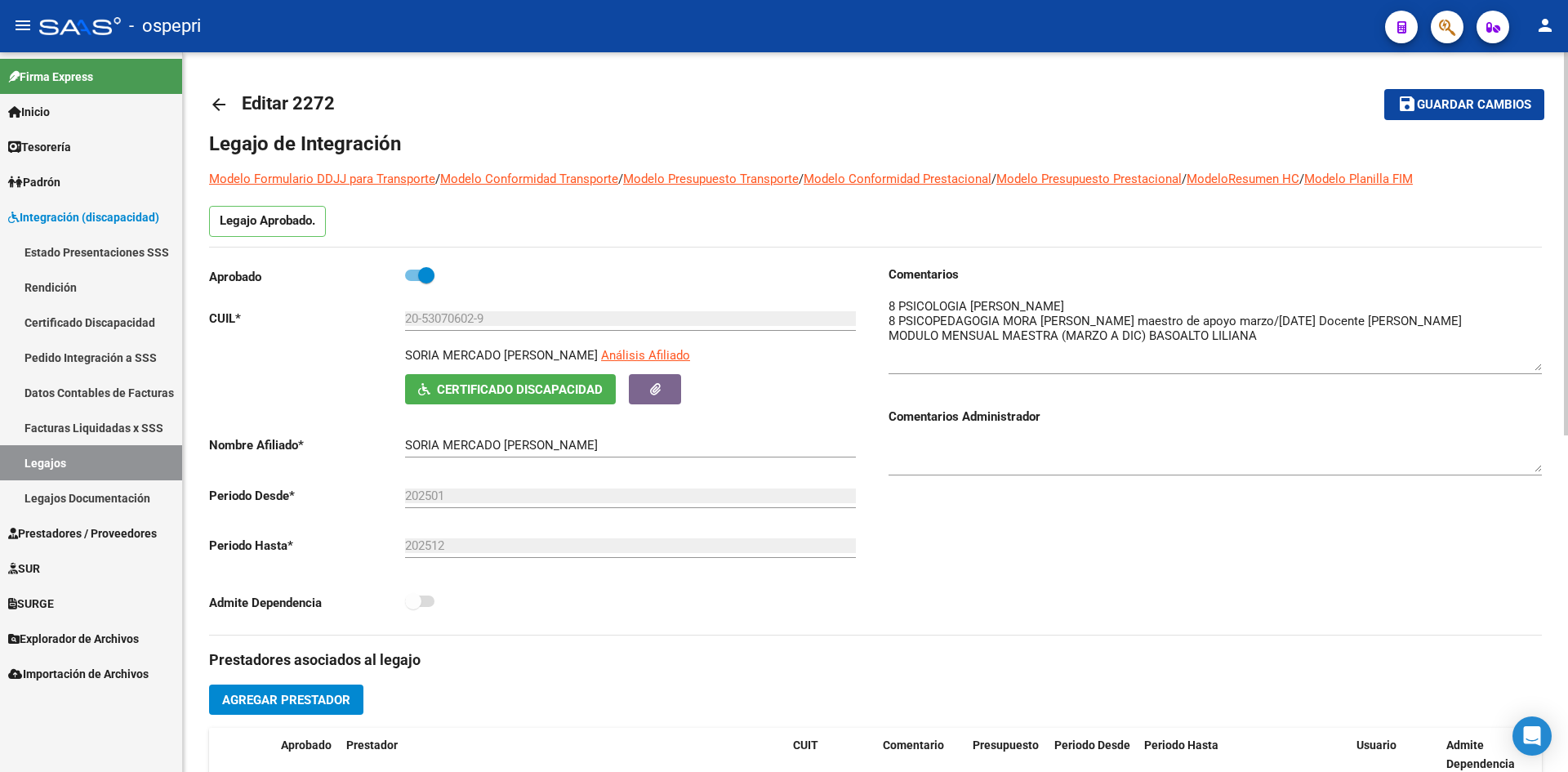
drag, startPoint x: 1539, startPoint y: 327, endPoint x: 1531, endPoint y: 368, distance: 41.8
click at [1531, 368] on textarea at bounding box center [1214, 334] width 653 height 73
click at [216, 103] on mat-icon "arrow_back" at bounding box center [219, 105] width 20 height 20
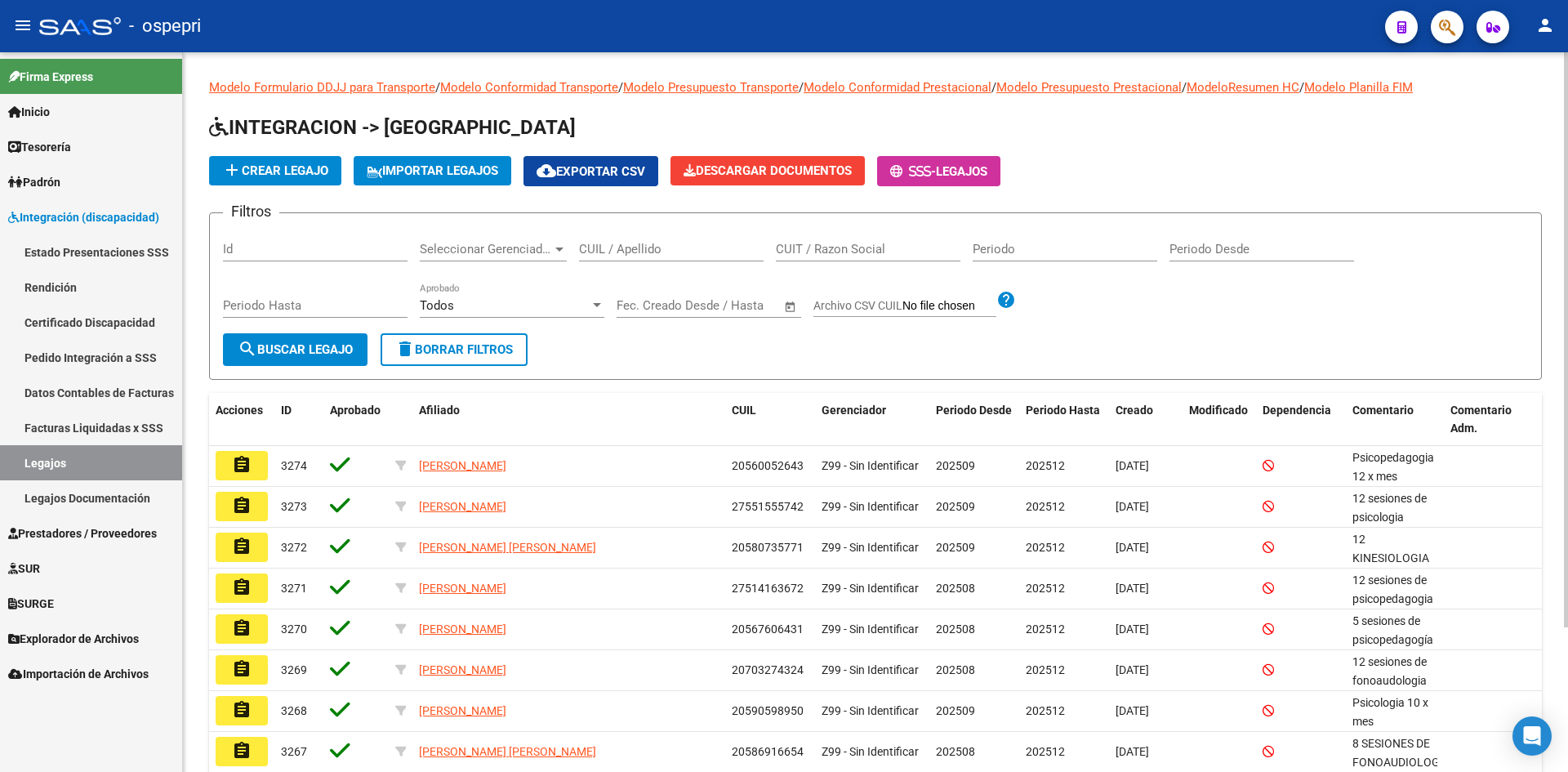
click at [614, 248] on input "CUIL / Apellido" at bounding box center [671, 249] width 184 height 15
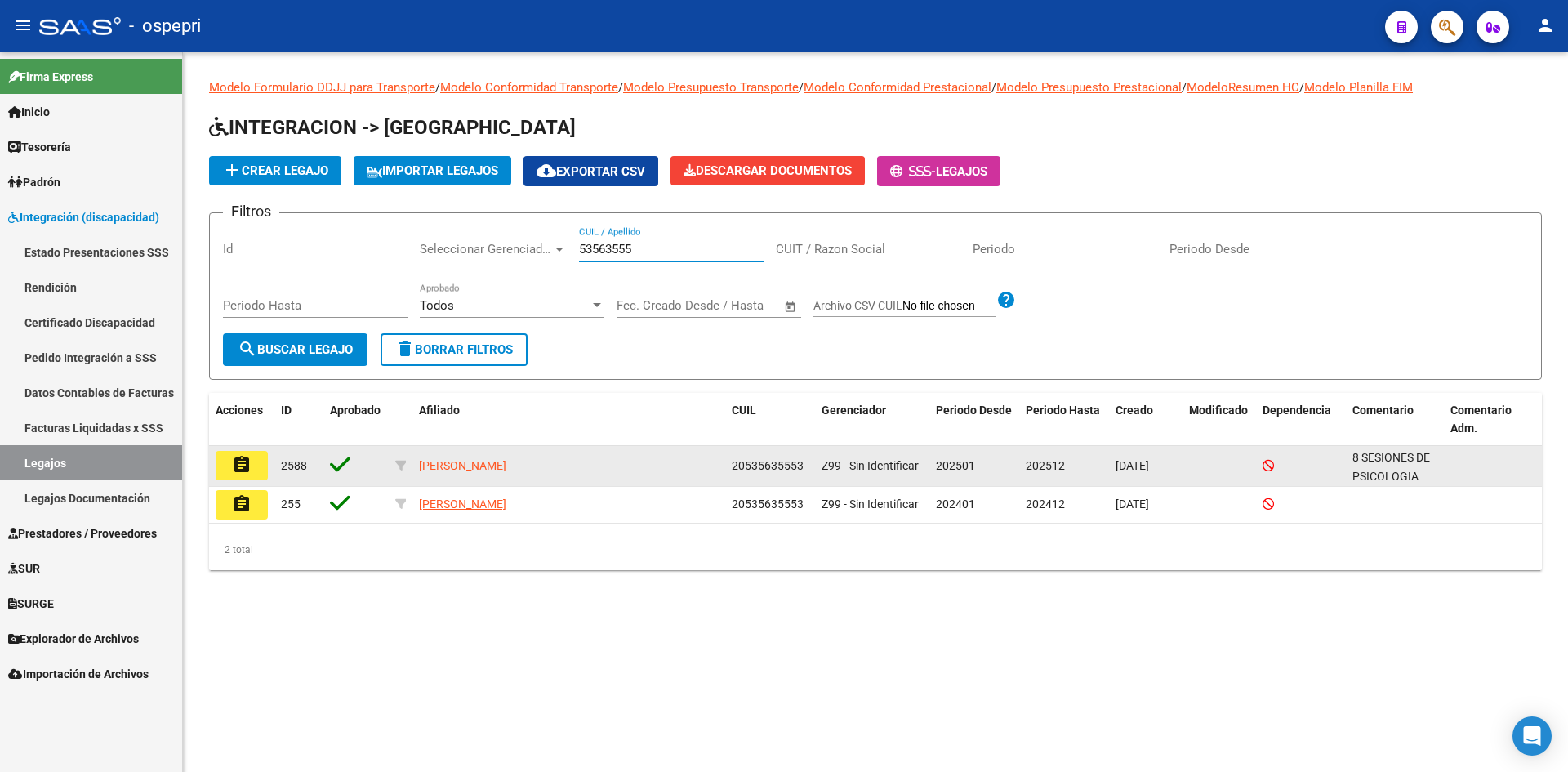
type input "53563555"
click at [243, 468] on mat-icon "assignment" at bounding box center [242, 465] width 20 height 20
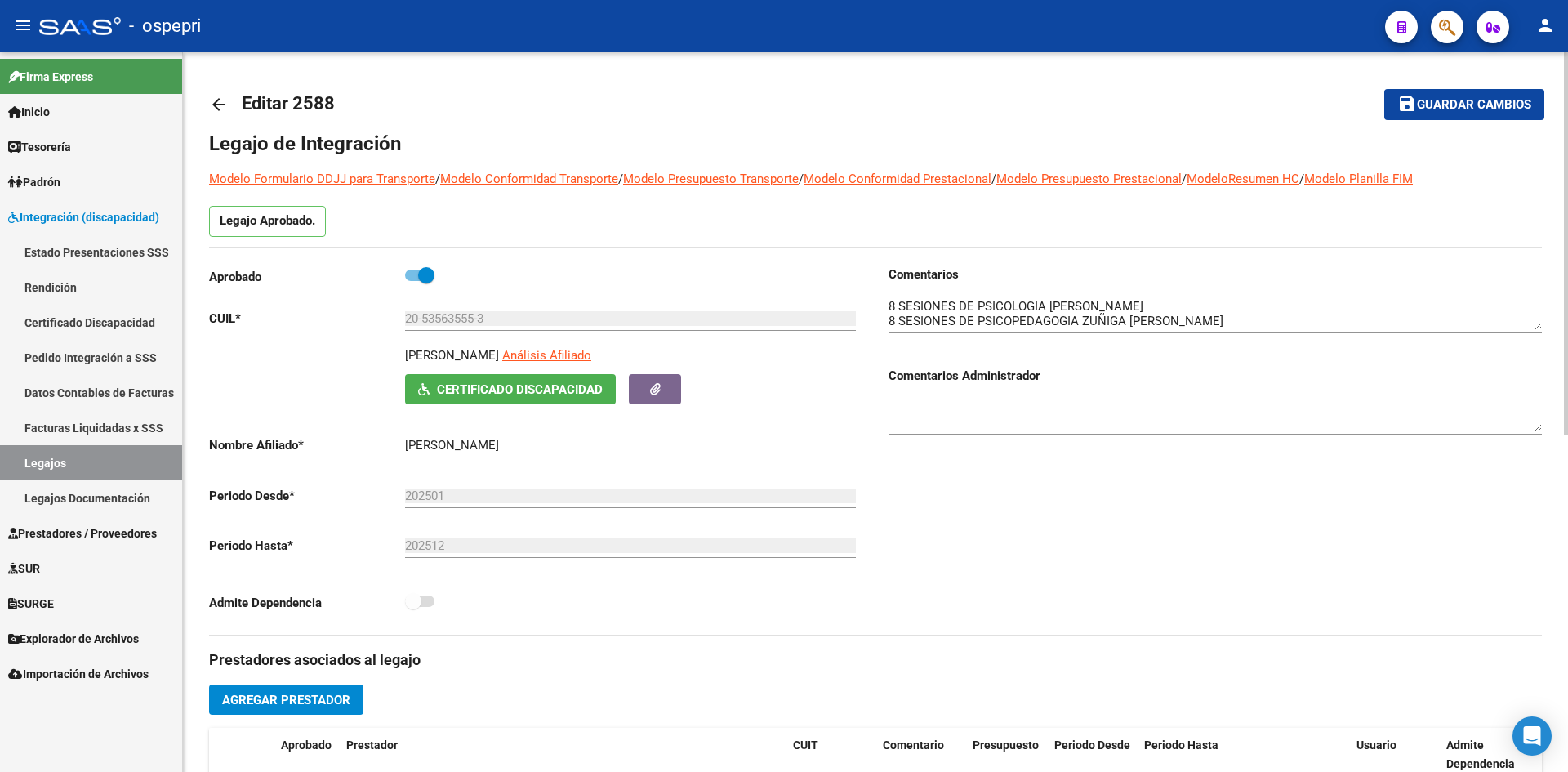
click at [219, 104] on mat-icon "arrow_back" at bounding box center [219, 105] width 20 height 20
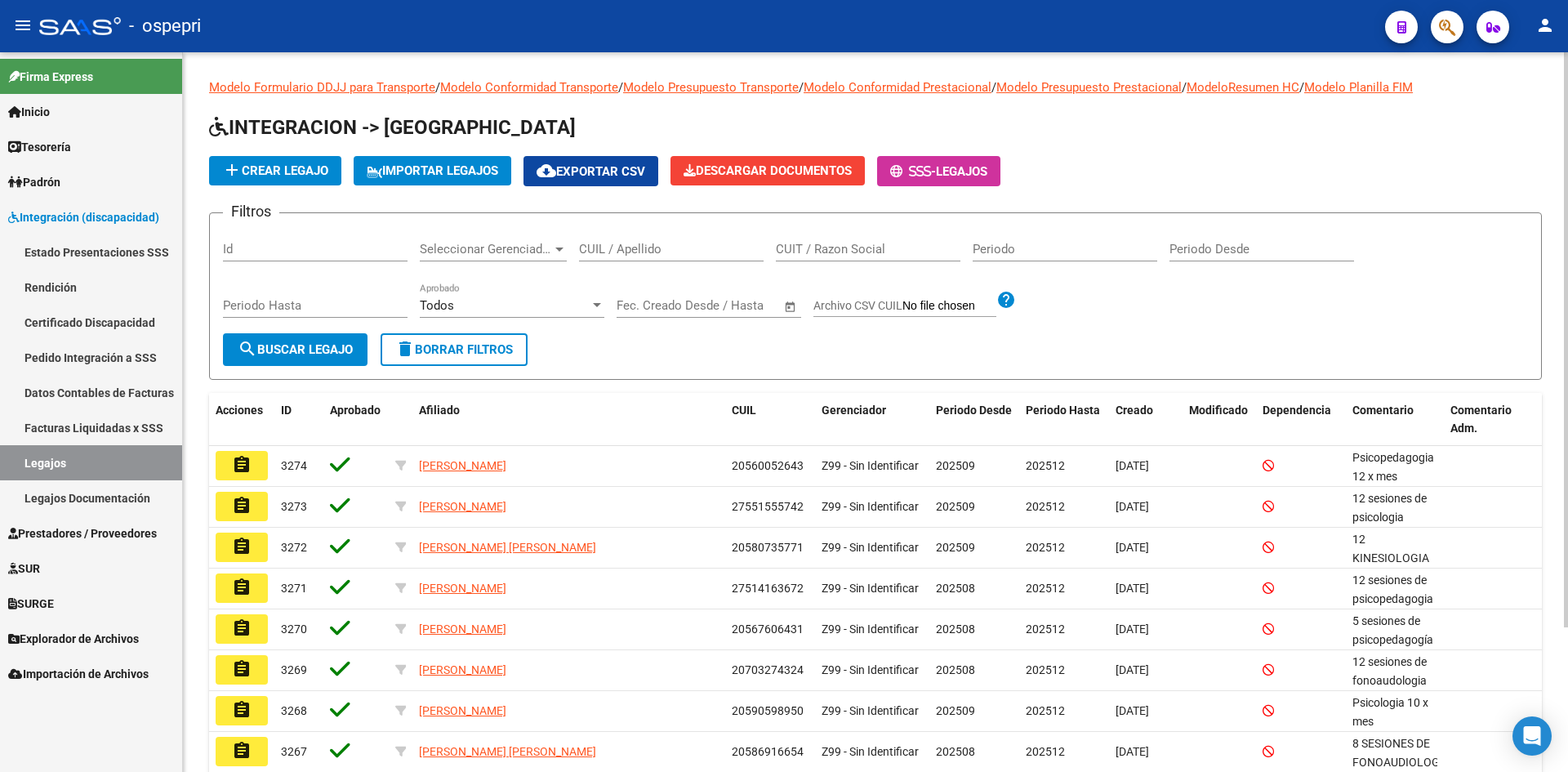
click at [670, 251] on input "CUIL / Apellido" at bounding box center [671, 249] width 184 height 15
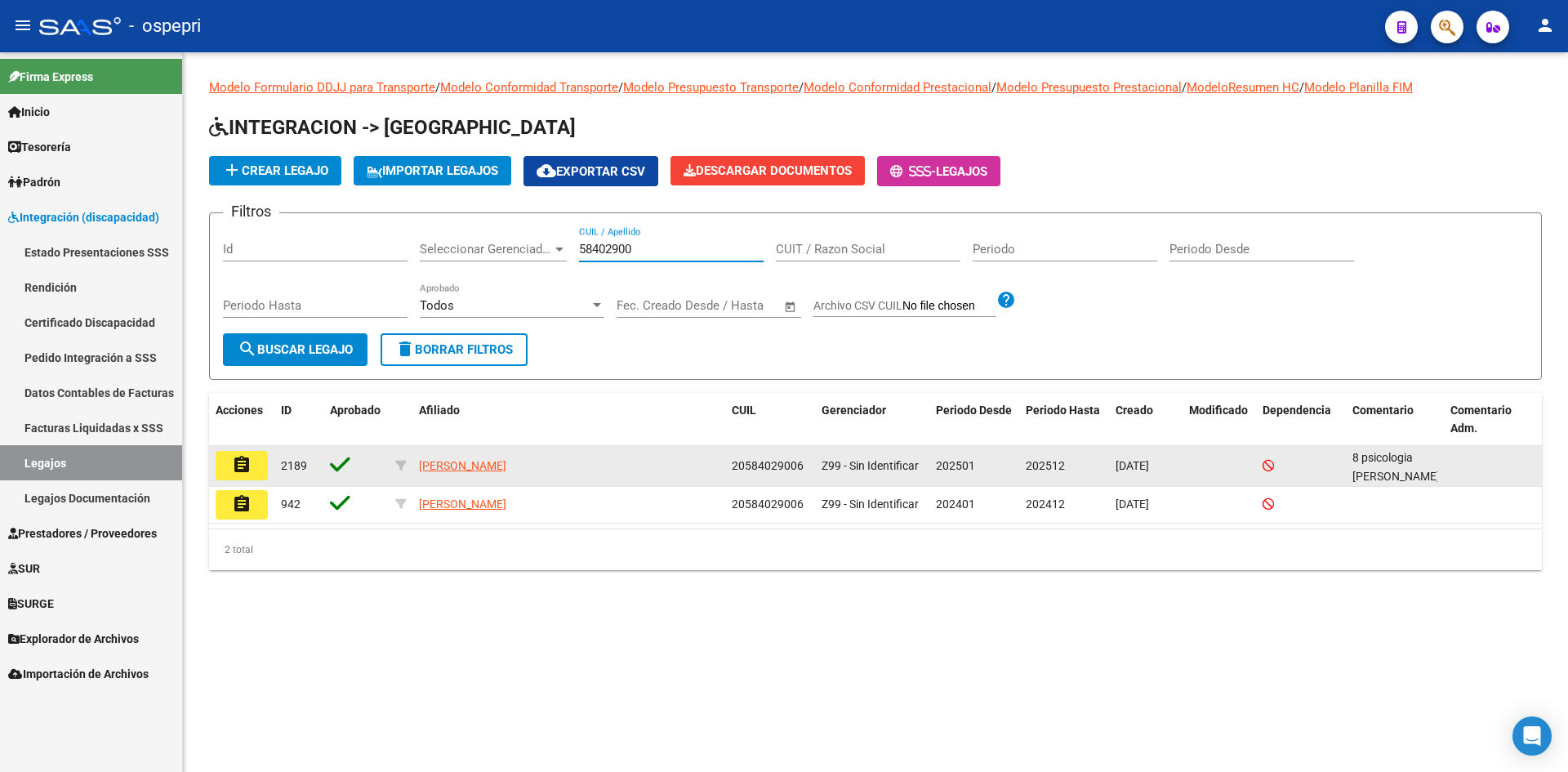
type input "58402900"
click at [255, 461] on button "assignment" at bounding box center [242, 466] width 53 height 30
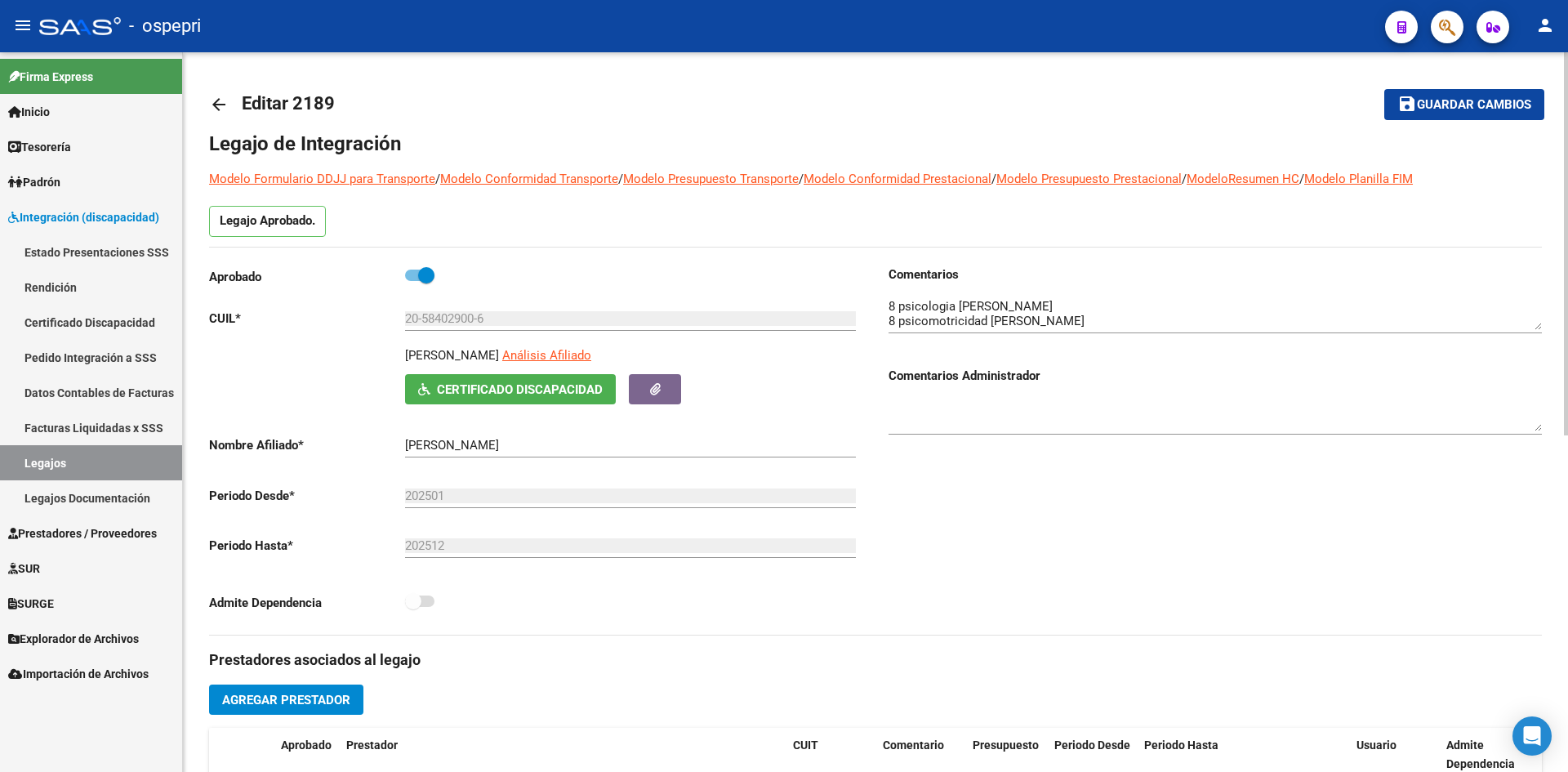
click at [216, 100] on mat-icon "arrow_back" at bounding box center [219, 105] width 20 height 20
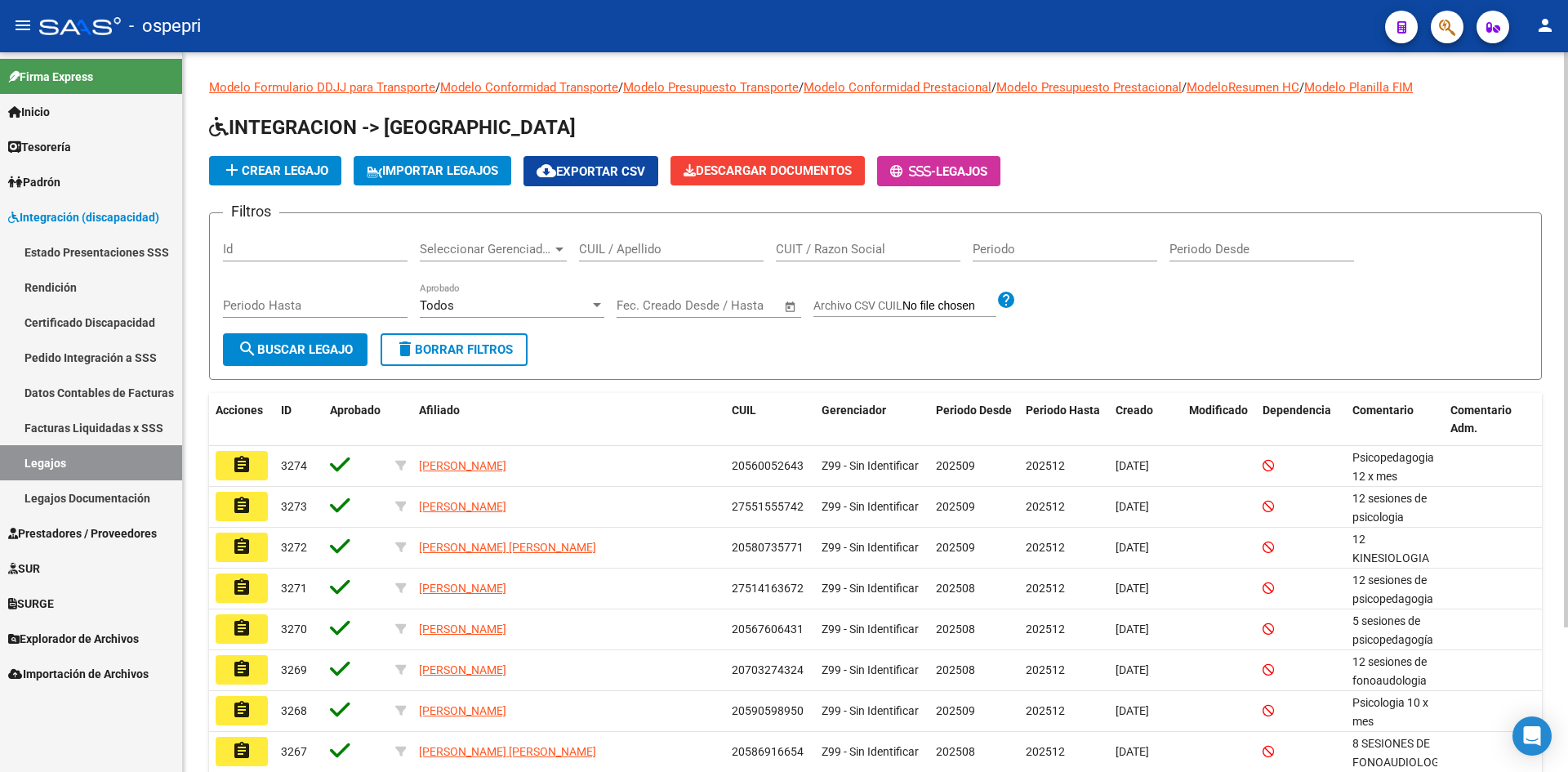
click at [638, 241] on div "CUIL / Apellido" at bounding box center [671, 243] width 184 height 35
type input "58890708"
click at [318, 346] on span "search Buscar Legajo" at bounding box center [295, 349] width 115 height 15
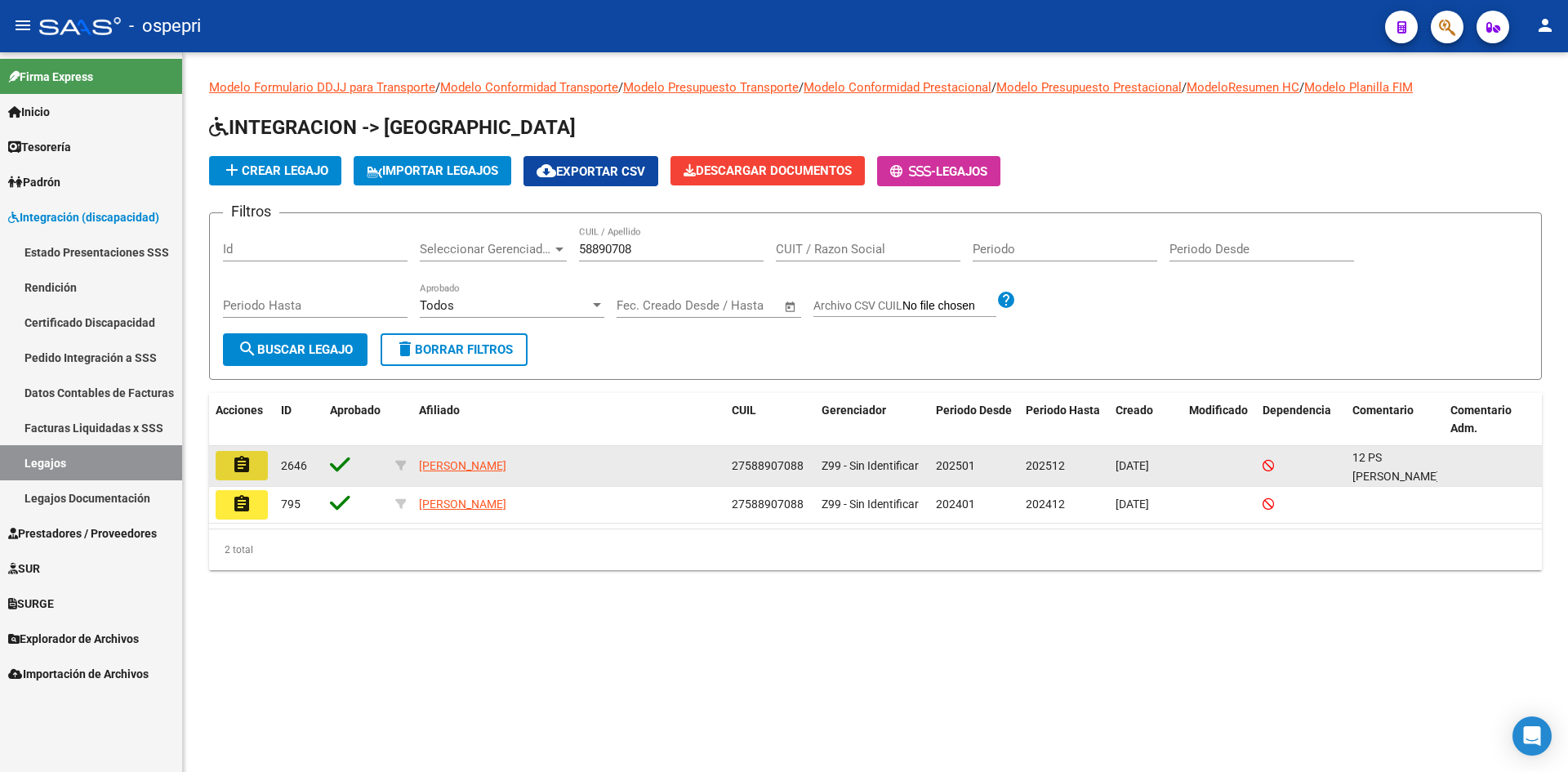
click at [241, 468] on mat-icon "assignment" at bounding box center [242, 465] width 20 height 20
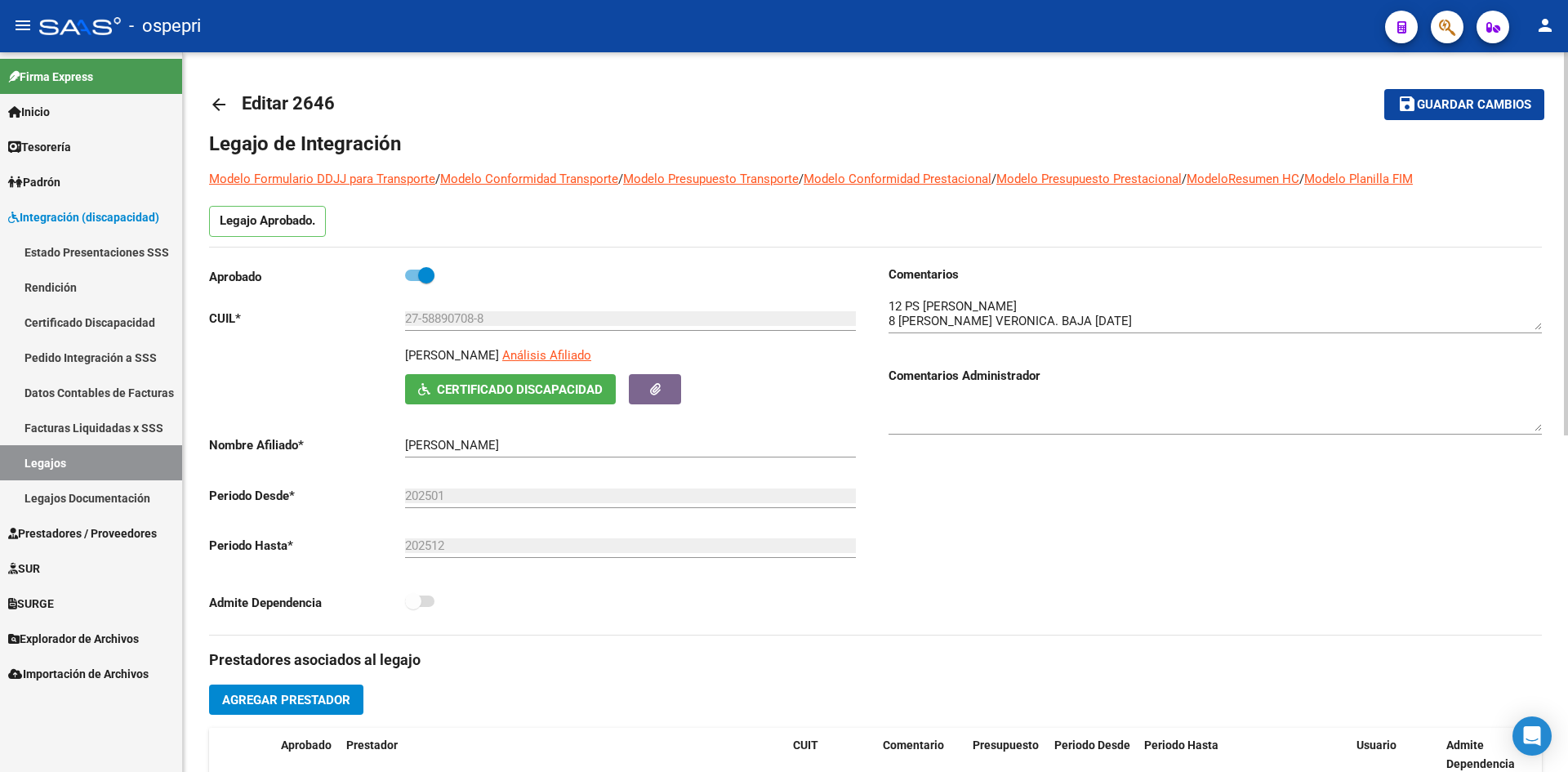
click at [225, 103] on mat-icon "arrow_back" at bounding box center [219, 105] width 20 height 20
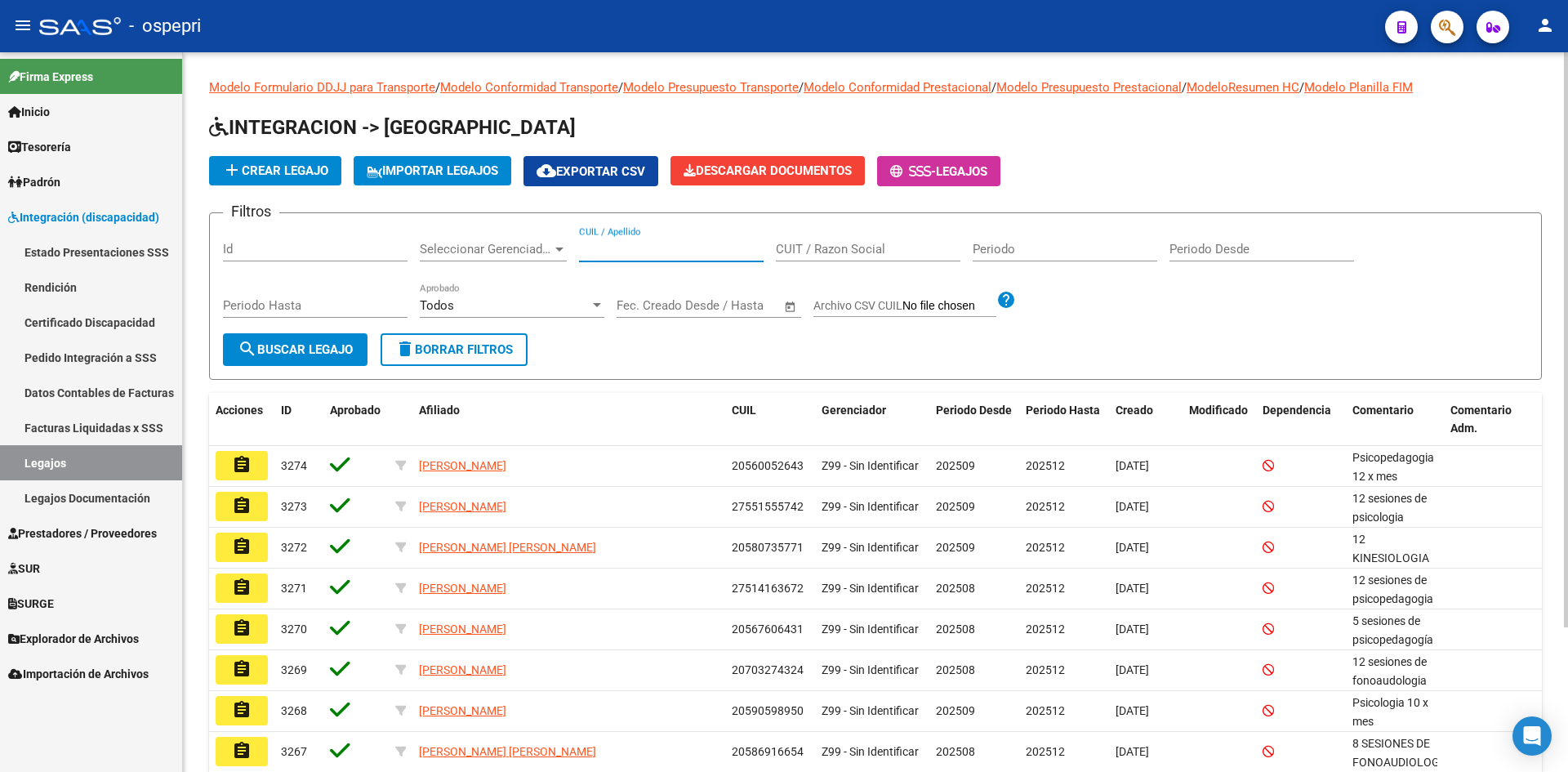
click at [609, 246] on input "CUIL / Apellido" at bounding box center [671, 249] width 184 height 15
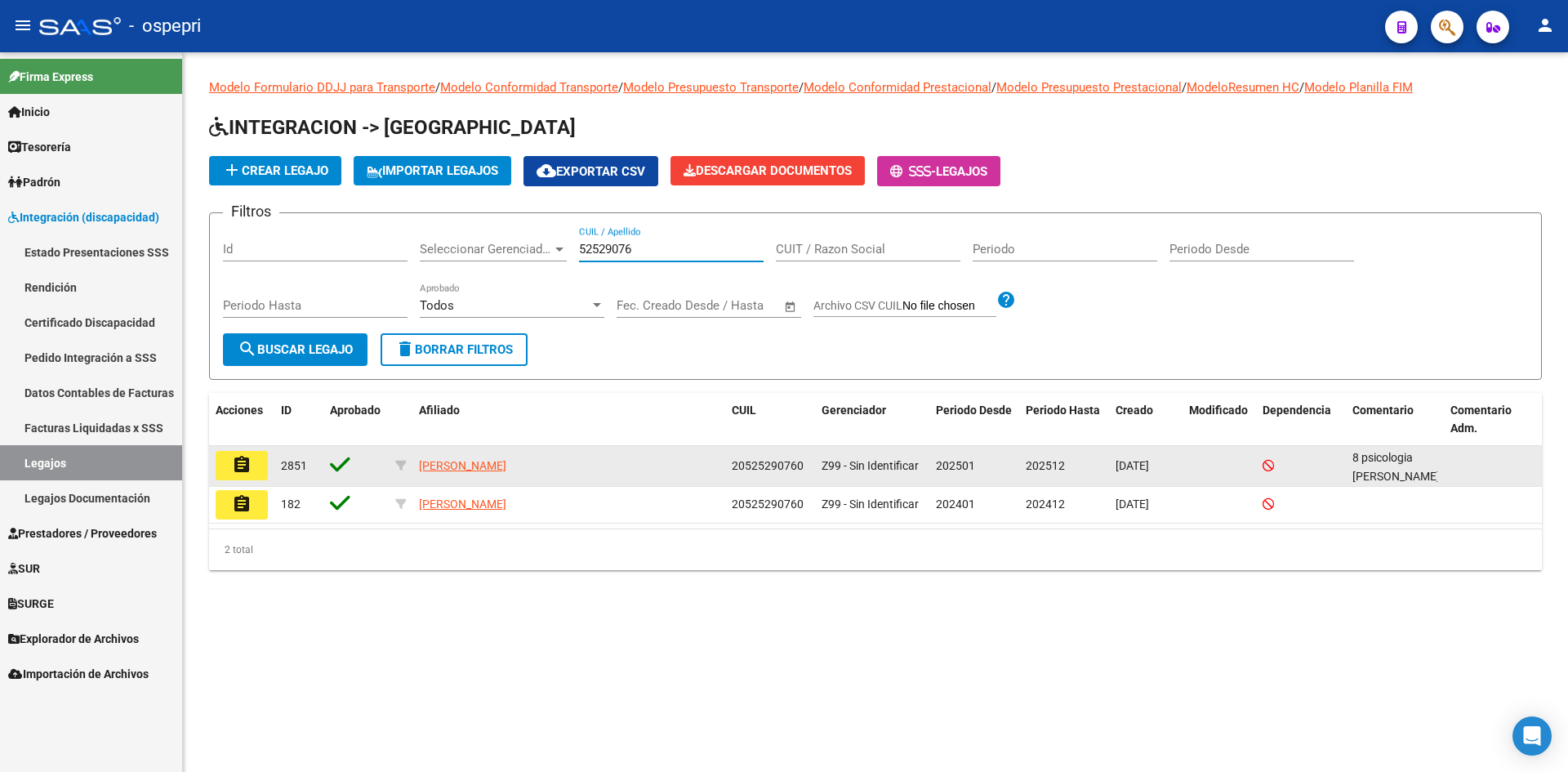
type input "52529076"
click at [243, 474] on mat-icon "assignment" at bounding box center [242, 465] width 20 height 20
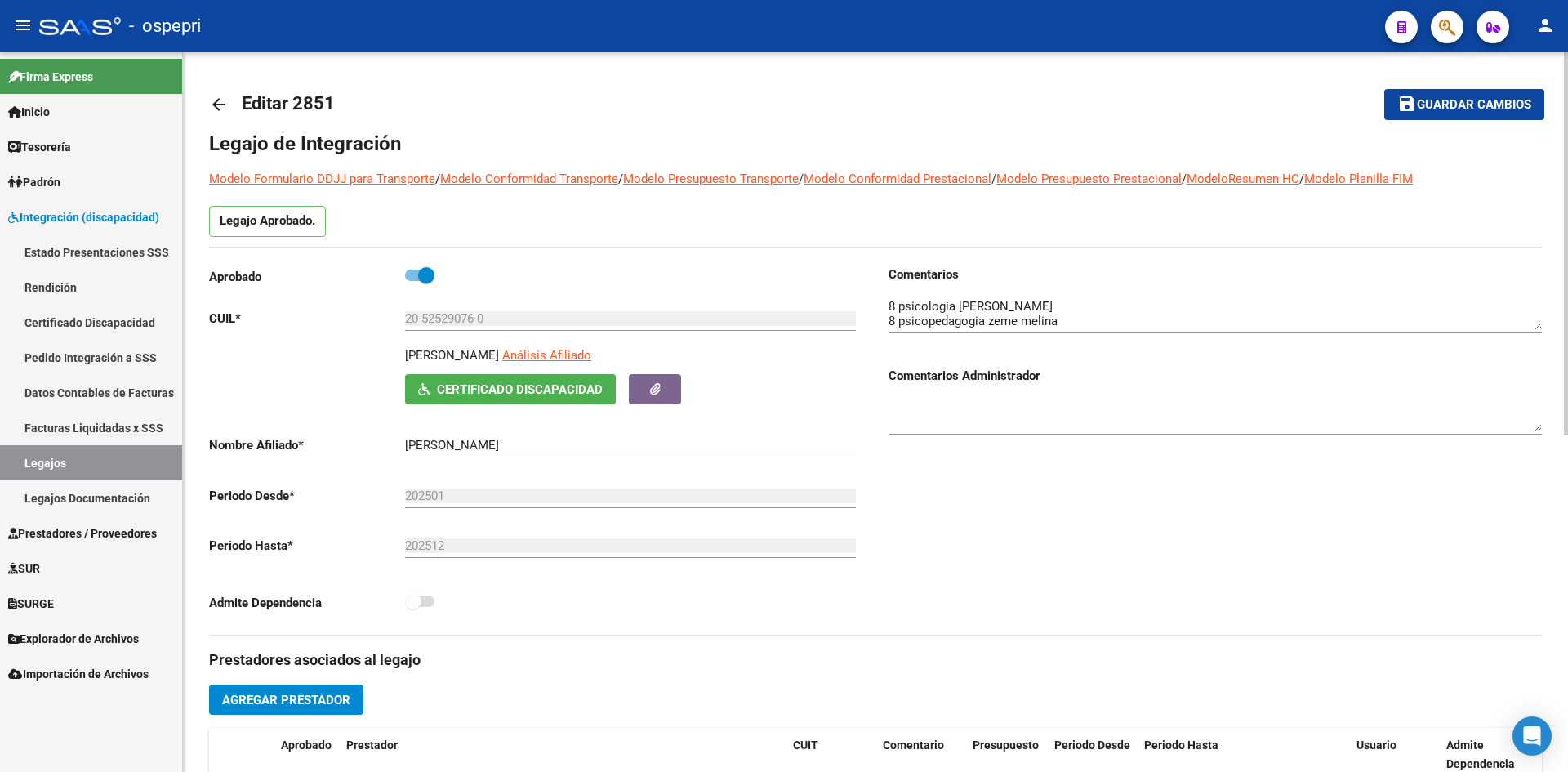
click at [218, 96] on mat-icon "arrow_back" at bounding box center [219, 105] width 20 height 20
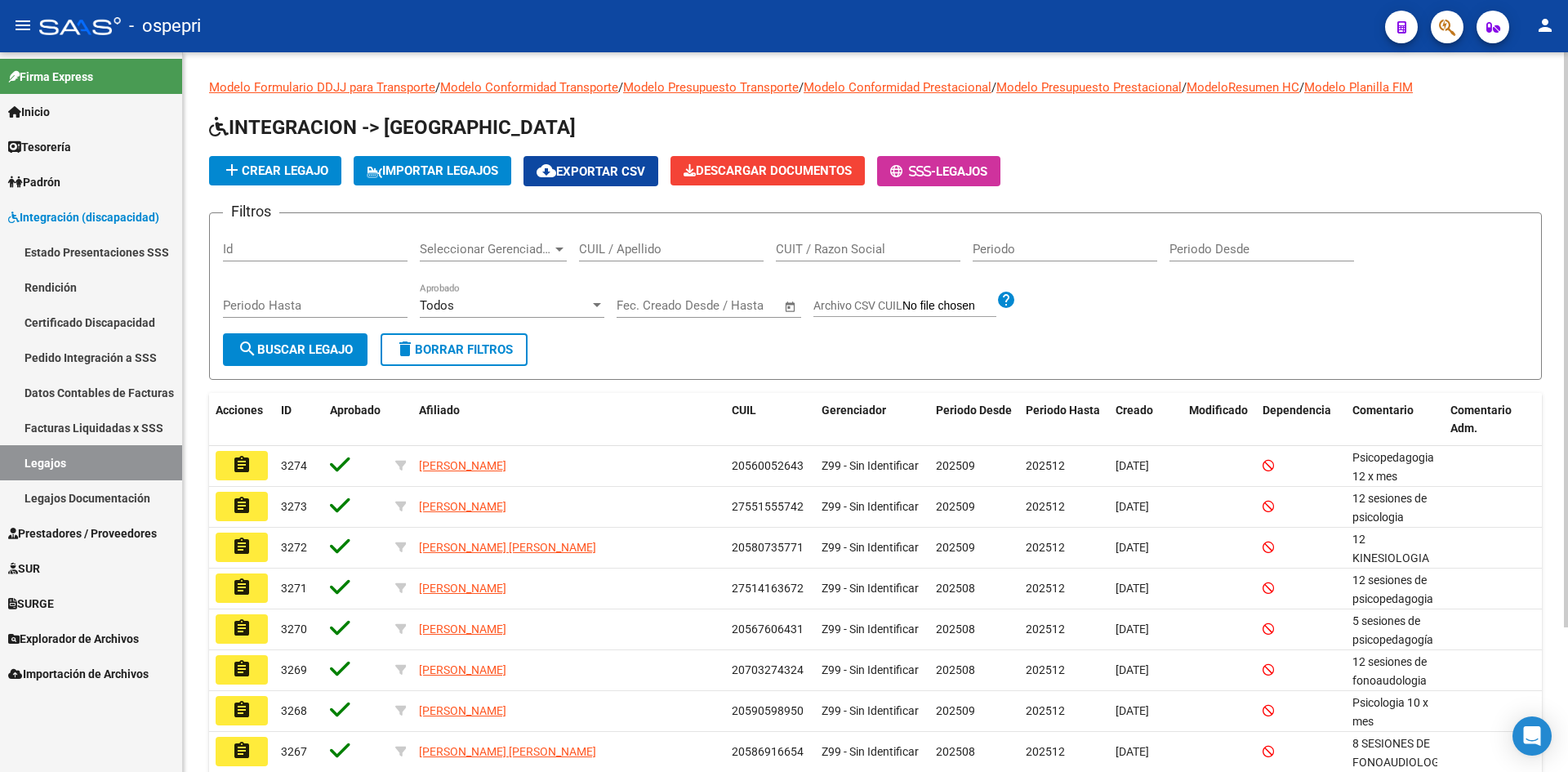
click at [643, 251] on input "CUIL / Apellido" at bounding box center [671, 249] width 184 height 15
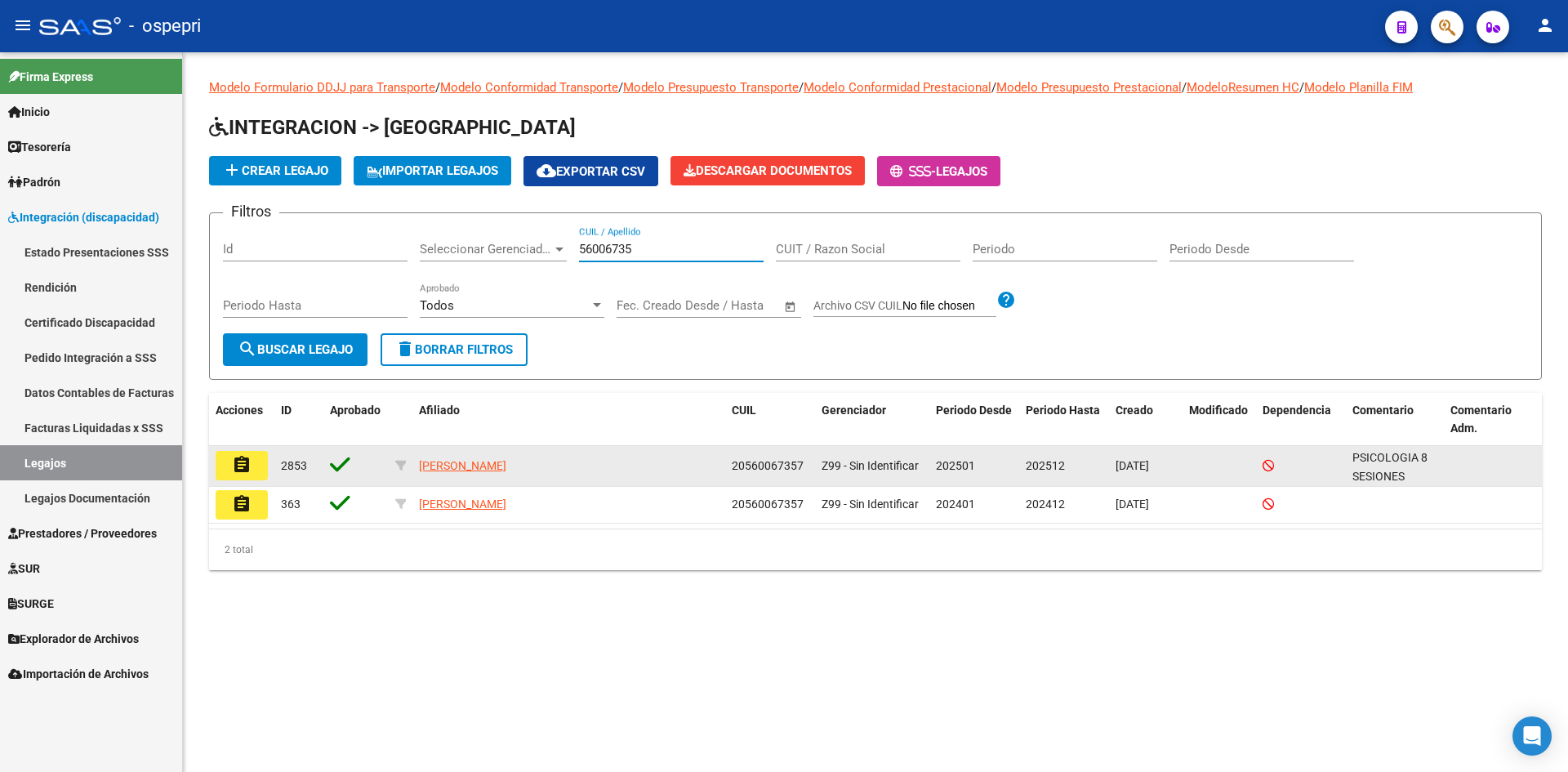
type input "56006735"
click at [256, 466] on button "assignment" at bounding box center [242, 466] width 53 height 30
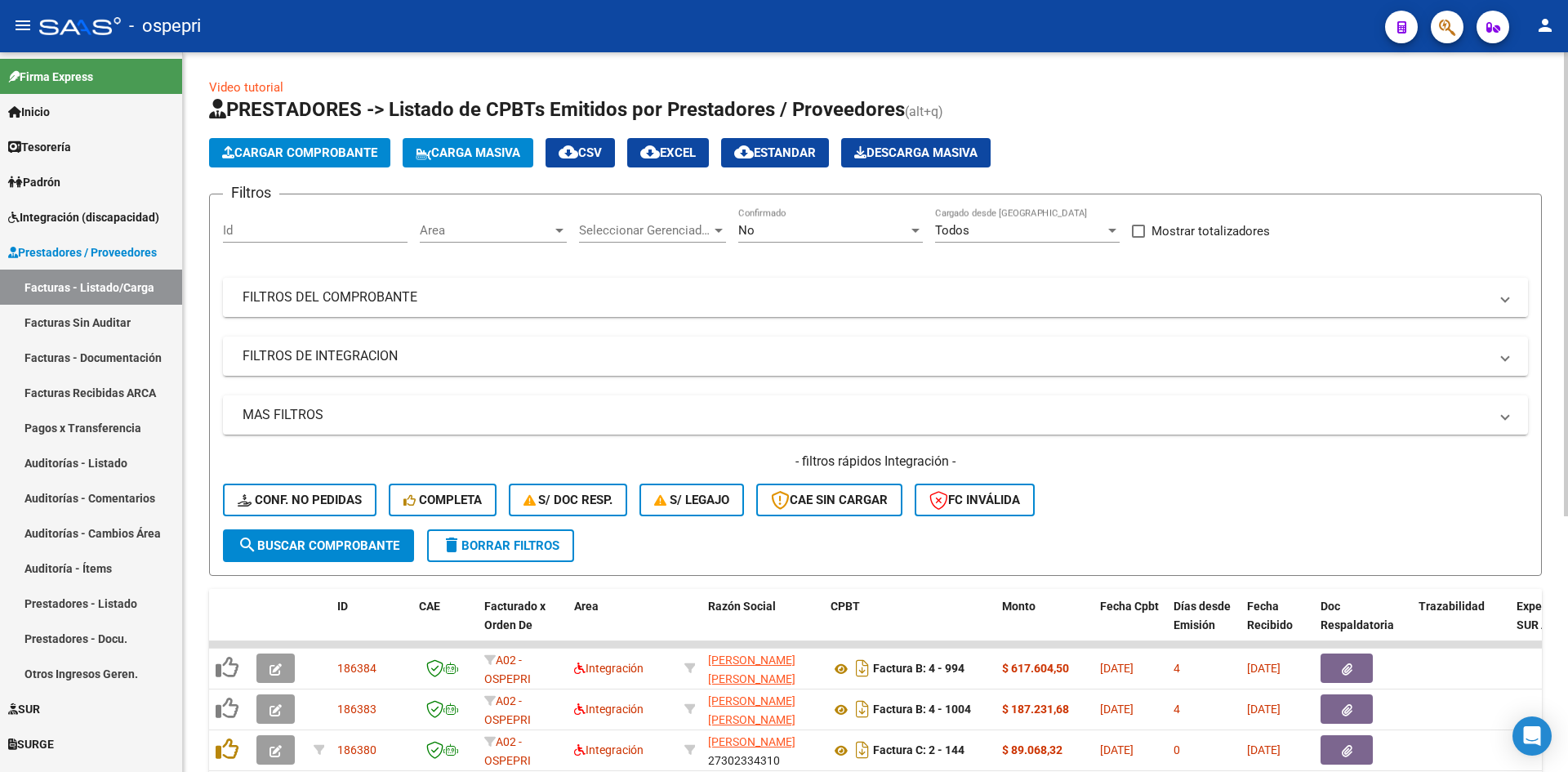
click at [896, 301] on mat-panel-title "FILTROS DEL COMPROBANTE" at bounding box center [865, 297] width 1246 height 18
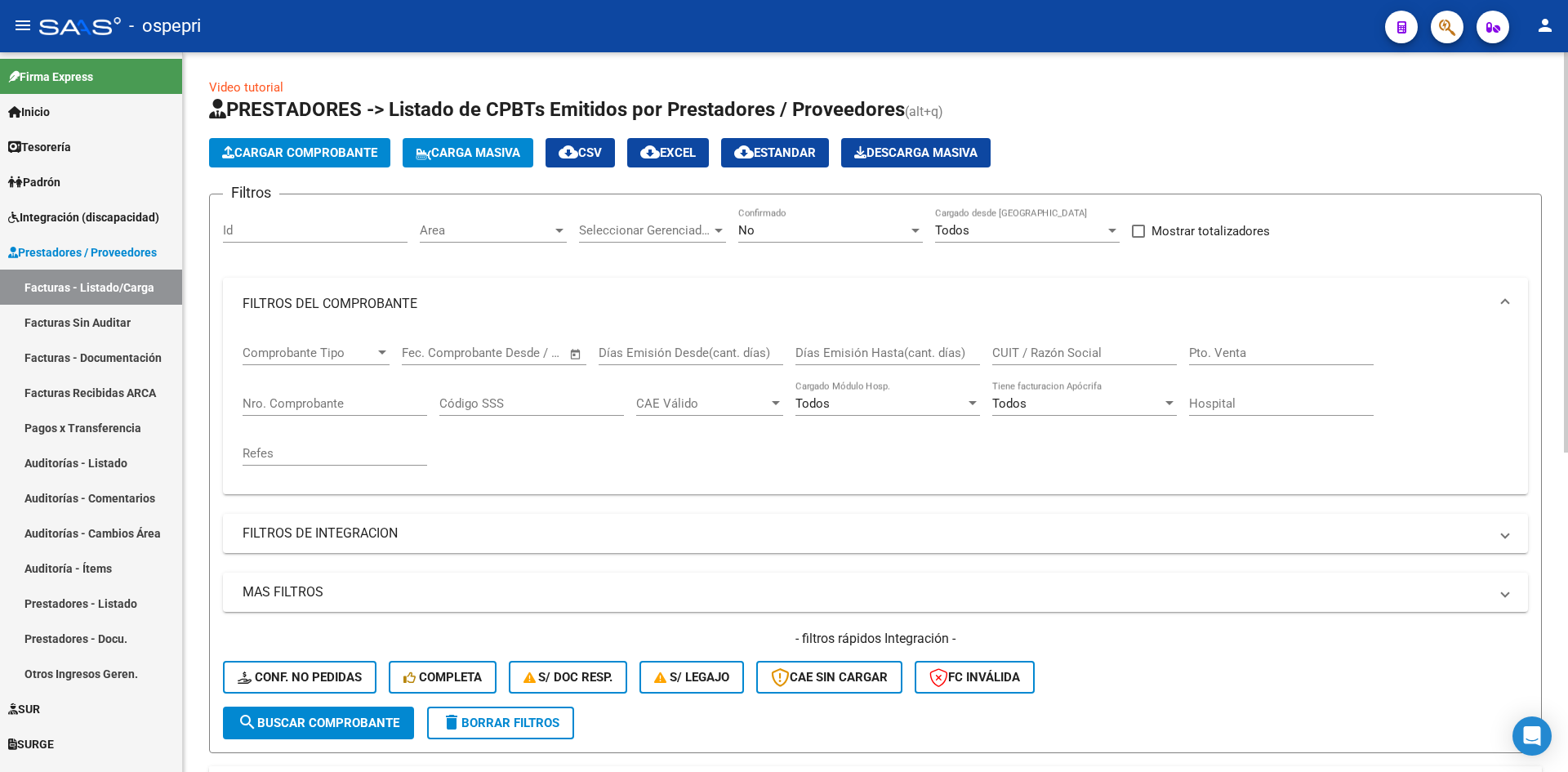
click at [1056, 350] on input "CUIT / Razón Social" at bounding box center [1084, 353] width 184 height 15
paste input "27283938307"
type input "27283938307"
click at [350, 725] on span "search Buscar Comprobante" at bounding box center [318, 722] width 162 height 15
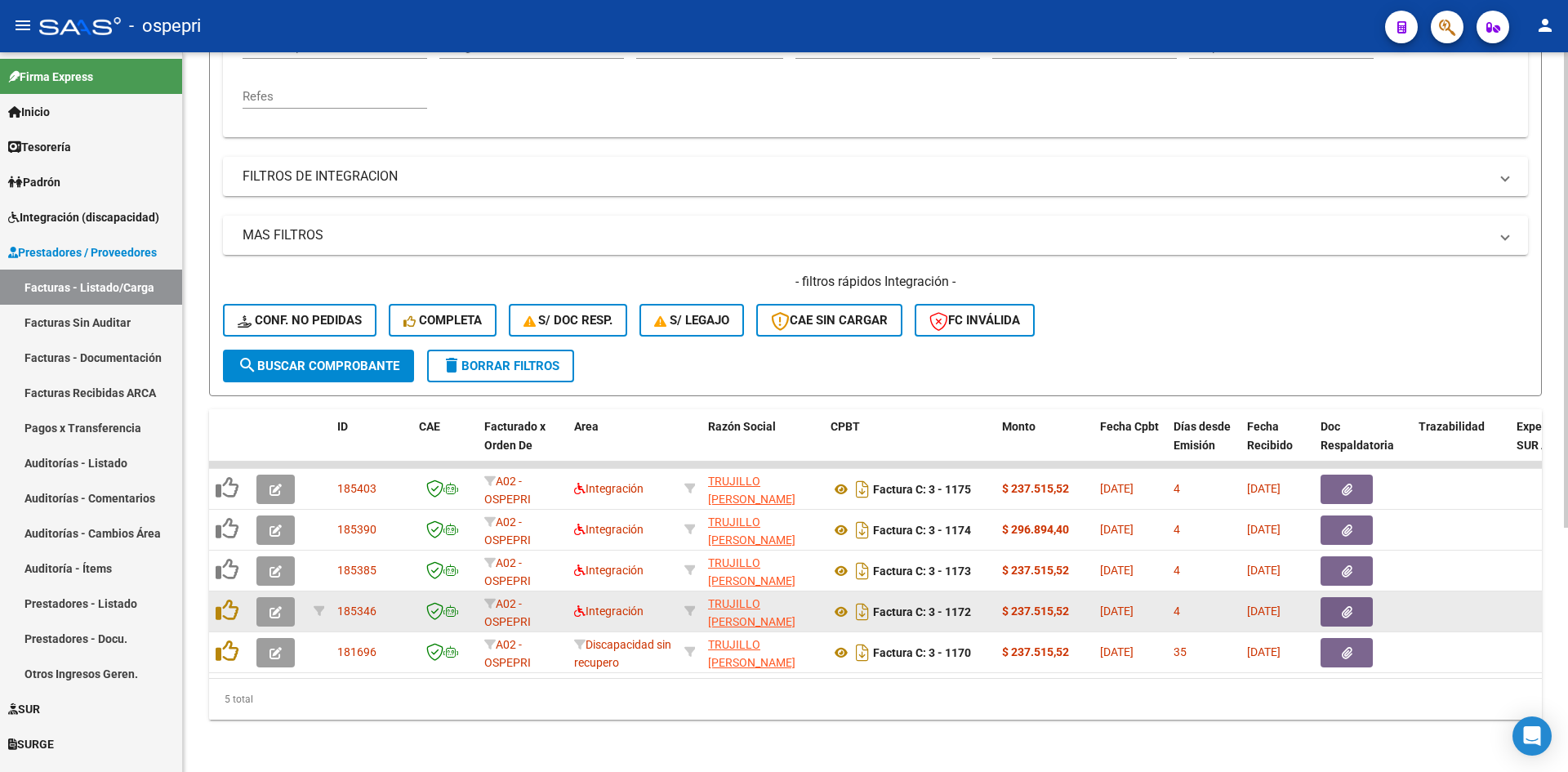
click at [275, 606] on icon "button" at bounding box center [276, 611] width 12 height 12
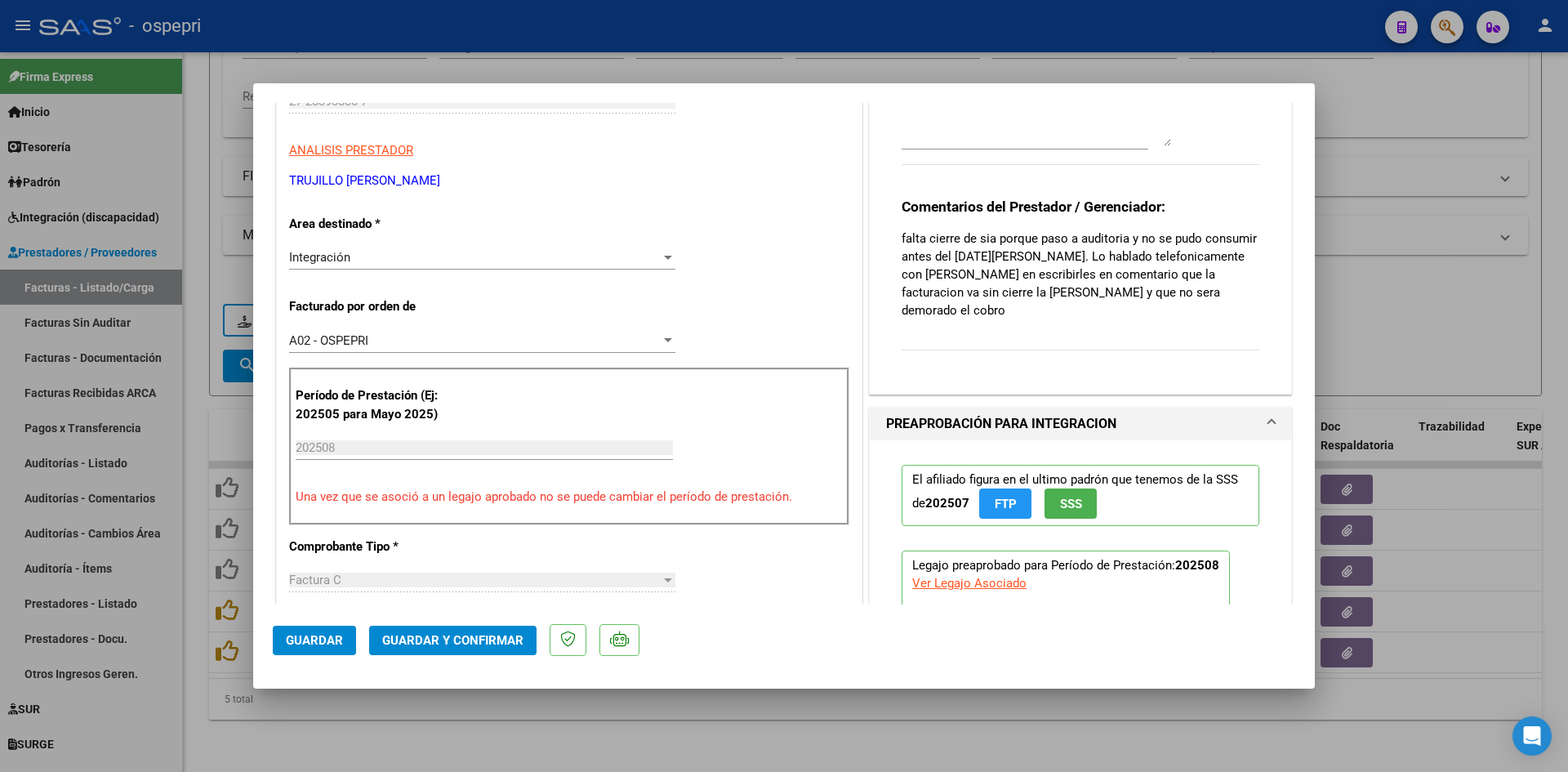
scroll to position [327, 0]
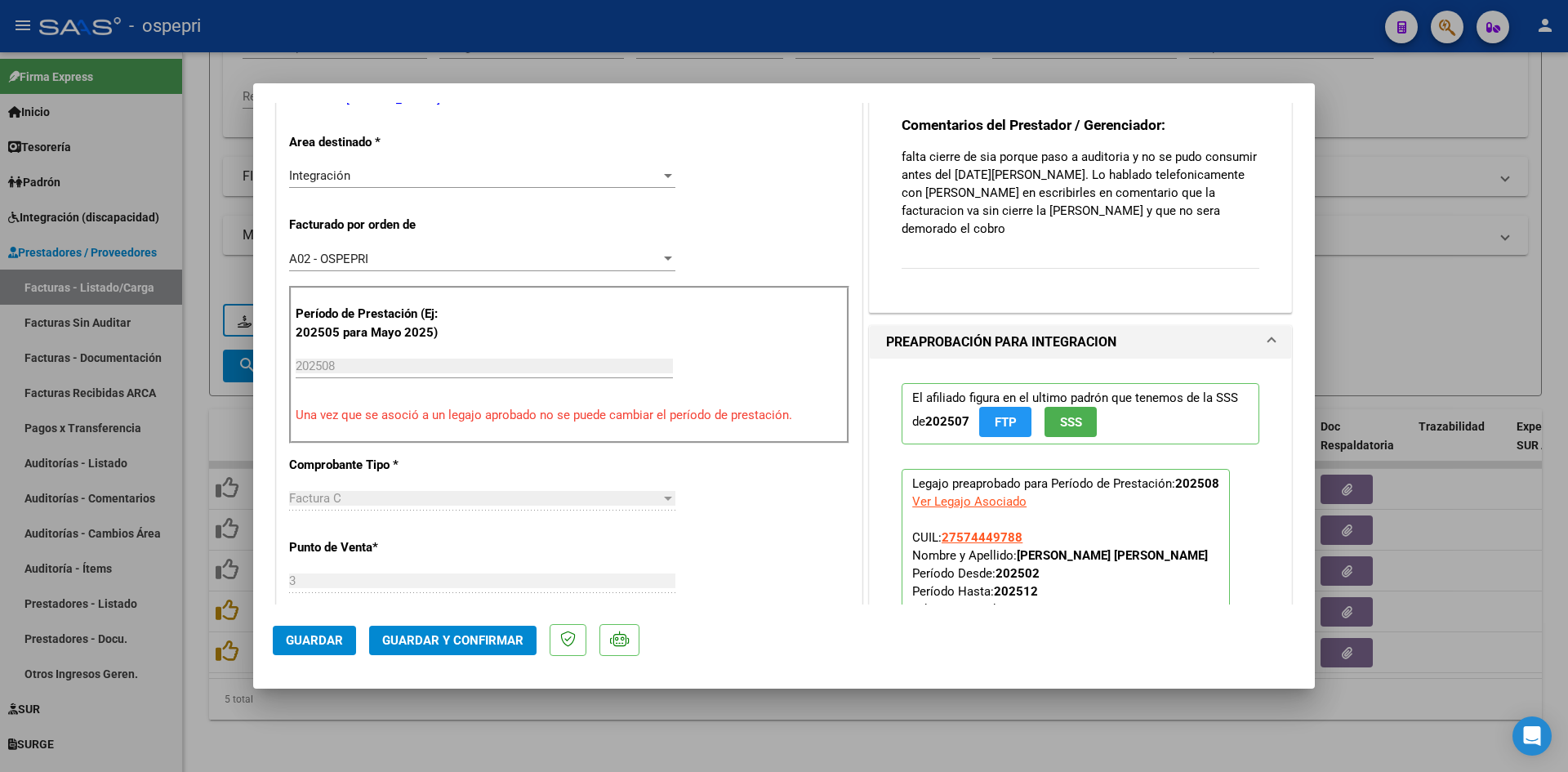
type input "$ 0,00"
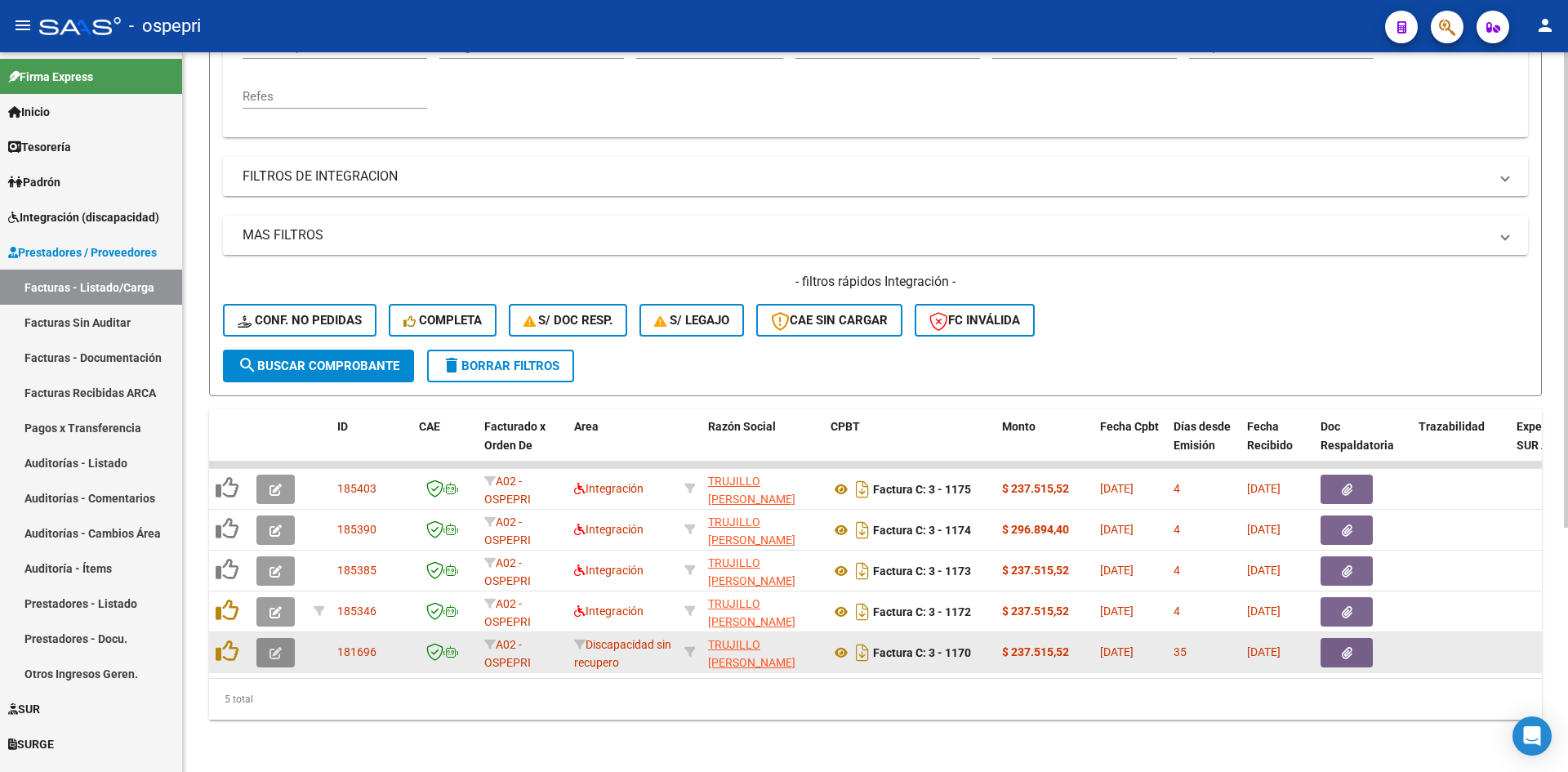
click at [277, 647] on icon "button" at bounding box center [276, 653] width 12 height 12
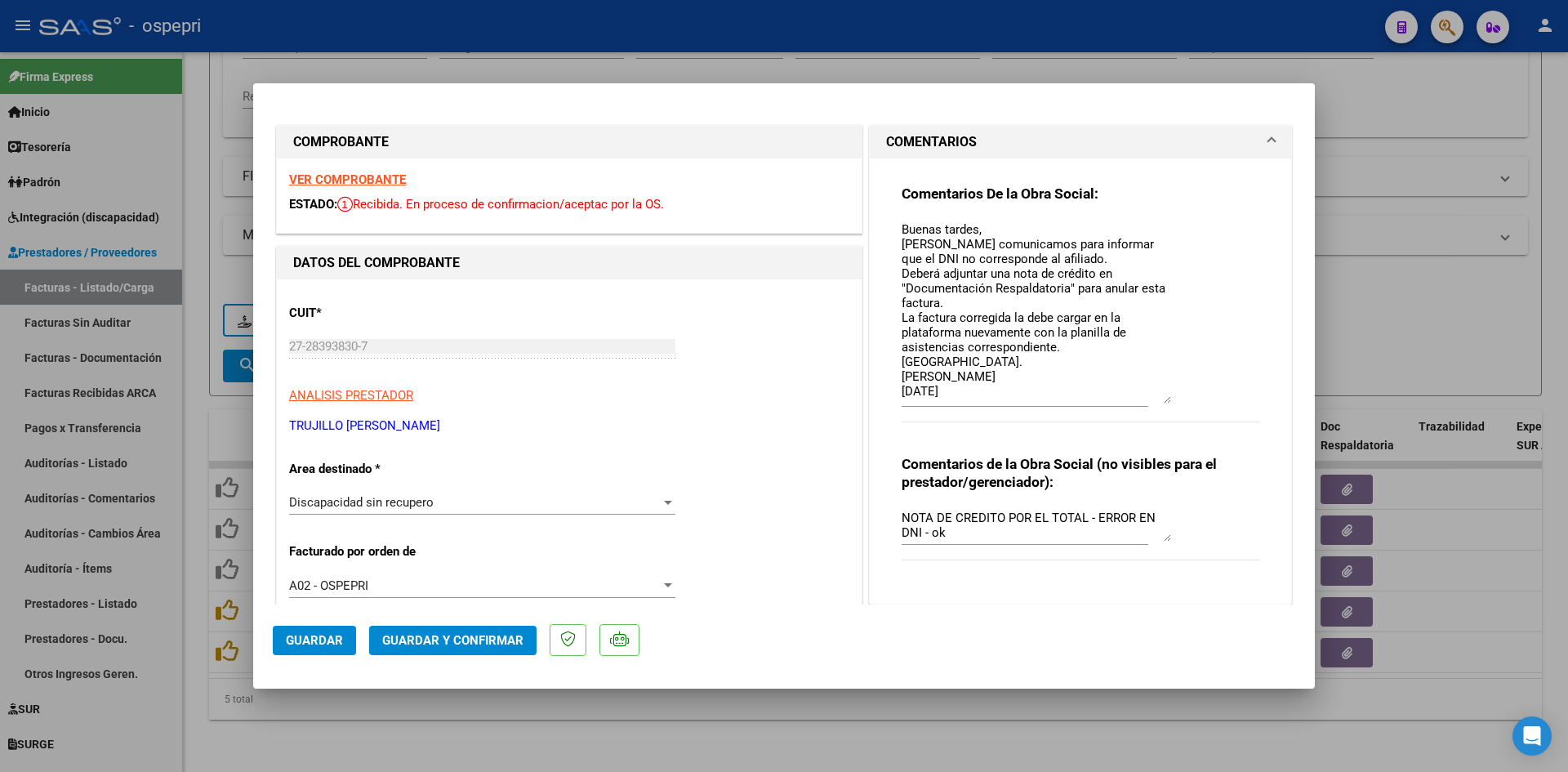
drag, startPoint x: 1162, startPoint y: 246, endPoint x: 1185, endPoint y: 396, distance: 151.8
click at [1185, 396] on div "Comentarios De la Obra Social: Buenas tardes, [PERSON_NAME] comunicamos para in…" at bounding box center [1080, 312] width 358 height 256
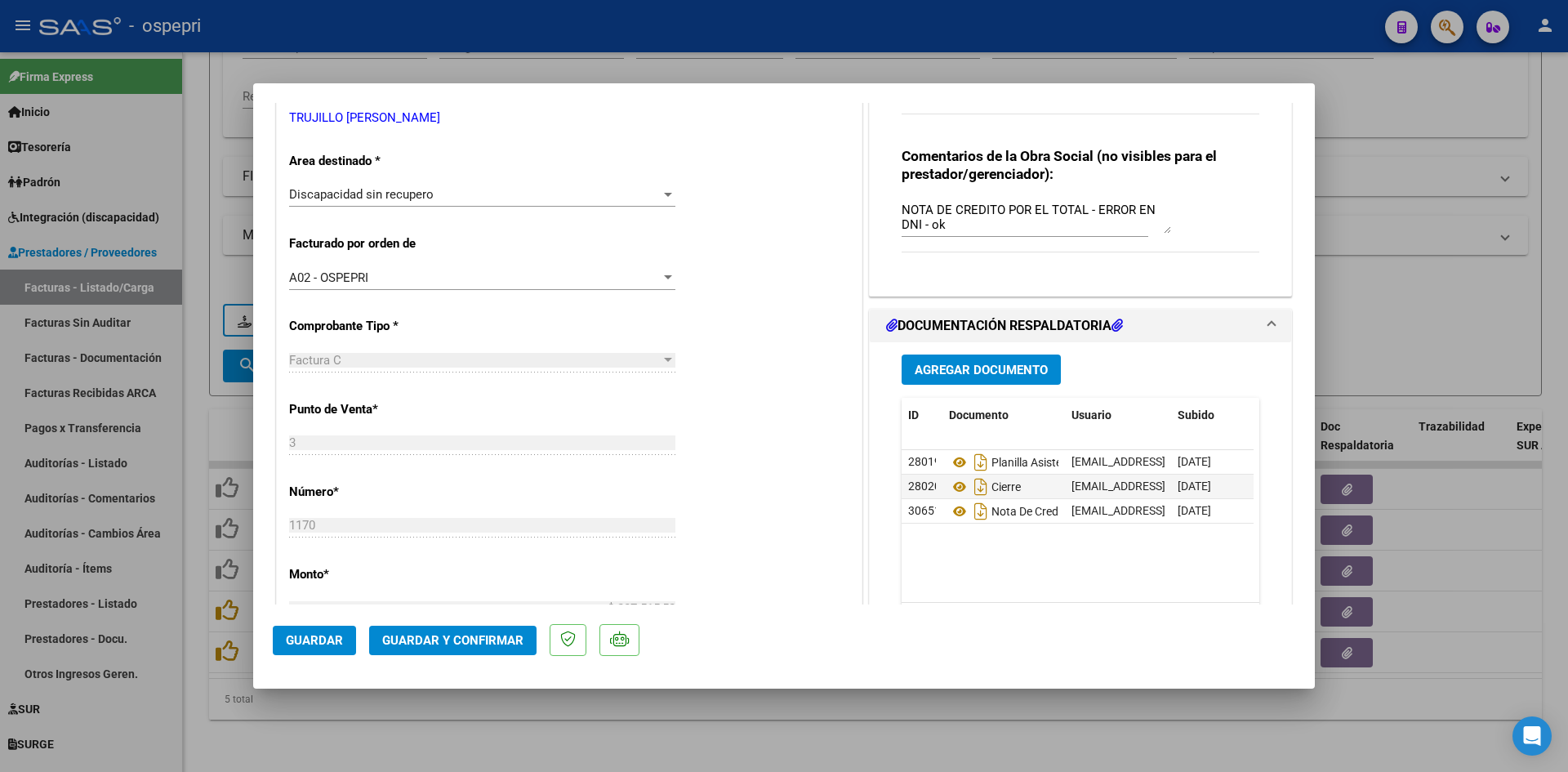
scroll to position [327, 0]
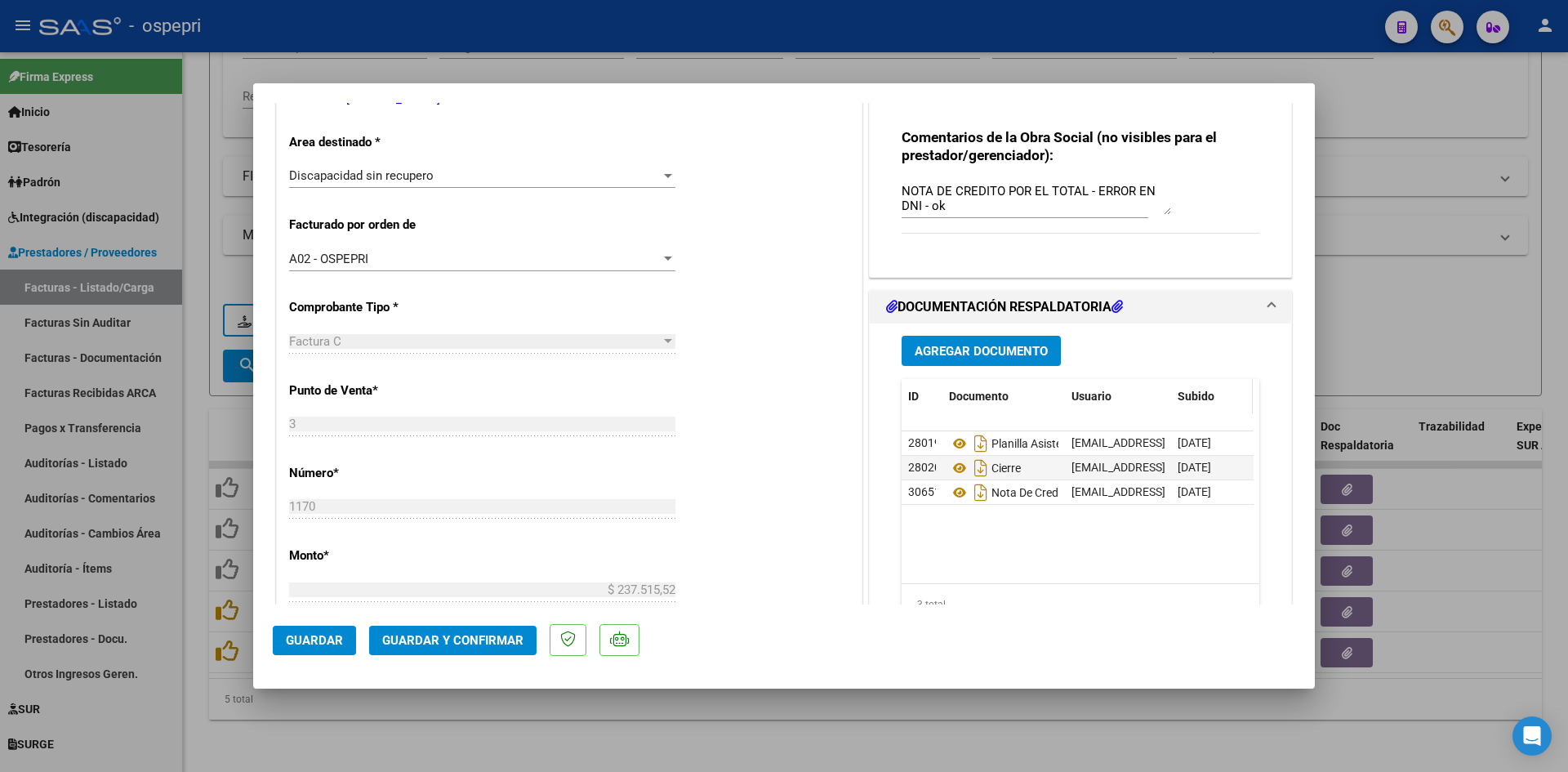
type input "$ 0,00"
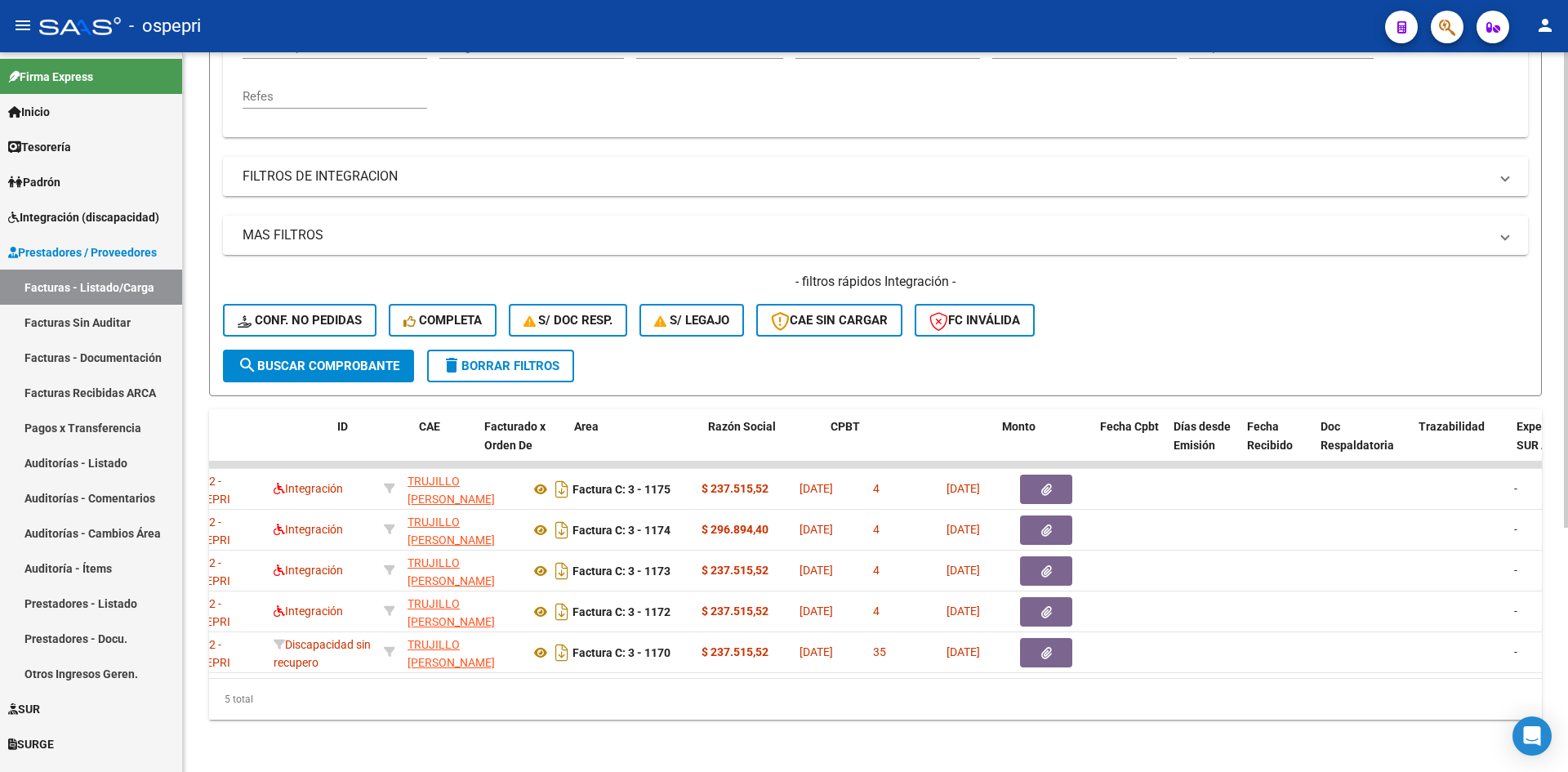
scroll to position [0, 0]
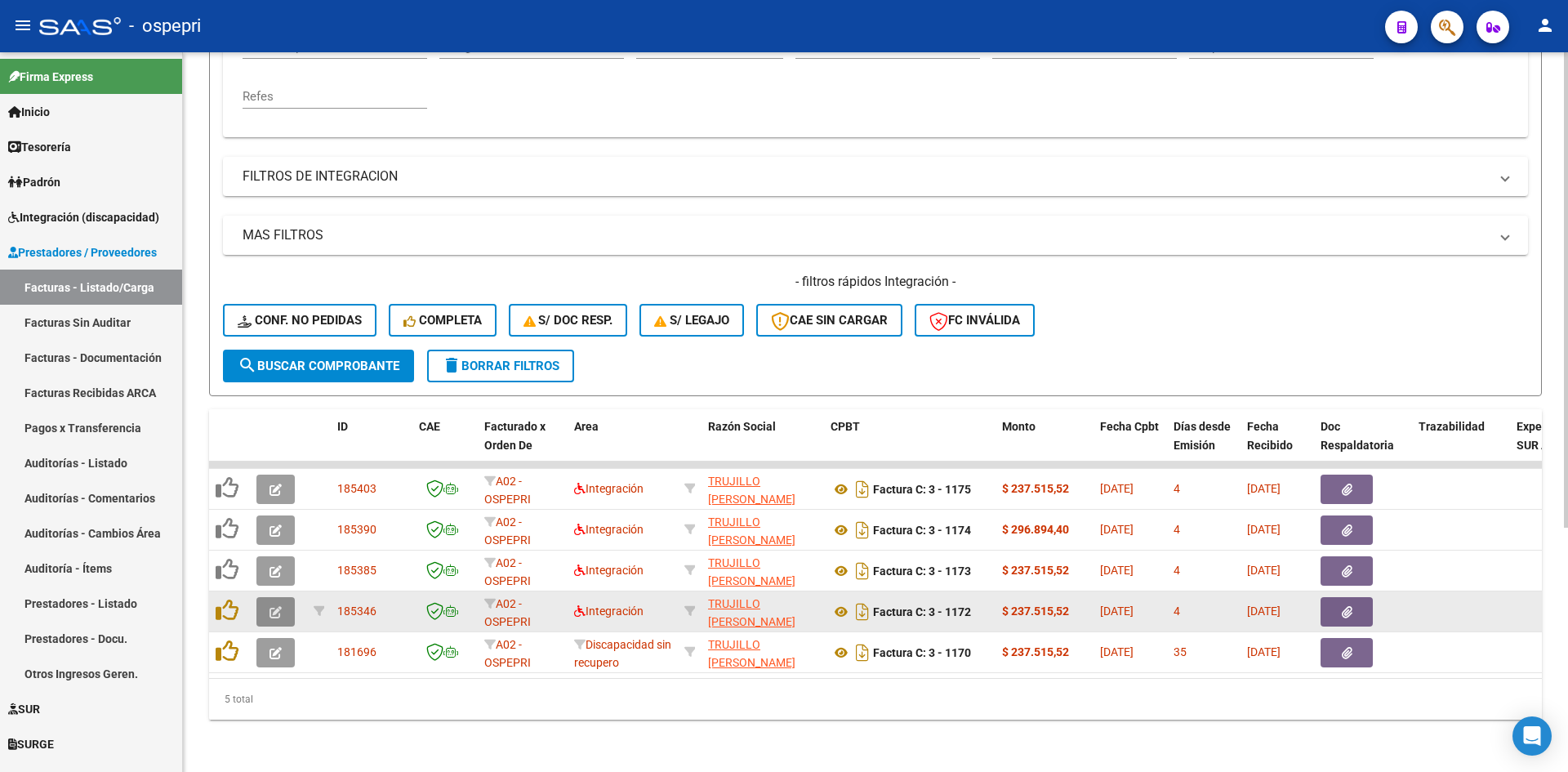
click at [273, 606] on icon "button" at bounding box center [276, 611] width 12 height 12
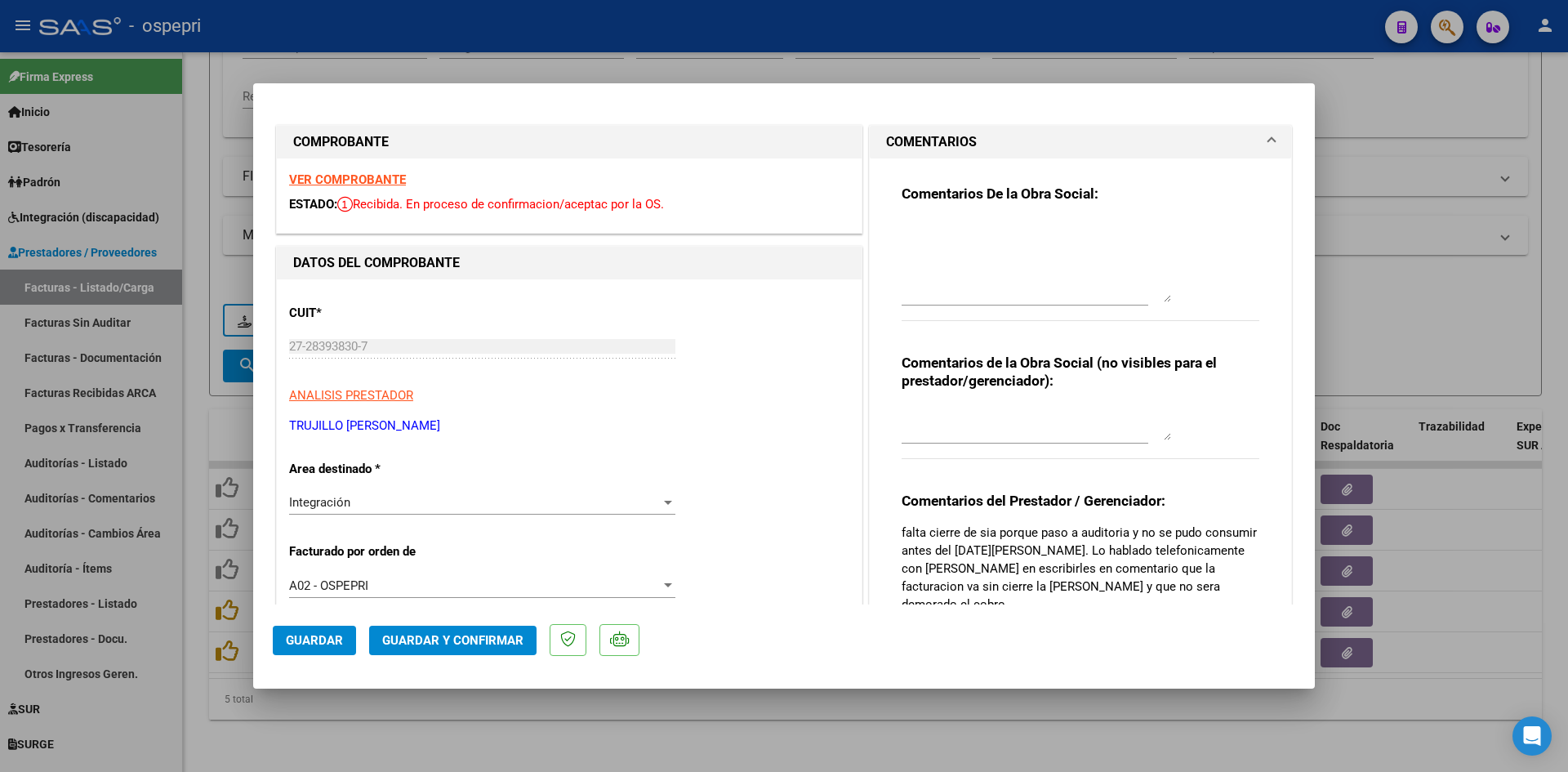
drag, startPoint x: 1162, startPoint y: 248, endPoint x: 1164, endPoint y: 367, distance: 119.0
click at [1170, 299] on div "Comentarios De la Obra Social:" at bounding box center [1080, 262] width 358 height 155
click at [359, 177] on strong "VER COMPROBANTE" at bounding box center [348, 179] width 117 height 15
click at [921, 225] on textarea at bounding box center [1037, 262] width 270 height 83
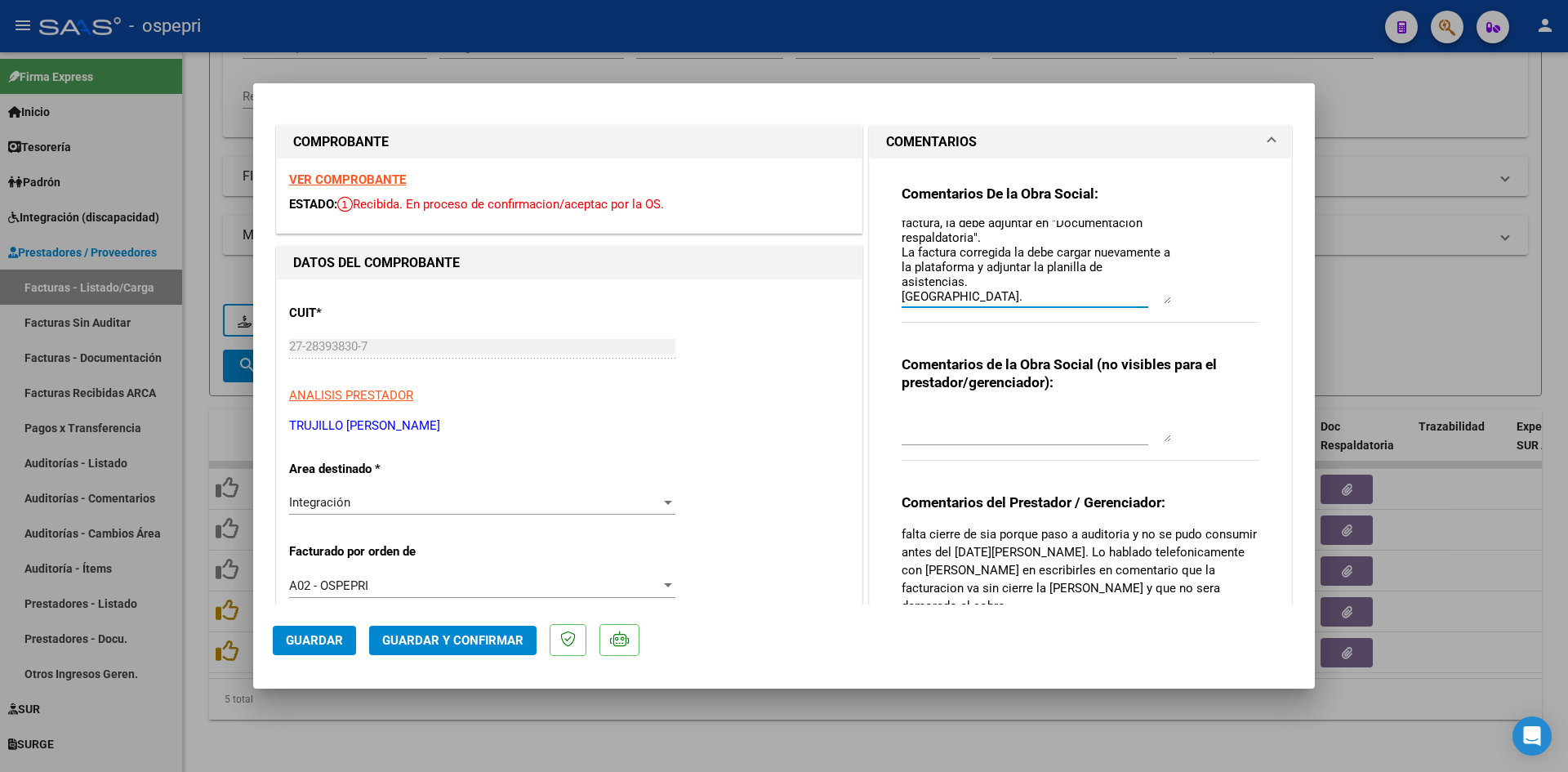
scroll to position [80, 0]
click at [403, 510] on div "Integración Seleccionar Area" at bounding box center [483, 501] width 387 height 25
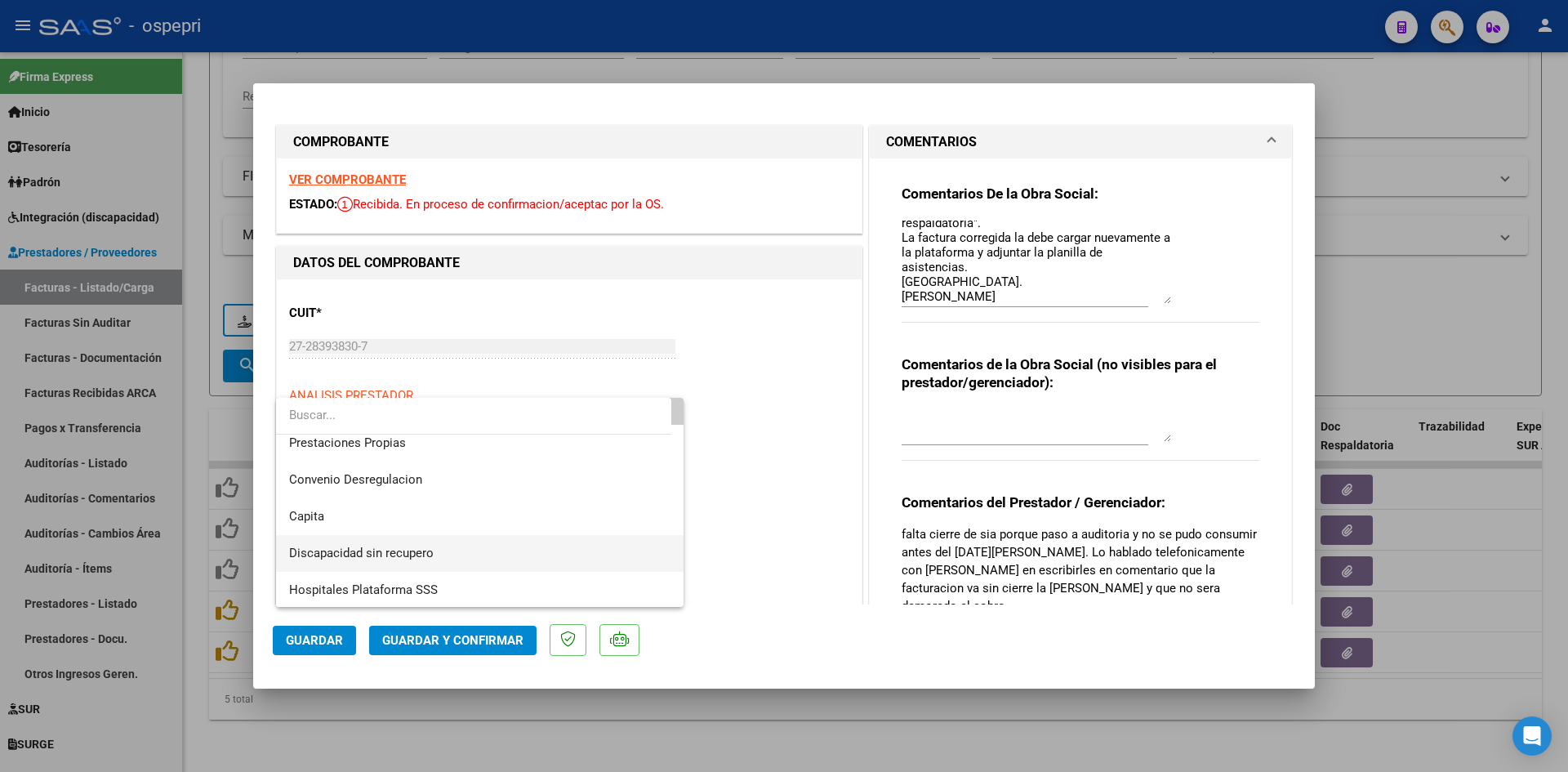
scroll to position [159, 0]
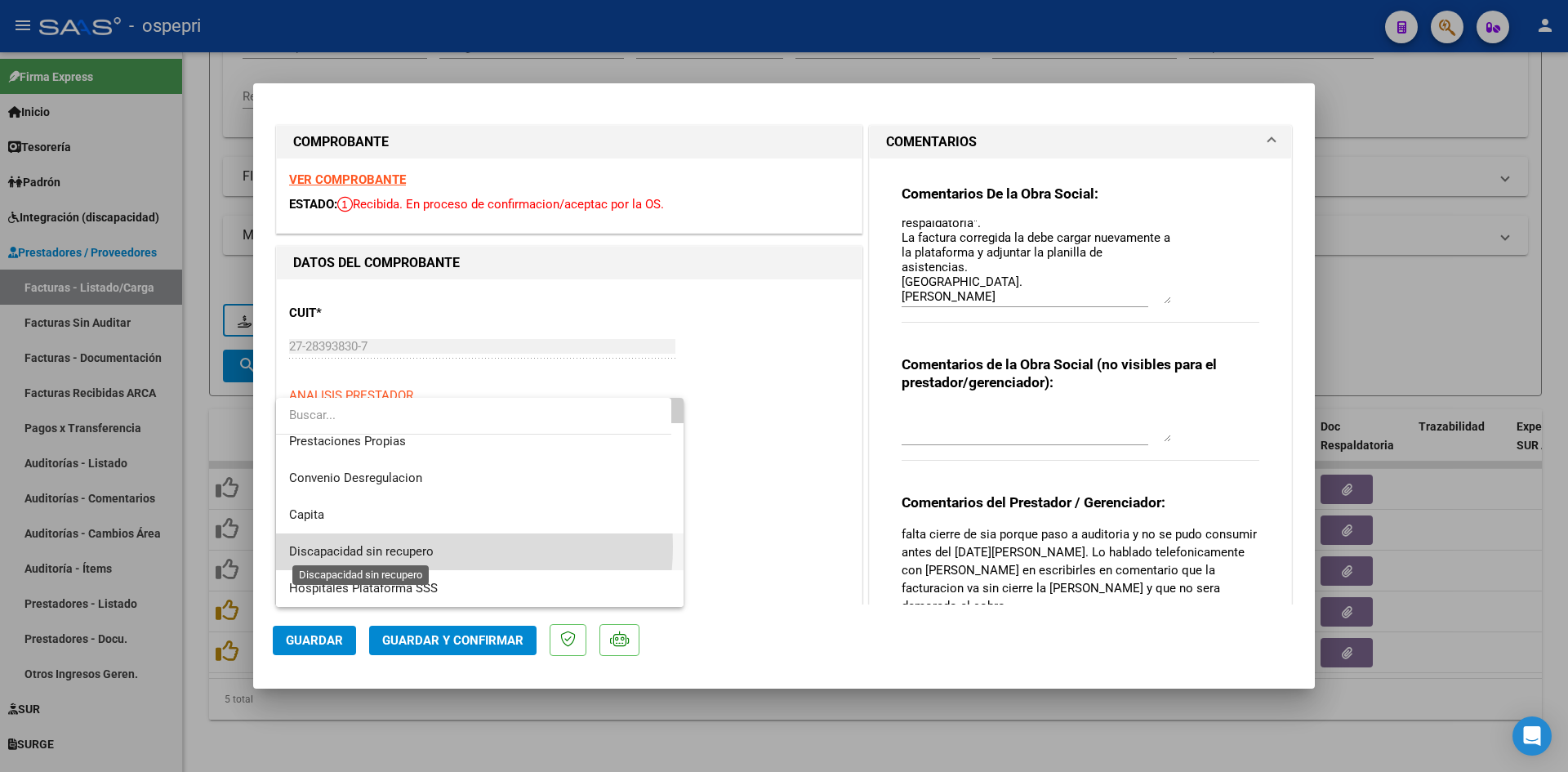
click at [422, 546] on span "Discapacidad sin recupero" at bounding box center [362, 551] width 145 height 15
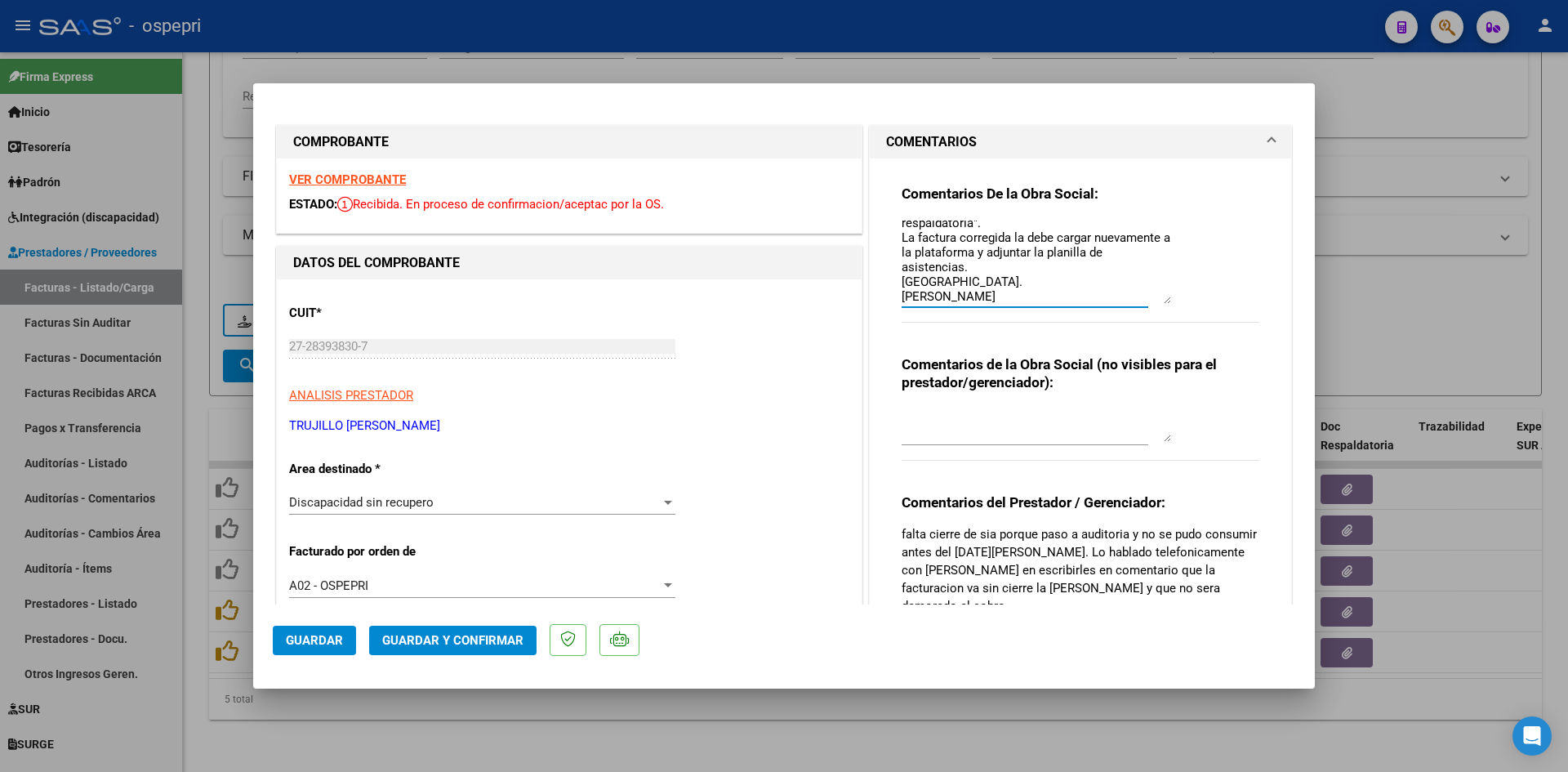
click at [1025, 290] on textarea "Buenos días, [PERSON_NAME] comunicamos para informar que el apellido no corresp…" at bounding box center [1037, 262] width 270 height 83
type textarea "Buenos días, [PERSON_NAME] comunicamos para informar que el apellido no corresp…"
click at [932, 420] on textarea at bounding box center [1037, 425] width 270 height 33
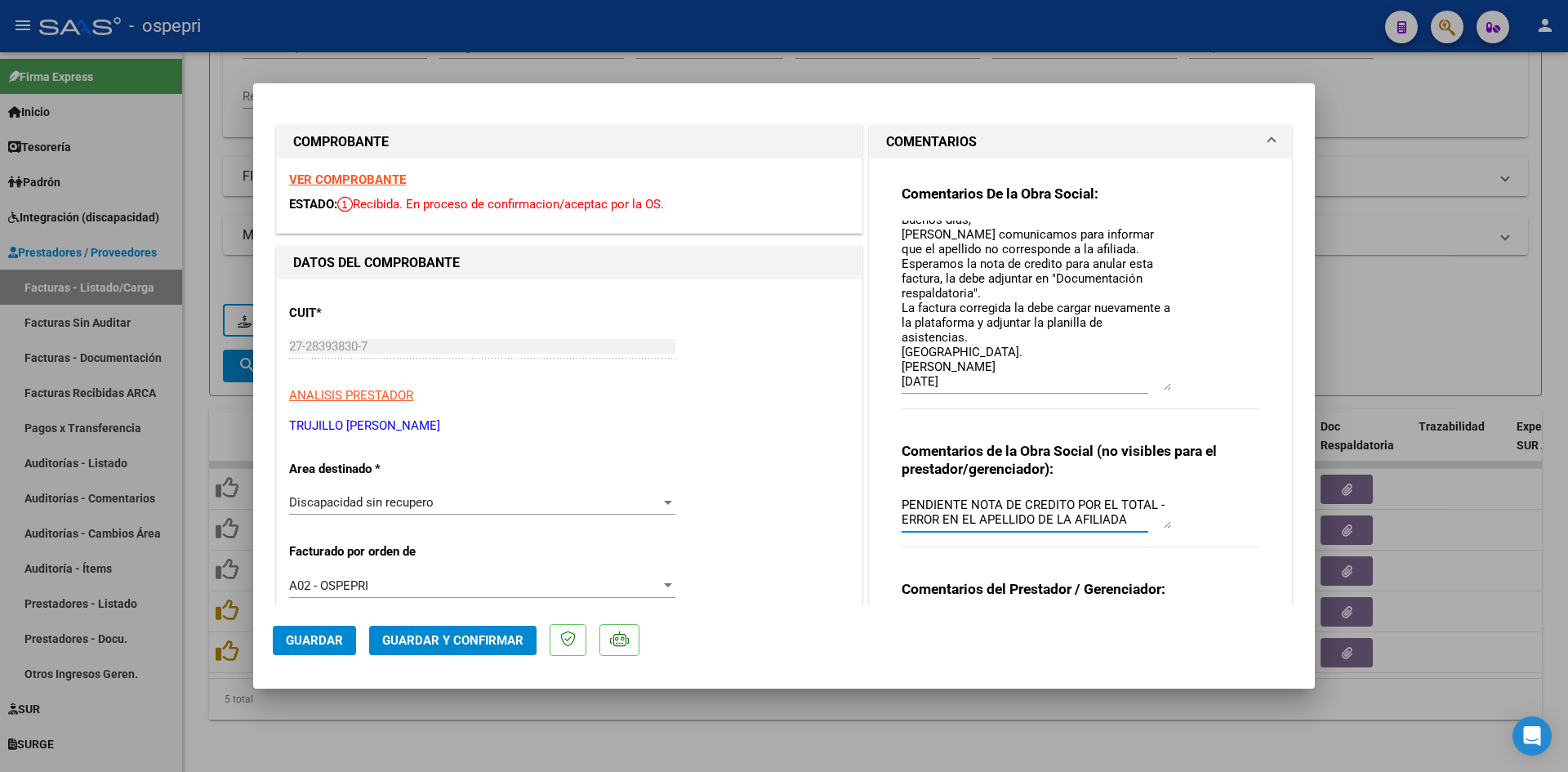
scroll to position [0, 0]
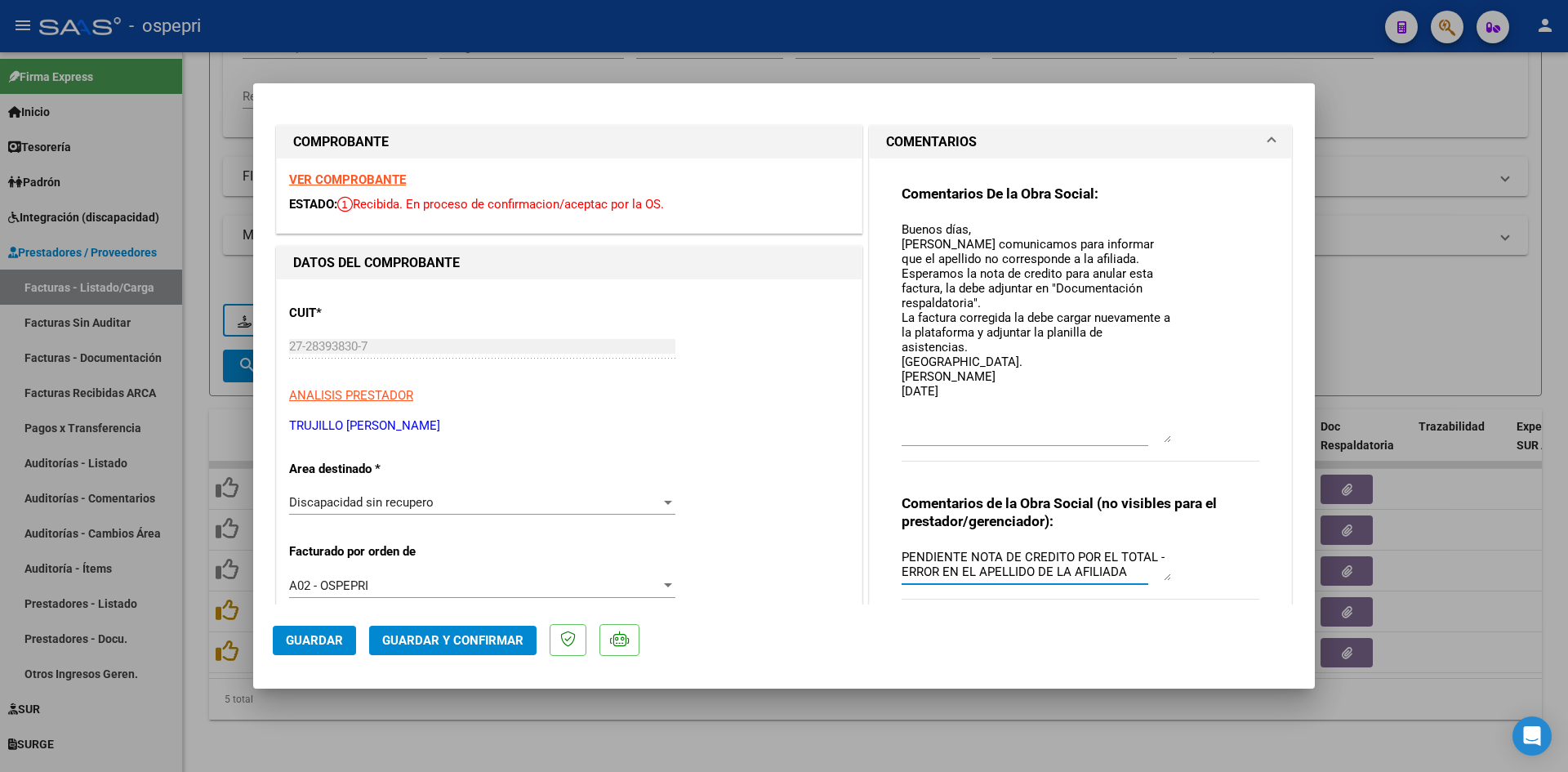
drag, startPoint x: 1161, startPoint y: 301, endPoint x: 1176, endPoint y: 433, distance: 132.8
click at [1176, 436] on div "Comentarios De la Obra Social: Buenos días, [PERSON_NAME] comunicamos para info…" at bounding box center [1080, 331] width 358 height 294
type textarea "PENDIENTE NOTA DE CREDITO POR EL TOTAL - ERROR EN EL APELLIDO DE LA AFILIADA"
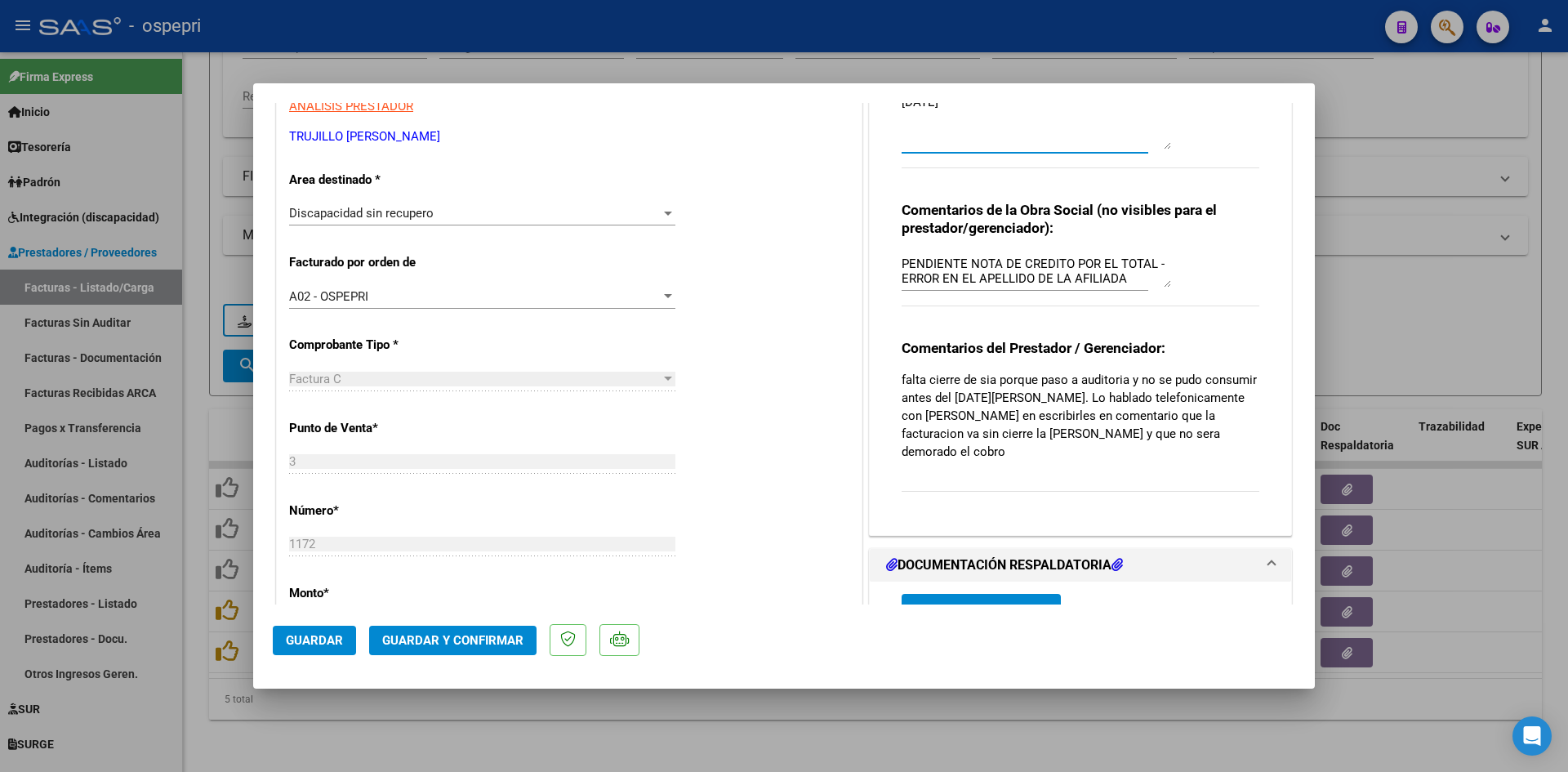
scroll to position [327, 0]
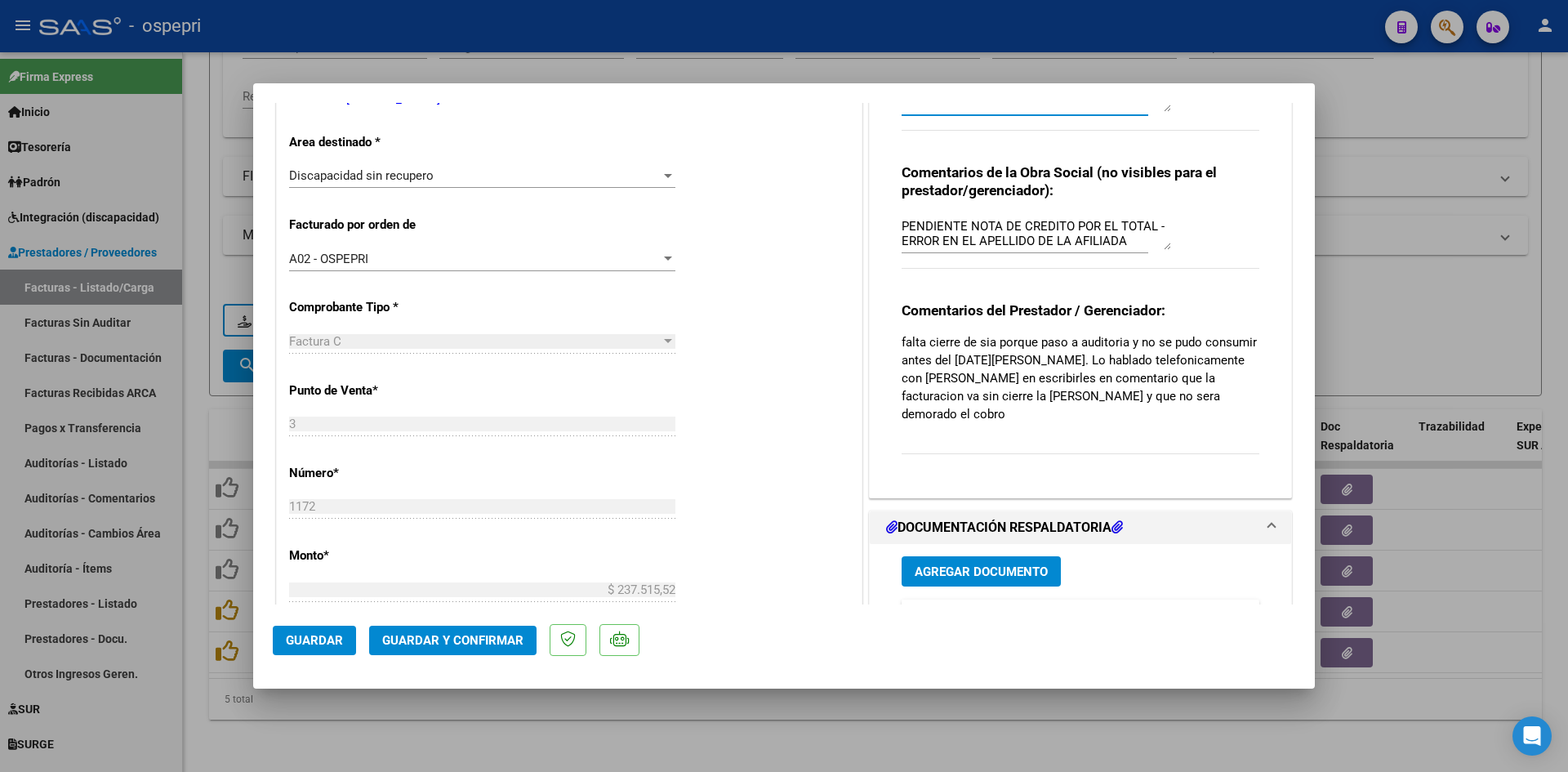
type textarea "Buenos días, [PERSON_NAME] comunicamos para informar que el apellido no corresp…"
click at [311, 636] on span "Guardar" at bounding box center [314, 640] width 57 height 15
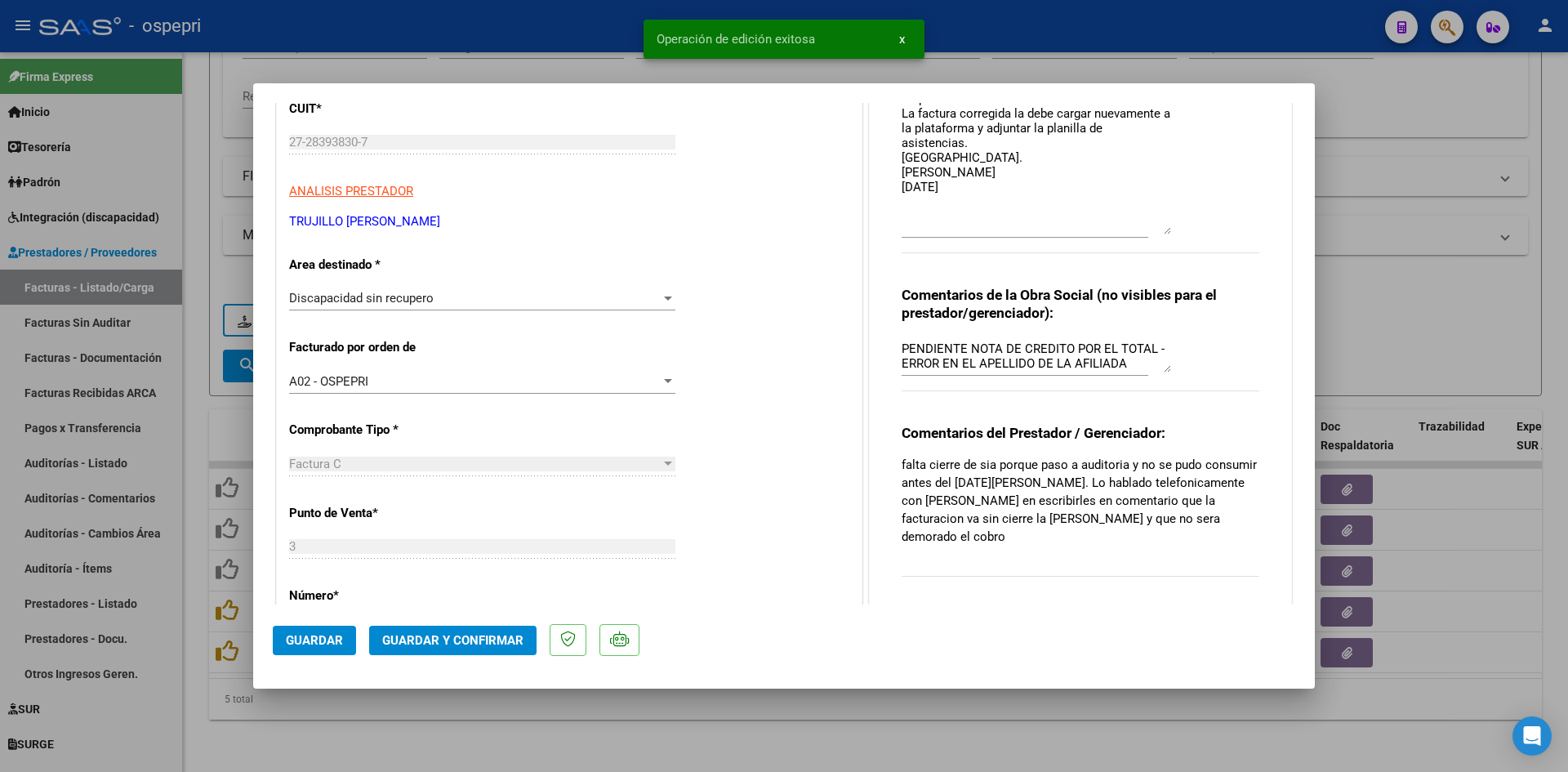
scroll to position [0, 0]
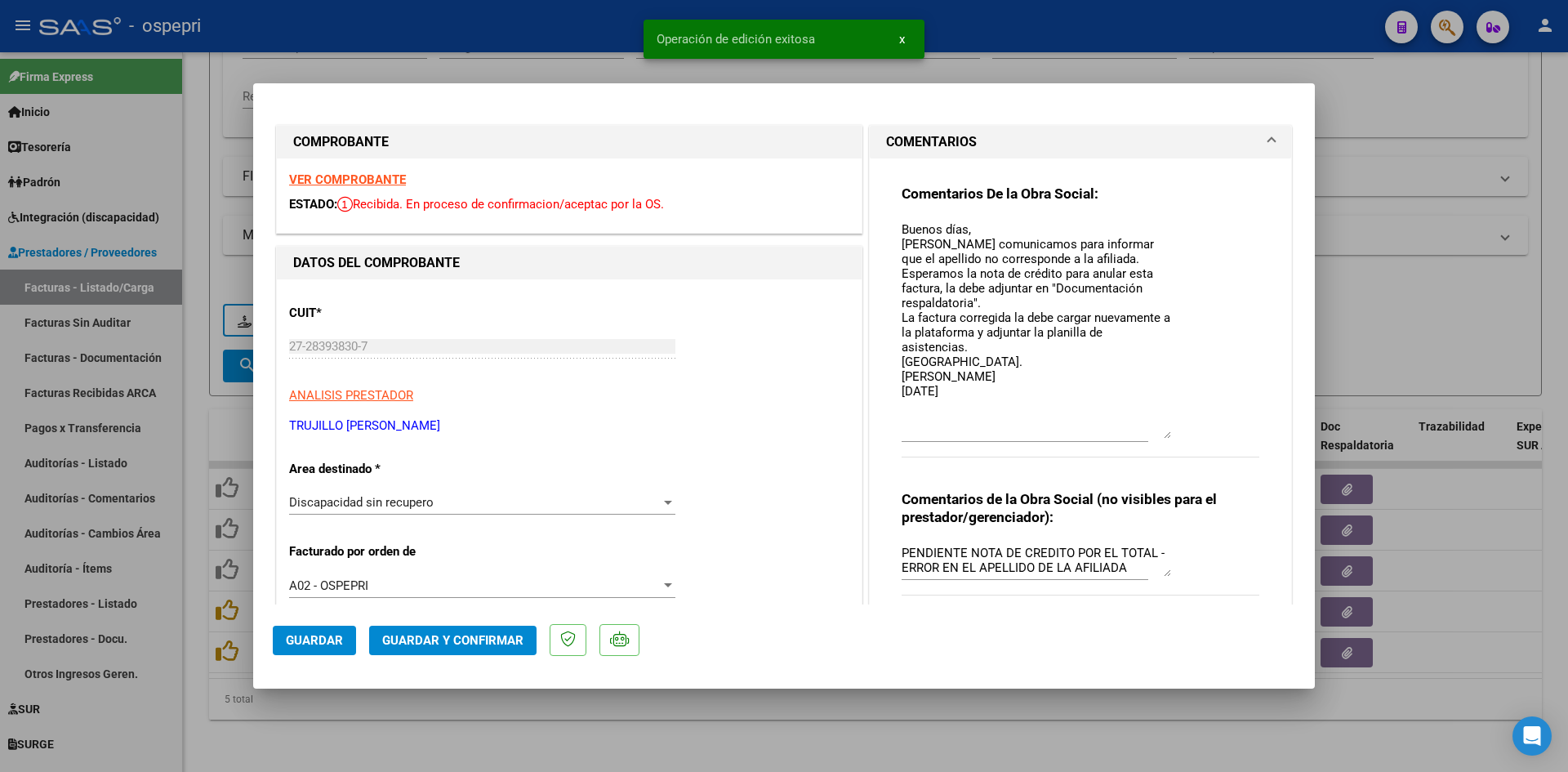
type input "$ 0,00"
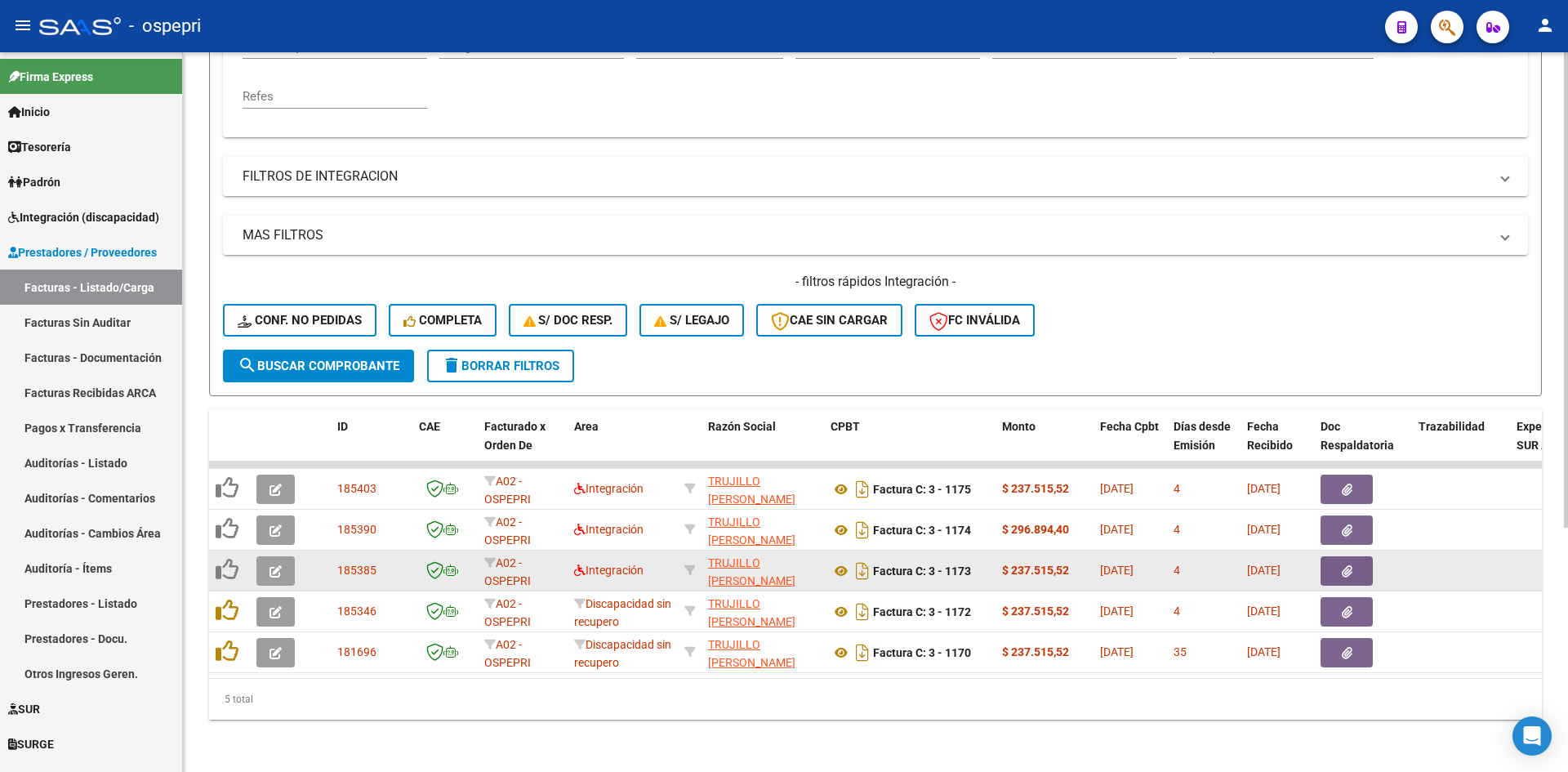
click at [271, 565] on icon "button" at bounding box center [276, 571] width 12 height 12
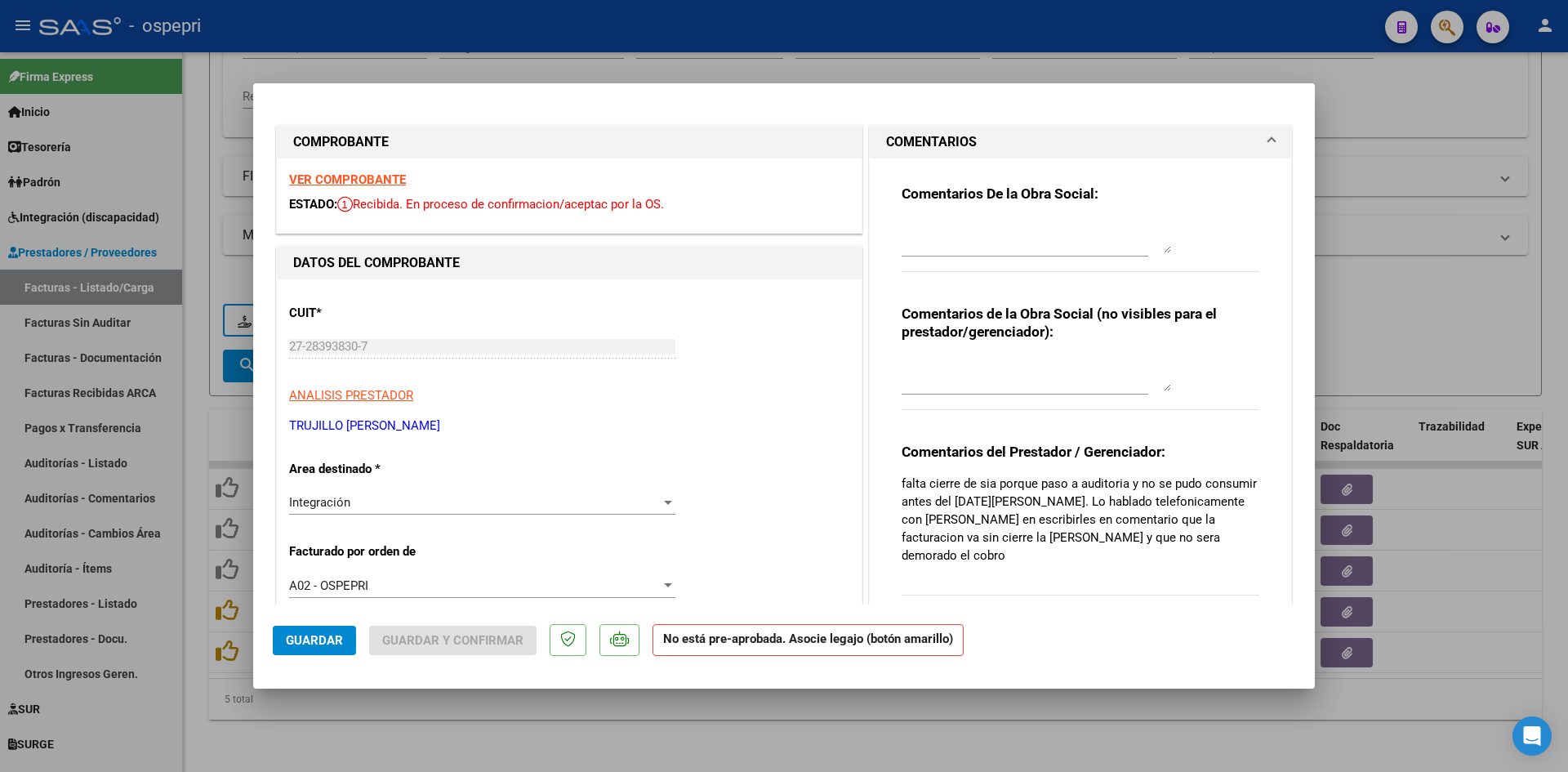
click at [364, 180] on strong "VER COMPROBANTE" at bounding box center [348, 179] width 117 height 15
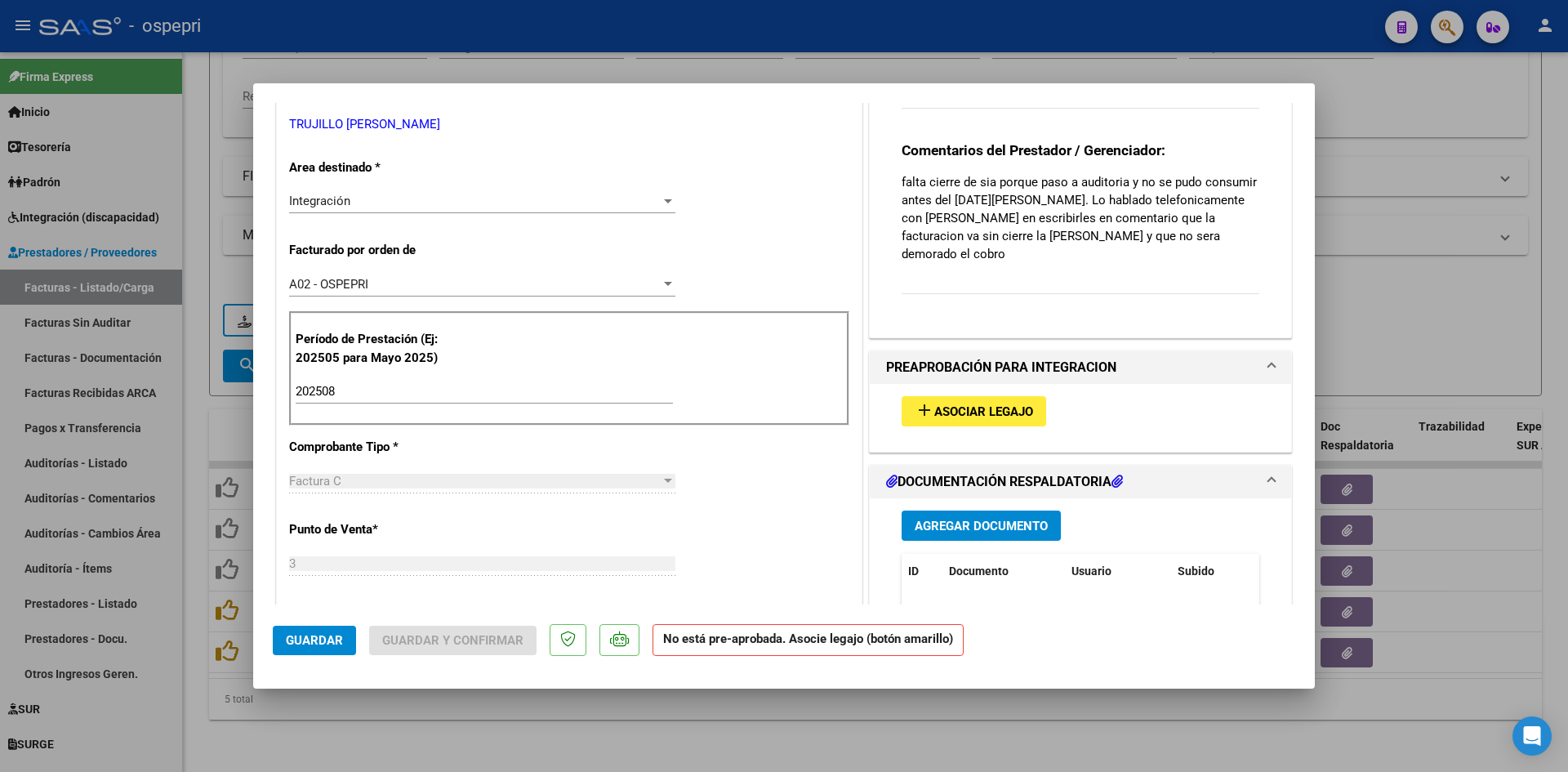
scroll to position [327, 0]
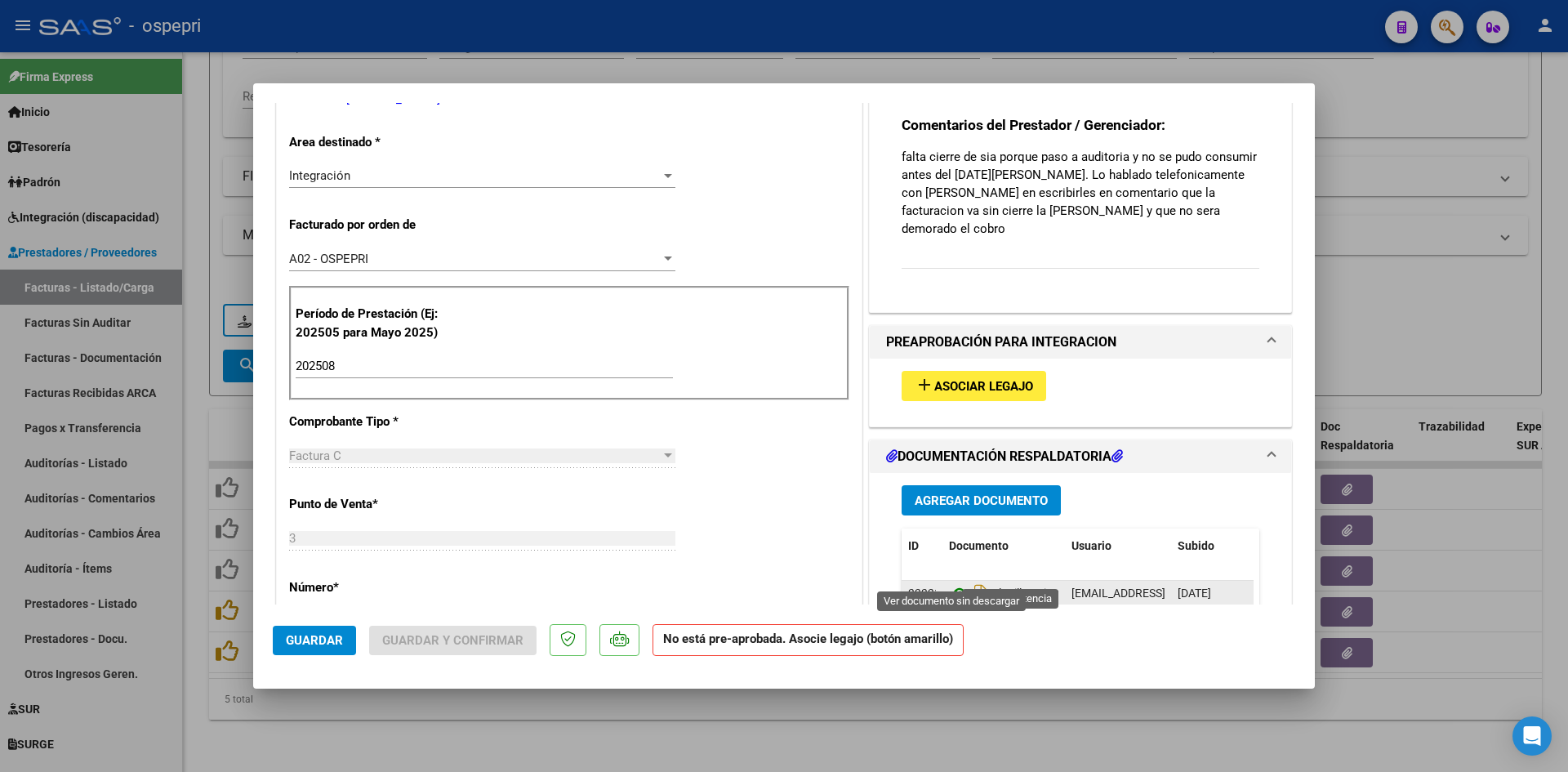
click at [951, 583] on icon at bounding box center [958, 593] width 21 height 20
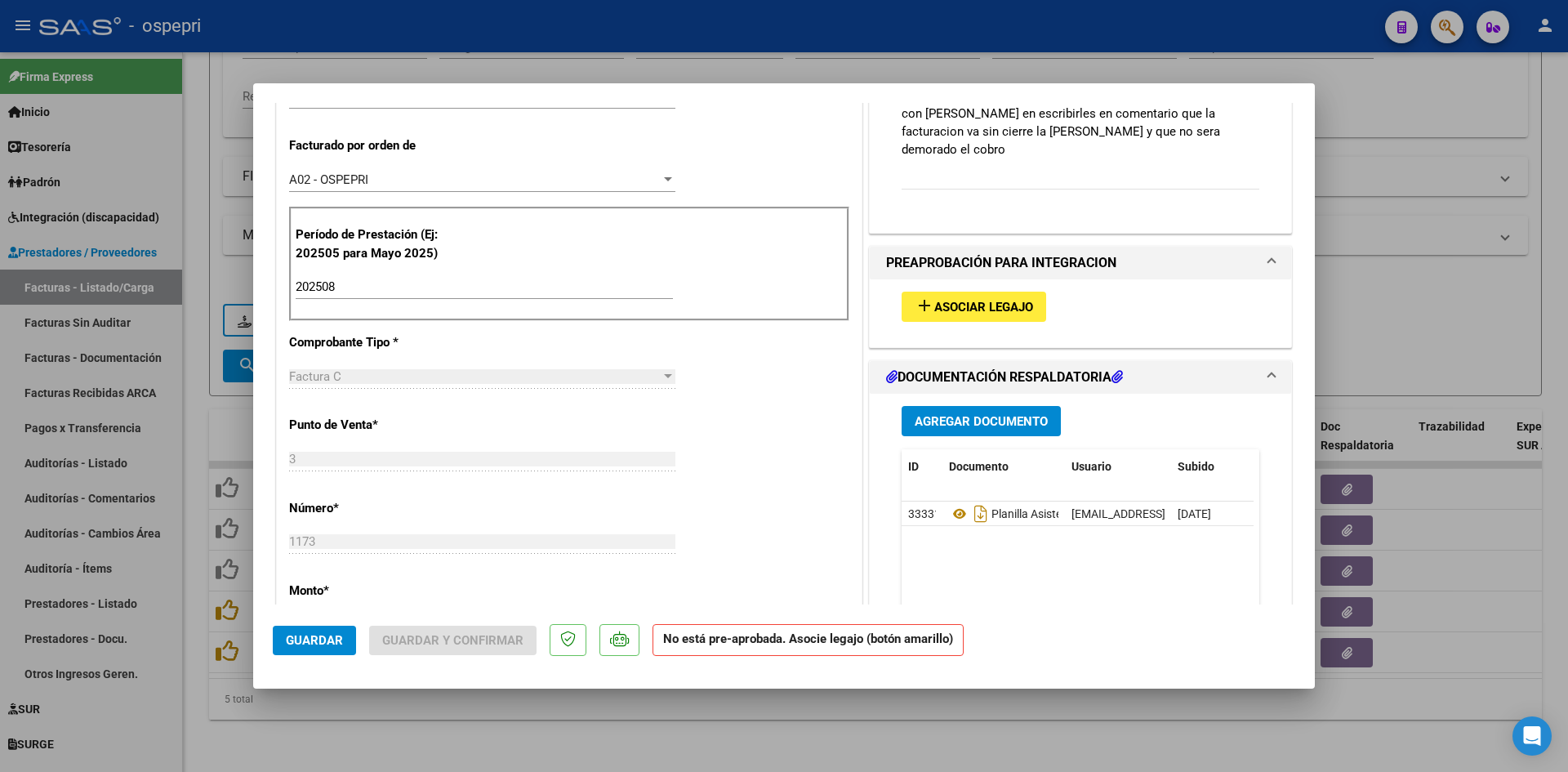
scroll to position [408, 0]
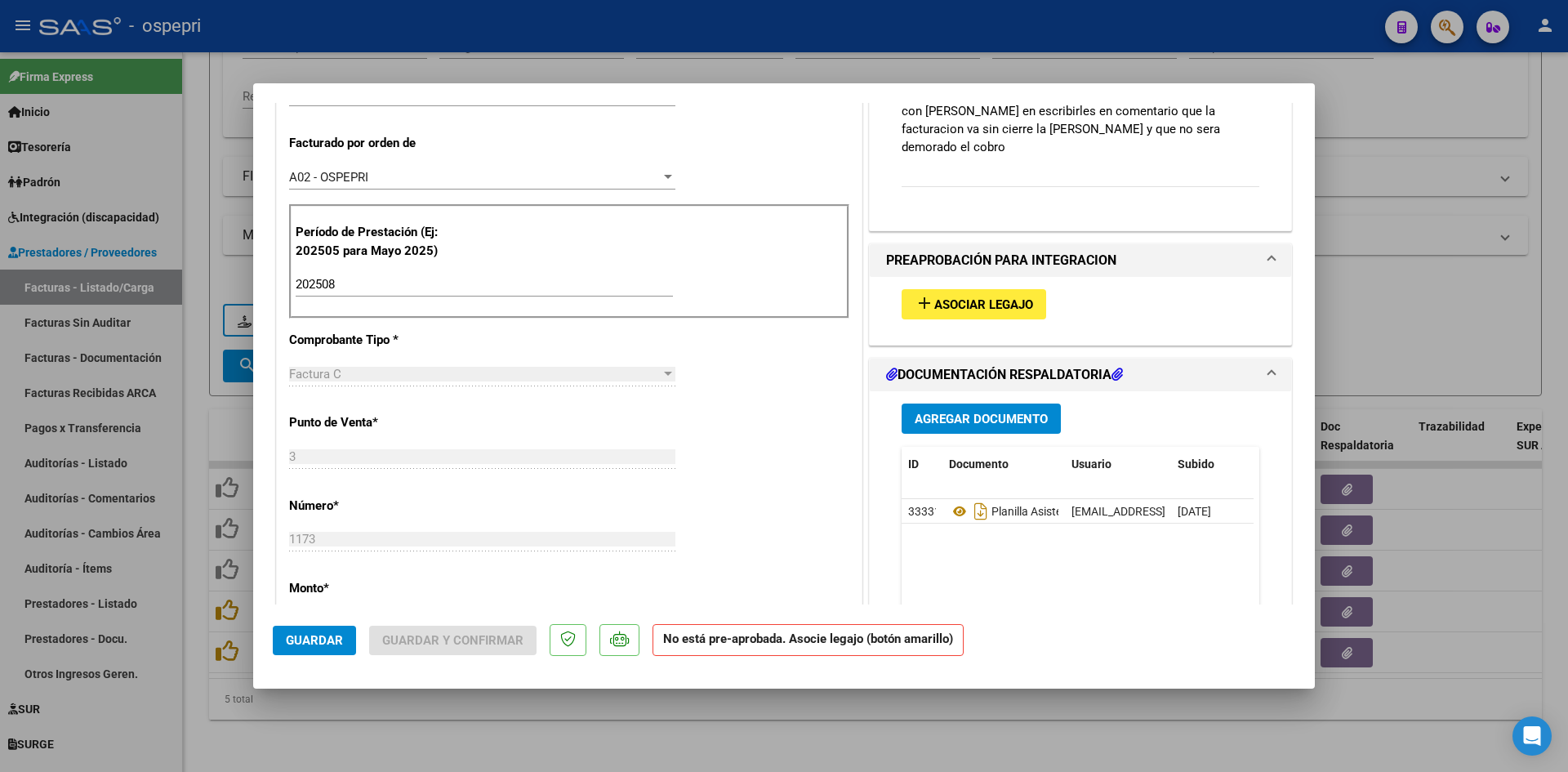
click at [1022, 297] on span "Asociar Legajo" at bounding box center [984, 304] width 99 height 15
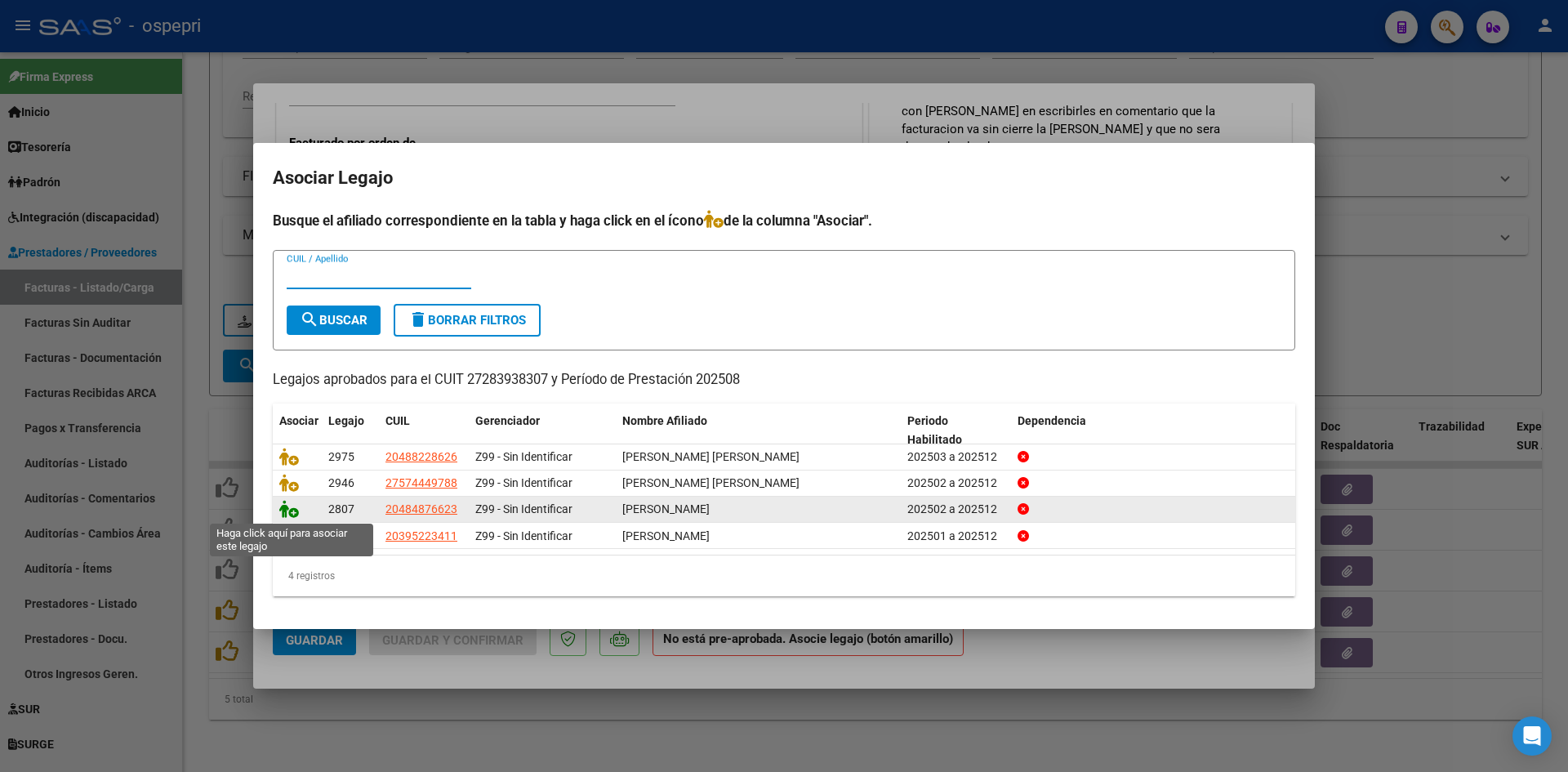
click at [290, 507] on icon at bounding box center [289, 508] width 20 height 18
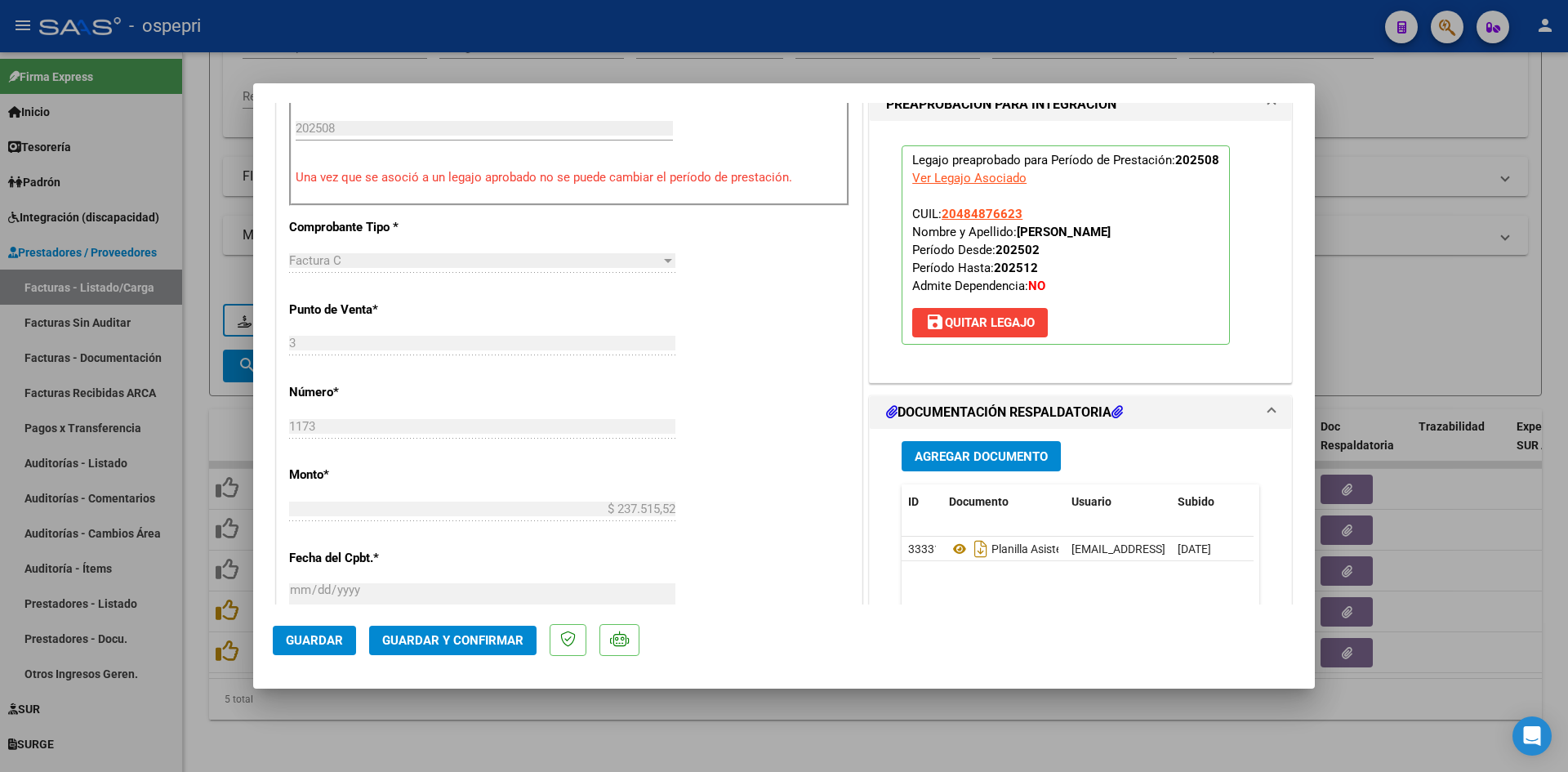
scroll to position [572, 0]
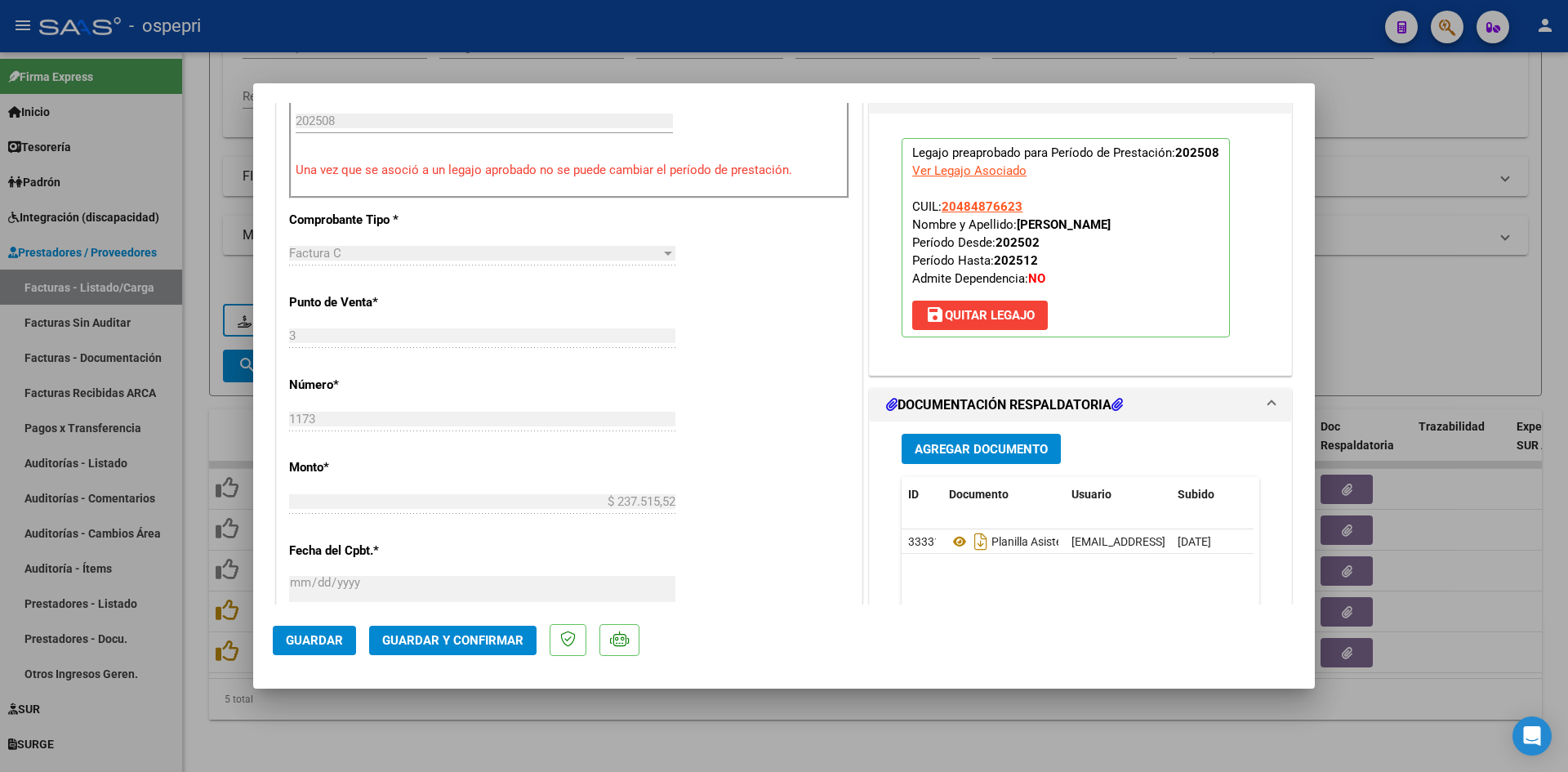
click at [482, 636] on span "Guardar y Confirmar" at bounding box center [453, 640] width 142 height 15
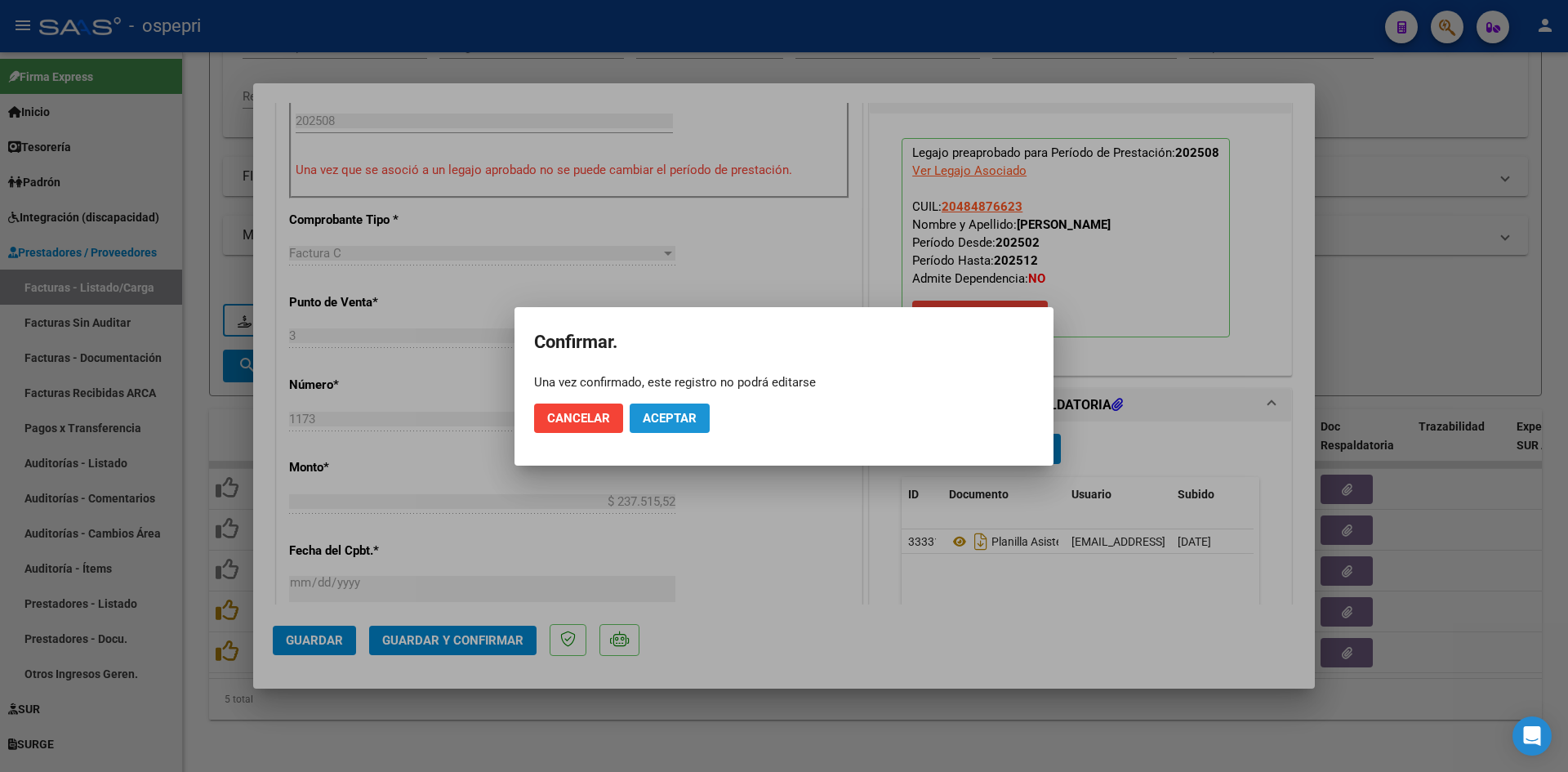
click at [677, 424] on span "Aceptar" at bounding box center [669, 417] width 54 height 15
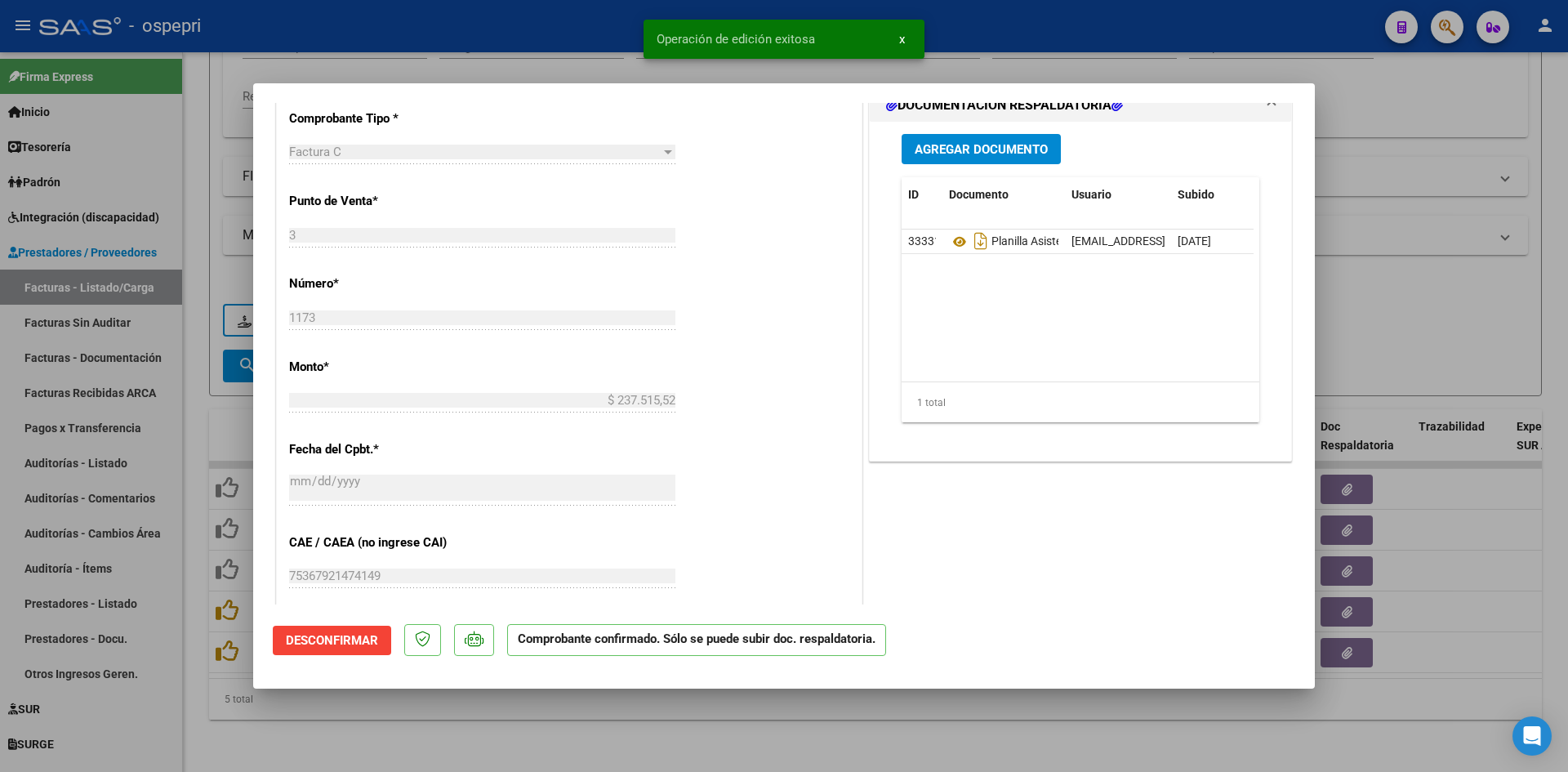
type input "$ 0,00"
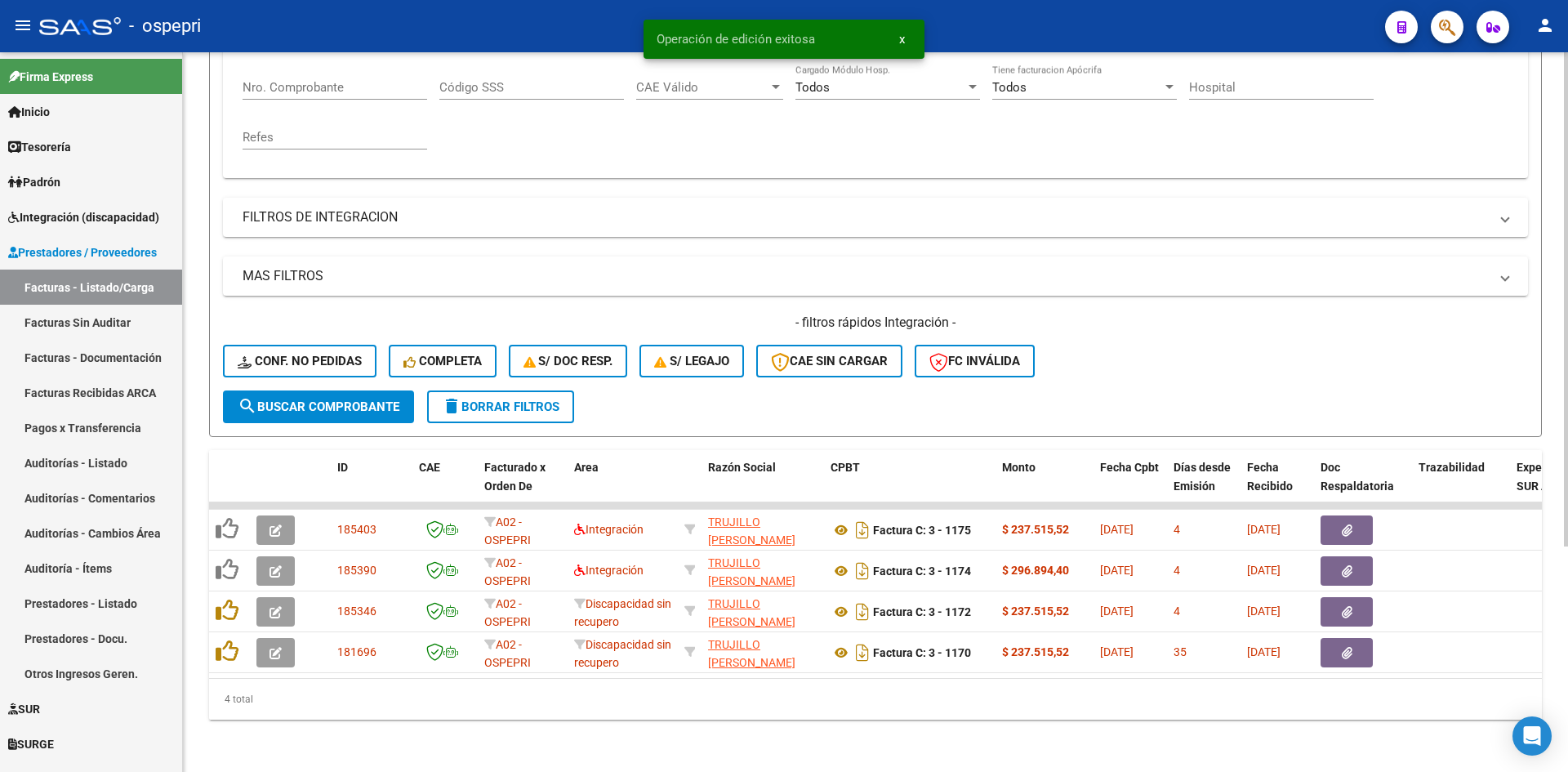
scroll to position [328, 0]
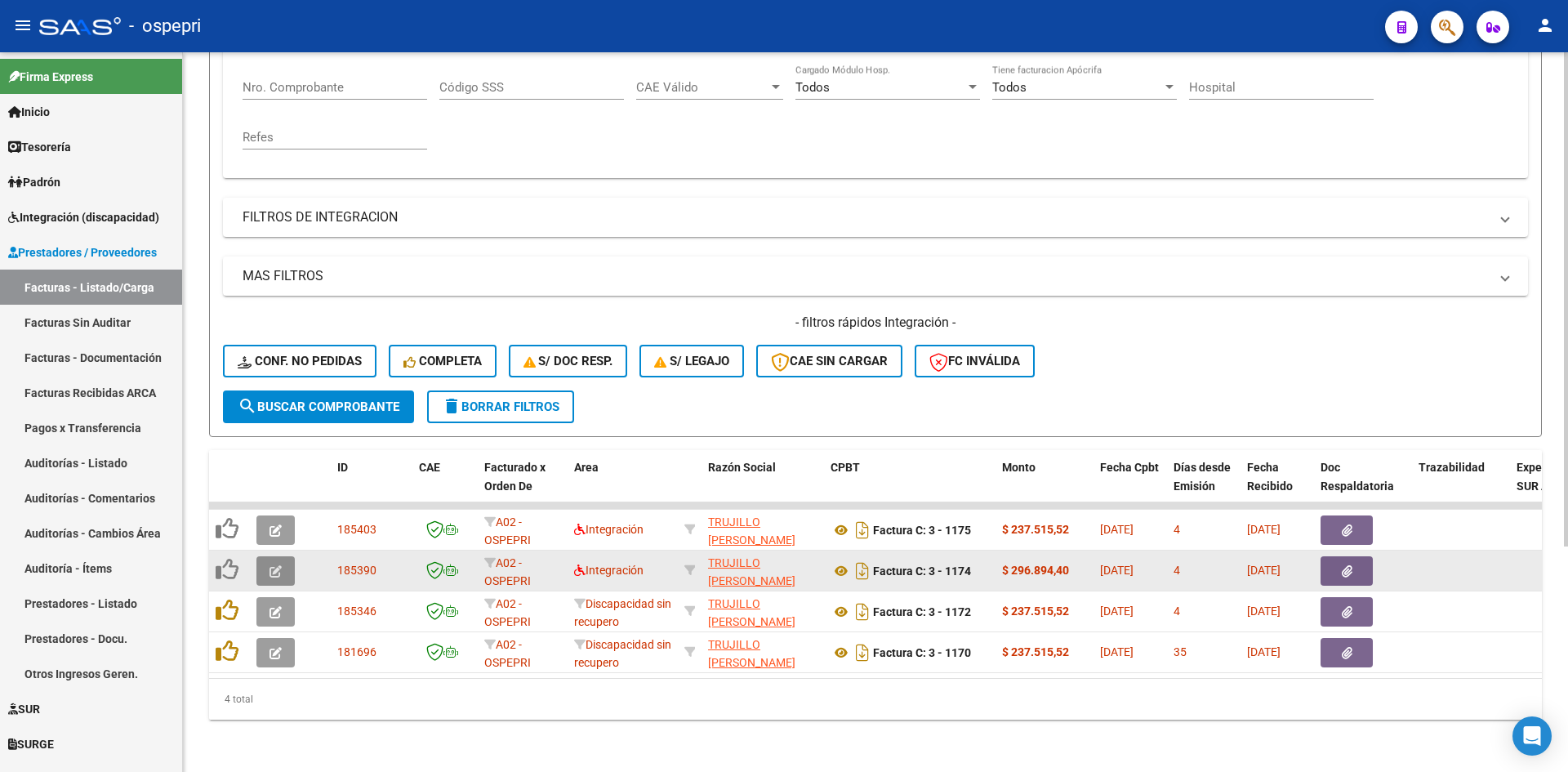
click at [281, 556] on button "button" at bounding box center [276, 571] width 39 height 30
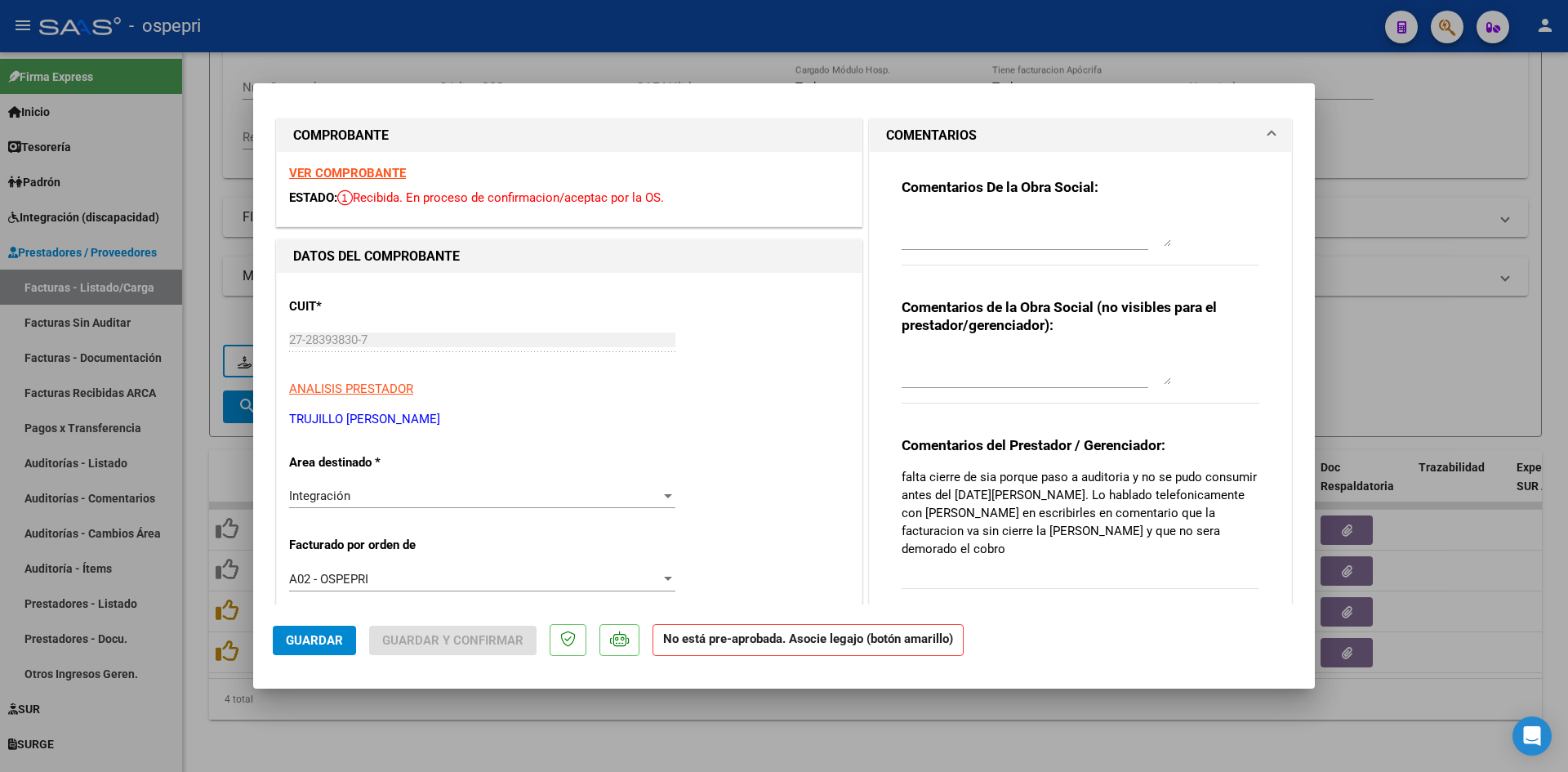
scroll to position [0, 0]
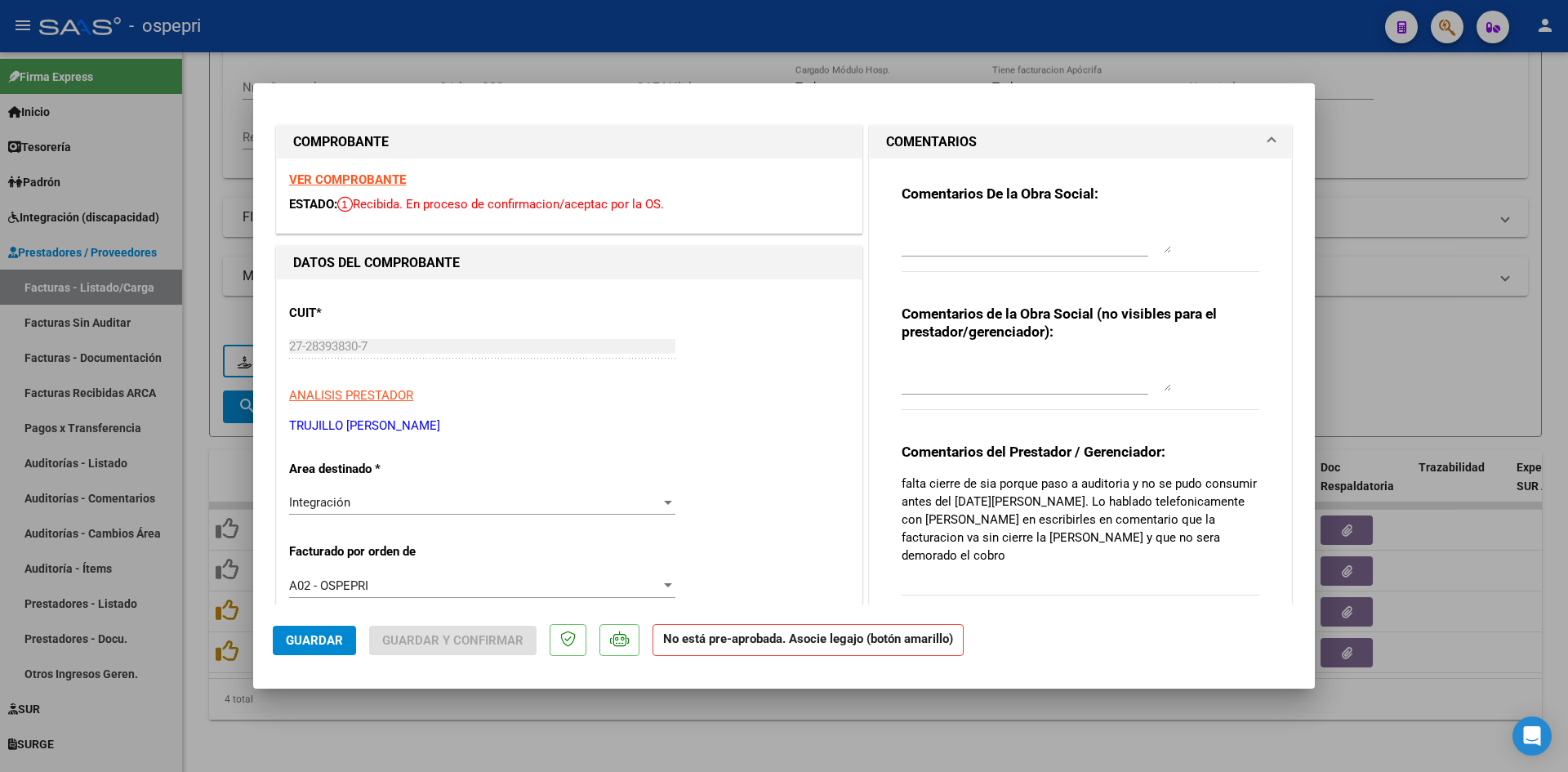
click at [377, 177] on strong "VER COMPROBANTE" at bounding box center [348, 179] width 117 height 15
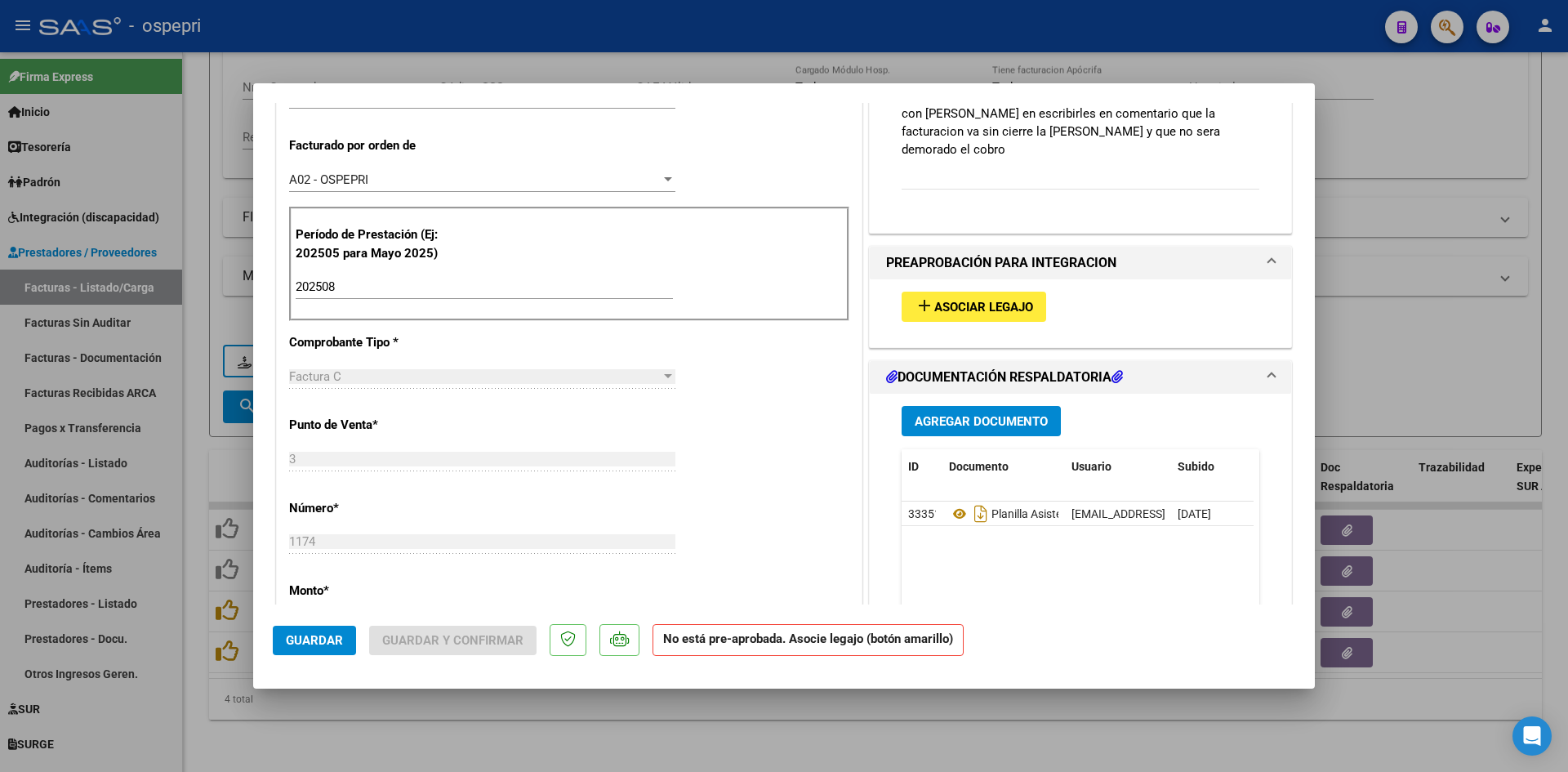
scroll to position [408, 0]
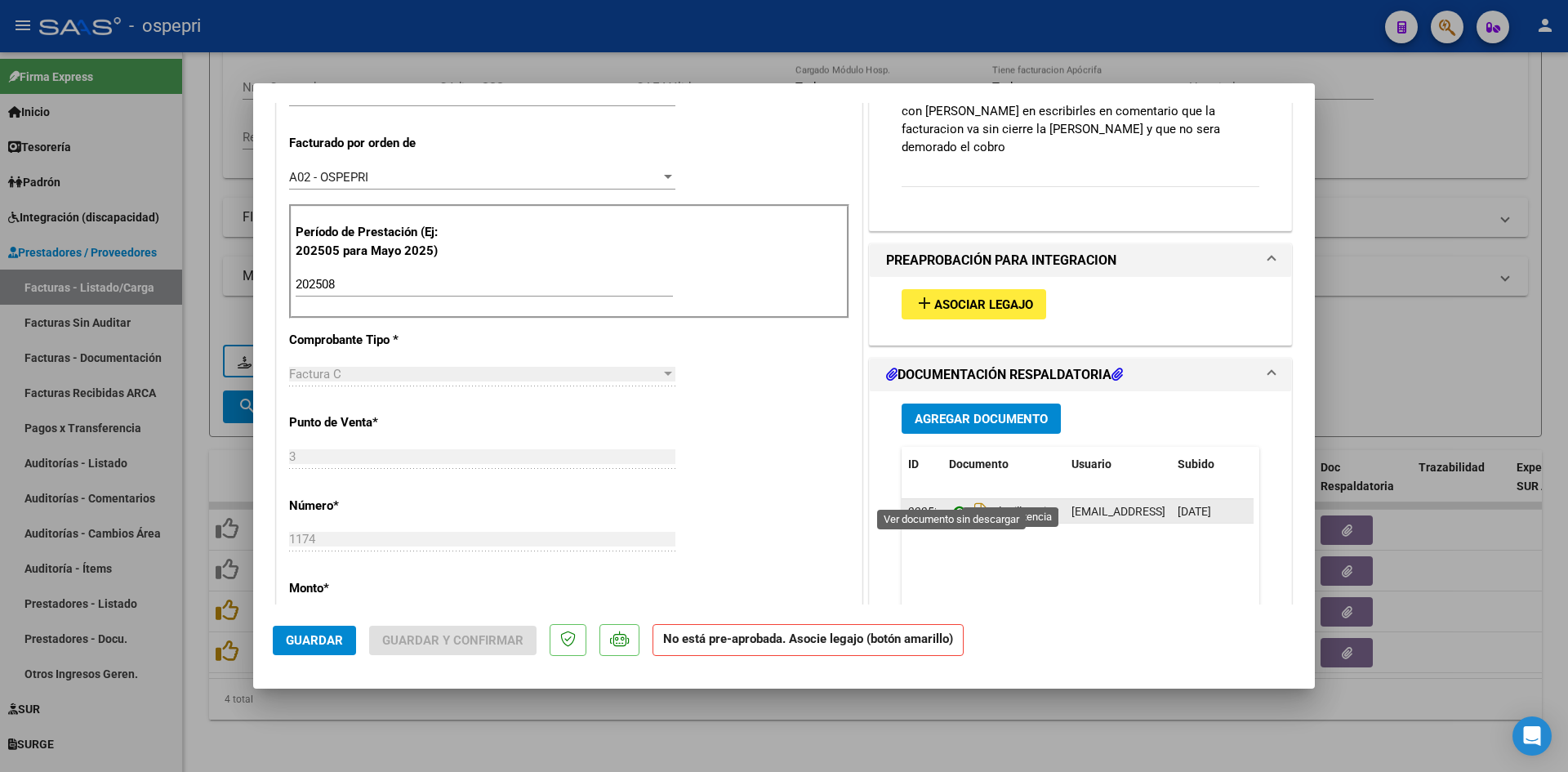
click at [949, 501] on icon at bounding box center [958, 511] width 21 height 20
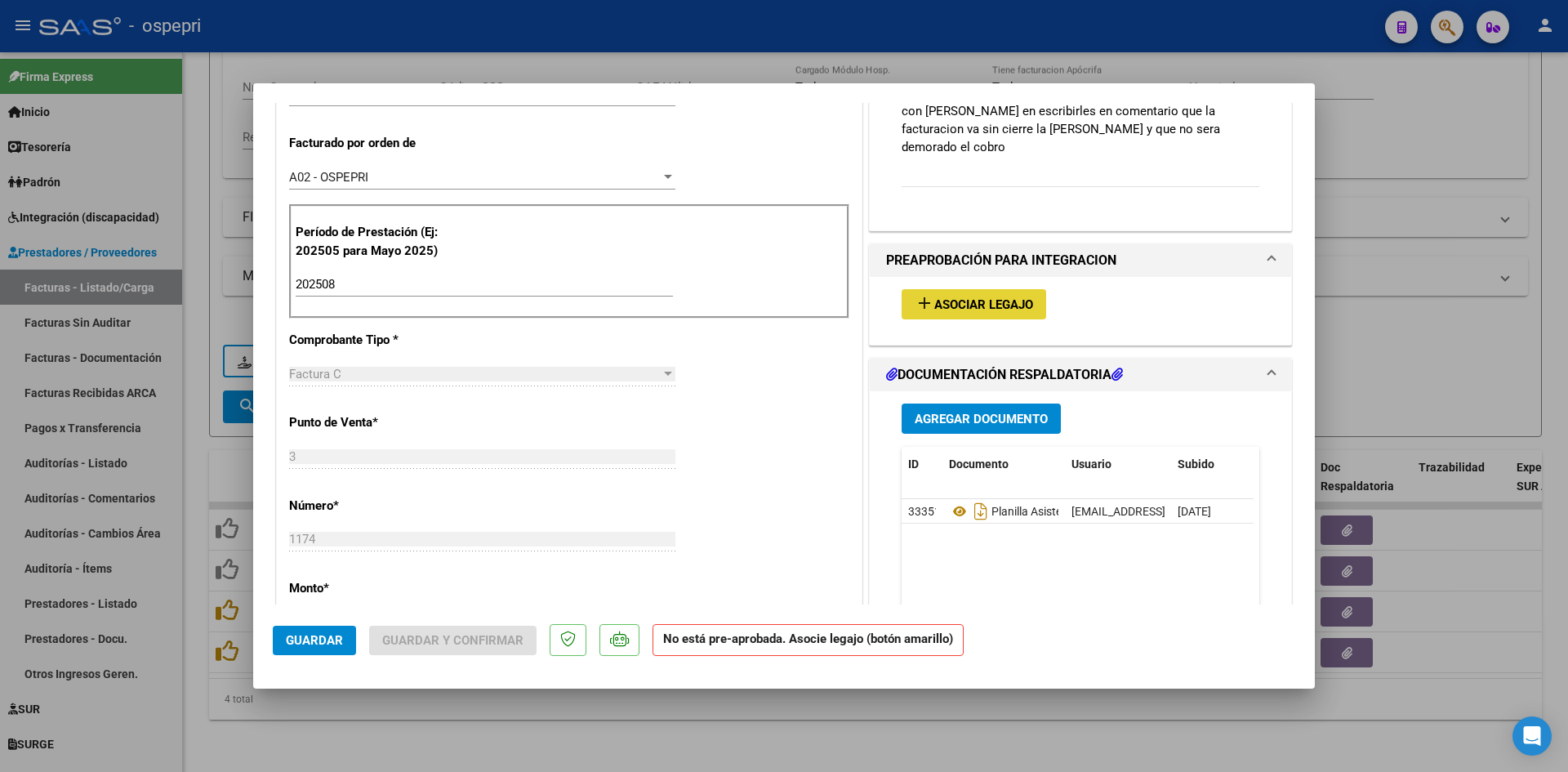
click at [957, 297] on span "Asociar Legajo" at bounding box center [984, 304] width 99 height 15
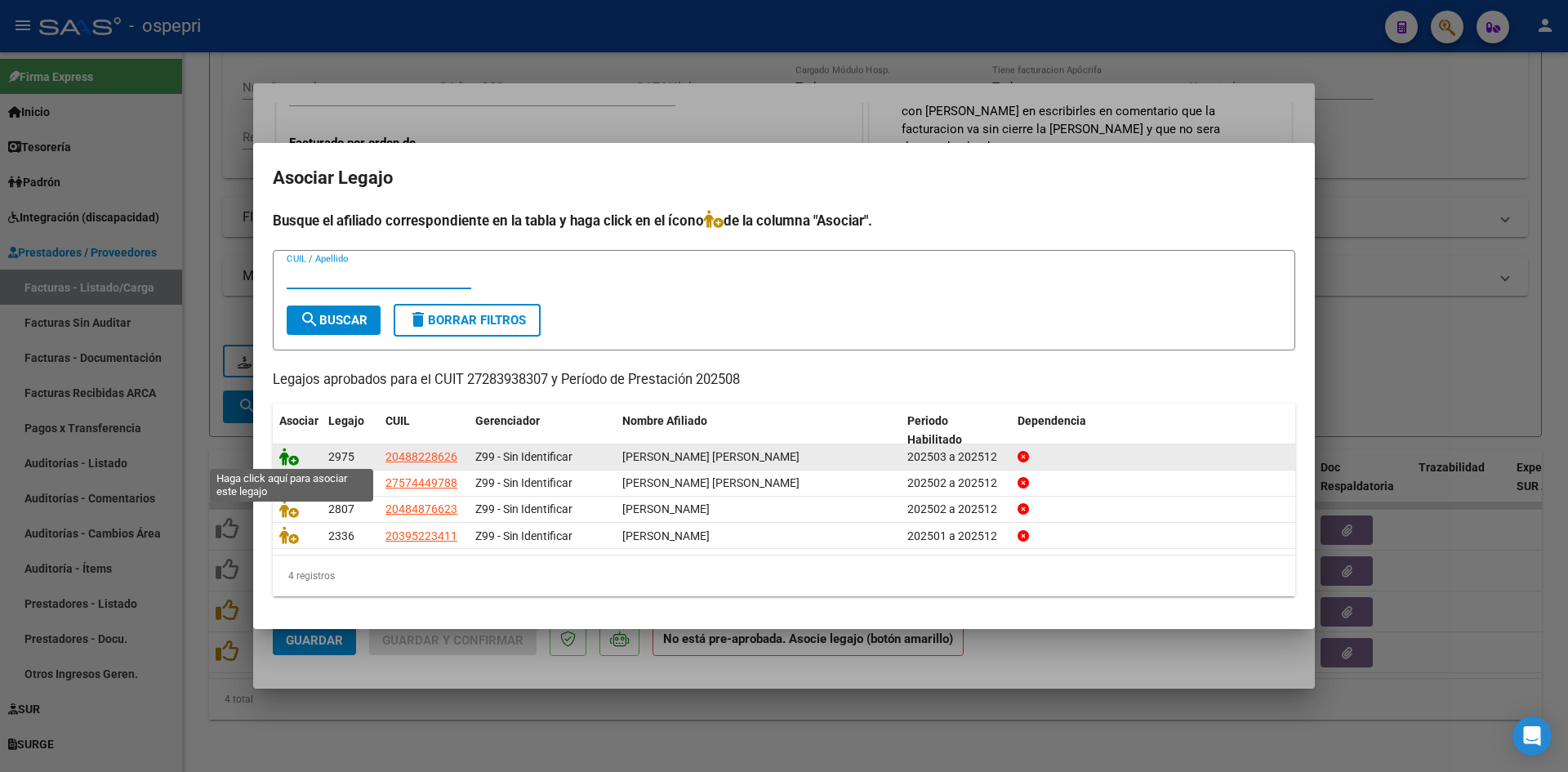
click at [287, 456] on icon at bounding box center [289, 457] width 20 height 18
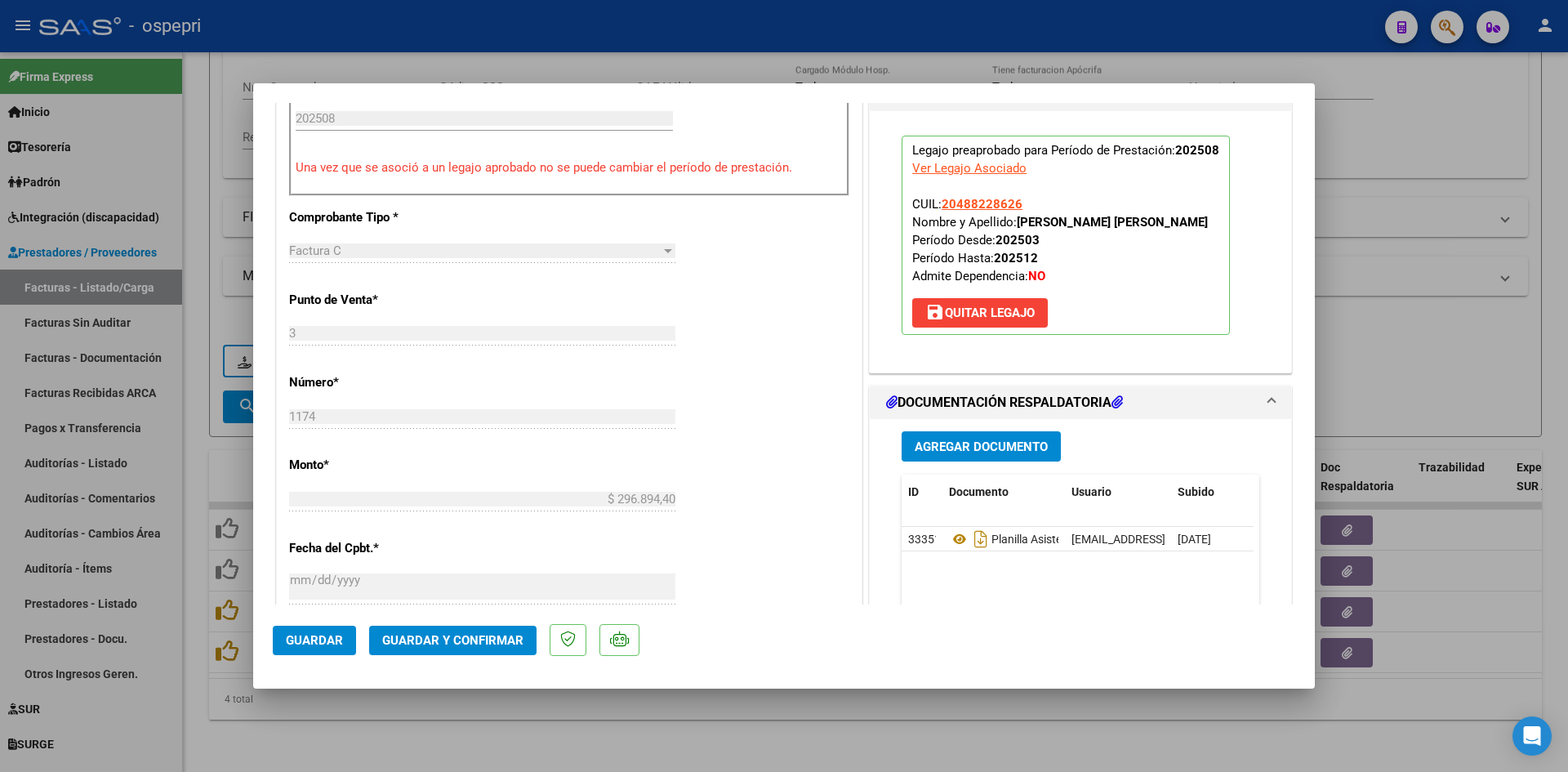
scroll to position [653, 0]
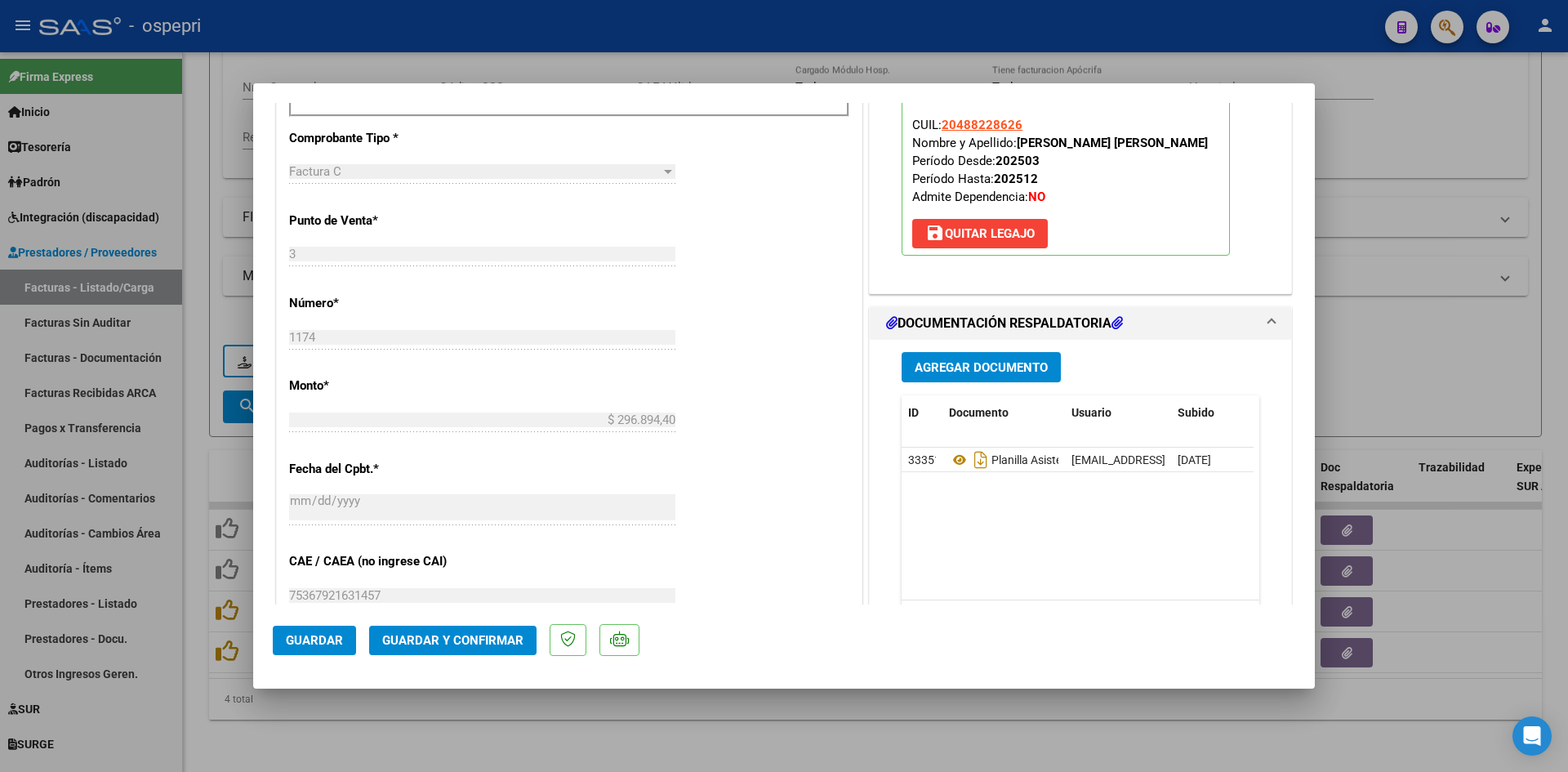
click at [415, 638] on span "Guardar y Confirmar" at bounding box center [453, 640] width 142 height 15
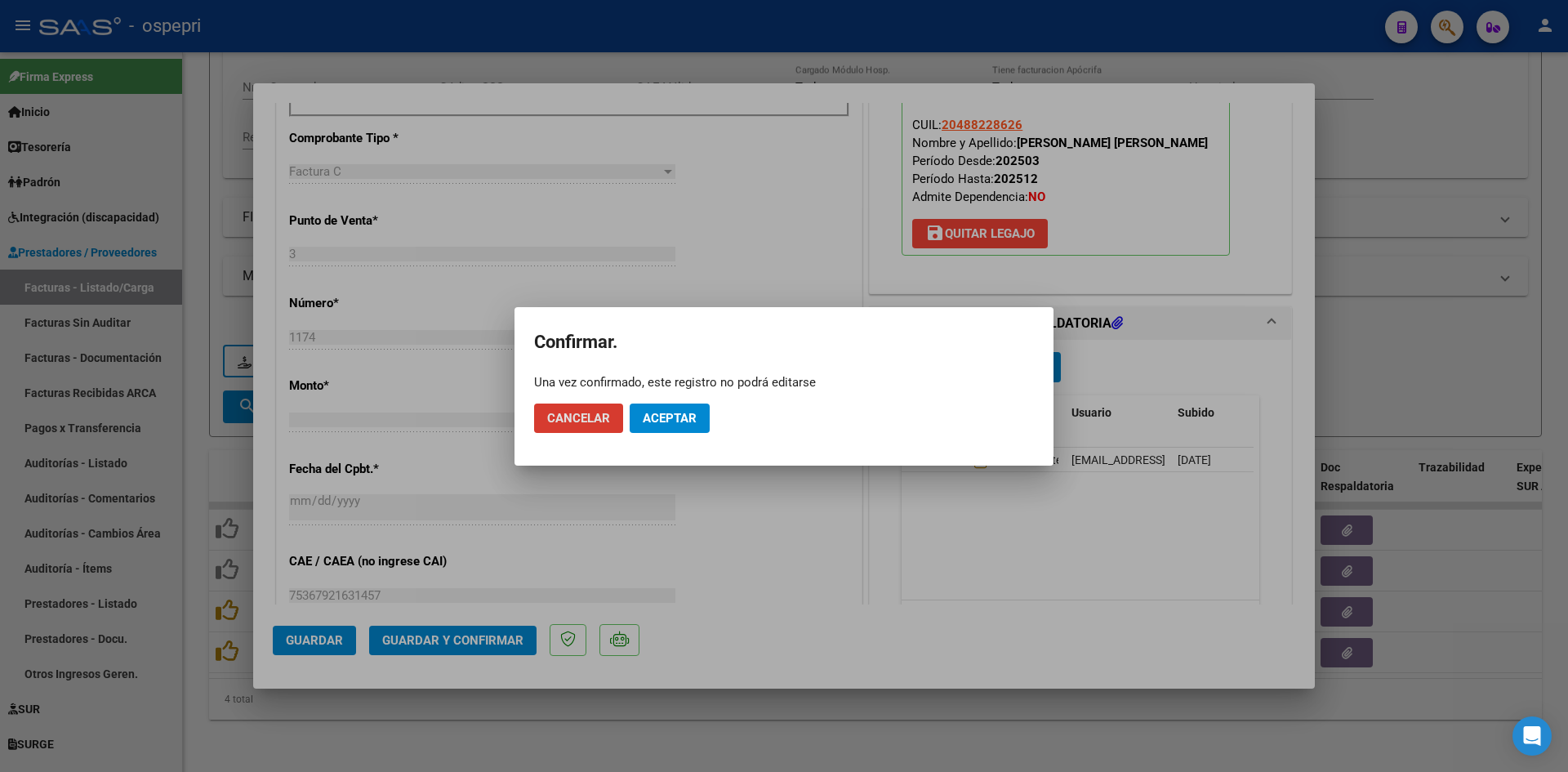
click at [687, 423] on span "Aceptar" at bounding box center [669, 417] width 54 height 15
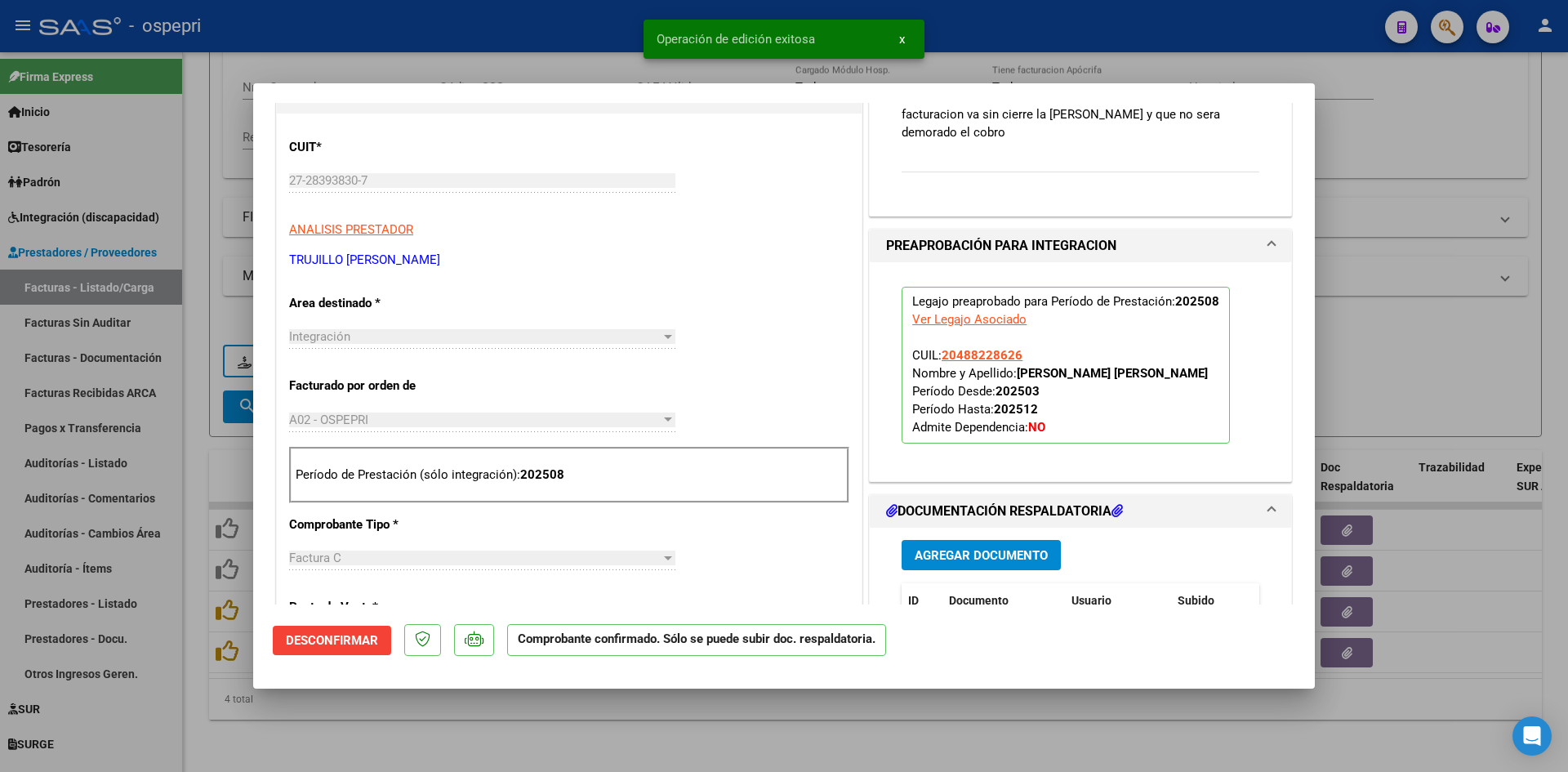
scroll to position [164, 0]
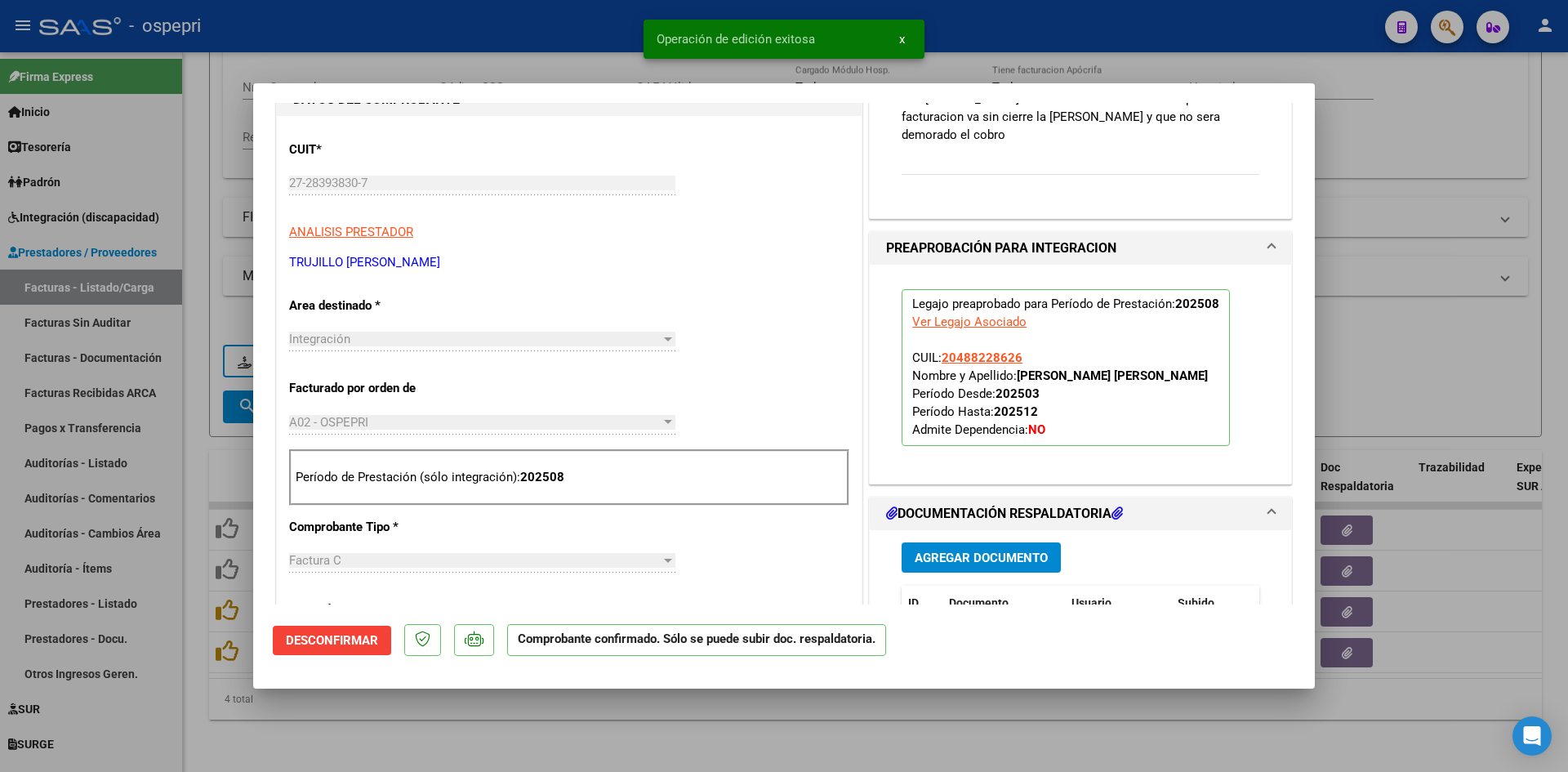
type input "$ 0,00"
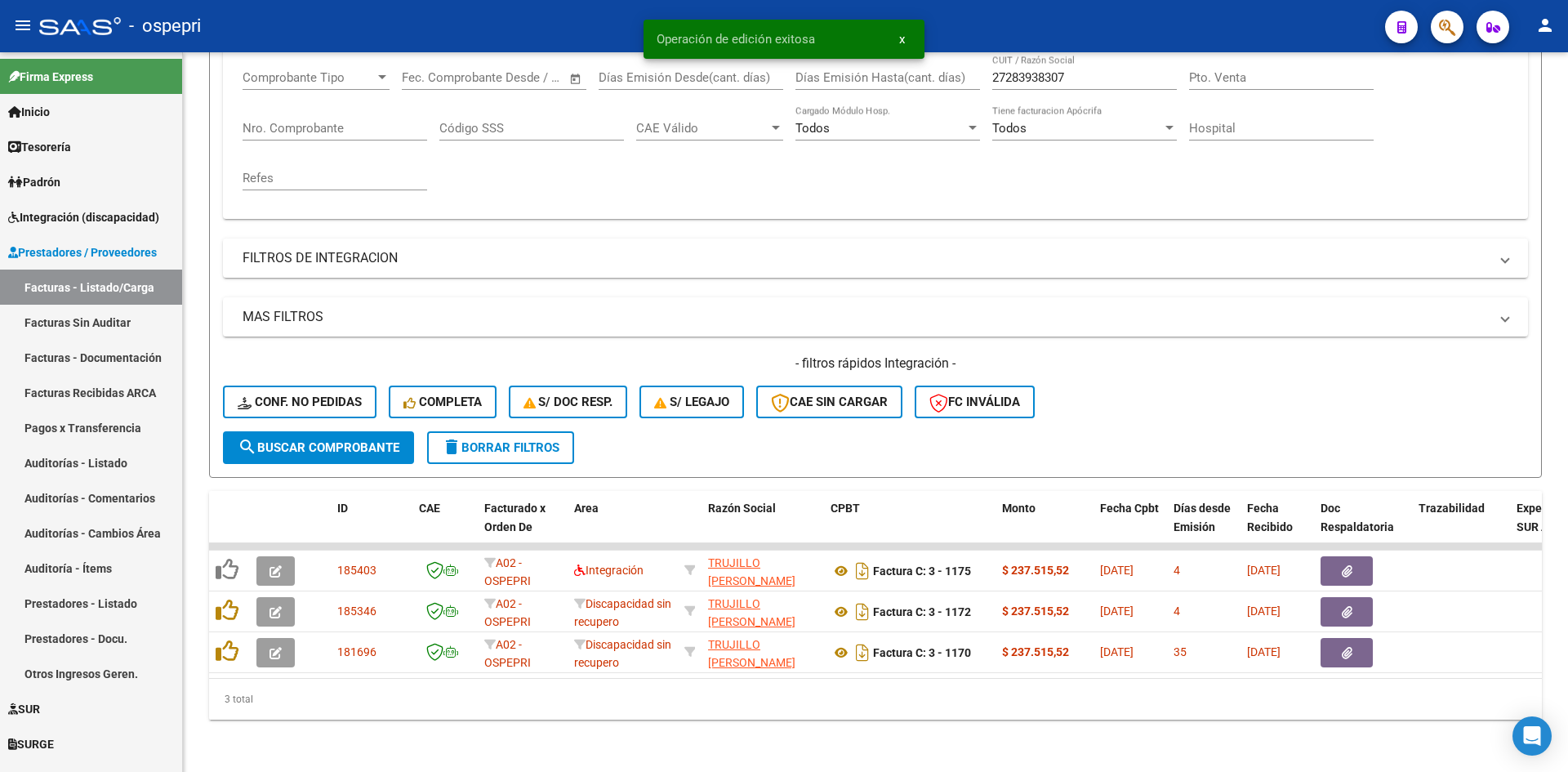
scroll to position [287, 0]
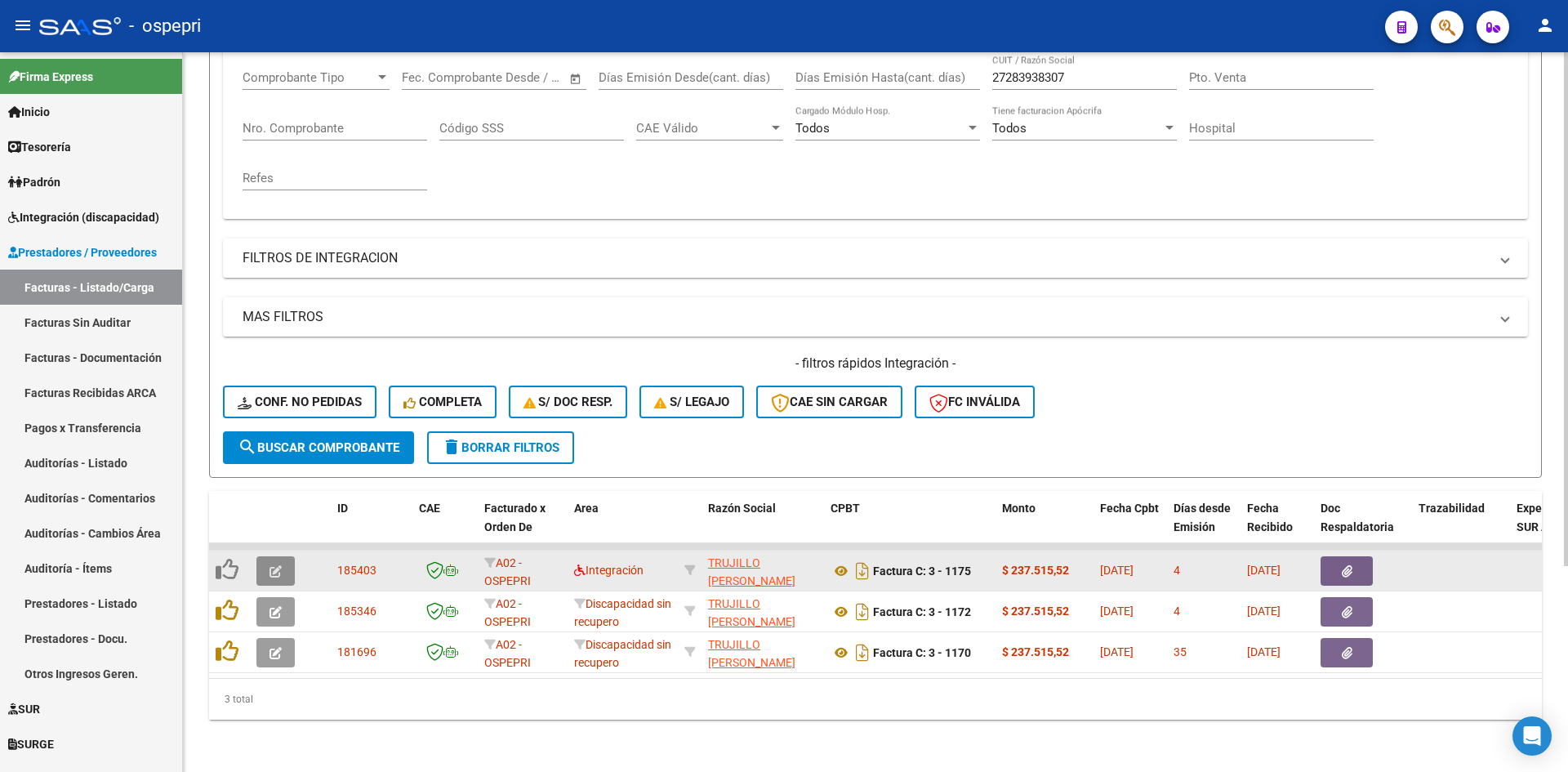
click at [275, 565] on icon "button" at bounding box center [276, 571] width 12 height 12
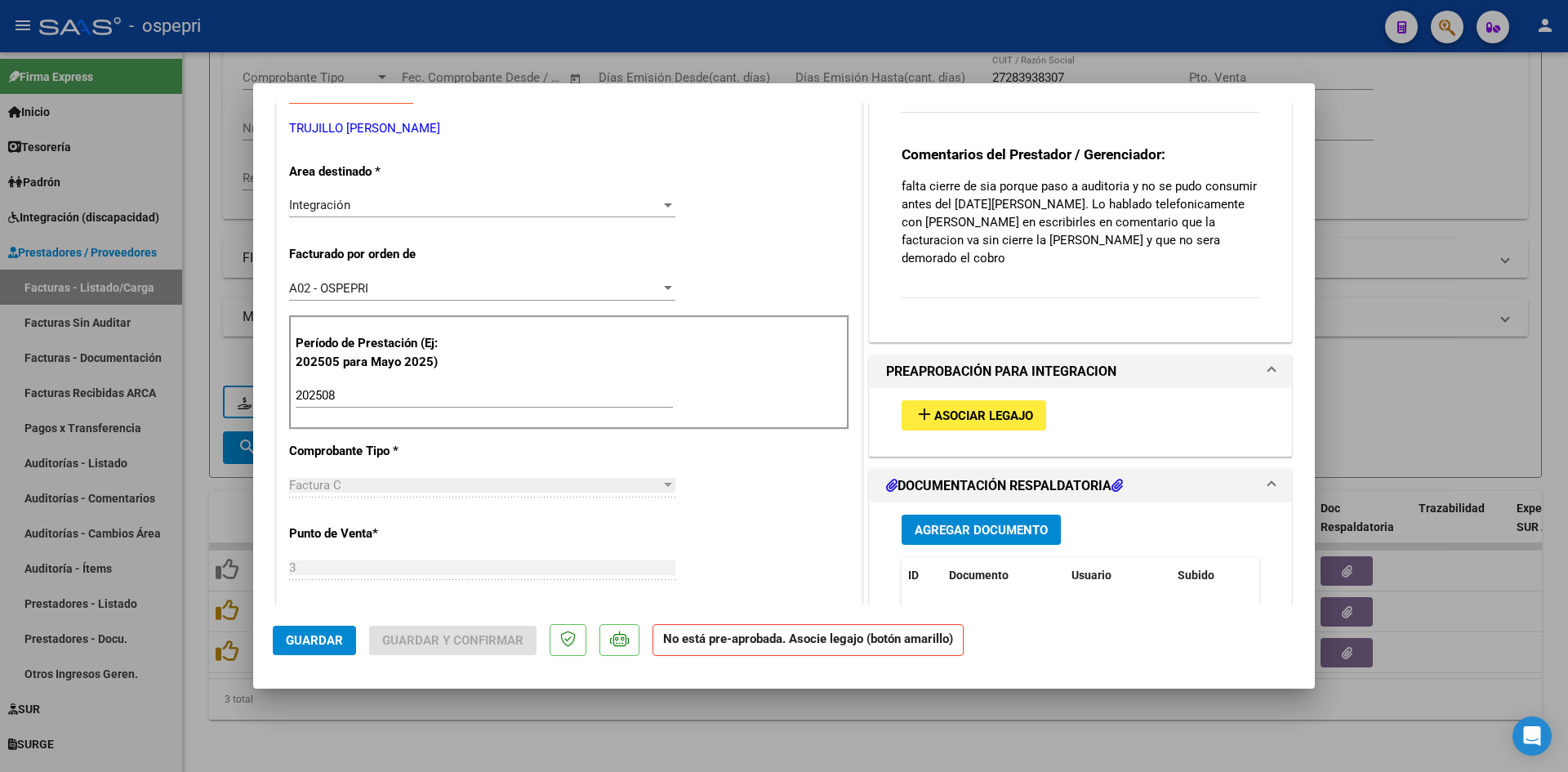
scroll to position [0, 0]
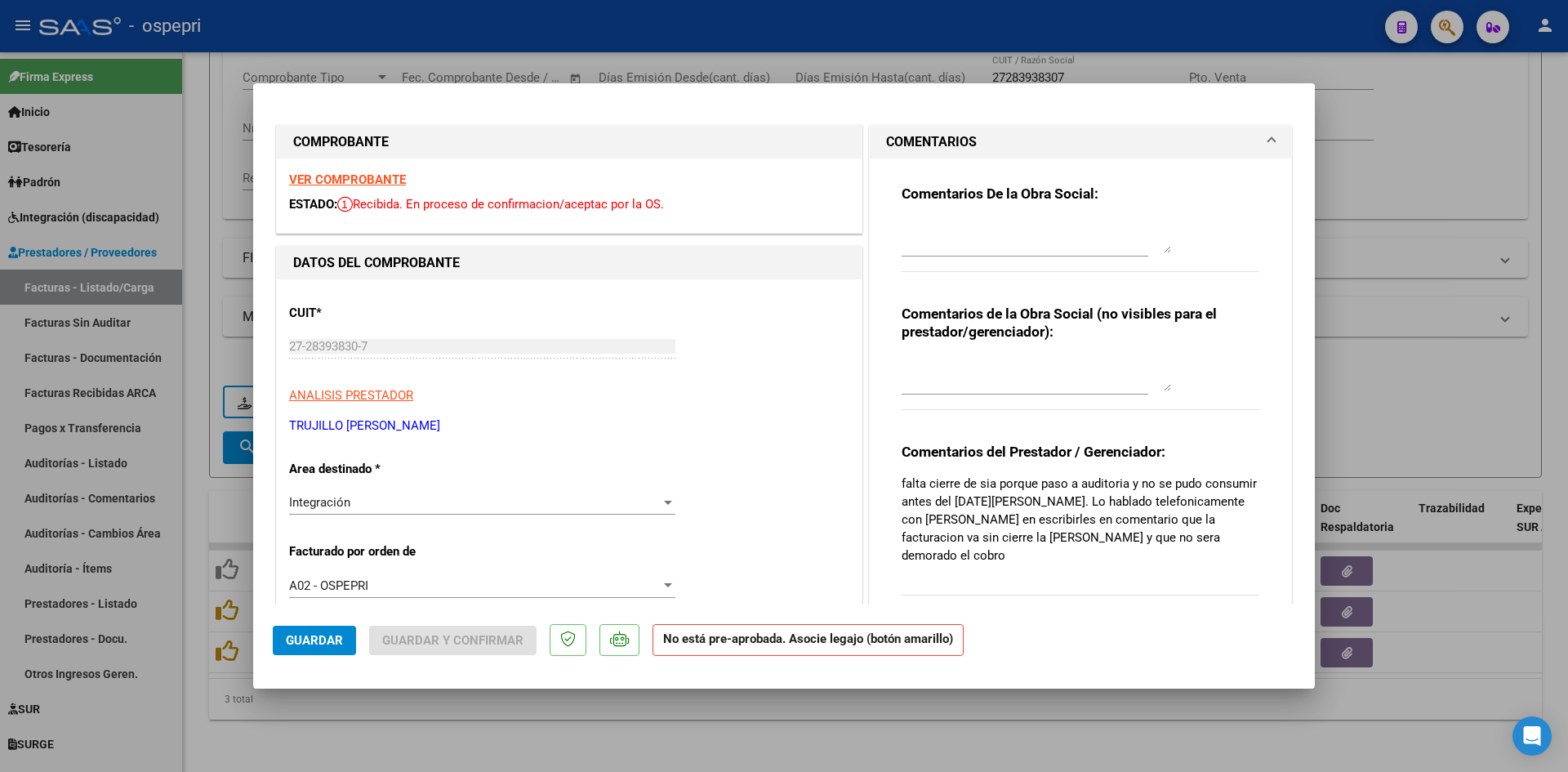
click at [370, 175] on strong "VER COMPROBANTE" at bounding box center [348, 179] width 117 height 15
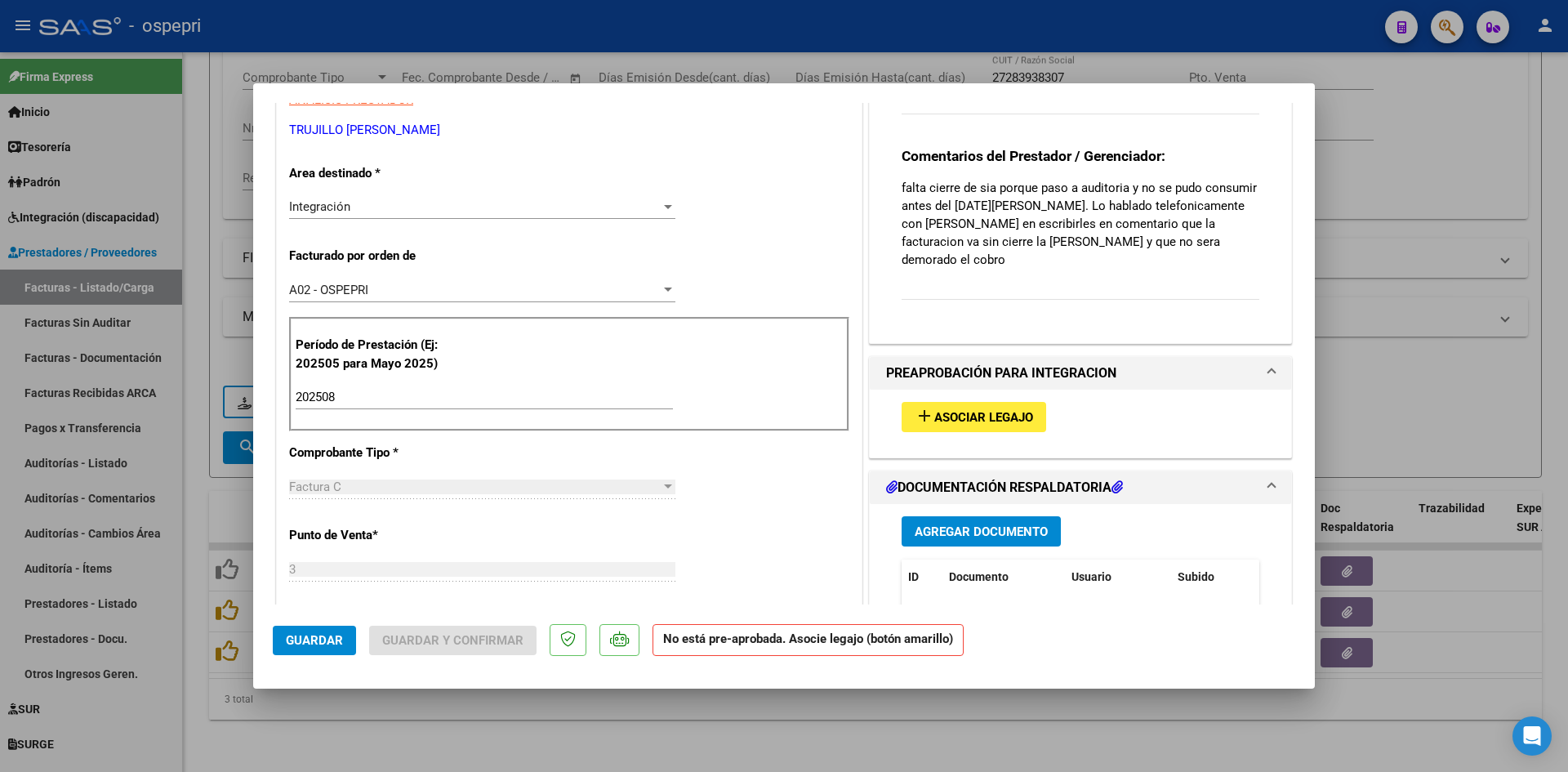
scroll to position [327, 0]
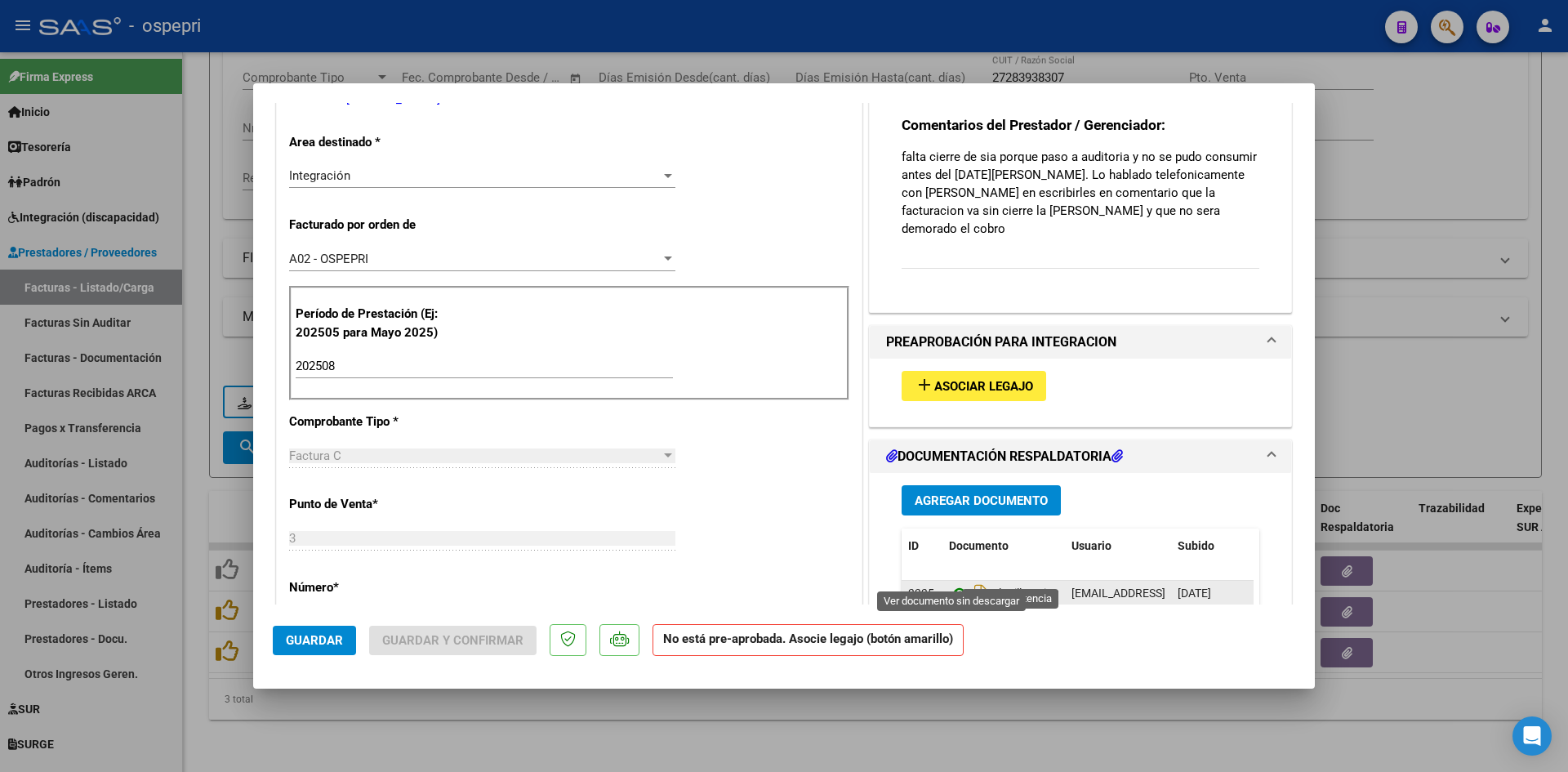
click at [957, 583] on icon at bounding box center [958, 593] width 21 height 20
click at [967, 379] on span "Asociar Legajo" at bounding box center [984, 386] width 99 height 15
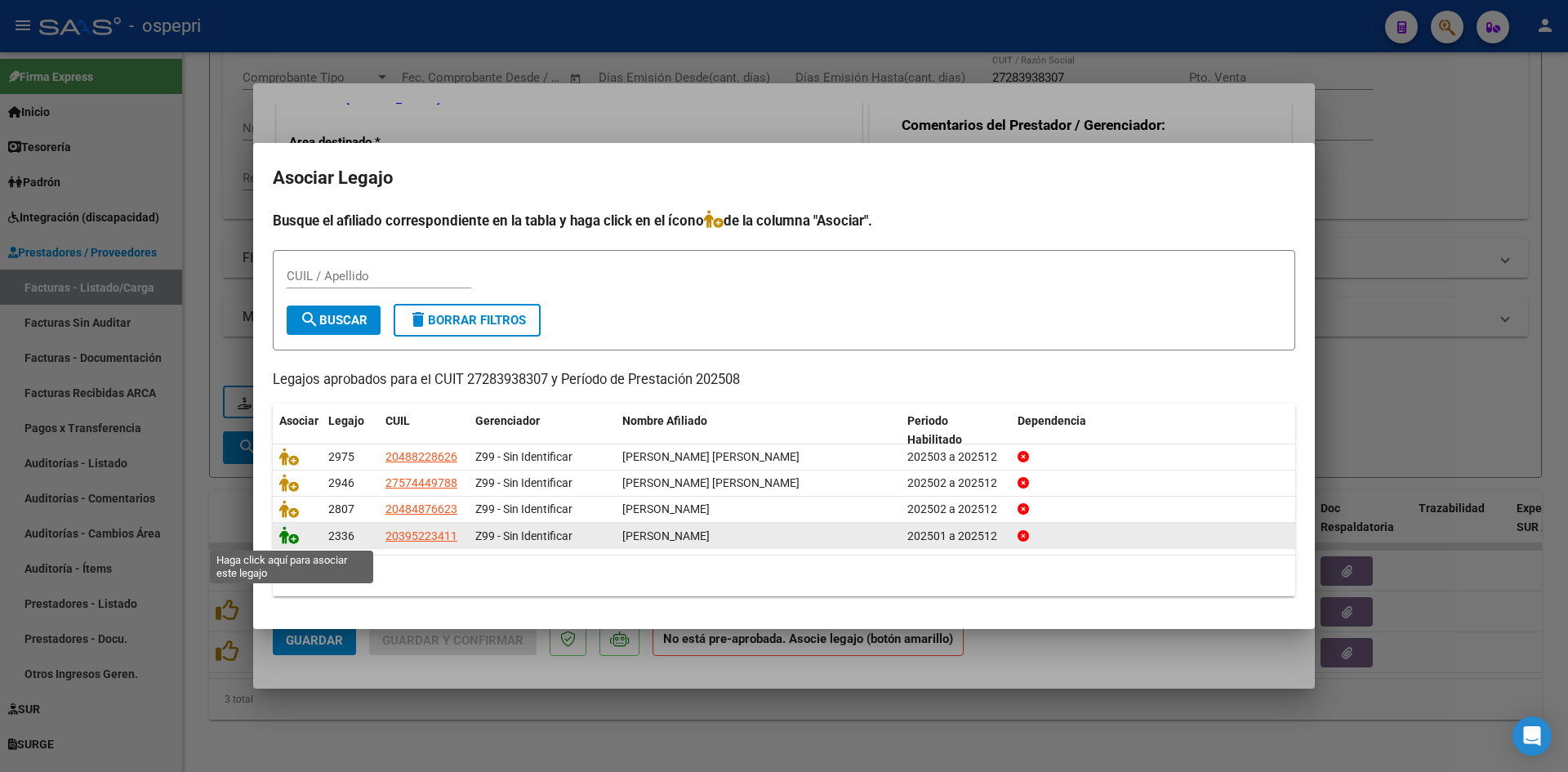
click at [293, 536] on icon at bounding box center [289, 535] width 20 height 18
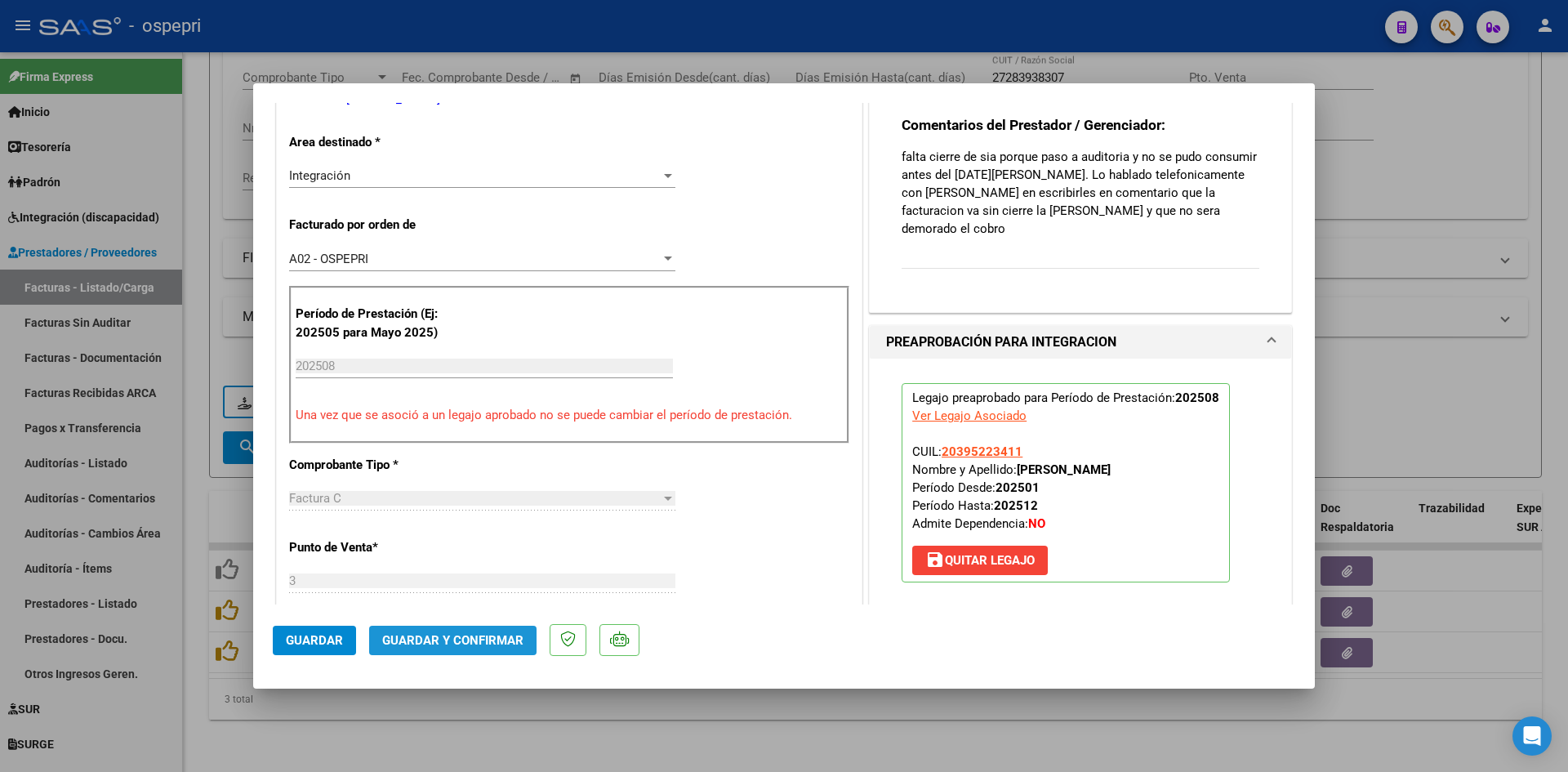
click at [474, 639] on span "Guardar y Confirmar" at bounding box center [453, 640] width 142 height 15
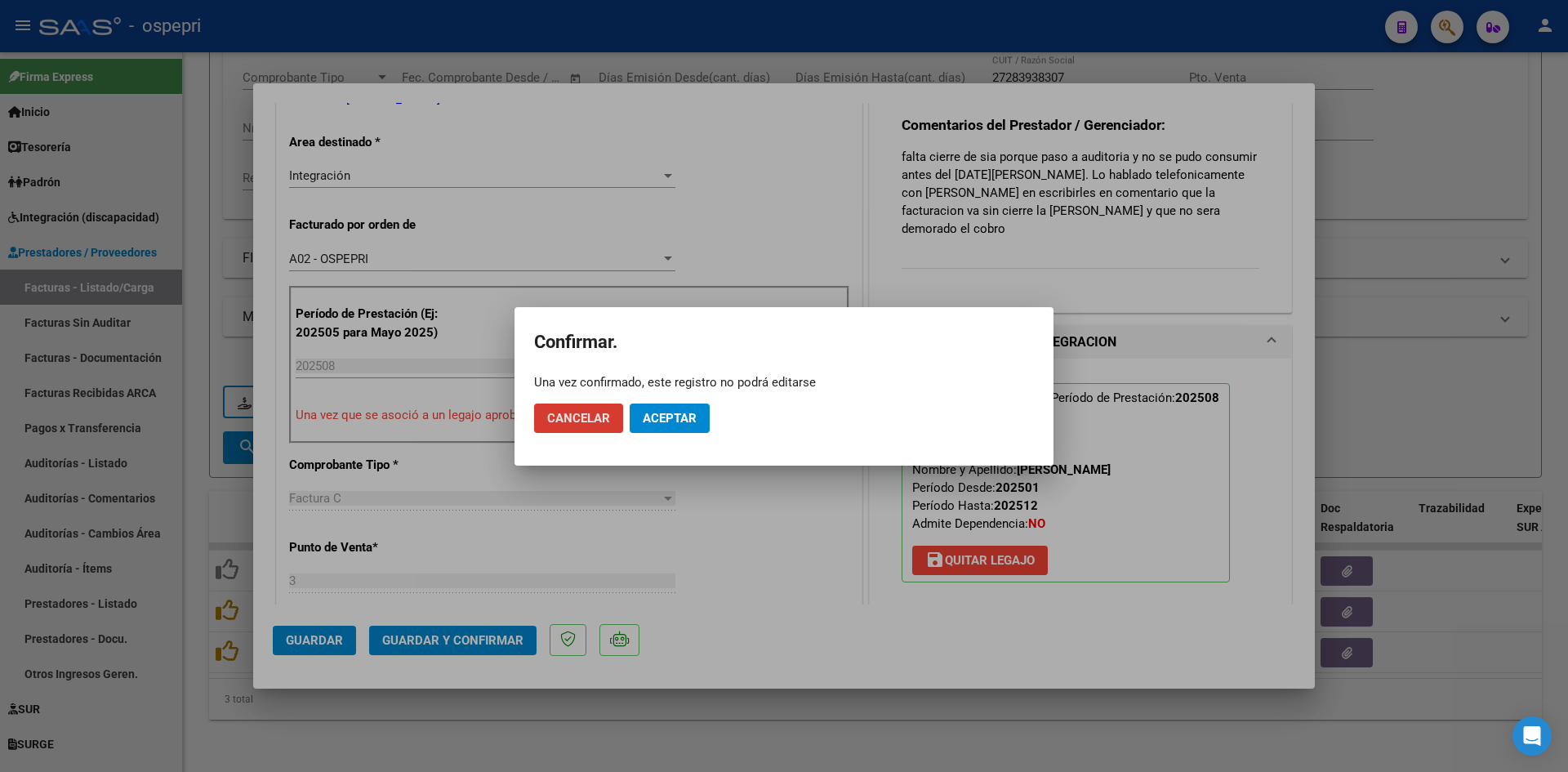
click at [679, 412] on span "Aceptar" at bounding box center [669, 417] width 54 height 15
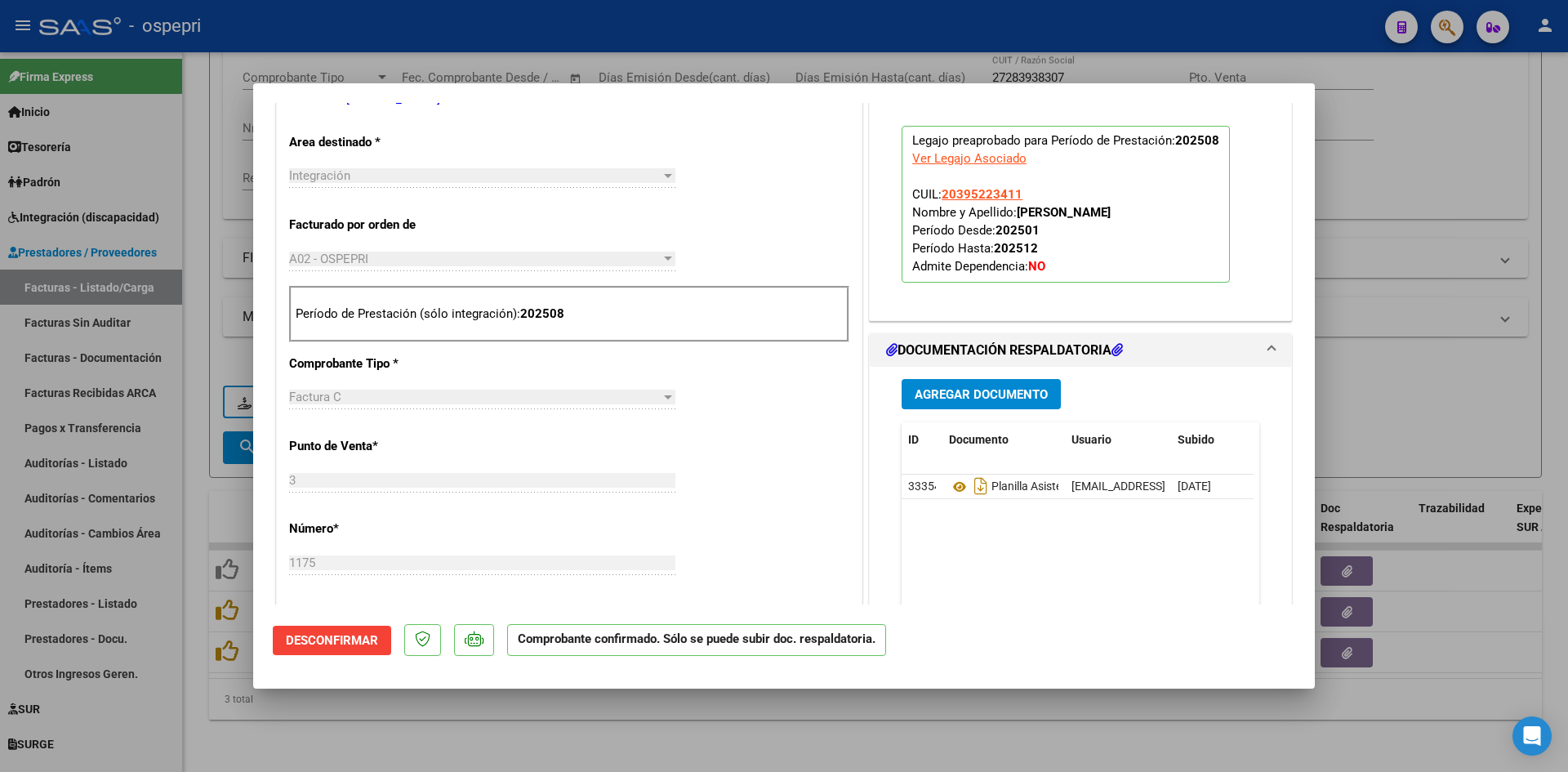
type input "$ 0,00"
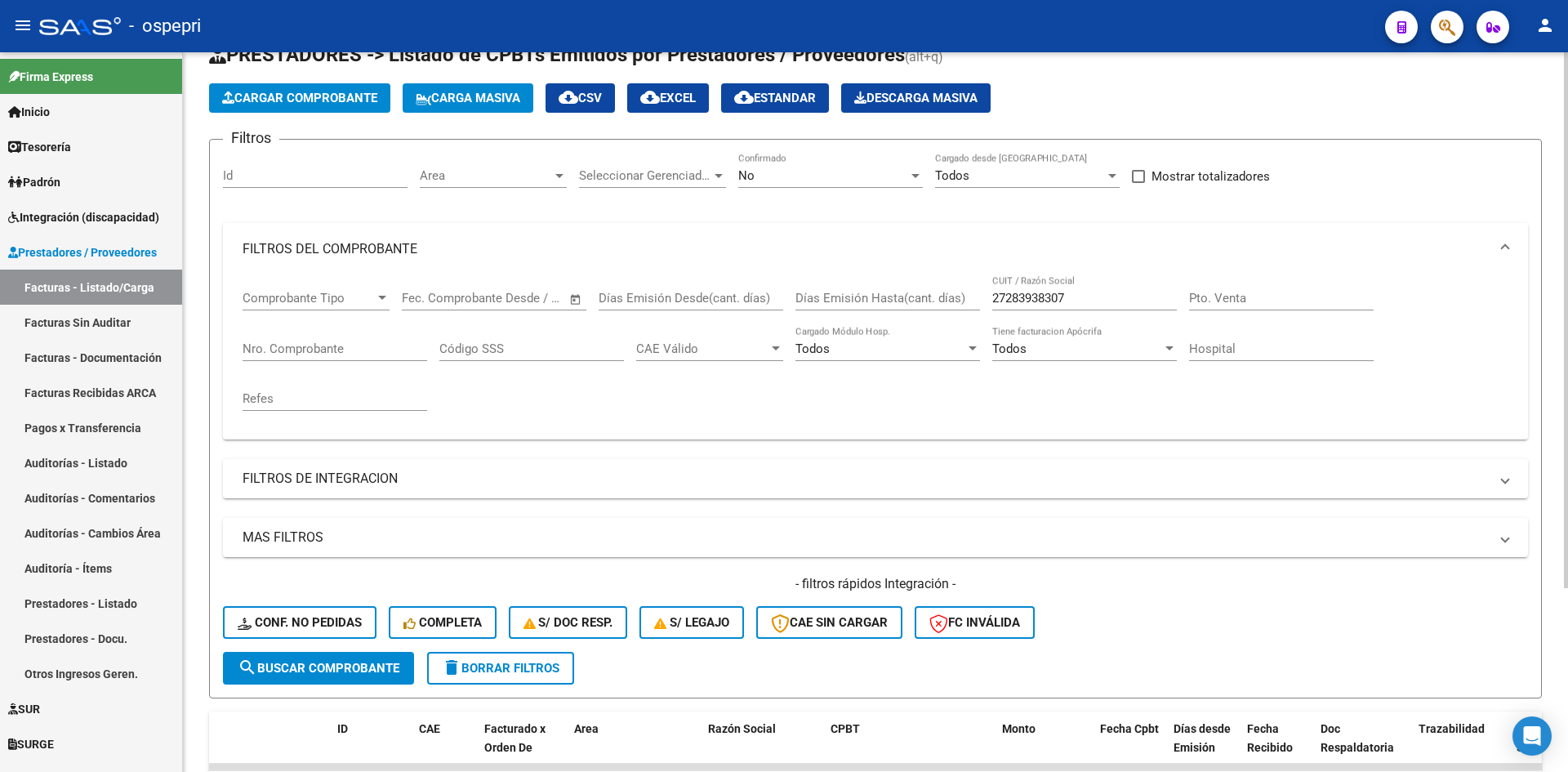
scroll to position [0, 0]
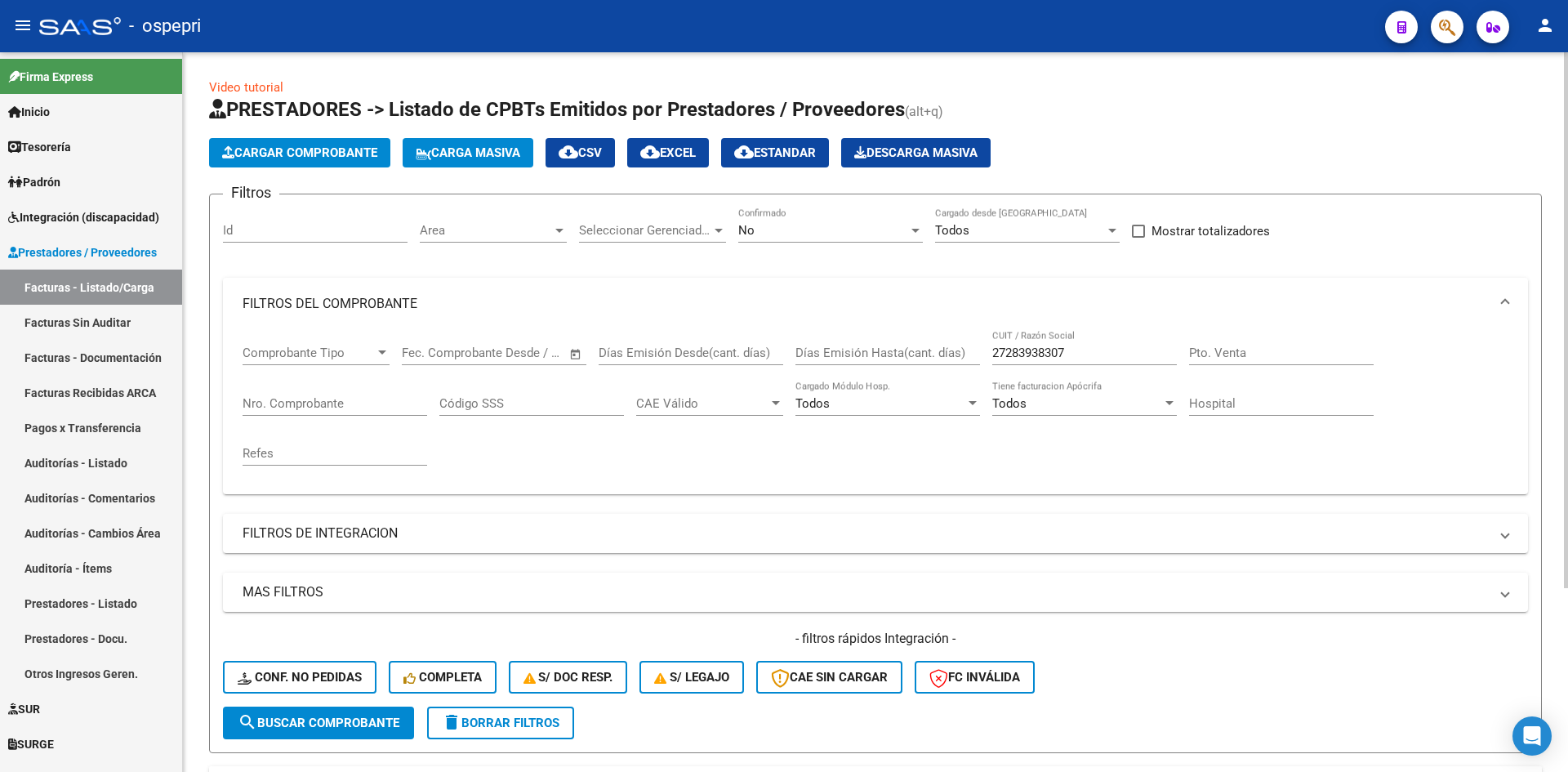
drag, startPoint x: 1103, startPoint y: 344, endPoint x: 1018, endPoint y: 372, distance: 89.5
click at [1018, 372] on div "27283938307 CUIT / Razón Social" at bounding box center [1084, 355] width 184 height 51
click at [1118, 351] on input "27283938307" at bounding box center [1084, 353] width 184 height 15
click at [1086, 351] on input "27283938307" at bounding box center [1084, 353] width 184 height 15
drag, startPoint x: 1074, startPoint y: 354, endPoint x: 984, endPoint y: 375, distance: 92.4
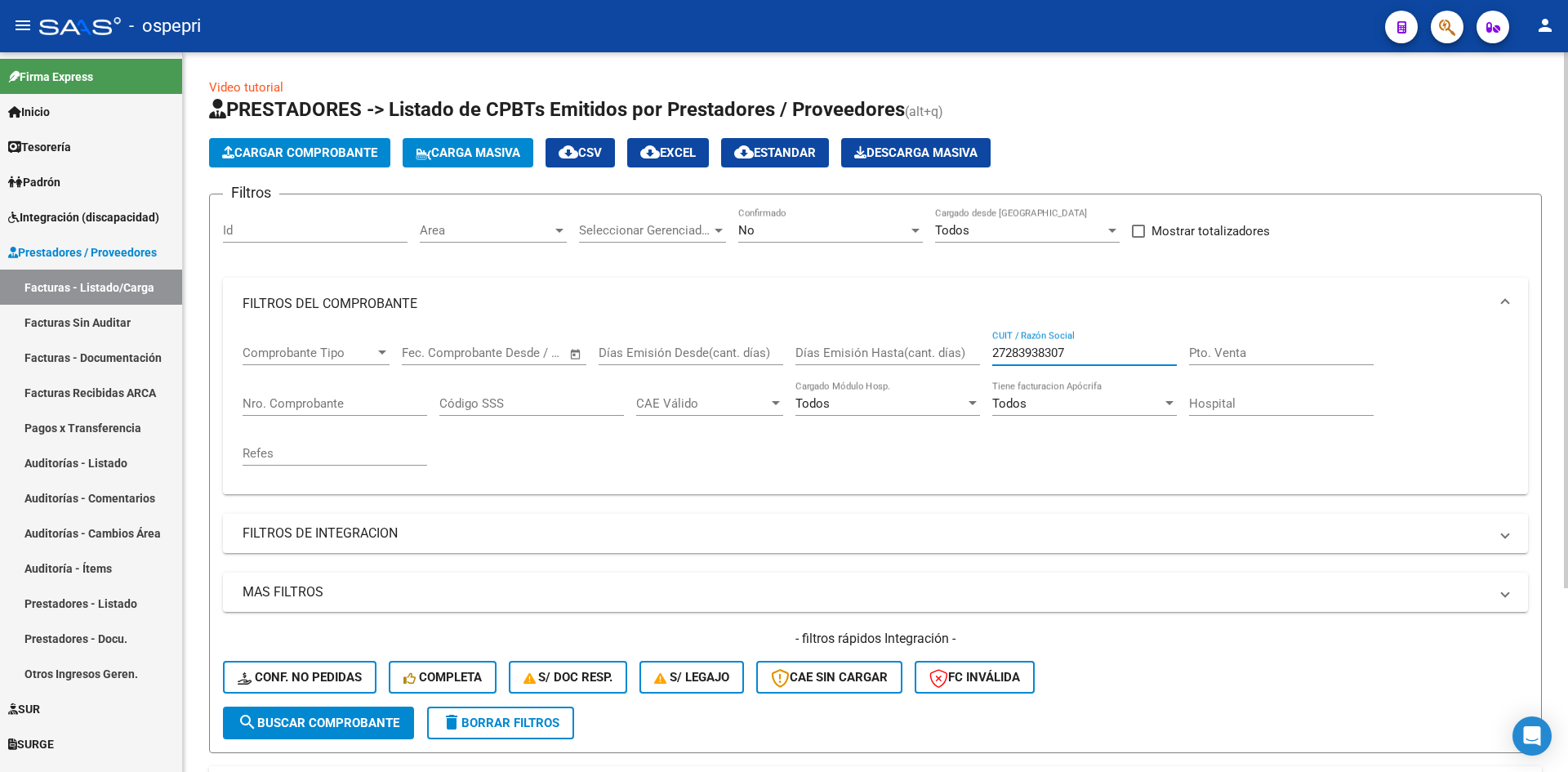
click at [984, 375] on div "Comprobante Tipo Comprobante Tipo Fecha inicio – Fecha fin Fec. Comprobante Des…" at bounding box center [875, 405] width 1266 height 151
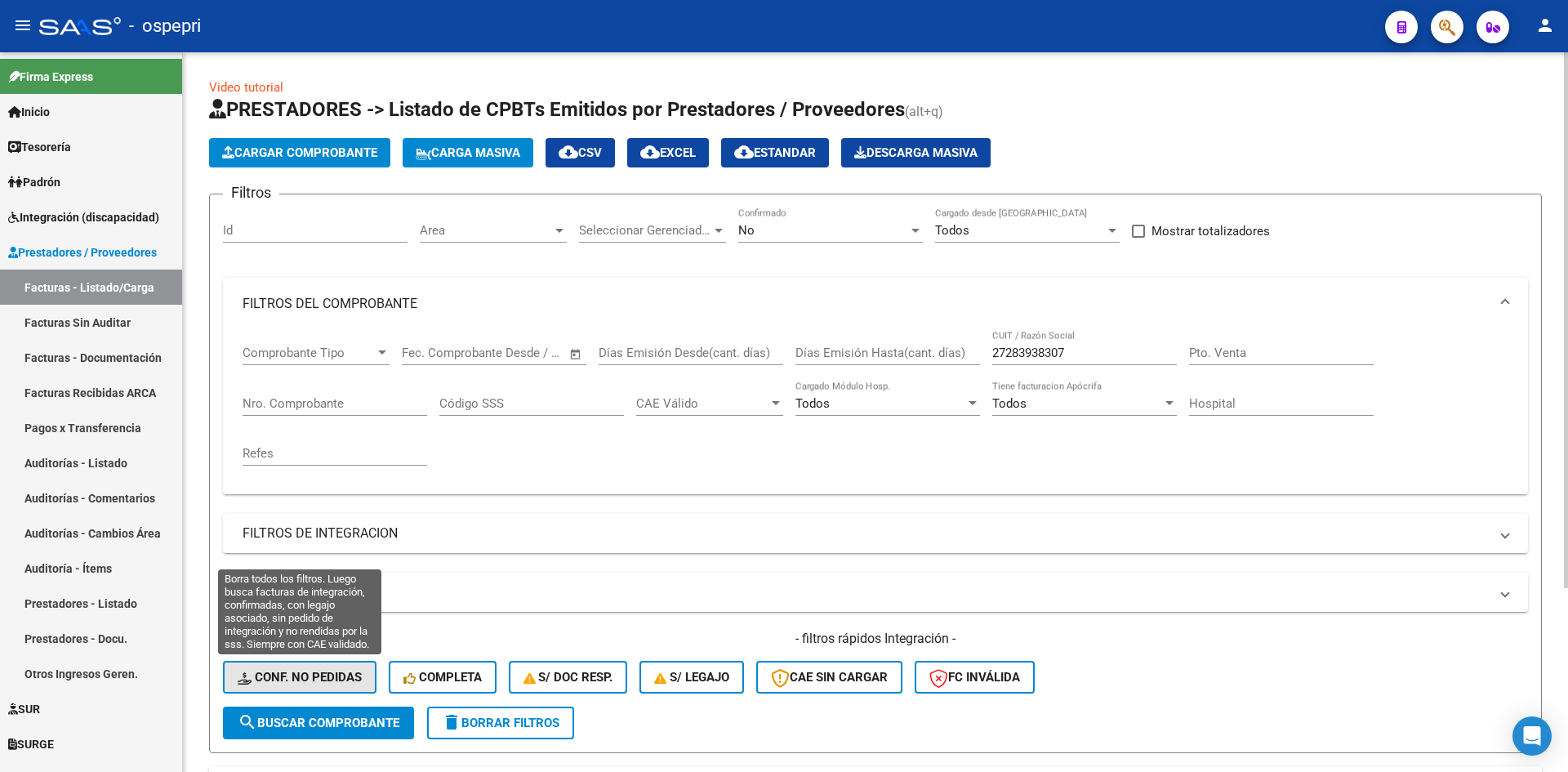
click at [347, 667] on button "Conf. no pedidas" at bounding box center [299, 677] width 154 height 33
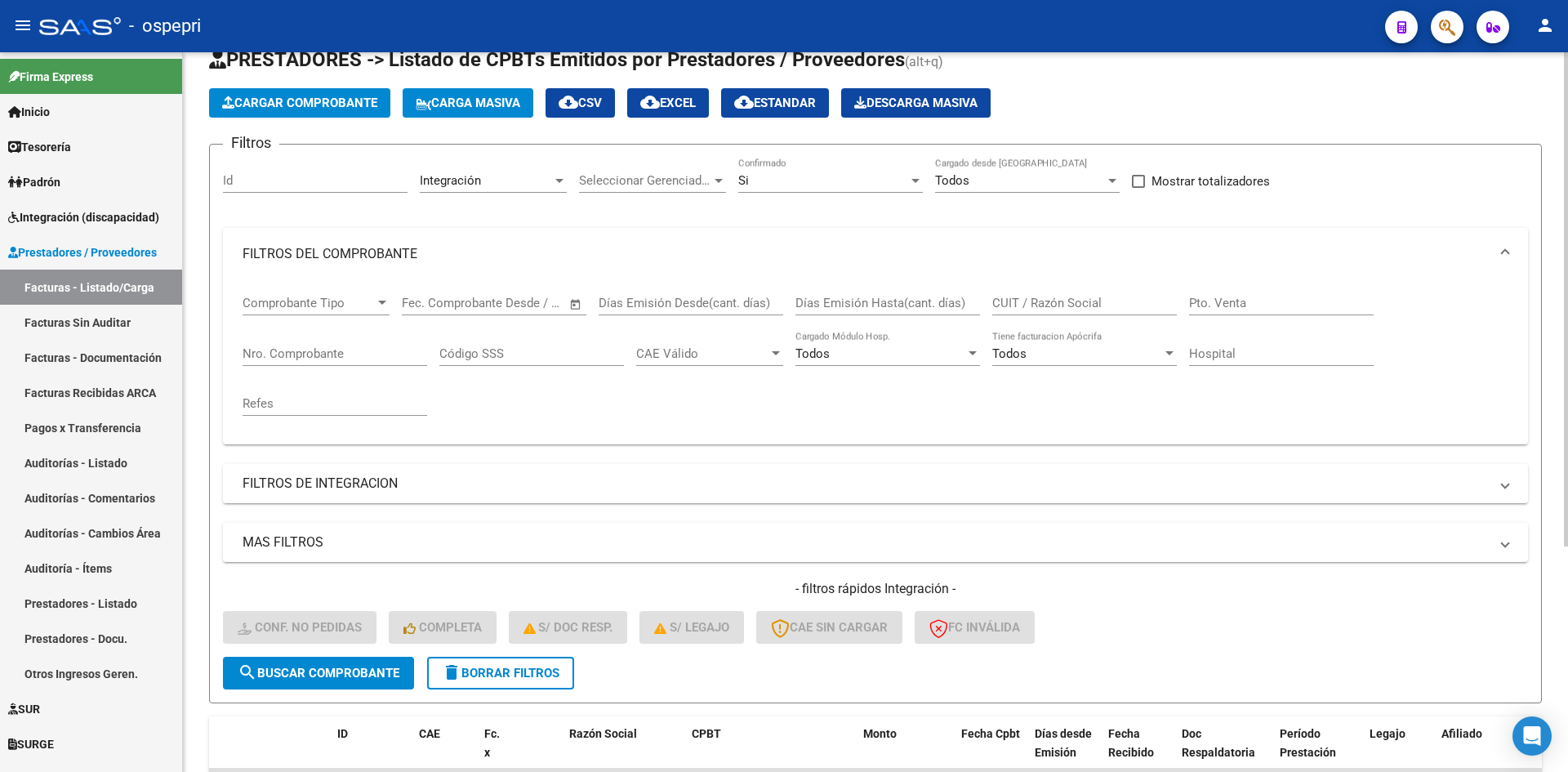
scroll to position [81, 0]
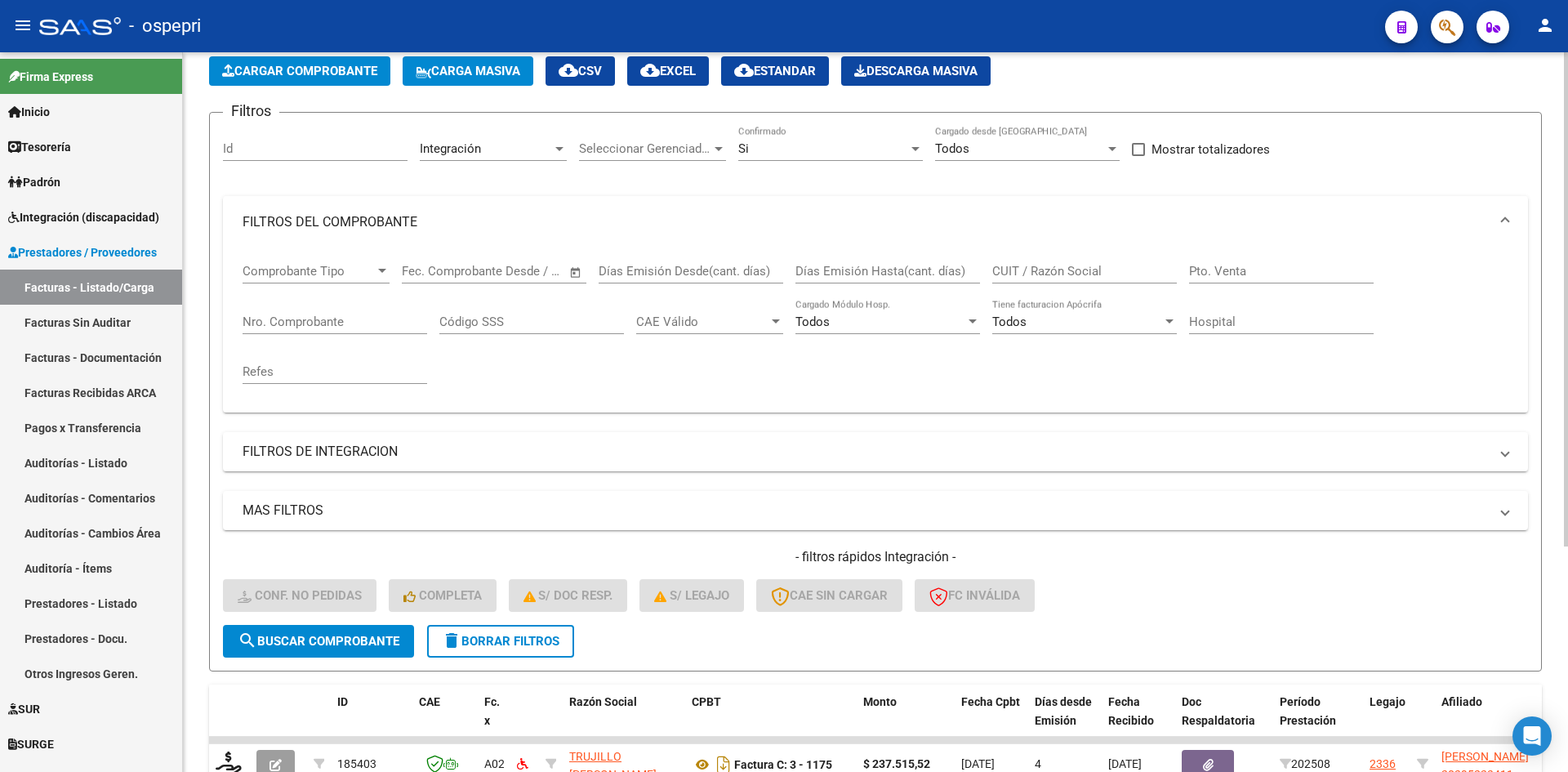
click at [1035, 265] on input "CUIT / Razón Social" at bounding box center [1084, 271] width 184 height 15
paste input "27283938307"
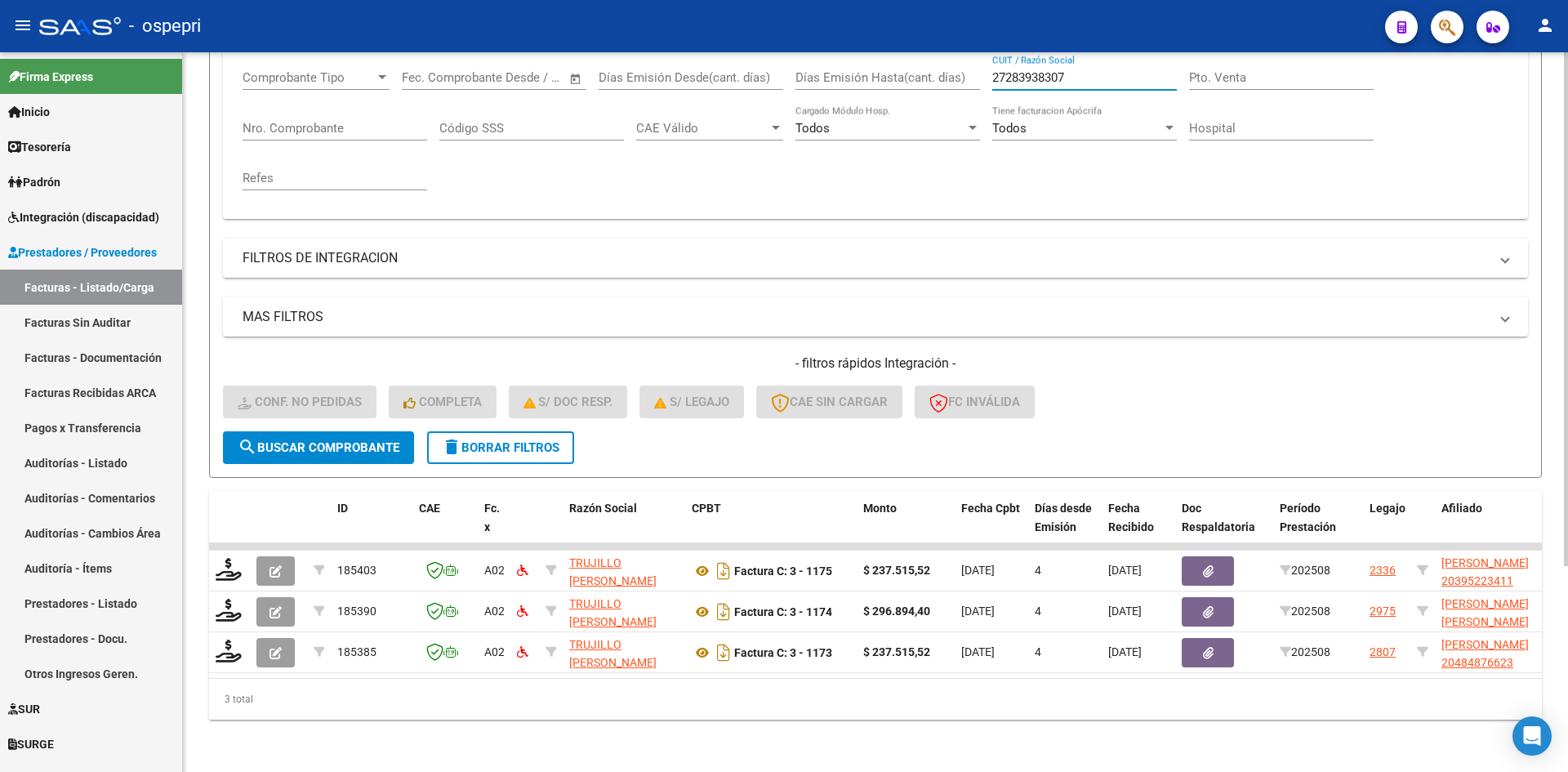
scroll to position [287, 0]
type input "27283938307"
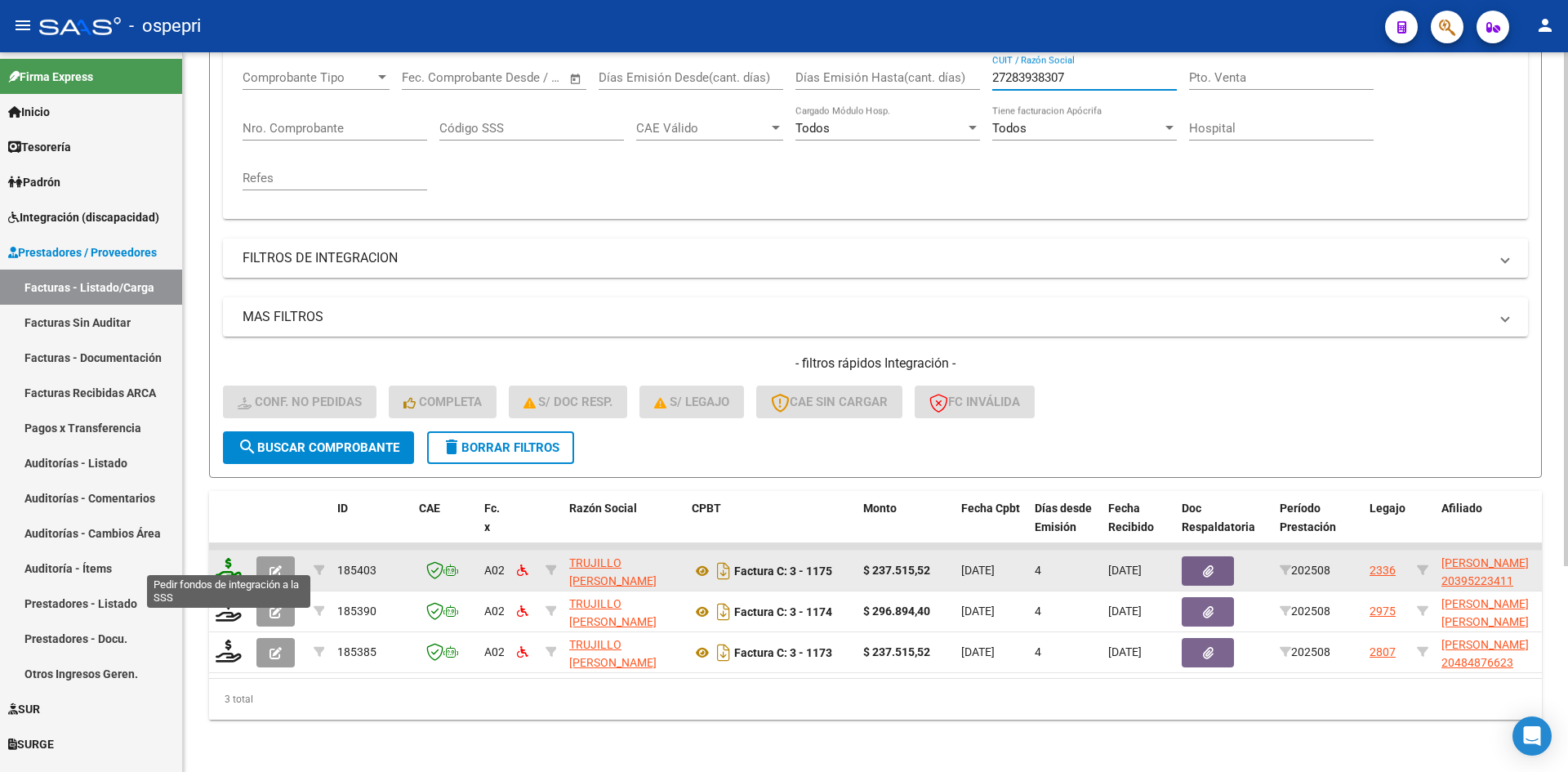
click at [224, 562] on icon at bounding box center [229, 569] width 26 height 23
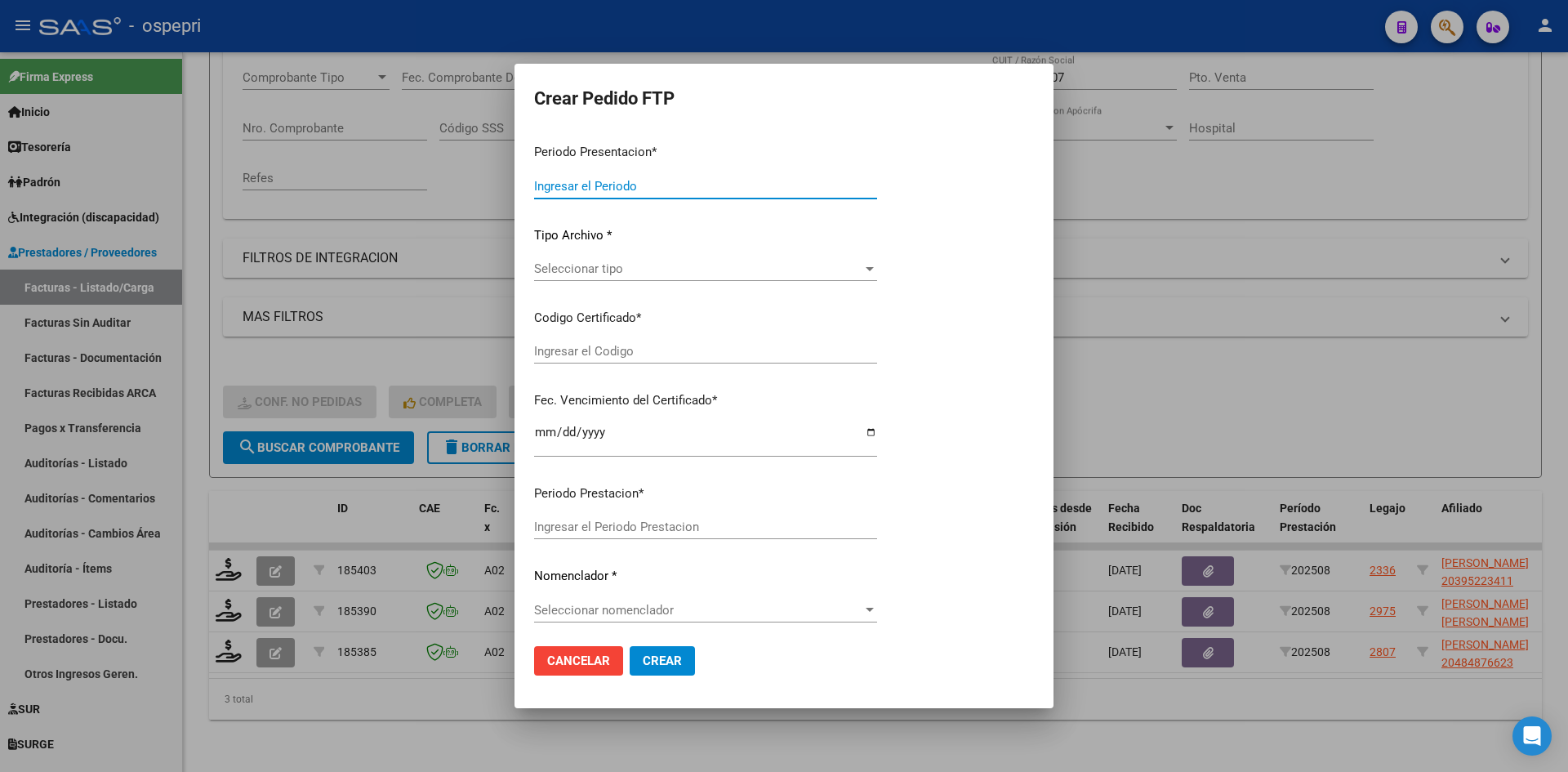
type input "202508"
type input "$ 237.515,52"
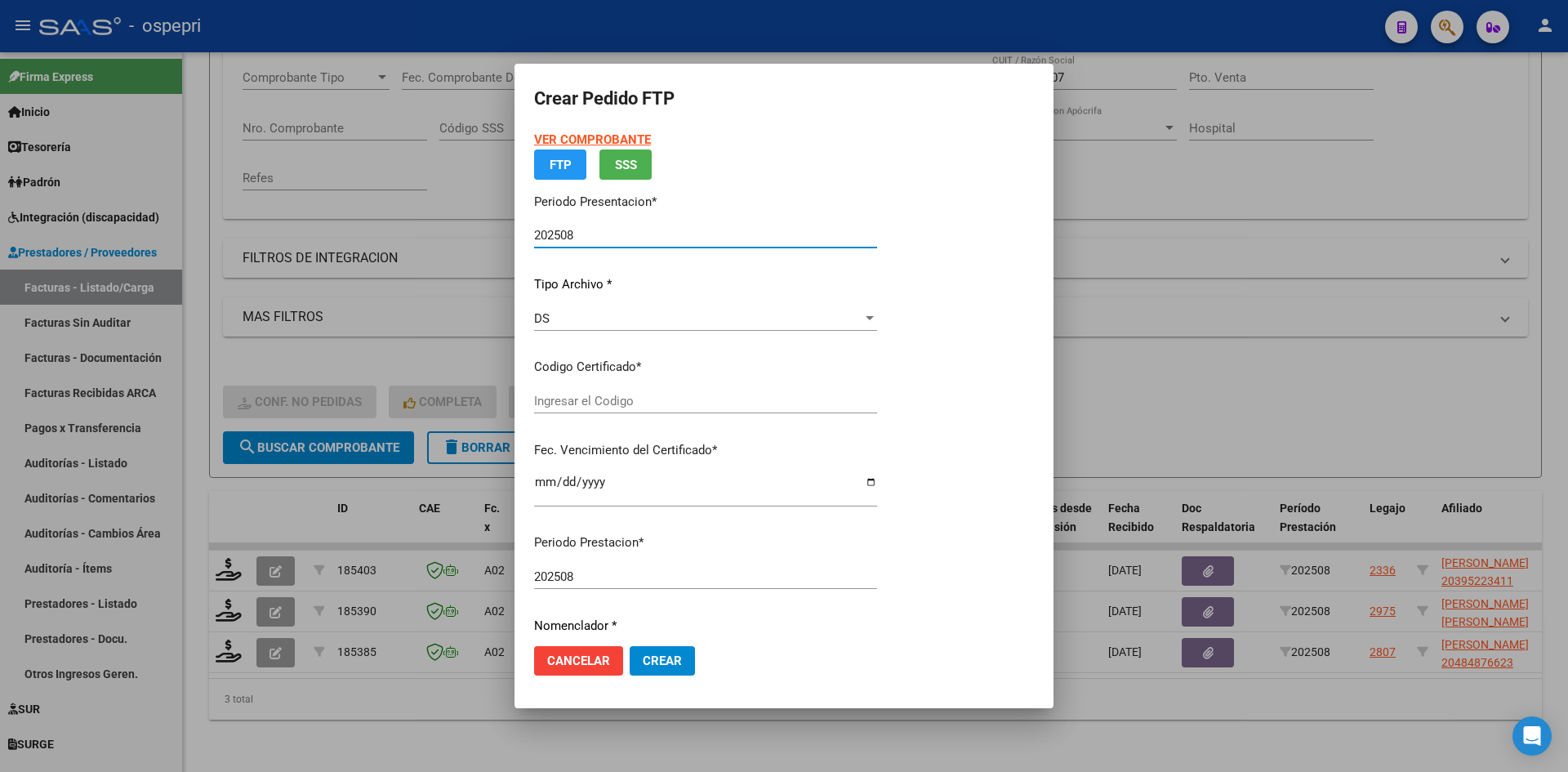
type input "ARG02000395223412019022820290228NQN798"
type input "[DATE]"
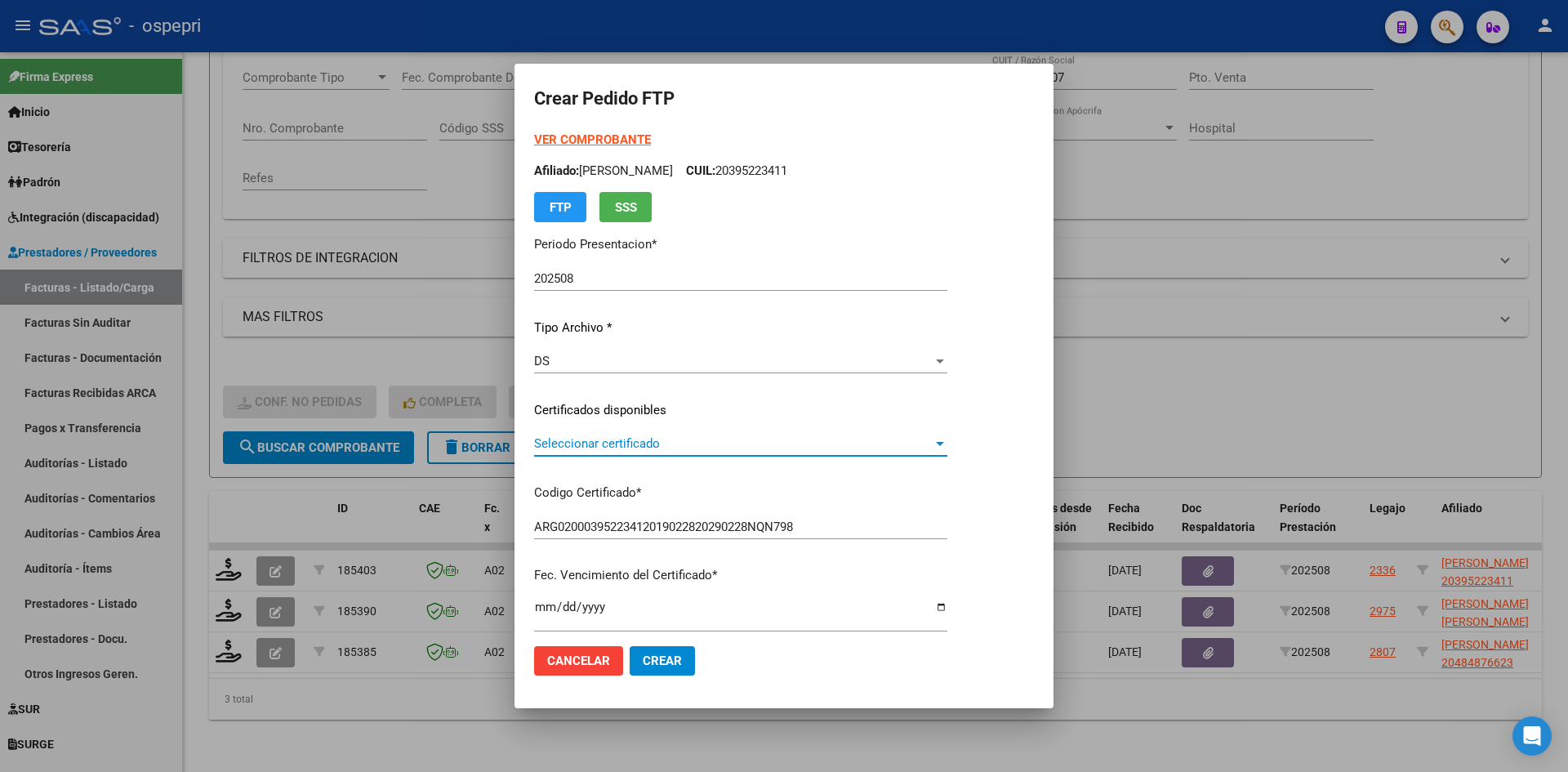
click at [682, 449] on span "Seleccionar certificado" at bounding box center [733, 443] width 398 height 15
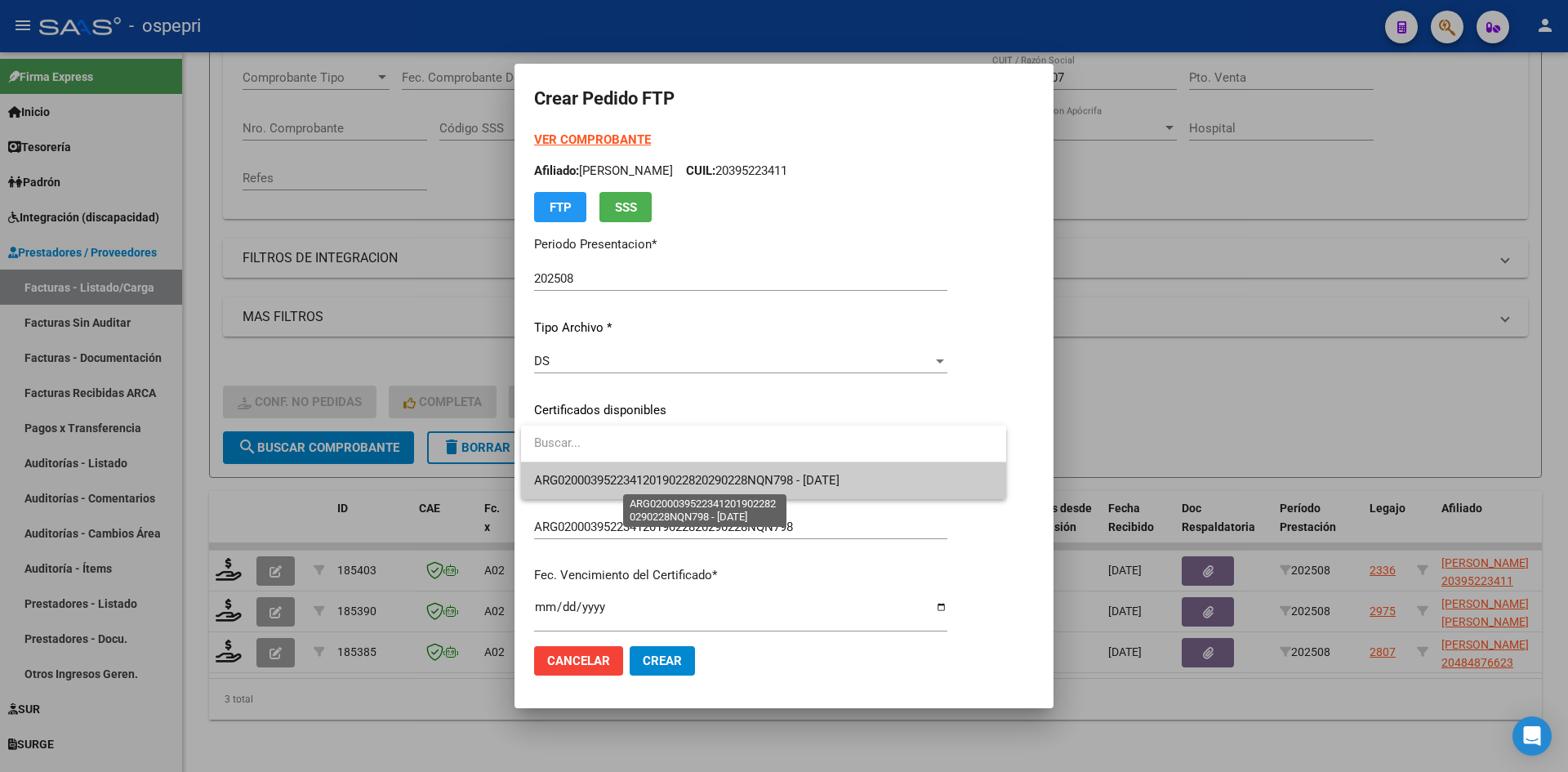
click at [696, 480] on span "ARG02000395223412019022820290228NQN798 - [DATE]" at bounding box center [687, 480] width 305 height 15
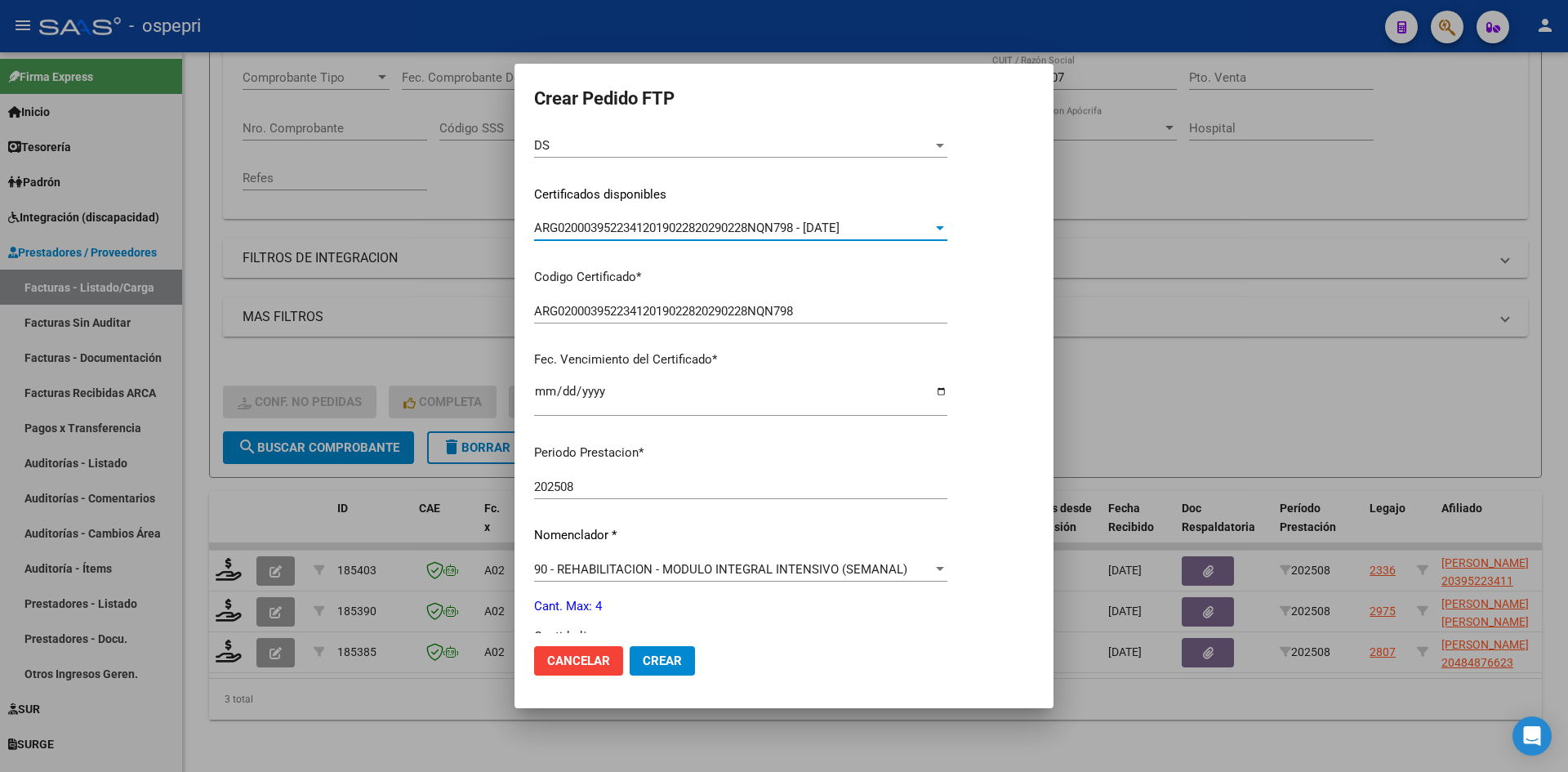
scroll to position [408, 0]
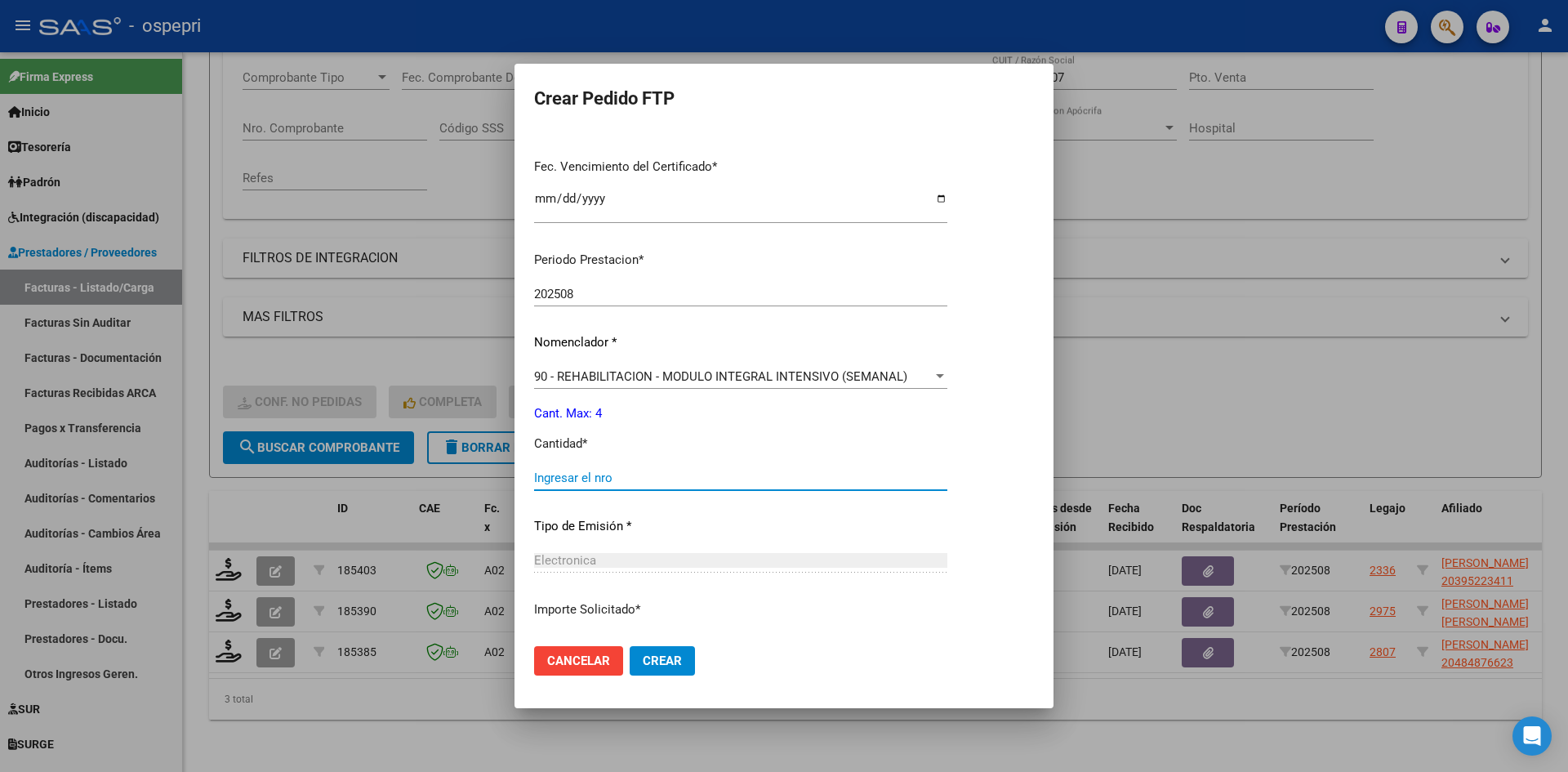
click at [628, 478] on input "Ingresar el nro" at bounding box center [740, 478] width 413 height 15
type input "4"
click at [671, 656] on span "Crear" at bounding box center [662, 660] width 40 height 15
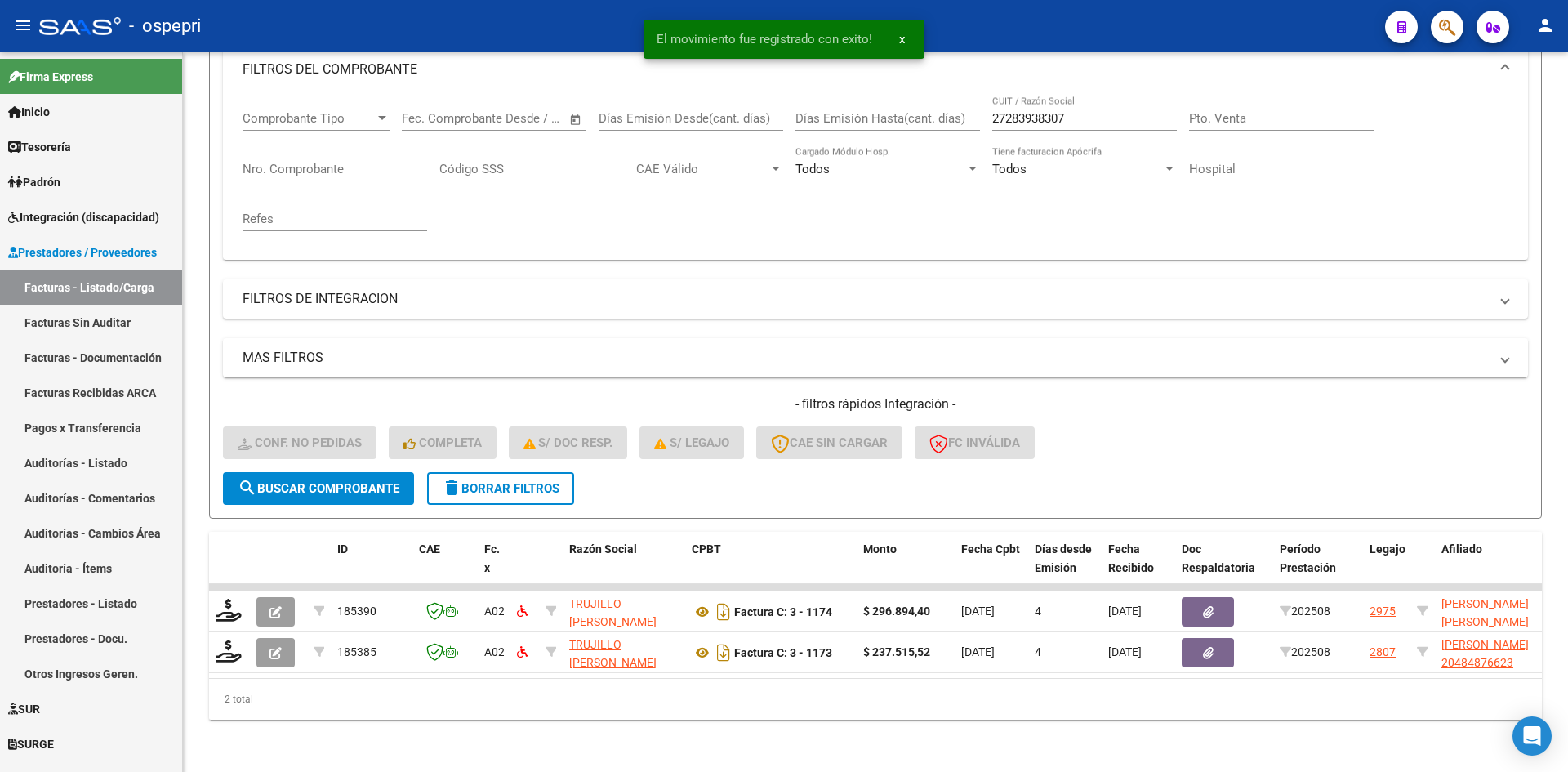
scroll to position [247, 0]
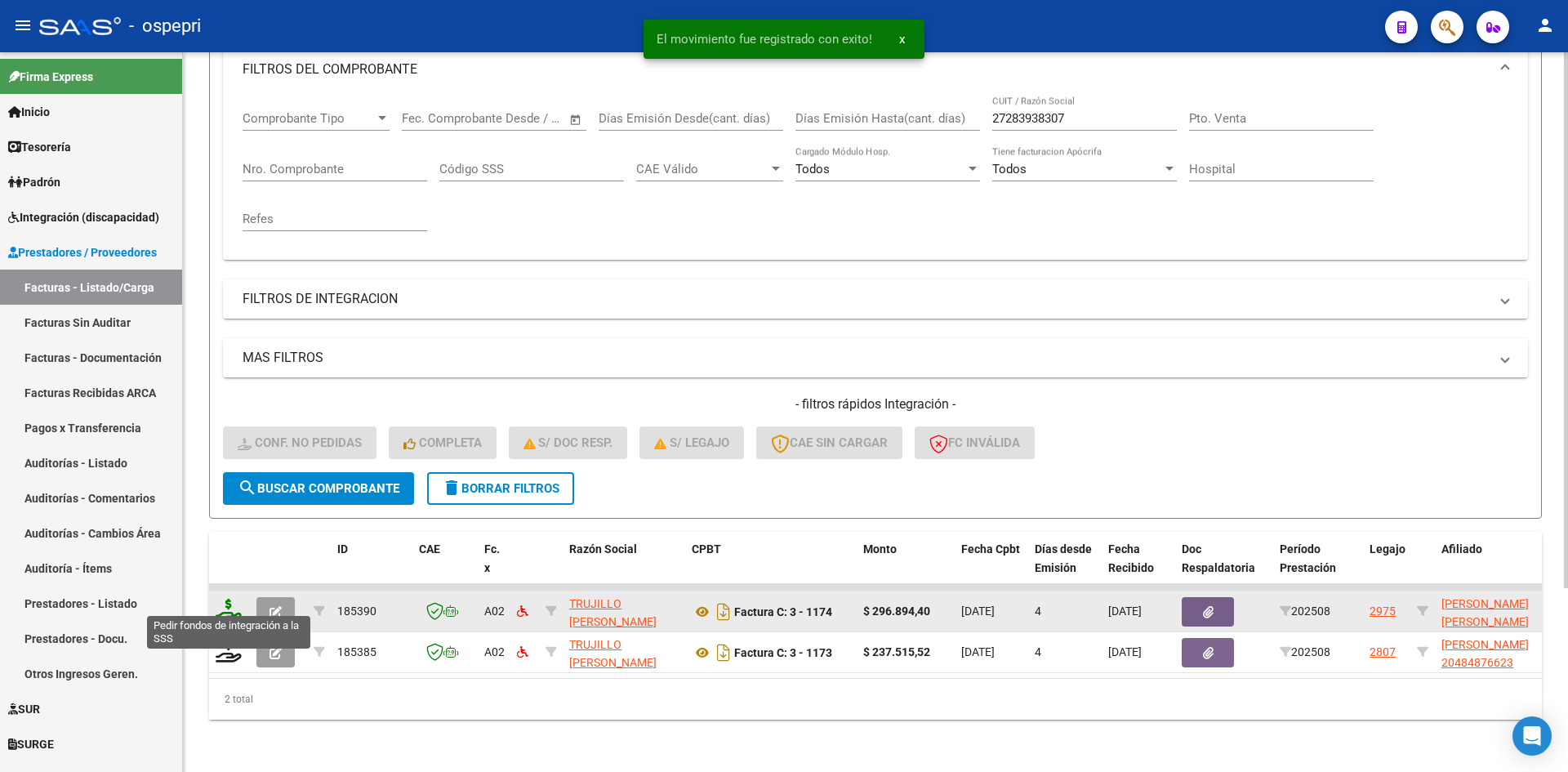
click at [225, 601] on icon at bounding box center [229, 609] width 26 height 23
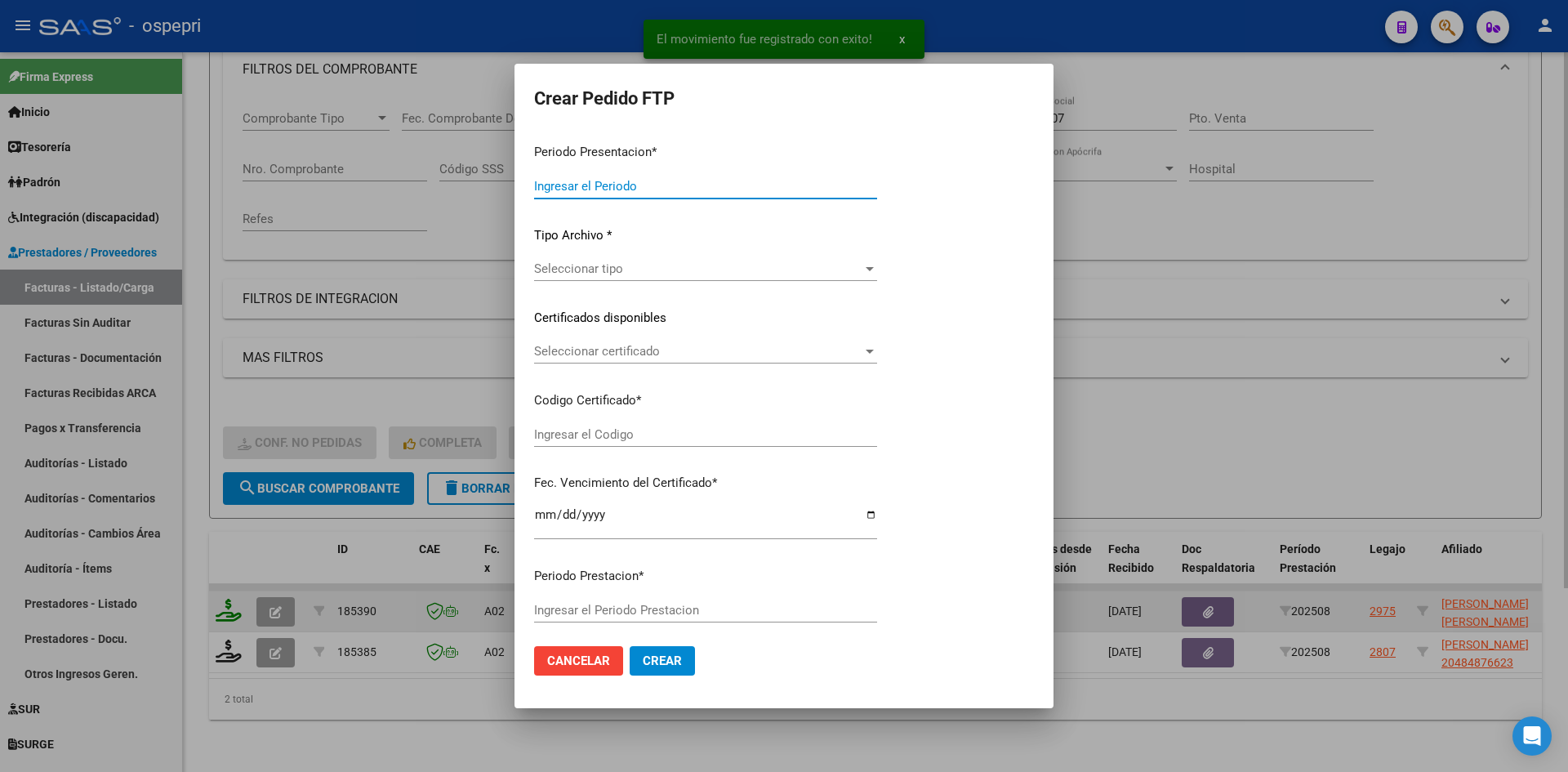
type input "202508"
type input "$ 296.894,40"
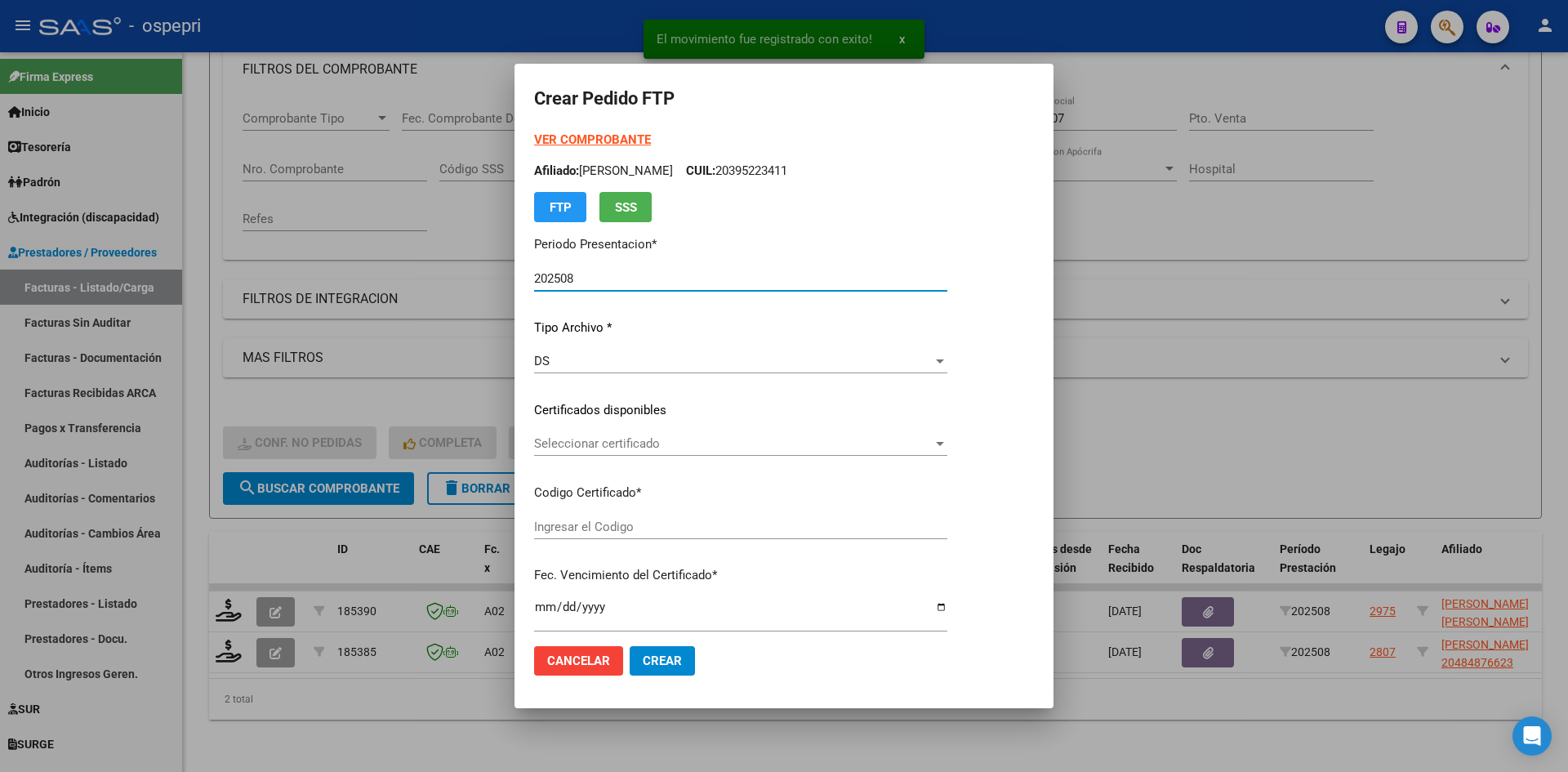
type input "2048822862-6"
type input "[DATE]"
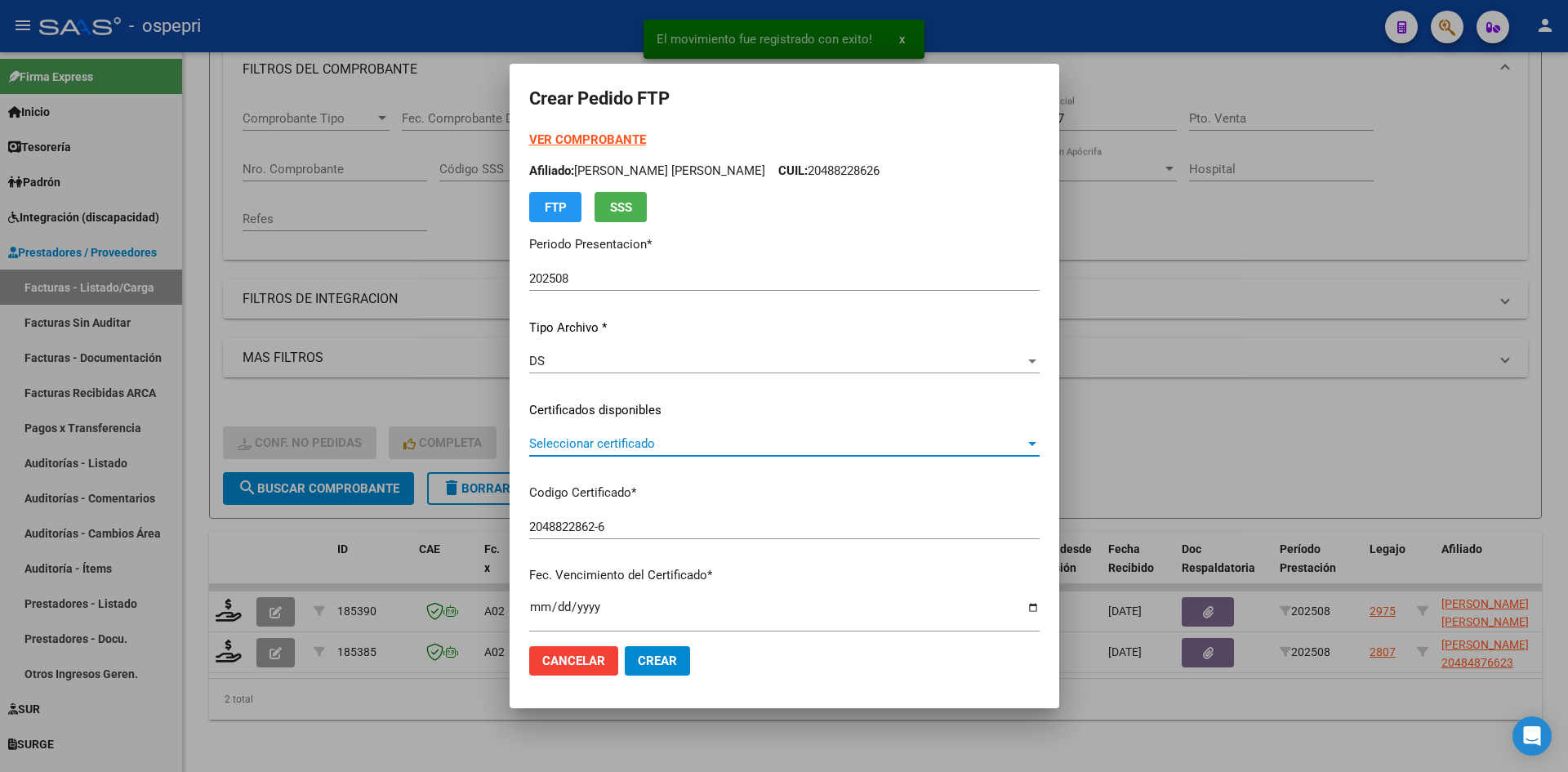
click at [732, 448] on span "Seleccionar certificado" at bounding box center [777, 443] width 496 height 15
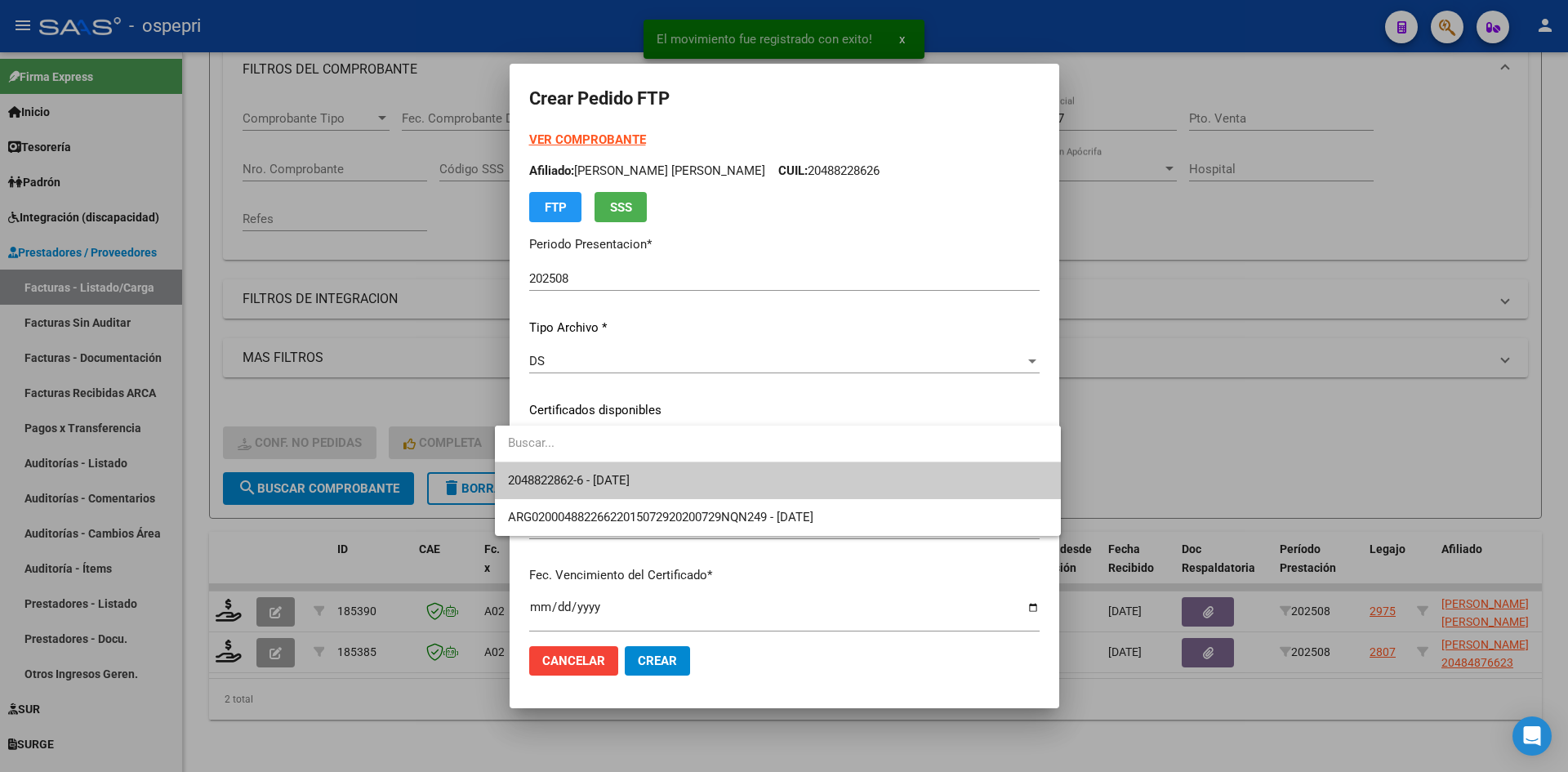
click at [732, 483] on span "2048822862-6 - [DATE]" at bounding box center [778, 480] width 540 height 37
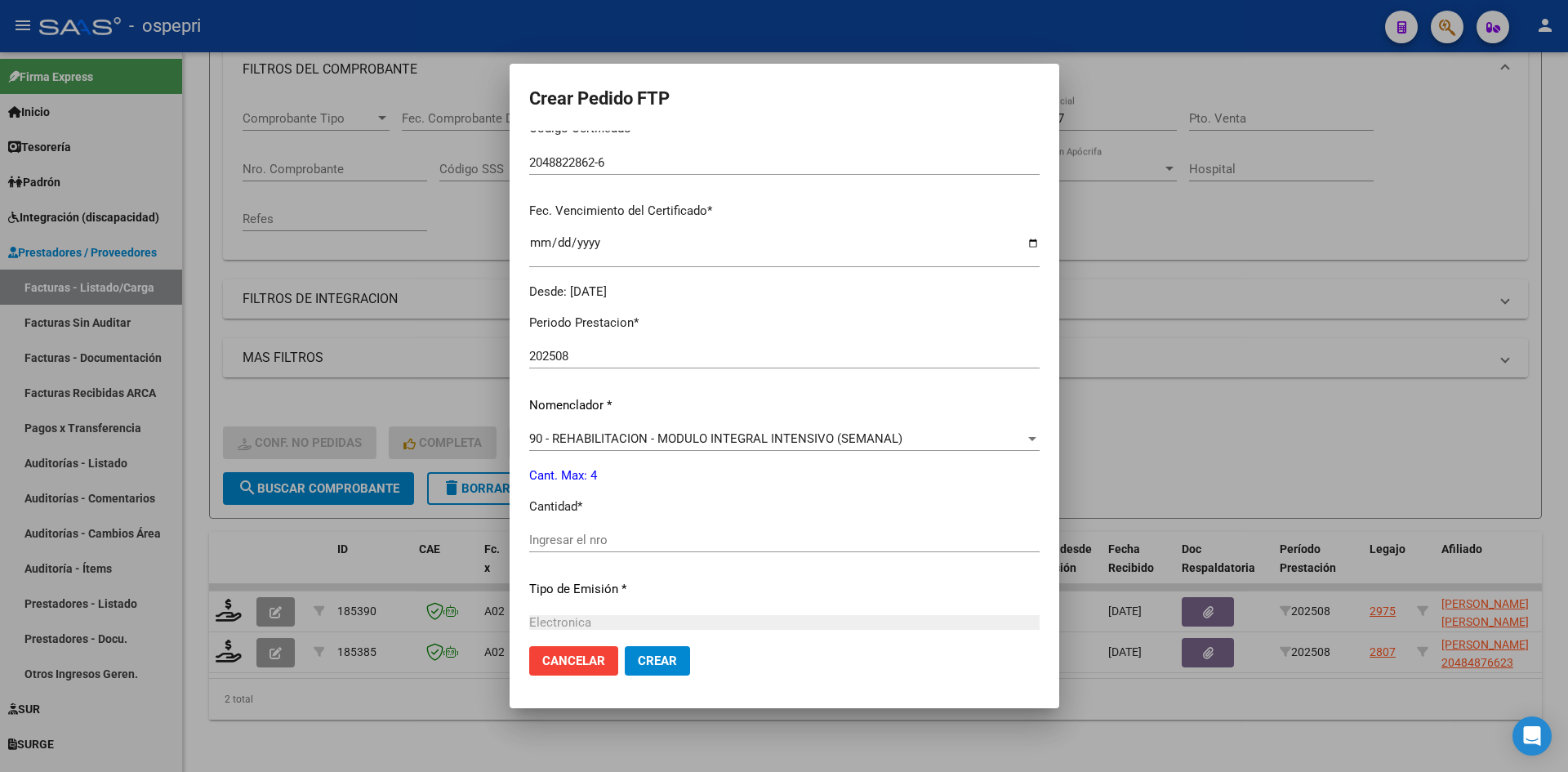
scroll to position [408, 0]
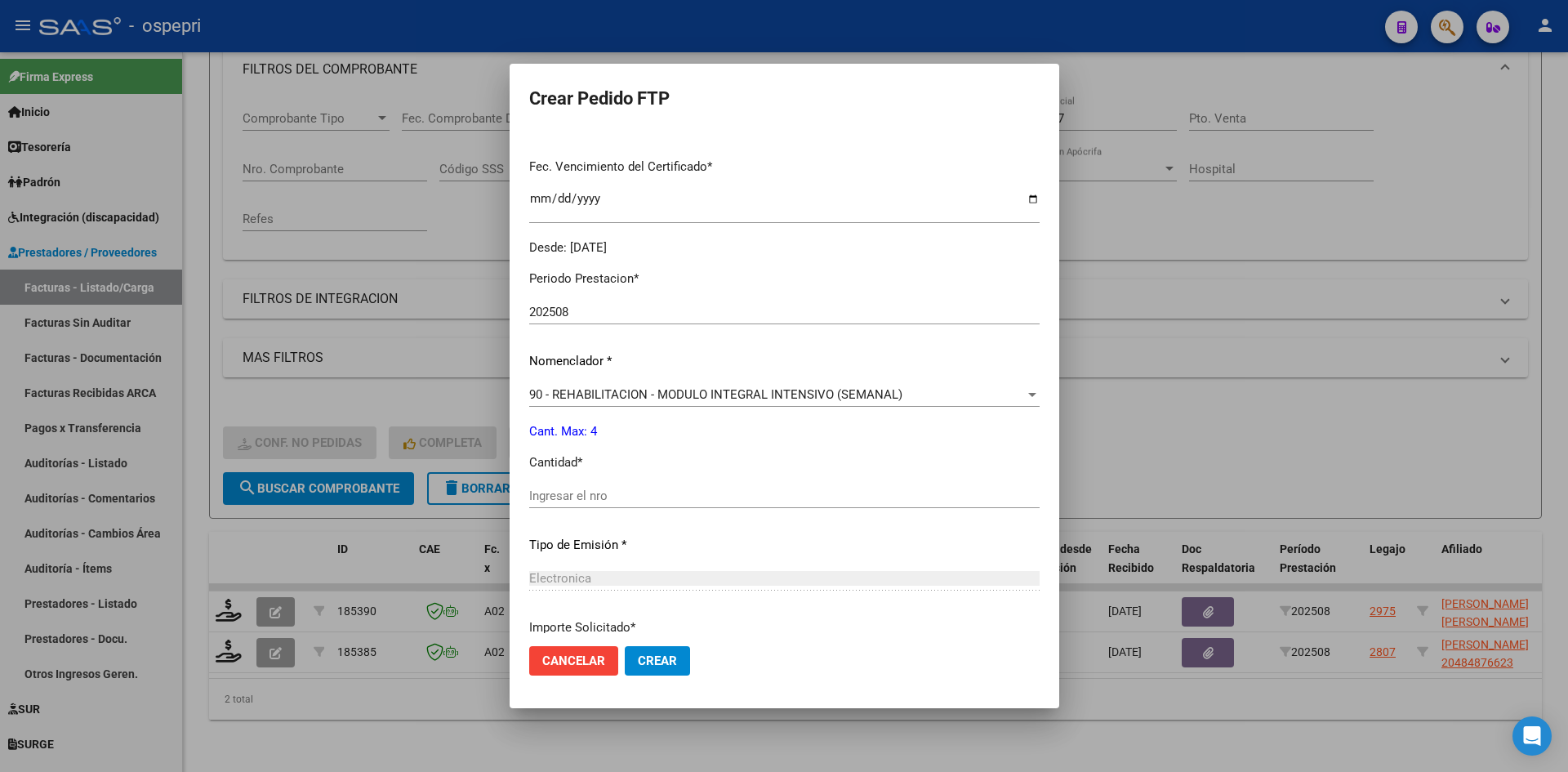
click at [627, 497] on input "Ingresar el nro" at bounding box center [784, 496] width 510 height 15
type input "4"
click at [651, 667] on button "Crear" at bounding box center [657, 661] width 65 height 30
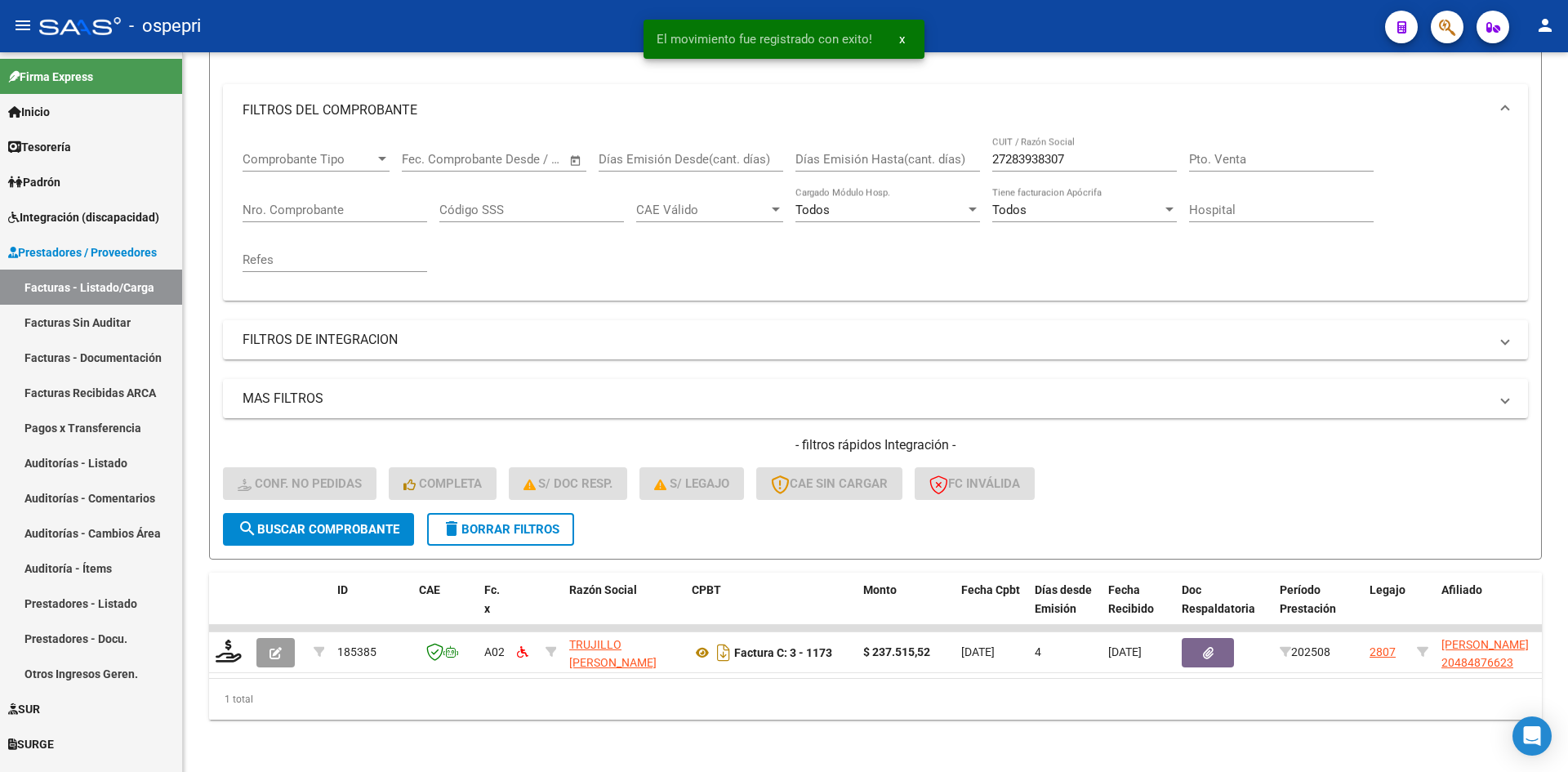
scroll to position [206, 0]
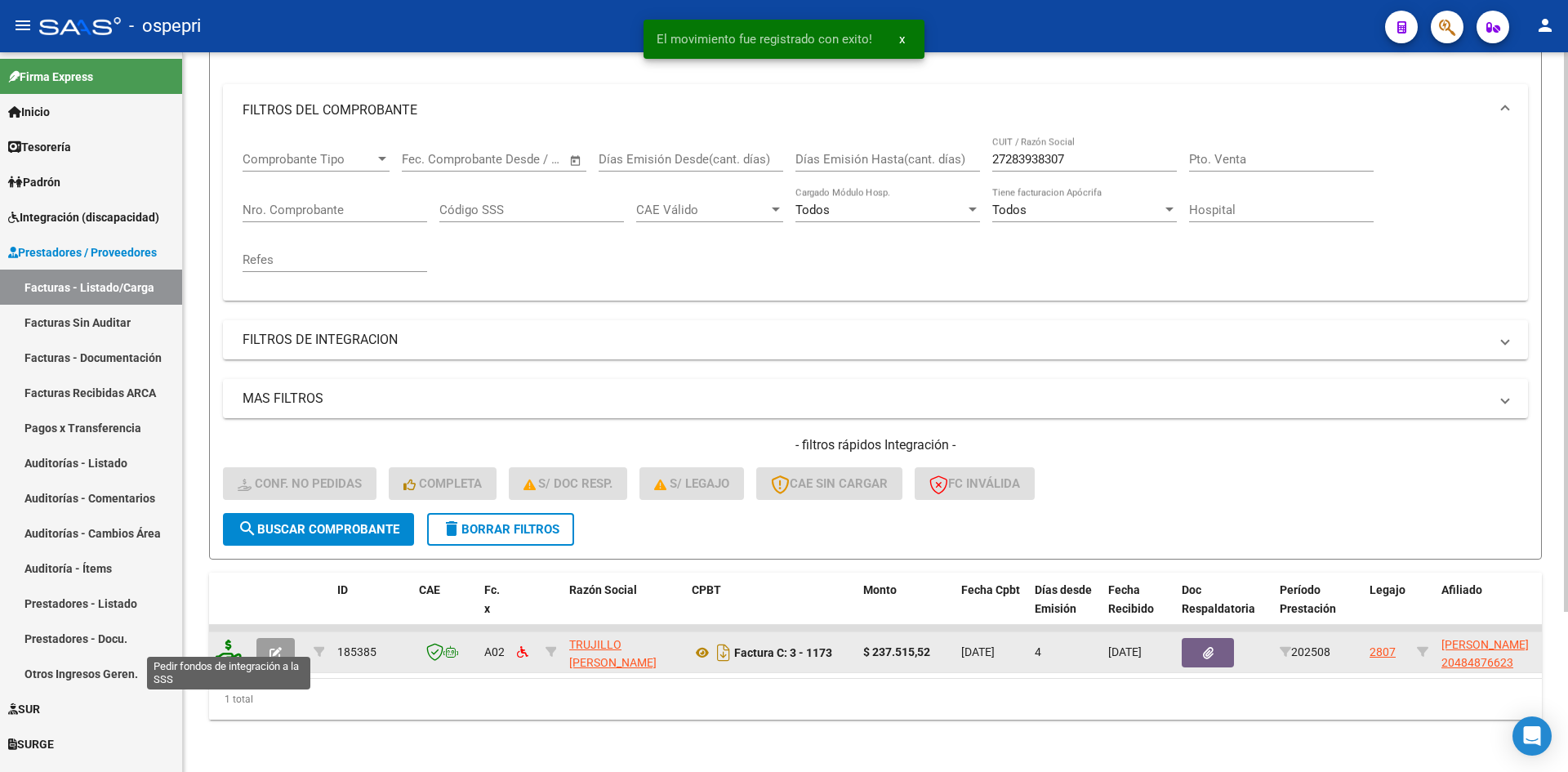
click at [230, 640] on icon at bounding box center [229, 650] width 26 height 23
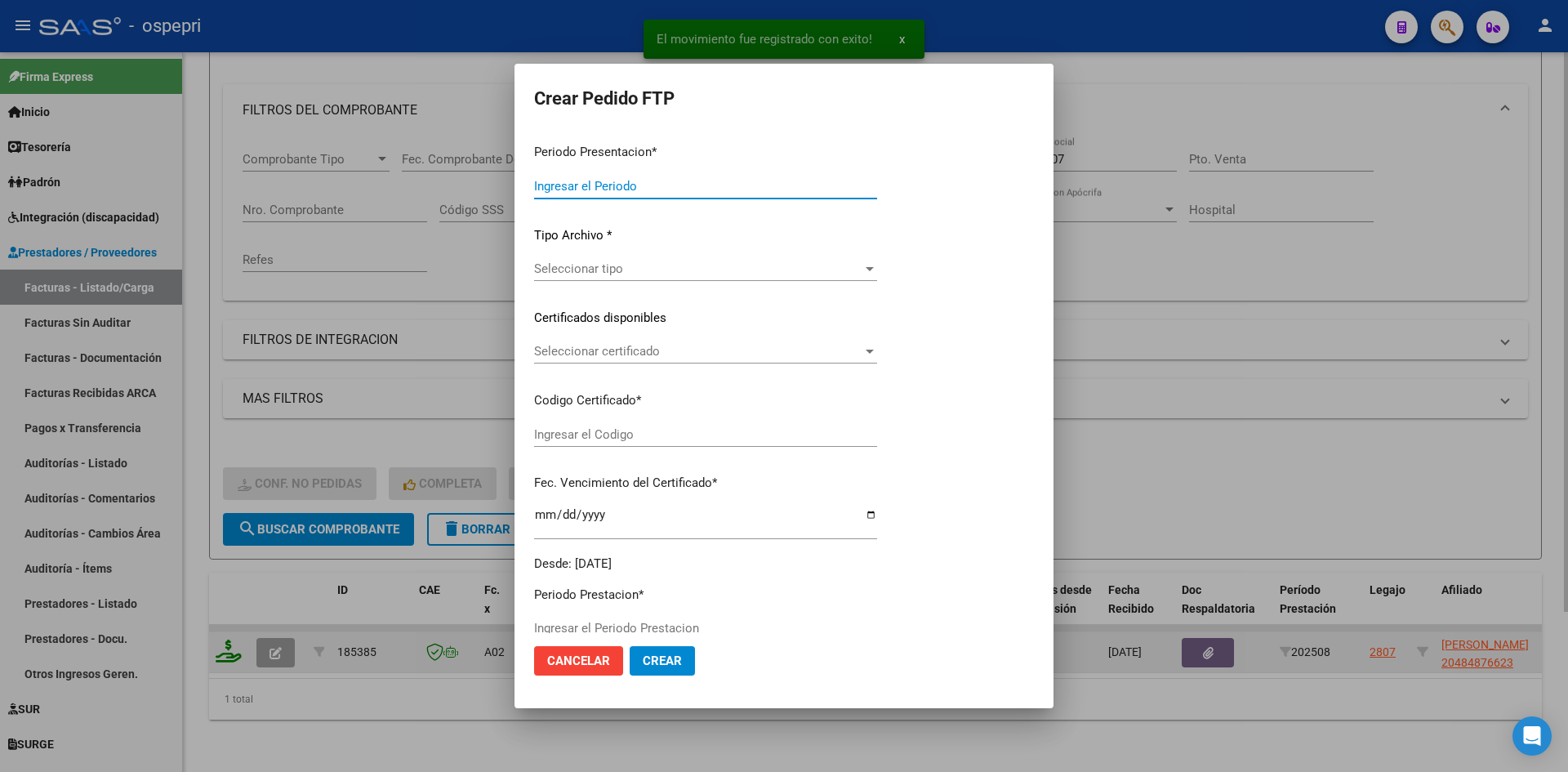
type input "202508"
type input "$ 237.515,52"
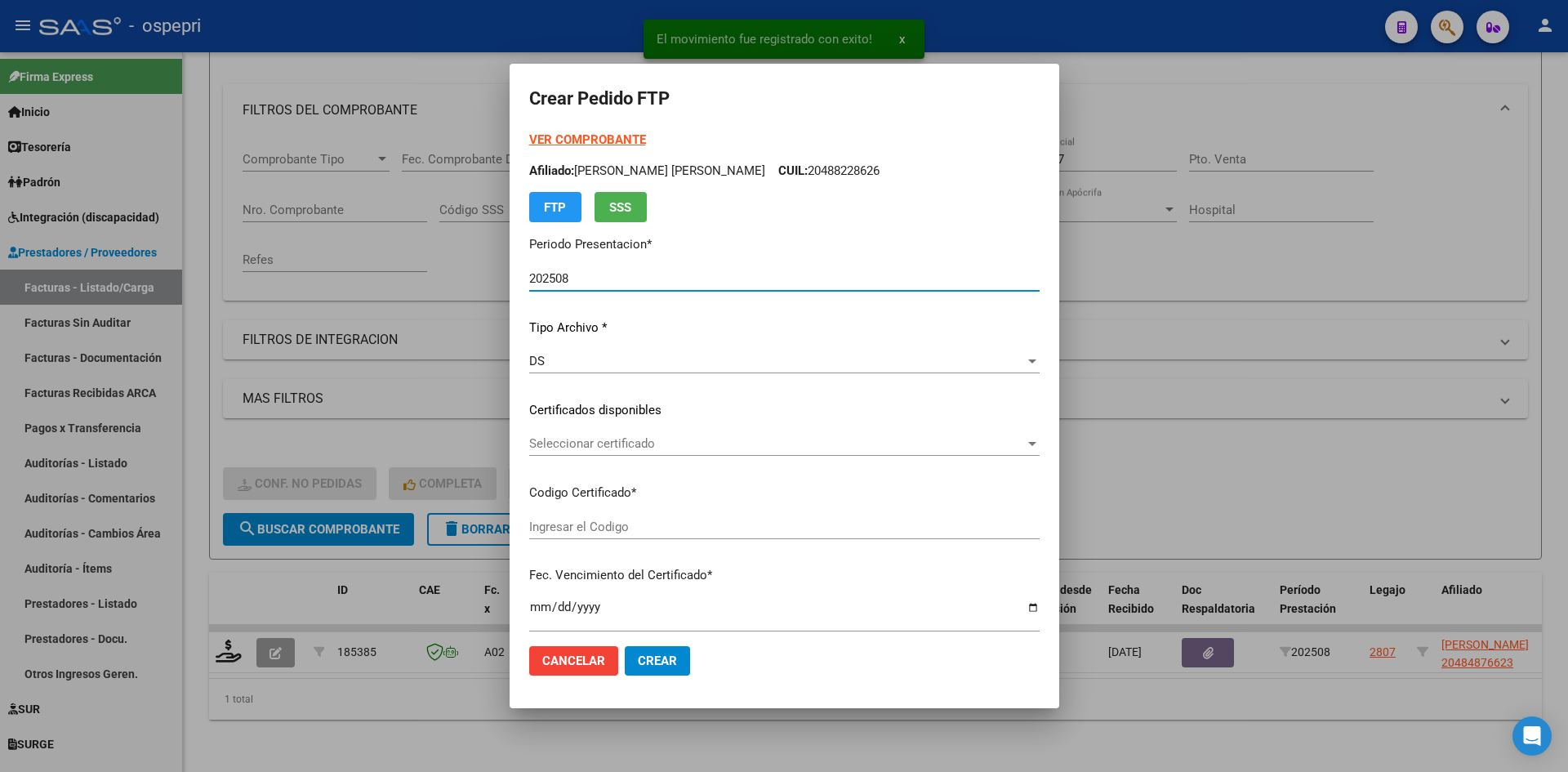
type input "ARG02000484876622018102420281024NQN798"
type input "[DATE]"
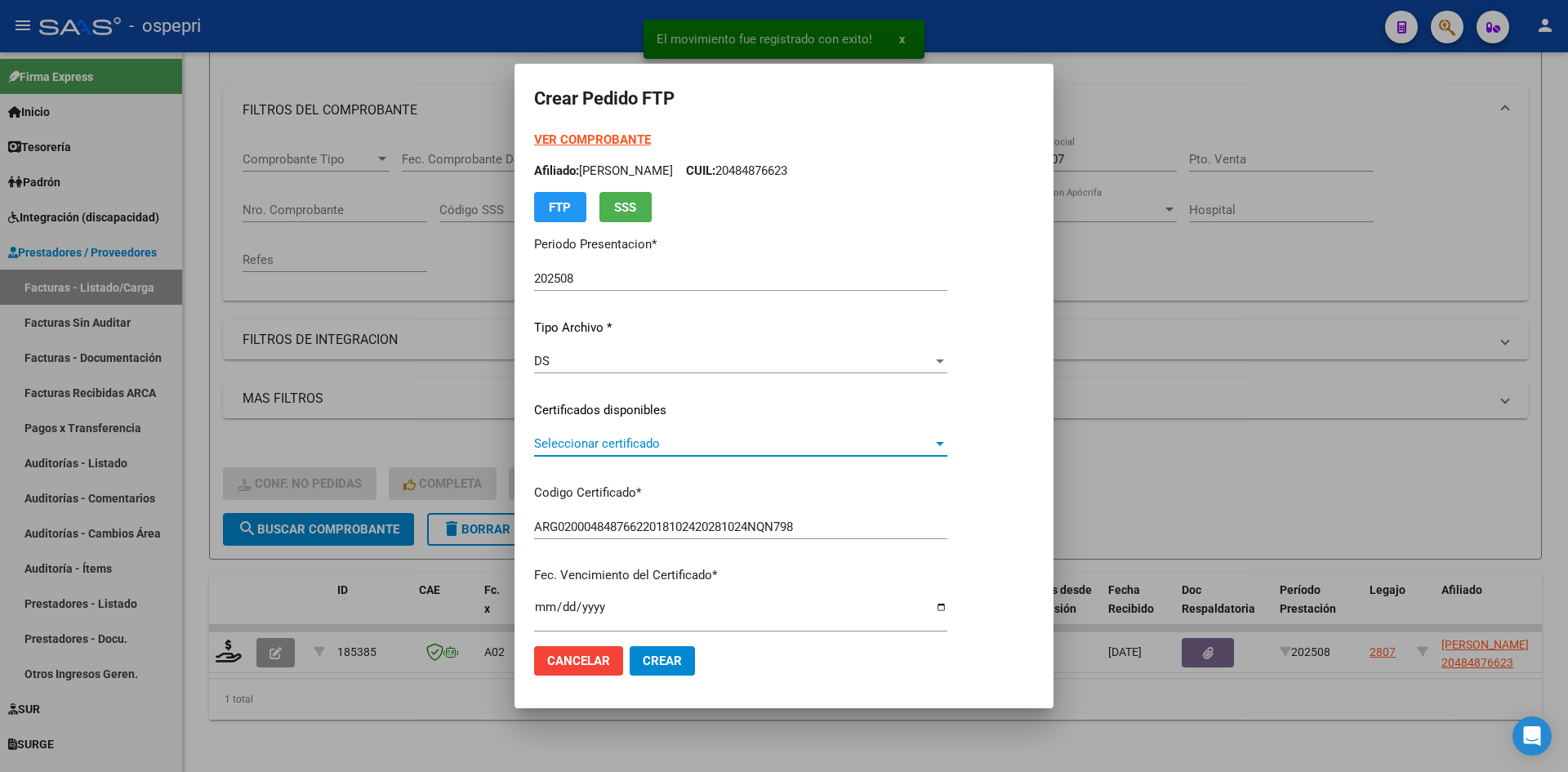
click at [679, 442] on span "Seleccionar certificado" at bounding box center [733, 443] width 398 height 15
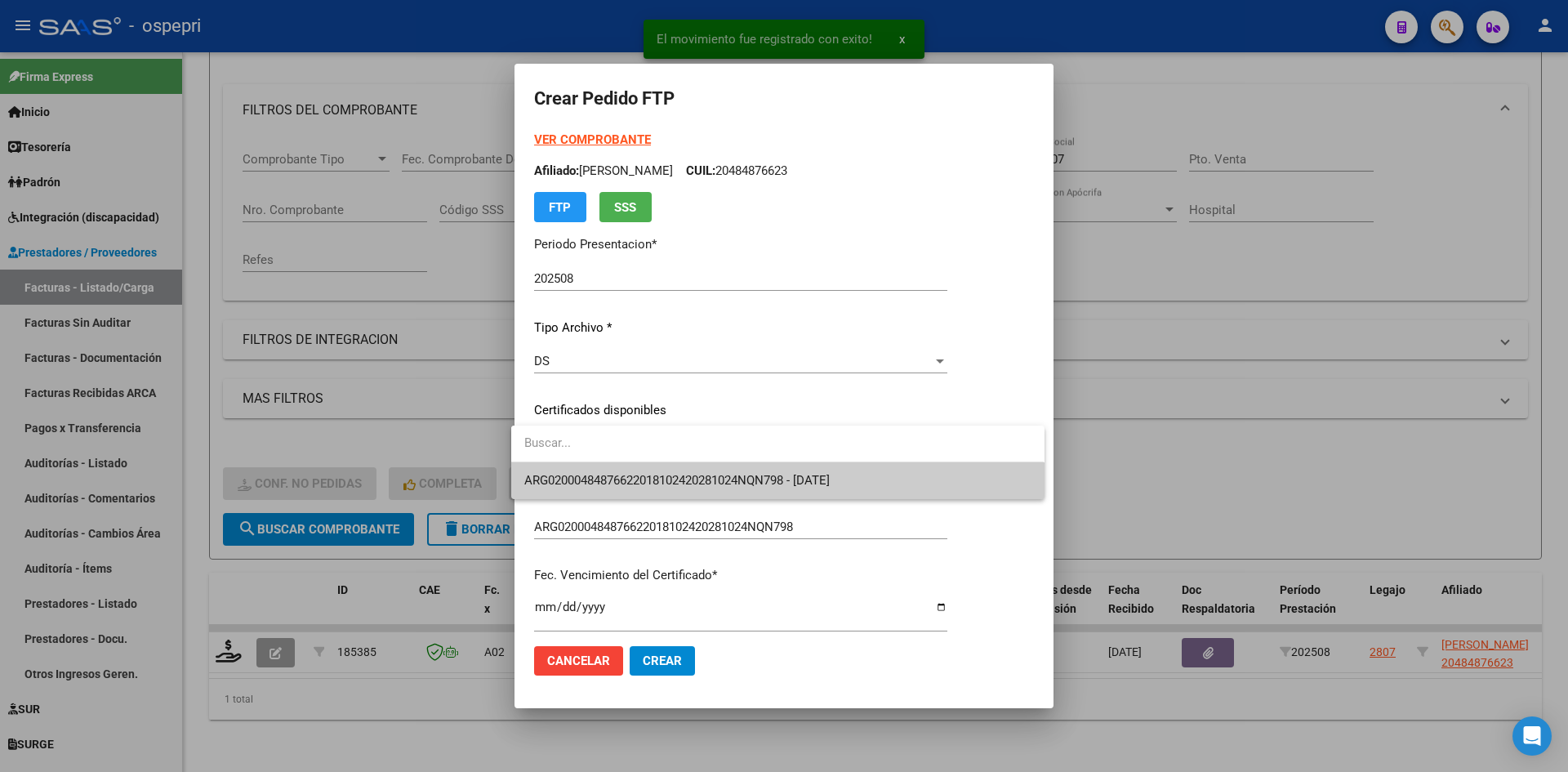
click at [689, 473] on span "ARG02000484876622018102420281024NQN798 - [DATE]" at bounding box center [677, 480] width 305 height 15
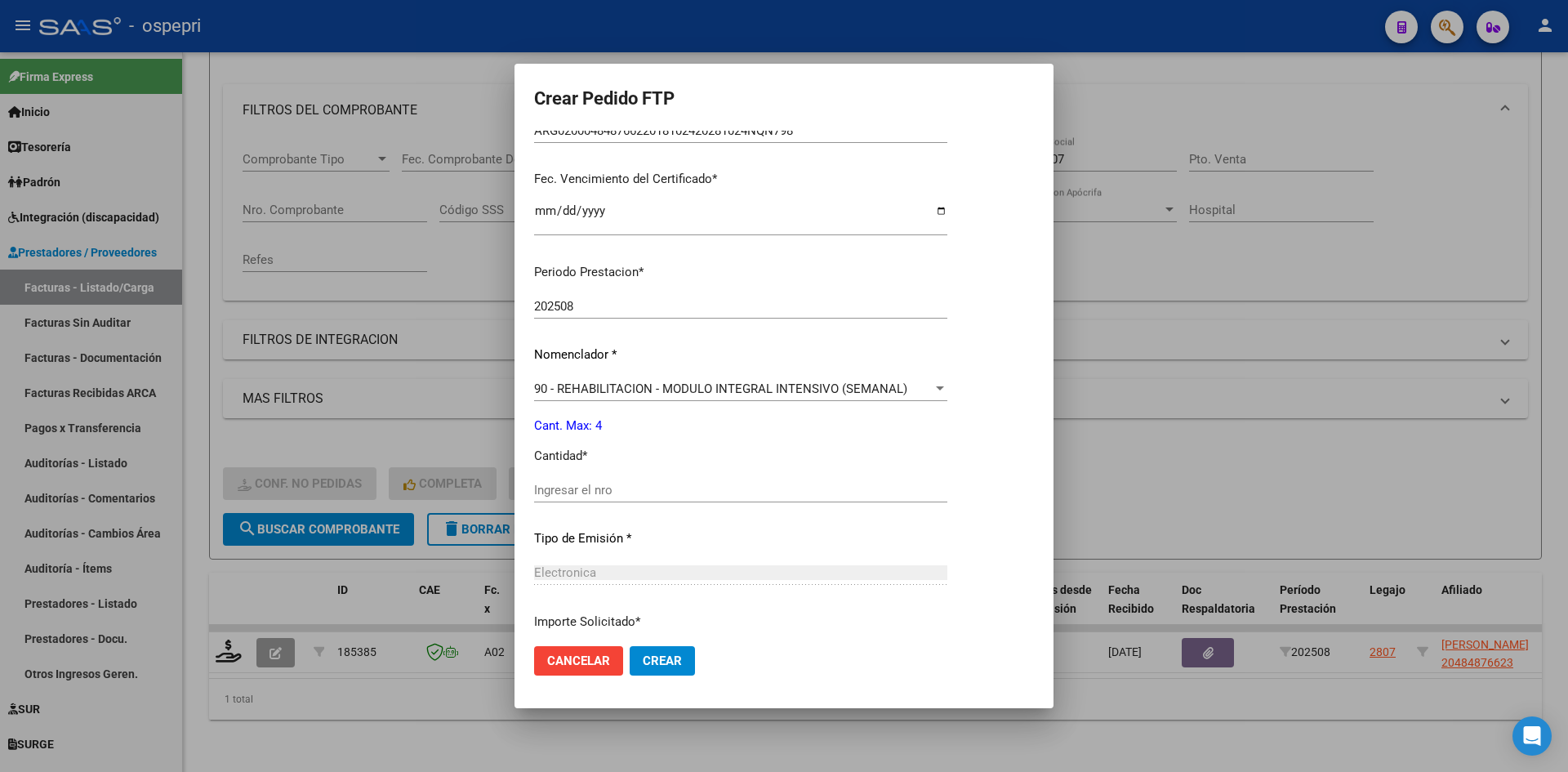
scroll to position [408, 0]
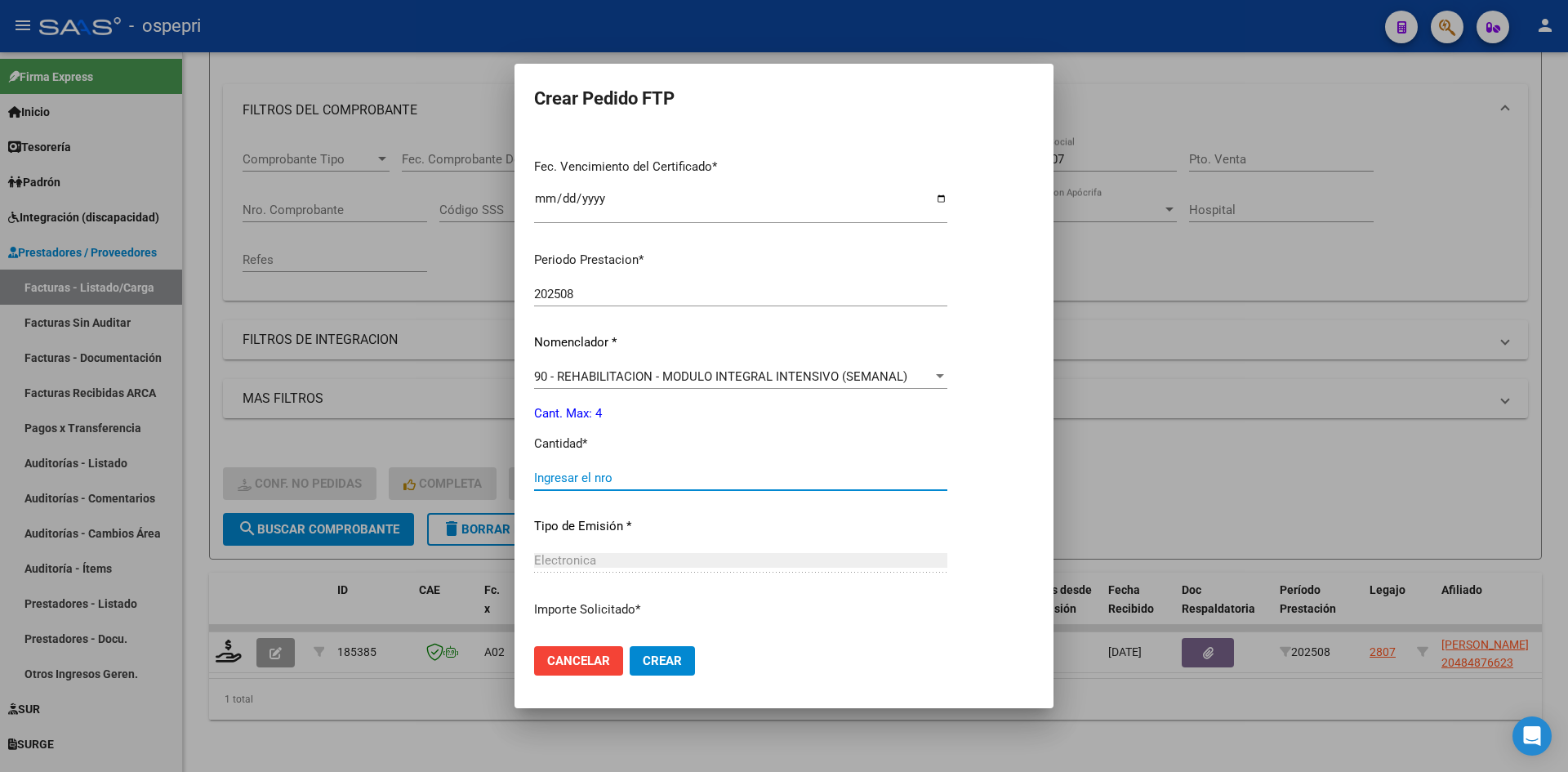
click at [661, 481] on input "Ingresar el nro" at bounding box center [740, 478] width 413 height 15
type input "4"
click at [656, 661] on span "Crear" at bounding box center [662, 660] width 40 height 15
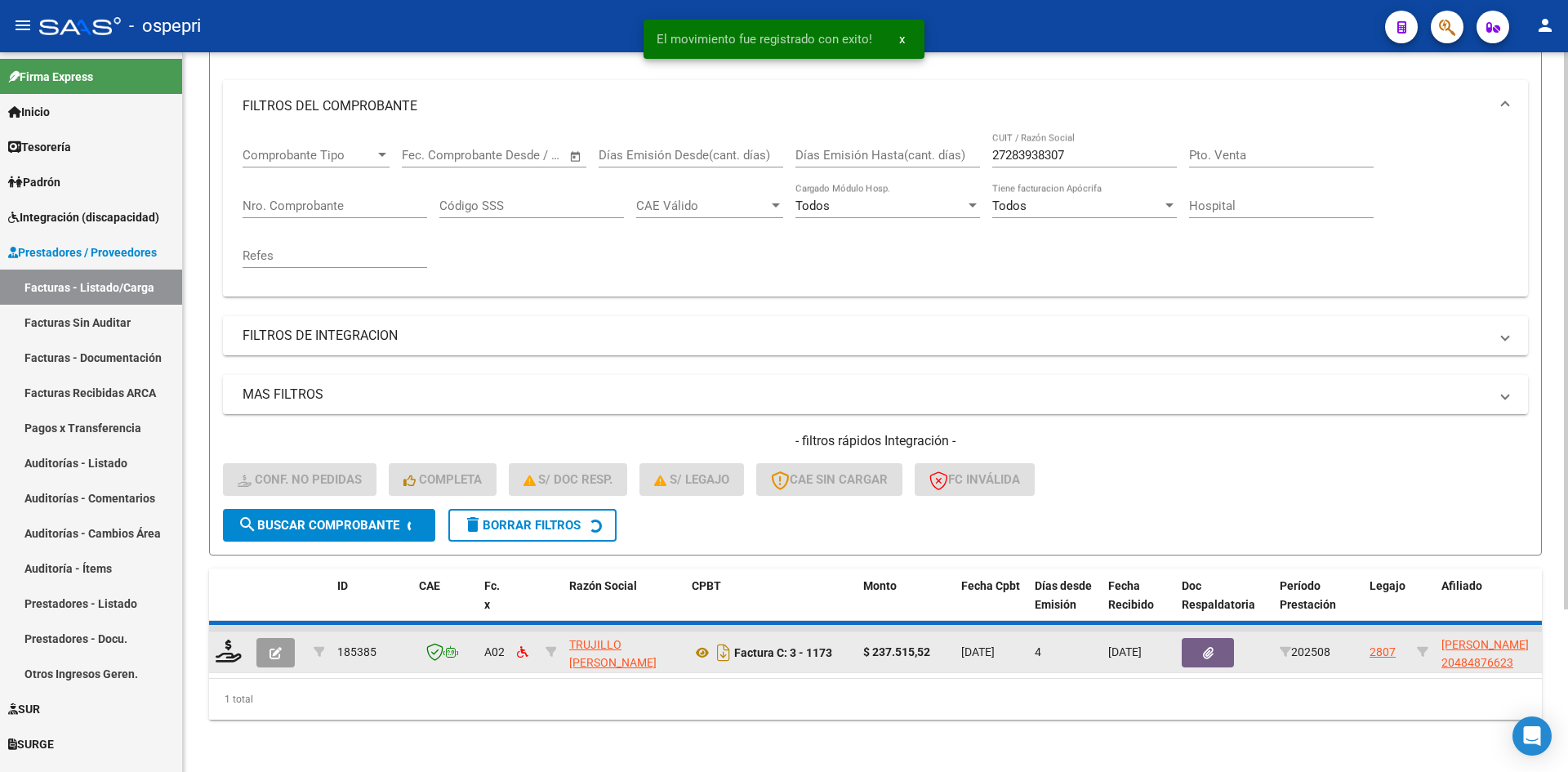
scroll to position [181, 0]
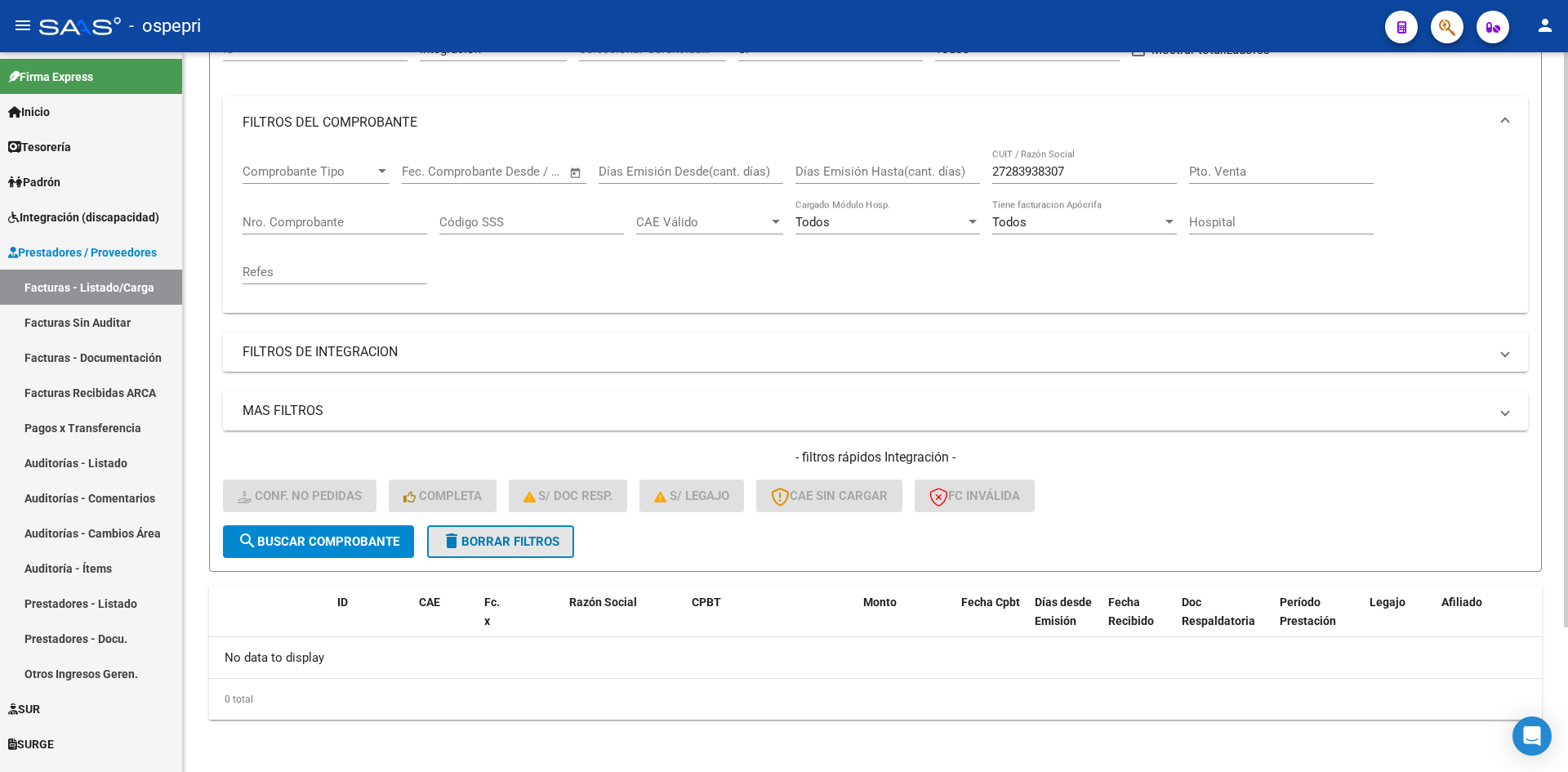
click at [559, 547] on span "delete Borrar Filtros" at bounding box center [501, 541] width 118 height 15
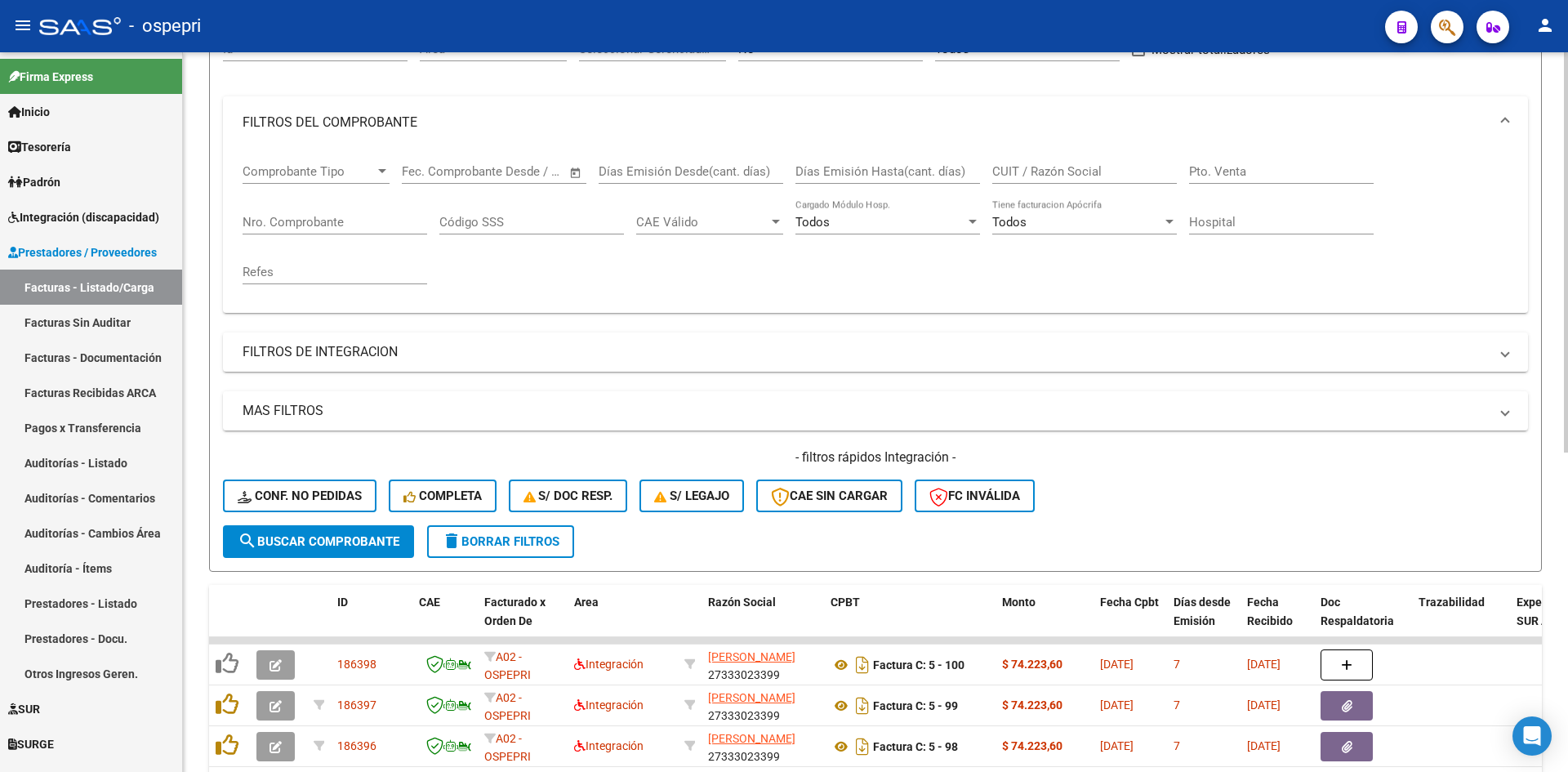
click at [1051, 168] on input "CUIT / Razón Social" at bounding box center [1084, 171] width 184 height 15
paste input "27368402031"
type input "27368402031"
click at [332, 539] on span "search Buscar Comprobante" at bounding box center [318, 541] width 162 height 15
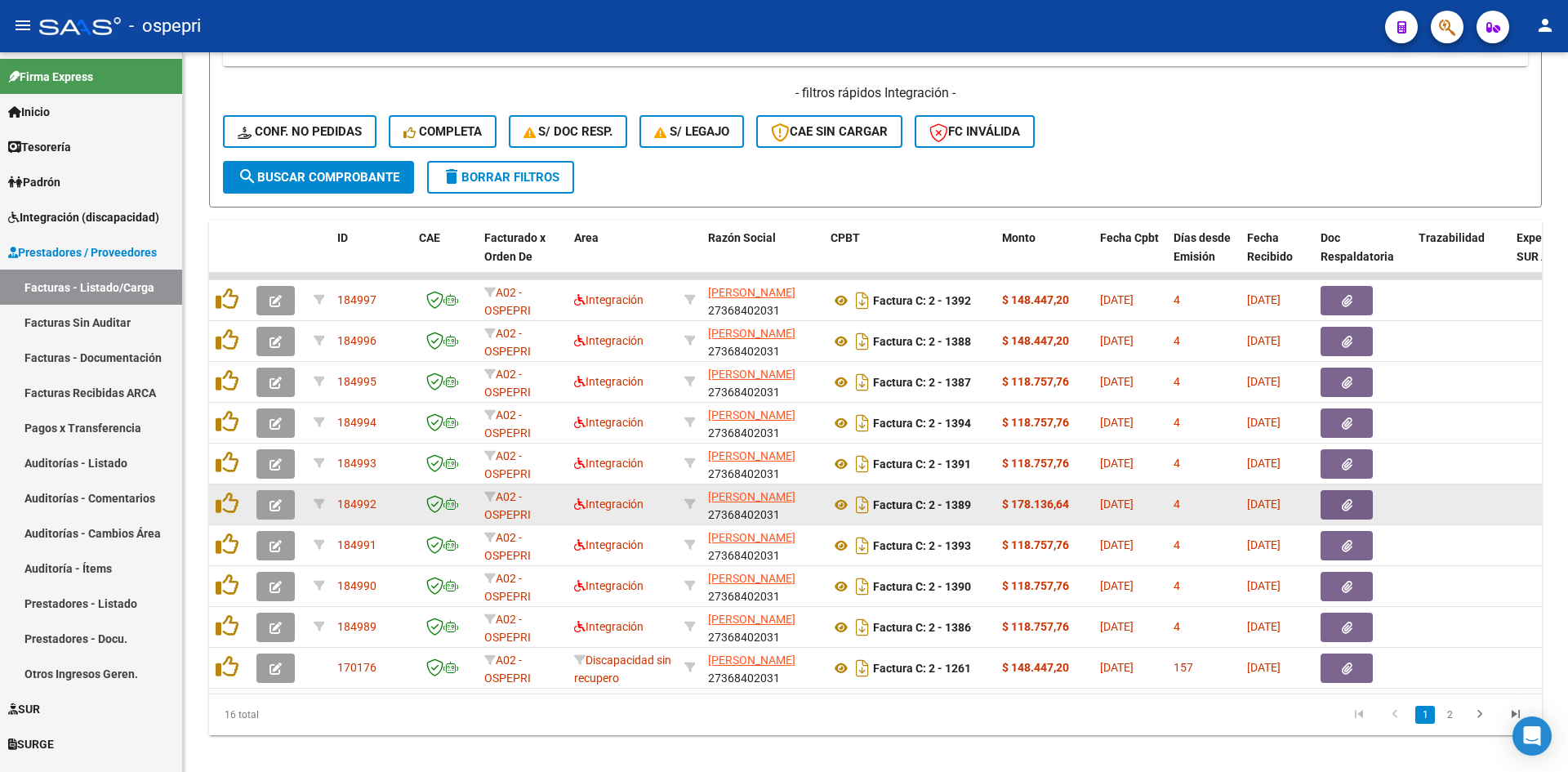
scroll to position [573, 0]
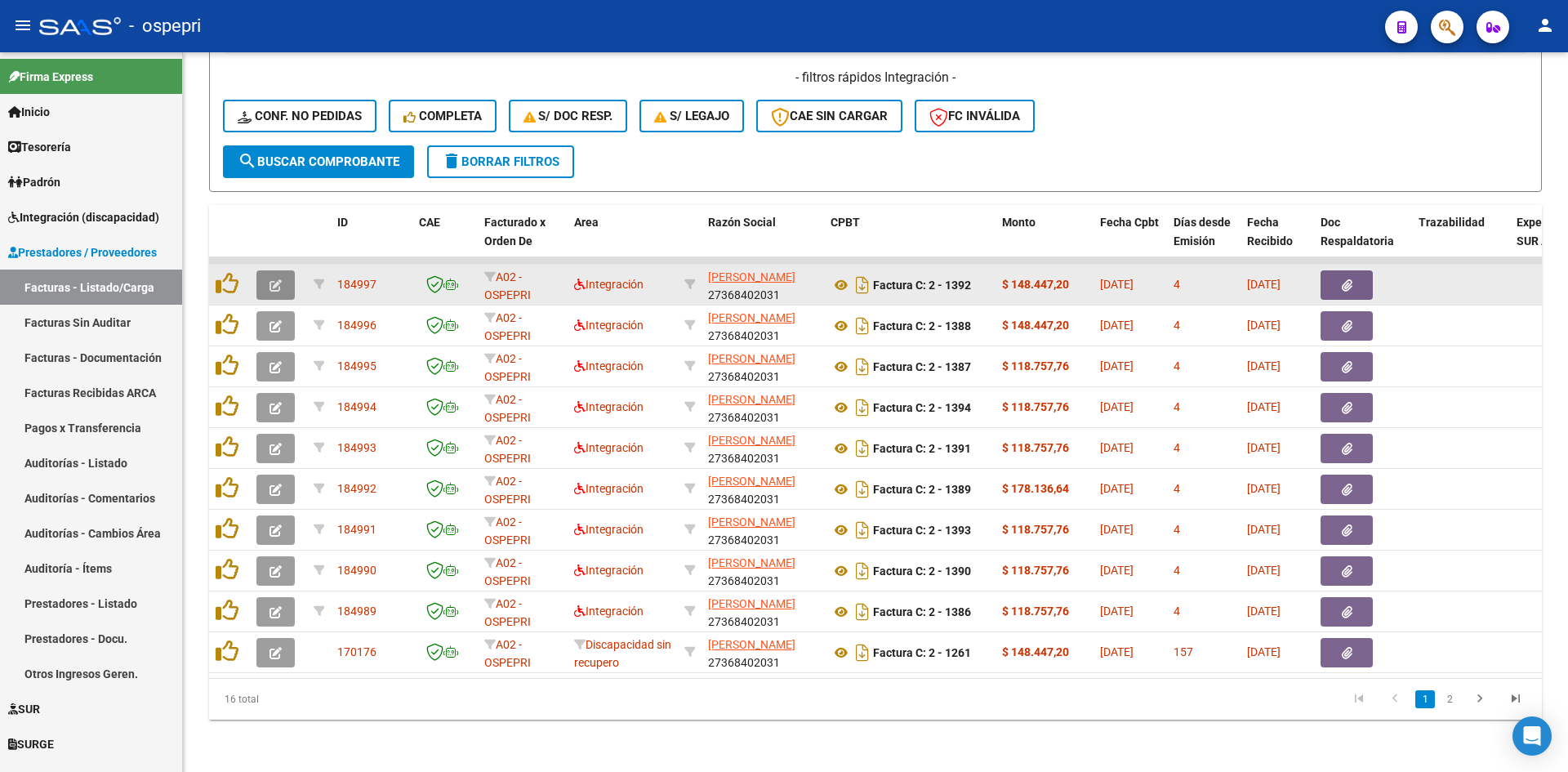
click at [283, 271] on button "button" at bounding box center [276, 285] width 39 height 30
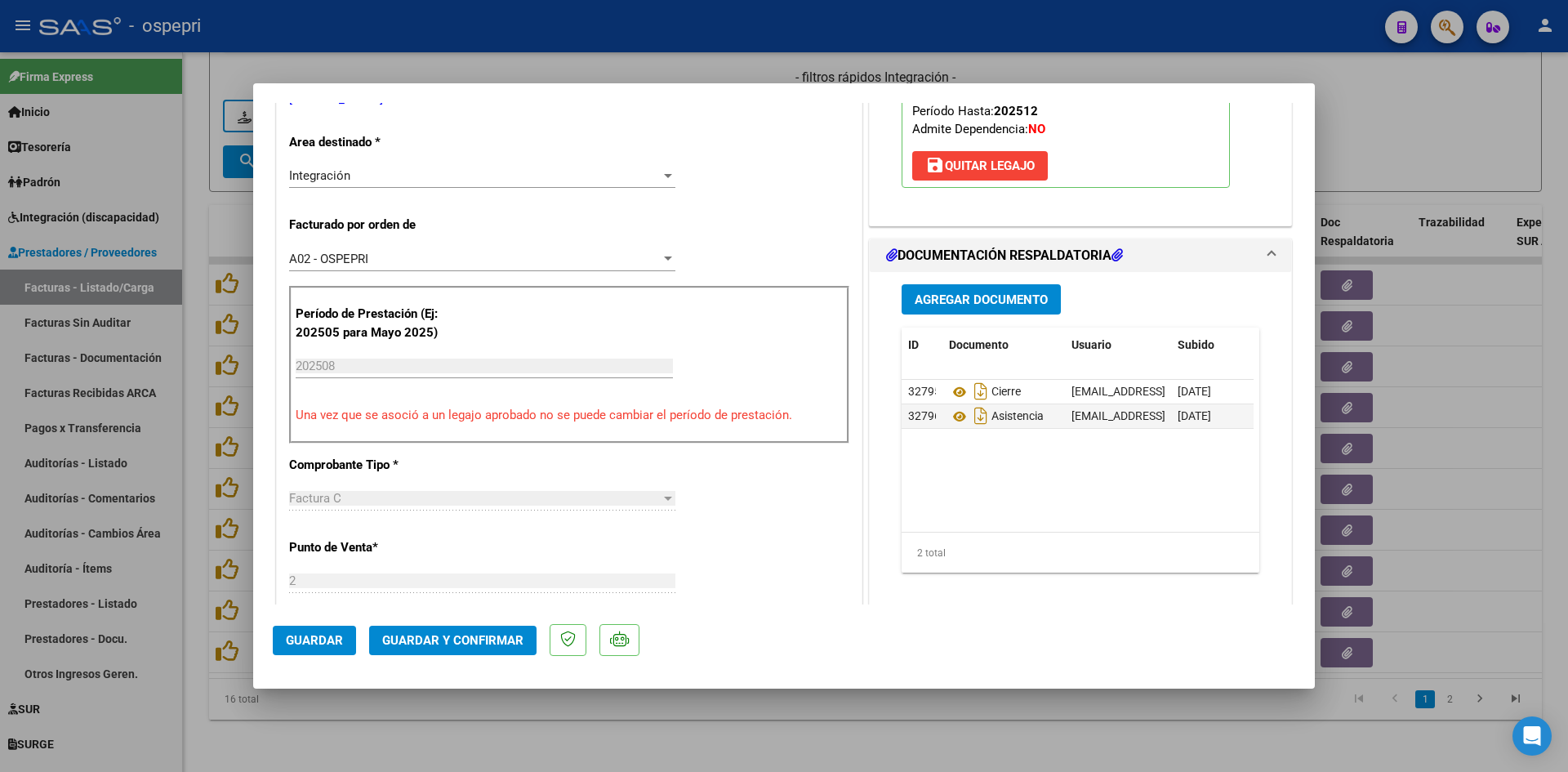
scroll to position [0, 0]
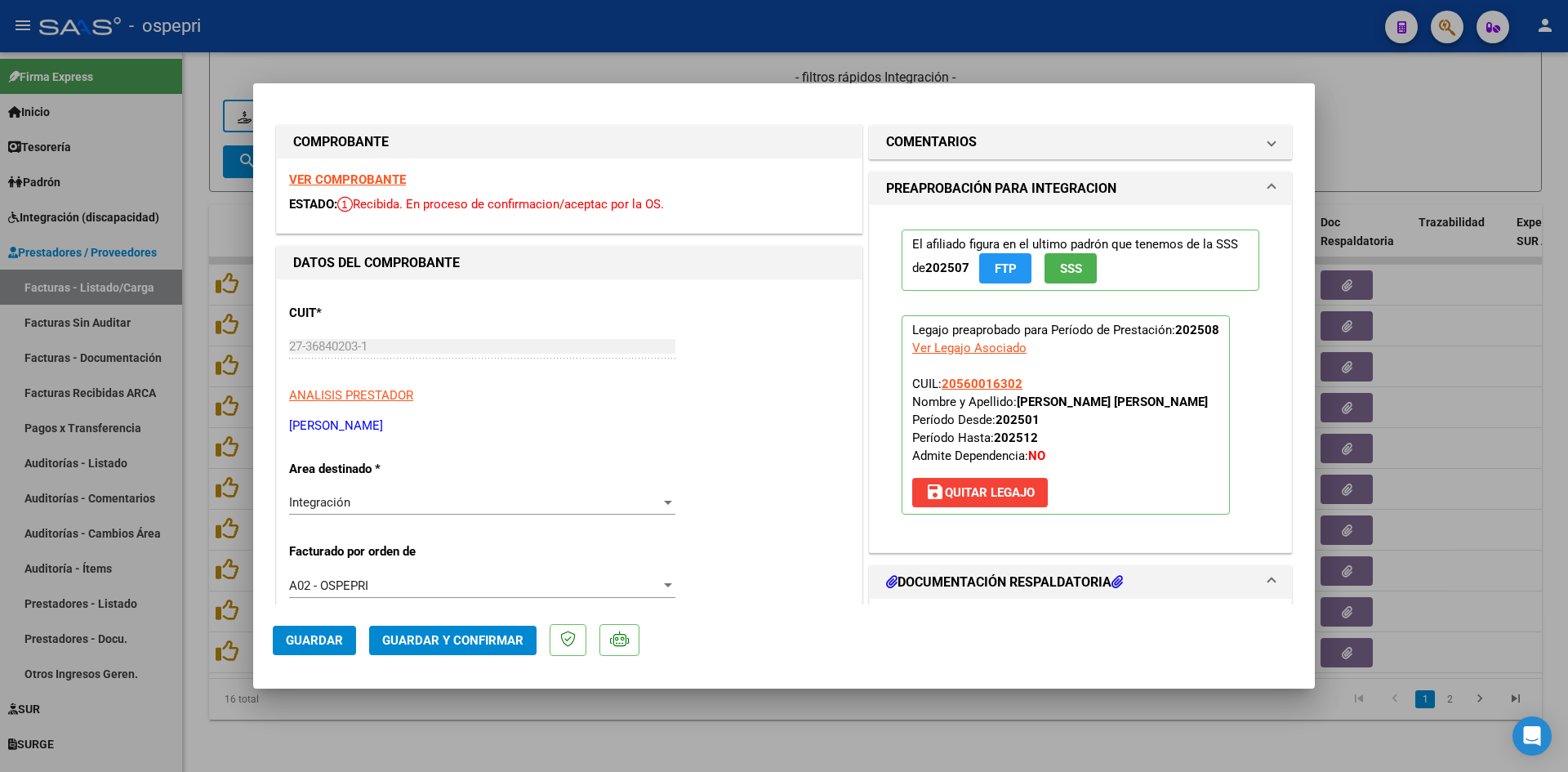
click at [349, 178] on strong "VER COMPROBANTE" at bounding box center [348, 179] width 117 height 15
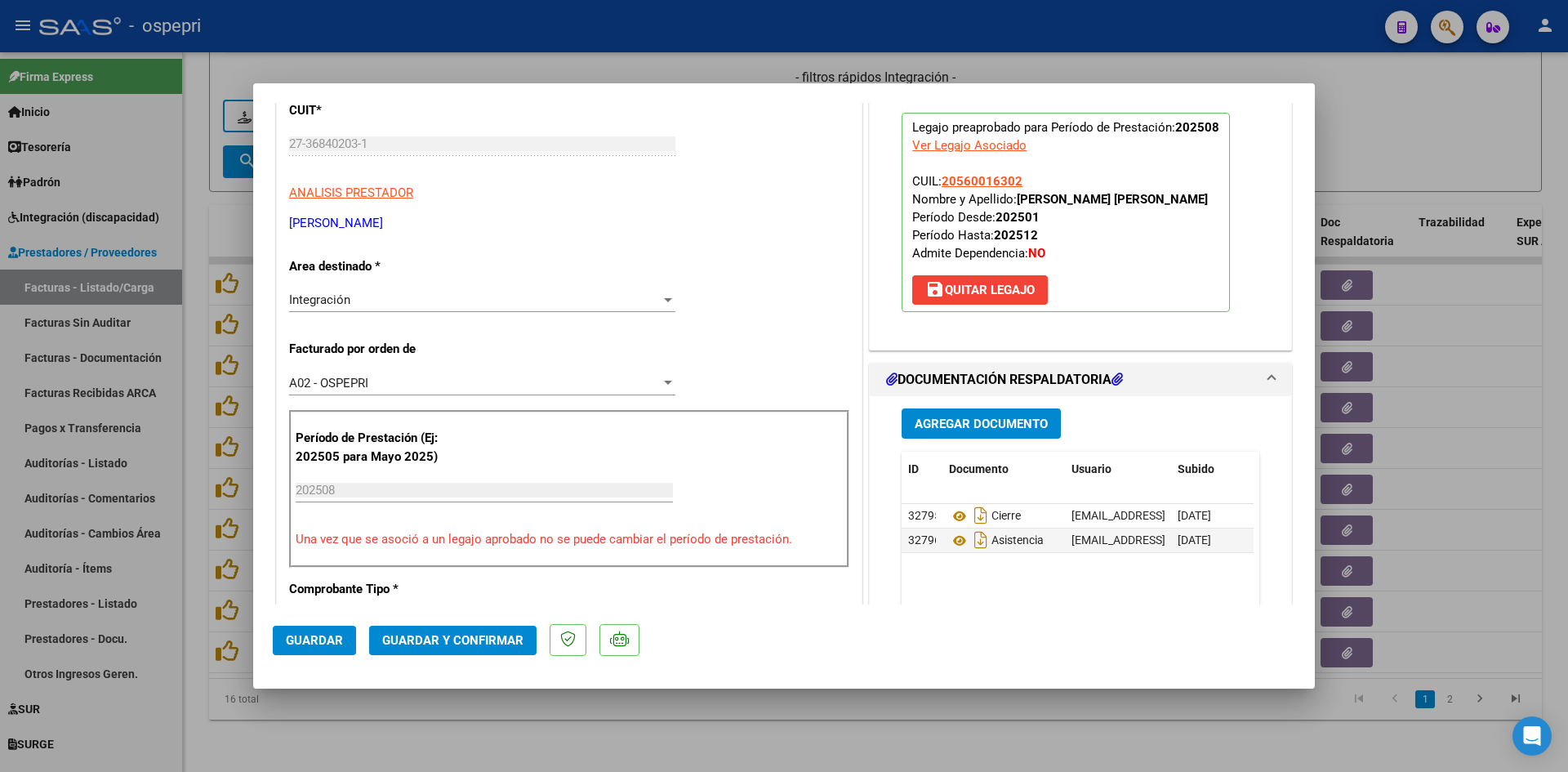
scroll to position [245, 0]
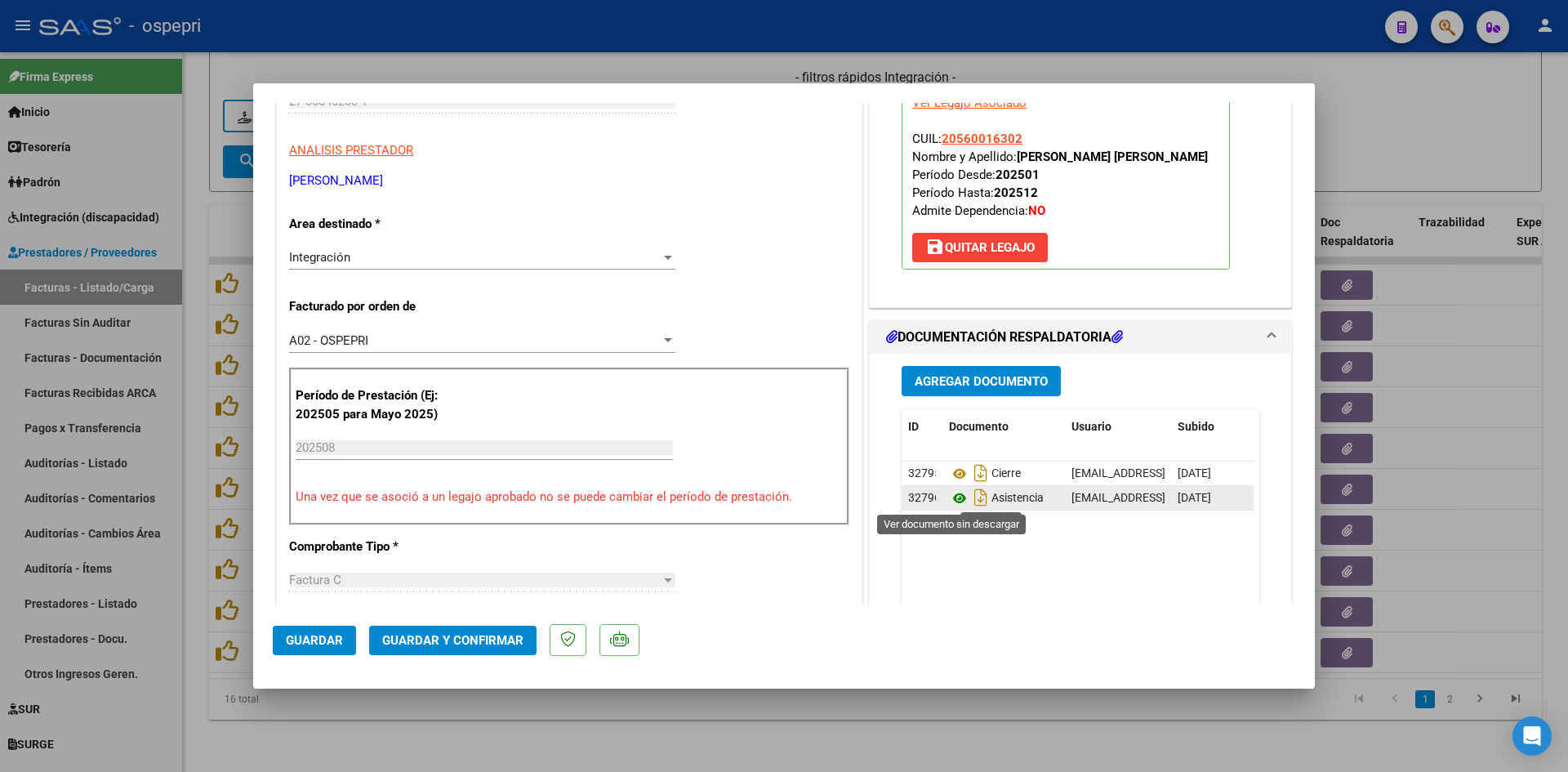
click at [953, 493] on icon at bounding box center [958, 498] width 21 height 20
click at [480, 639] on span "Guardar y Confirmar" at bounding box center [453, 640] width 142 height 15
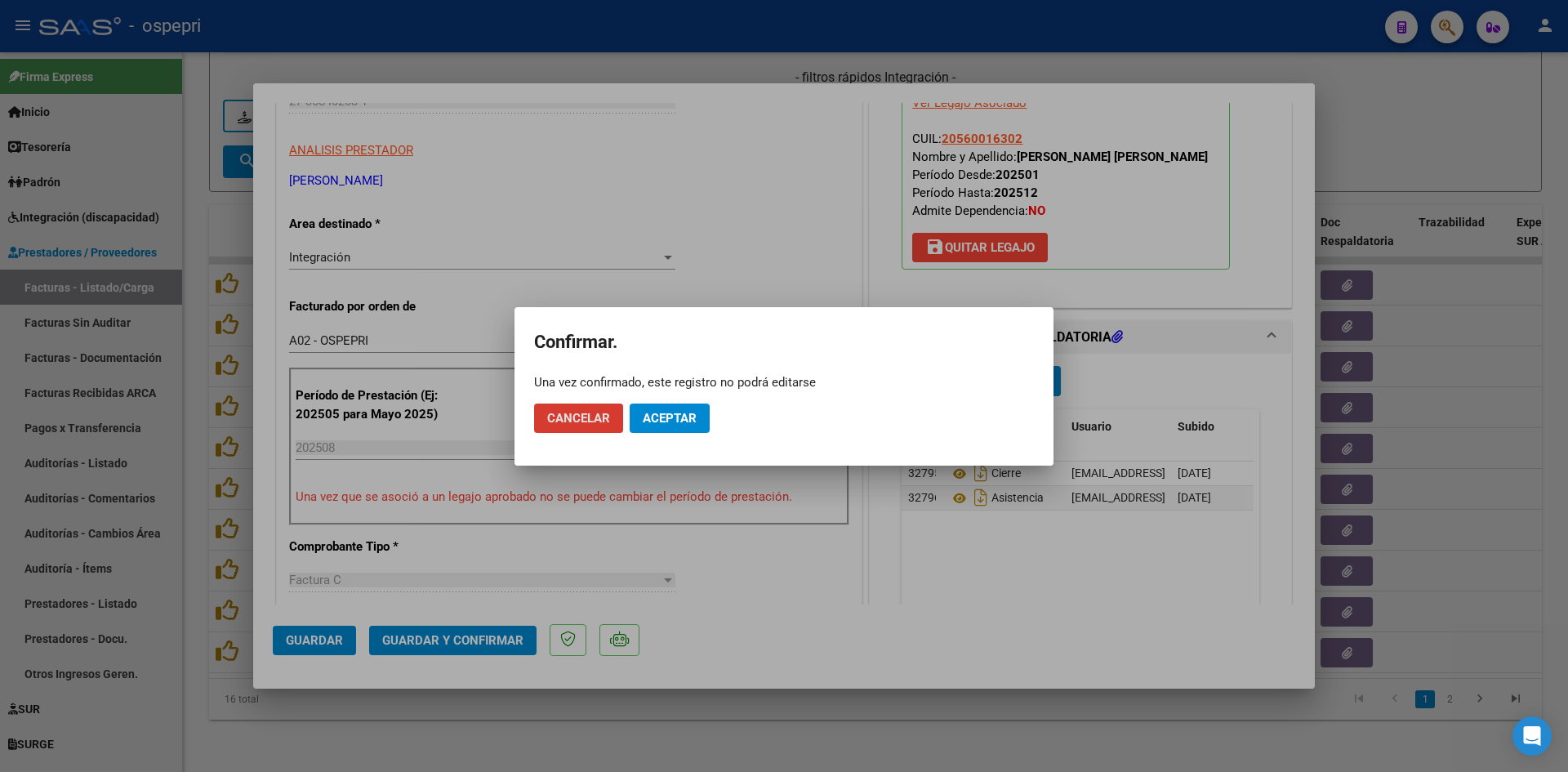
click at [677, 409] on button "Aceptar" at bounding box center [669, 418] width 80 height 30
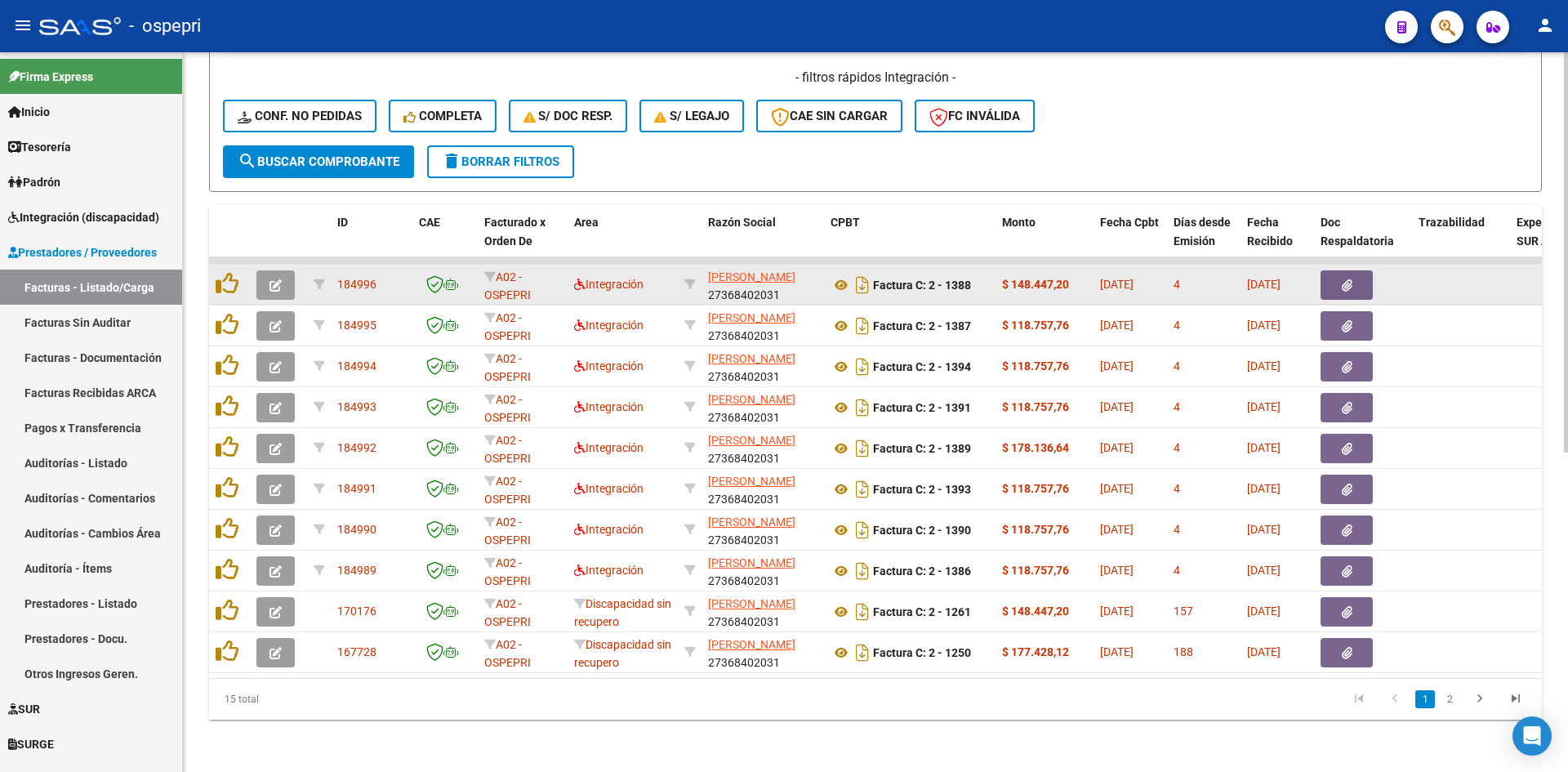
click at [280, 279] on icon "button" at bounding box center [276, 285] width 12 height 12
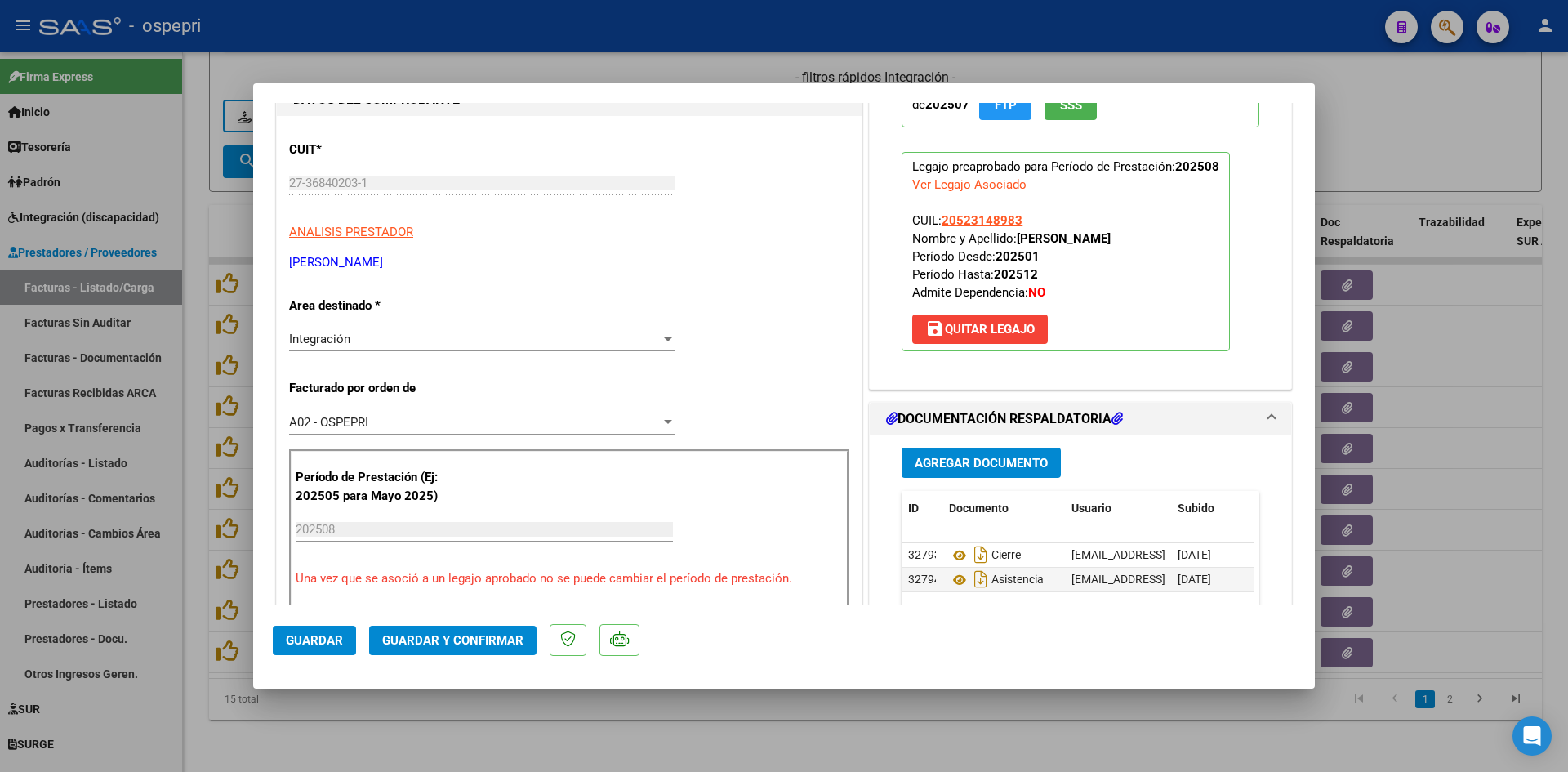
scroll to position [0, 0]
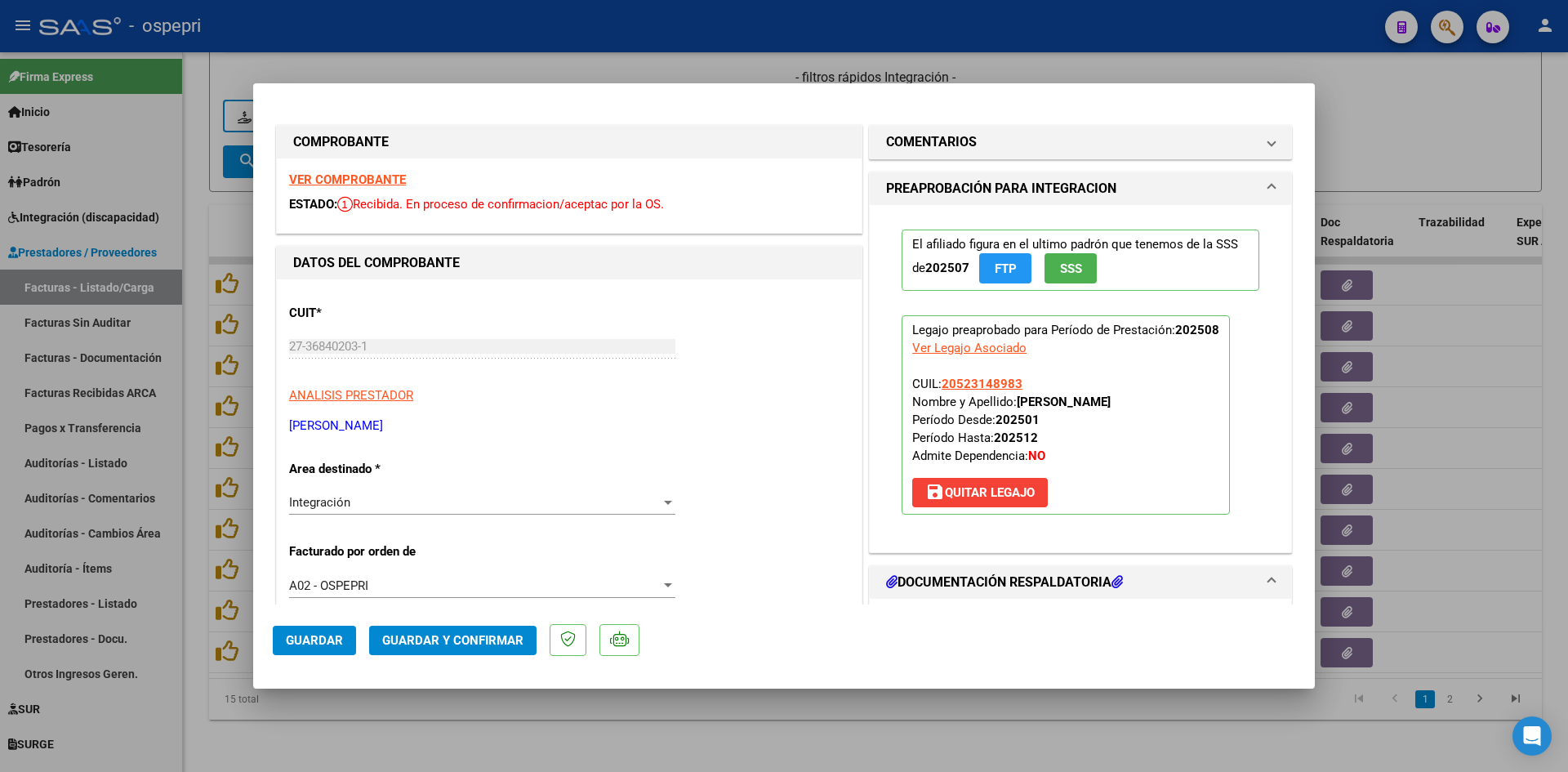
click at [394, 180] on strong "VER COMPROBANTE" at bounding box center [348, 179] width 117 height 15
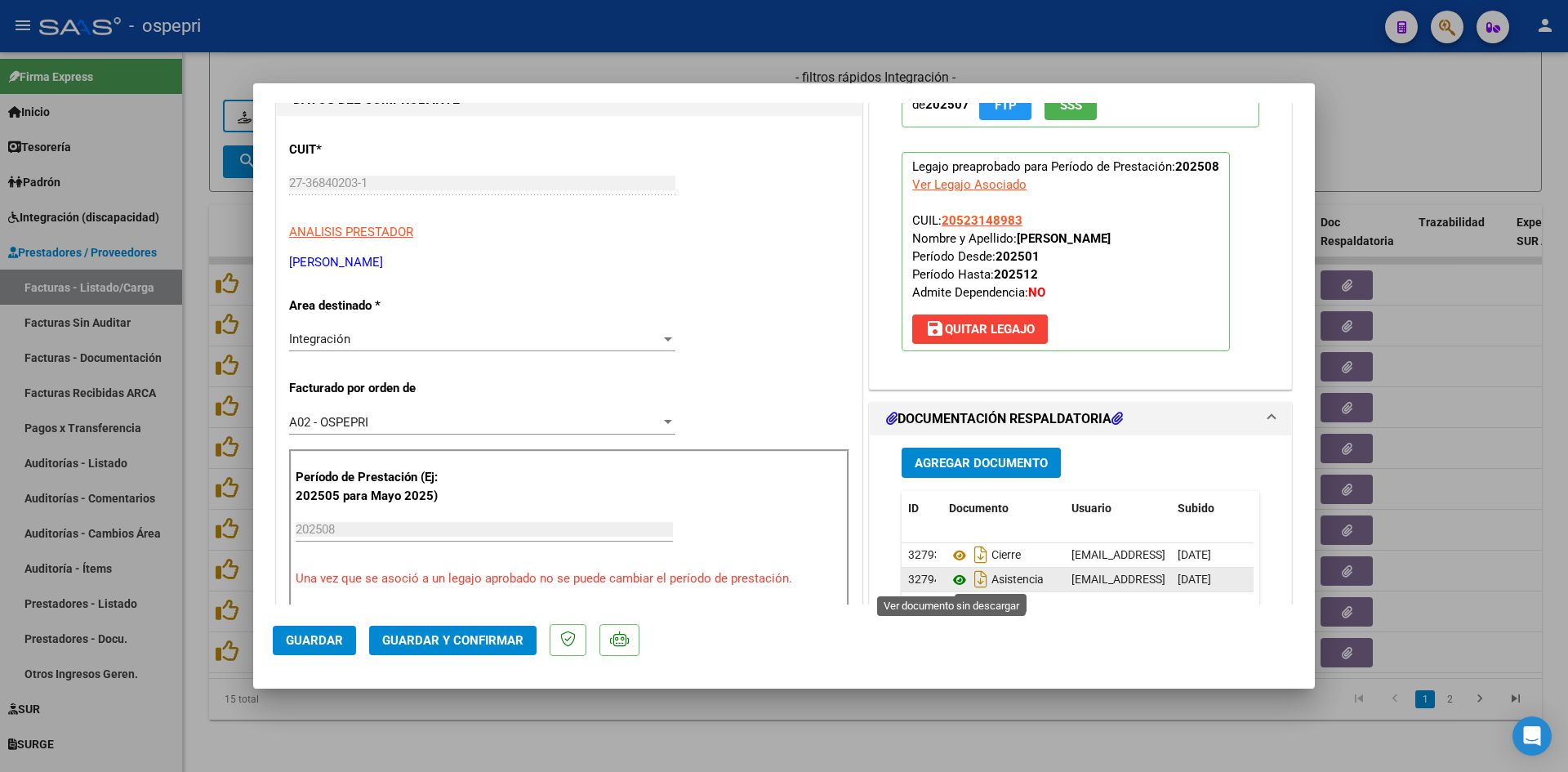
click at [952, 582] on icon at bounding box center [958, 580] width 21 height 20
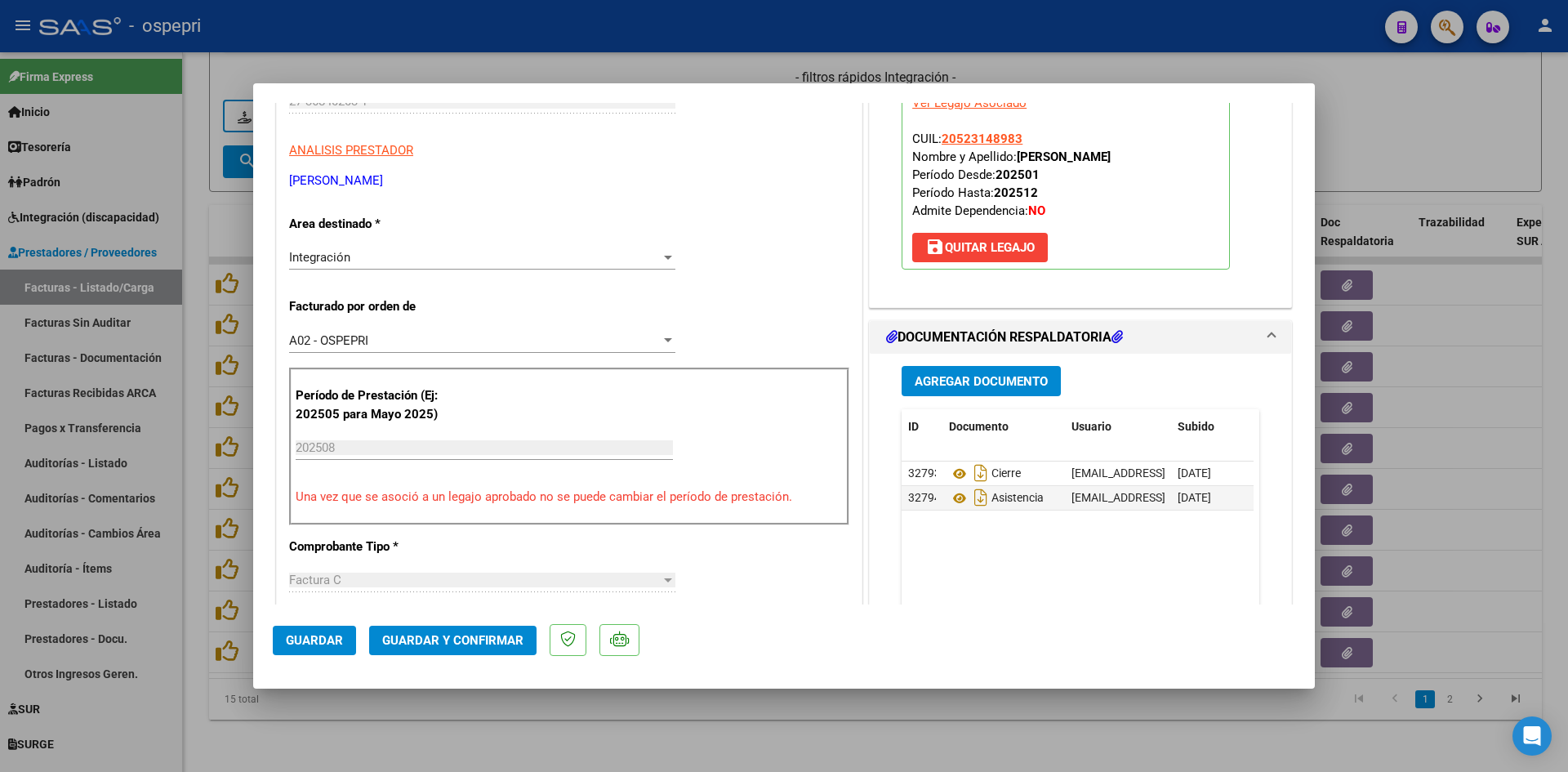
click at [427, 645] on span "Guardar y Confirmar" at bounding box center [453, 640] width 142 height 15
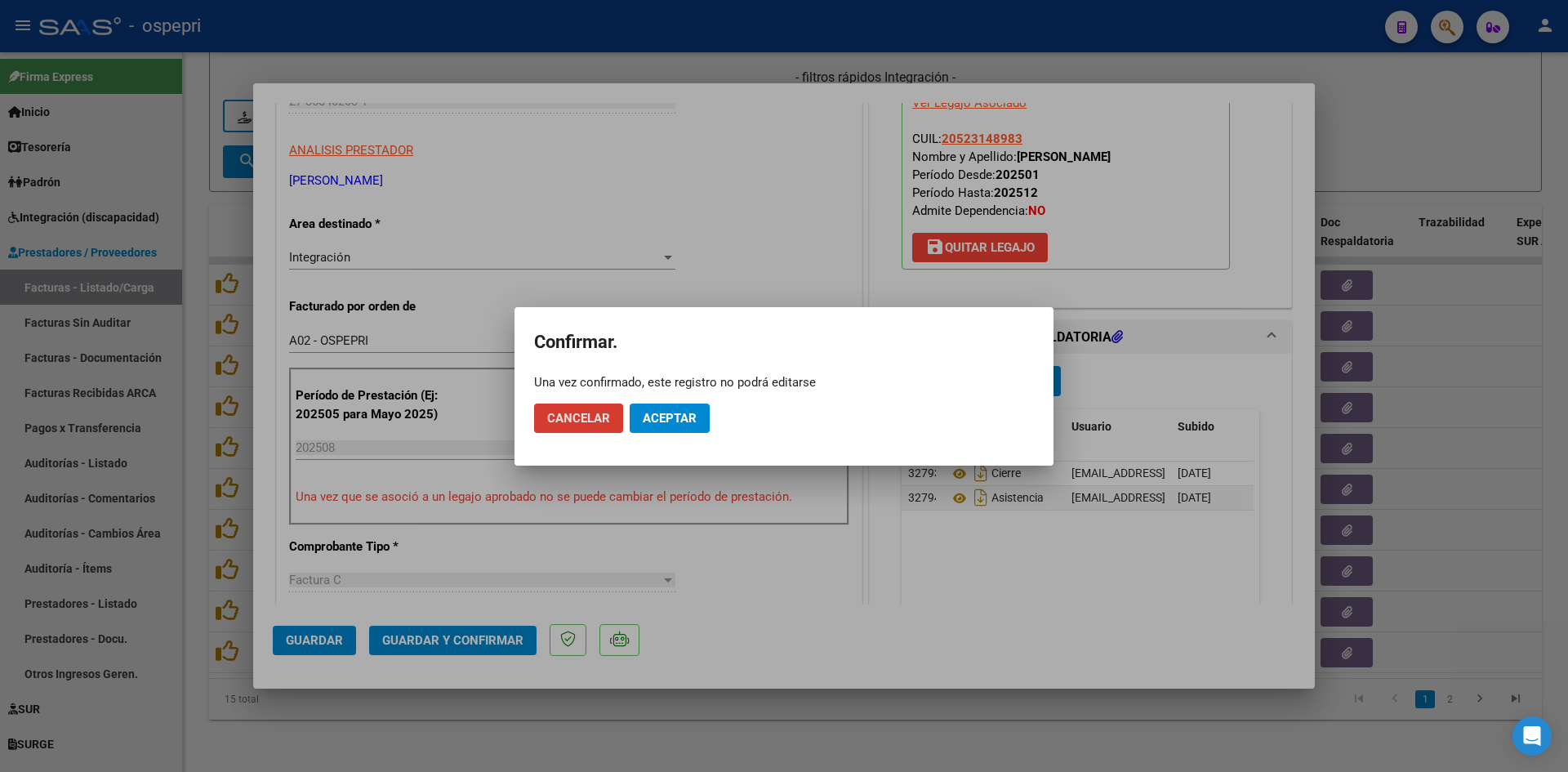
click at [689, 414] on span "Aceptar" at bounding box center [669, 417] width 54 height 15
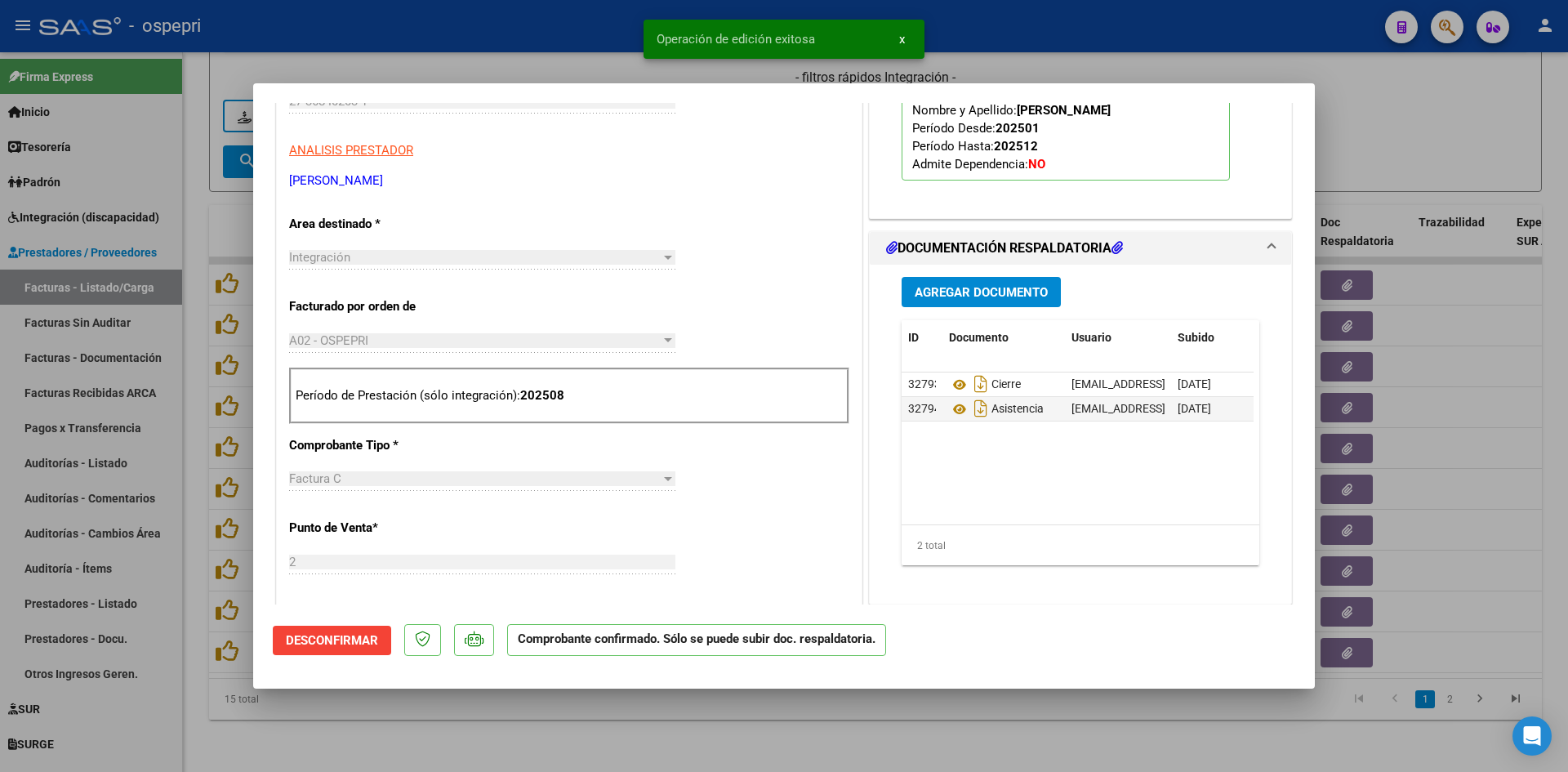
type input "$ 0,00"
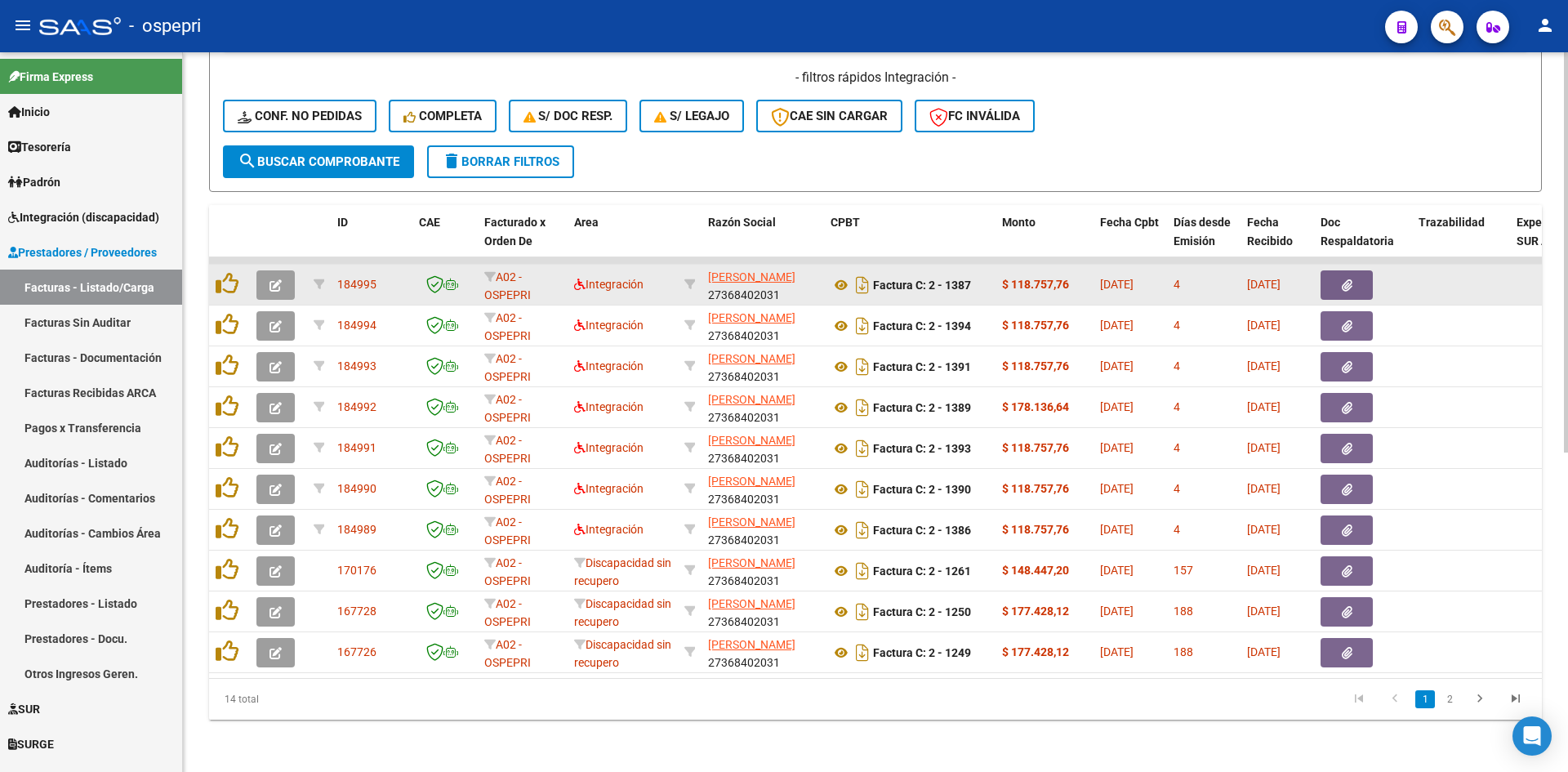
click at [274, 279] on icon "button" at bounding box center [276, 285] width 12 height 12
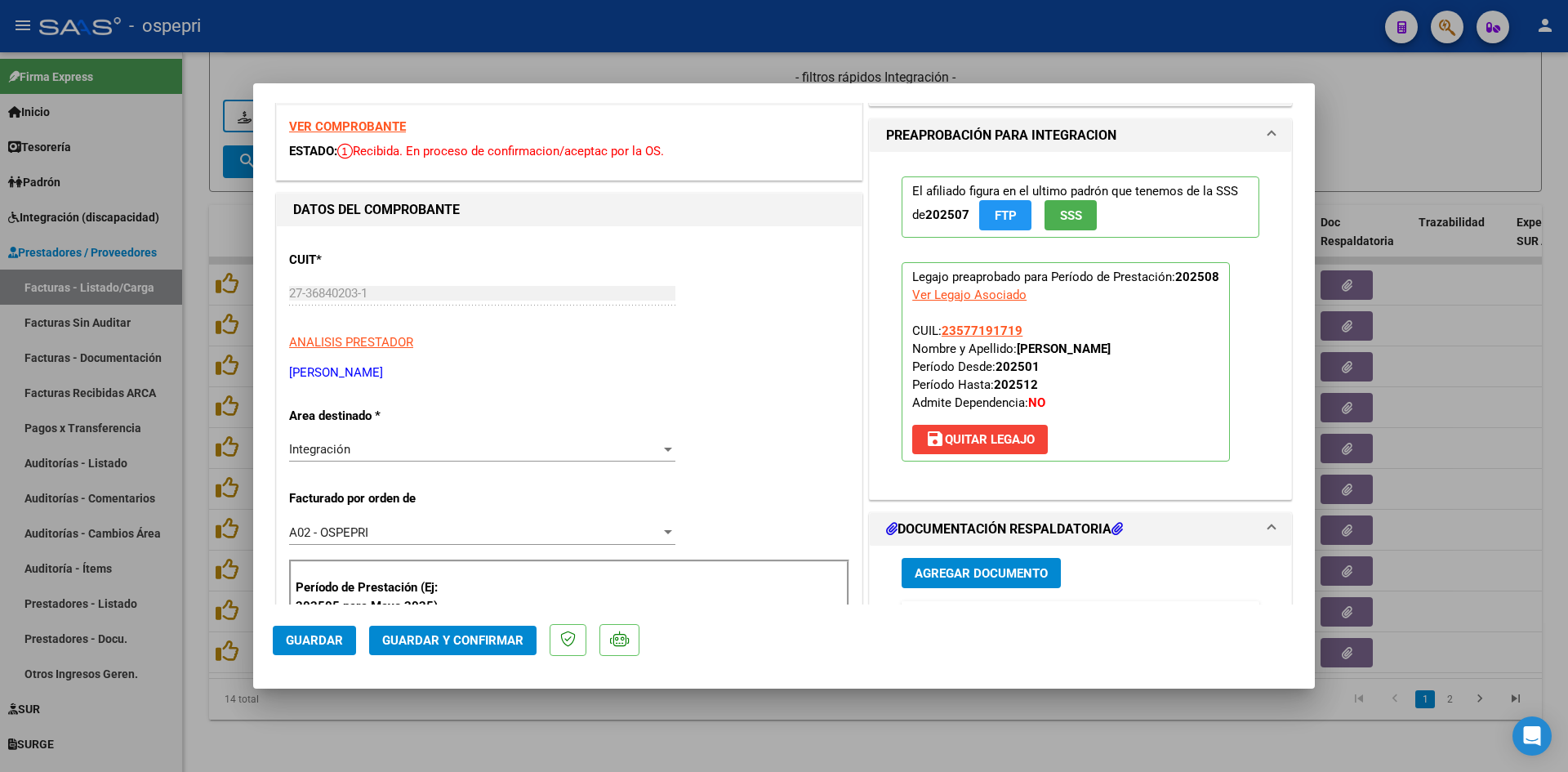
scroll to position [0, 0]
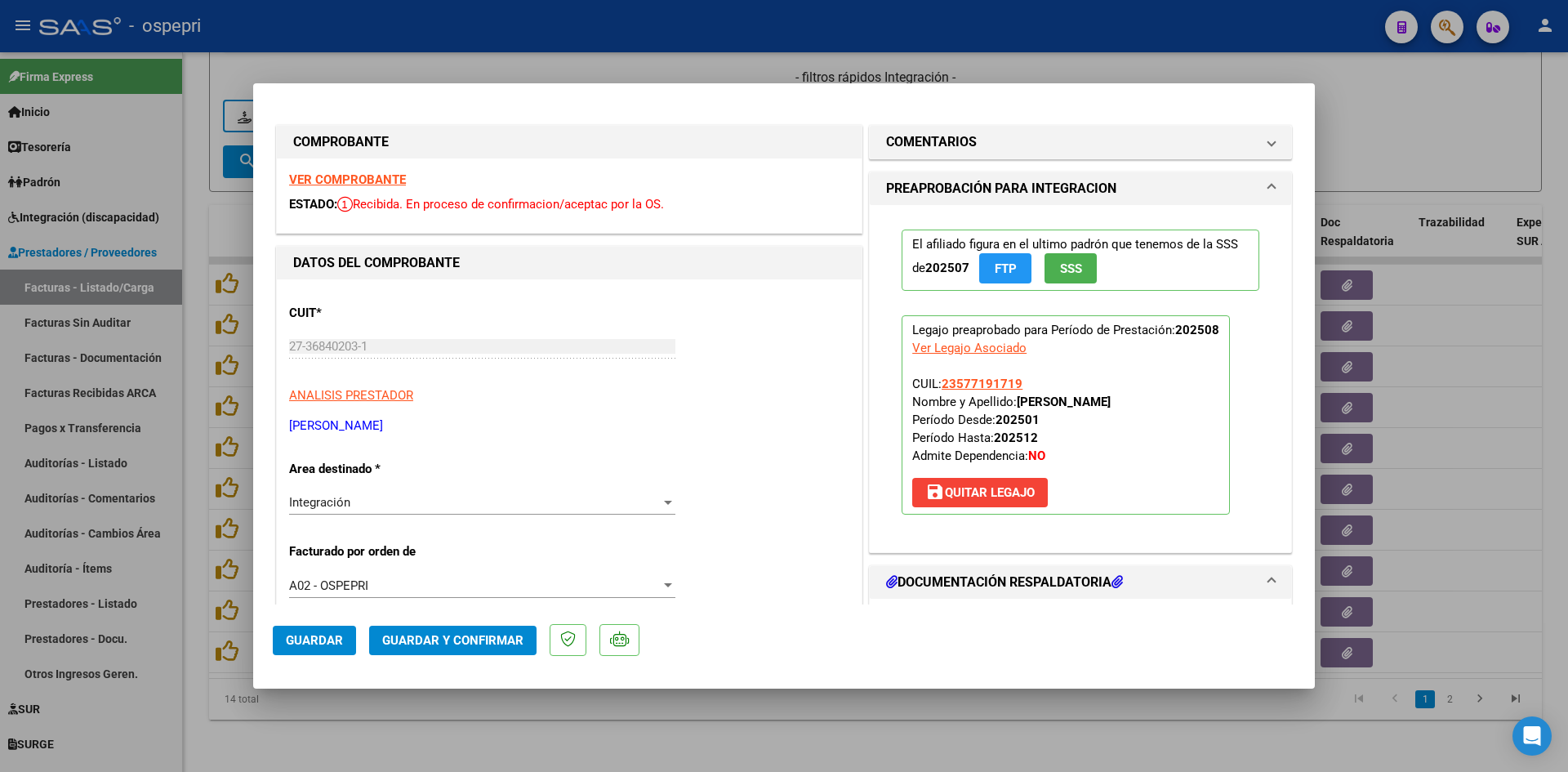
click at [343, 177] on strong "VER COMPROBANTE" at bounding box center [348, 179] width 117 height 15
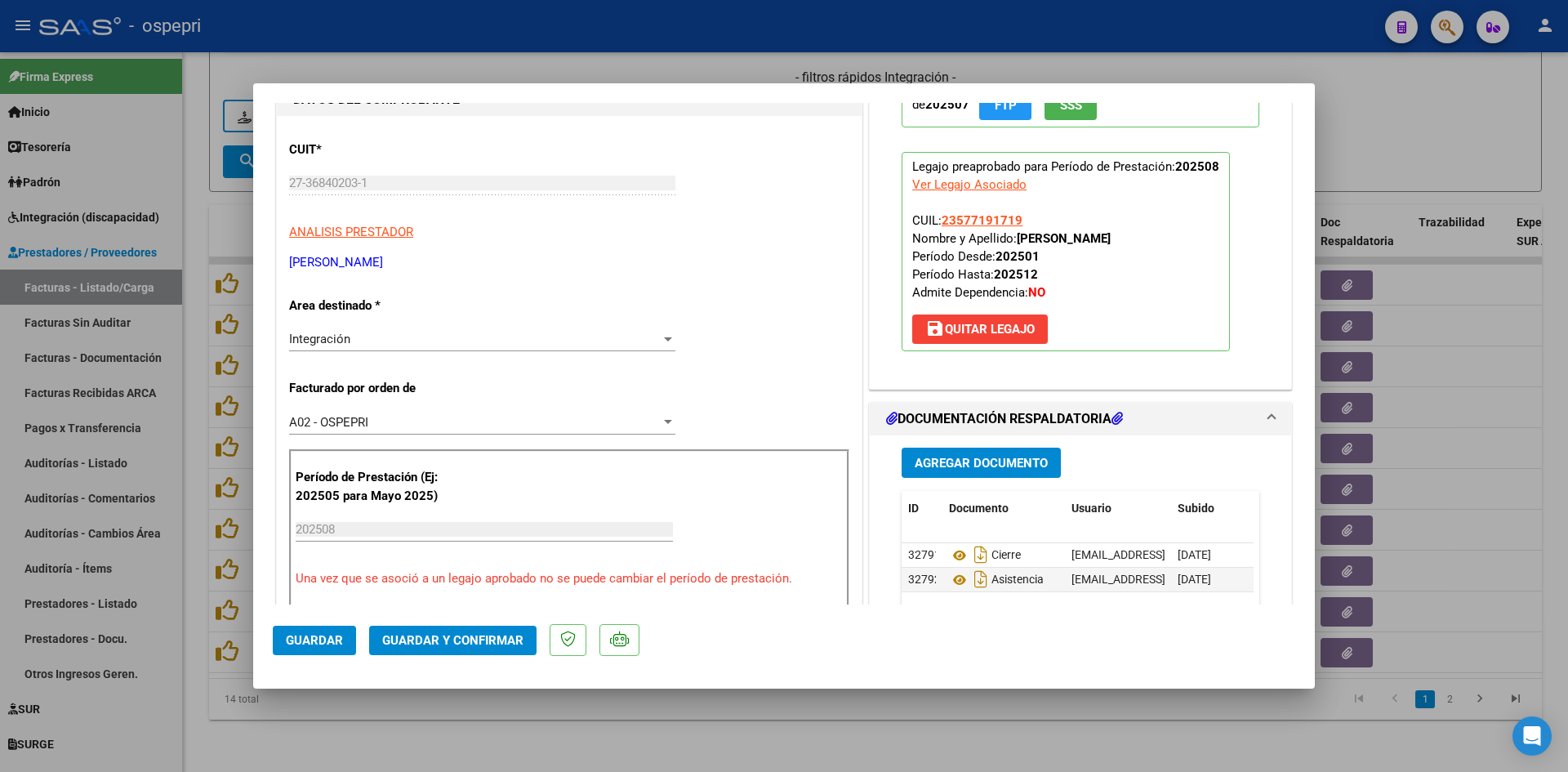
scroll to position [245, 0]
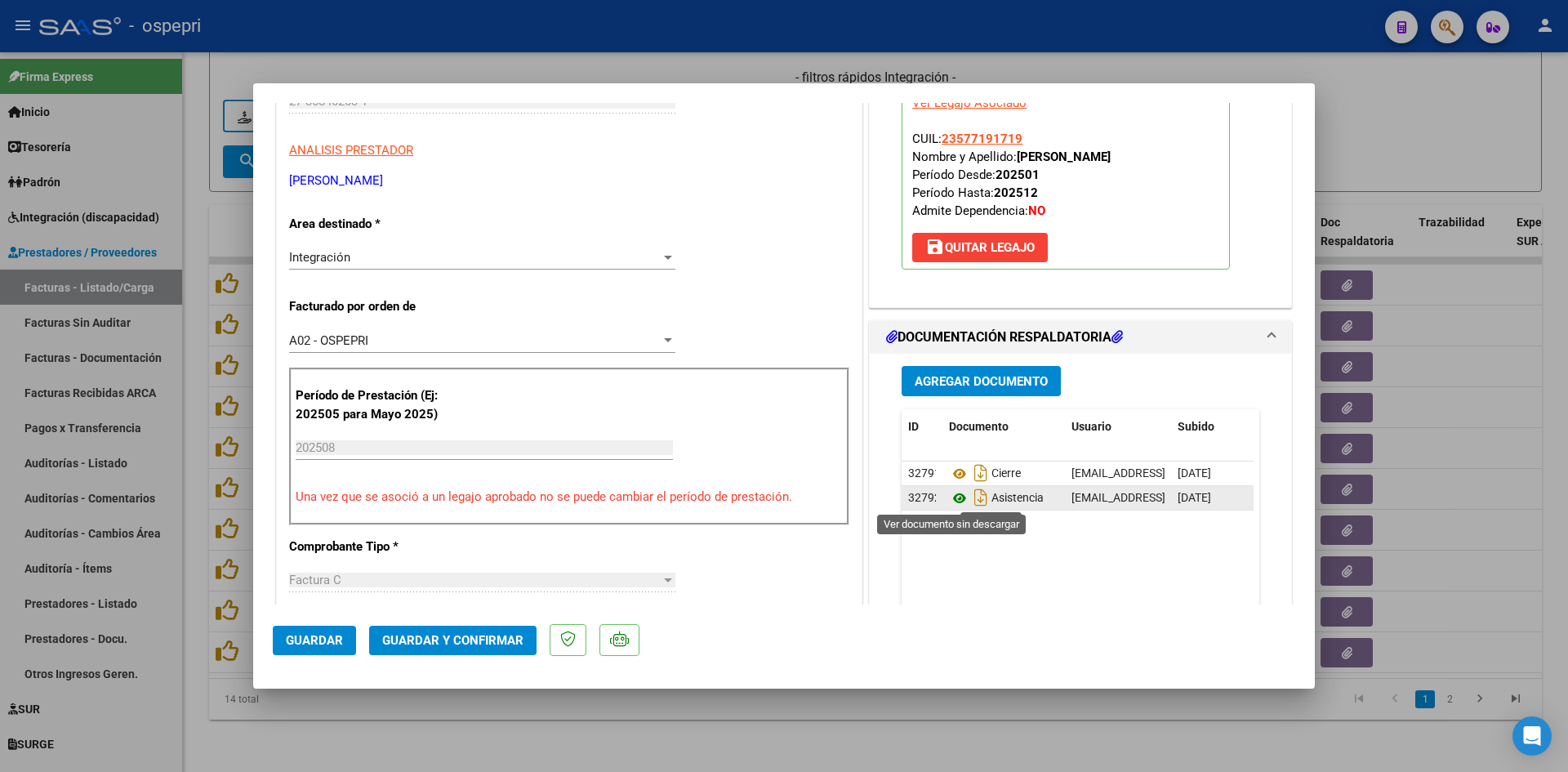
click at [953, 495] on icon at bounding box center [958, 498] width 21 height 20
click at [502, 646] on span "Guardar y Confirmar" at bounding box center [453, 640] width 142 height 15
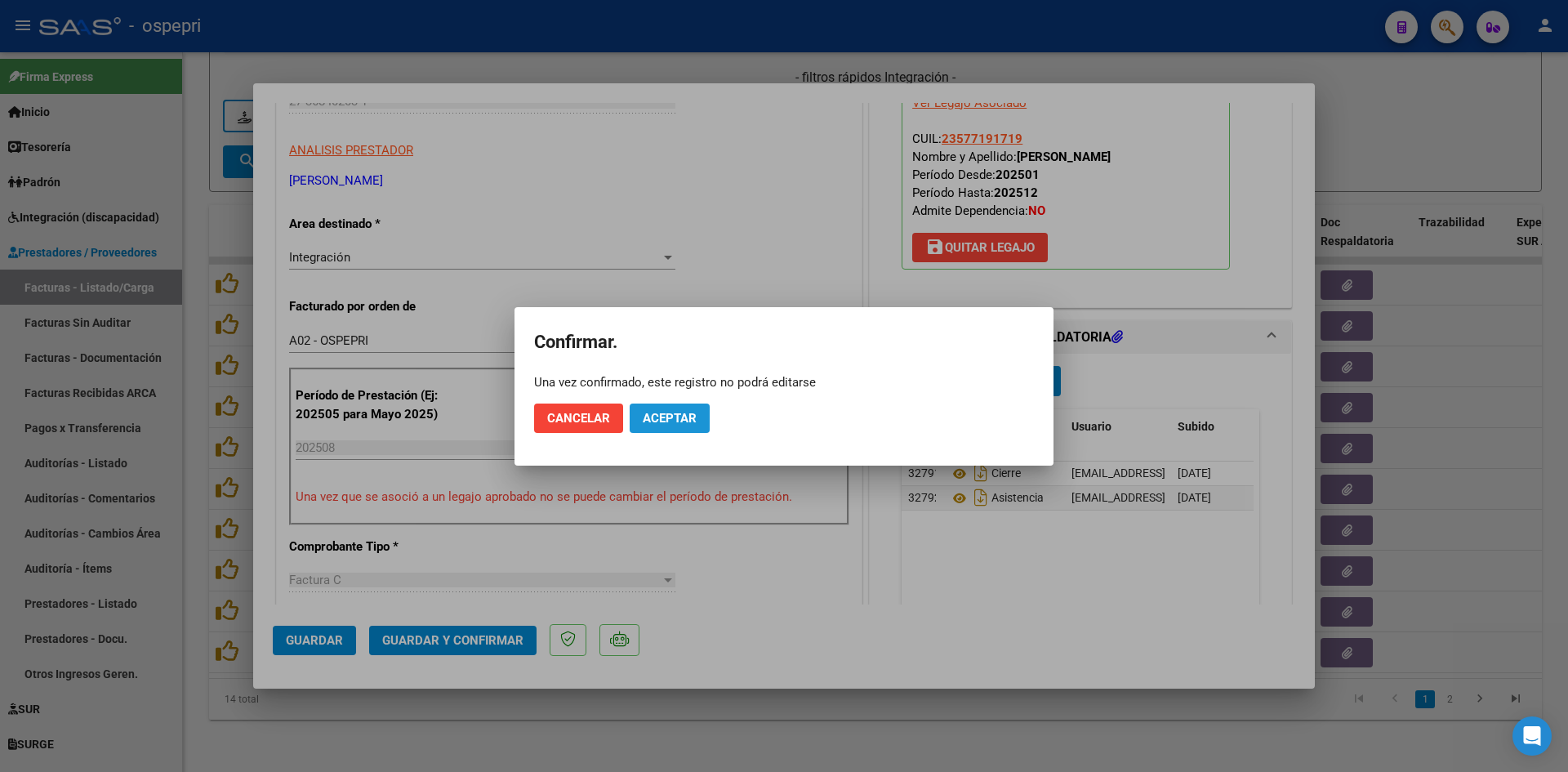
click at [684, 416] on span "Aceptar" at bounding box center [669, 417] width 54 height 15
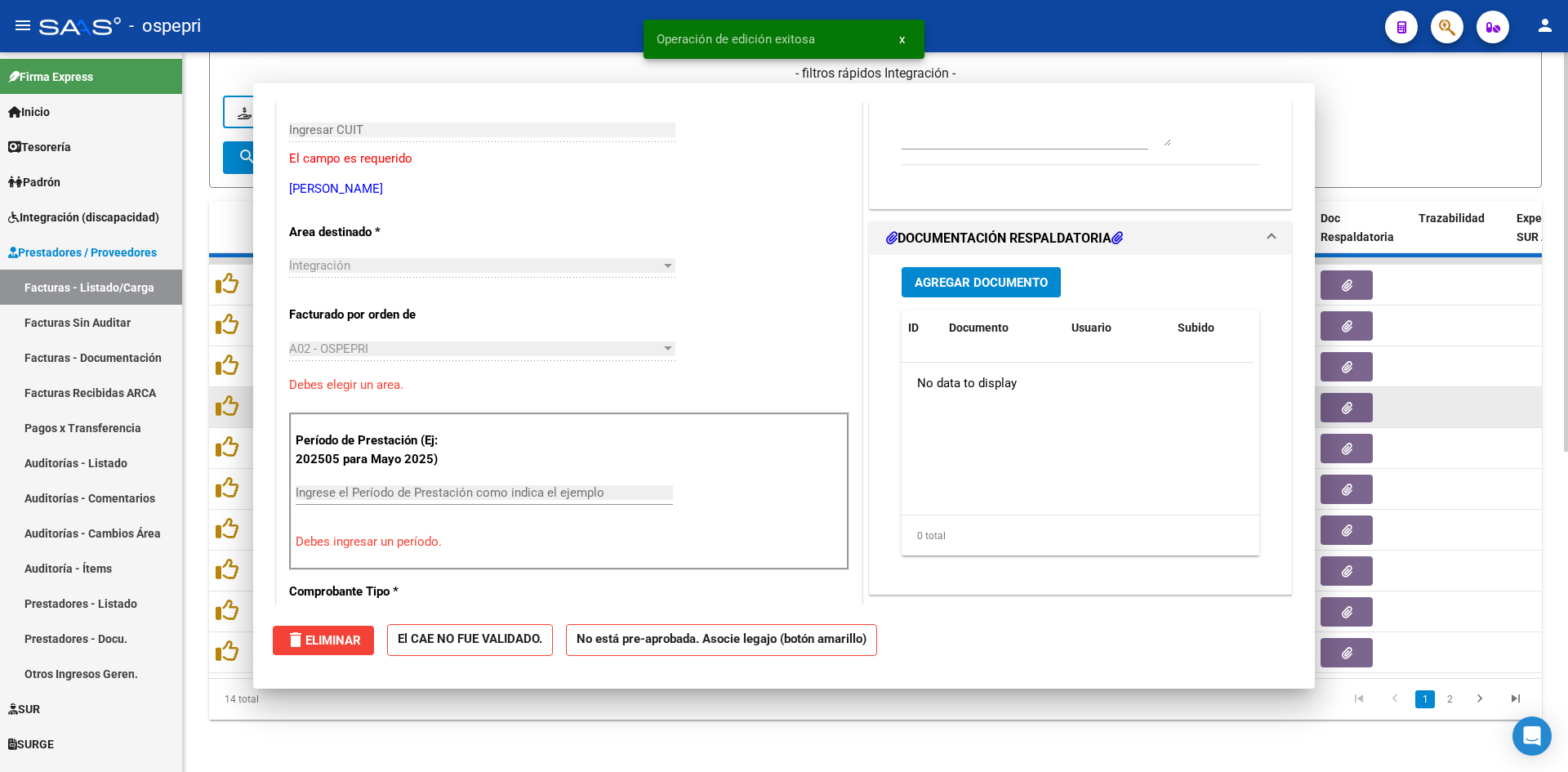
scroll to position [0, 0]
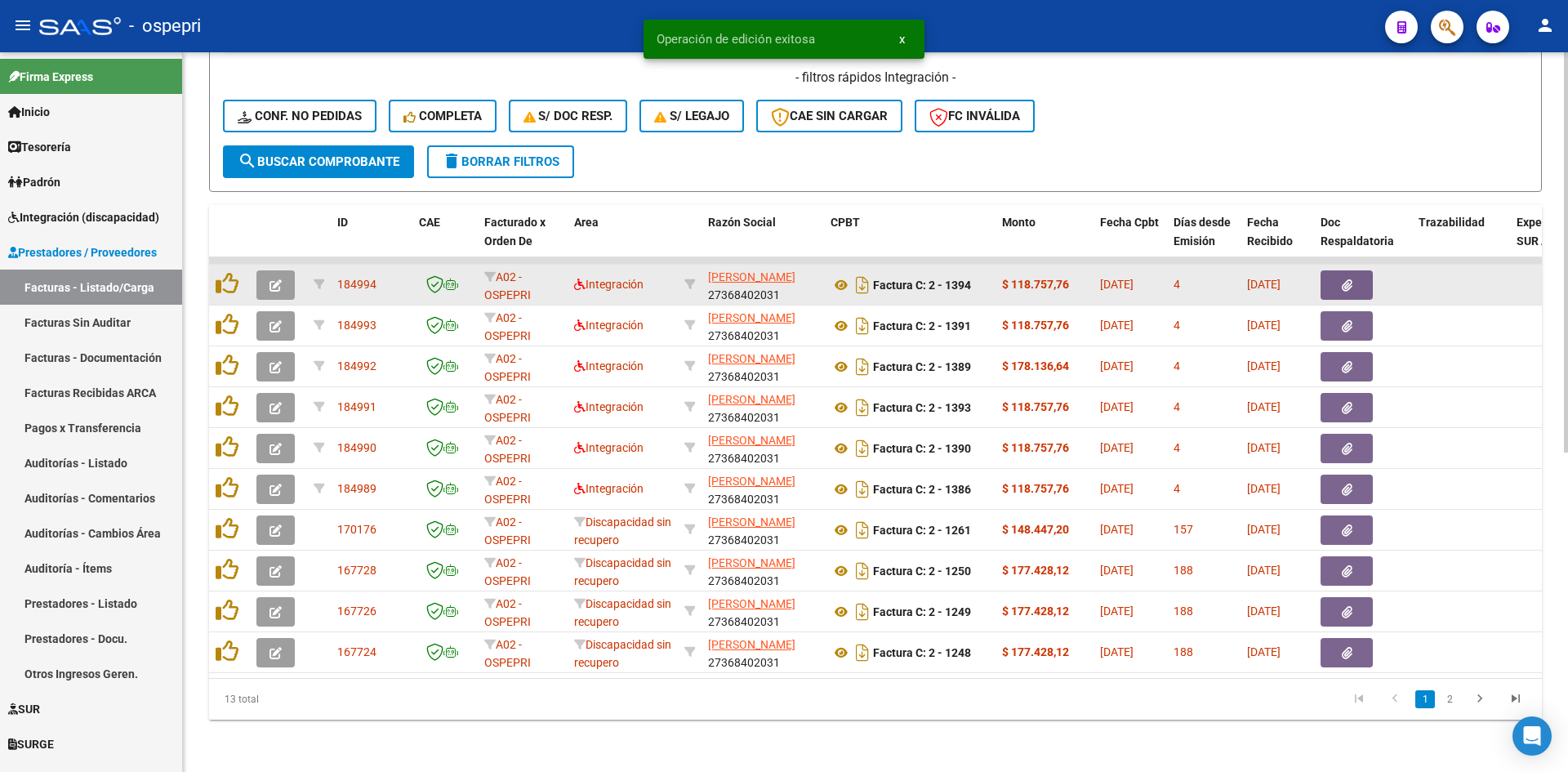
click at [281, 273] on button "button" at bounding box center [276, 285] width 39 height 30
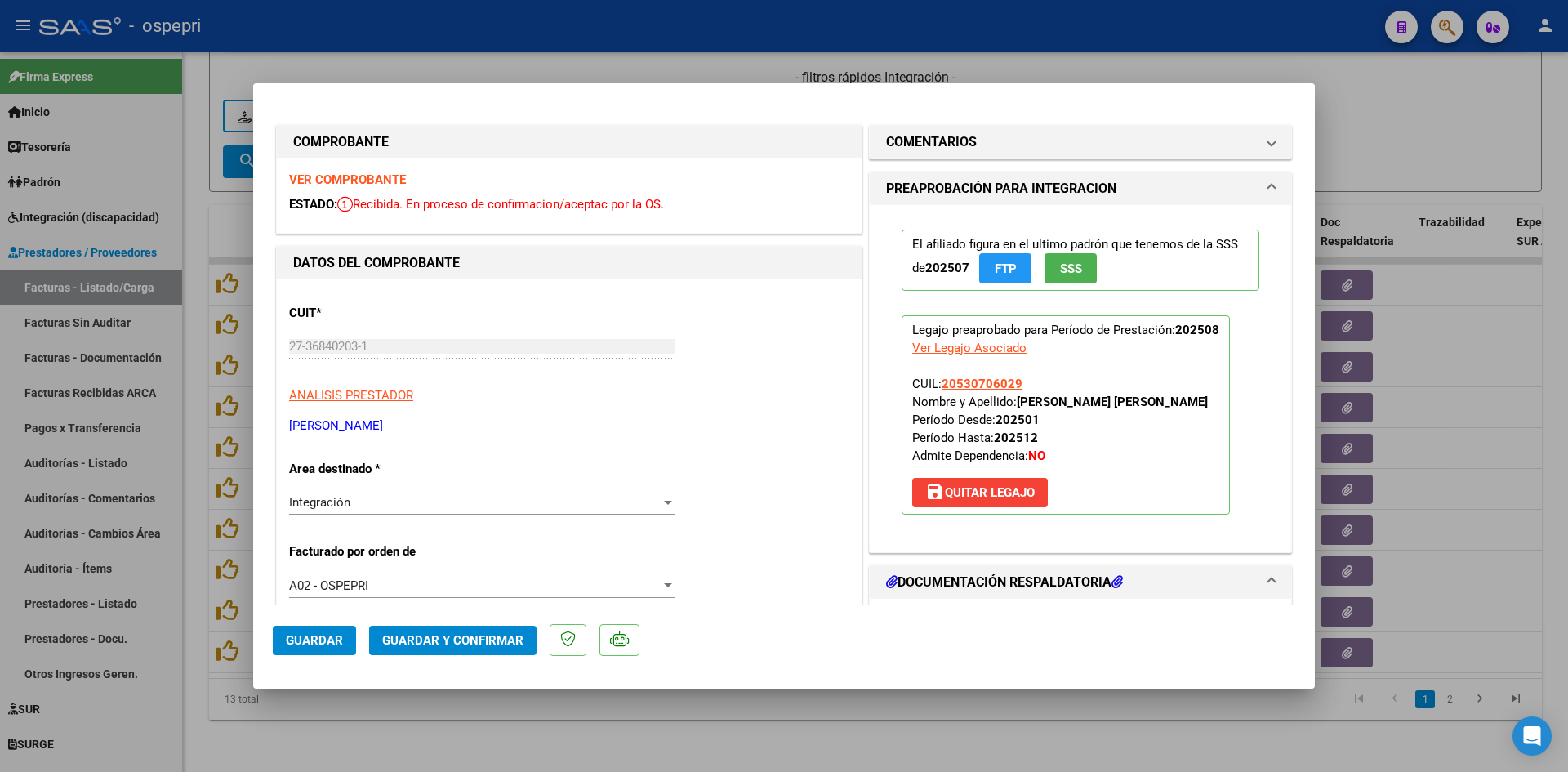
click at [391, 181] on strong "VER COMPROBANTE" at bounding box center [348, 179] width 117 height 15
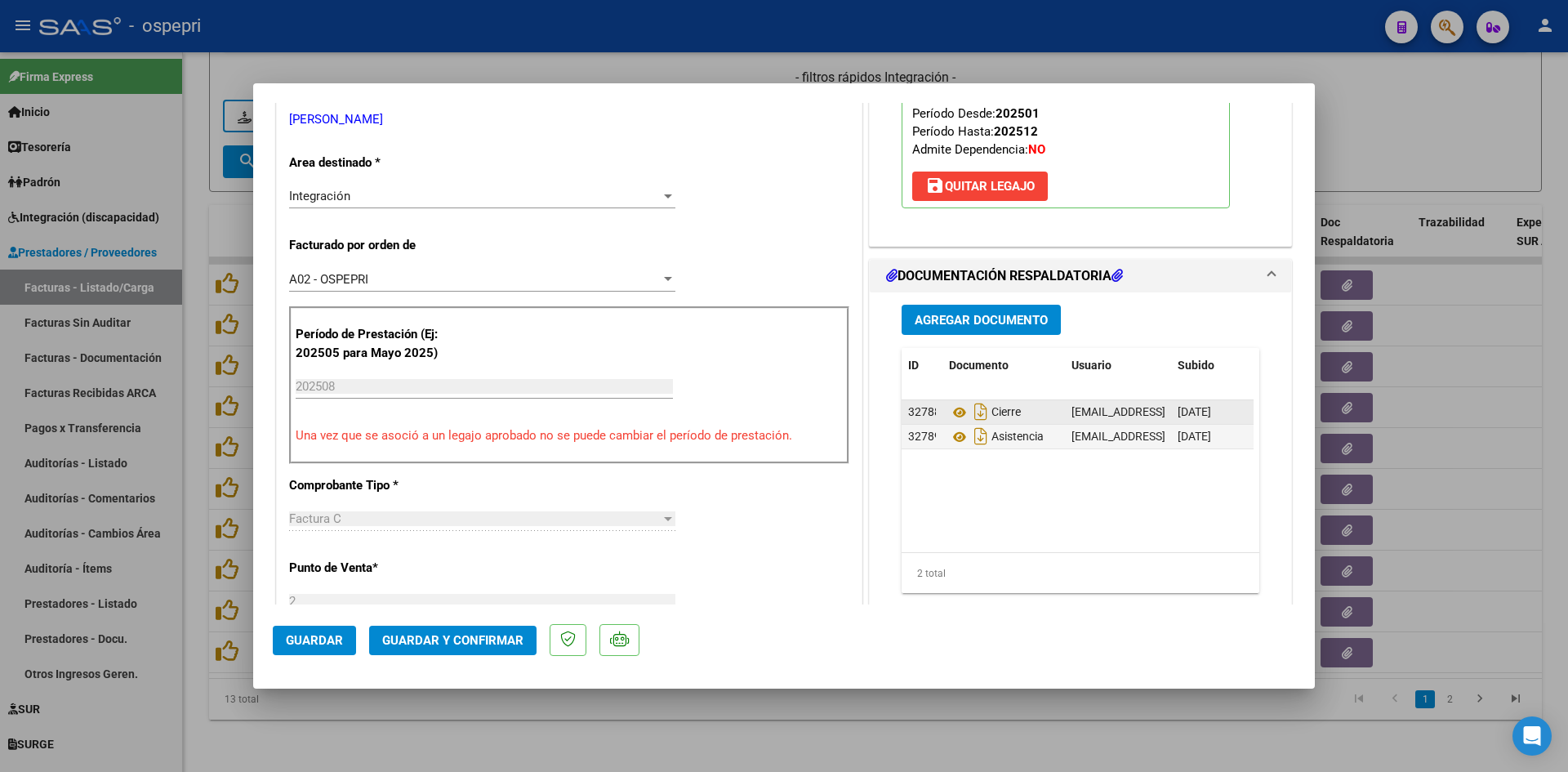
scroll to position [327, 0]
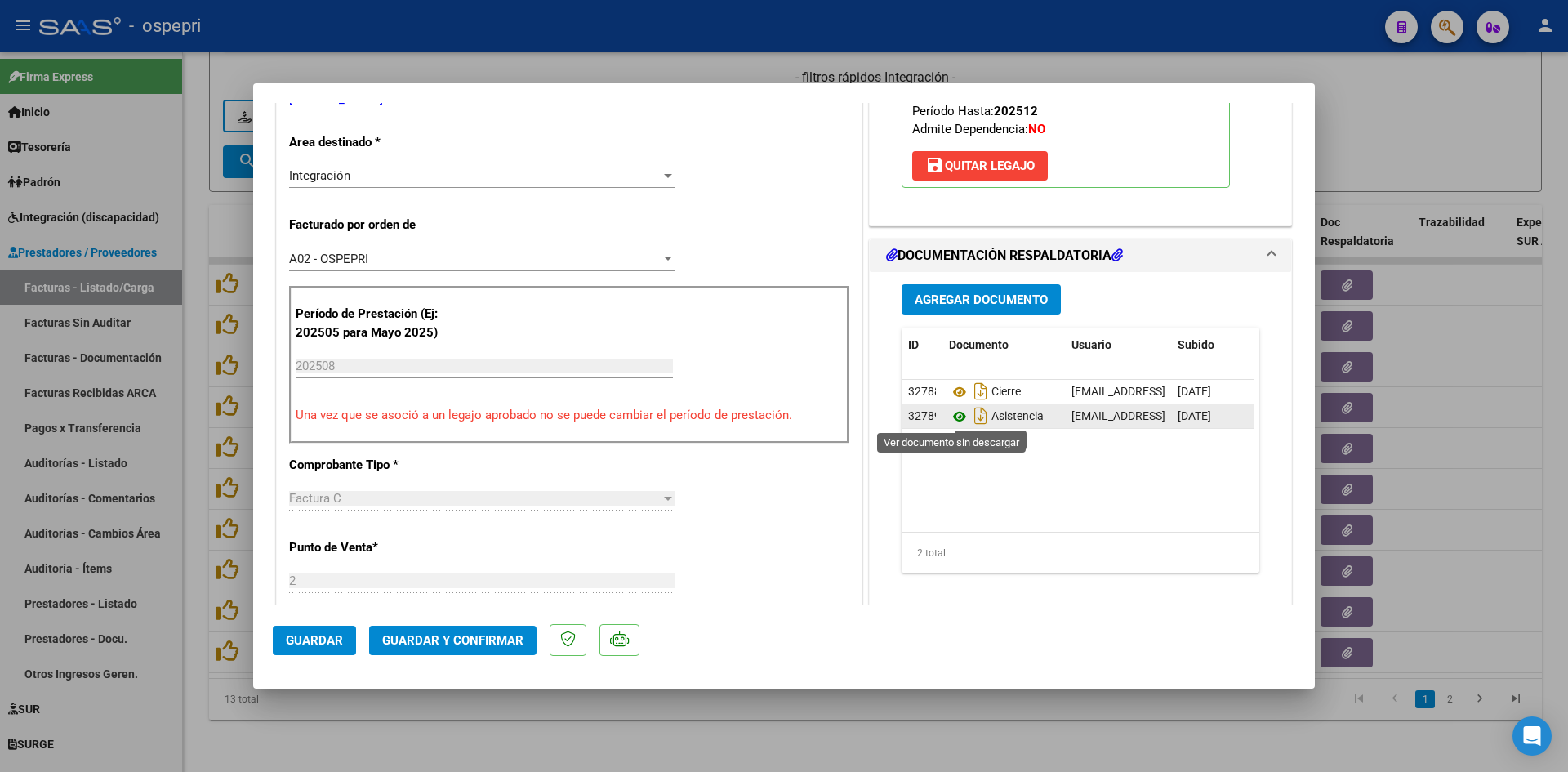
click at [955, 415] on icon at bounding box center [958, 416] width 21 height 20
click at [495, 635] on span "Guardar y Confirmar" at bounding box center [453, 640] width 142 height 15
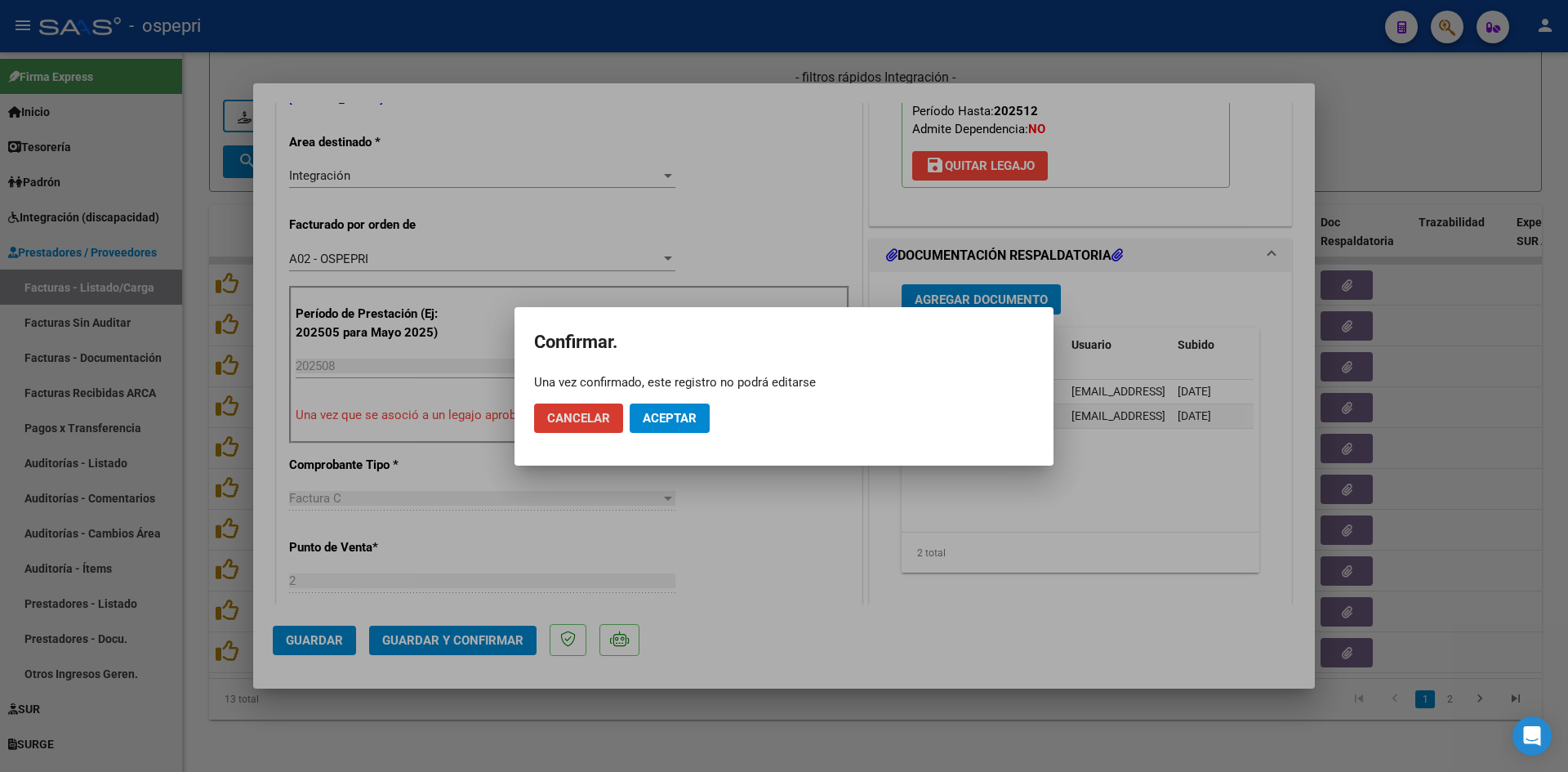
click at [701, 417] on button "Aceptar" at bounding box center [669, 418] width 80 height 30
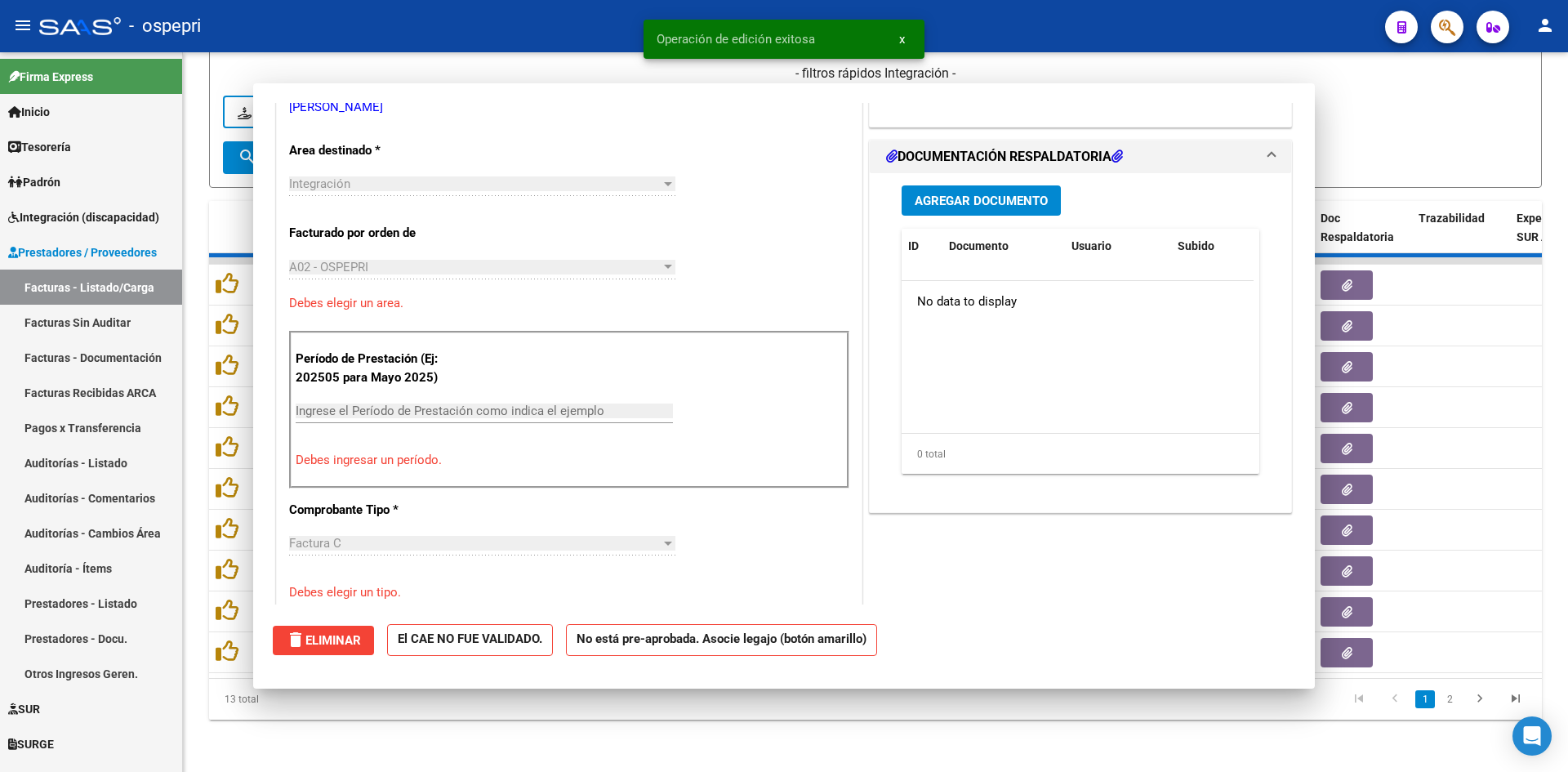
scroll to position [0, 0]
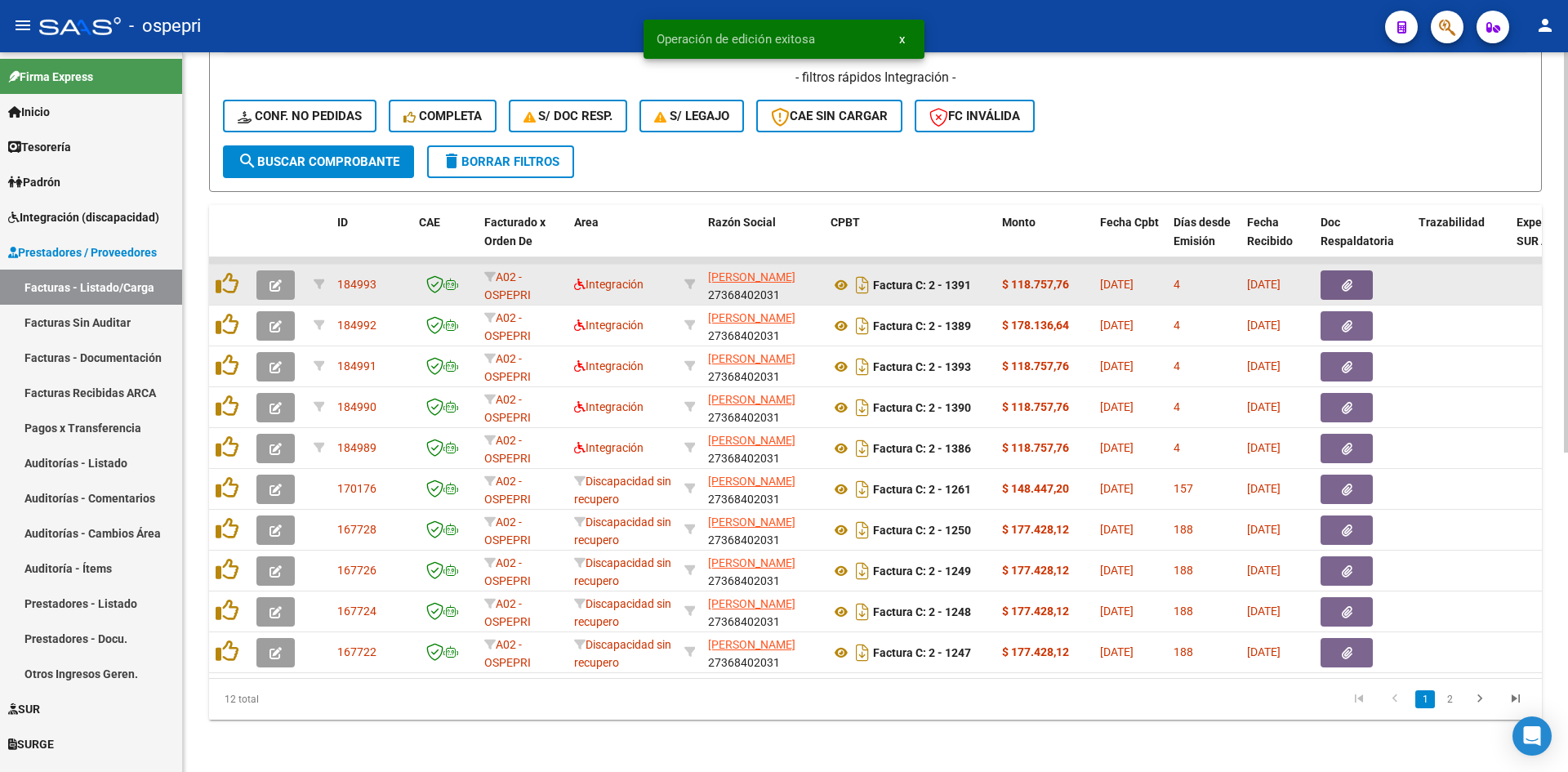
click at [273, 280] on button "button" at bounding box center [276, 285] width 39 height 30
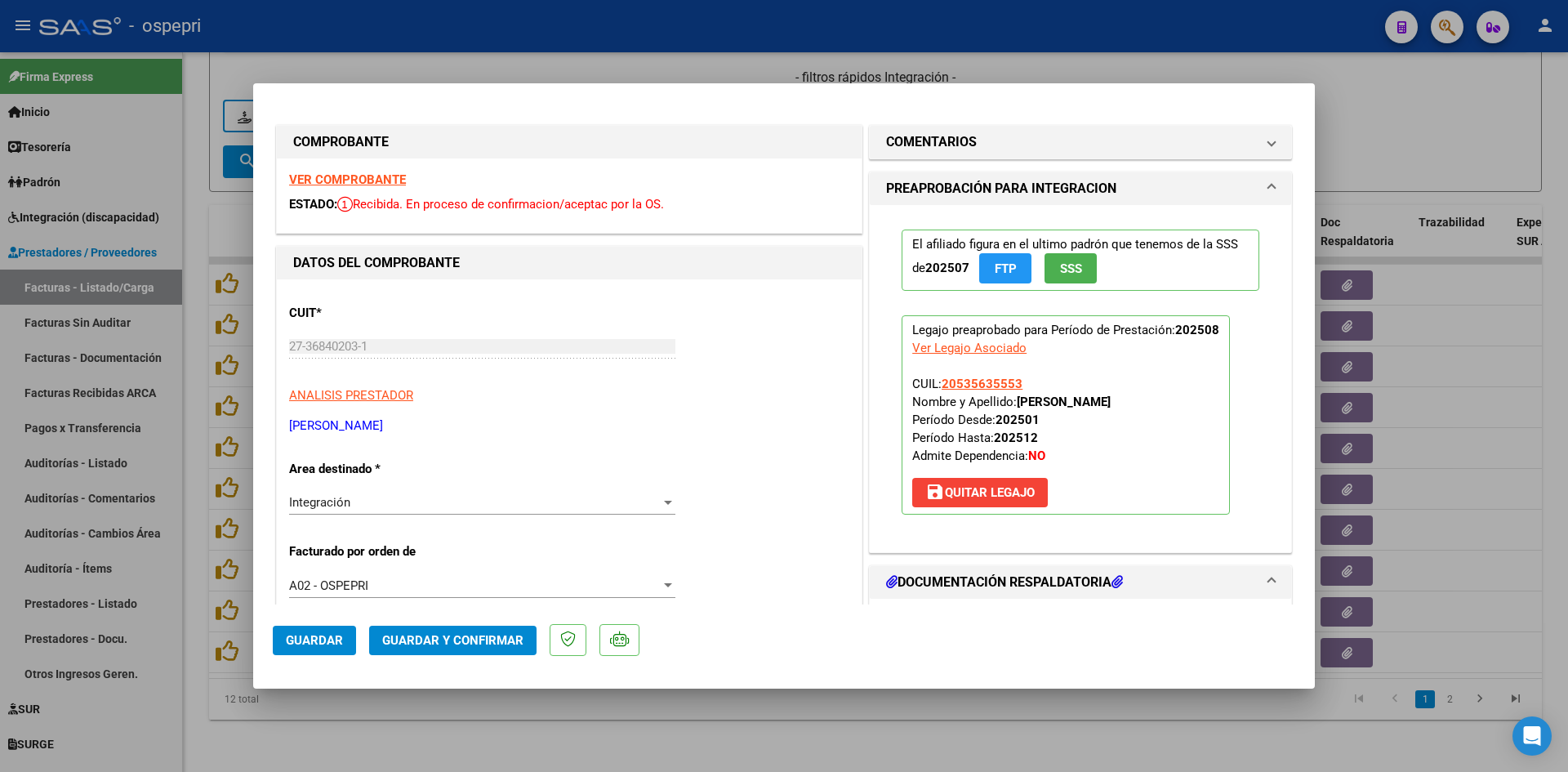
click at [379, 183] on strong "VER COMPROBANTE" at bounding box center [348, 179] width 117 height 15
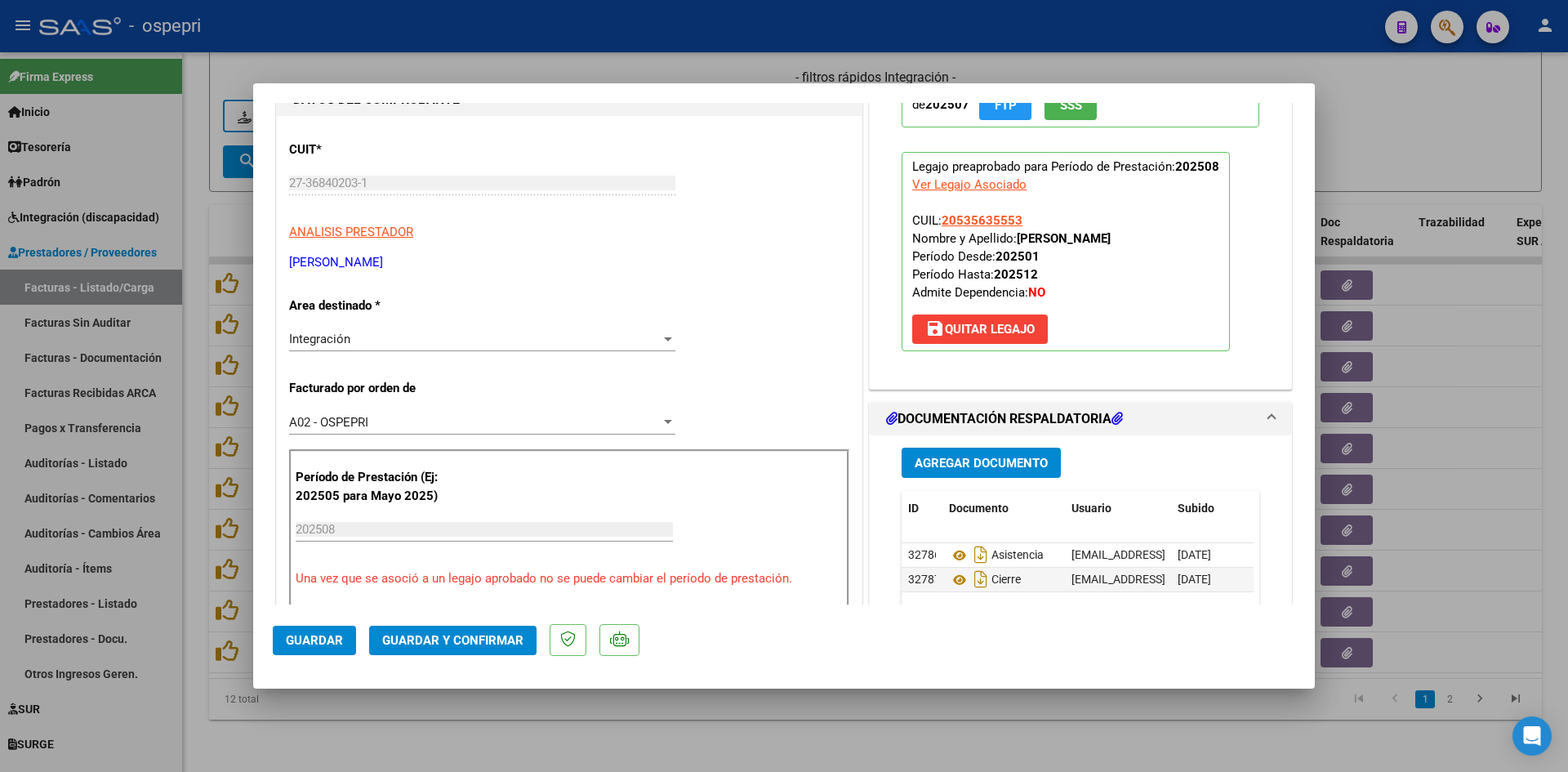
scroll to position [245, 0]
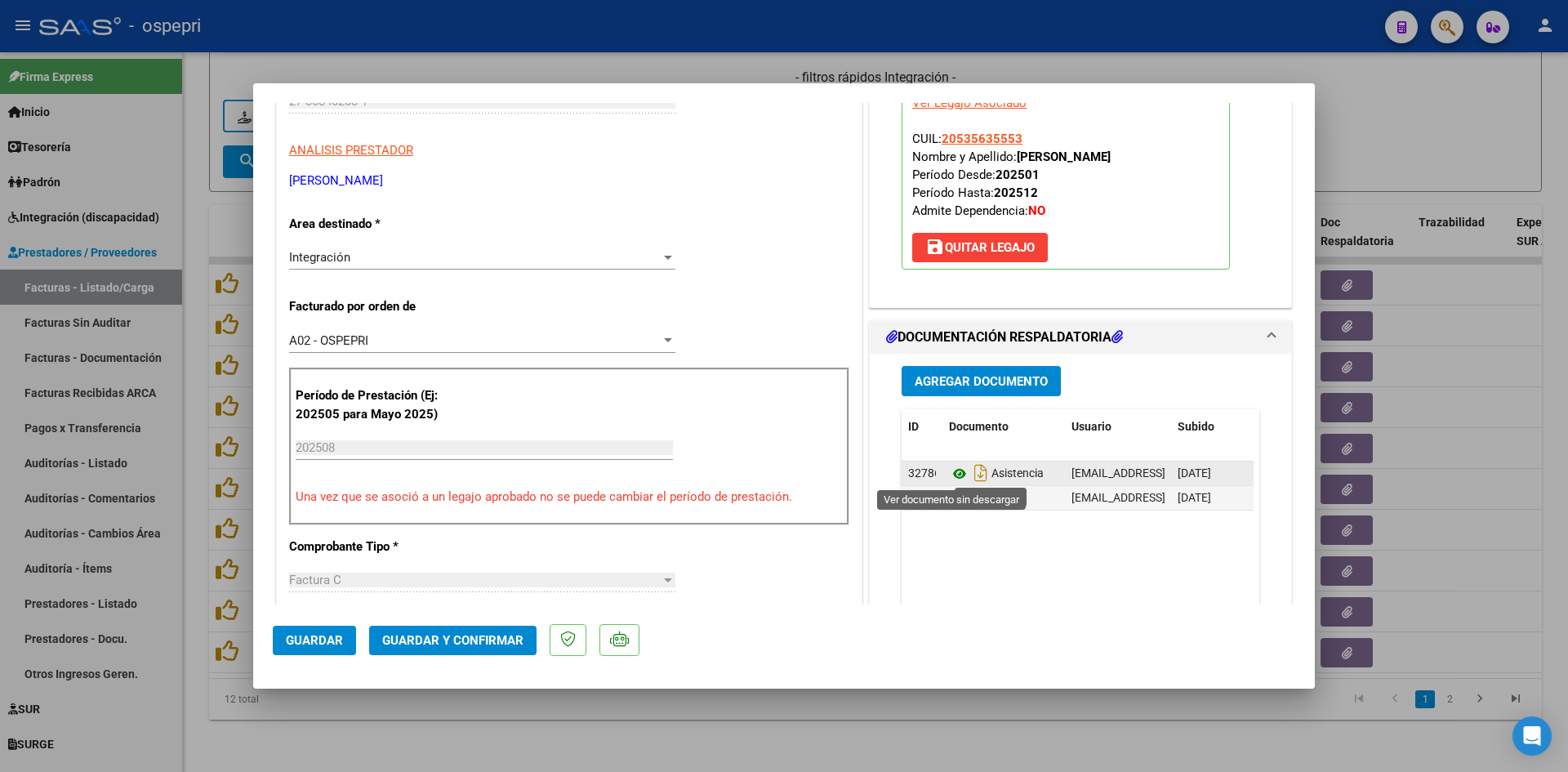
click at [953, 475] on icon at bounding box center [958, 474] width 21 height 20
click at [462, 635] on span "Guardar y Confirmar" at bounding box center [453, 640] width 142 height 15
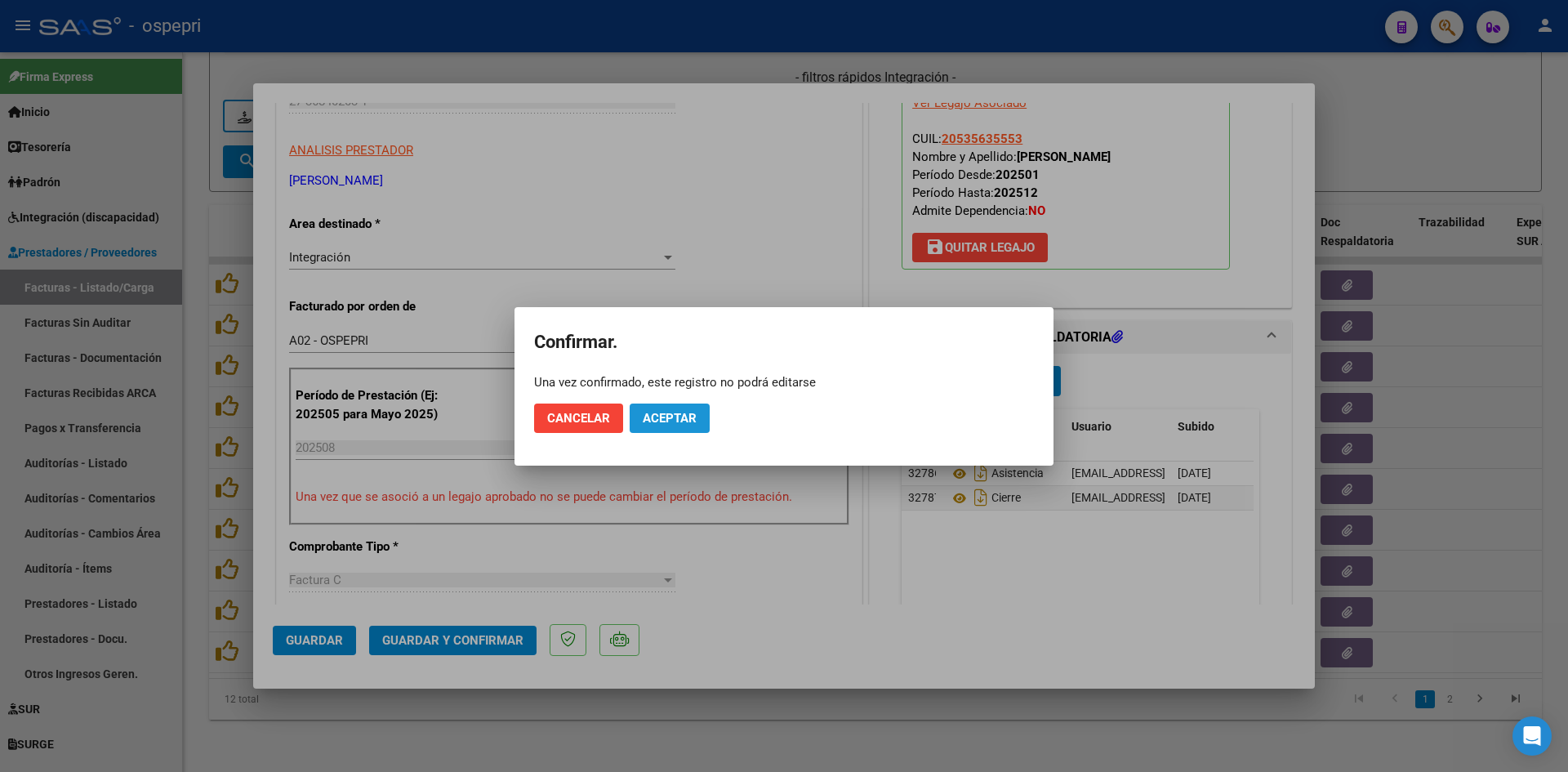
click at [685, 419] on span "Aceptar" at bounding box center [669, 417] width 54 height 15
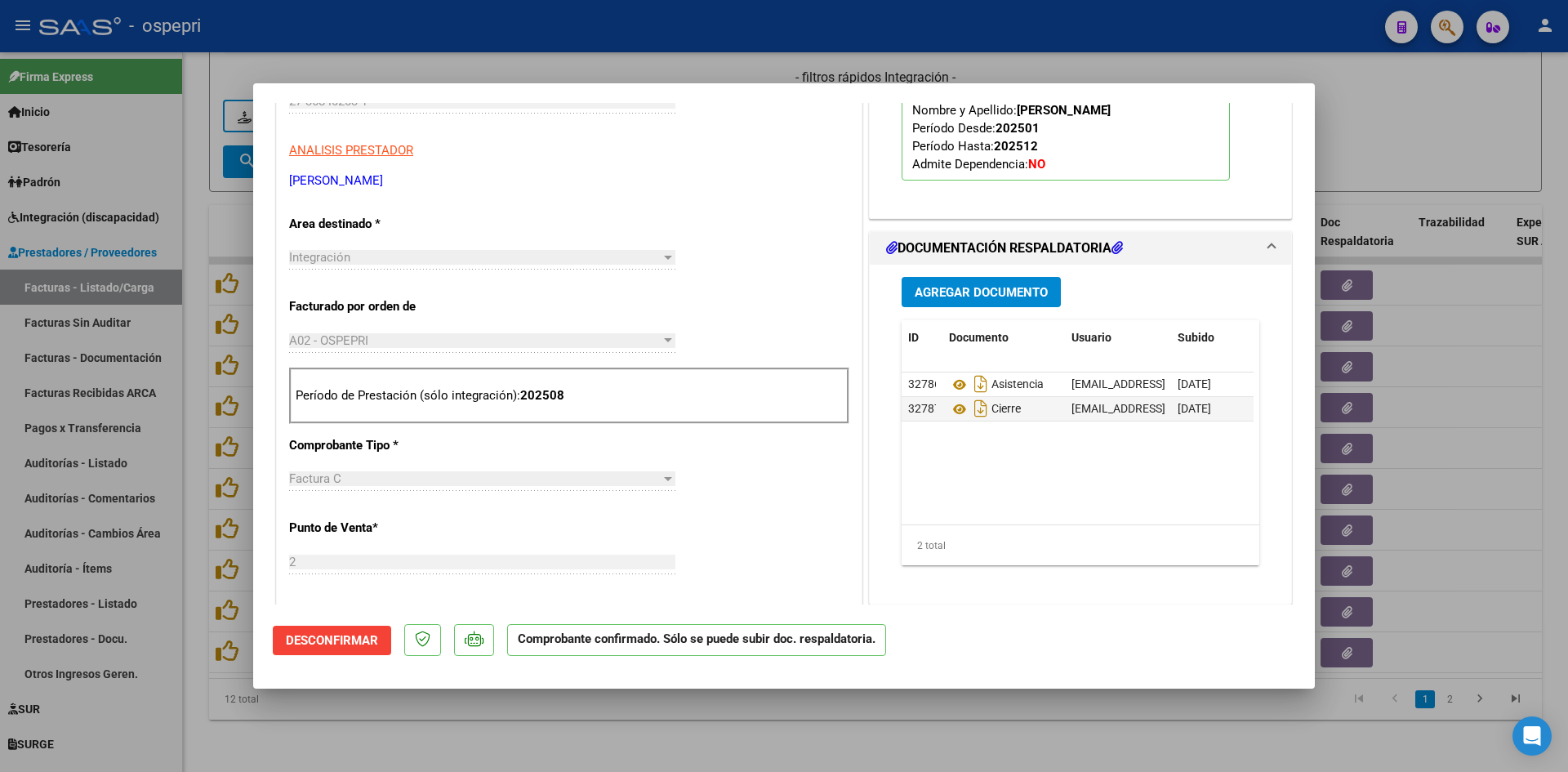
type input "$ 0,00"
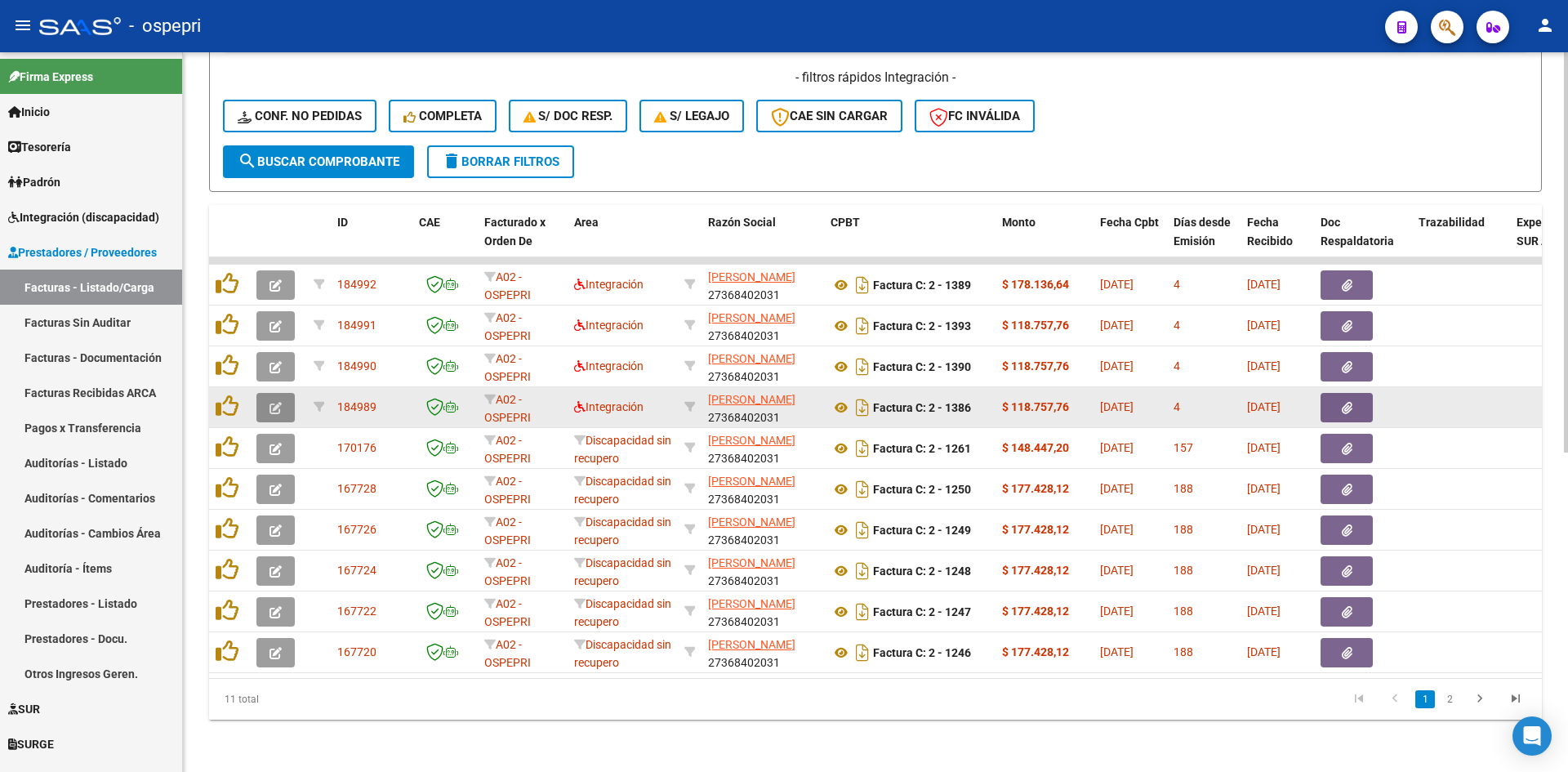
click at [278, 401] on icon "button" at bounding box center [276, 407] width 12 height 12
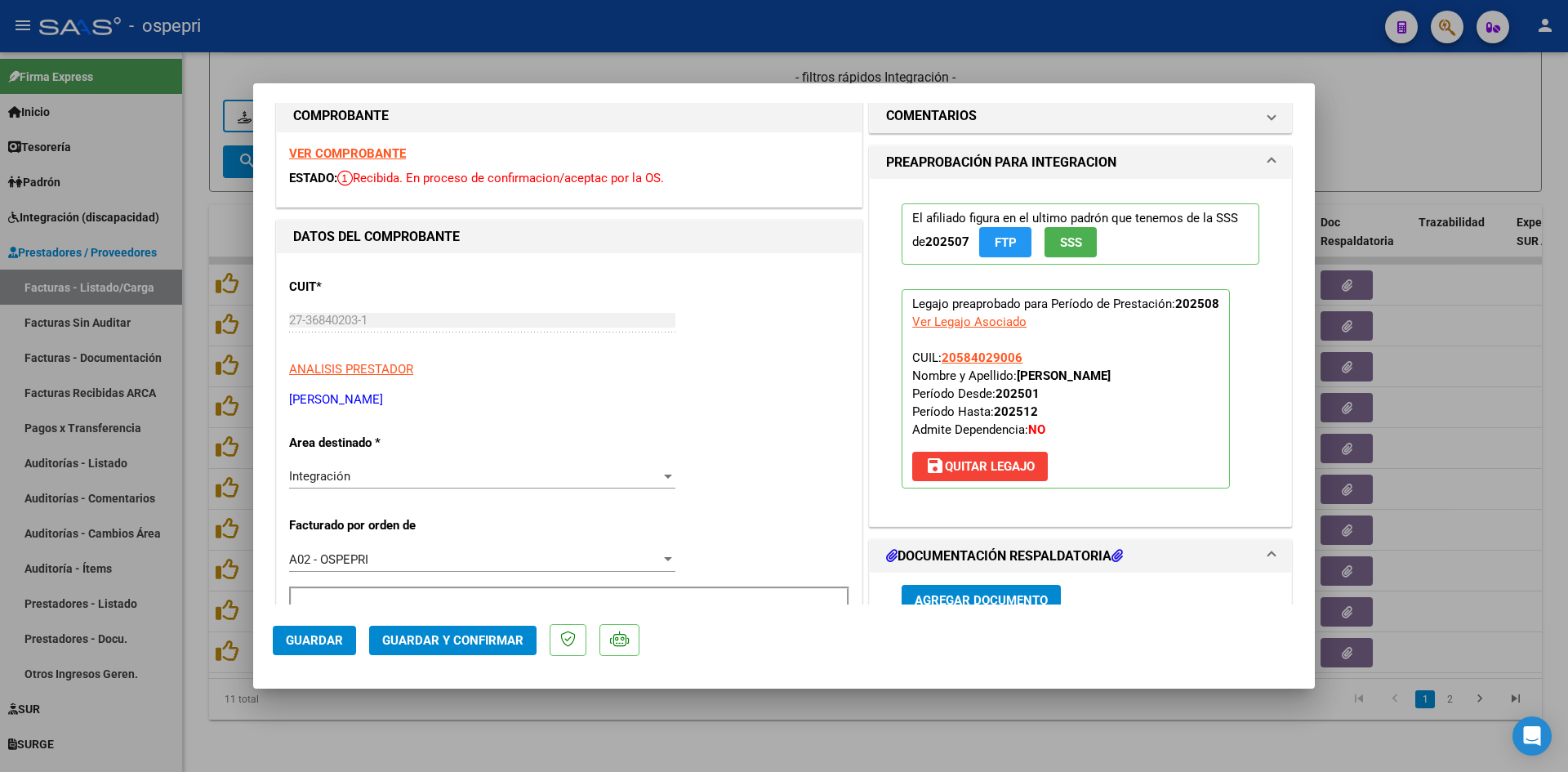
scroll to position [0, 0]
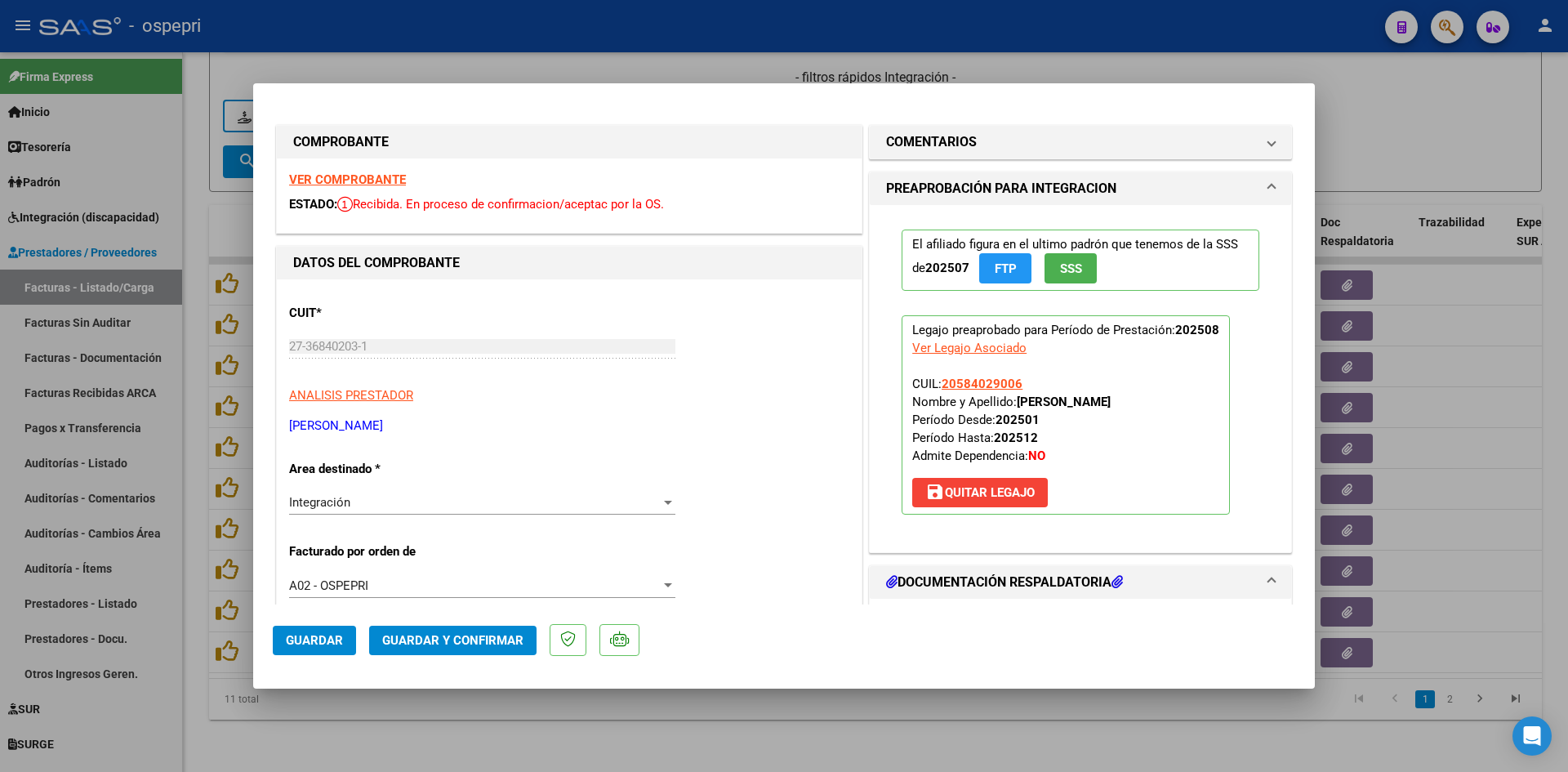
click at [390, 180] on strong "VER COMPROBANTE" at bounding box center [348, 179] width 117 height 15
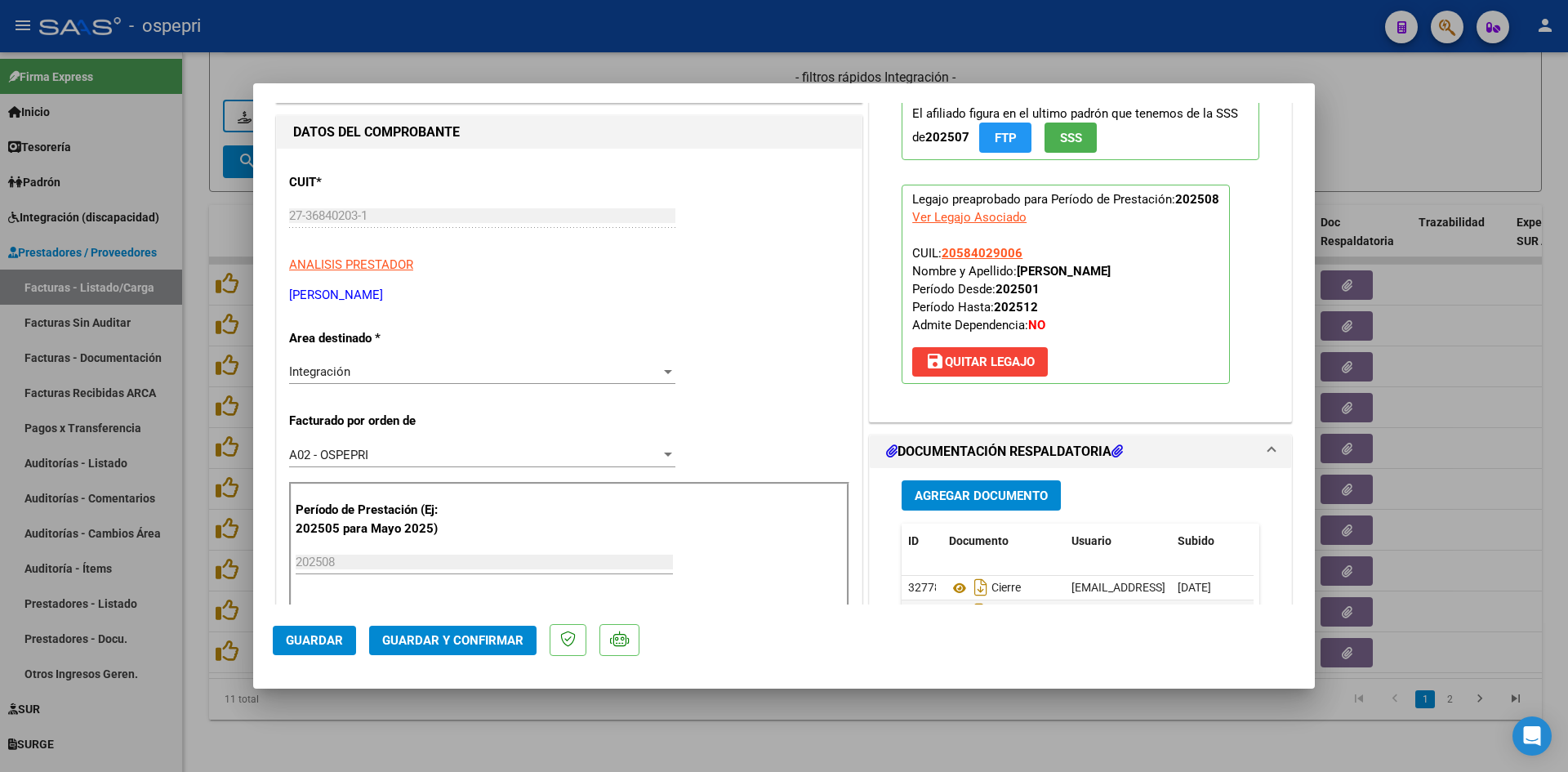
scroll to position [245, 0]
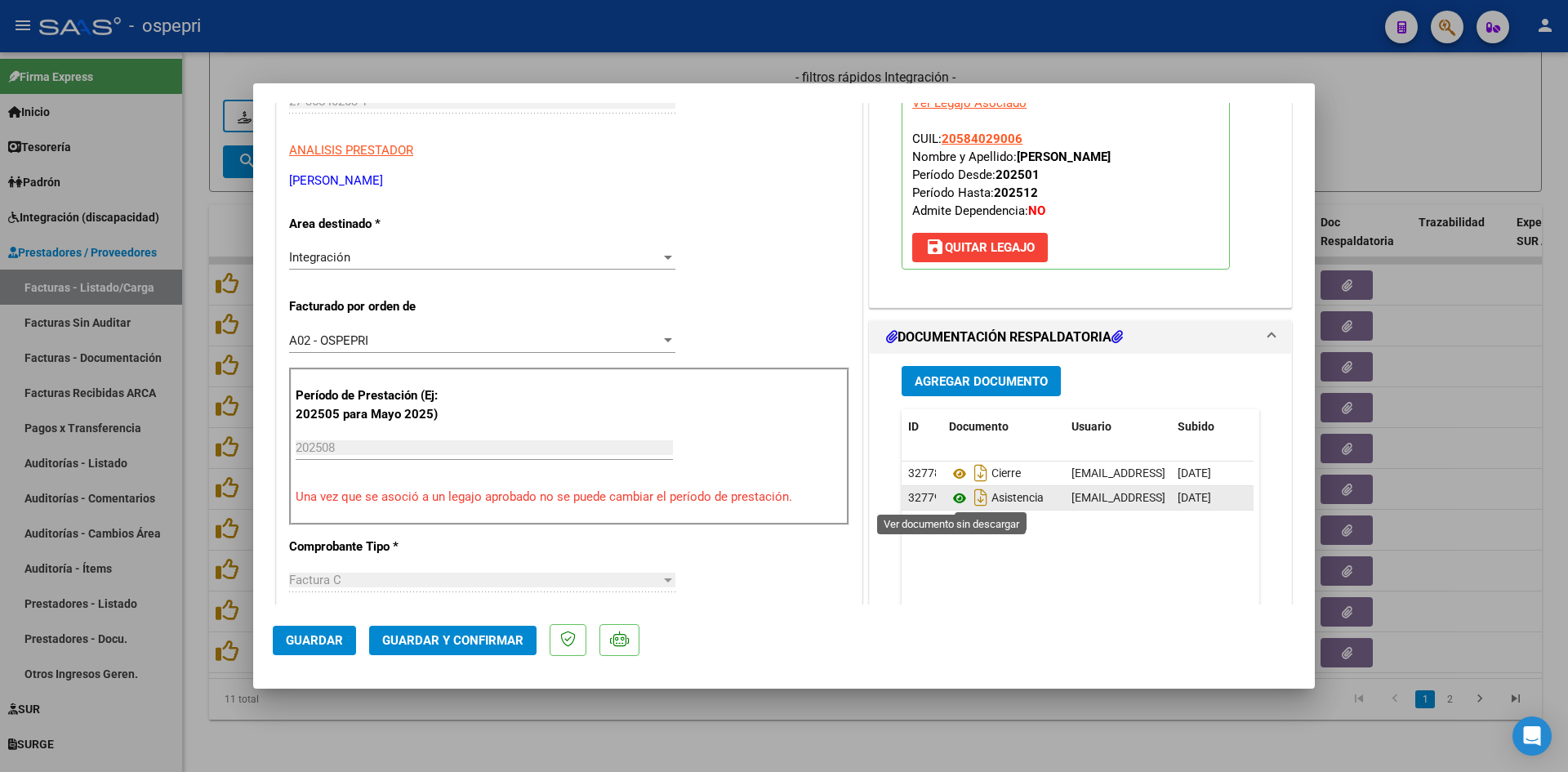
click at [952, 496] on icon at bounding box center [958, 498] width 21 height 20
click at [490, 642] on span "Guardar y Confirmar" at bounding box center [453, 640] width 142 height 15
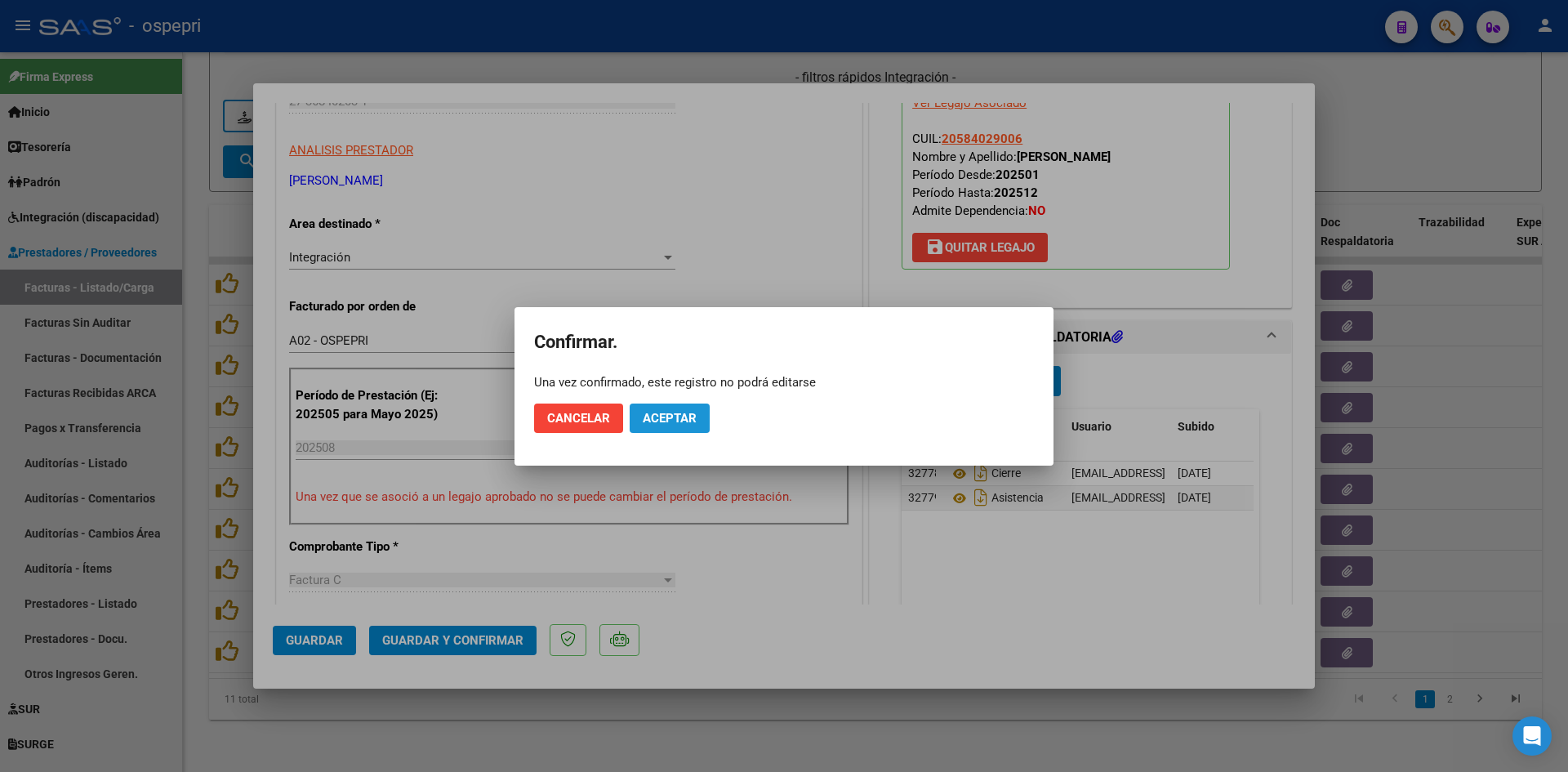
click at [677, 425] on button "Aceptar" at bounding box center [669, 418] width 80 height 30
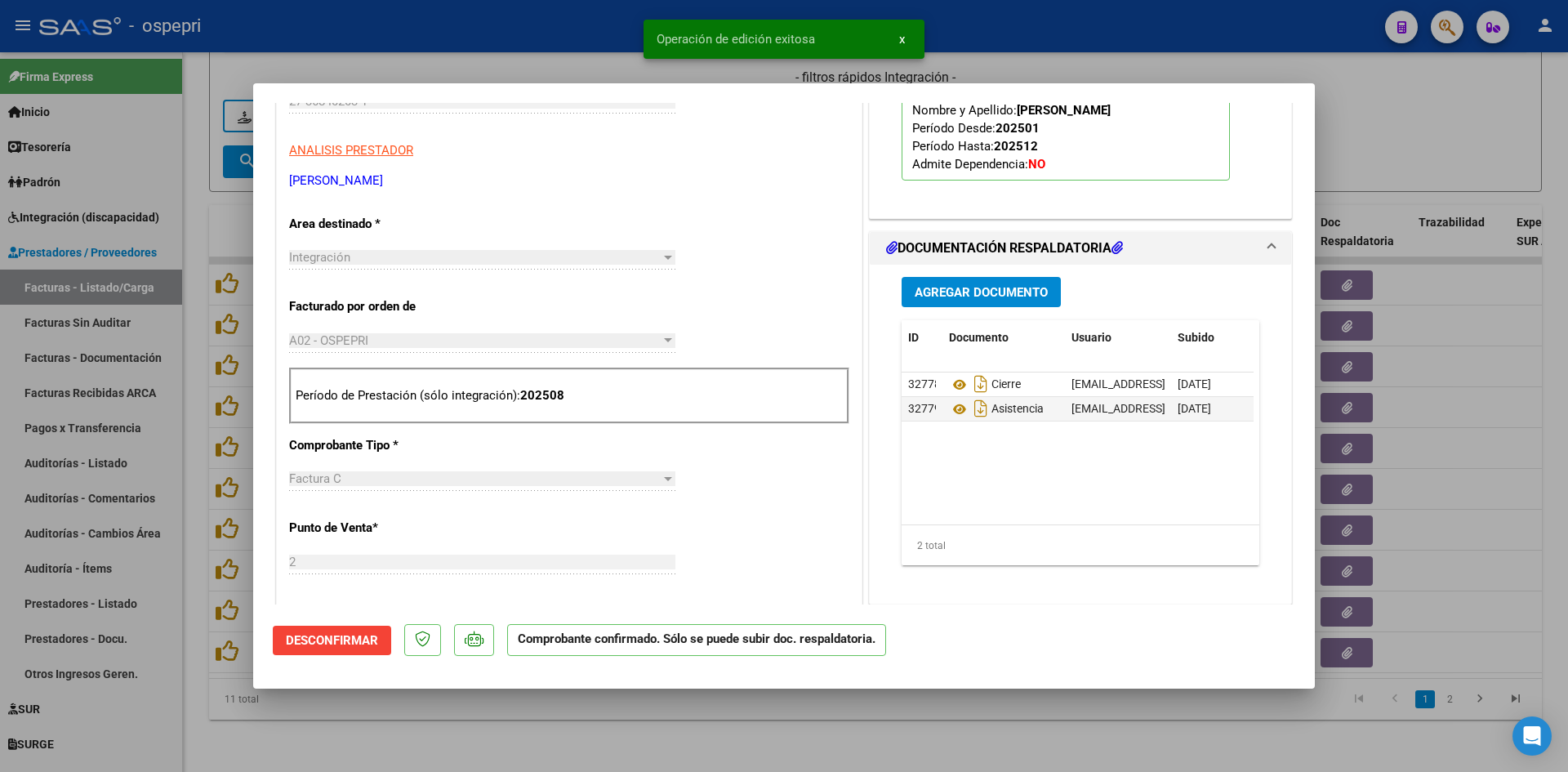
type input "$ 0,00"
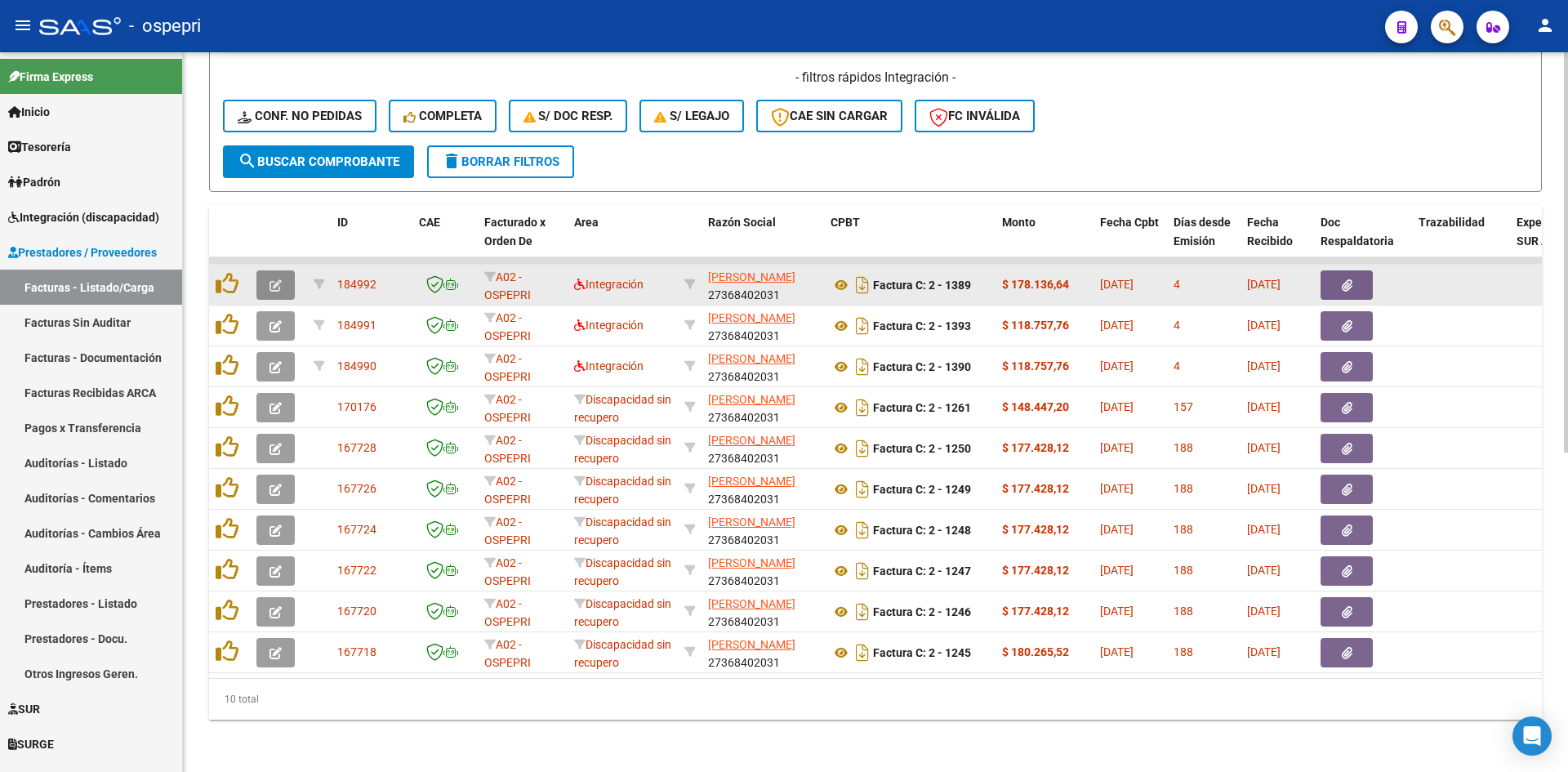
click at [282, 276] on button "button" at bounding box center [276, 285] width 39 height 30
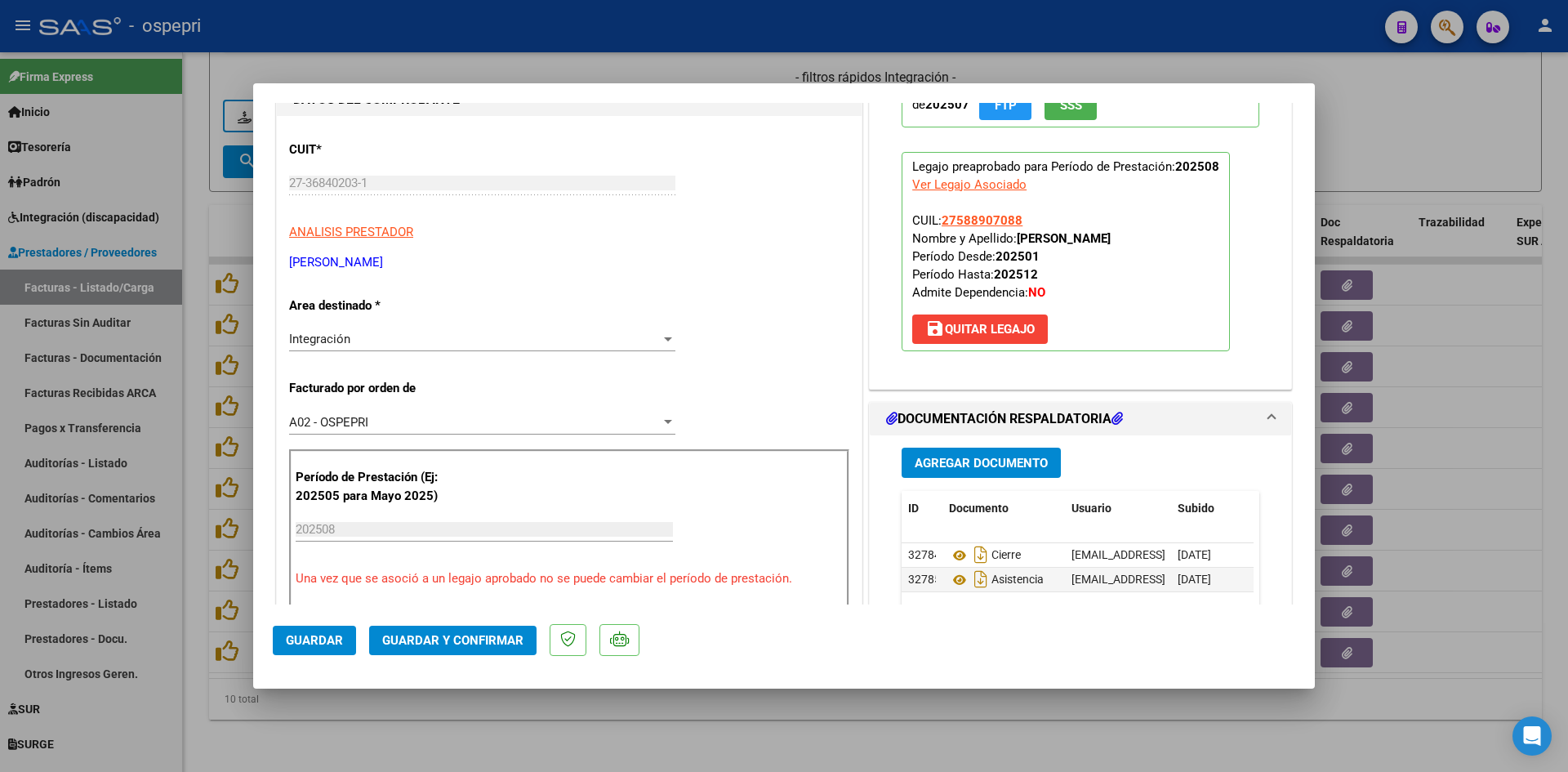
scroll to position [0, 0]
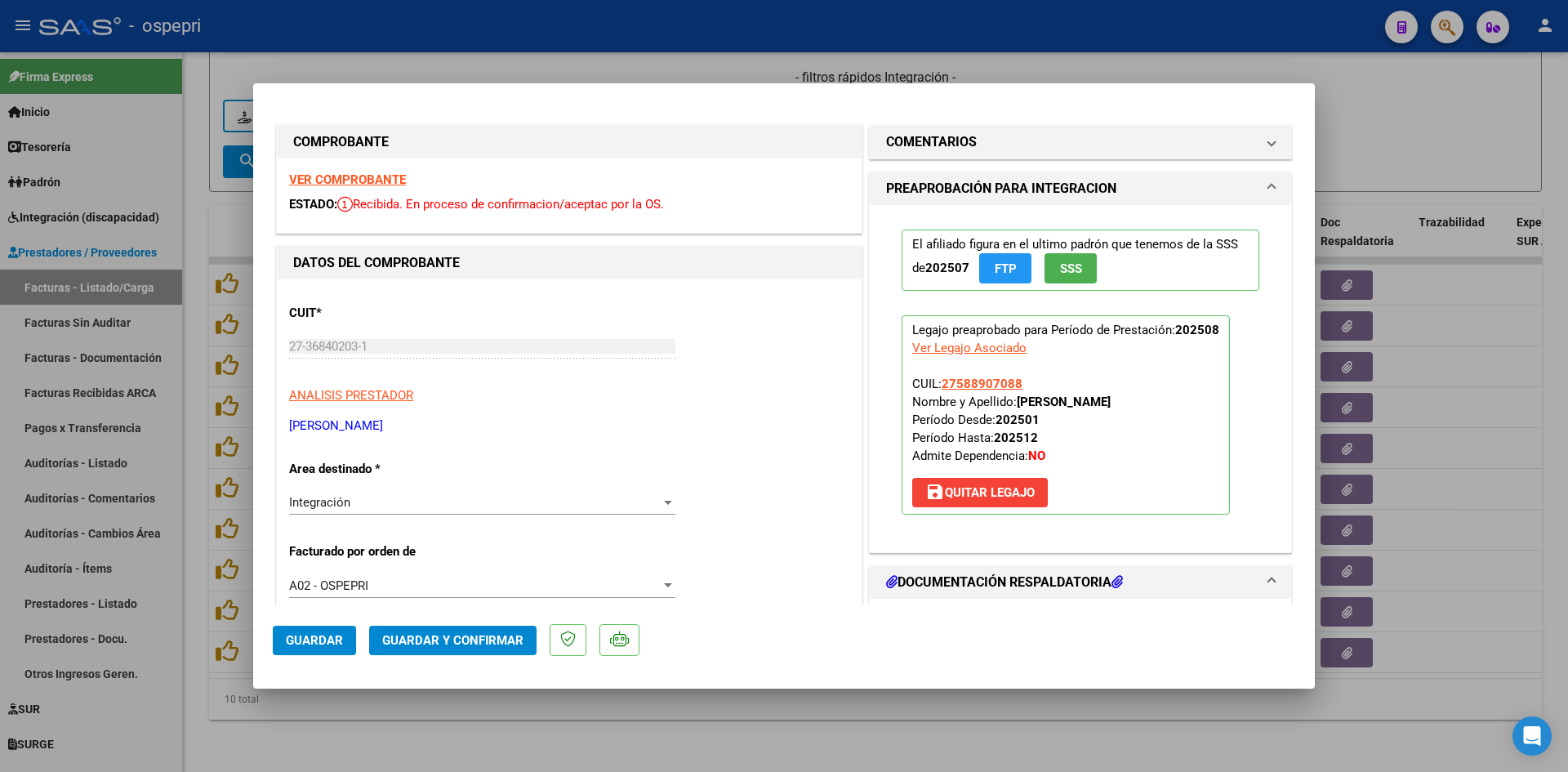
click at [351, 181] on strong "VER COMPROBANTE" at bounding box center [348, 179] width 117 height 15
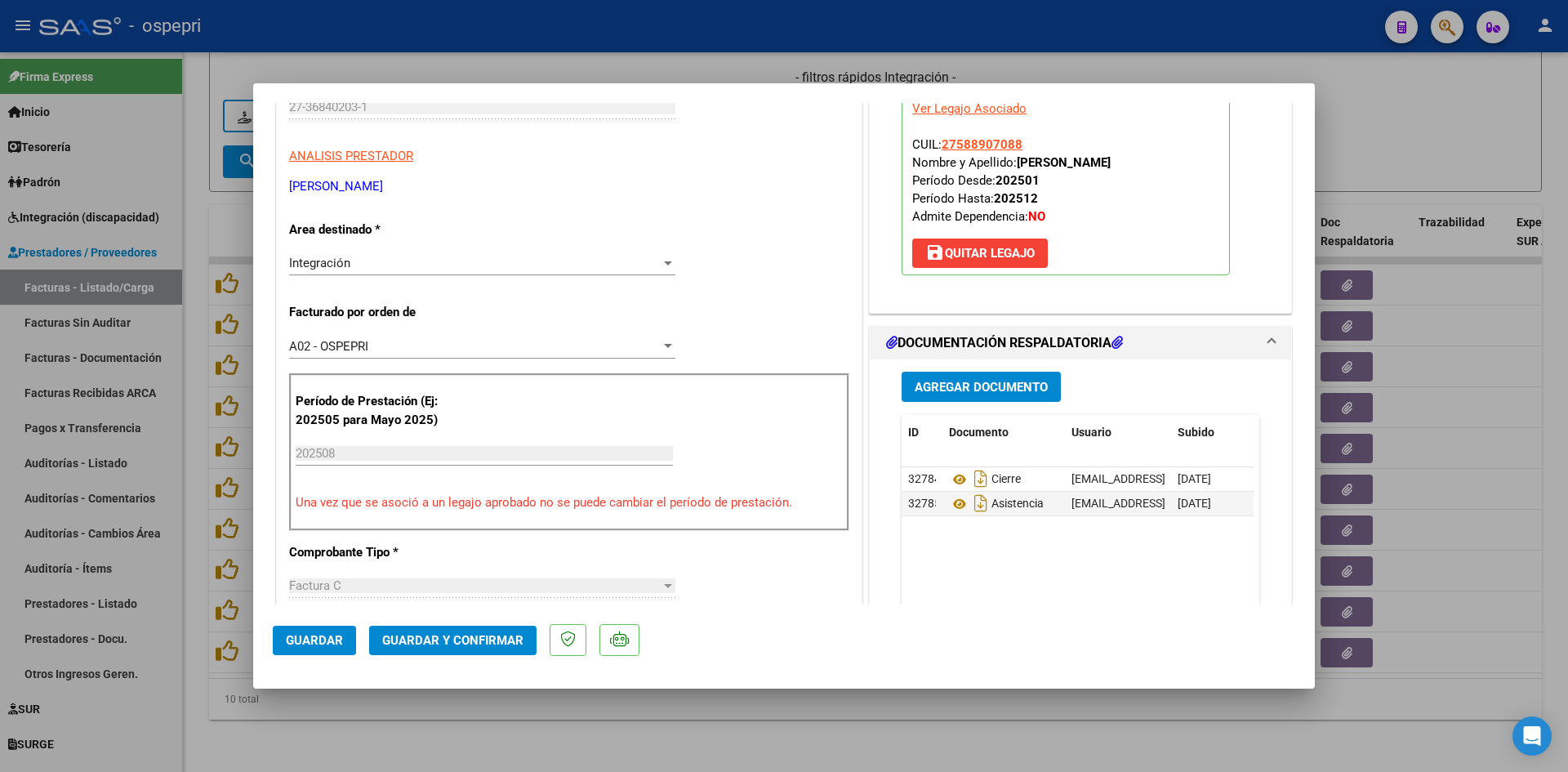
scroll to position [245, 0]
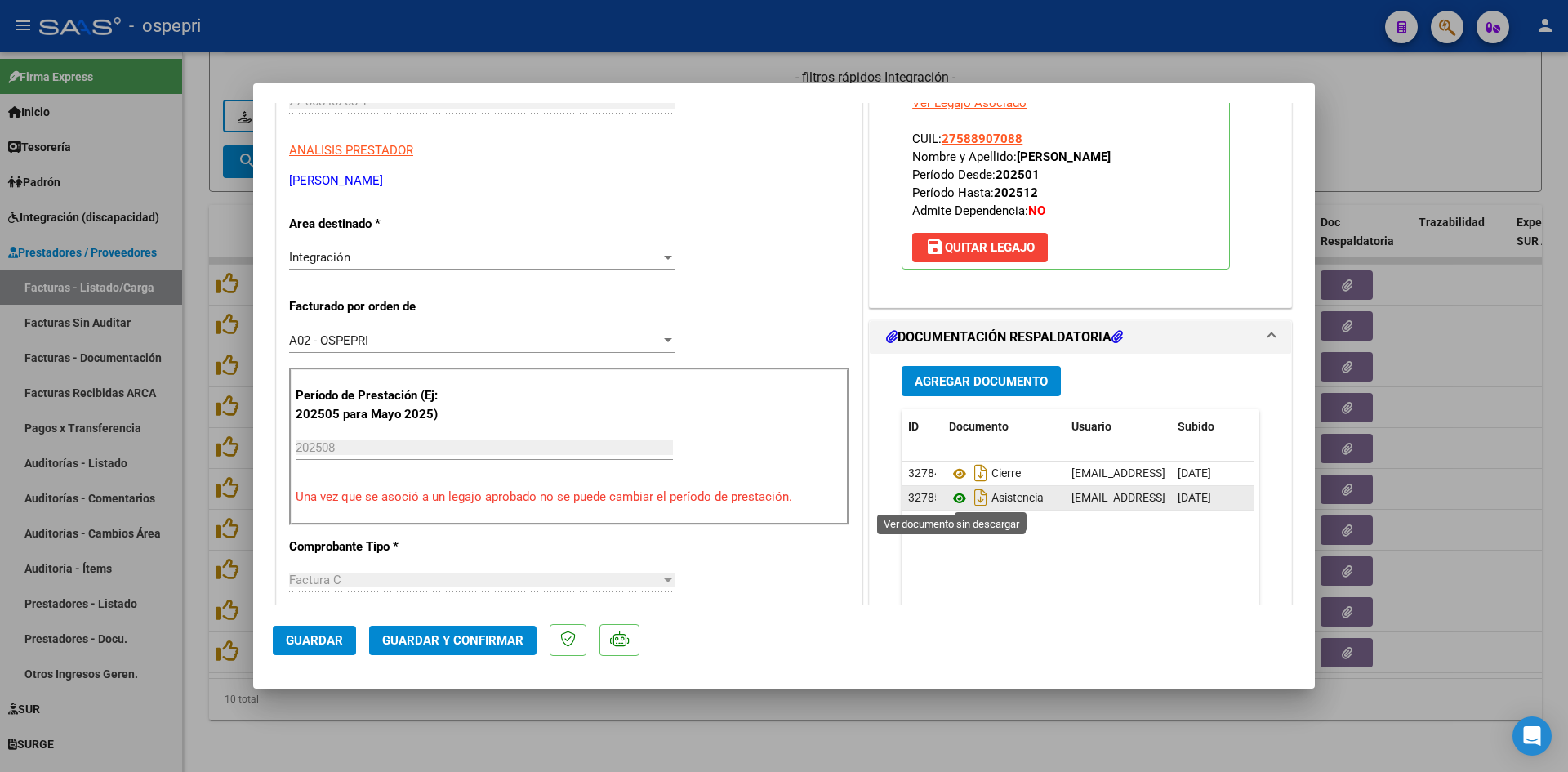
click at [950, 497] on icon at bounding box center [958, 498] width 21 height 20
click at [493, 640] on span "Guardar y Confirmar" at bounding box center [453, 640] width 142 height 15
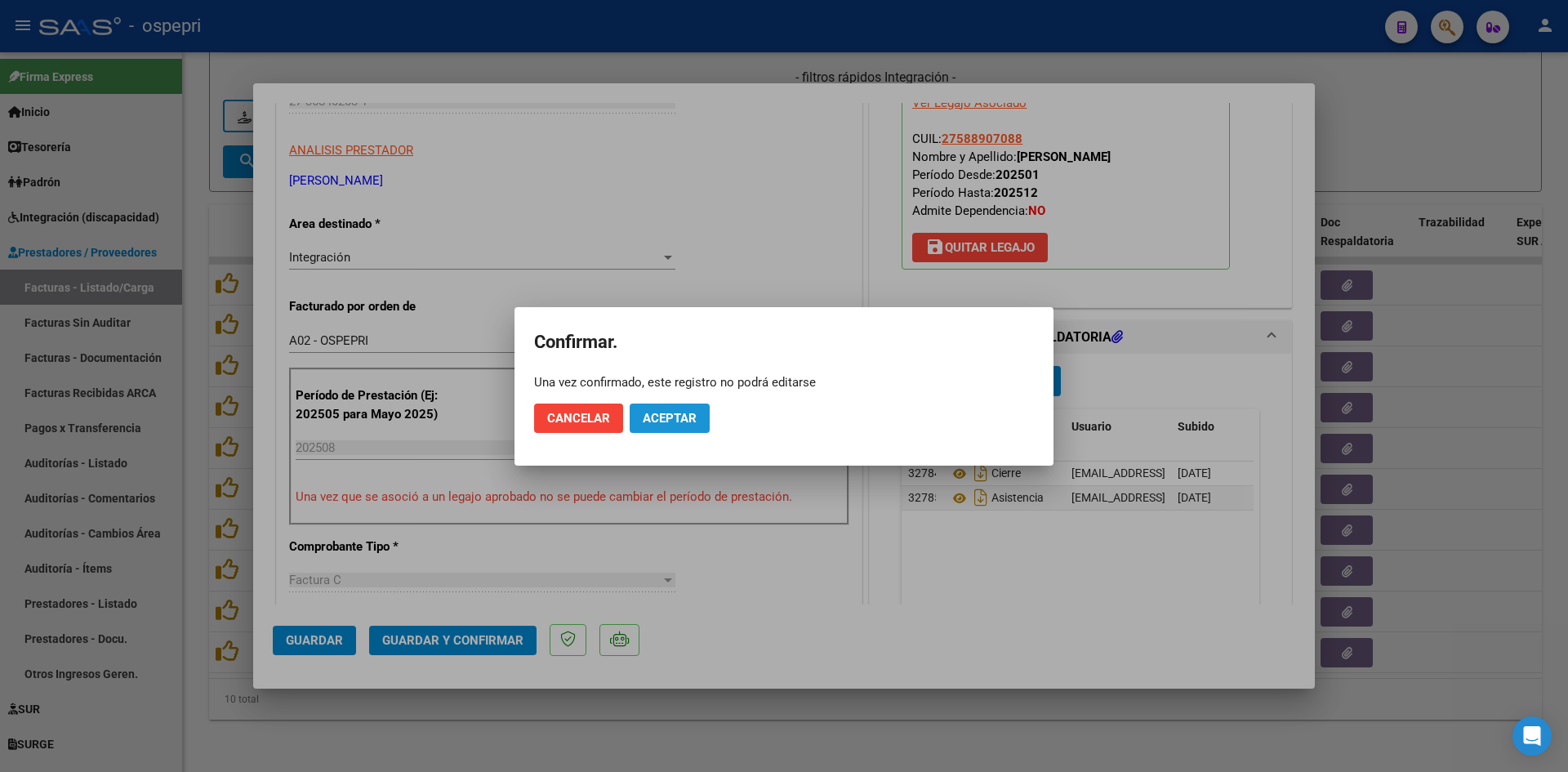
click at [661, 415] on span "Aceptar" at bounding box center [669, 417] width 54 height 15
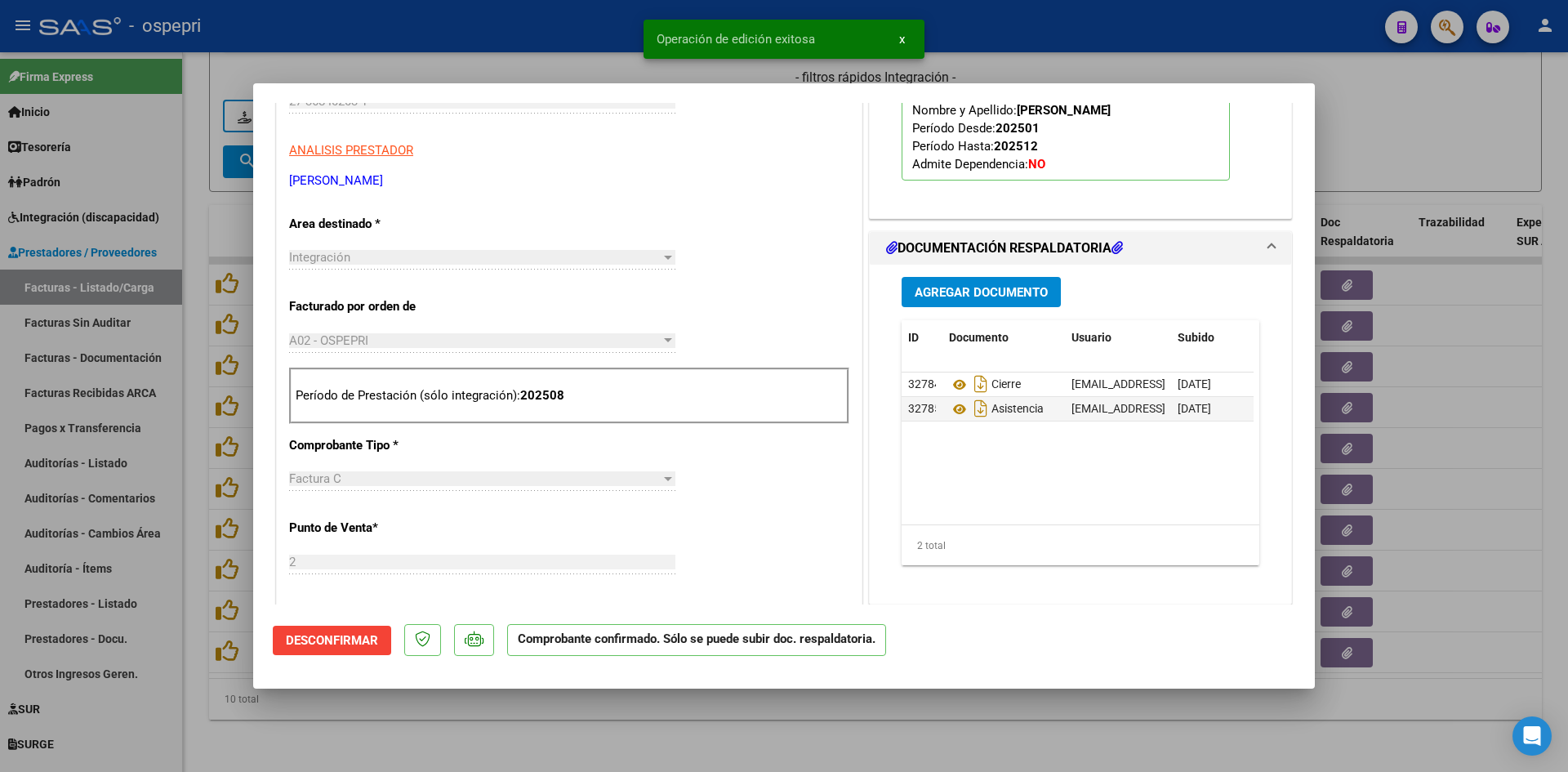
type input "$ 0,00"
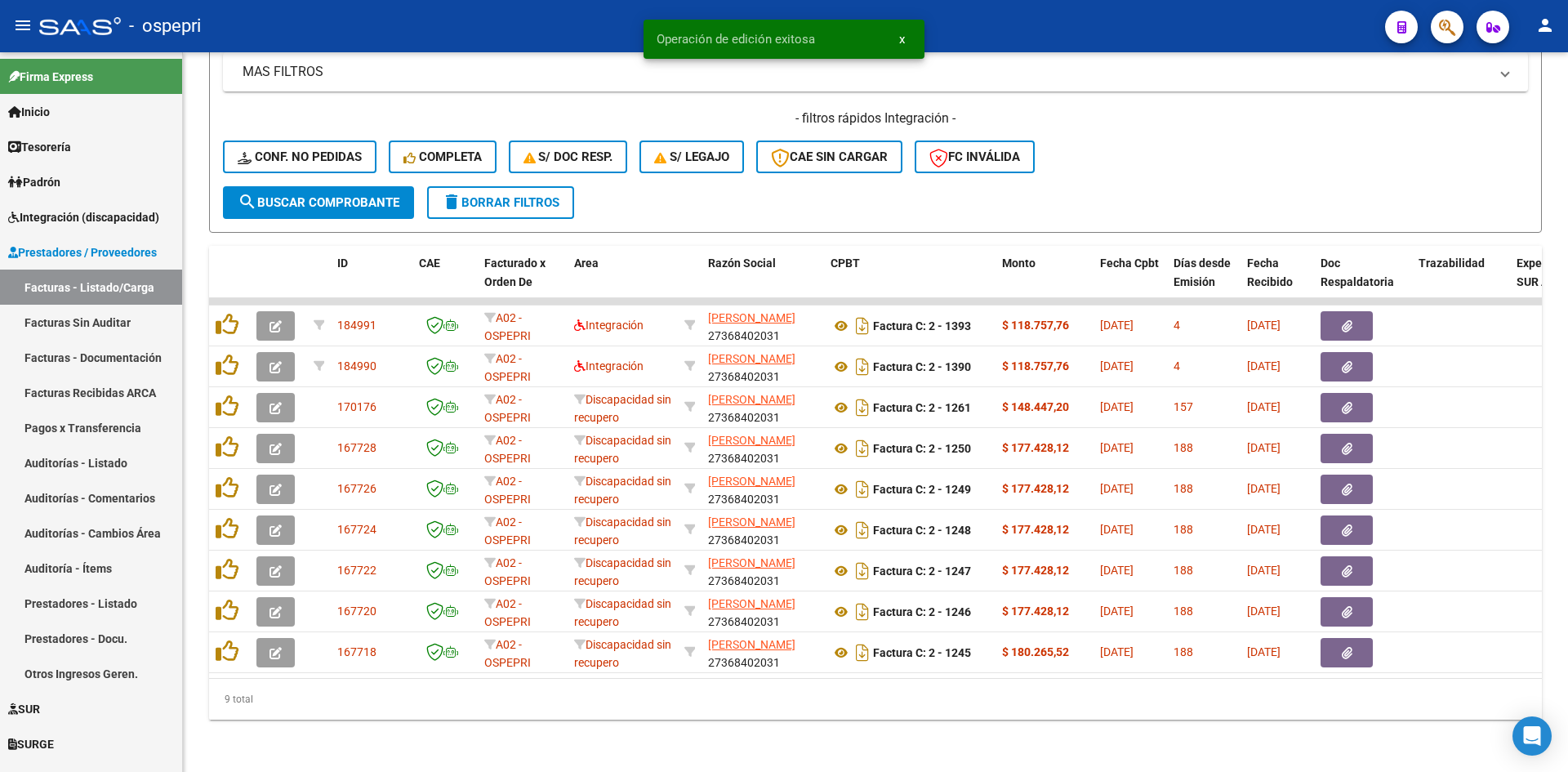
scroll to position [532, 0]
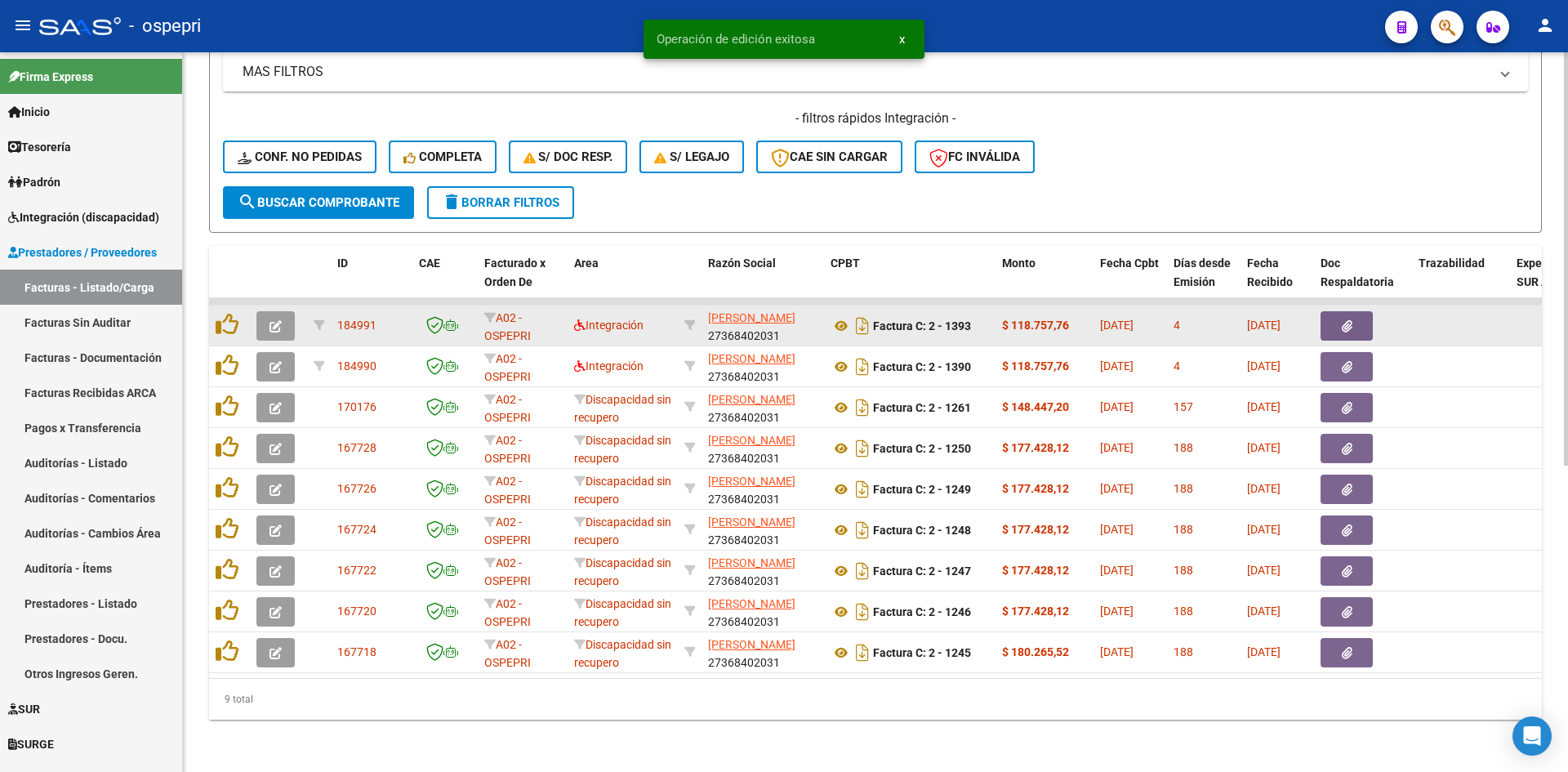
click at [267, 313] on button "button" at bounding box center [276, 326] width 39 height 30
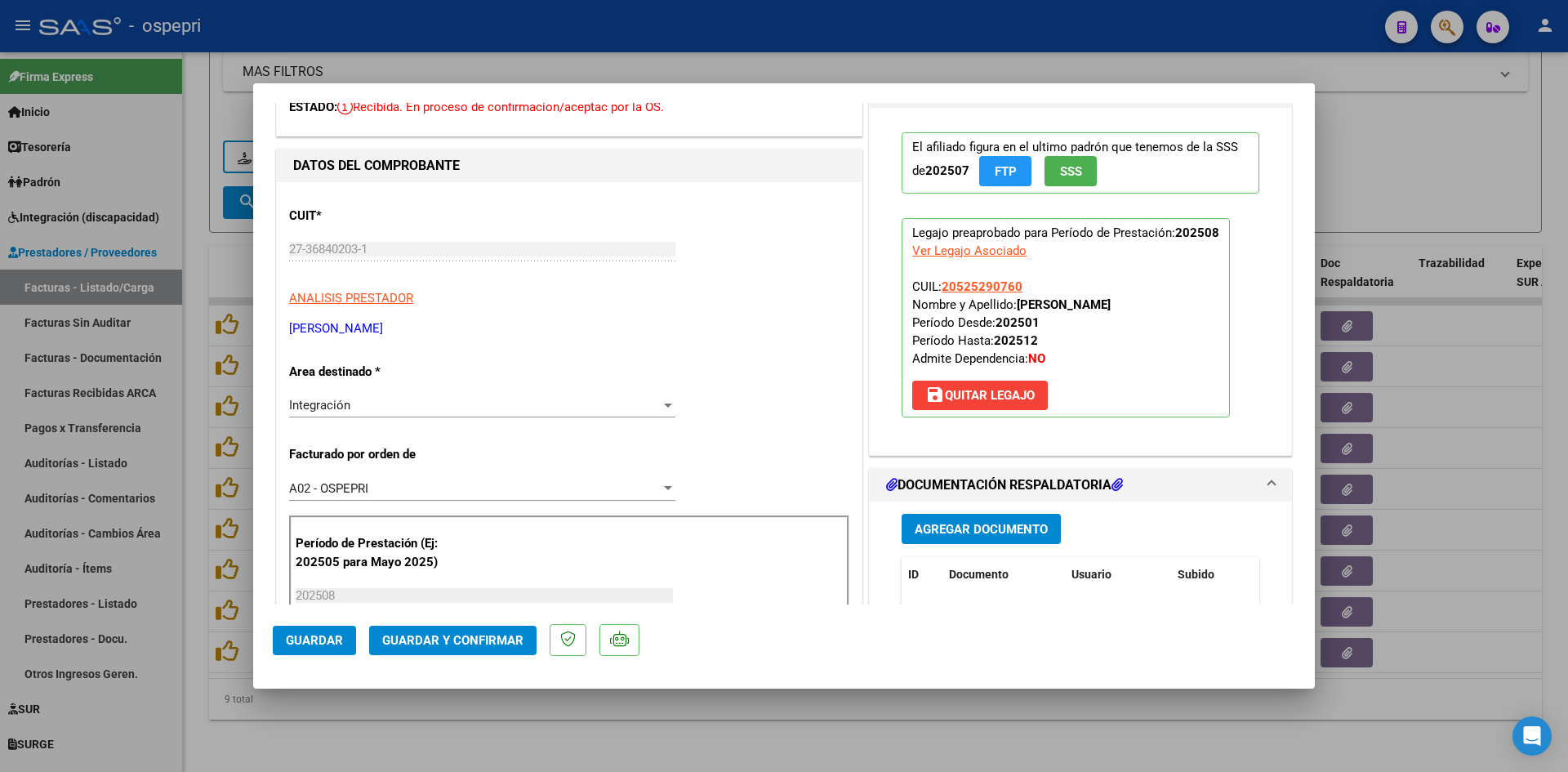
scroll to position [0, 0]
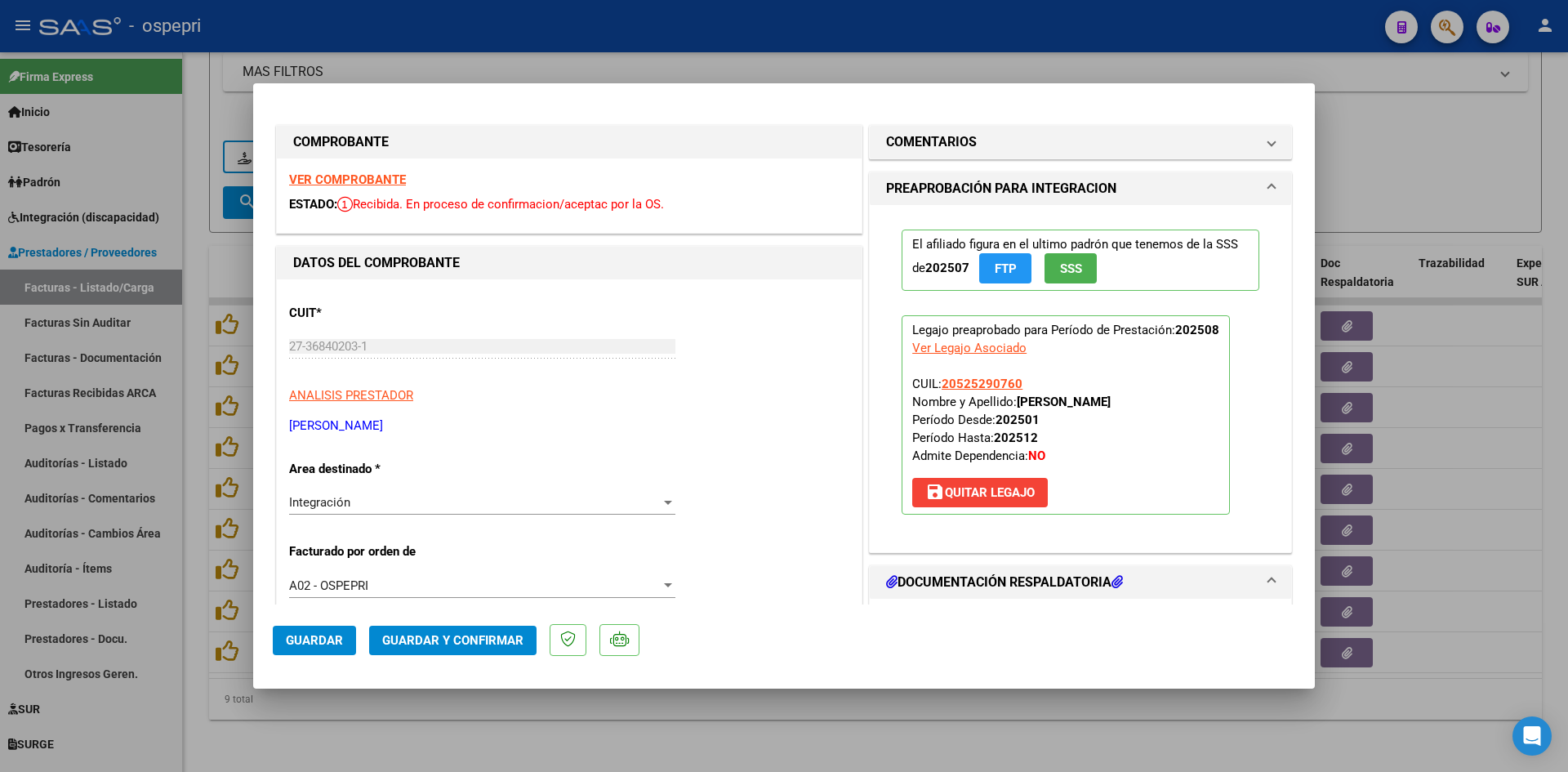
click at [391, 179] on strong "VER COMPROBANTE" at bounding box center [348, 179] width 117 height 15
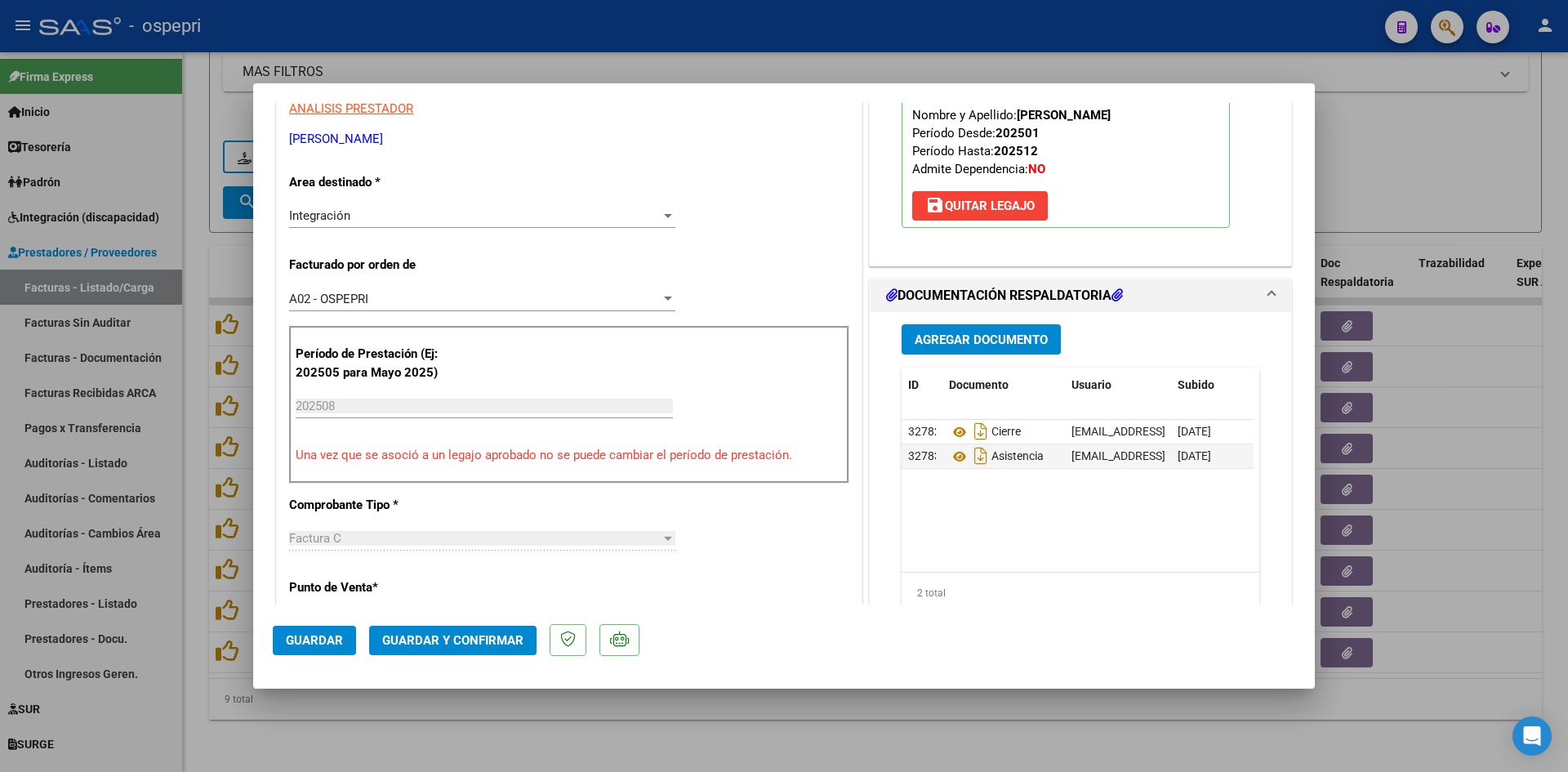
scroll to position [327, 0]
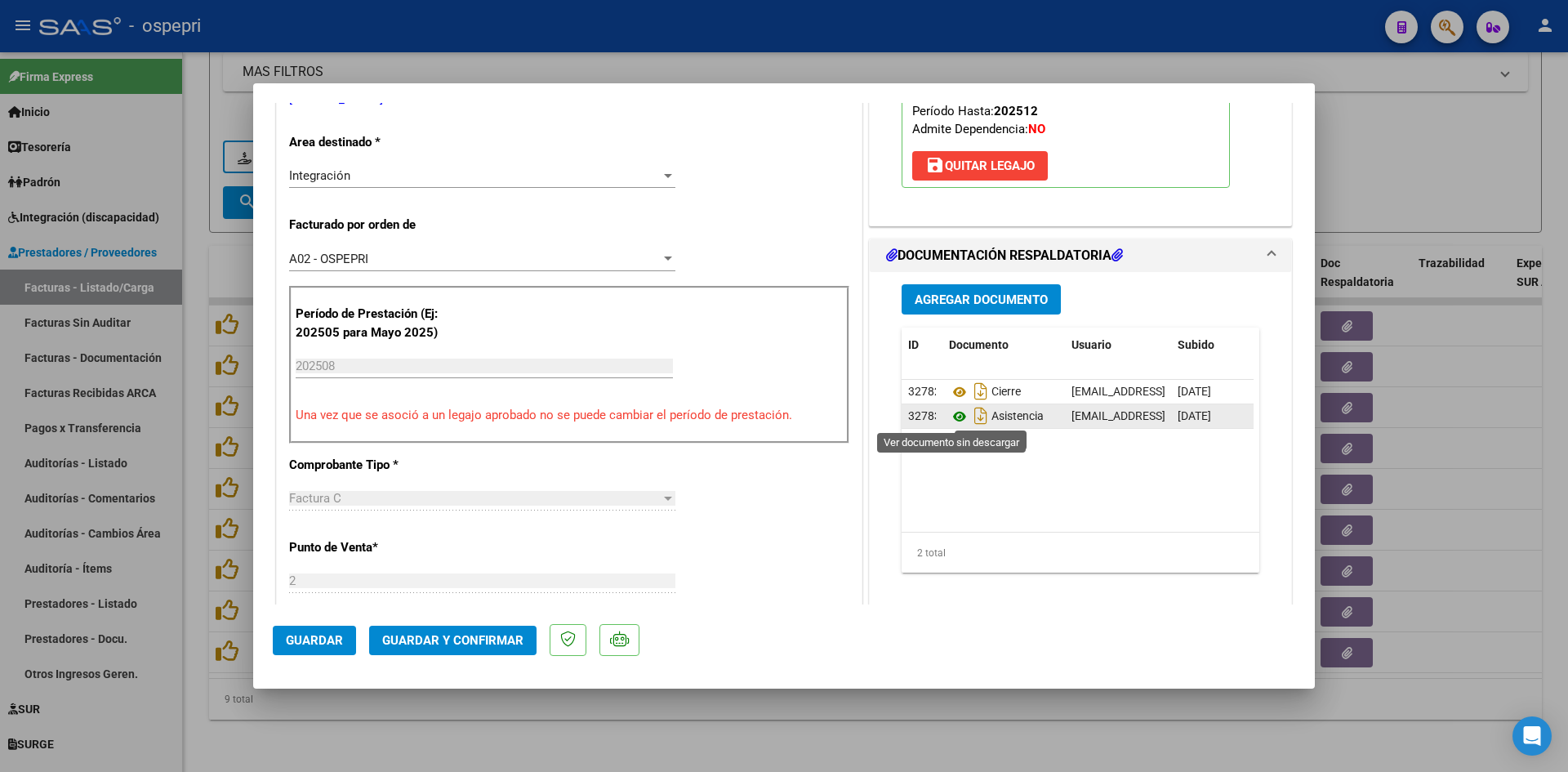
click at [953, 413] on icon at bounding box center [958, 416] width 21 height 20
click at [478, 633] on span "Guardar y Confirmar" at bounding box center [453, 640] width 142 height 15
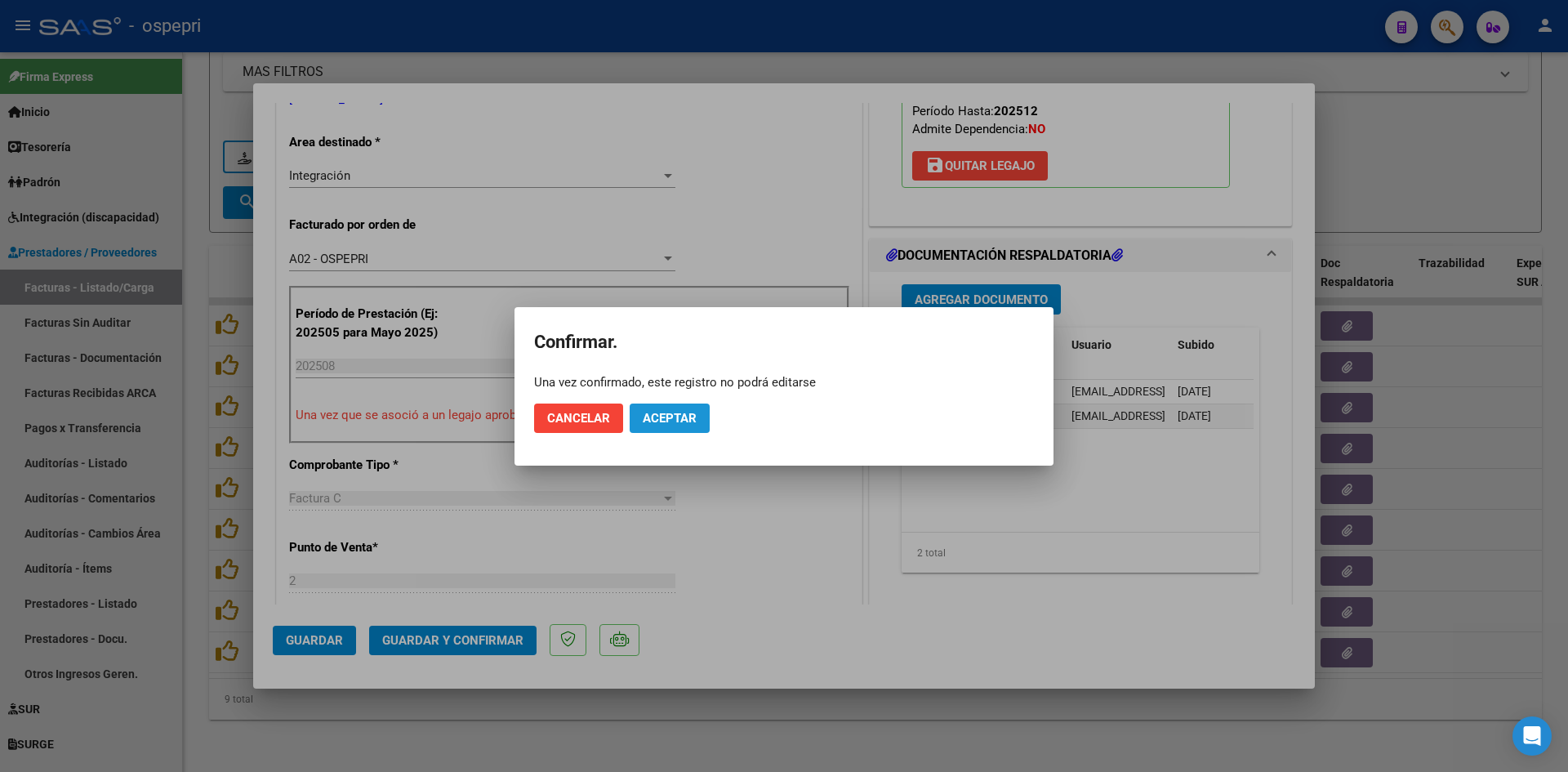
click at [698, 419] on button "Aceptar" at bounding box center [669, 418] width 80 height 30
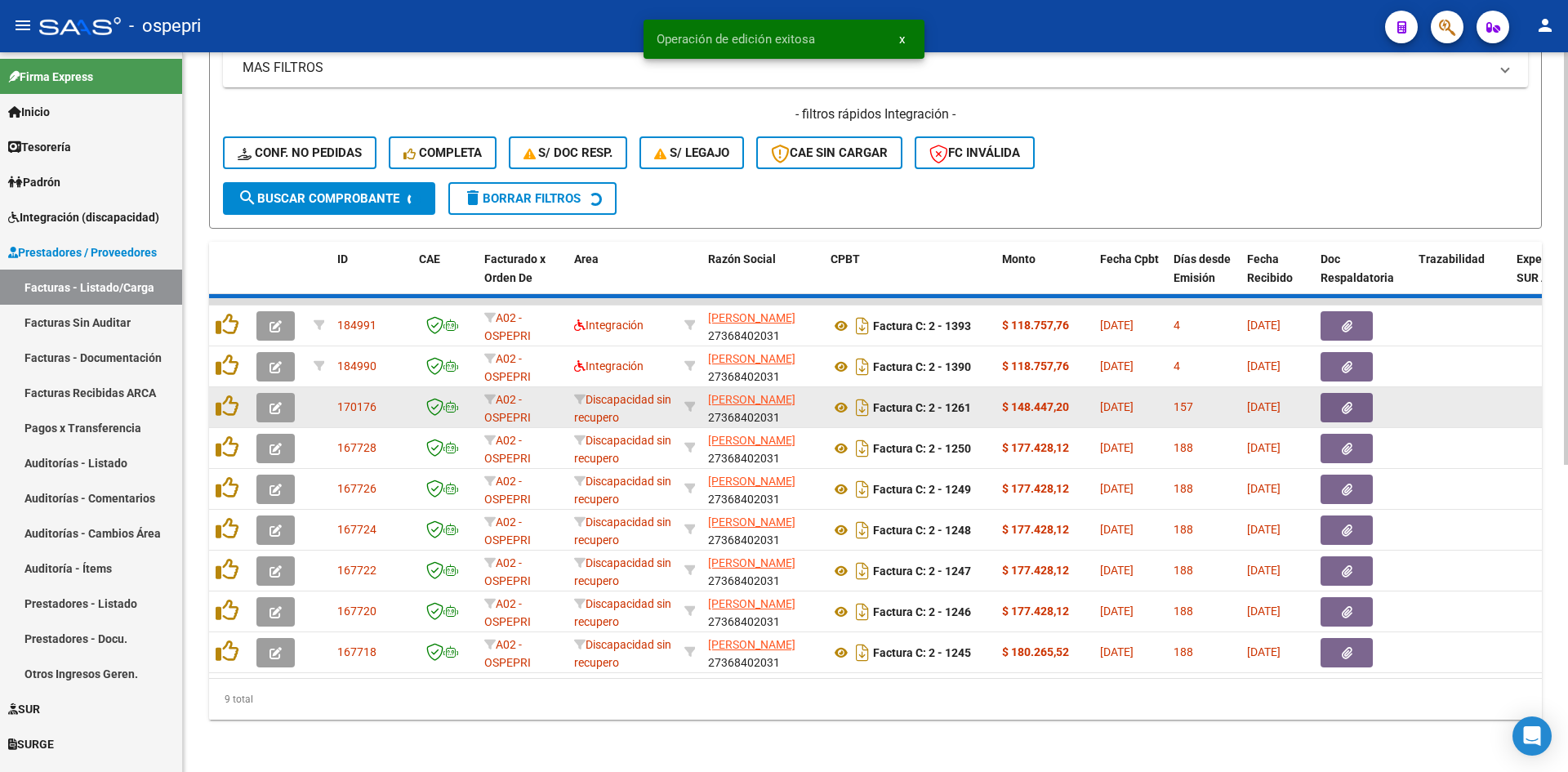
scroll to position [492, 0]
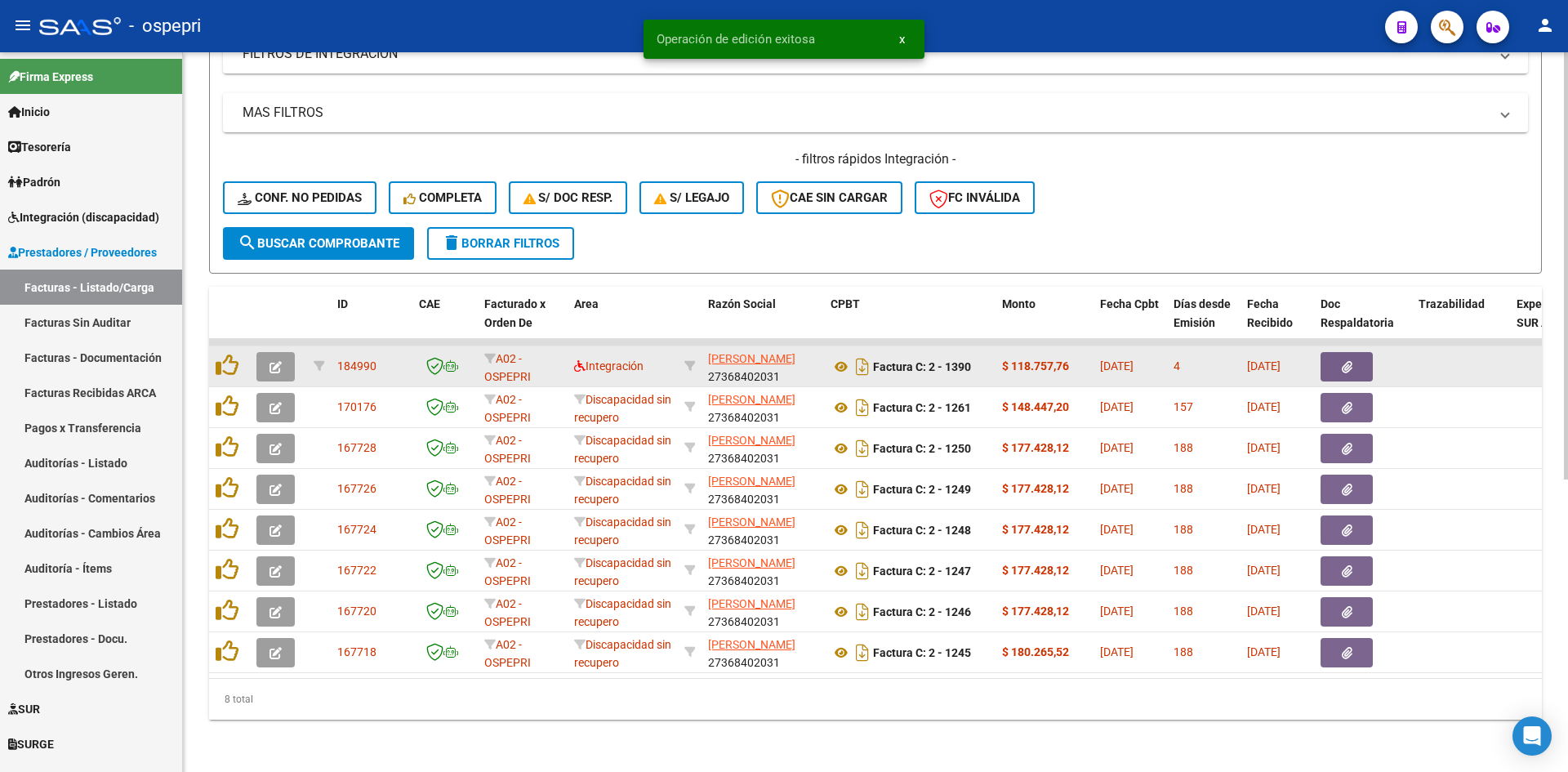
click at [273, 361] on icon "button" at bounding box center [276, 367] width 12 height 12
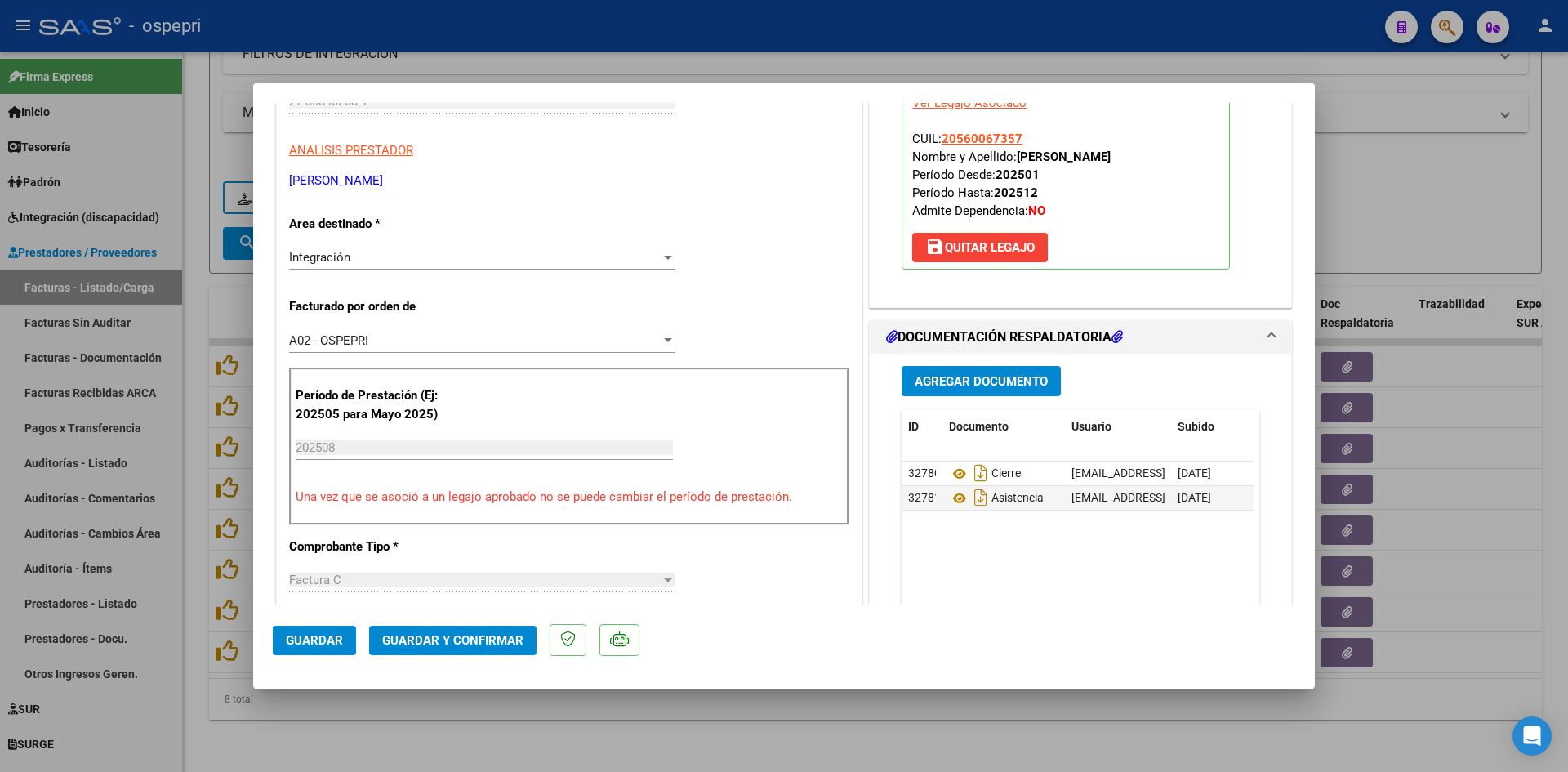
scroll to position [0, 0]
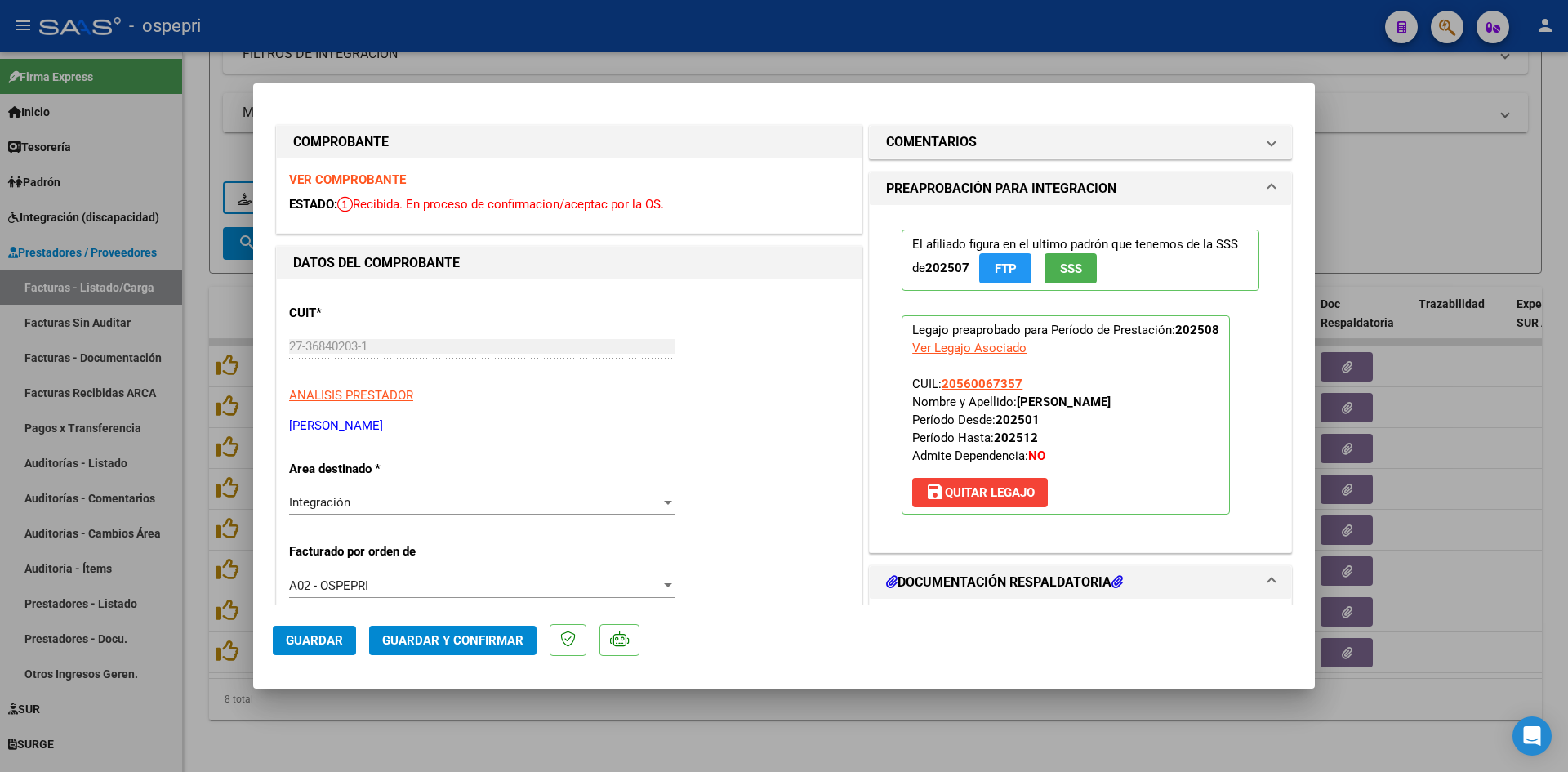
click at [346, 183] on strong "VER COMPROBANTE" at bounding box center [348, 179] width 117 height 15
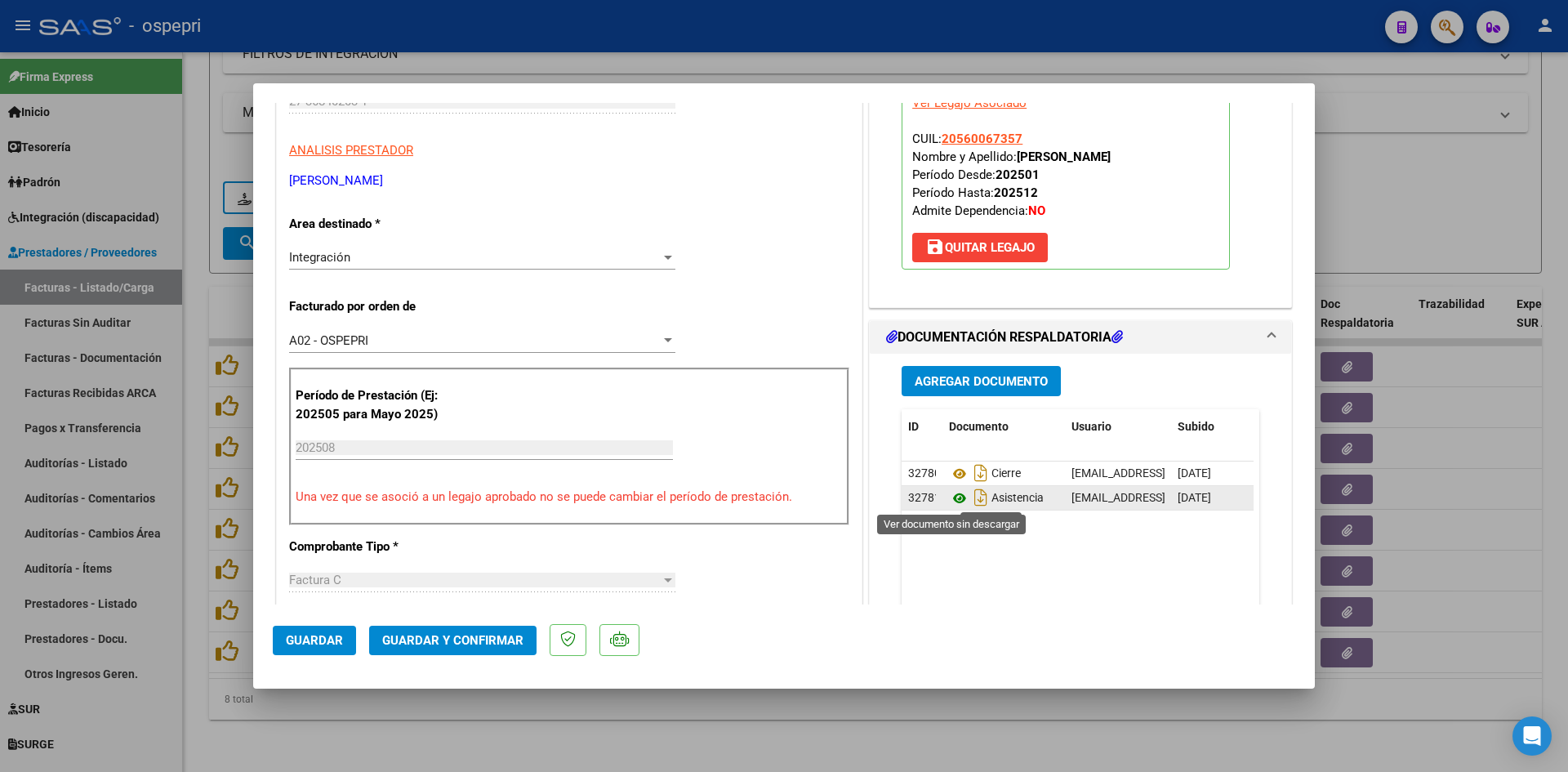
click at [952, 499] on icon at bounding box center [958, 498] width 21 height 20
click at [488, 641] on span "Guardar y Confirmar" at bounding box center [453, 640] width 142 height 15
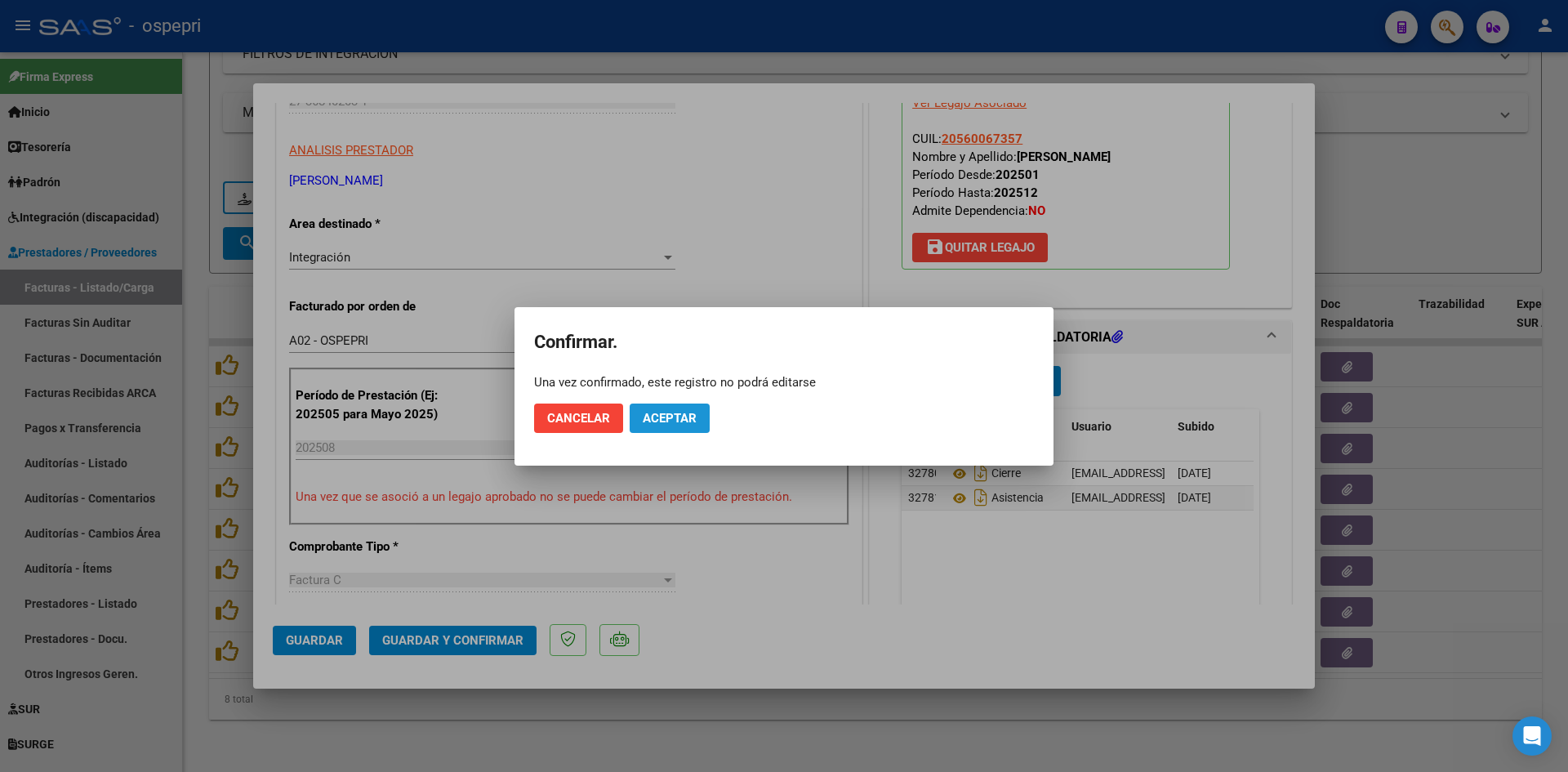
click at [690, 415] on span "Aceptar" at bounding box center [669, 417] width 54 height 15
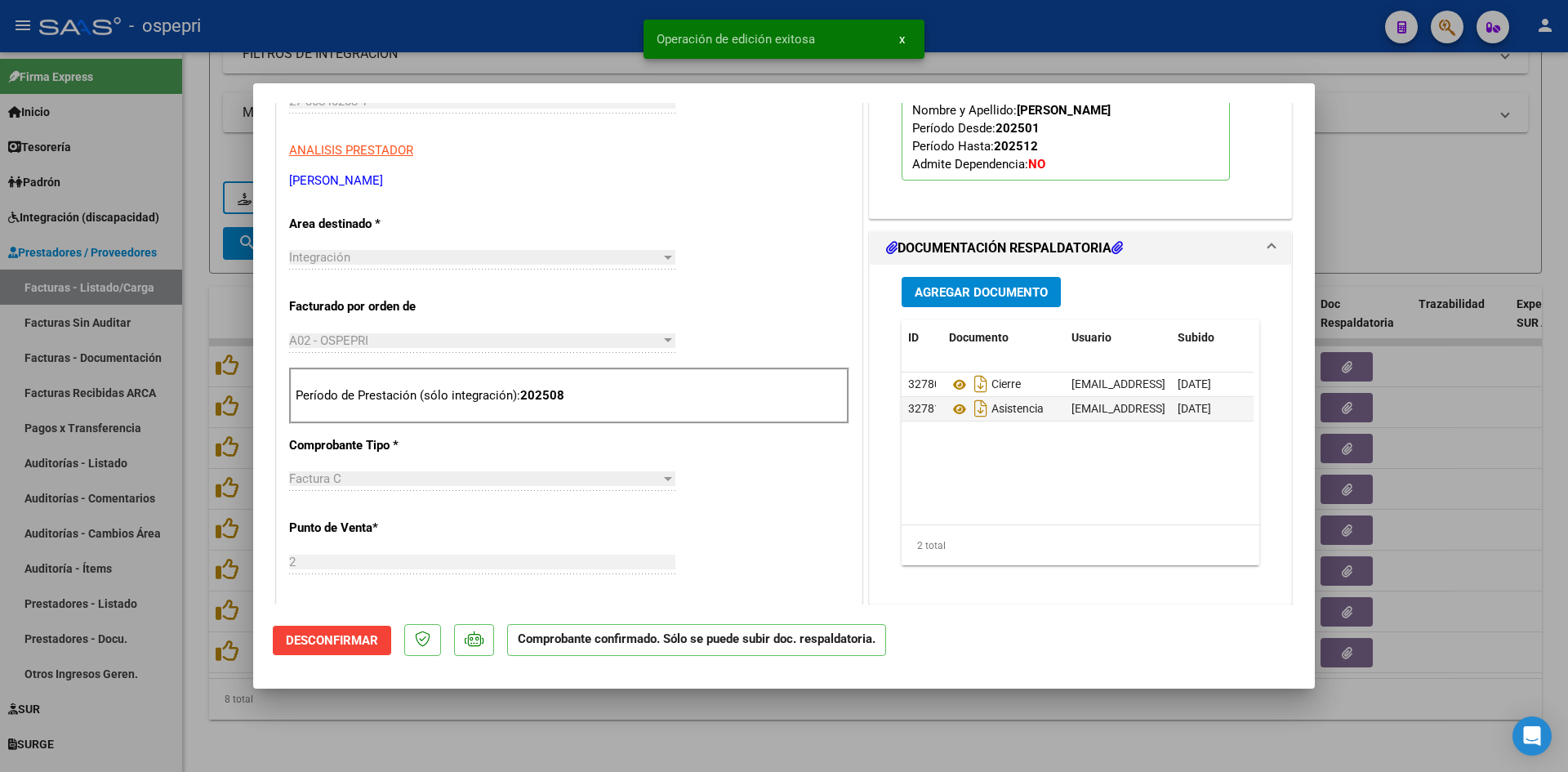
type input "$ 0,00"
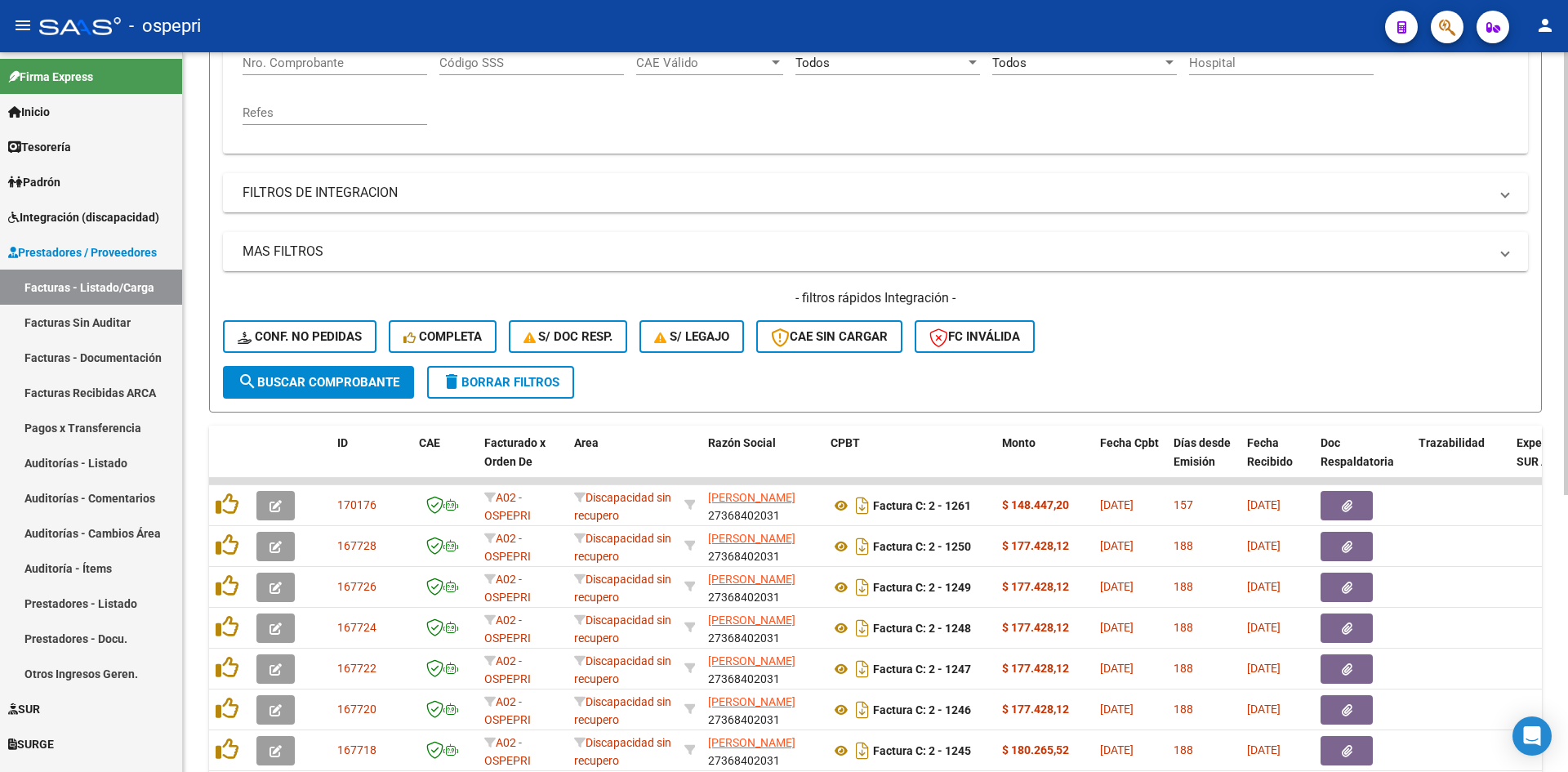
scroll to position [124, 0]
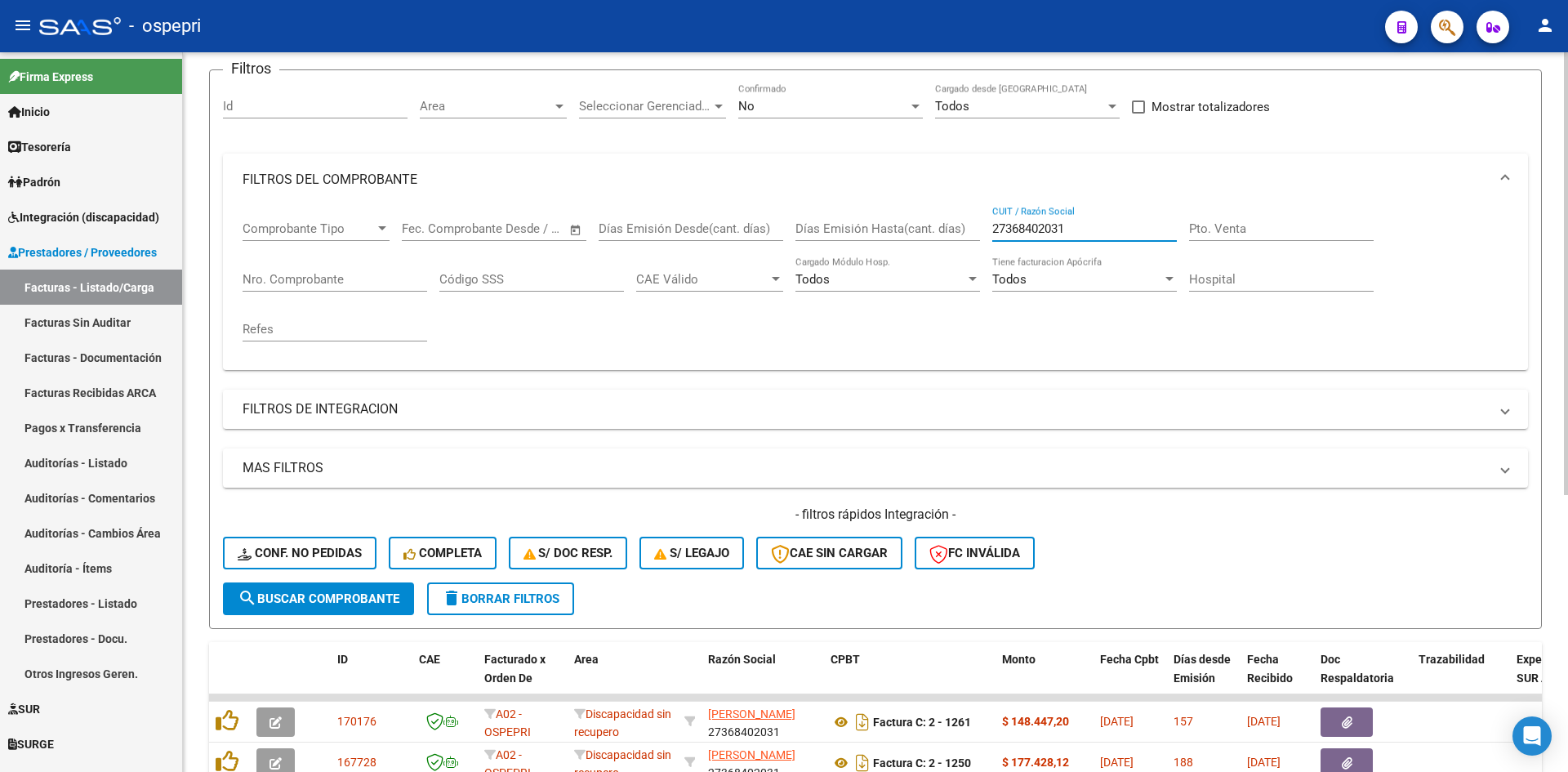
drag, startPoint x: 1123, startPoint y: 223, endPoint x: 965, endPoint y: 236, distance: 158.5
click at [965, 236] on div "Comprobante Tipo Comprobante Tipo Fecha inicio – Fecha fin Fec. Comprobante Des…" at bounding box center [875, 281] width 1266 height 151
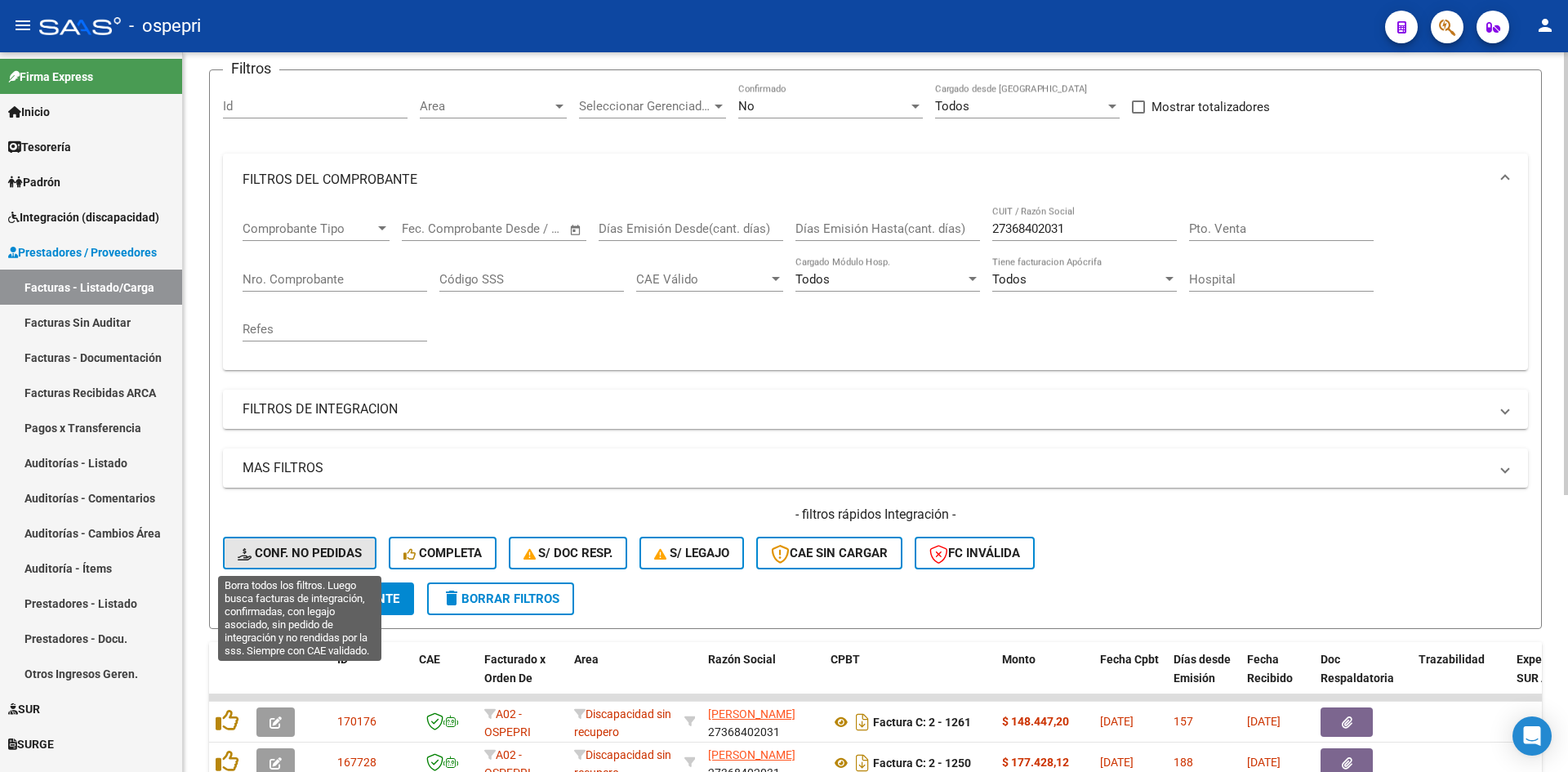
click at [358, 545] on button "Conf. no pedidas" at bounding box center [299, 552] width 154 height 33
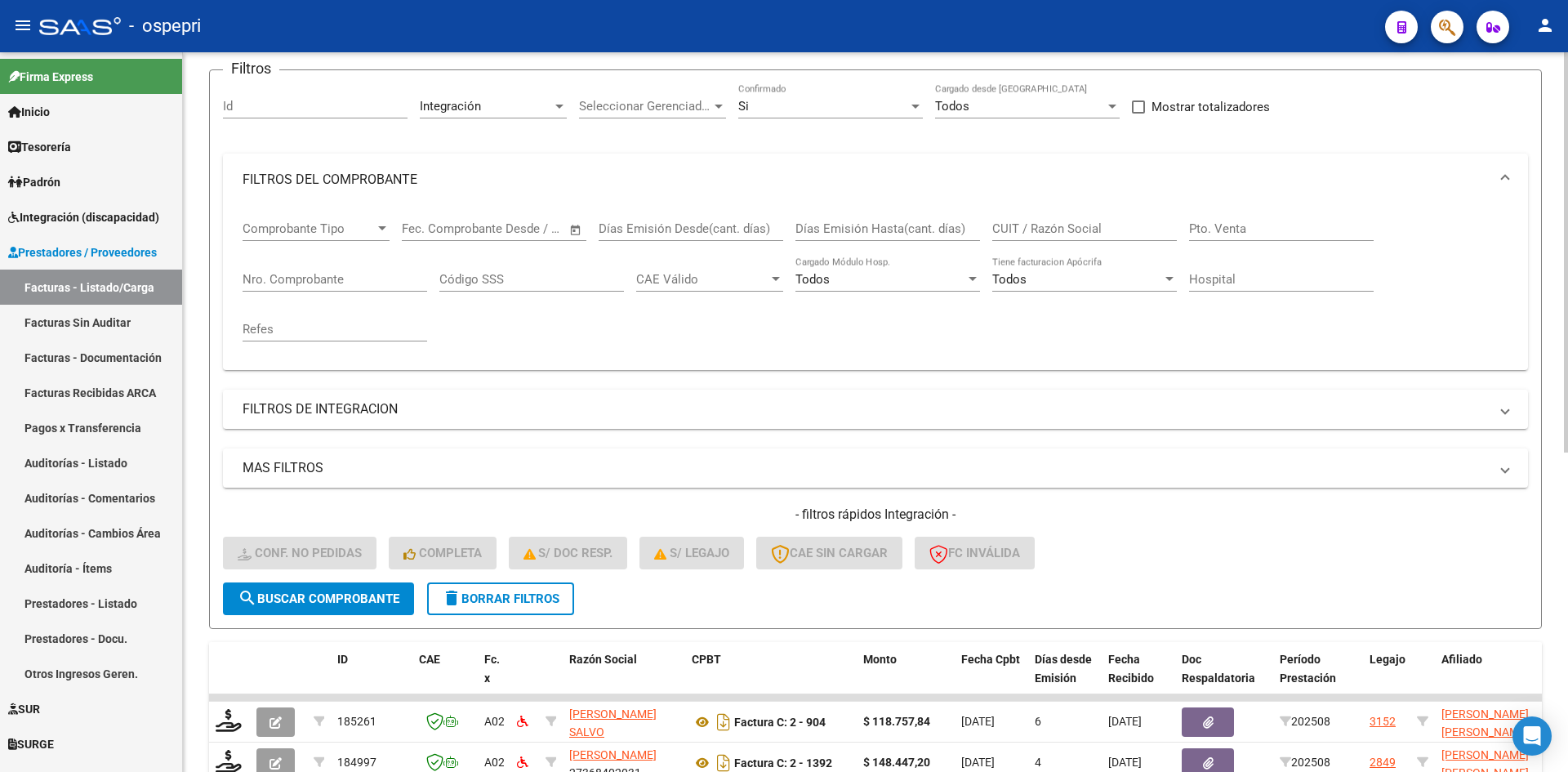
click at [1064, 222] on input "CUIT / Razón Social" at bounding box center [1084, 228] width 184 height 15
paste input "27368402031"
type input "27368402031"
click at [392, 585] on button "search Buscar Comprobante" at bounding box center [318, 598] width 191 height 33
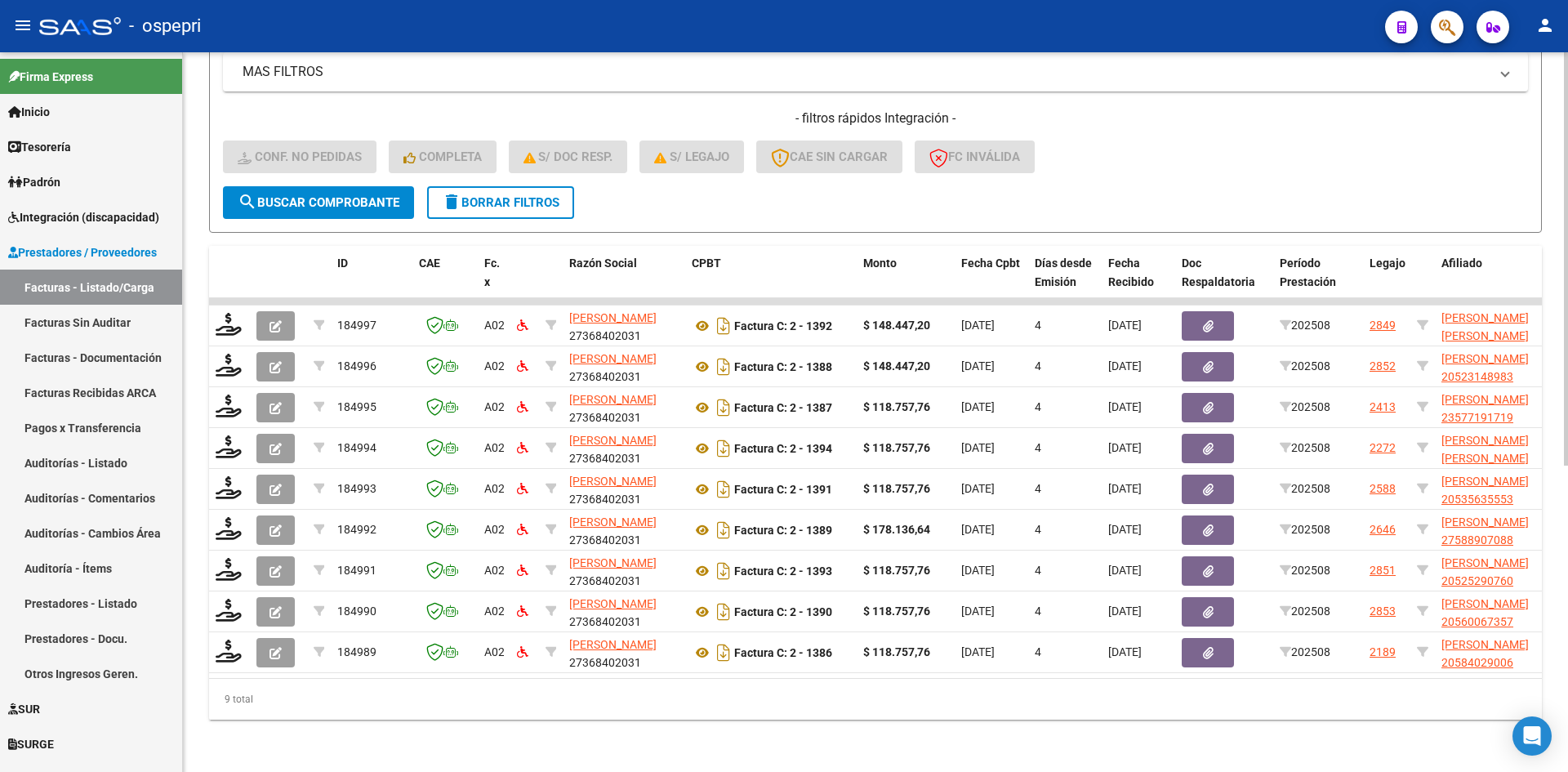
scroll to position [532, 0]
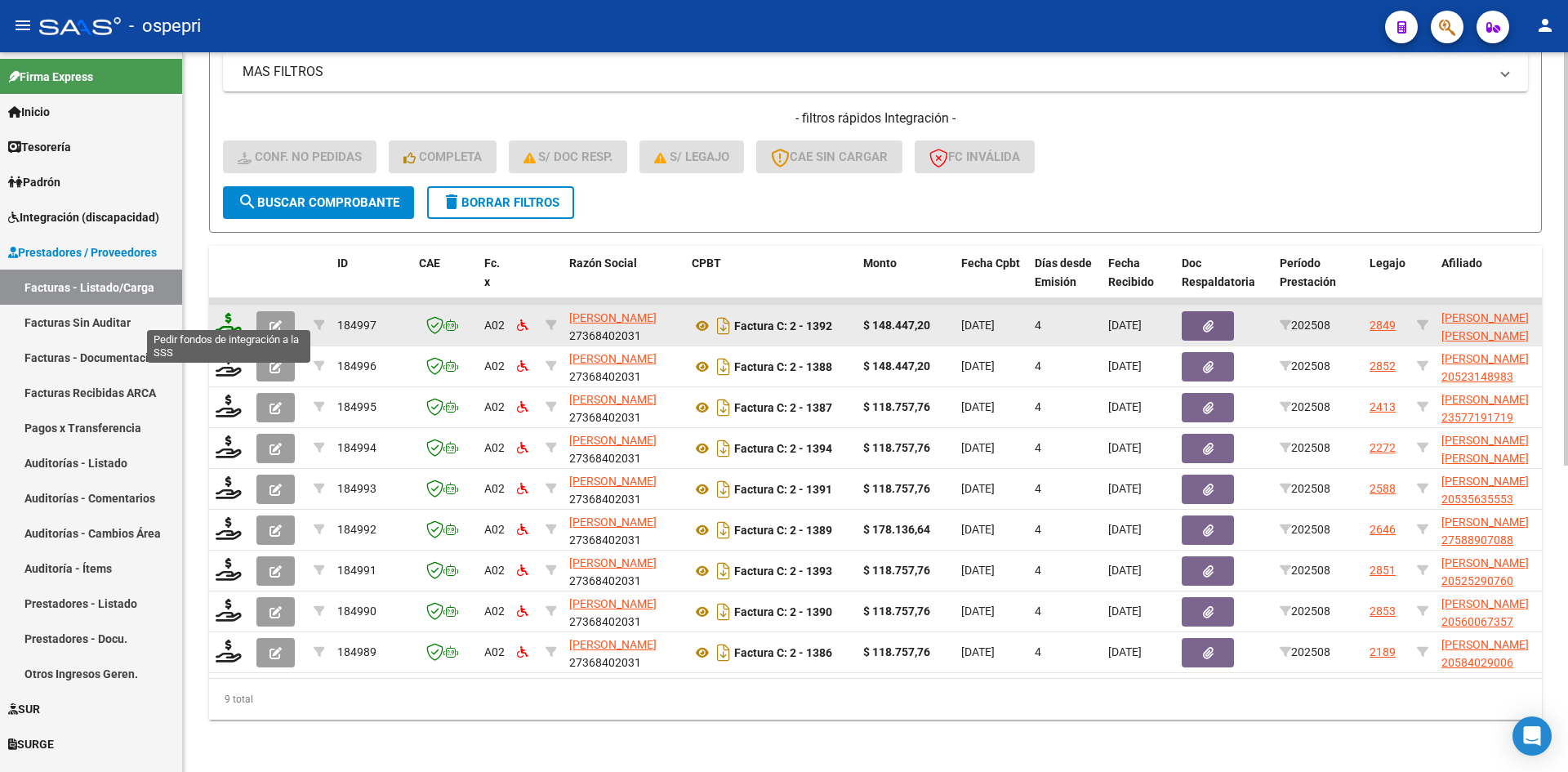
click at [229, 313] on icon at bounding box center [229, 324] width 26 height 23
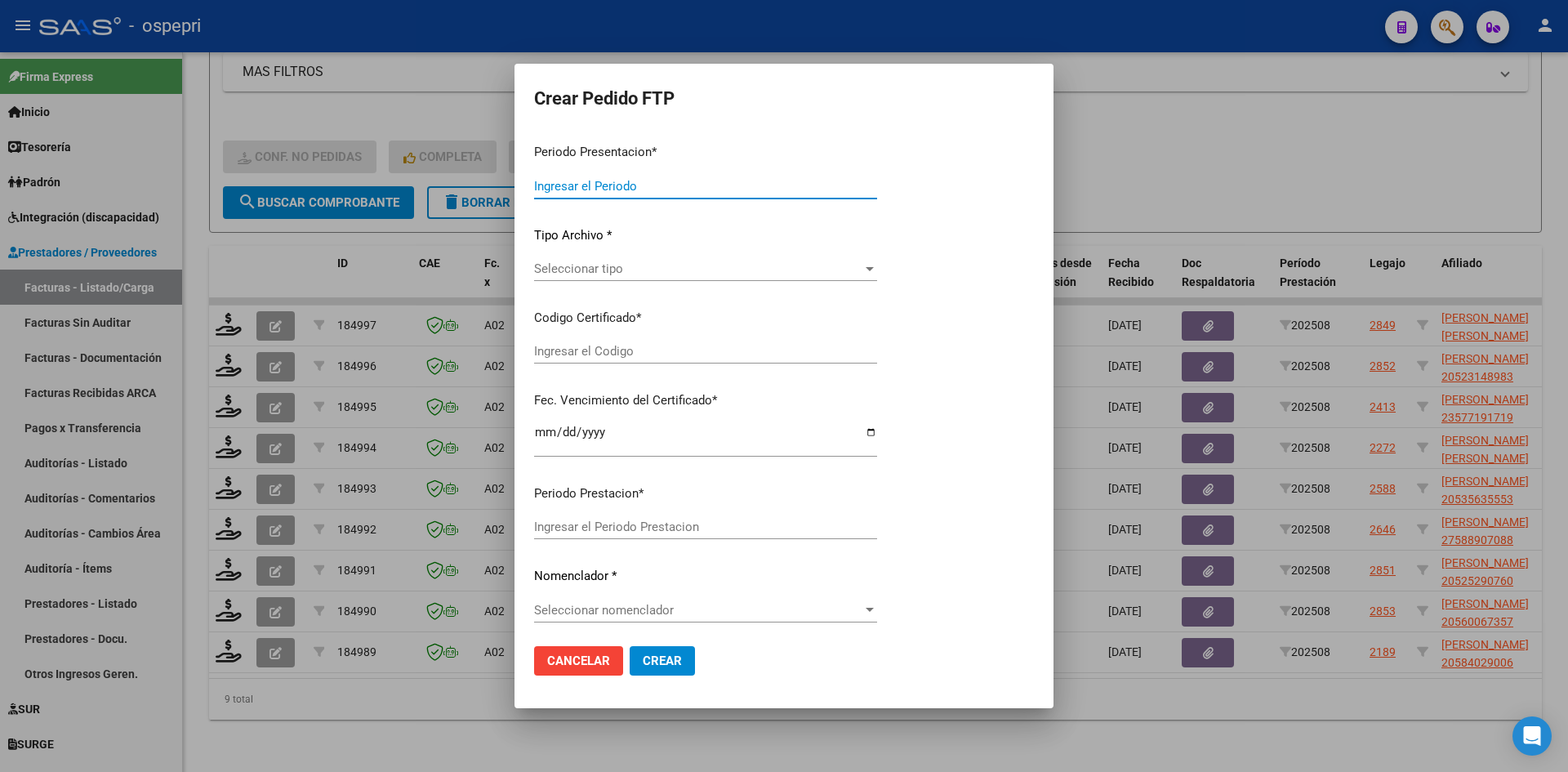
type input "202508"
type input "$ 148.447,20"
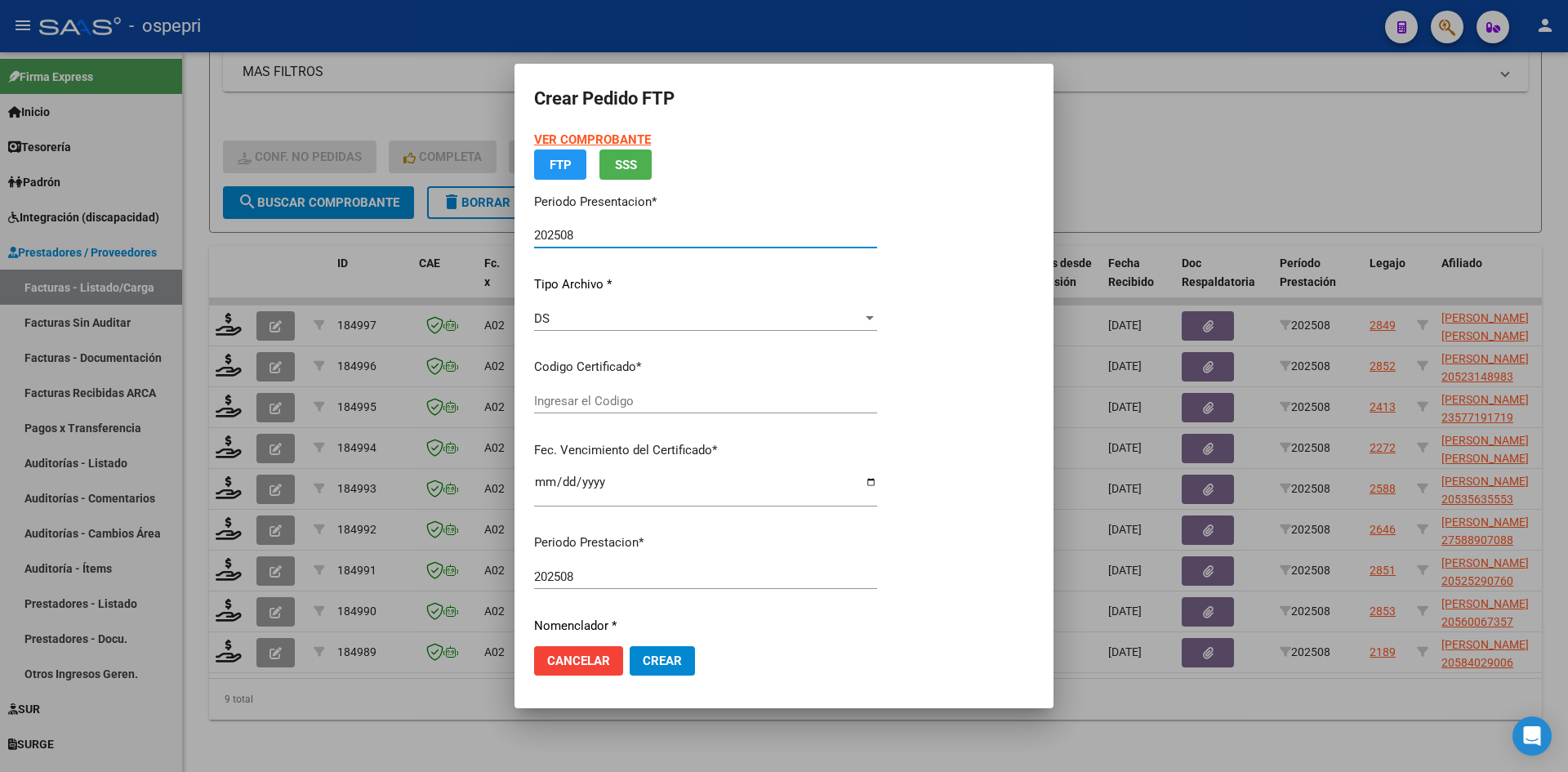
type input "2056001630-2"
type input "[DATE]"
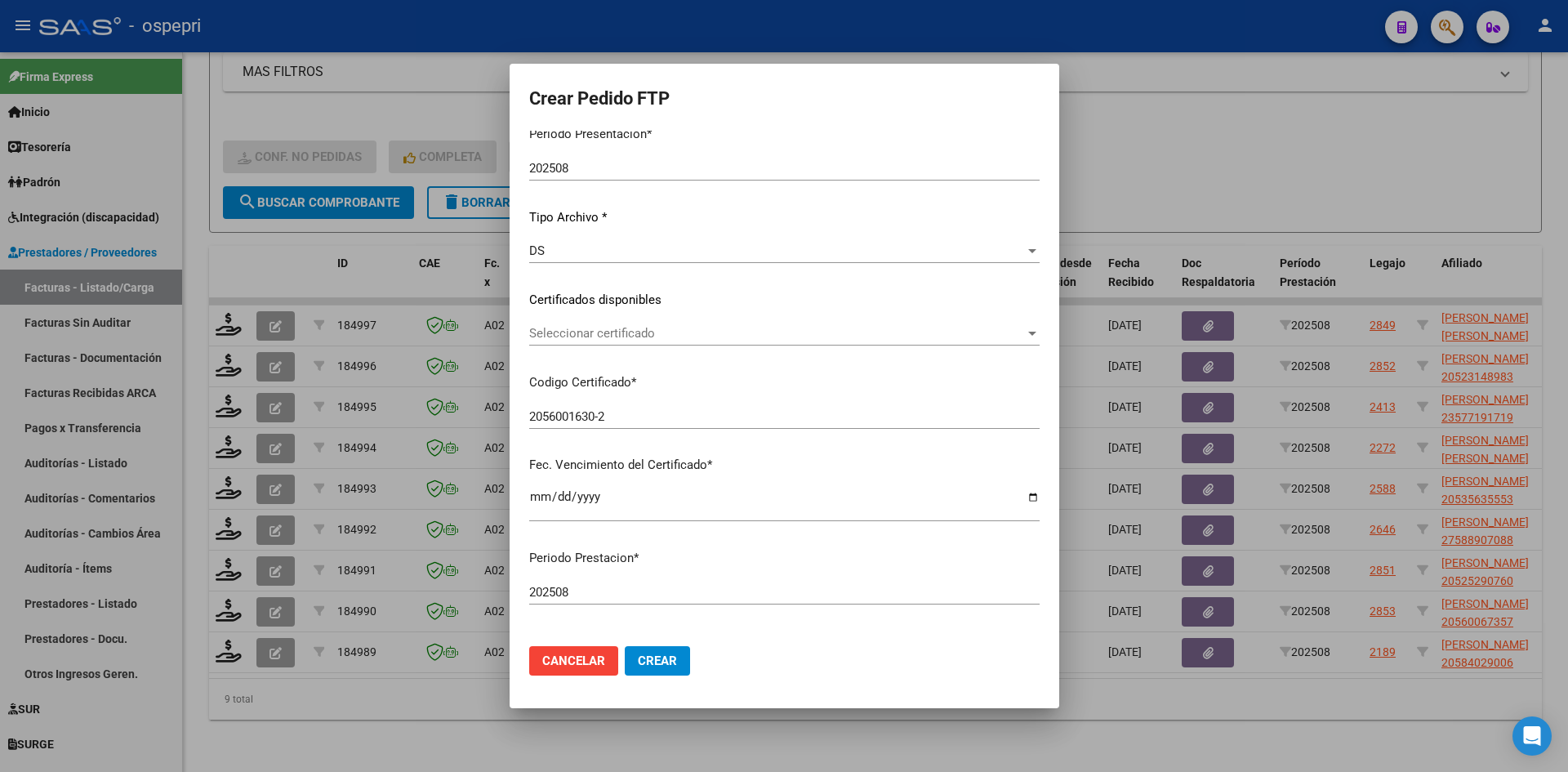
scroll to position [0, 0]
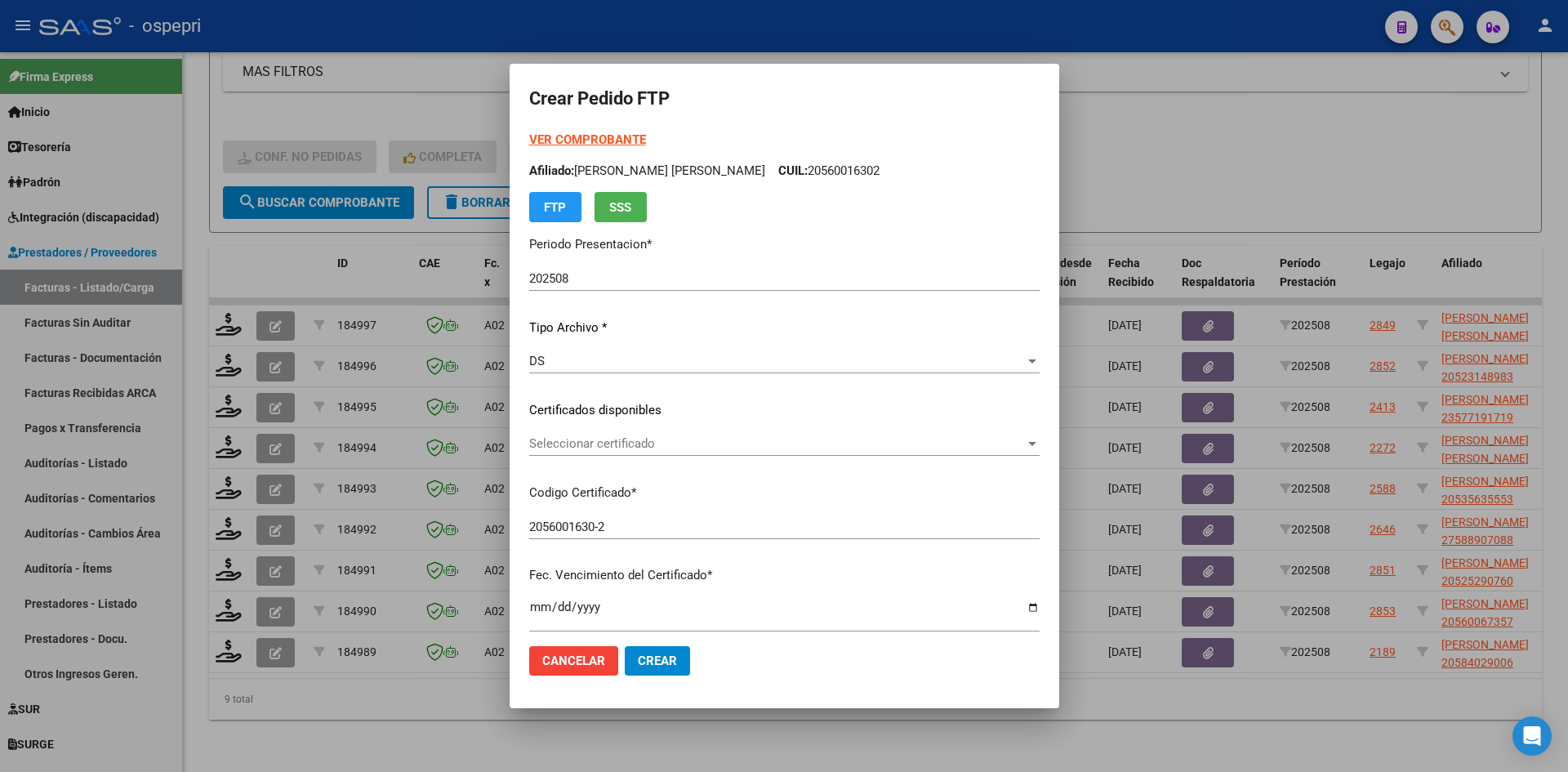
click at [509, 538] on mat-dialog-content "VER COMPROBANTE ARCA Padrón Afiliado: [PERSON_NAME] [PERSON_NAME]: 20560016302 …" at bounding box center [784, 382] width 550 height 501
click at [595, 369] on div "DS Seleccionar tipo" at bounding box center [784, 361] width 510 height 25
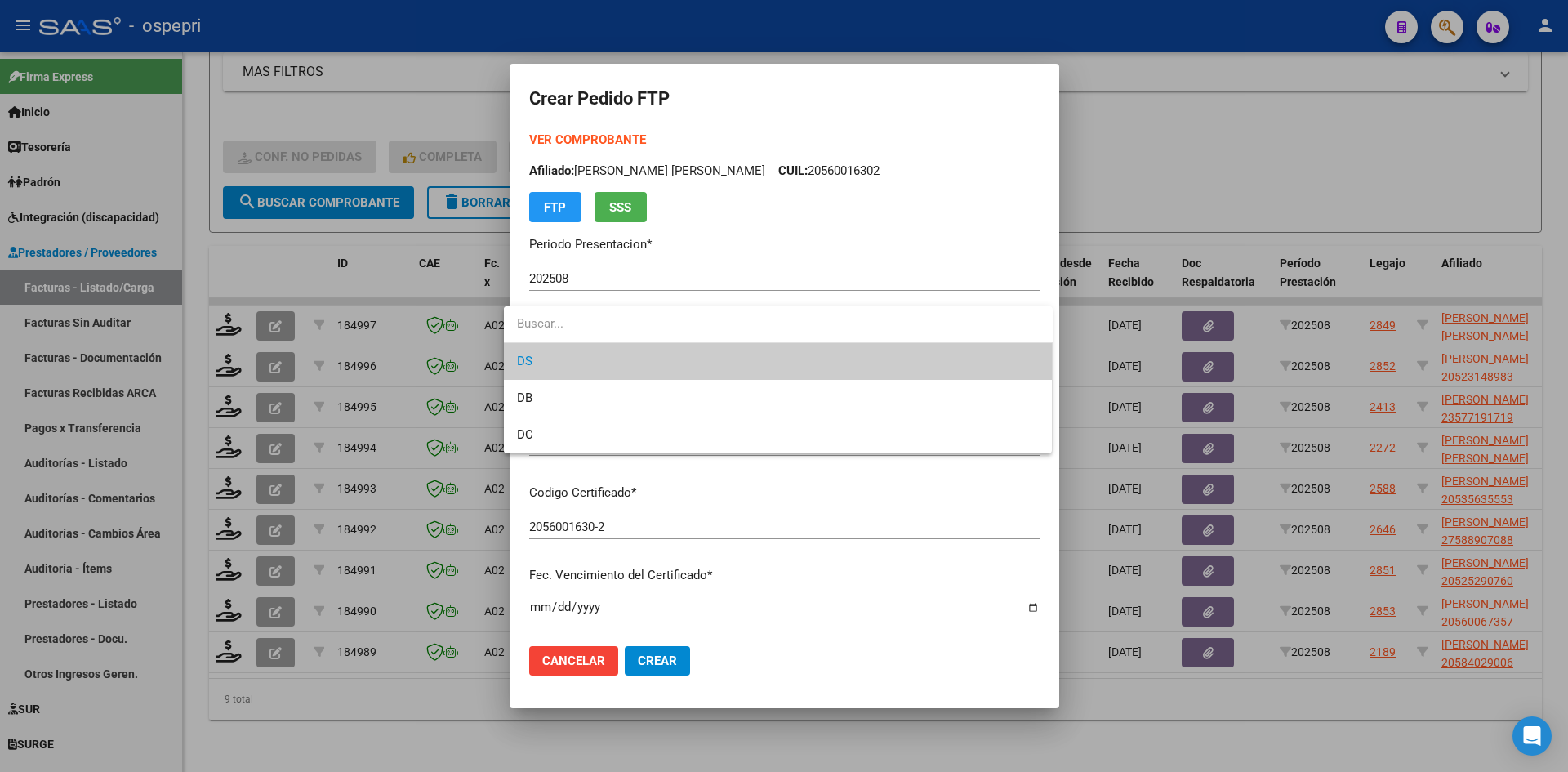
click at [764, 357] on span "DS" at bounding box center [778, 361] width 522 height 37
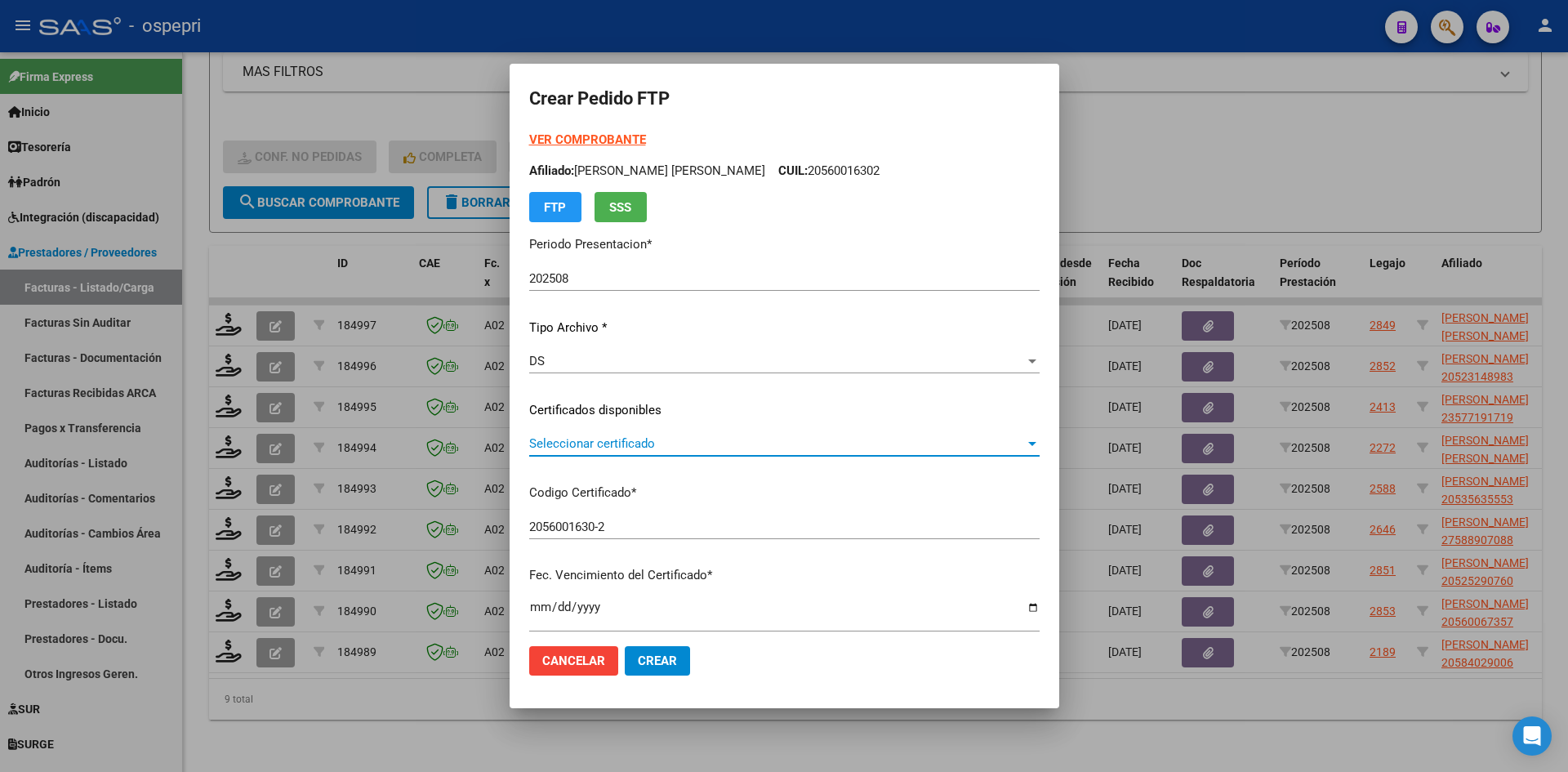
click at [638, 443] on span "Seleccionar certificado" at bounding box center [777, 443] width 496 height 15
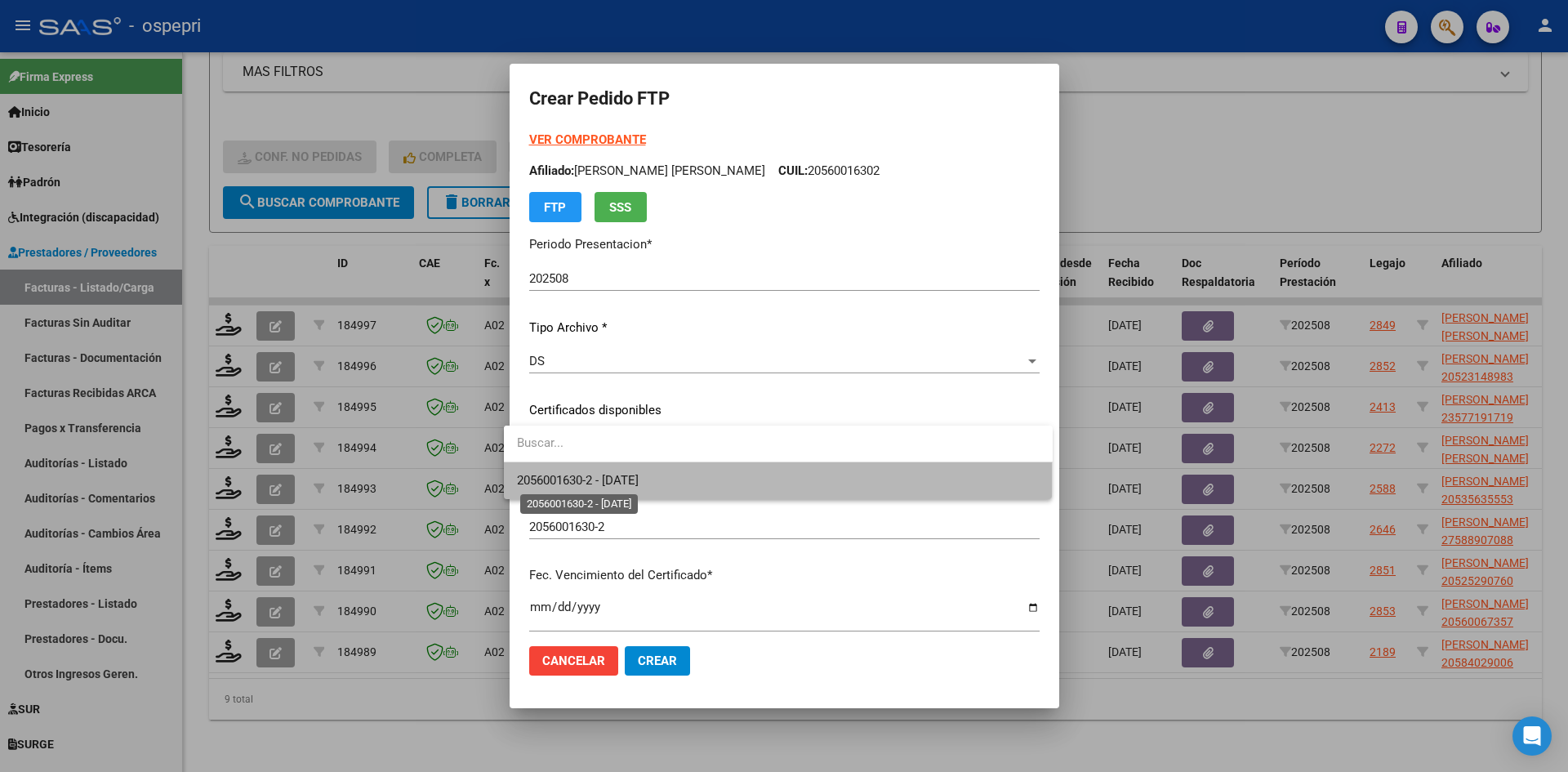
click at [638, 480] on span "2056001630-2 - [DATE]" at bounding box center [578, 480] width 122 height 15
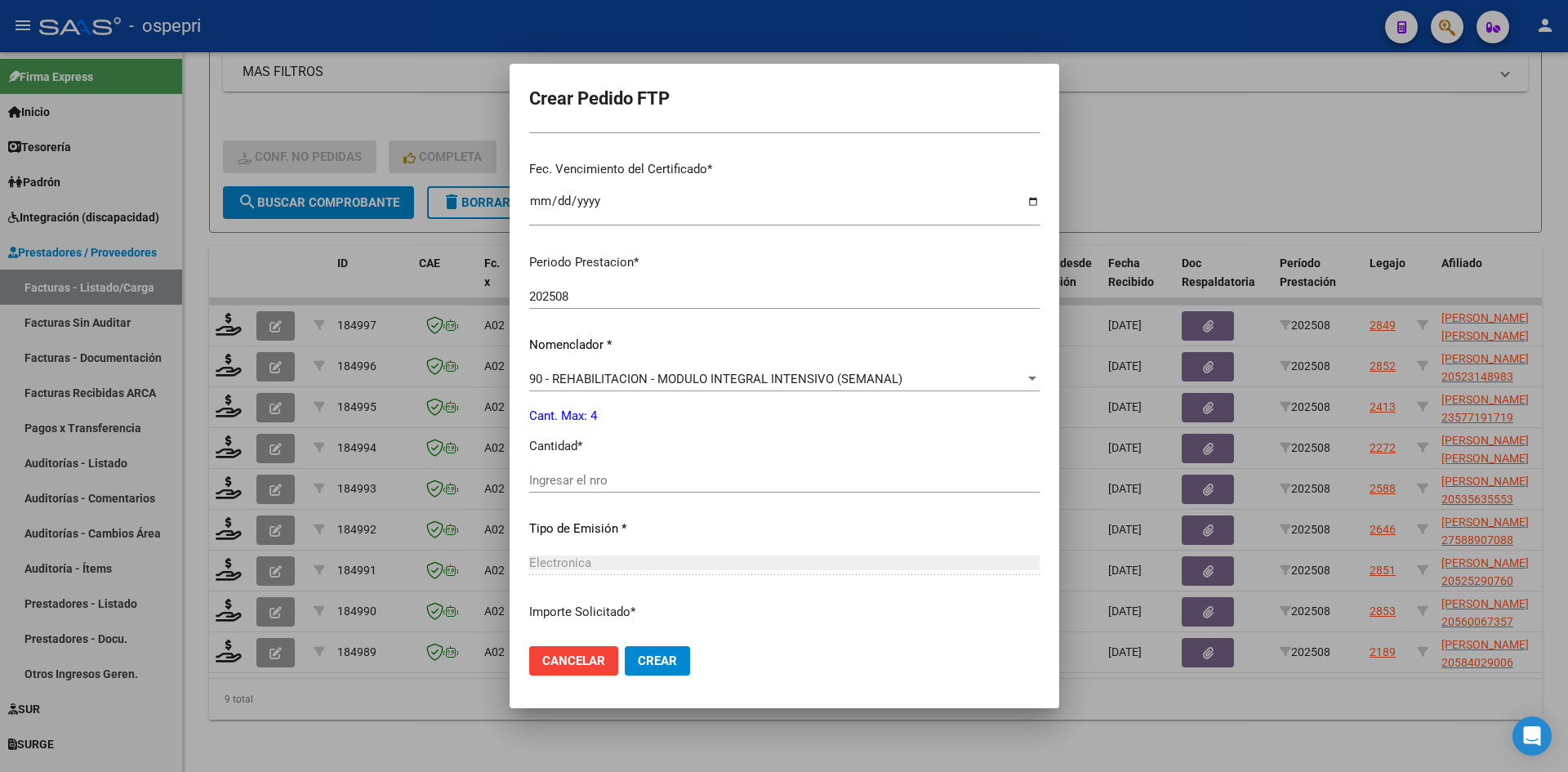
scroll to position [408, 0]
click at [579, 476] on input "Ingresar el nro" at bounding box center [784, 478] width 510 height 15
type input "4"
click at [647, 659] on span "Crear" at bounding box center [658, 660] width 40 height 15
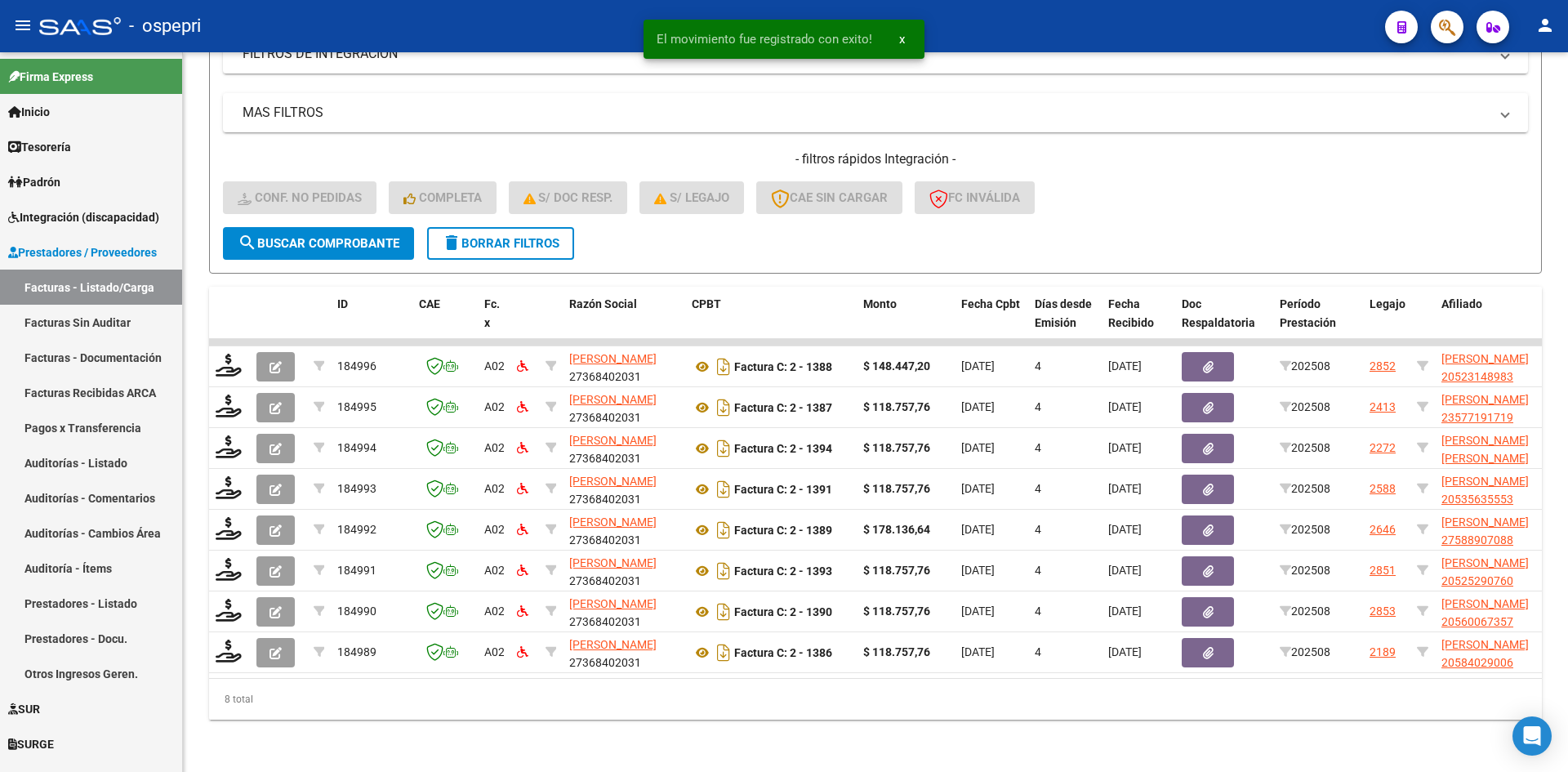
scroll to position [492, 0]
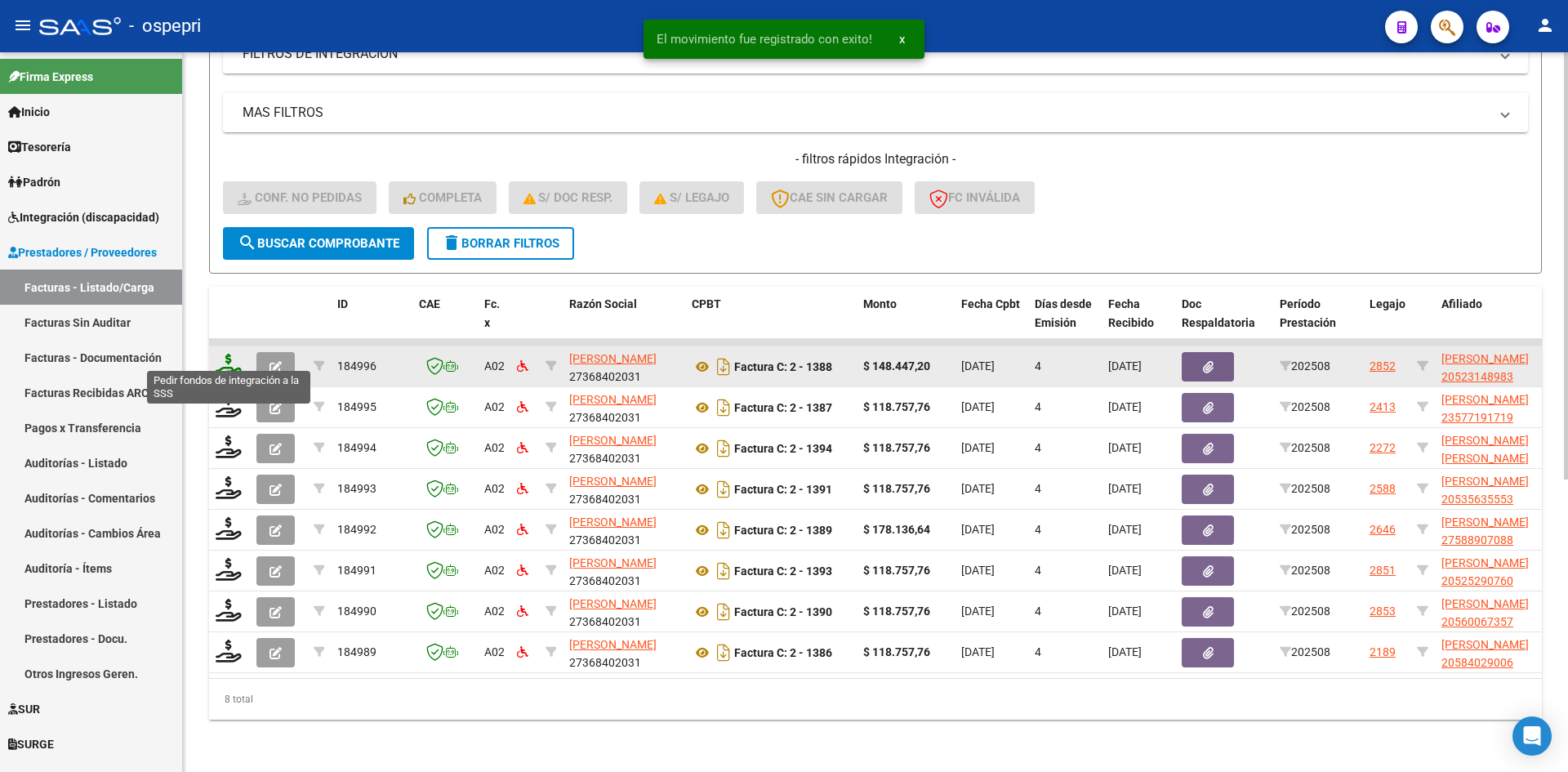
click at [231, 356] on icon at bounding box center [229, 365] width 26 height 23
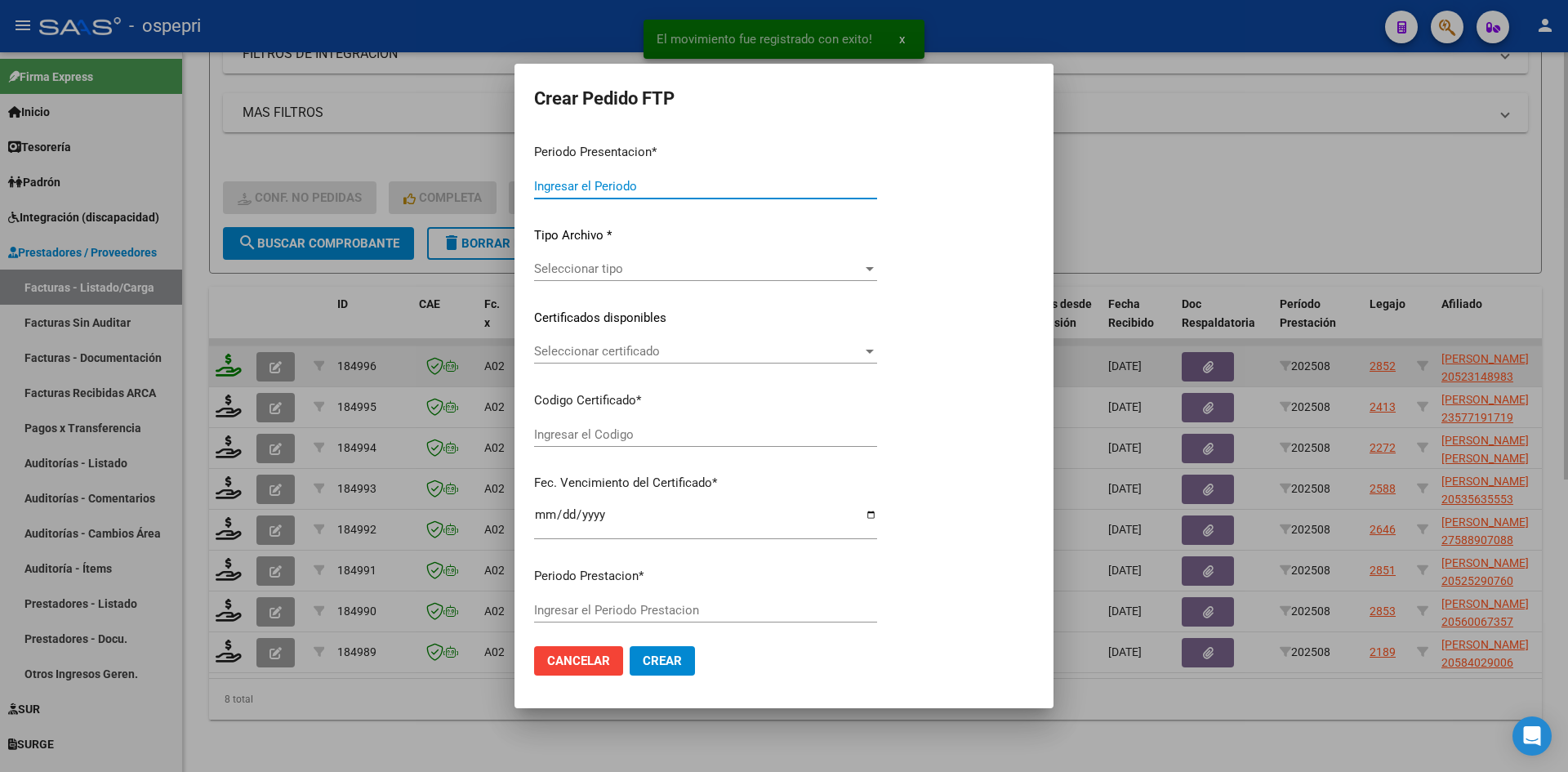
type input "202508"
type input "$ 148.447,20"
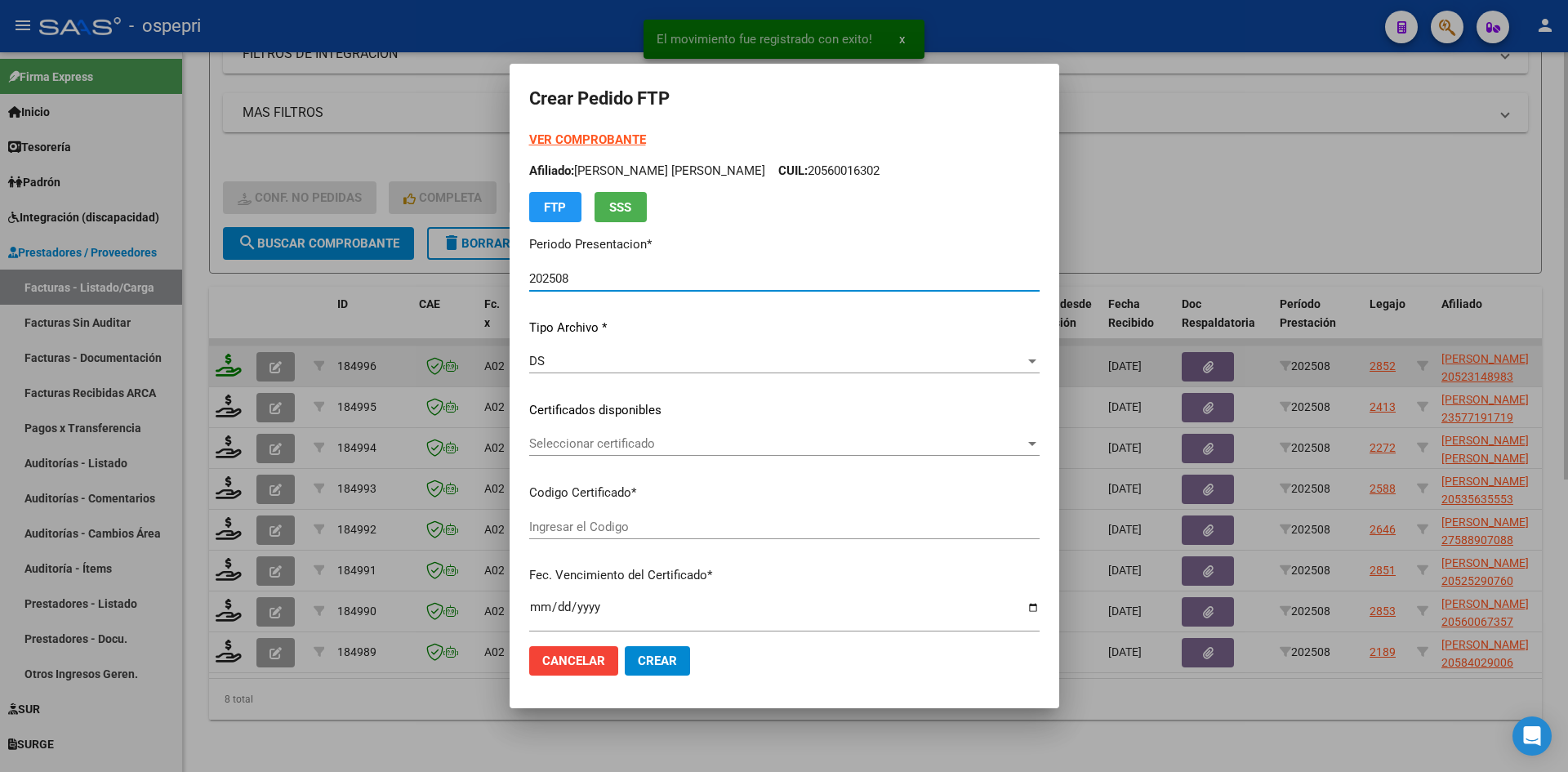
type input "2052314898-3"
type input "[DATE]"
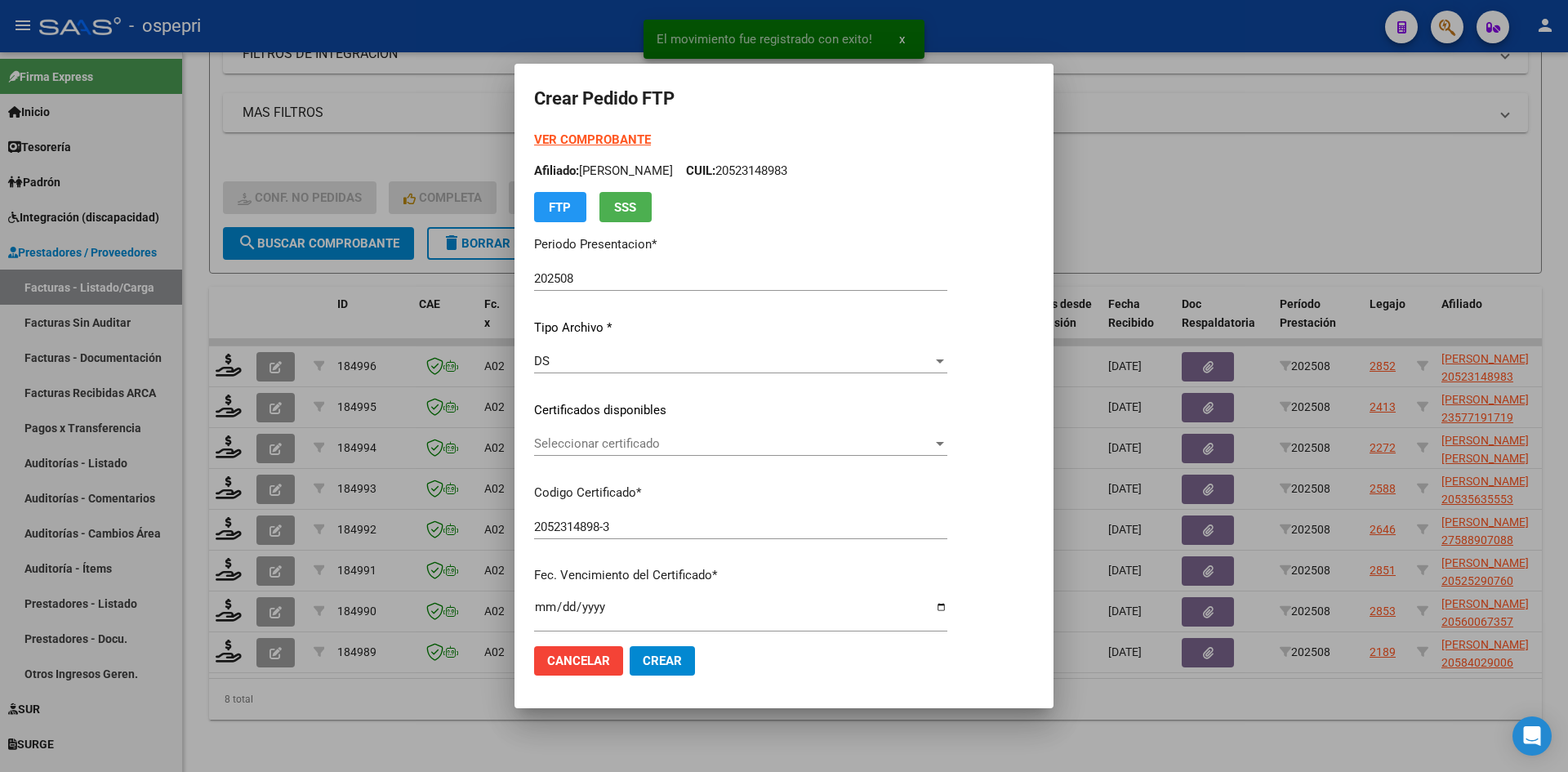
click at [723, 452] on div "Seleccionar certificado Seleccionar certificado" at bounding box center [740, 443] width 413 height 25
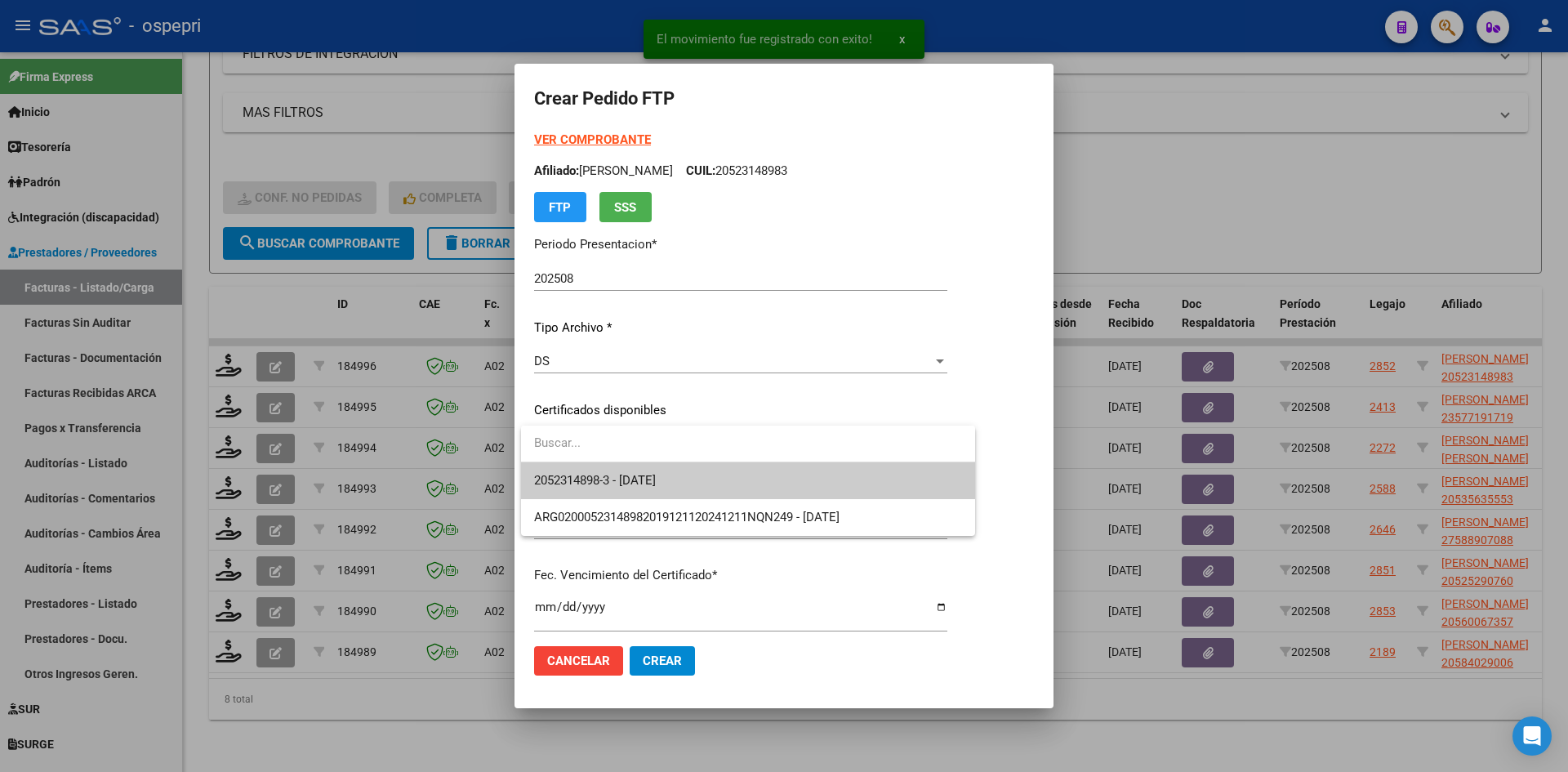
click at [728, 475] on span "2052314898-3 - [DATE]" at bounding box center [748, 480] width 428 height 37
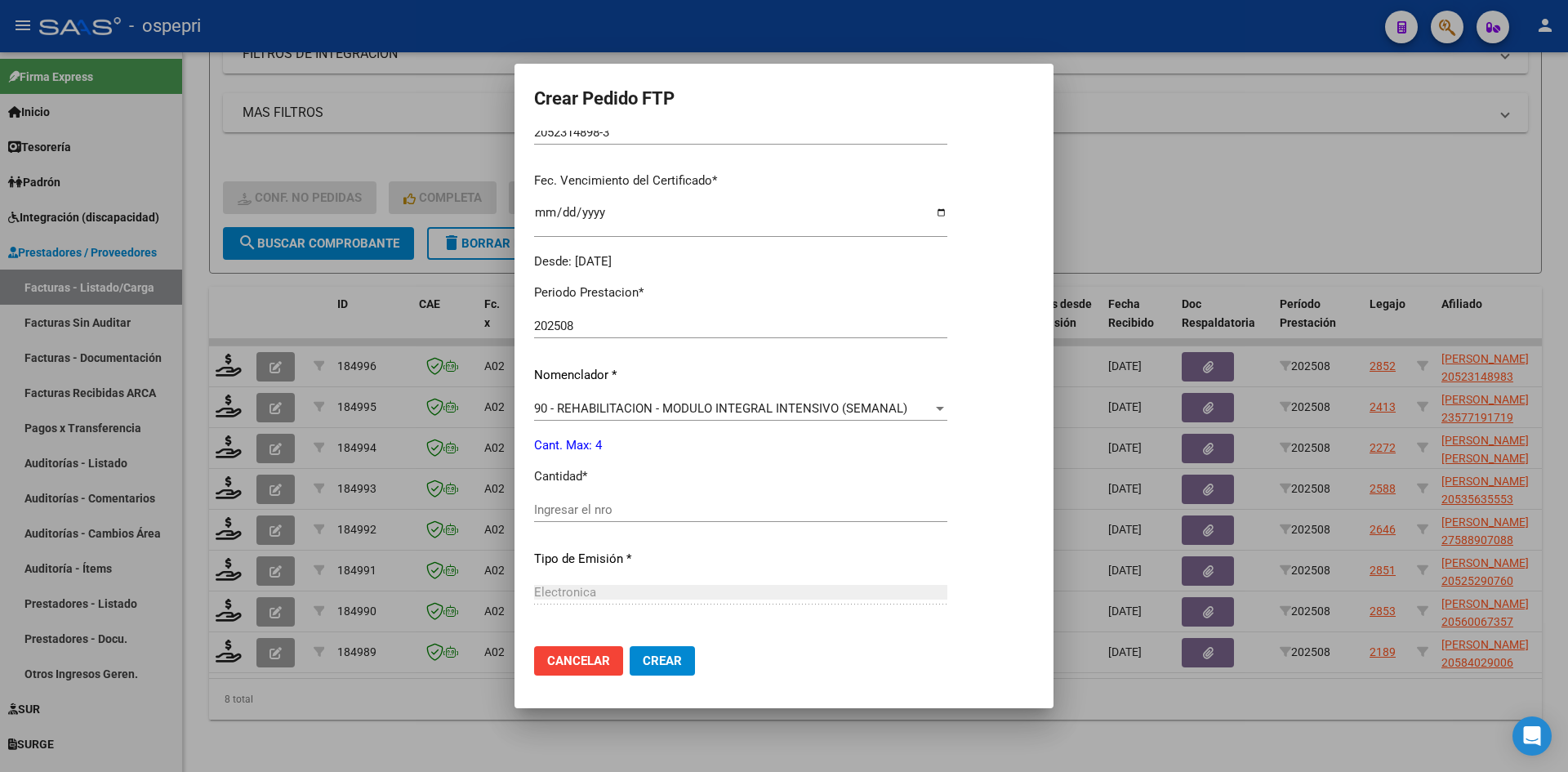
scroll to position [408, 0]
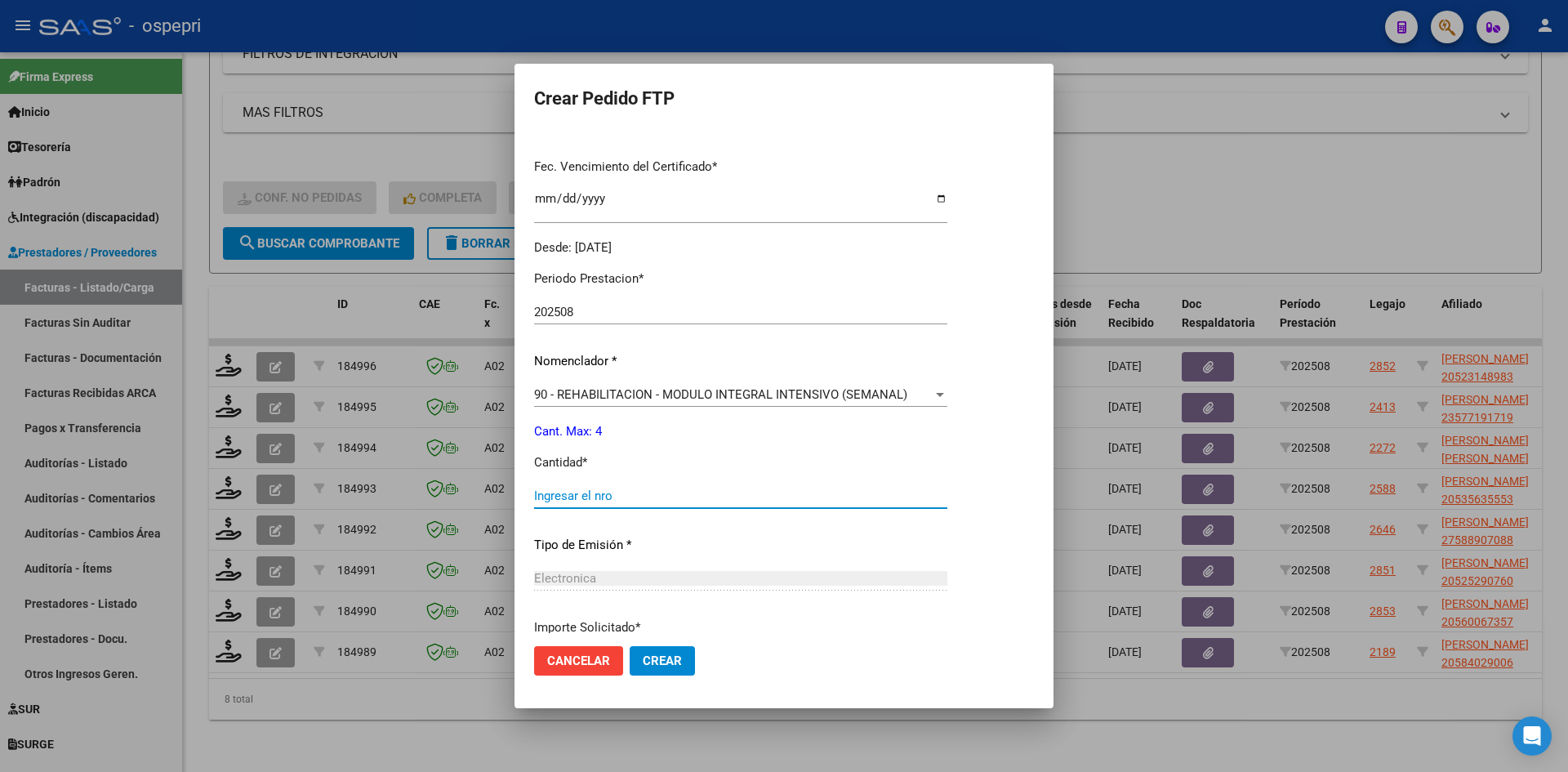
click at [616, 492] on input "Ingresar el nro" at bounding box center [740, 496] width 413 height 15
type input "4"
click at [670, 666] on span "Crear" at bounding box center [662, 660] width 40 height 15
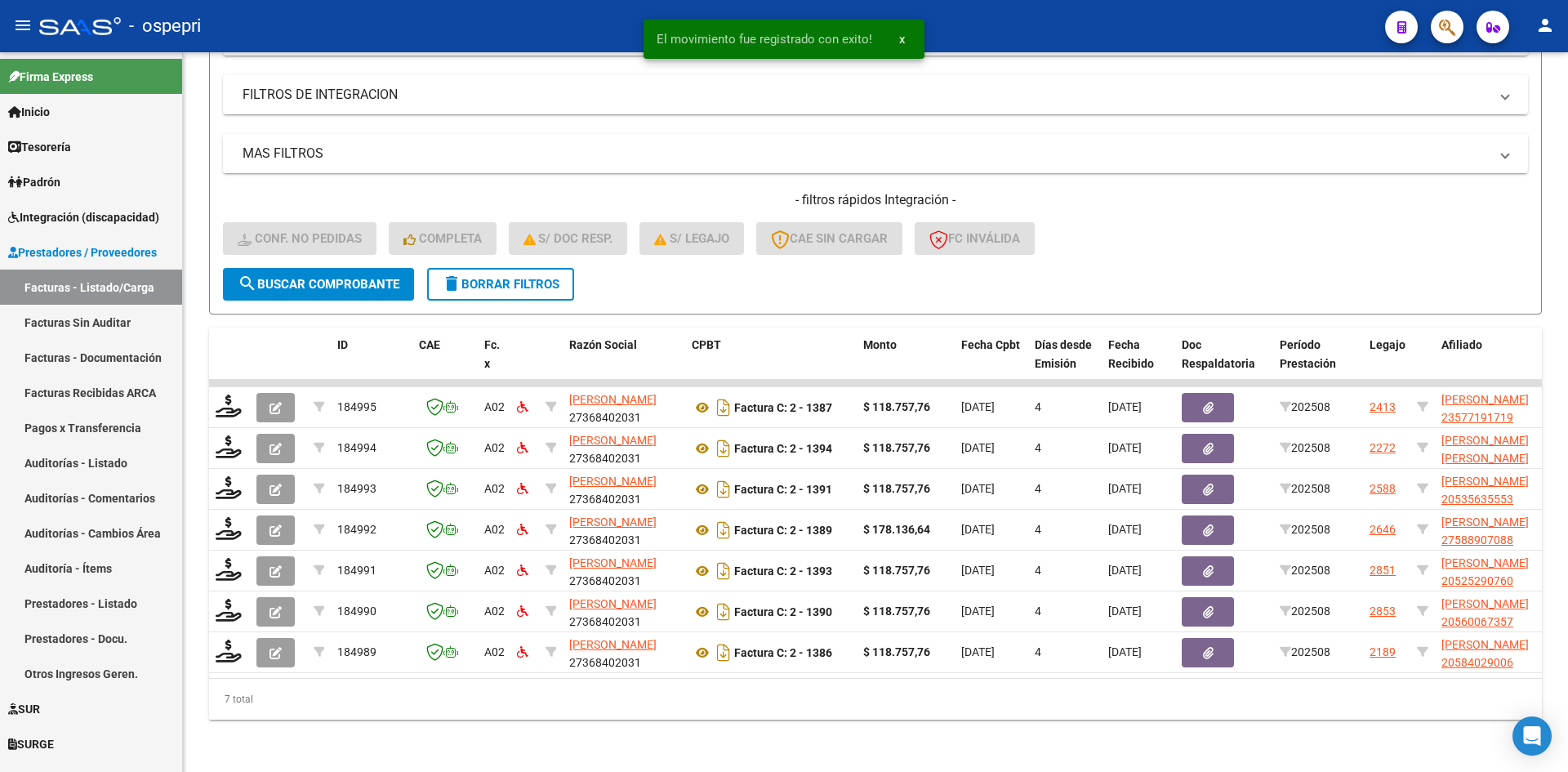
scroll to position [451, 0]
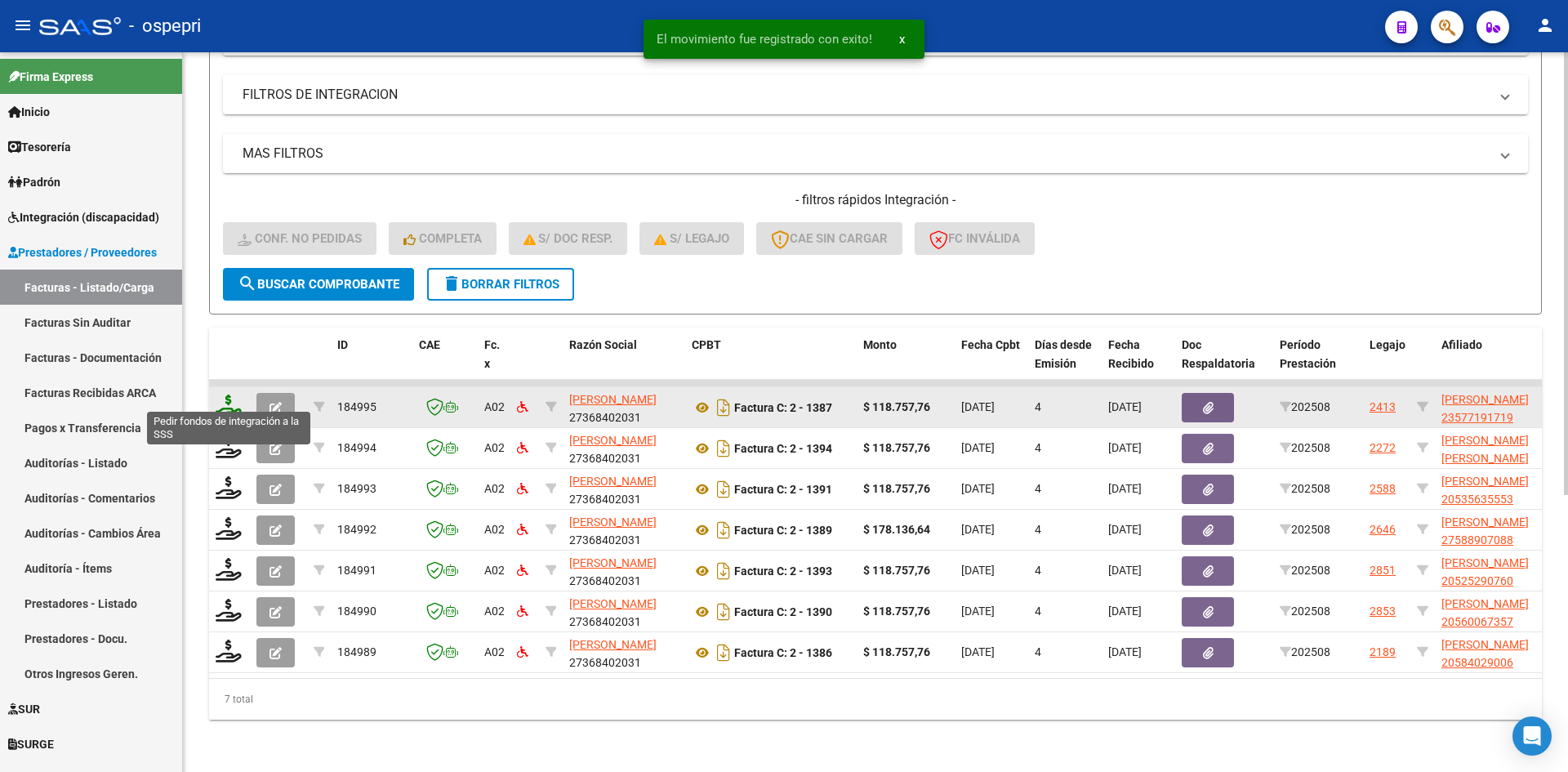
click at [234, 400] on icon at bounding box center [229, 405] width 26 height 23
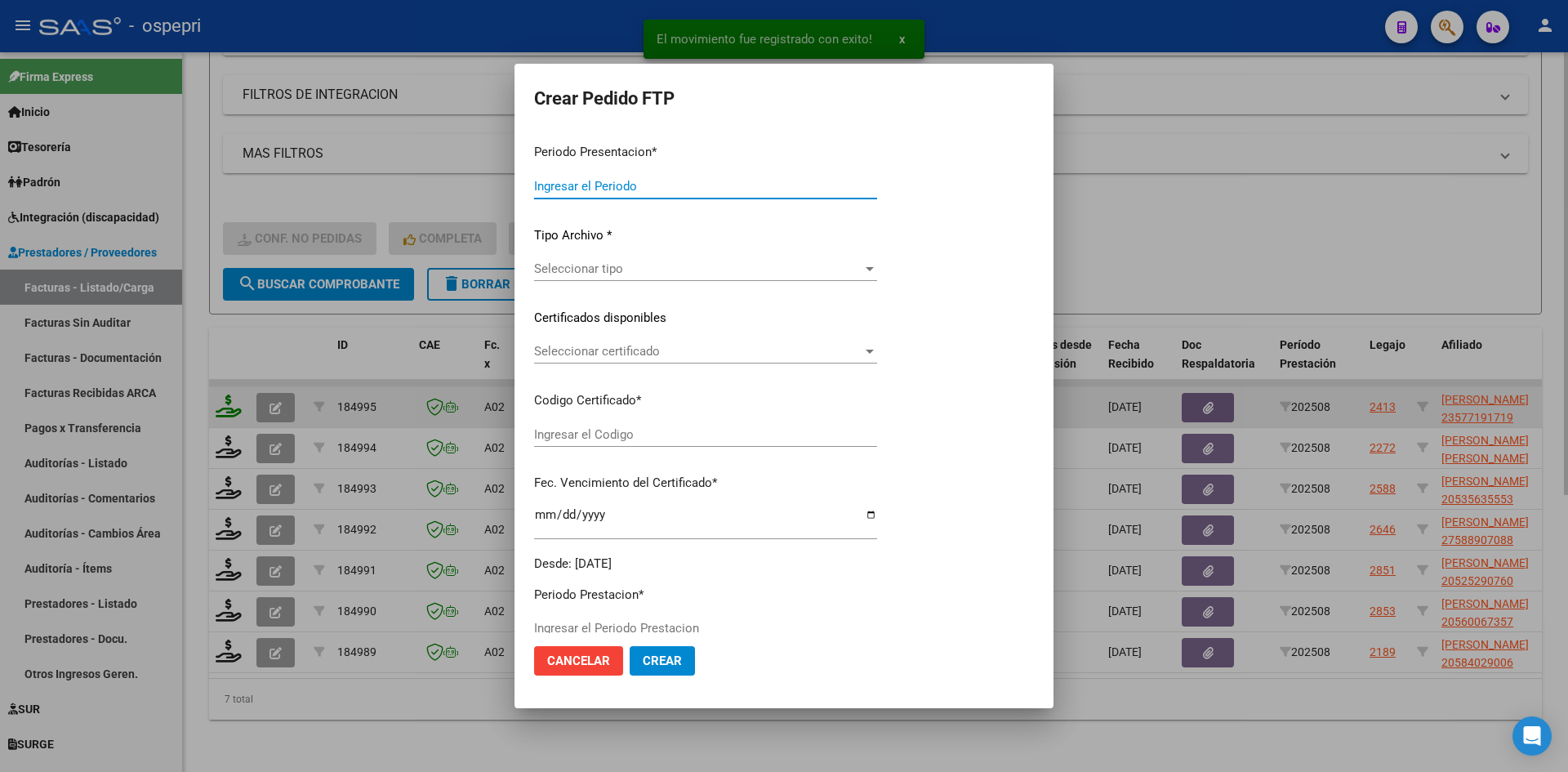
type input "202508"
type input "$ 118.757,76"
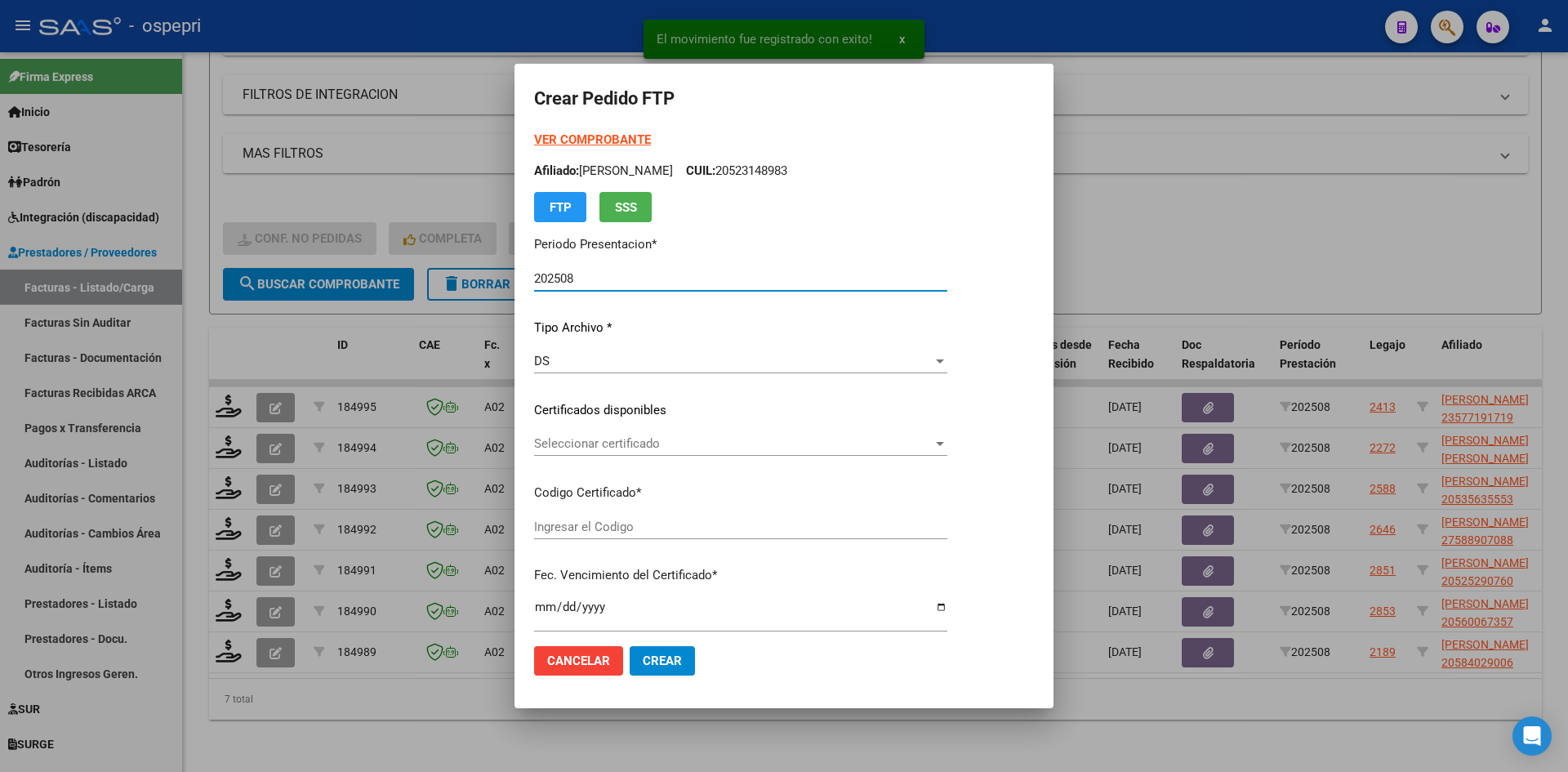
type input "23577191719"
type input "[DATE]"
click at [702, 451] on span "Seleccionar certificado" at bounding box center [733, 443] width 398 height 15
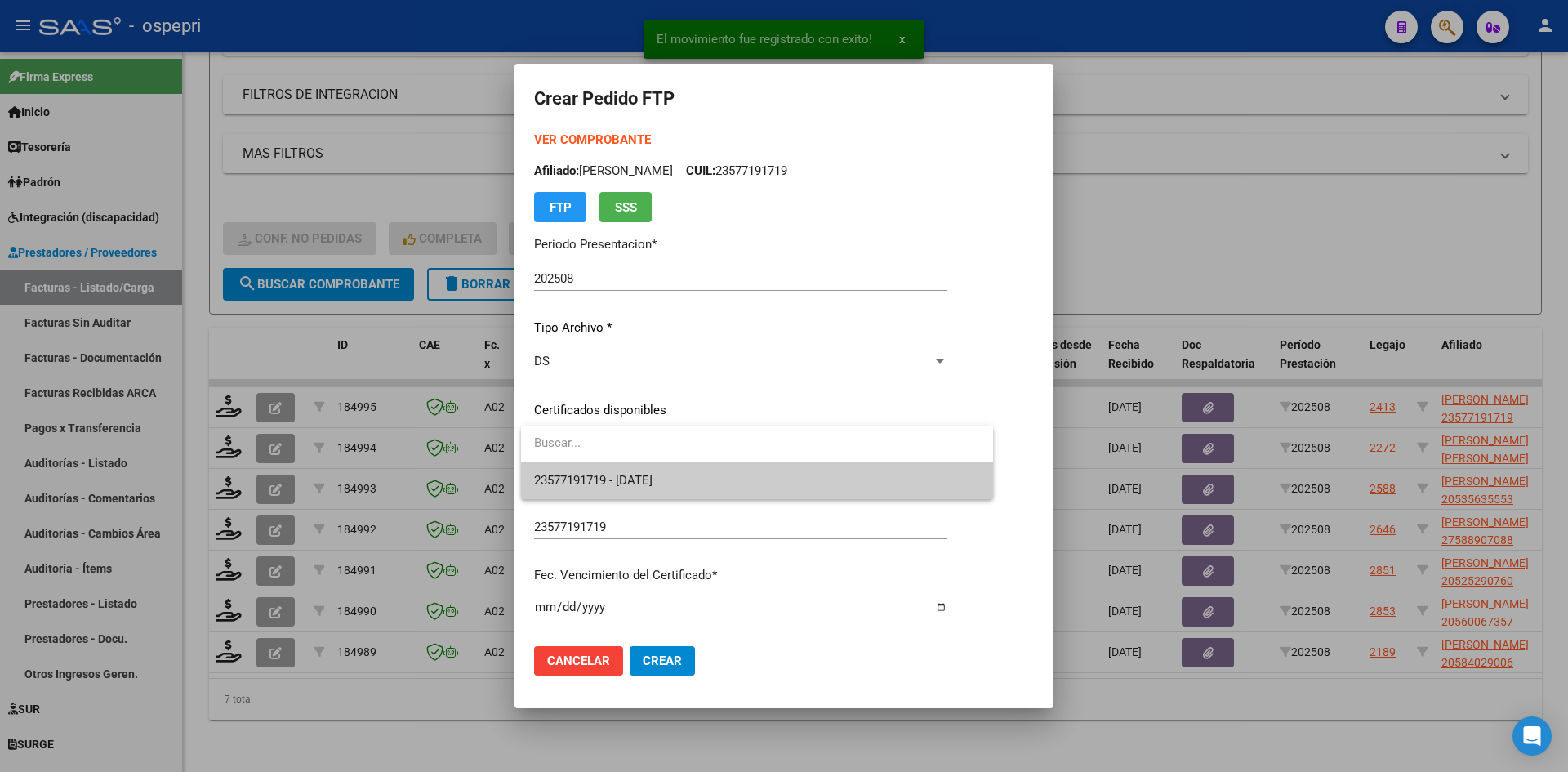
click at [702, 475] on span "23577191719 - [DATE]" at bounding box center [757, 480] width 446 height 37
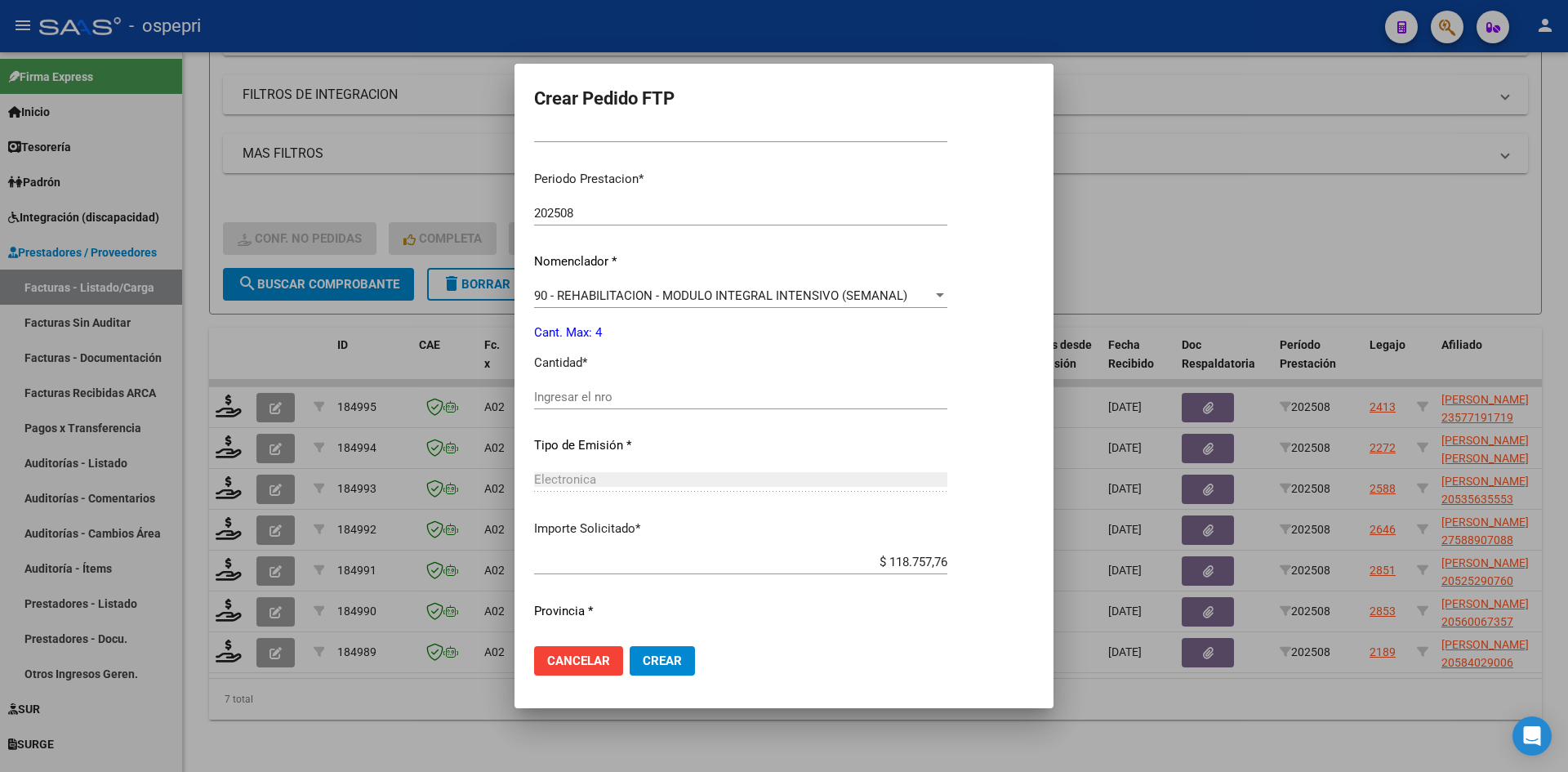
scroll to position [490, 0]
click at [596, 400] on input "Ingresar el nro" at bounding box center [740, 395] width 413 height 15
type input "4"
click at [672, 666] on span "Crear" at bounding box center [662, 660] width 40 height 15
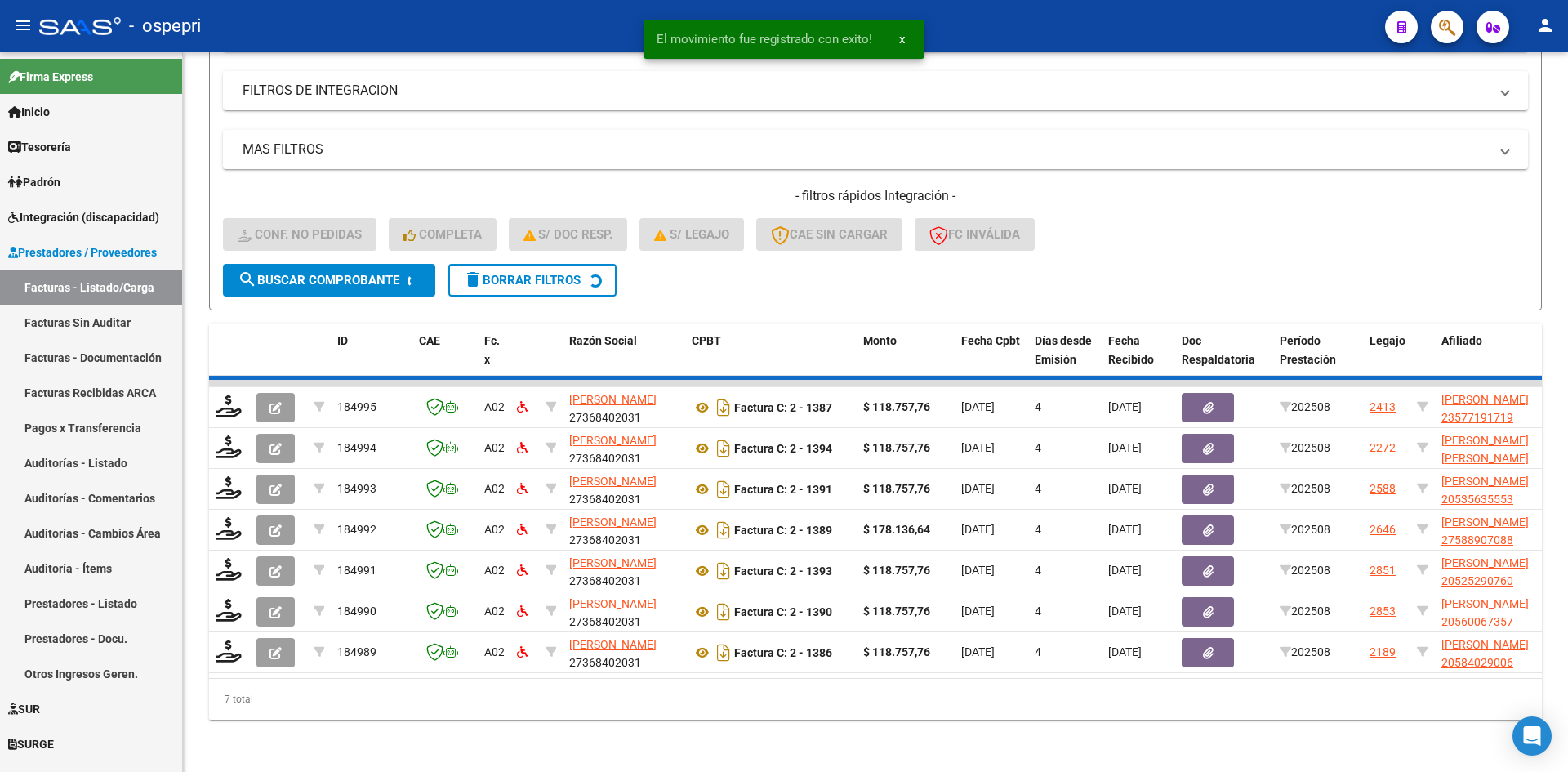
scroll to position [410, 0]
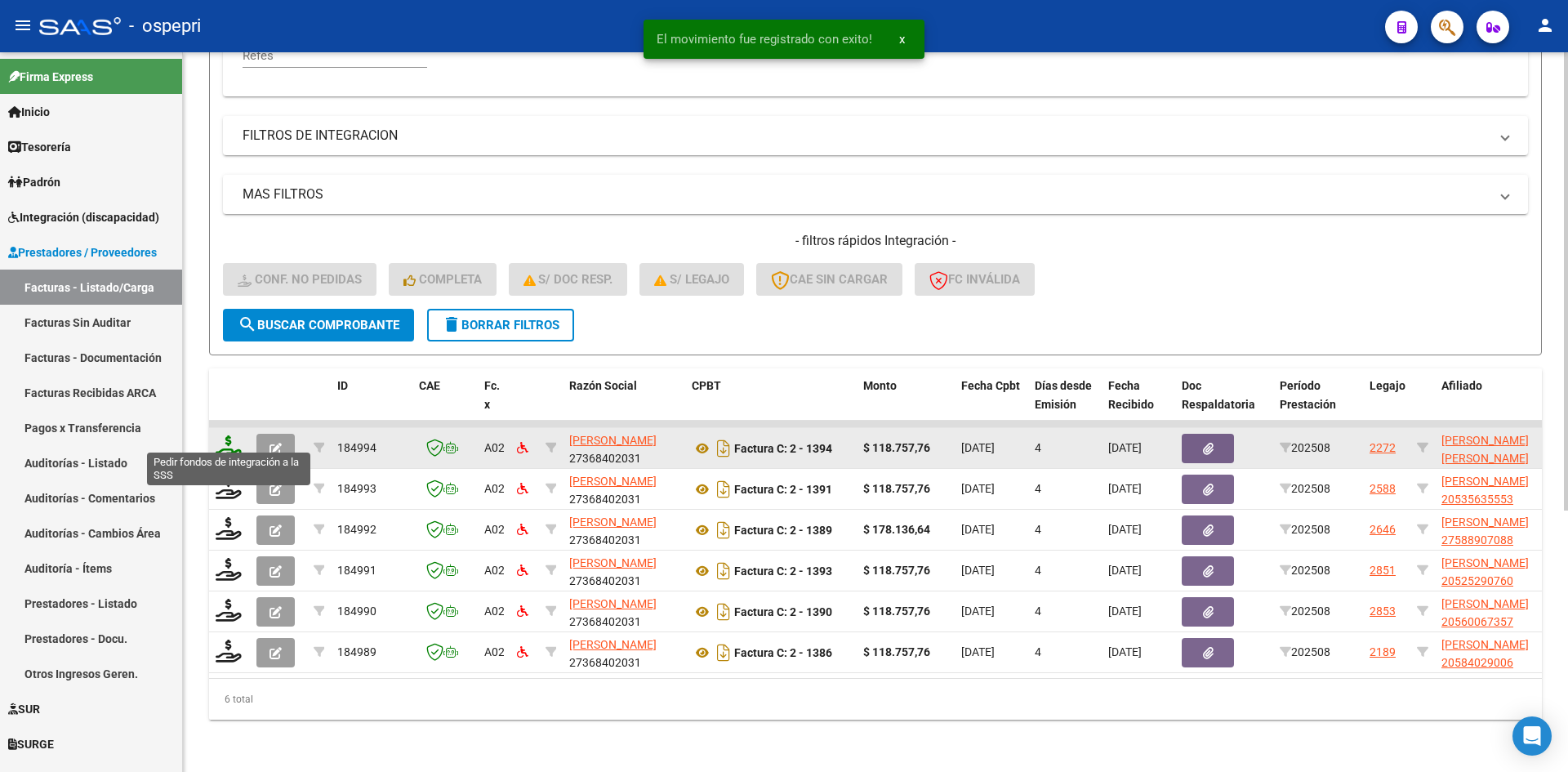
click at [225, 435] on icon at bounding box center [229, 446] width 26 height 23
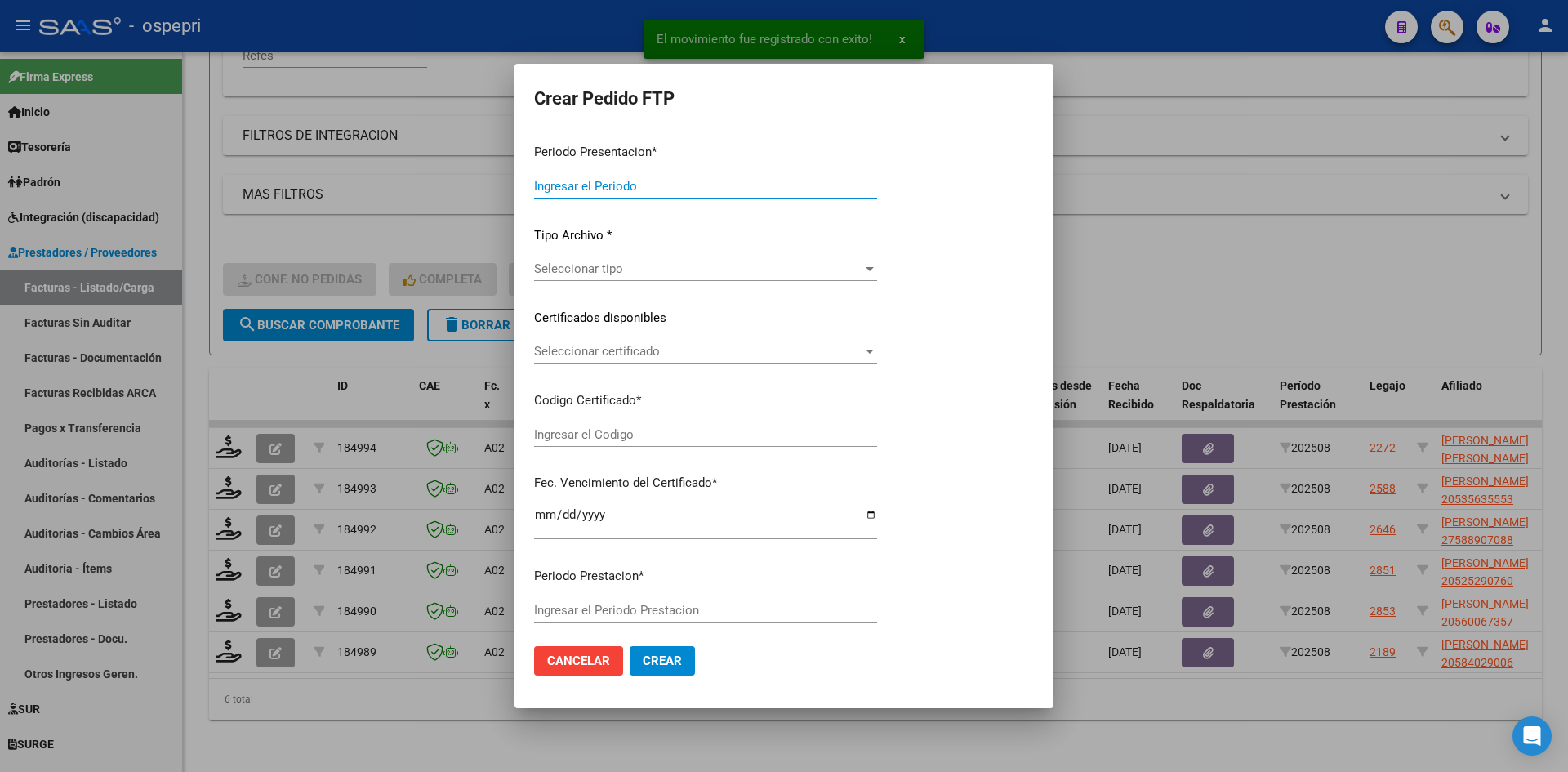
type input "202508"
type input "$ 118.757,76"
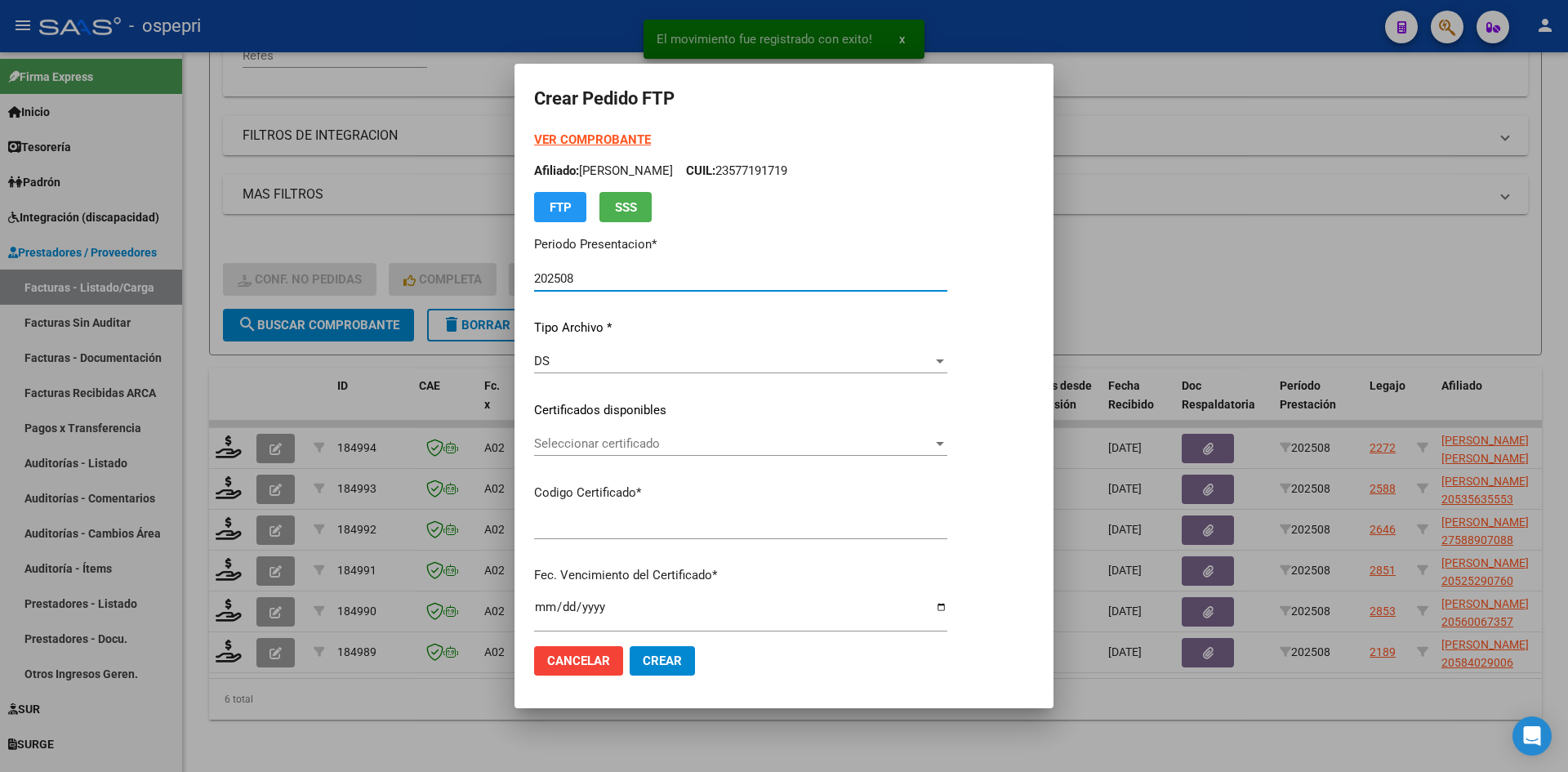
type input "2053070602-9"
type input "[DATE]"
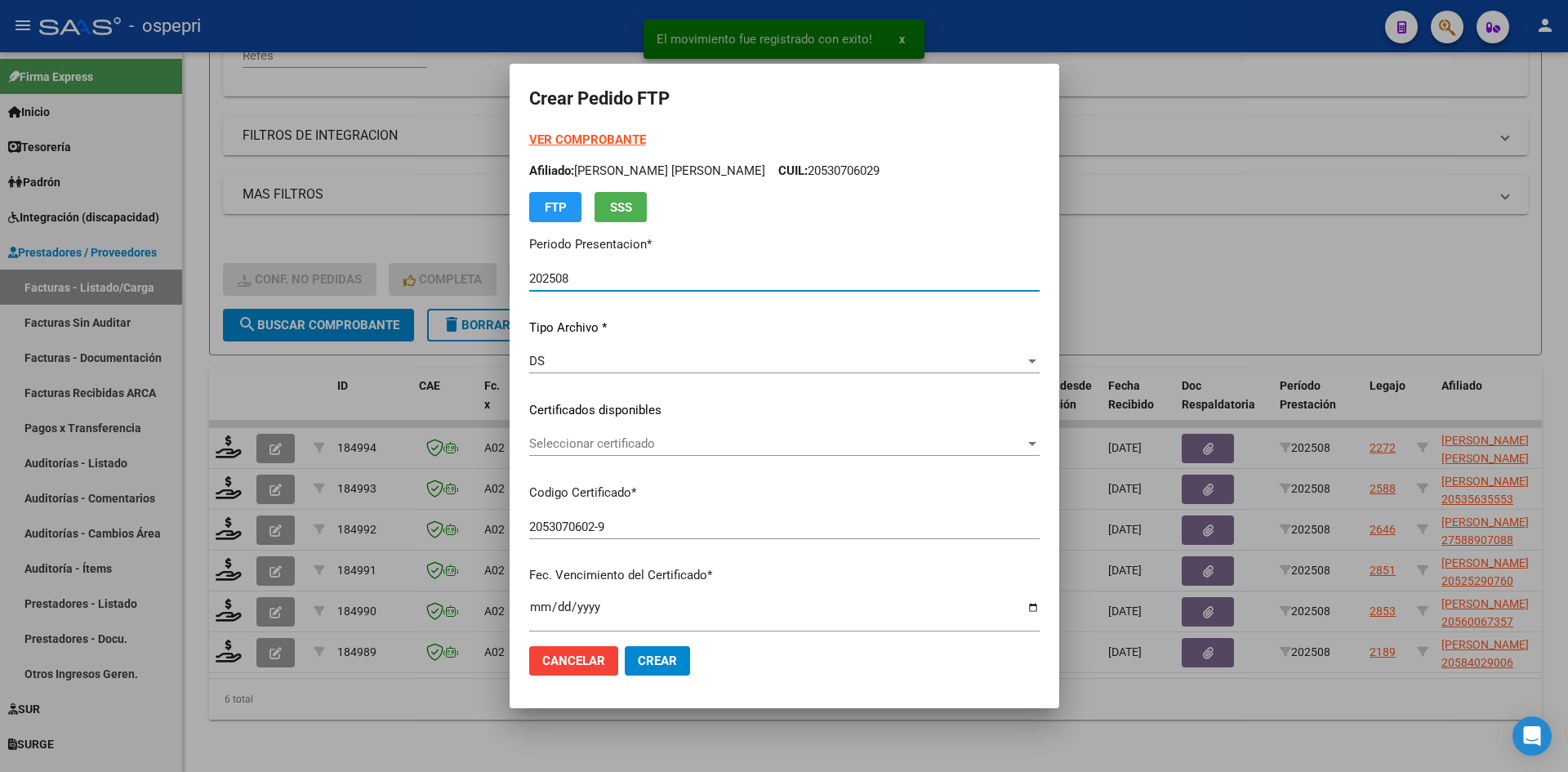
click at [671, 449] on span "Seleccionar certificado" at bounding box center [777, 443] width 496 height 15
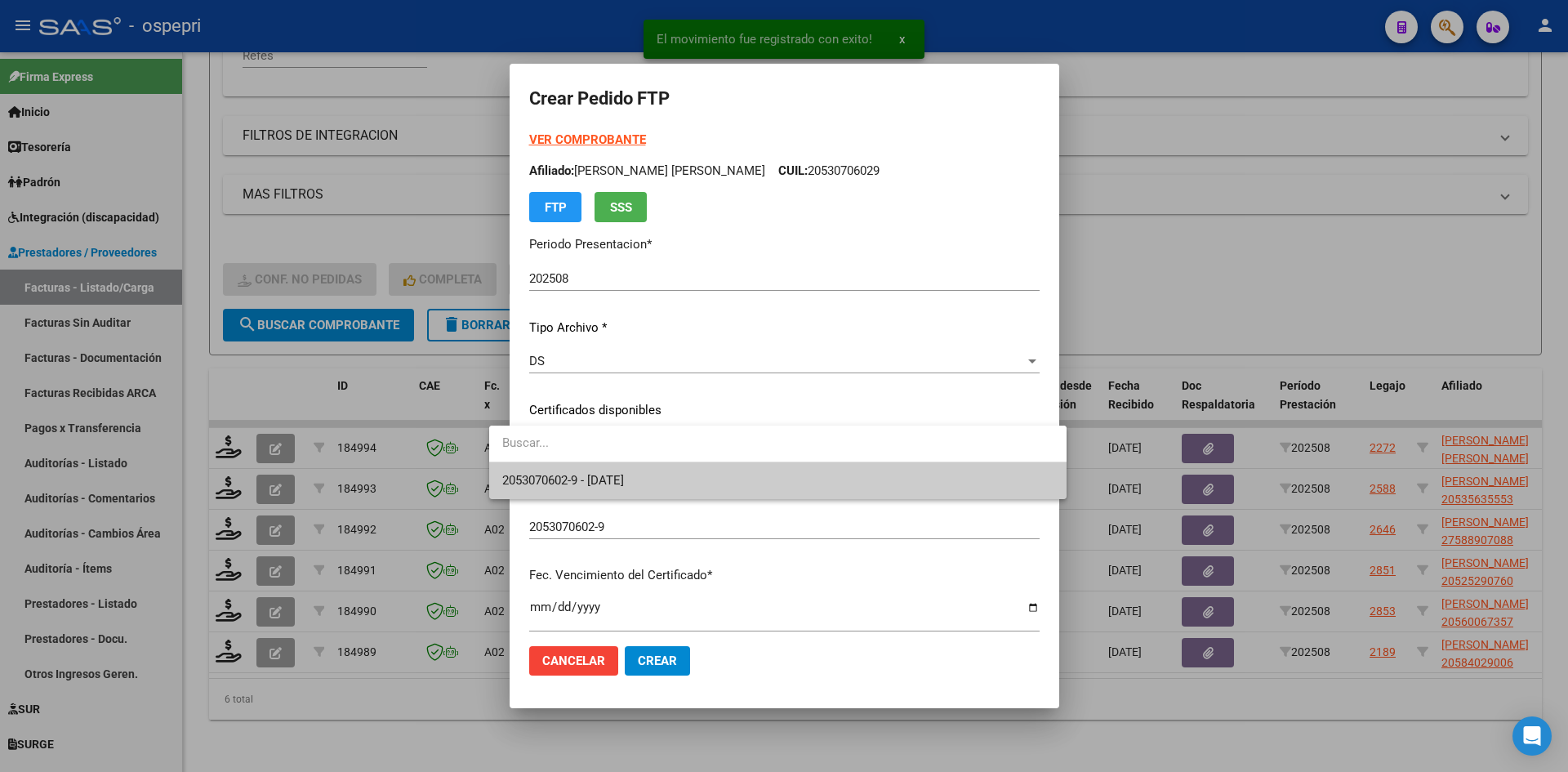
click at [677, 478] on span "2053070602-9 - [DATE]" at bounding box center [778, 480] width 551 height 37
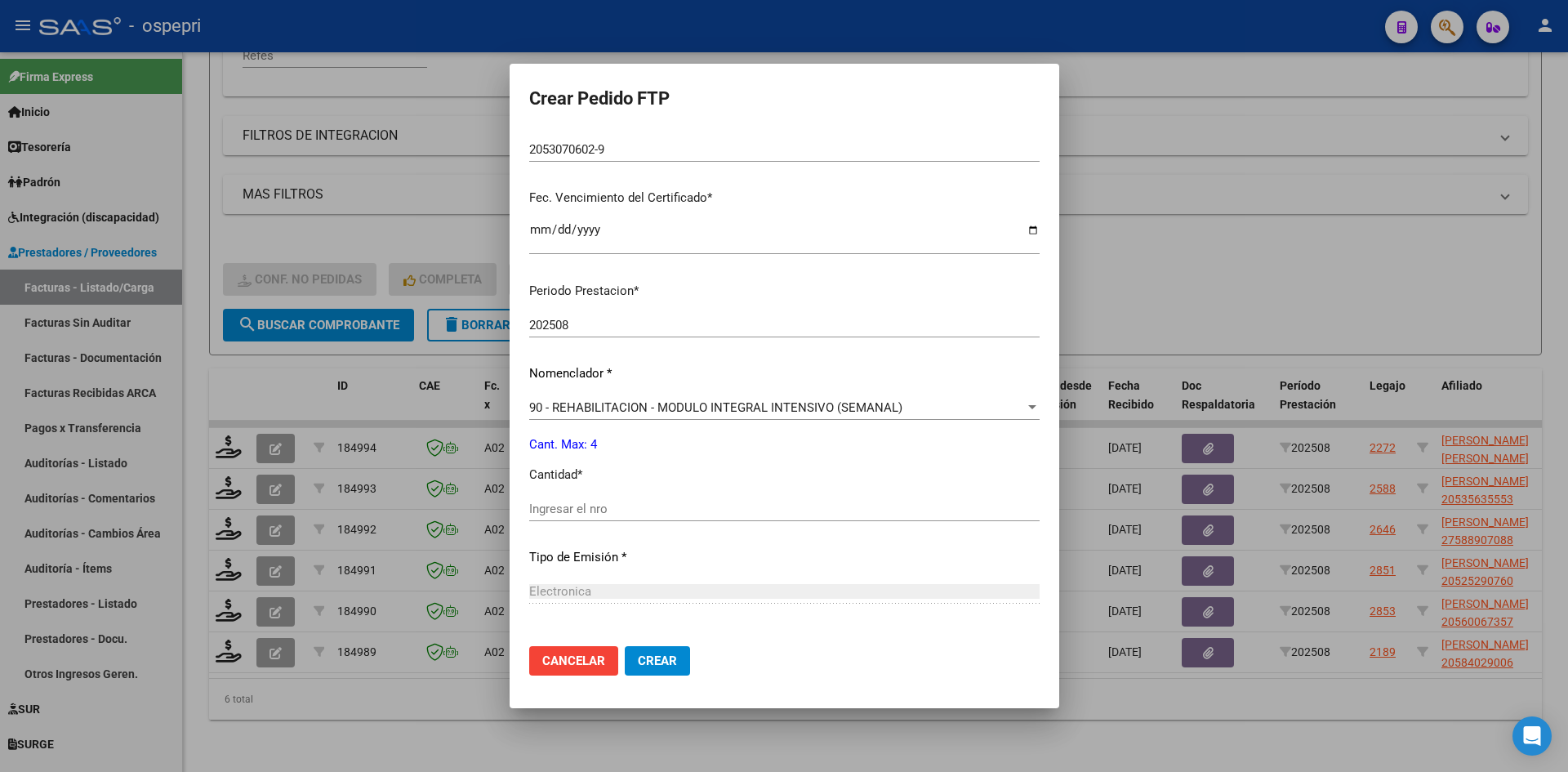
scroll to position [490, 0]
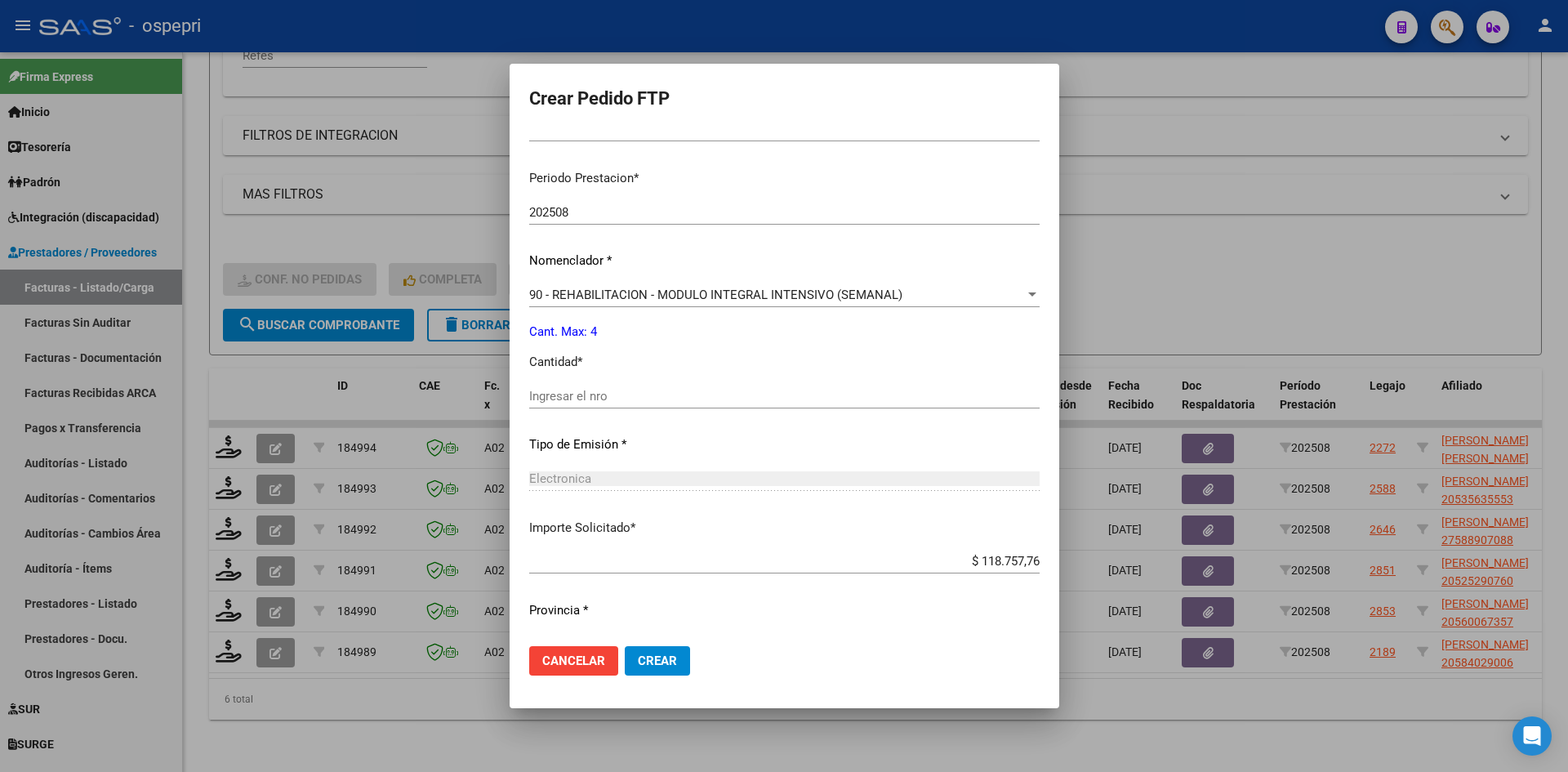
click at [567, 403] on div "Ingresar el nro" at bounding box center [784, 395] width 510 height 25
type input "4"
click at [638, 657] on span "Crear" at bounding box center [658, 660] width 40 height 15
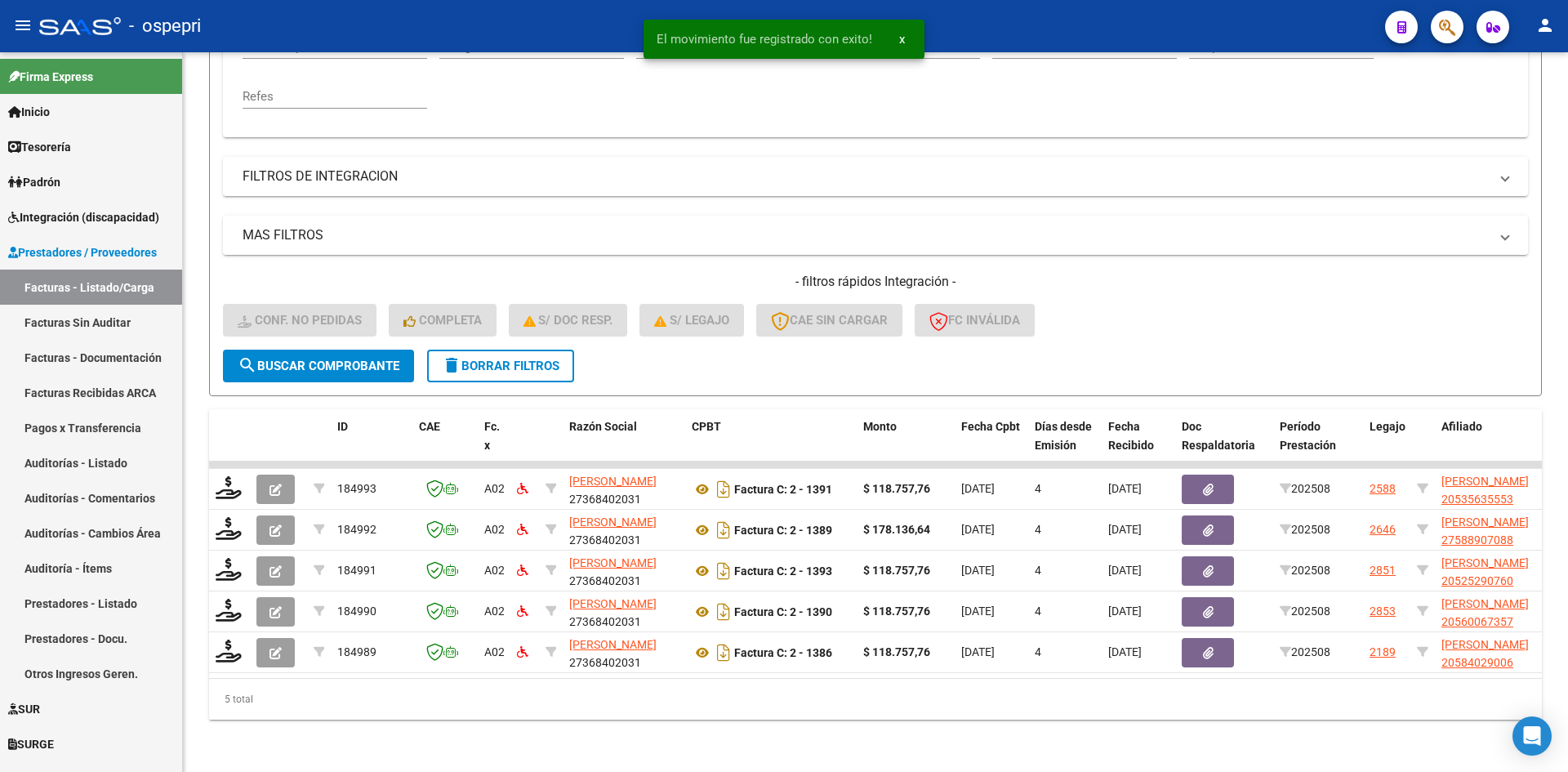
scroll to position [369, 0]
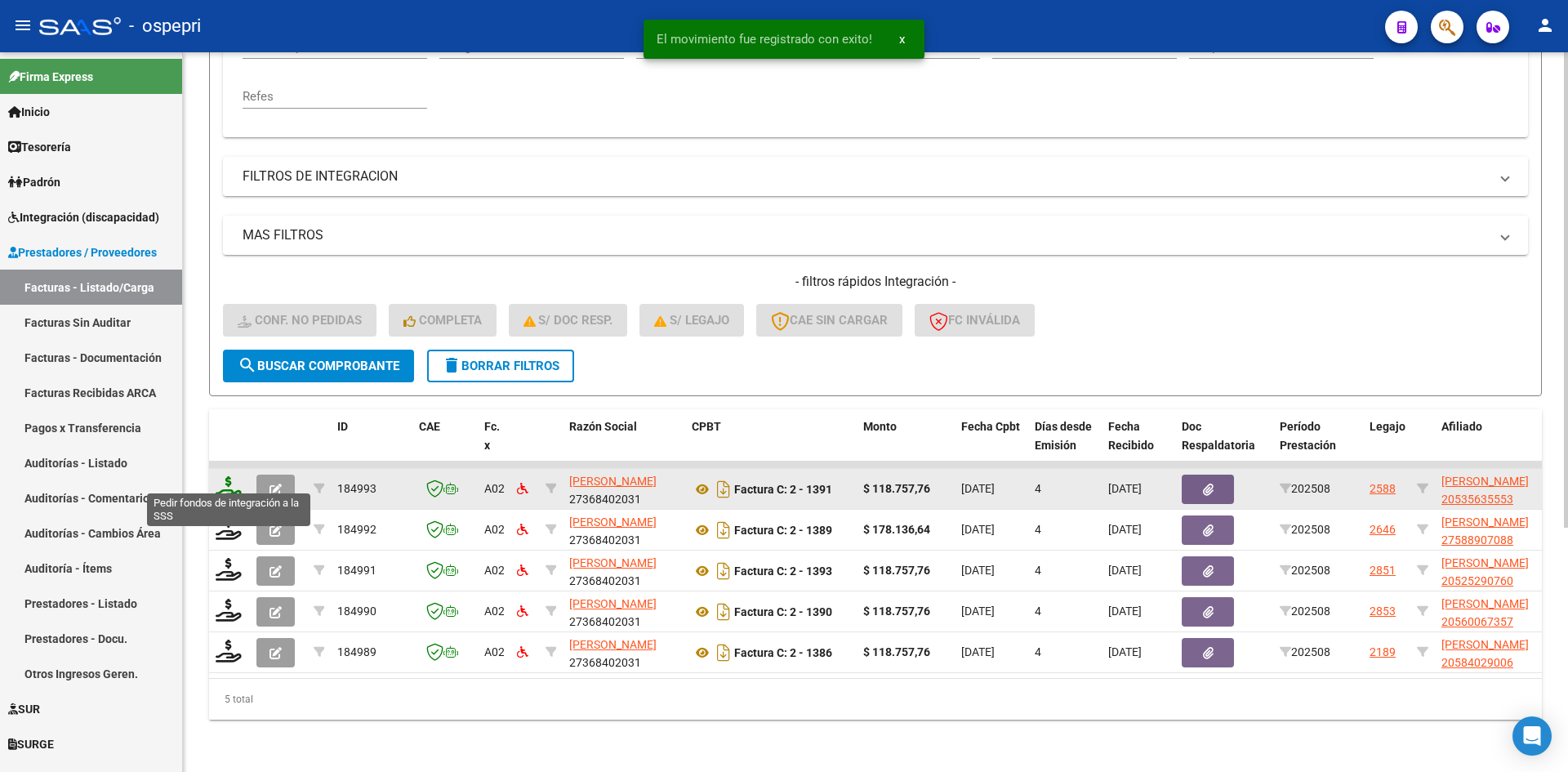
click at [226, 476] on icon at bounding box center [229, 487] width 26 height 23
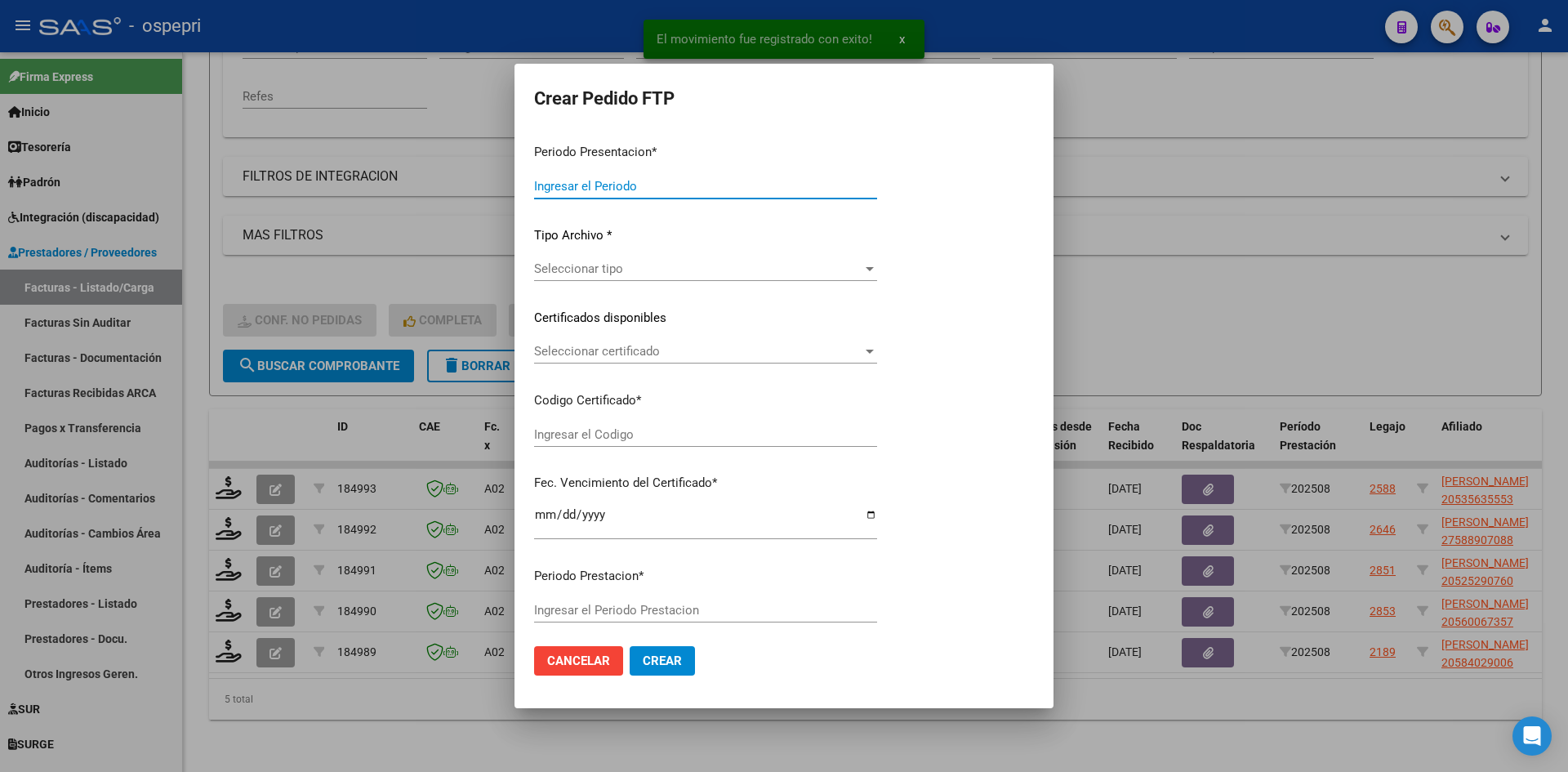
type input "202508"
type input "$ 118.757,76"
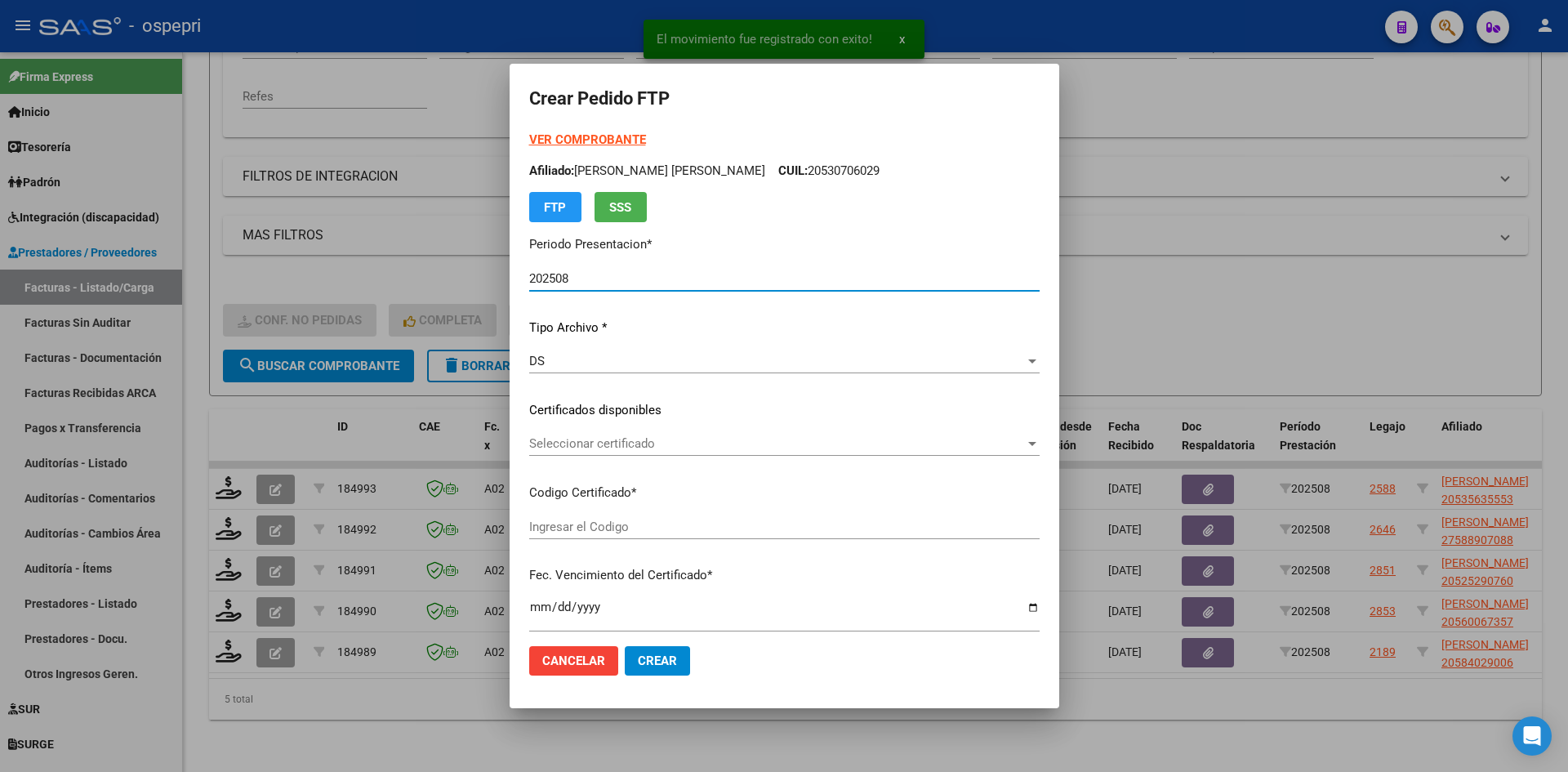
type input "20535635553"
type input "[DATE]"
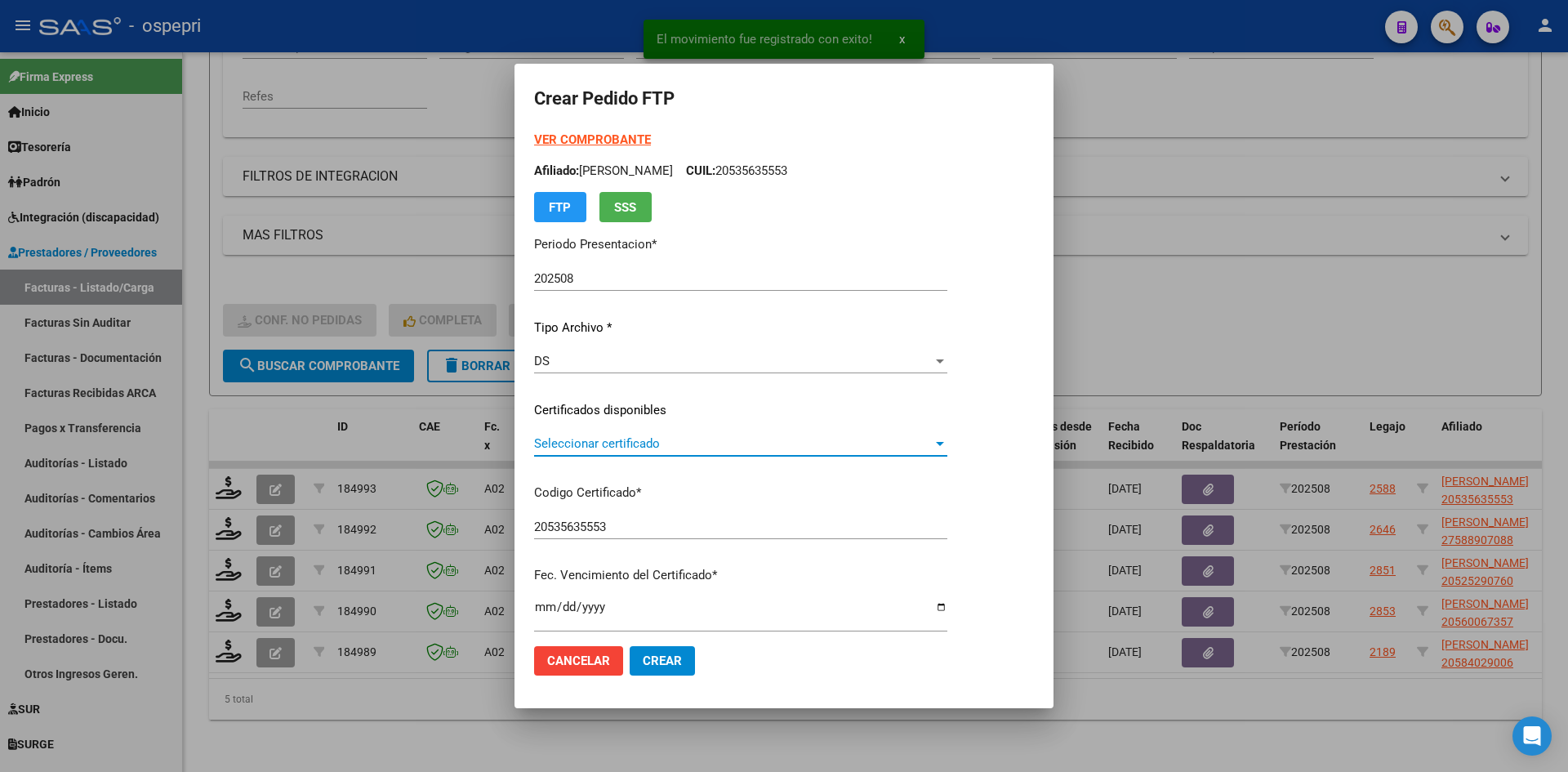
click at [675, 450] on span "Seleccionar certificado" at bounding box center [733, 443] width 398 height 15
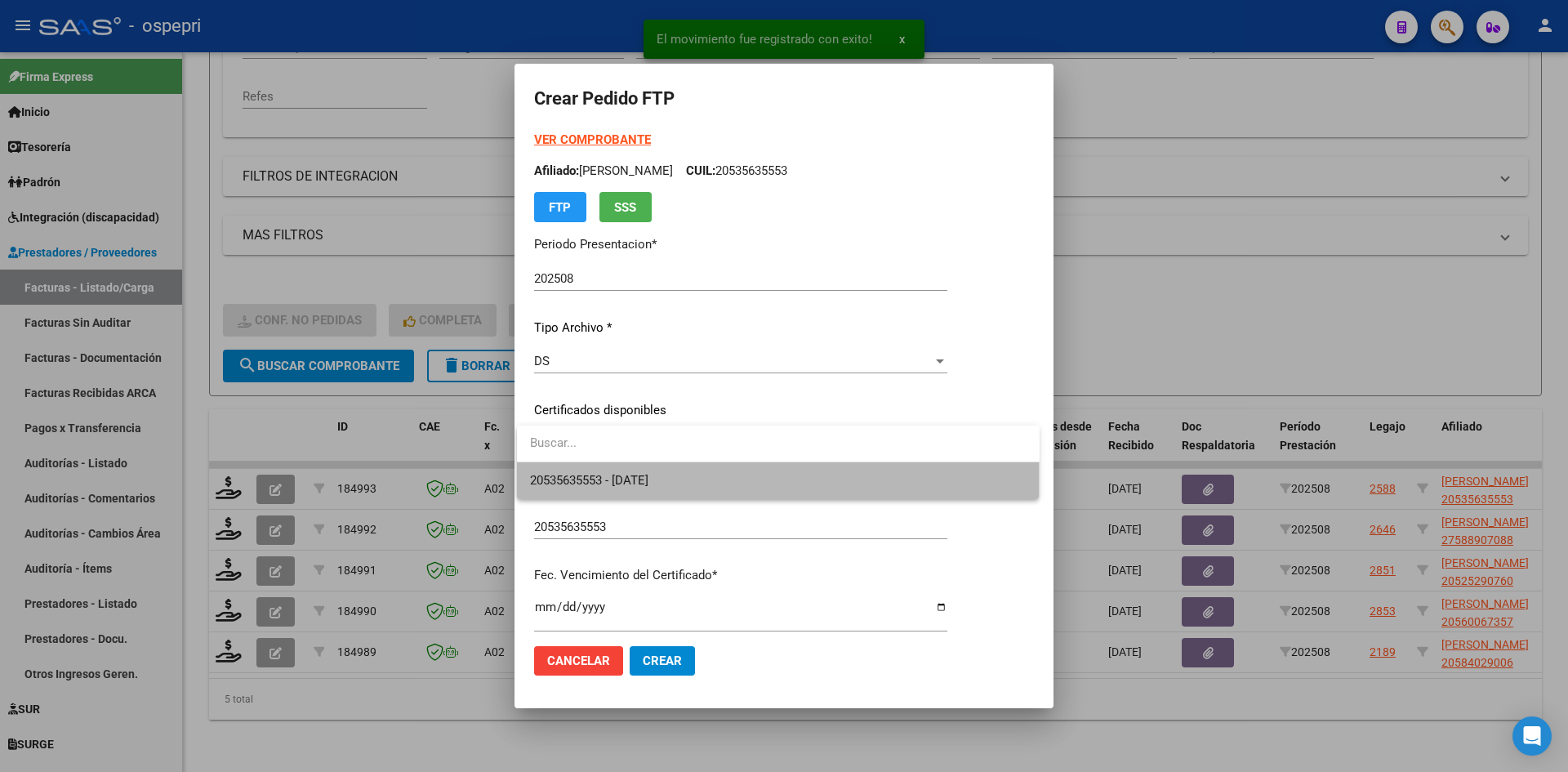
click at [678, 475] on span "20535635553 - [DATE]" at bounding box center [778, 480] width 497 height 37
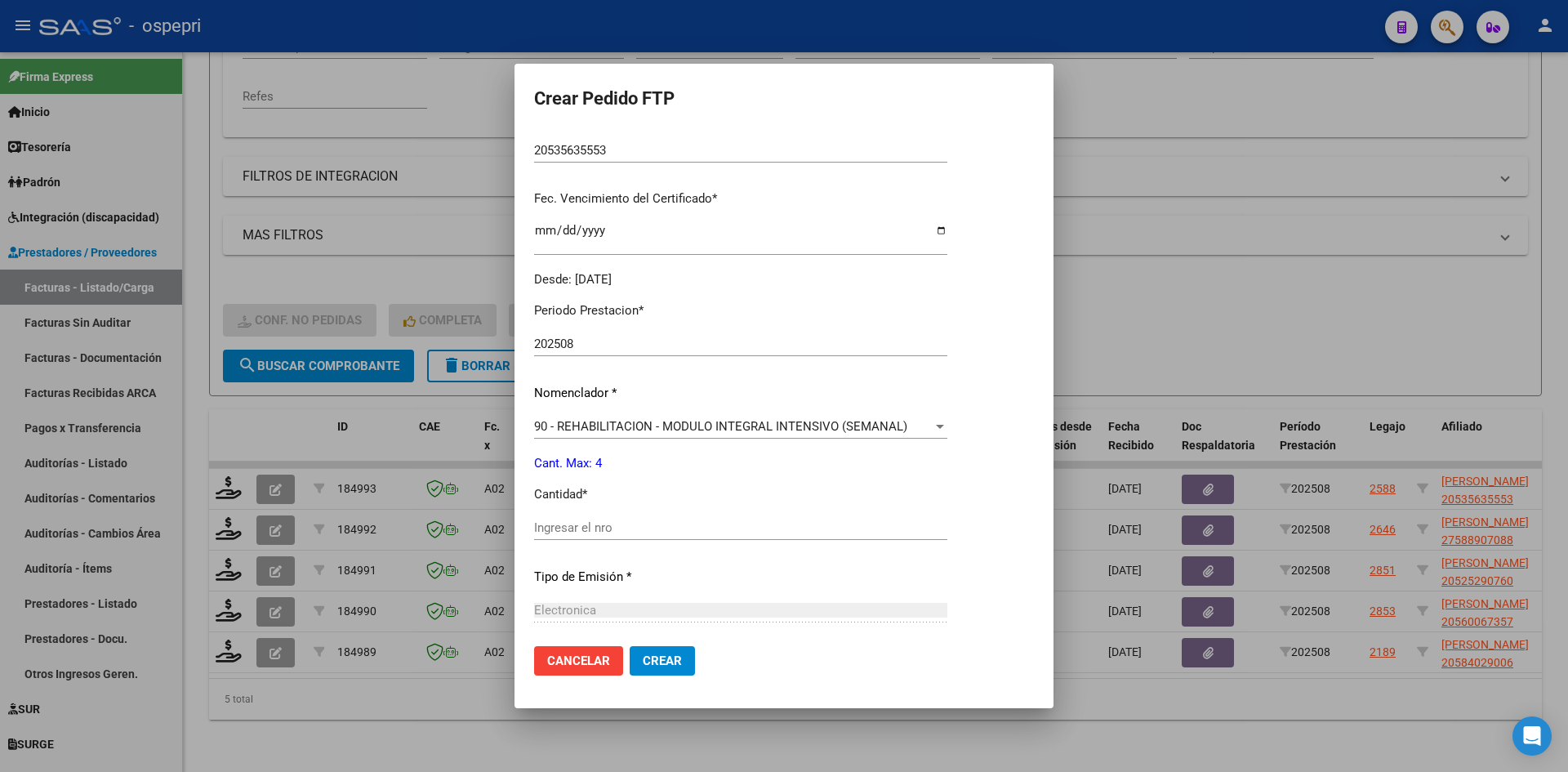
scroll to position [490, 0]
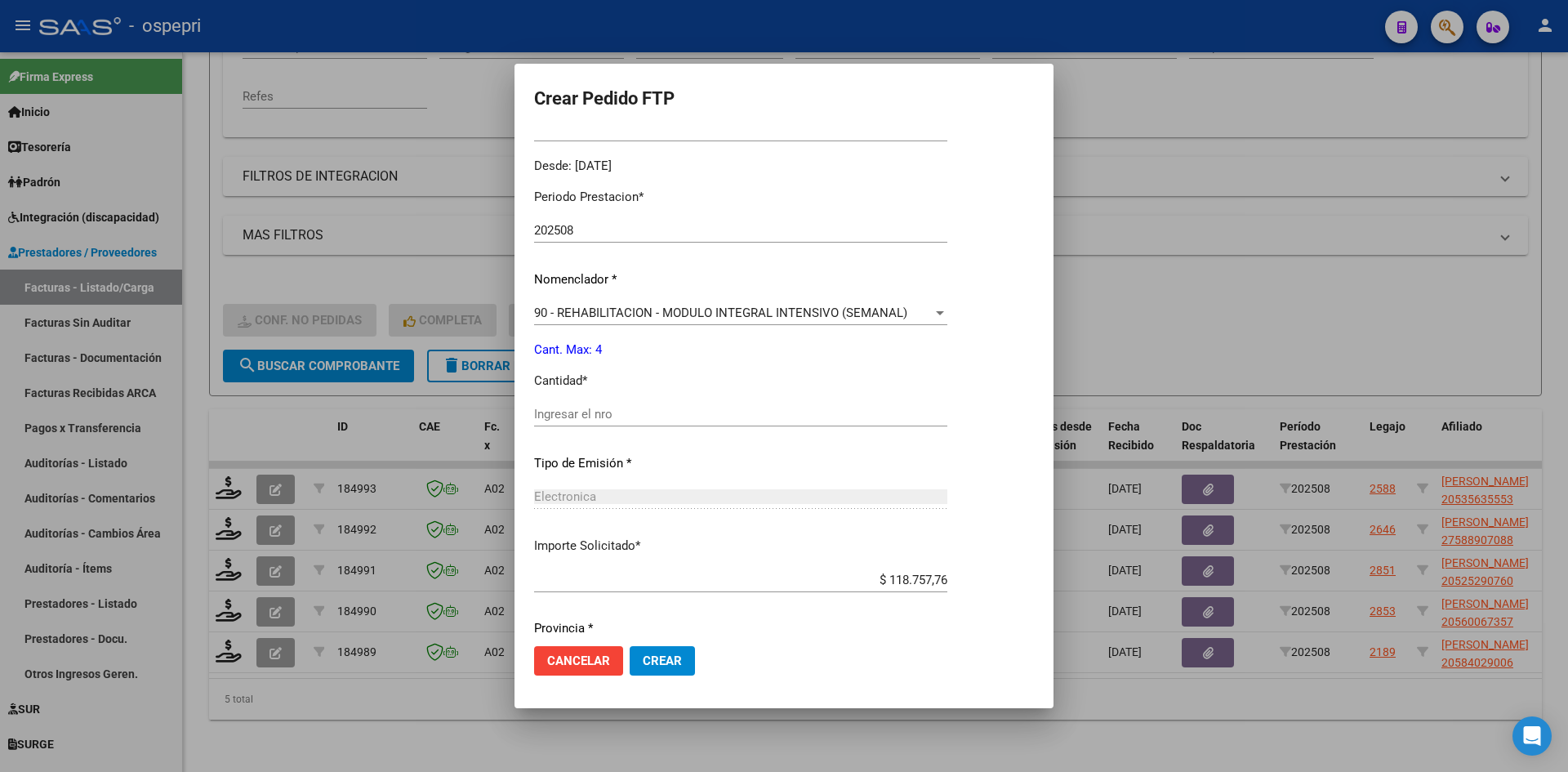
click at [633, 420] on input "Ingresar el nro" at bounding box center [740, 413] width 413 height 15
type input "4"
click at [647, 655] on span "Crear" at bounding box center [662, 660] width 40 height 15
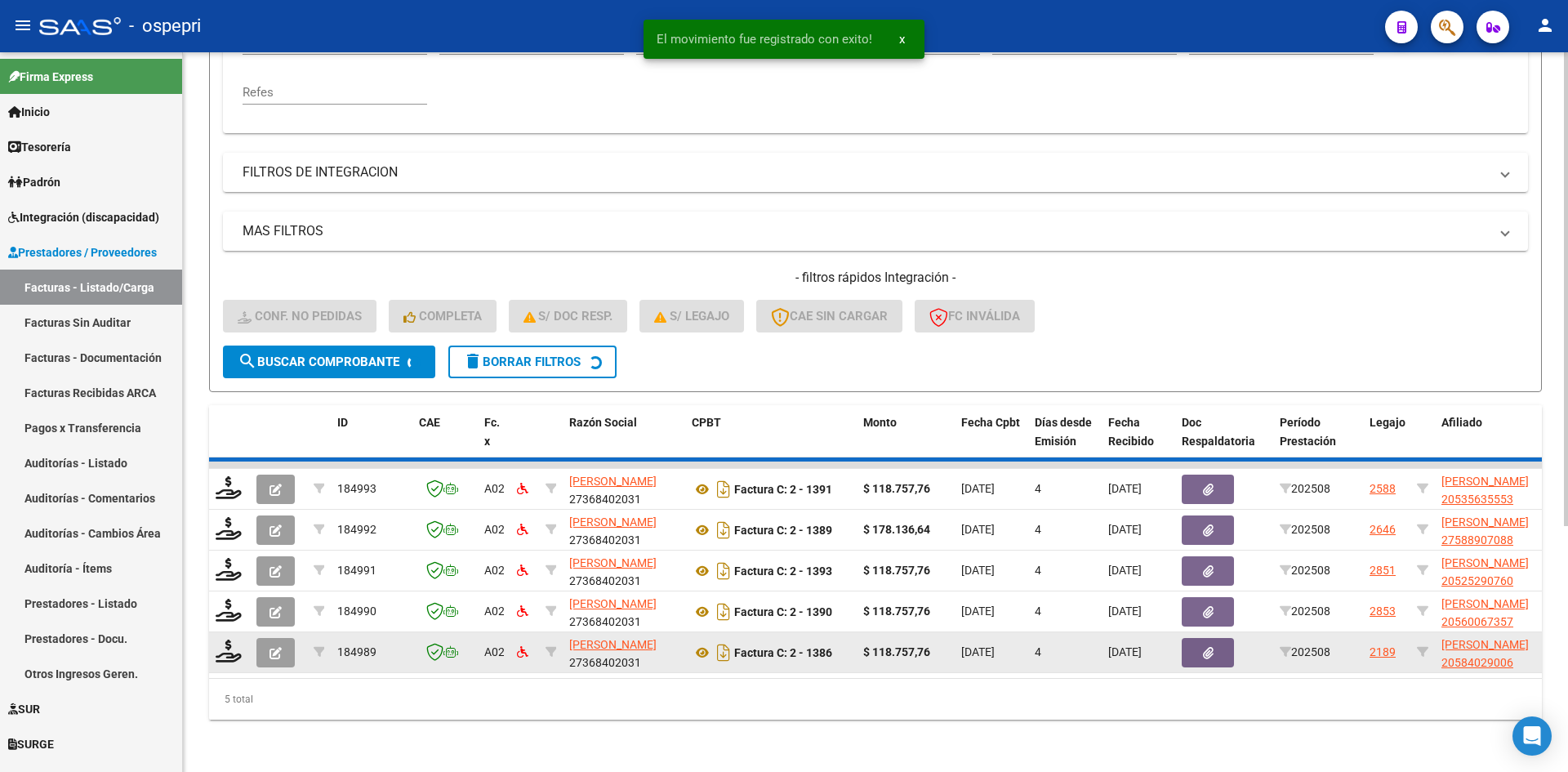
scroll to position [328, 0]
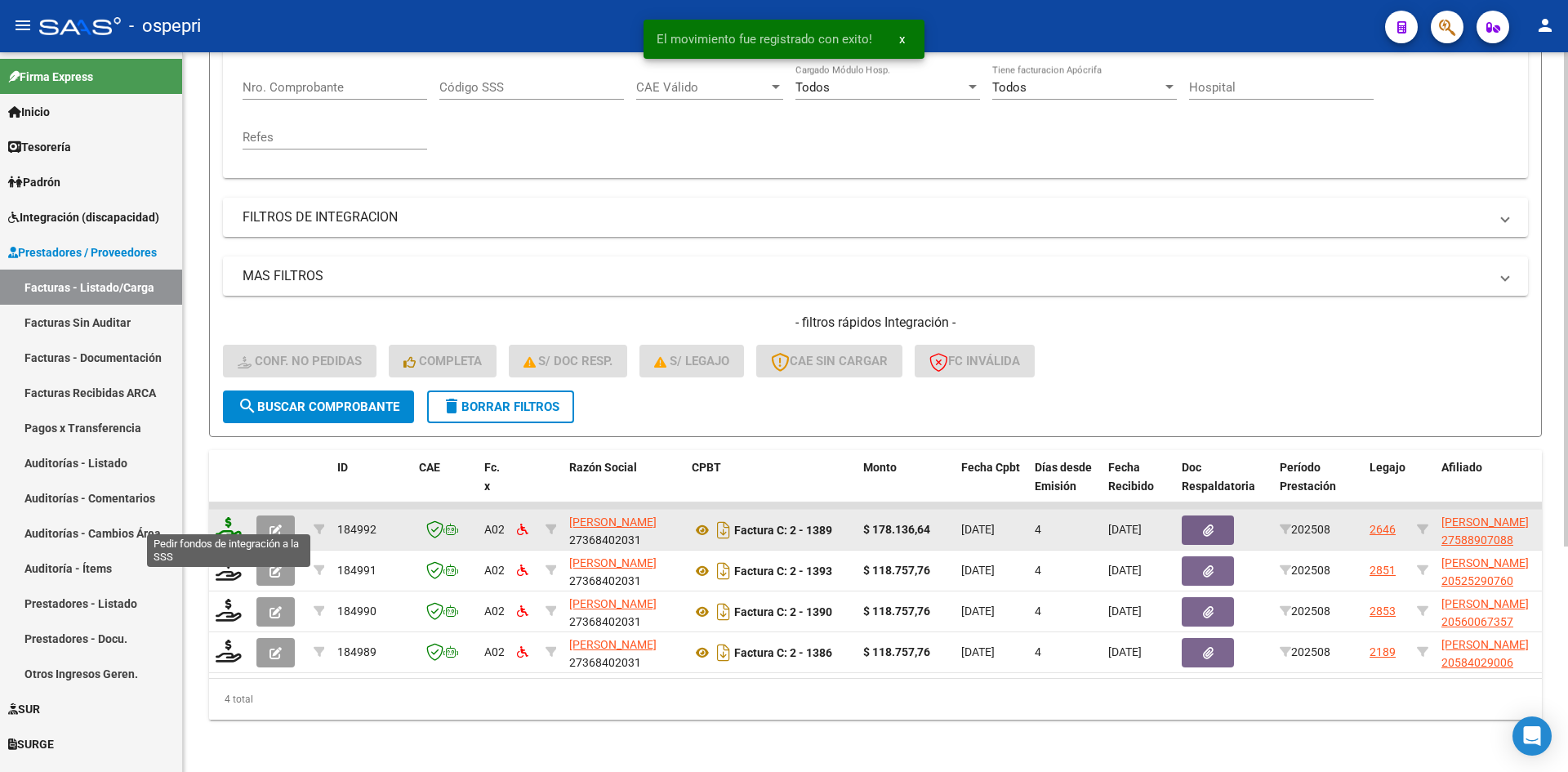
click at [234, 517] on icon at bounding box center [229, 528] width 26 height 23
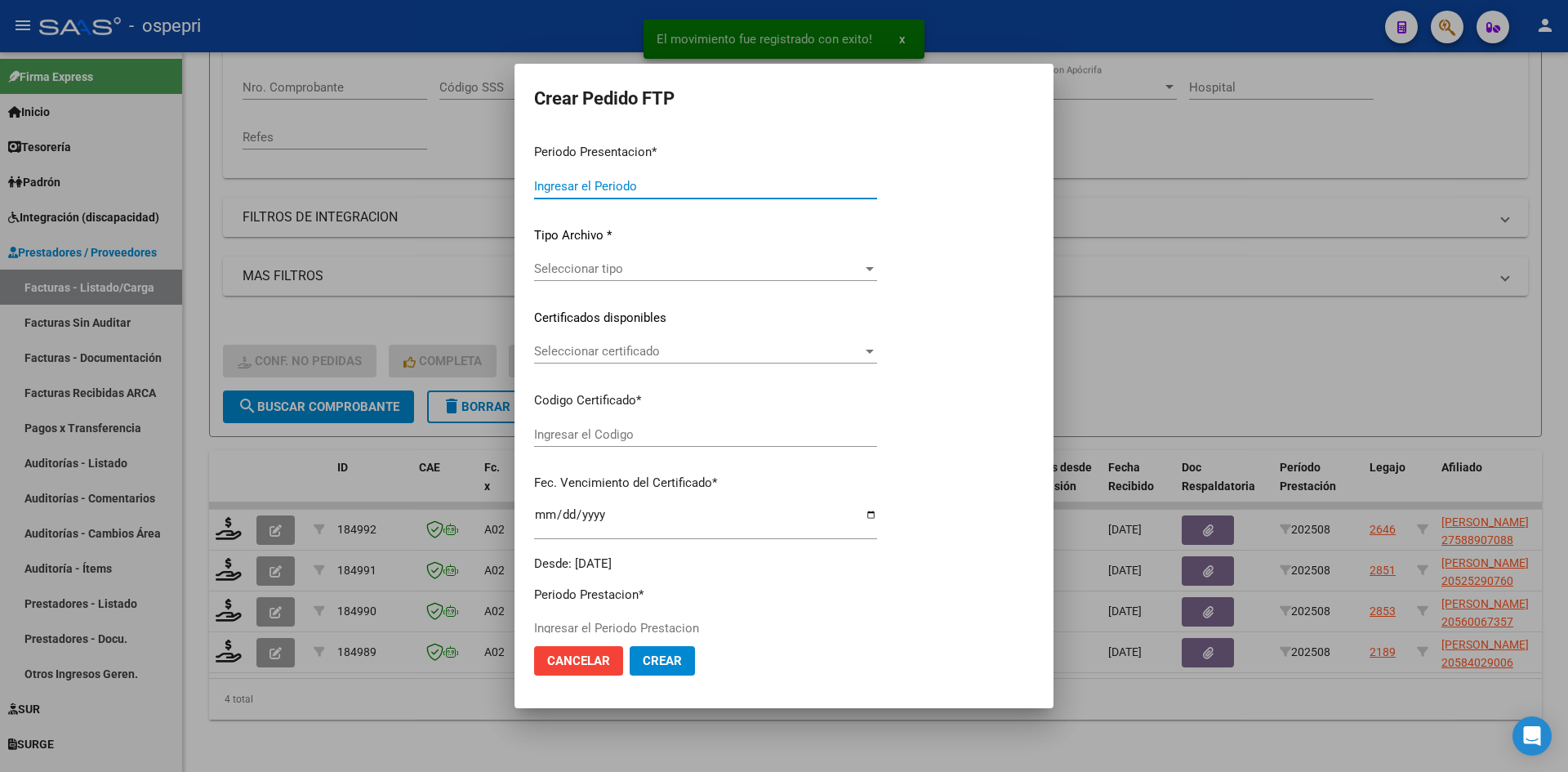
type input "202508"
type input "$ 178.136,64"
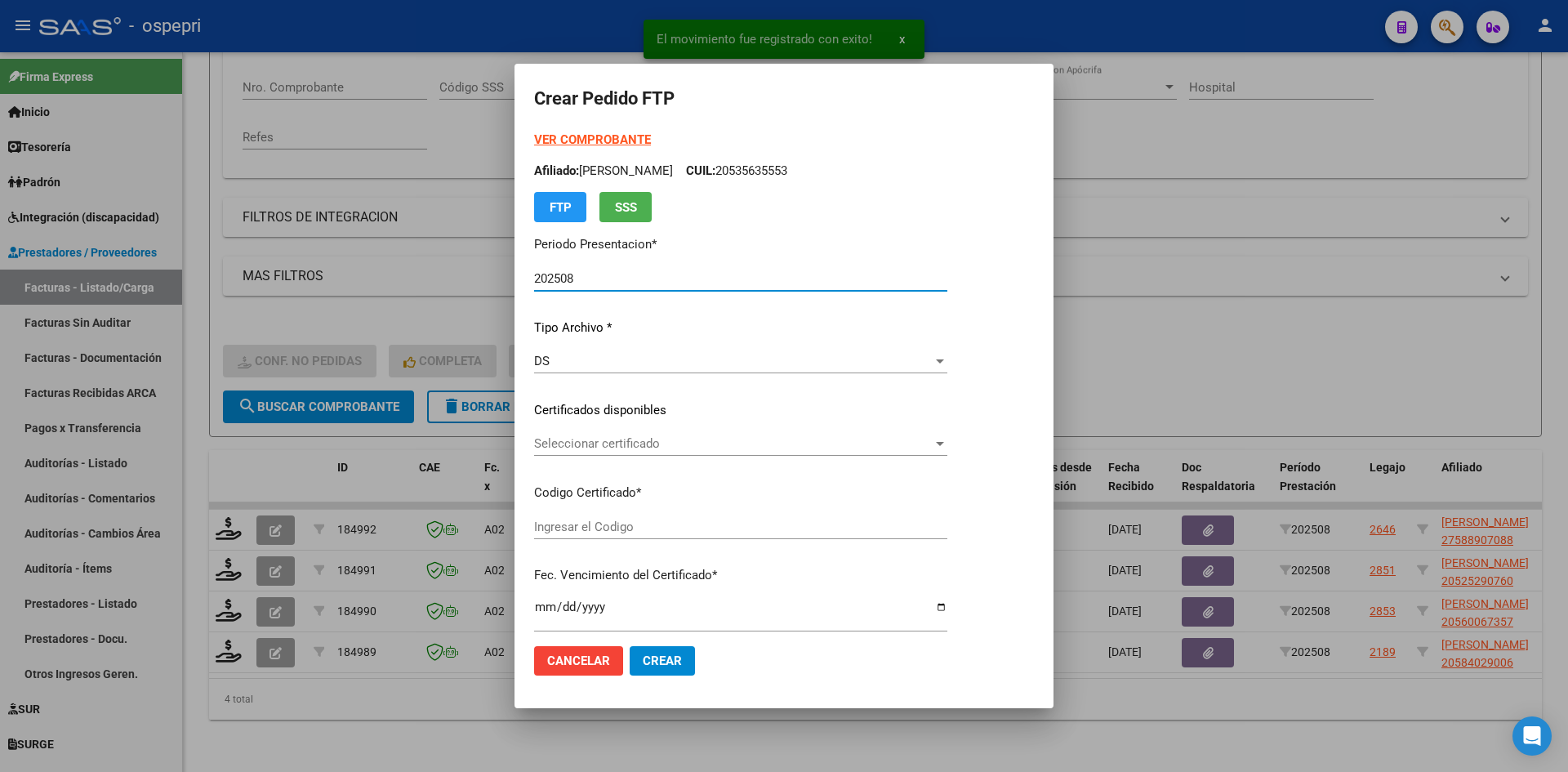
type input "2758890708-8"
type input "[DATE]"
click at [678, 444] on span "Seleccionar certificado" at bounding box center [733, 443] width 398 height 15
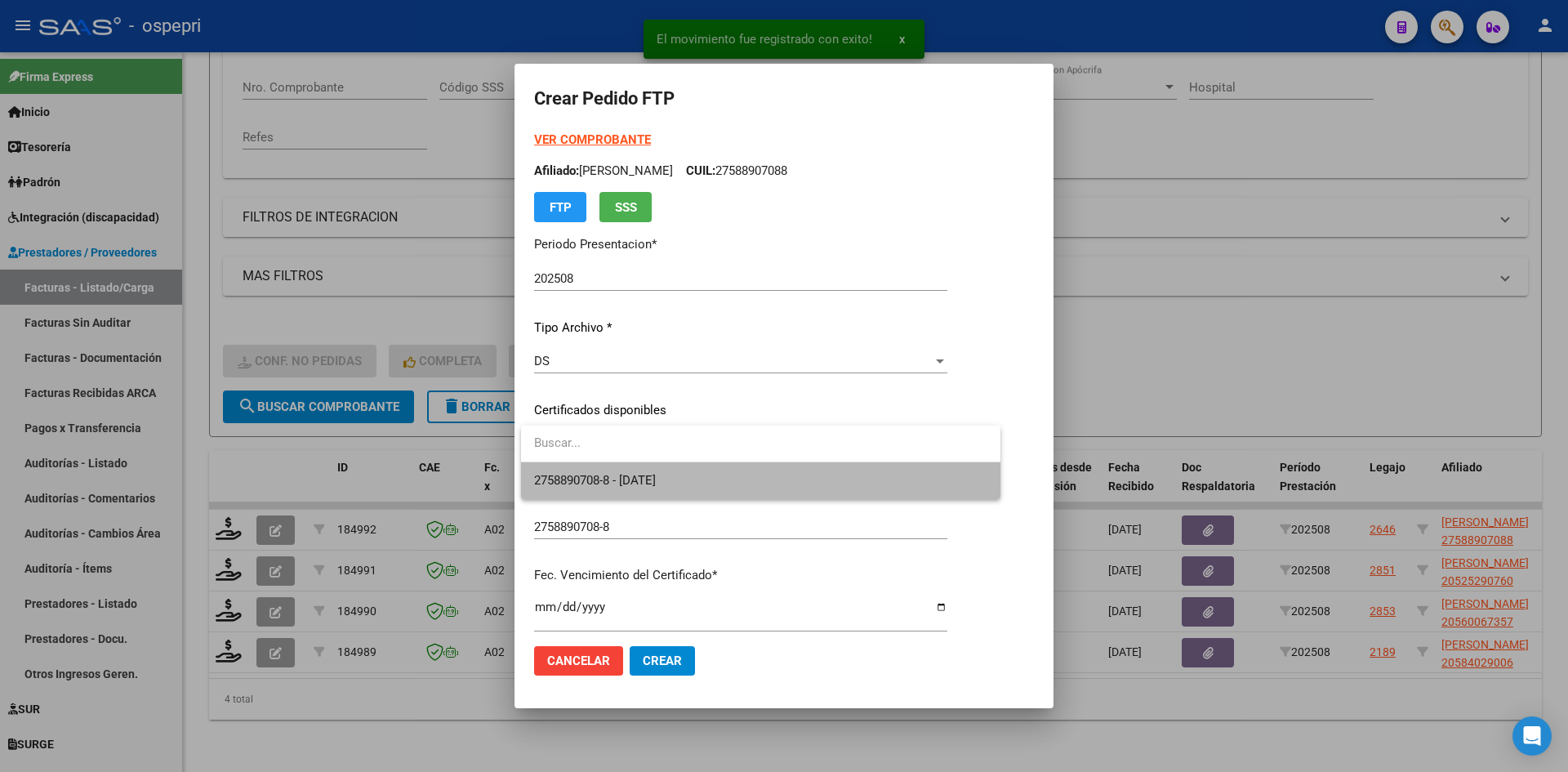
click at [705, 474] on span "2758890708-8 - [DATE]" at bounding box center [760, 480] width 453 height 37
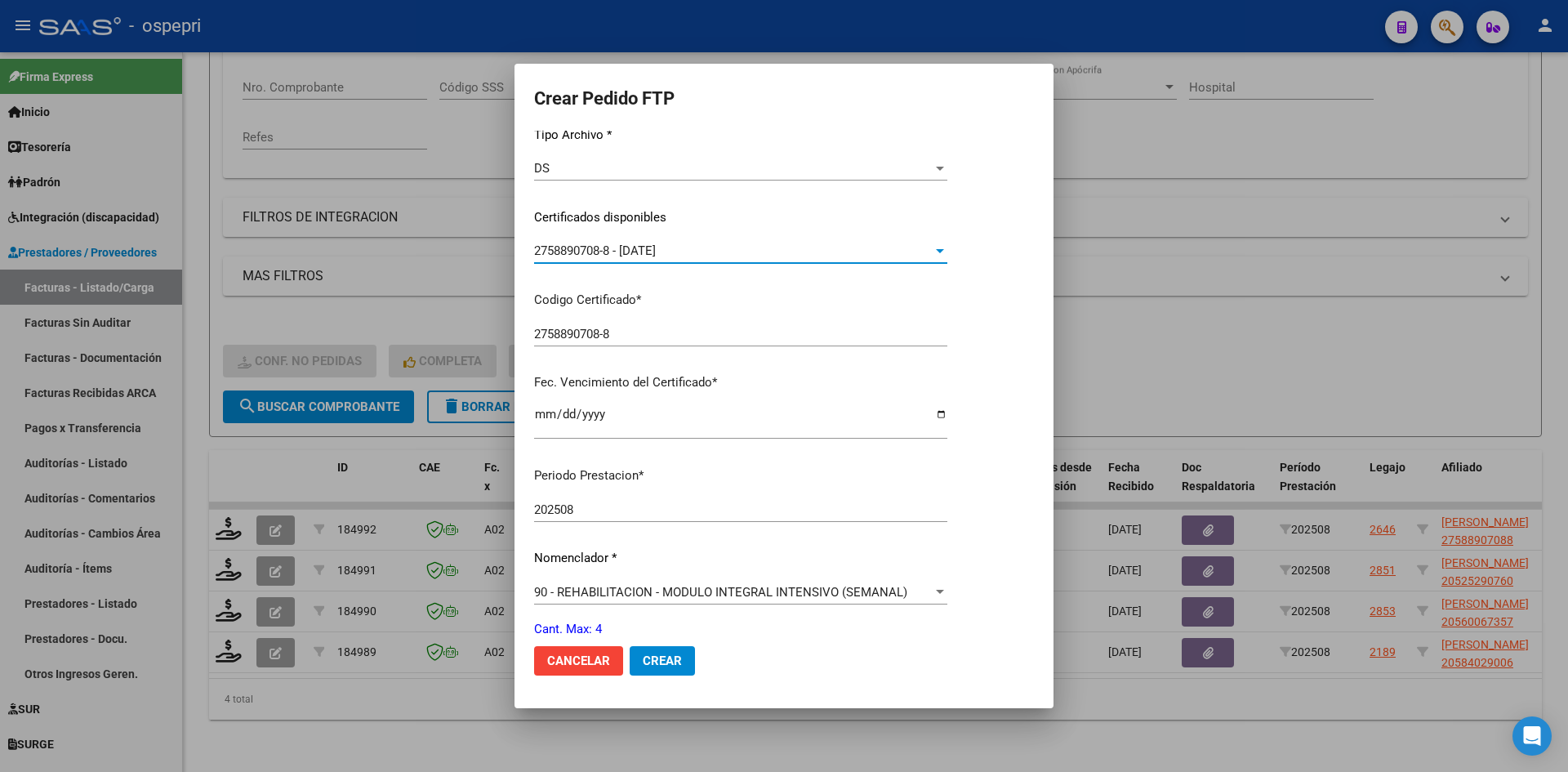
scroll to position [327, 0]
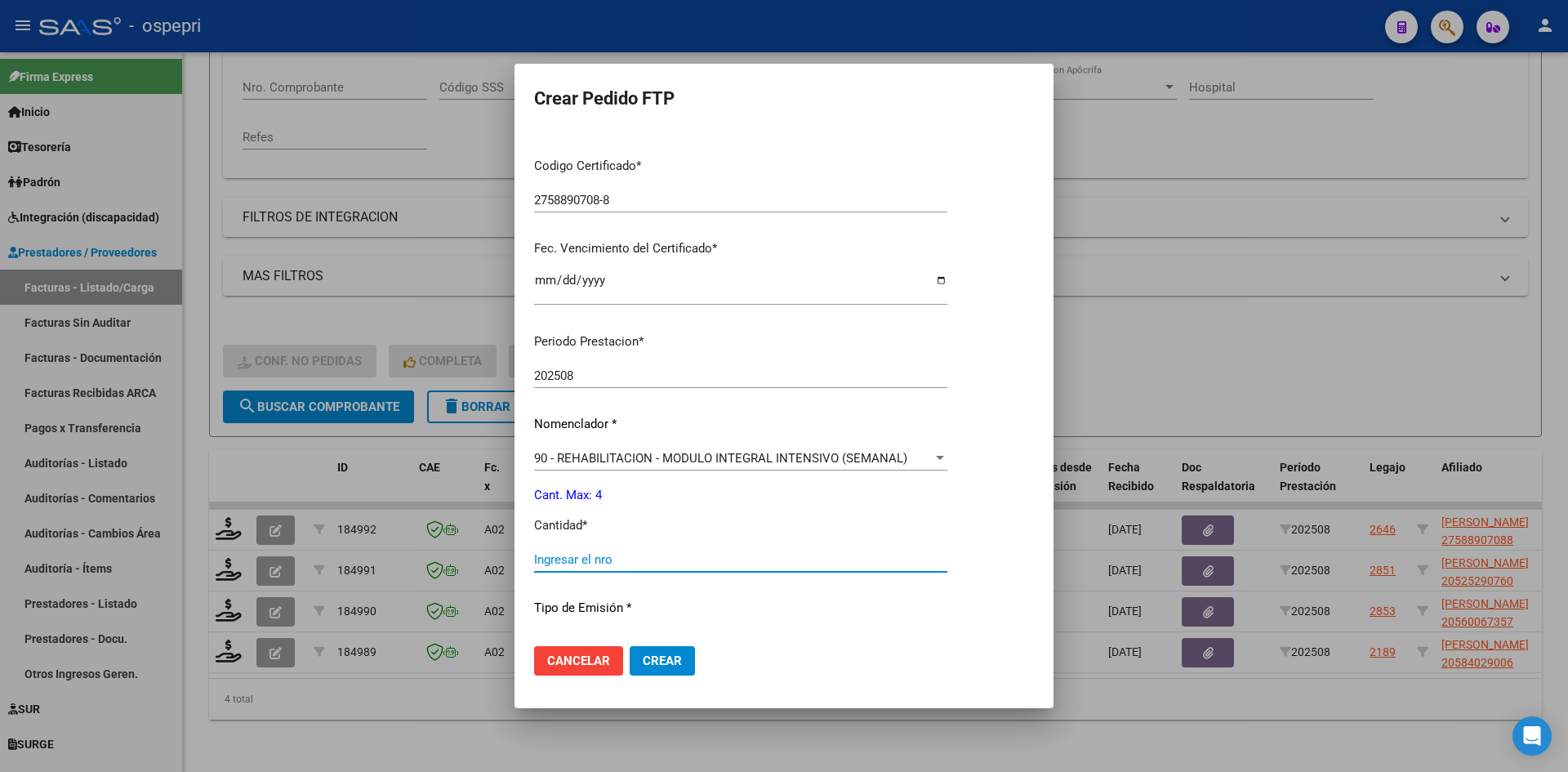
click at [589, 561] on input "Ingresar el nro" at bounding box center [740, 559] width 413 height 15
type input "4"
click at [656, 662] on span "Crear" at bounding box center [662, 660] width 40 height 15
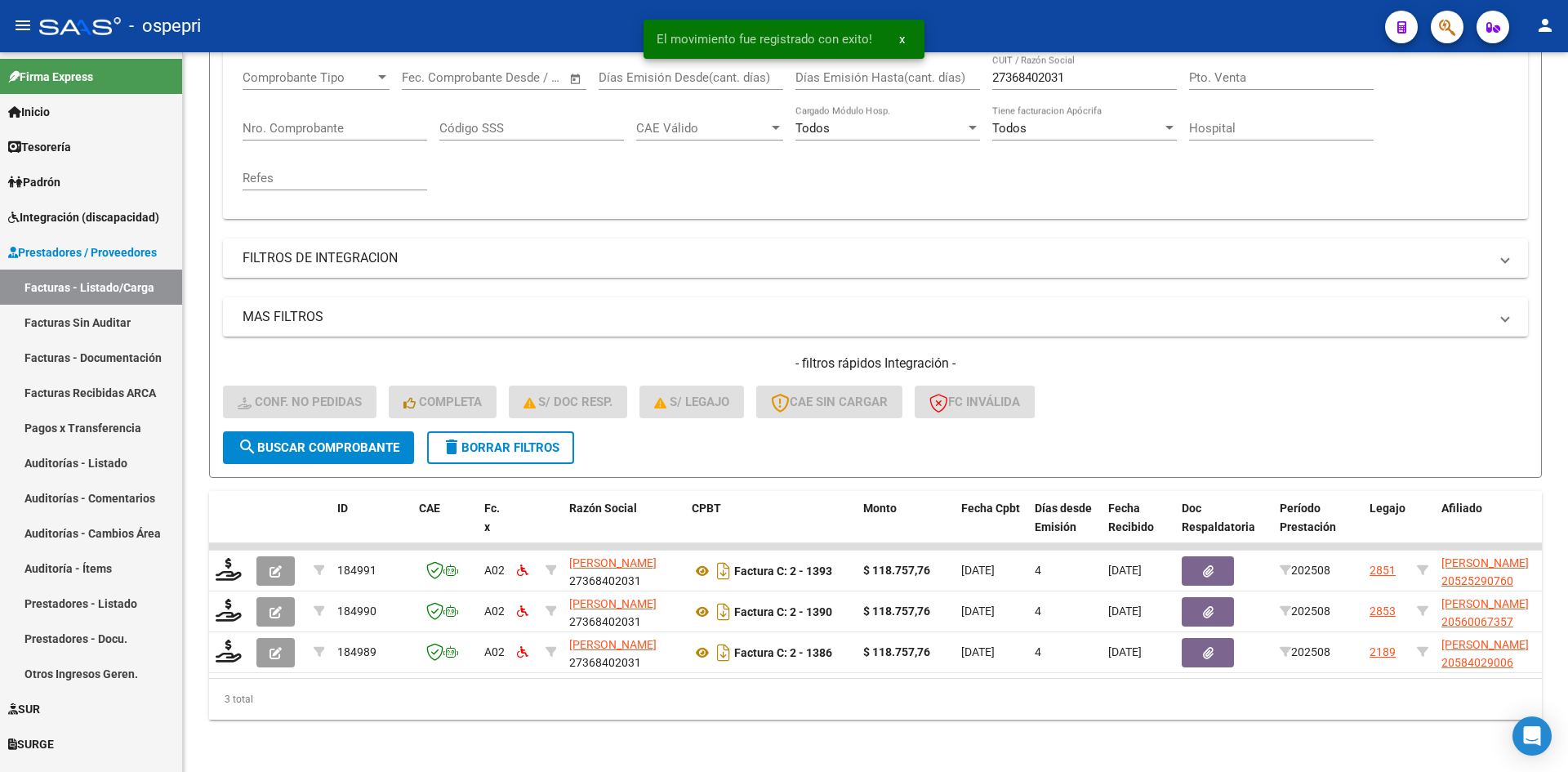
scroll to position [287, 0]
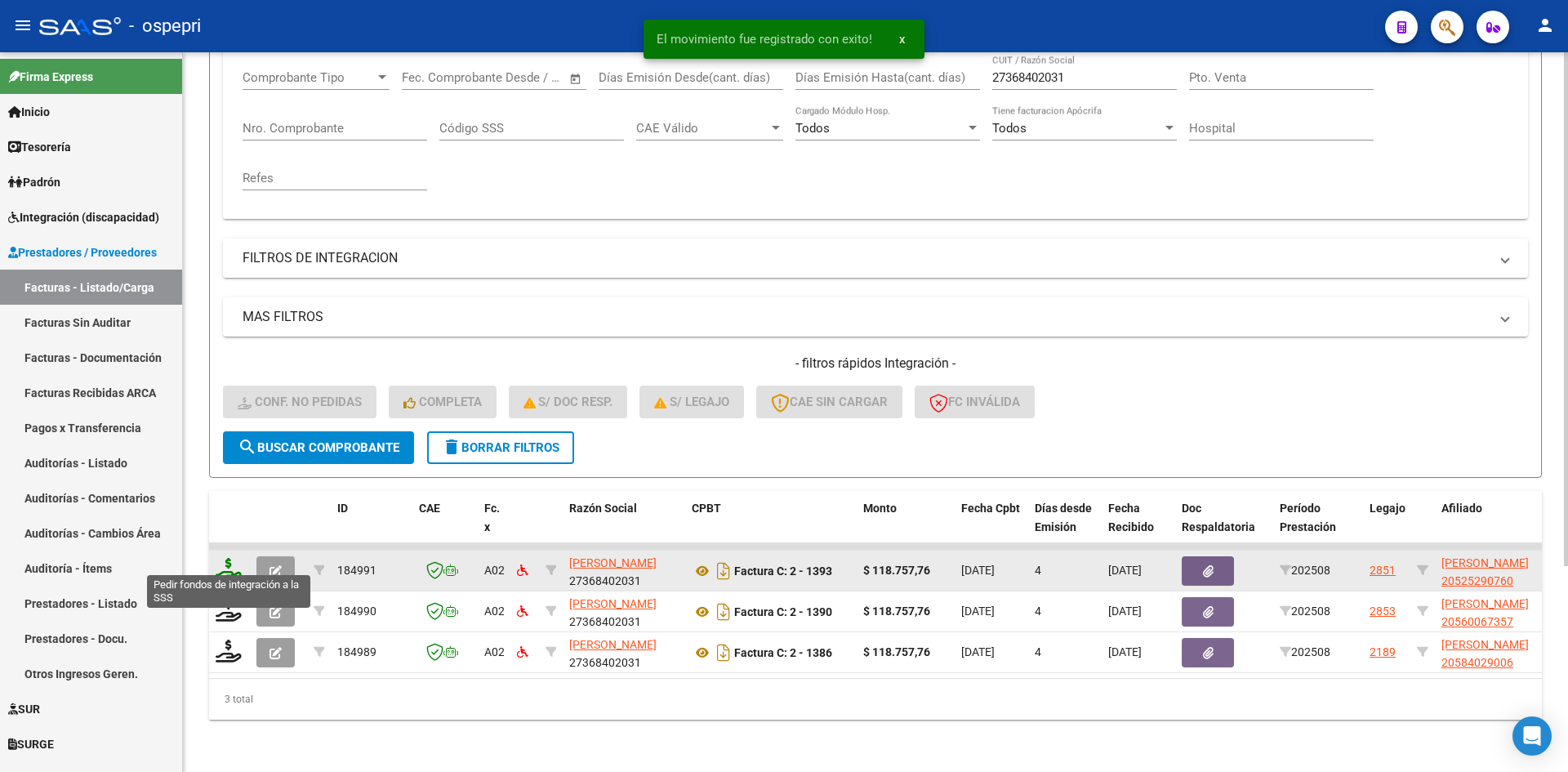
click at [220, 558] on icon at bounding box center [229, 569] width 26 height 23
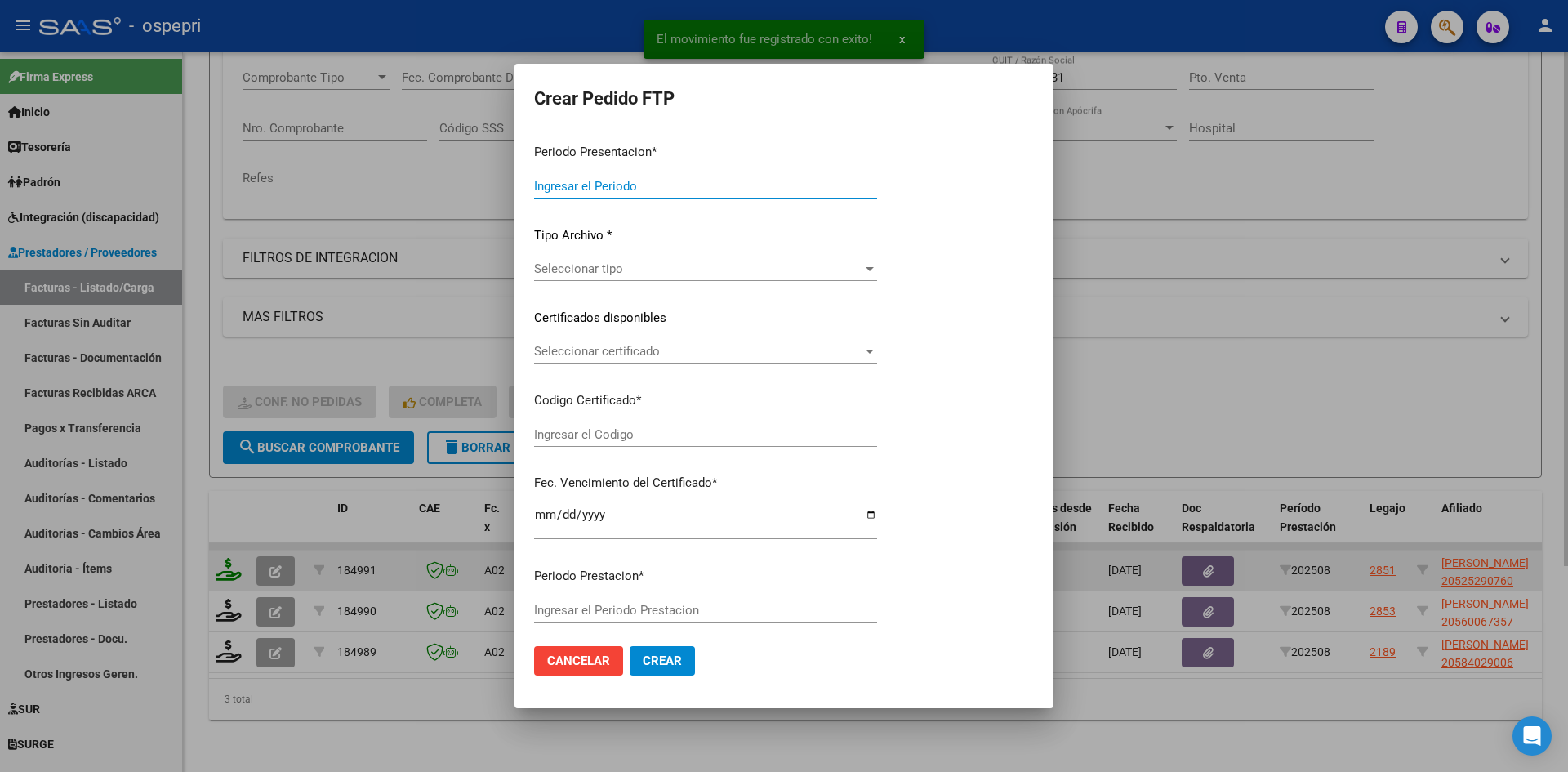
type input "202508"
type input "$ 118.757,76"
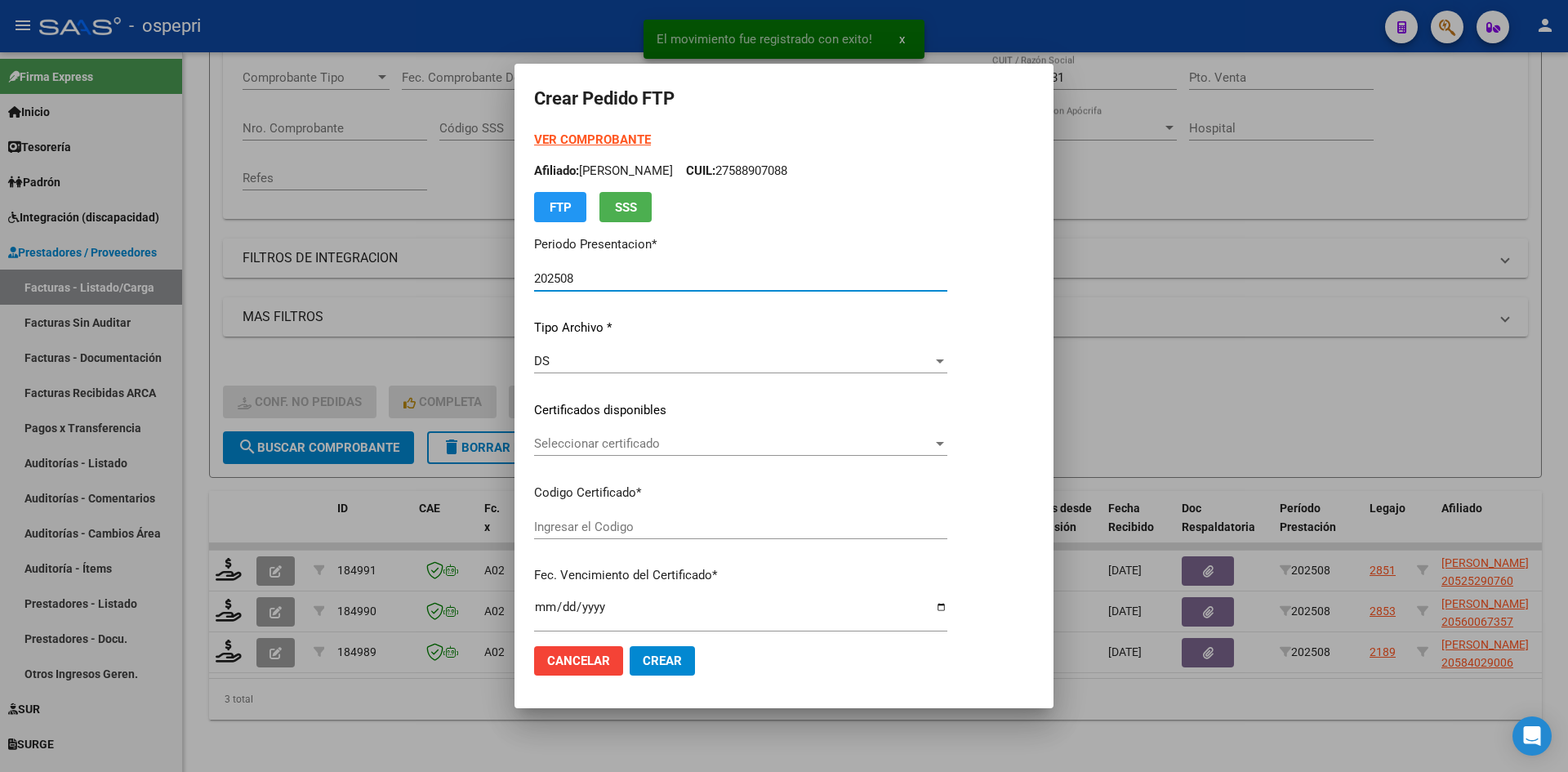
type input "2052529076-0"
type input "[DATE]"
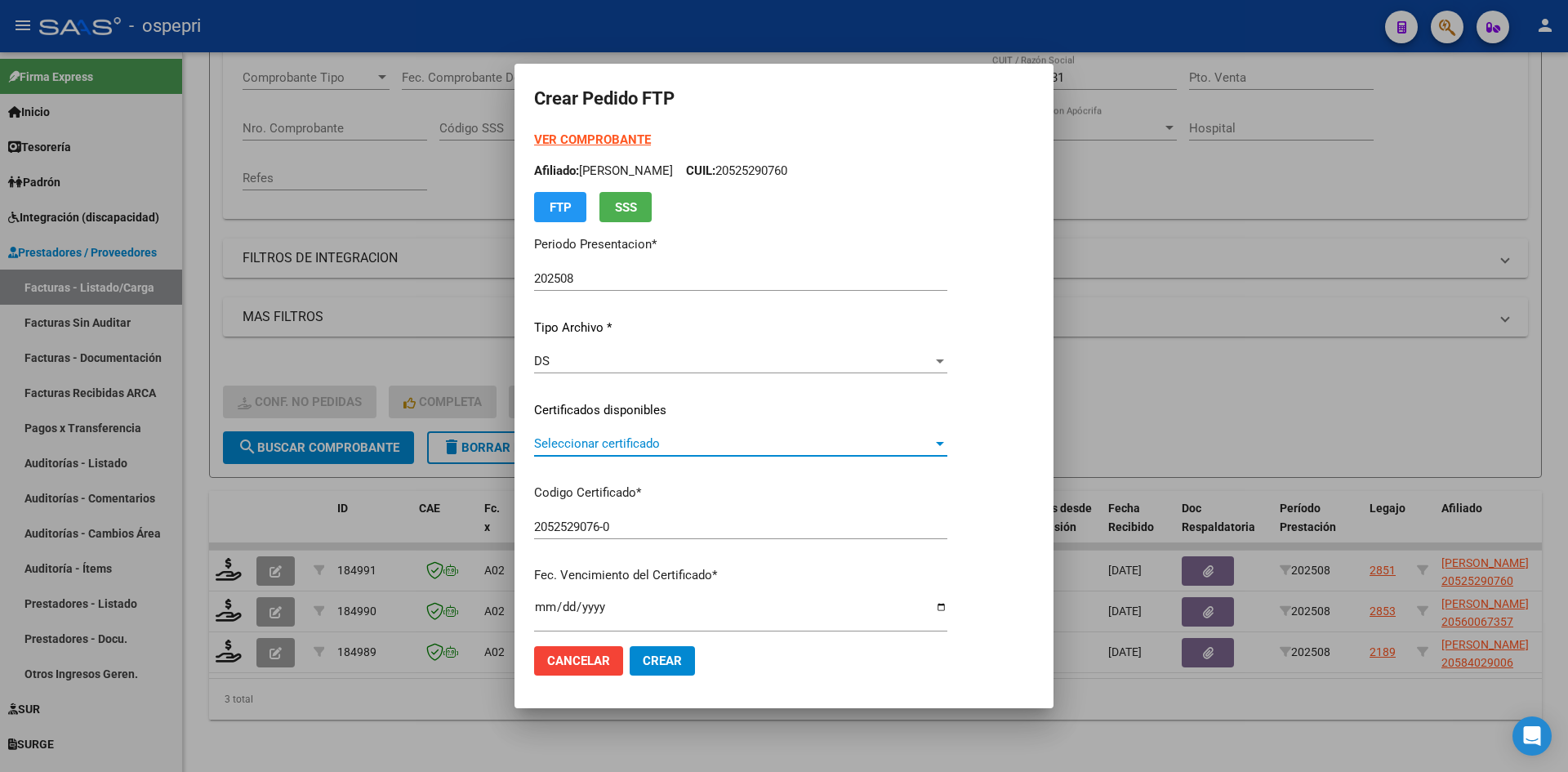
click at [682, 446] on span "Seleccionar certificado" at bounding box center [733, 443] width 398 height 15
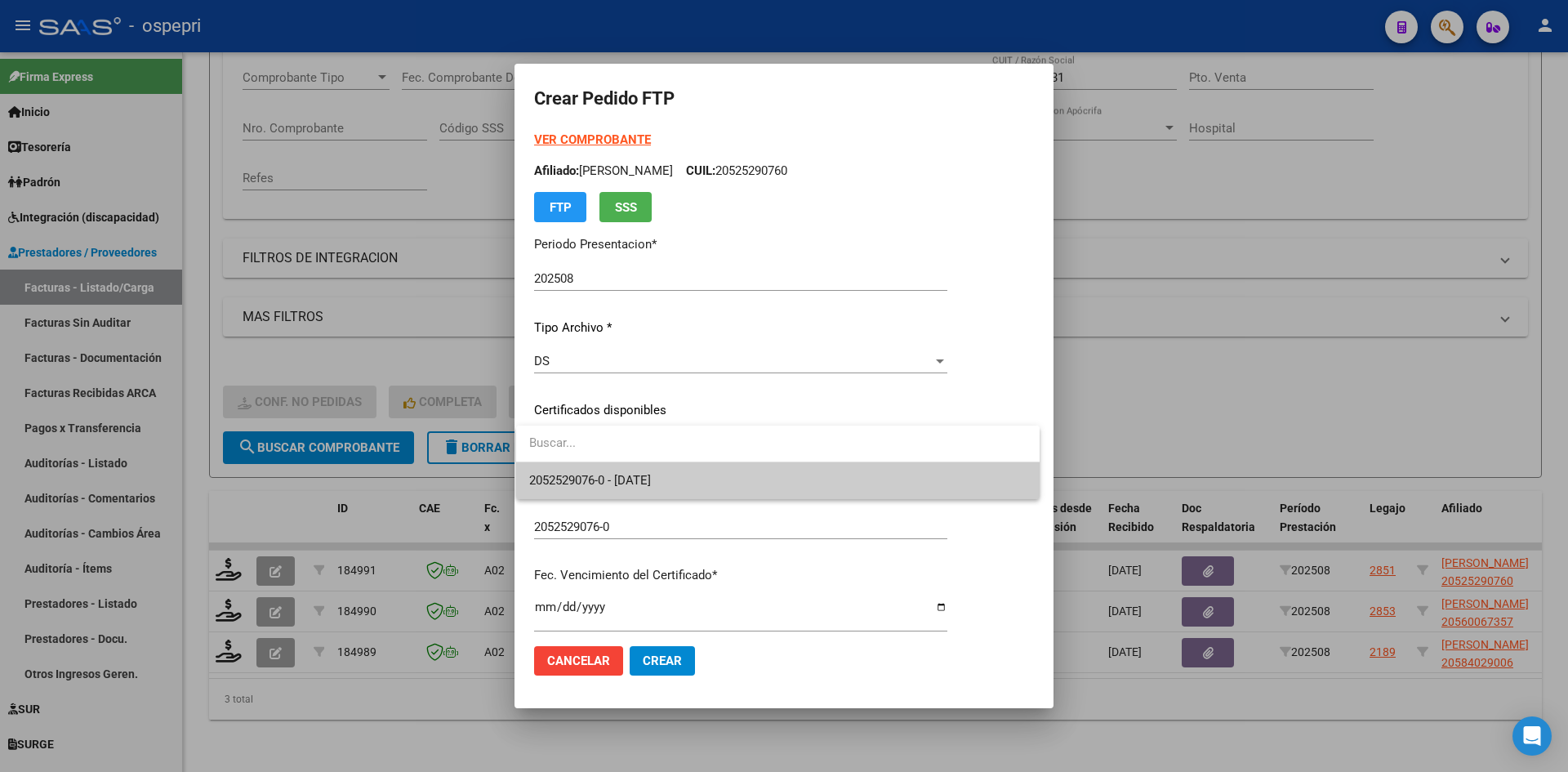
click at [680, 480] on span "2052529076-0 - [DATE]" at bounding box center [778, 480] width 498 height 37
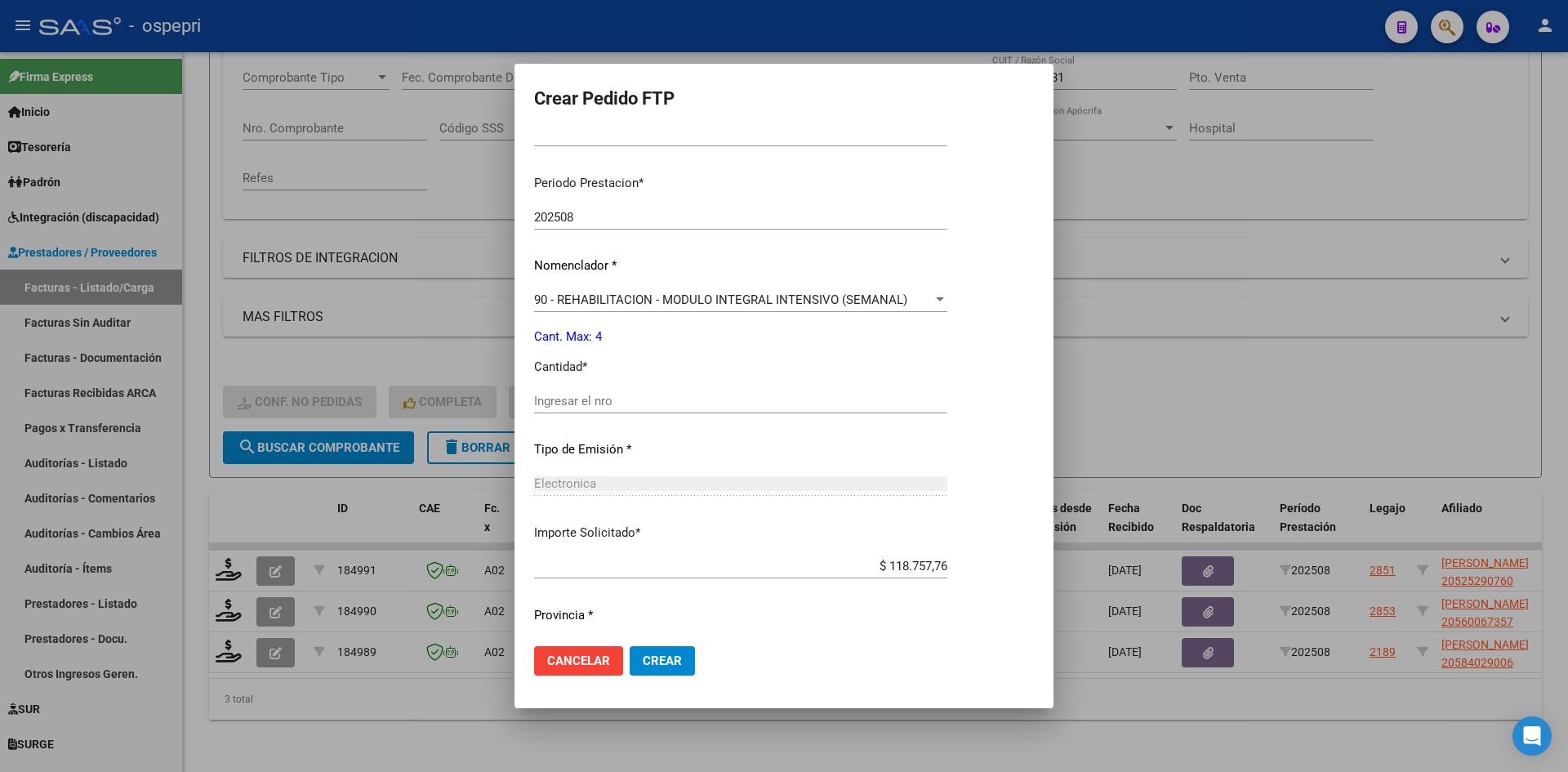
scroll to position [490, 0]
click at [590, 386] on div "Ingresar el nro" at bounding box center [740, 395] width 413 height 25
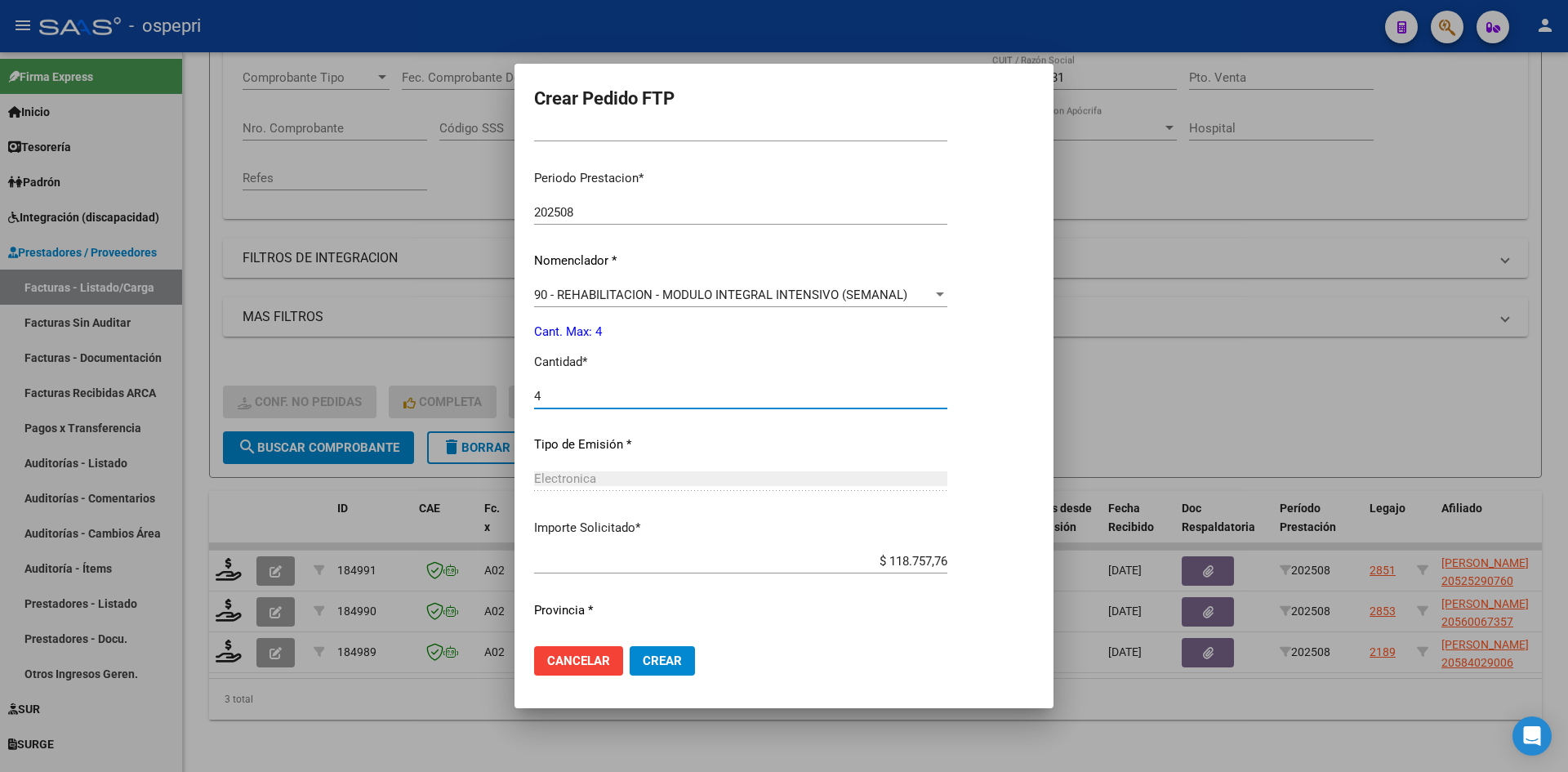
type input "4"
click at [667, 659] on span "Crear" at bounding box center [662, 660] width 40 height 15
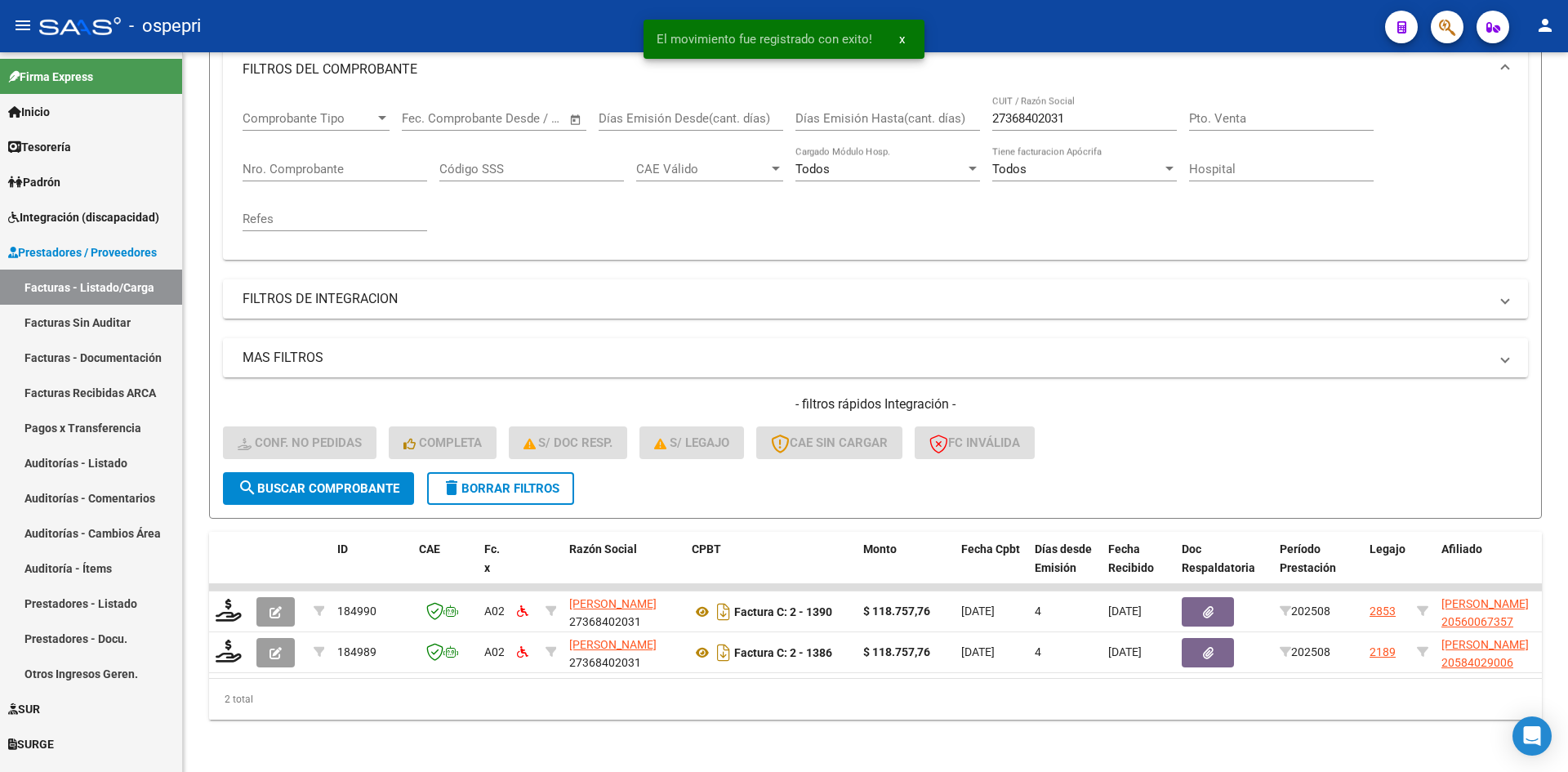
scroll to position [247, 0]
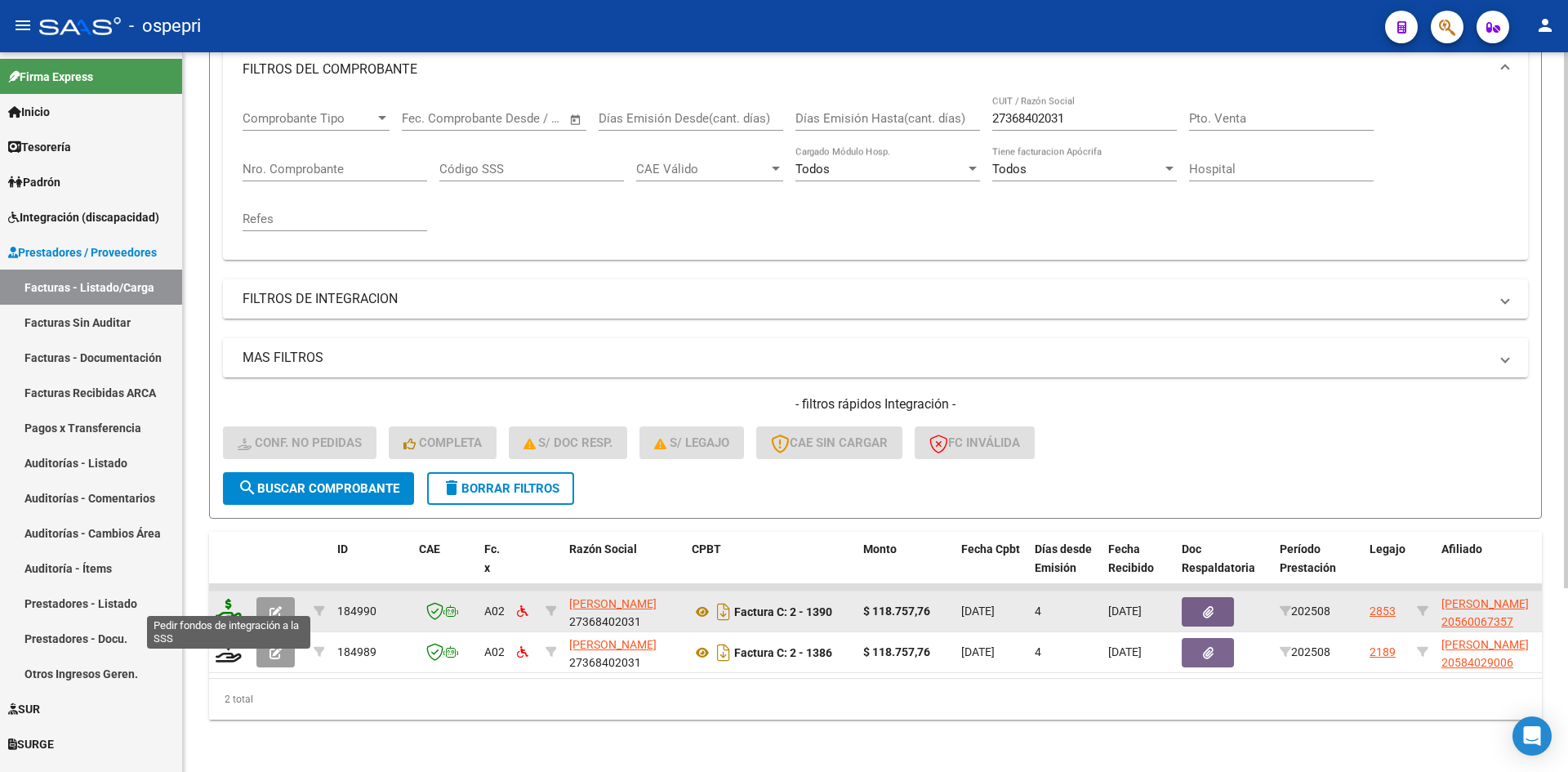
click at [225, 599] on icon at bounding box center [229, 609] width 26 height 23
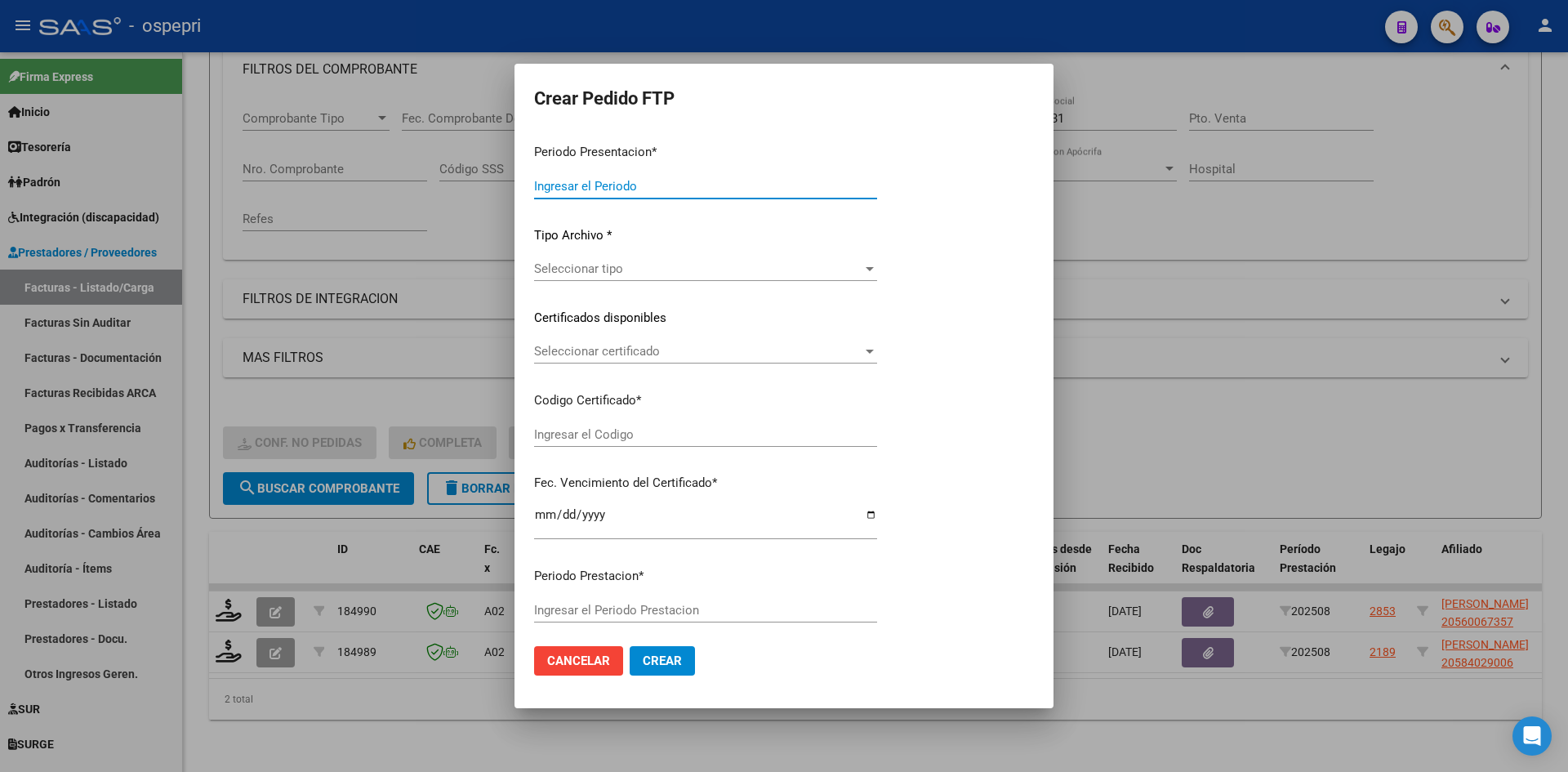
type input "202508"
type input "$ 118.757,76"
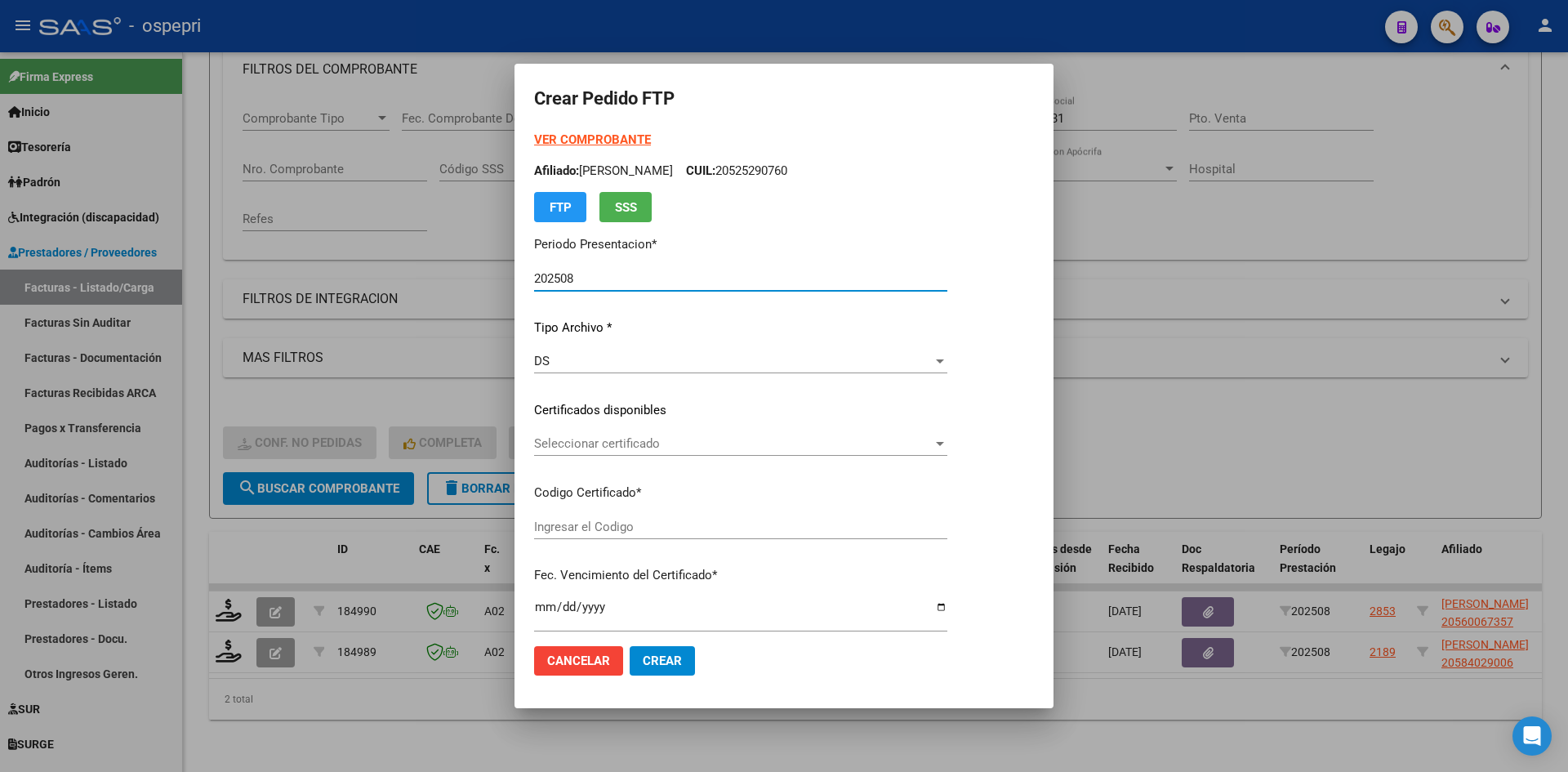
type input "20560067357"
type input "[DATE]"
click at [772, 445] on span "Seleccionar certificado" at bounding box center [733, 443] width 398 height 15
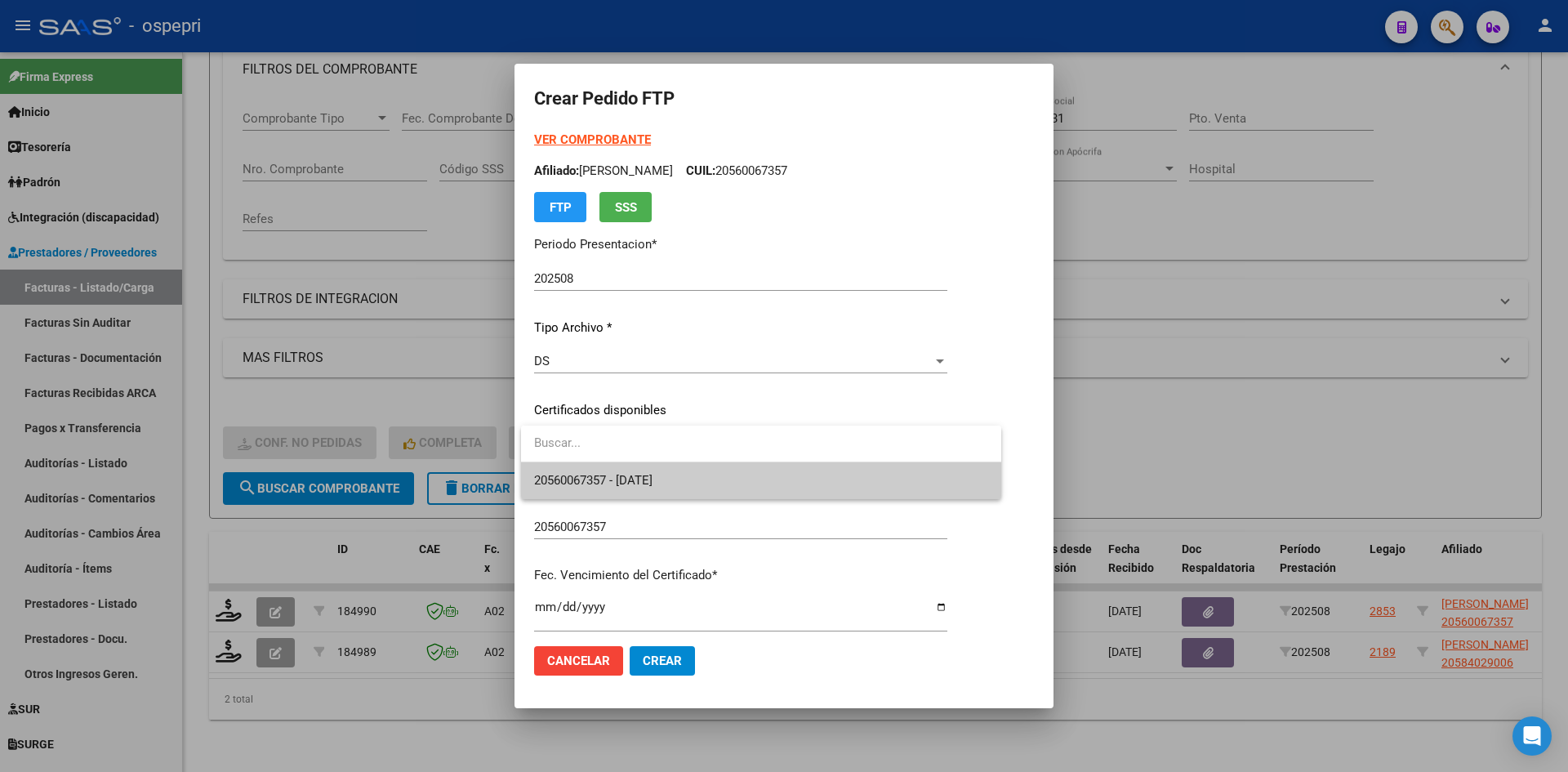
click at [768, 475] on span "20560067357 - [DATE]" at bounding box center [761, 480] width 454 height 37
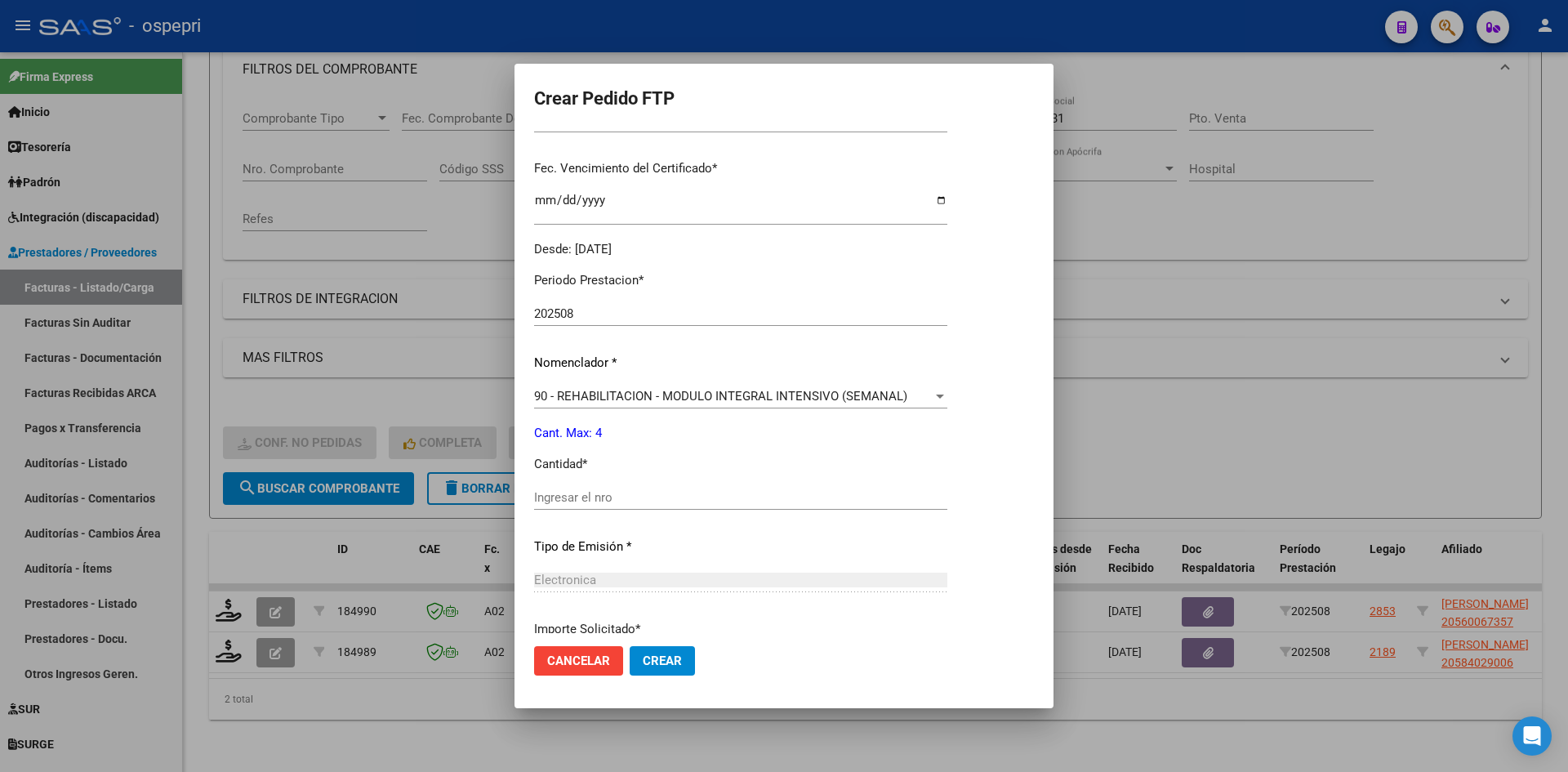
scroll to position [408, 0]
click at [633, 495] on input "Ingresar el nro" at bounding box center [740, 496] width 413 height 15
type input "4"
click at [667, 661] on span "Crear" at bounding box center [662, 660] width 40 height 15
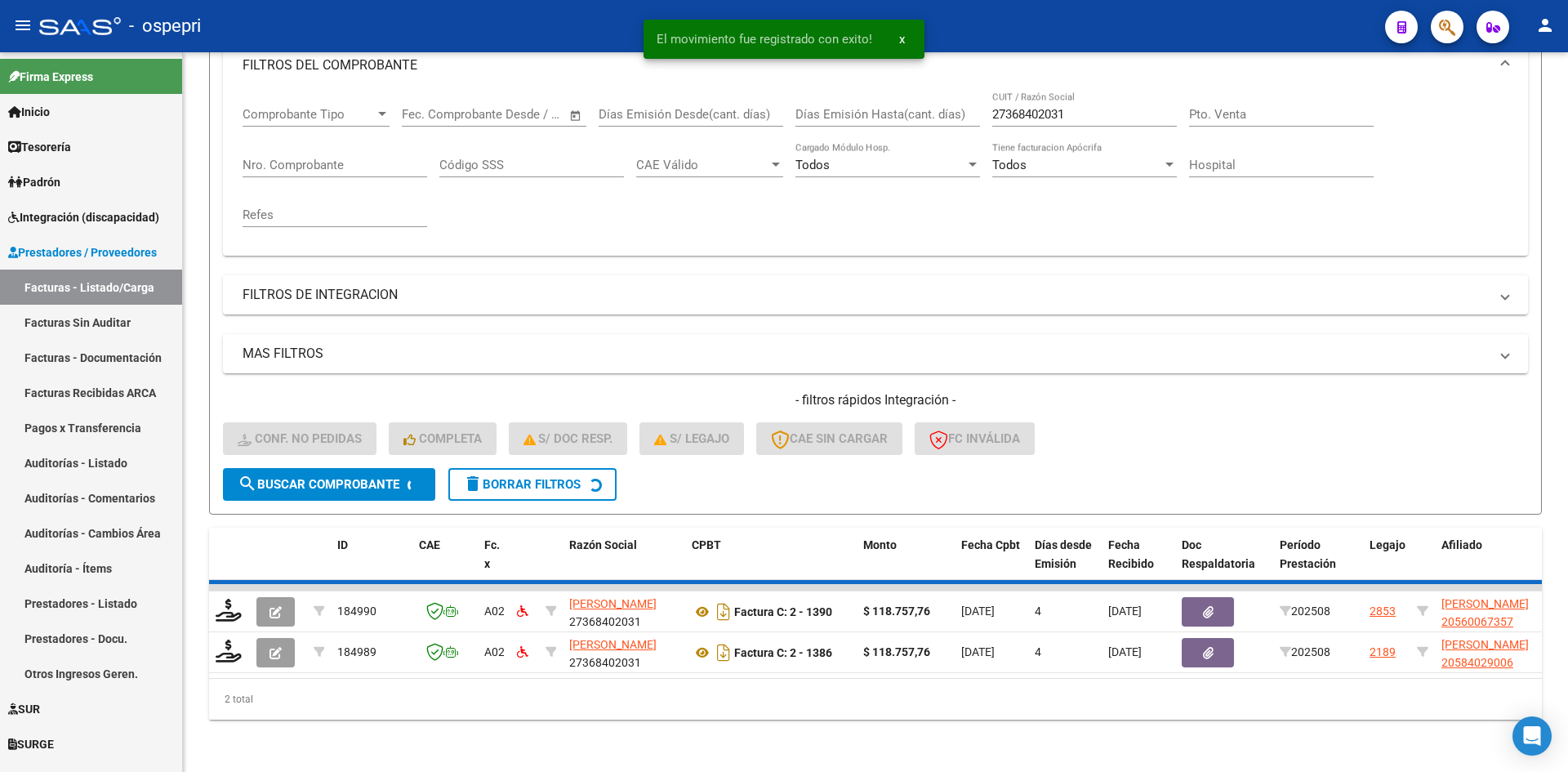
scroll to position [206, 0]
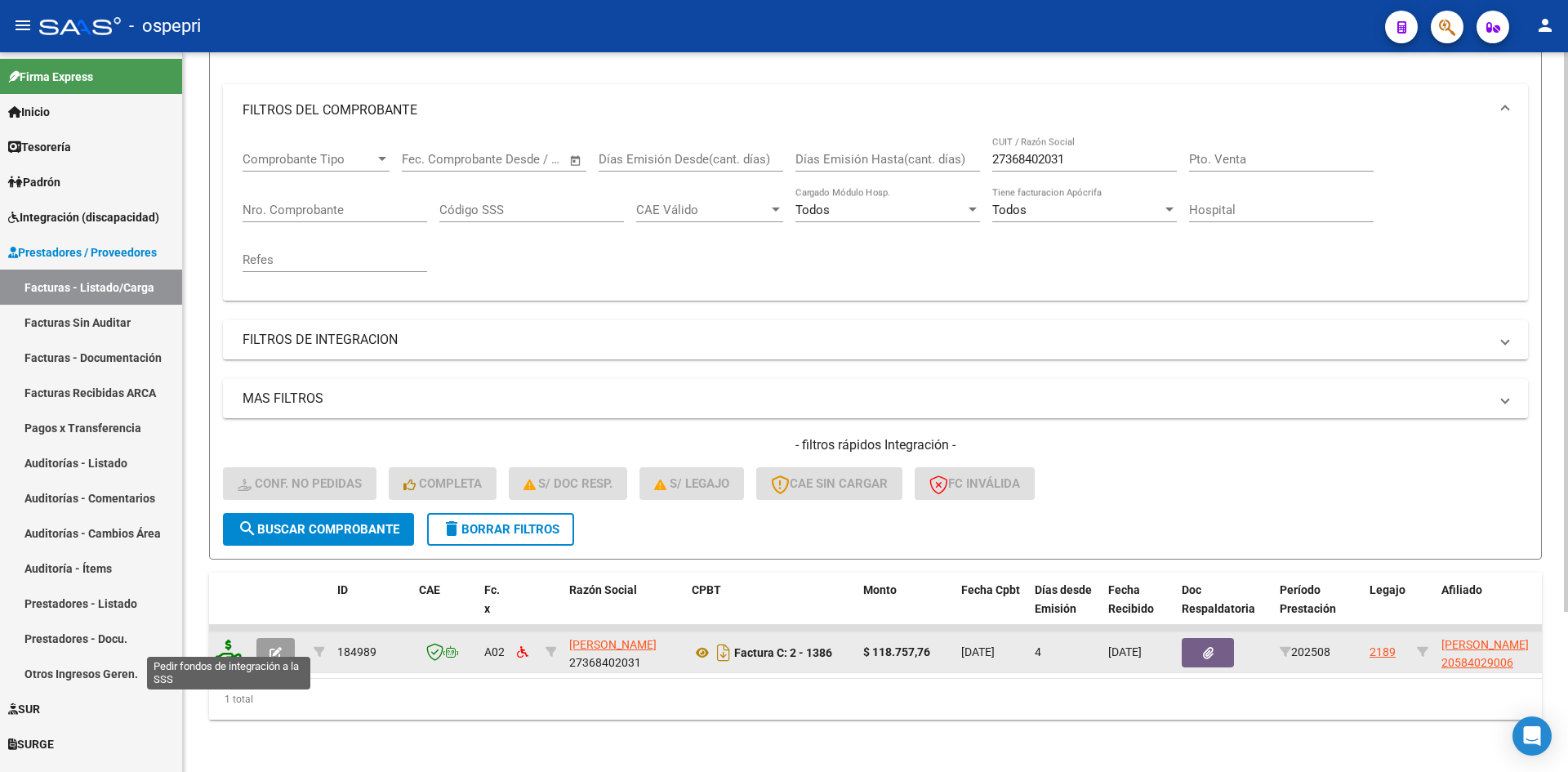
click at [234, 639] on icon at bounding box center [229, 650] width 26 height 23
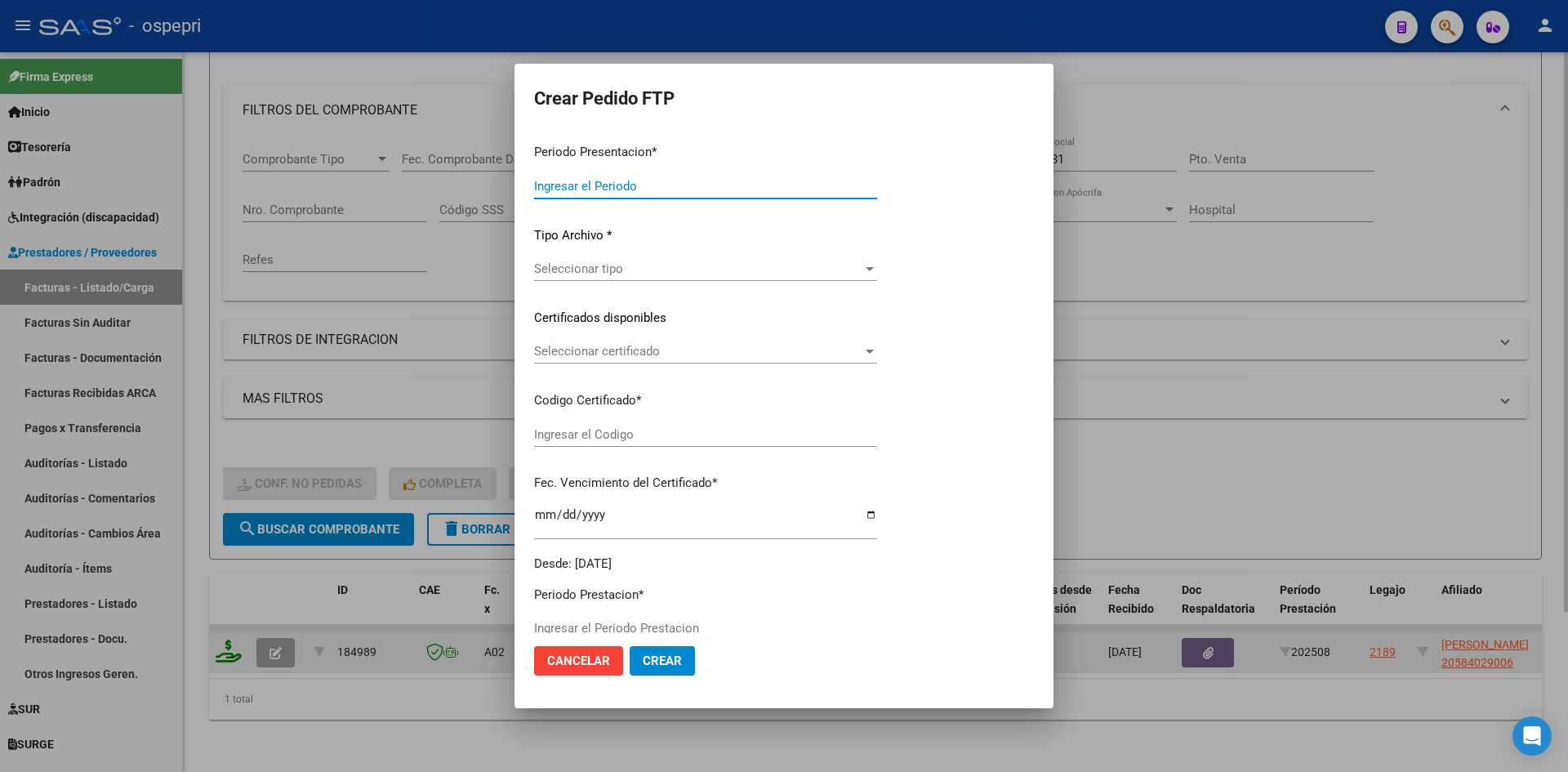
type input "202508"
type input "$ 118.757,76"
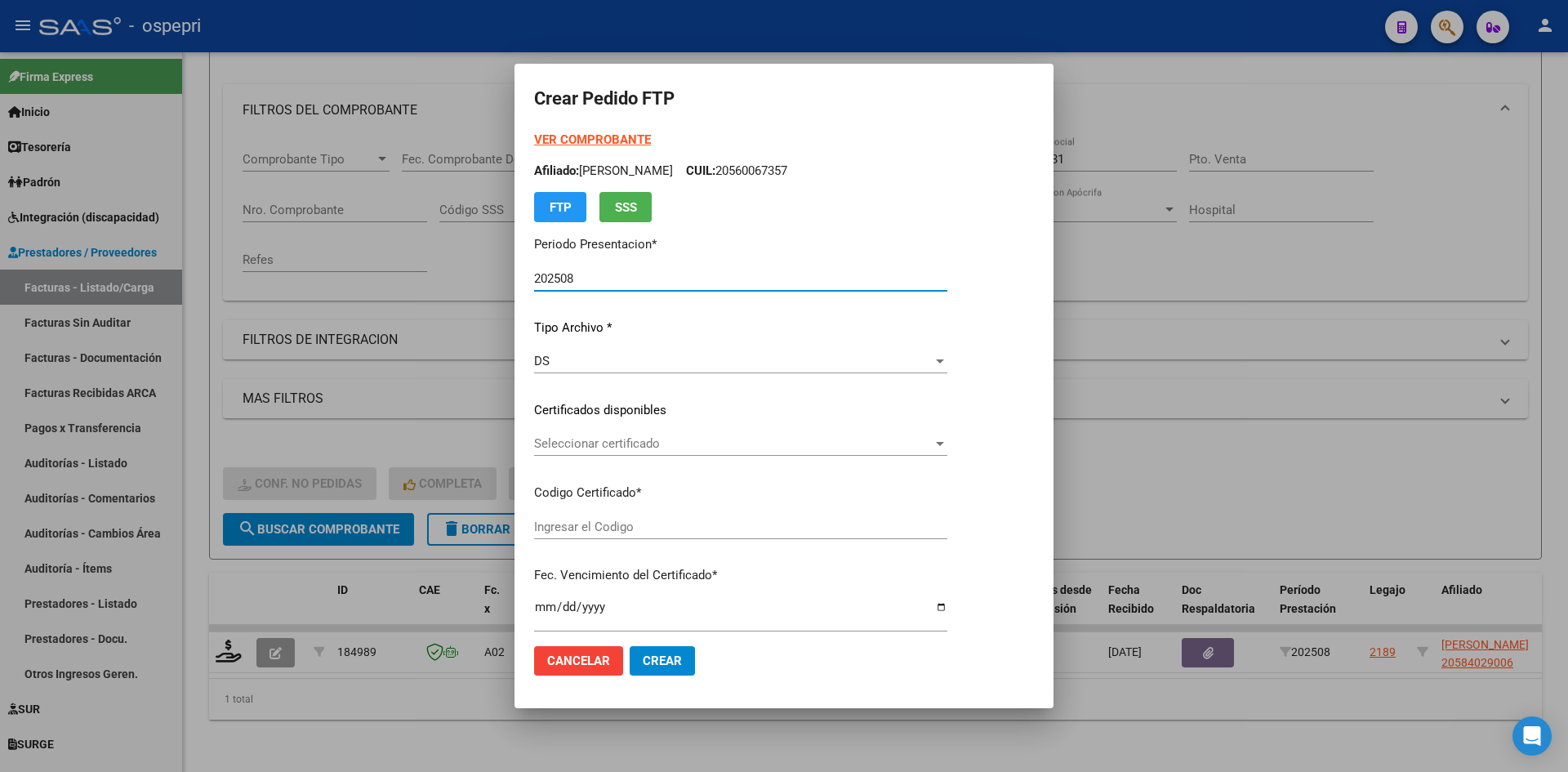
type input "2058402900-6"
type input "[DATE]"
click at [772, 450] on span "Seleccionar certificado" at bounding box center [733, 443] width 398 height 15
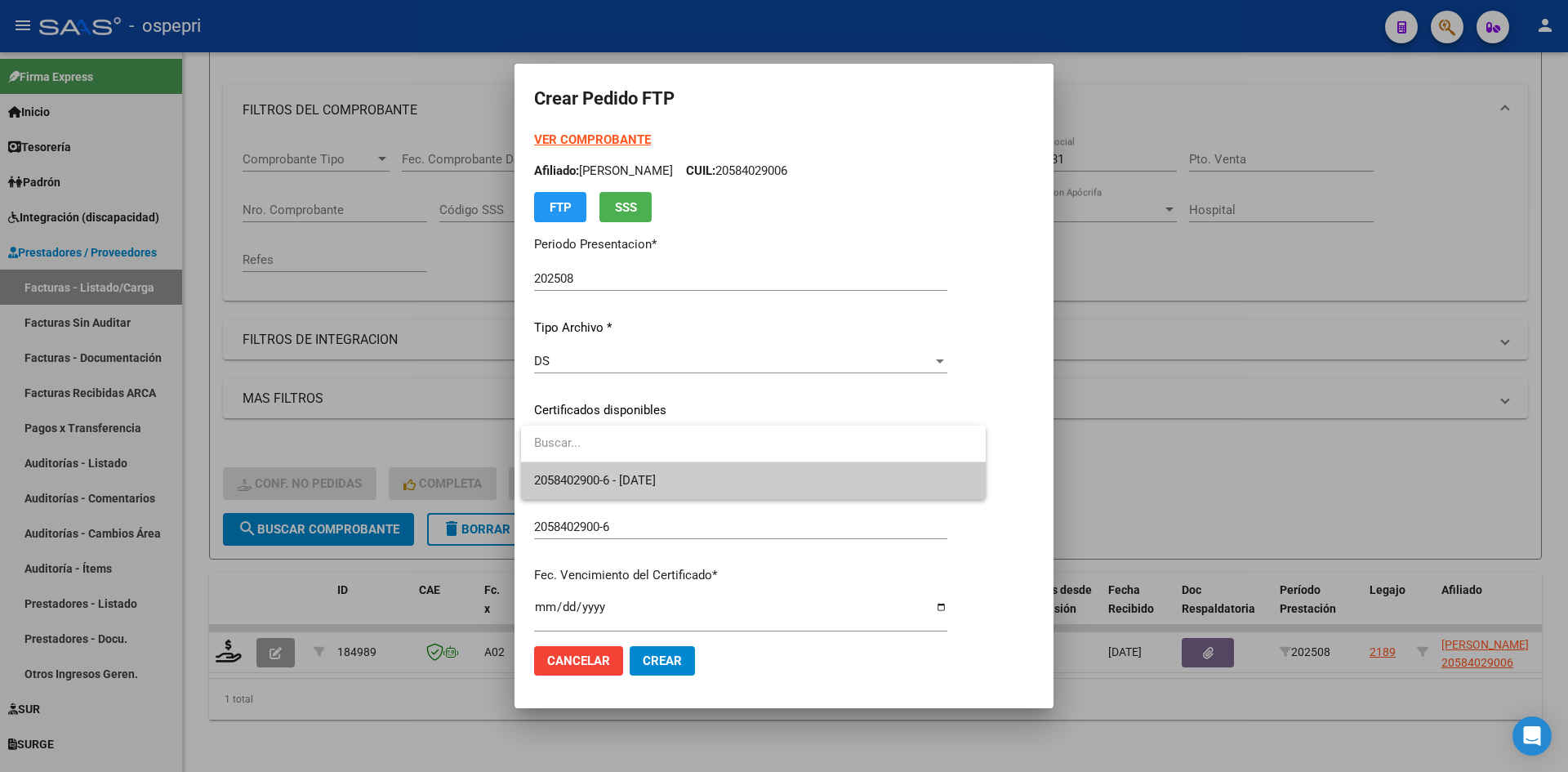
click at [767, 481] on span "2058402900-6 - [DATE]" at bounding box center [753, 480] width 438 height 37
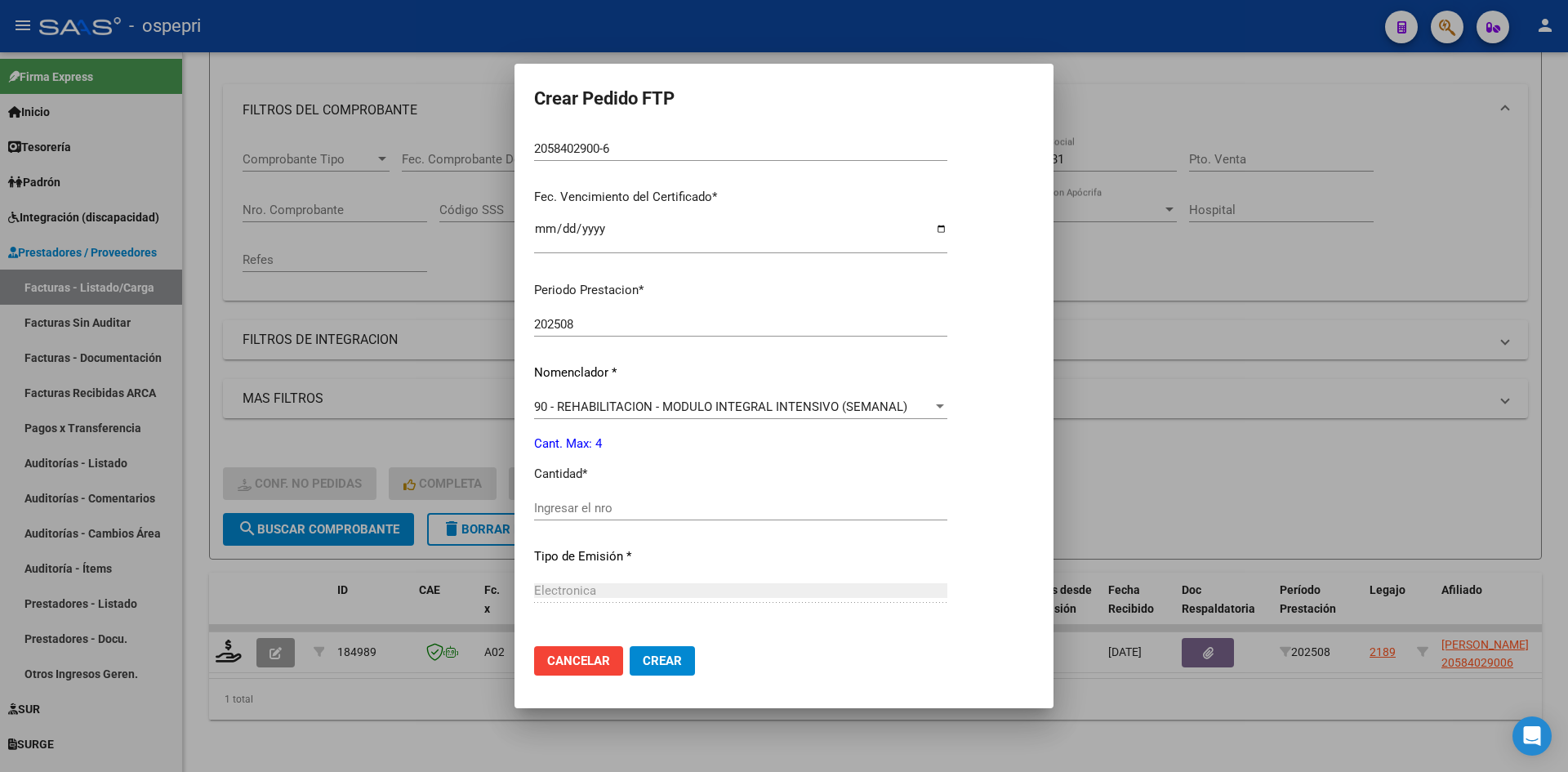
scroll to position [408, 0]
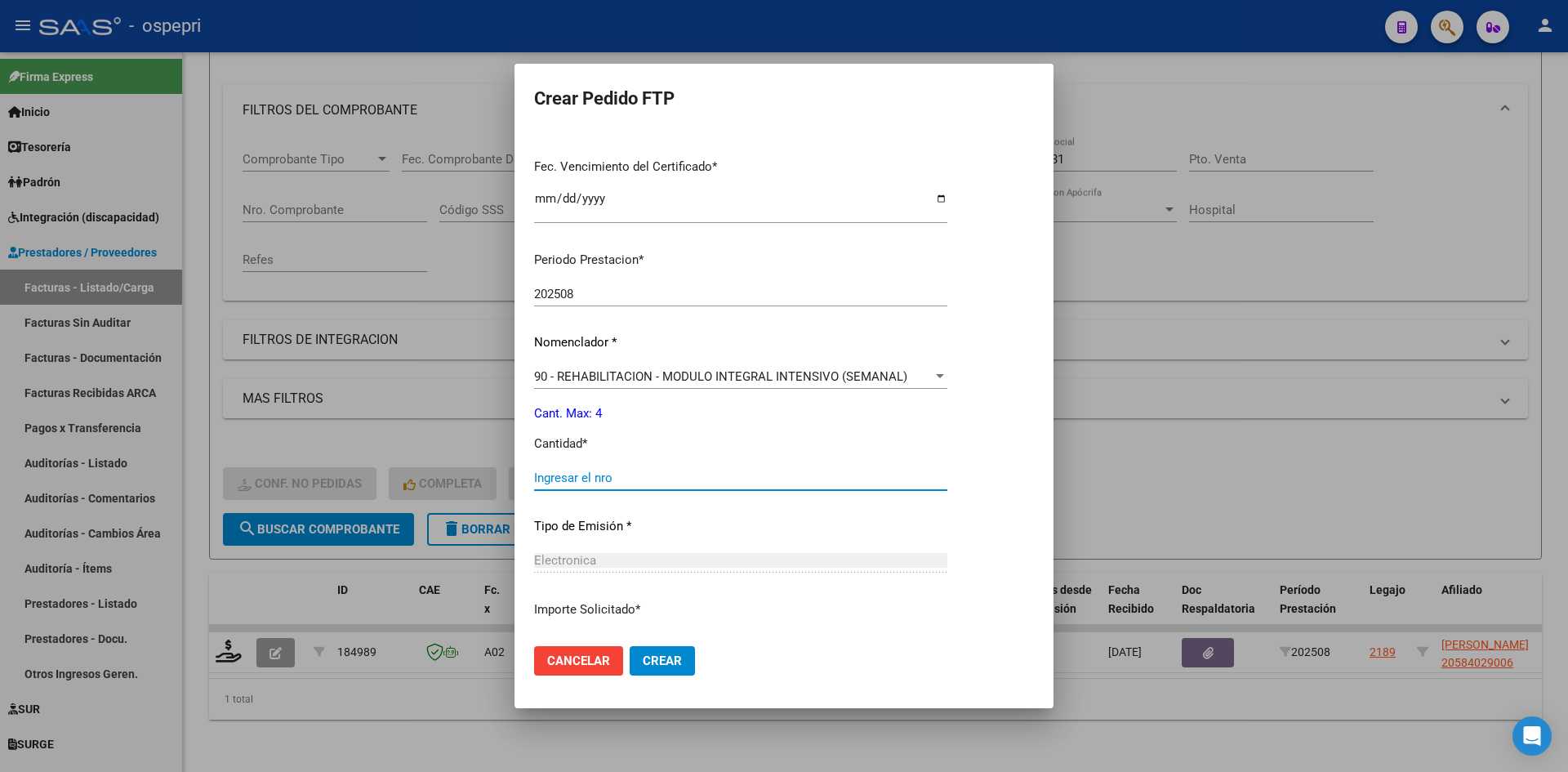
click at [680, 484] on input "Ingresar el nro" at bounding box center [740, 478] width 413 height 15
type input "4"
click at [669, 659] on span "Crear" at bounding box center [662, 660] width 40 height 15
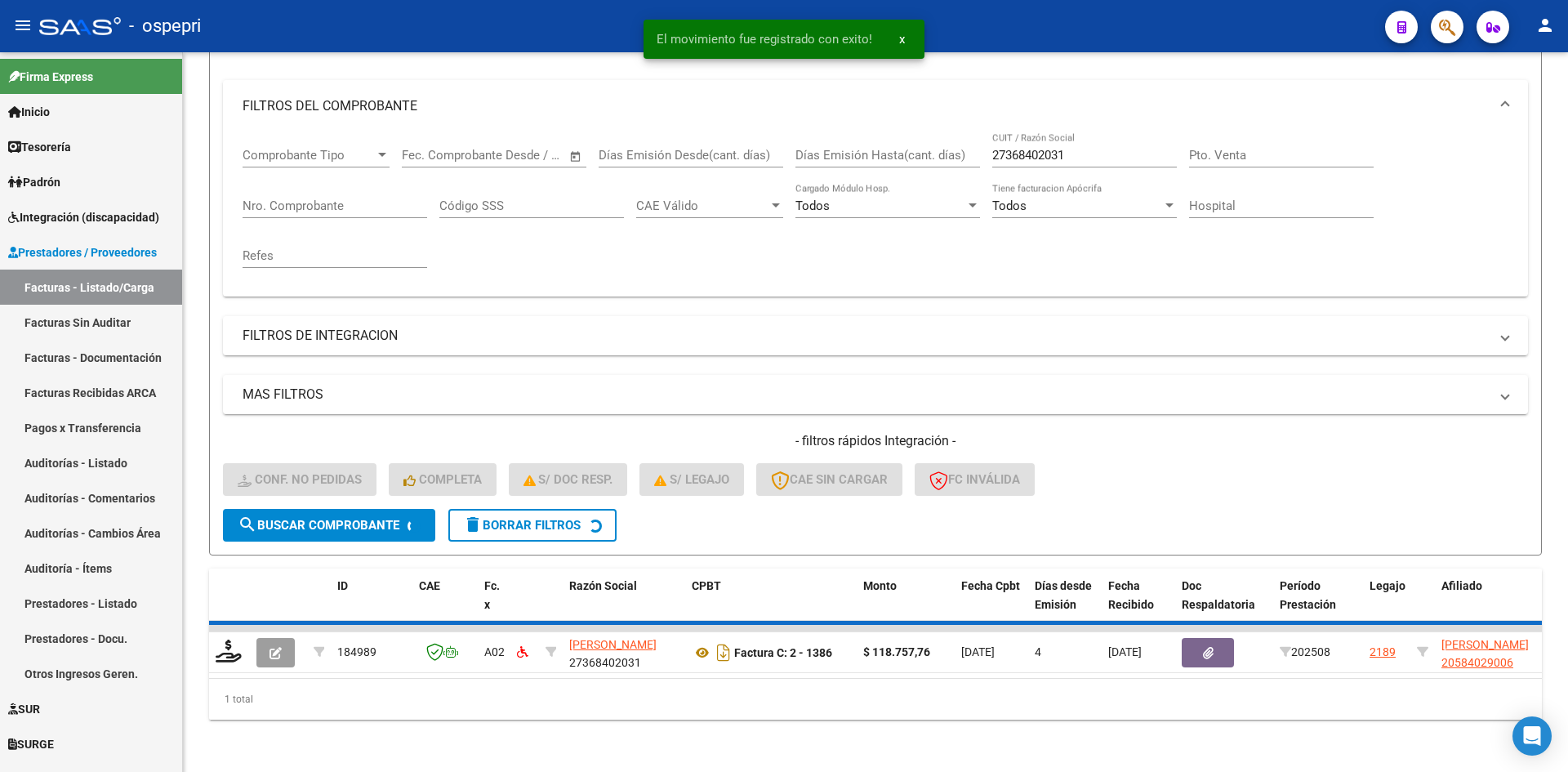
scroll to position [181, 0]
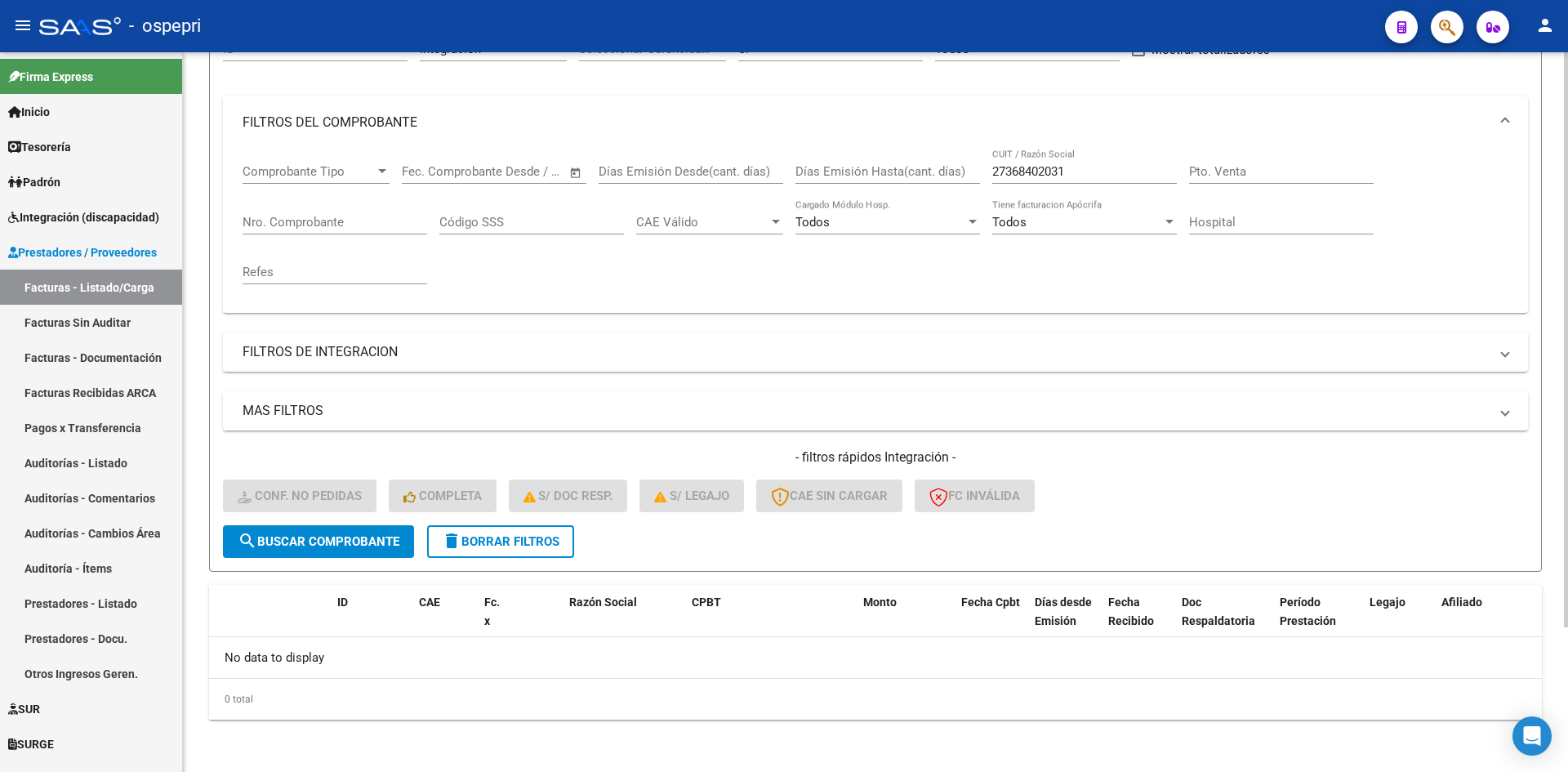
click at [565, 542] on button "delete Borrar Filtros" at bounding box center [501, 541] width 147 height 33
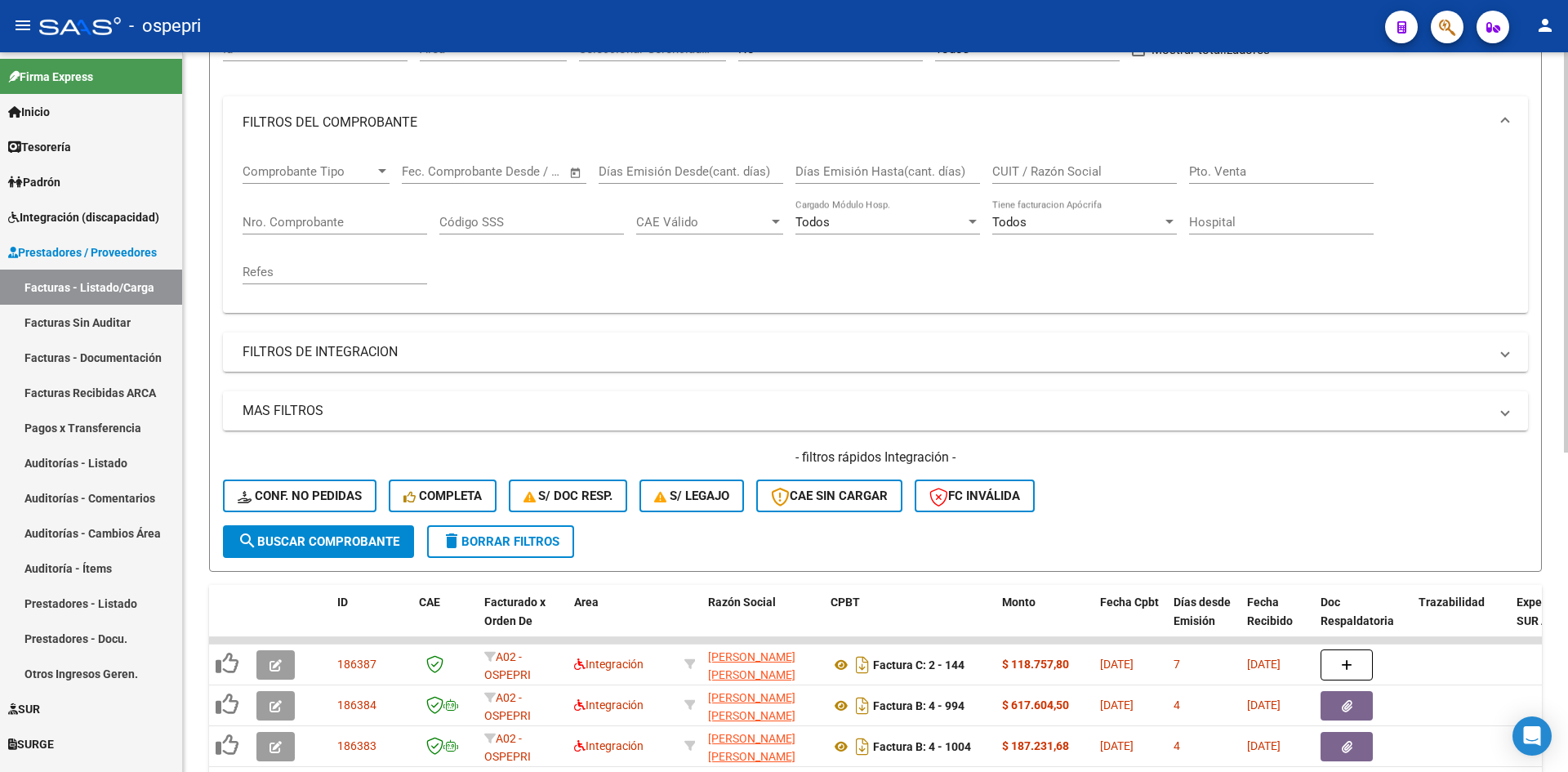
click at [1046, 168] on input "CUIT / Razón Social" at bounding box center [1084, 171] width 184 height 15
paste input "27320133977"
type input "27320133977"
click at [364, 536] on span "search Buscar Comprobante" at bounding box center [318, 541] width 162 height 15
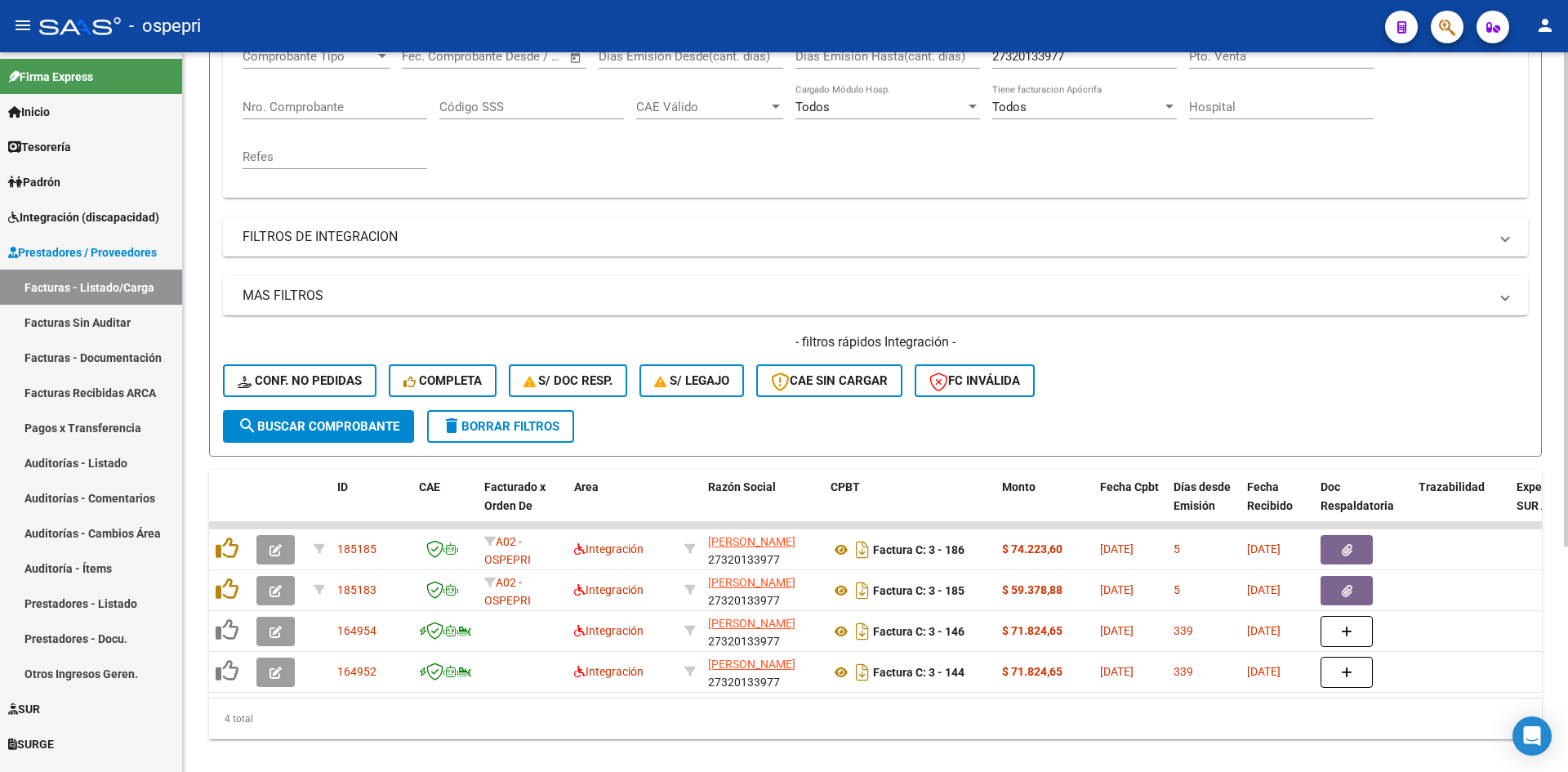
scroll to position [328, 0]
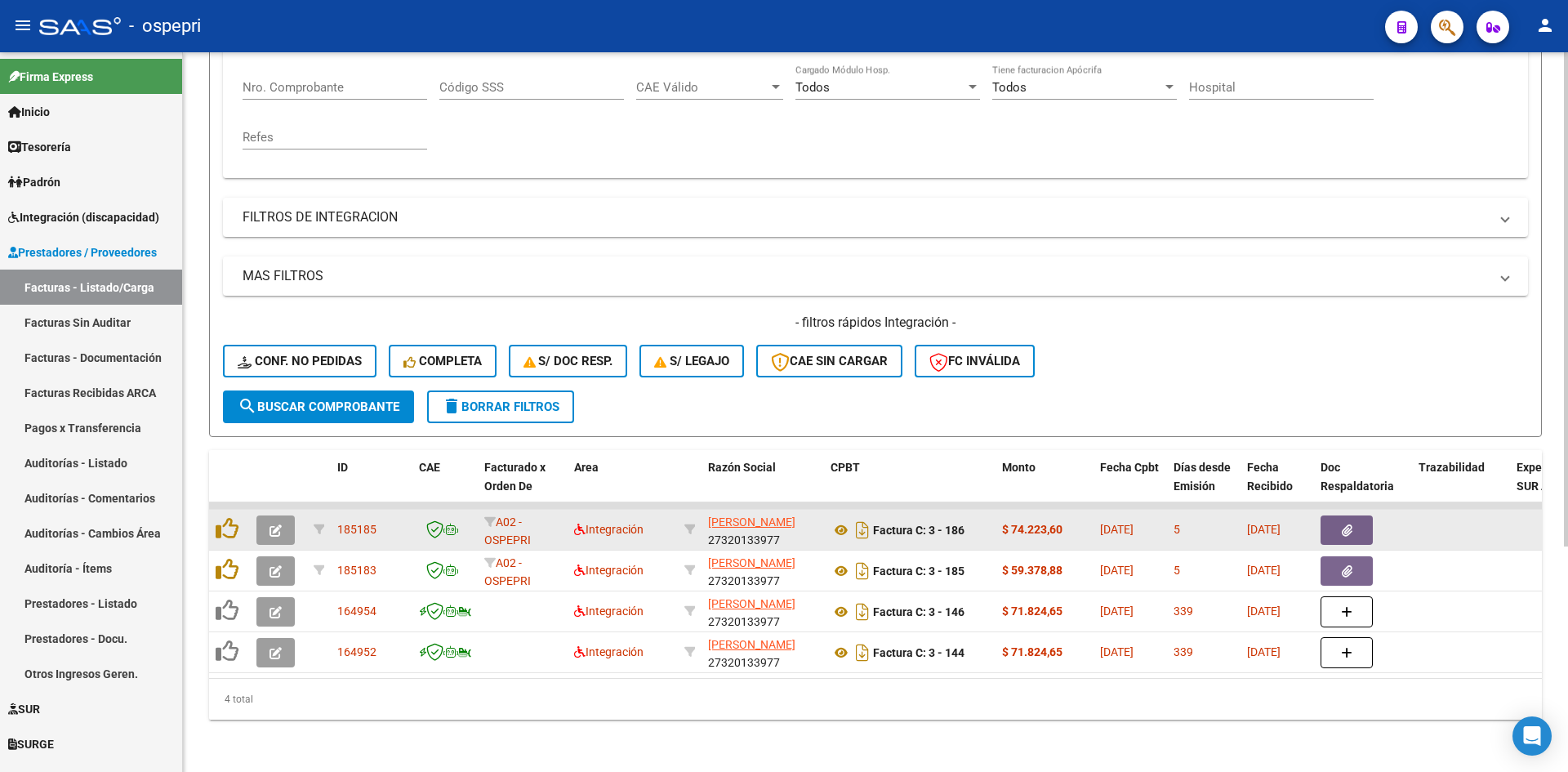
click at [280, 524] on icon "button" at bounding box center [276, 530] width 12 height 12
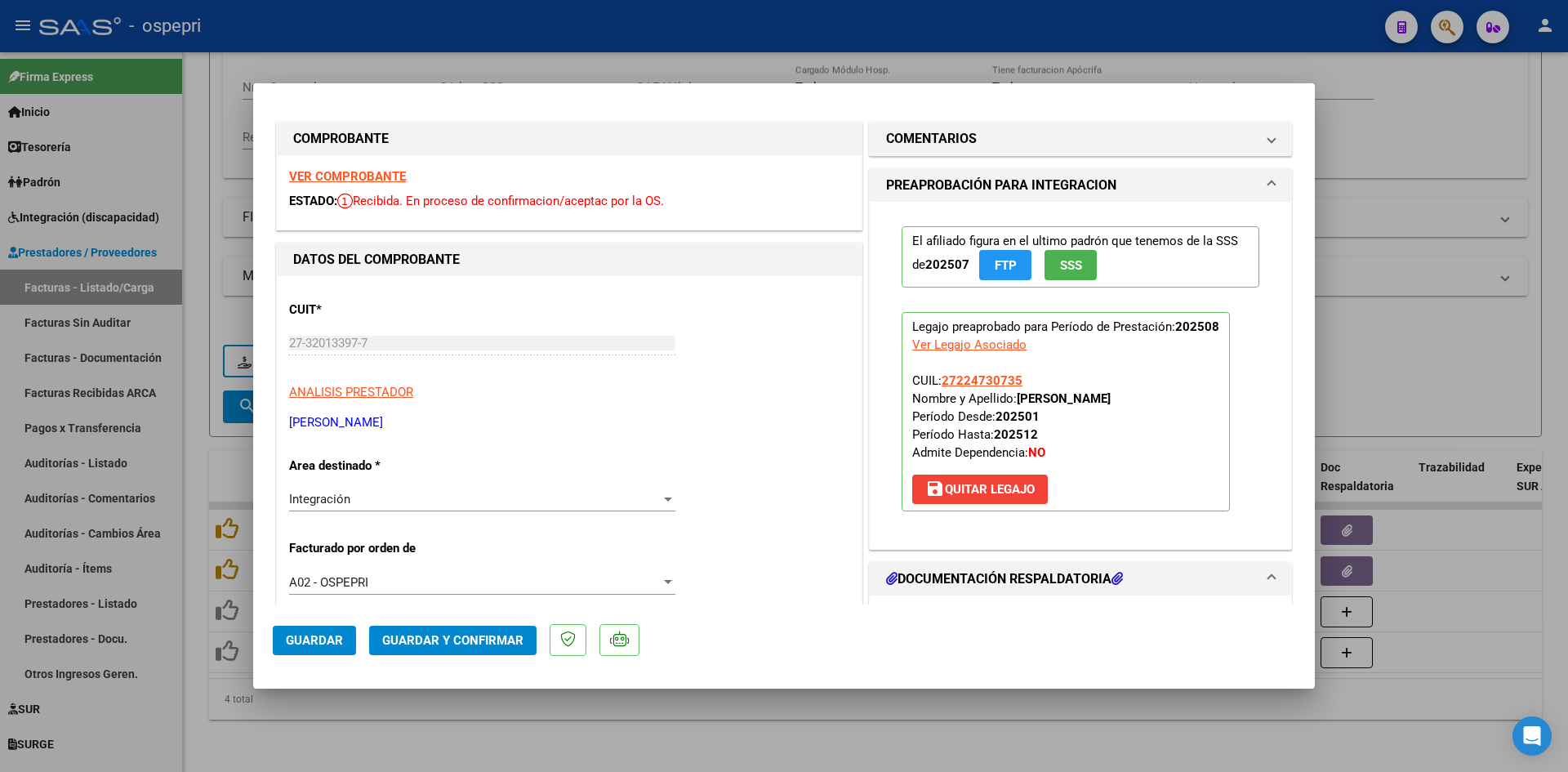
scroll to position [0, 0]
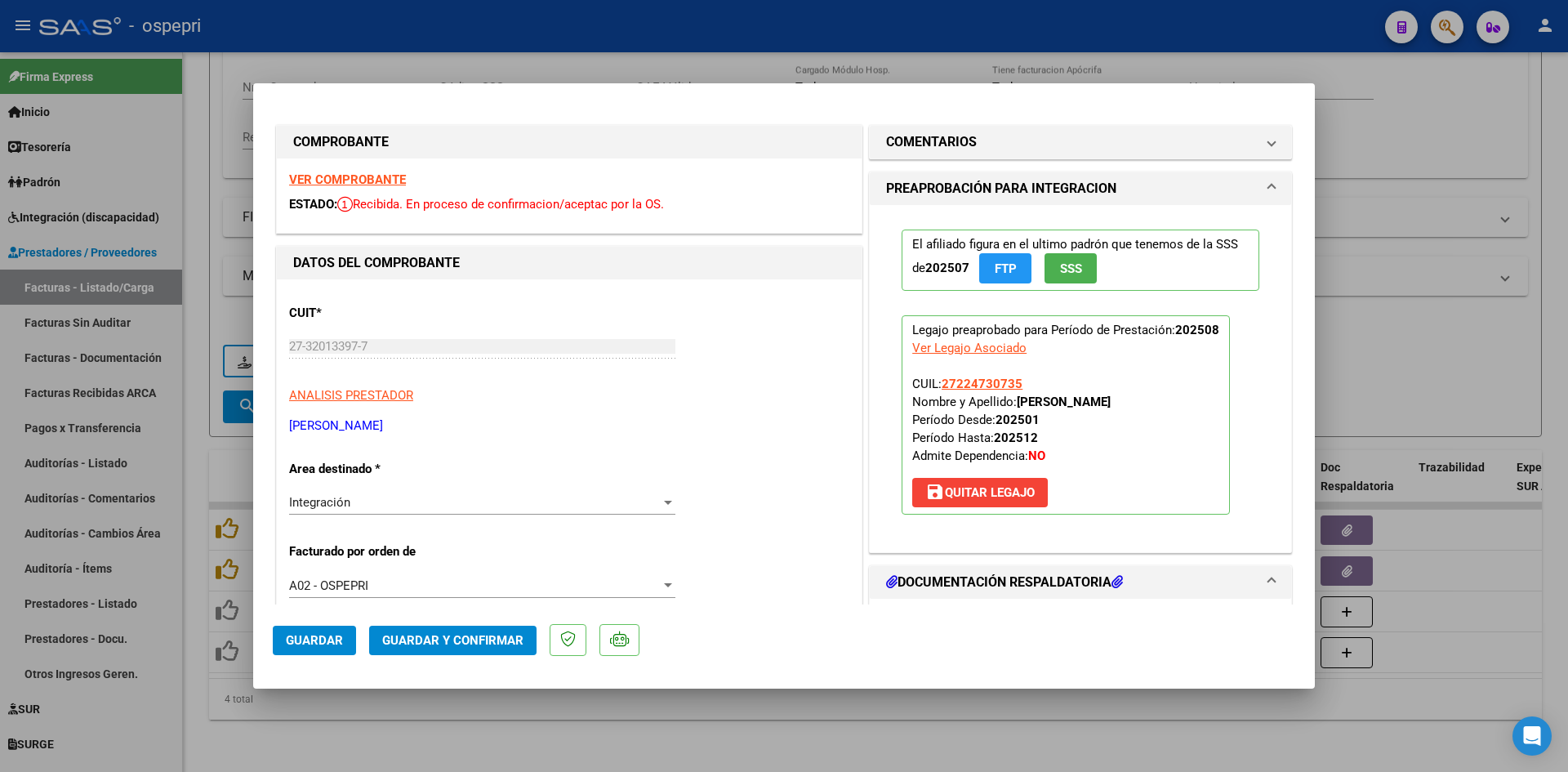
click at [392, 181] on strong "VER COMPROBANTE" at bounding box center [348, 179] width 117 height 15
